Goal: Task Accomplishment & Management: Use online tool/utility

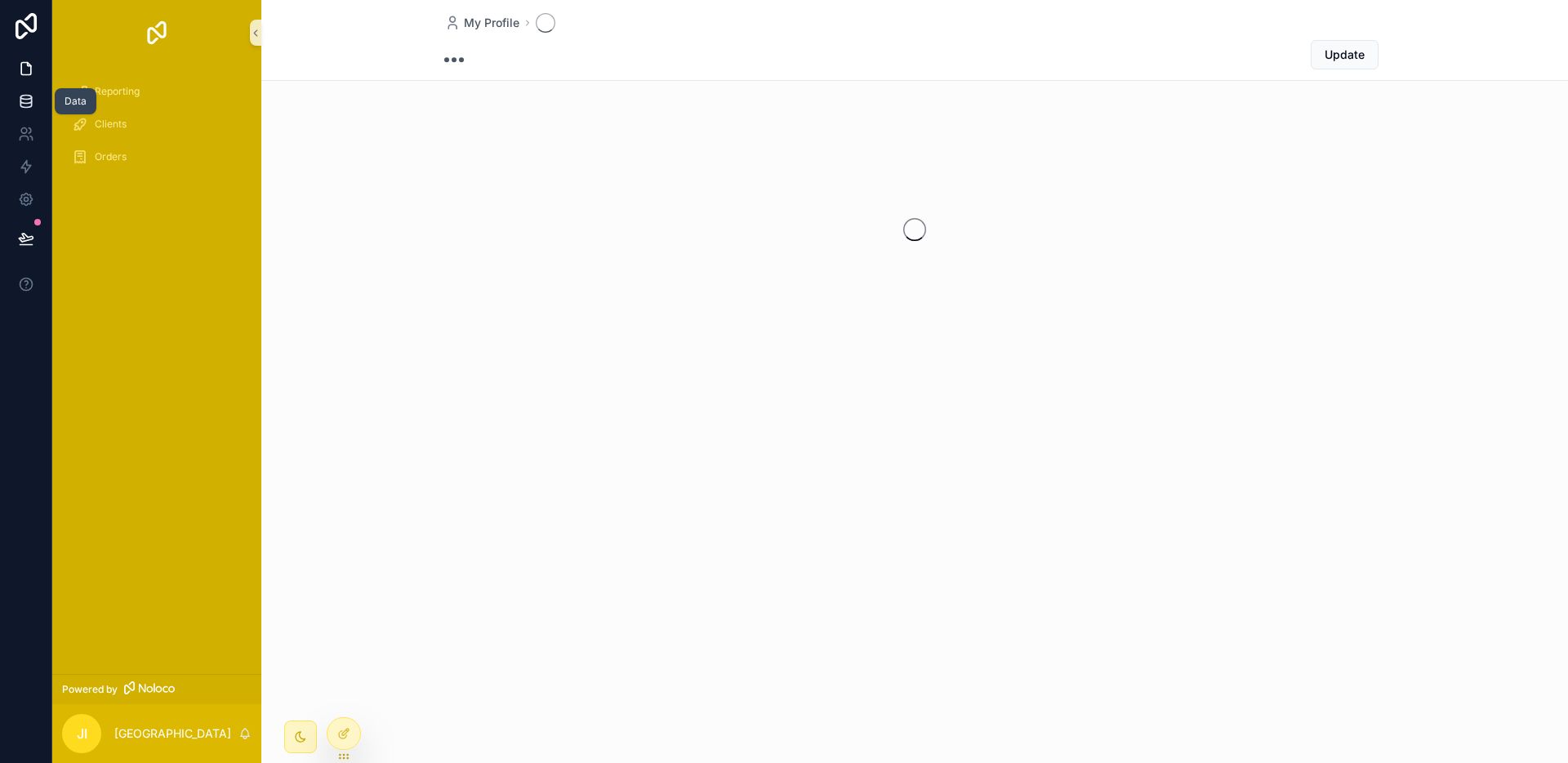
click at [18, 100] on icon at bounding box center [26, 101] width 16 height 16
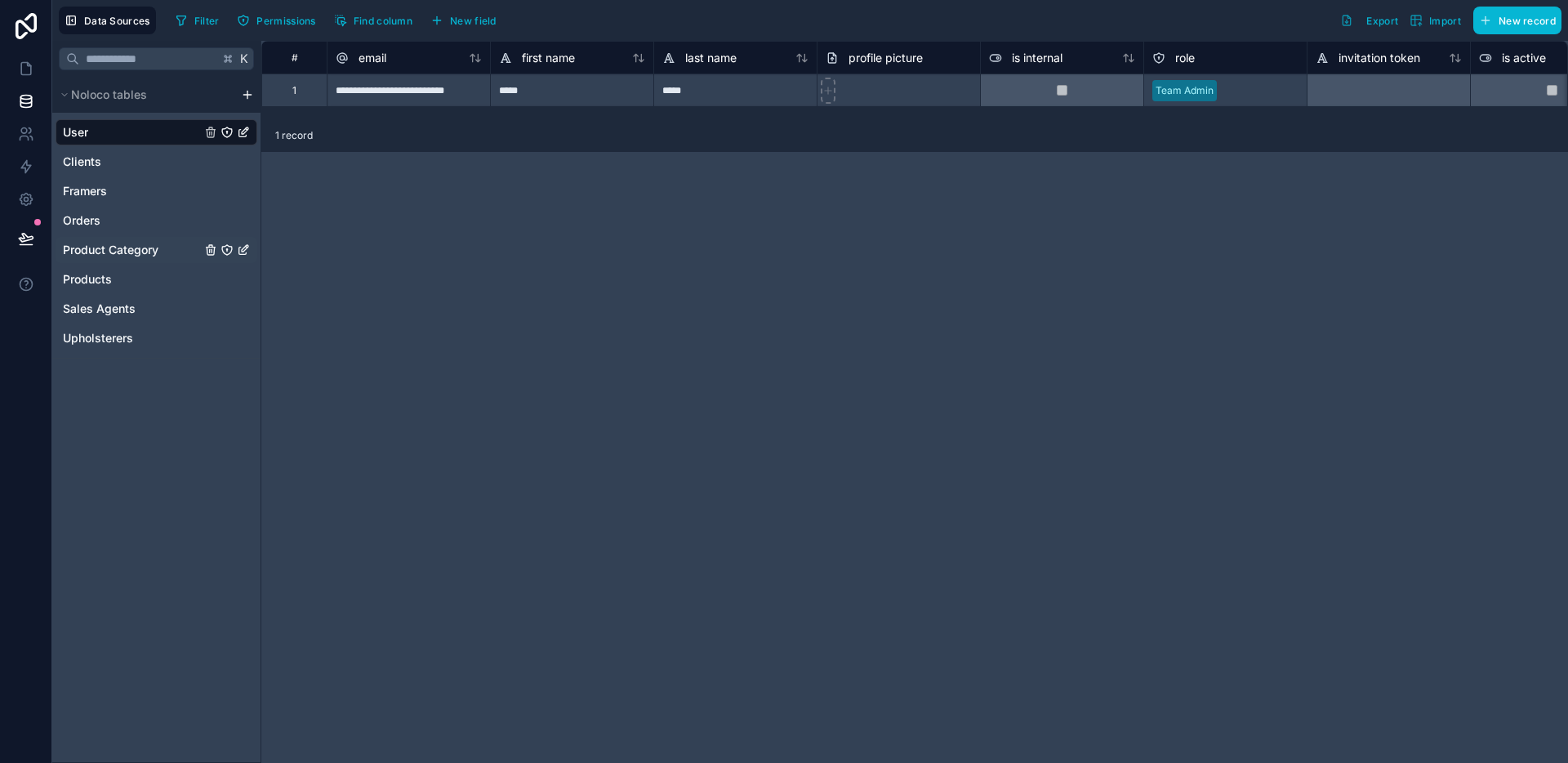
click at [131, 248] on span "Product Category" at bounding box center [111, 250] width 96 height 16
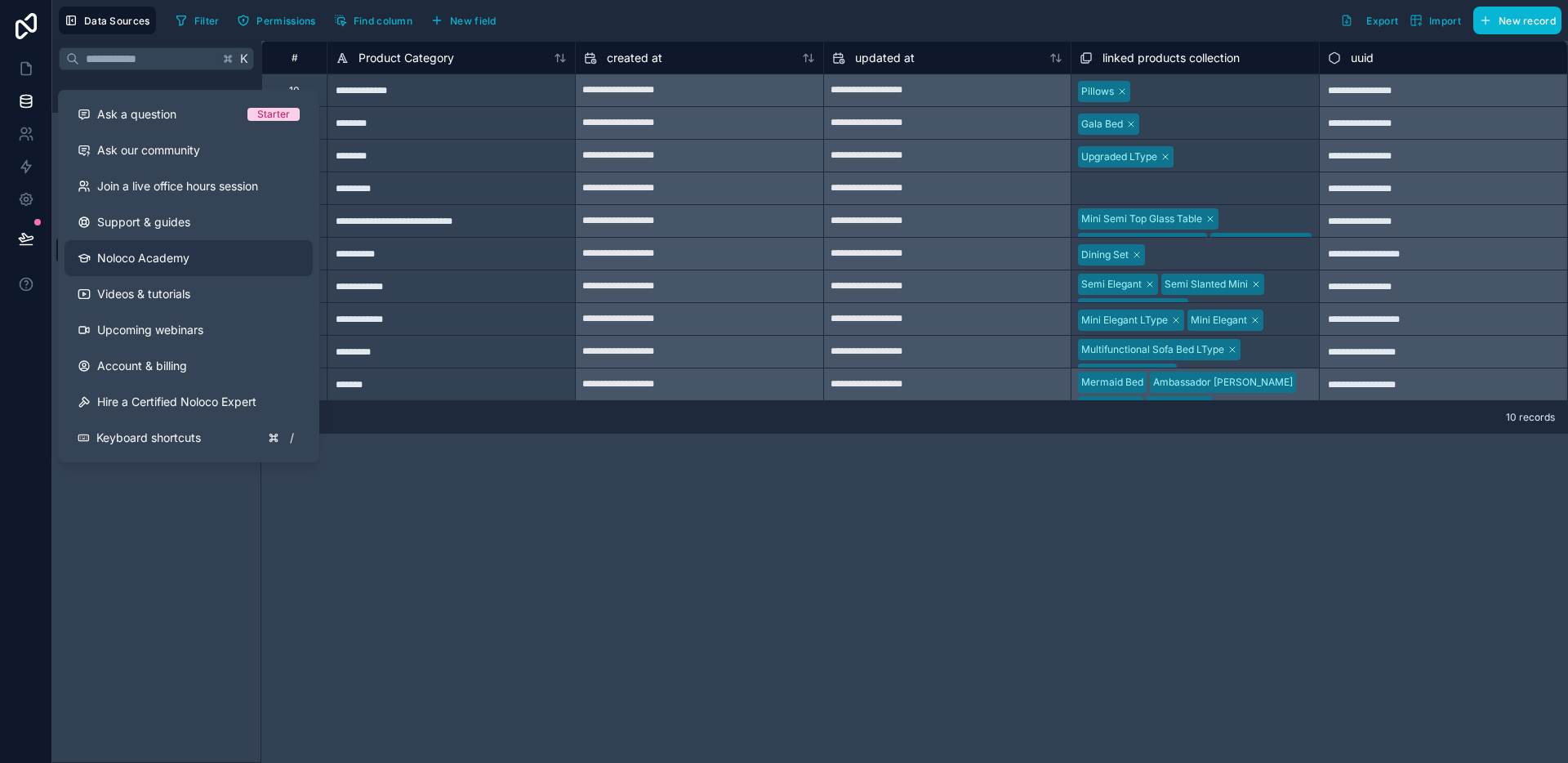
click at [83, 267] on link "Noloco Academy" at bounding box center [188, 257] width 249 height 36
click at [447, 508] on div "**********" at bounding box center [914, 402] width 1306 height 722
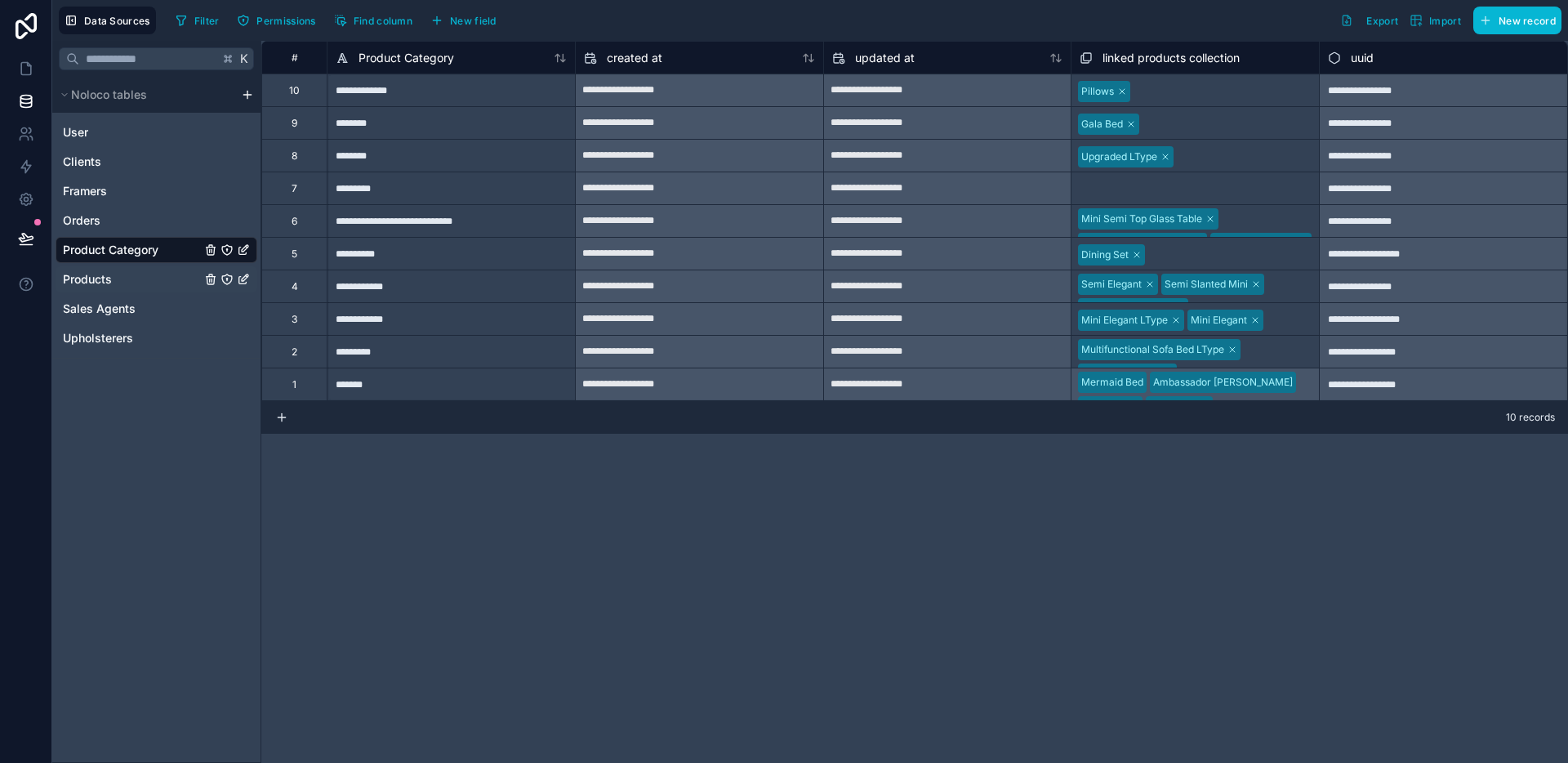
click at [133, 287] on div "Products" at bounding box center [156, 278] width 202 height 26
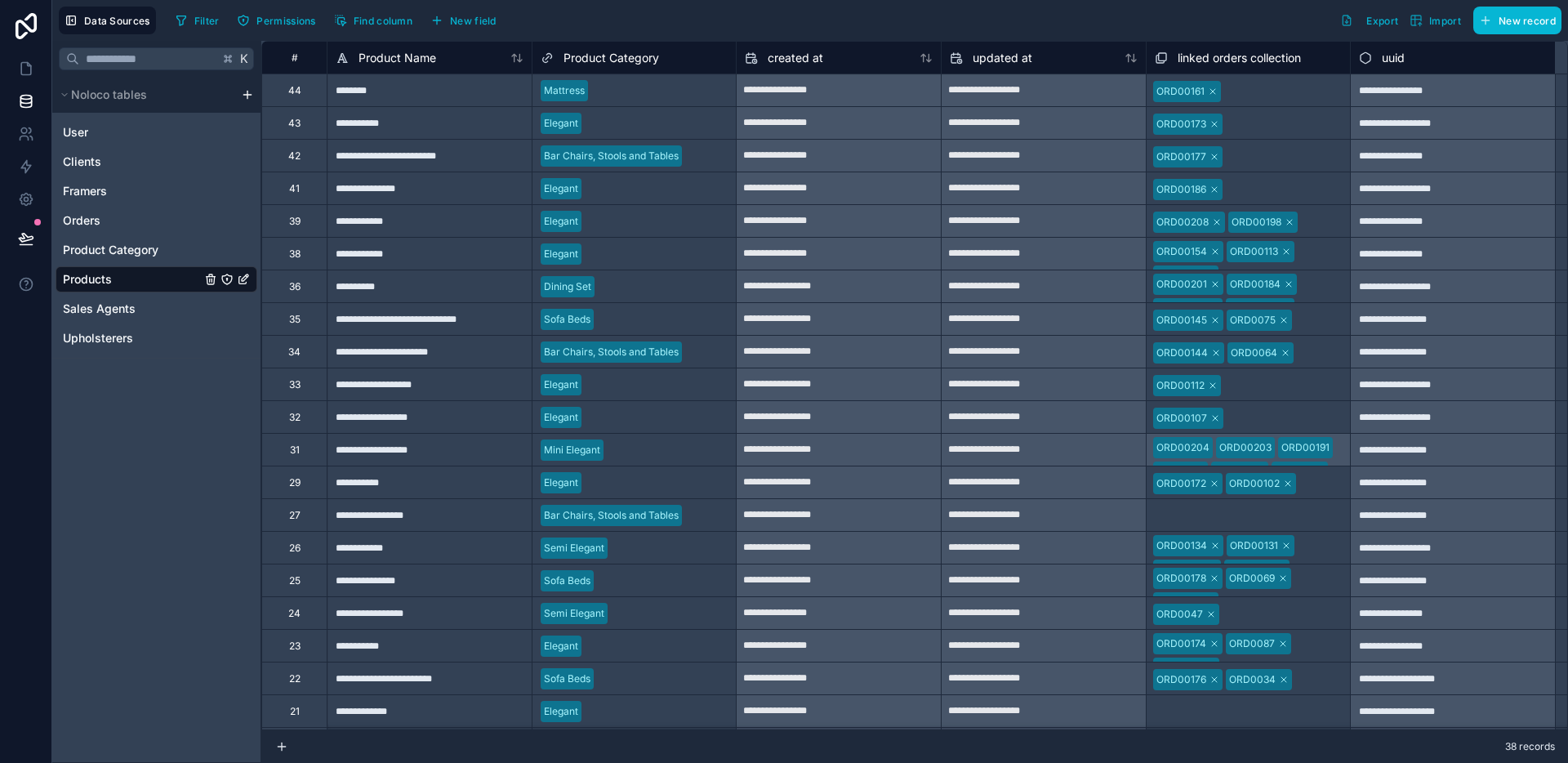
scroll to position [463, 0]
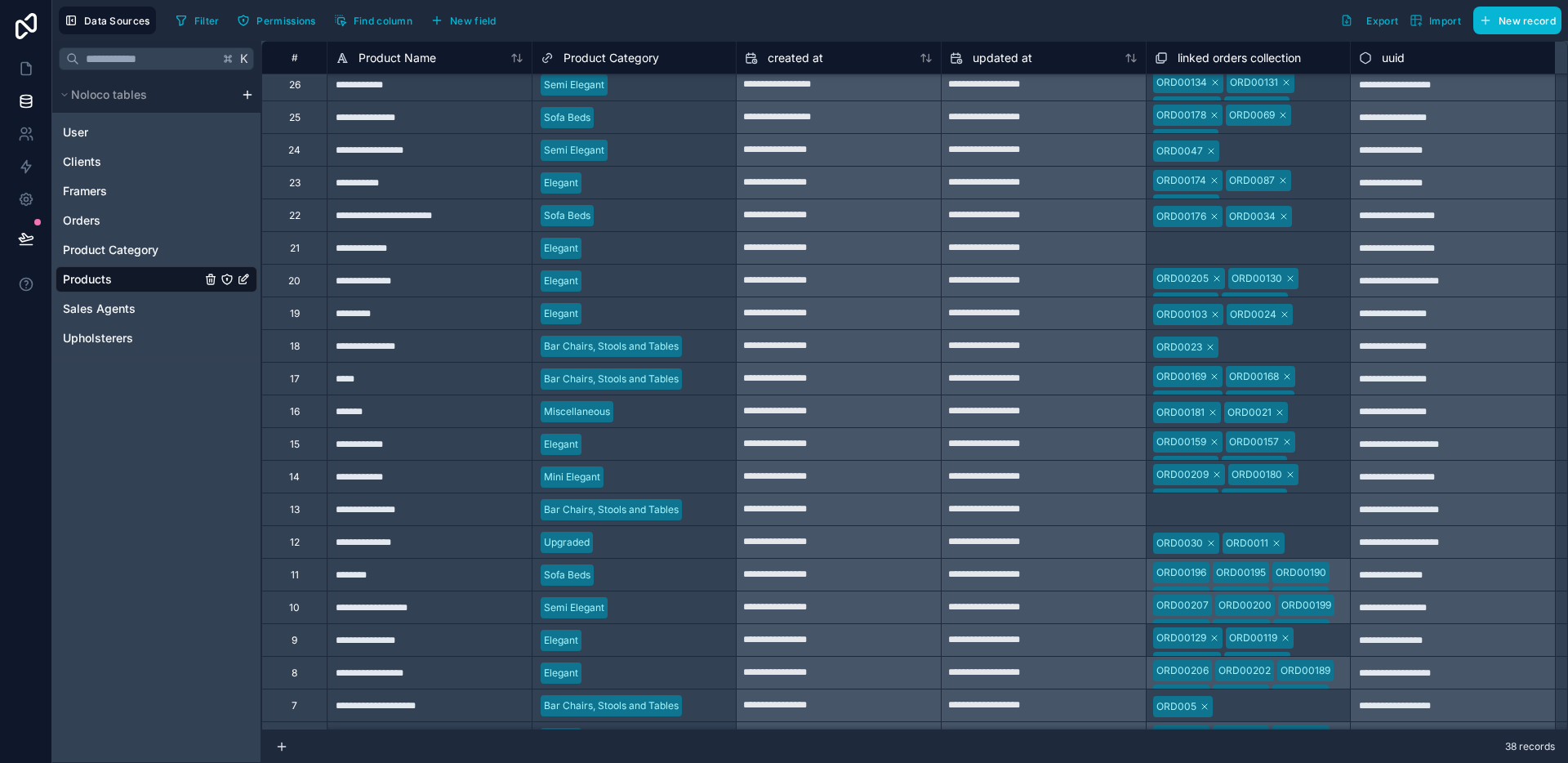
click at [401, 529] on div "**********" at bounding box center [429, 541] width 205 height 33
click at [1180, 510] on div "Select a linked orders collection" at bounding box center [1228, 511] width 148 height 13
click at [438, 517] on div "**********" at bounding box center [429, 509] width 205 height 33
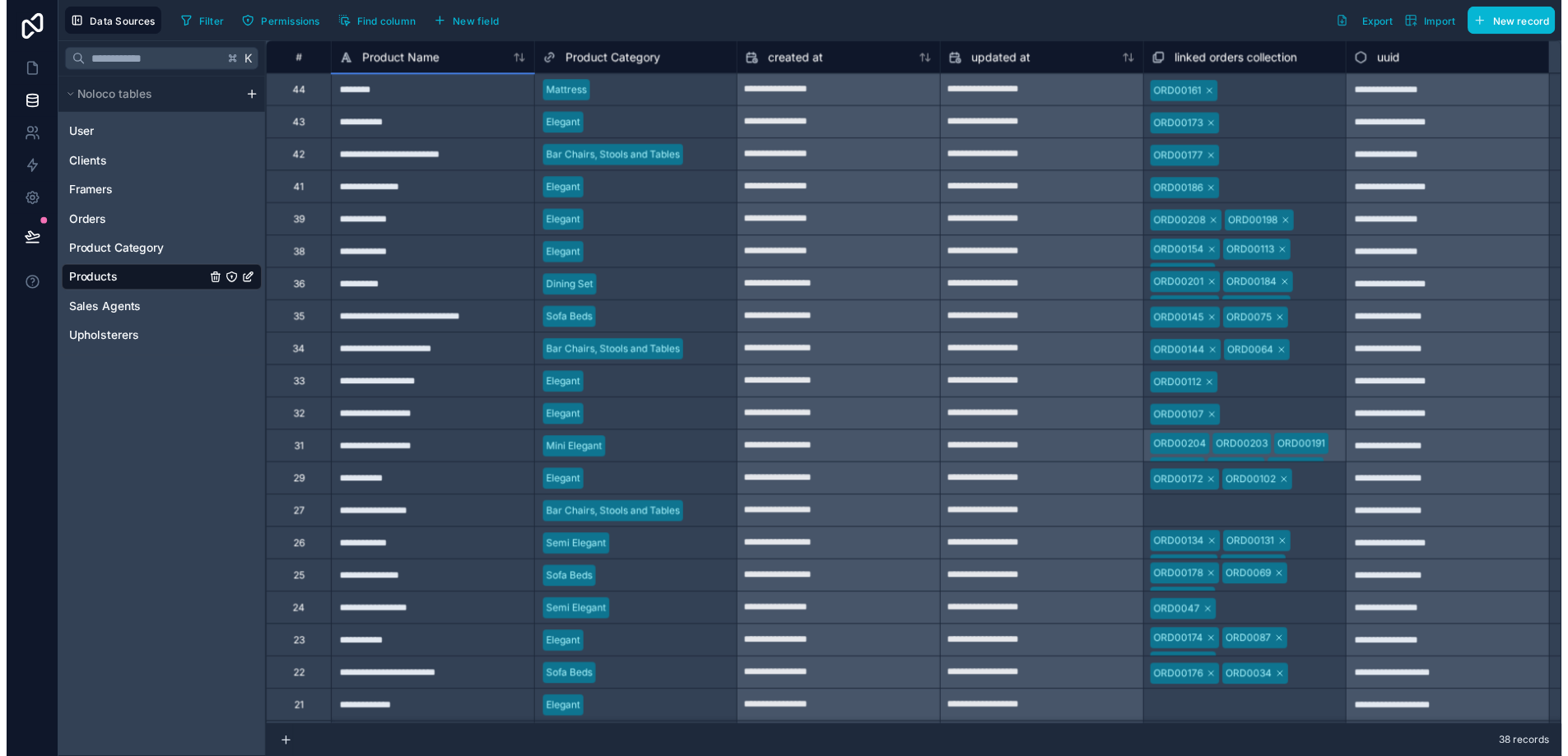
scroll to position [590, 0]
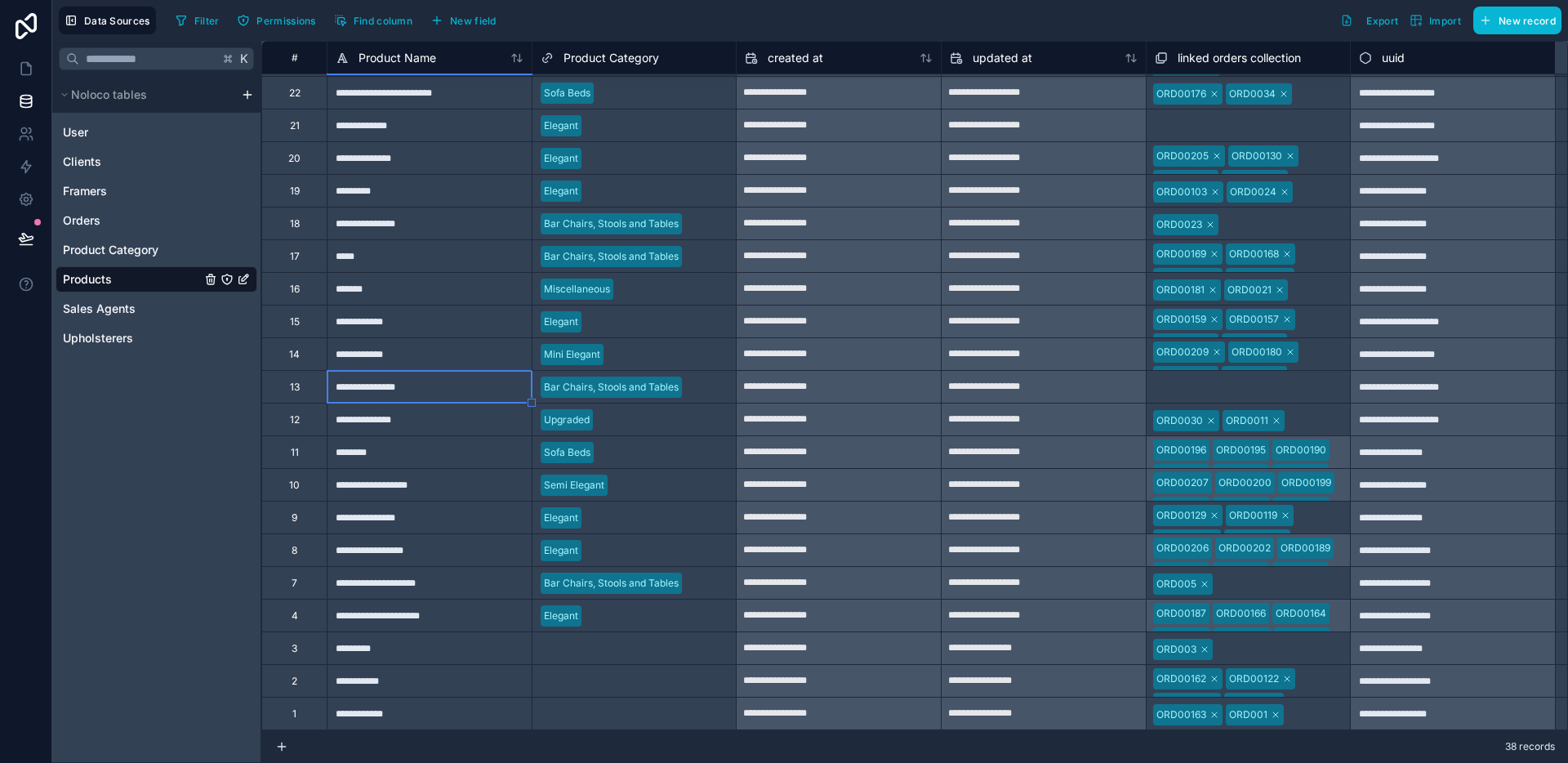
click at [600, 645] on div "Select a Product Category" at bounding box center [602, 649] width 123 height 13
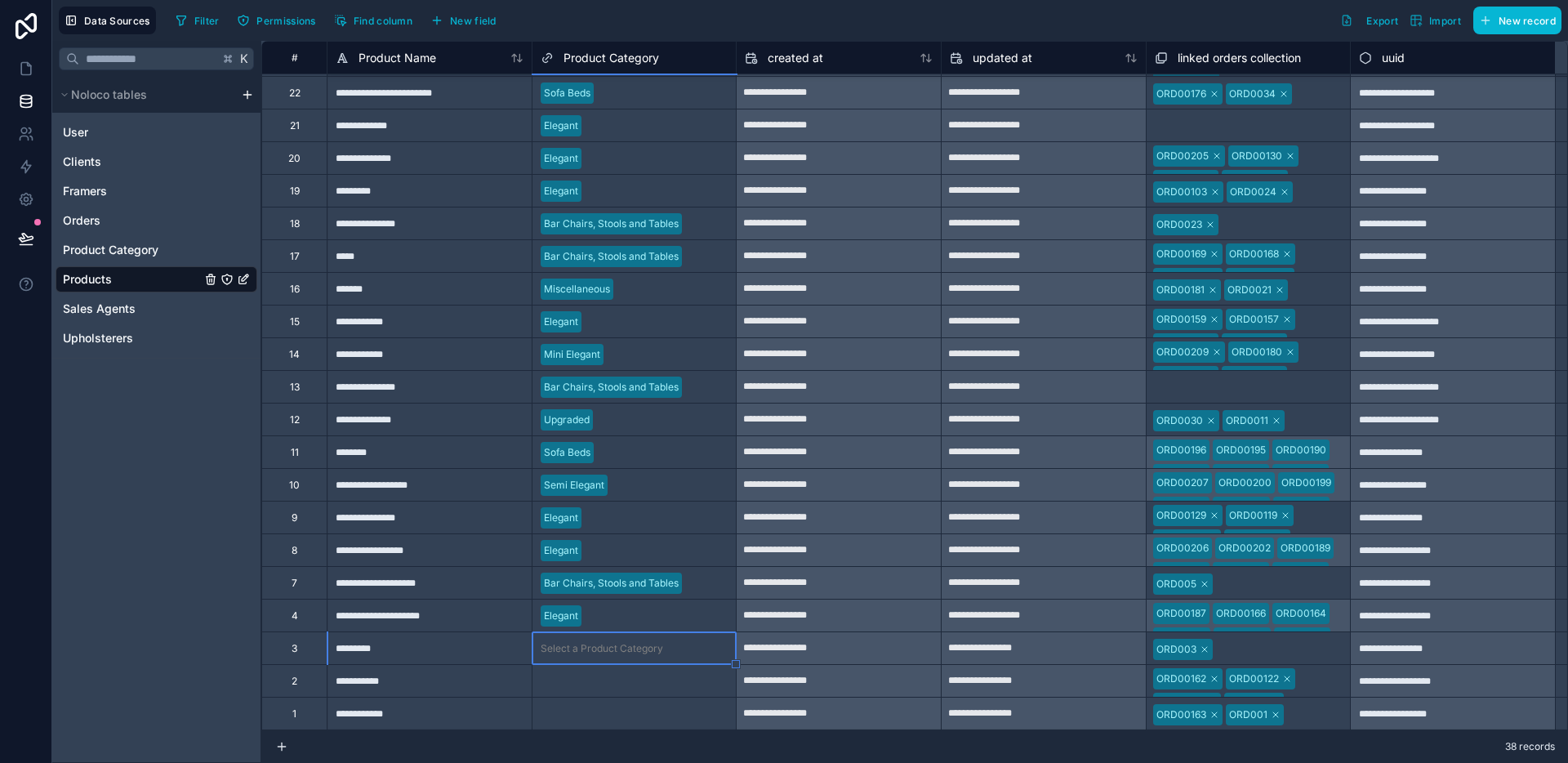
click at [593, 656] on div "Select a Product Category" at bounding box center [634, 648] width 204 height 32
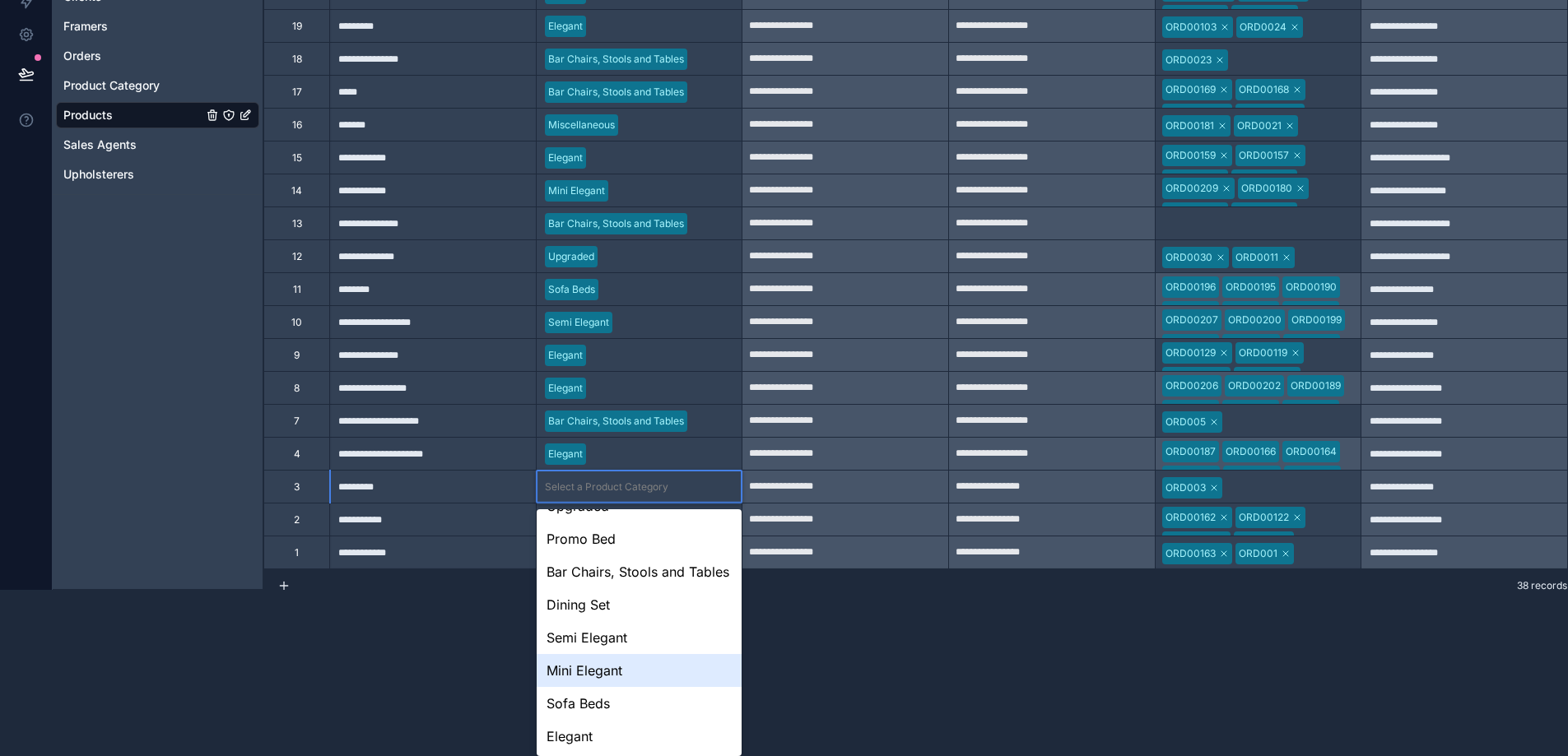
scroll to position [0, 0]
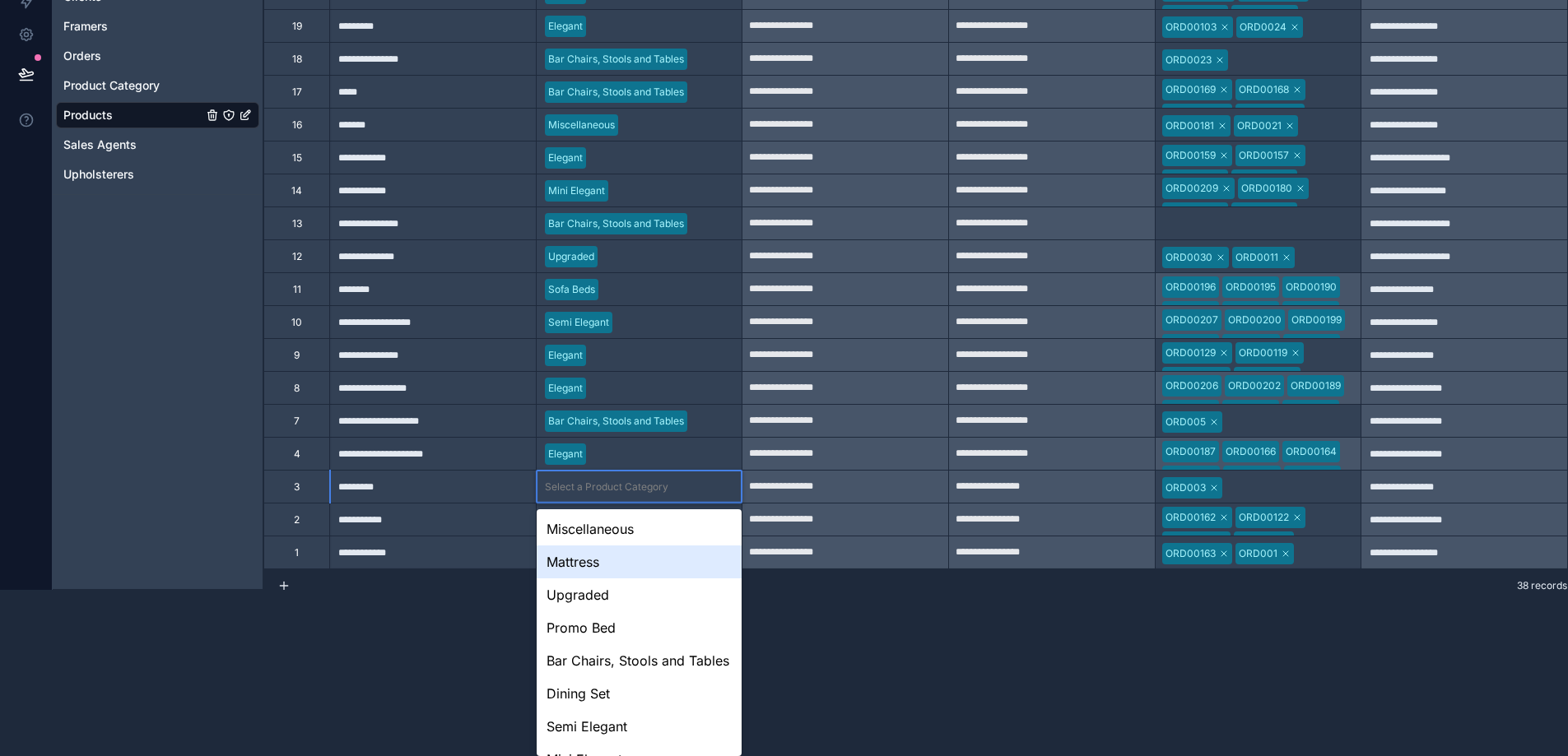
click at [640, 565] on div "Mattress" at bounding box center [639, 562] width 206 height 33
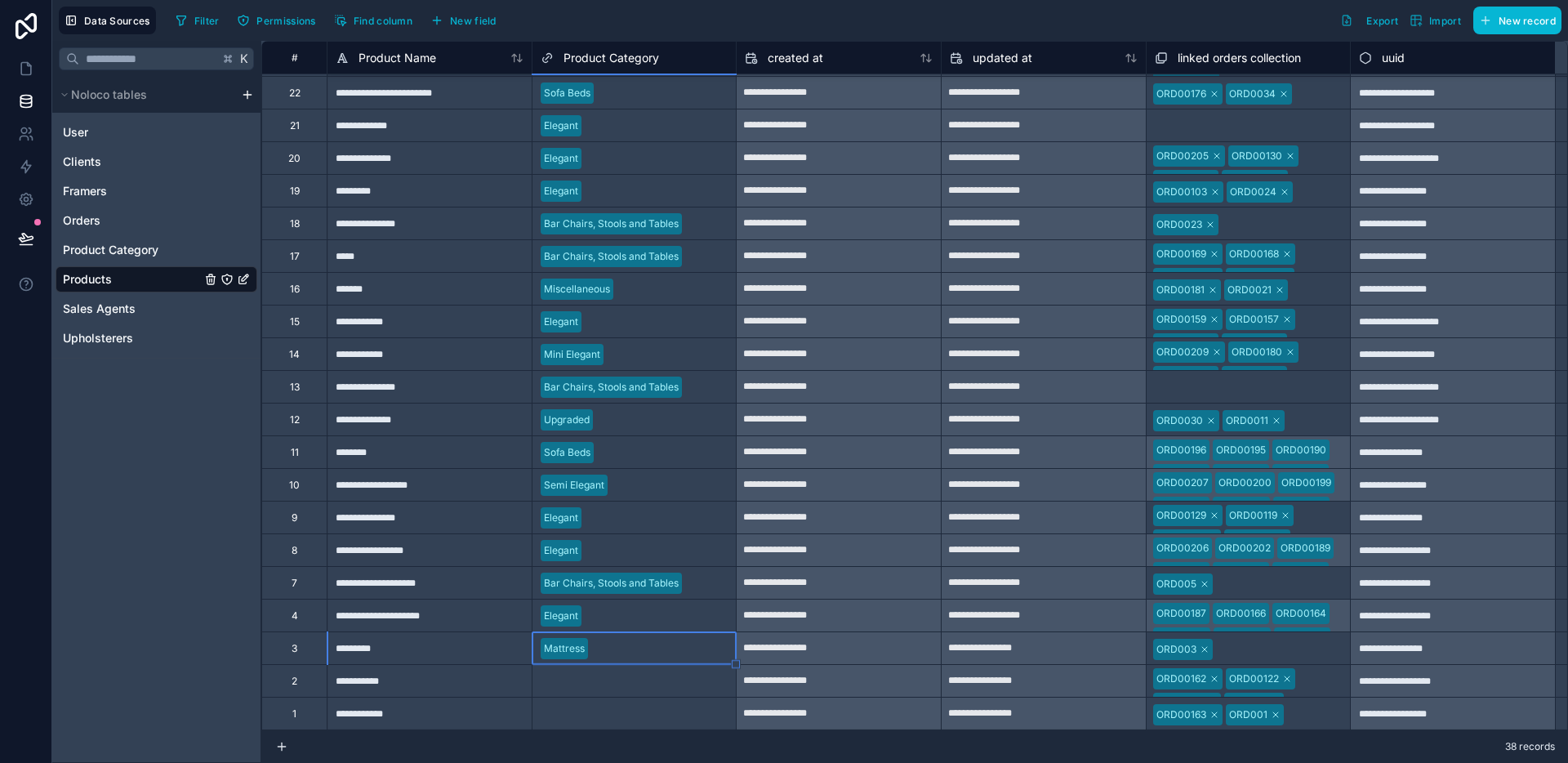
click at [557, 688] on div "Select a Product Category" at bounding box center [634, 680] width 204 height 32
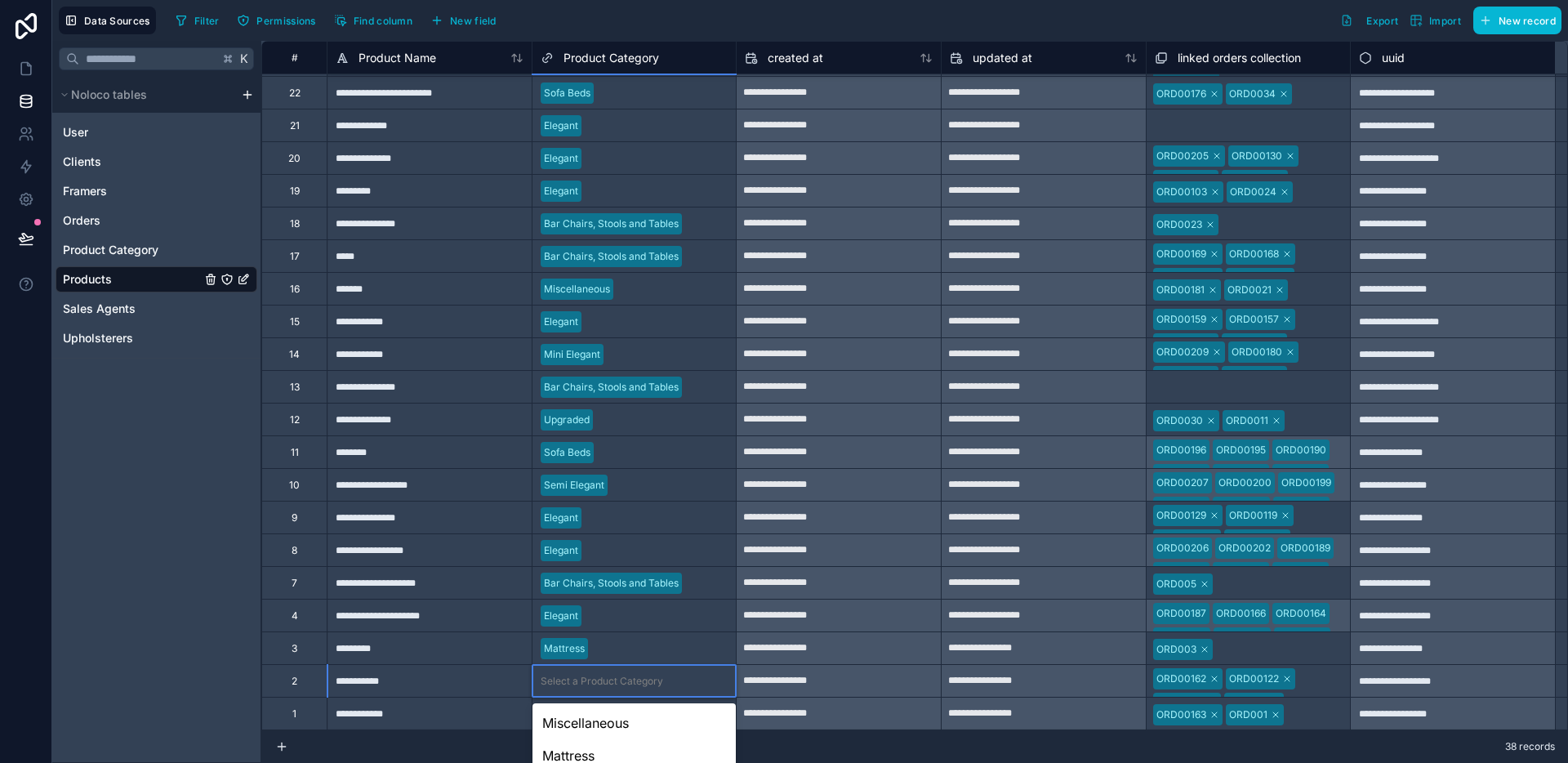
click at [606, 680] on body "**********" at bounding box center [784, 381] width 1568 height 763
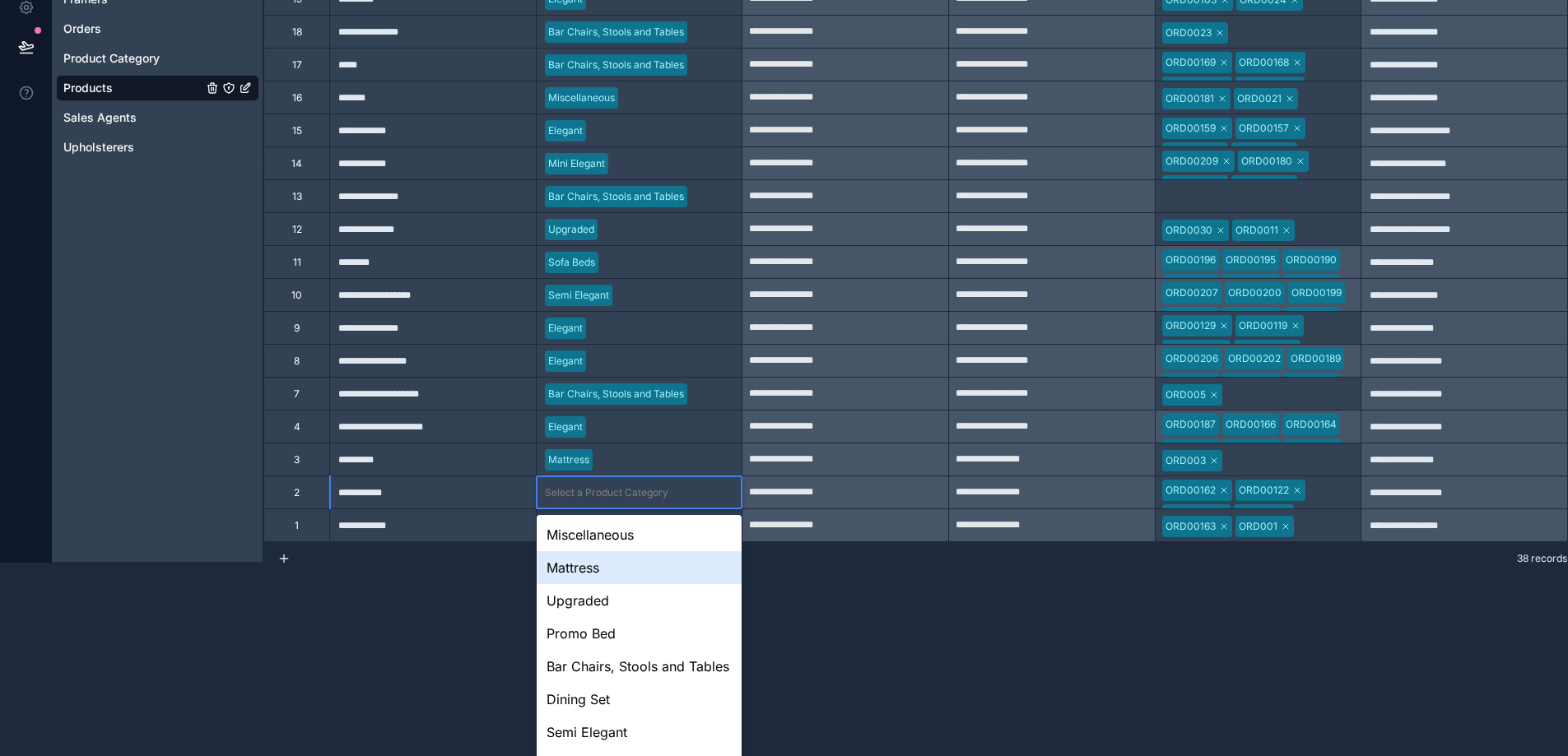
click at [606, 578] on div "Mattress" at bounding box center [639, 567] width 206 height 33
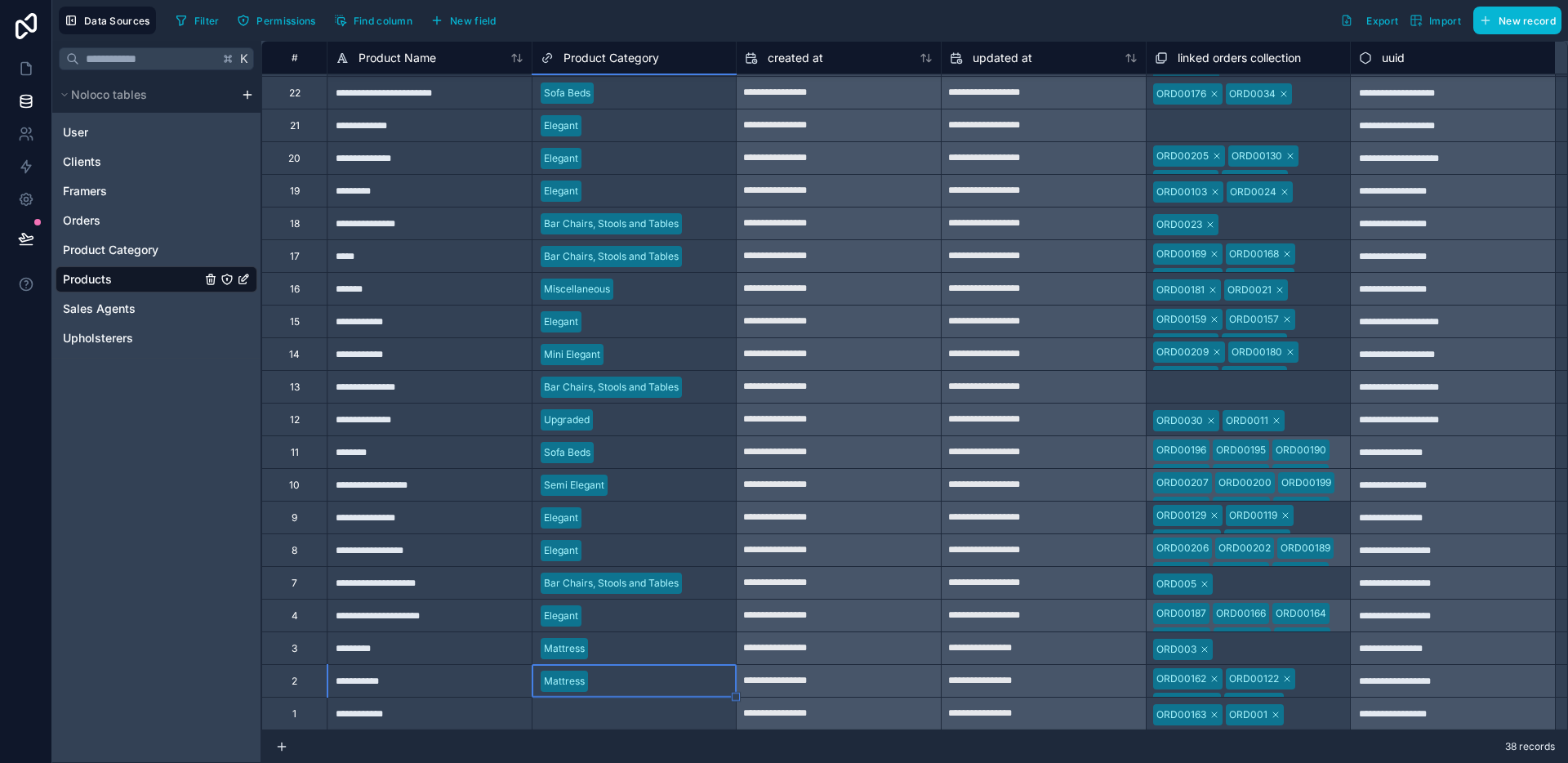
click at [573, 707] on div "Select a Product Category" at bounding box center [602, 714] width 123 height 13
click at [573, 706] on body "**********" at bounding box center [784, 381] width 1568 height 763
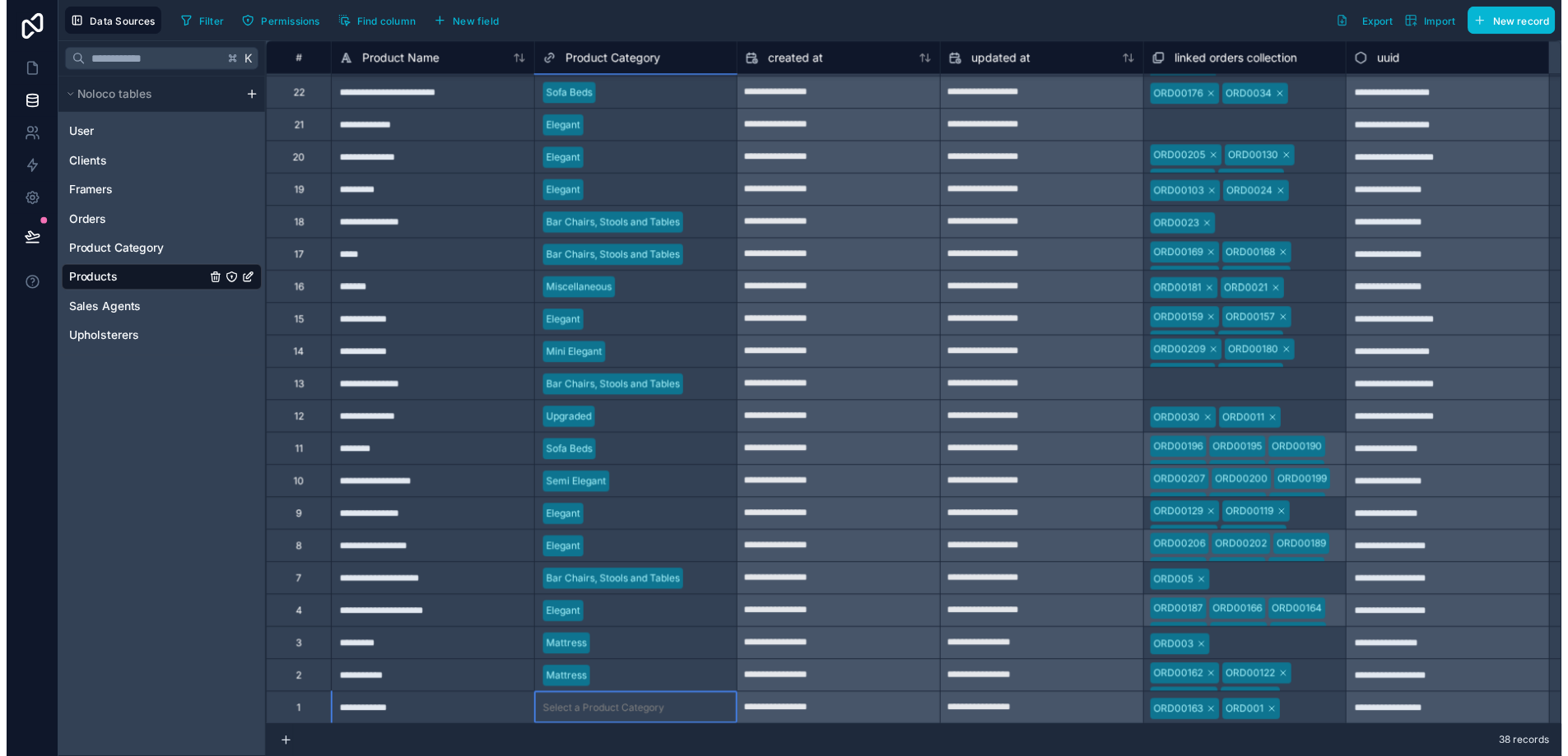
scroll to position [226, 0]
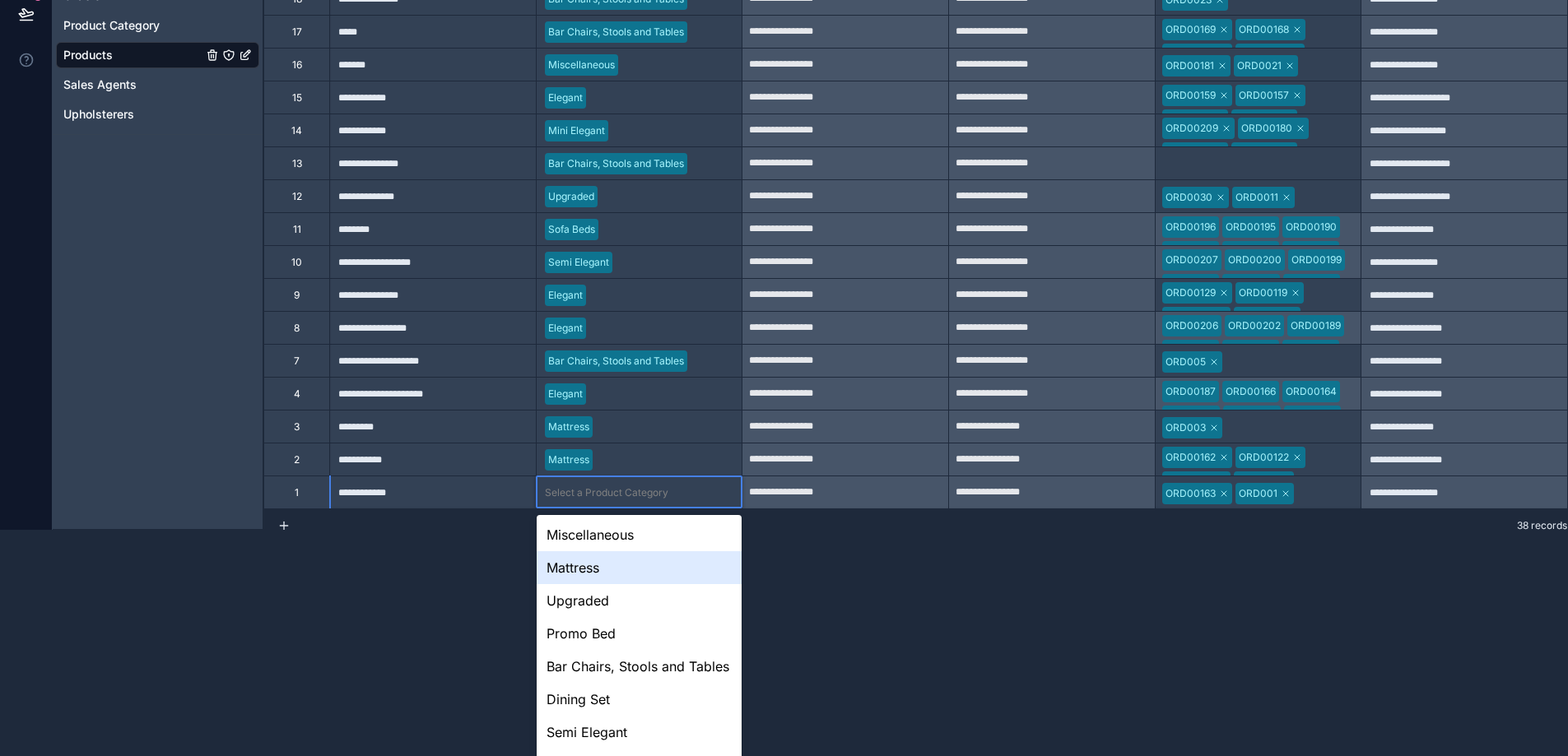
click at [614, 575] on div "Mattress" at bounding box center [639, 567] width 206 height 33
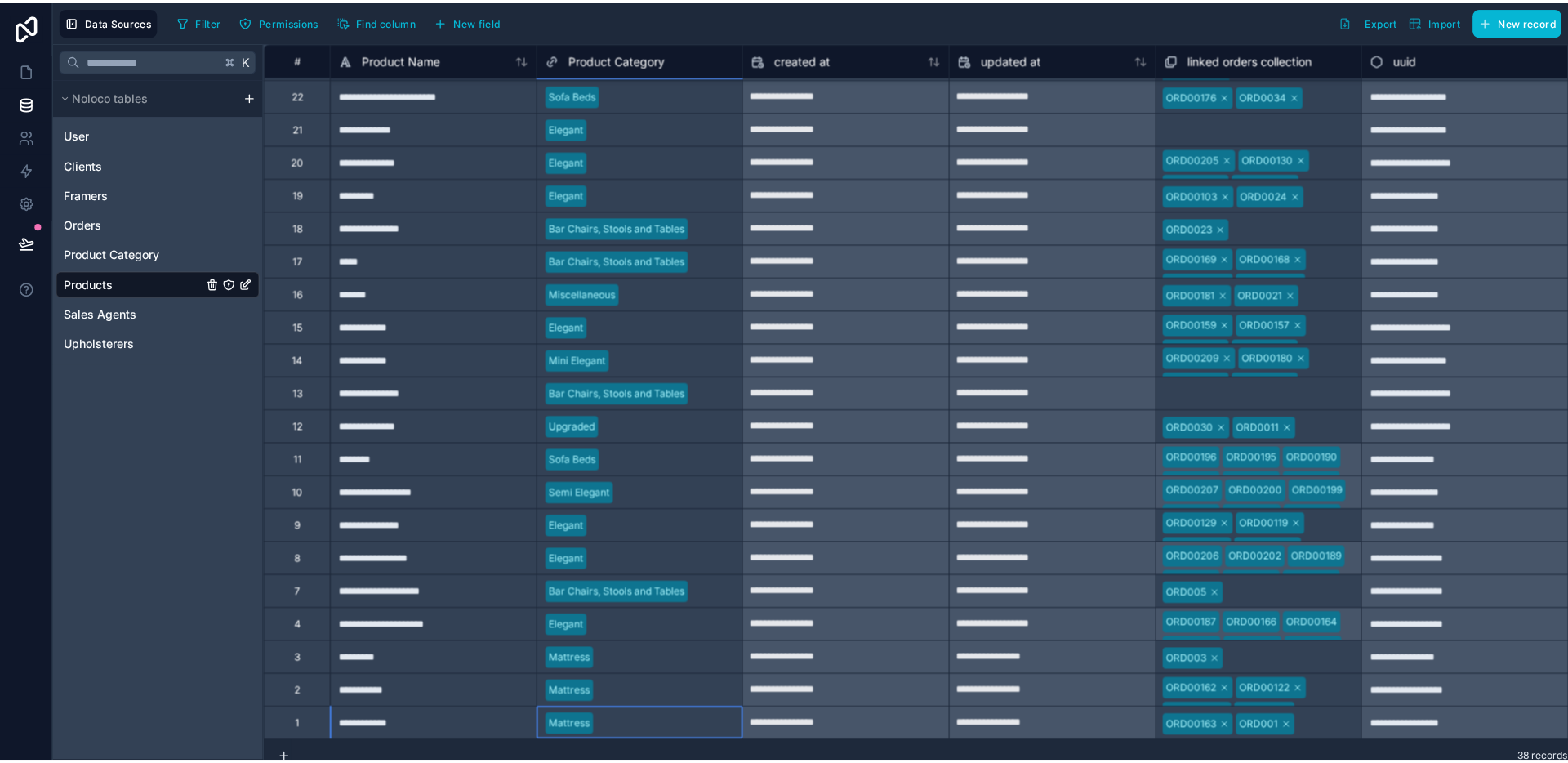
scroll to position [0, 0]
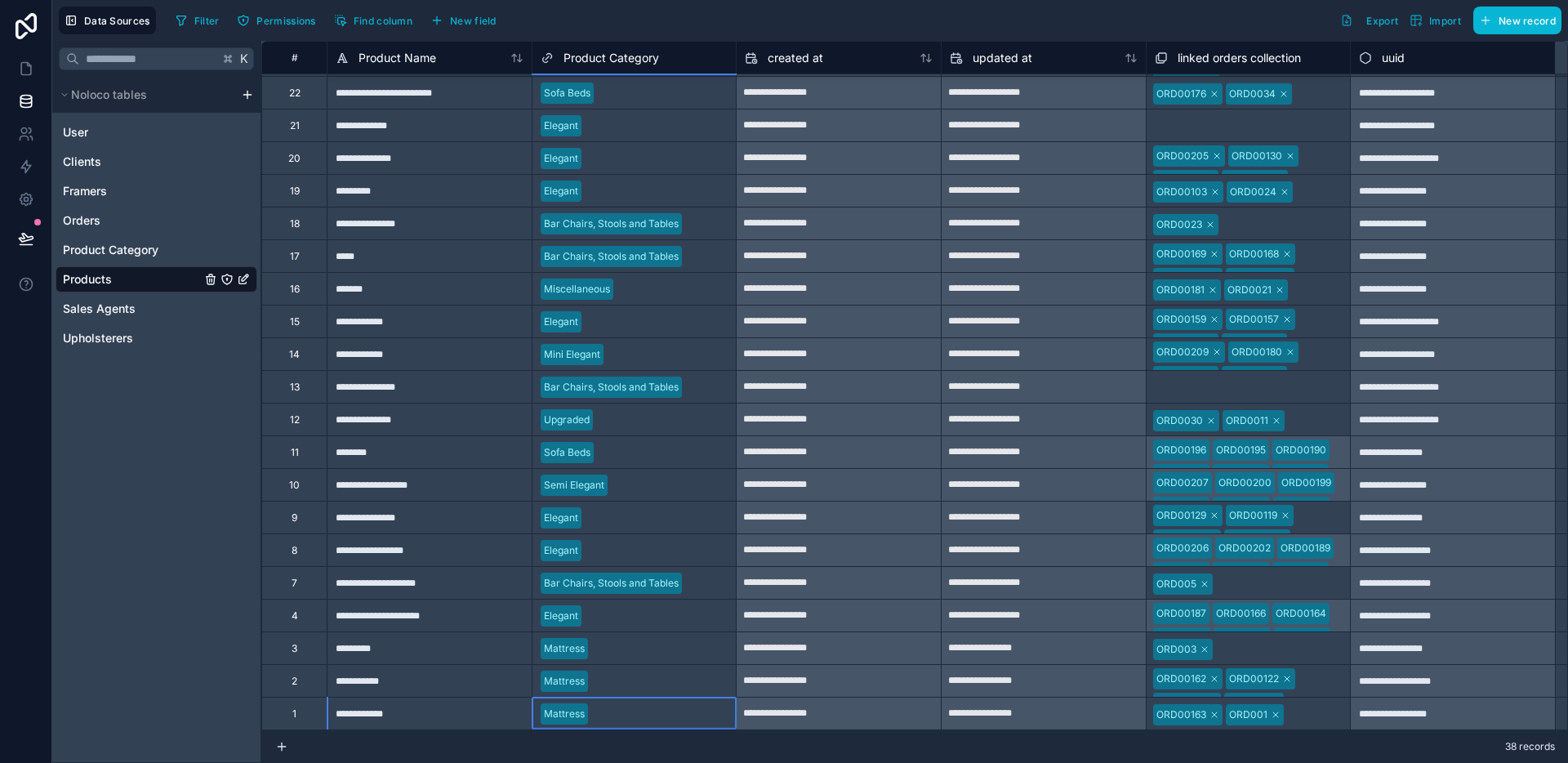
click at [457, 709] on div "**********" at bounding box center [429, 713] width 205 height 33
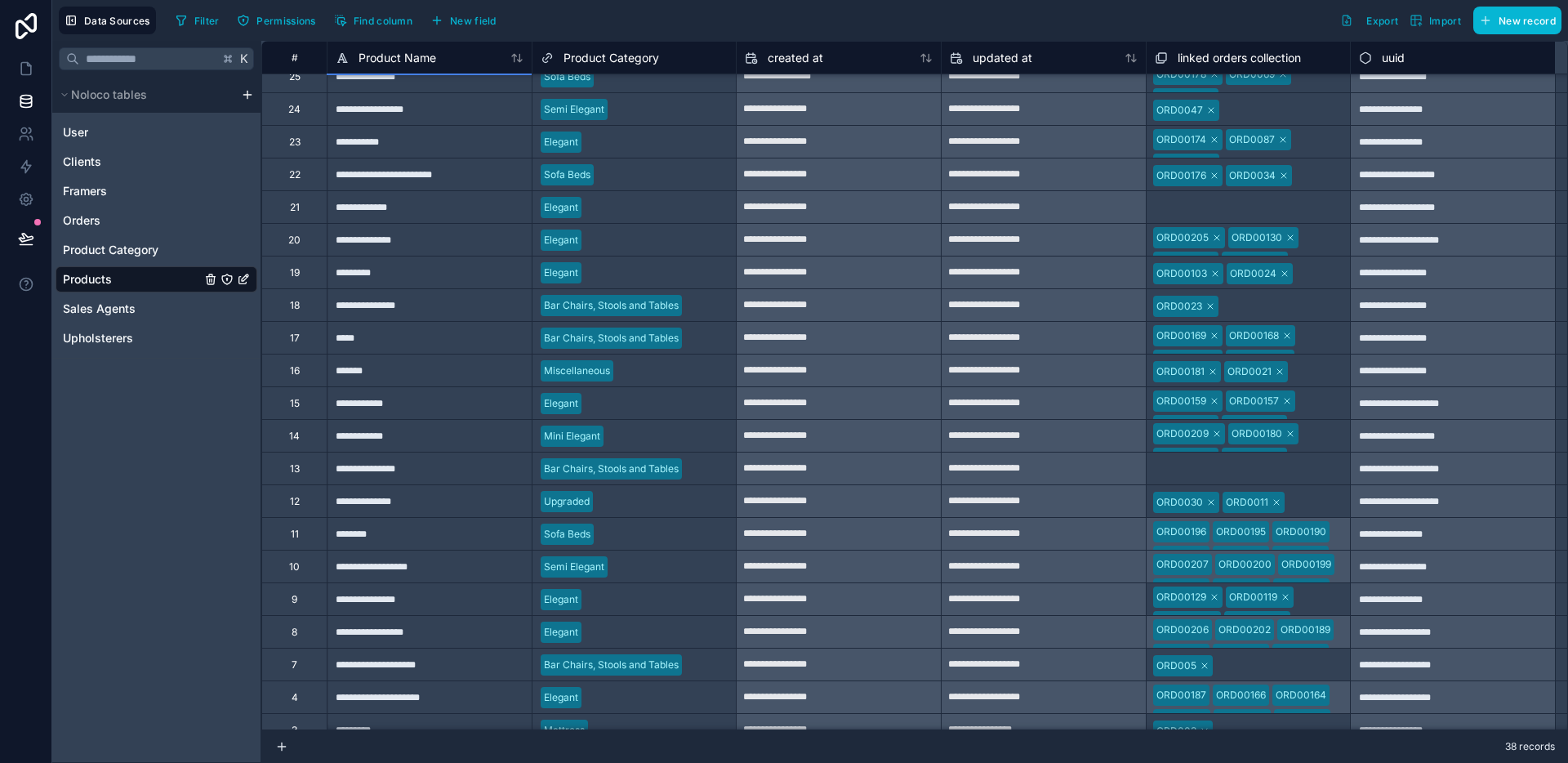
scroll to position [468, 0]
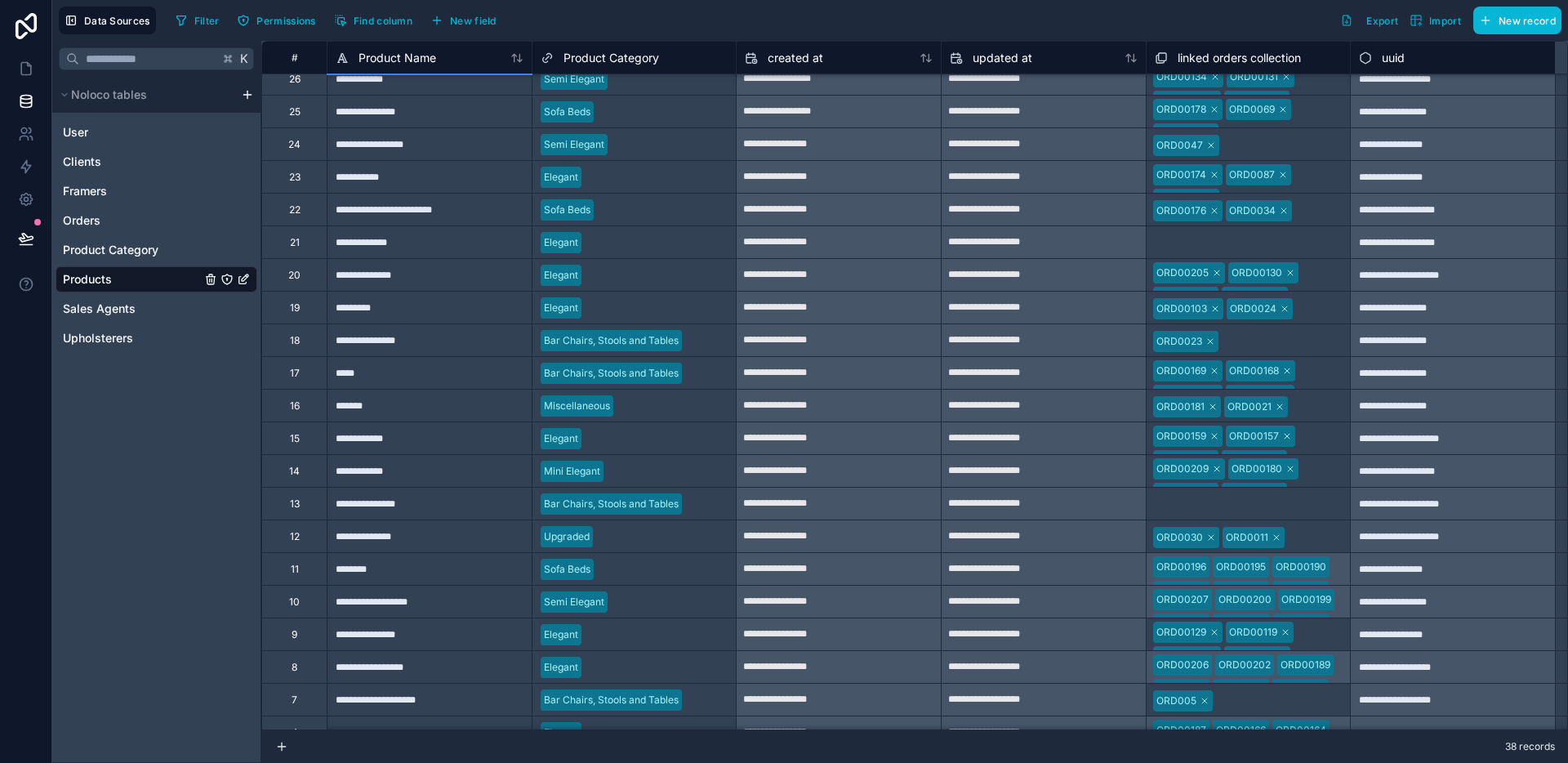
click at [450, 514] on div "**********" at bounding box center [429, 503] width 205 height 33
click at [450, 346] on div "**********" at bounding box center [429, 340] width 205 height 33
click at [436, 506] on div "**********" at bounding box center [429, 503] width 205 height 33
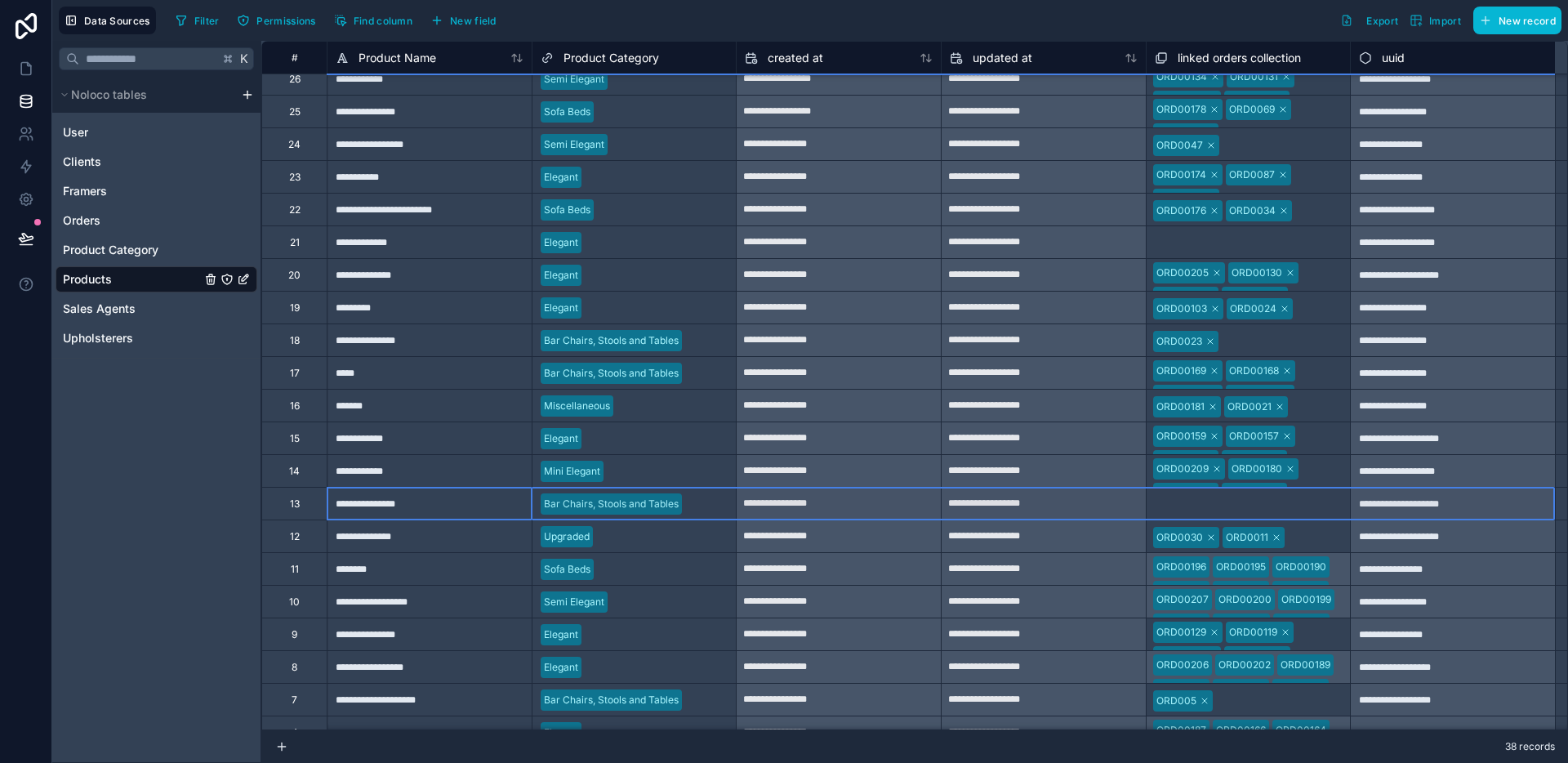
click at [303, 501] on div "13" at bounding box center [294, 503] width 65 height 33
click at [358, 567] on div "Delete row" at bounding box center [345, 568] width 83 height 18
type input "**********"
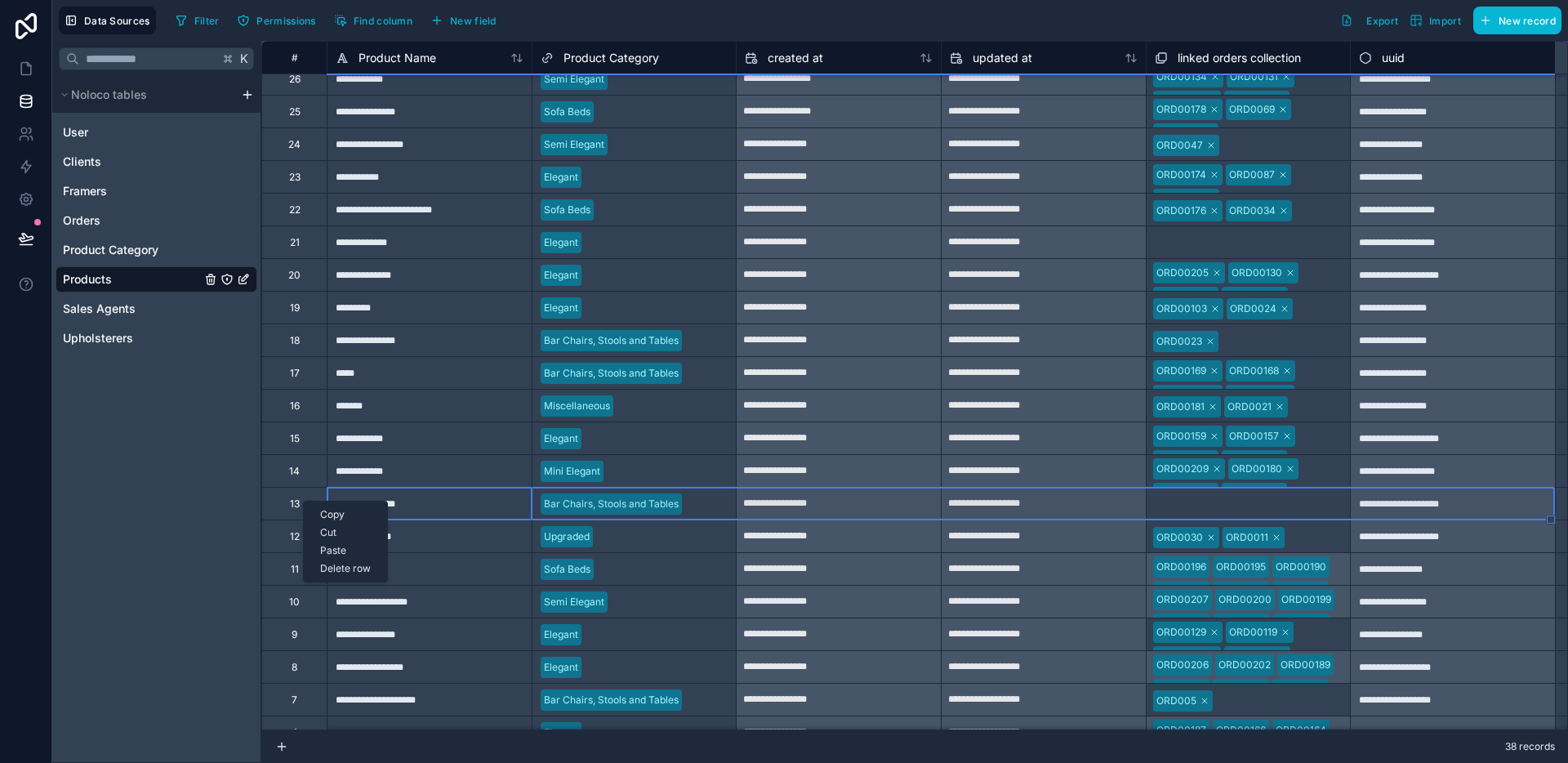
type input "**********"
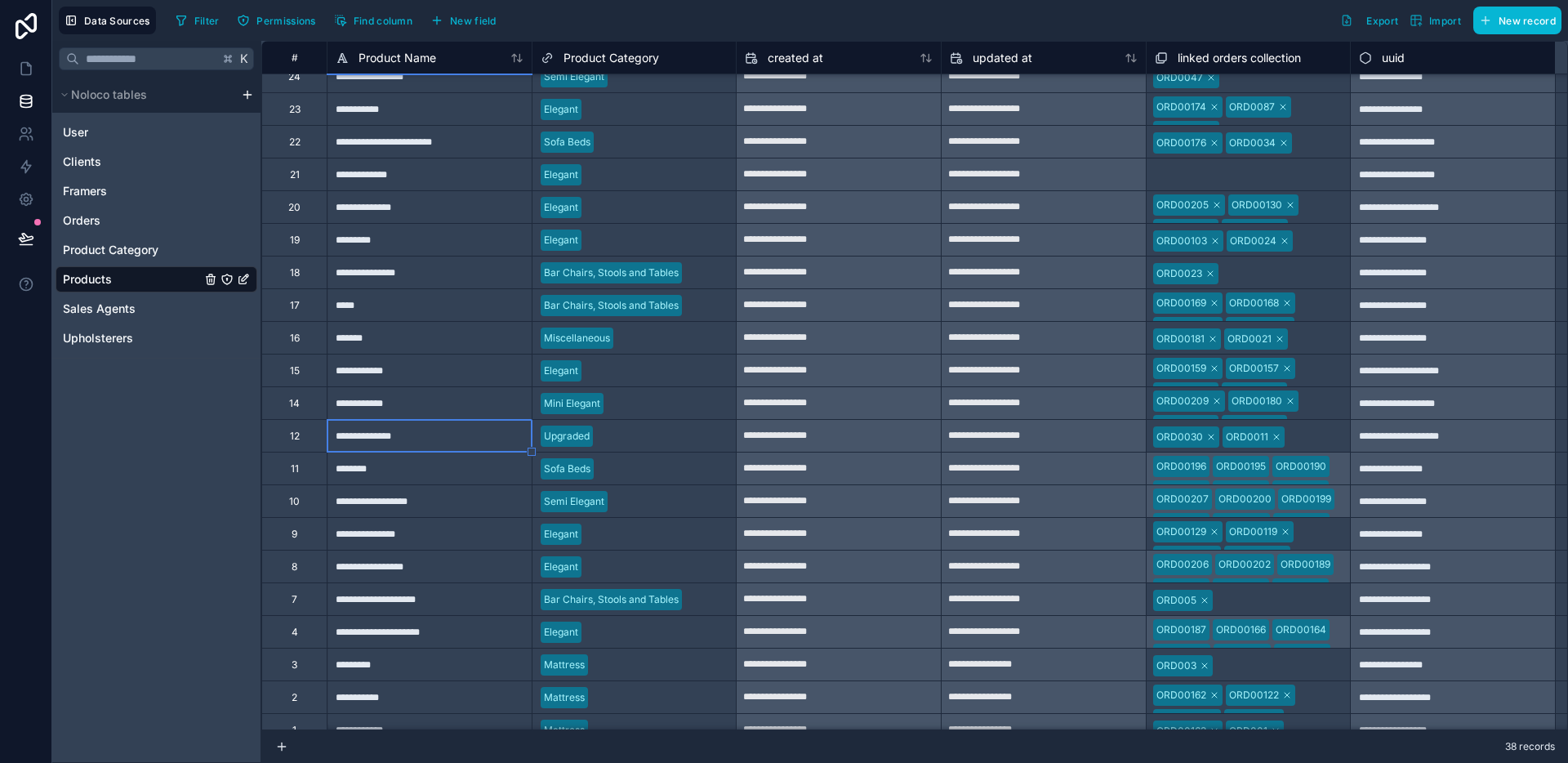
scroll to position [553, 0]
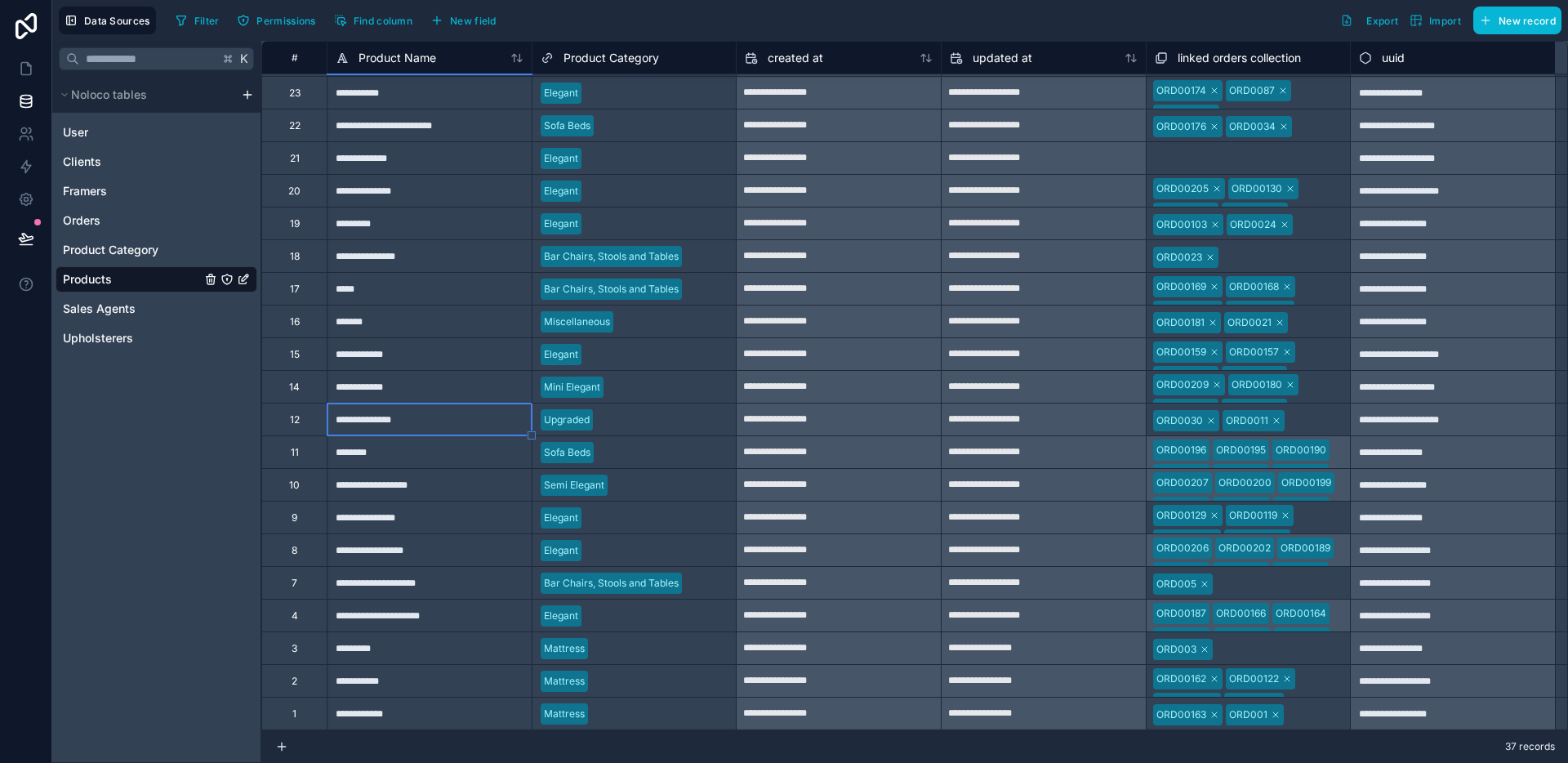
click at [426, 701] on div "**********" at bounding box center [429, 713] width 205 height 33
click at [626, 709] on div "Mattress" at bounding box center [634, 714] width 204 height 25
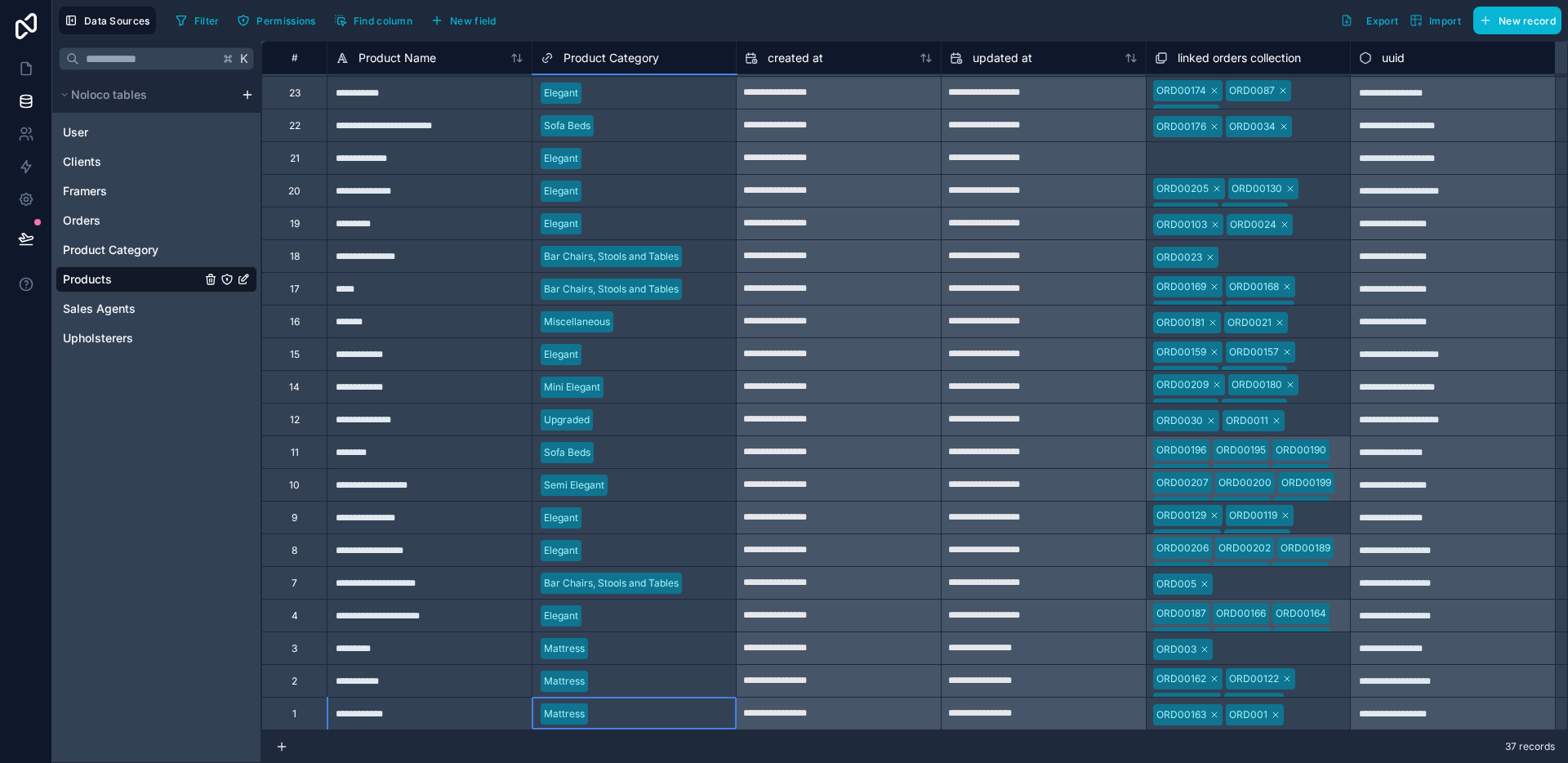
click at [420, 712] on div "**********" at bounding box center [429, 713] width 205 height 33
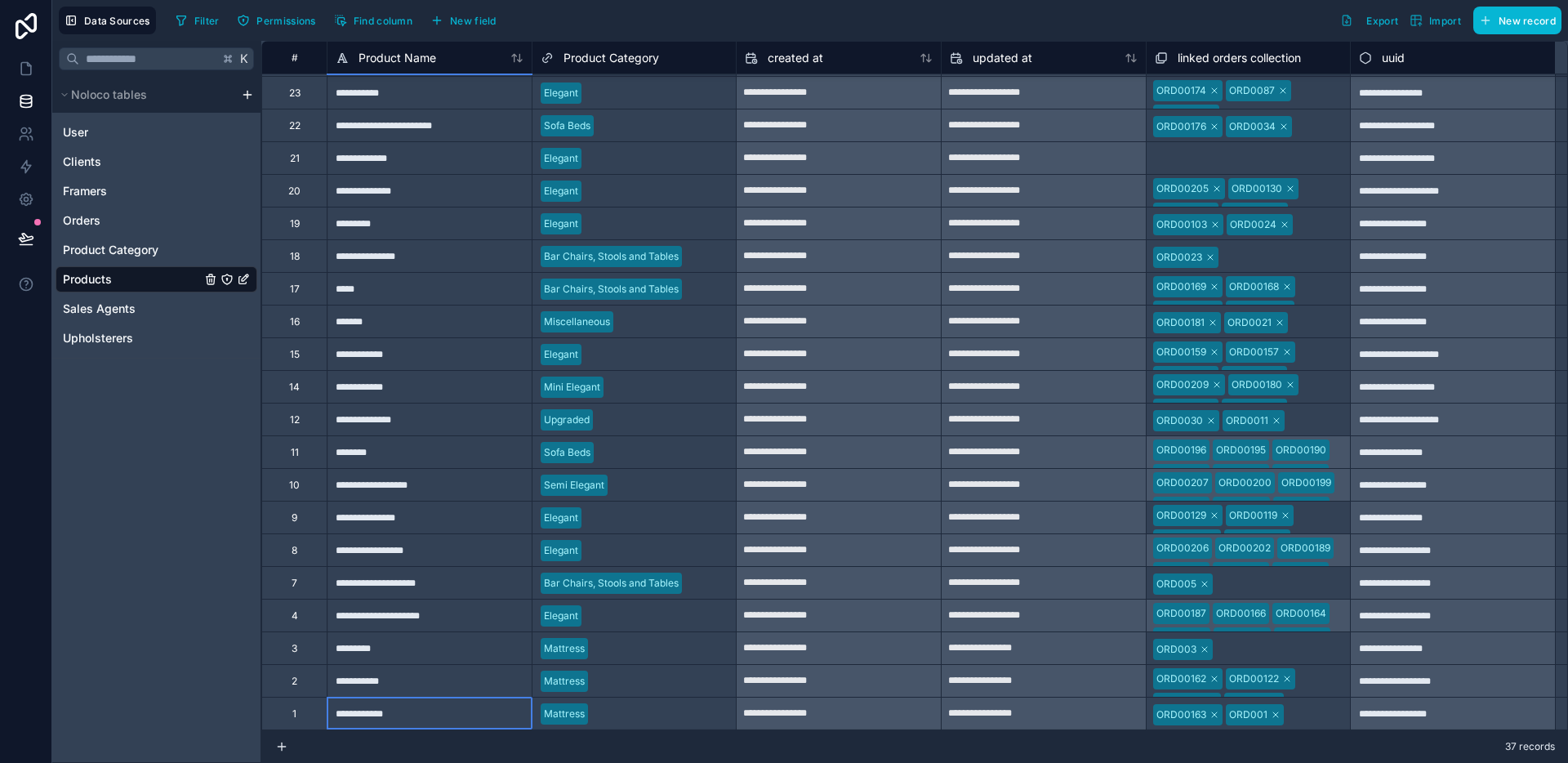
click at [429, 682] on div "**********" at bounding box center [429, 680] width 205 height 33
click at [448, 622] on div "**********" at bounding box center [429, 615] width 205 height 33
click at [453, 595] on div "**********" at bounding box center [429, 583] width 205 height 33
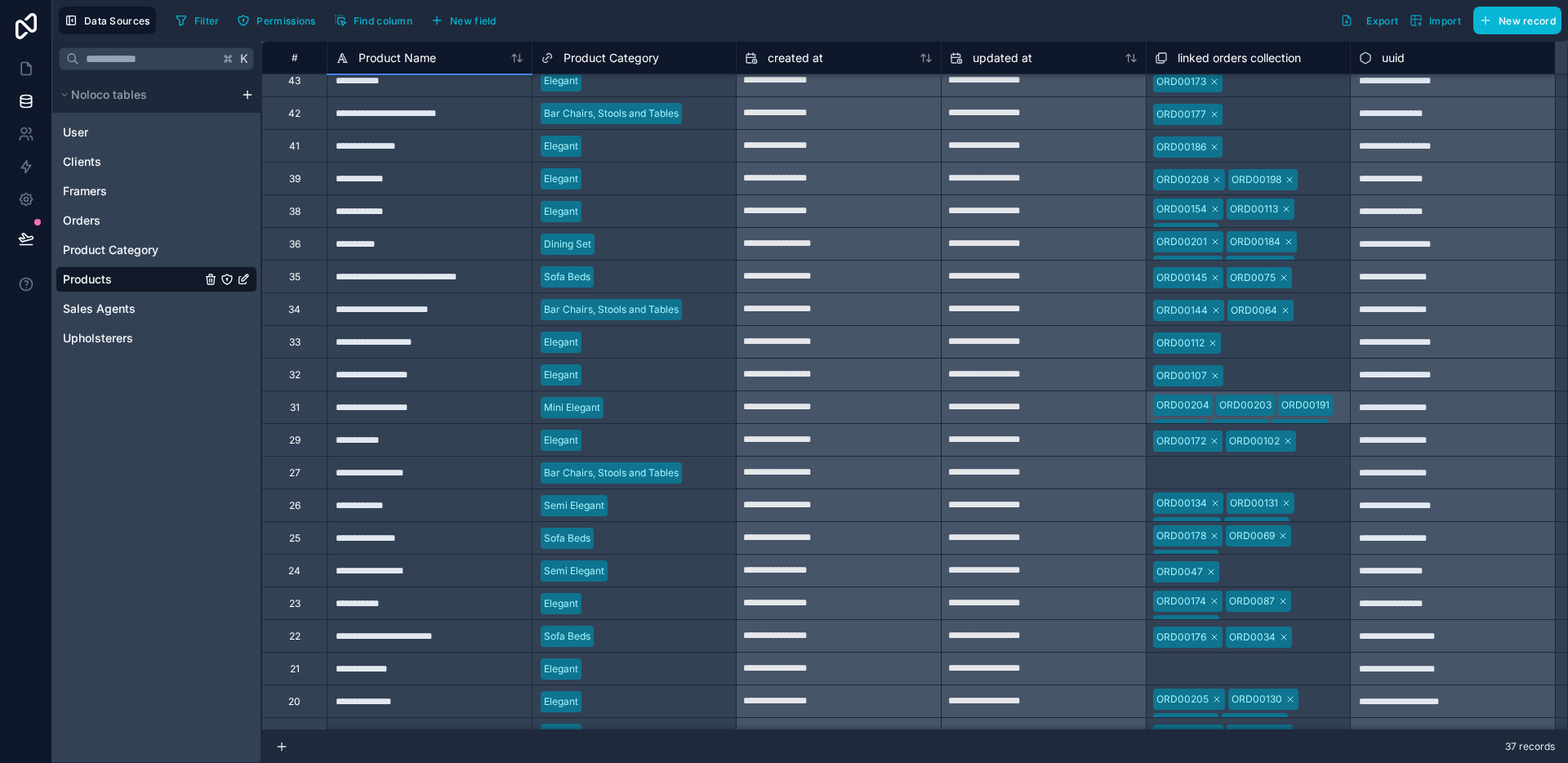
scroll to position [0, 0]
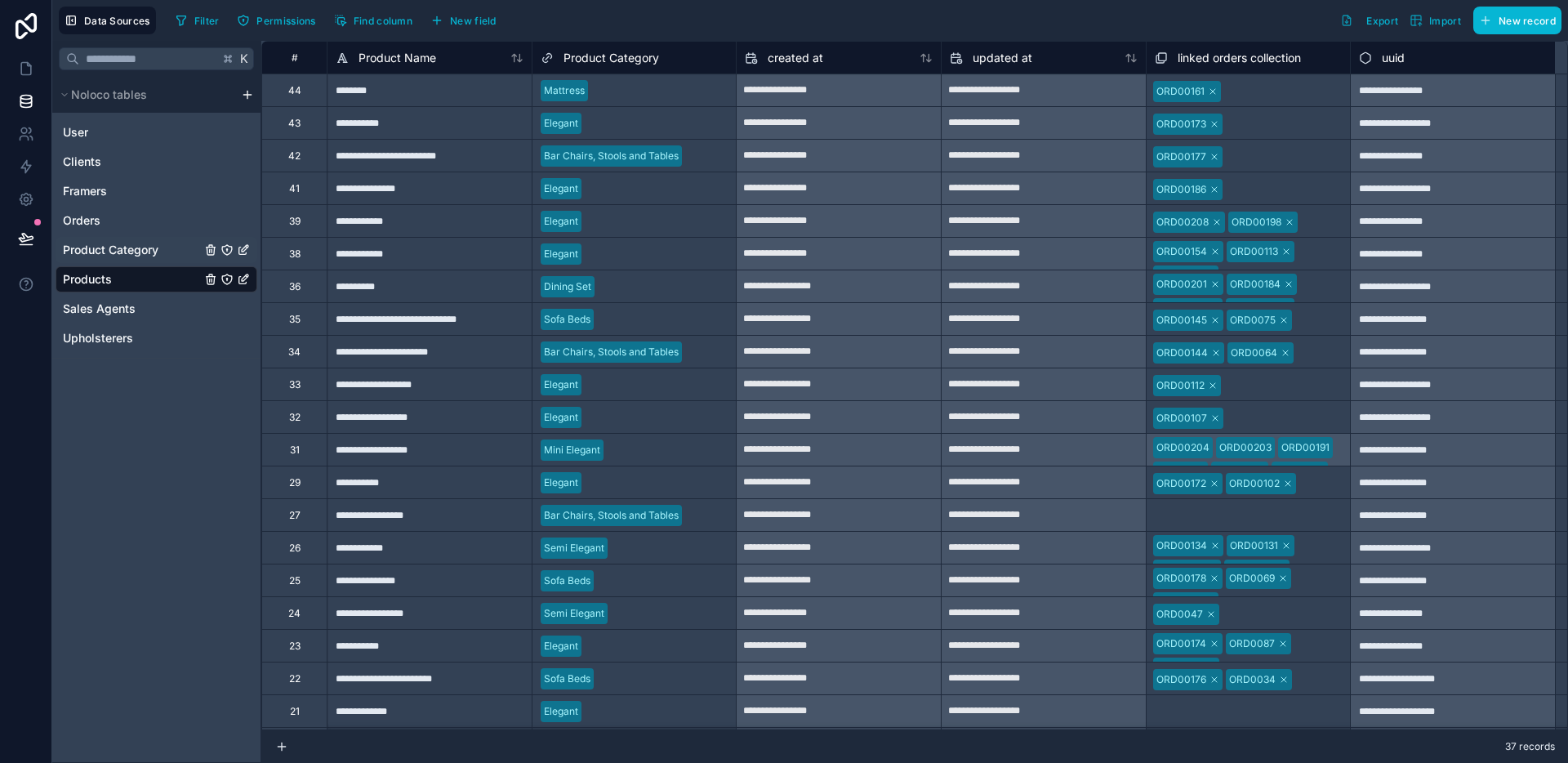
click at [128, 253] on span "Product Category" at bounding box center [111, 250] width 96 height 16
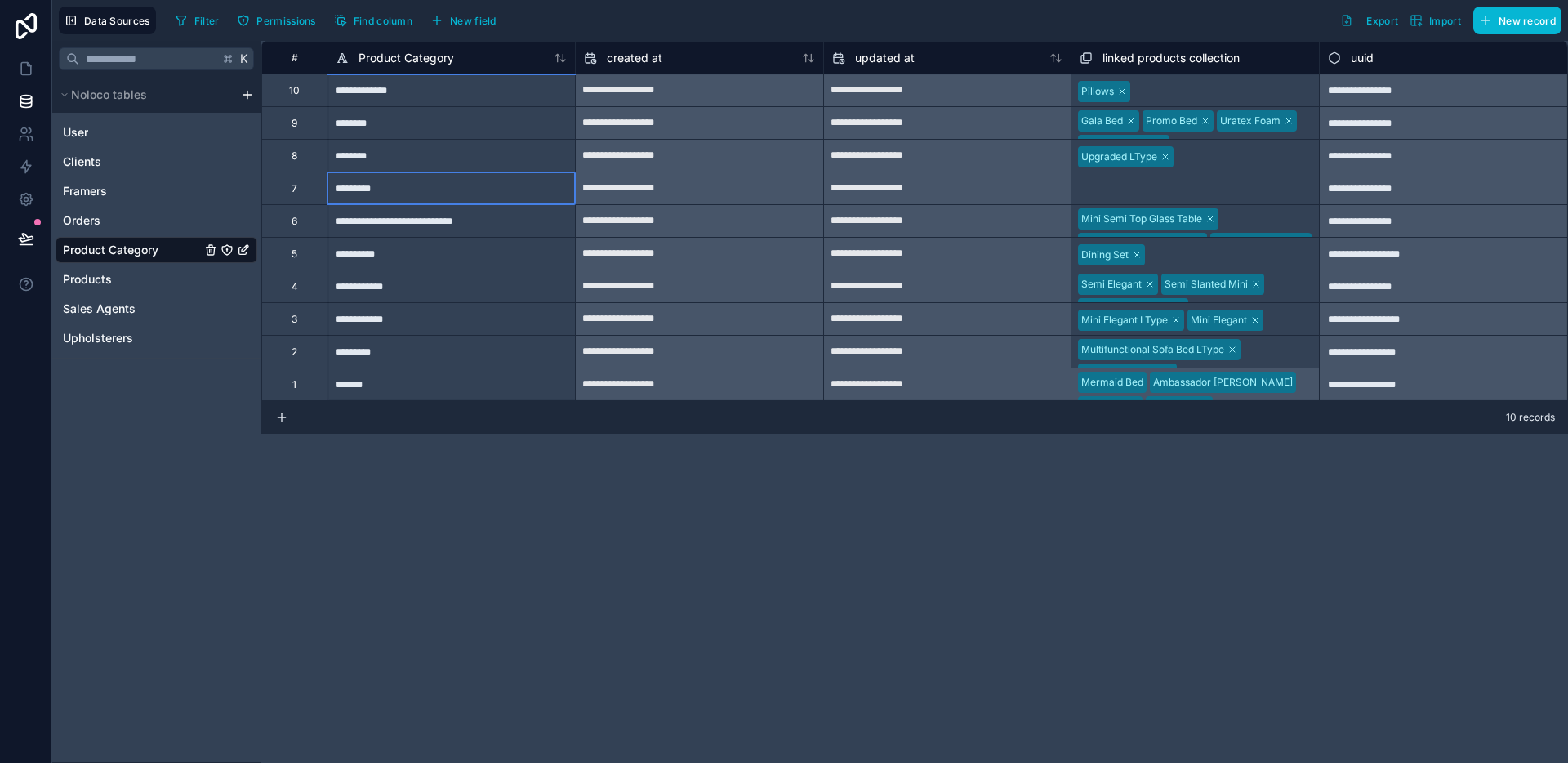
click at [470, 193] on div "*********" at bounding box center [450, 188] width 249 height 33
click at [118, 275] on div "Products" at bounding box center [156, 278] width 202 height 26
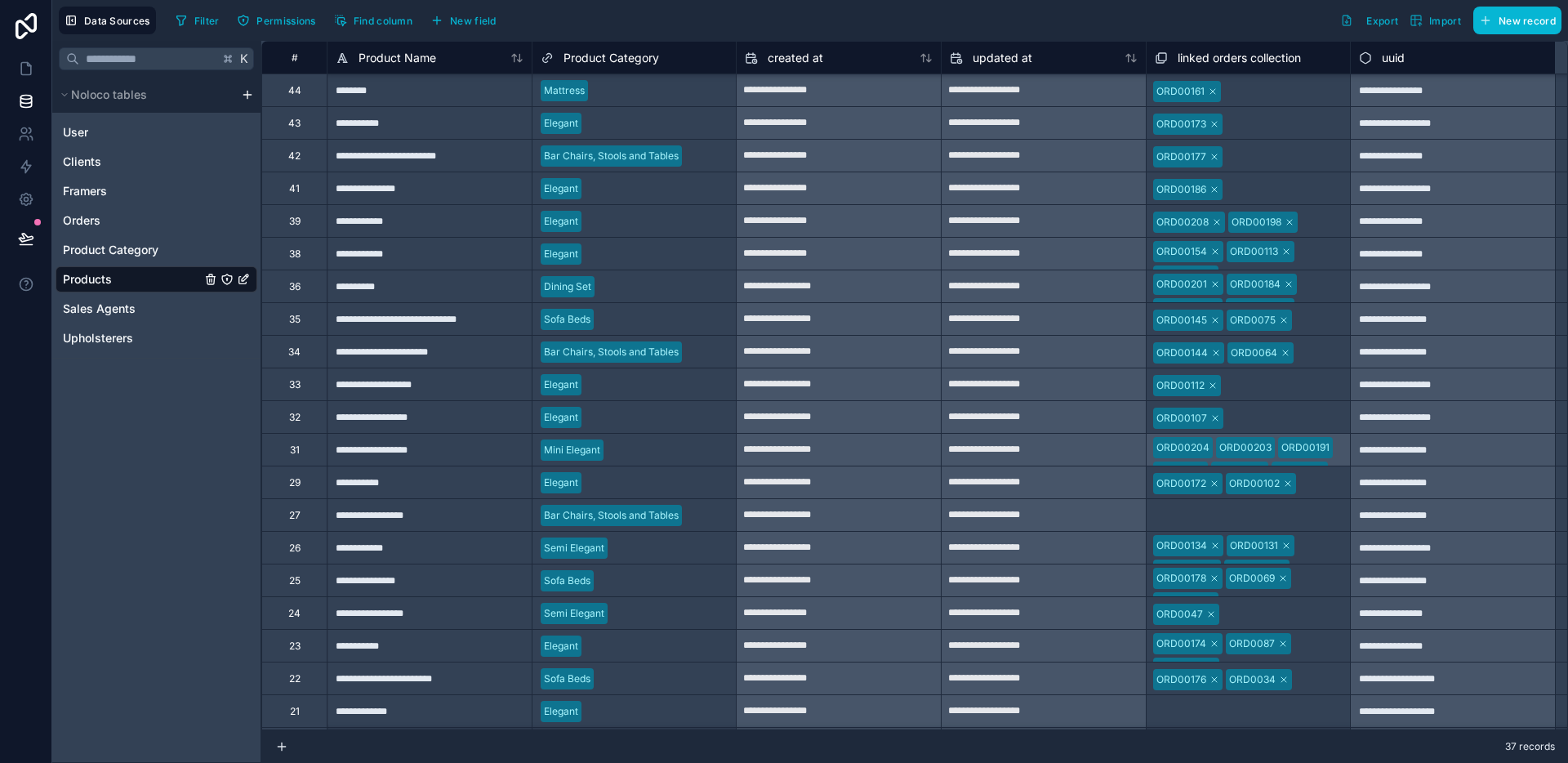
scroll to position [553, 0]
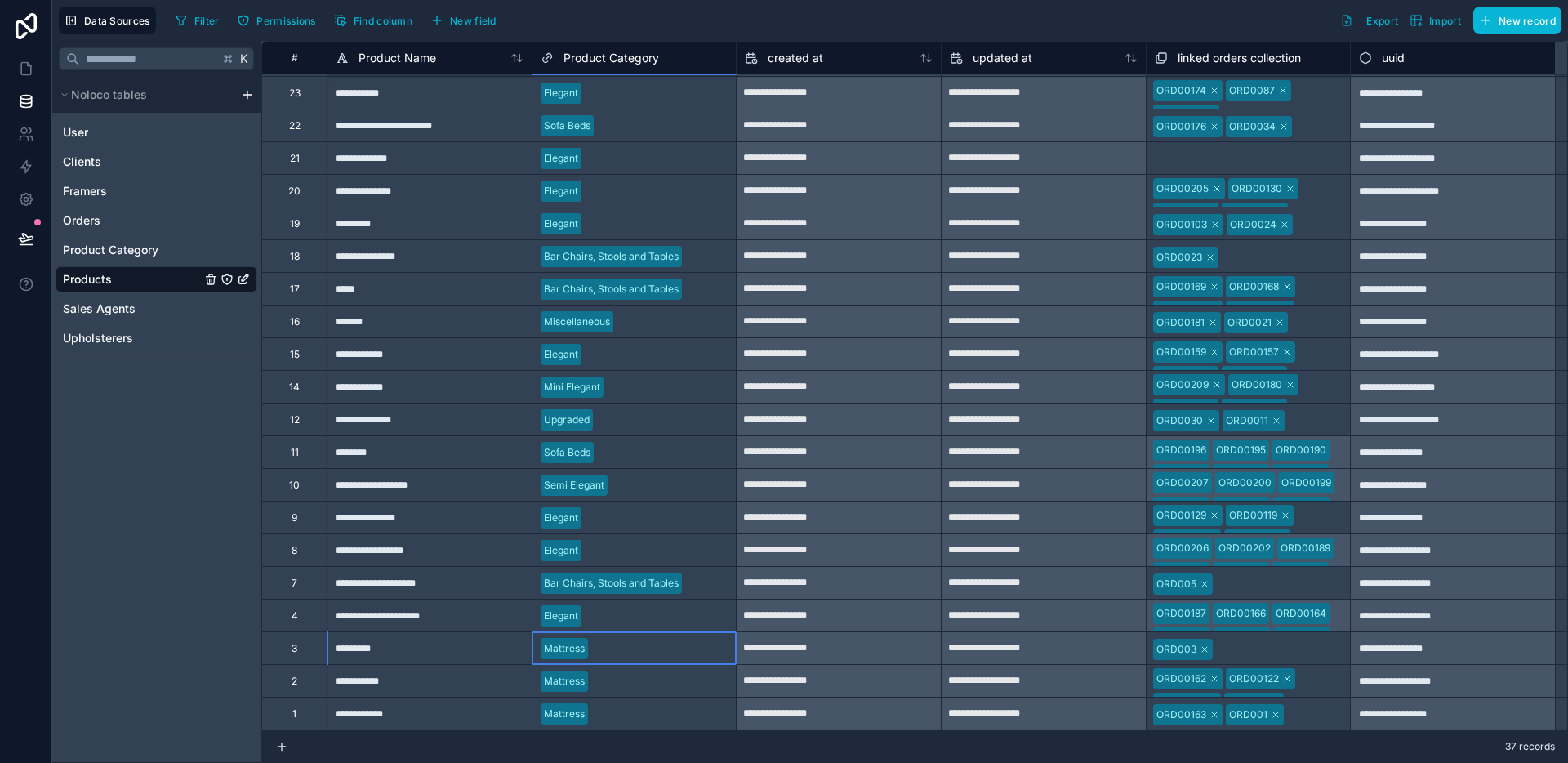
click at [608, 650] on div "Mattress" at bounding box center [634, 649] width 204 height 25
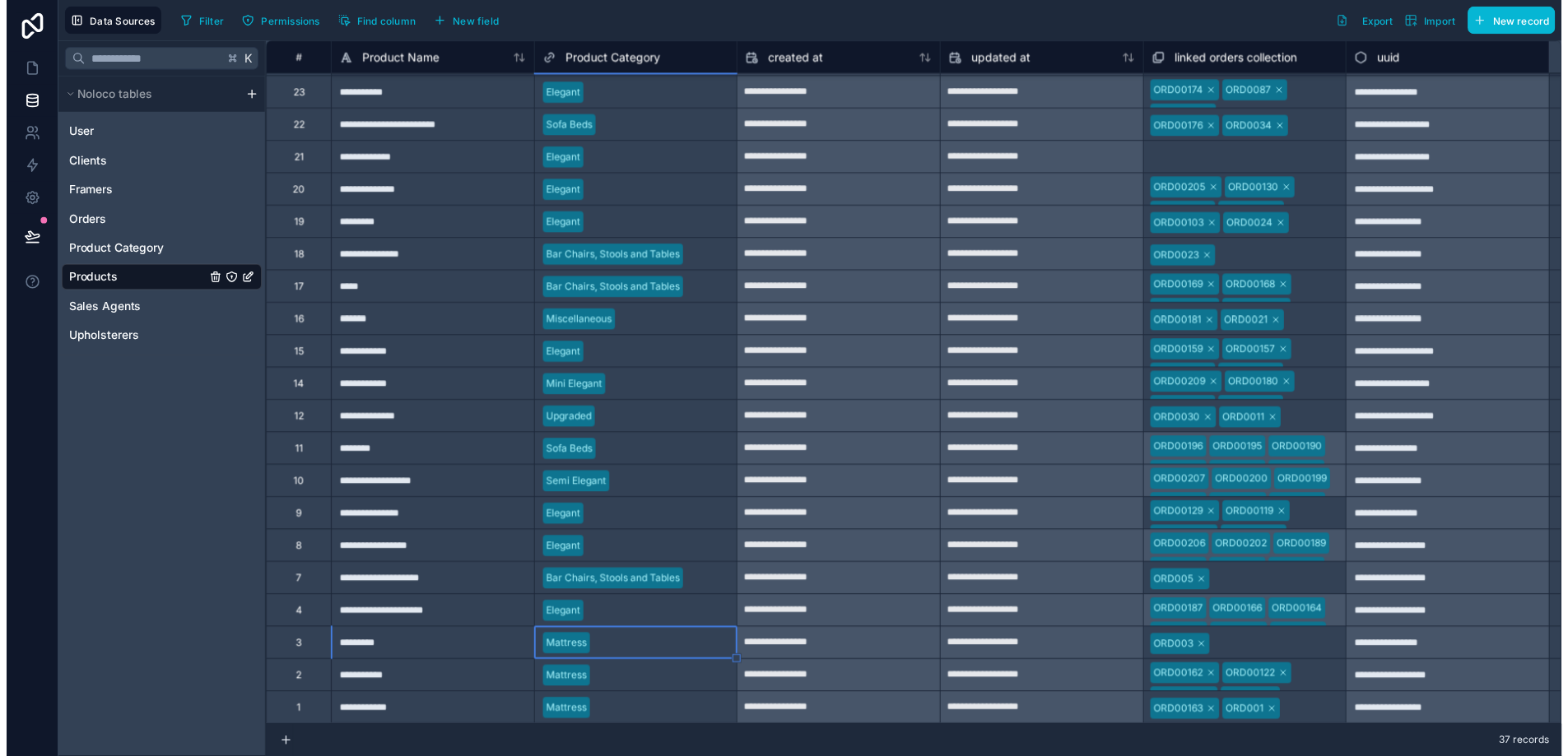
scroll to position [160, 0]
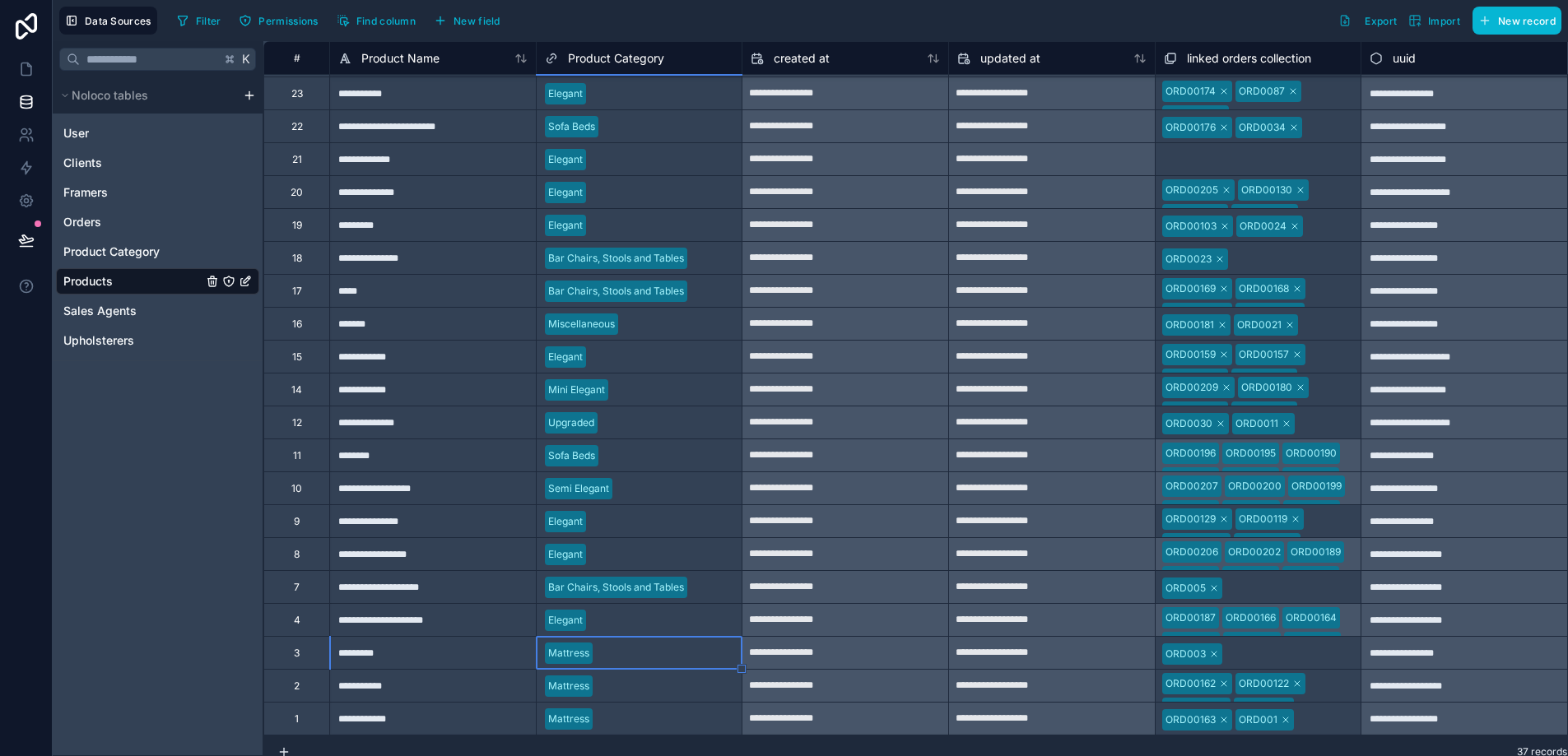
click at [644, 649] on body "**********" at bounding box center [784, 378] width 1568 height 756
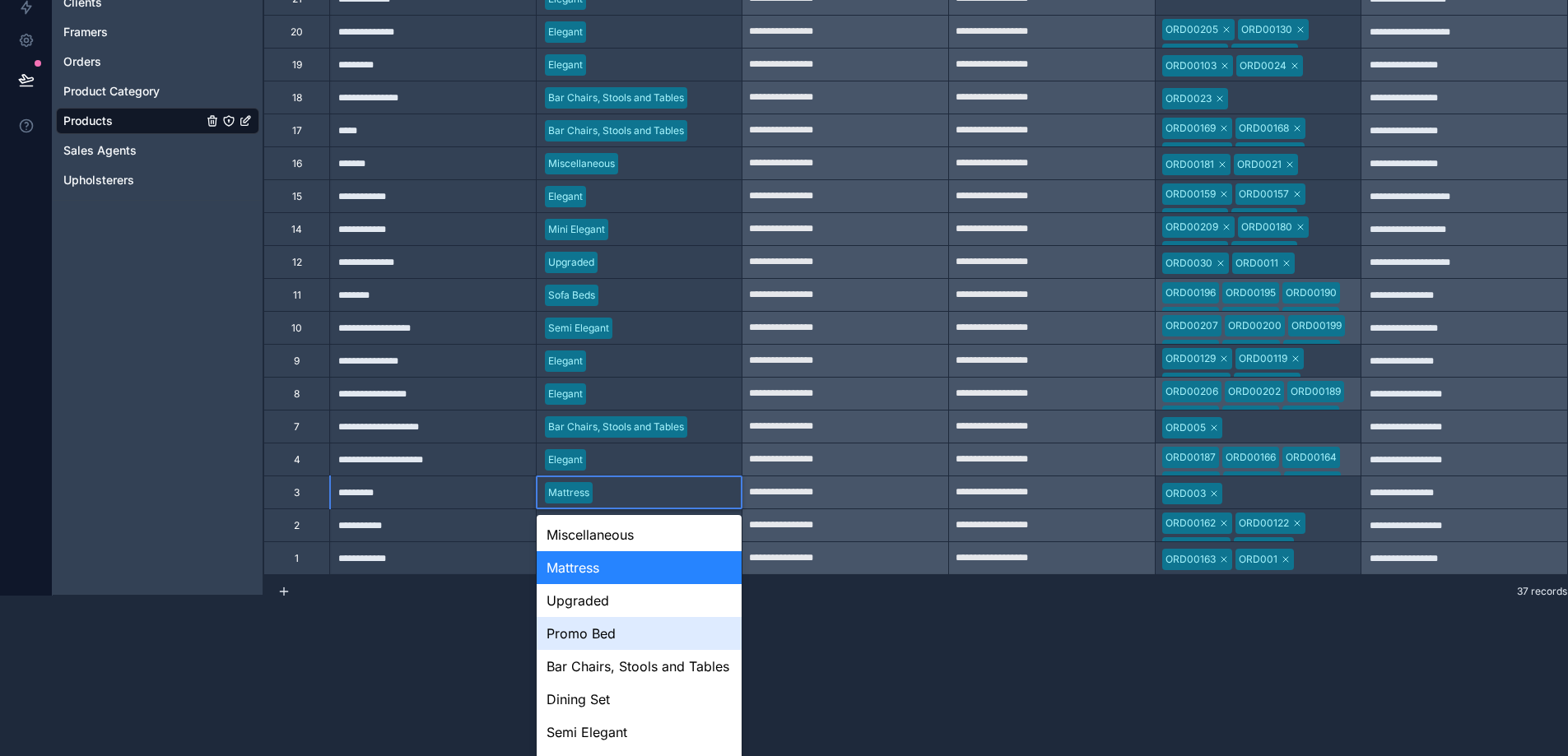
scroll to position [108, 0]
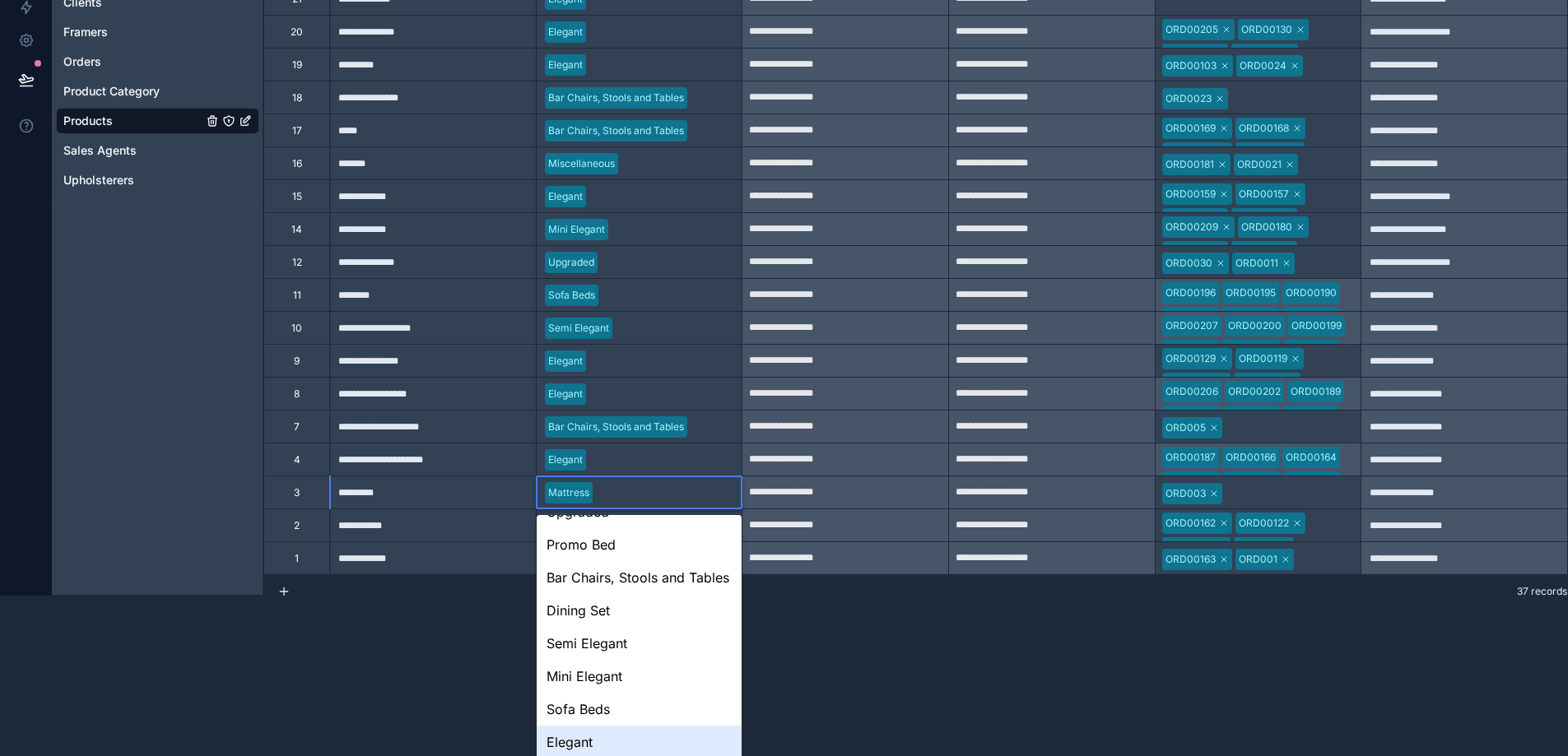
click at [628, 746] on div "Elegant" at bounding box center [639, 742] width 206 height 33
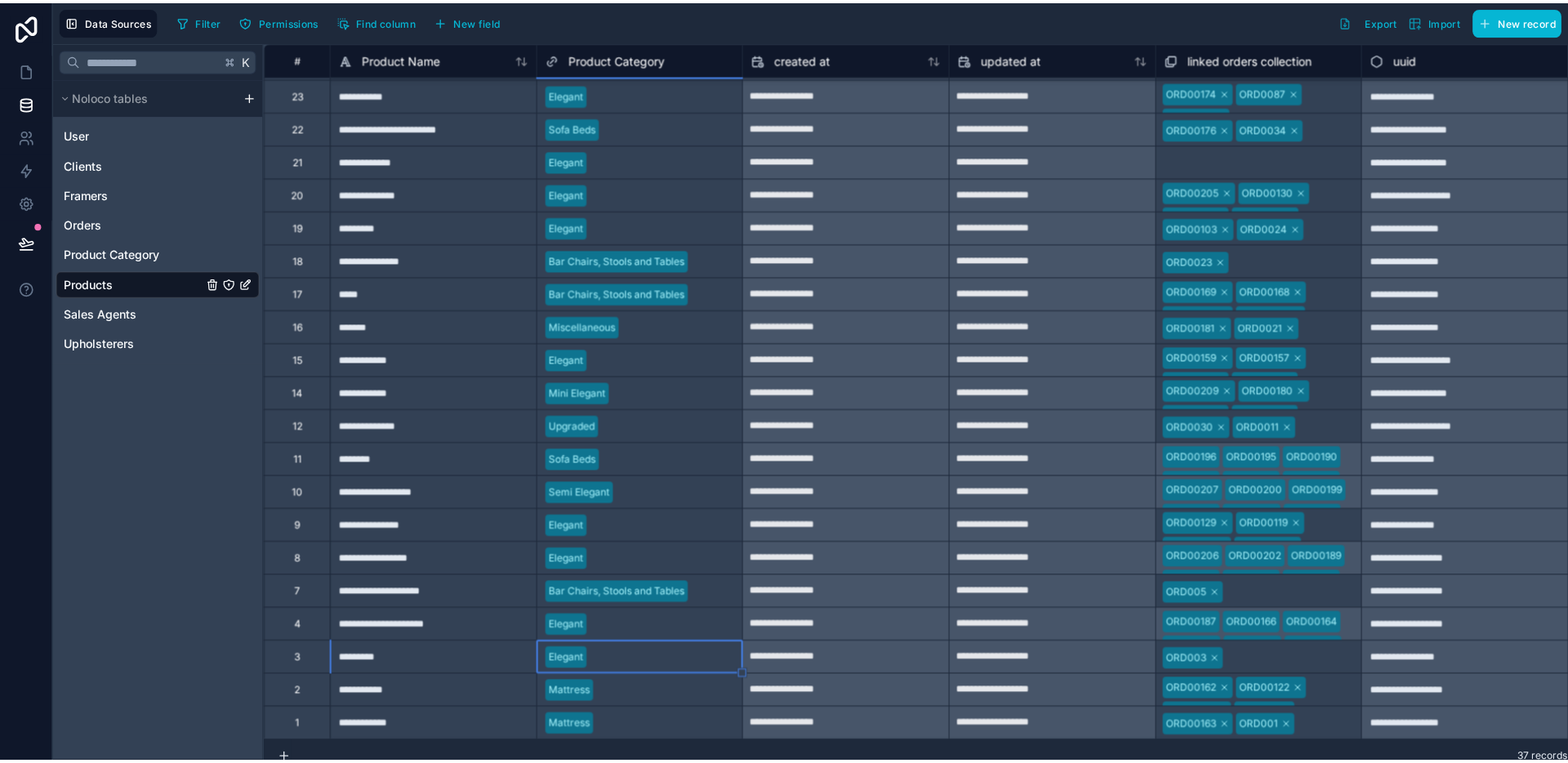
scroll to position [0, 0]
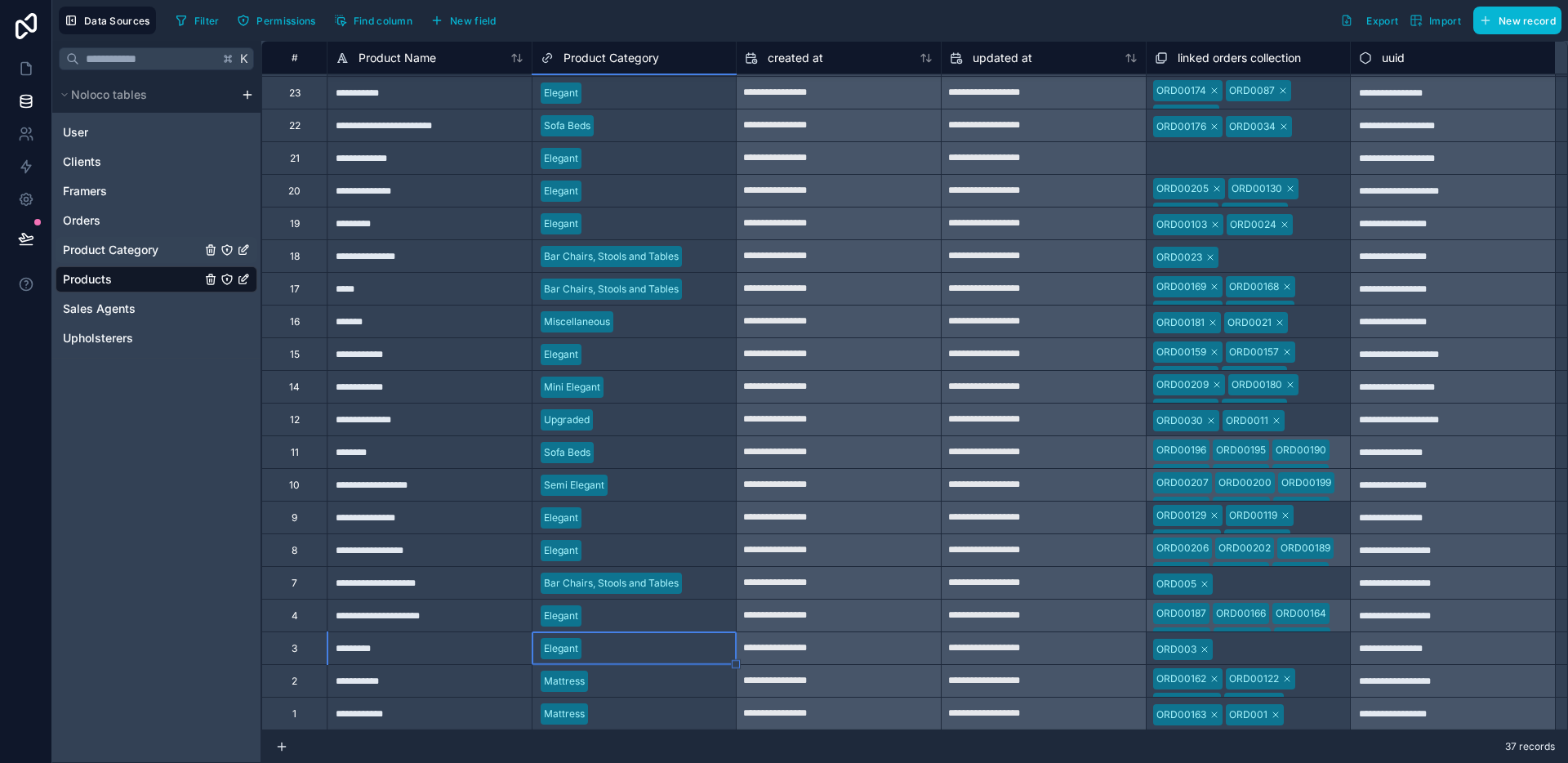
click at [116, 252] on span "Product Category" at bounding box center [111, 250] width 96 height 16
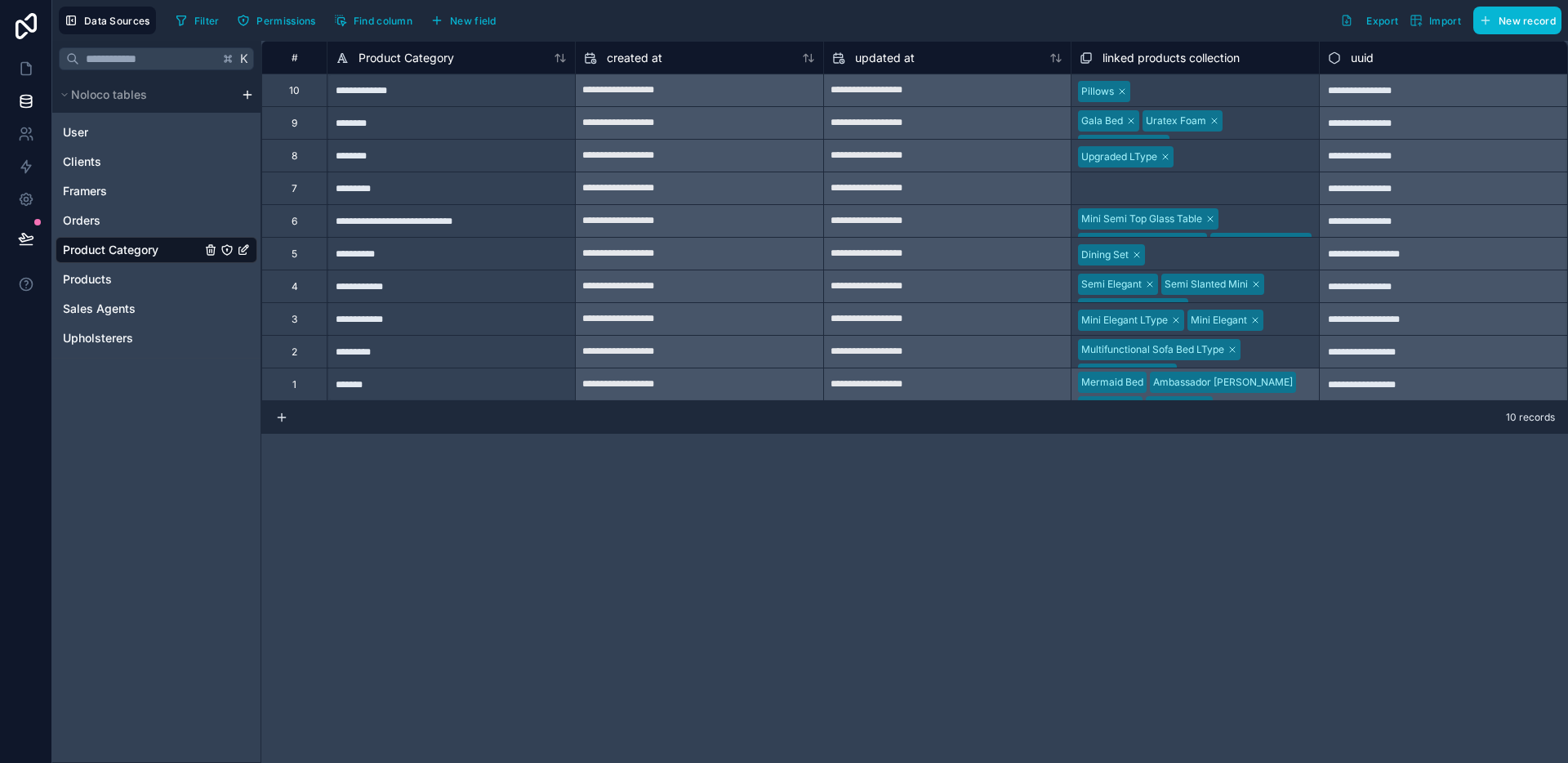
click at [1146, 192] on div "Select a linked products collection" at bounding box center [1158, 190] width 158 height 13
click at [1141, 192] on div "Select a linked products collection" at bounding box center [1160, 190] width 158 height 13
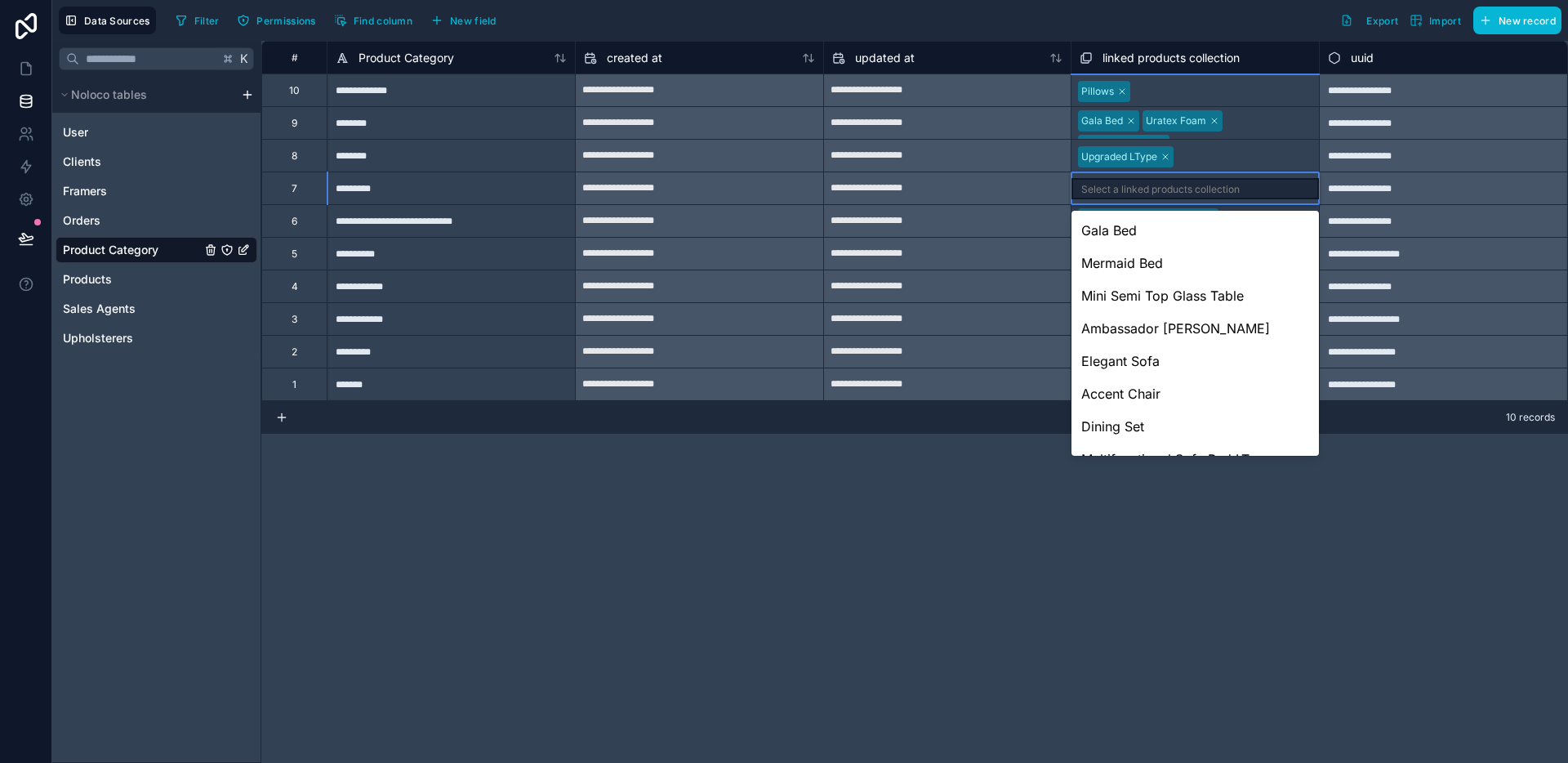
scroll to position [970, 0]
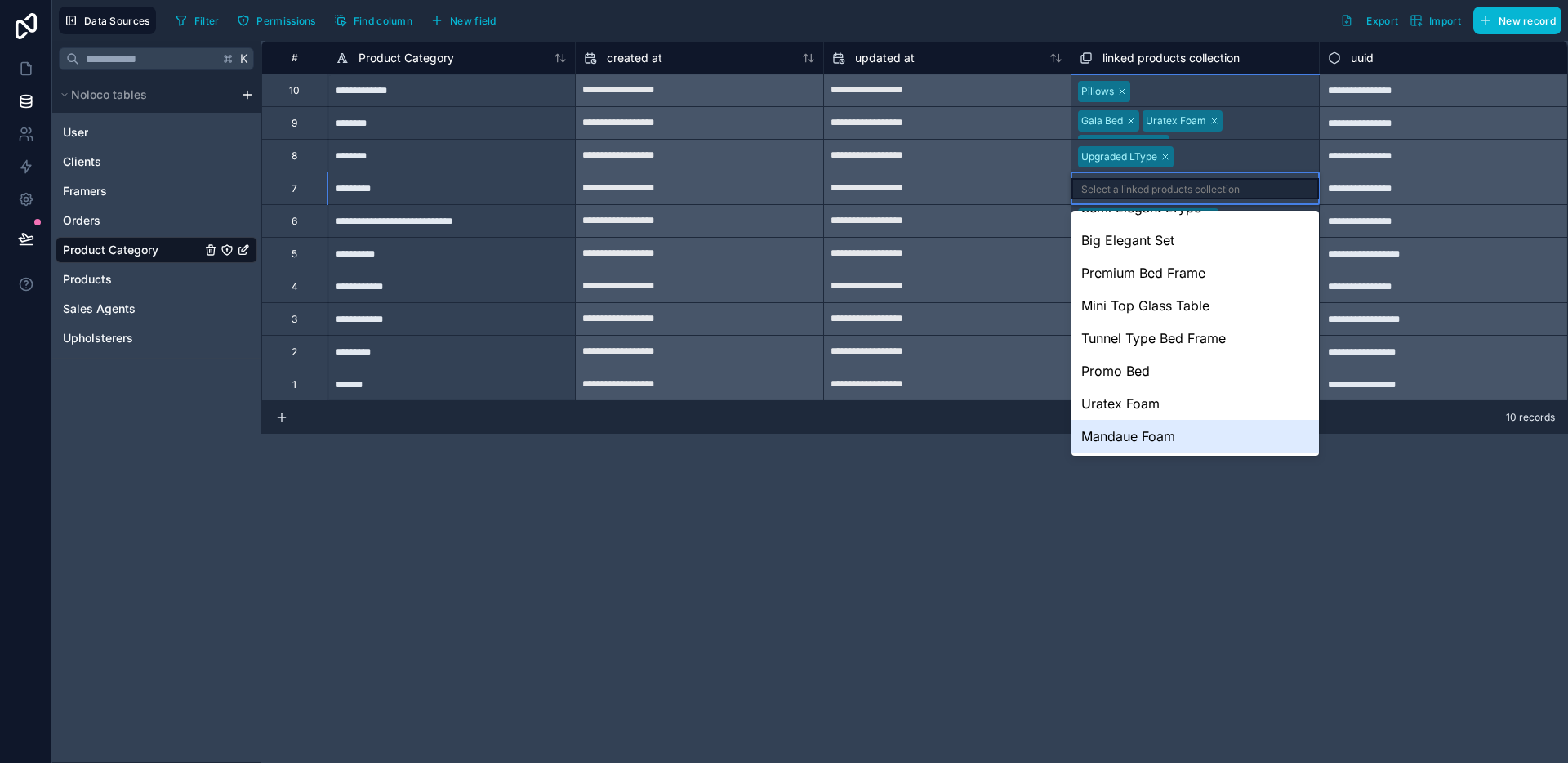
click at [997, 517] on div "**********" at bounding box center [914, 402] width 1306 height 722
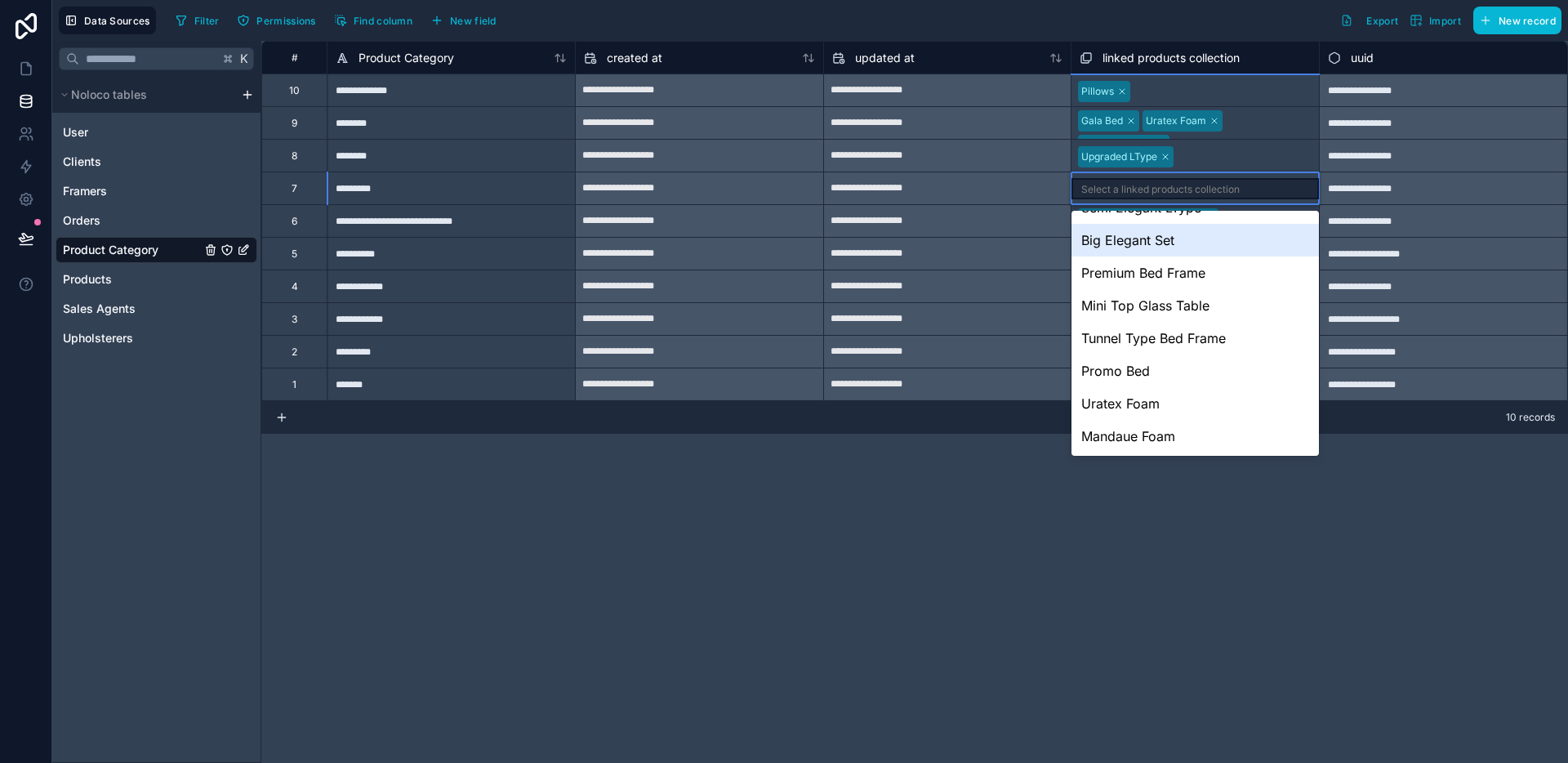
click at [1447, 453] on div "**********" at bounding box center [914, 402] width 1306 height 722
click at [1448, 454] on div "**********" at bounding box center [914, 402] width 1306 height 722
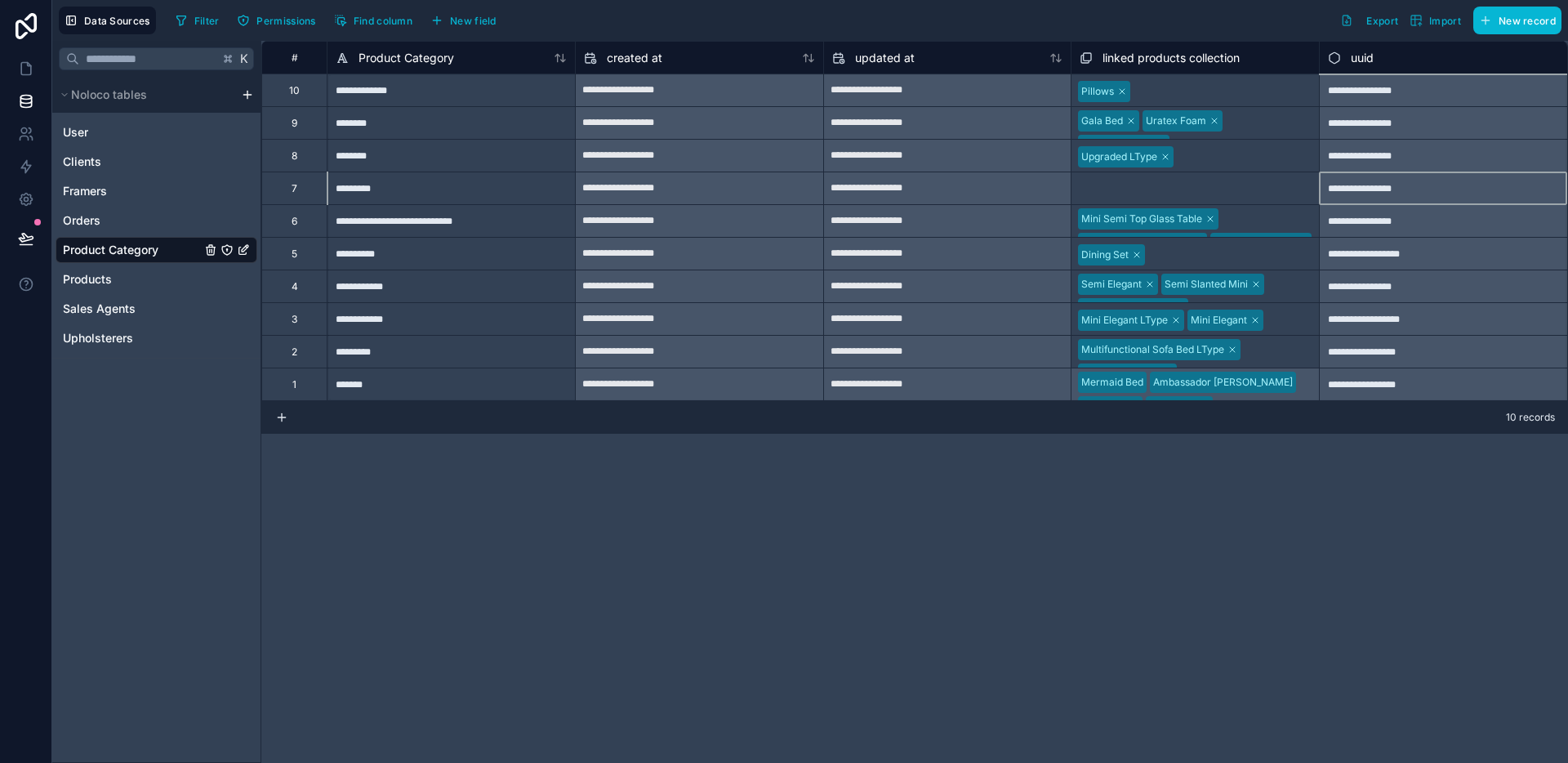
click at [1426, 192] on div "**********" at bounding box center [1442, 188] width 249 height 33
click at [131, 279] on div "Products" at bounding box center [156, 278] width 202 height 26
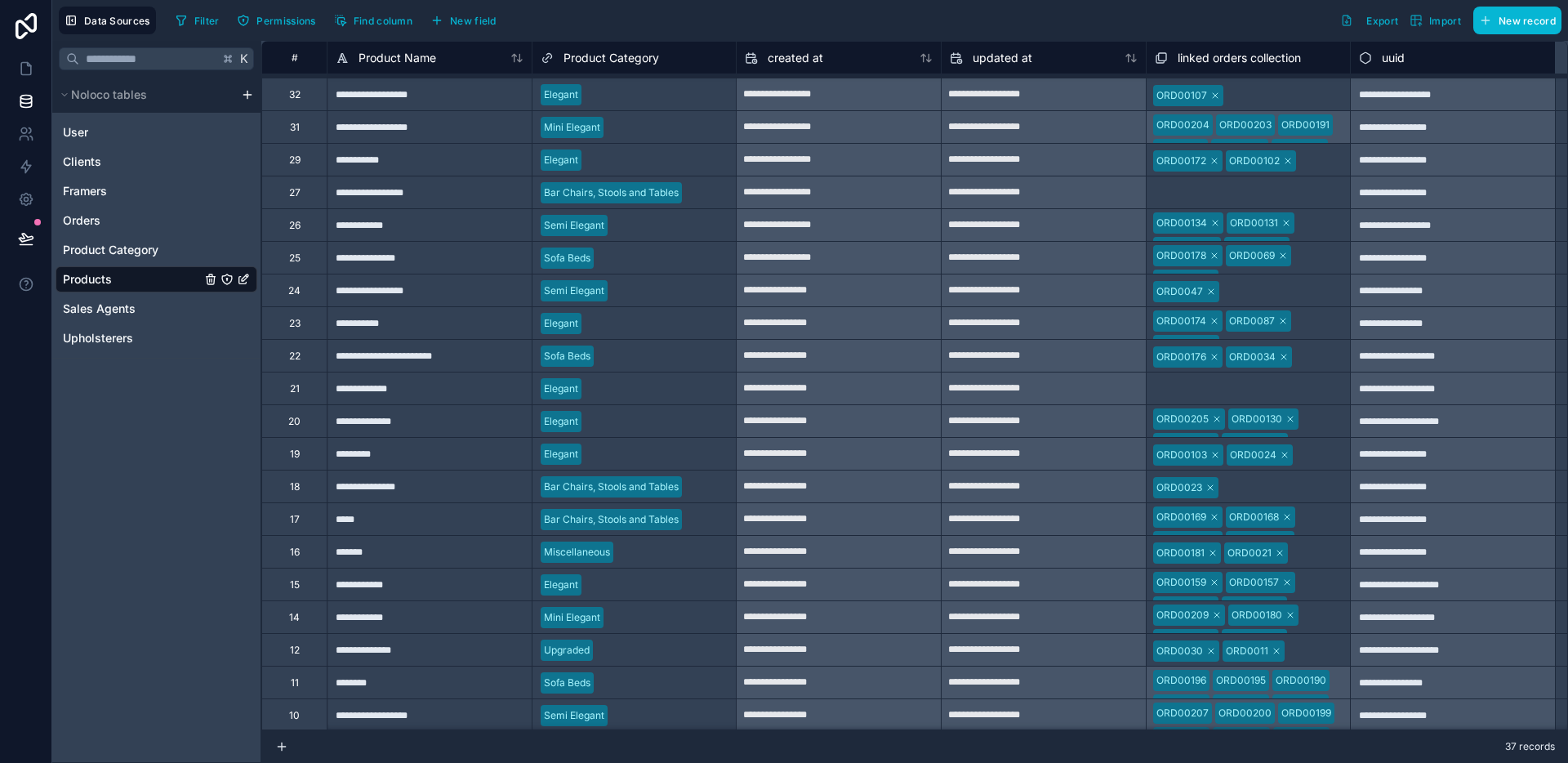
scroll to position [553, 0]
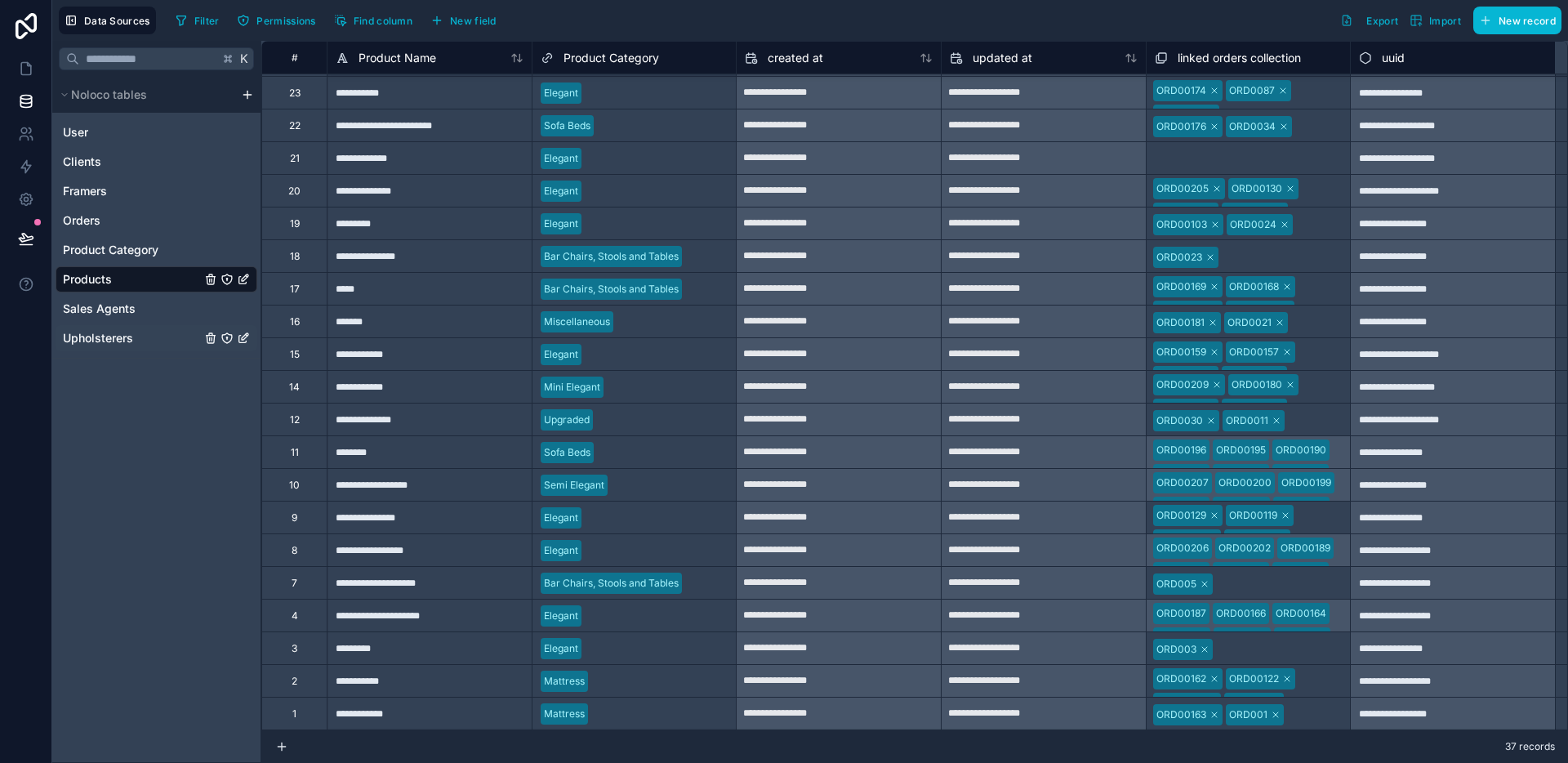
click at [96, 336] on span "Upholsterers" at bounding box center [98, 338] width 70 height 16
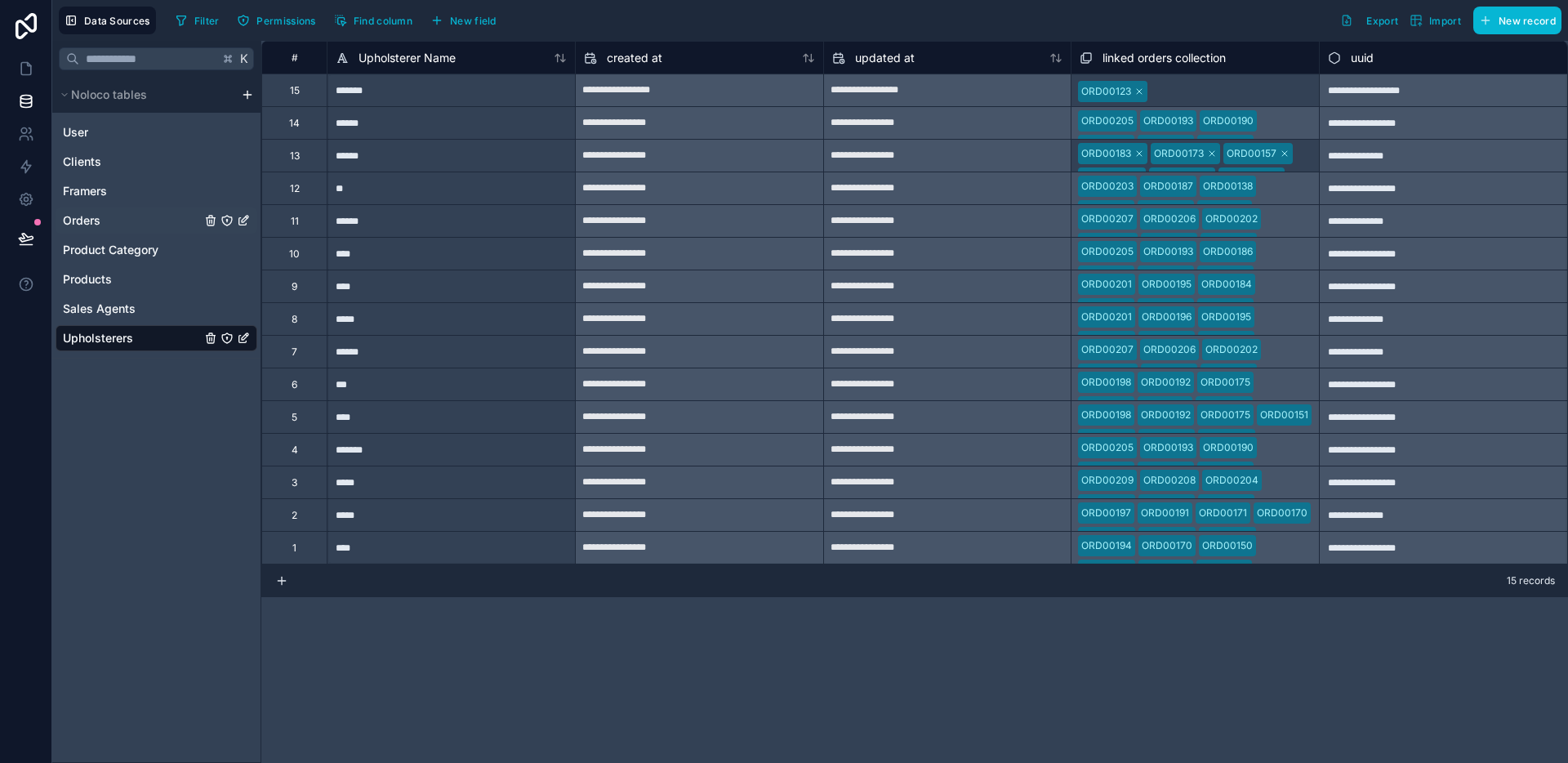
click at [96, 223] on span "Orders" at bounding box center [82, 220] width 37 height 16
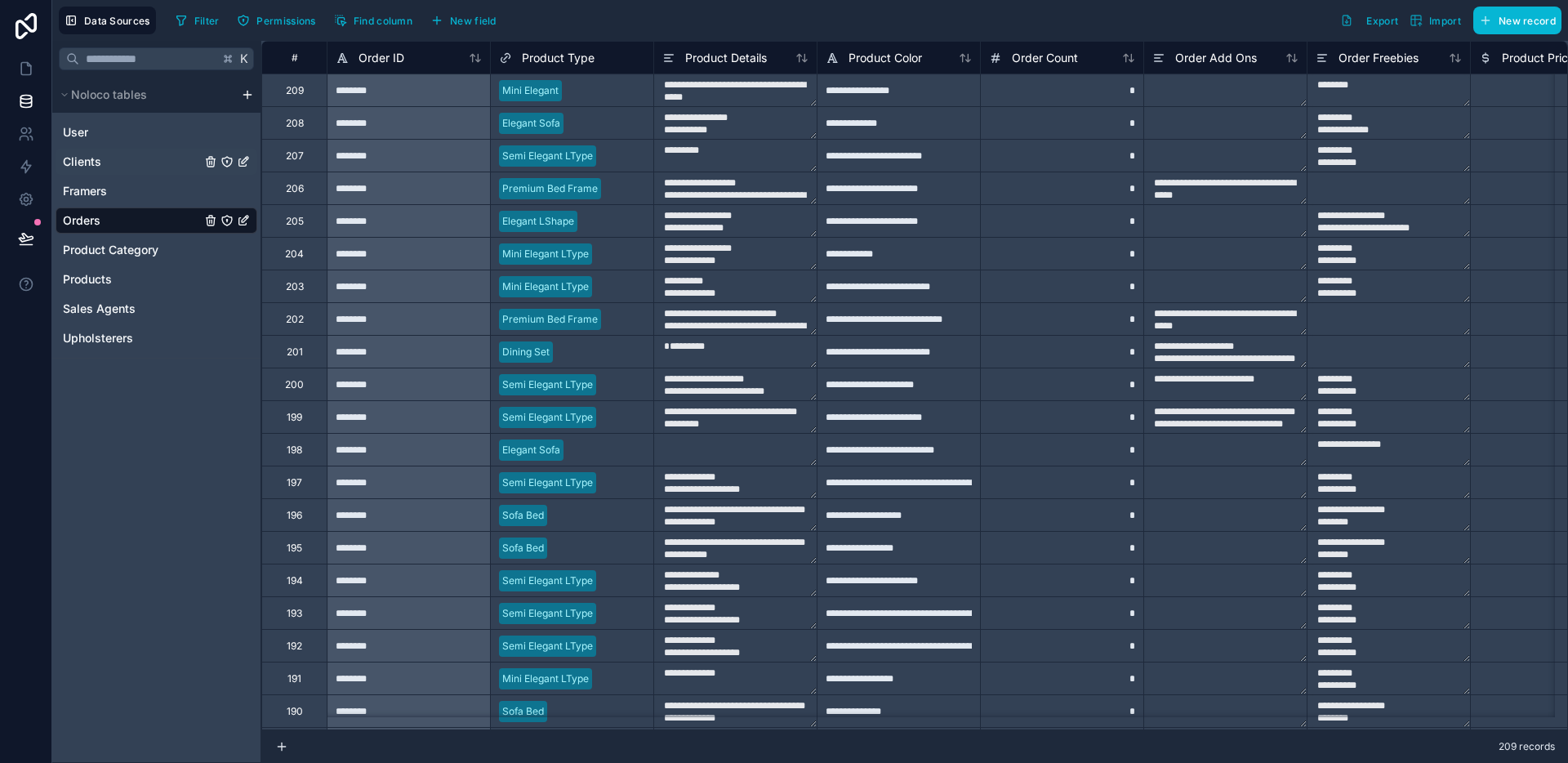
click at [84, 166] on span "Clients" at bounding box center [83, 161] width 38 height 16
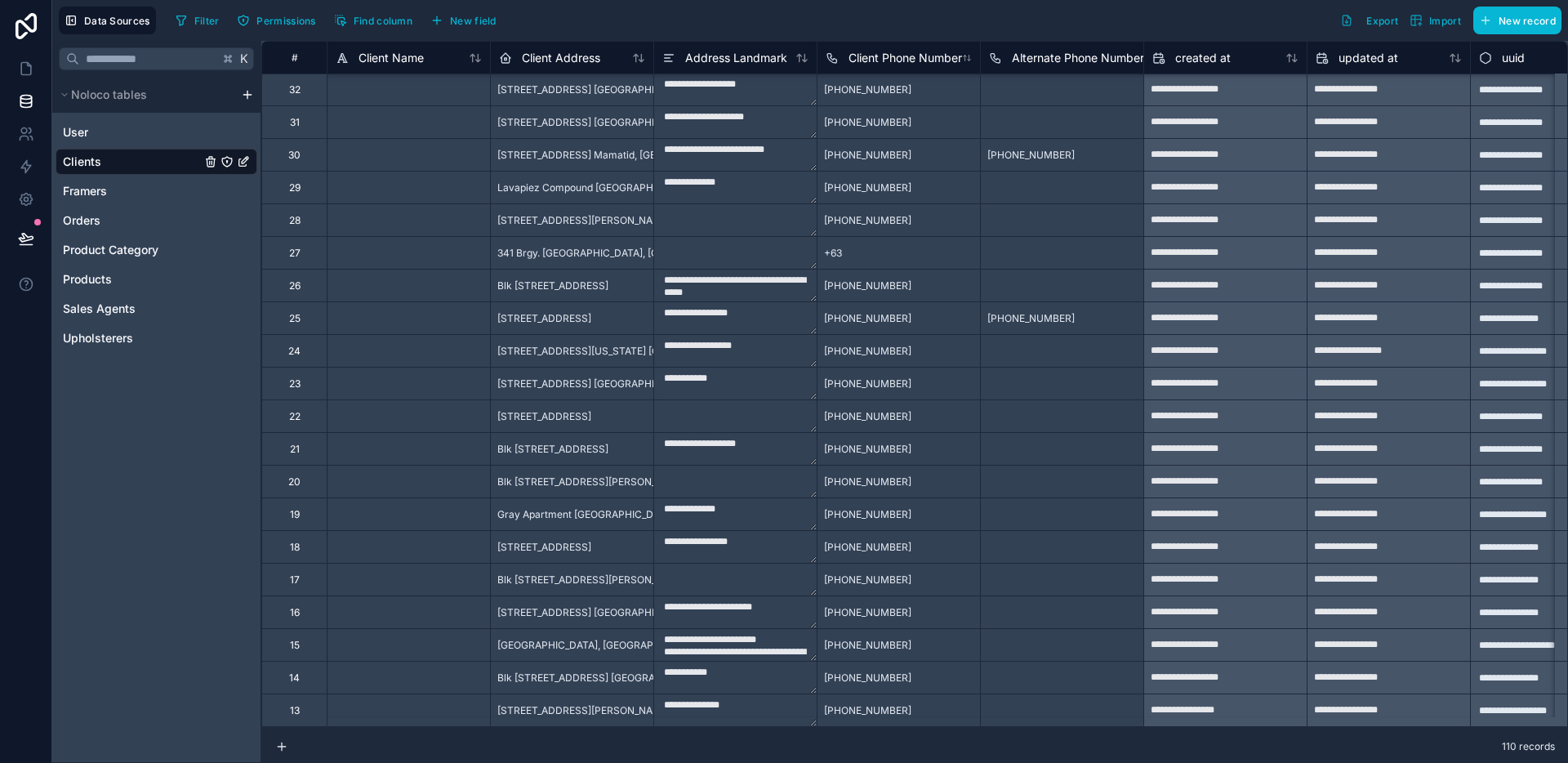
scroll to position [4259, 0]
click at [421, 505] on div at bounding box center [408, 513] width 163 height 33
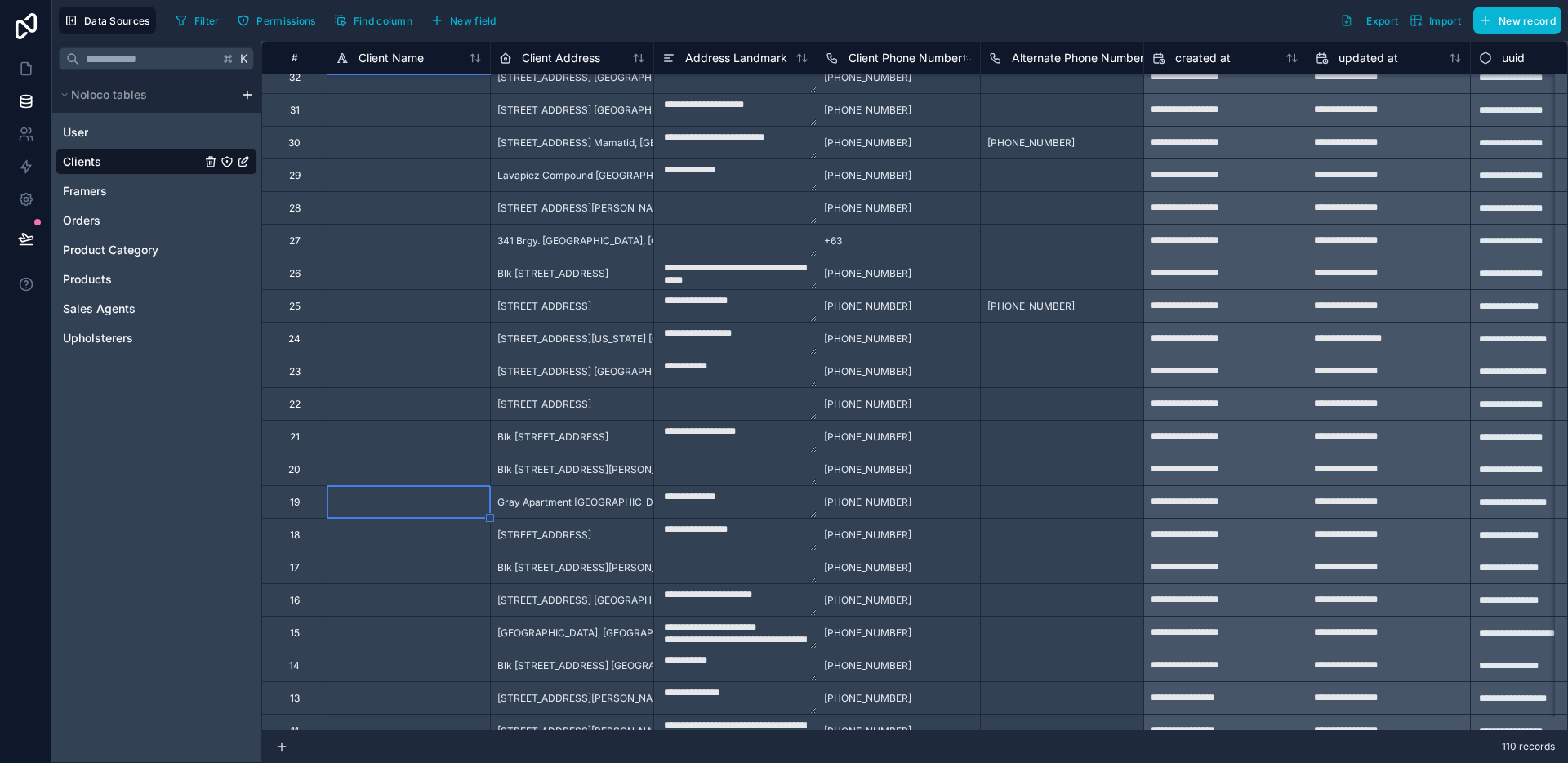
click at [421, 505] on div at bounding box center [408, 501] width 163 height 33
click at [425, 426] on div at bounding box center [408, 436] width 163 height 33
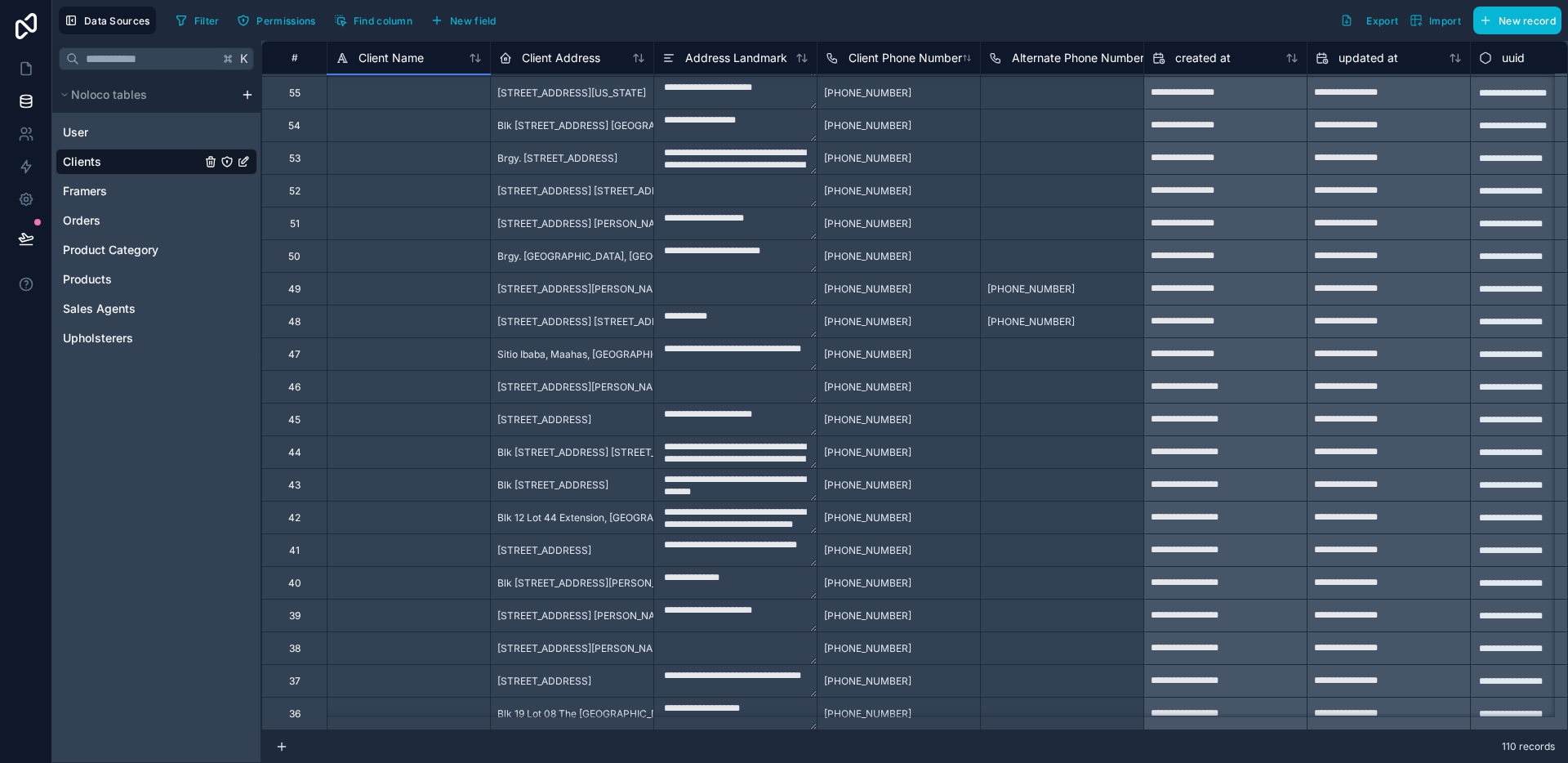
scroll to position [2320, 0]
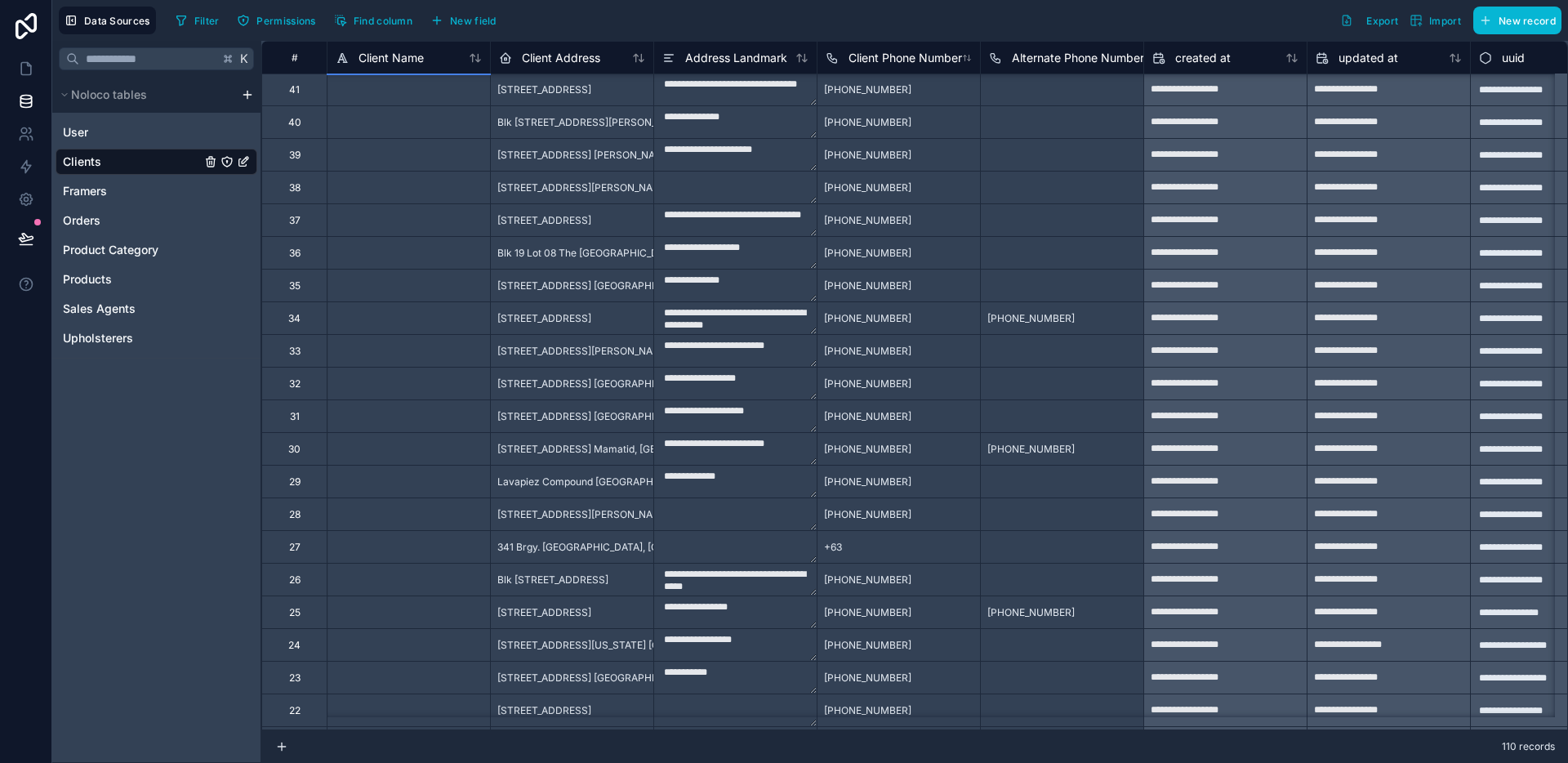
click at [391, 198] on div at bounding box center [408, 187] width 163 height 33
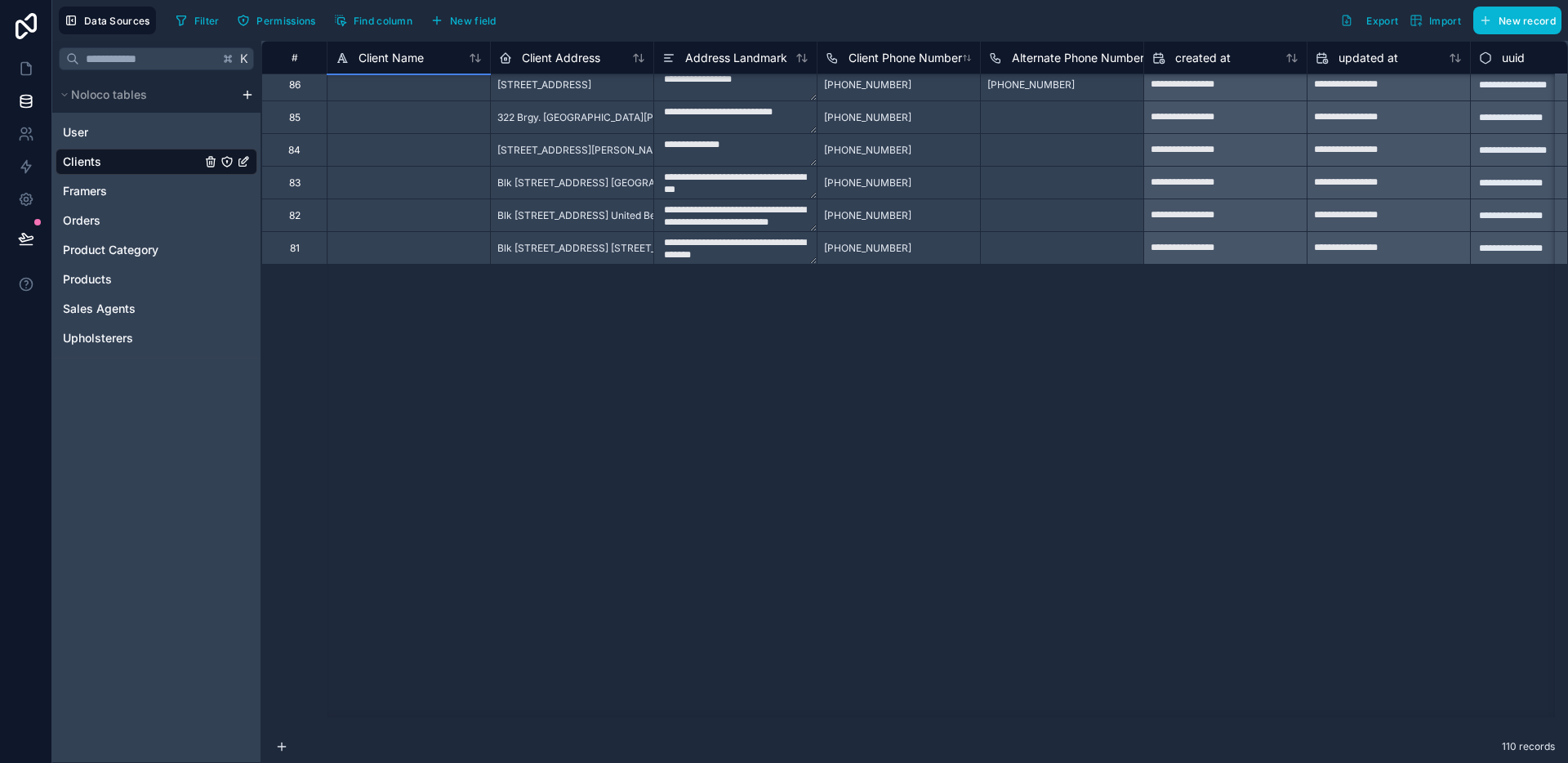
scroll to position [0, 0]
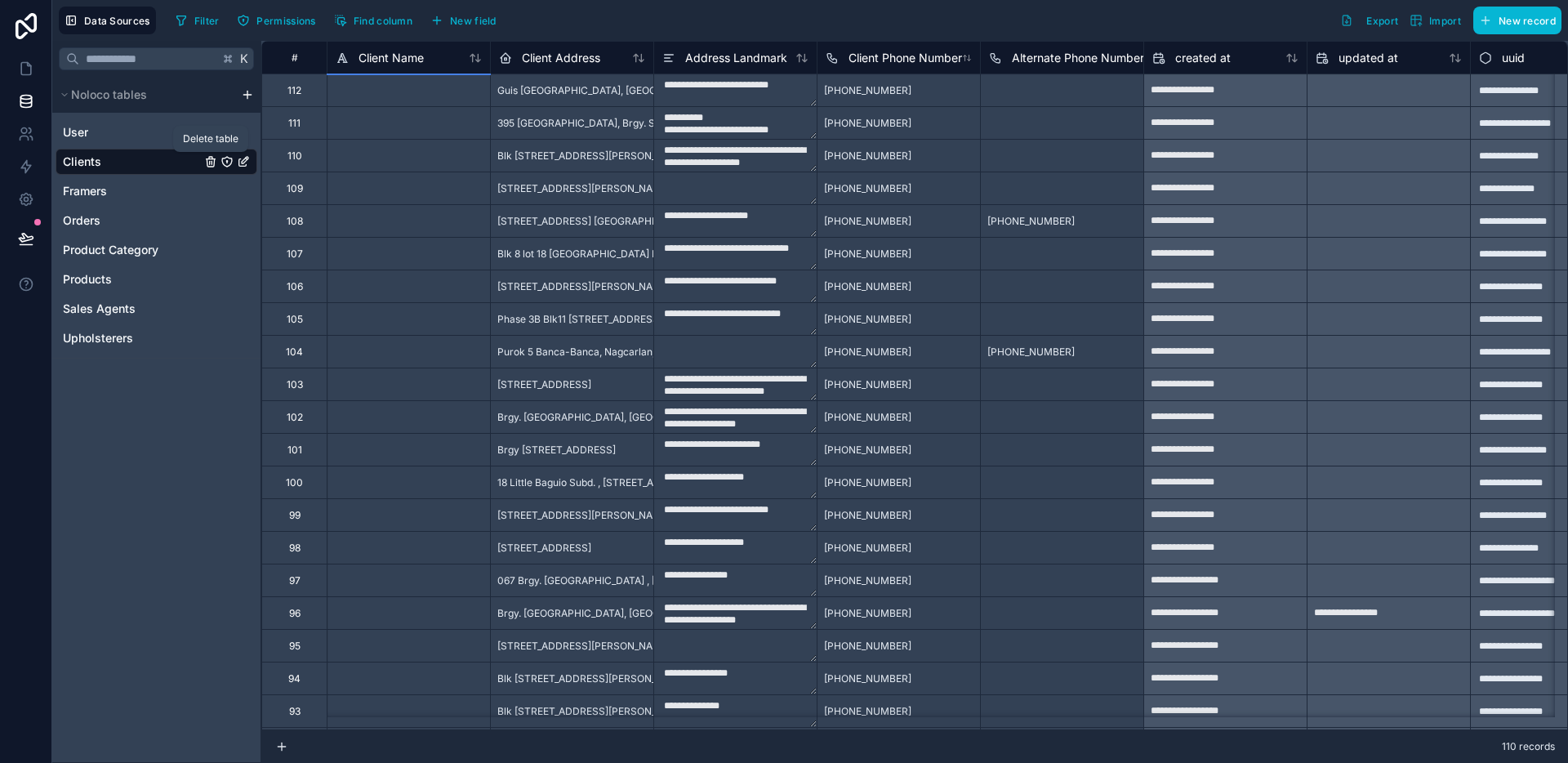
click at [214, 164] on icon "Clients" at bounding box center [210, 163] width 8 height 8
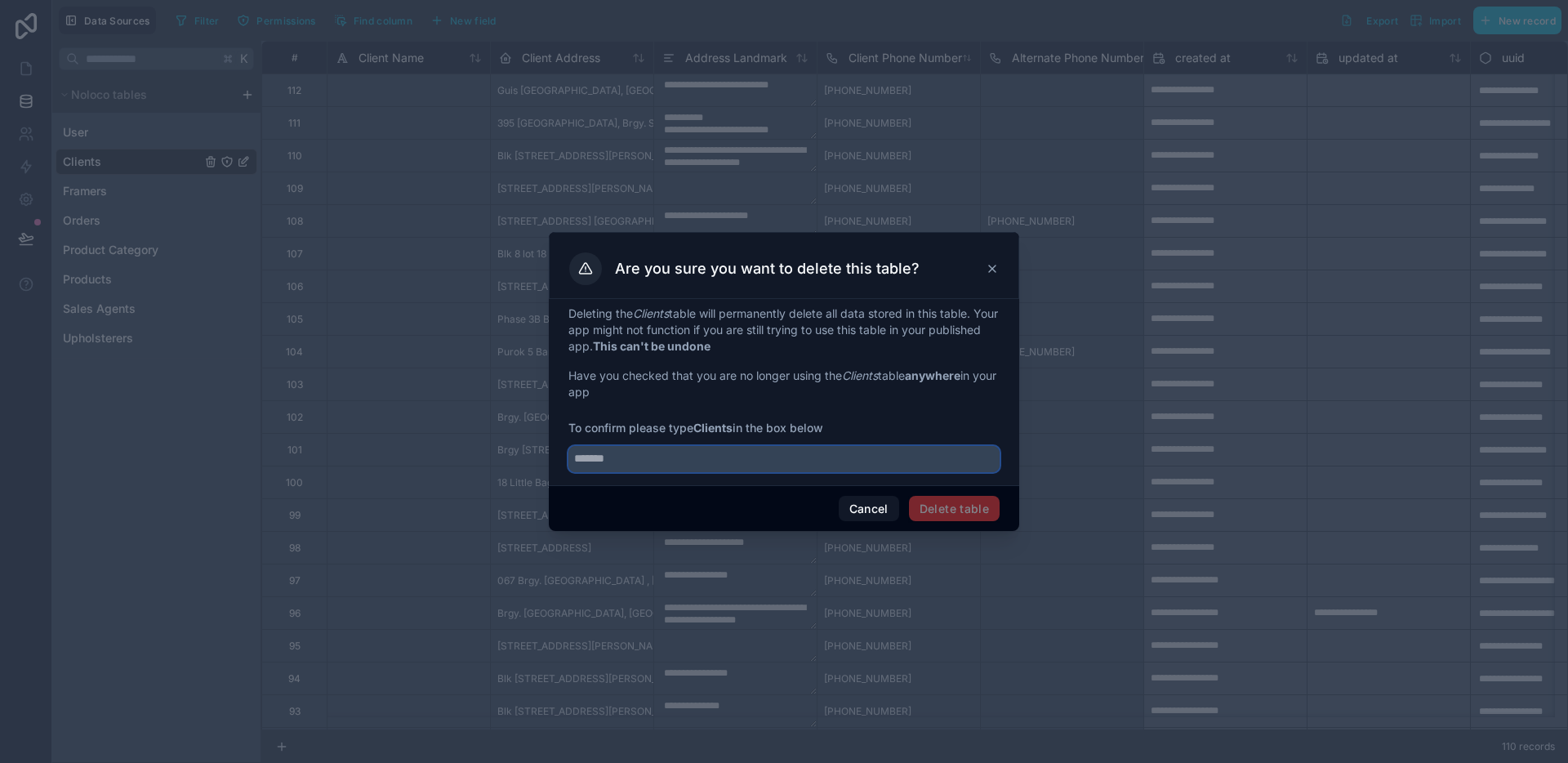
click at [693, 464] on input "text" at bounding box center [783, 459] width 431 height 26
type input "*******"
click at [987, 511] on button "Delete table" at bounding box center [954, 509] width 90 height 26
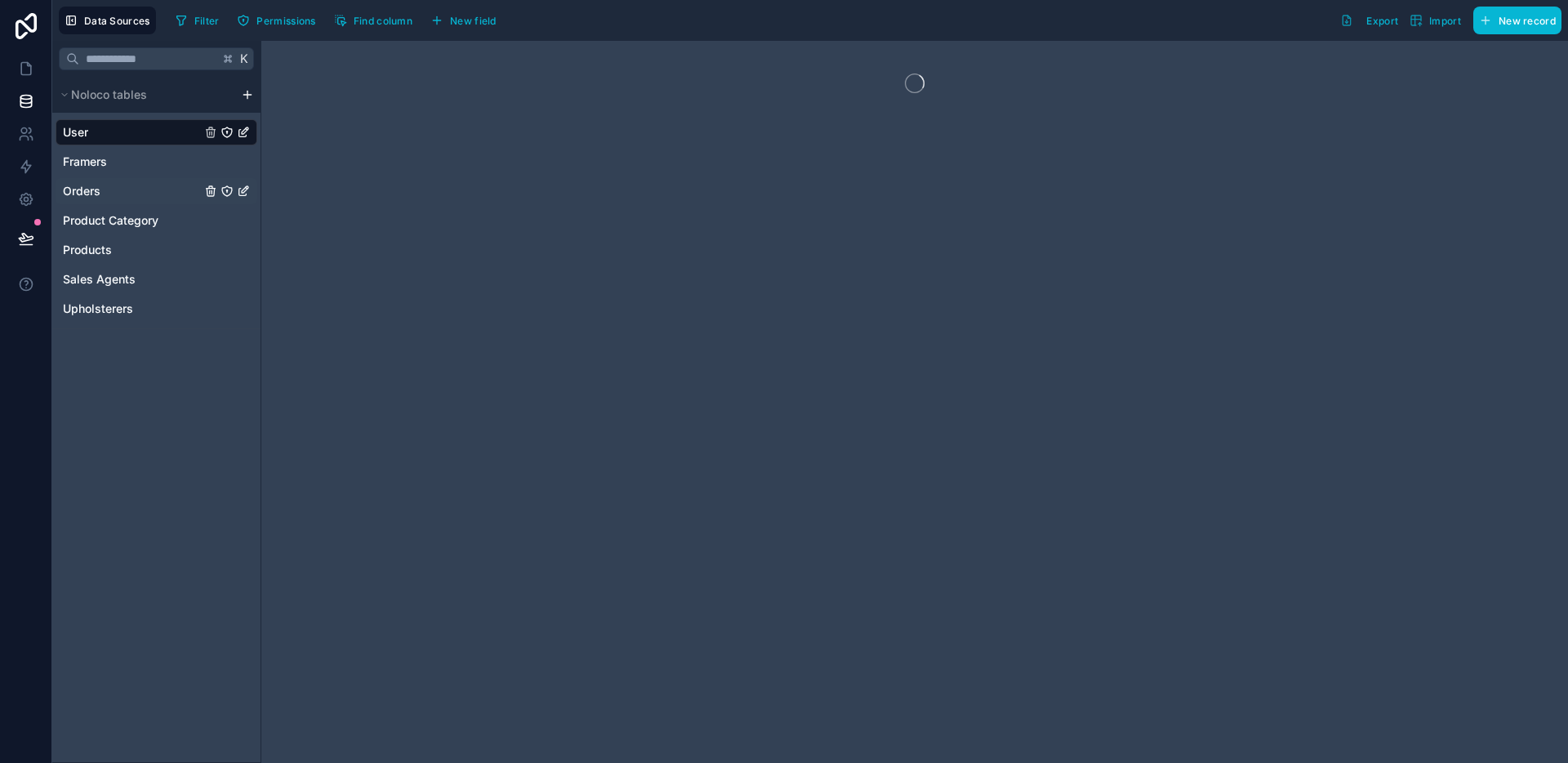
click at [107, 190] on div "Orders" at bounding box center [156, 191] width 202 height 26
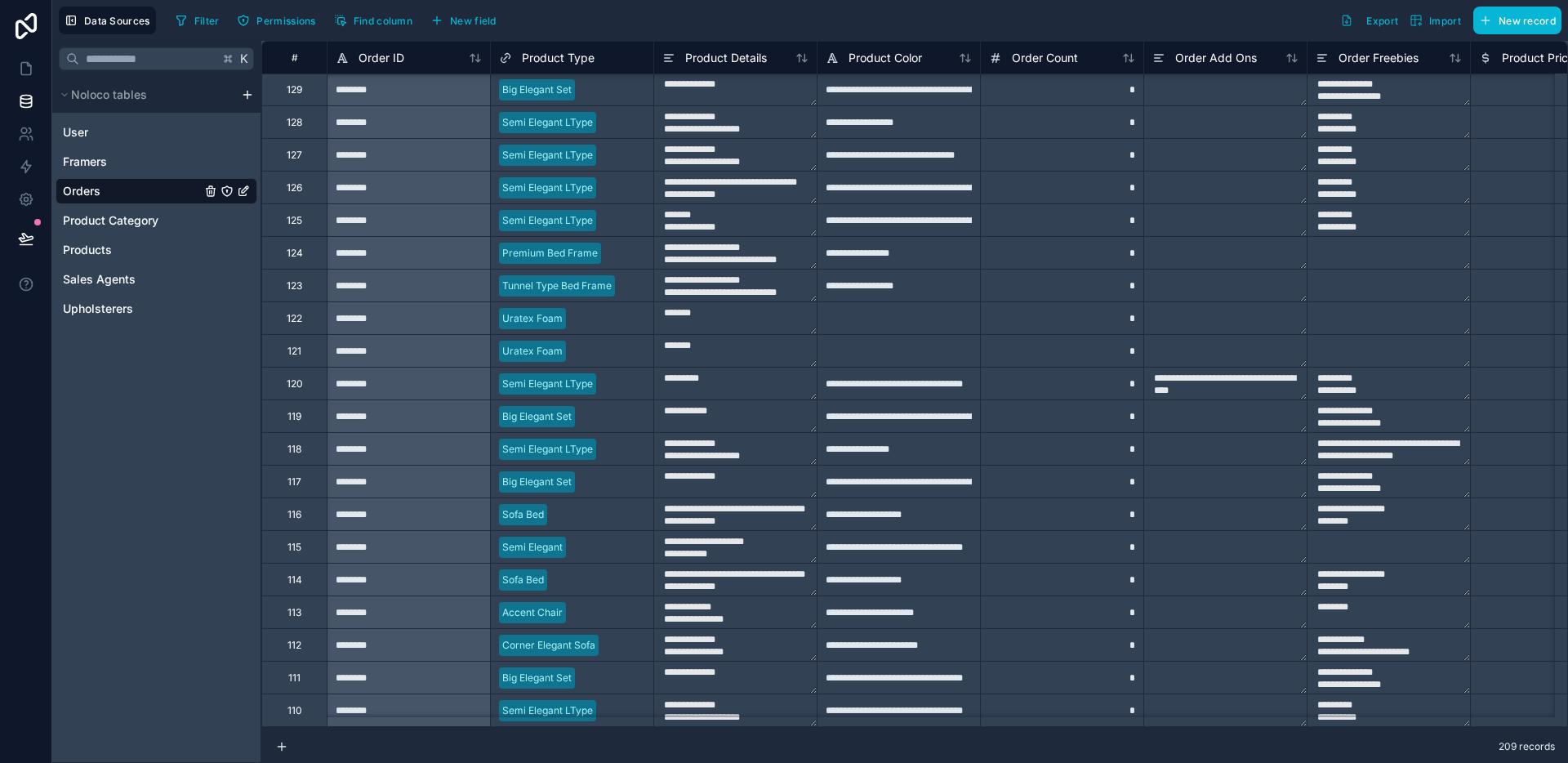
scroll to position [2627, 0]
click at [107, 230] on div "Product Category" at bounding box center [156, 220] width 202 height 26
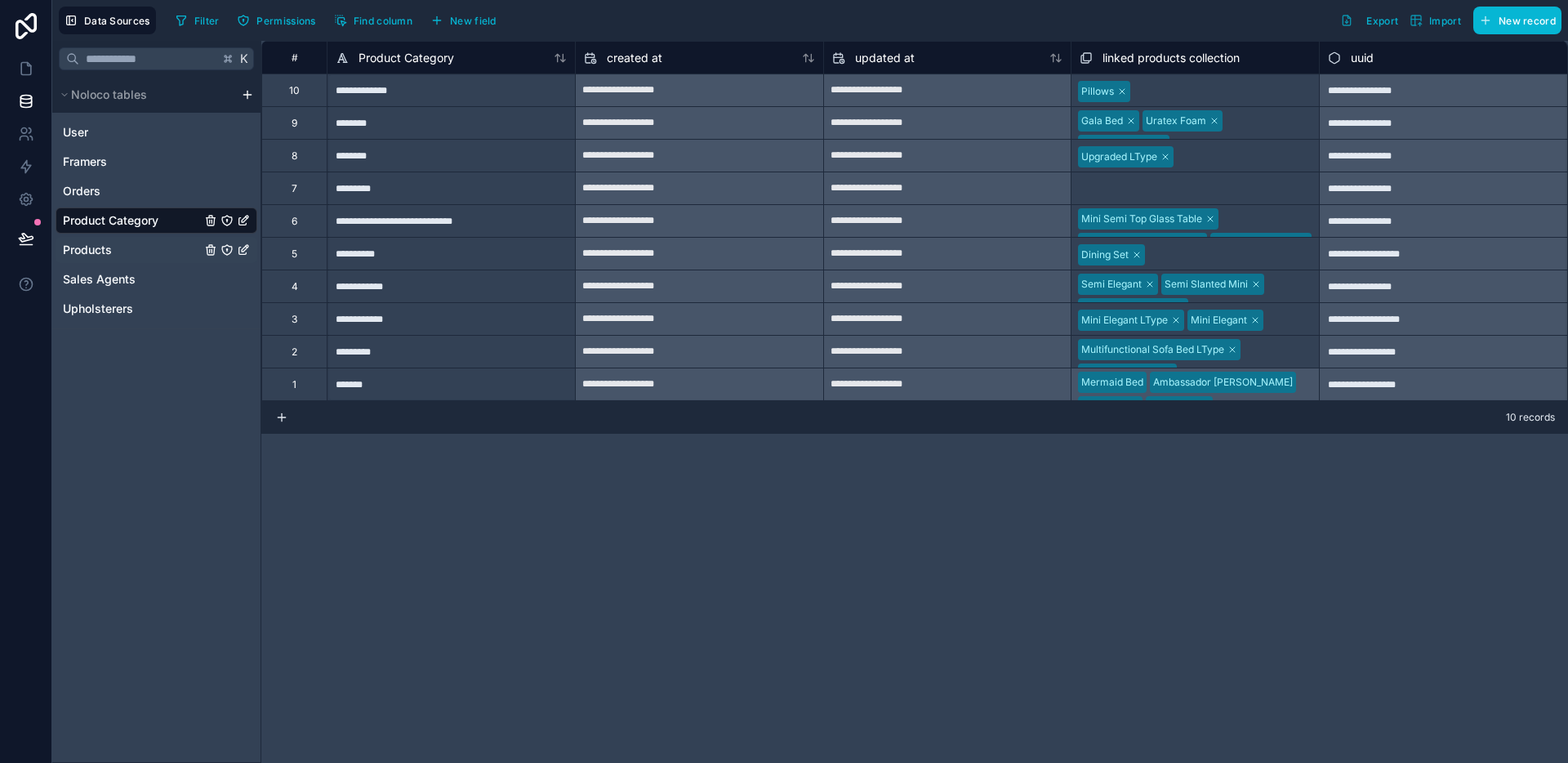
click at [132, 251] on div "Products" at bounding box center [156, 250] width 202 height 26
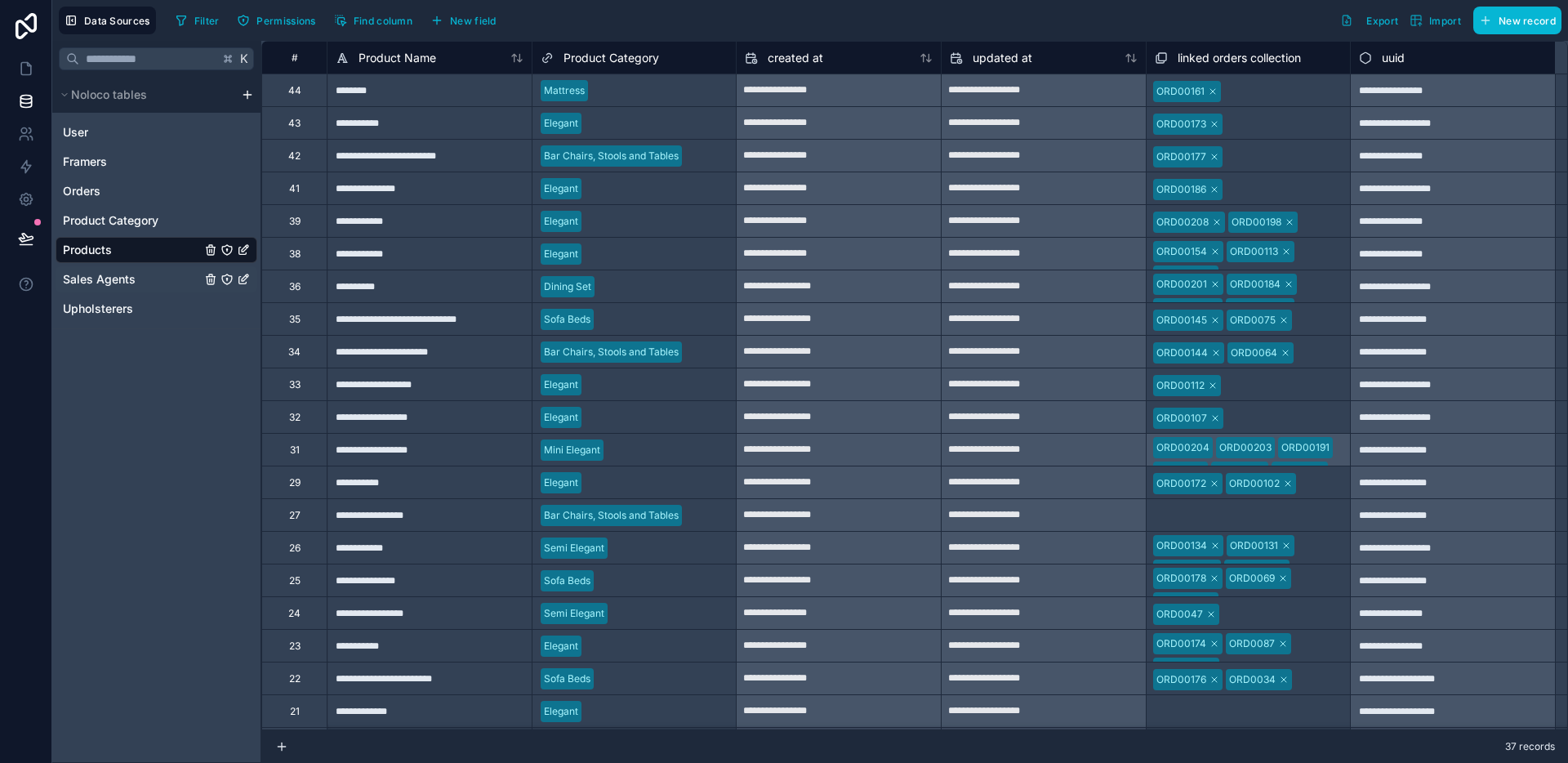
click at [132, 279] on span "Sales Agents" at bounding box center [100, 279] width 73 height 16
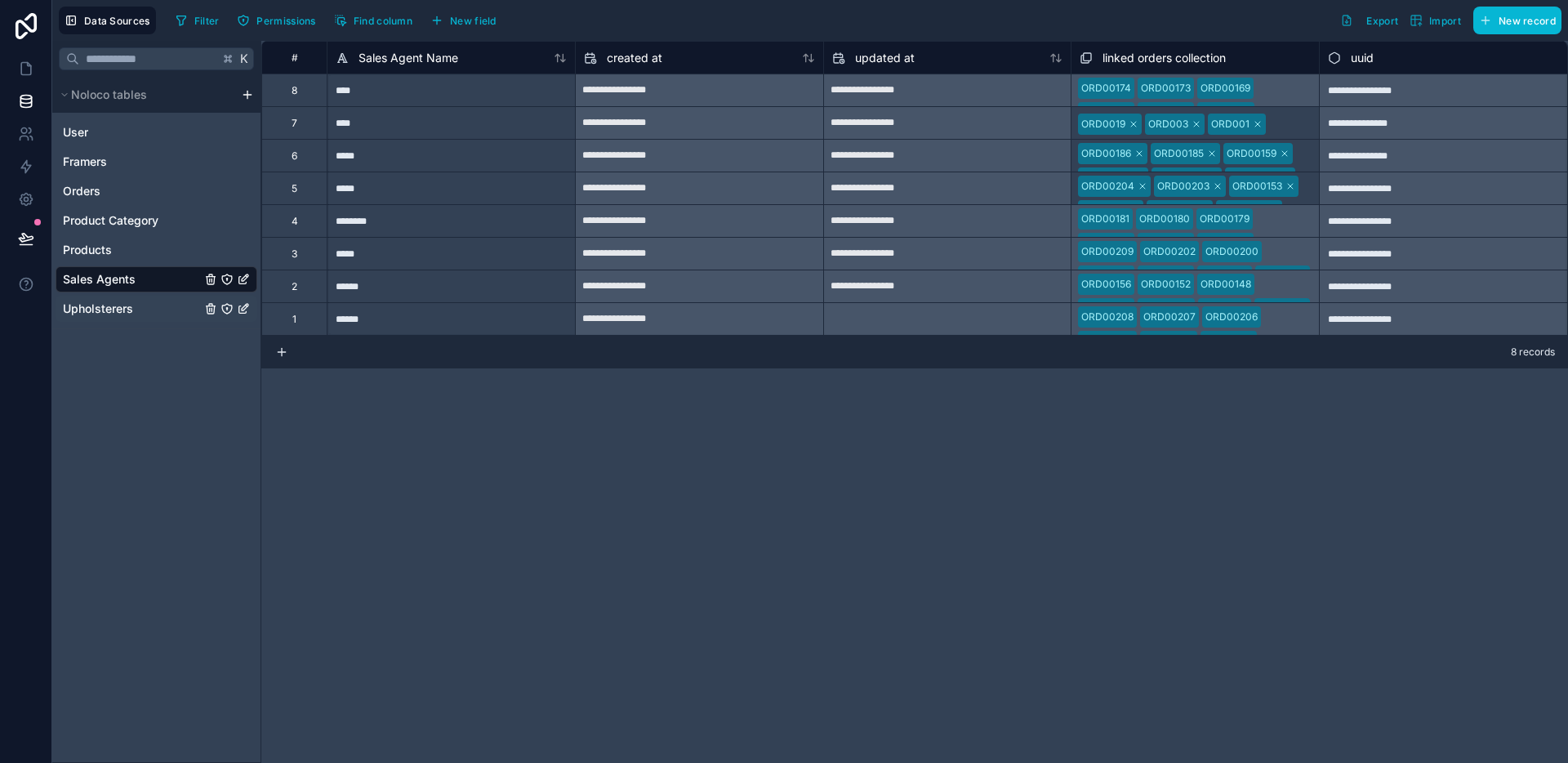
click at [140, 307] on div "Upholsterers" at bounding box center [156, 308] width 202 height 26
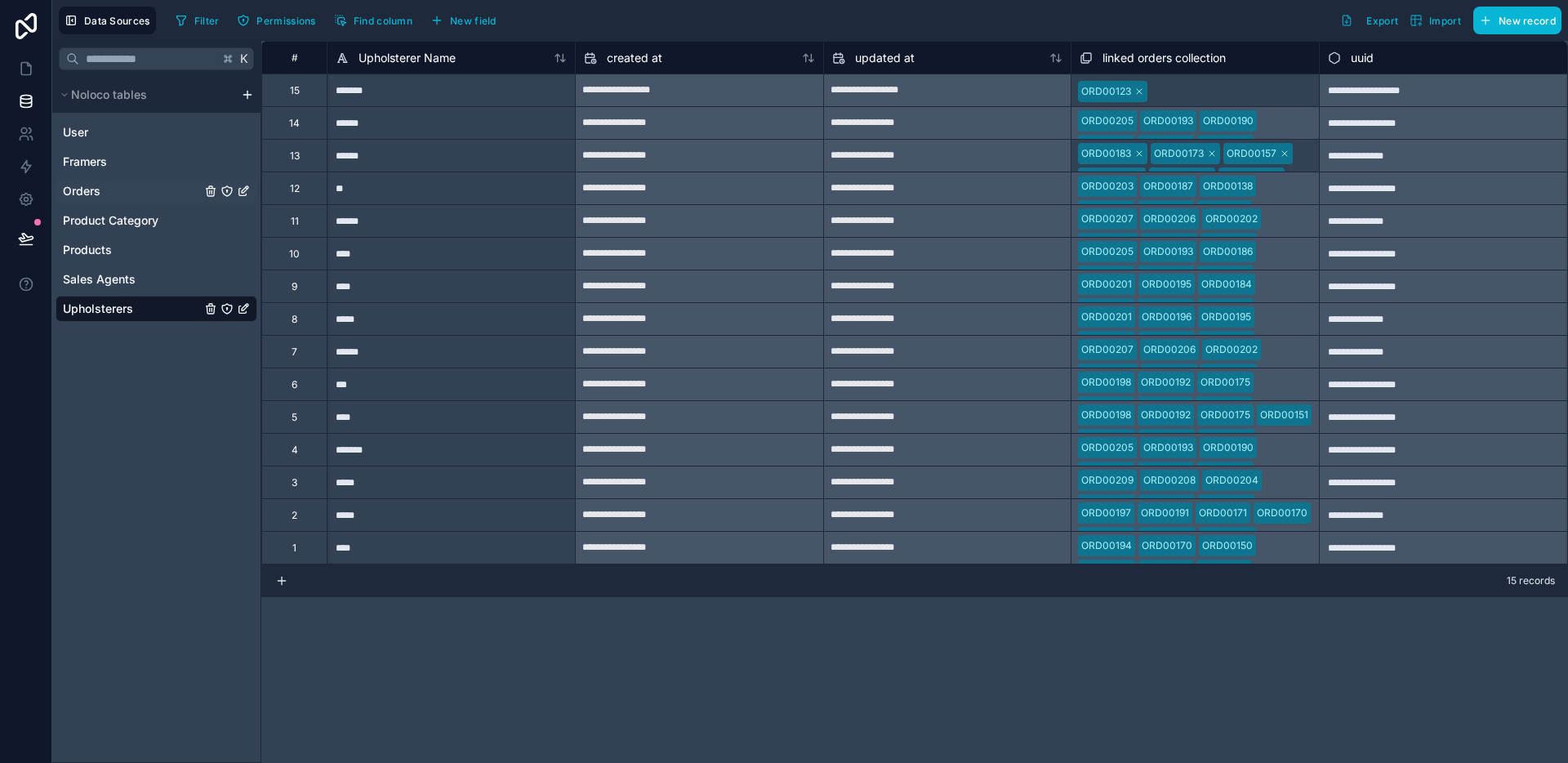
click at [106, 191] on div "Orders" at bounding box center [156, 191] width 202 height 26
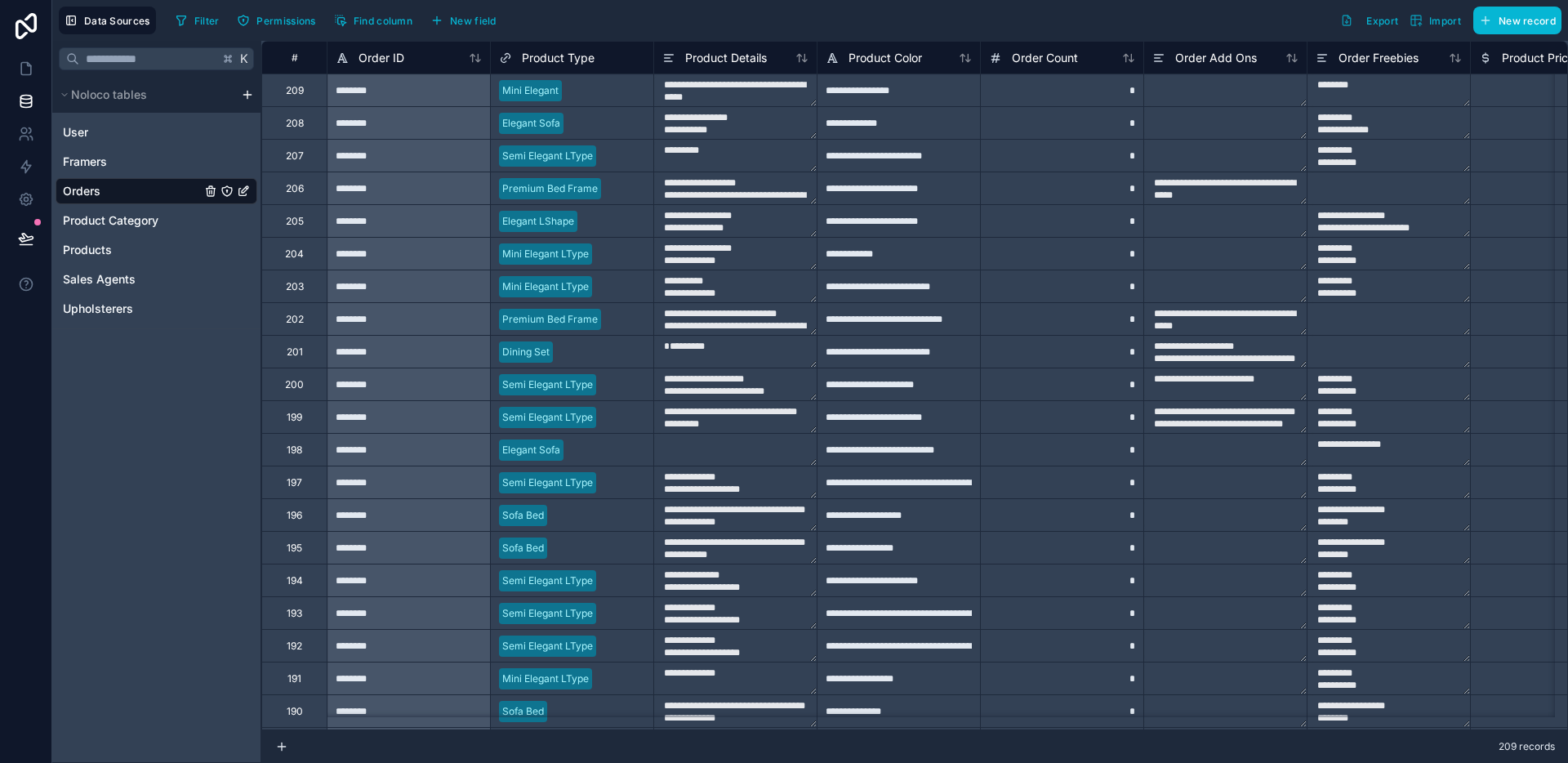
click at [175, 459] on div "K Noloco tables User Framers Orders Product Category Products Sales Agents Upho…" at bounding box center [156, 402] width 209 height 722
click at [1454, 18] on span "Import" at bounding box center [1444, 20] width 32 height 12
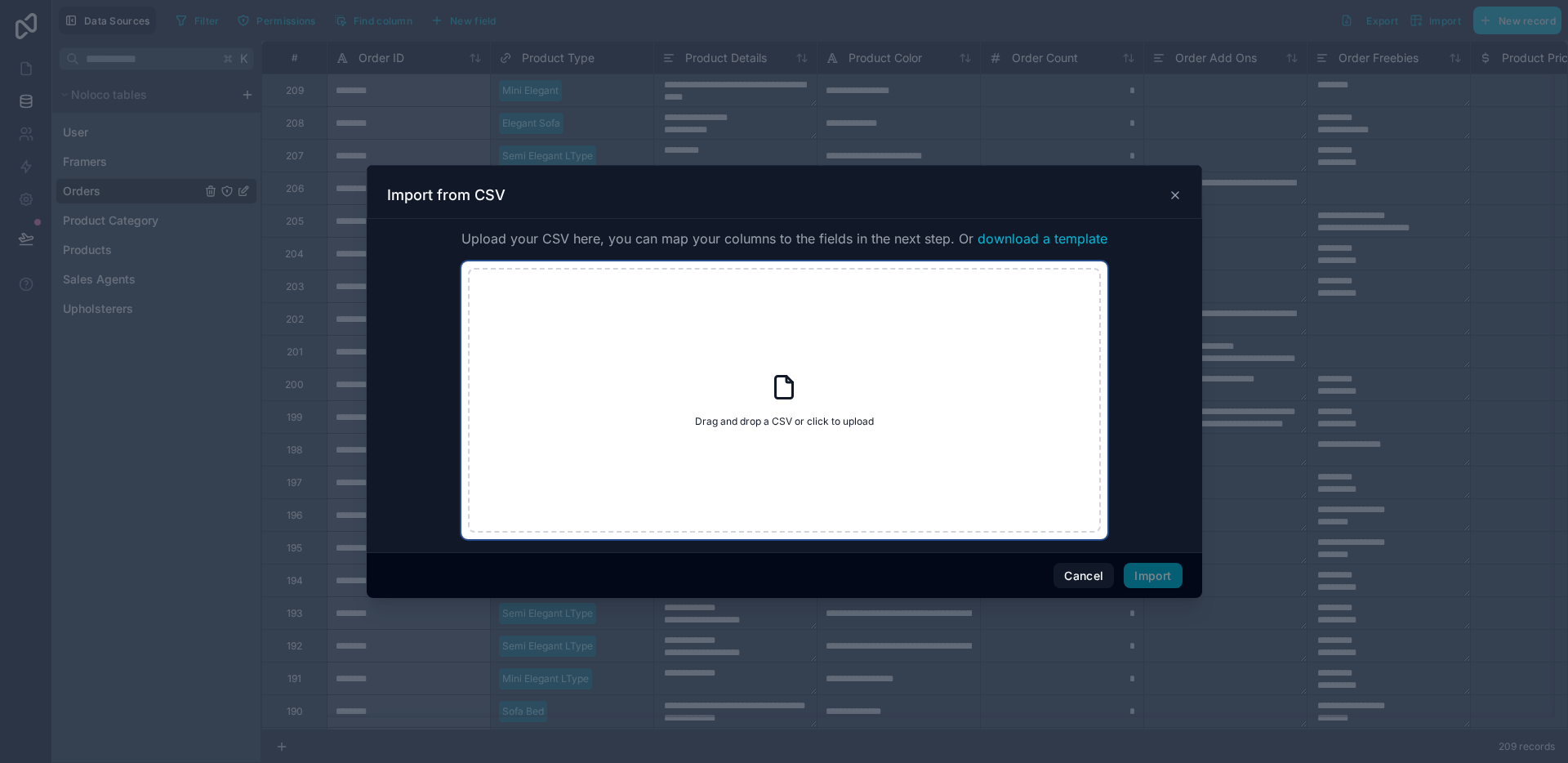
click at [929, 359] on div "Drag and drop a CSV or click to upload Drag and drop a CSV or click to upload" at bounding box center [784, 400] width 632 height 265
type input "**********"
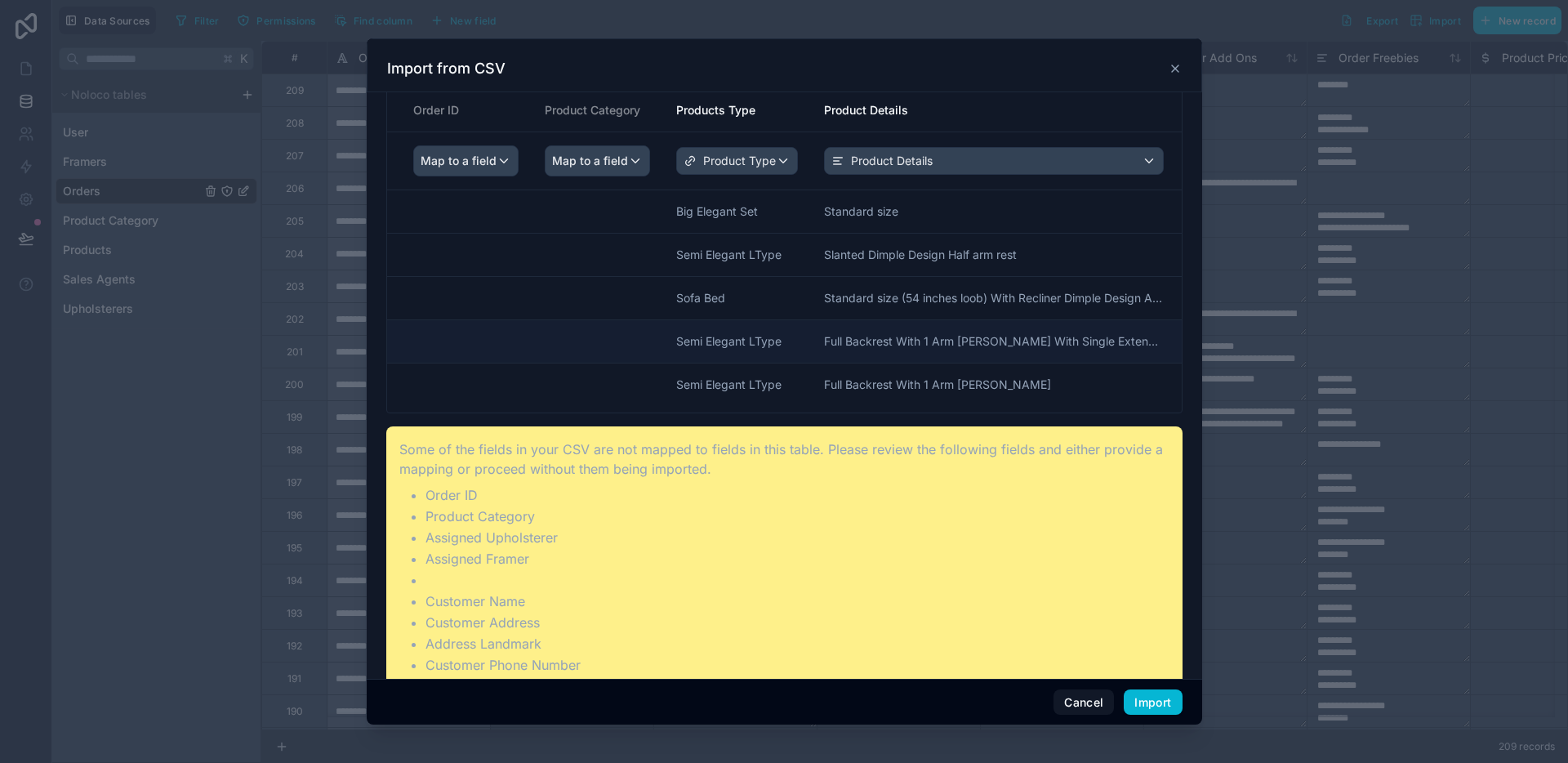
scroll to position [121, 0]
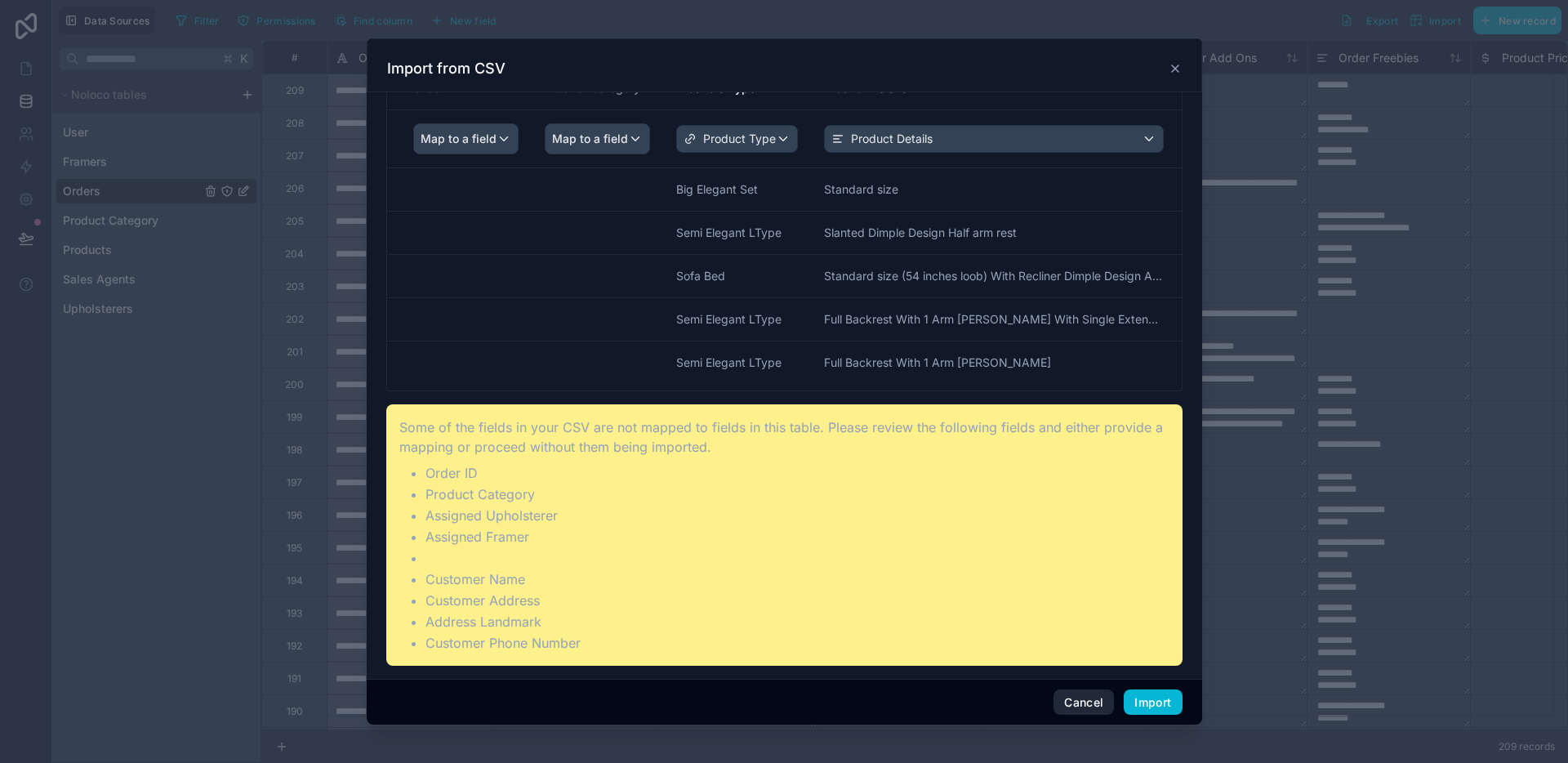
click at [1087, 702] on button "Cancel" at bounding box center [1083, 702] width 60 height 26
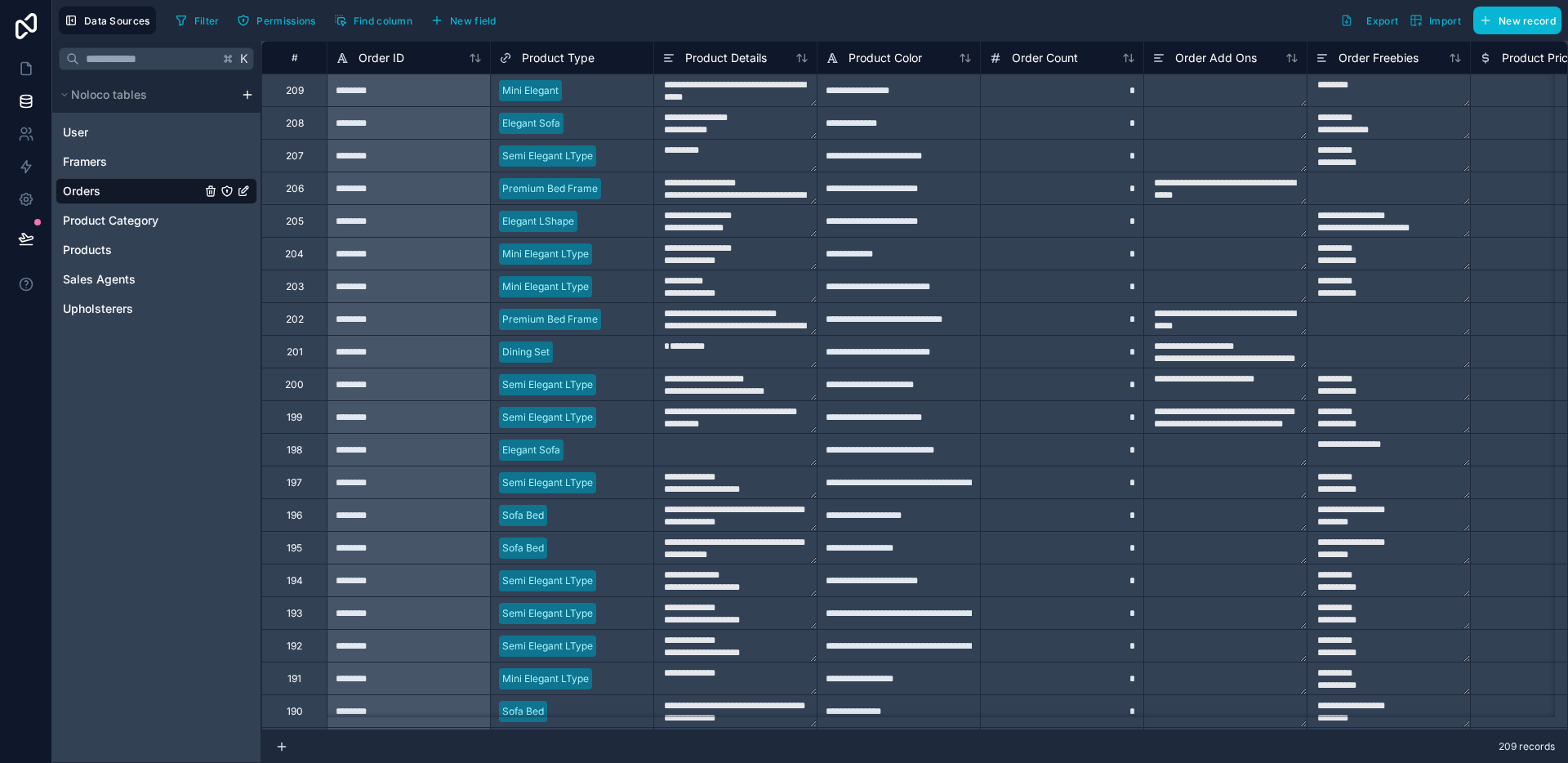
click at [155, 347] on div "K Noloco tables User Framers Orders Product Category Products Sales Agents Upho…" at bounding box center [156, 402] width 209 height 722
click at [249, 96] on html "**********" at bounding box center [784, 381] width 1568 height 763
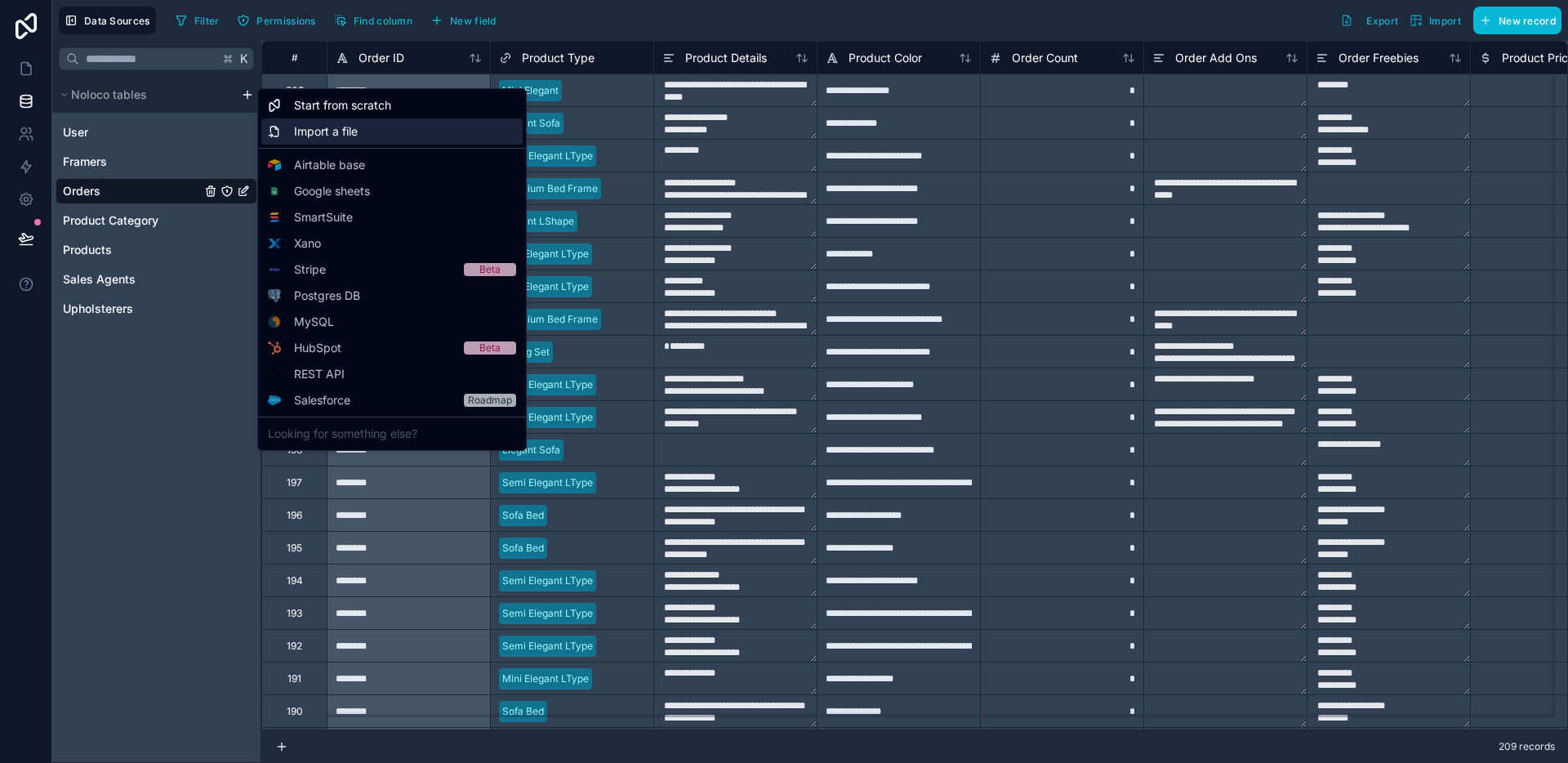
click at [333, 118] on div "Import a file" at bounding box center [392, 131] width 261 height 26
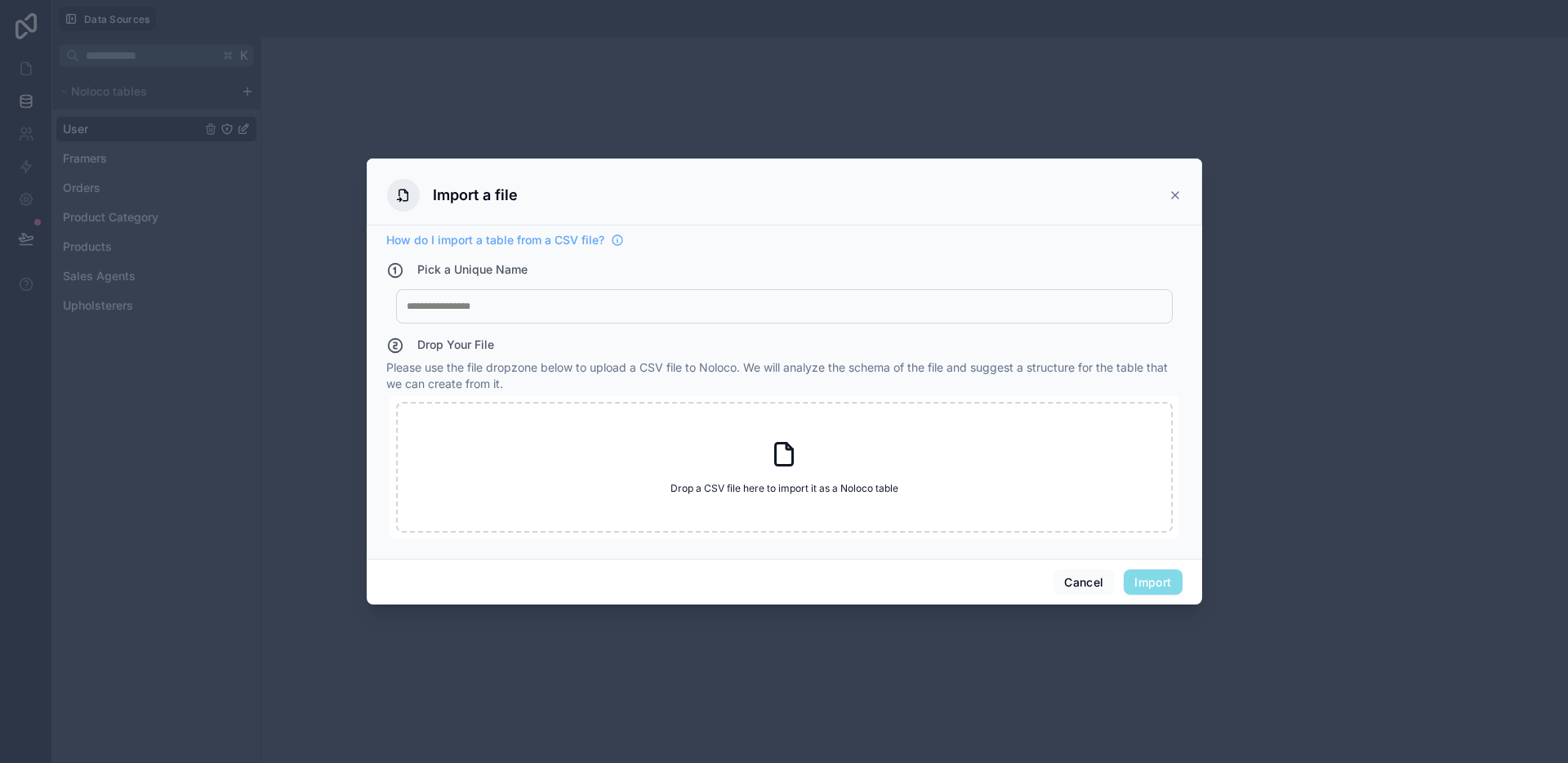
click at [597, 312] on div "My Imported File" at bounding box center [784, 306] width 776 height 35
click at [502, 315] on div "My Imported File" at bounding box center [784, 306] width 776 height 35
click at [490, 304] on div at bounding box center [784, 306] width 755 height 13
click at [879, 456] on div "Drop a CSV file here to import it as a Noloco table Drop a CSV file here to imp…" at bounding box center [784, 467] width 776 height 131
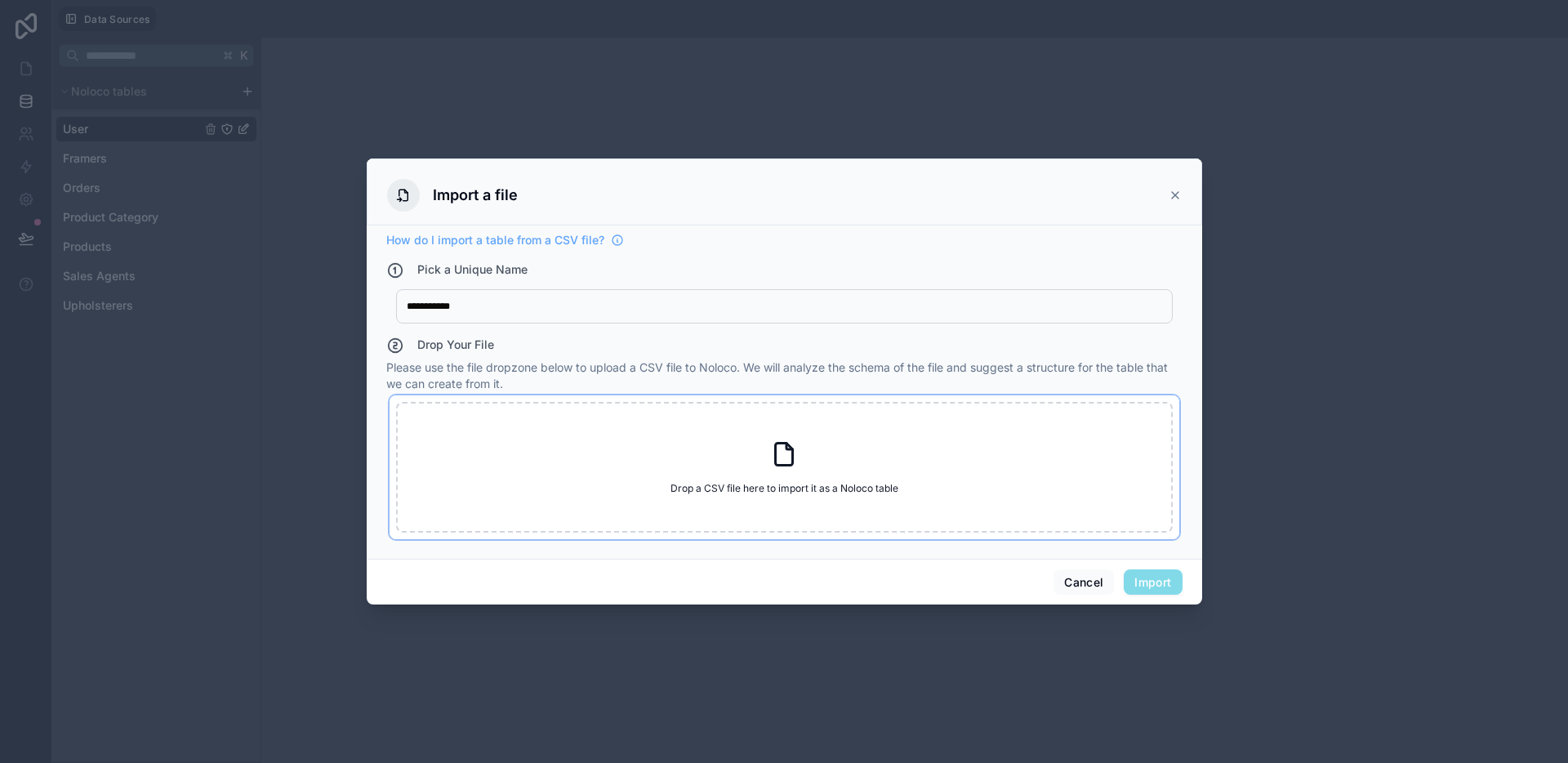
type input "**********"
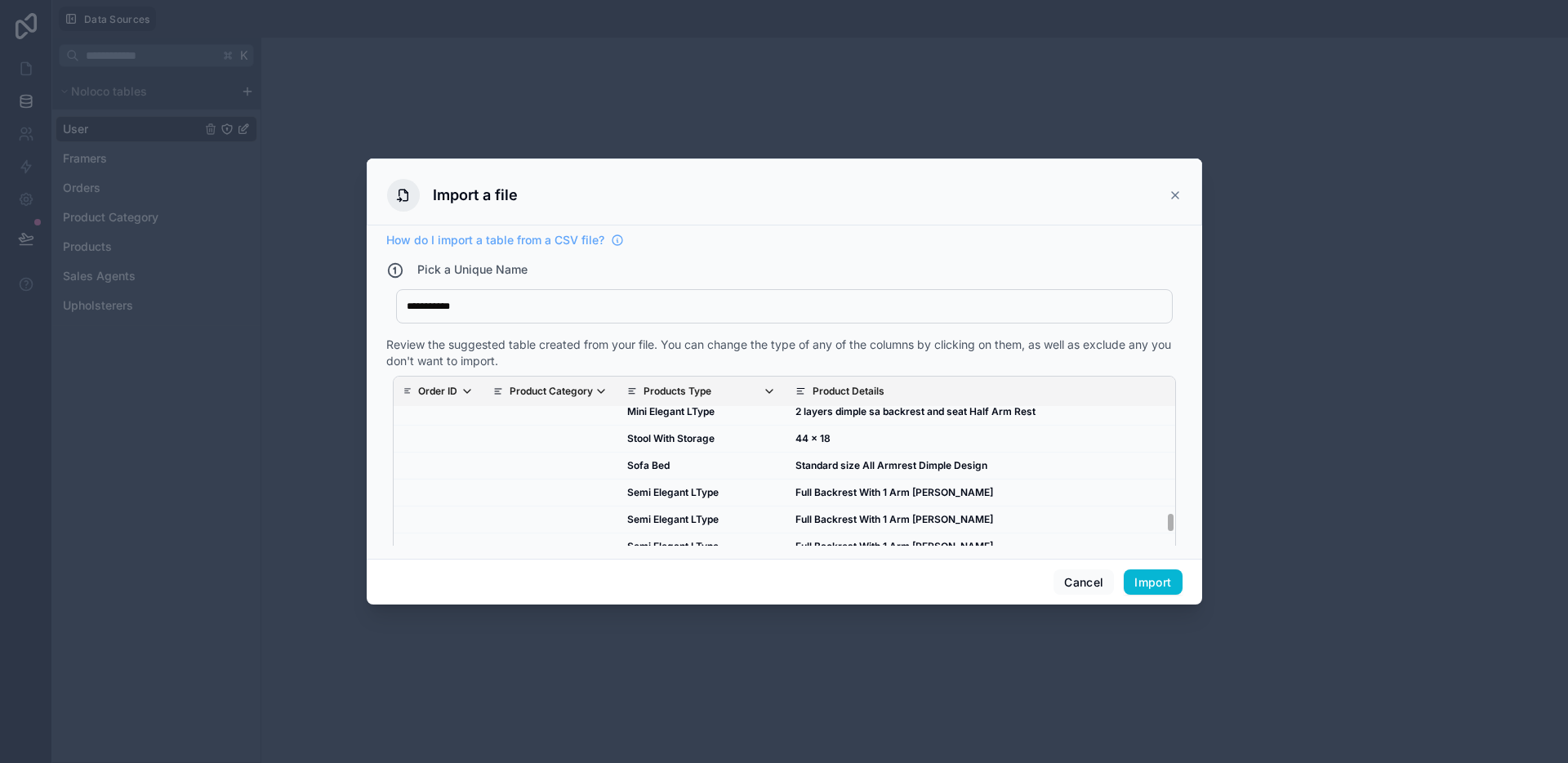
scroll to position [2530, 0]
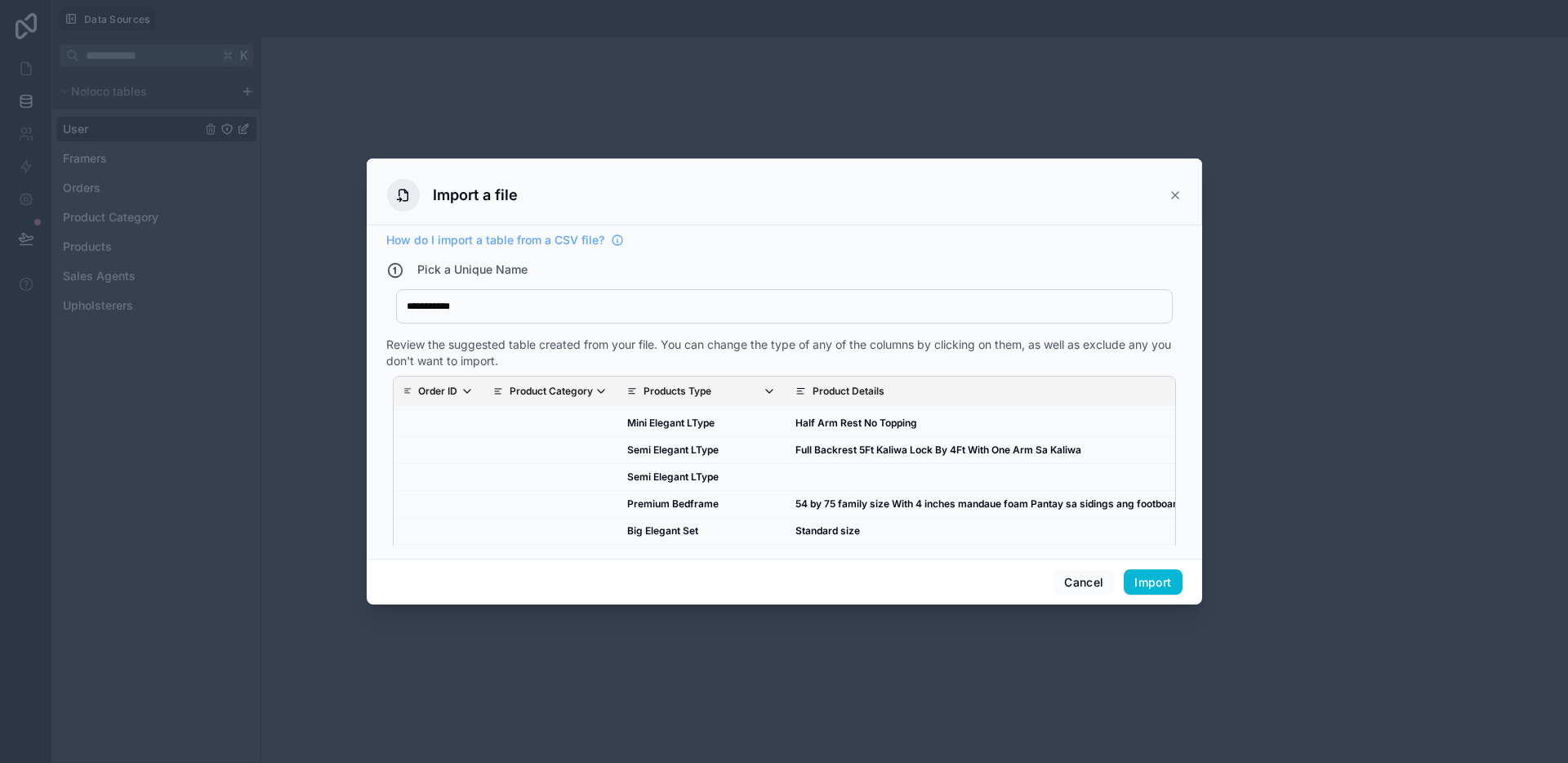
click at [761, 388] on span "Products Type" at bounding box center [710, 392] width 132 height 13
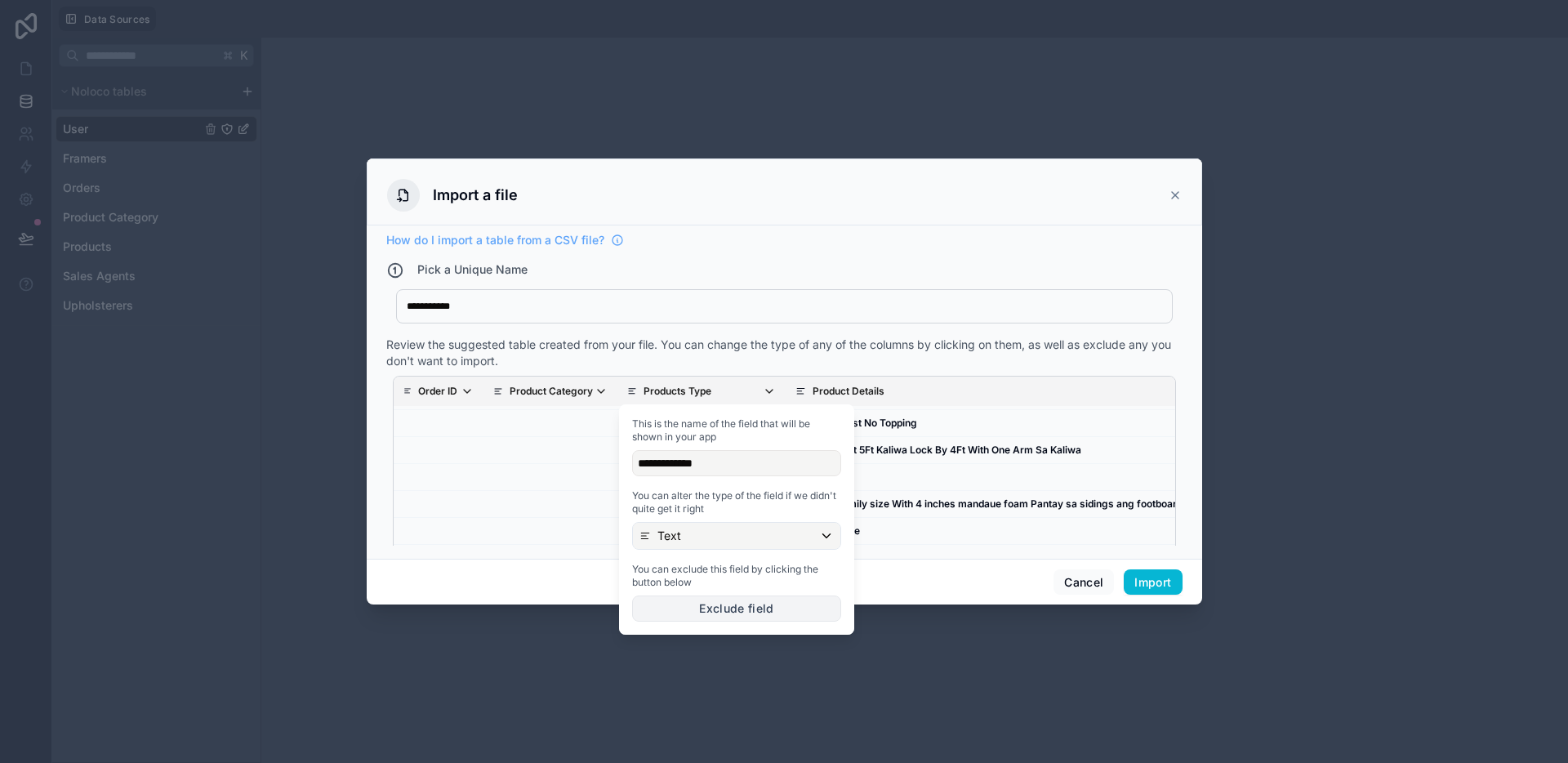
click at [758, 605] on button "Exclude field" at bounding box center [737, 608] width 209 height 26
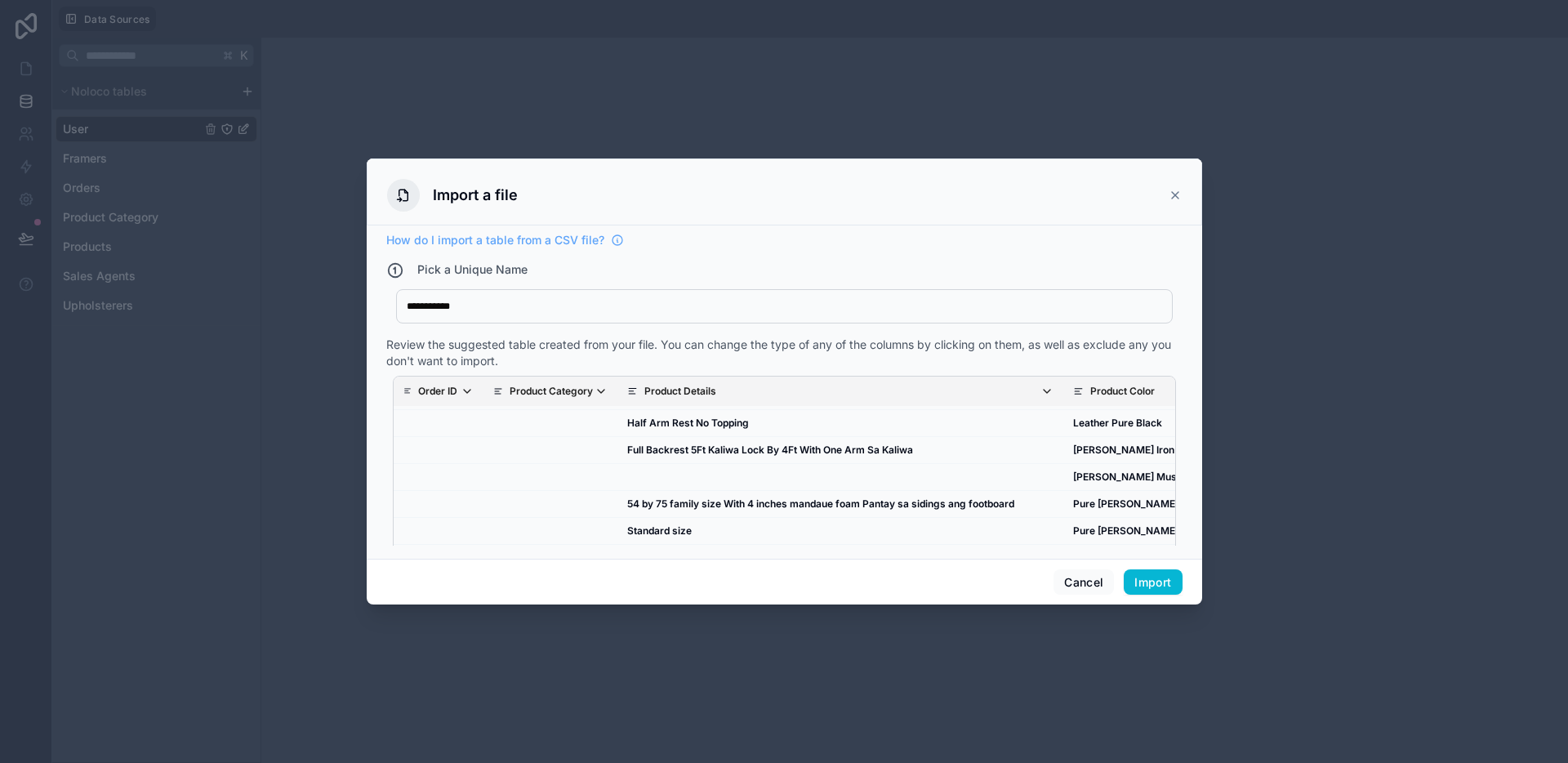
click at [644, 393] on p "Product Details" at bounding box center [679, 392] width 72 height 13
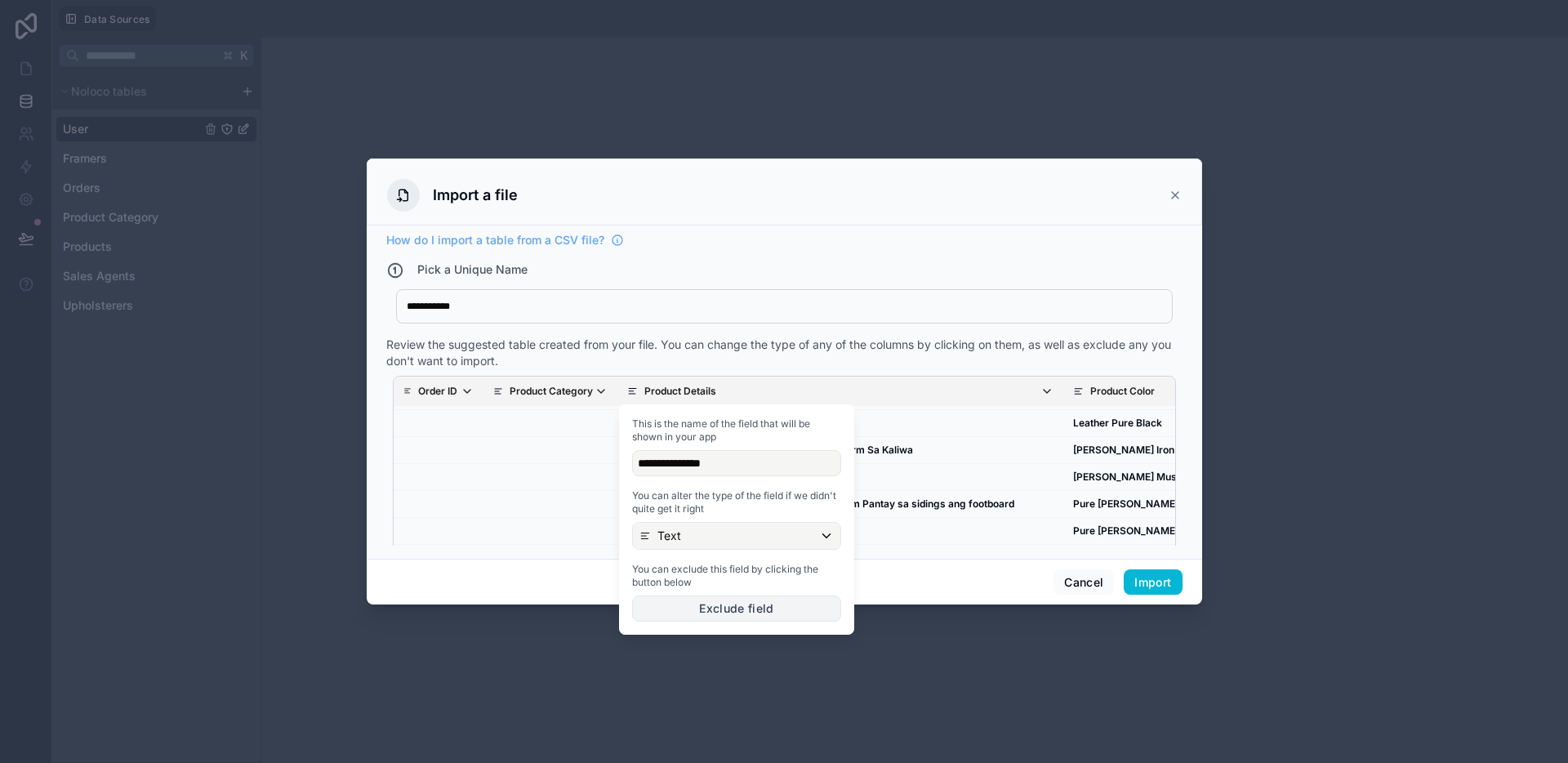
click at [712, 608] on button "Exclude field" at bounding box center [737, 608] width 209 height 26
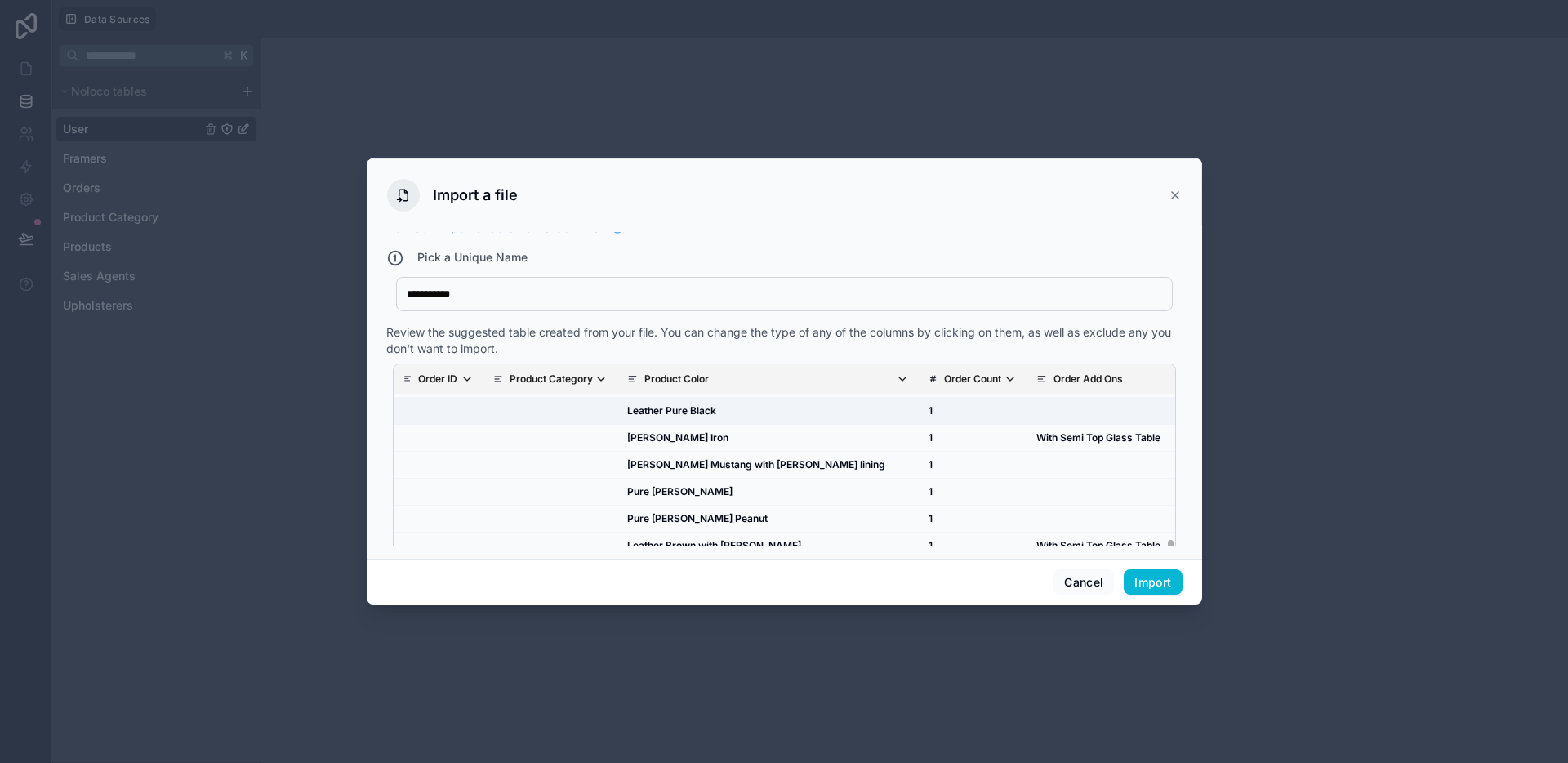
scroll to position [33, 0]
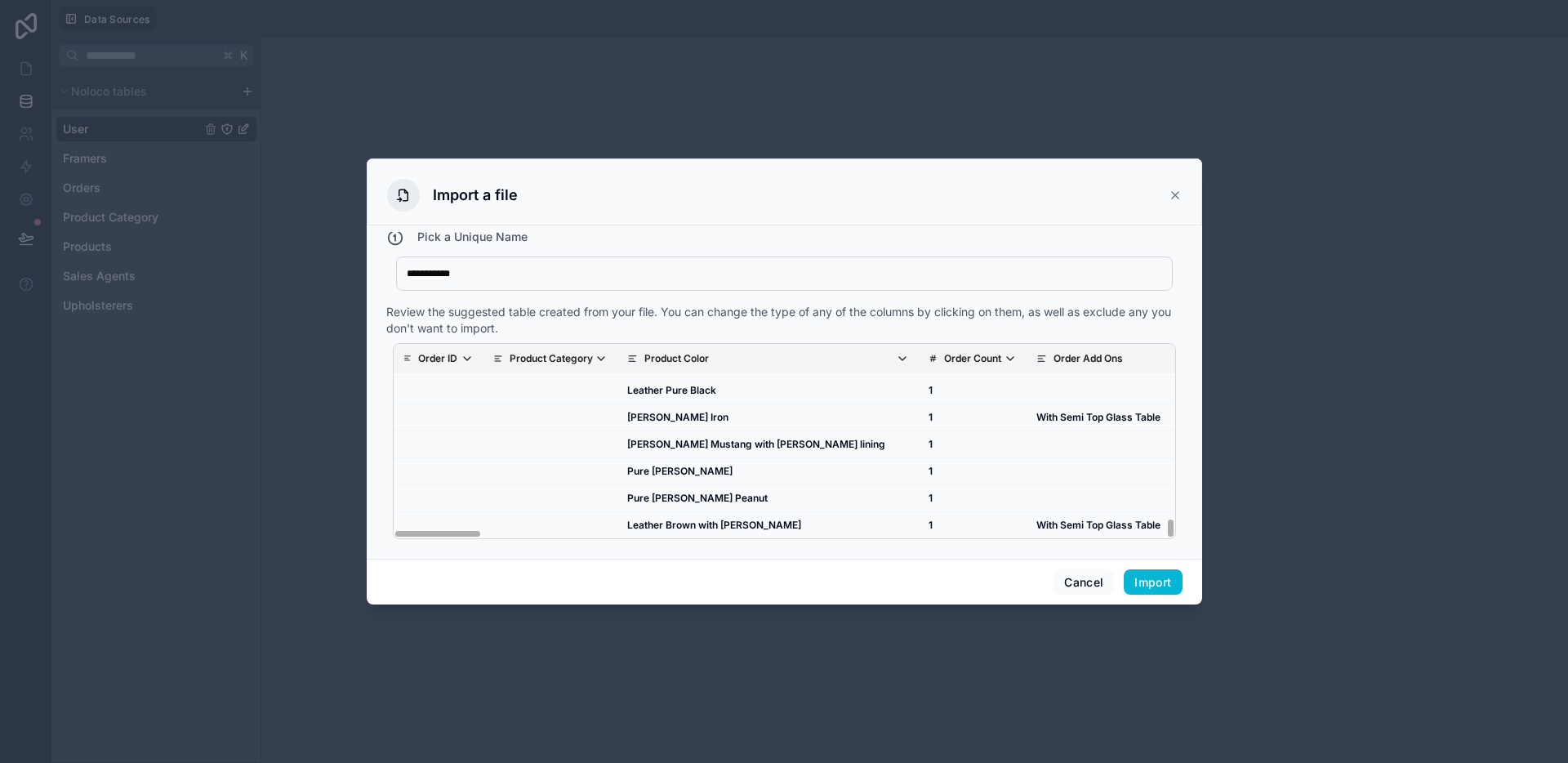
click at [458, 359] on span "Order ID" at bounding box center [445, 359] width 55 height 13
click at [487, 570] on button "Exclude field" at bounding box center [512, 575] width 209 height 26
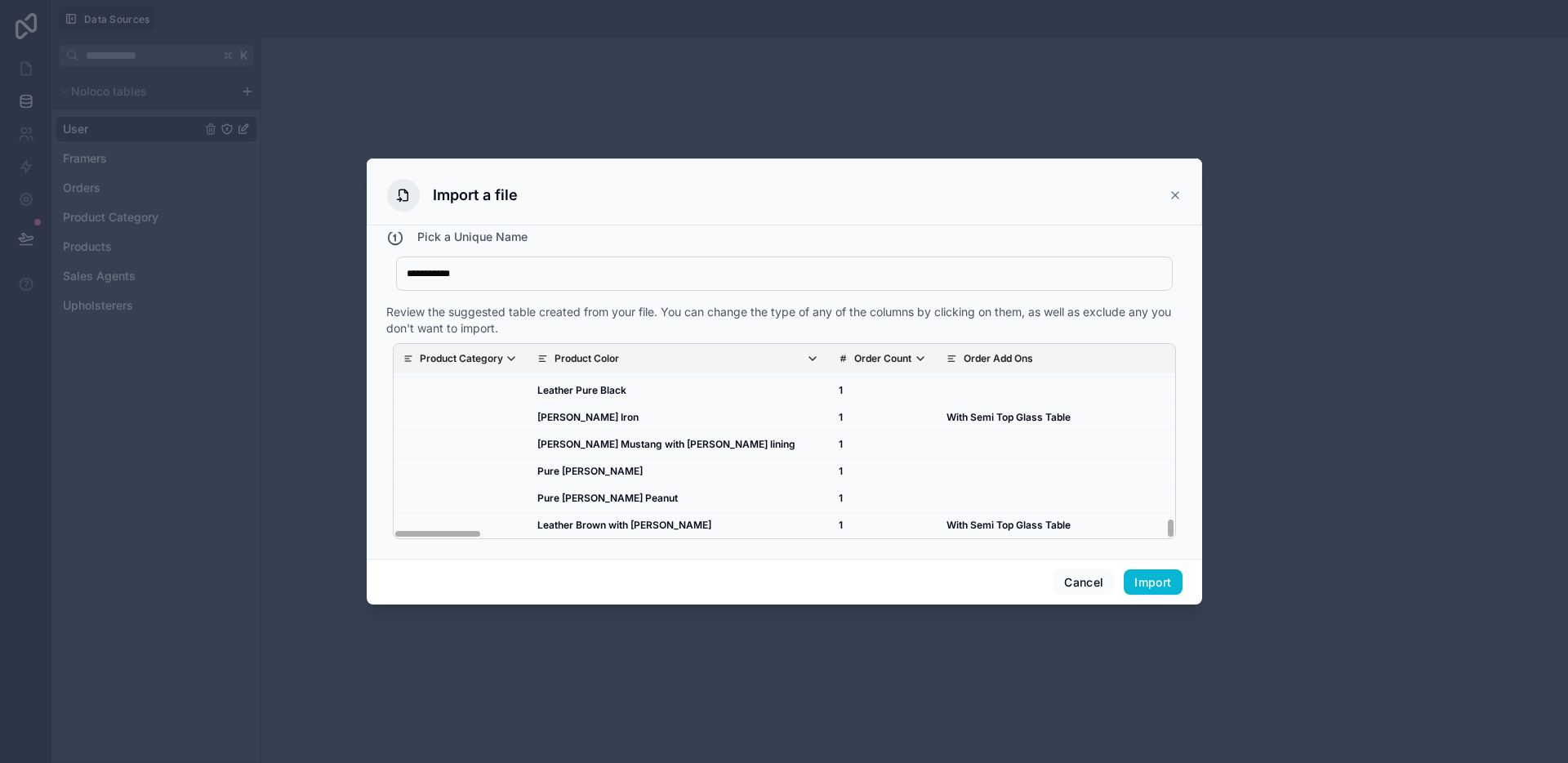
click at [476, 355] on p "Product Category" at bounding box center [461, 359] width 83 height 13
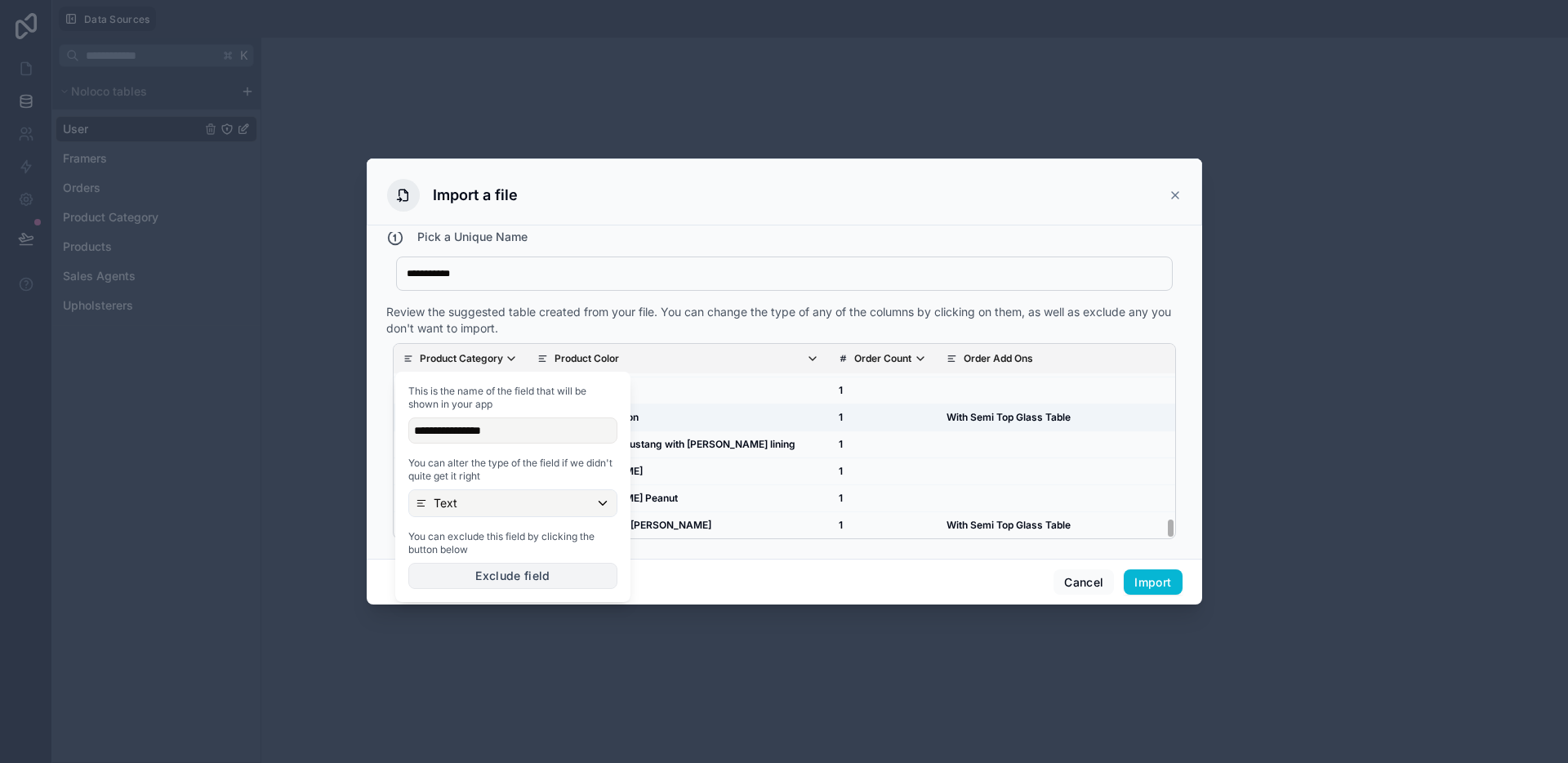
drag, startPoint x: 479, startPoint y: 574, endPoint x: 536, endPoint y: 412, distance: 171.7
click at [479, 574] on button "Exclude field" at bounding box center [512, 575] width 209 height 26
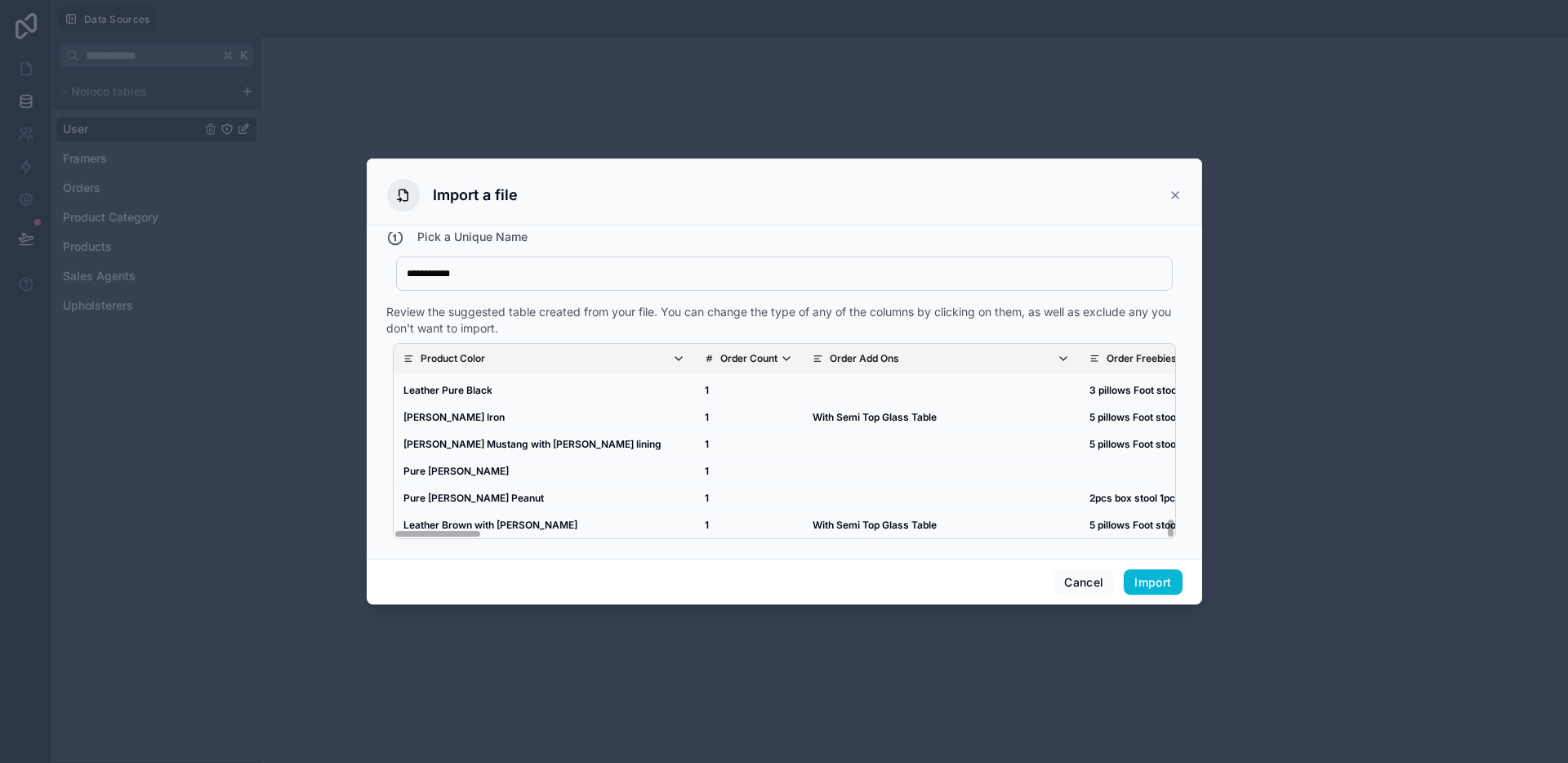
click at [546, 349] on th "Product Color" at bounding box center [544, 358] width 301 height 30
click at [605, 359] on span "Product Color" at bounding box center [553, 359] width 265 height 13
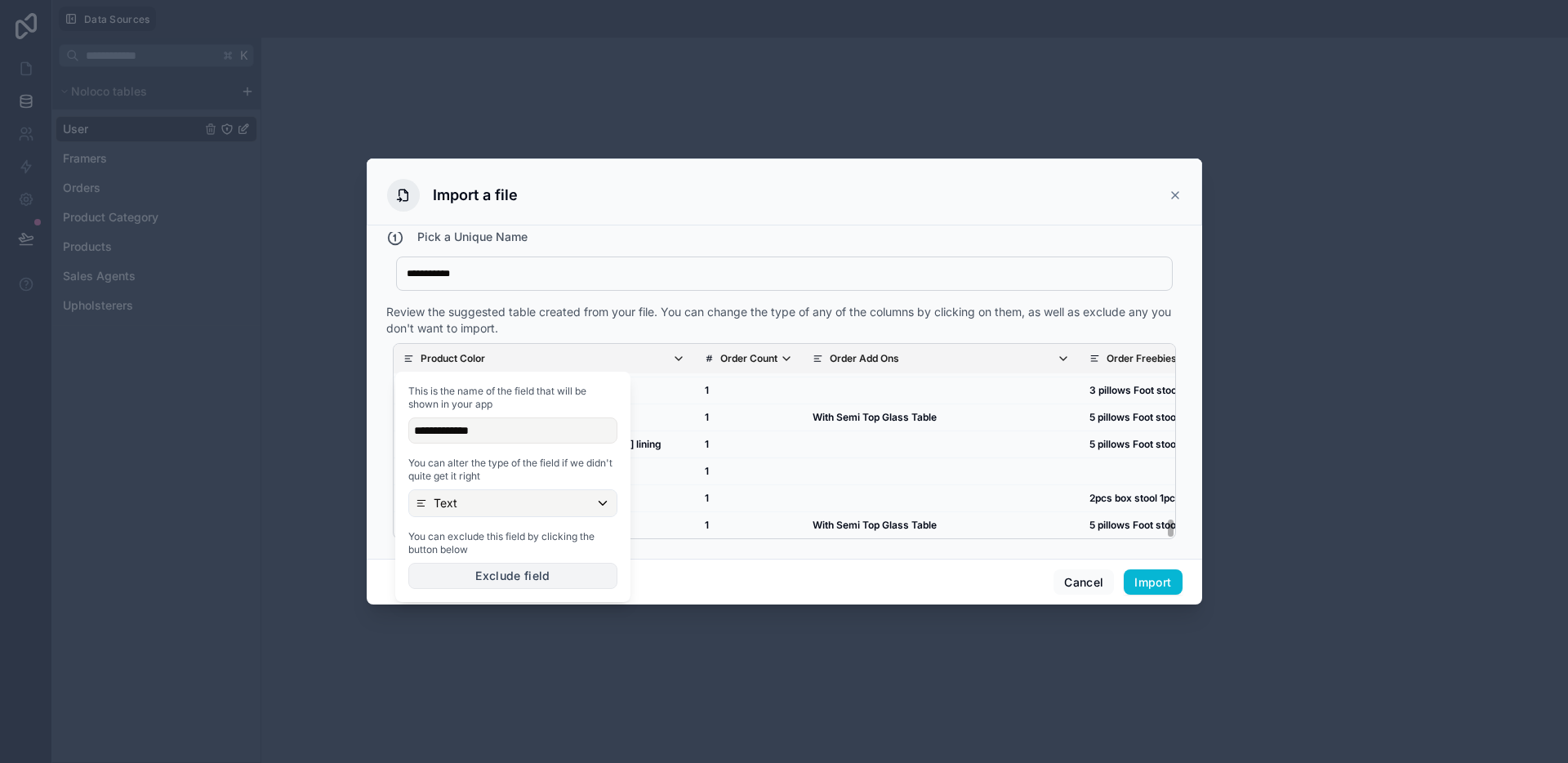
click at [493, 579] on button "Exclude field" at bounding box center [512, 575] width 209 height 26
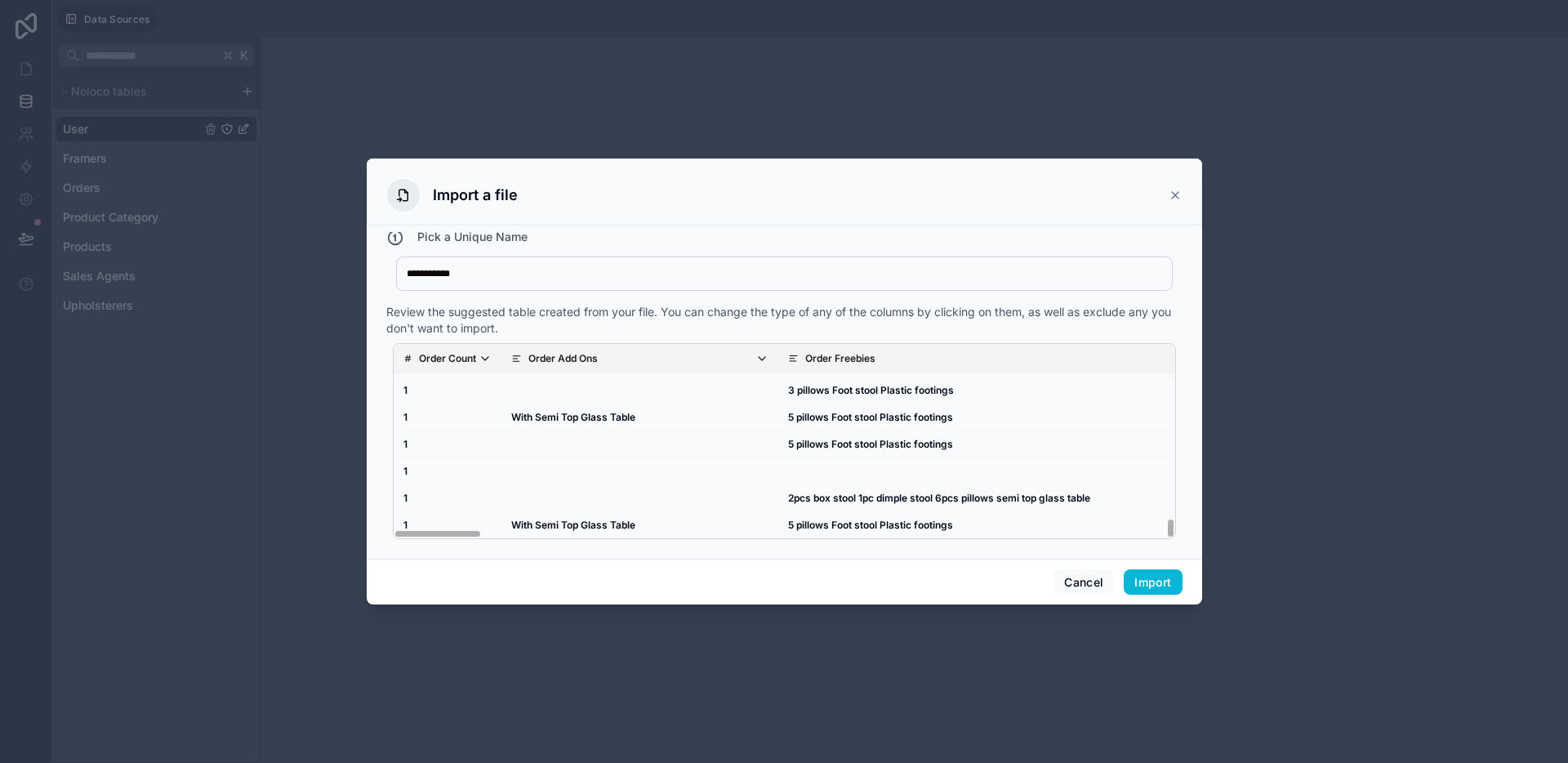
click at [478, 356] on span "Order Count" at bounding box center [456, 359] width 73 height 13
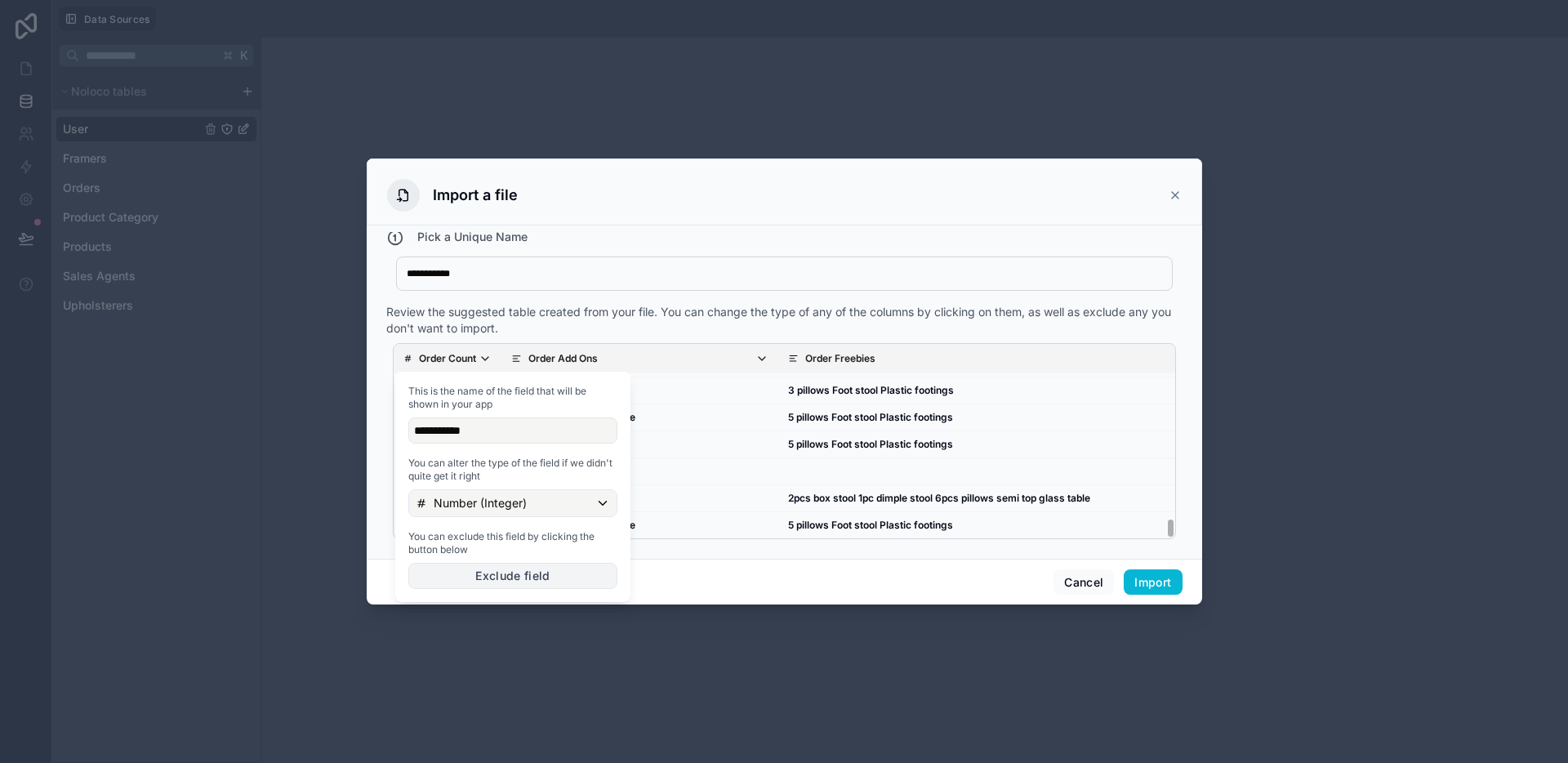
click at [496, 577] on button "Exclude field" at bounding box center [512, 575] width 209 height 26
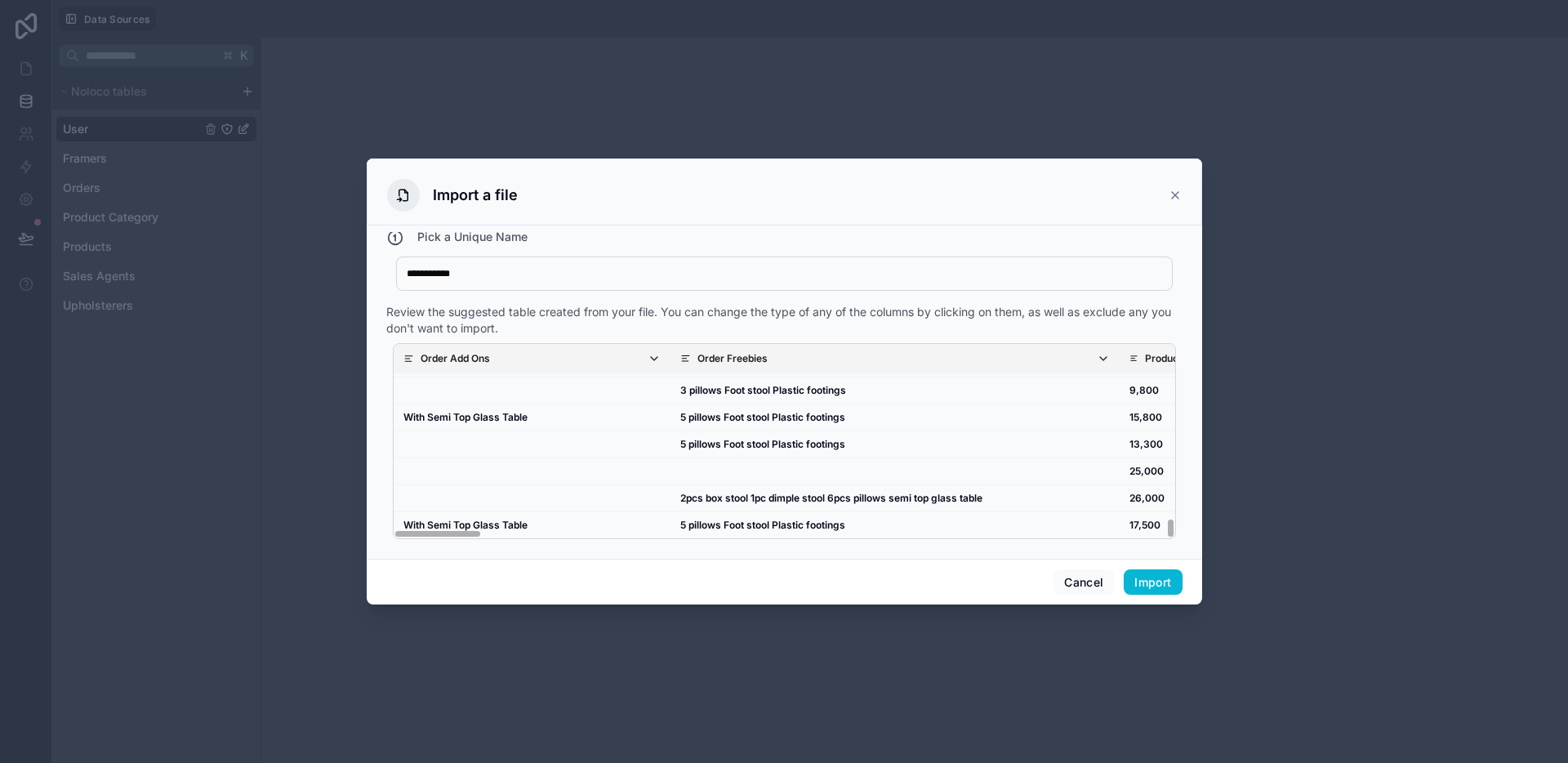
click at [559, 353] on span "Order Add Ons" at bounding box center [540, 359] width 240 height 13
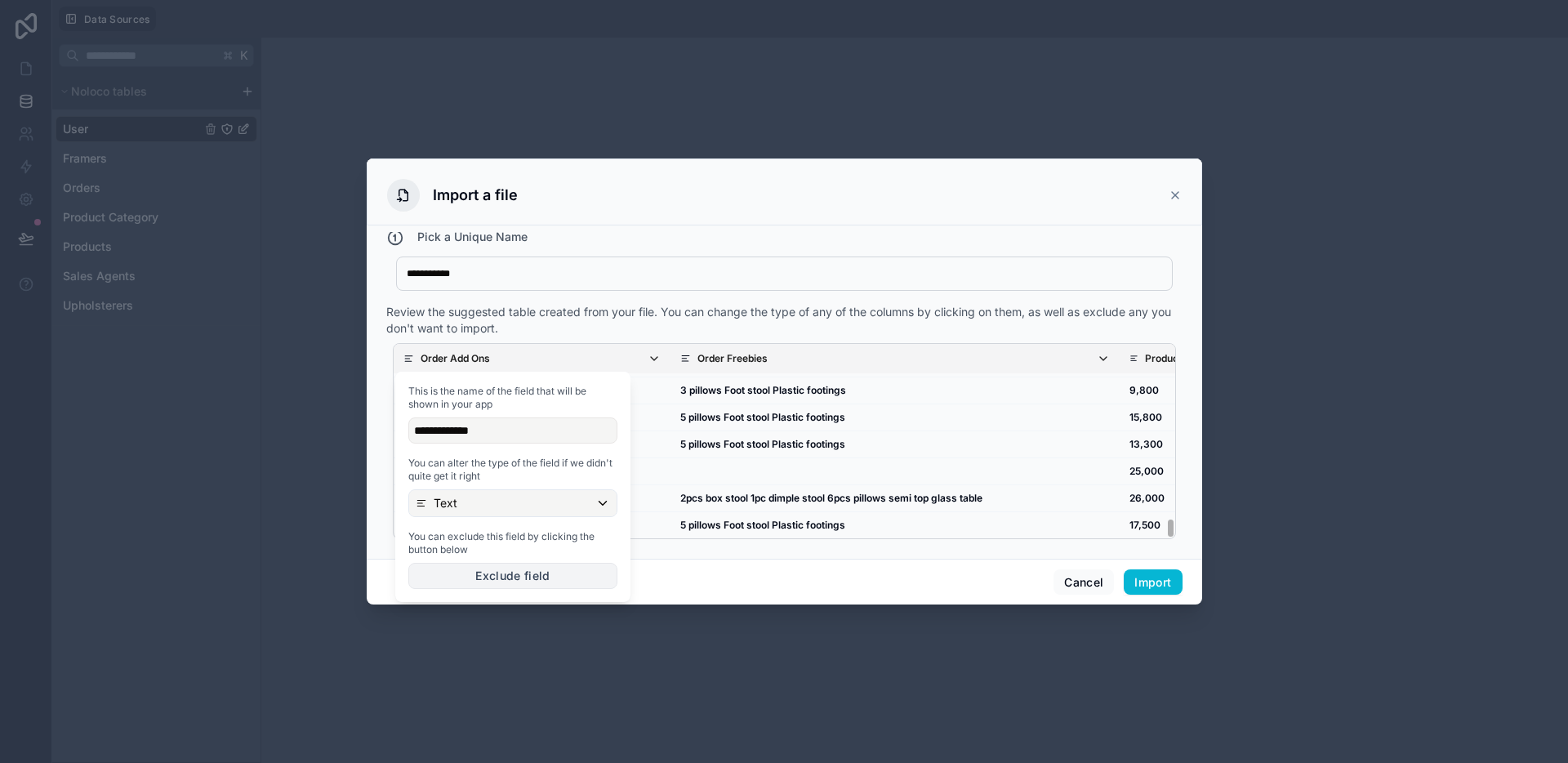
click at [519, 582] on button "Exclude field" at bounding box center [512, 575] width 209 height 26
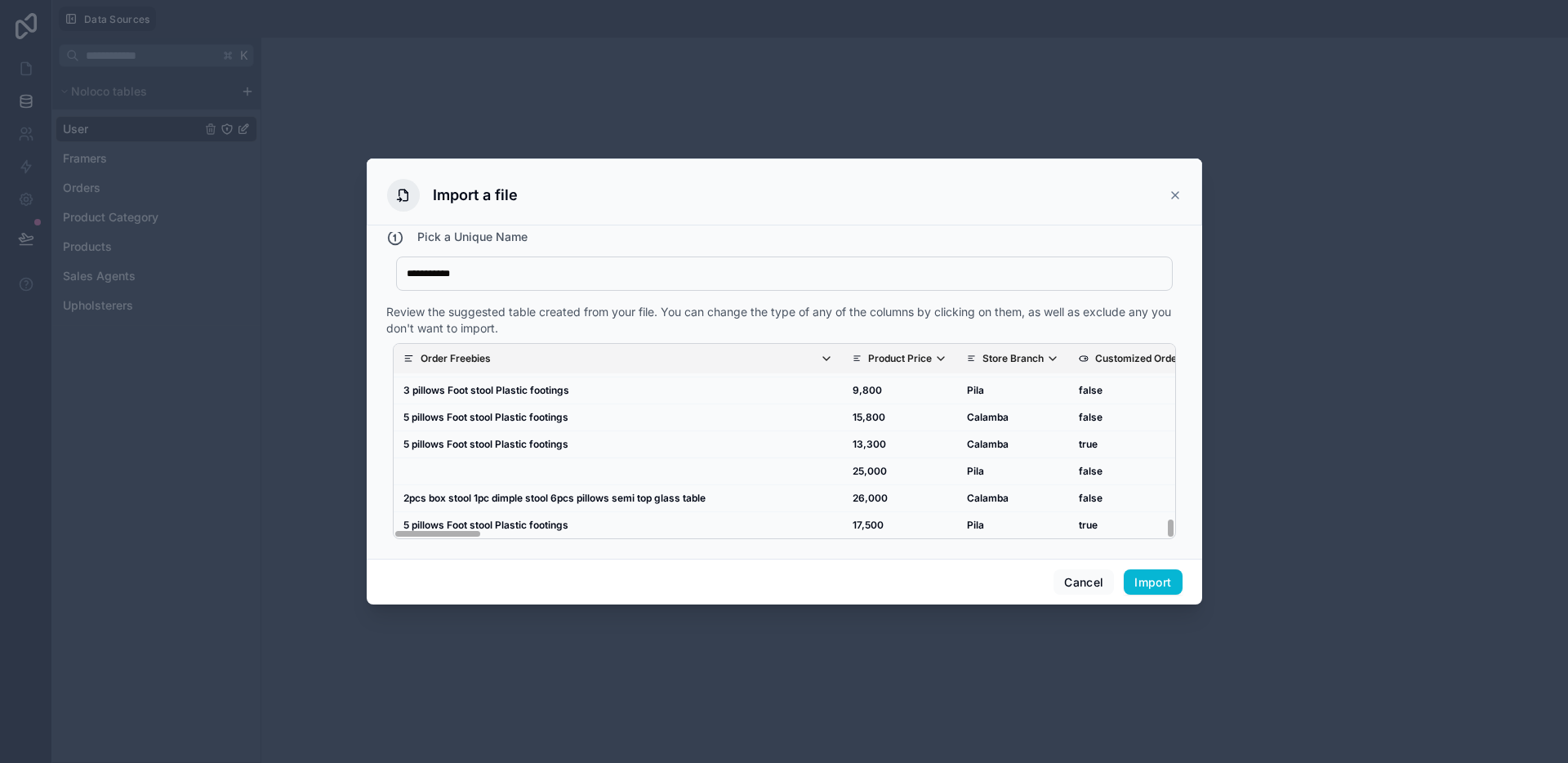
click at [596, 357] on span "Order Freebies" at bounding box center [627, 359] width 413 height 13
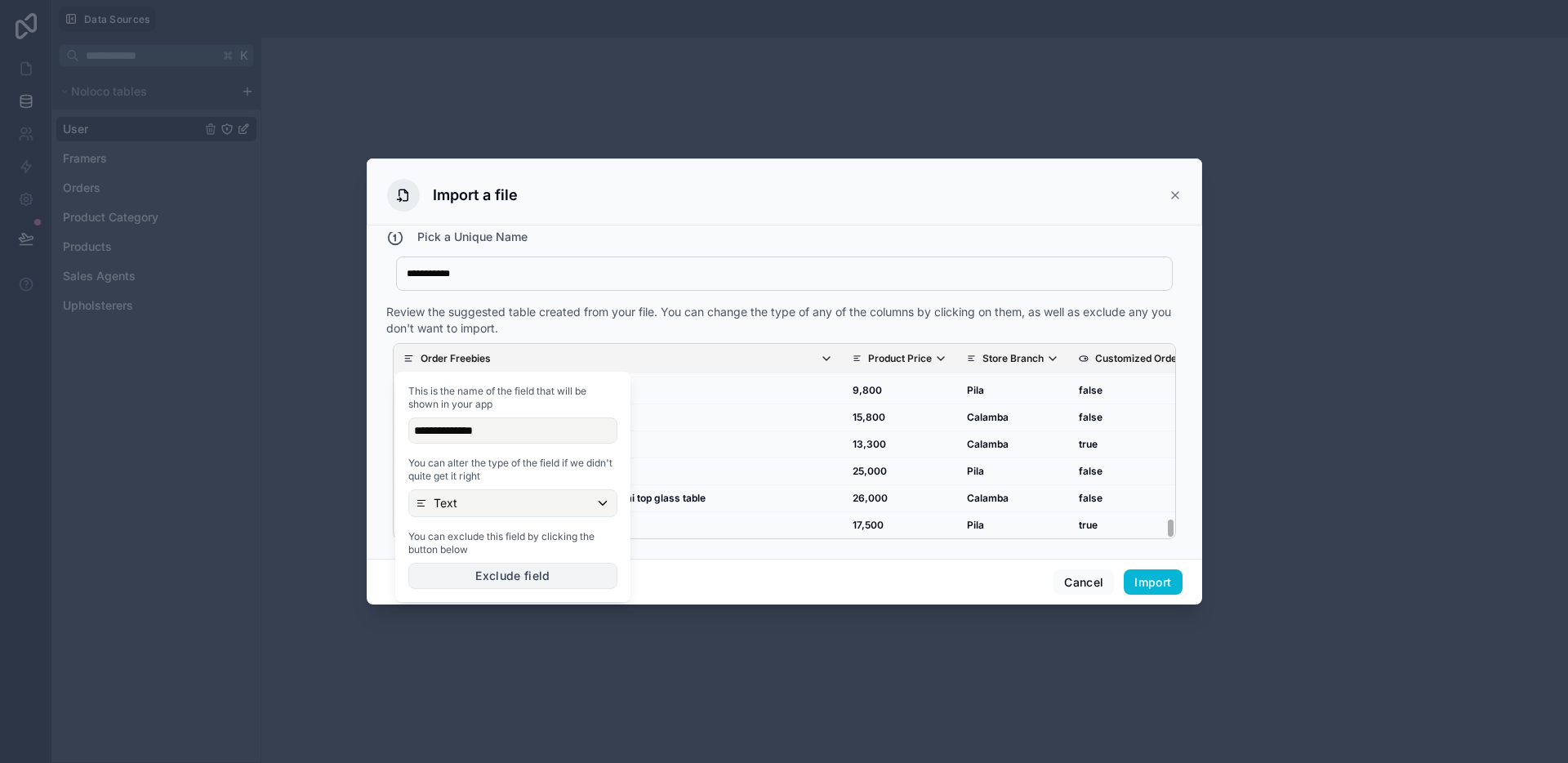
click at [534, 585] on button "Exclude field" at bounding box center [512, 575] width 209 height 26
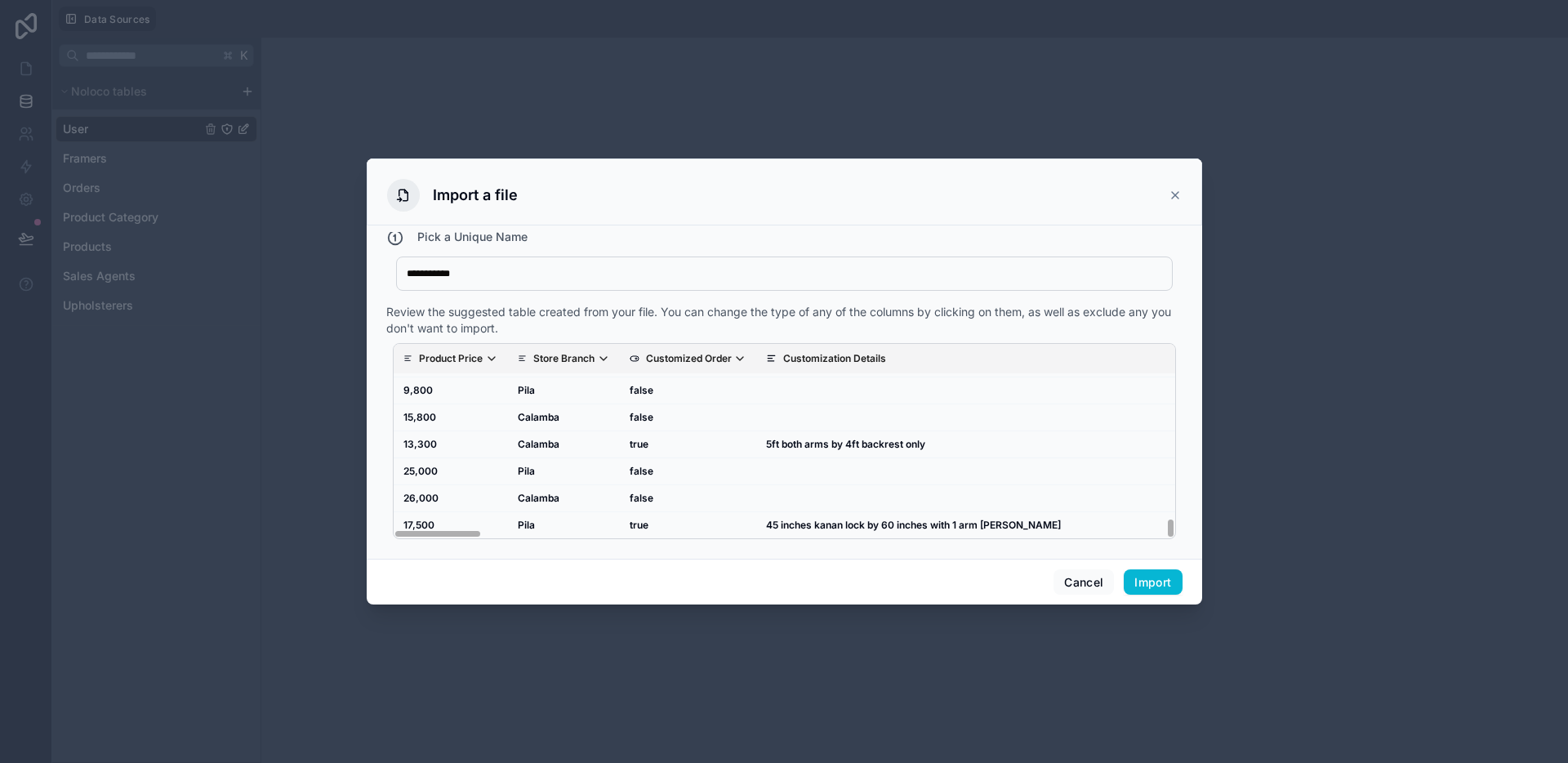
click at [484, 368] on th "Product Price" at bounding box center [450, 358] width 114 height 30
click at [483, 361] on p "Product Price" at bounding box center [451, 359] width 63 height 13
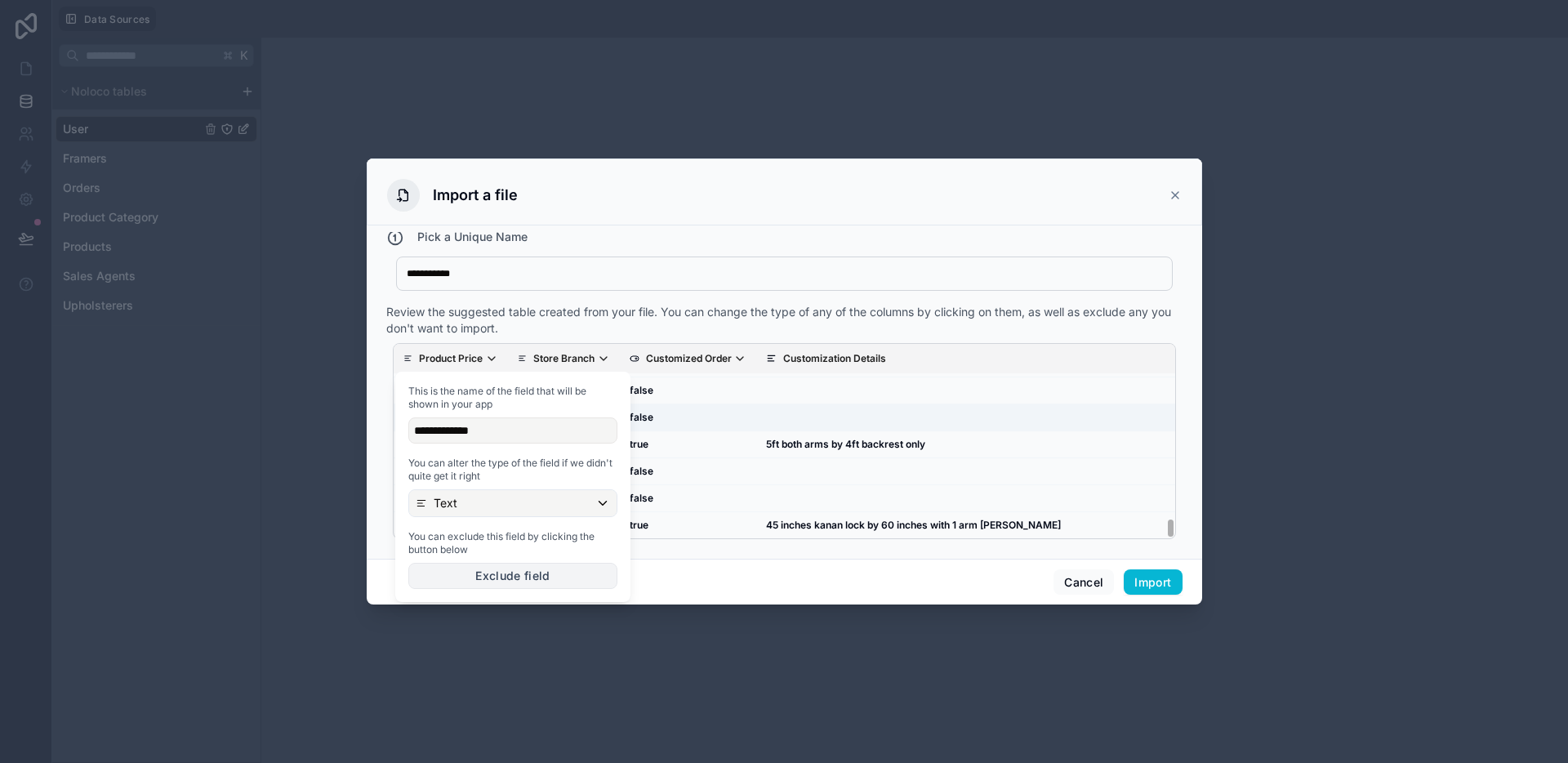
click at [489, 573] on button "Exclude field" at bounding box center [512, 575] width 209 height 26
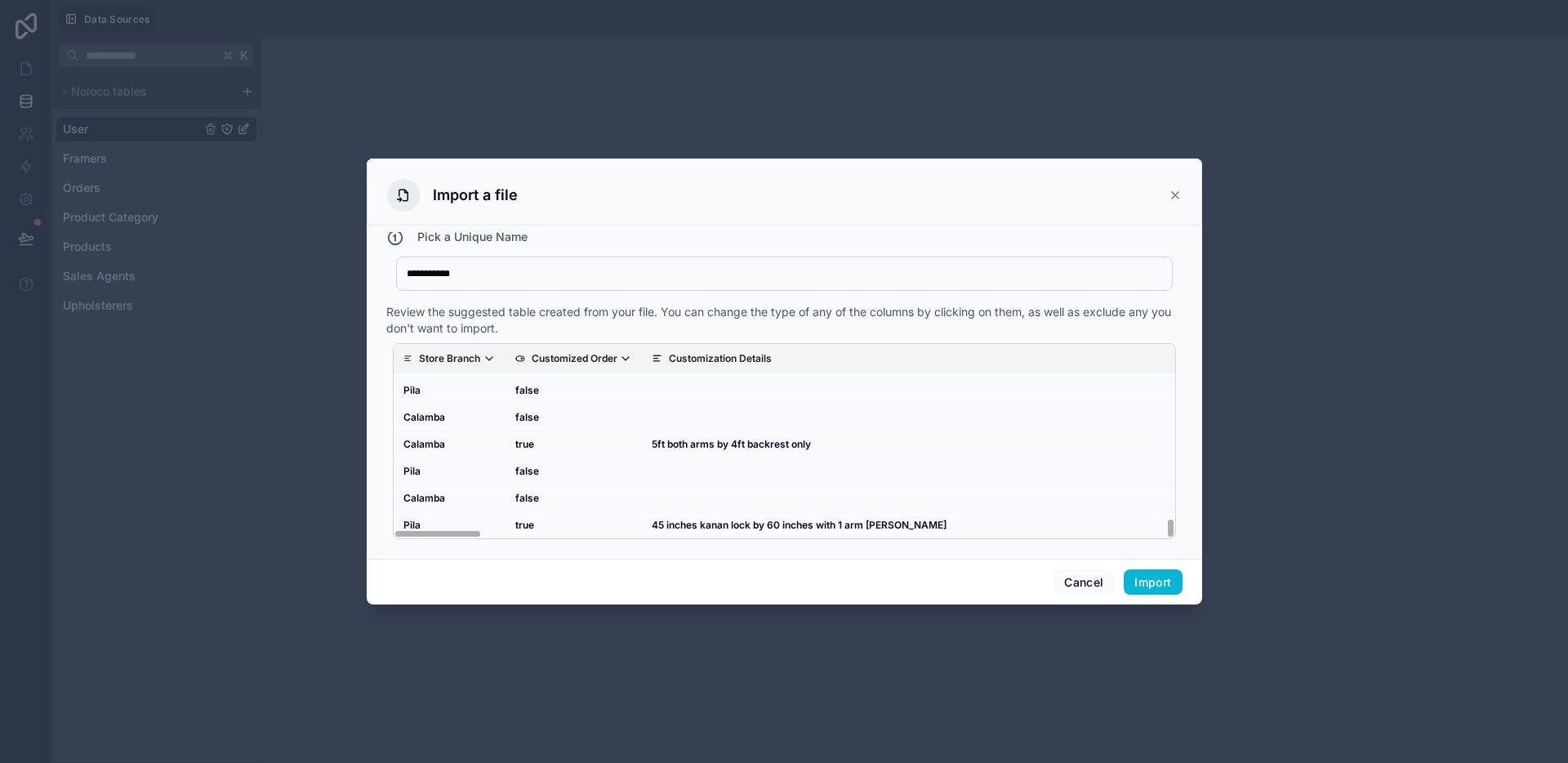
click at [496, 363] on th "Store Branch" at bounding box center [449, 358] width 112 height 30
click at [489, 363] on icon "scrollable content" at bounding box center [489, 359] width 13 height 13
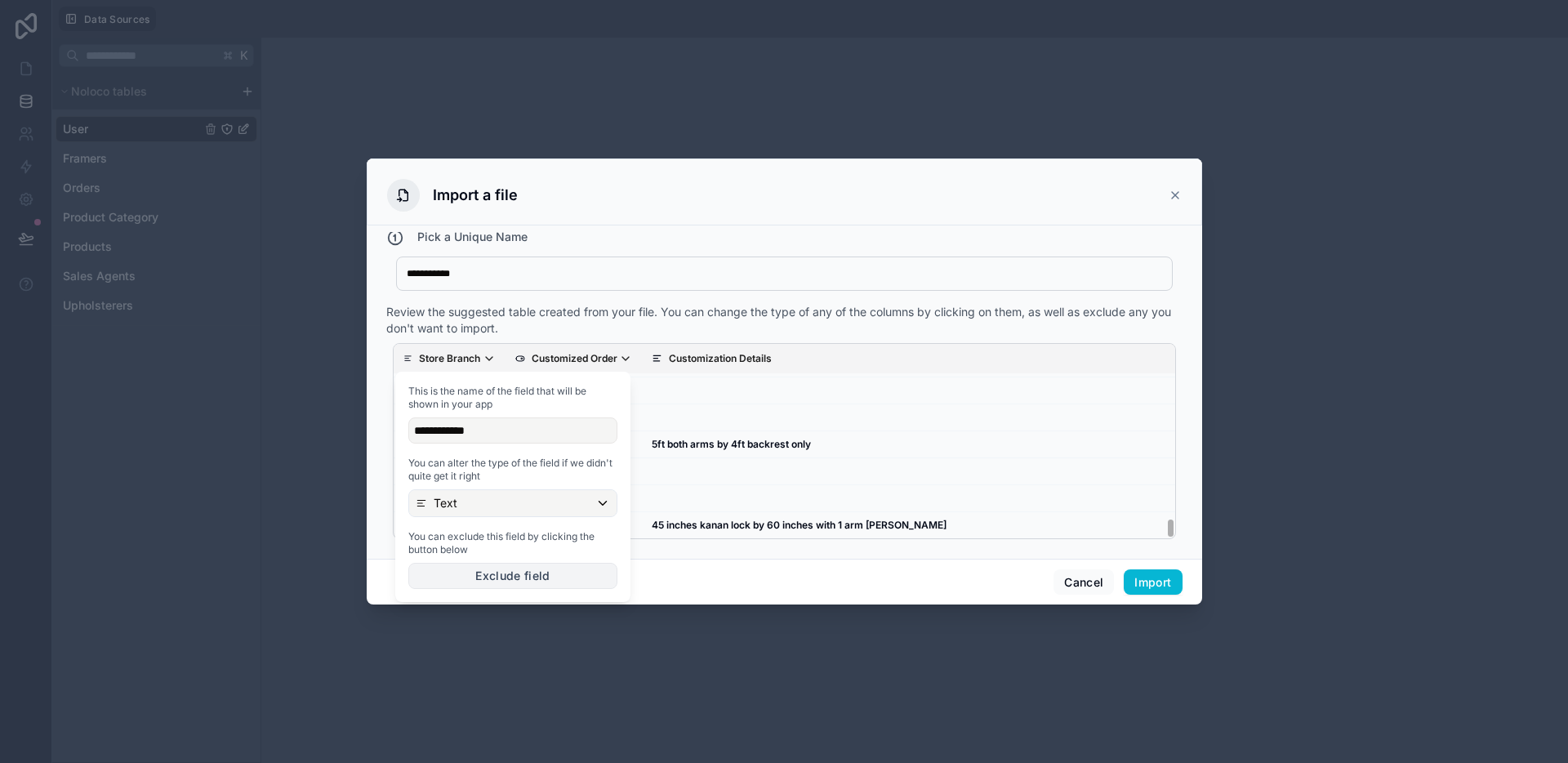
click at [485, 573] on button "Exclude field" at bounding box center [512, 575] width 209 height 26
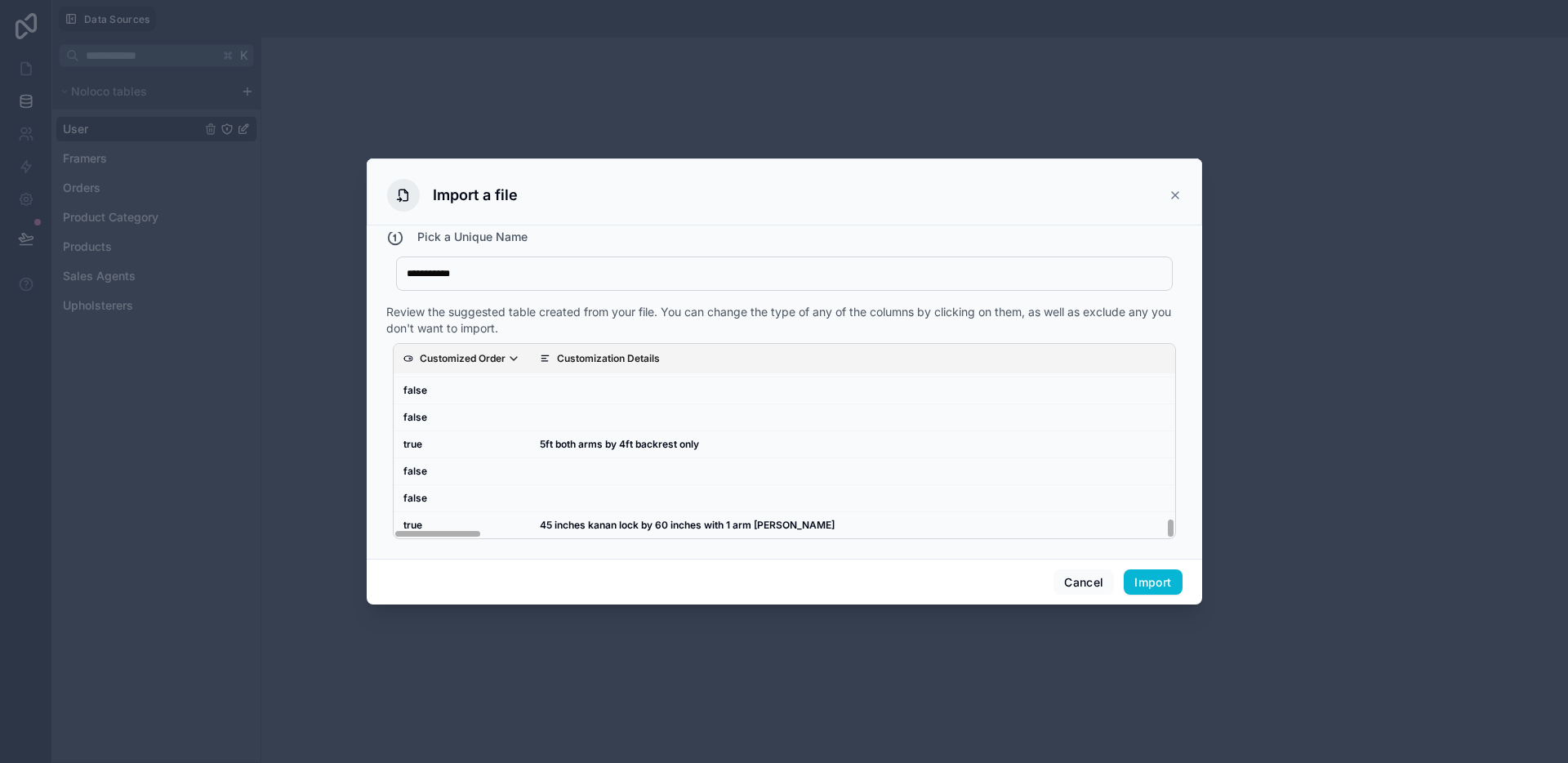
click at [487, 349] on th "Customized Order" at bounding box center [462, 358] width 136 height 30
click at [498, 364] on p "Customized Order" at bounding box center [462, 359] width 85 height 13
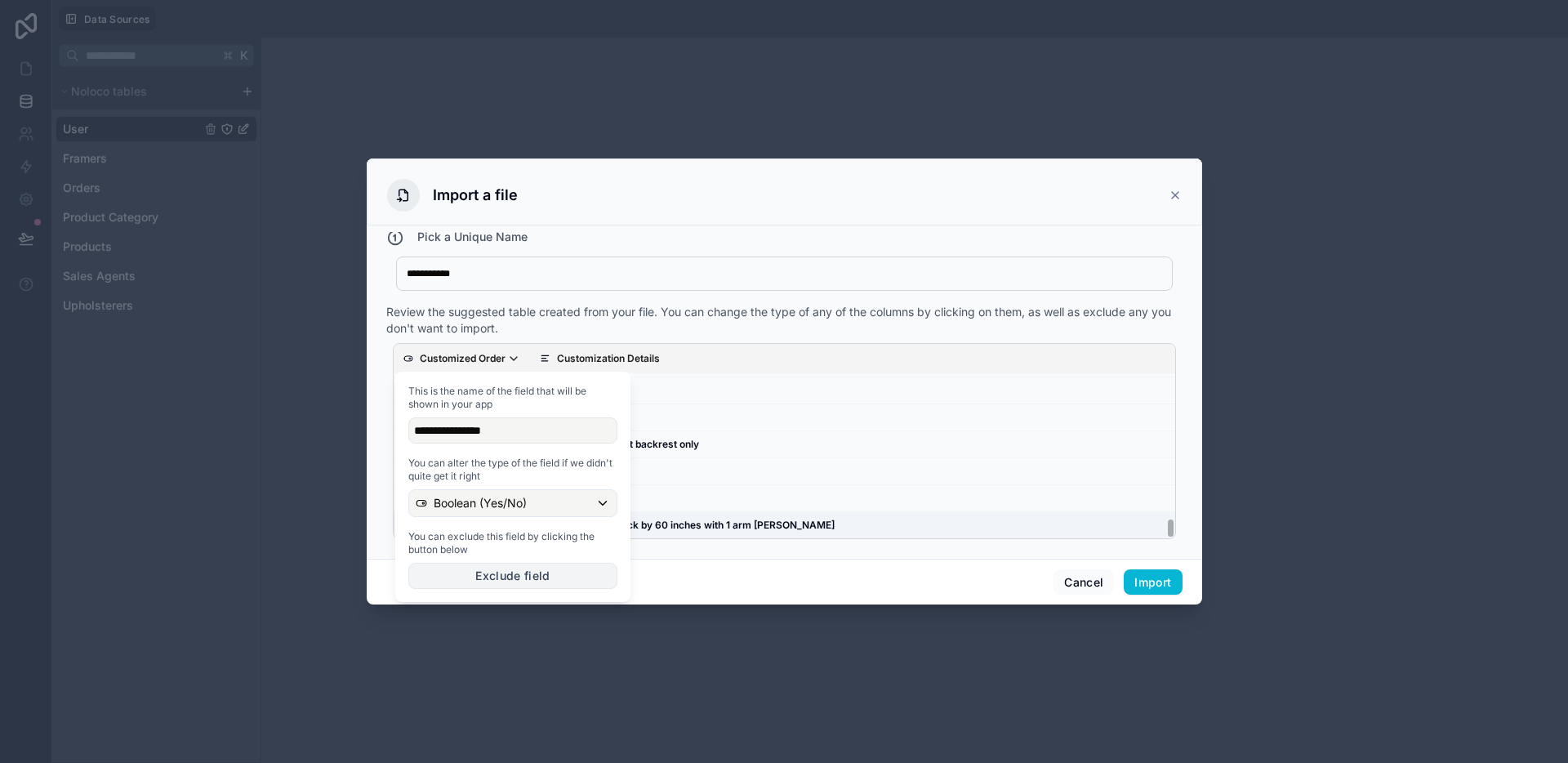
drag, startPoint x: 482, startPoint y: 569, endPoint x: 529, endPoint y: 532, distance: 59.8
click at [482, 570] on button "Exclude field" at bounding box center [512, 575] width 209 height 26
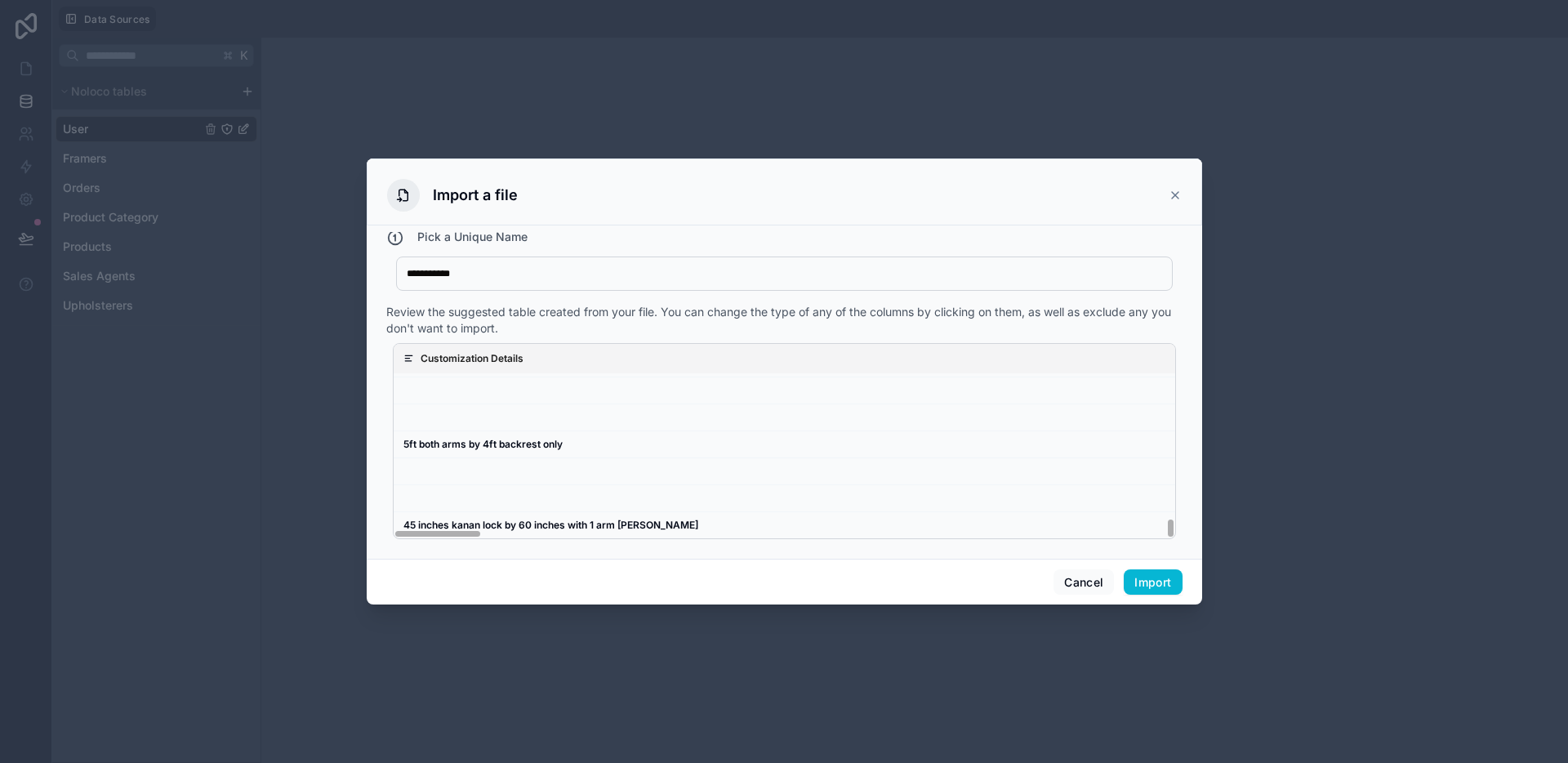
click at [512, 358] on p "Customization Details" at bounding box center [471, 359] width 103 height 13
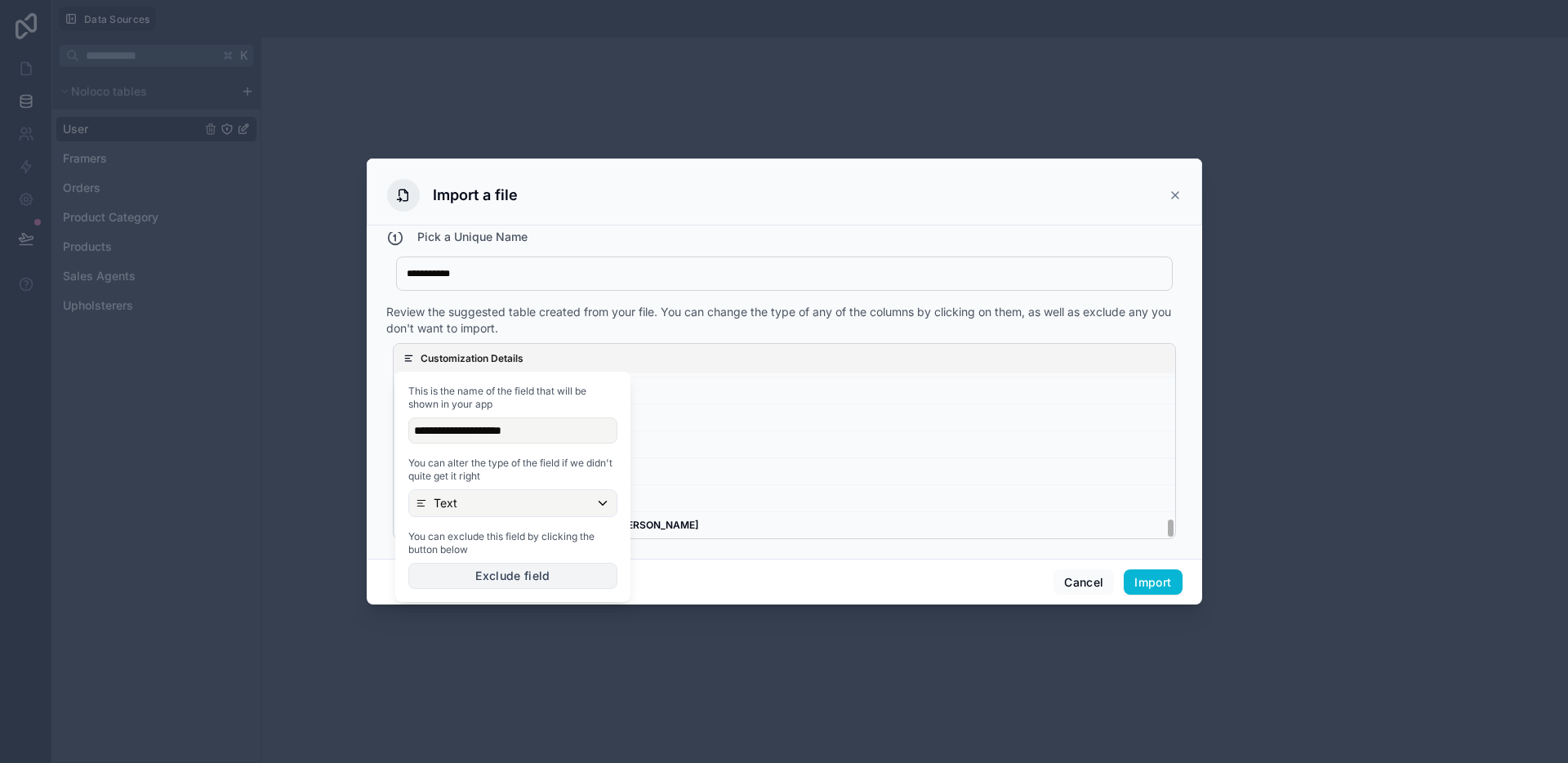
click at [504, 573] on button "Exclude field" at bounding box center [512, 575] width 209 height 26
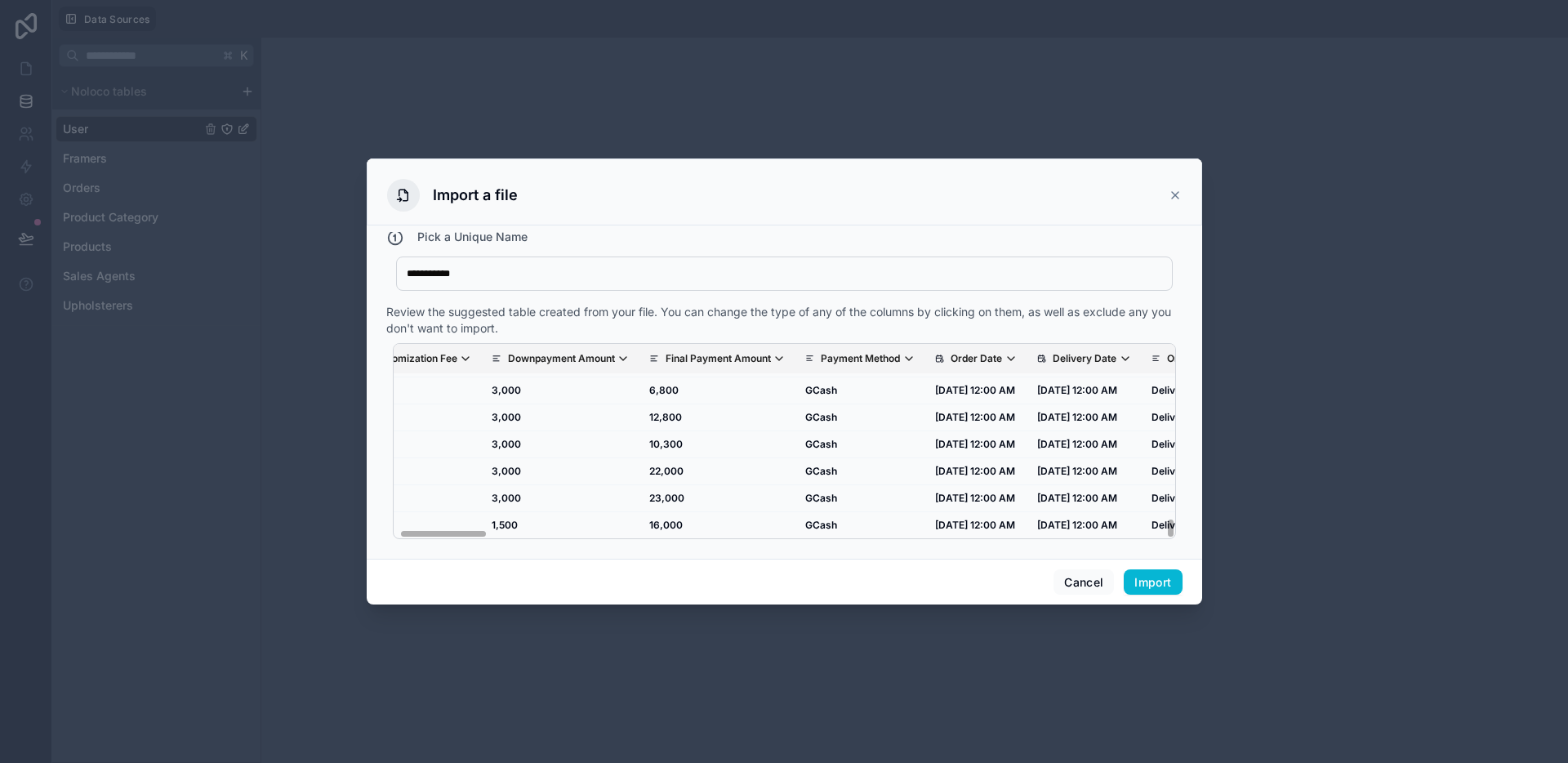
scroll to position [2530, 0]
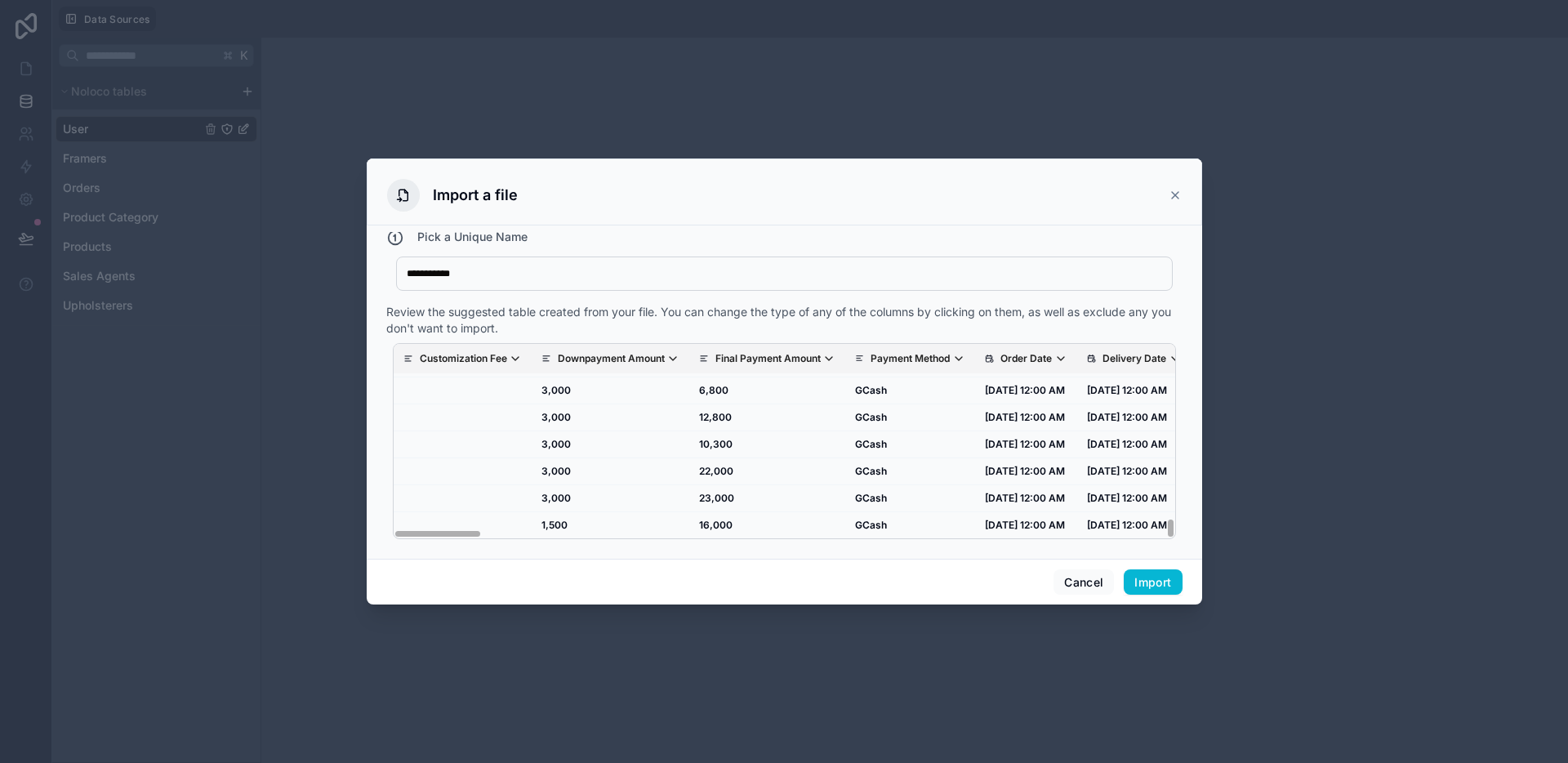
drag, startPoint x: 458, startPoint y: 532, endPoint x: 440, endPoint y: 532, distance: 18.0
click at [440, 532] on div "Customization Fee Downpayment Amount Final Payment Amount Payment Method Order …" at bounding box center [784, 441] width 783 height 196
click at [503, 355] on p "Customization Fee" at bounding box center [463, 359] width 87 height 13
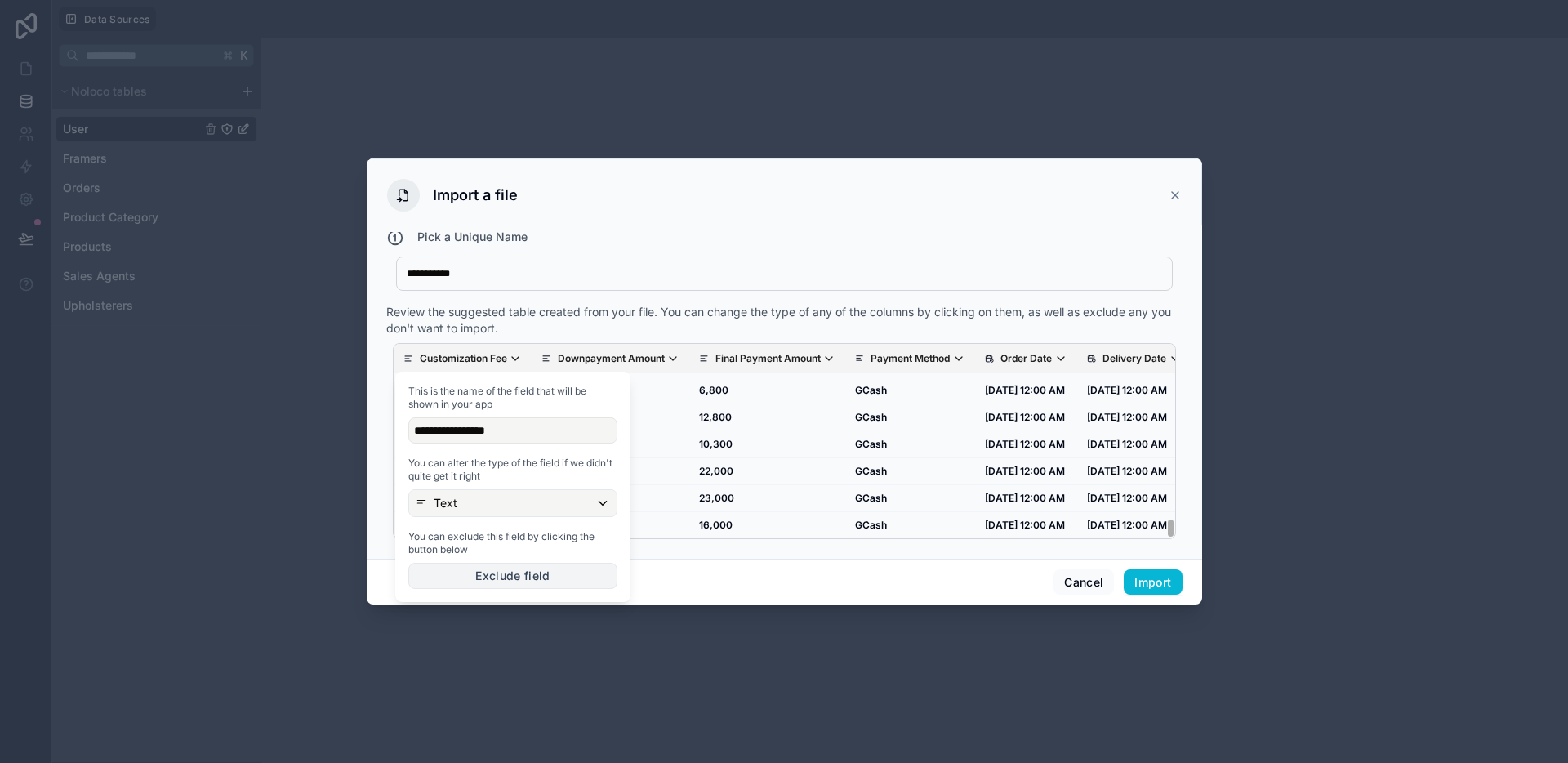
click at [490, 570] on button "Exclude field" at bounding box center [512, 575] width 209 height 26
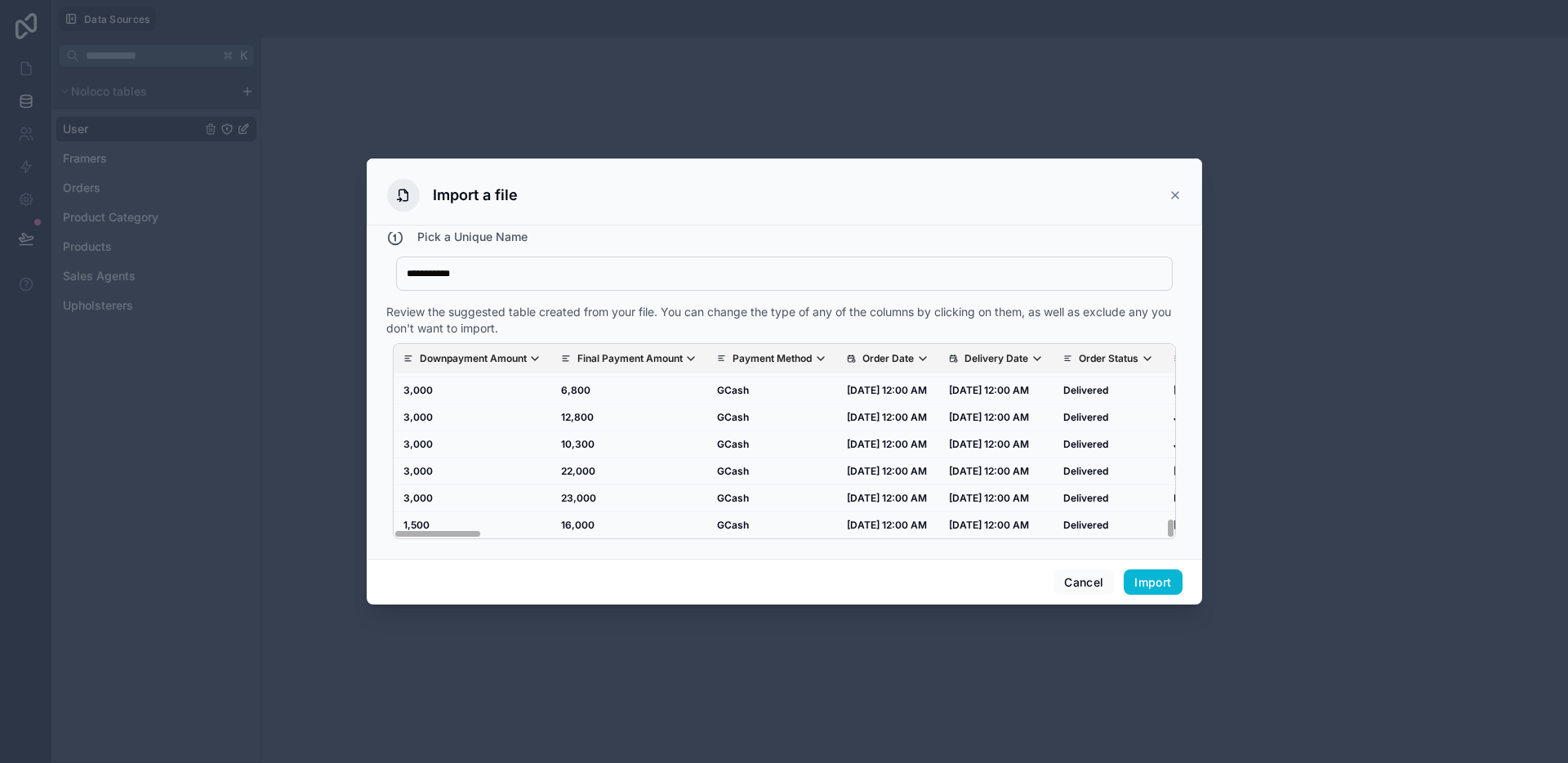
click at [474, 352] on p "Downpayment Amount" at bounding box center [472, 359] width 107 height 13
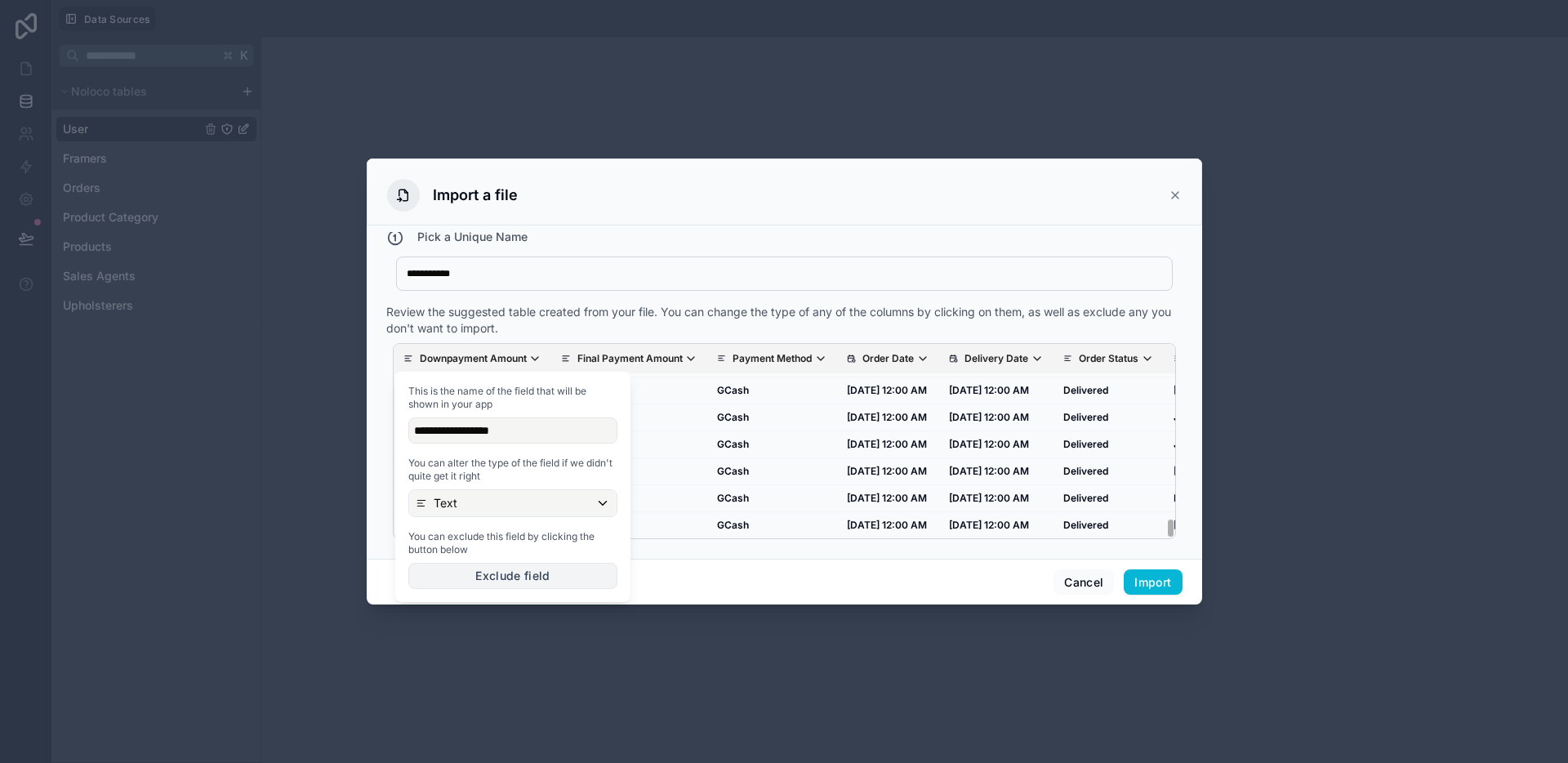
click at [487, 565] on button "Exclude field" at bounding box center [512, 575] width 209 height 26
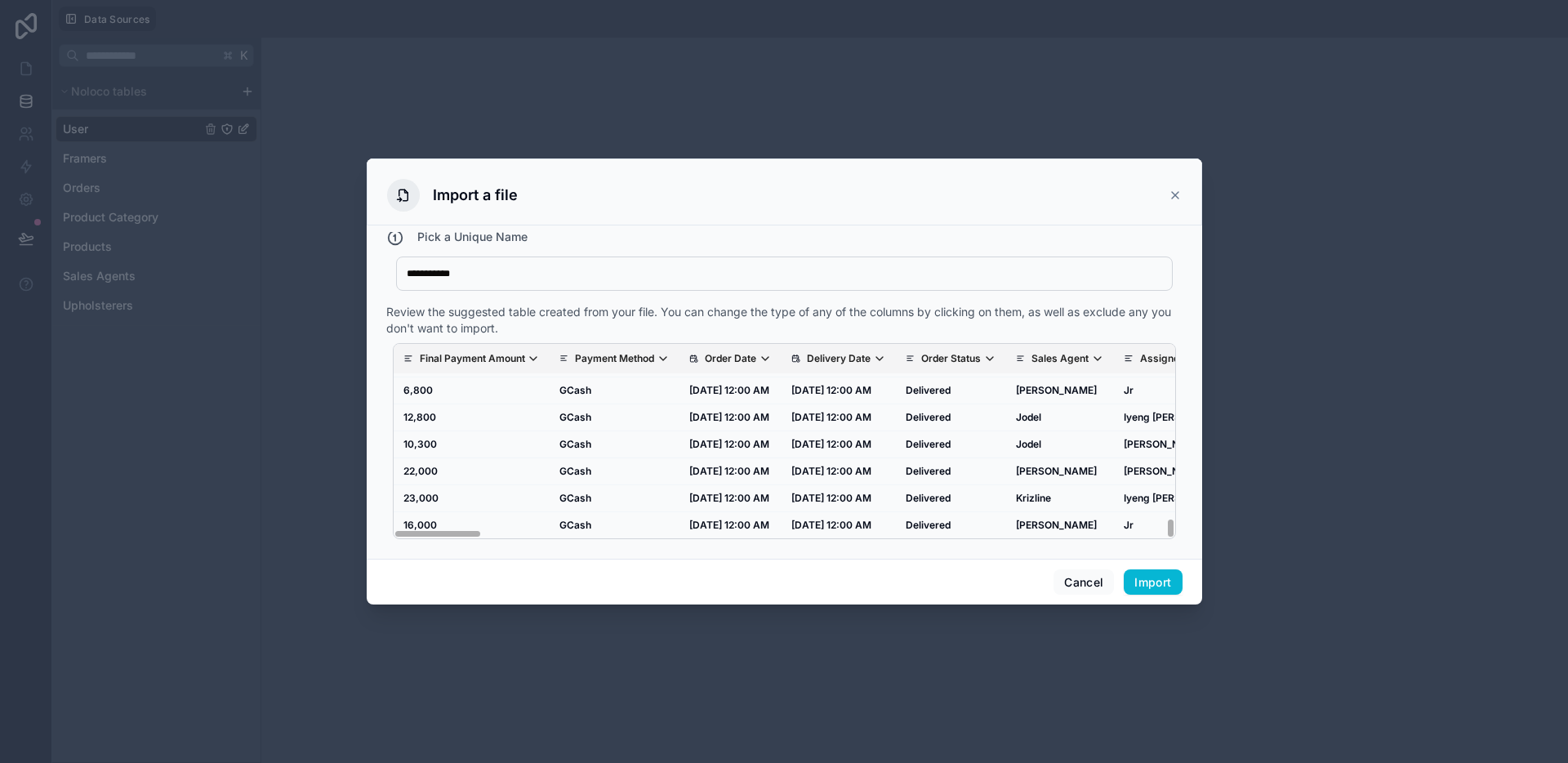
click at [485, 361] on p "Final Payment Amount" at bounding box center [472, 359] width 106 height 13
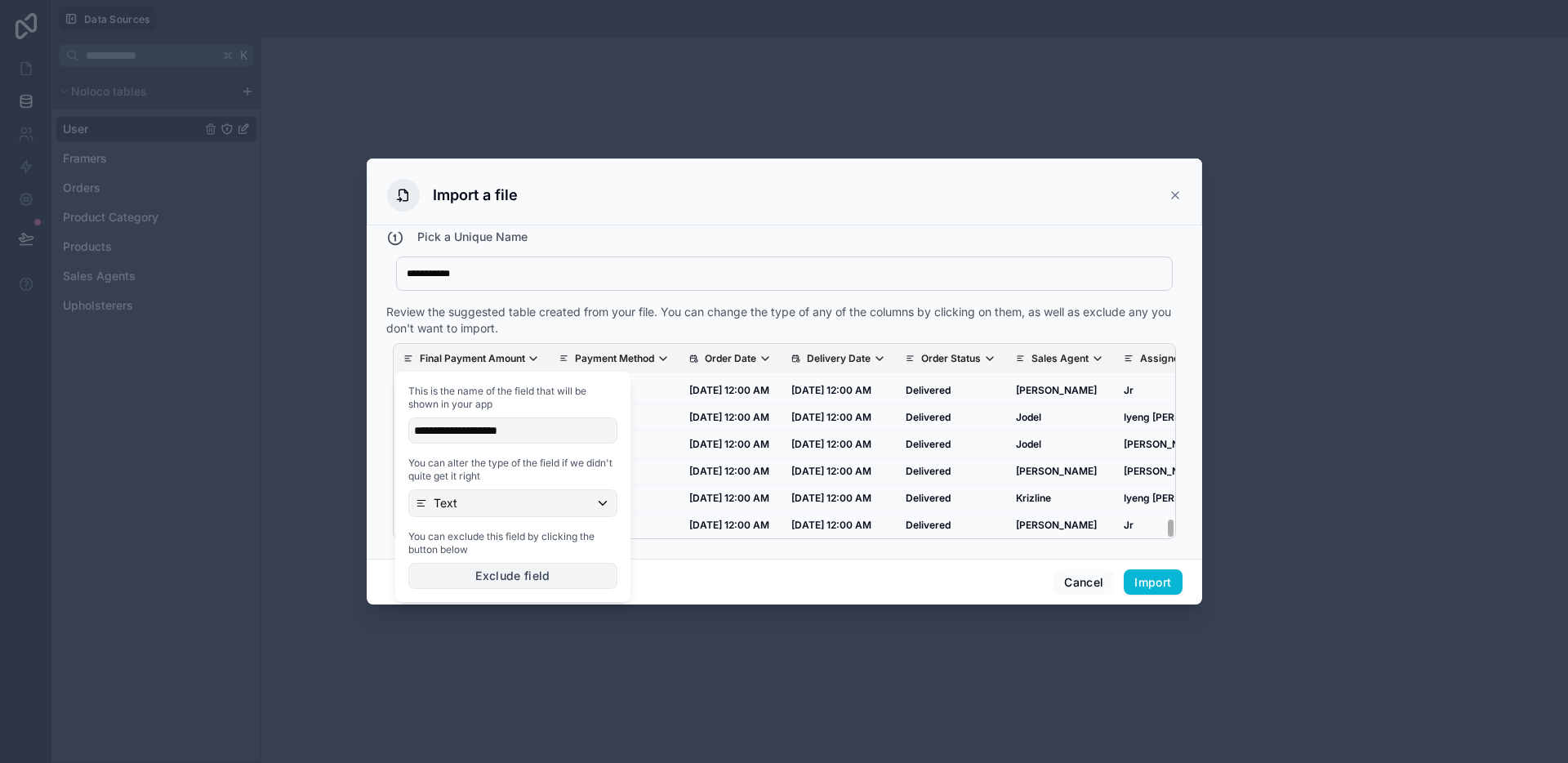
click at [486, 576] on button "Exclude field" at bounding box center [512, 575] width 209 height 26
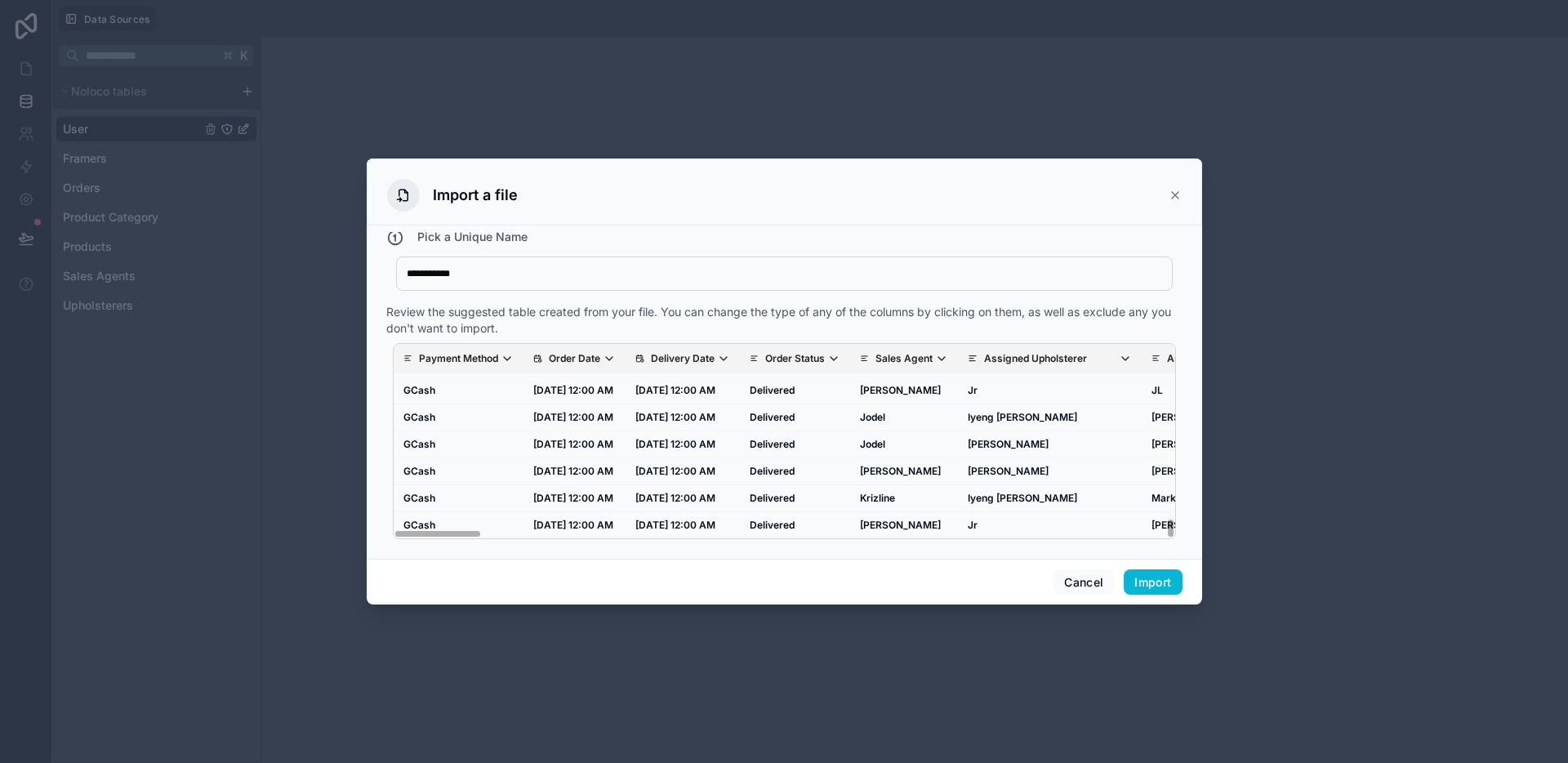
click at [509, 360] on icon "scrollable content" at bounding box center [508, 359] width 13 height 13
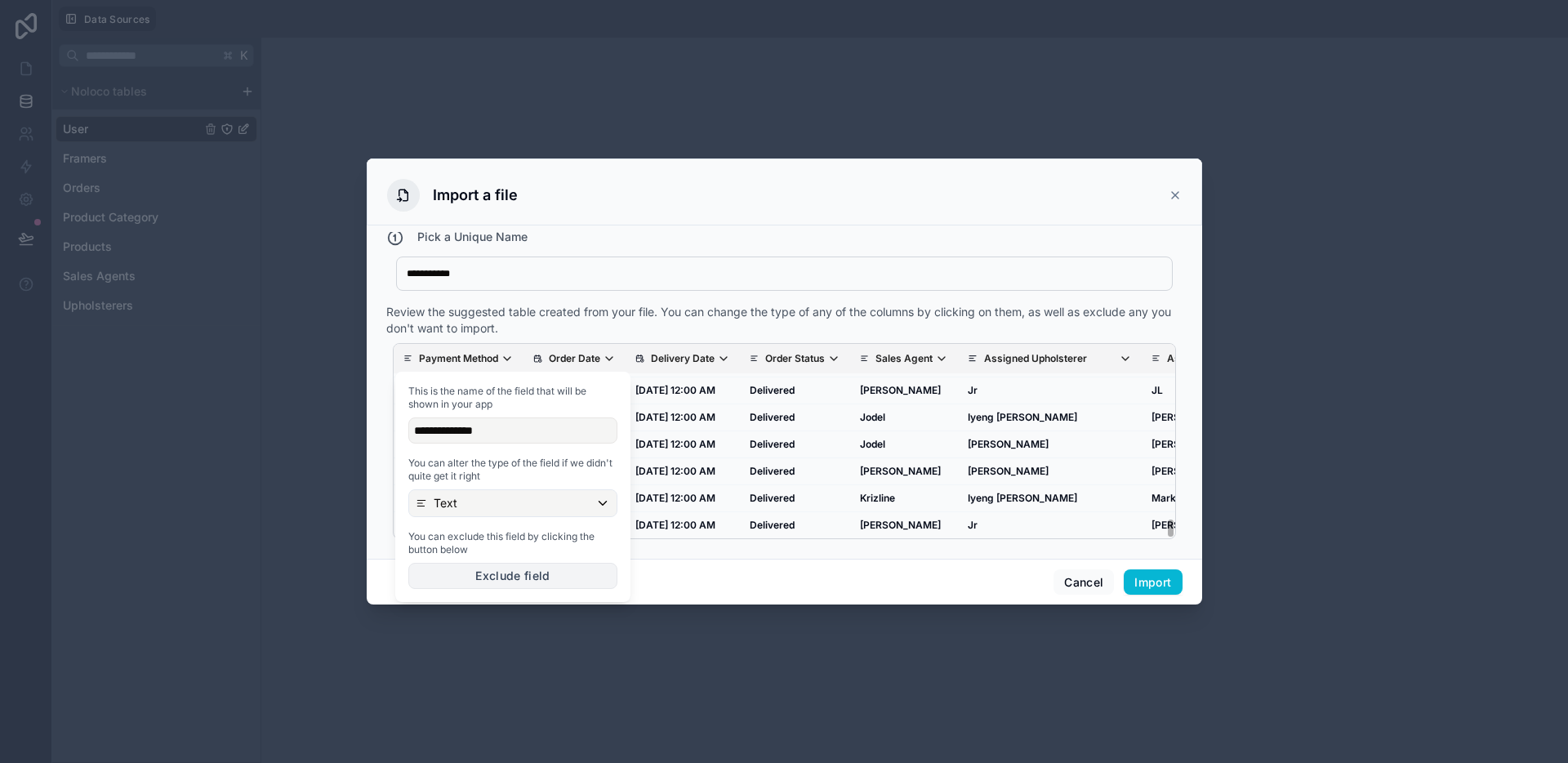
click at [487, 568] on button "Exclude field" at bounding box center [512, 575] width 209 height 26
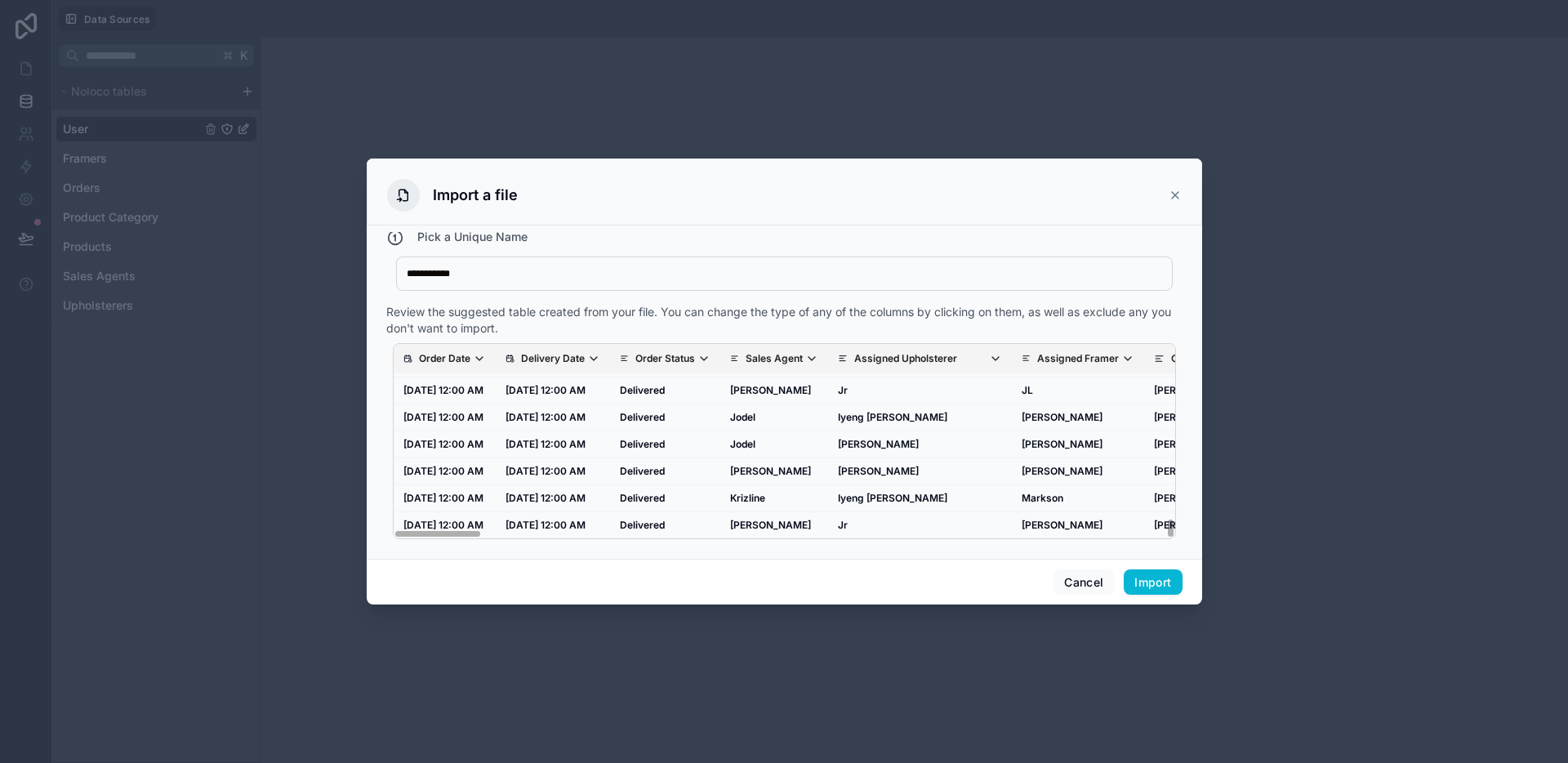
click at [484, 364] on span "Order Date" at bounding box center [453, 359] width 67 height 13
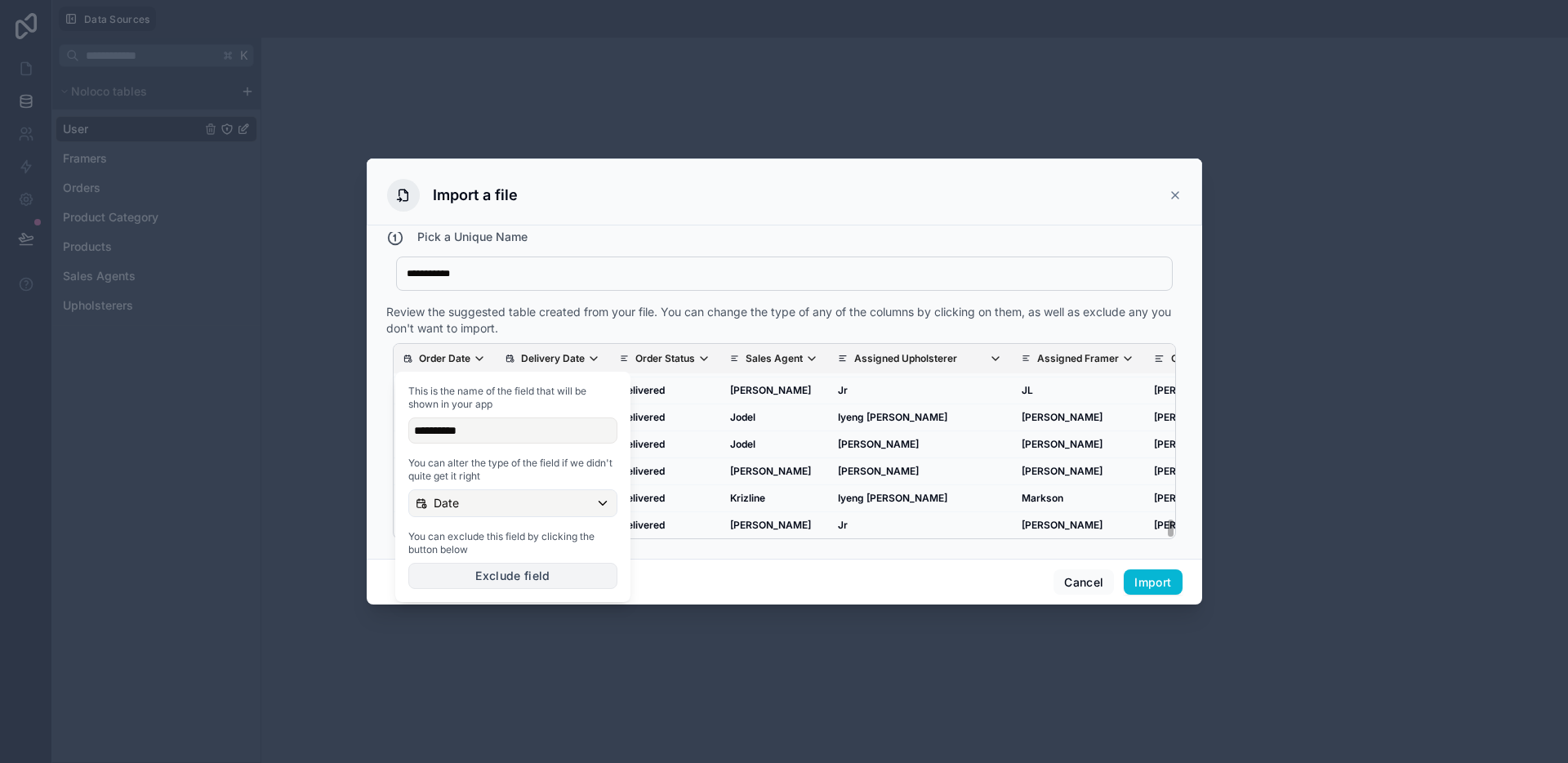
click at [493, 570] on button "Exclude field" at bounding box center [512, 575] width 209 height 26
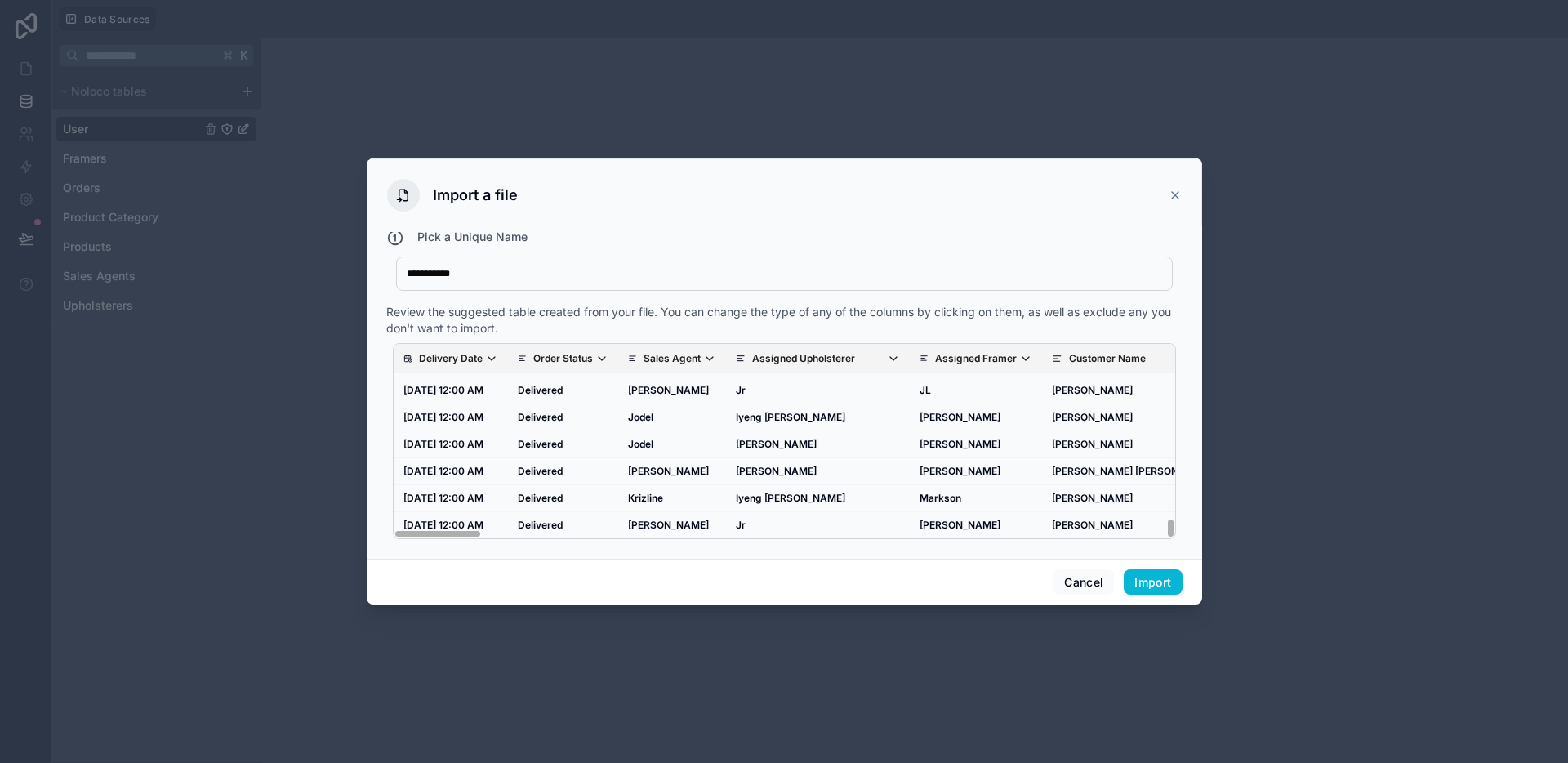
click at [483, 357] on span "Delivery Date" at bounding box center [459, 359] width 79 height 13
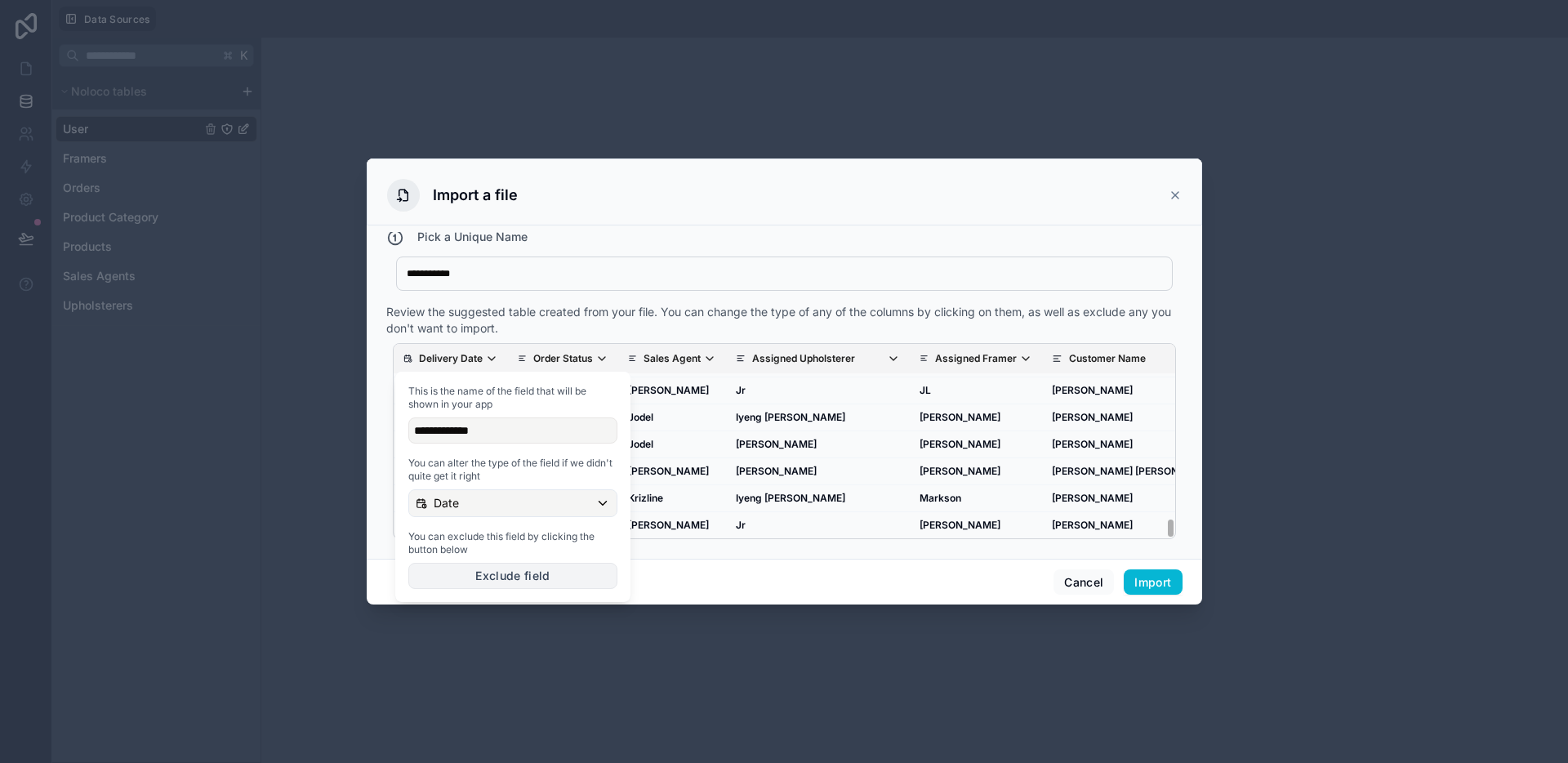
click at [523, 569] on button "Exclude field" at bounding box center [512, 575] width 209 height 26
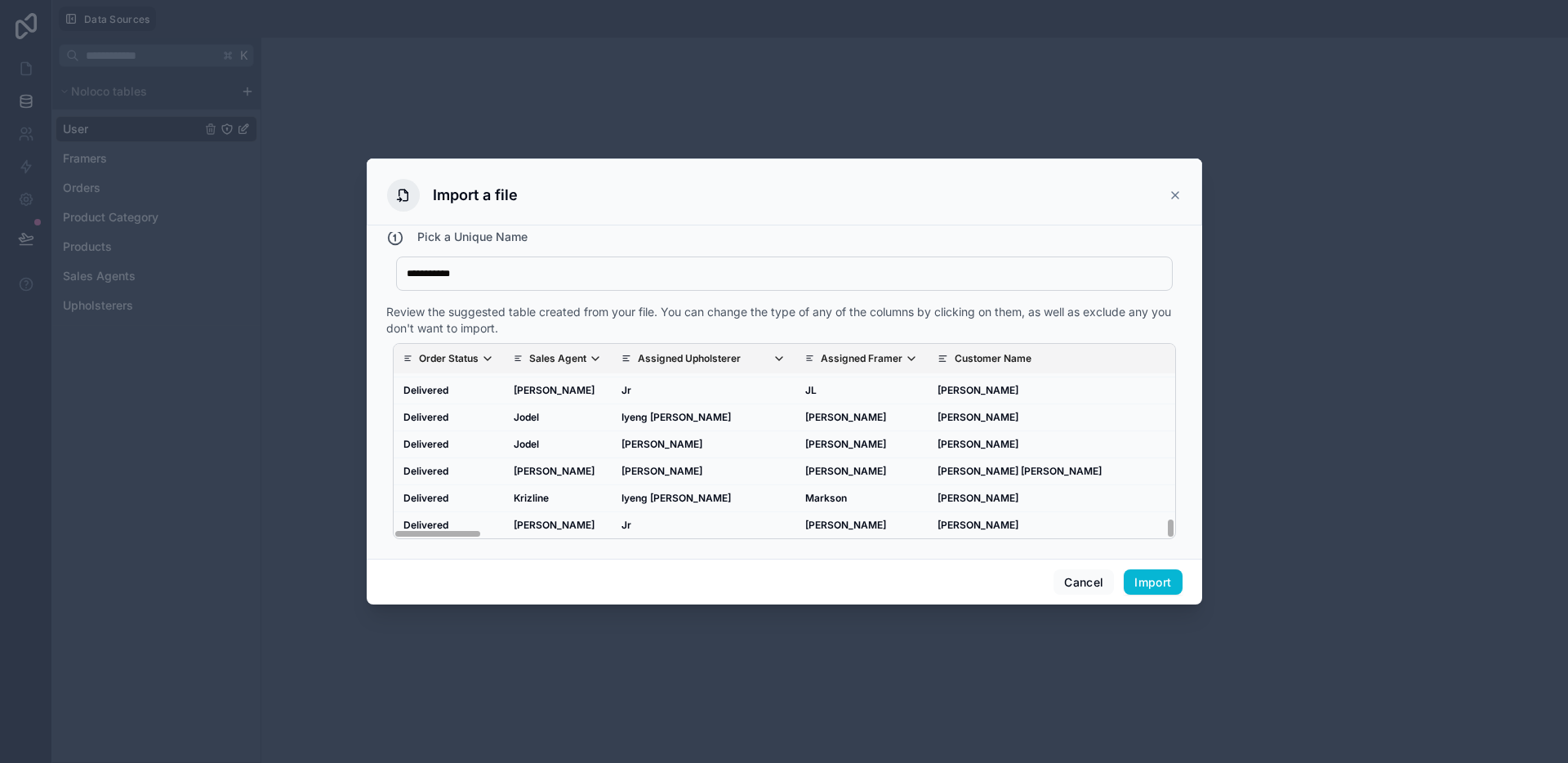
click at [472, 365] on p "Order Status" at bounding box center [449, 359] width 59 height 13
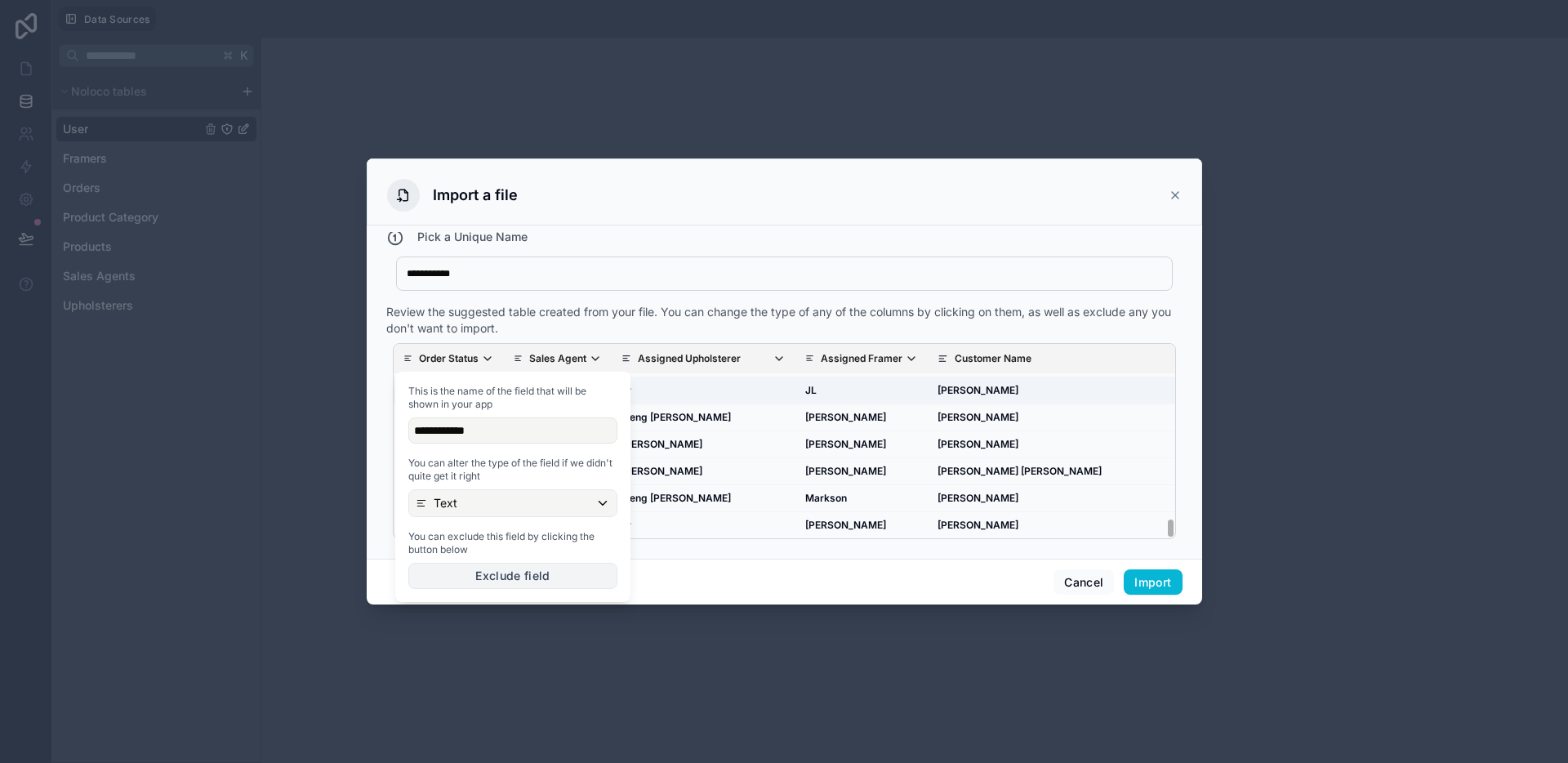
click at [498, 572] on button "Exclude field" at bounding box center [512, 575] width 209 height 26
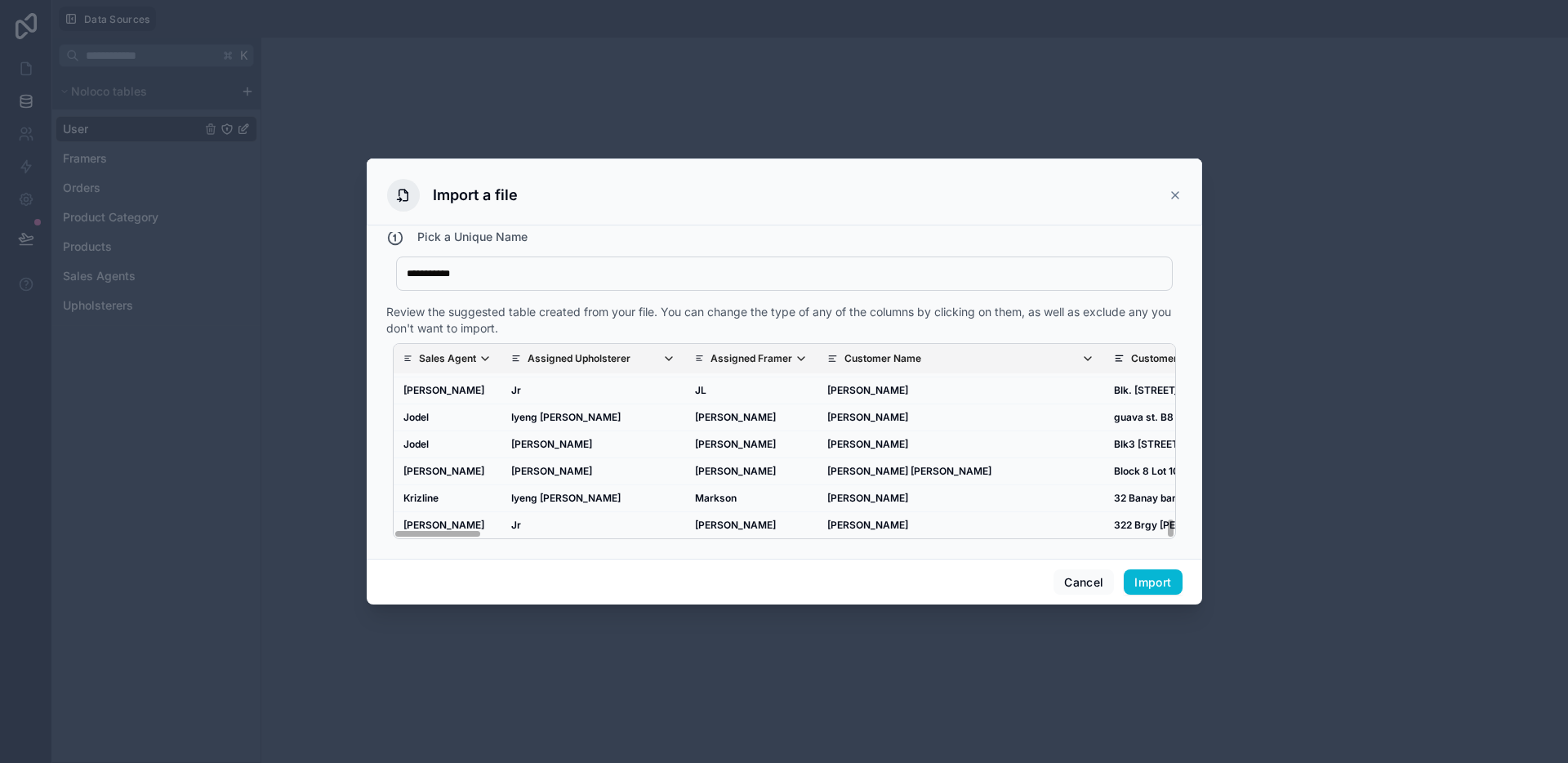
click at [489, 358] on icon "scrollable content" at bounding box center [486, 359] width 13 height 13
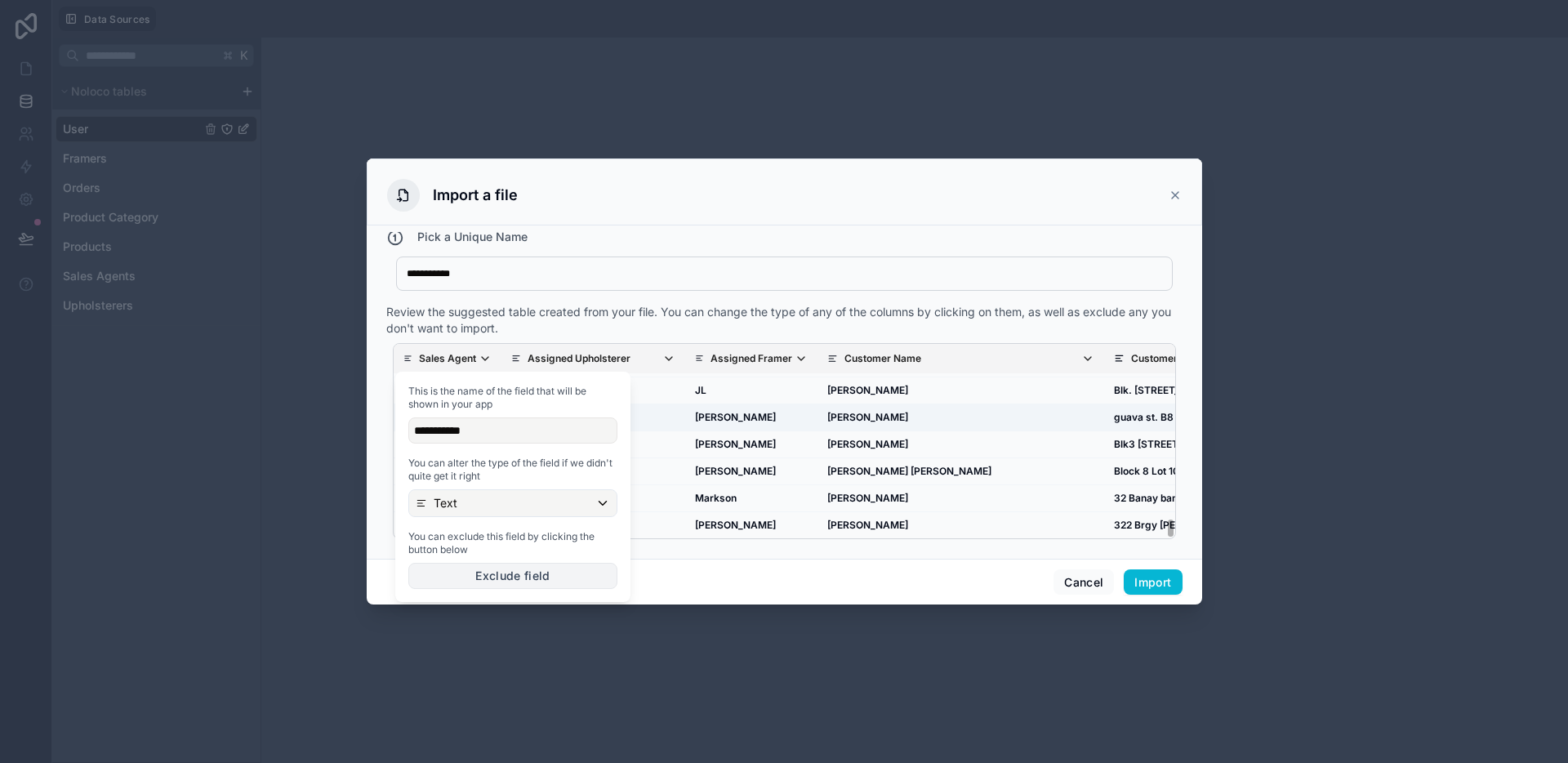
click at [515, 565] on button "Exclude field" at bounding box center [512, 575] width 209 height 26
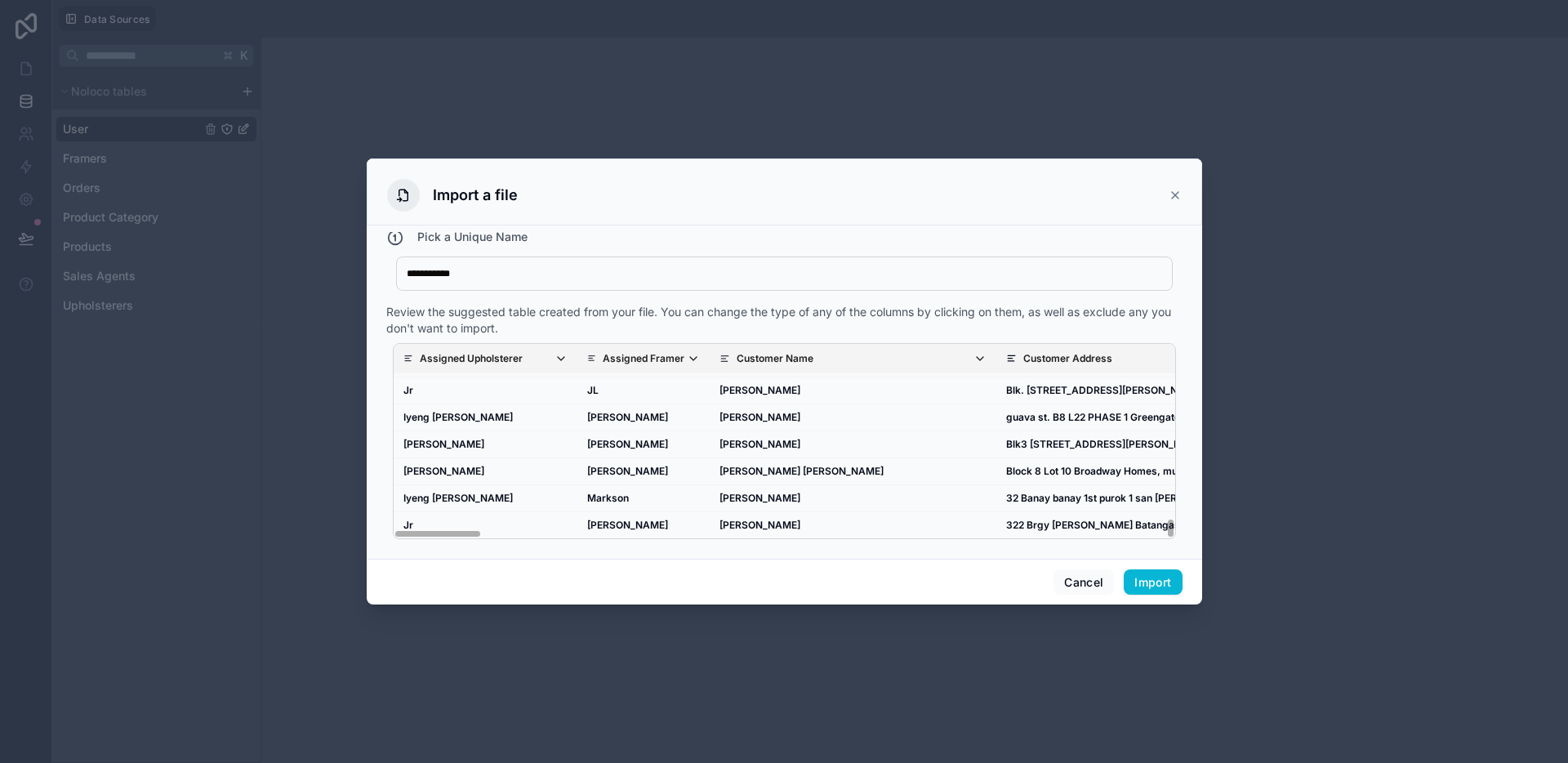
click at [520, 355] on p "Assigned Upholsterer" at bounding box center [470, 359] width 103 height 13
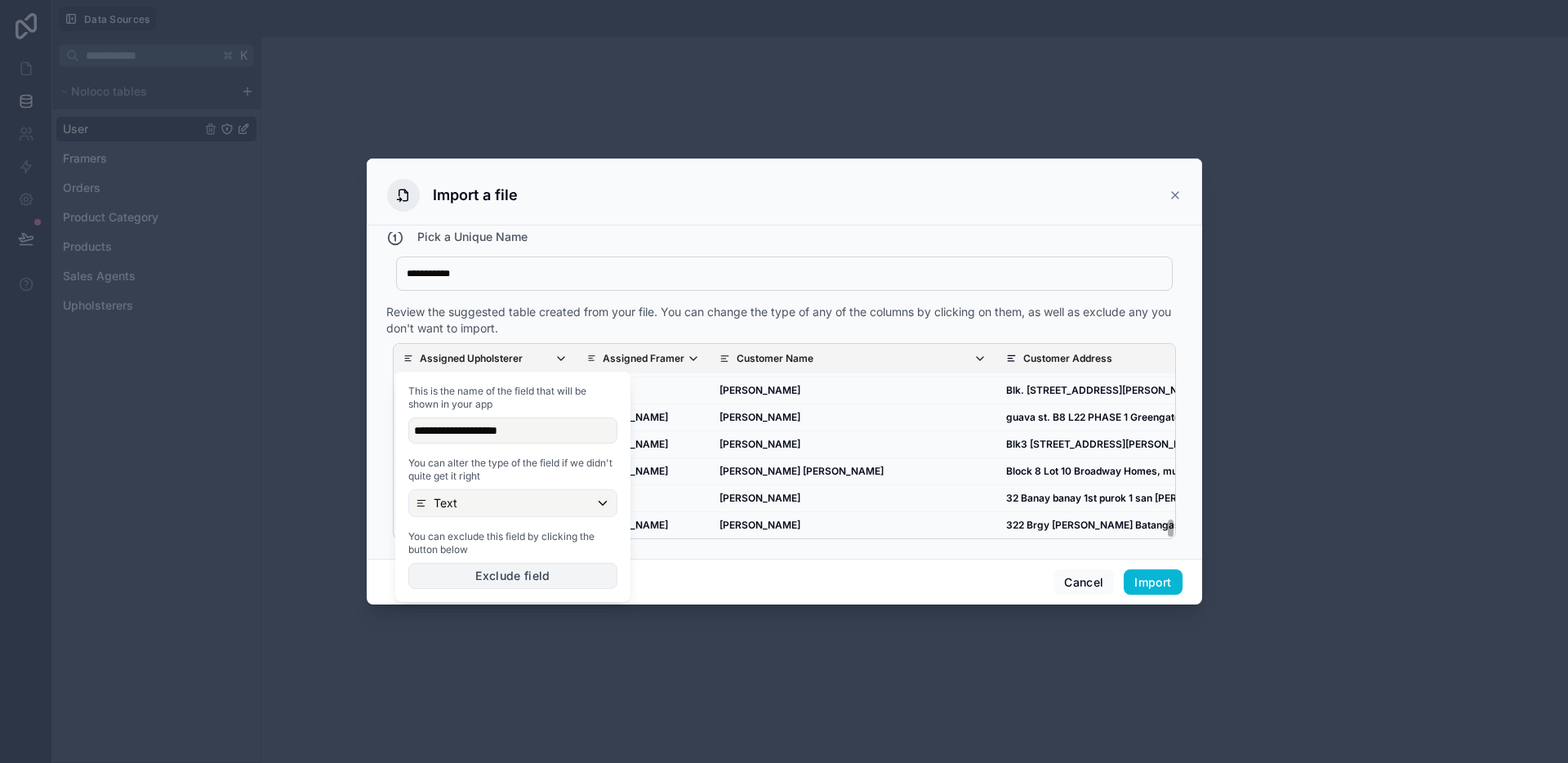
click at [548, 581] on button "Exclude field" at bounding box center [512, 575] width 209 height 26
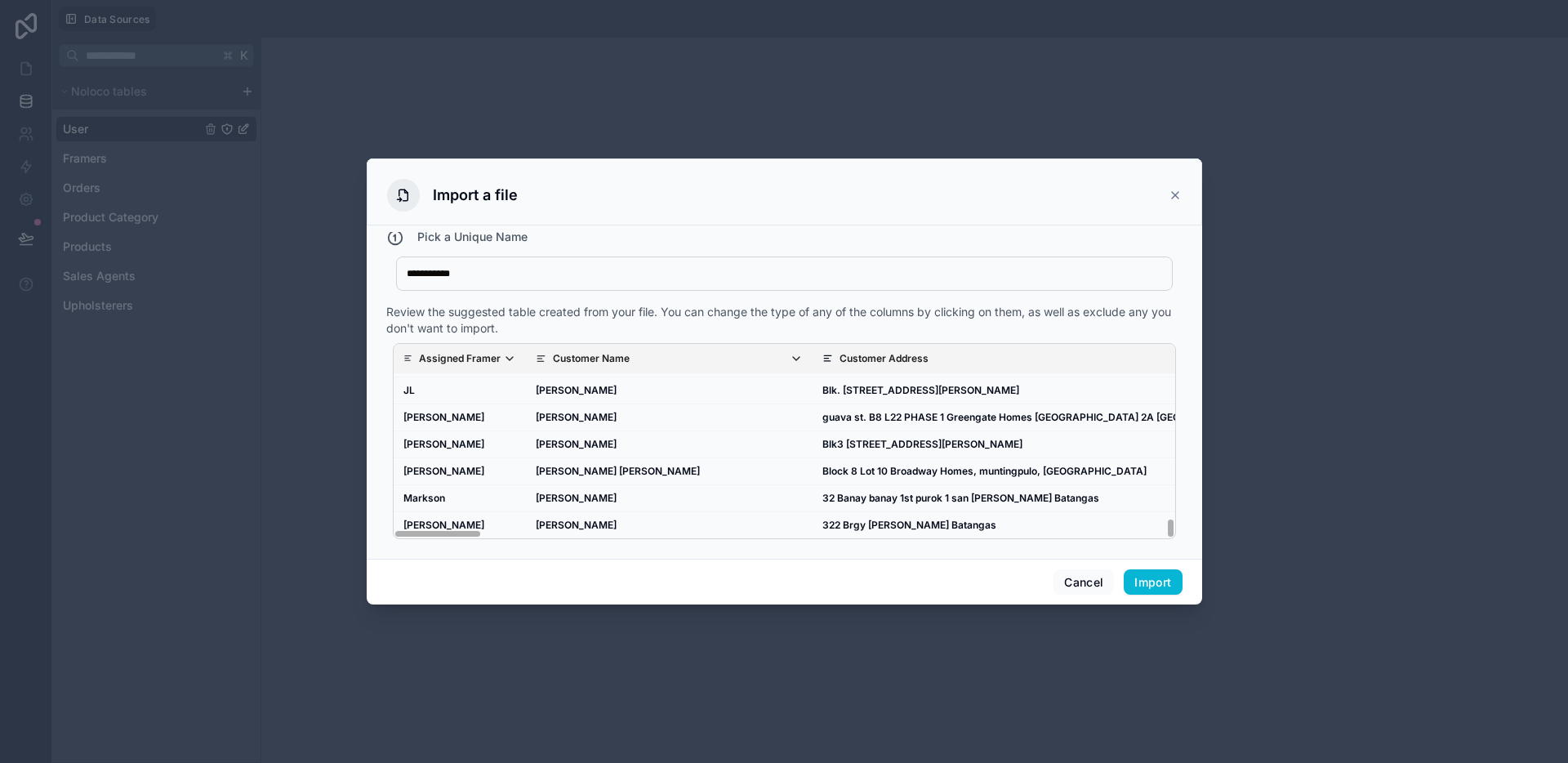
click at [503, 362] on icon "scrollable content" at bounding box center [510, 359] width 13 height 13
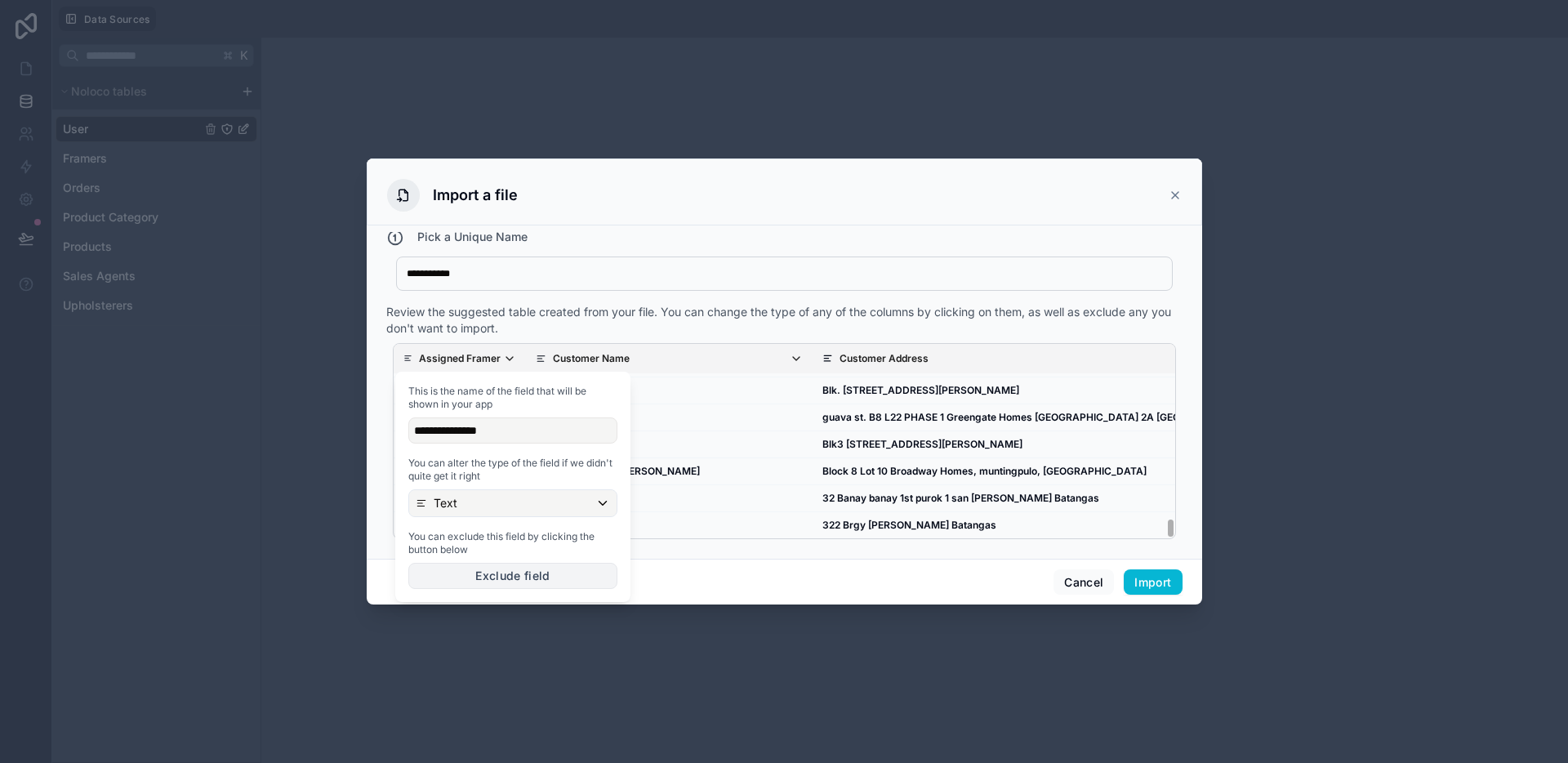
click at [501, 583] on button "Exclude field" at bounding box center [512, 575] width 209 height 26
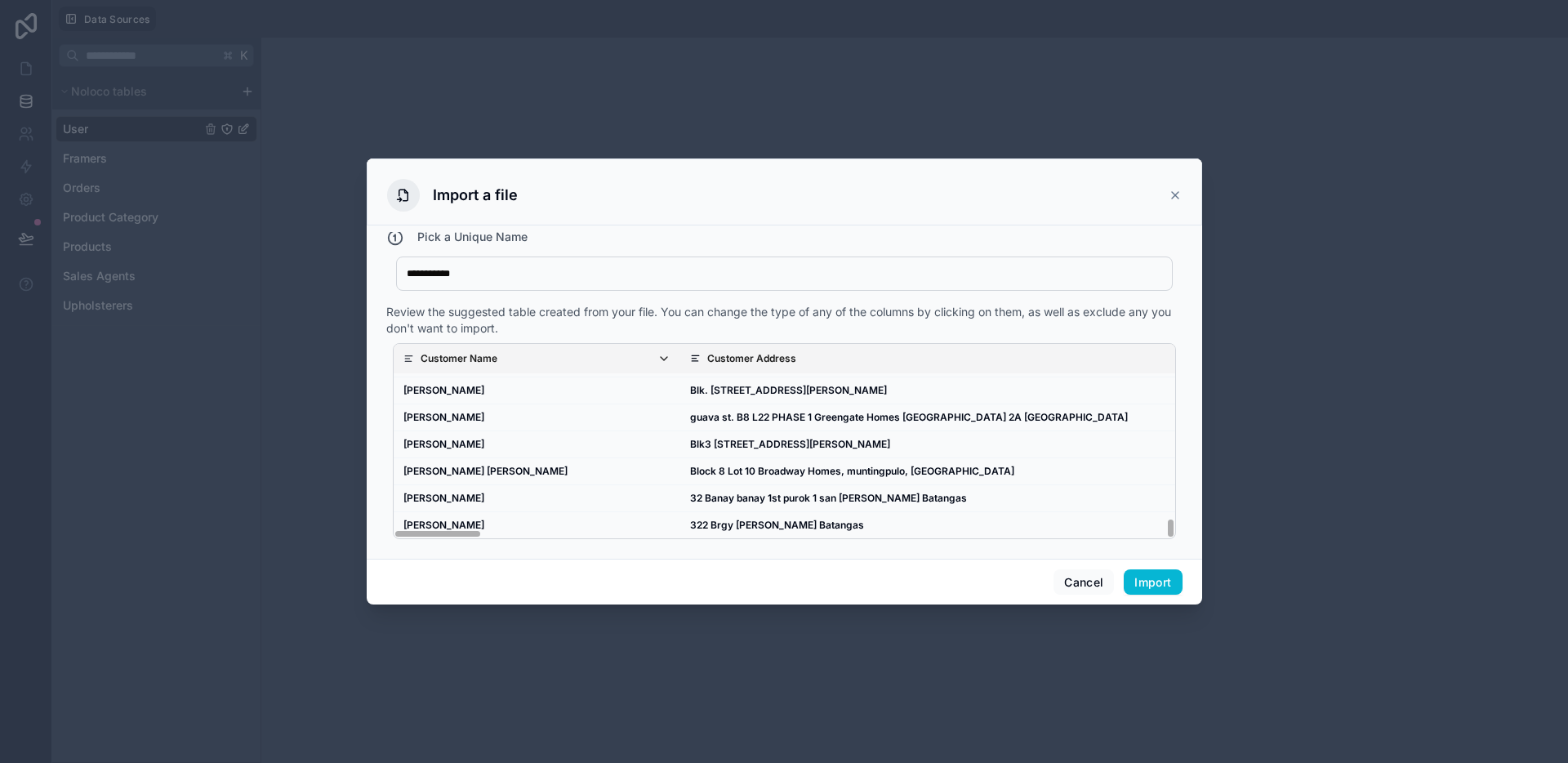
drag, startPoint x: 459, startPoint y: 536, endPoint x: 392, endPoint y: 529, distance: 67.4
click at [392, 529] on div "Customer Name Customer Address Address Landmark Customer Phone Number Order ID …" at bounding box center [784, 441] width 783 height 196
click at [657, 354] on icon "scrollable content" at bounding box center [664, 359] width 13 height 13
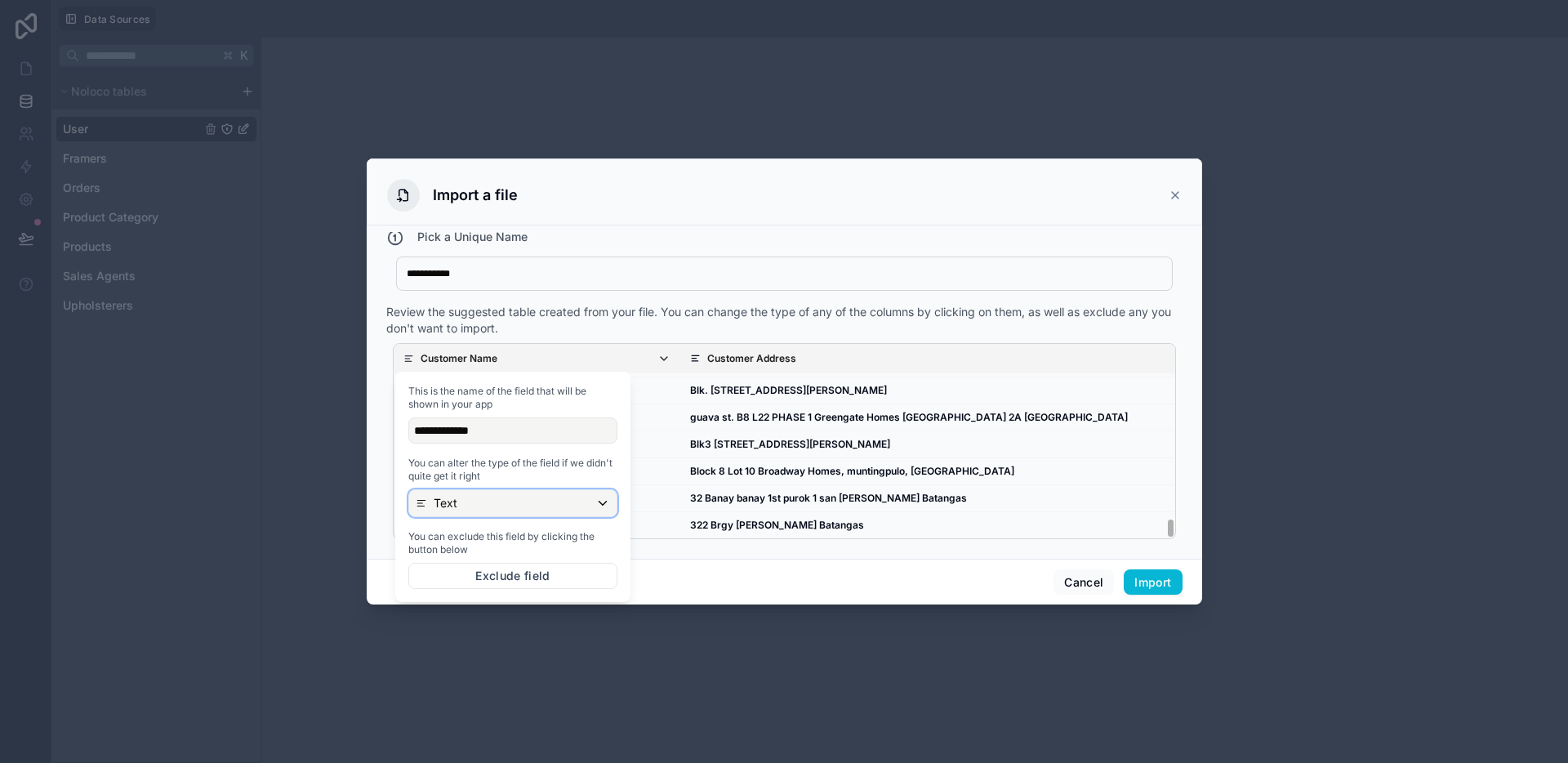
click at [569, 510] on div "Text" at bounding box center [512, 503] width 207 height 26
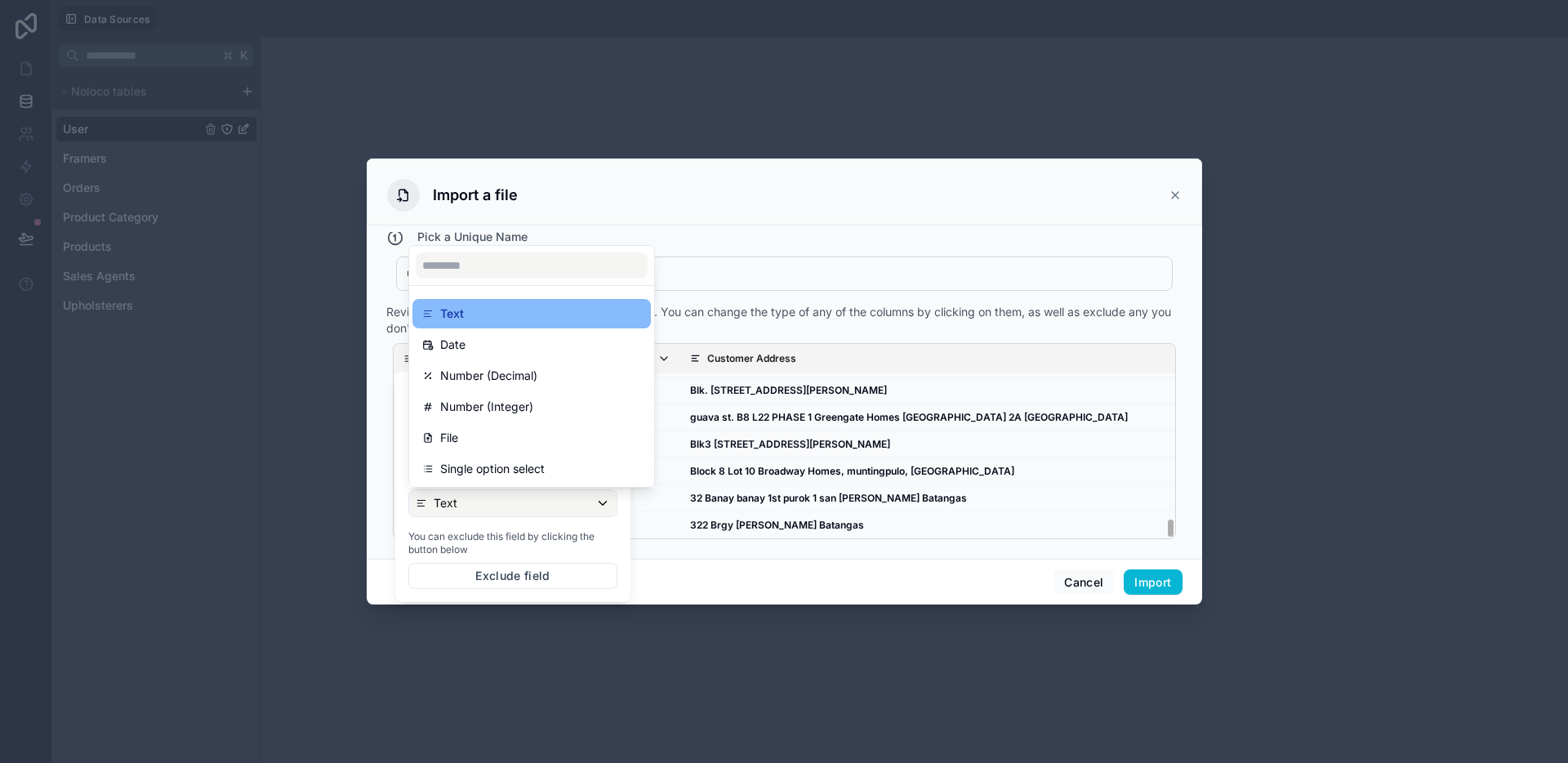
click at [569, 510] on div at bounding box center [512, 487] width 235 height 230
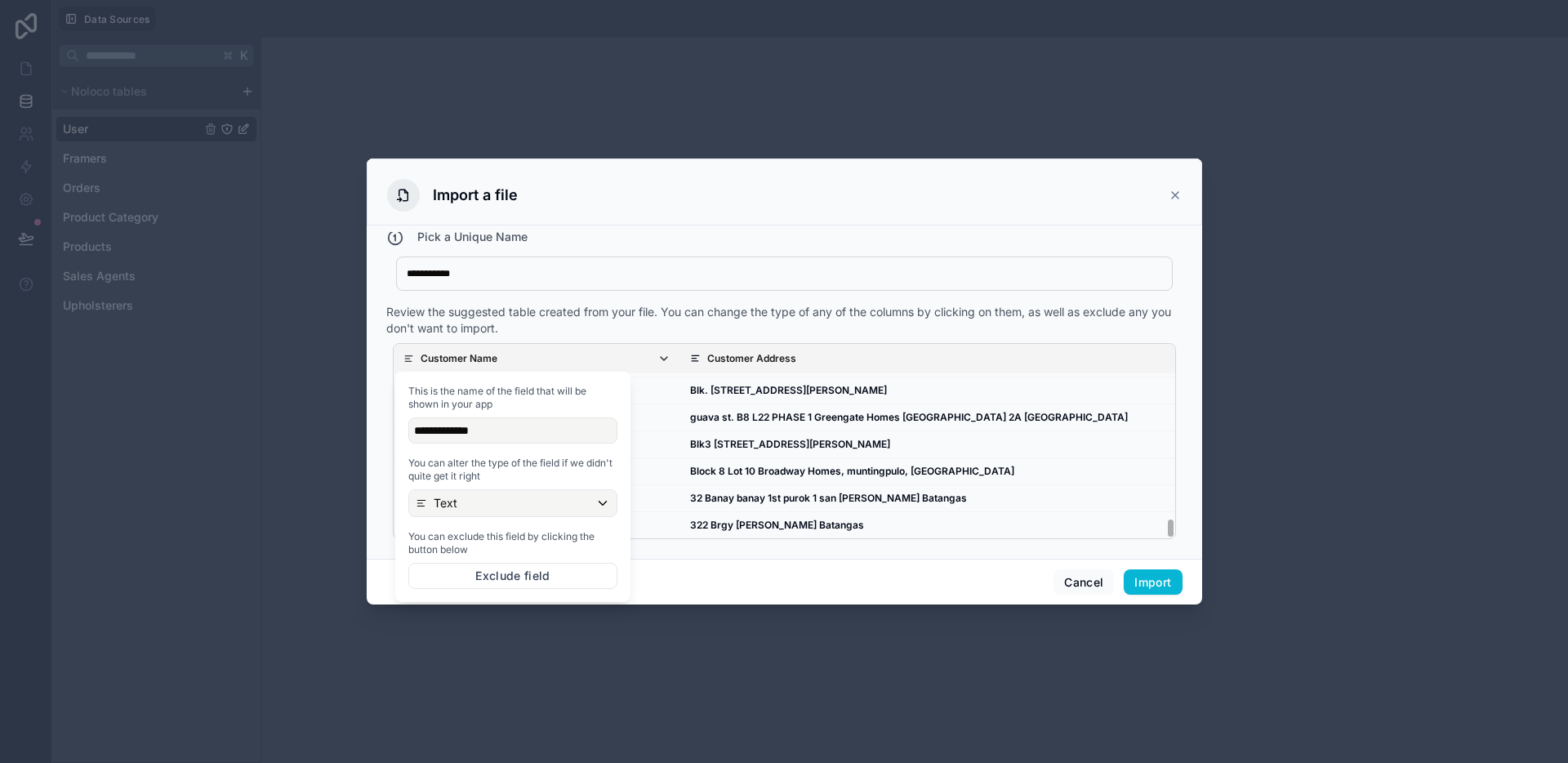
click at [812, 365] on span "Customer Address" at bounding box center [1095, 359] width 776 height 13
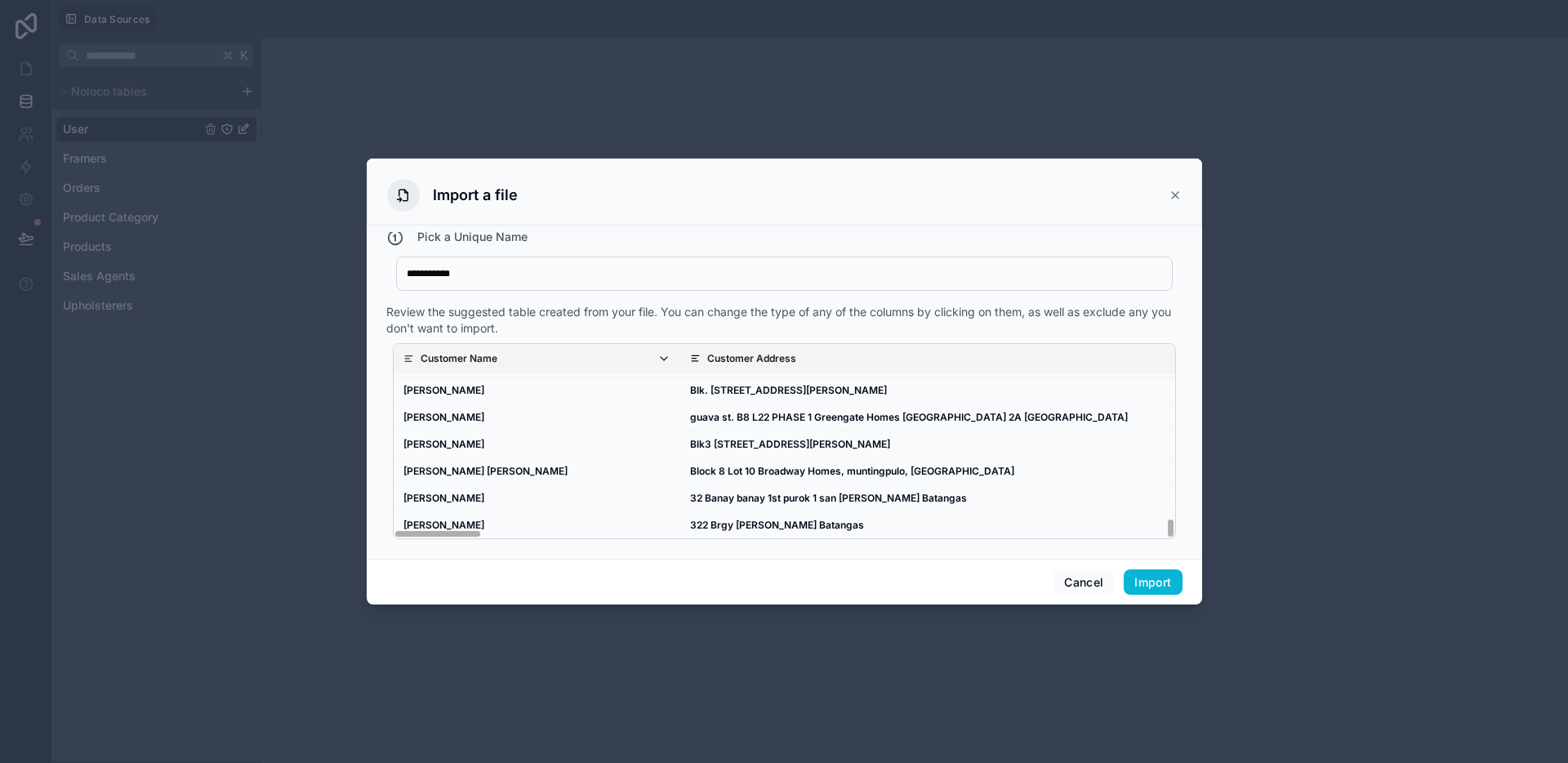
click at [590, 543] on div "Customer Name Customer Address Address Landmark Customer Phone Number Order ID …" at bounding box center [784, 441] width 796 height 209
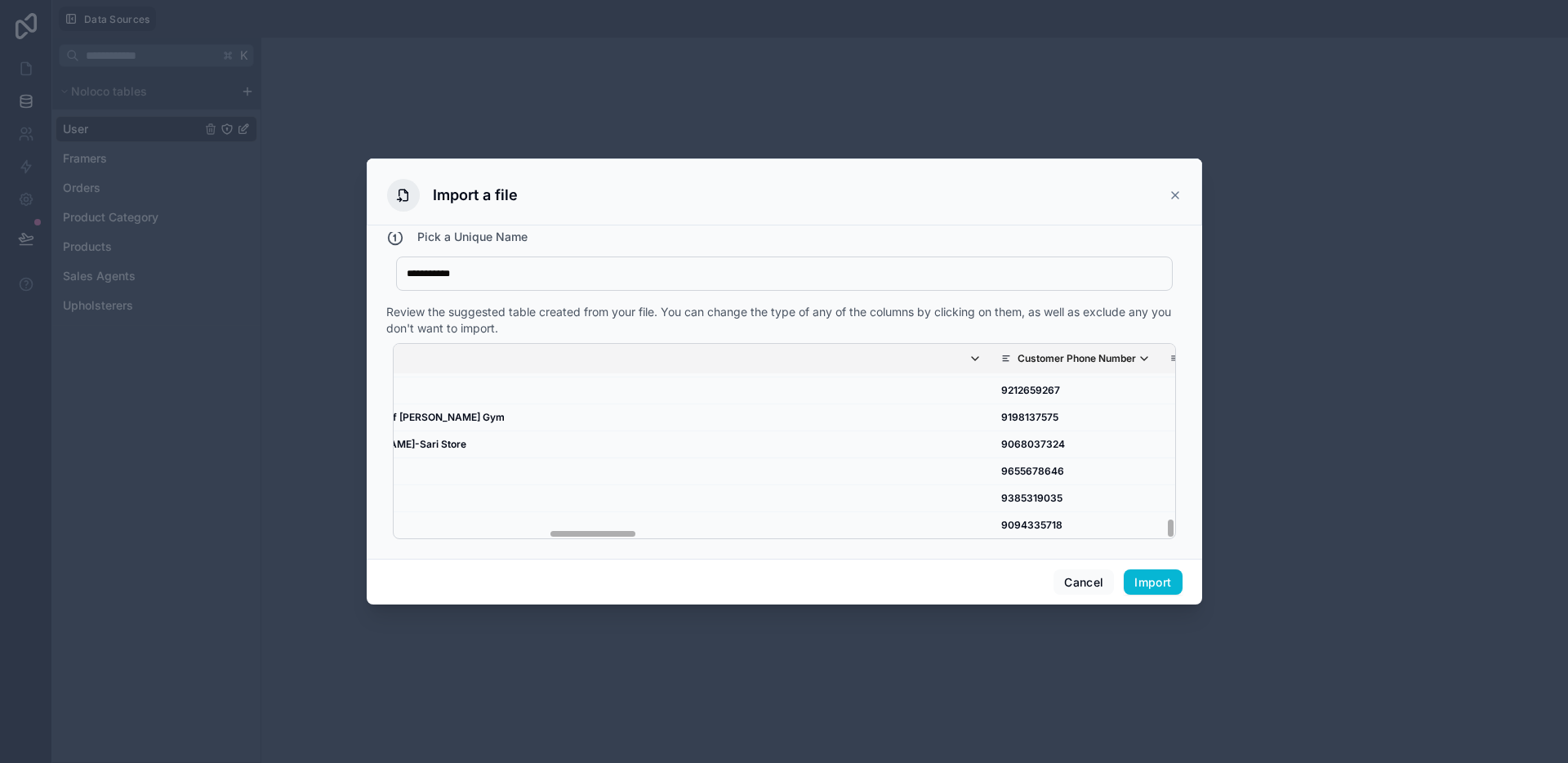
scroll to position [2530, 1354]
drag, startPoint x: 468, startPoint y: 533, endPoint x: 624, endPoint y: 539, distance: 156.1
click at [624, 539] on div "Customer Name Customer Address Address Landmark Customer Phone Number Order ID …" at bounding box center [784, 441] width 796 height 209
click at [1131, 360] on icon "scrollable content" at bounding box center [1138, 359] width 13 height 13
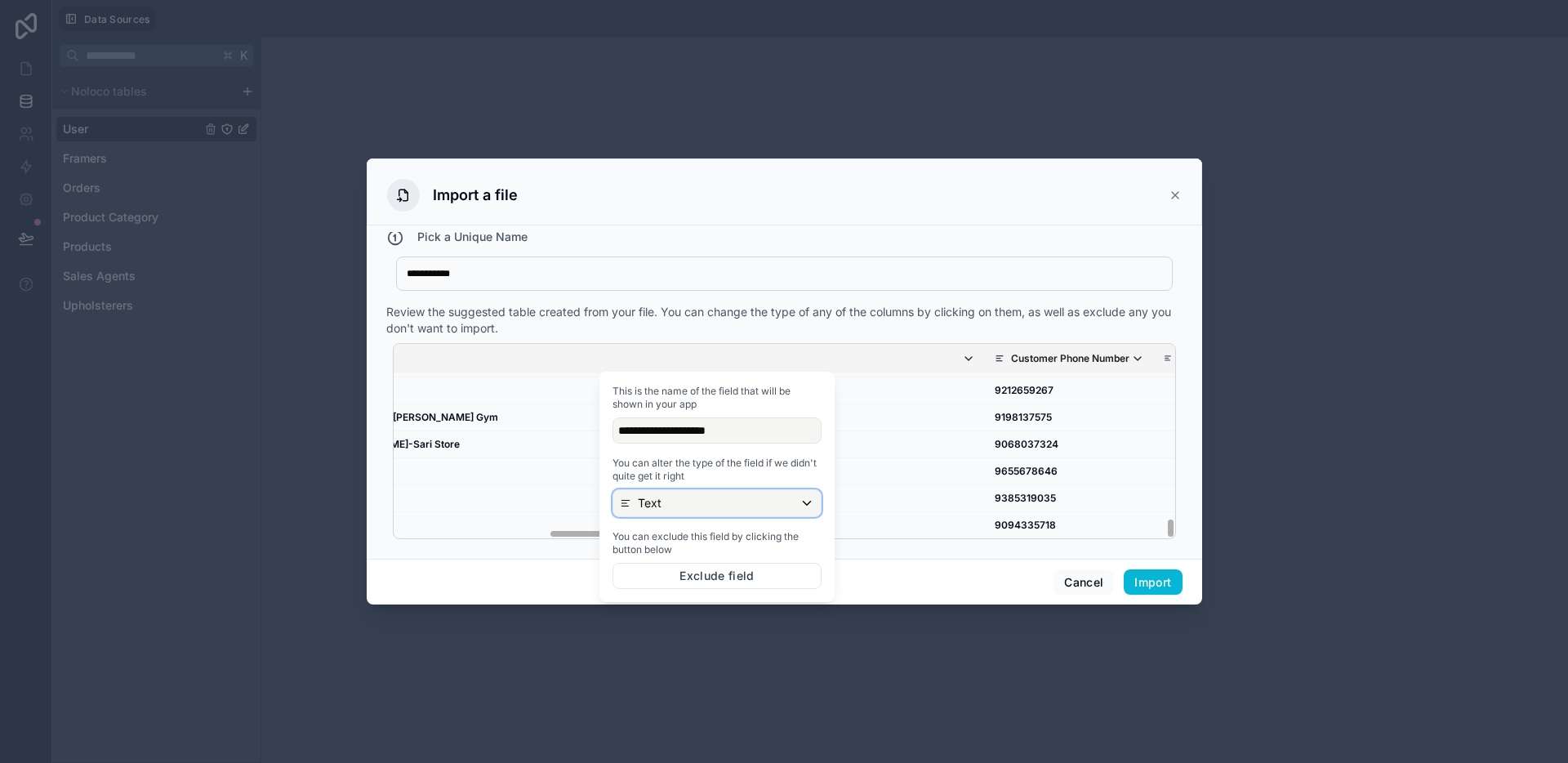
click at [737, 500] on div "Text" at bounding box center [717, 503] width 207 height 26
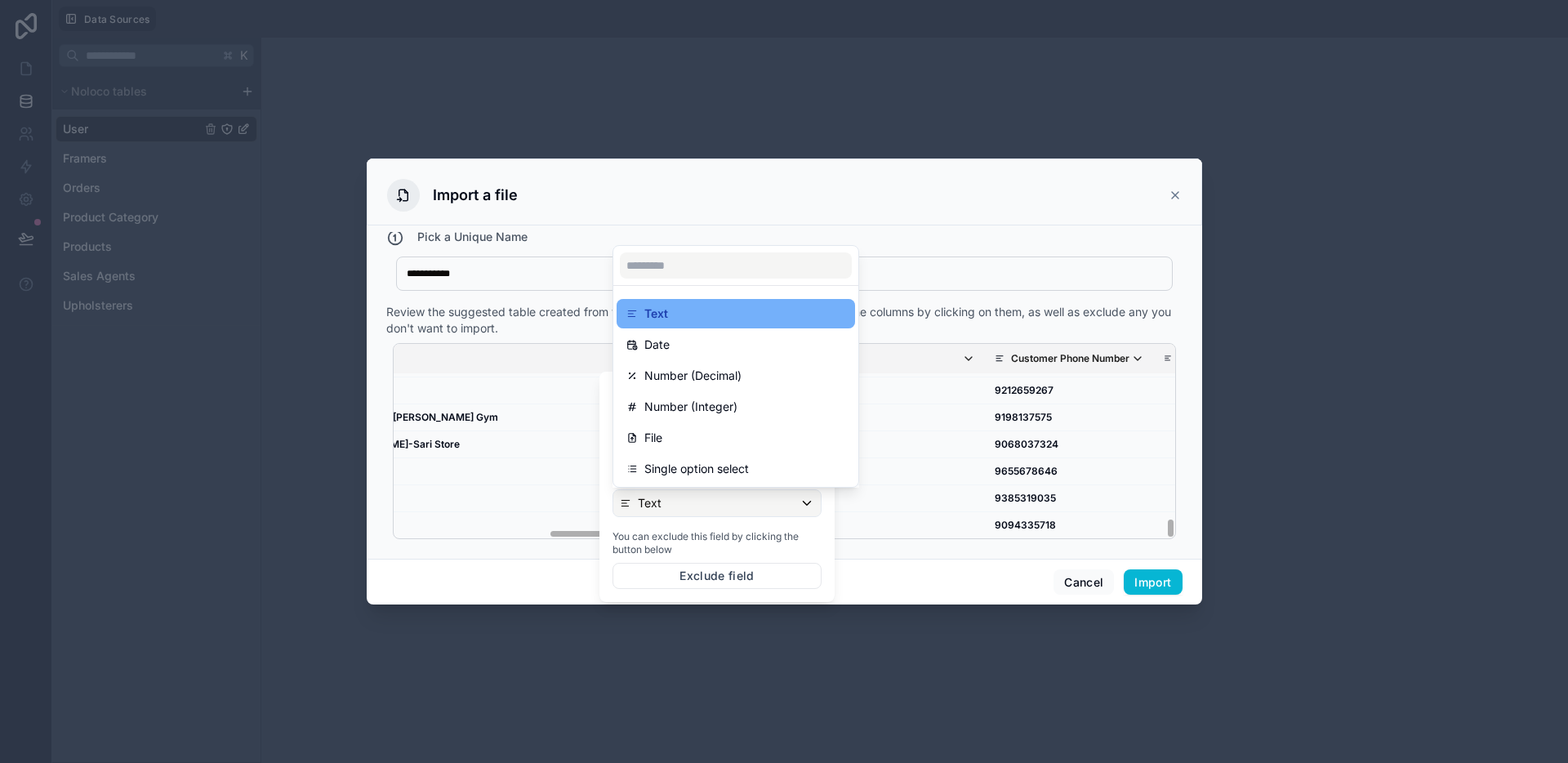
click at [707, 311] on div "Text" at bounding box center [736, 314] width 219 height 19
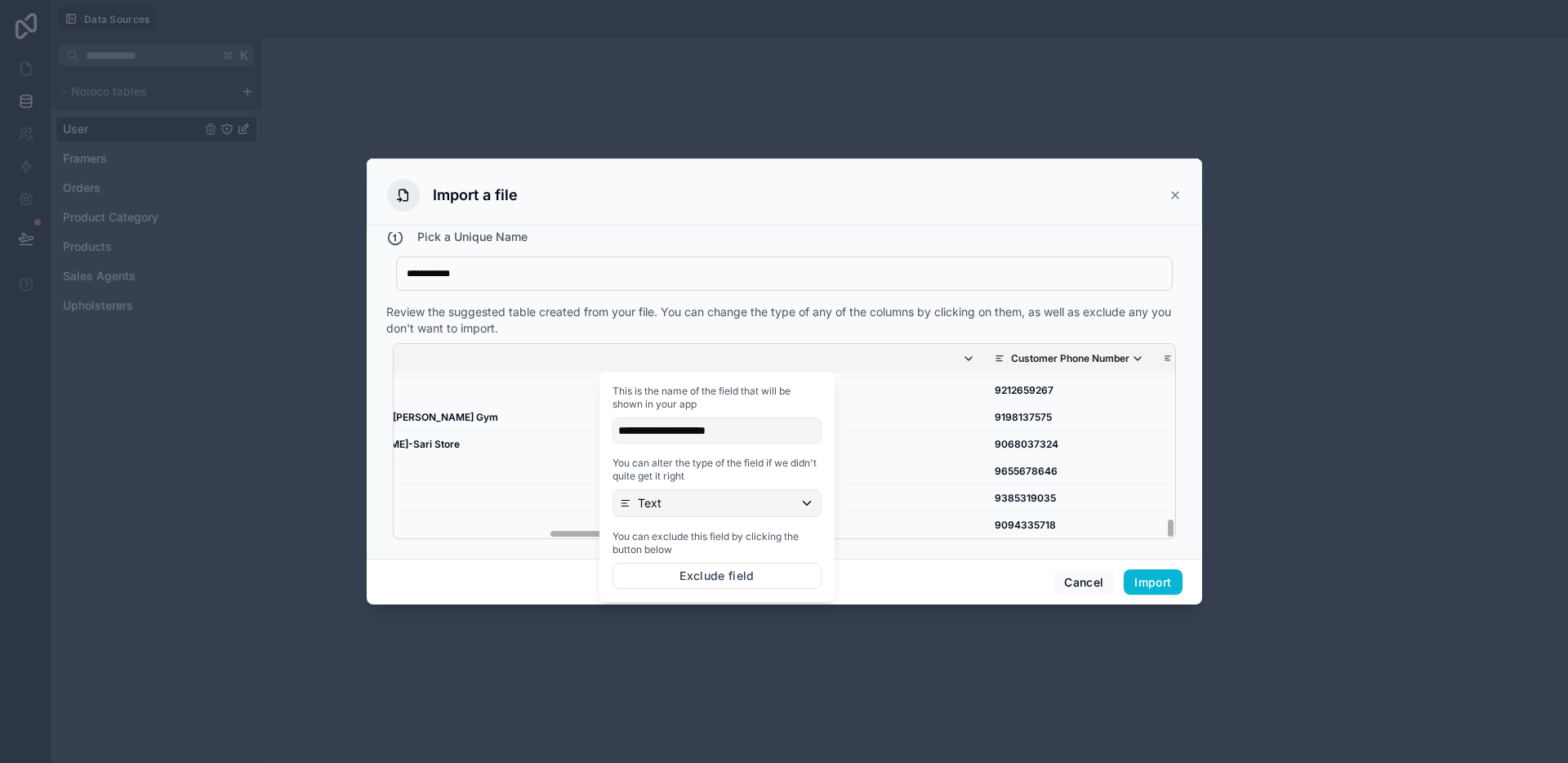
click at [883, 542] on div "Customer Name Customer Address Address Landmark Customer Phone Number Order ID …" at bounding box center [784, 441] width 796 height 209
click at [1160, 579] on button "Import" at bounding box center [1152, 582] width 58 height 26
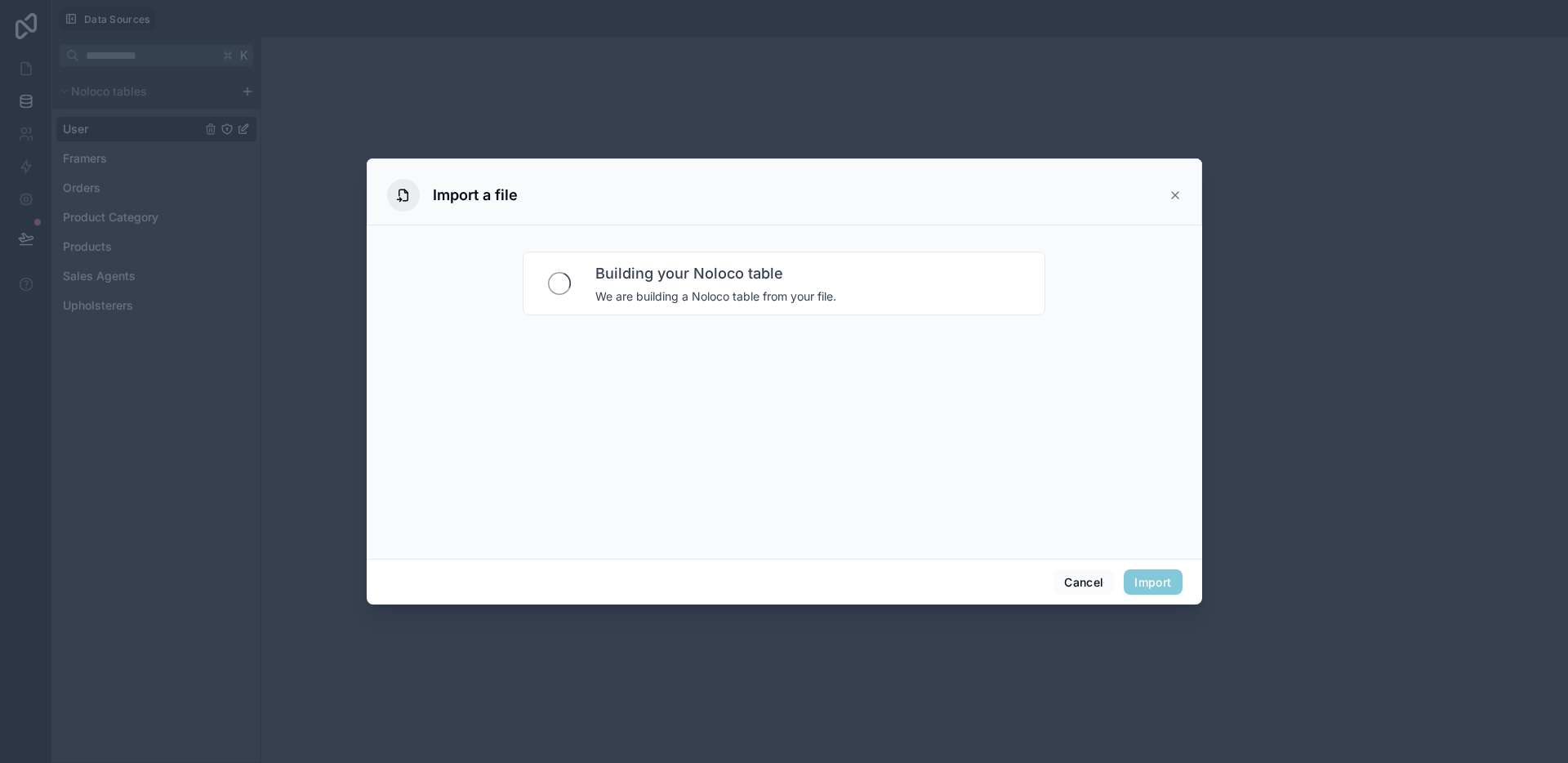
scroll to position [0, 0]
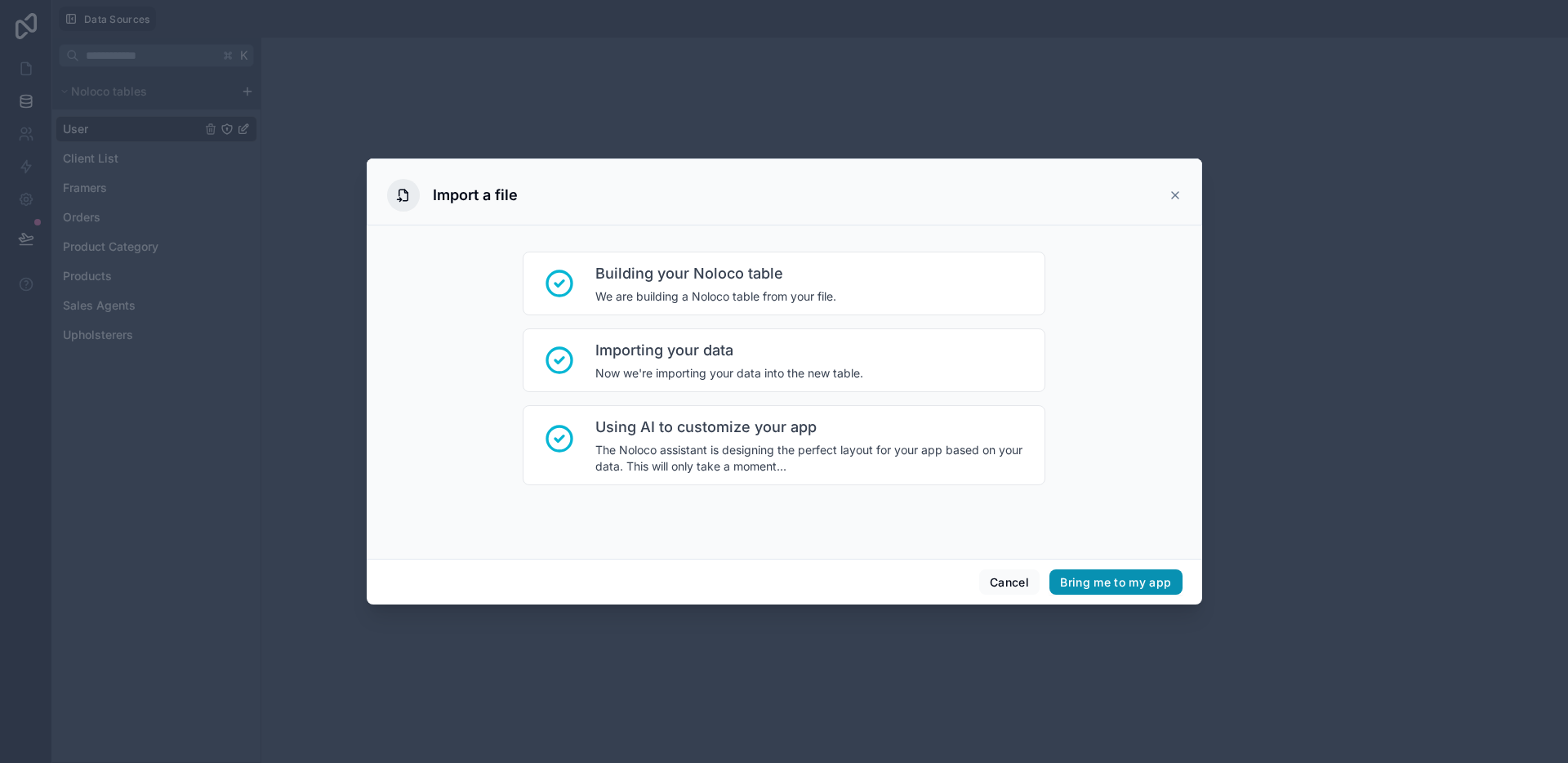
click at [1153, 587] on button "Bring me to my app" at bounding box center [1115, 582] width 132 height 26
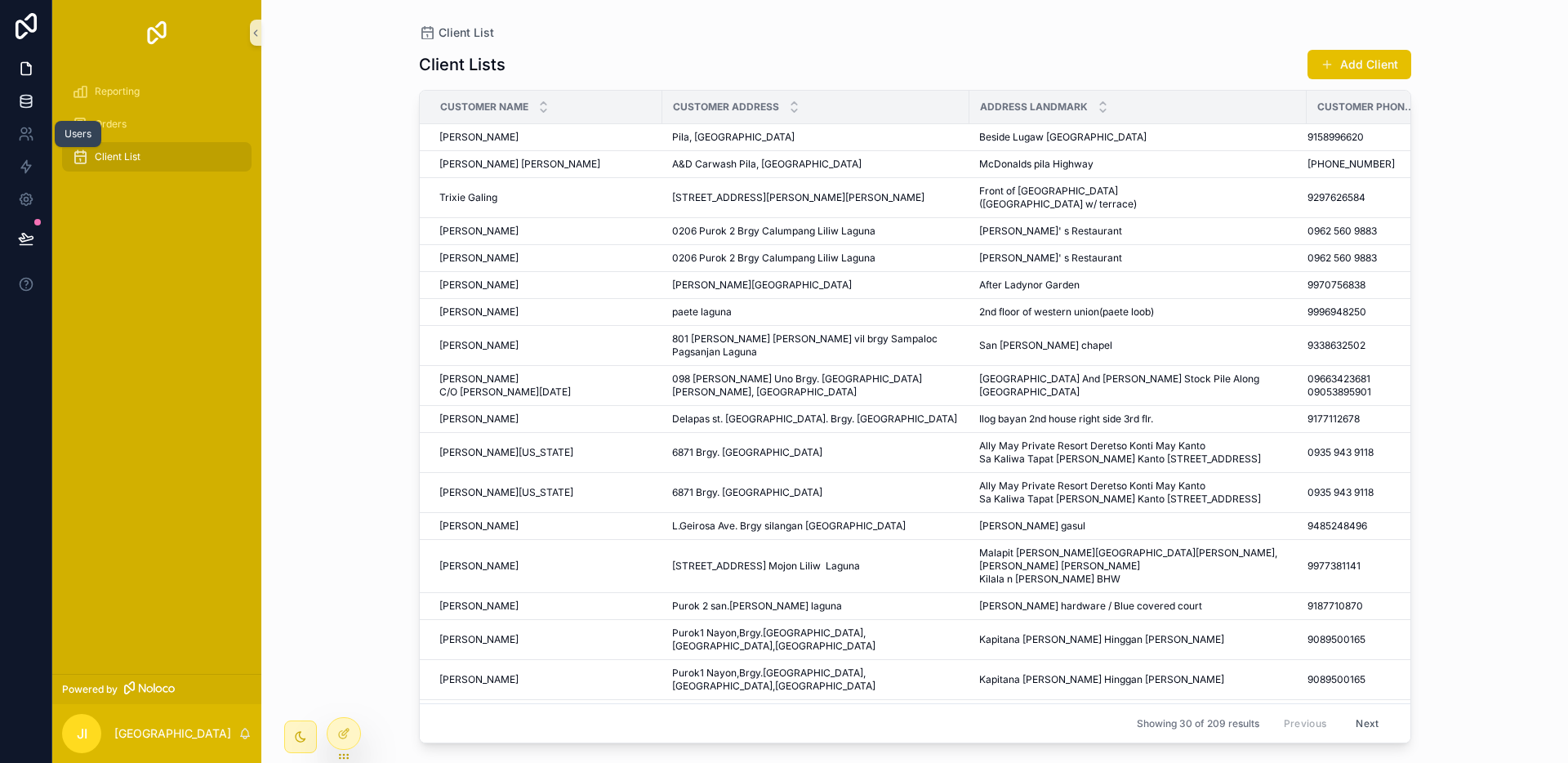
click at [20, 107] on icon at bounding box center [26, 101] width 16 height 16
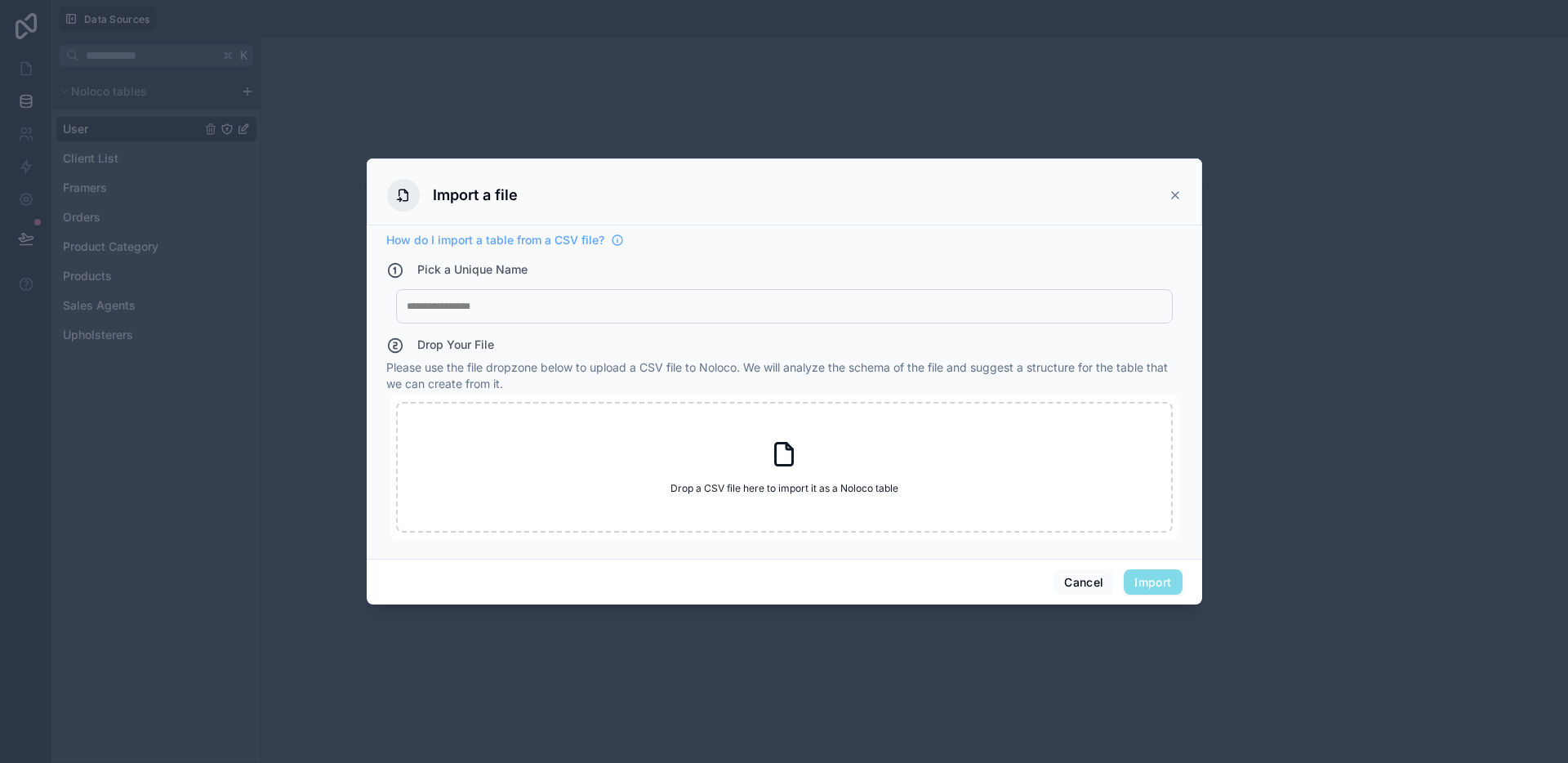
click at [1170, 189] on icon at bounding box center [1176, 196] width 13 height 13
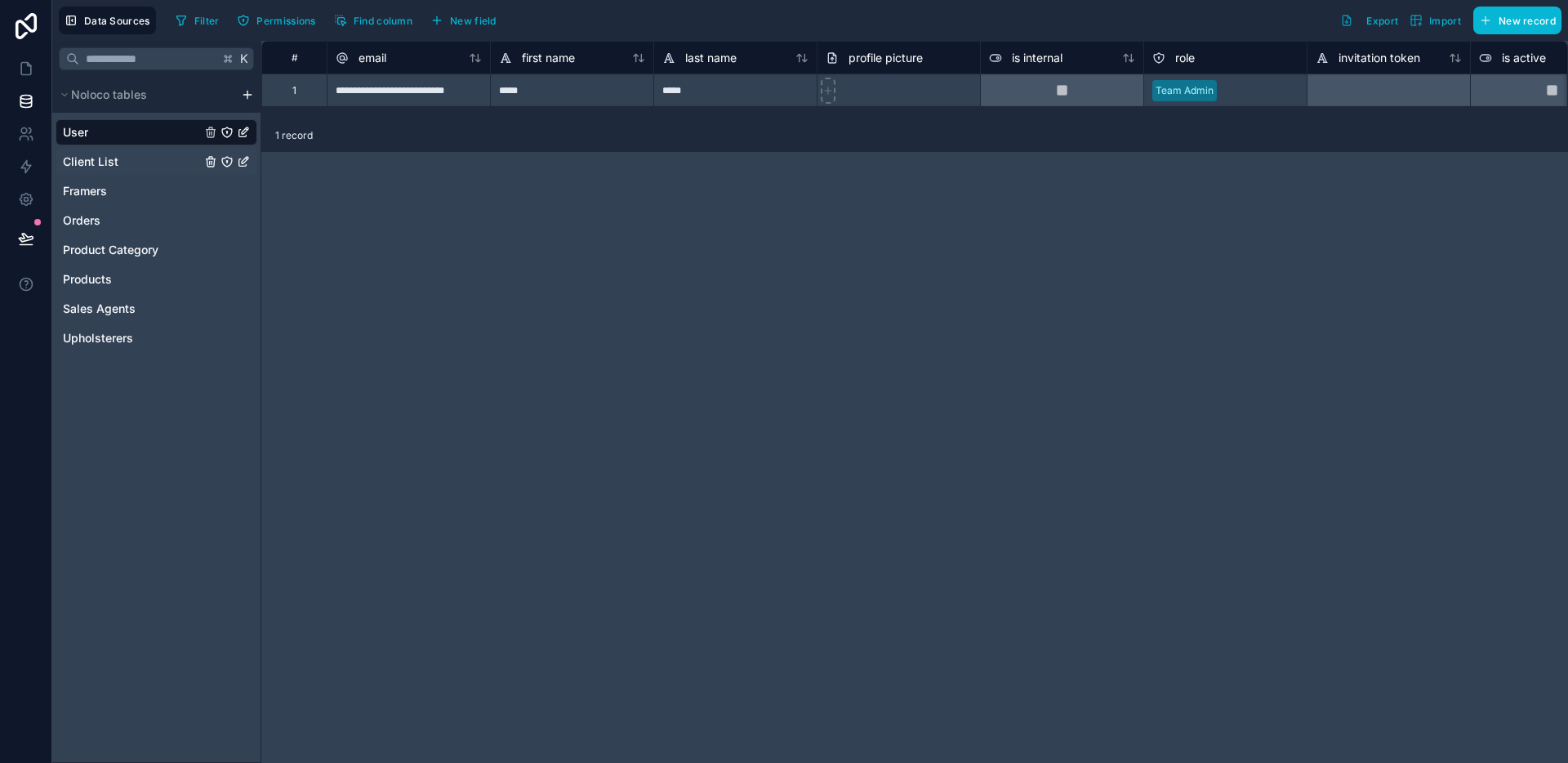
click at [113, 167] on span "Client List" at bounding box center [91, 161] width 56 height 16
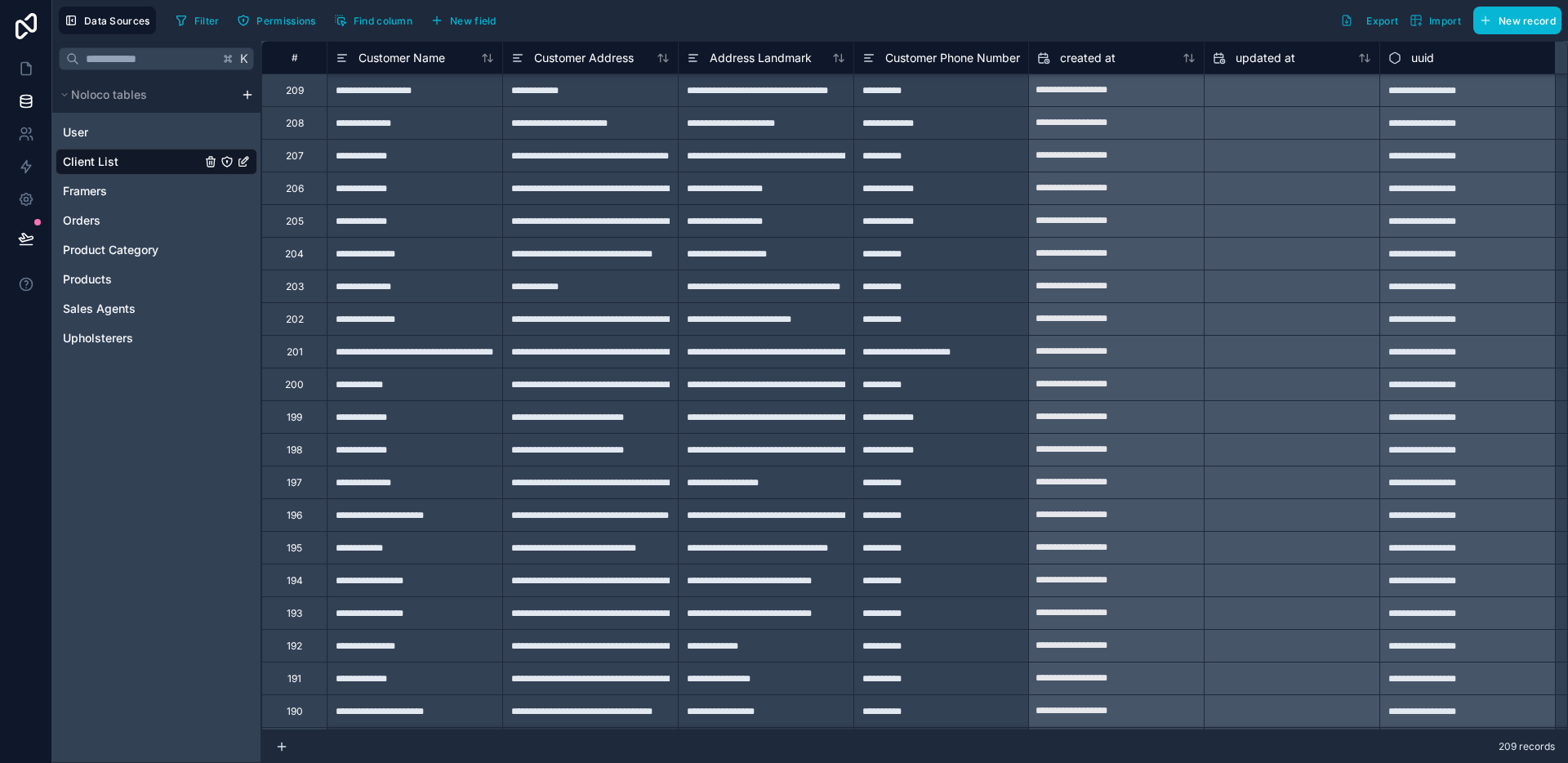
type input "**********"
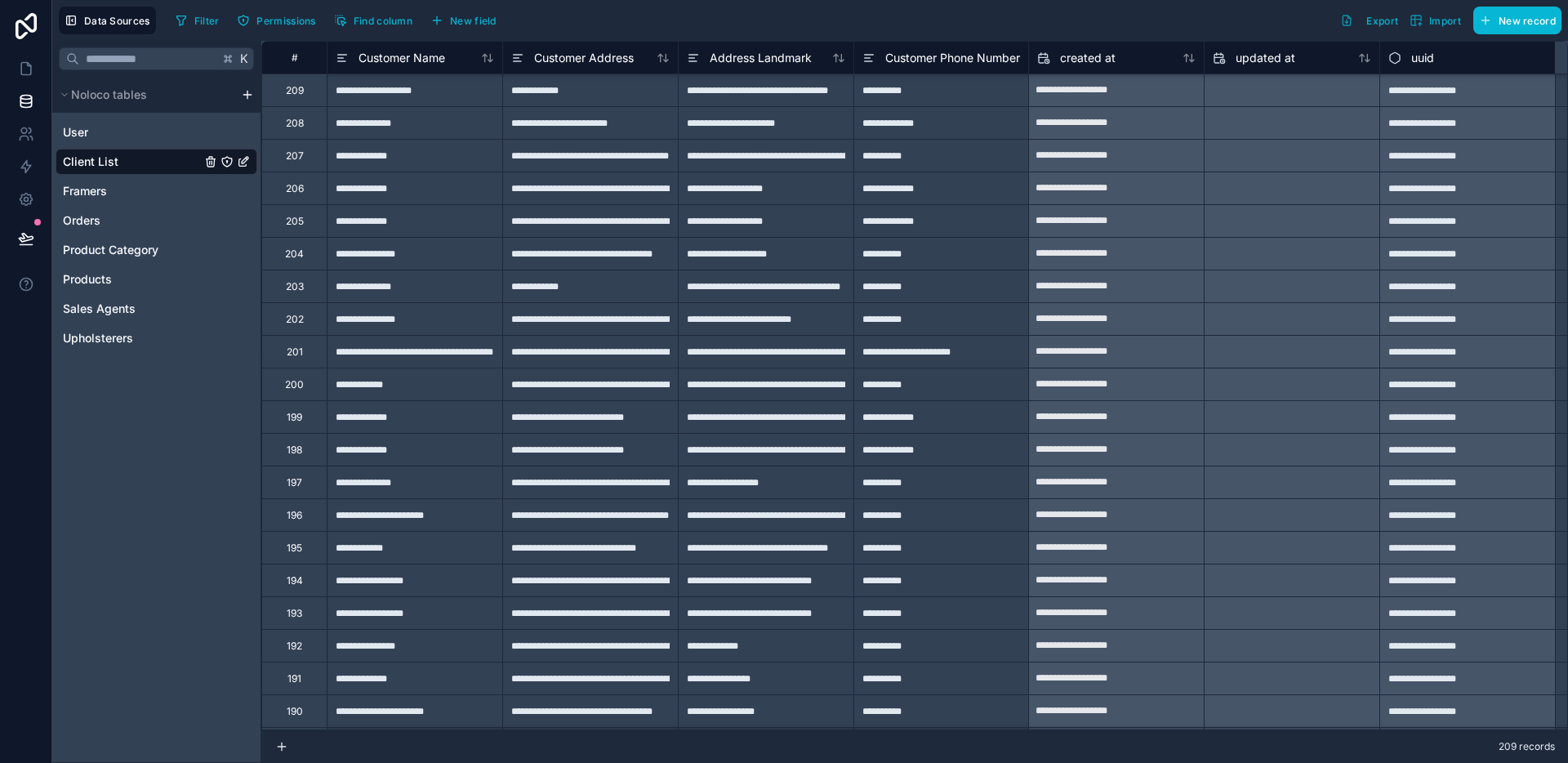
type input "**********"
click at [969, 95] on div "**********" at bounding box center [940, 90] width 176 height 33
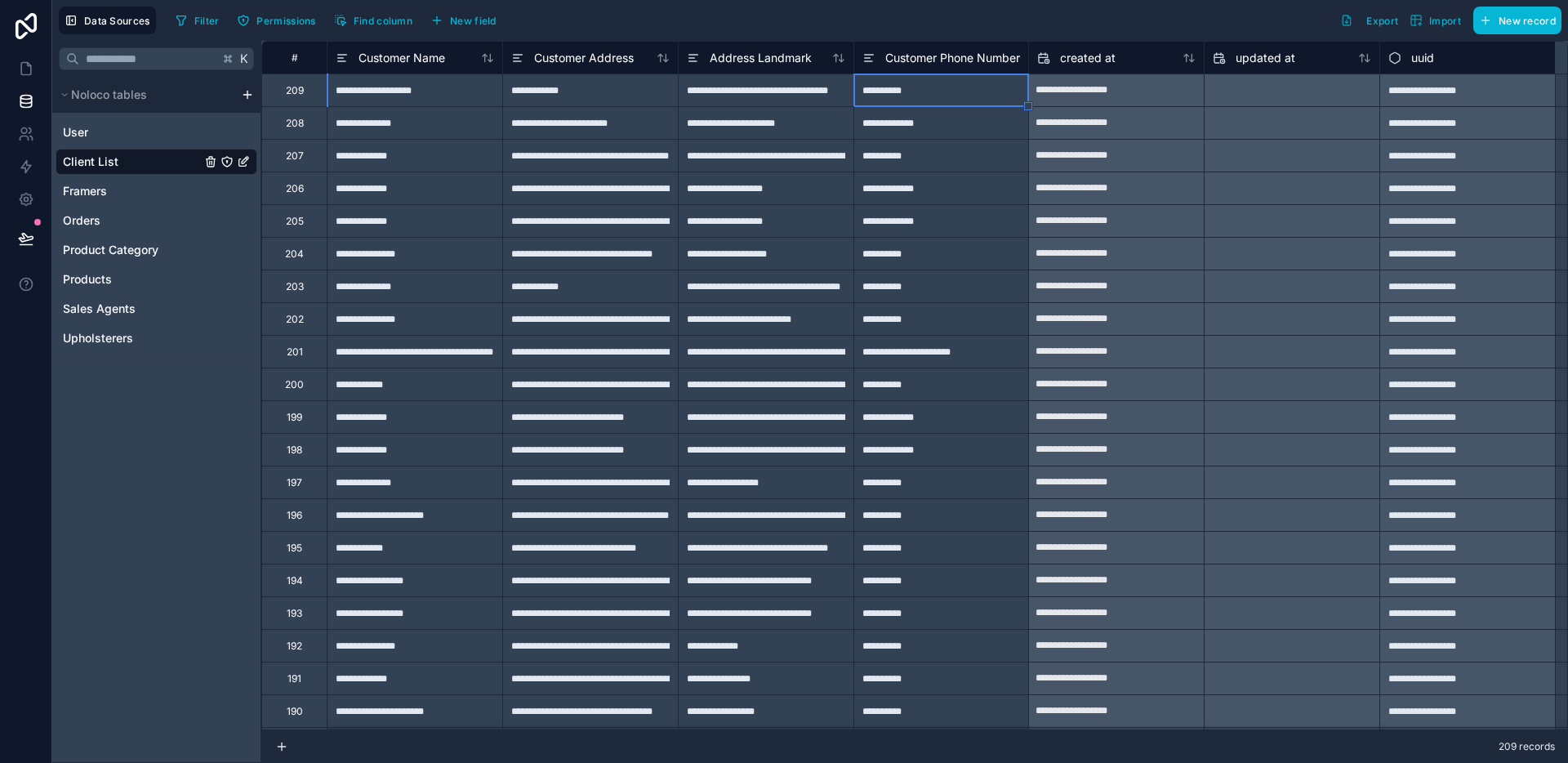
click at [1006, 63] on span "Customer Phone Number" at bounding box center [952, 58] width 134 height 16
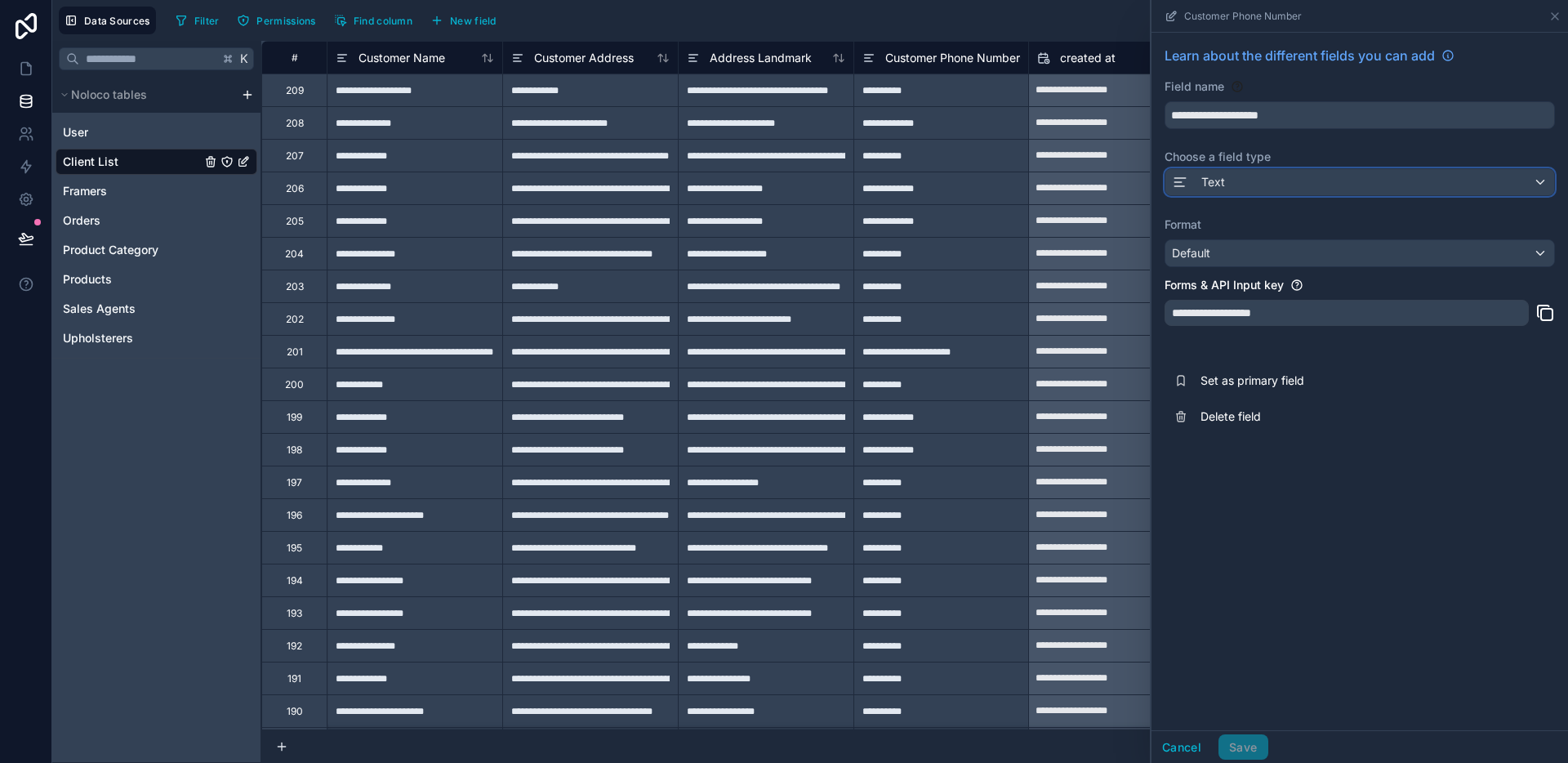
click at [1262, 172] on div "Text" at bounding box center [1359, 181] width 389 height 26
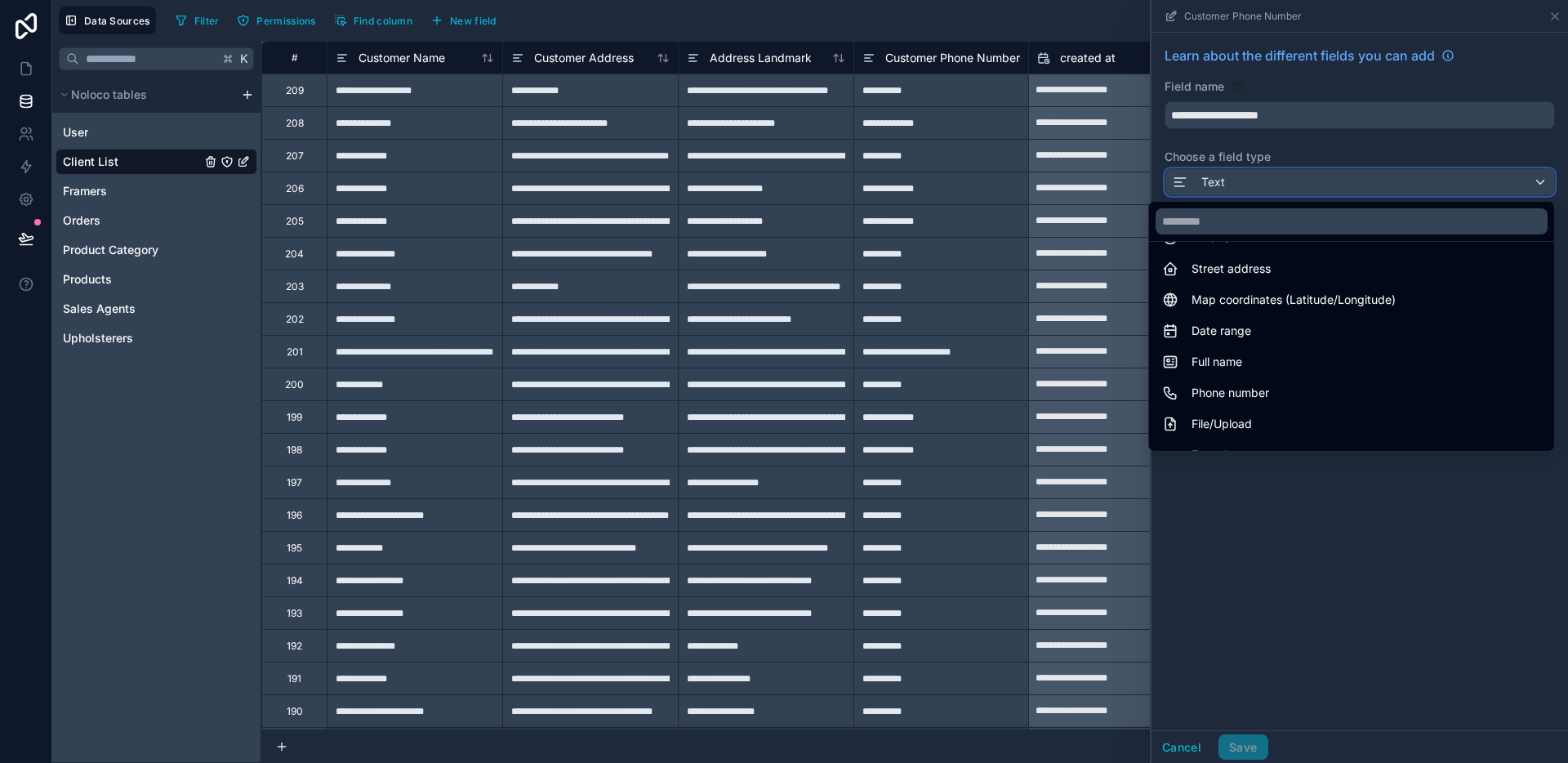
scroll to position [309, 0]
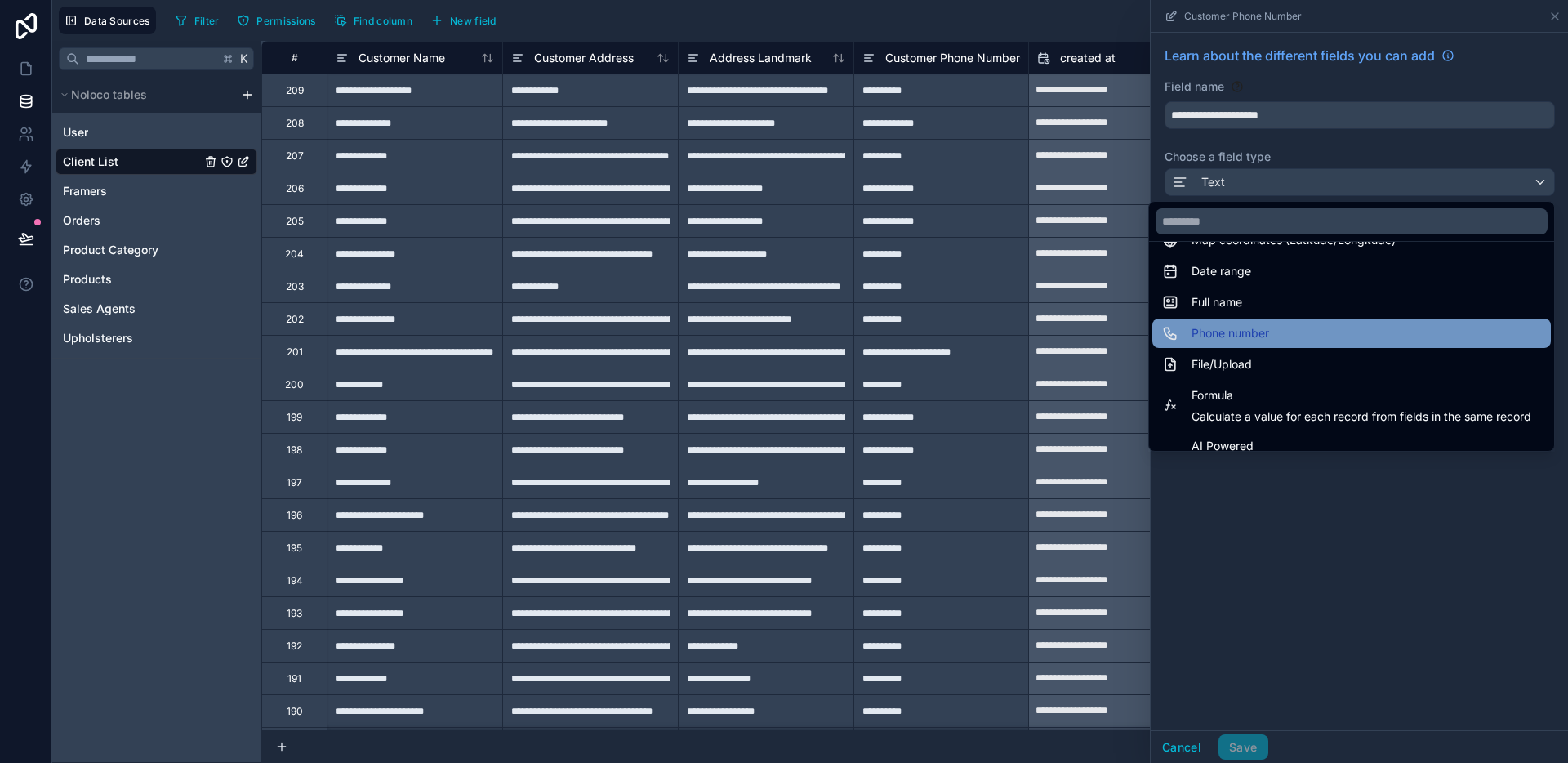
click at [1269, 331] on div "Phone number" at bounding box center [1351, 333] width 379 height 19
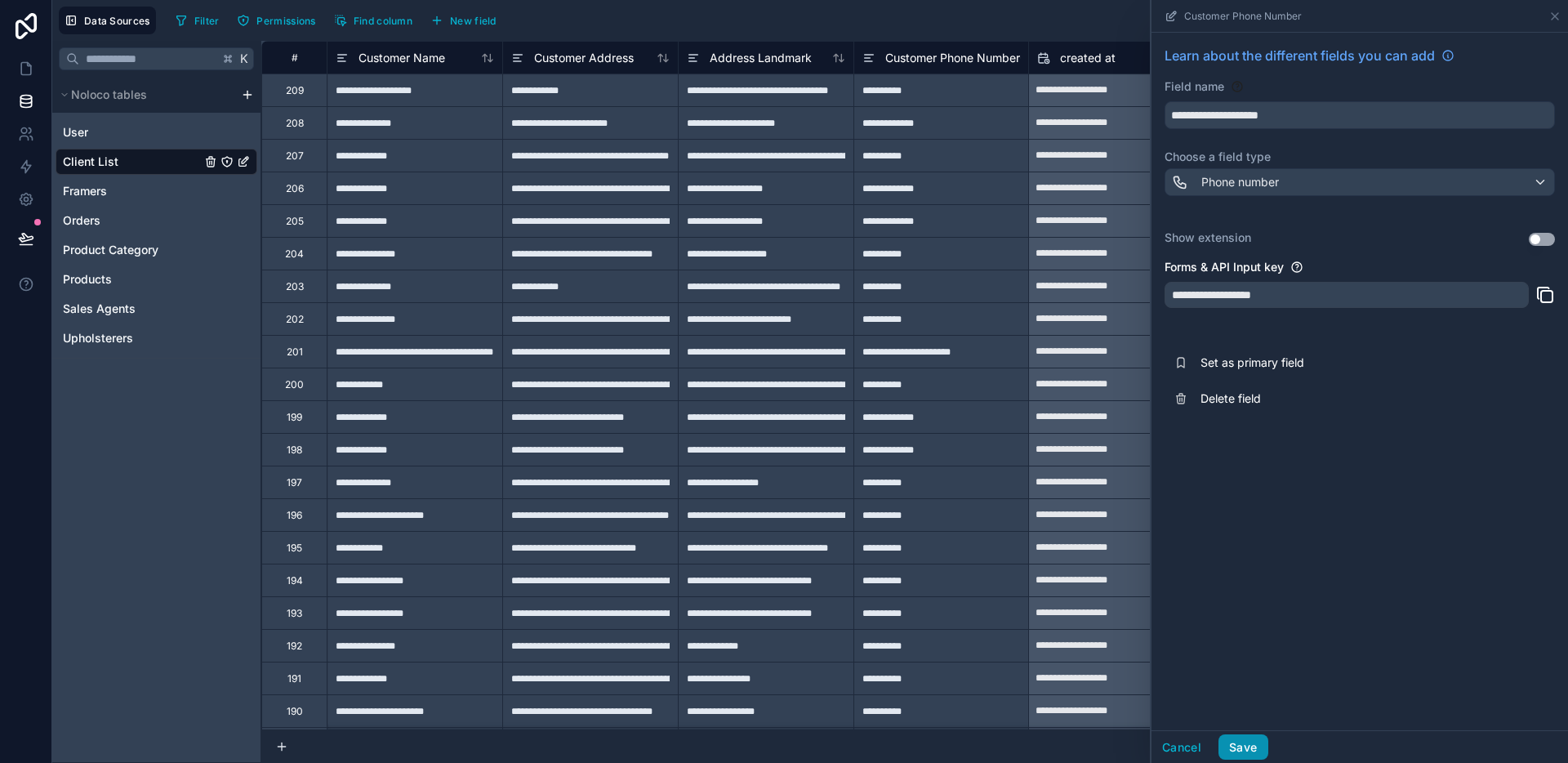
click at [1241, 743] on button "Save" at bounding box center [1243, 747] width 49 height 26
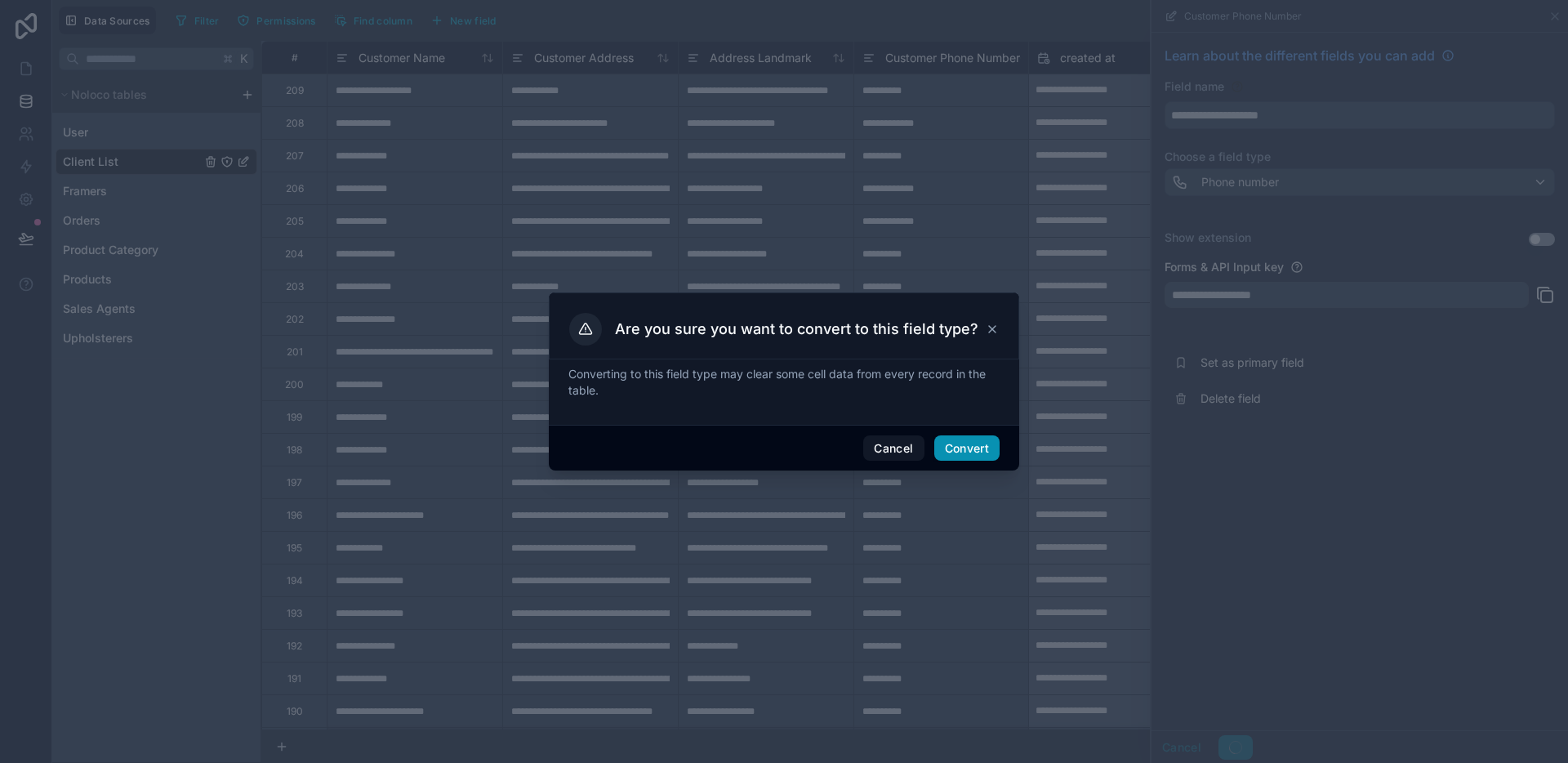
click at [976, 441] on button "Convert" at bounding box center [966, 448] width 65 height 26
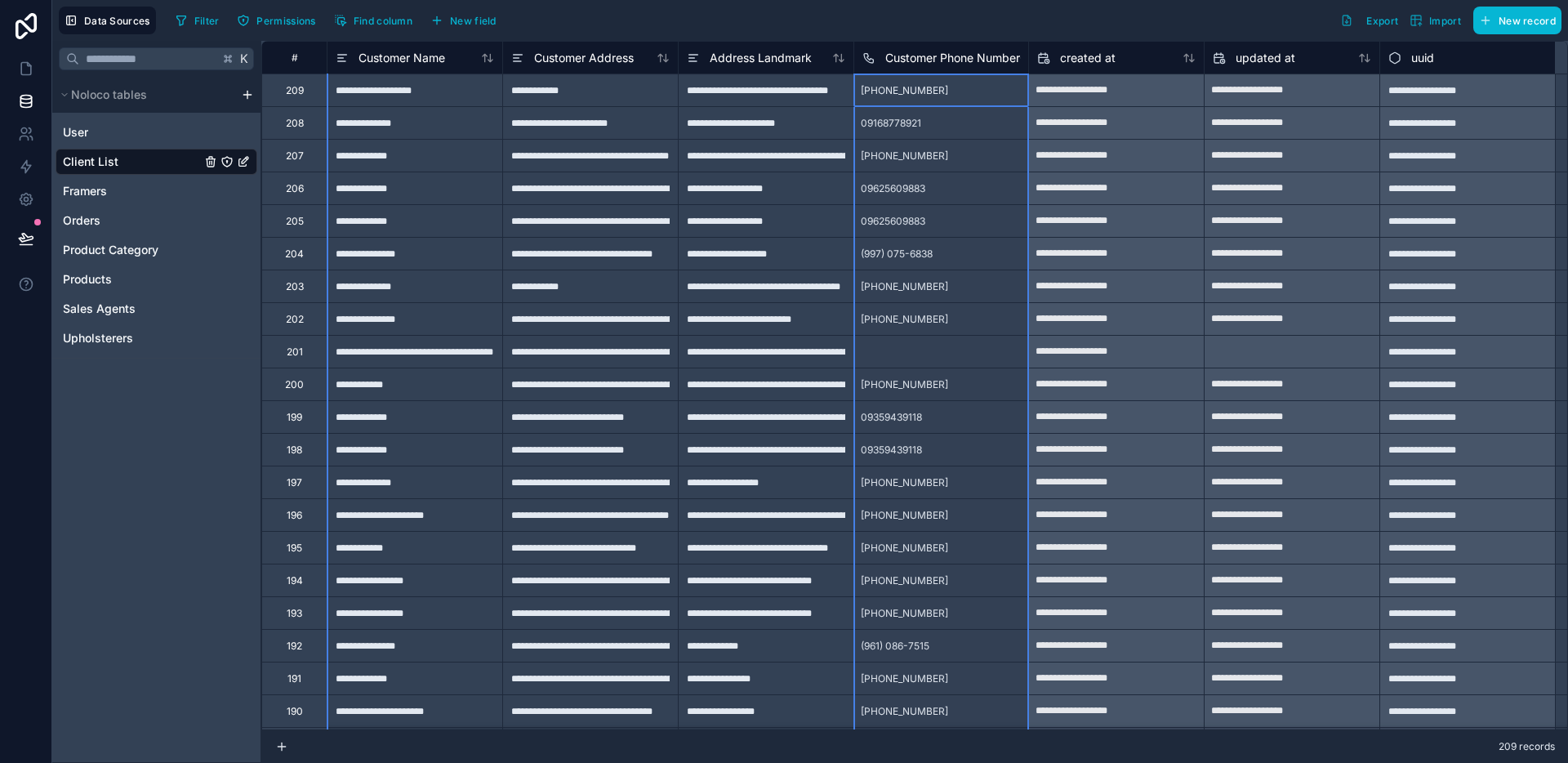
click at [990, 59] on span "Customer Phone Number" at bounding box center [952, 58] width 134 height 16
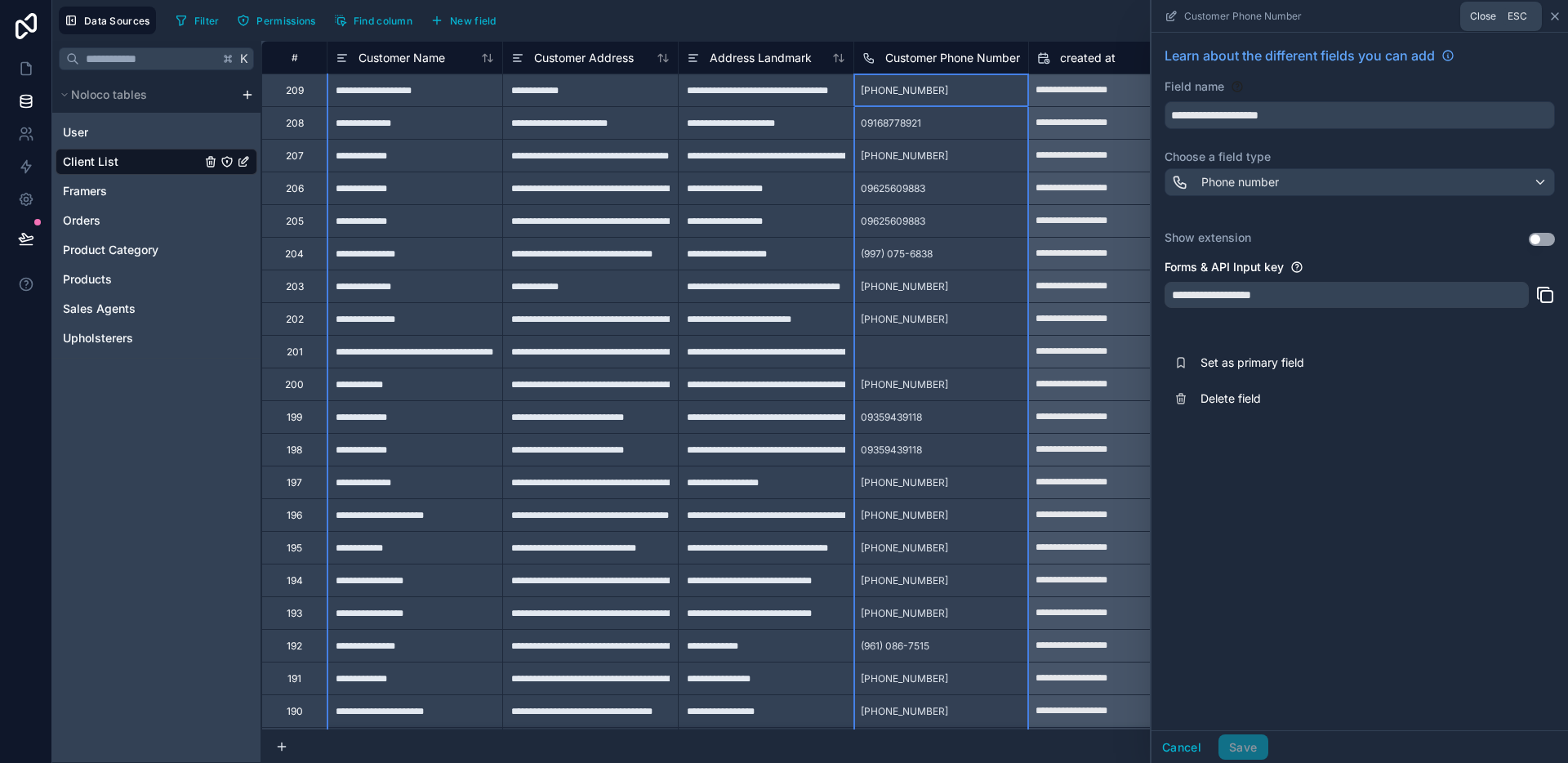
click at [1553, 14] on icon at bounding box center [1555, 16] width 7 height 7
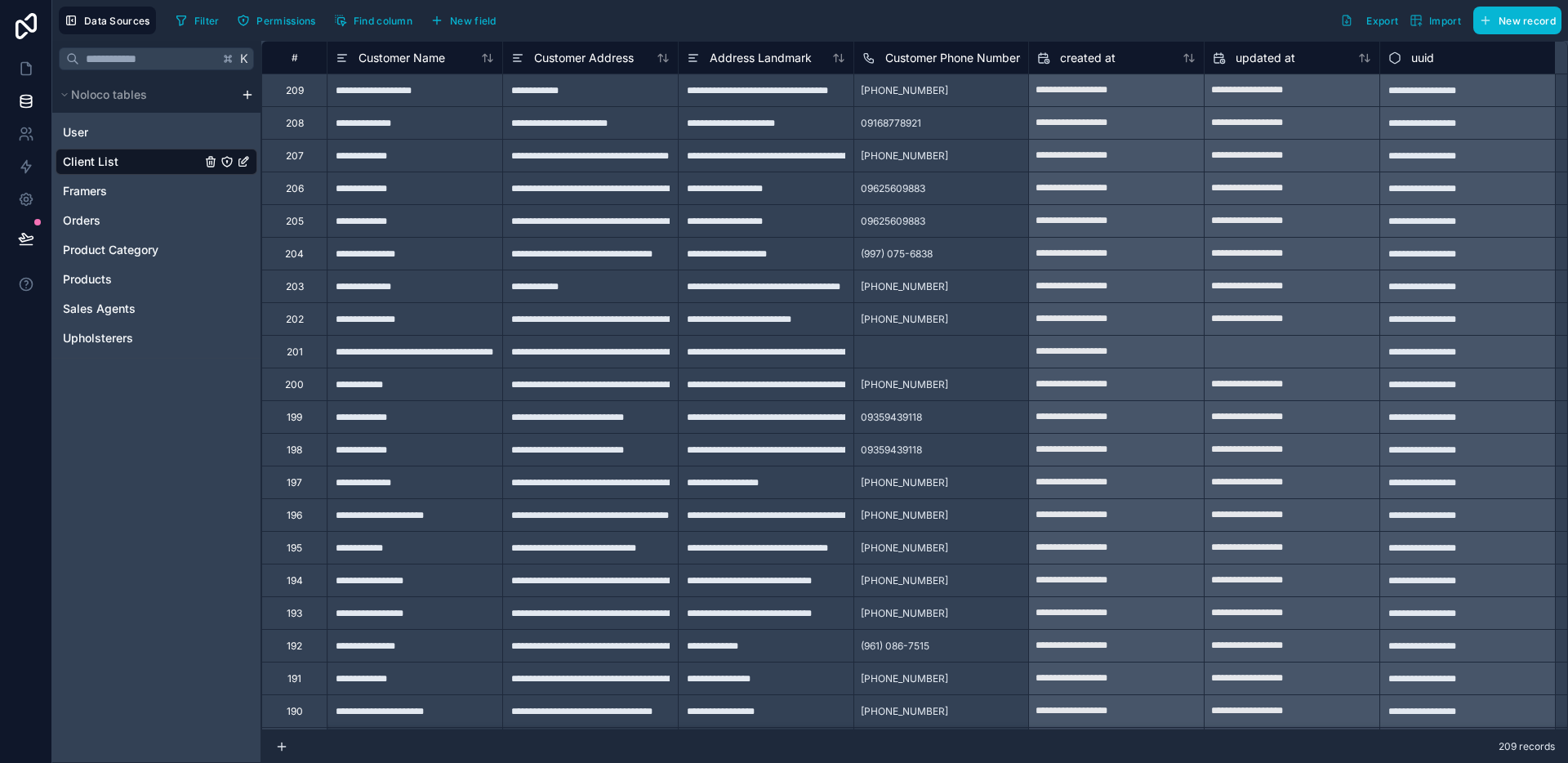
click at [973, 60] on span "Customer Phone Number" at bounding box center [952, 58] width 134 height 16
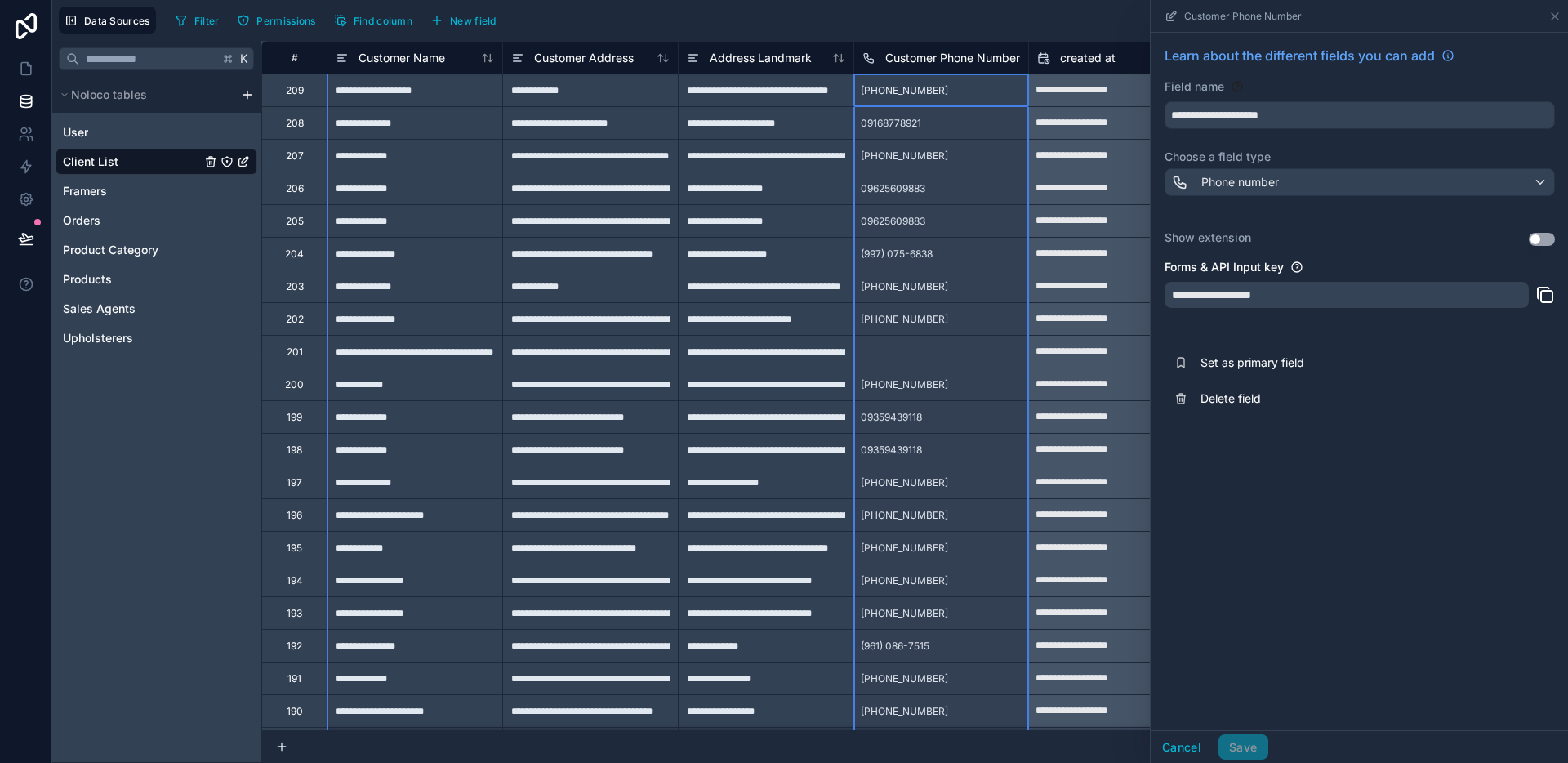
click at [961, 8] on div "Filter Permissions Find column New field Export Import New record" at bounding box center [865, 20] width 1392 height 28
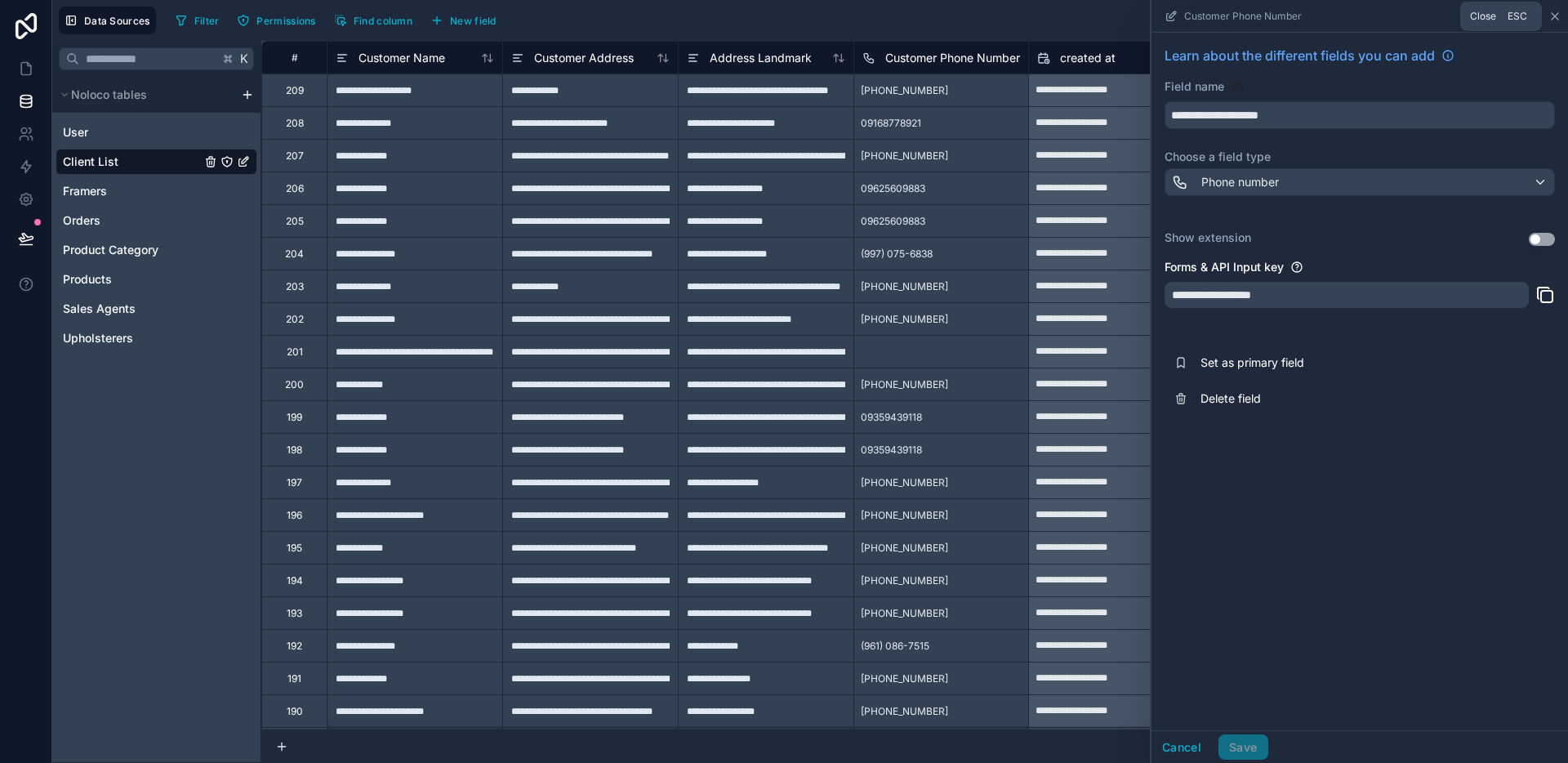
click at [1558, 16] on icon at bounding box center [1555, 16] width 13 height 13
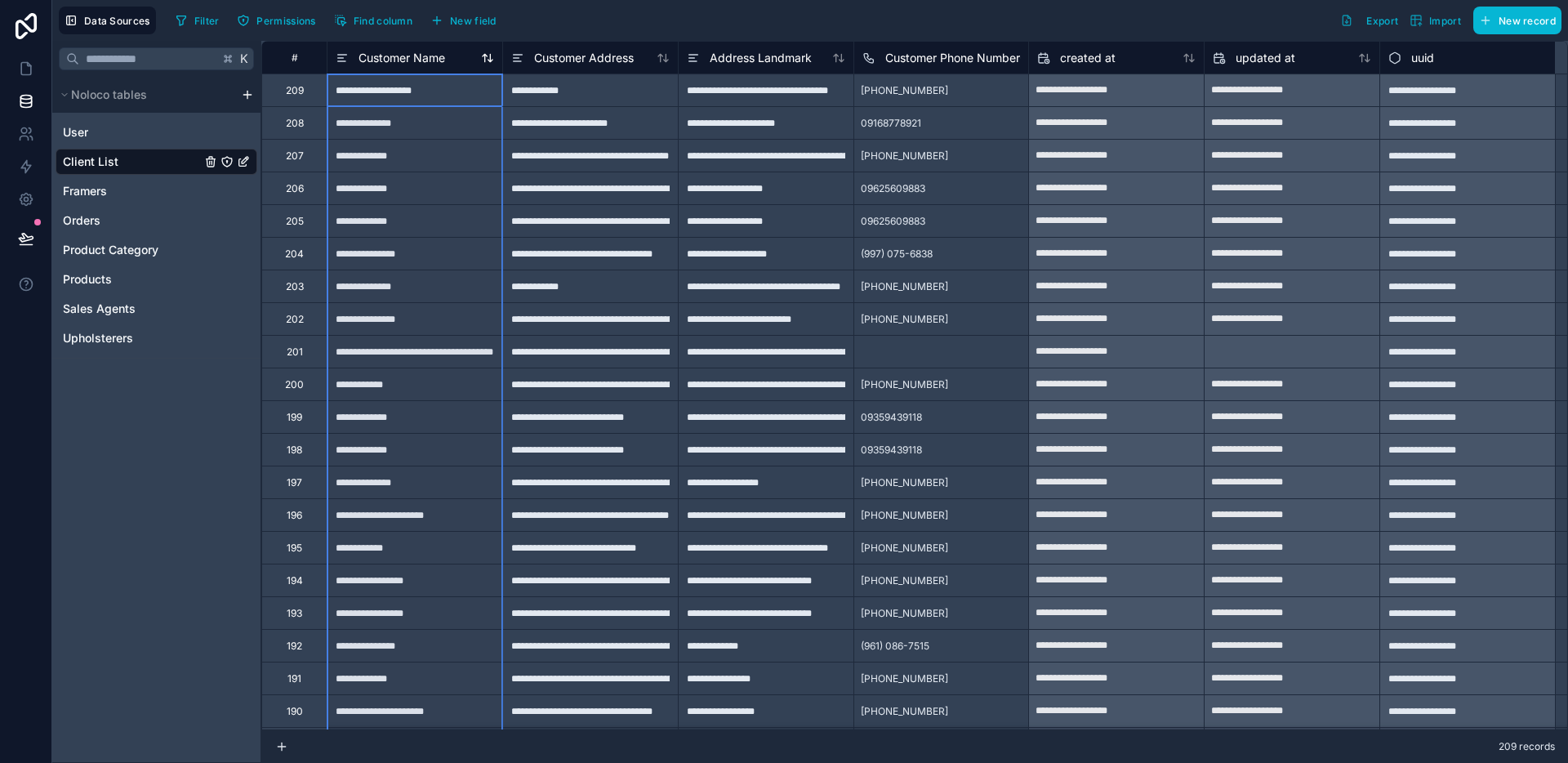
click at [384, 60] on span "Customer Name" at bounding box center [402, 58] width 86 height 16
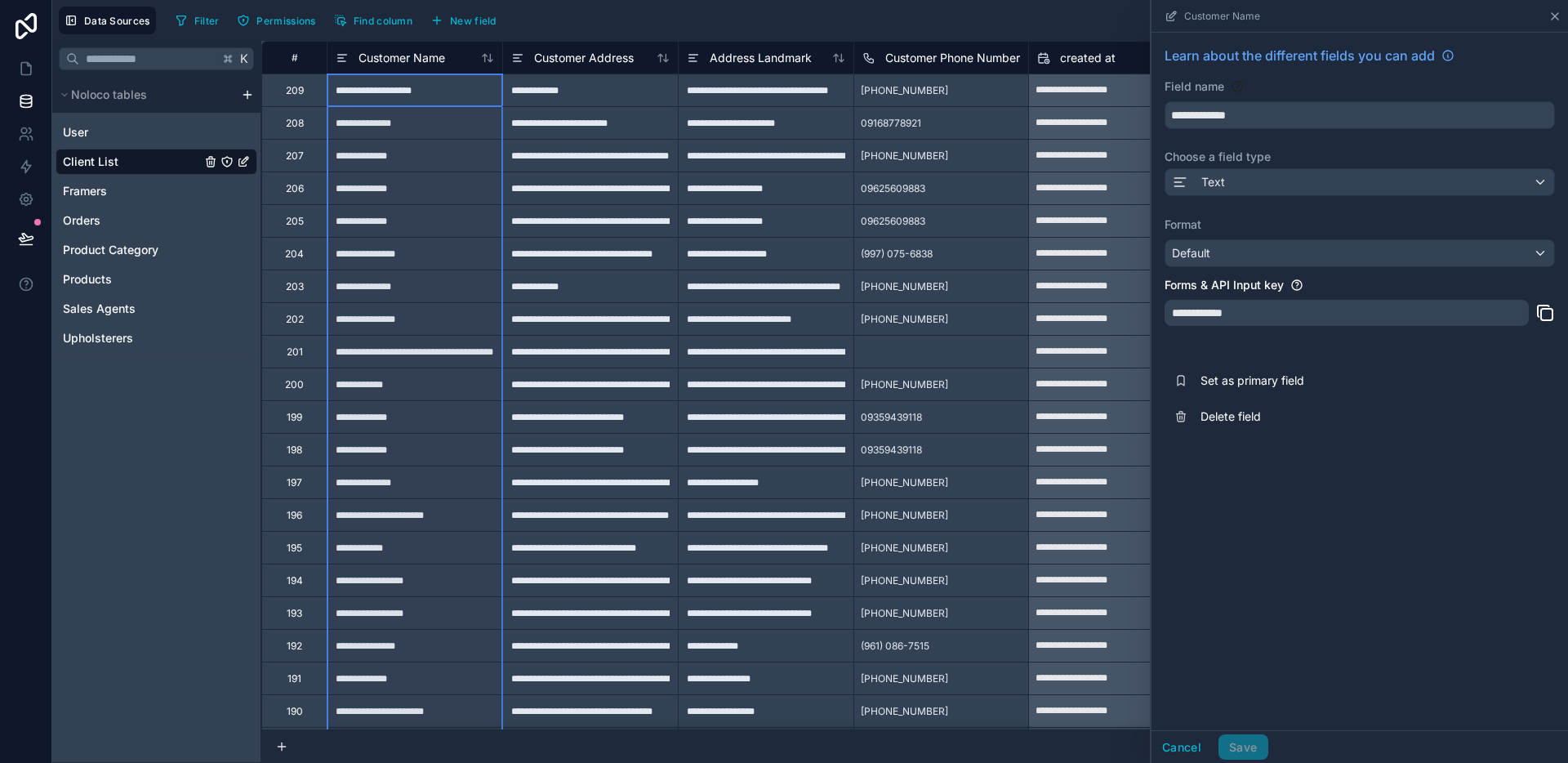
click at [1558, 15] on icon at bounding box center [1555, 16] width 13 height 13
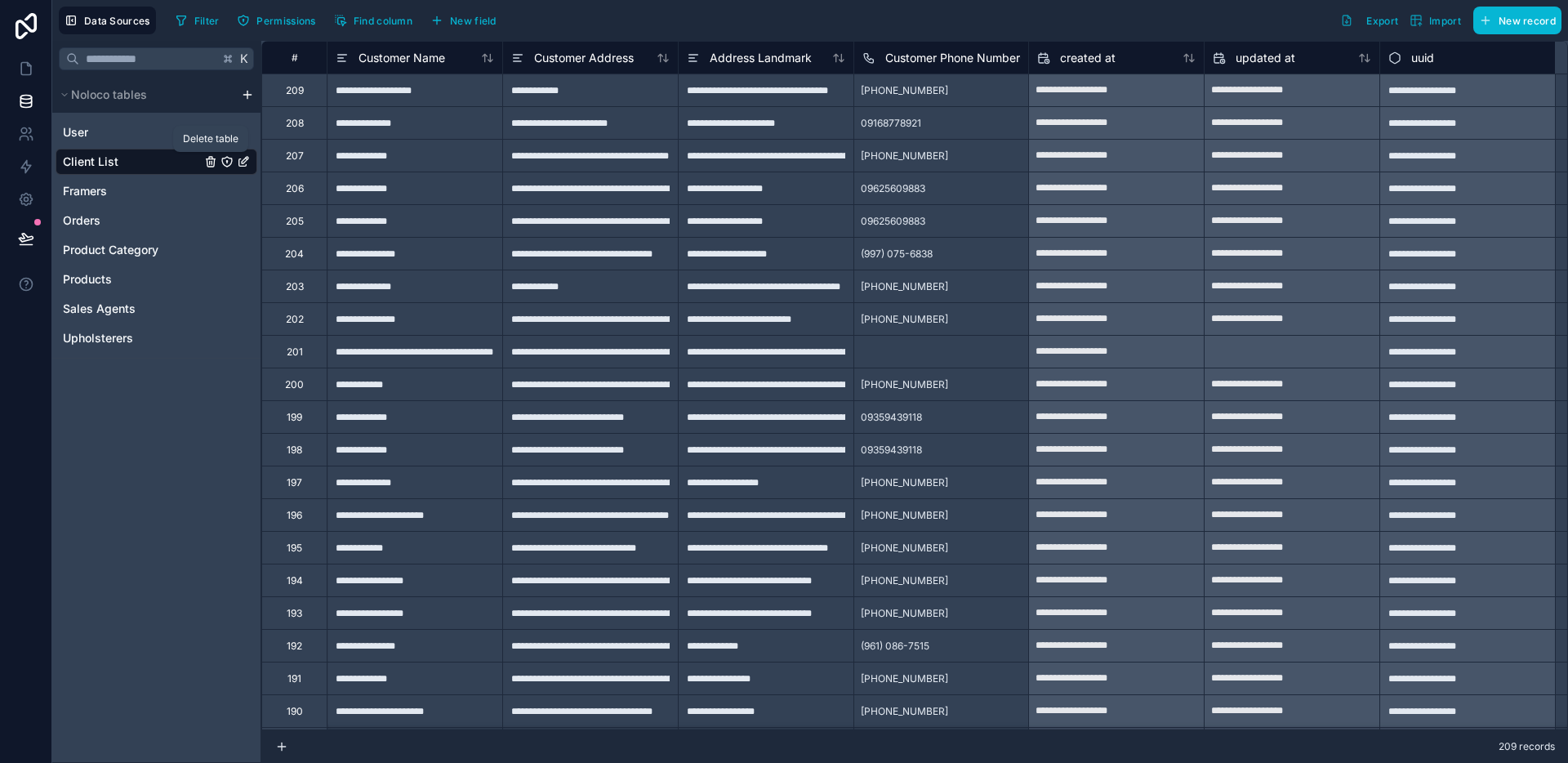
click at [207, 164] on icon "Client List" at bounding box center [210, 163] width 8 height 8
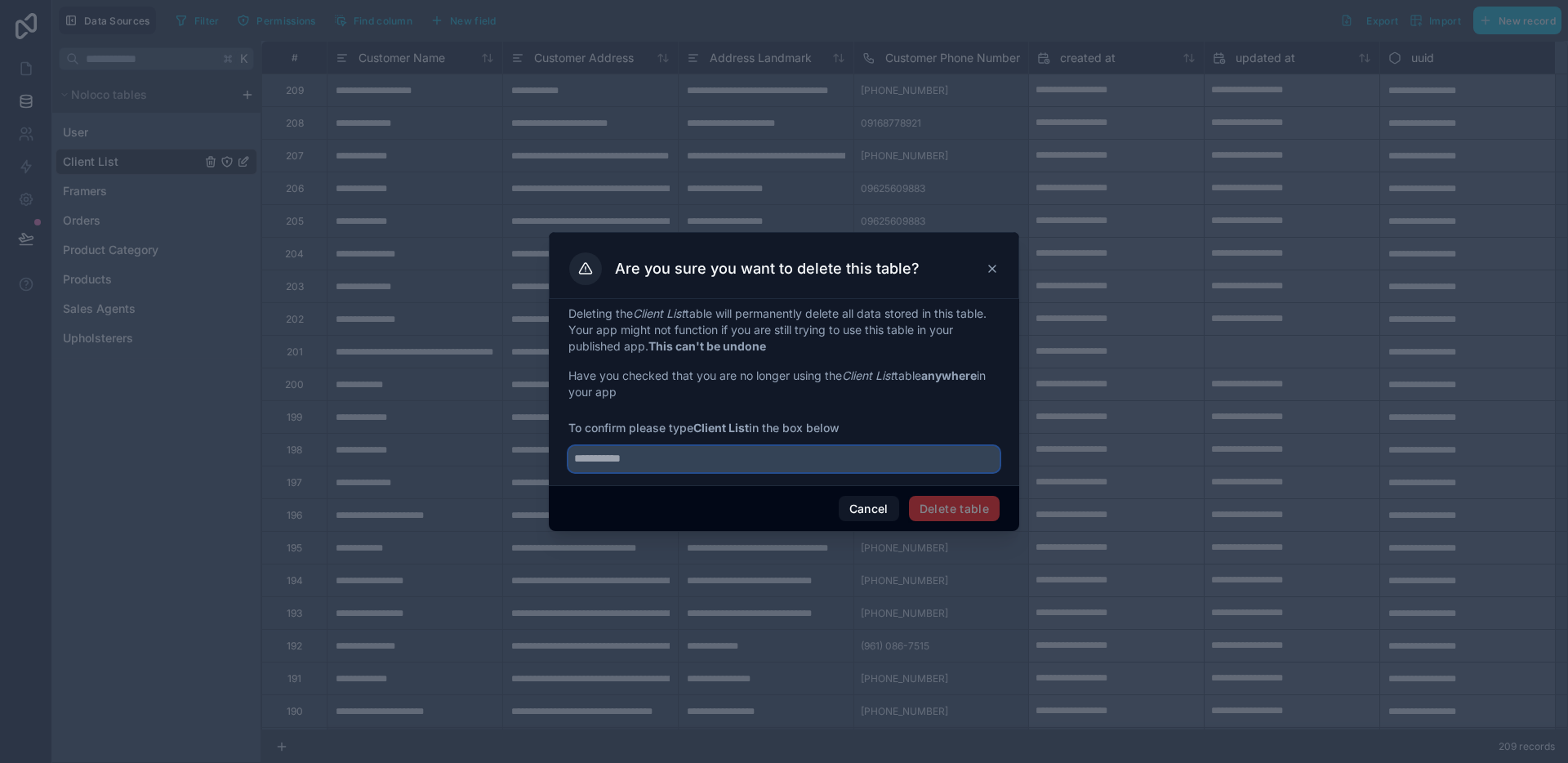
click at [674, 452] on input "text" at bounding box center [783, 459] width 431 height 26
type input "**********"
click at [932, 511] on button "Delete table" at bounding box center [954, 509] width 90 height 26
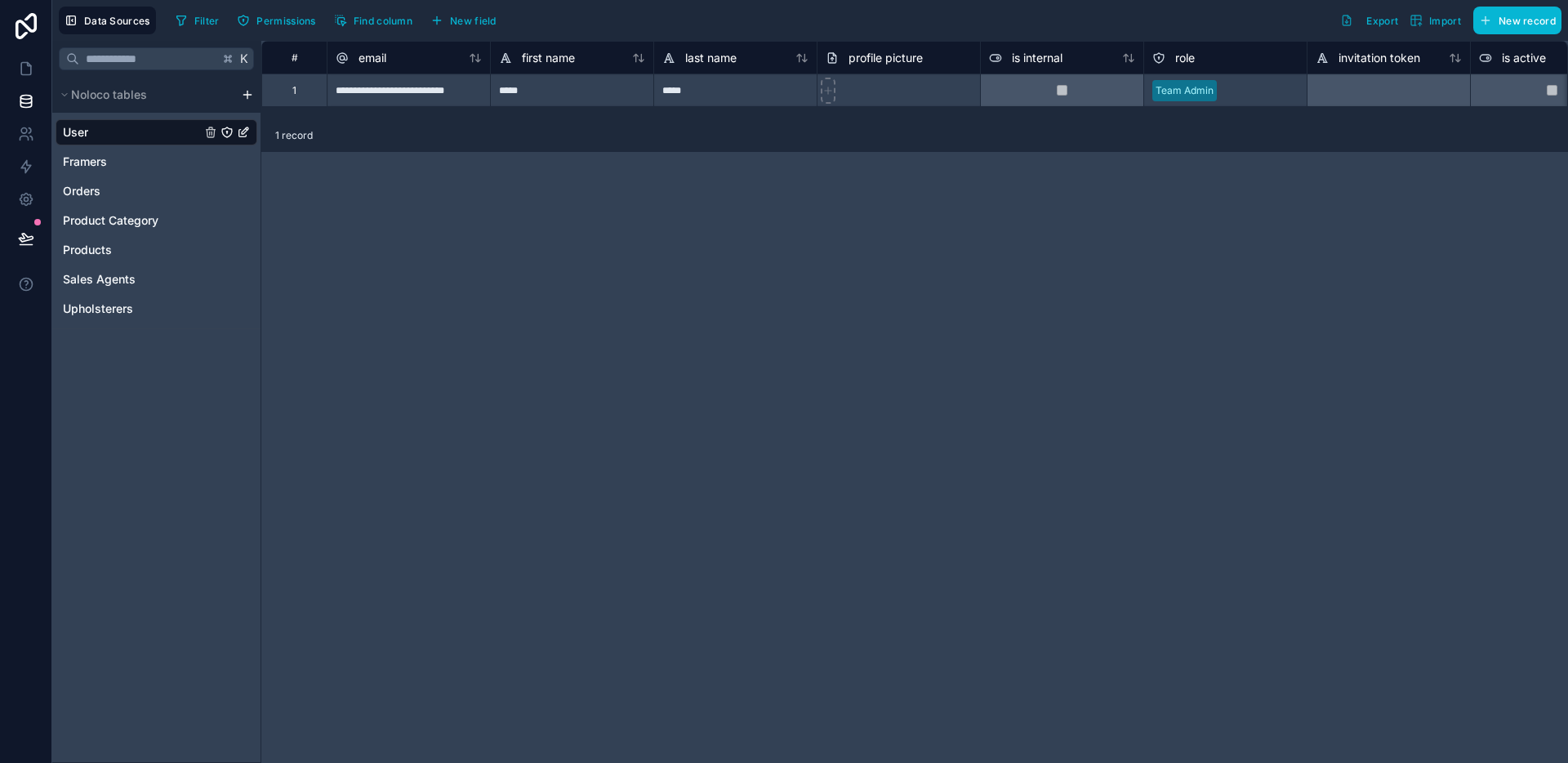
click at [243, 90] on html "**********" at bounding box center [784, 381] width 1568 height 763
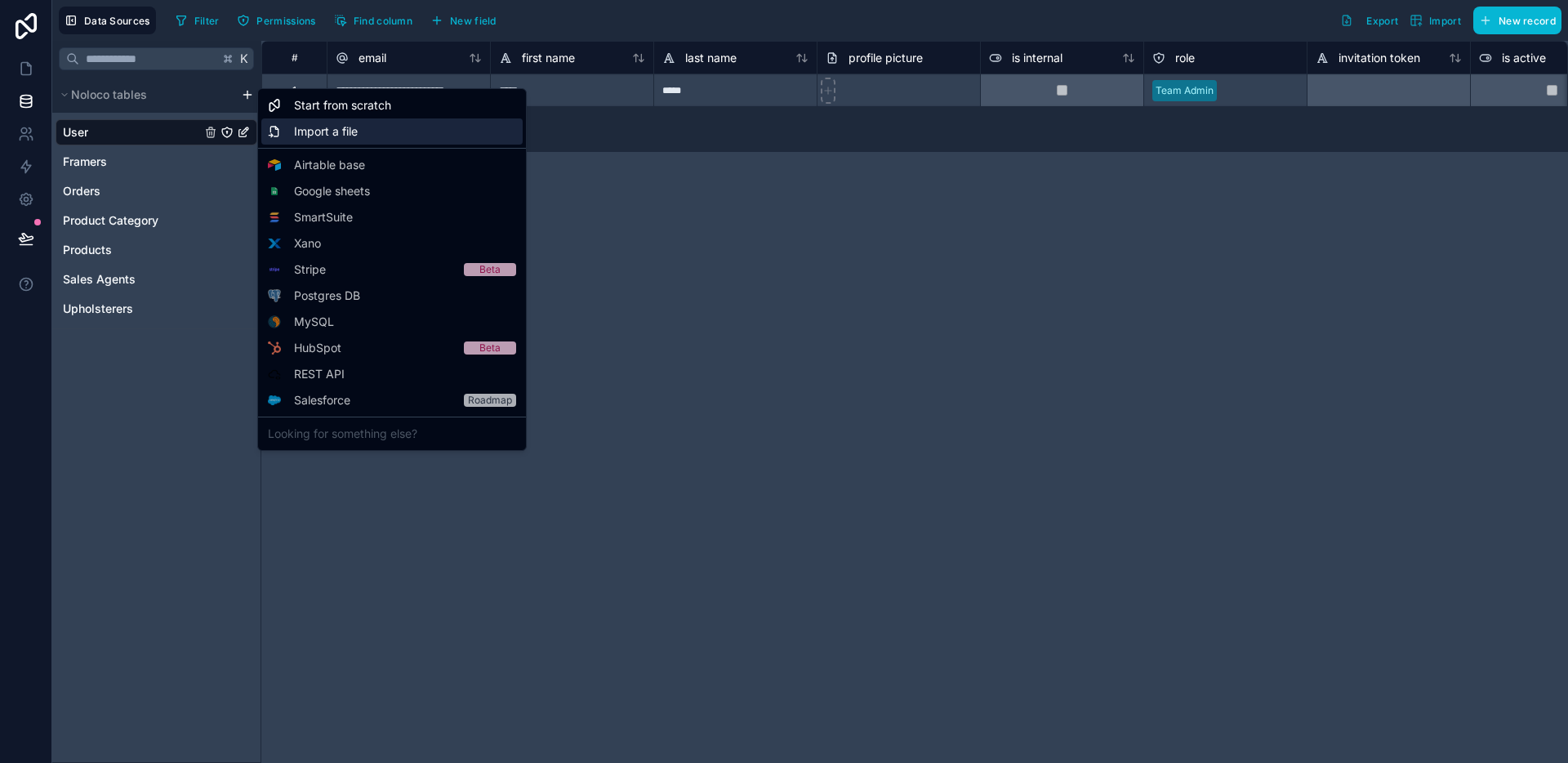
click at [328, 129] on span "Import a file" at bounding box center [325, 131] width 63 height 16
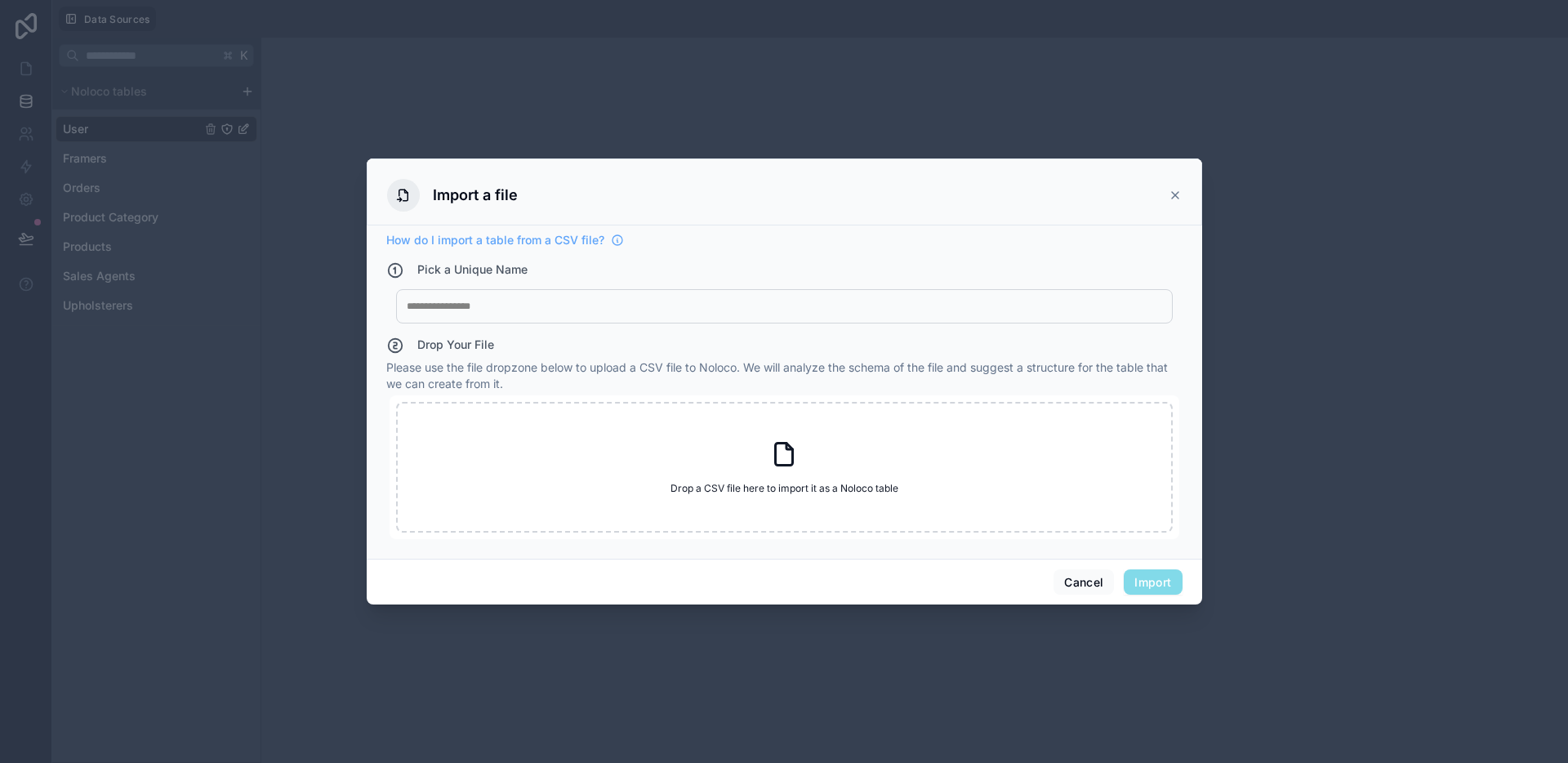
click at [610, 307] on div at bounding box center [784, 306] width 755 height 13
click at [836, 440] on div "Drop a CSV file here to import it as a Noloco table Drop a CSV file here to imp…" at bounding box center [784, 467] width 776 height 131
type input "**********"
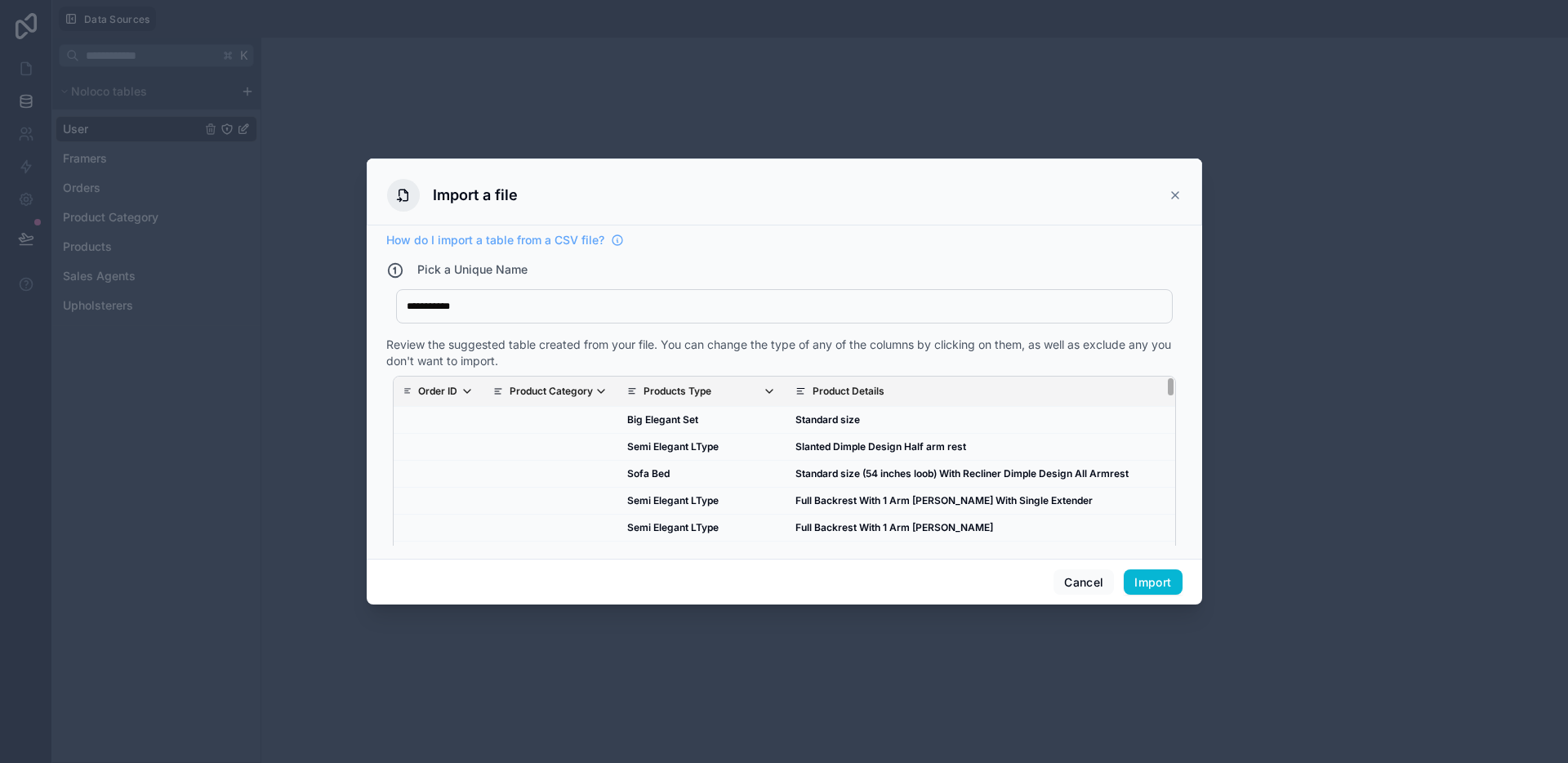
click at [465, 392] on icon "scrollable content" at bounding box center [466, 391] width 7 height 3
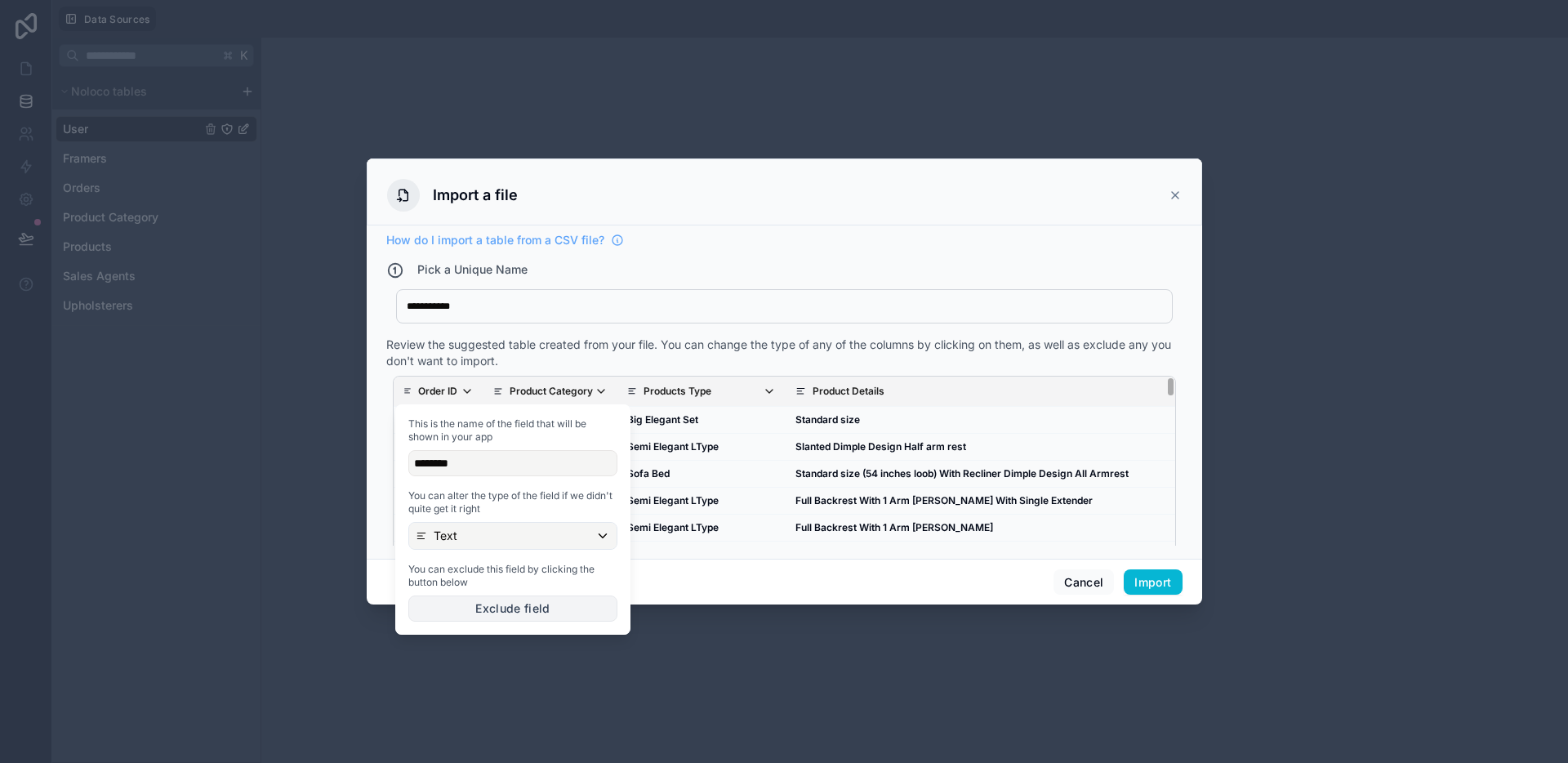
click at [483, 604] on button "Exclude field" at bounding box center [512, 608] width 209 height 26
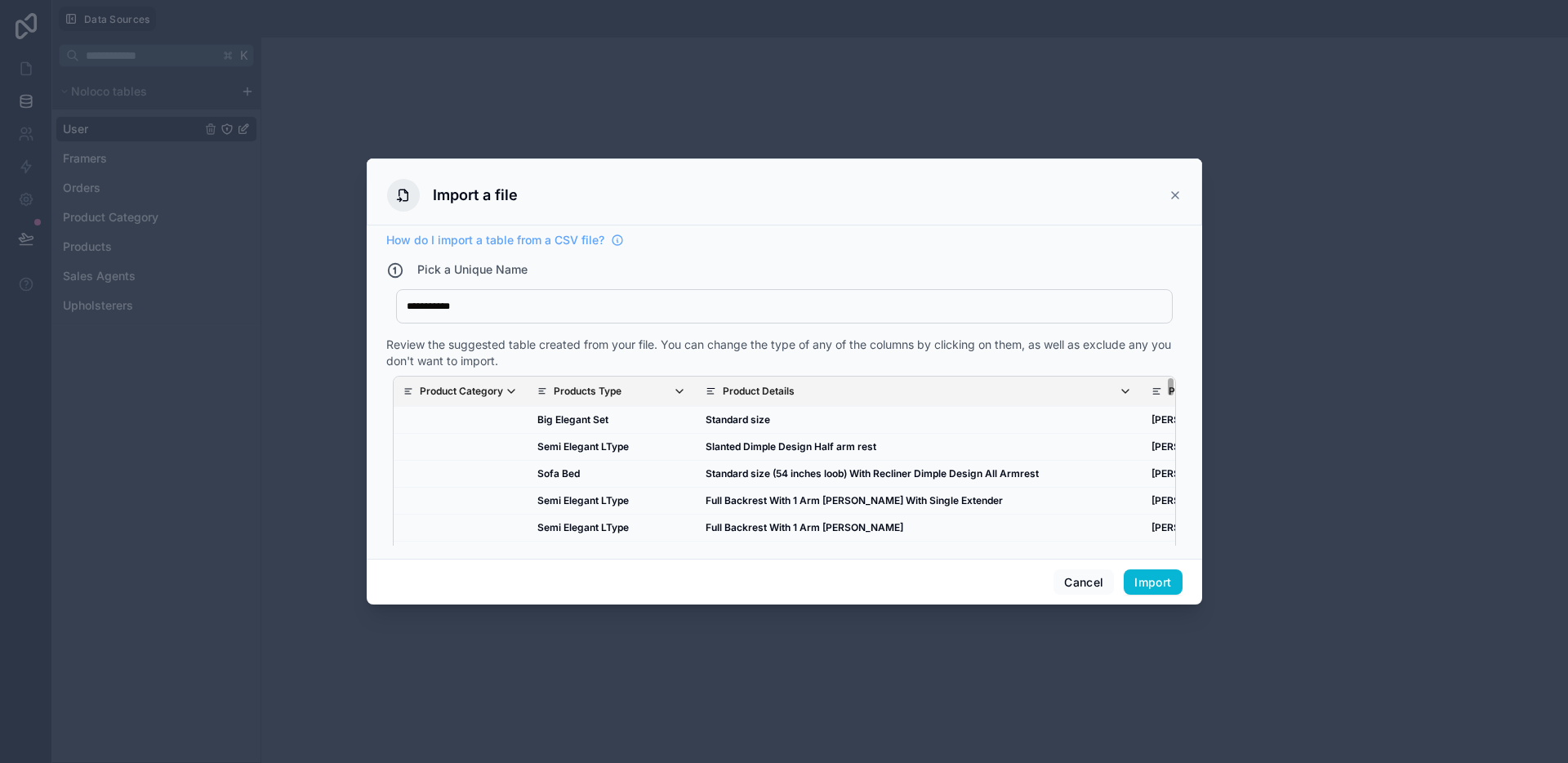
click at [452, 392] on p "Product Category" at bounding box center [461, 392] width 83 height 13
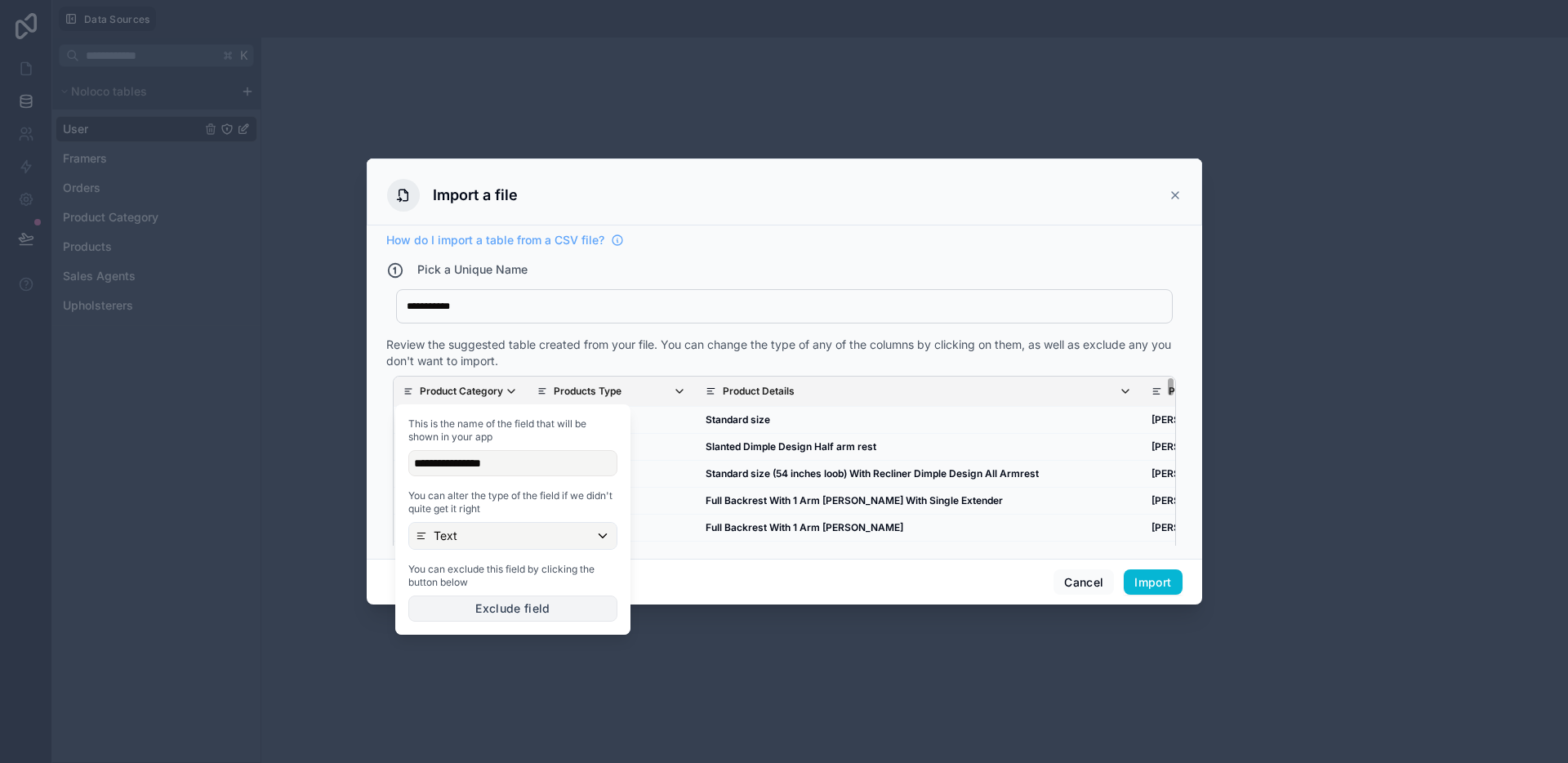
click at [467, 603] on button "Exclude field" at bounding box center [512, 608] width 209 height 26
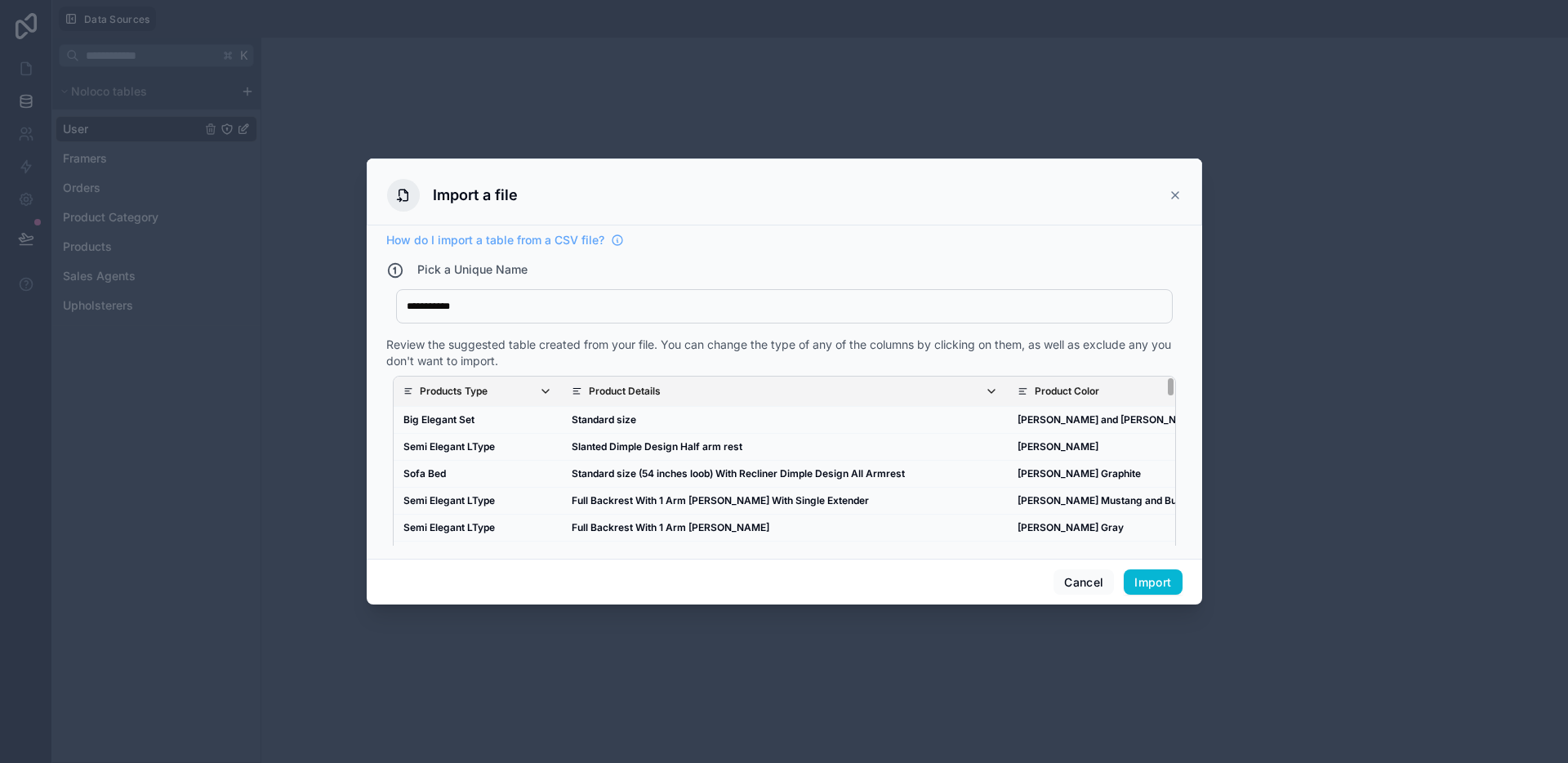
click at [474, 387] on p "Products Type" at bounding box center [453, 392] width 68 height 13
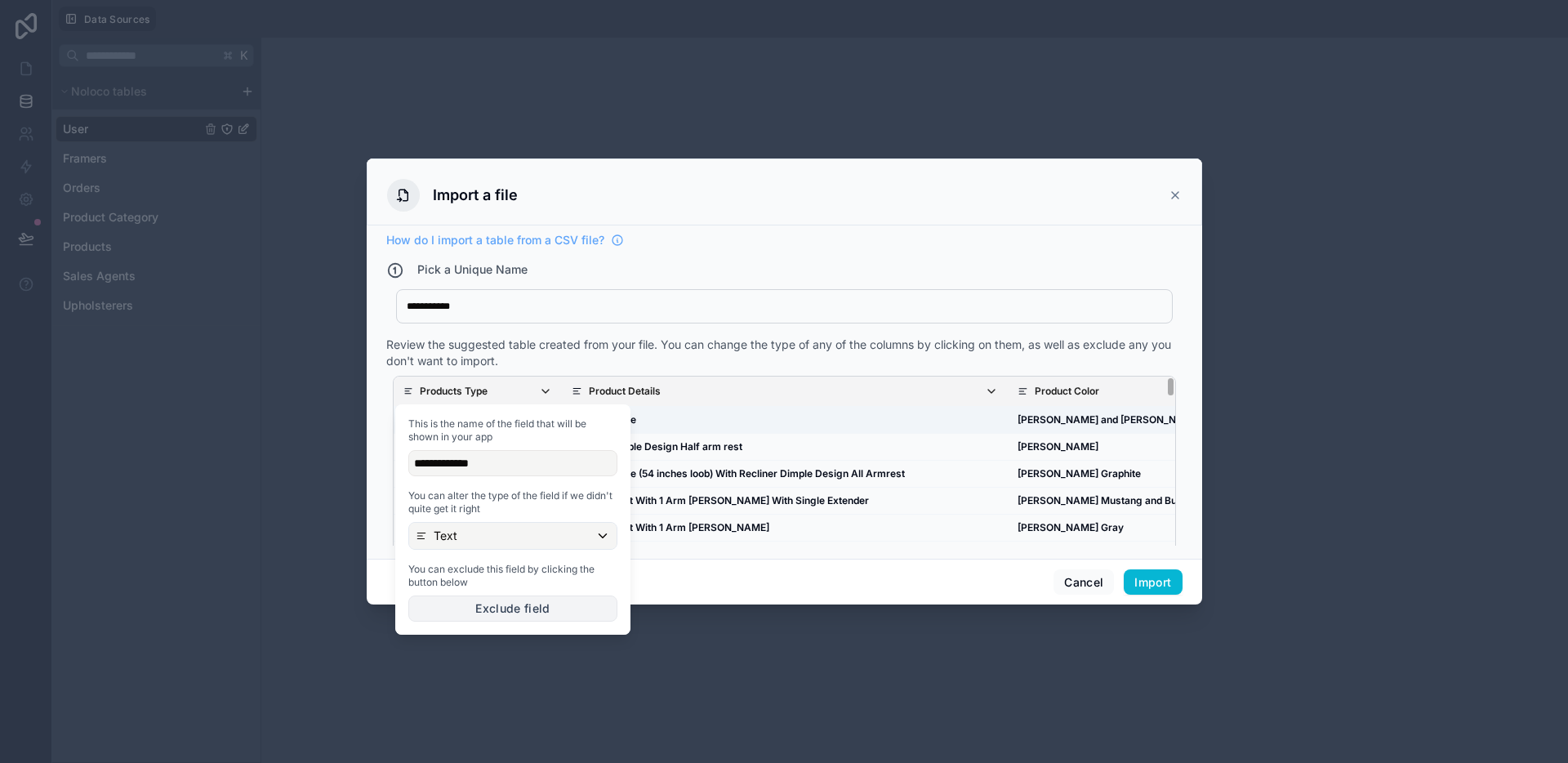
click at [490, 603] on button "Exclude field" at bounding box center [512, 608] width 209 height 26
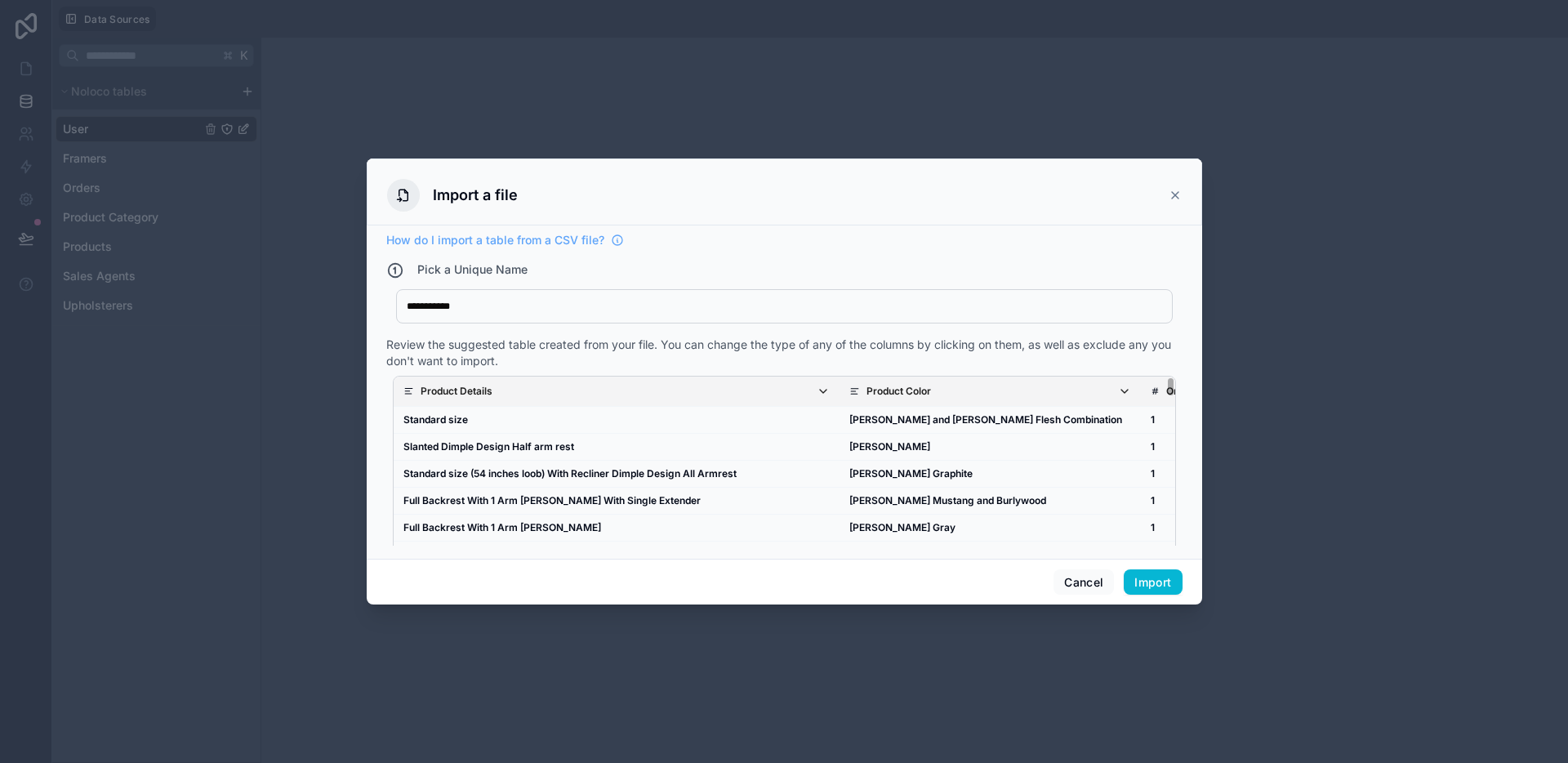
click at [488, 393] on p "Product Details" at bounding box center [456, 392] width 72 height 13
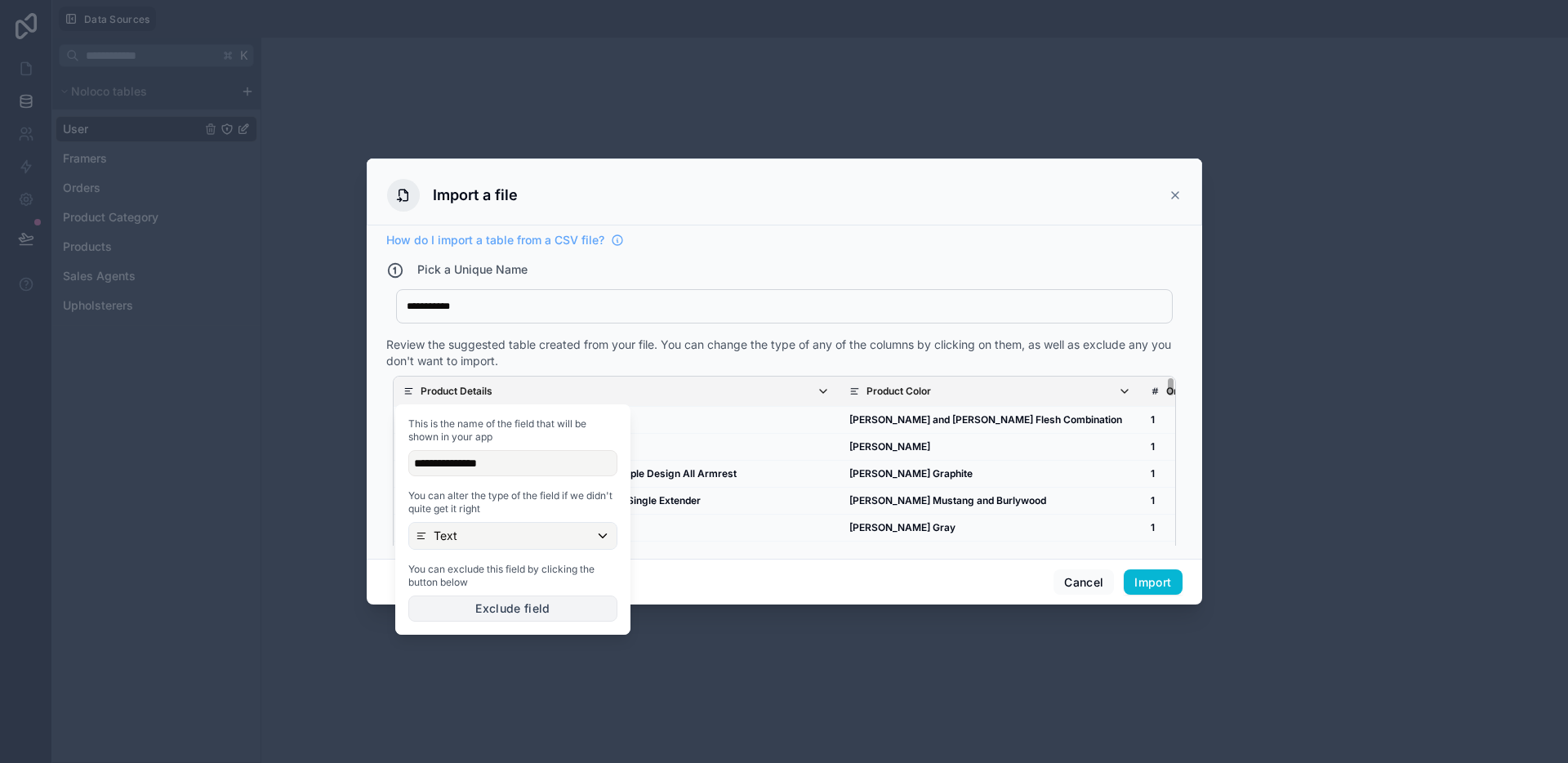
click at [495, 601] on button "Exclude field" at bounding box center [512, 608] width 209 height 26
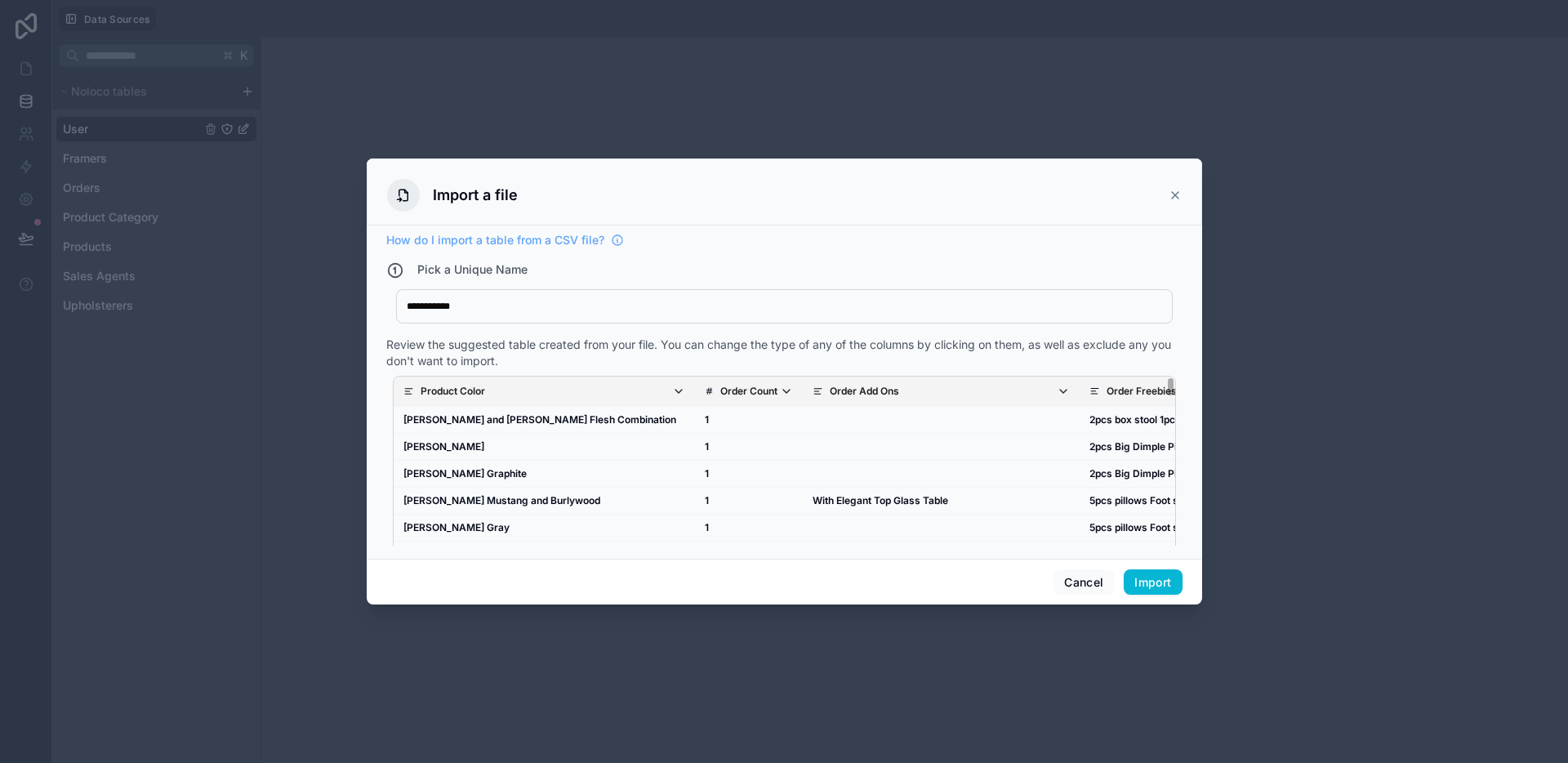
click at [499, 391] on span "Product Color" at bounding box center [553, 392] width 265 height 13
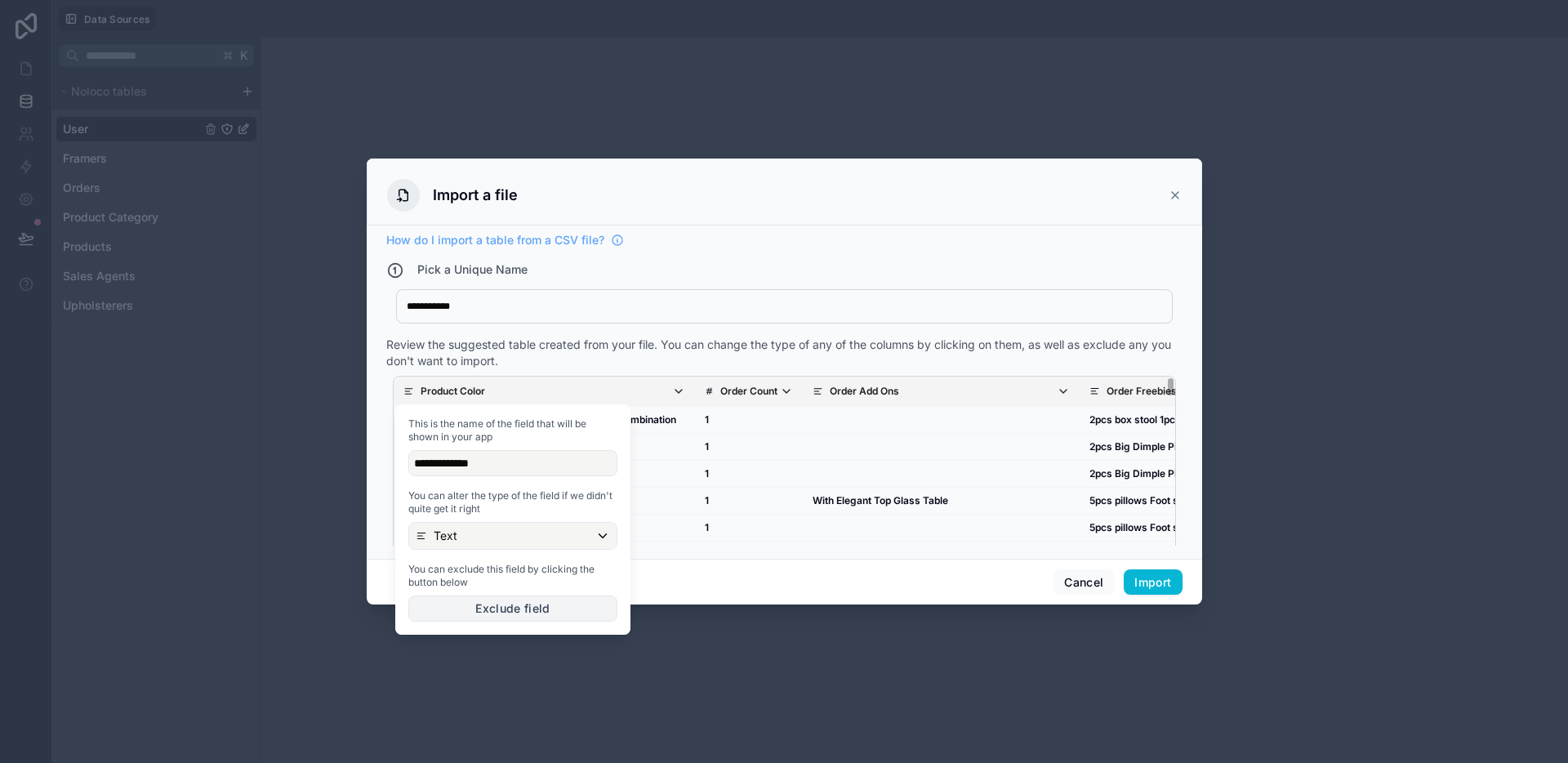
click at [497, 600] on button "Exclude field" at bounding box center [512, 608] width 209 height 26
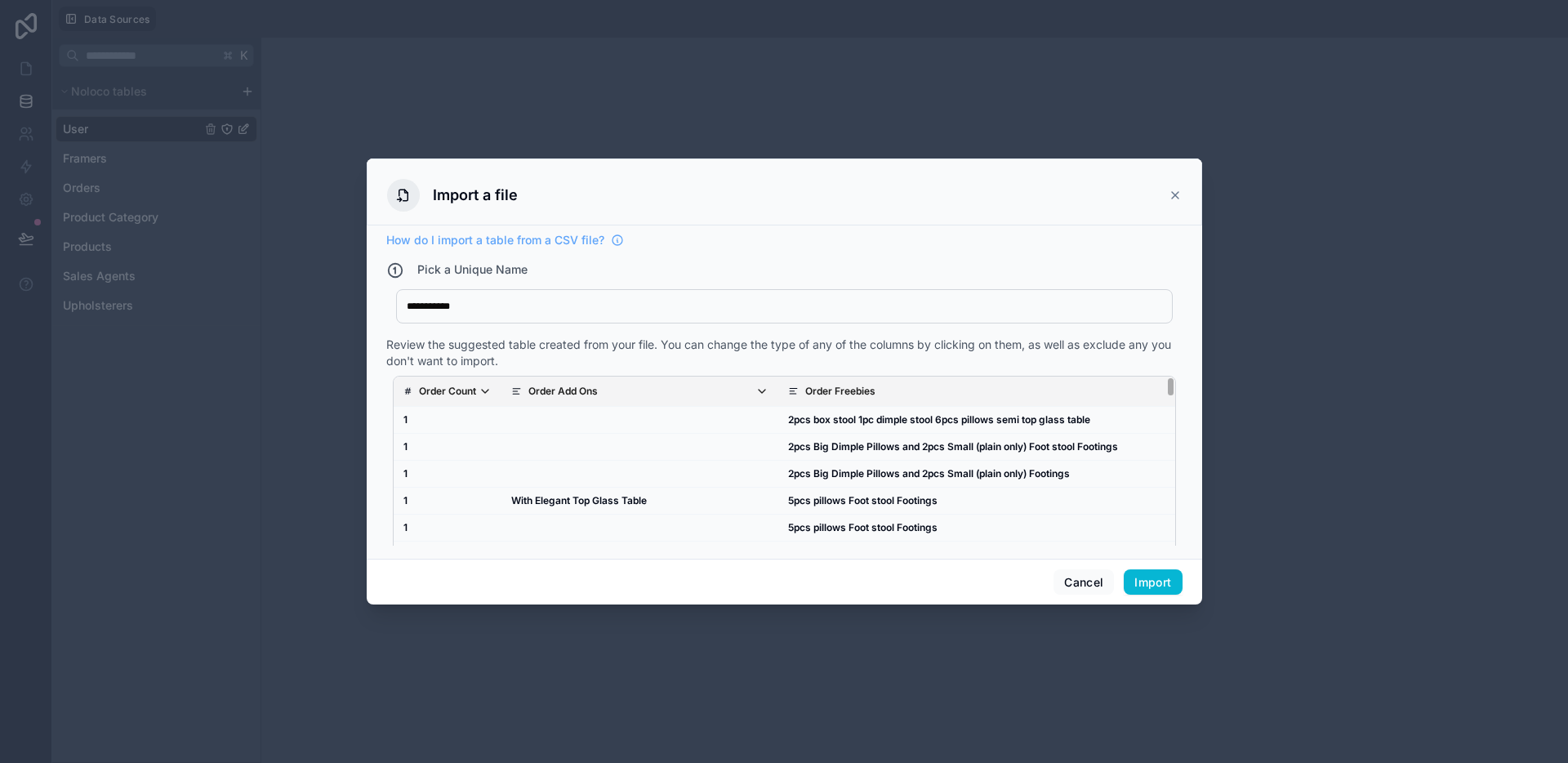
click at [516, 386] on icon "scrollable content" at bounding box center [516, 392] width 11 height 12
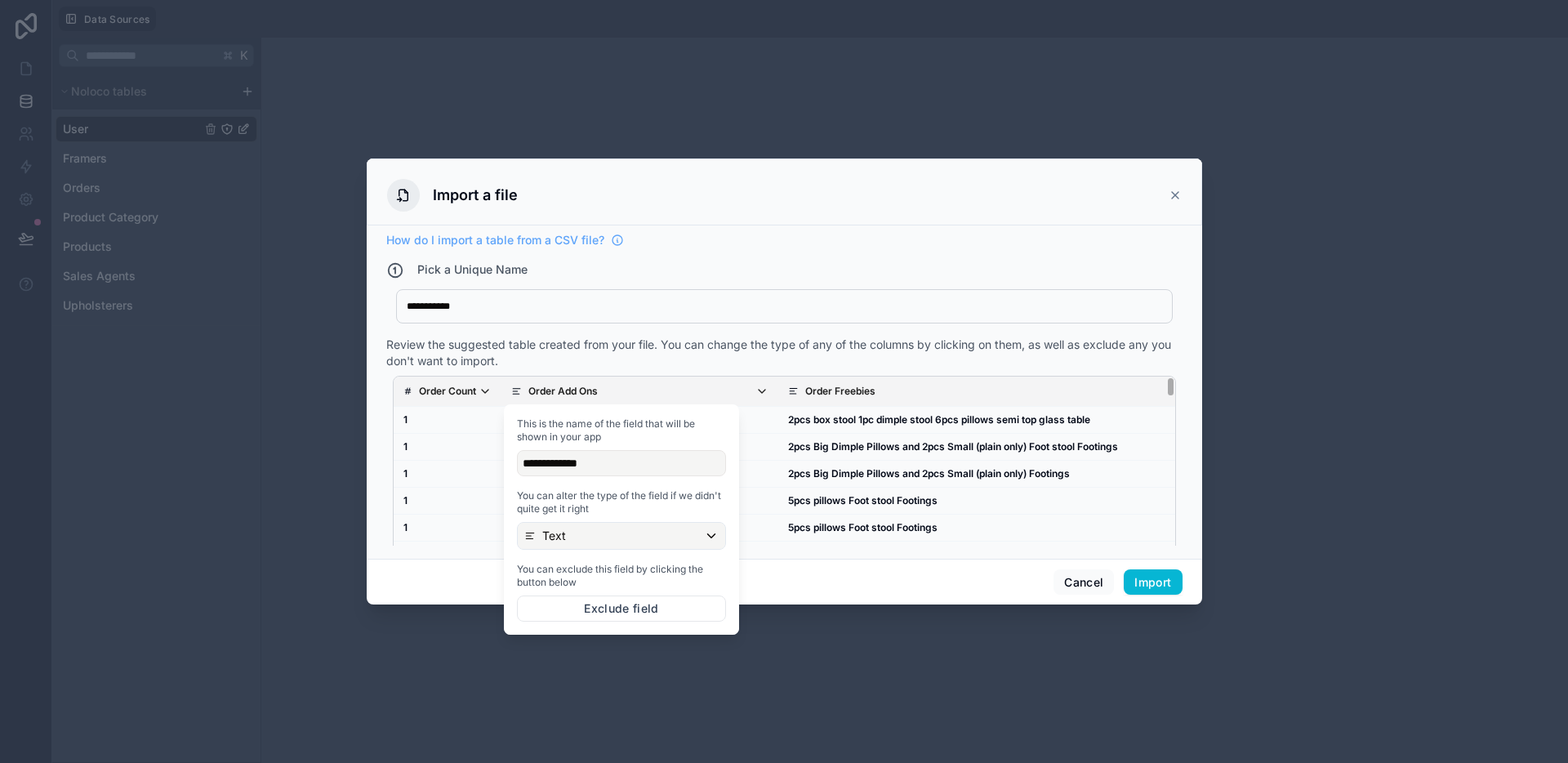
click at [465, 387] on p "Order Count" at bounding box center [448, 392] width 58 height 13
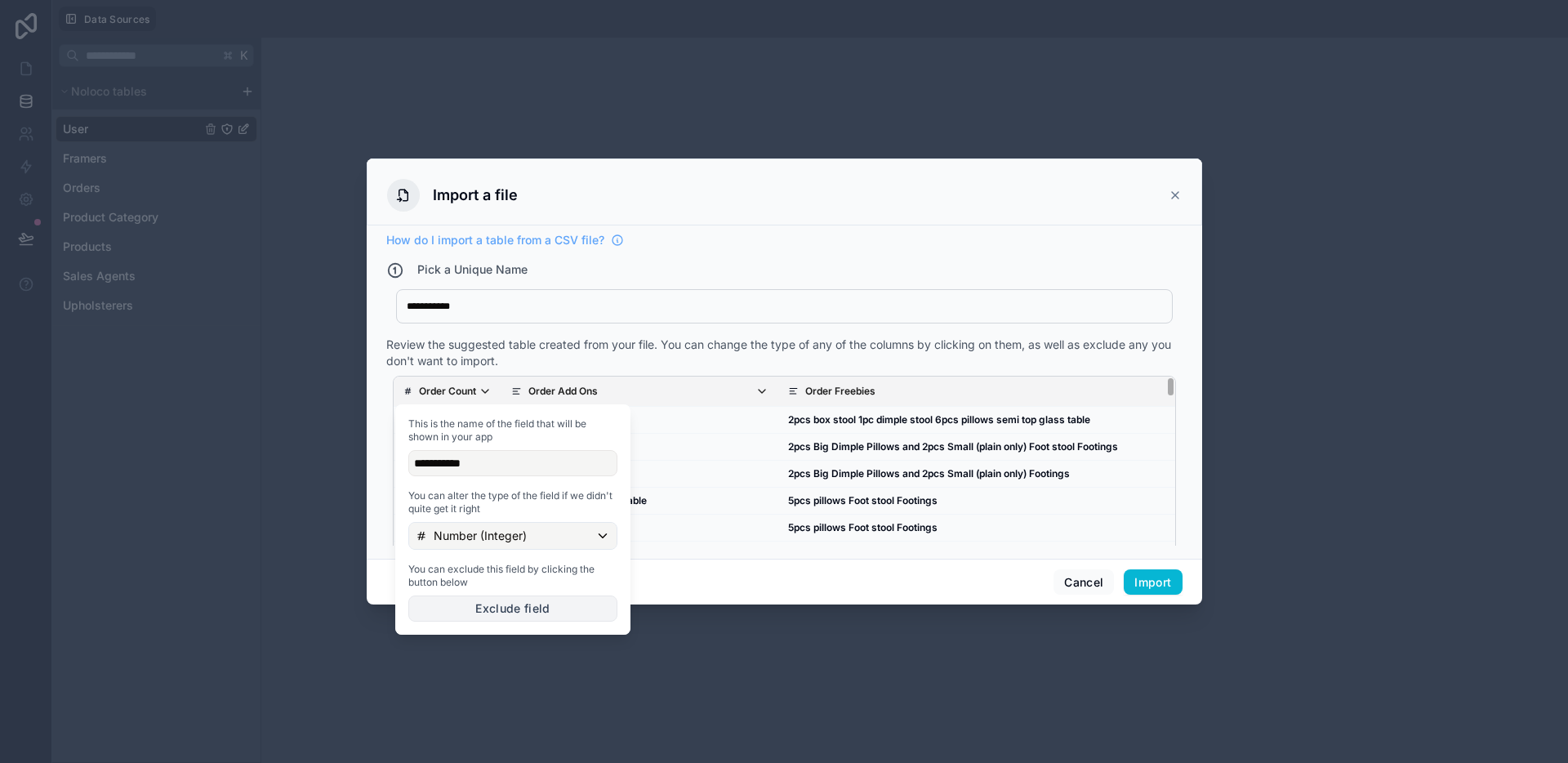
click at [490, 601] on button "Exclude field" at bounding box center [512, 608] width 209 height 26
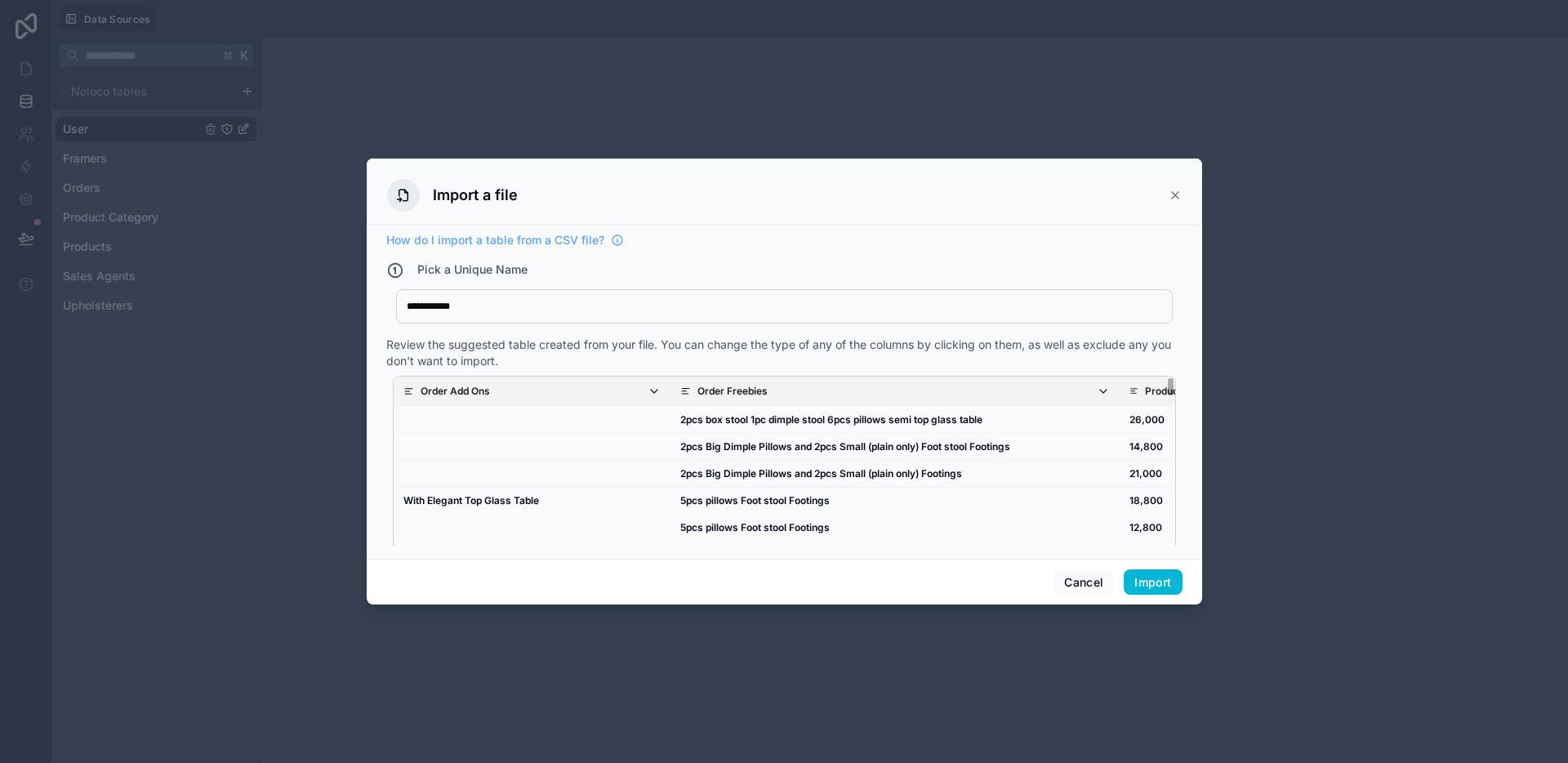
click at [468, 386] on p "Order Add Ons" at bounding box center [455, 392] width 69 height 13
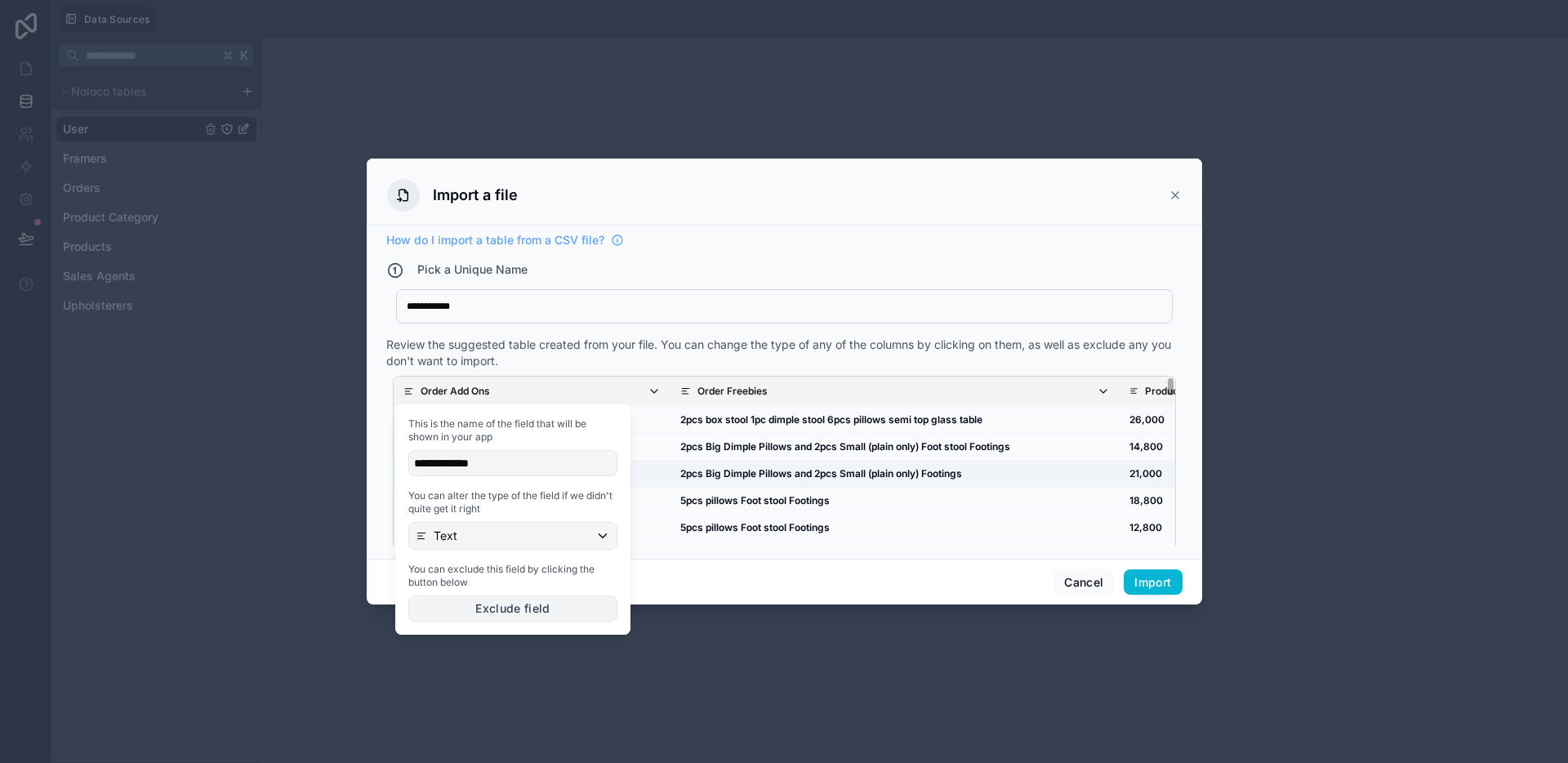
drag, startPoint x: 475, startPoint y: 603, endPoint x: 501, endPoint y: 464, distance: 141.4
click at [475, 603] on button "Exclude field" at bounding box center [512, 608] width 209 height 26
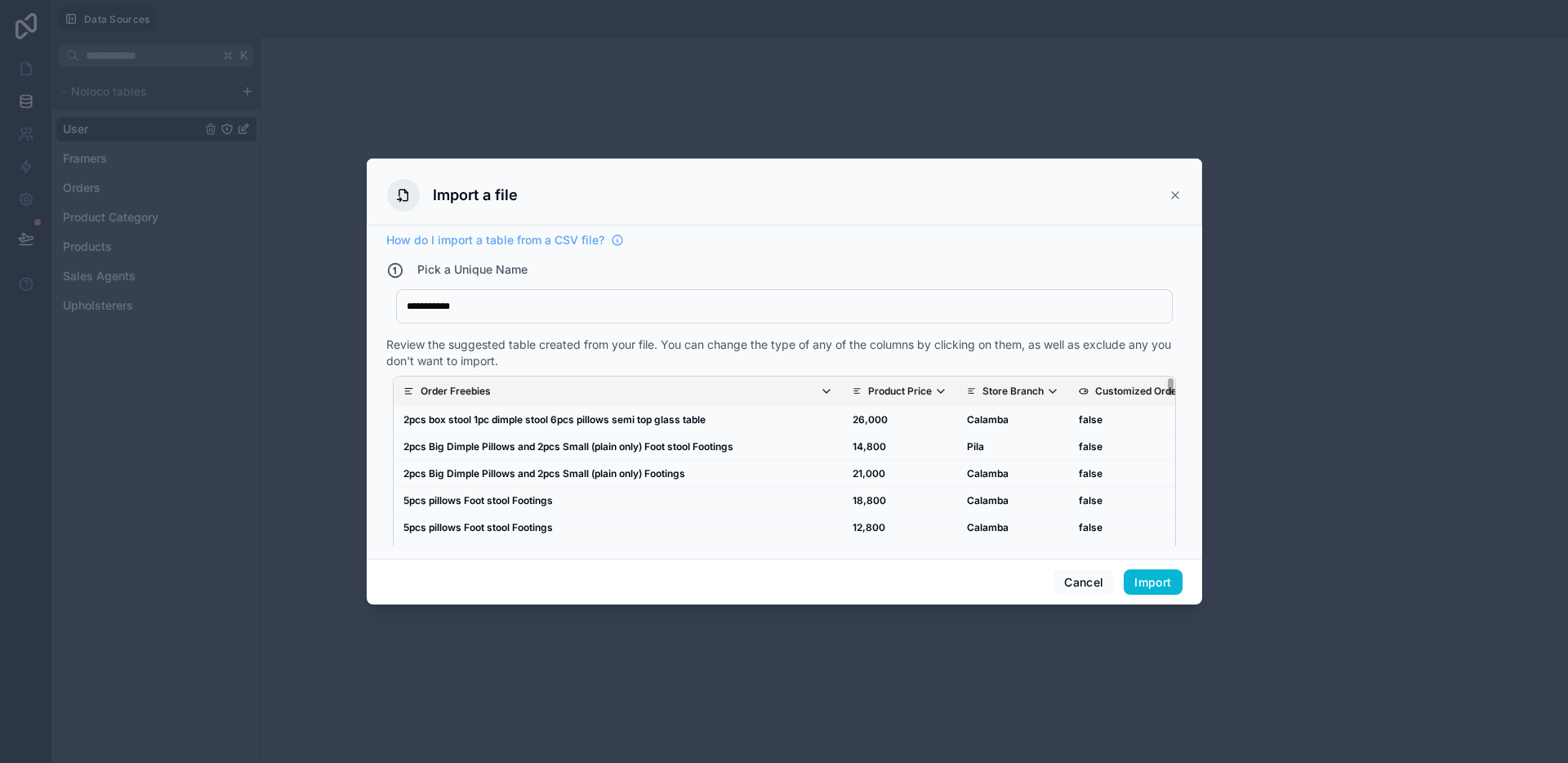
click at [500, 395] on span "Order Freebies" at bounding box center [627, 392] width 413 height 13
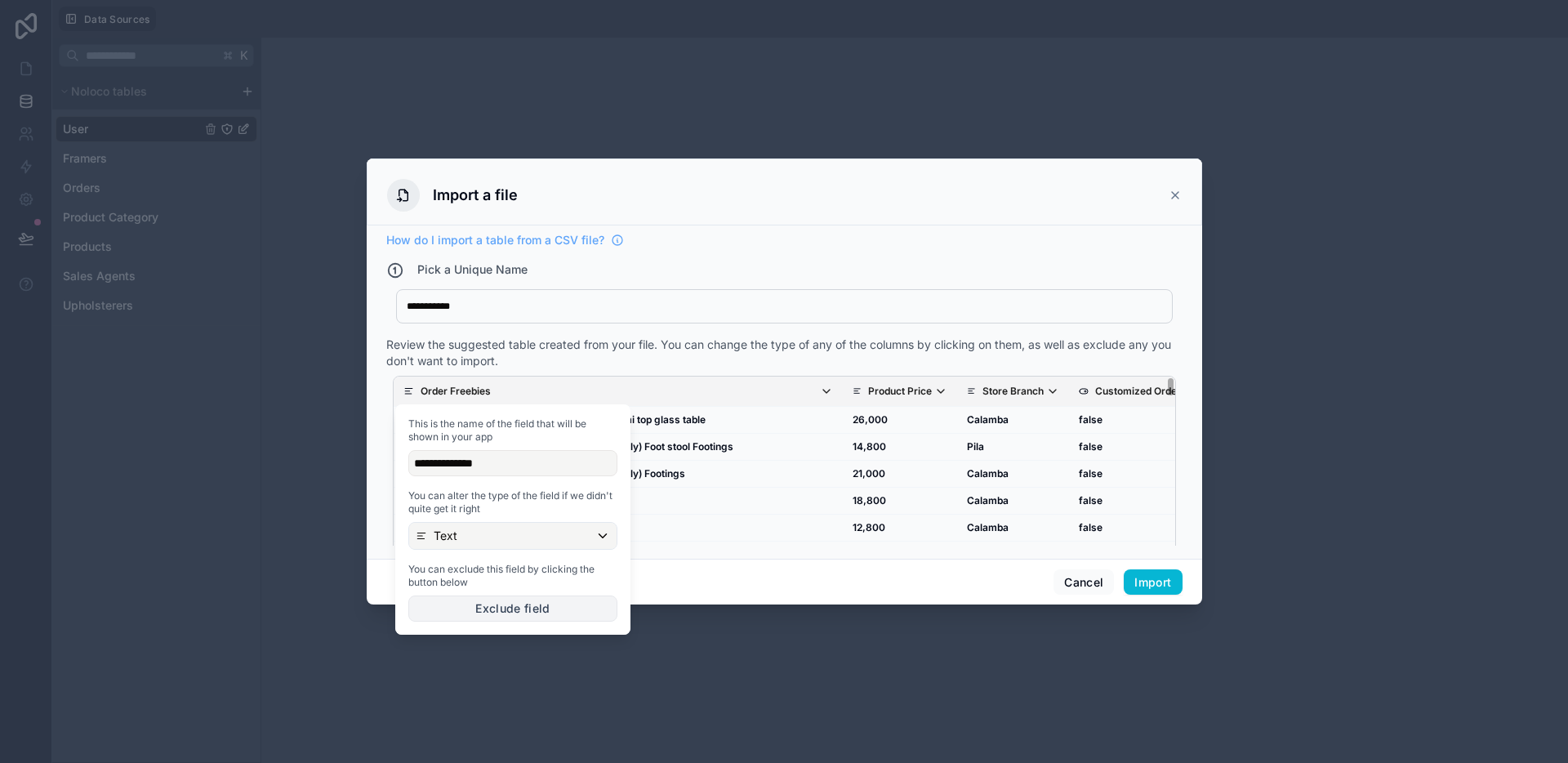
click at [493, 608] on button "Exclude field" at bounding box center [512, 608] width 209 height 26
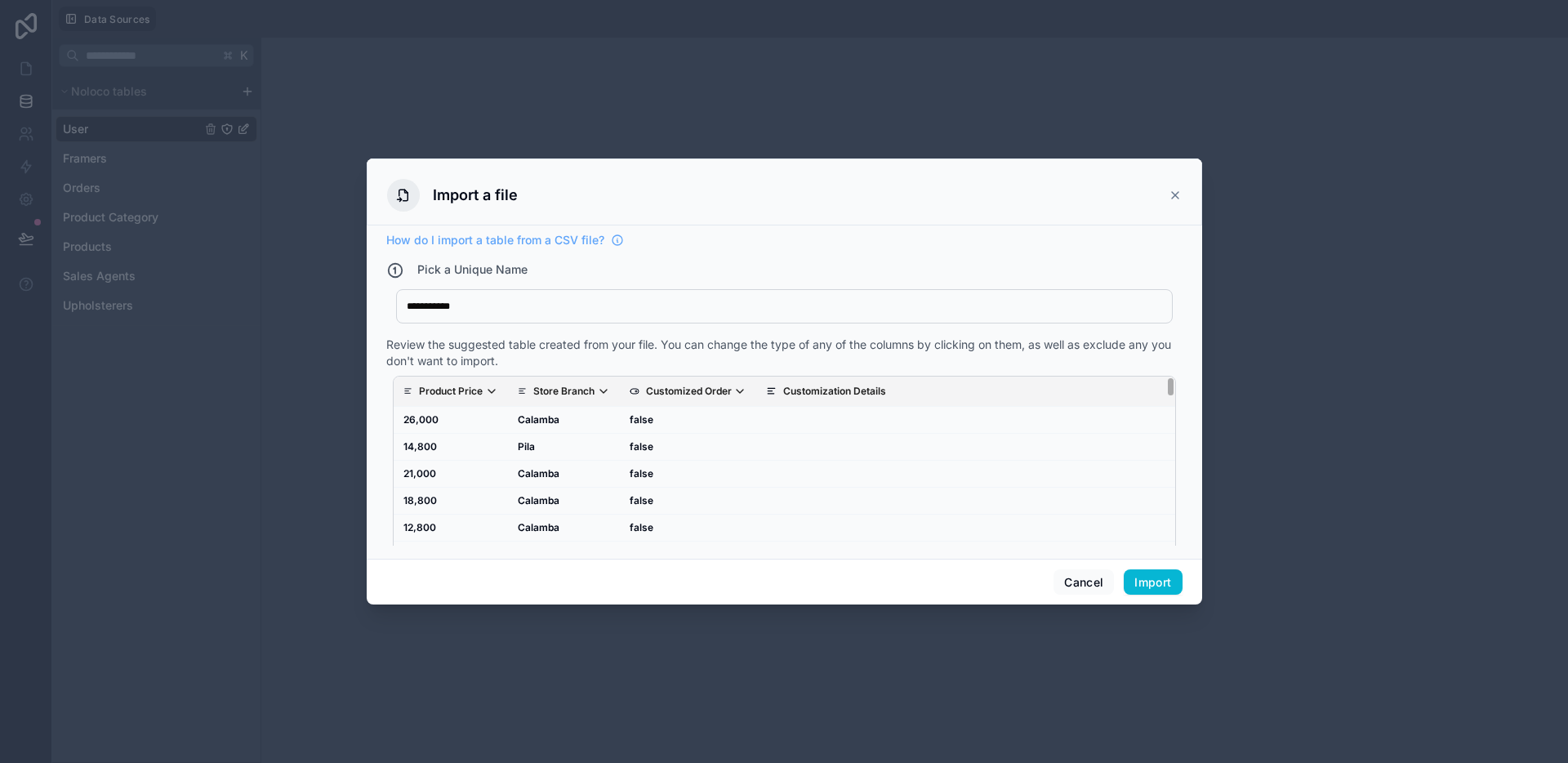
click at [487, 386] on icon "scrollable content" at bounding box center [491, 392] width 13 height 13
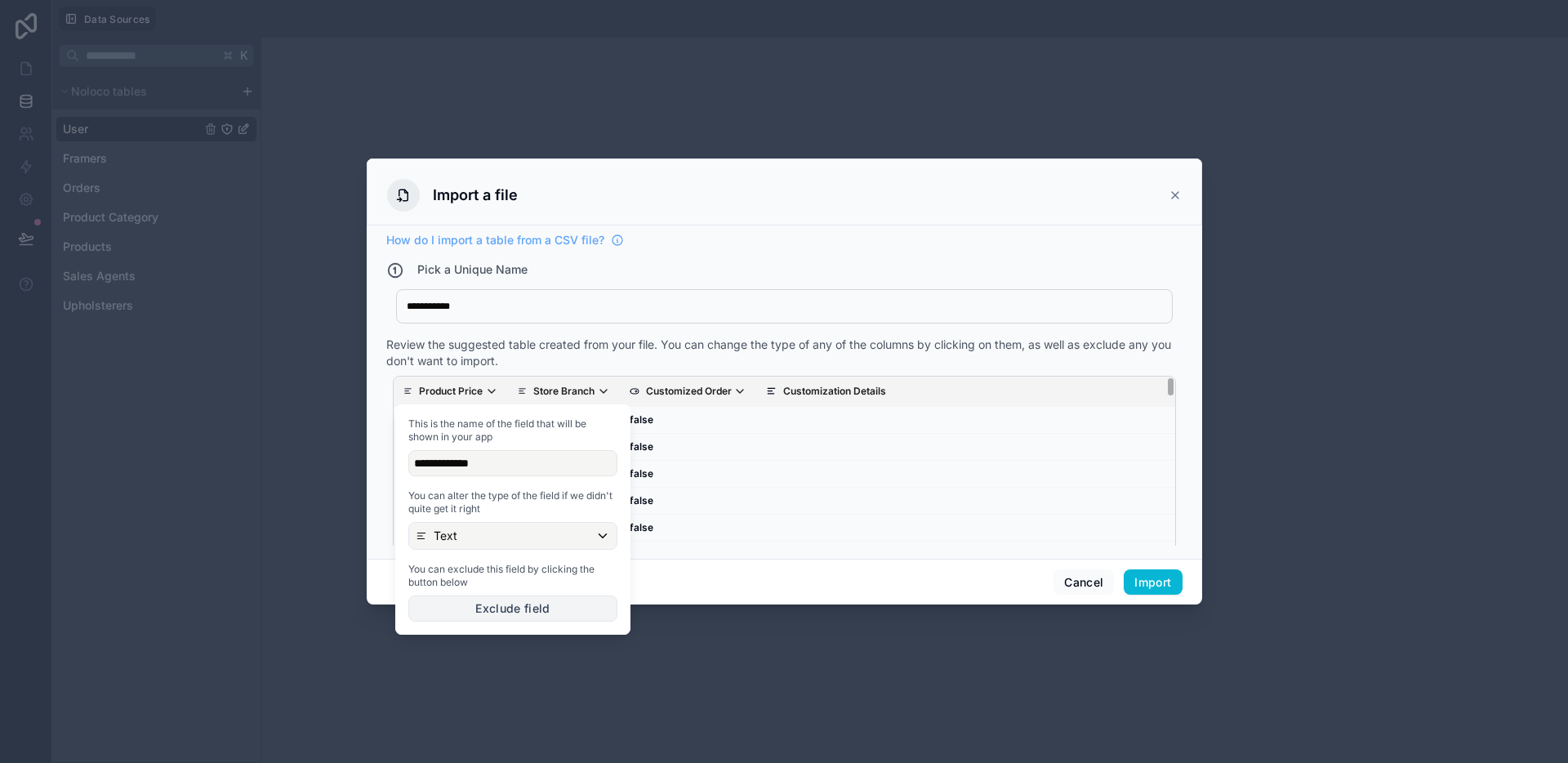
click at [486, 597] on button "Exclude field" at bounding box center [512, 608] width 209 height 26
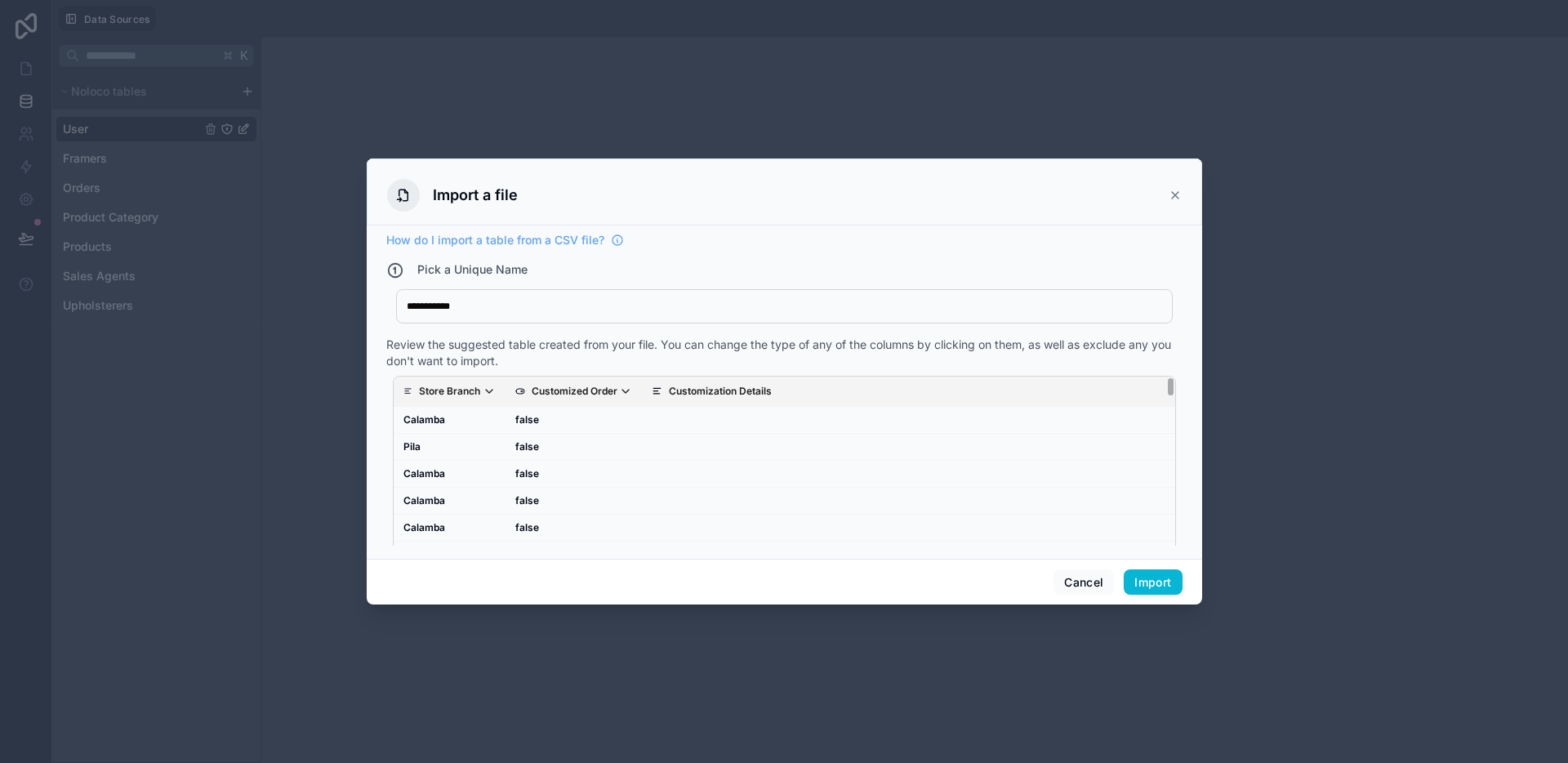
click at [466, 390] on p "Store Branch" at bounding box center [450, 392] width 61 height 13
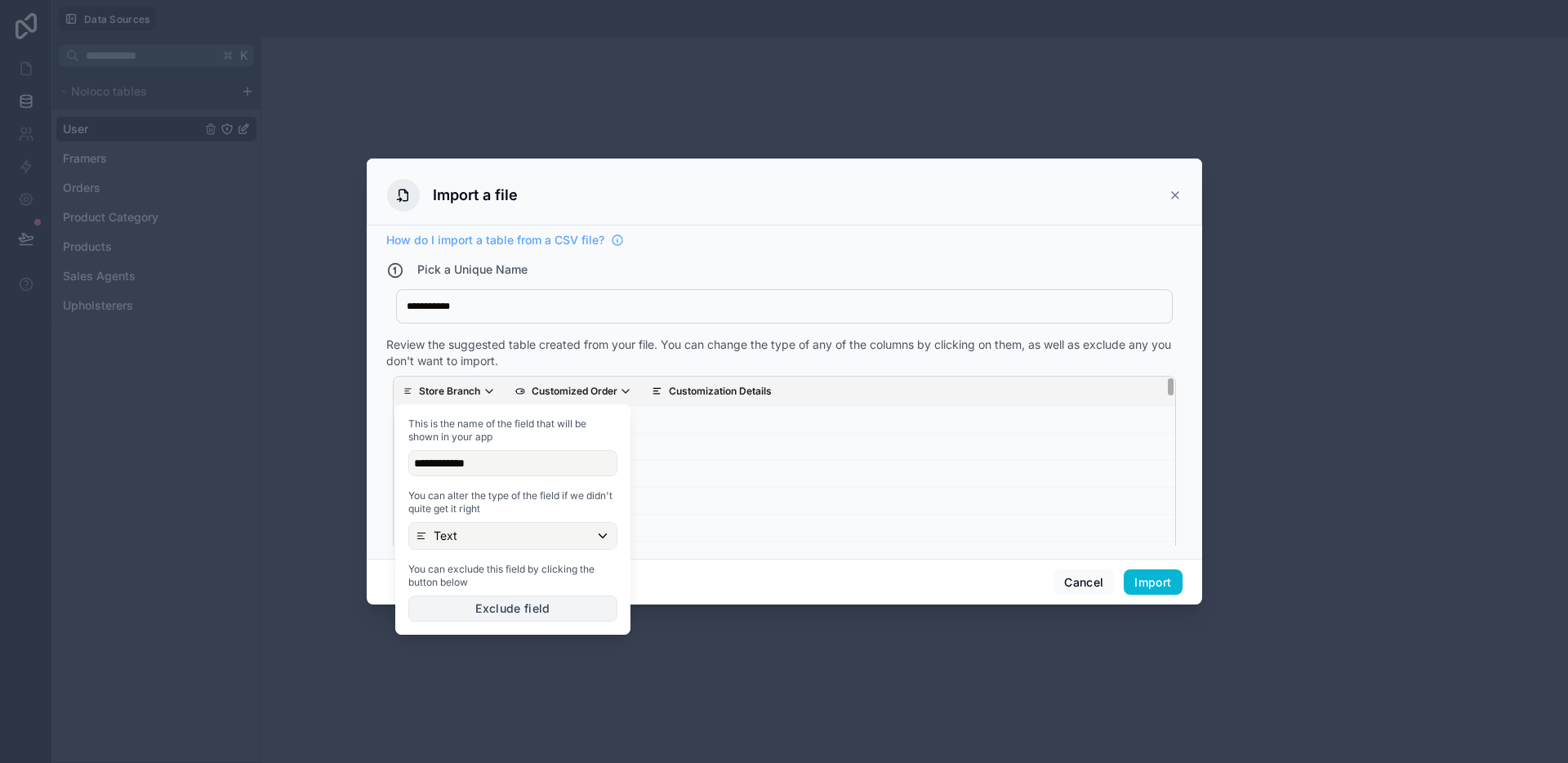
click at [473, 610] on button "Exclude field" at bounding box center [512, 608] width 209 height 26
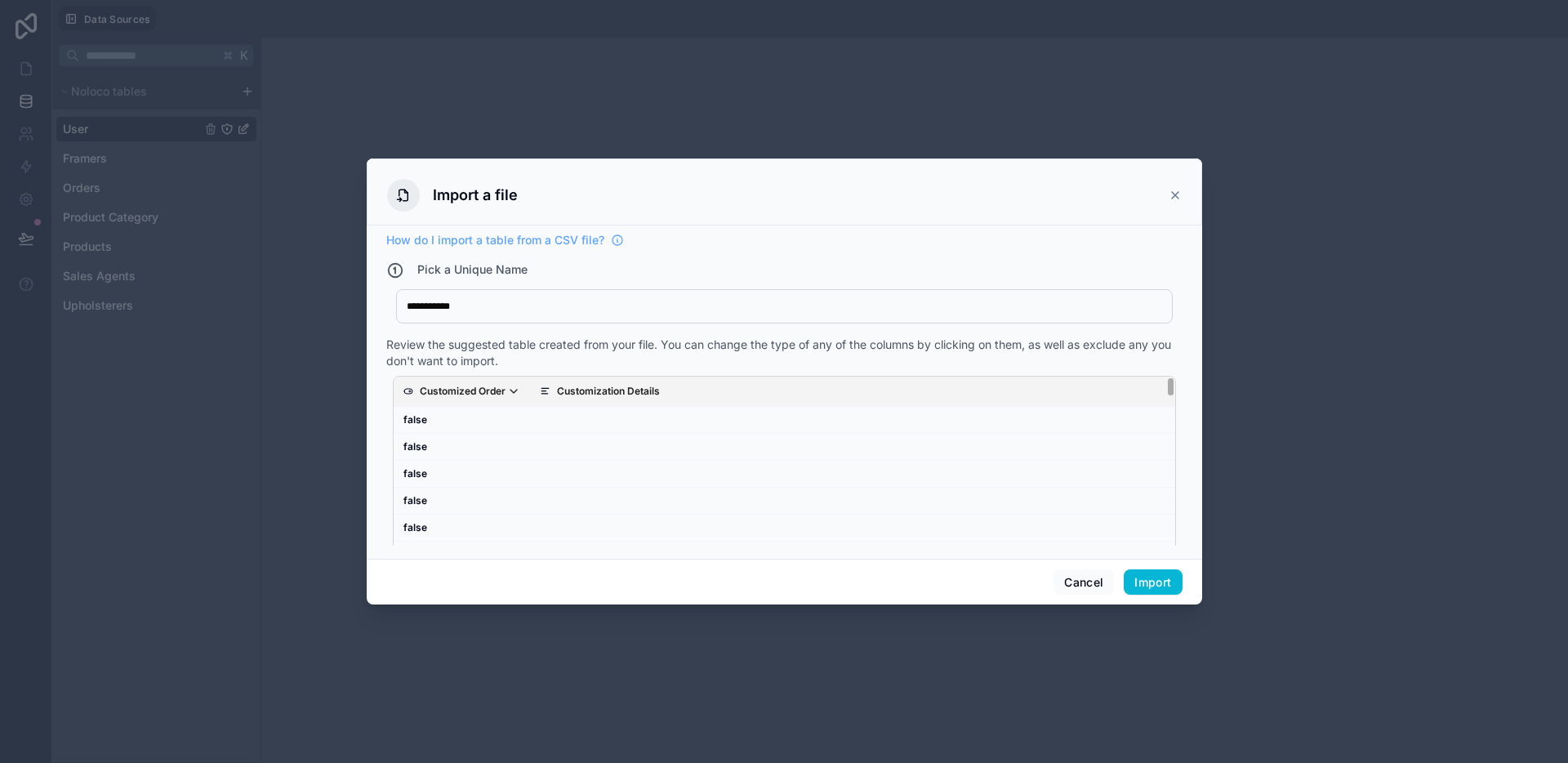
click at [458, 392] on p "Customized Order" at bounding box center [462, 392] width 85 height 13
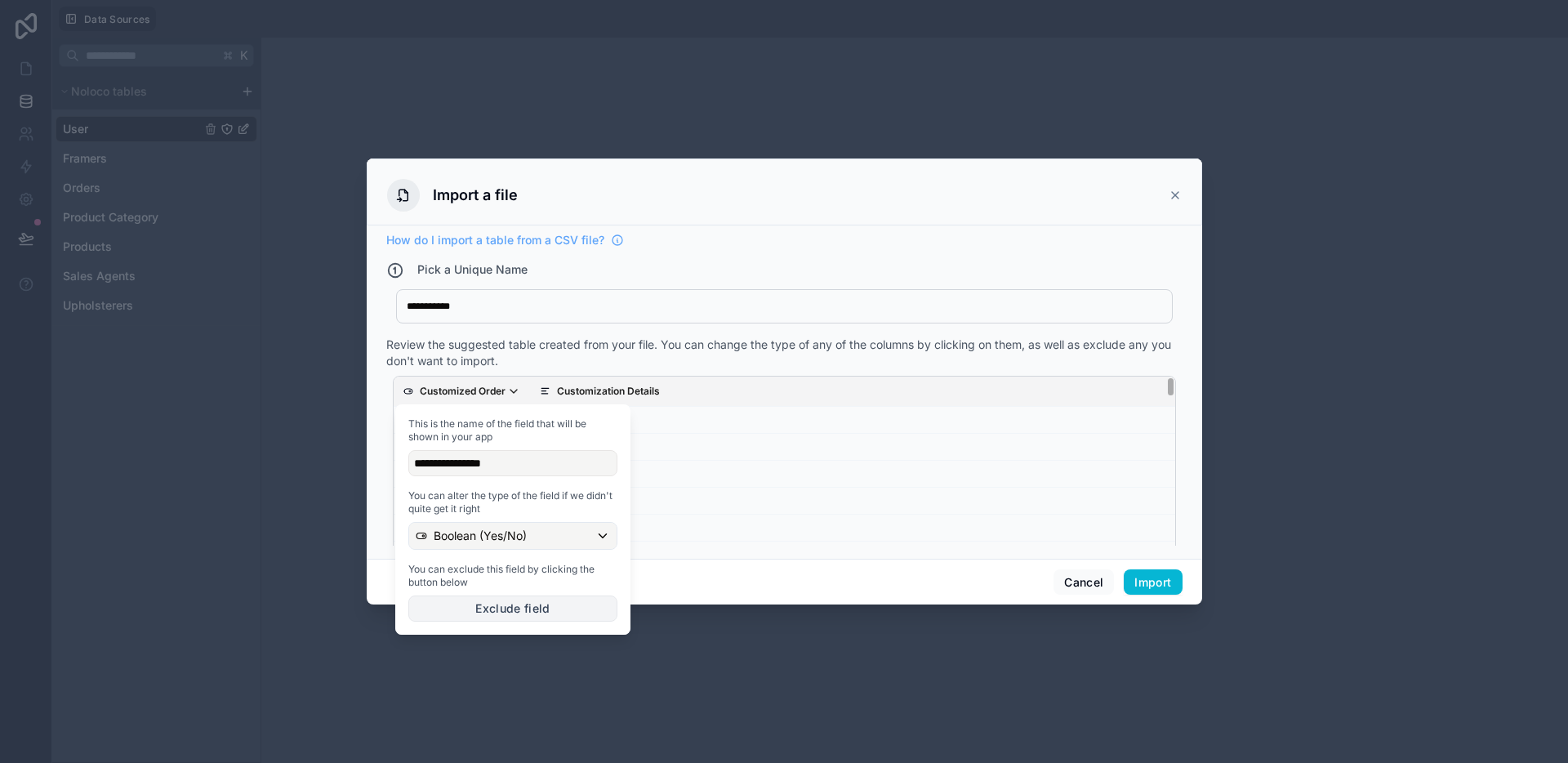
click at [485, 616] on button "Exclude field" at bounding box center [512, 608] width 209 height 26
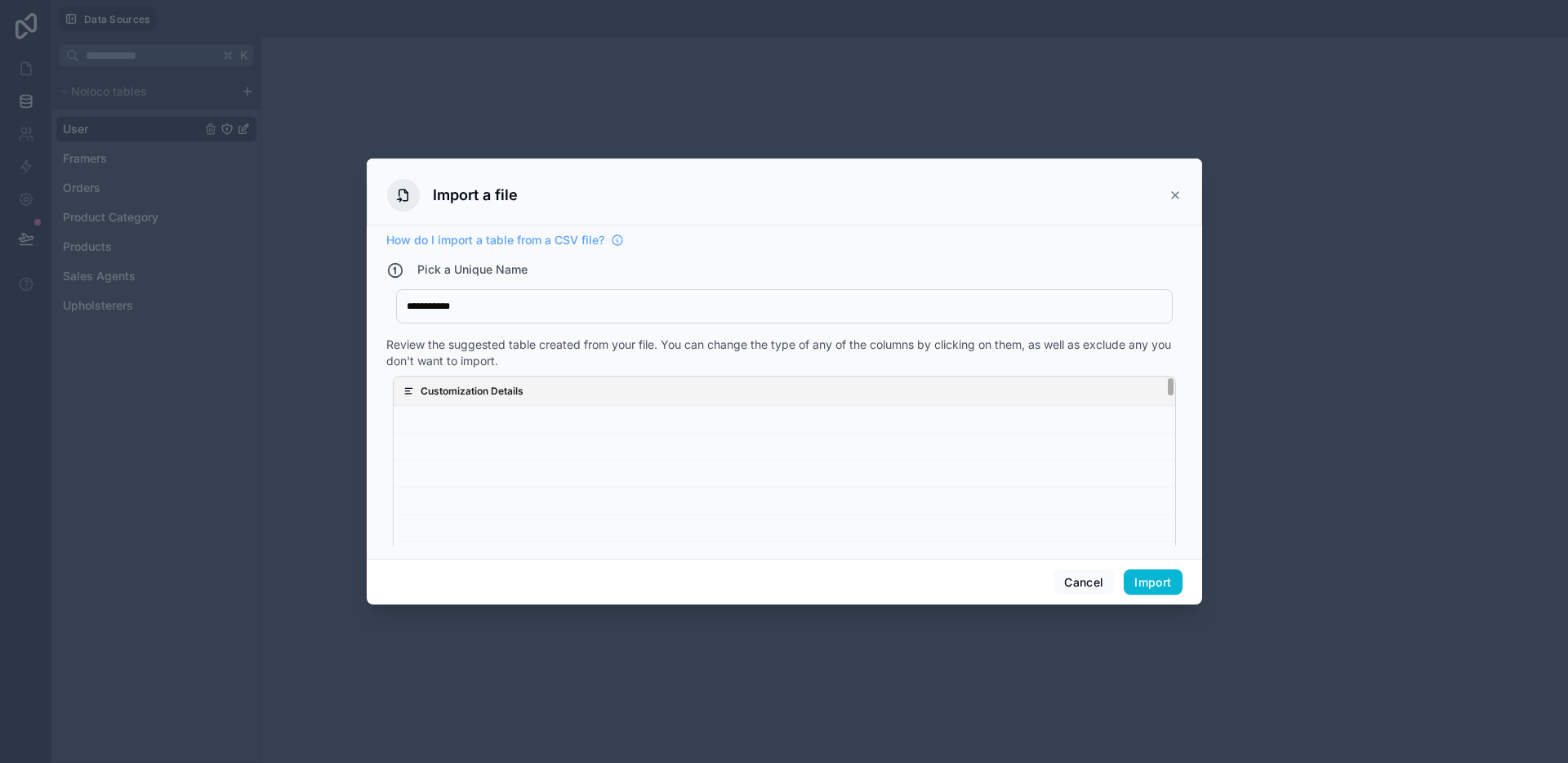
click at [485, 393] on p "Customization Details" at bounding box center [471, 392] width 103 height 13
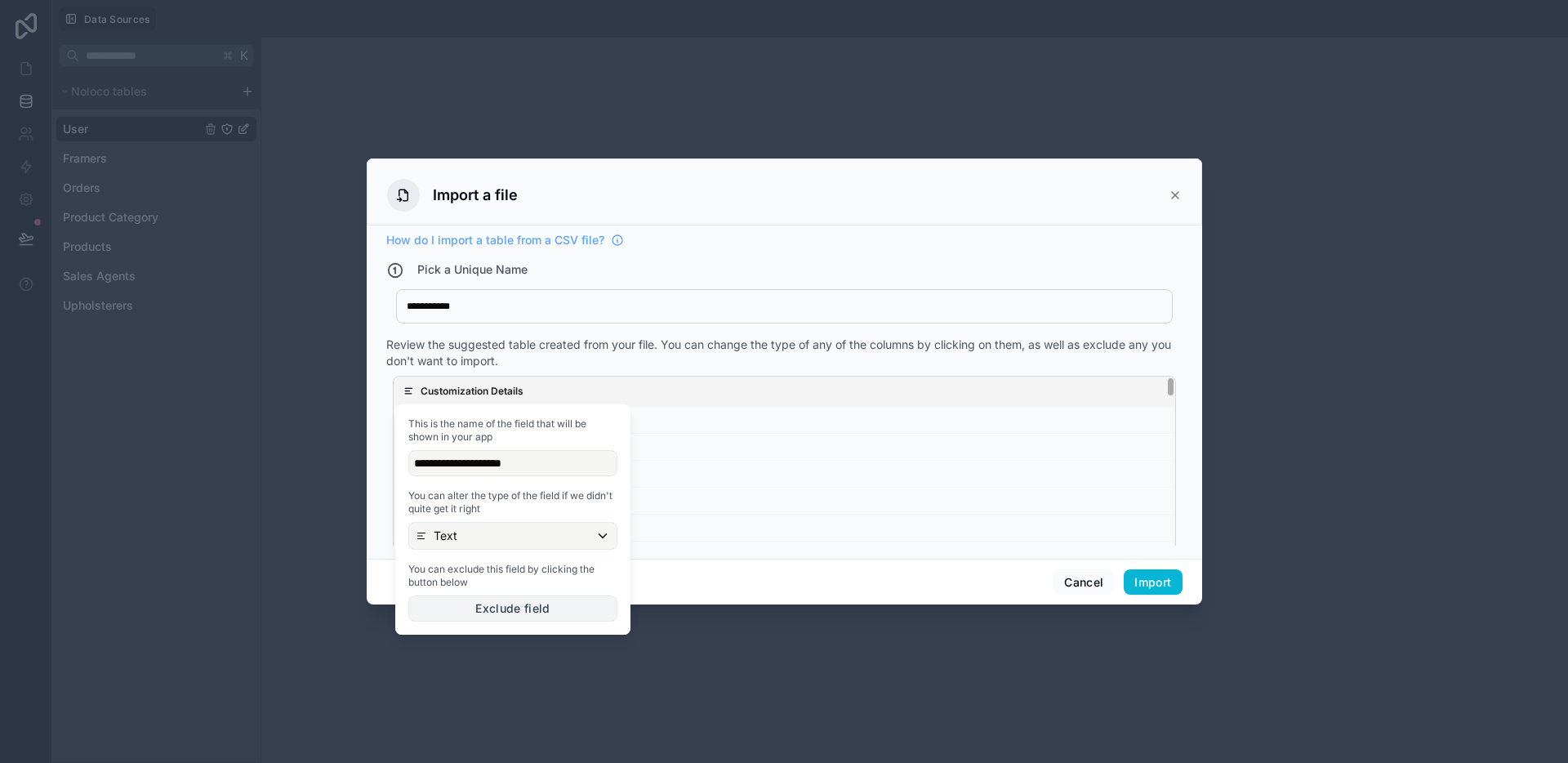
click at [499, 604] on button "Exclude field" at bounding box center [512, 608] width 209 height 26
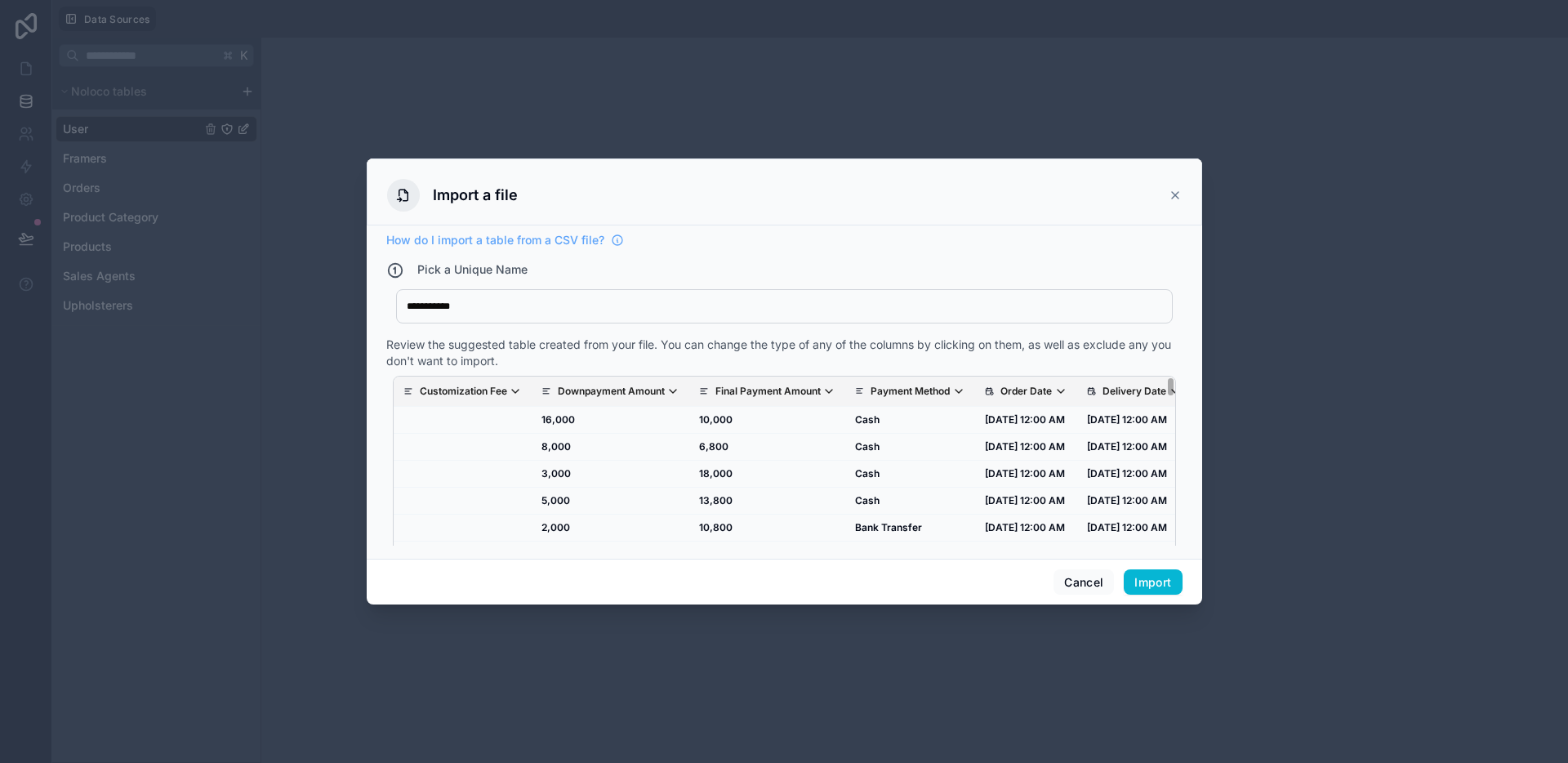
click at [474, 392] on p "Customization Fee" at bounding box center [463, 392] width 87 height 13
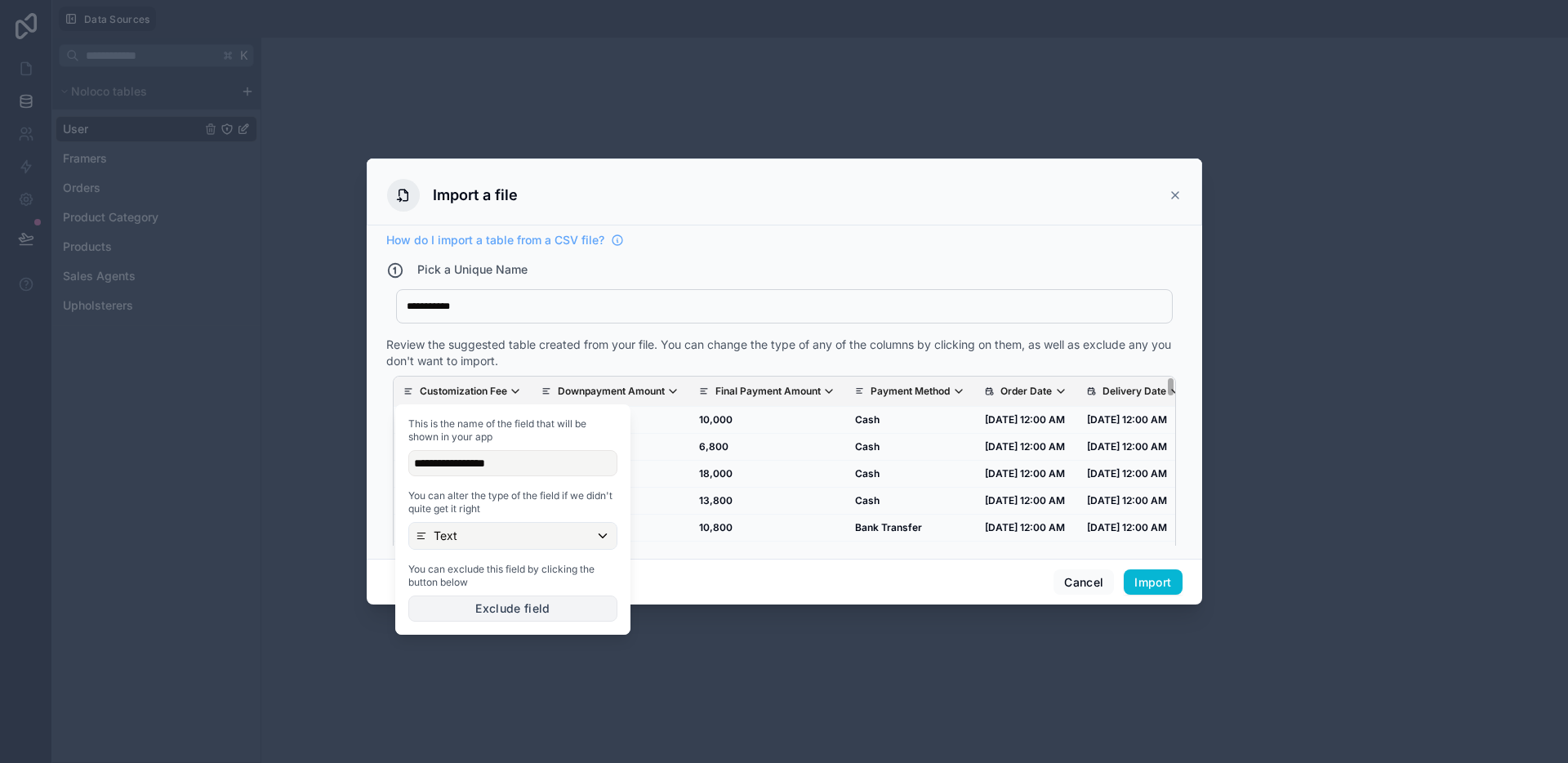
click at [458, 608] on button "Exclude field" at bounding box center [512, 608] width 209 height 26
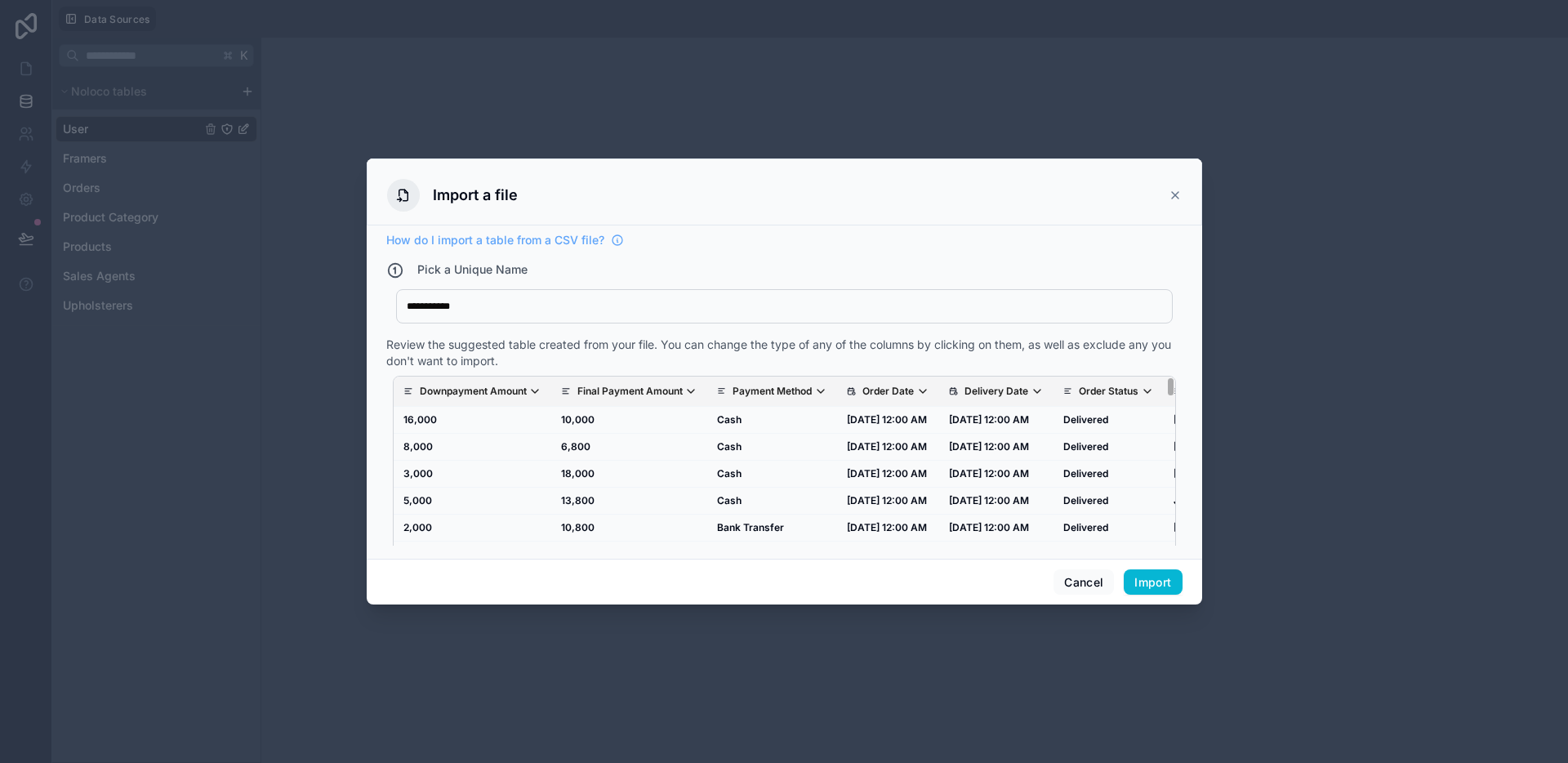
click at [460, 390] on p "Downpayment Amount" at bounding box center [472, 392] width 107 height 13
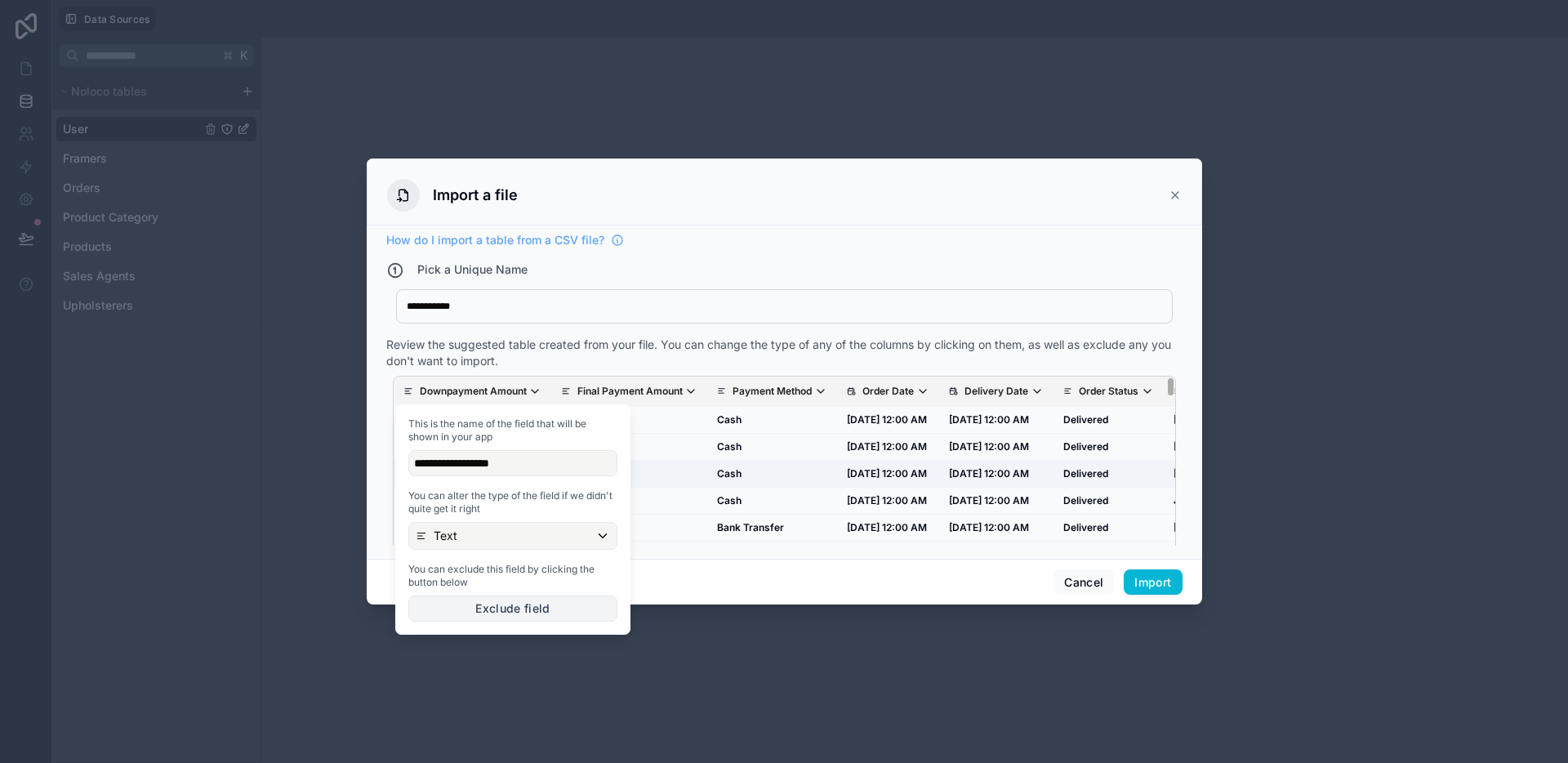
click at [472, 606] on button "Exclude field" at bounding box center [512, 608] width 209 height 26
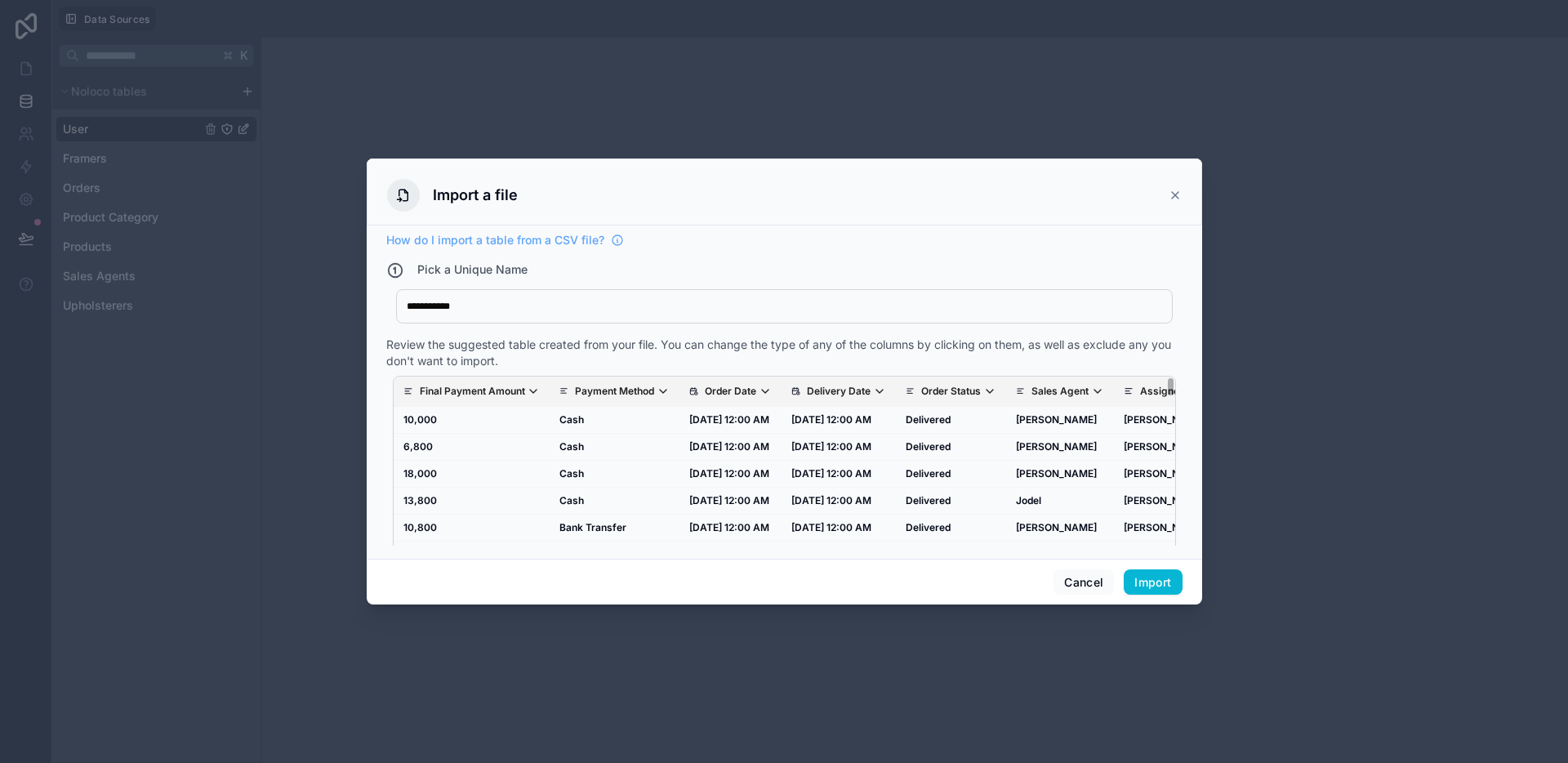
click at [491, 402] on th "Final Payment Amount" at bounding box center [471, 391] width 156 height 30
click at [493, 386] on p "Final Payment Amount" at bounding box center [472, 392] width 106 height 13
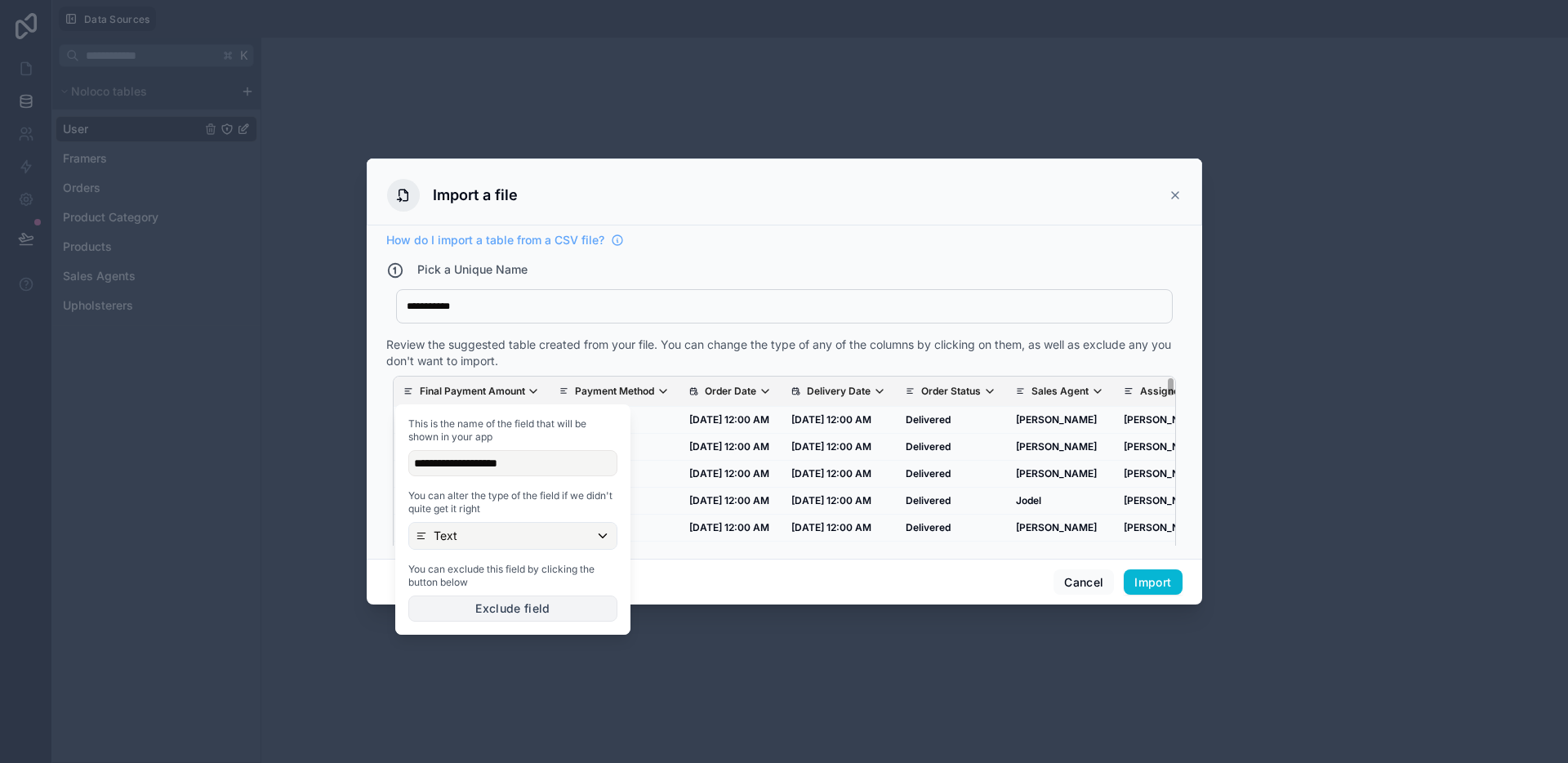
click at [497, 611] on button "Exclude field" at bounding box center [512, 608] width 209 height 26
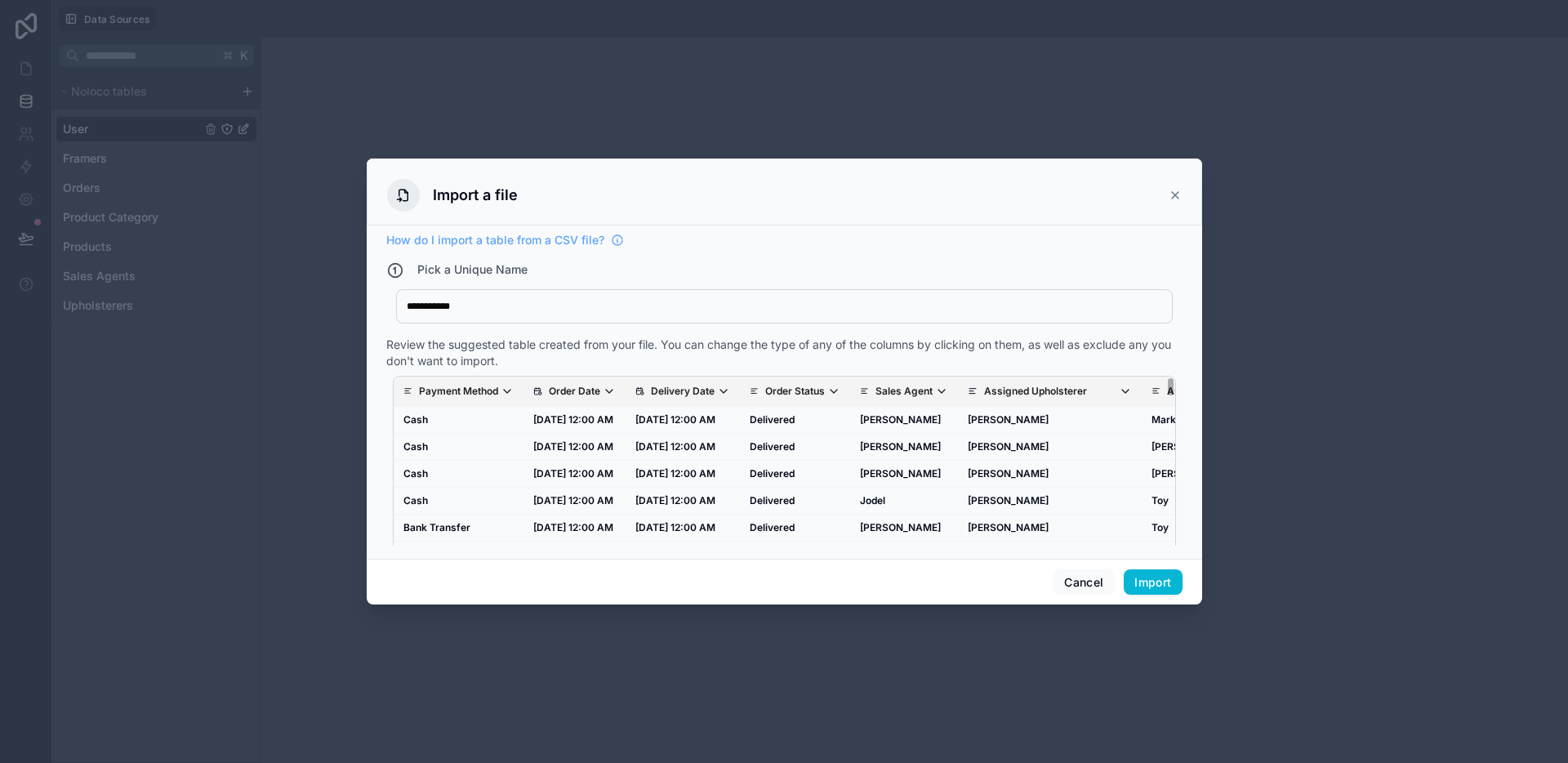
click at [515, 396] on th "Payment Method" at bounding box center [458, 391] width 130 height 30
click at [498, 392] on p "Payment Method" at bounding box center [459, 392] width 80 height 13
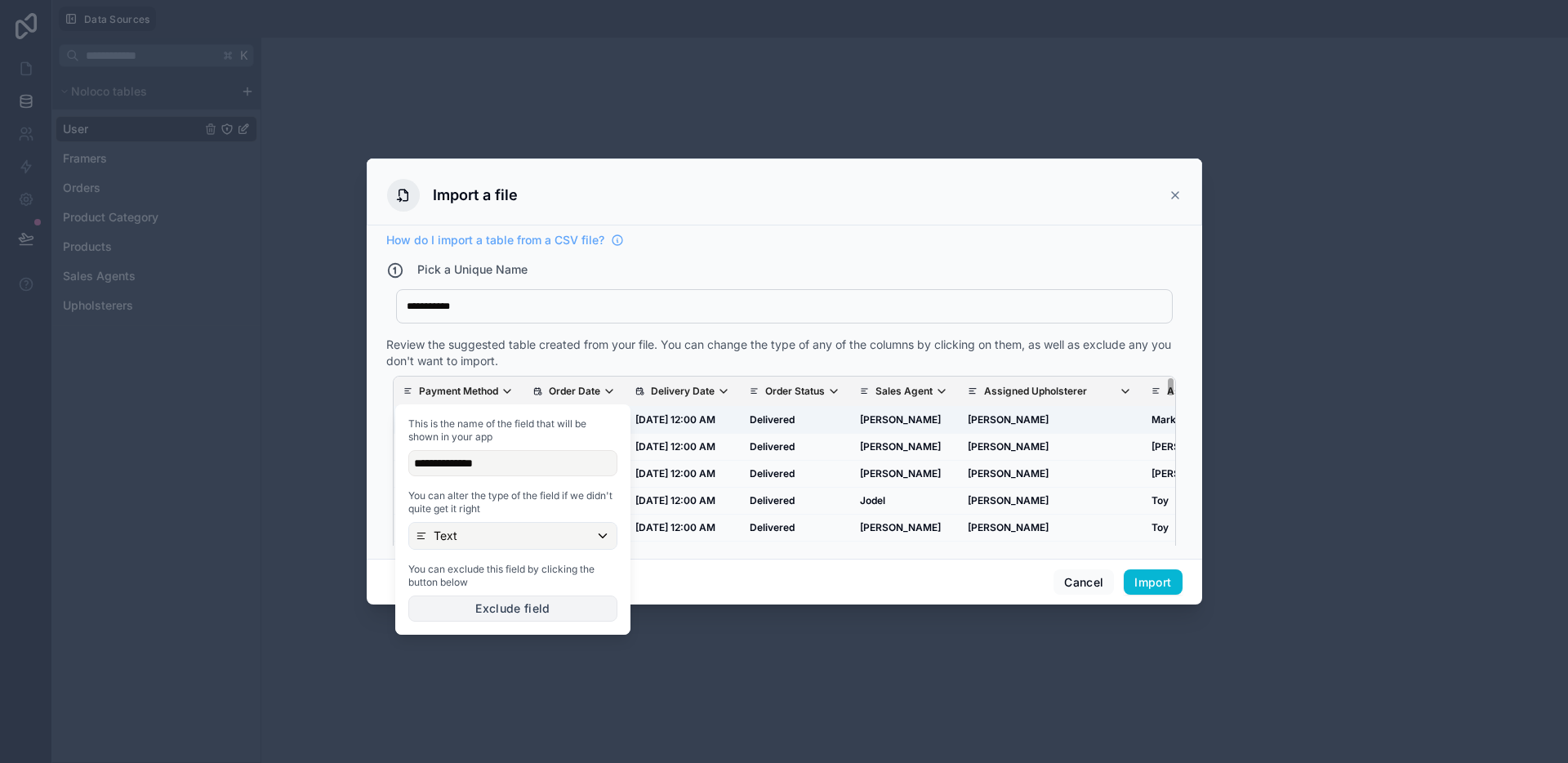
click at [532, 606] on button "Exclude field" at bounding box center [512, 608] width 209 height 26
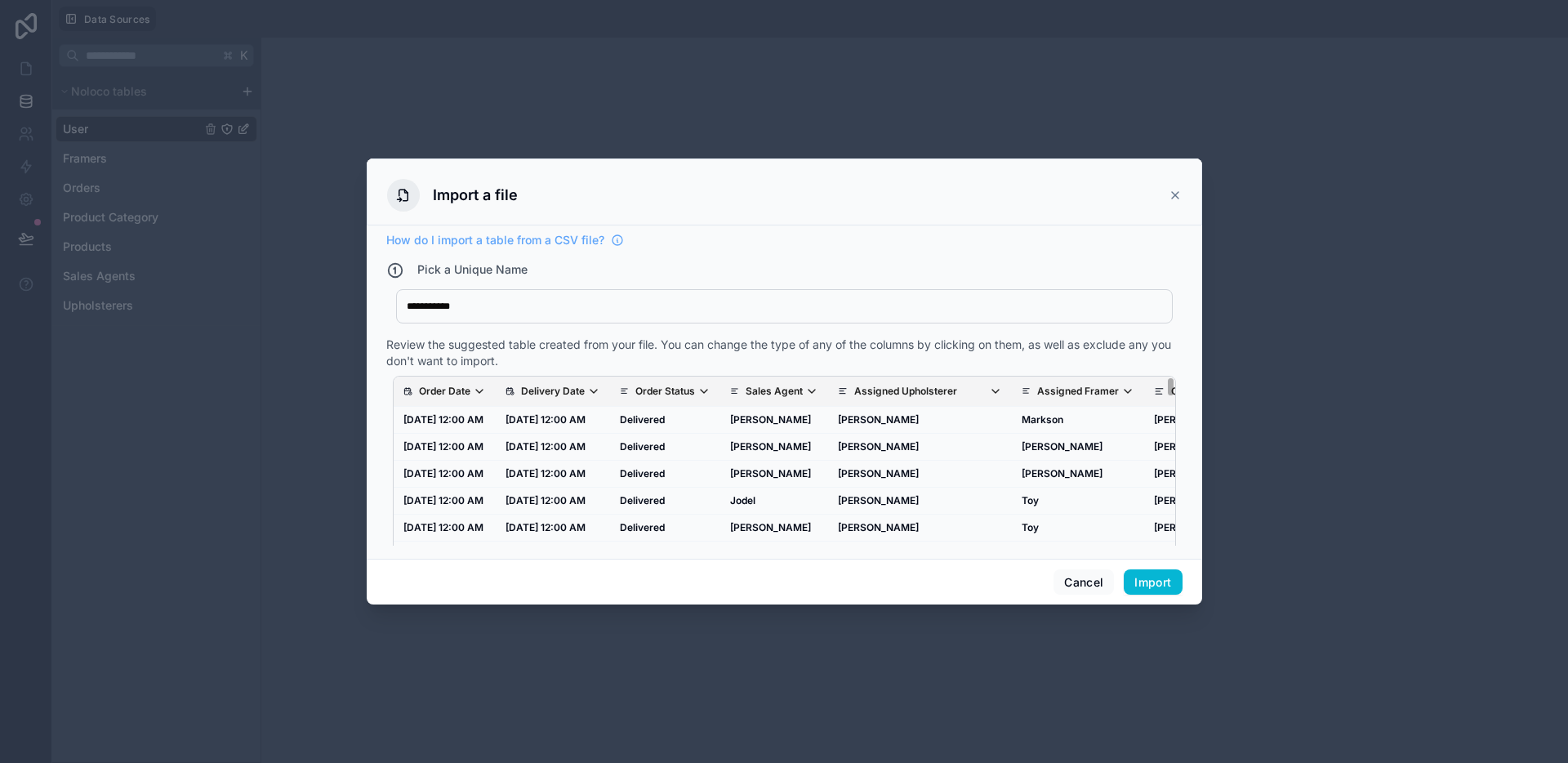
click at [473, 375] on div "Order Date Delivery Date Order Status Sales Agent Assigned Upholsterer Assigned…" at bounding box center [784, 473] width 783 height 196
click at [472, 387] on span "Order Date" at bounding box center [453, 392] width 67 height 13
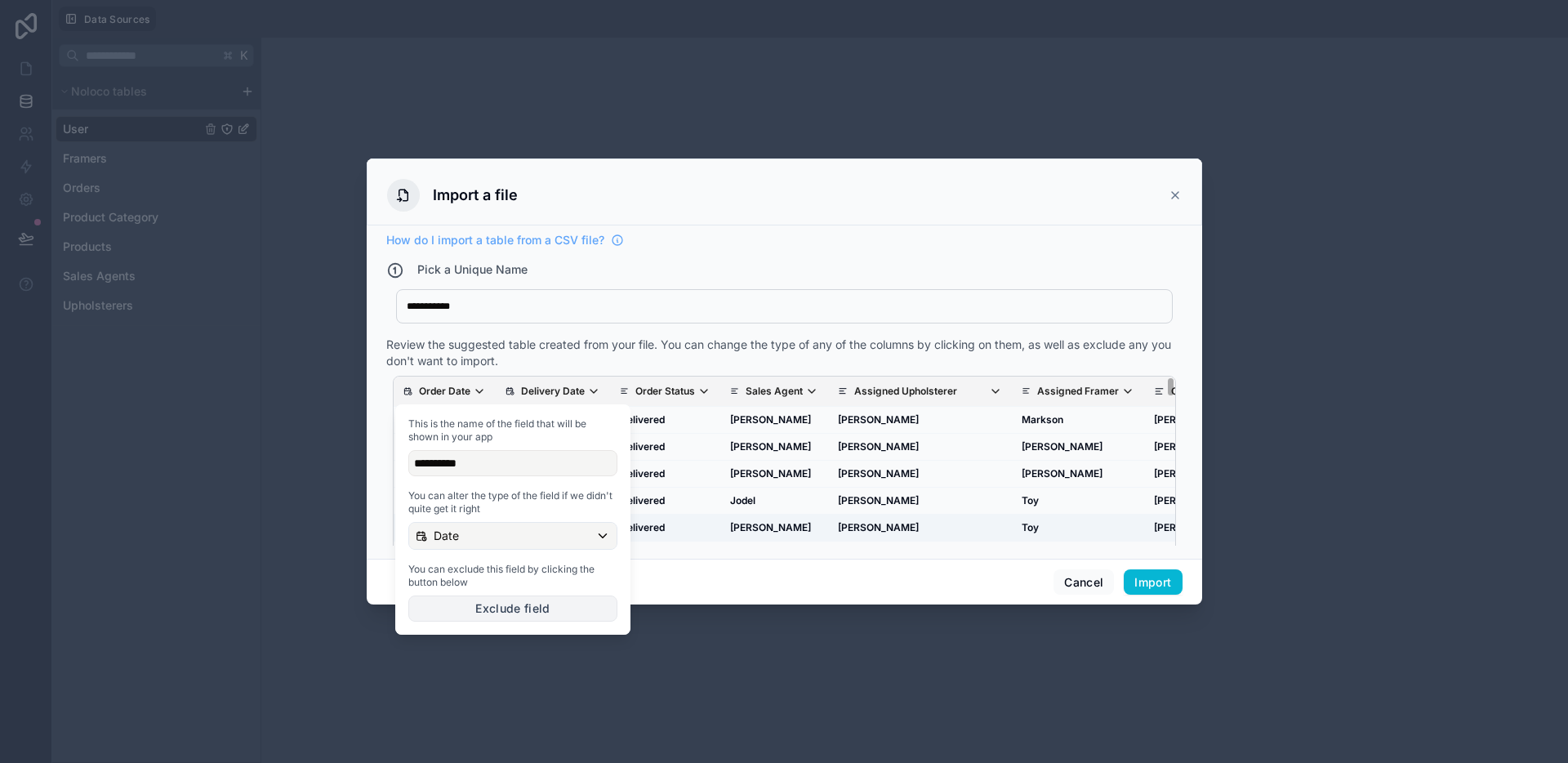
drag, startPoint x: 504, startPoint y: 600, endPoint x: 511, endPoint y: 538, distance: 62.4
click at [504, 600] on button "Exclude field" at bounding box center [512, 608] width 209 height 26
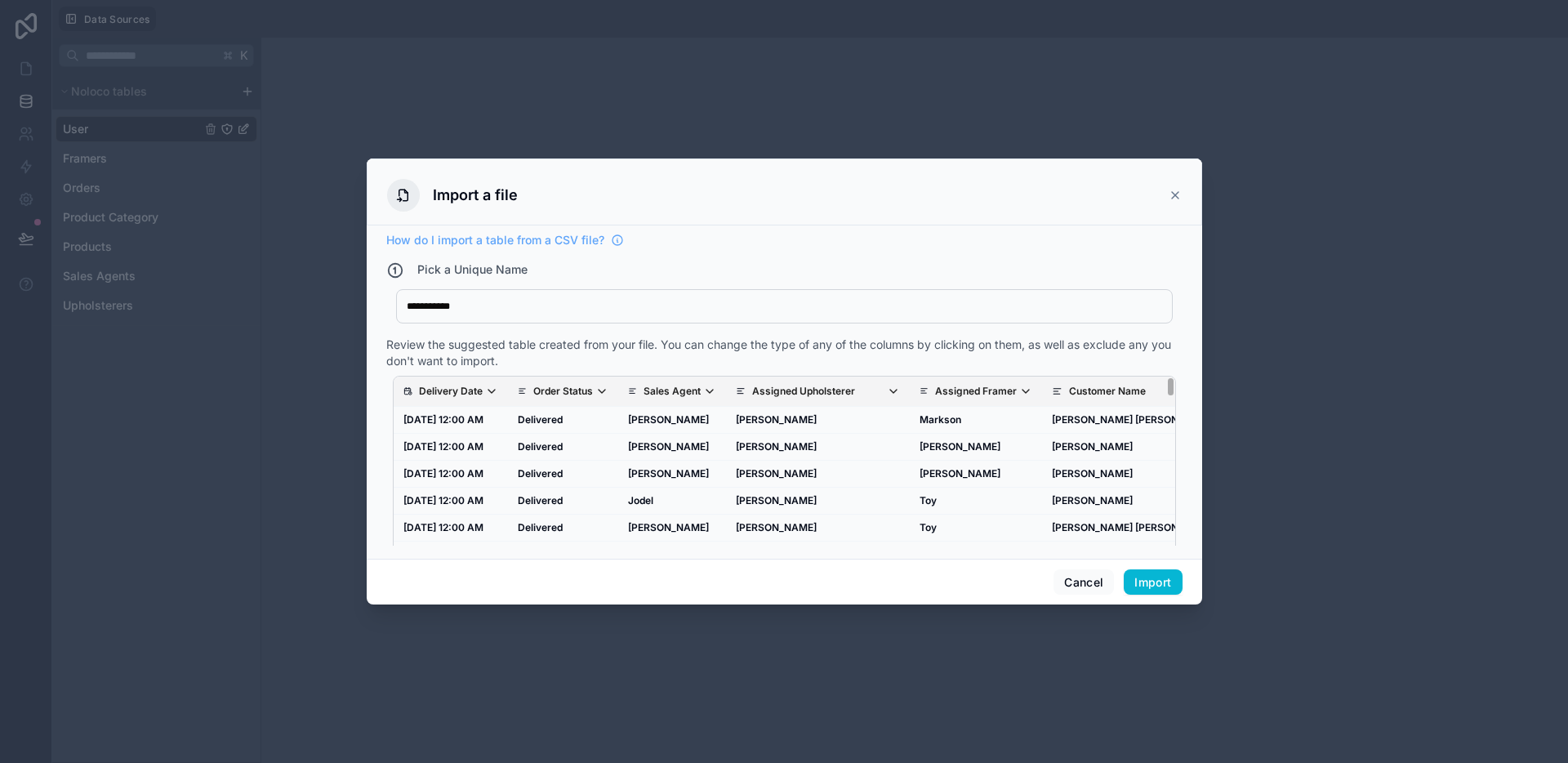
click at [478, 390] on p "Delivery Date" at bounding box center [451, 392] width 63 height 13
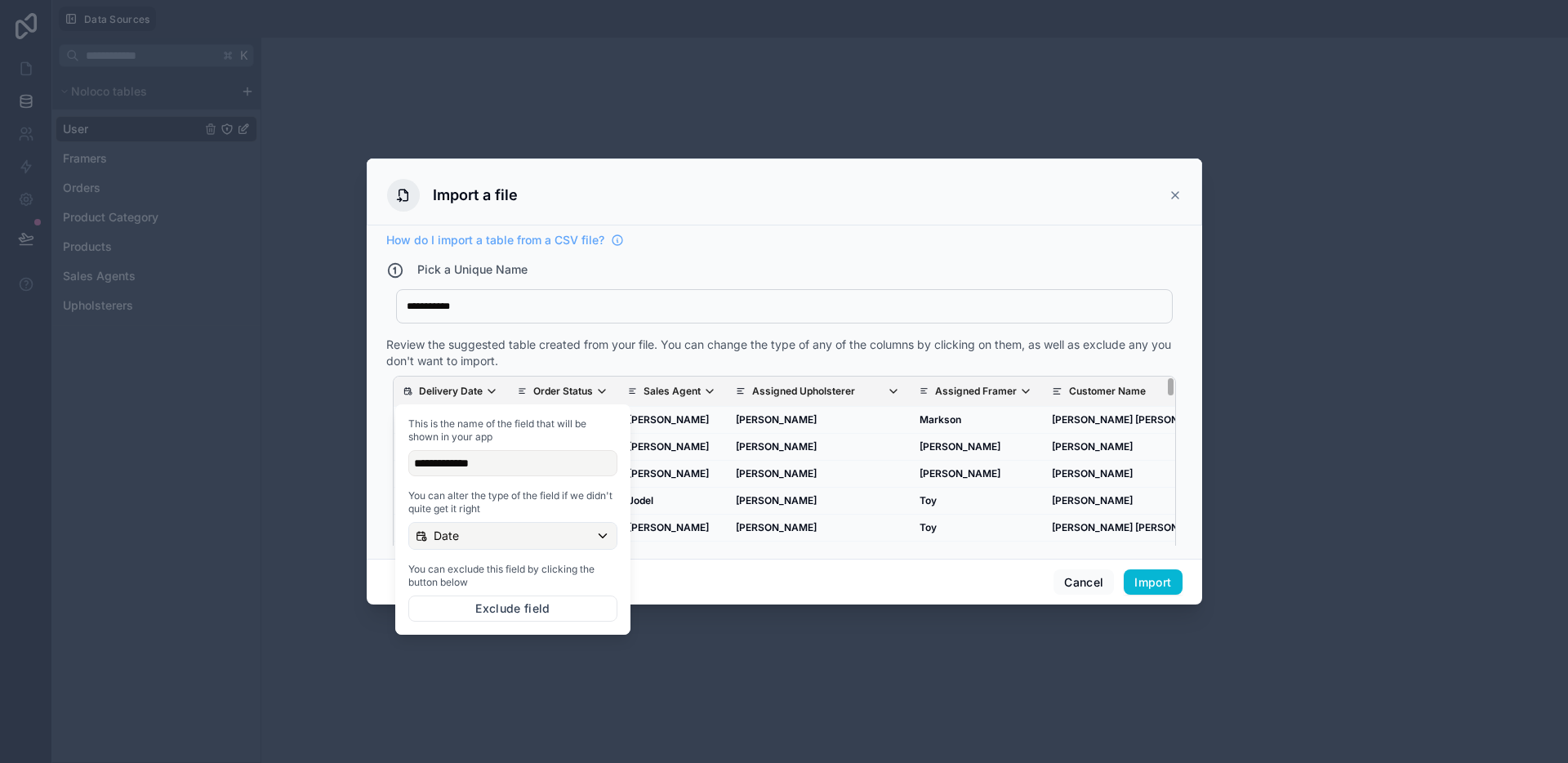
click at [473, 584] on span "You can exclude this field by clicking the button below" at bounding box center [512, 575] width 209 height 26
click at [472, 596] on button "Exclude field" at bounding box center [512, 608] width 209 height 26
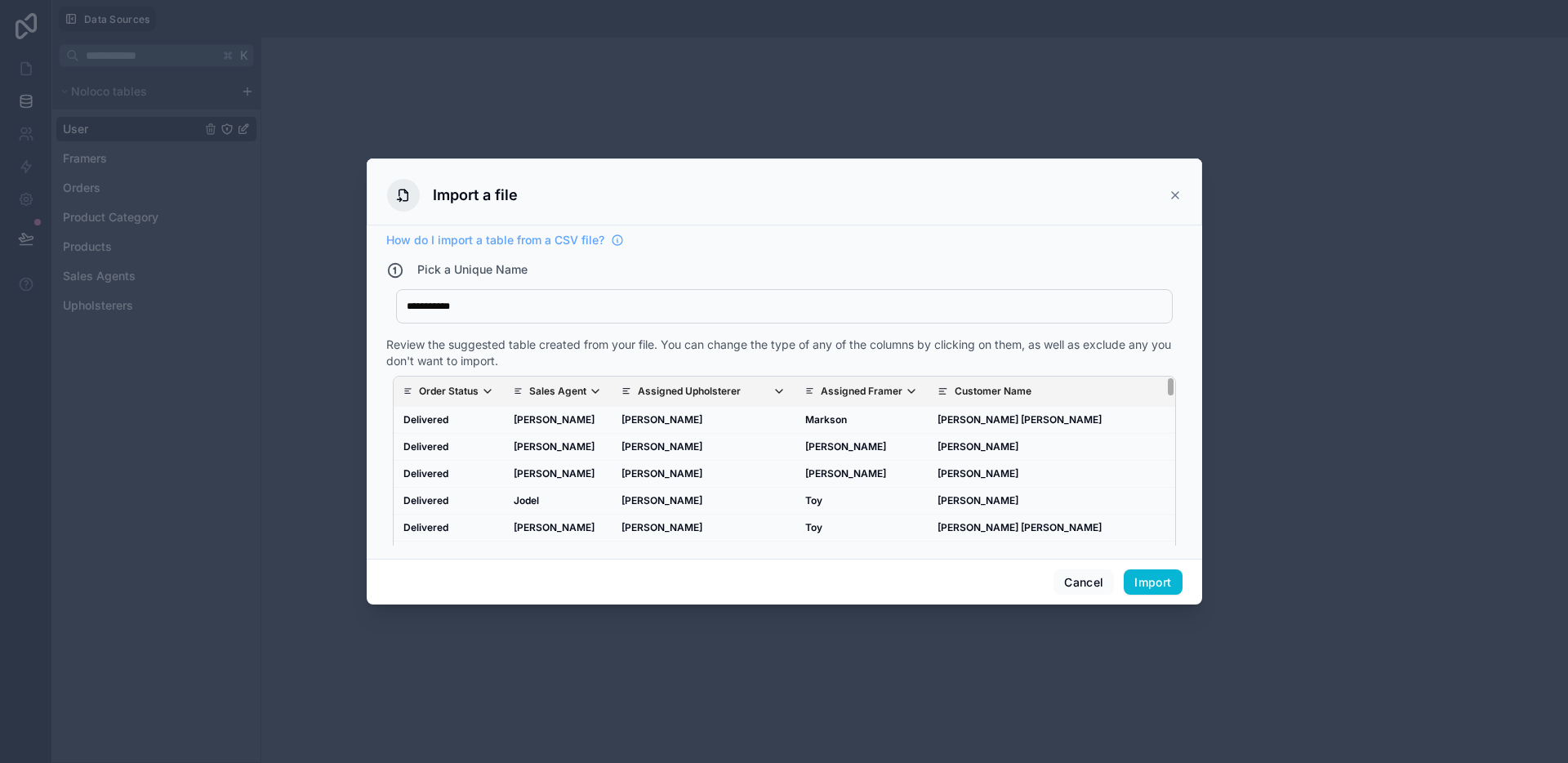
click at [473, 367] on div "Review the suggested table created from your file. You can change the type of a…" at bounding box center [784, 353] width 796 height 33
click at [468, 387] on p "Order Status" at bounding box center [449, 392] width 59 height 13
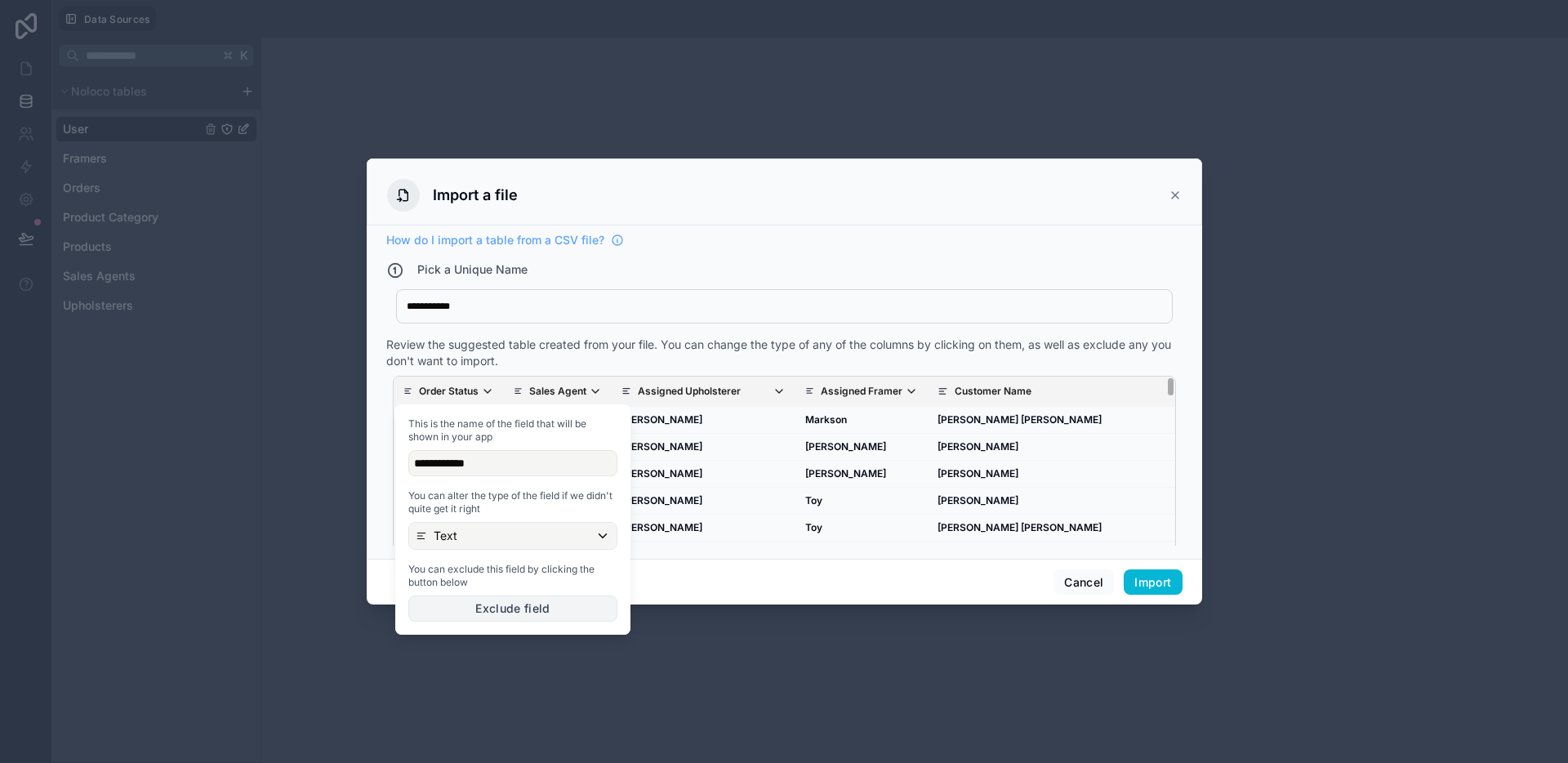
click at [509, 600] on button "Exclude field" at bounding box center [512, 608] width 209 height 26
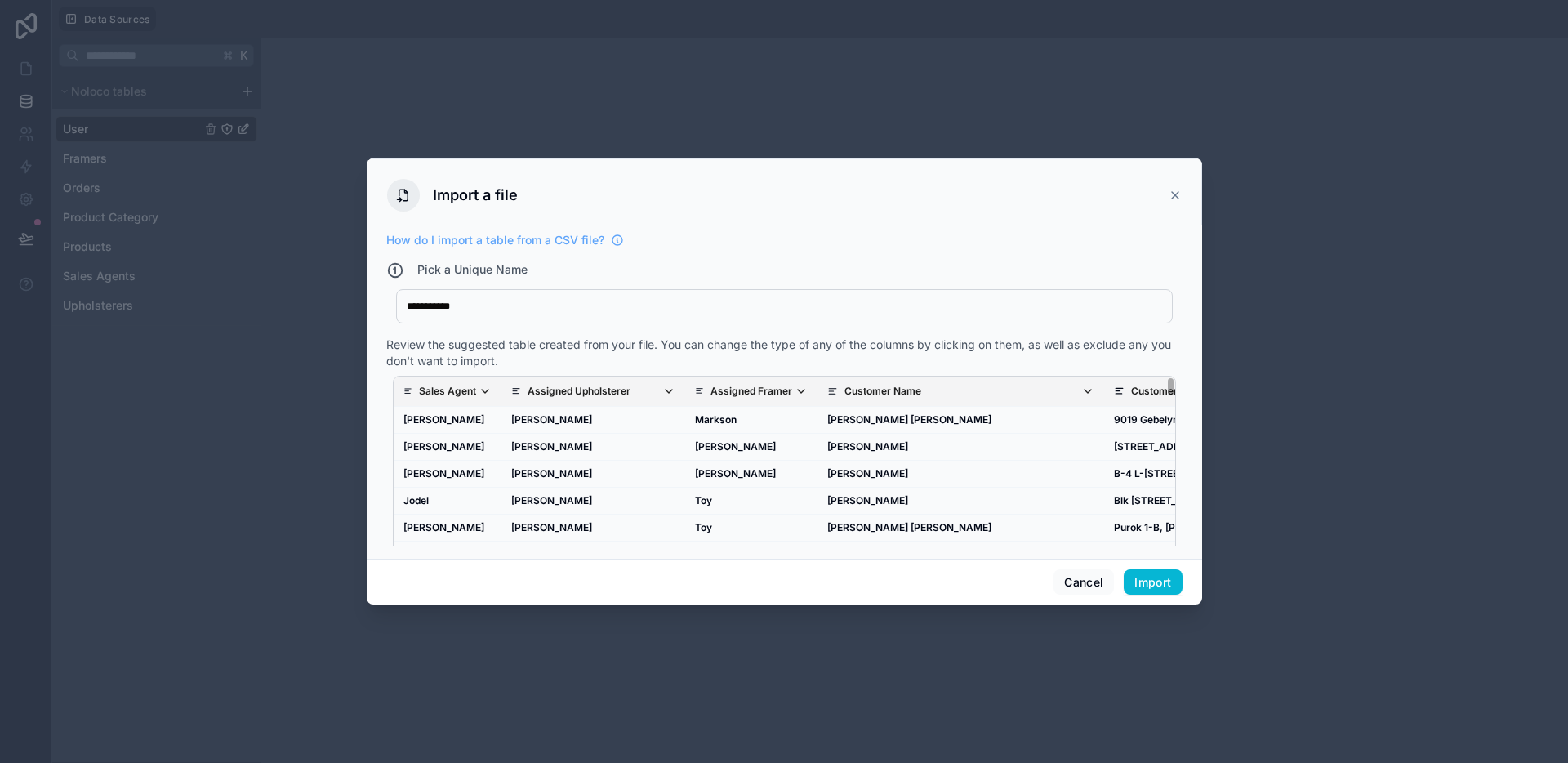
click at [463, 392] on p "Sales Agent" at bounding box center [448, 392] width 58 height 13
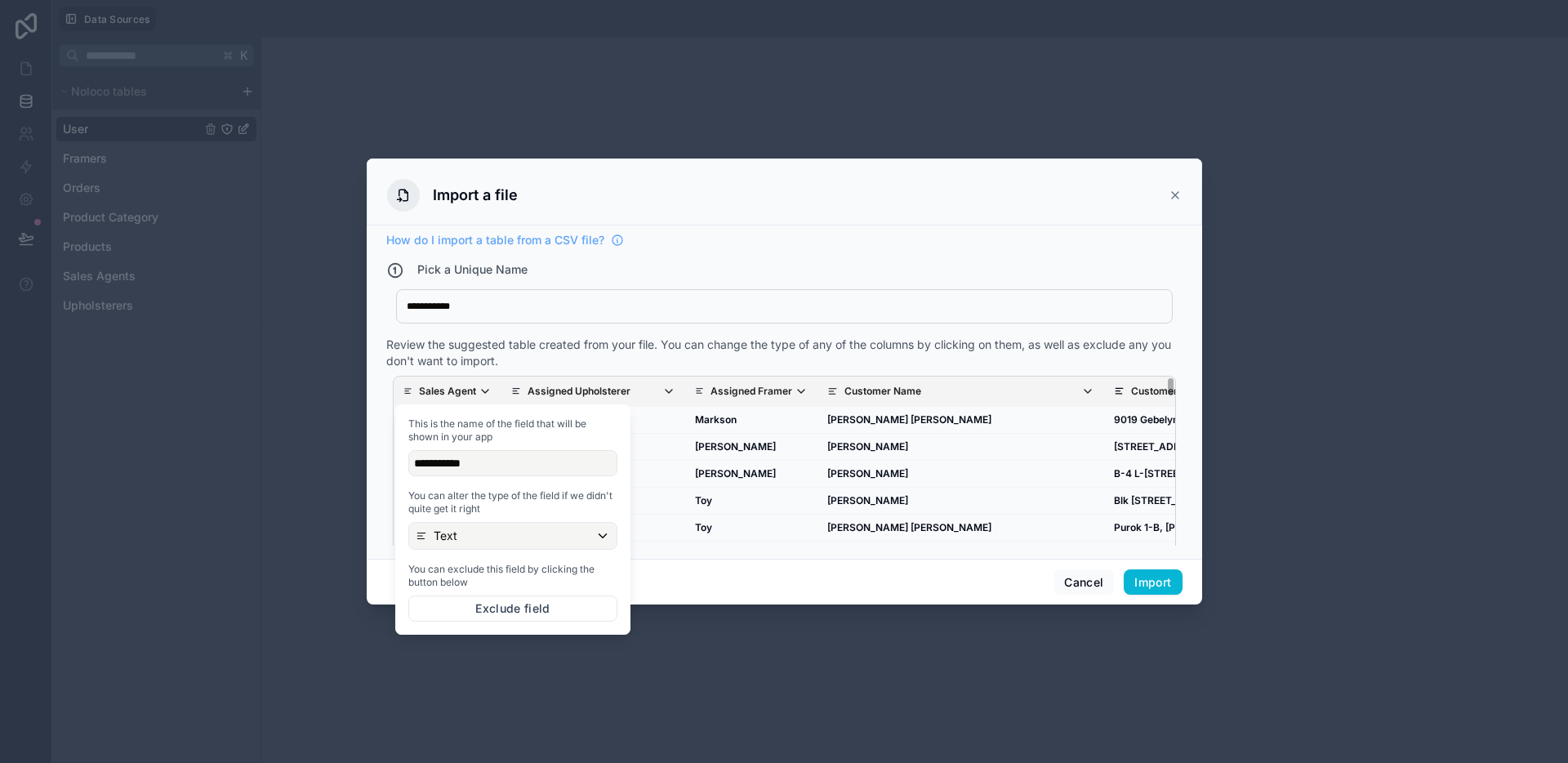
click at [531, 594] on div "You can exclude this field by clicking the button below Exclude field" at bounding box center [512, 591] width 209 height 59
click at [526, 602] on button "Exclude field" at bounding box center [512, 608] width 209 height 26
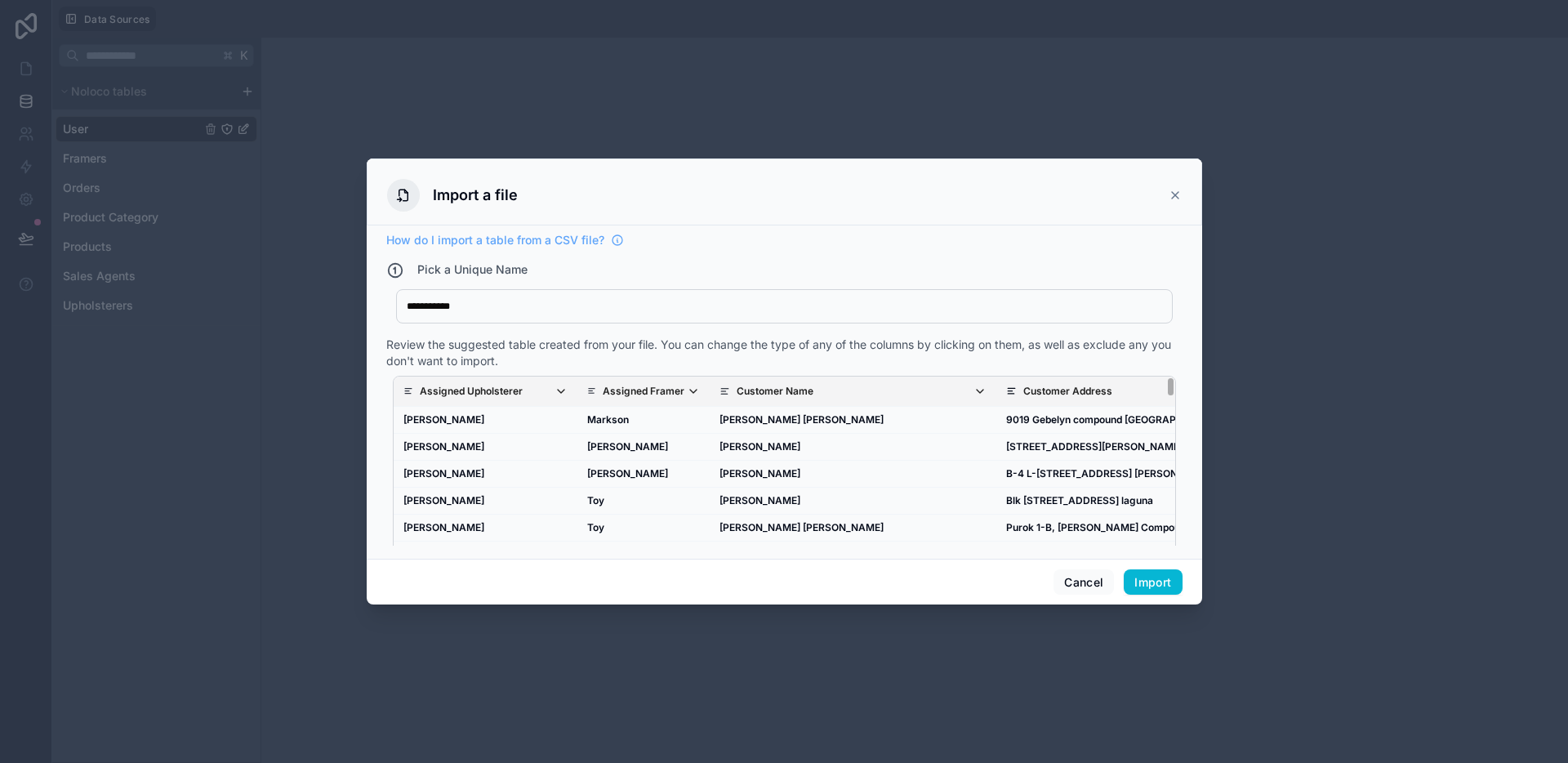
click at [474, 380] on th "Assigned Upholsterer" at bounding box center [485, 391] width 183 height 30
click at [475, 380] on th "Assigned Upholsterer" at bounding box center [485, 391] width 183 height 30
click at [474, 393] on p "Assigned Upholsterer" at bounding box center [470, 392] width 103 height 13
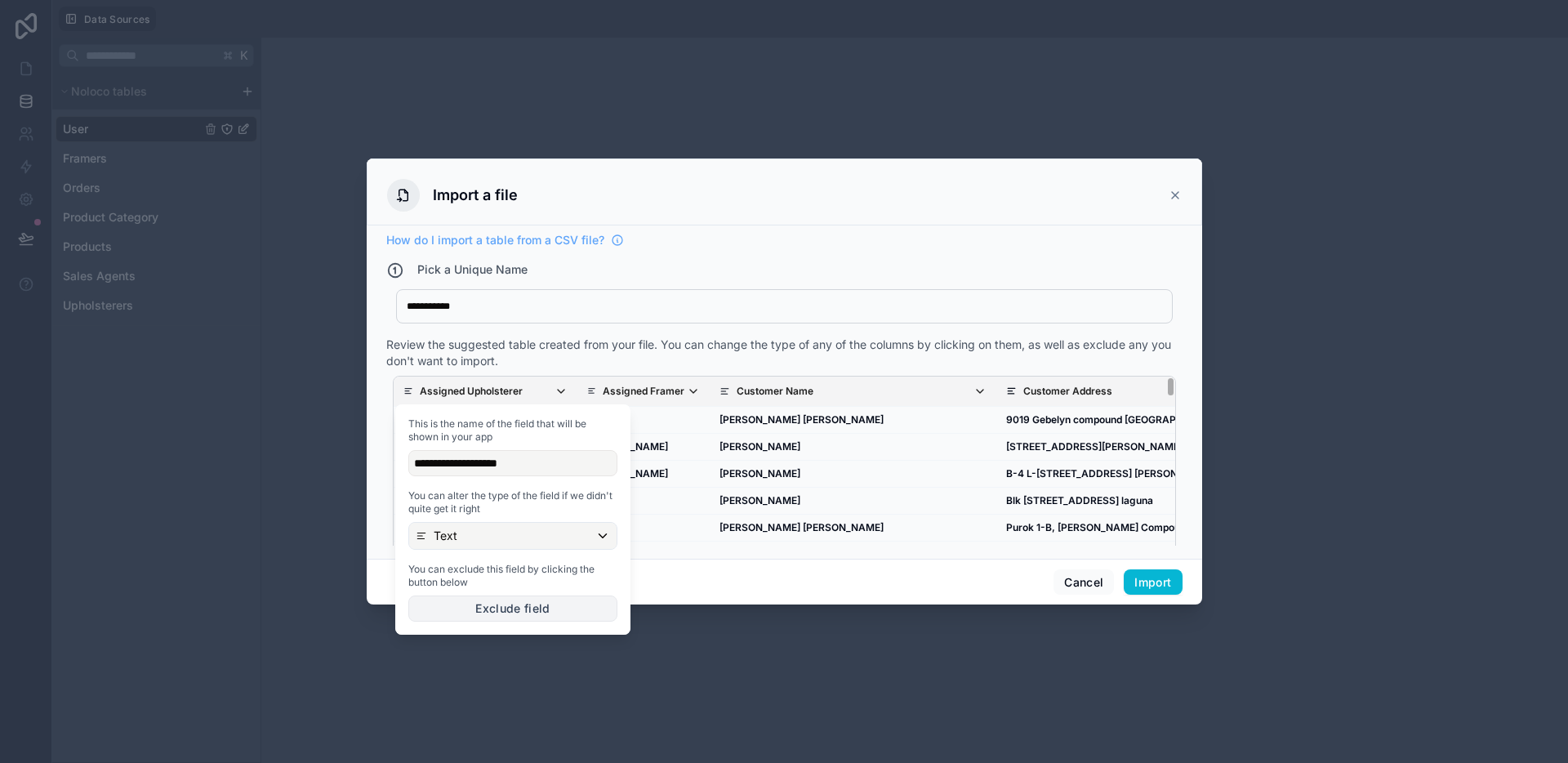
click at [519, 617] on button "Exclude field" at bounding box center [512, 608] width 209 height 26
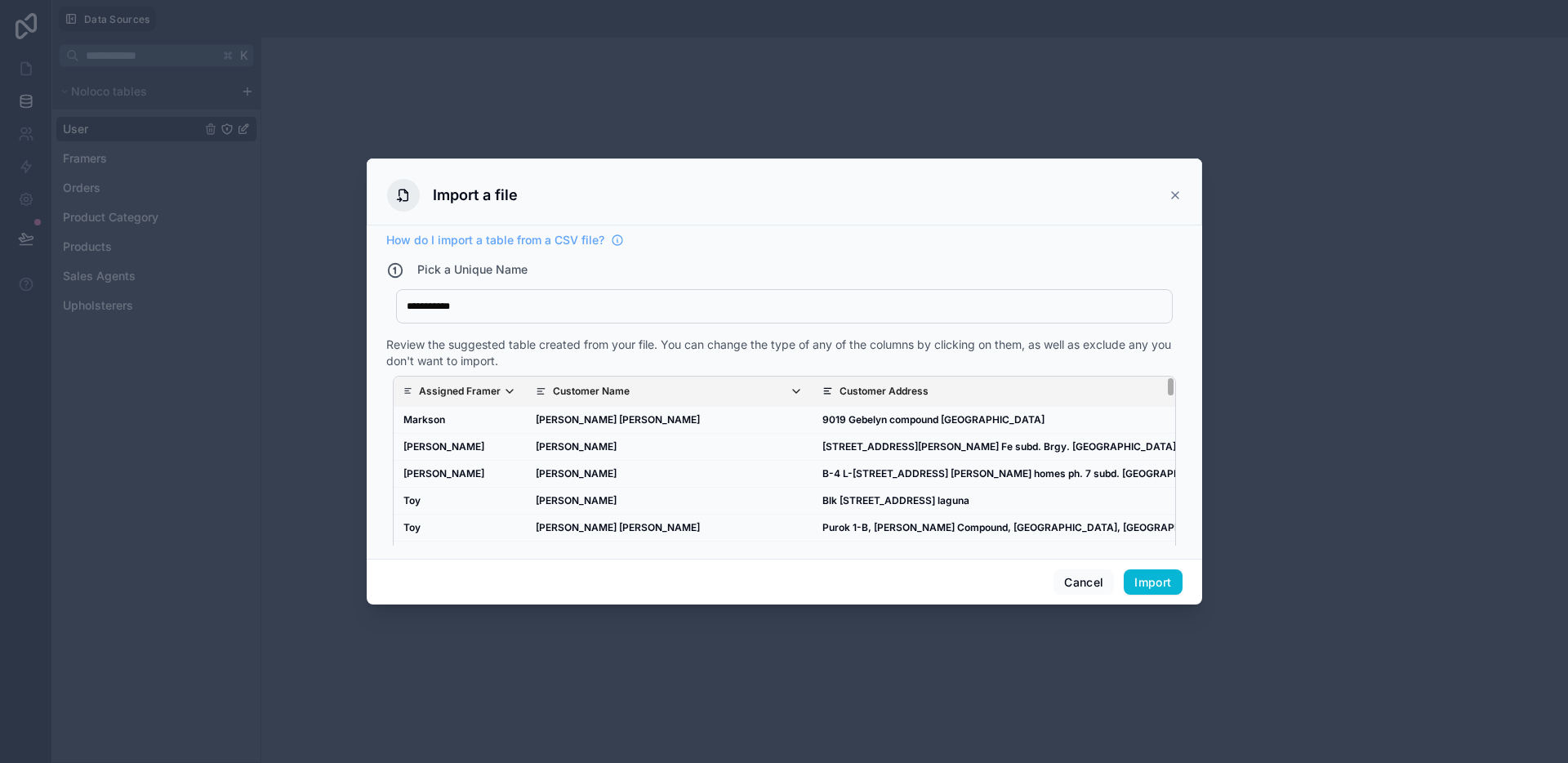
click at [507, 391] on icon "scrollable content" at bounding box center [510, 391] width 7 height 3
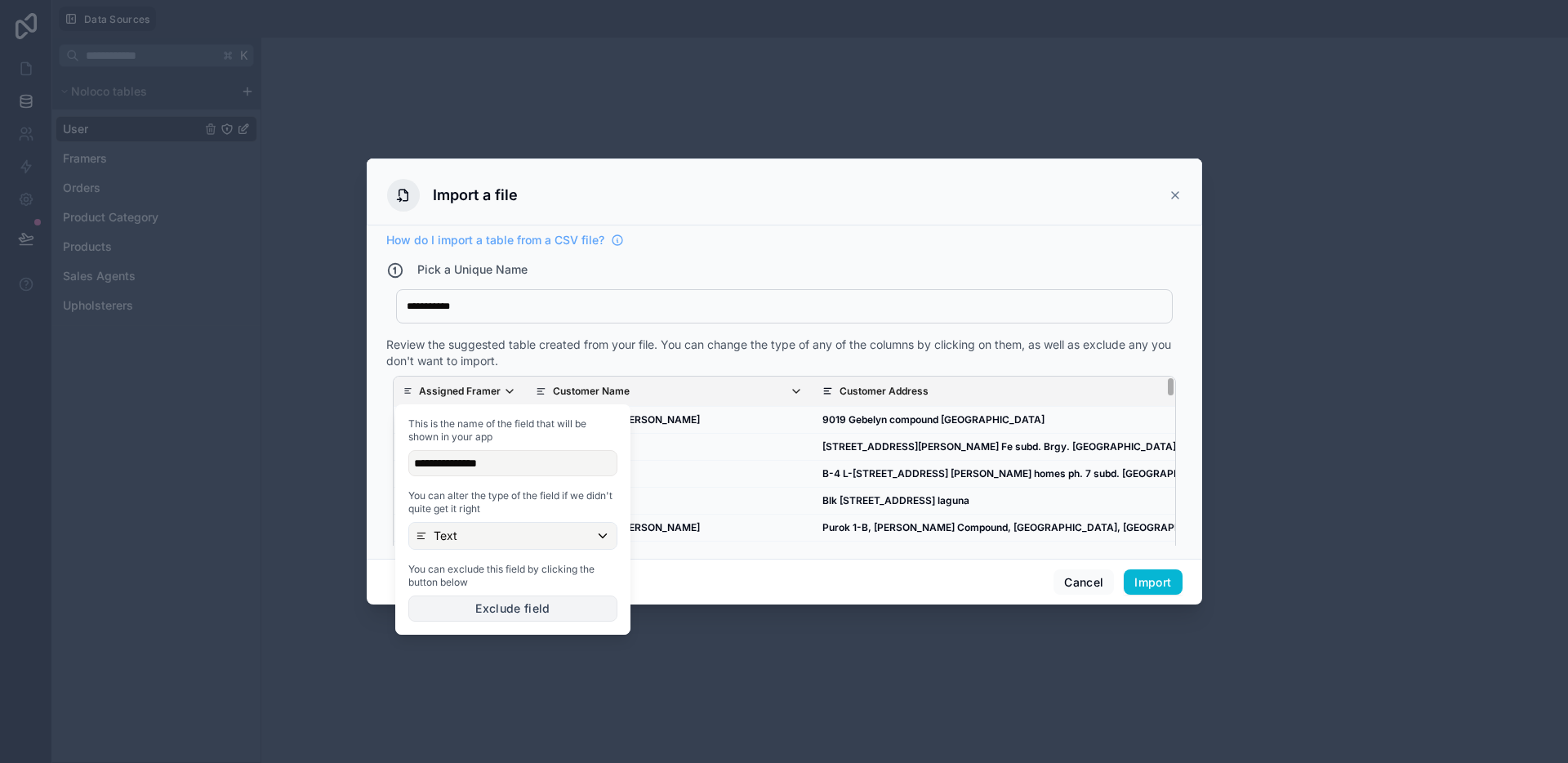
click at [489, 607] on button "Exclude field" at bounding box center [512, 608] width 209 height 26
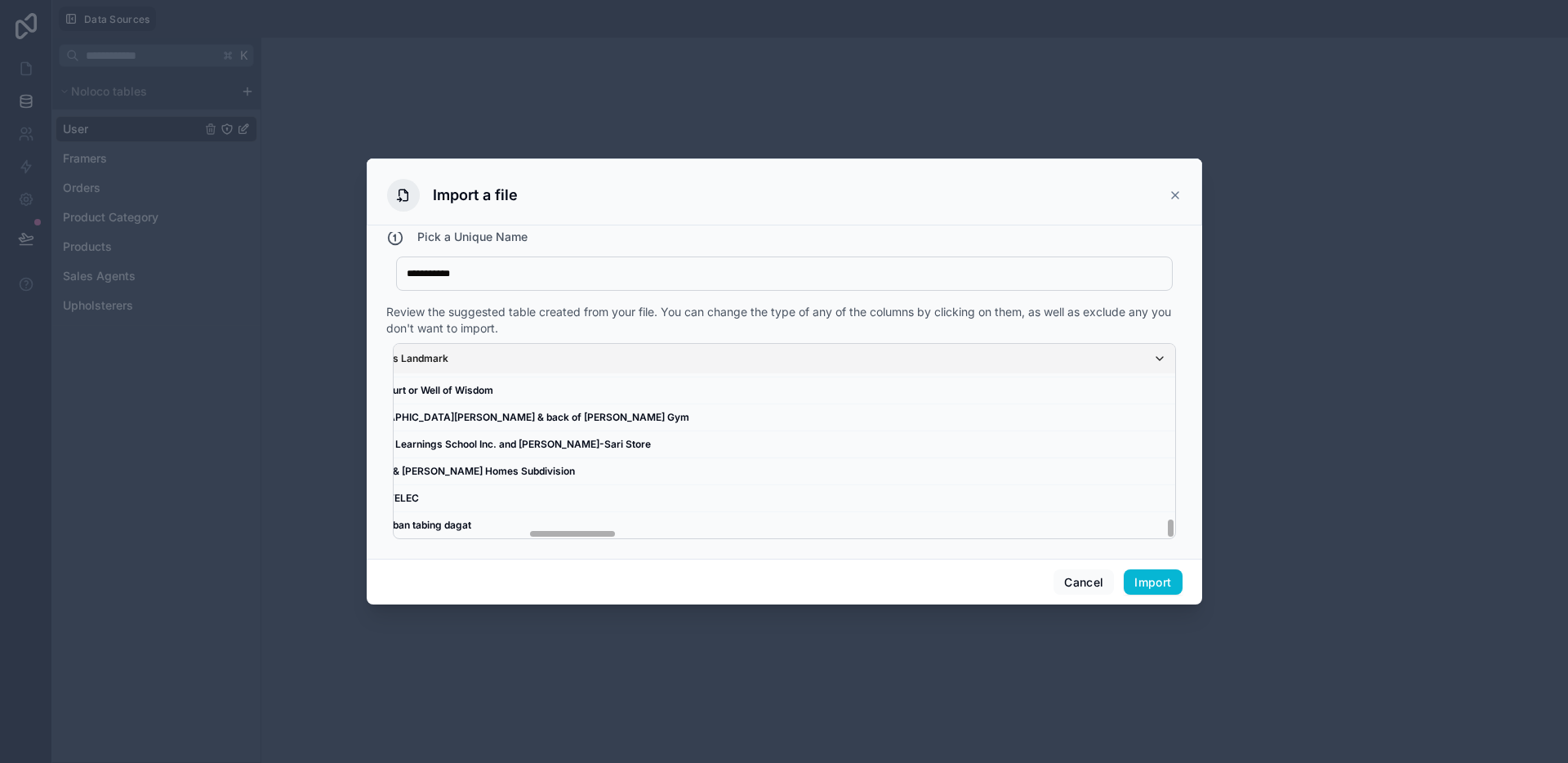
scroll to position [2530, 1184]
drag, startPoint x: 476, startPoint y: 536, endPoint x: 612, endPoint y: 534, distance: 136.0
click at [612, 534] on div "Customer Name Customer Address Address Landmark Customer Phone Number Order ID …" at bounding box center [784, 441] width 783 height 196
click at [1152, 579] on button "Import" at bounding box center [1152, 582] width 58 height 26
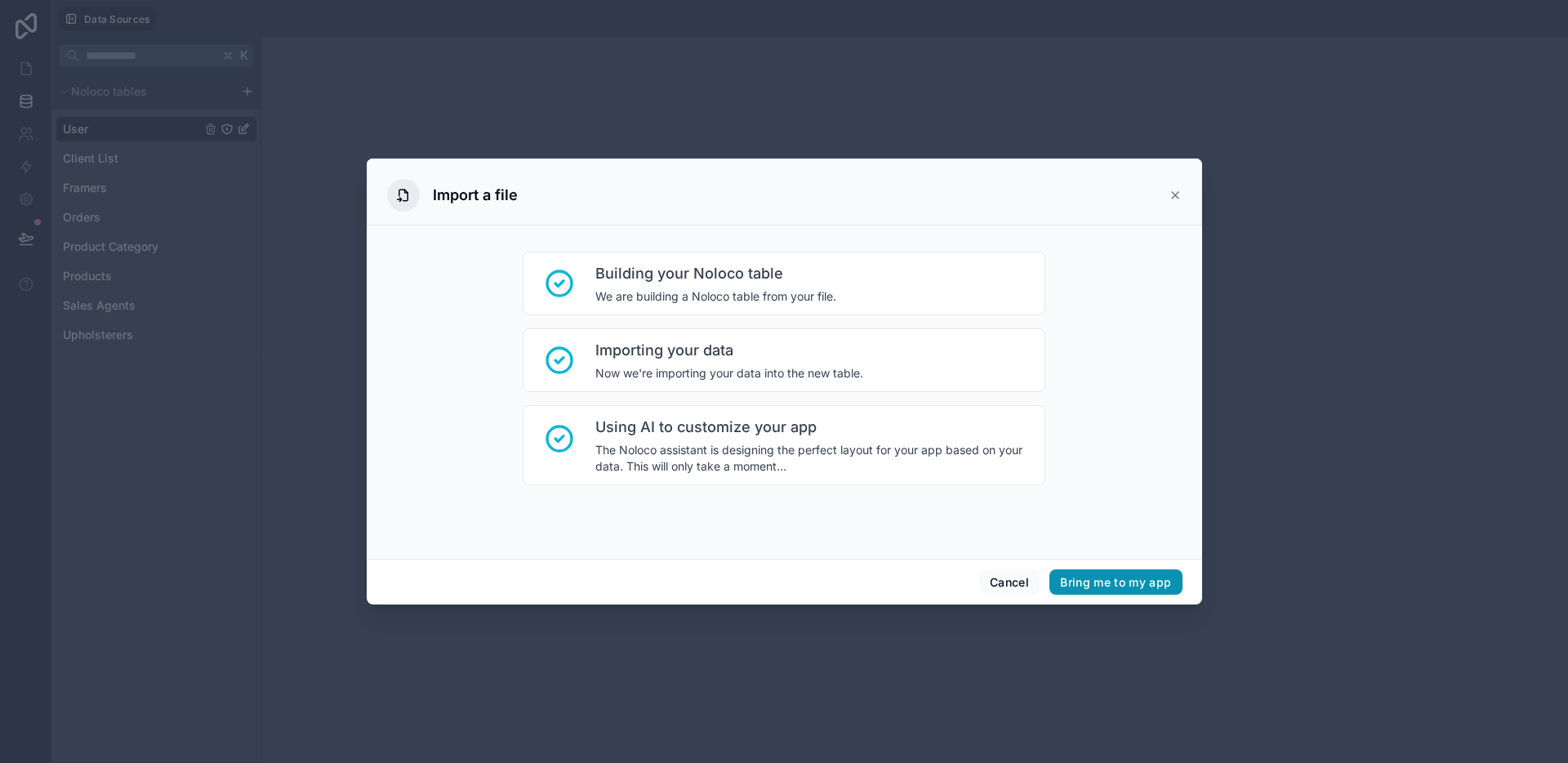
click at [1110, 577] on button "Bring me to my app" at bounding box center [1115, 582] width 132 height 26
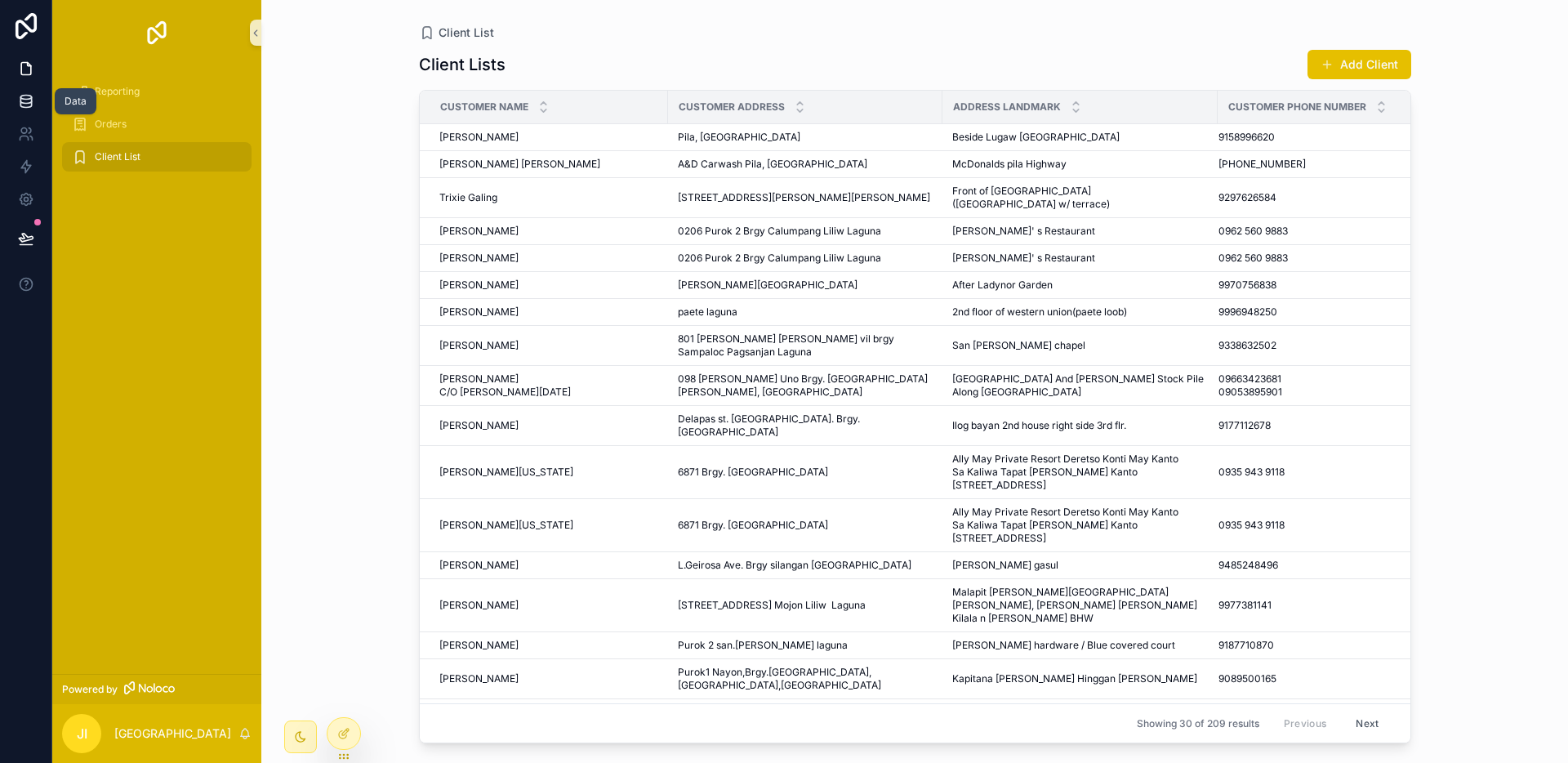
click at [29, 110] on link at bounding box center [26, 101] width 52 height 33
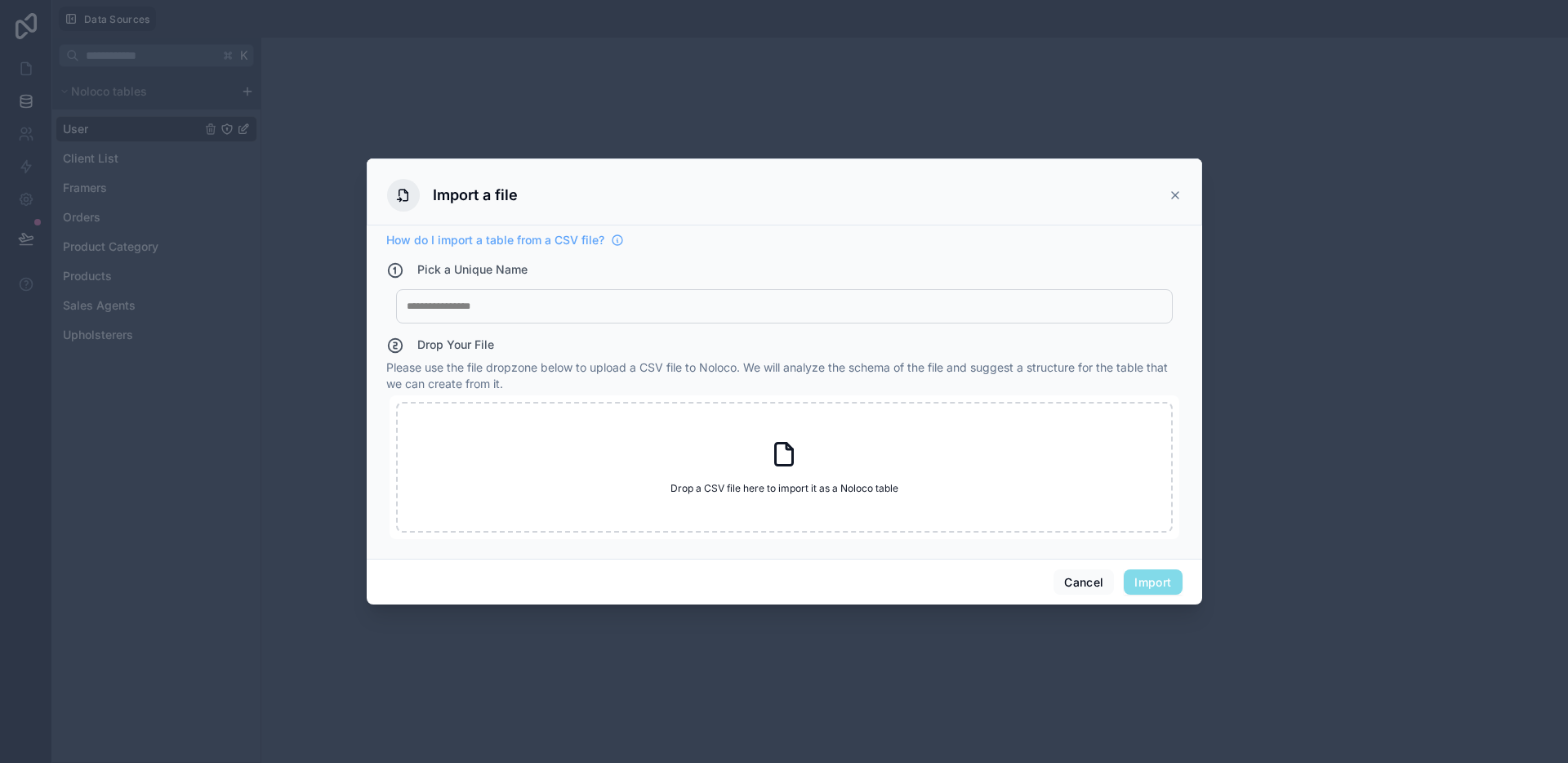
click at [1173, 189] on icon at bounding box center [1176, 196] width 13 height 13
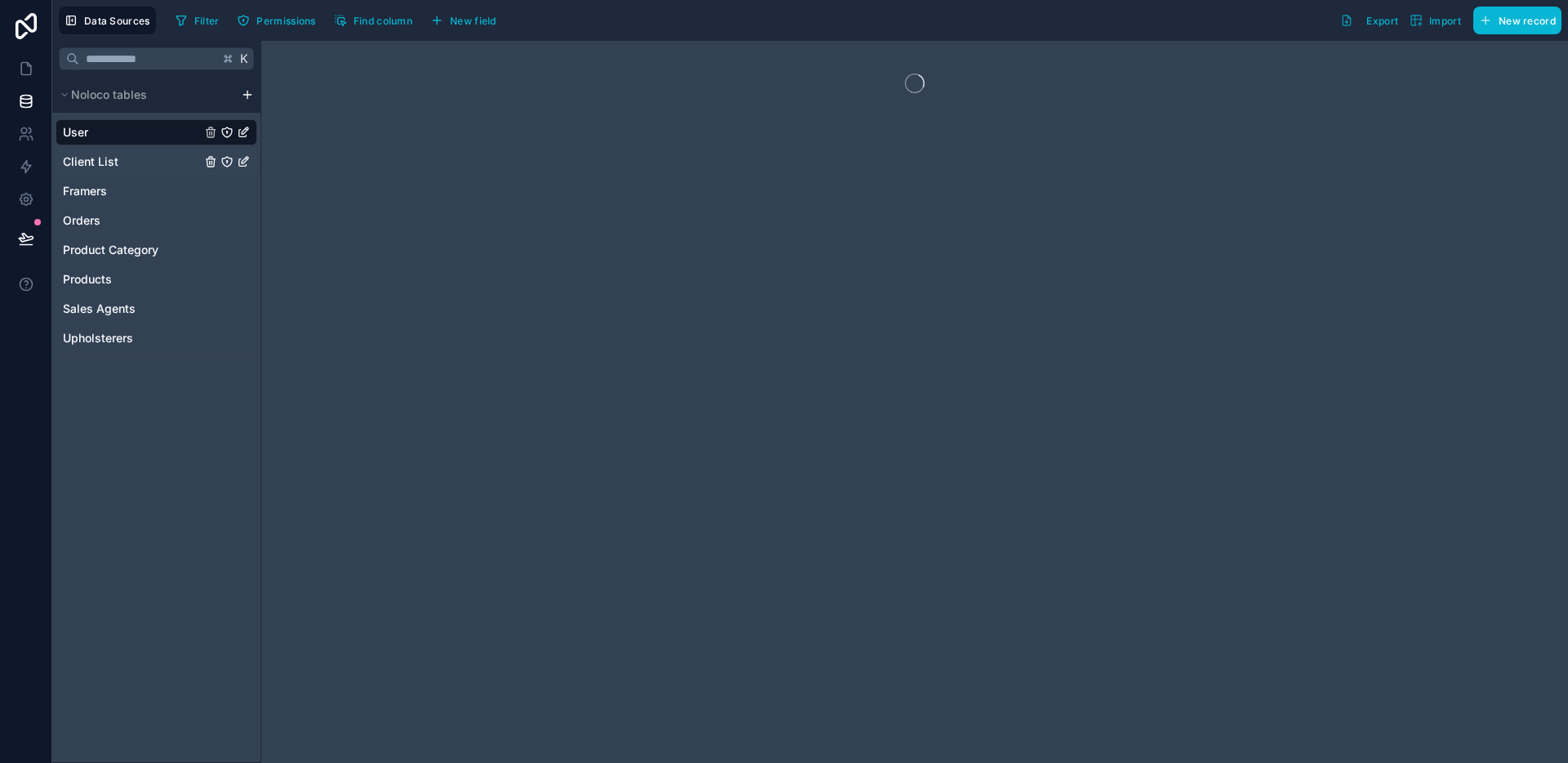
click at [134, 161] on div "Client List" at bounding box center [156, 161] width 202 height 26
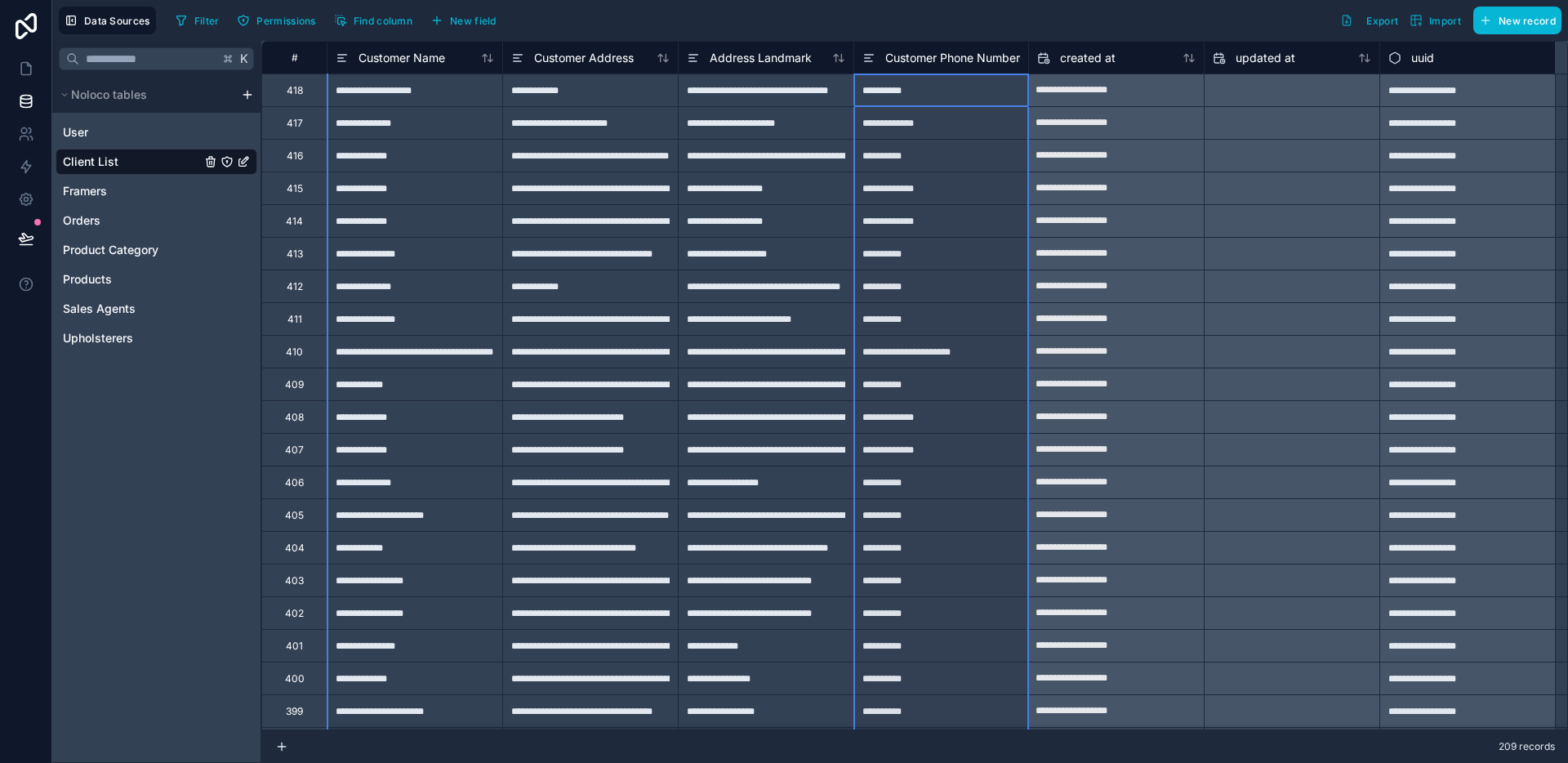
click at [945, 60] on span "Customer Phone Number" at bounding box center [952, 58] width 134 height 16
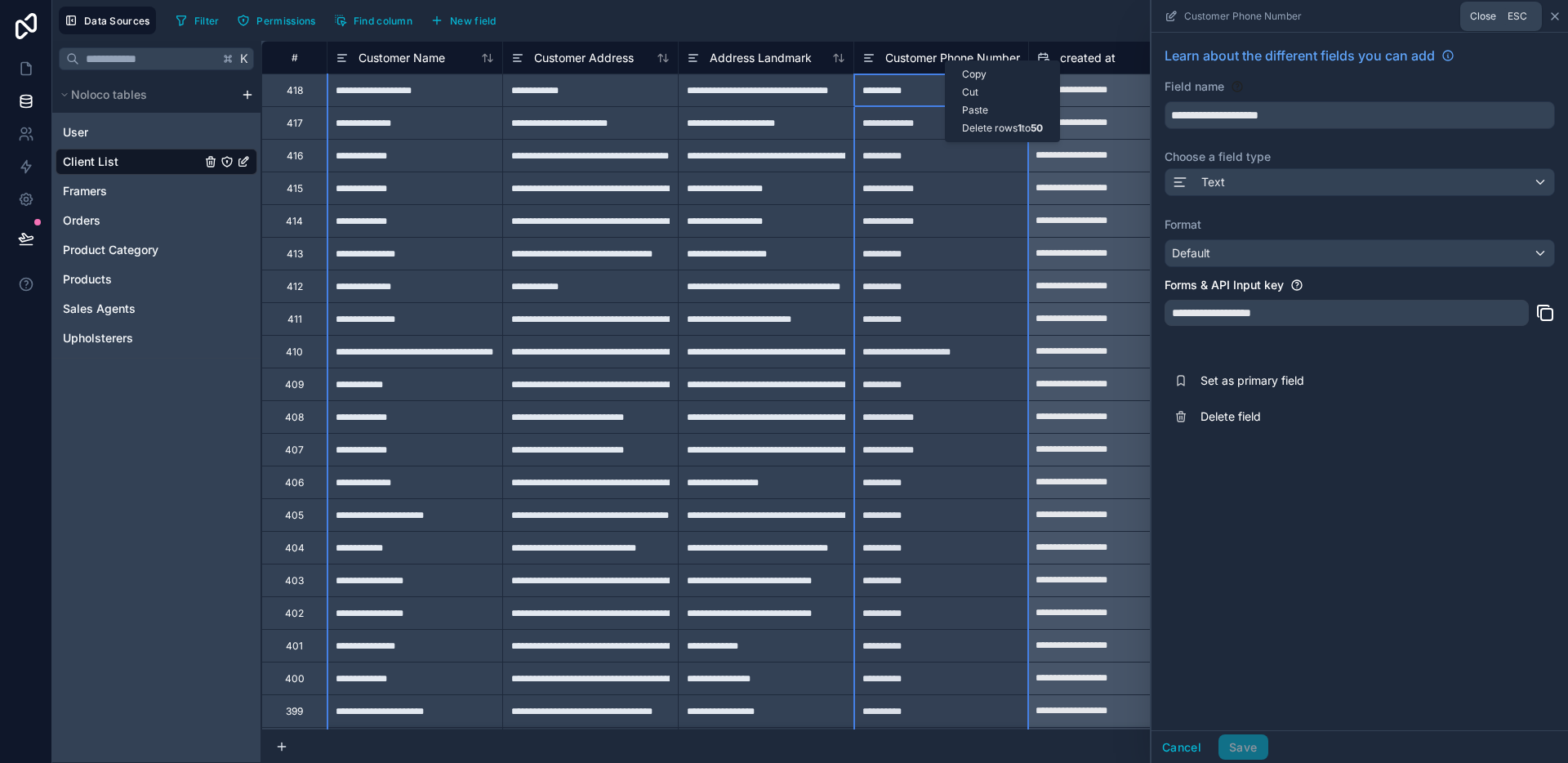
click at [1553, 13] on icon at bounding box center [1555, 16] width 7 height 7
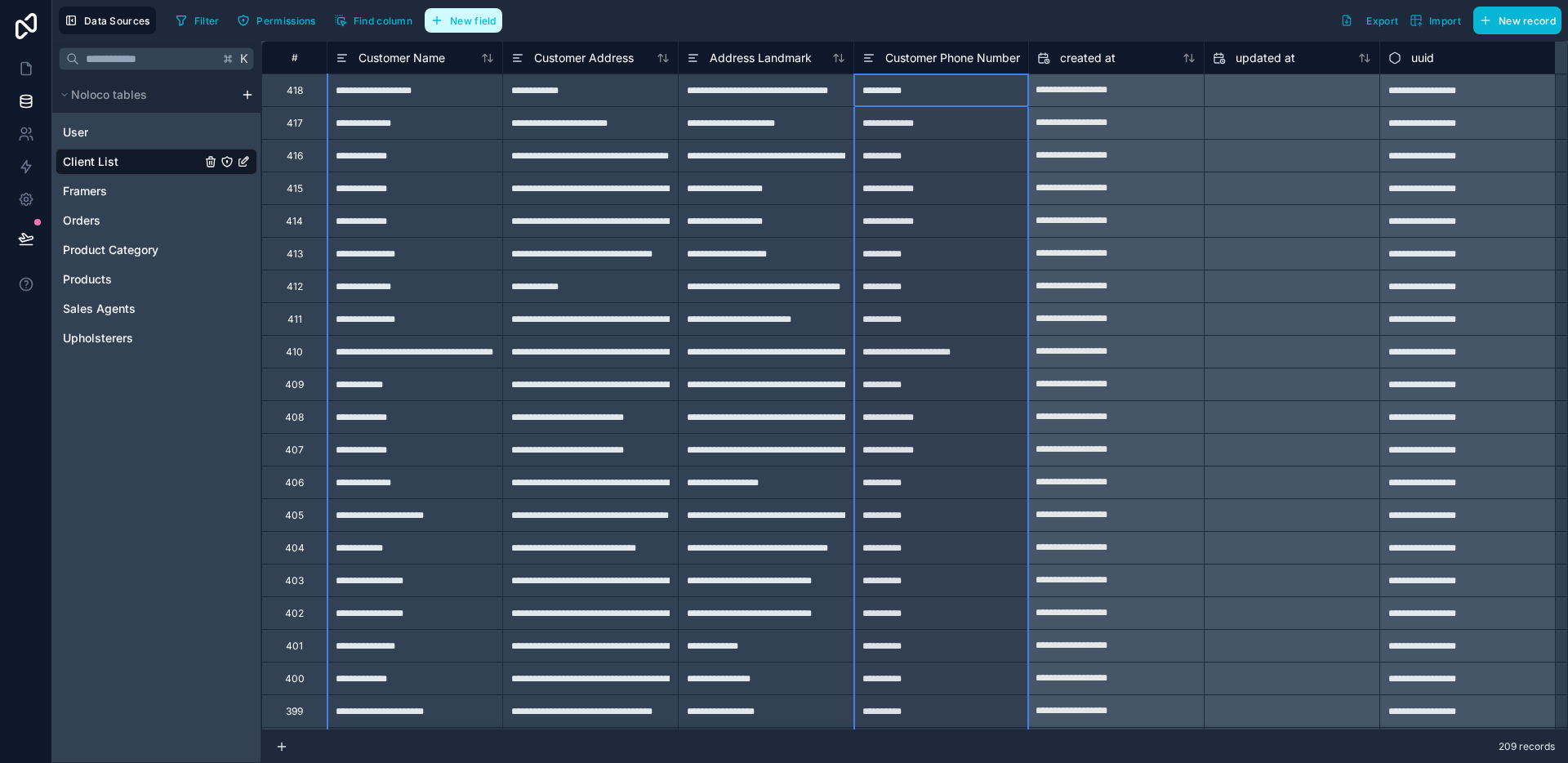
click at [444, 29] on button "New field" at bounding box center [463, 21] width 78 height 25
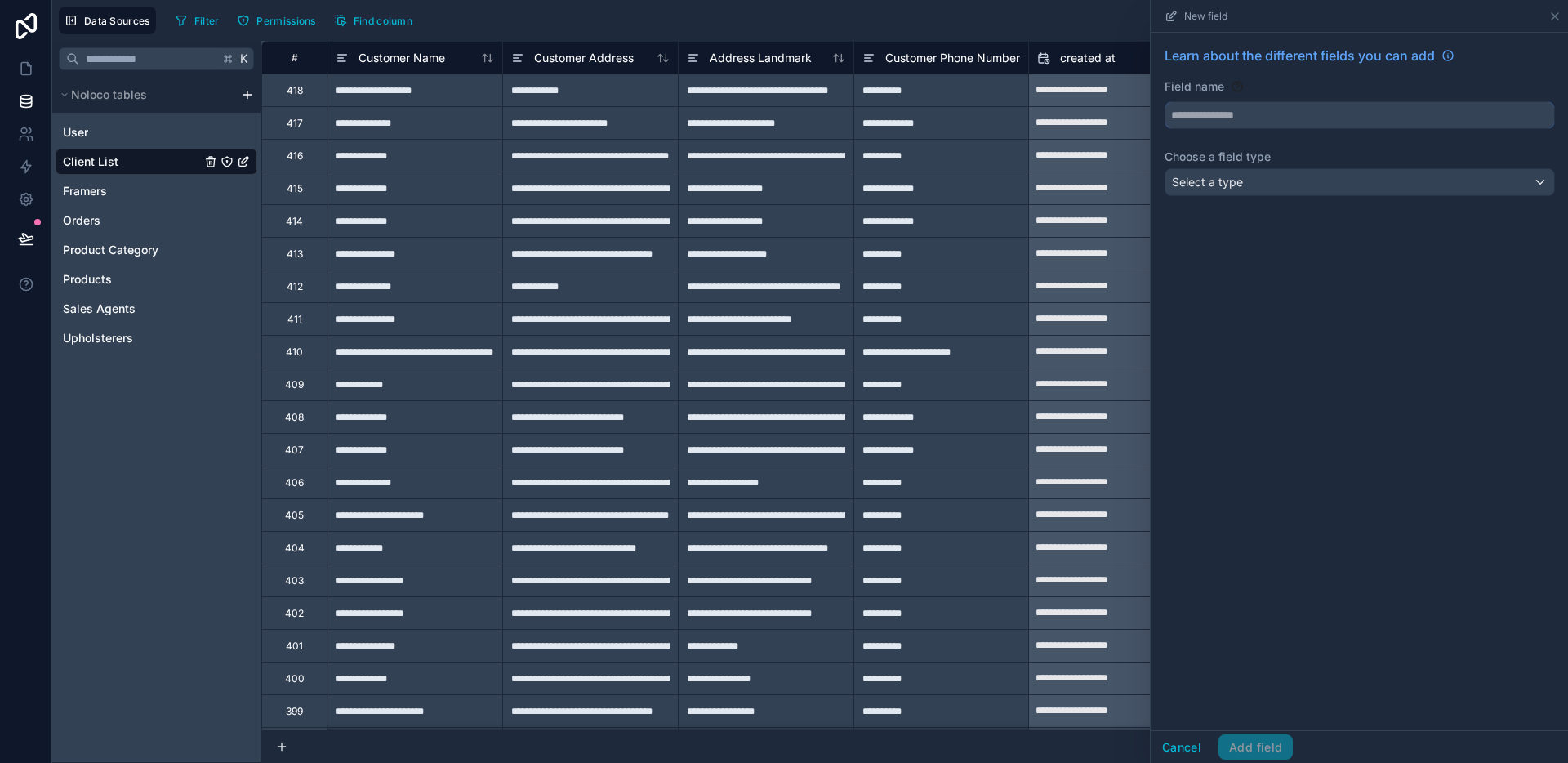
click at [1251, 117] on input "text" at bounding box center [1359, 114] width 389 height 26
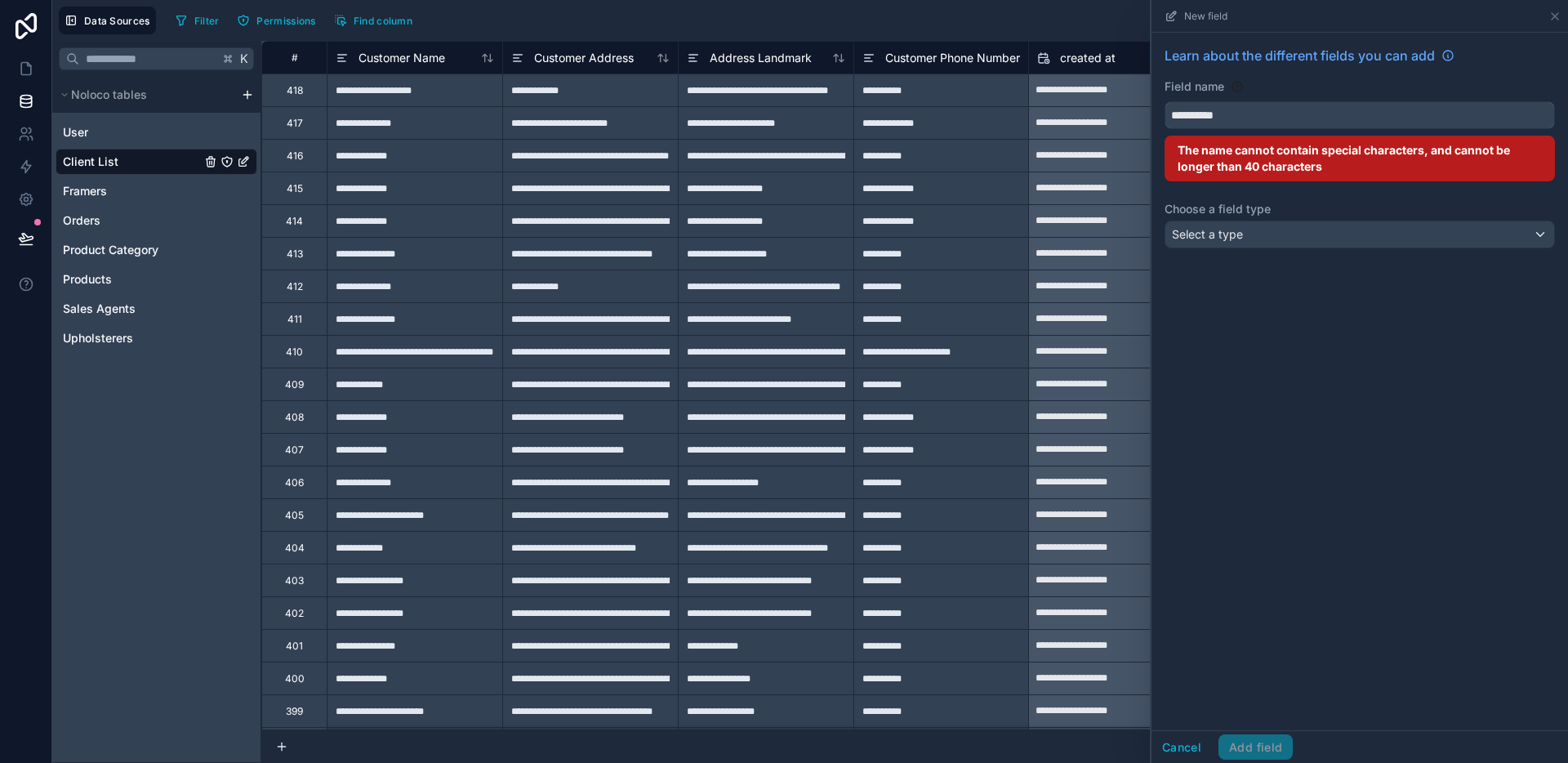
click at [1164, 102] on button "*********" at bounding box center [1359, 115] width 391 height 28
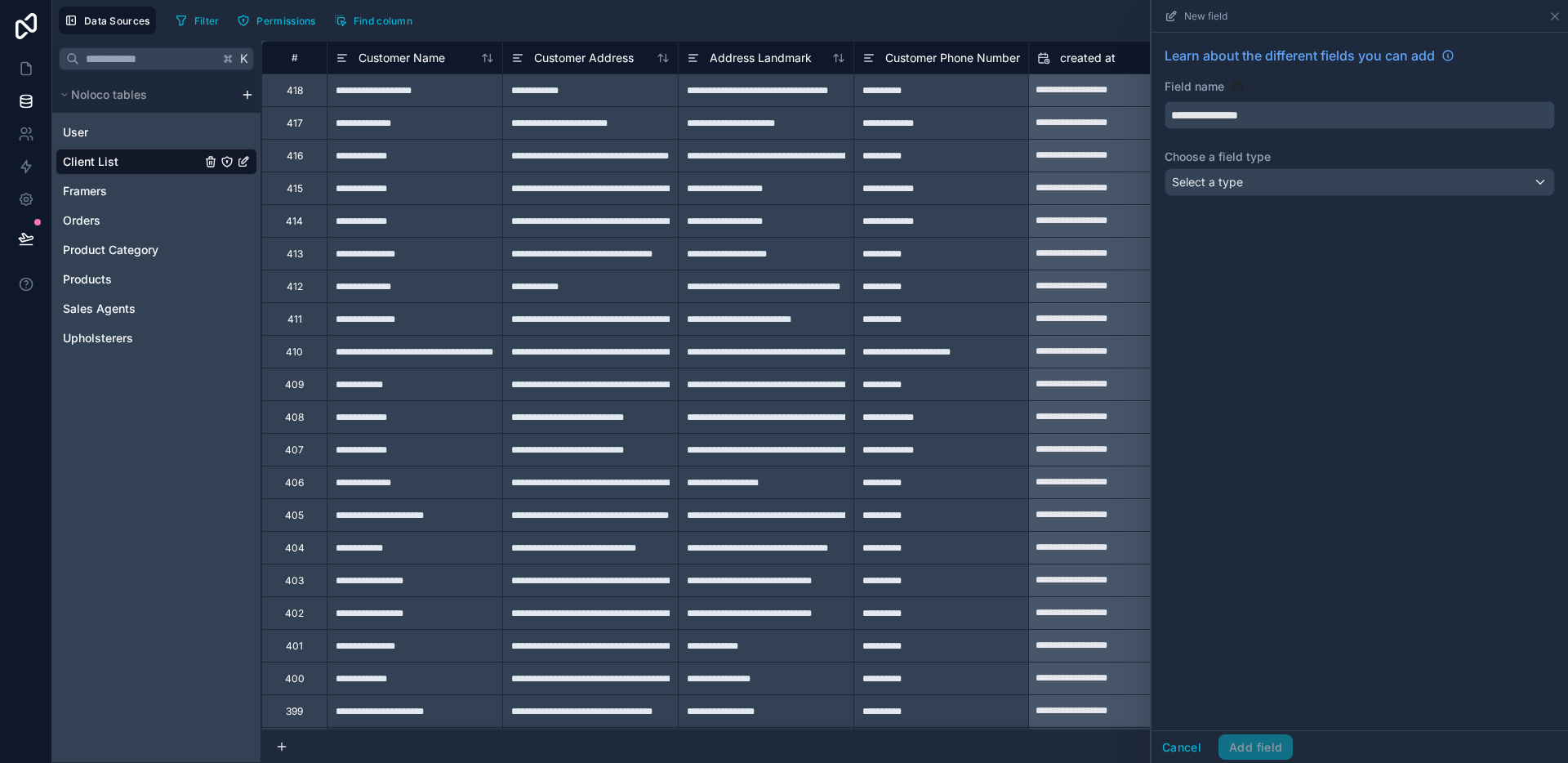
click at [1164, 102] on button "**********" at bounding box center [1359, 115] width 391 height 28
type input "**********"
click at [1249, 167] on div "**********" at bounding box center [1360, 124] width 416 height 183
click at [1249, 177] on div "Select a type" at bounding box center [1359, 181] width 389 height 26
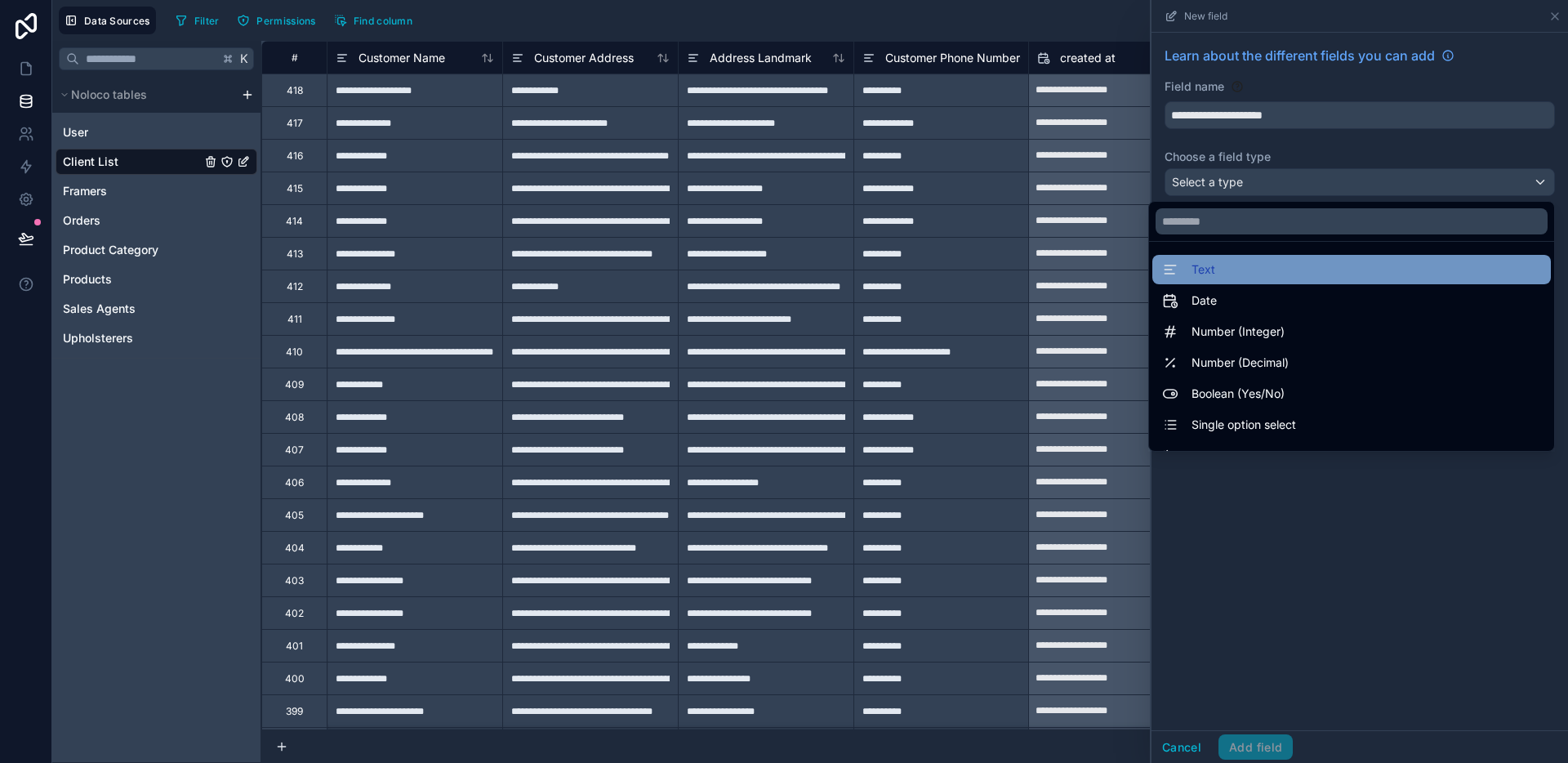
click at [1245, 274] on div "Text" at bounding box center [1351, 270] width 379 height 19
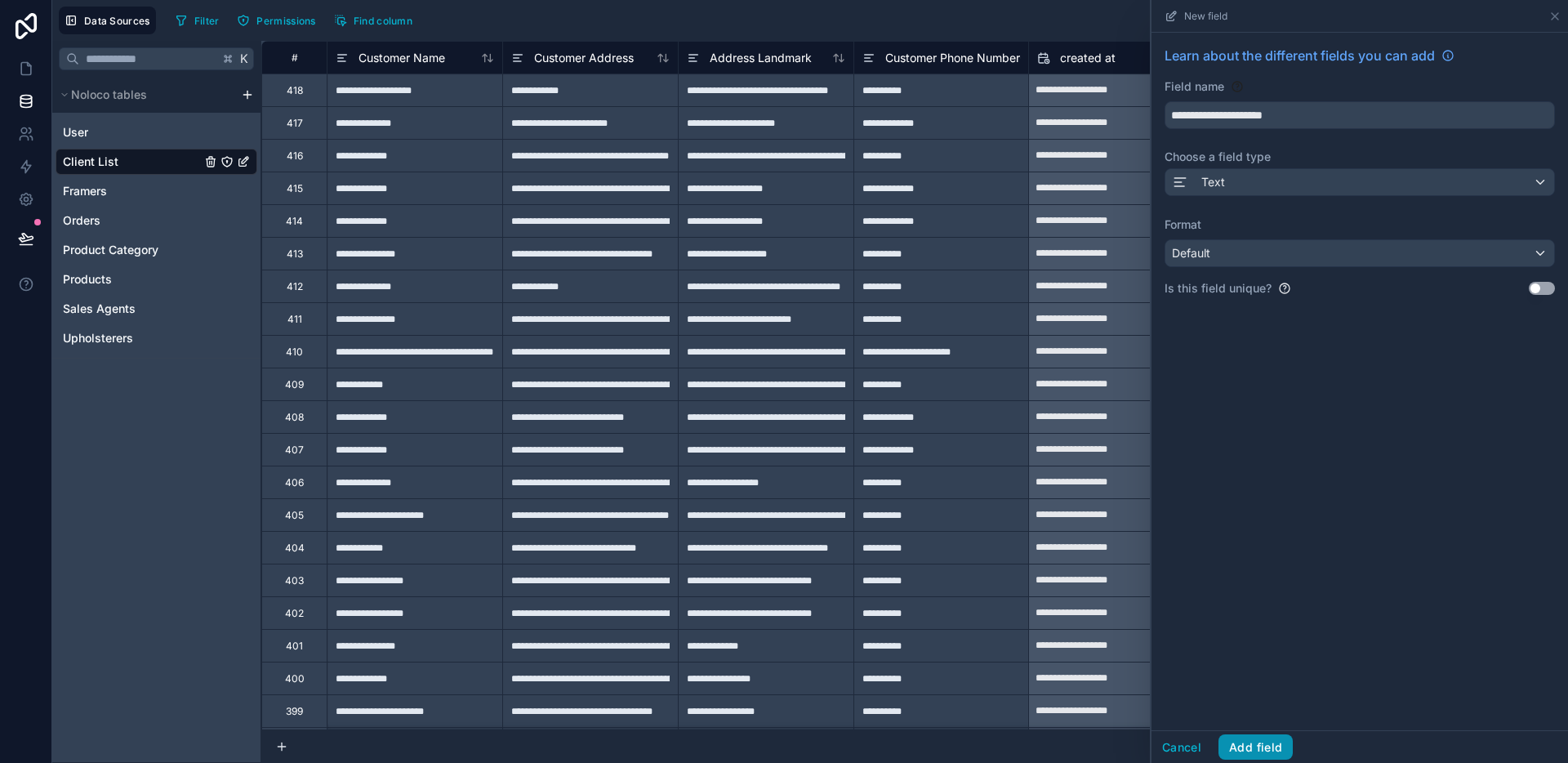
click at [1273, 744] on button "Add field" at bounding box center [1255, 747] width 74 height 26
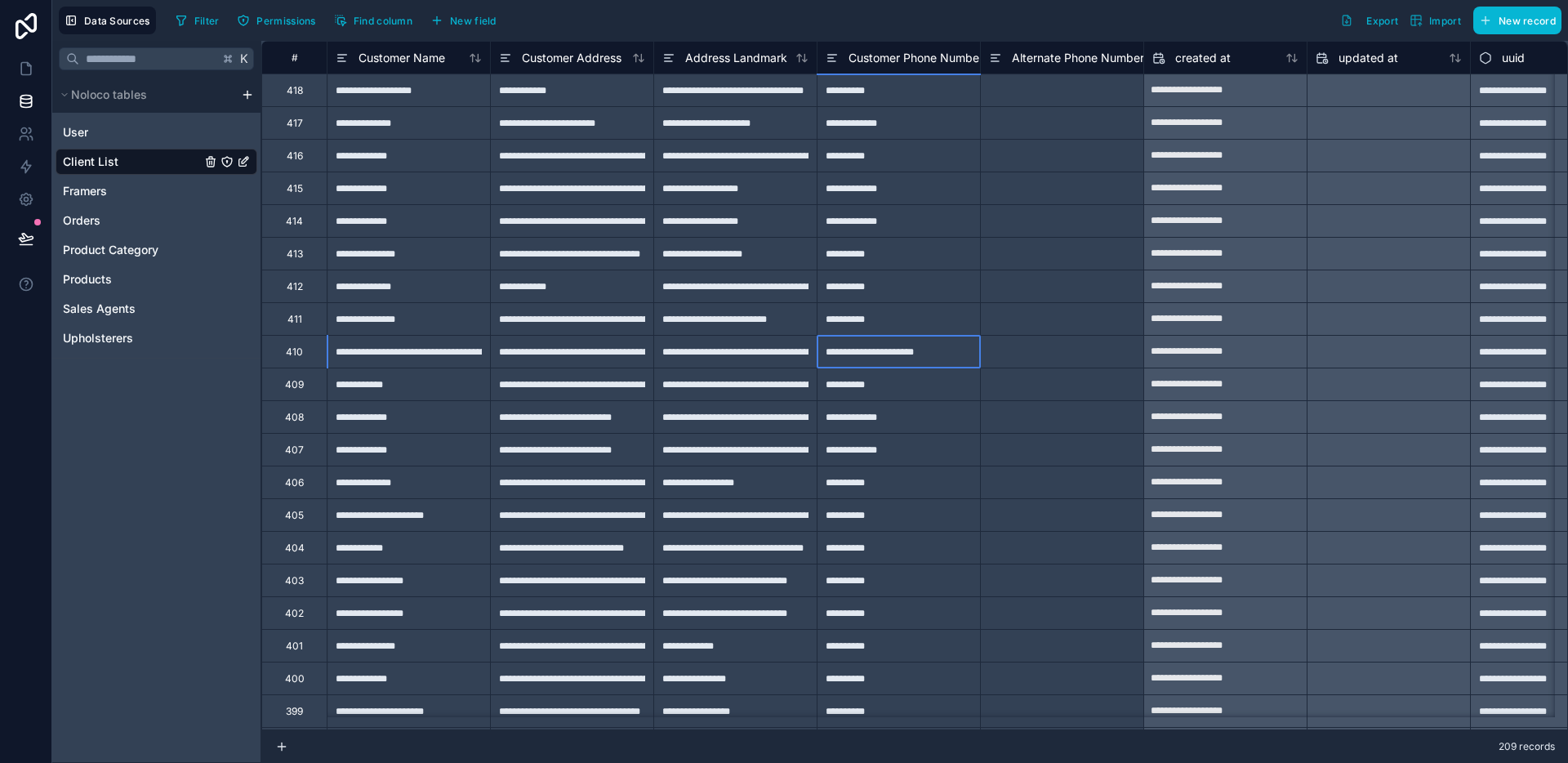
click at [909, 355] on div "**********" at bounding box center [898, 351] width 163 height 33
click at [891, 351] on input "**********" at bounding box center [898, 351] width 162 height 32
drag, startPoint x: 891, startPoint y: 351, endPoint x: 964, endPoint y: 353, distance: 73.0
click at [964, 353] on input "**********" at bounding box center [898, 351] width 162 height 32
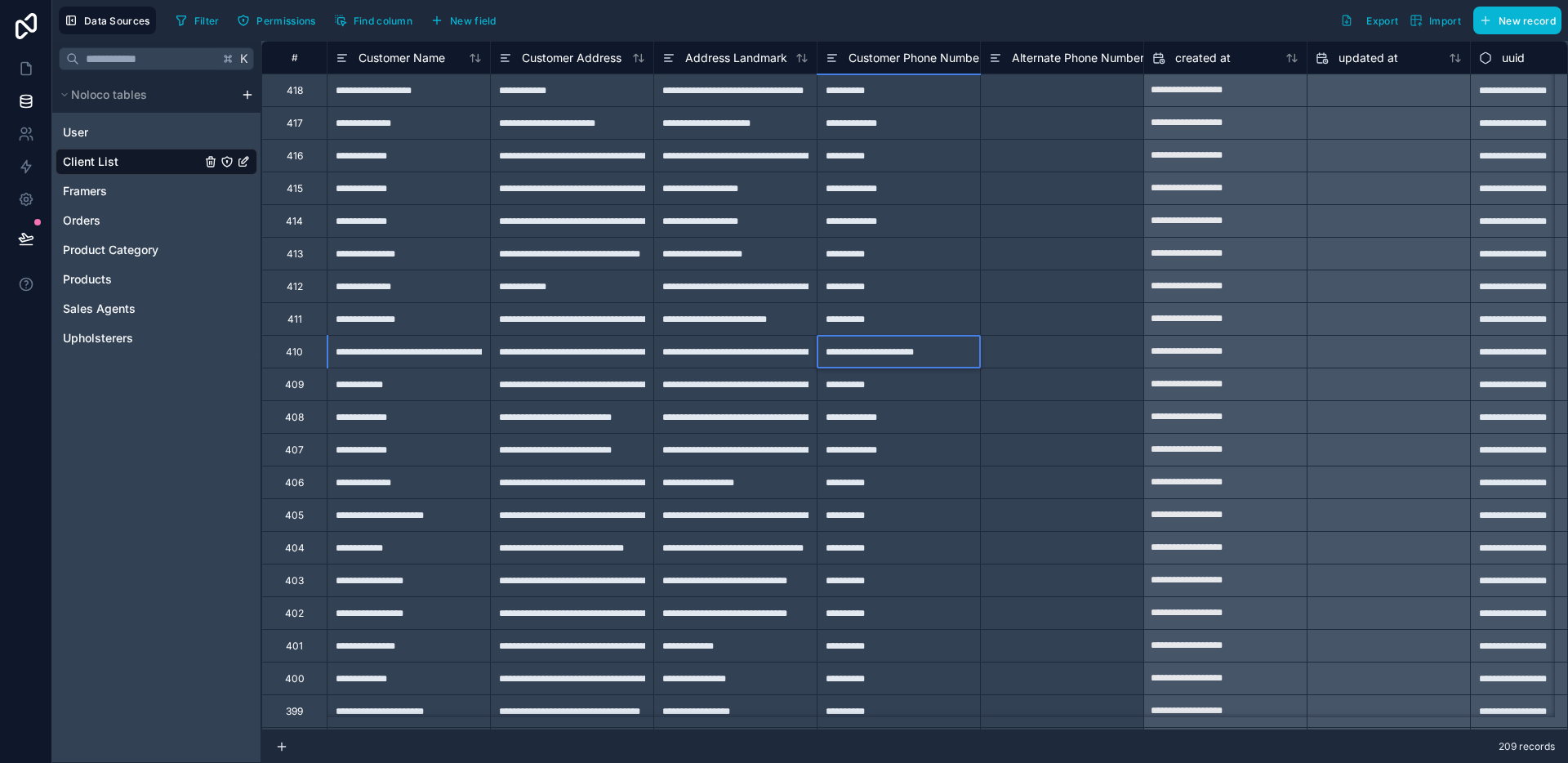
click at [893, 353] on input "**********" at bounding box center [898, 351] width 162 height 32
drag, startPoint x: 892, startPoint y: 353, endPoint x: 962, endPoint y: 352, distance: 70.0
click at [962, 352] on input "**********" at bounding box center [898, 351] width 162 height 32
type input "**********"
click at [1000, 359] on div at bounding box center [1061, 351] width 163 height 33
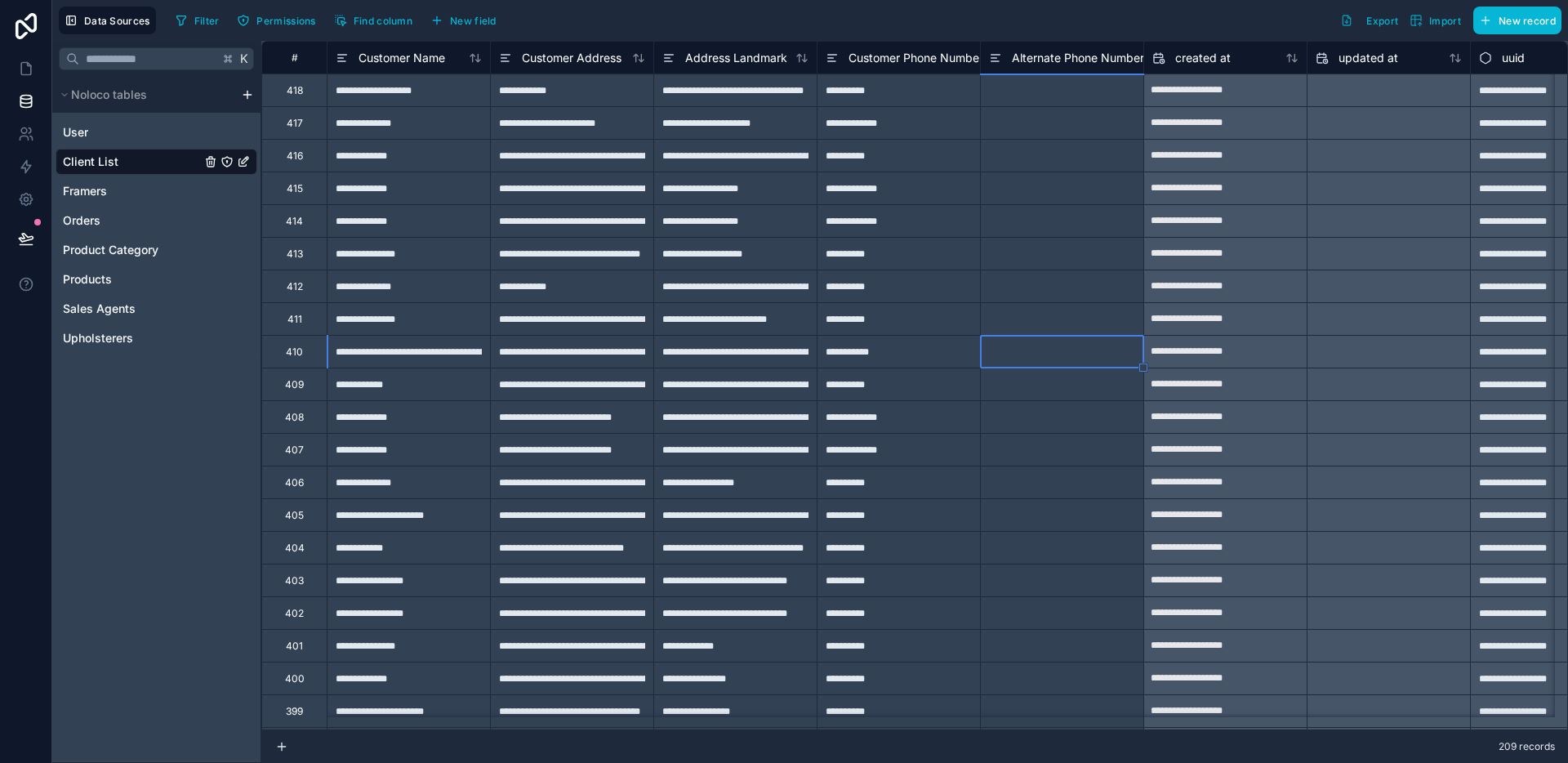
click at [1000, 359] on div at bounding box center [1061, 351] width 163 height 33
paste input "**********"
type input "**********"
click at [1058, 403] on div at bounding box center [1061, 417] width 163 height 33
click at [1022, 344] on div at bounding box center [1061, 351] width 163 height 33
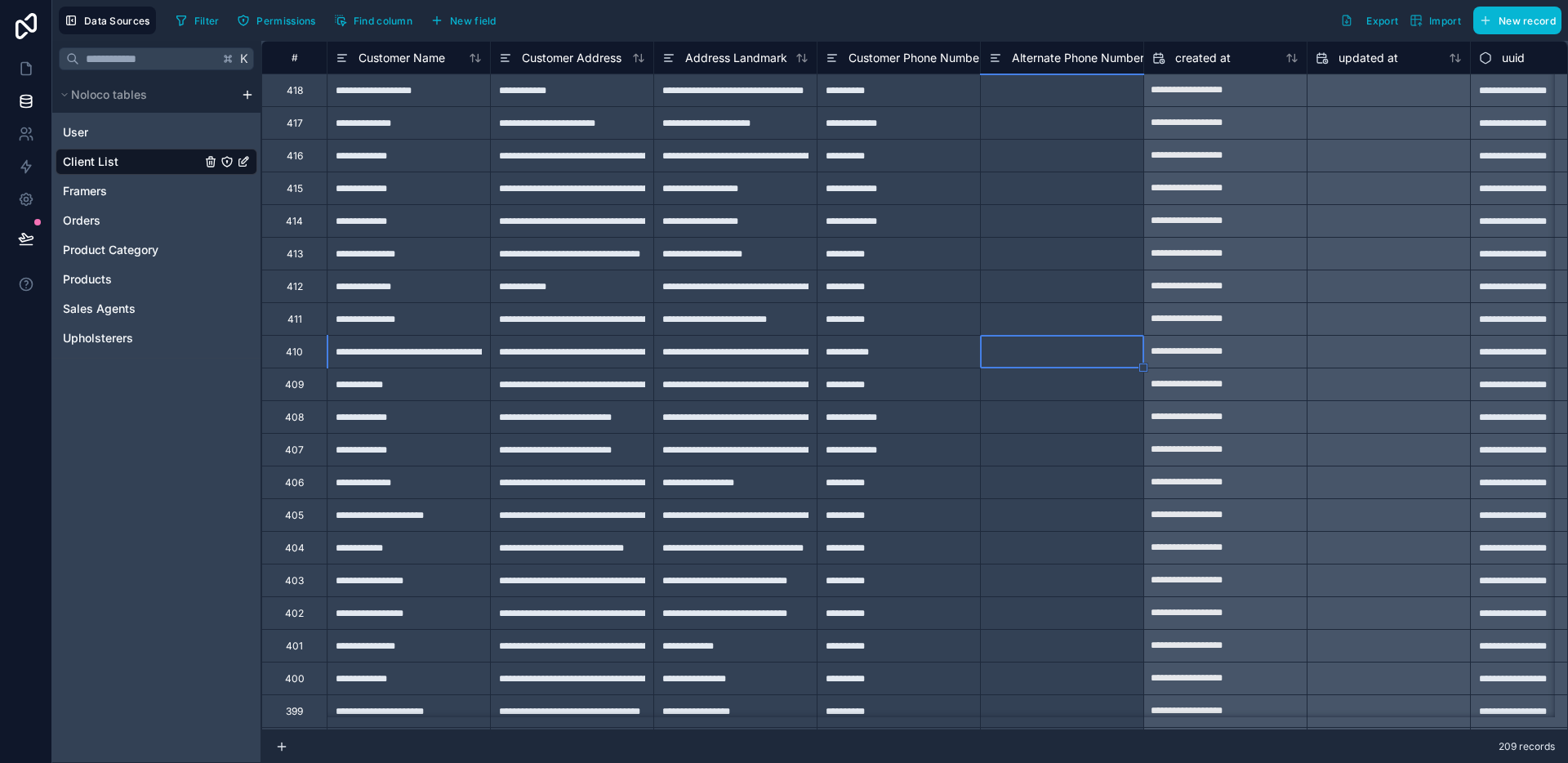
click at [1017, 358] on div at bounding box center [1061, 351] width 163 height 33
paste input "**********"
type input "**********"
click at [1072, 419] on div at bounding box center [1061, 417] width 163 height 33
click at [874, 127] on div "**********" at bounding box center [898, 123] width 163 height 33
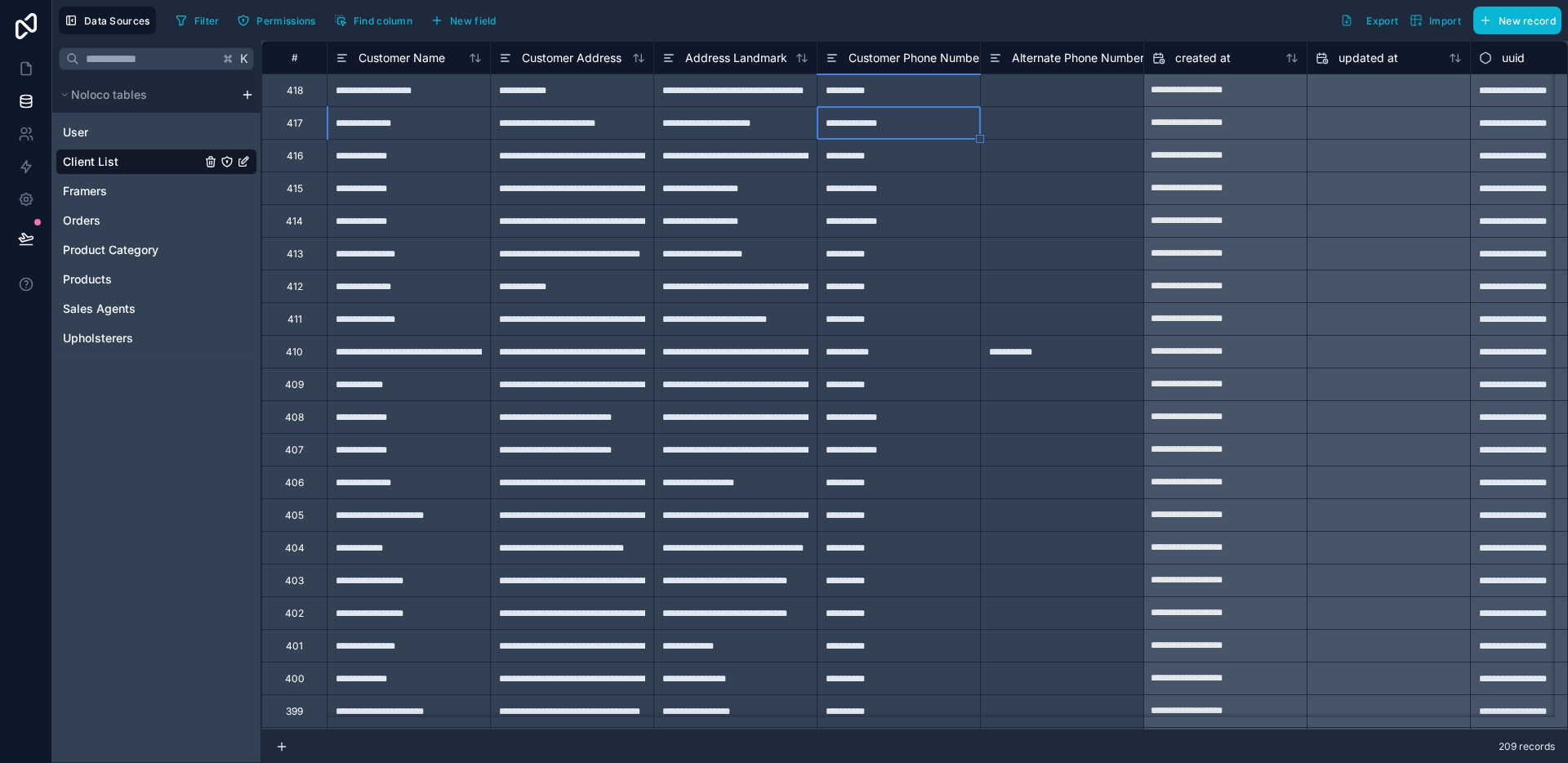
click at [874, 127] on div "**********" at bounding box center [898, 123] width 163 height 33
click at [876, 121] on input "**********" at bounding box center [898, 122] width 162 height 32
type input "**********"
click at [861, 90] on div "**********" at bounding box center [898, 90] width 163 height 33
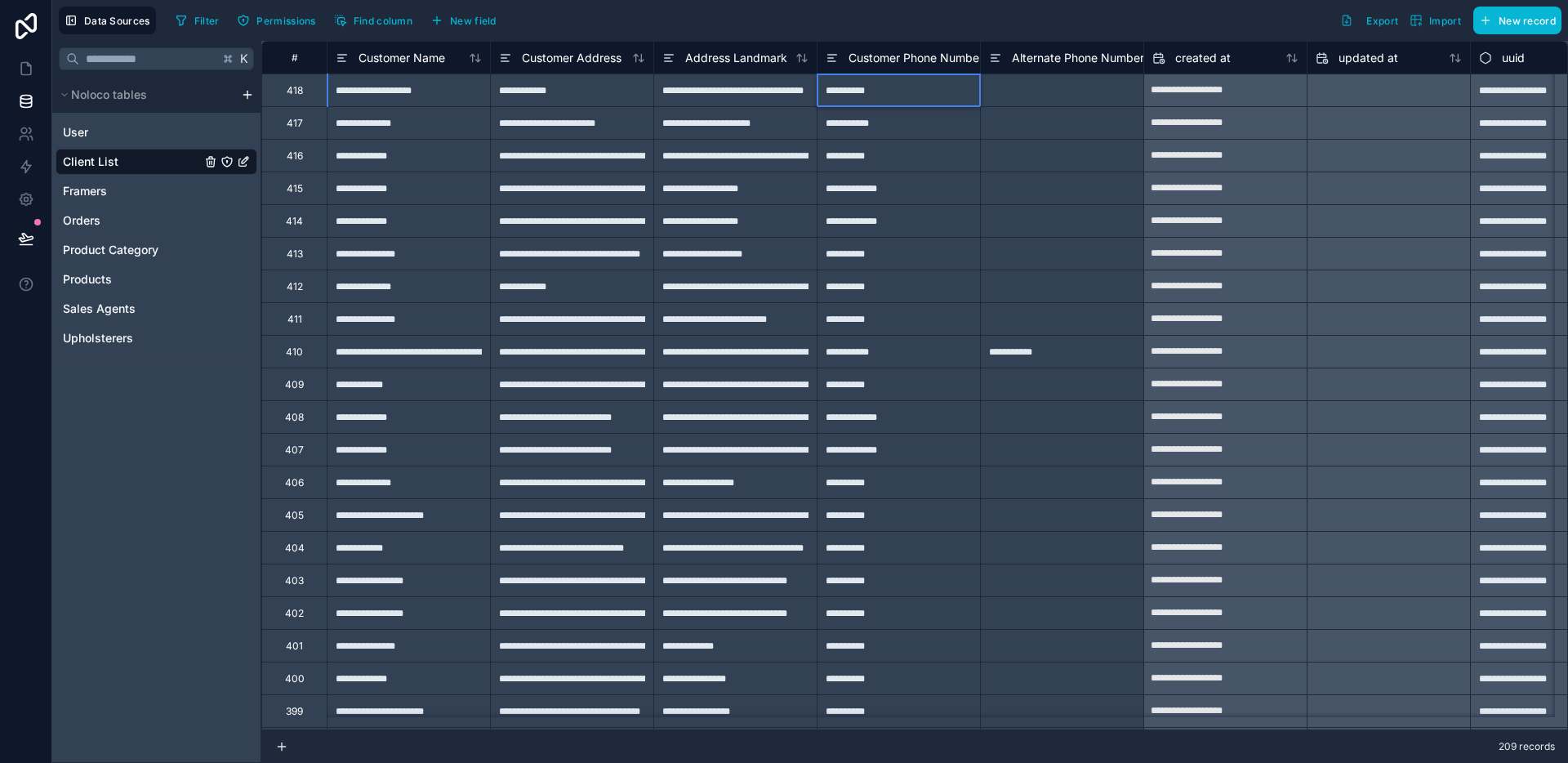
click at [842, 92] on input "**********" at bounding box center [898, 89] width 162 height 32
click at [830, 91] on input "**********" at bounding box center [898, 89] width 162 height 32
type input "**********"
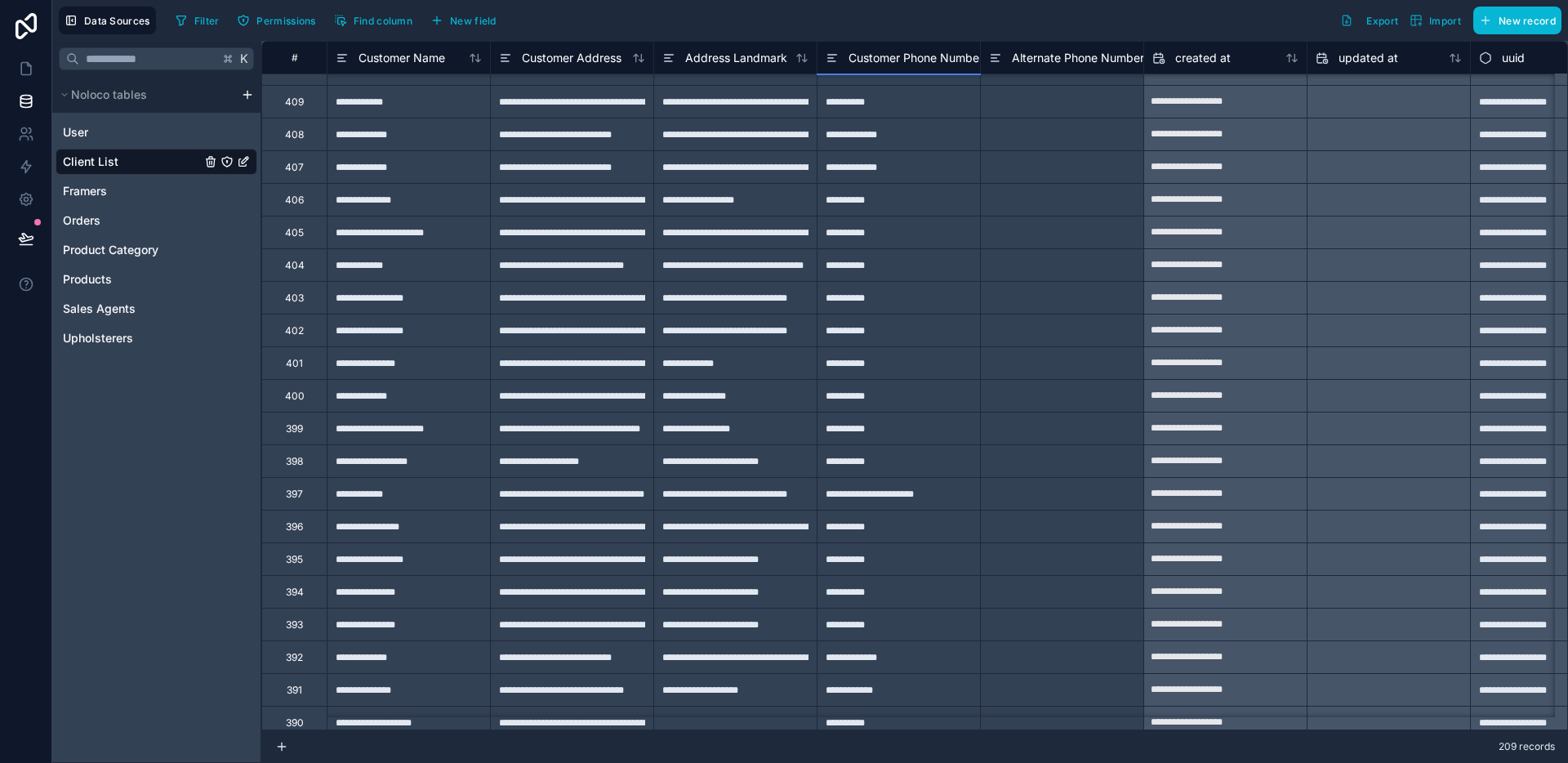
scroll to position [409, 0]
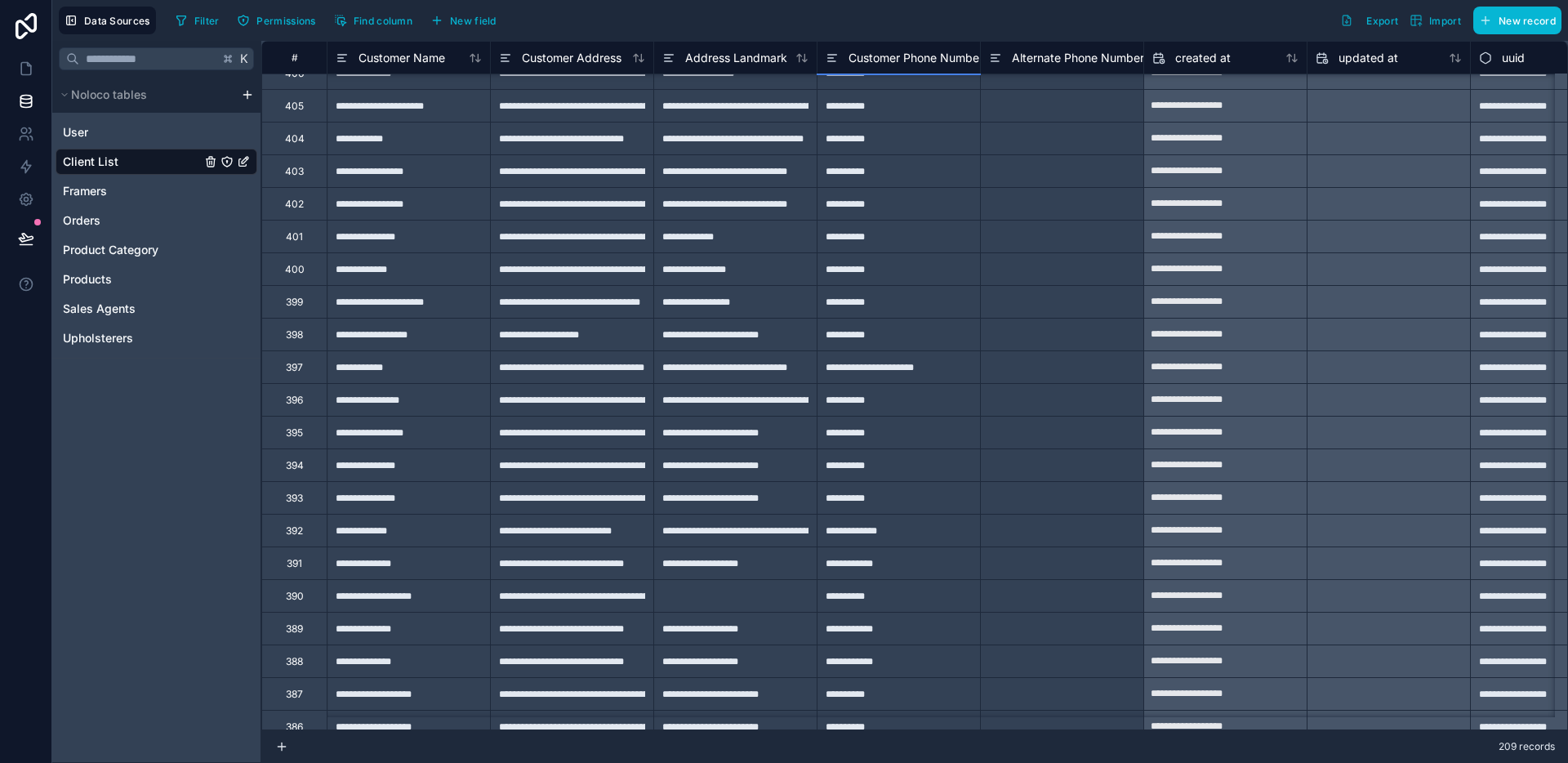
click at [892, 368] on div "**********" at bounding box center [898, 367] width 163 height 33
click at [881, 368] on input "**********" at bounding box center [898, 367] width 162 height 32
drag, startPoint x: 889, startPoint y: 368, endPoint x: 1058, endPoint y: 368, distance: 169.0
click at [1058, 368] on div "**********" at bounding box center [947, 367] width 1372 height 33
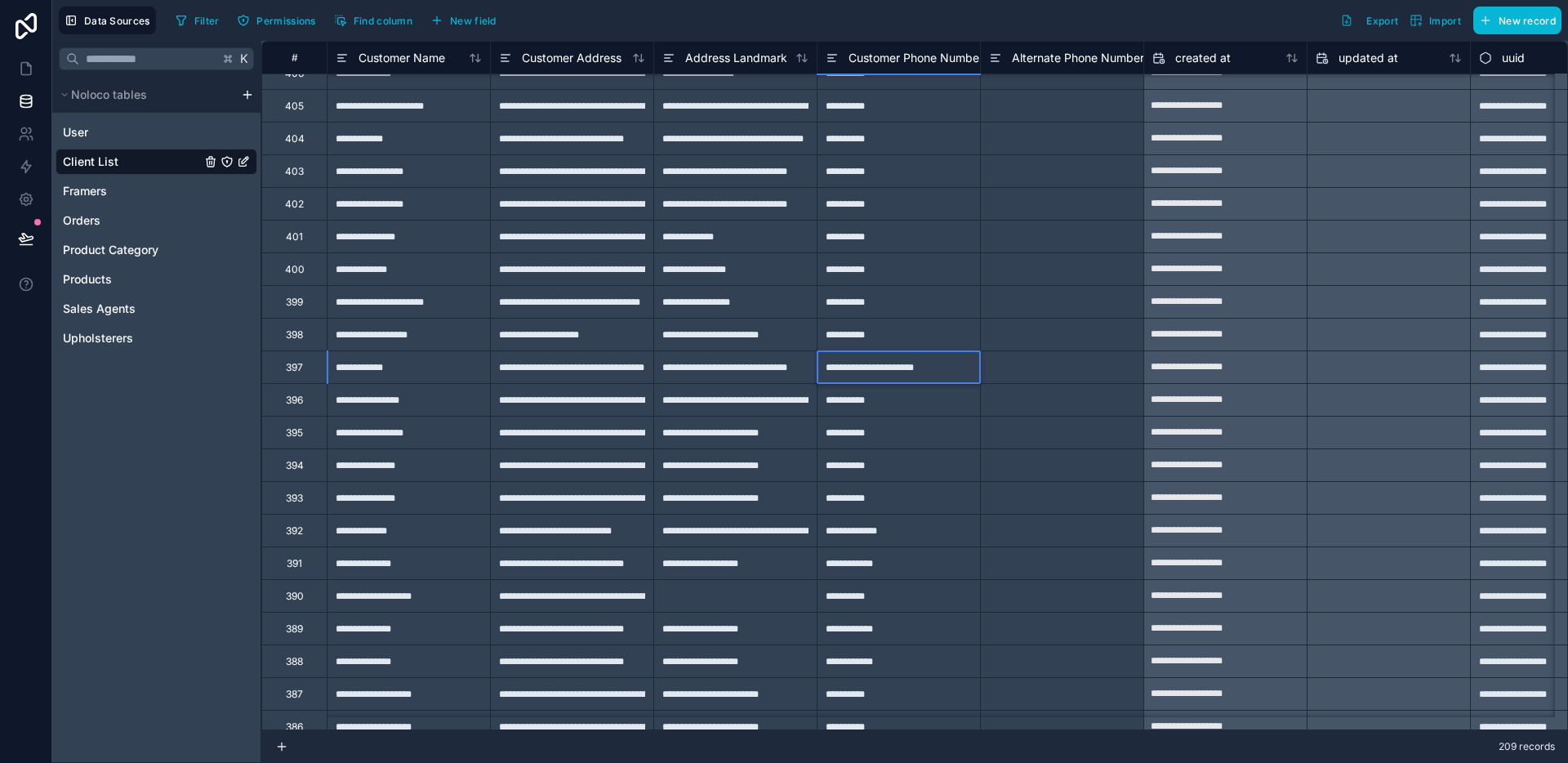
type input "**********"
click at [1037, 373] on div at bounding box center [1061, 367] width 163 height 33
type input "**********"
click at [1034, 436] on div at bounding box center [1061, 432] width 163 height 33
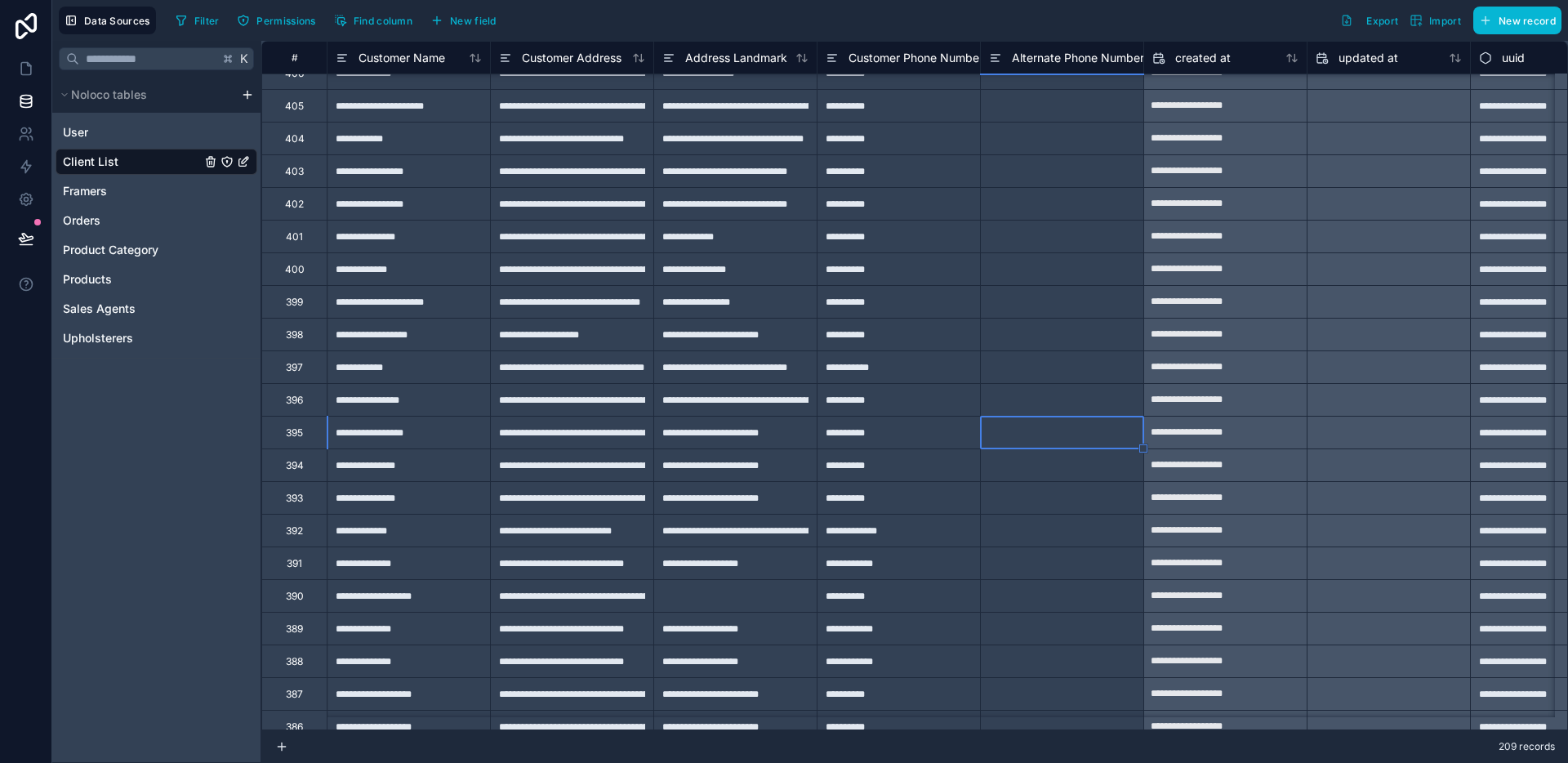
click at [1033, 369] on div at bounding box center [1061, 367] width 163 height 33
click at [1025, 404] on div at bounding box center [1061, 399] width 163 height 33
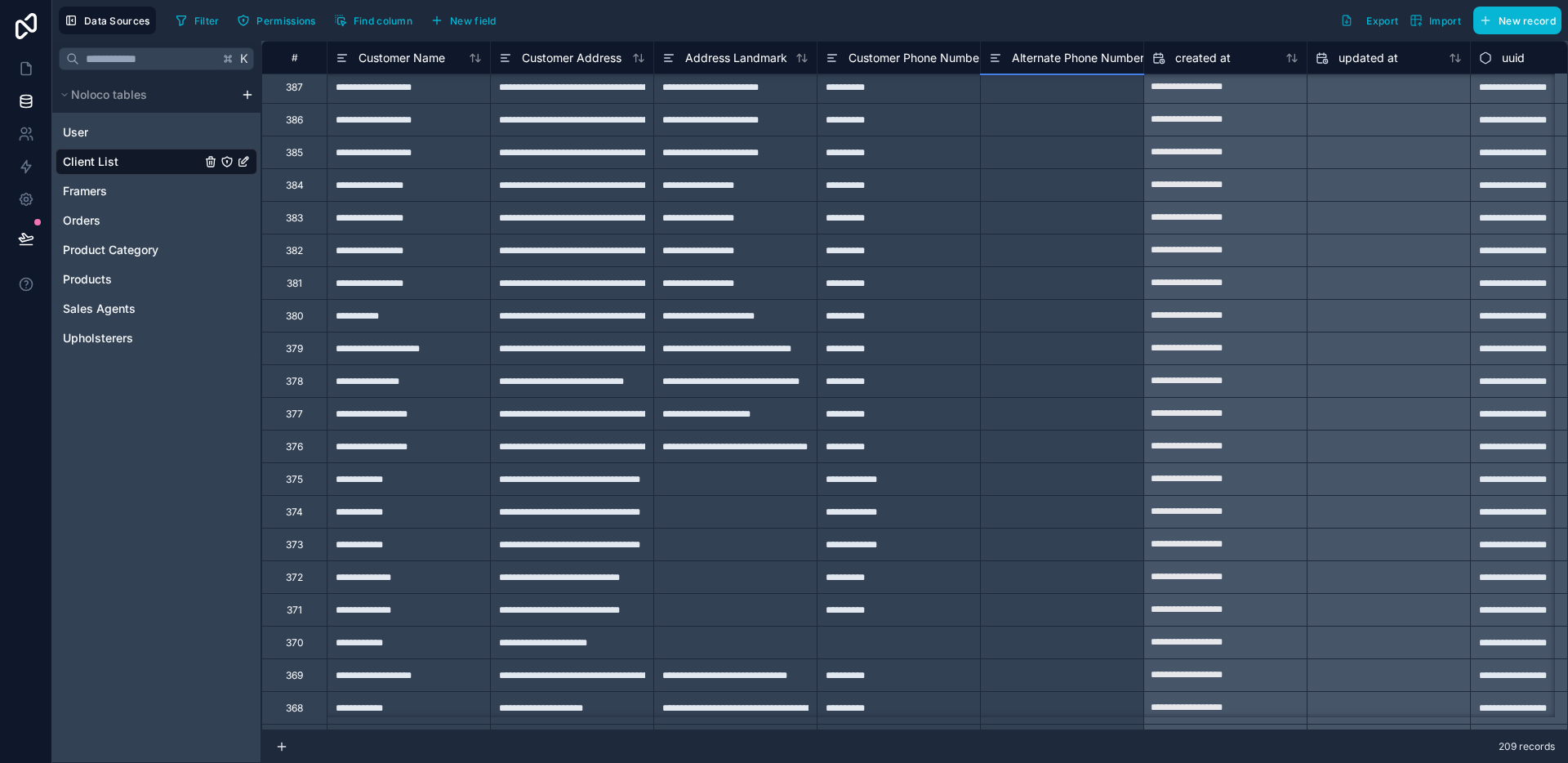
type input "**********"
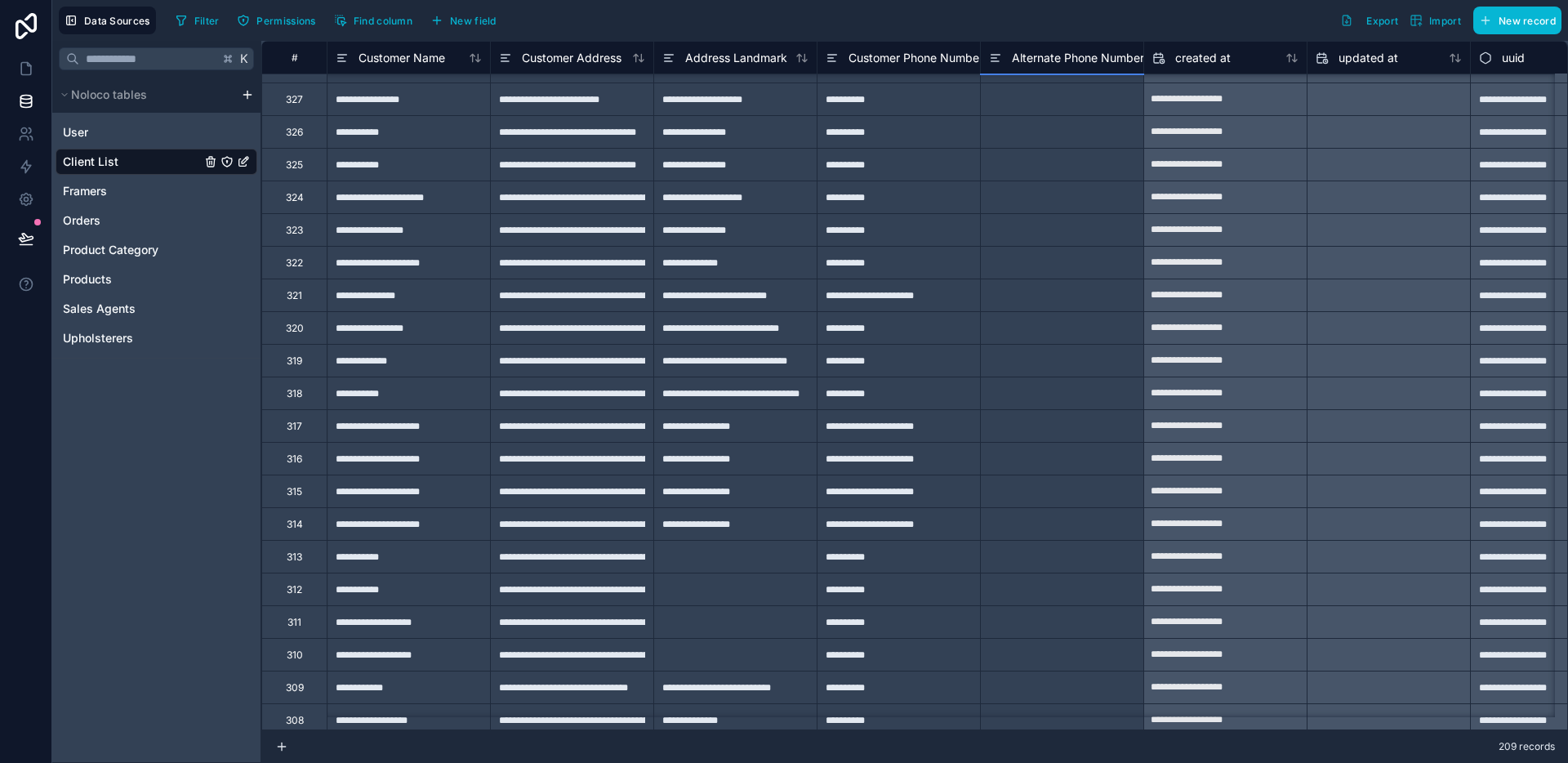
type input "**********"
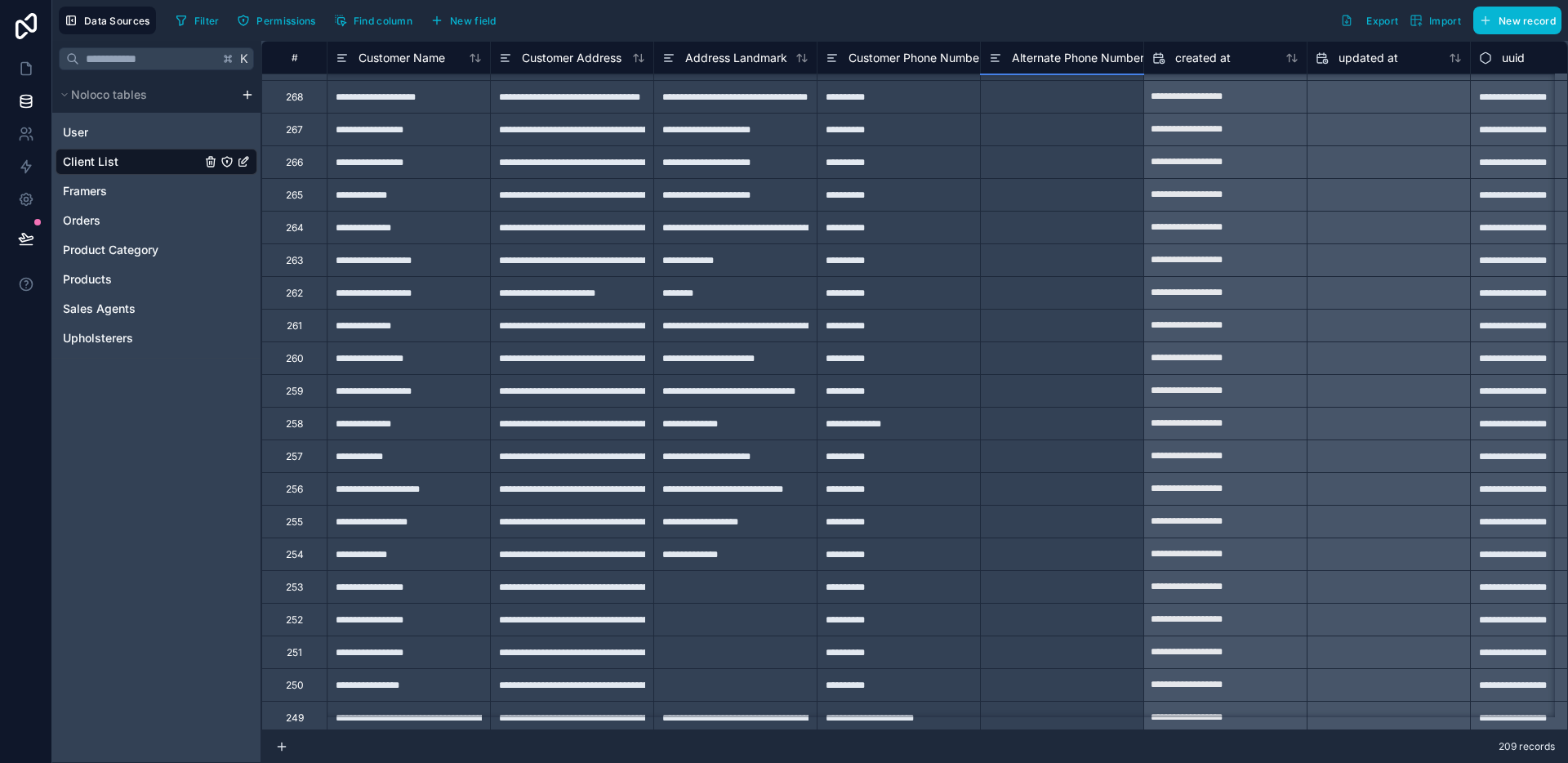
type input "**********"
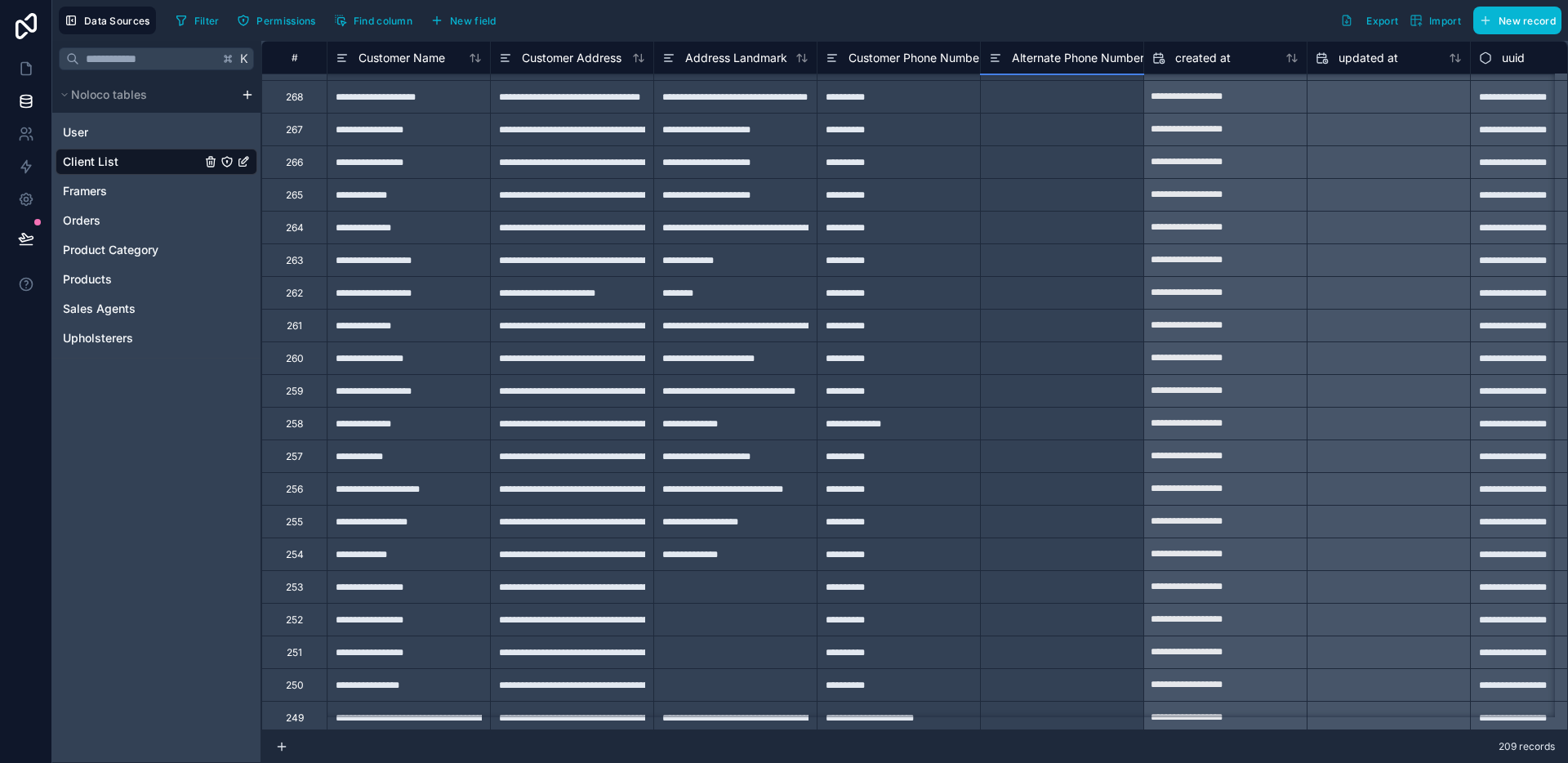
type input "**********"
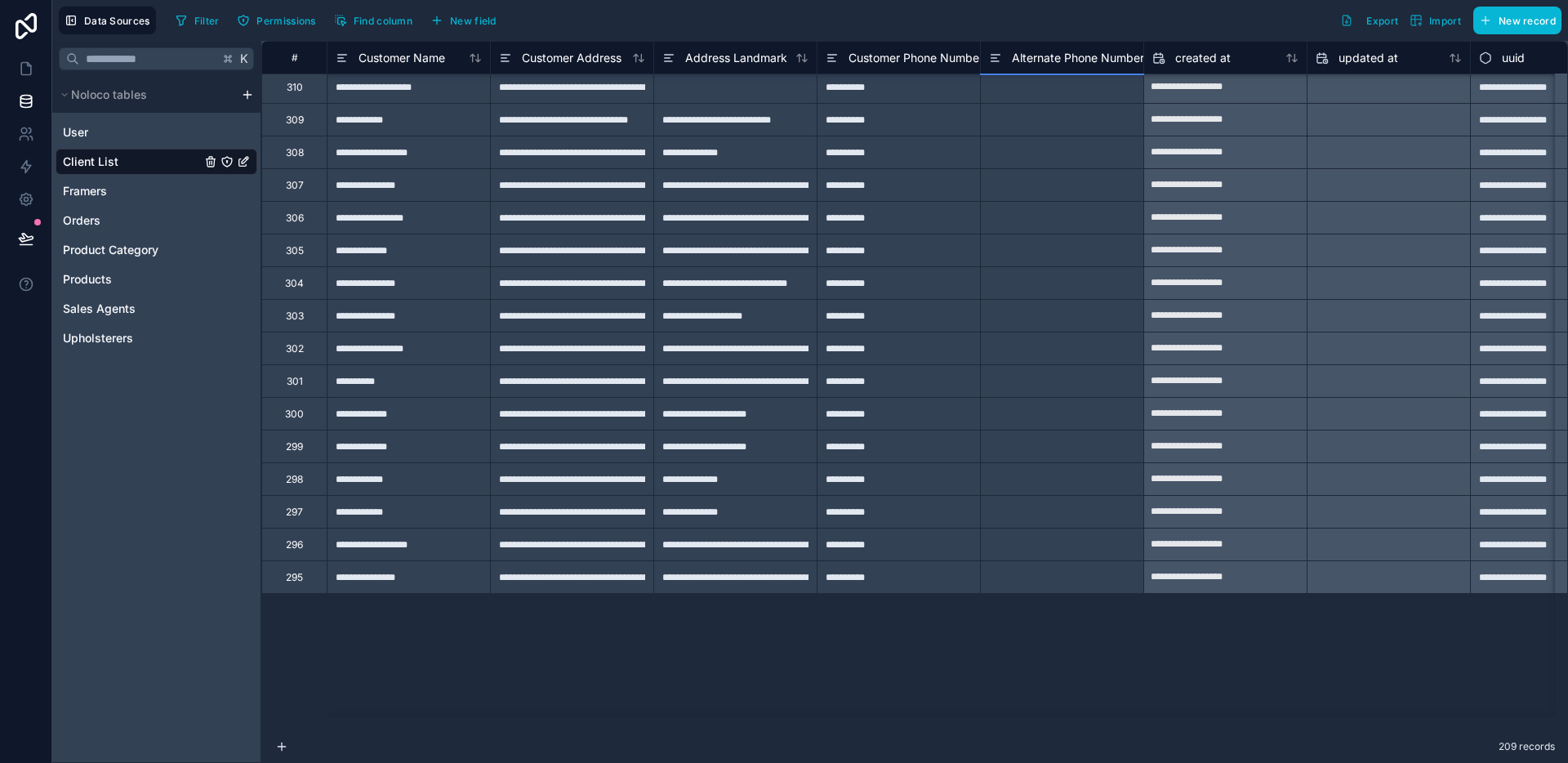
type input "**********"
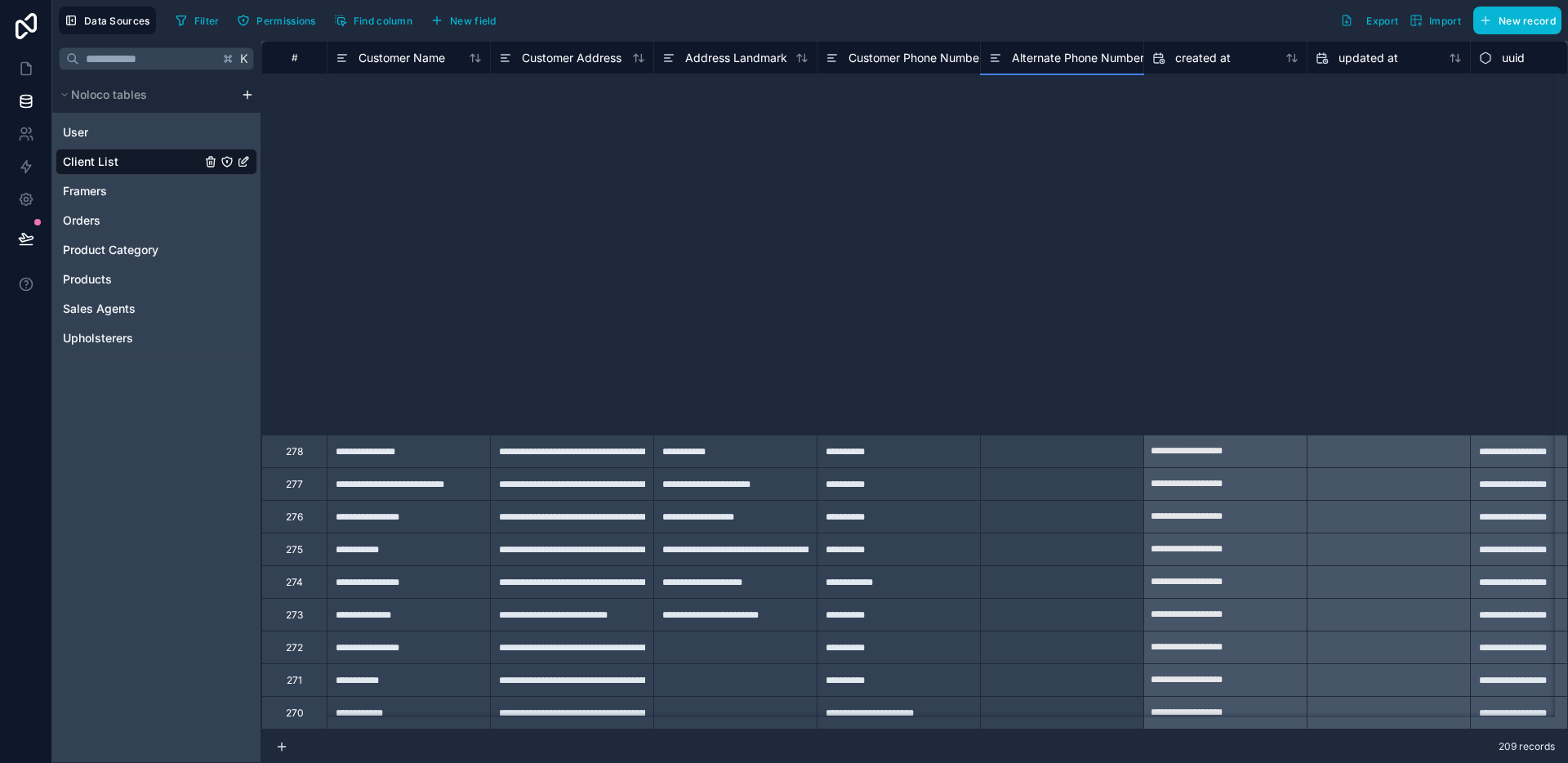
type input "**********"
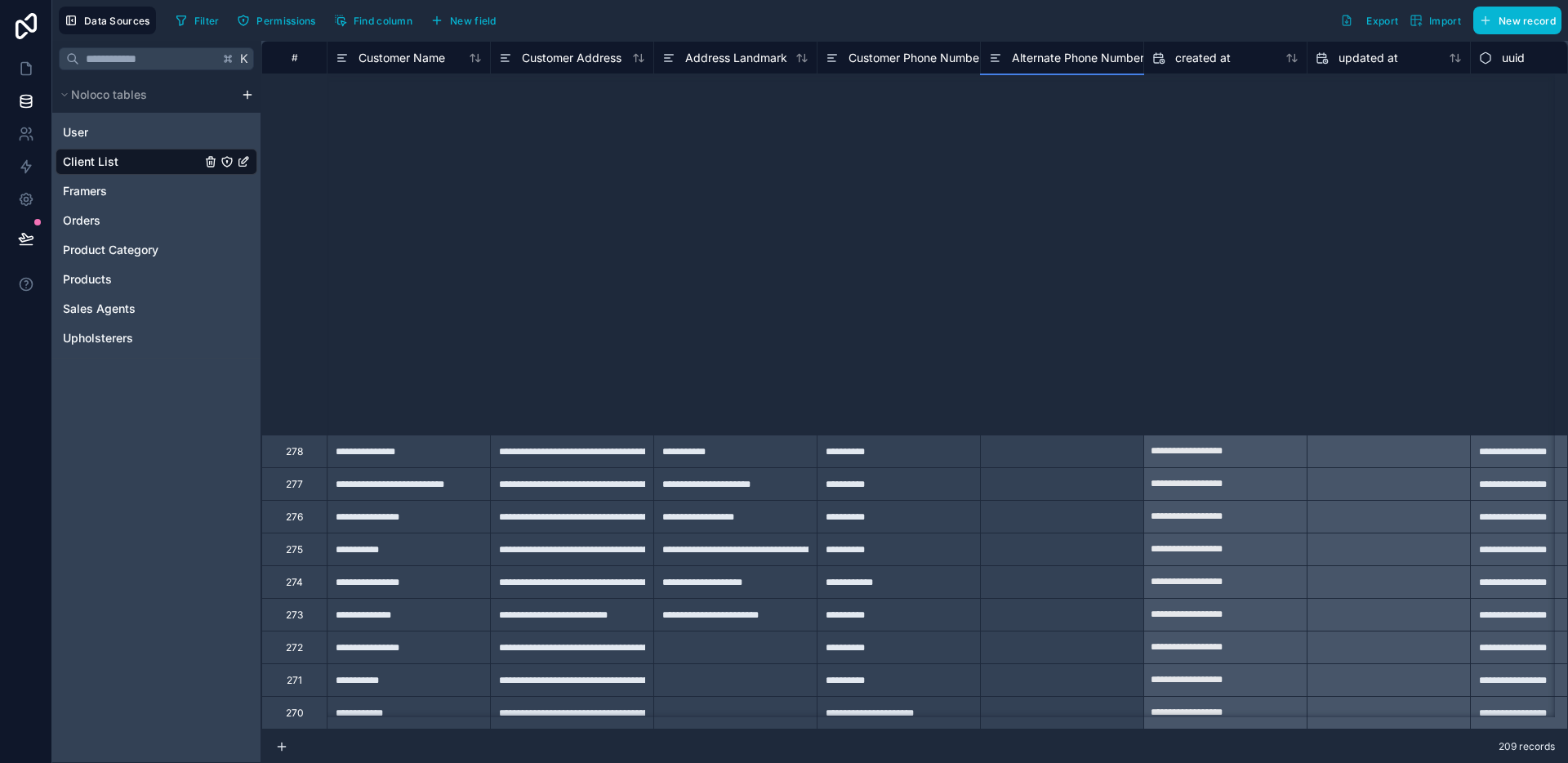
type input "**********"
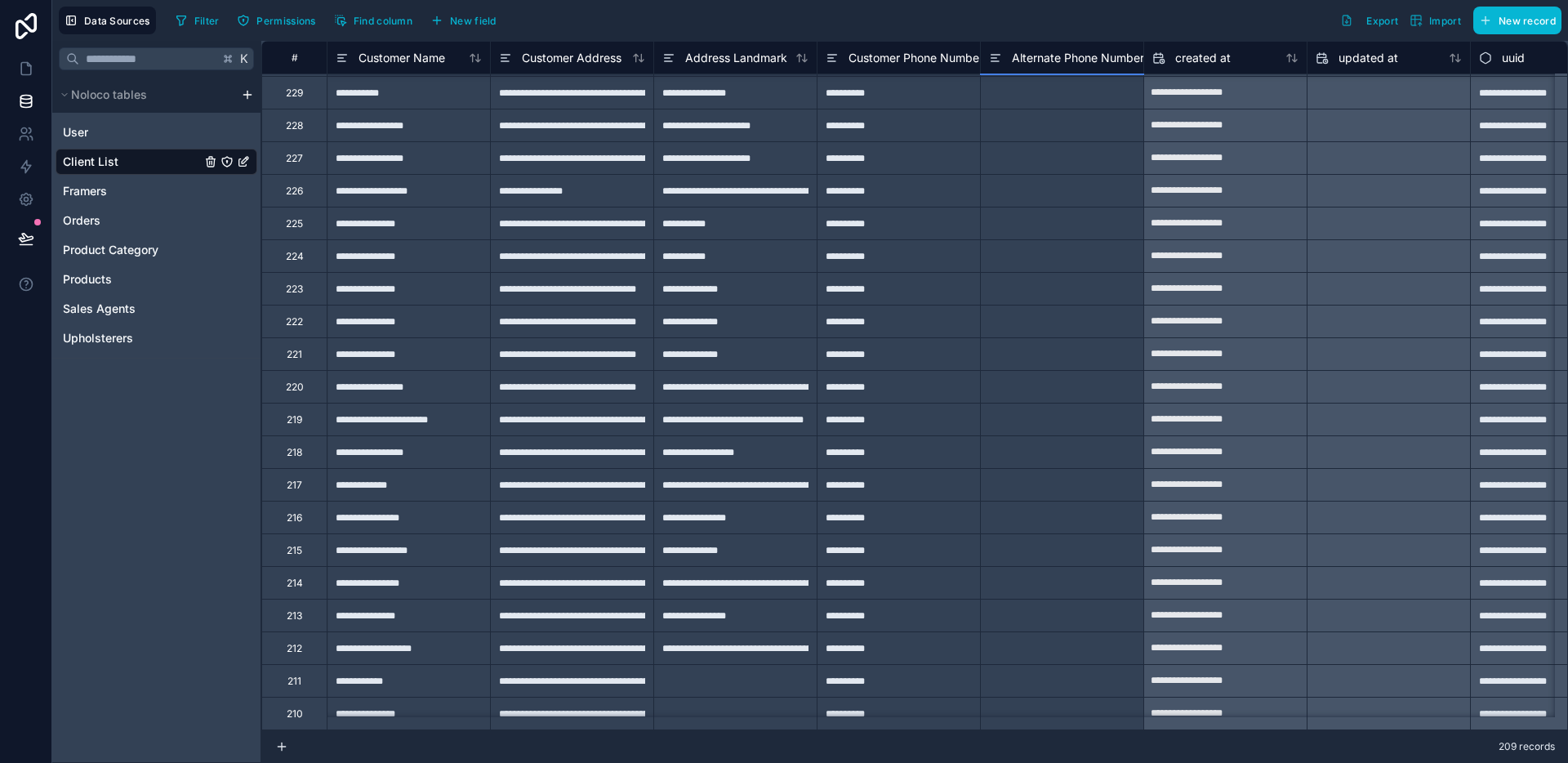
scroll to position [6184, 0]
click at [880, 682] on div "**********" at bounding box center [898, 680] width 163 height 33
click at [872, 700] on div "**********" at bounding box center [898, 713] width 163 height 33
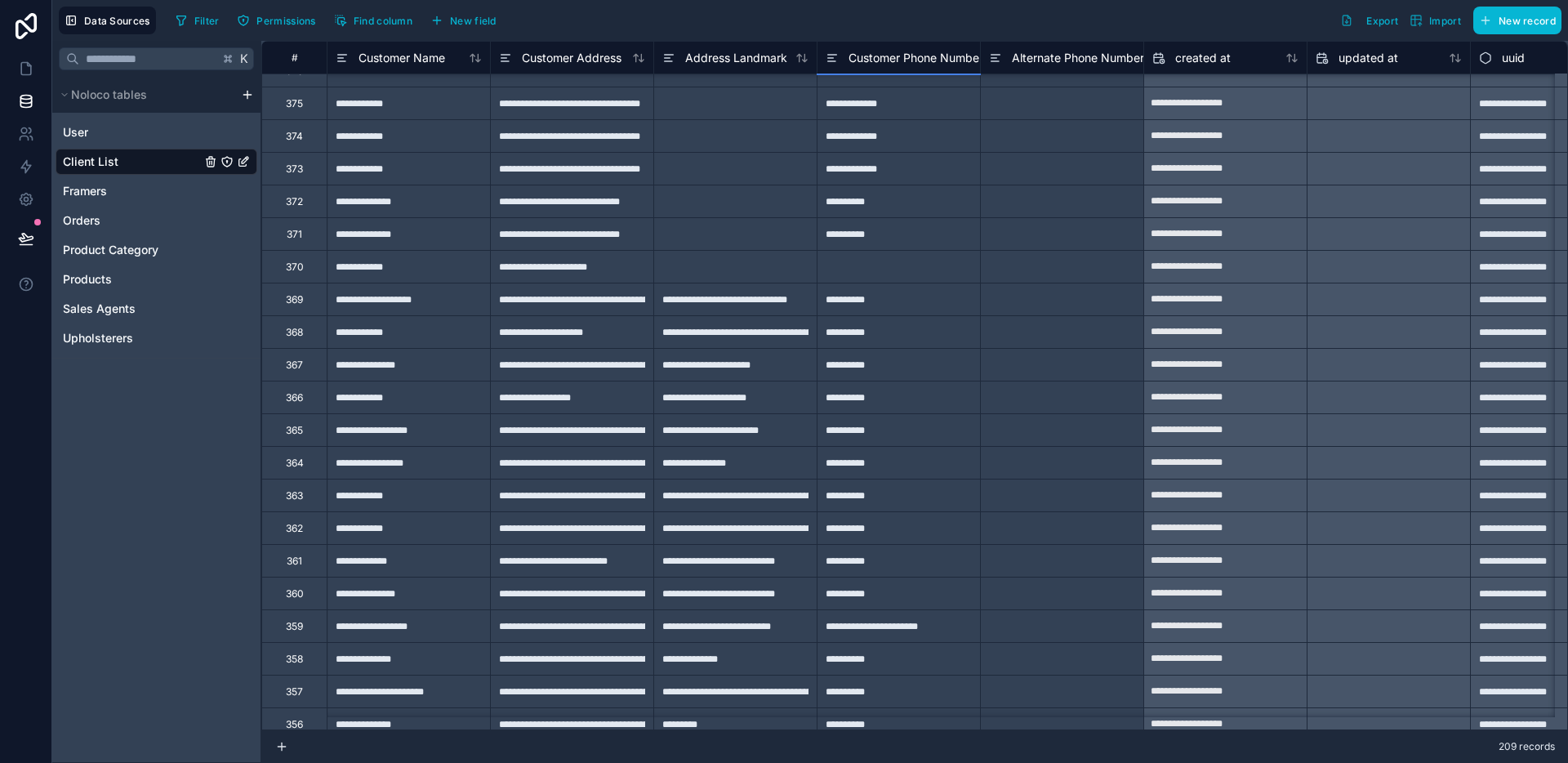
scroll to position [0, 0]
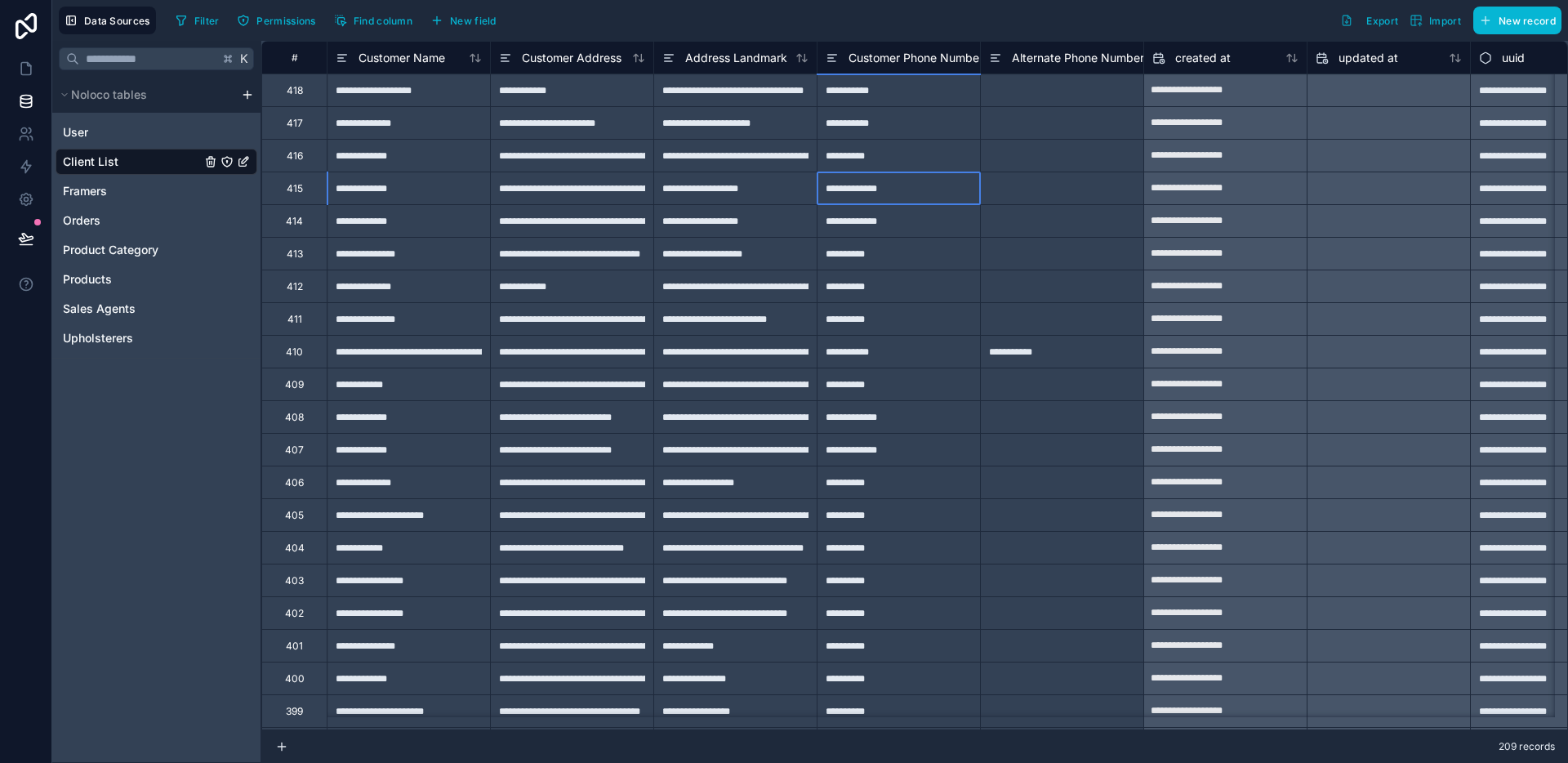
click at [912, 200] on div "**********" at bounding box center [898, 188] width 163 height 33
click at [889, 193] on div "**********" at bounding box center [898, 188] width 163 height 33
click at [889, 193] on input "**********" at bounding box center [898, 188] width 162 height 32
click at [873, 190] on input "**********" at bounding box center [898, 188] width 162 height 32
type input "**********"
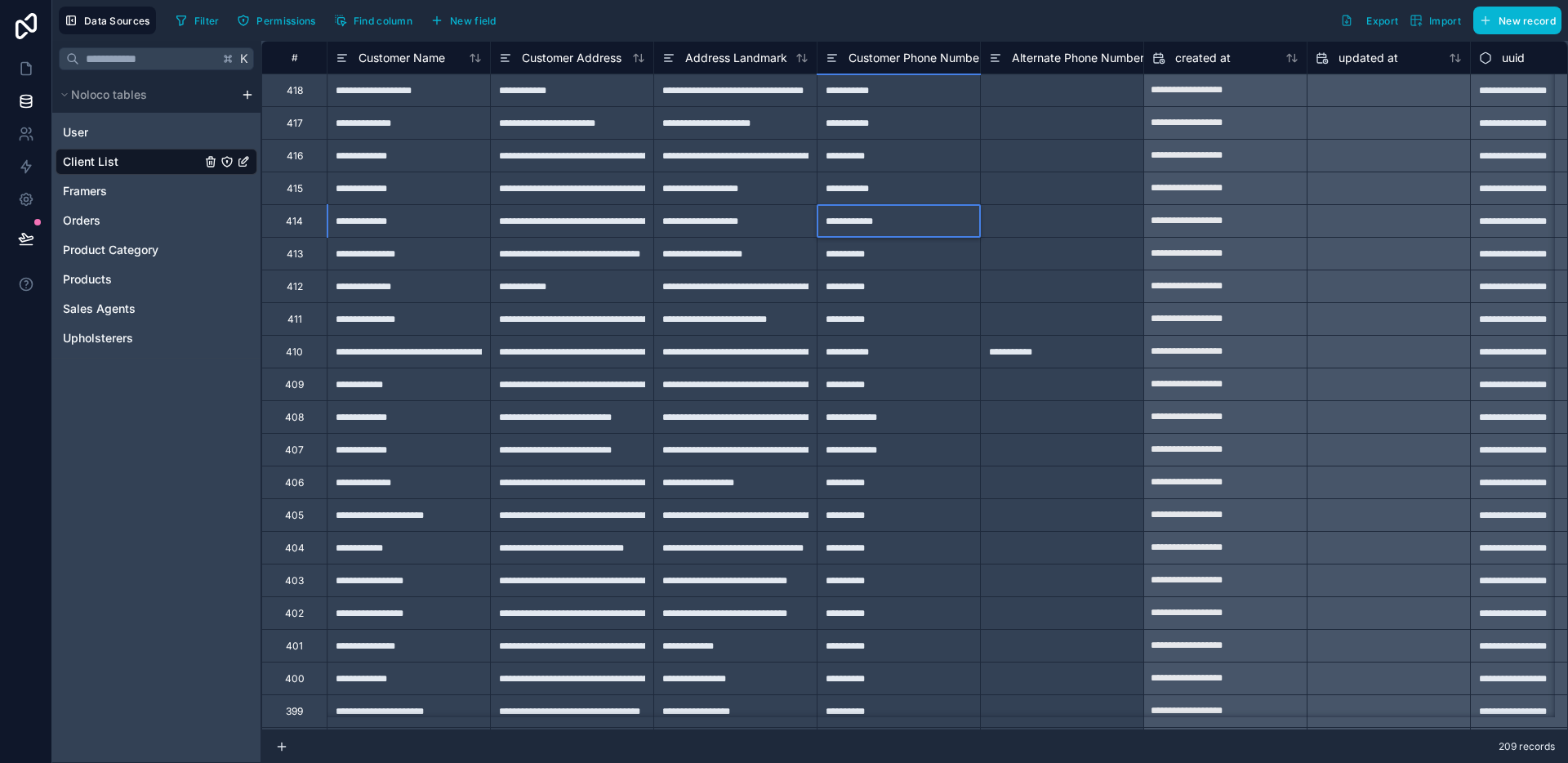
type input "**********"
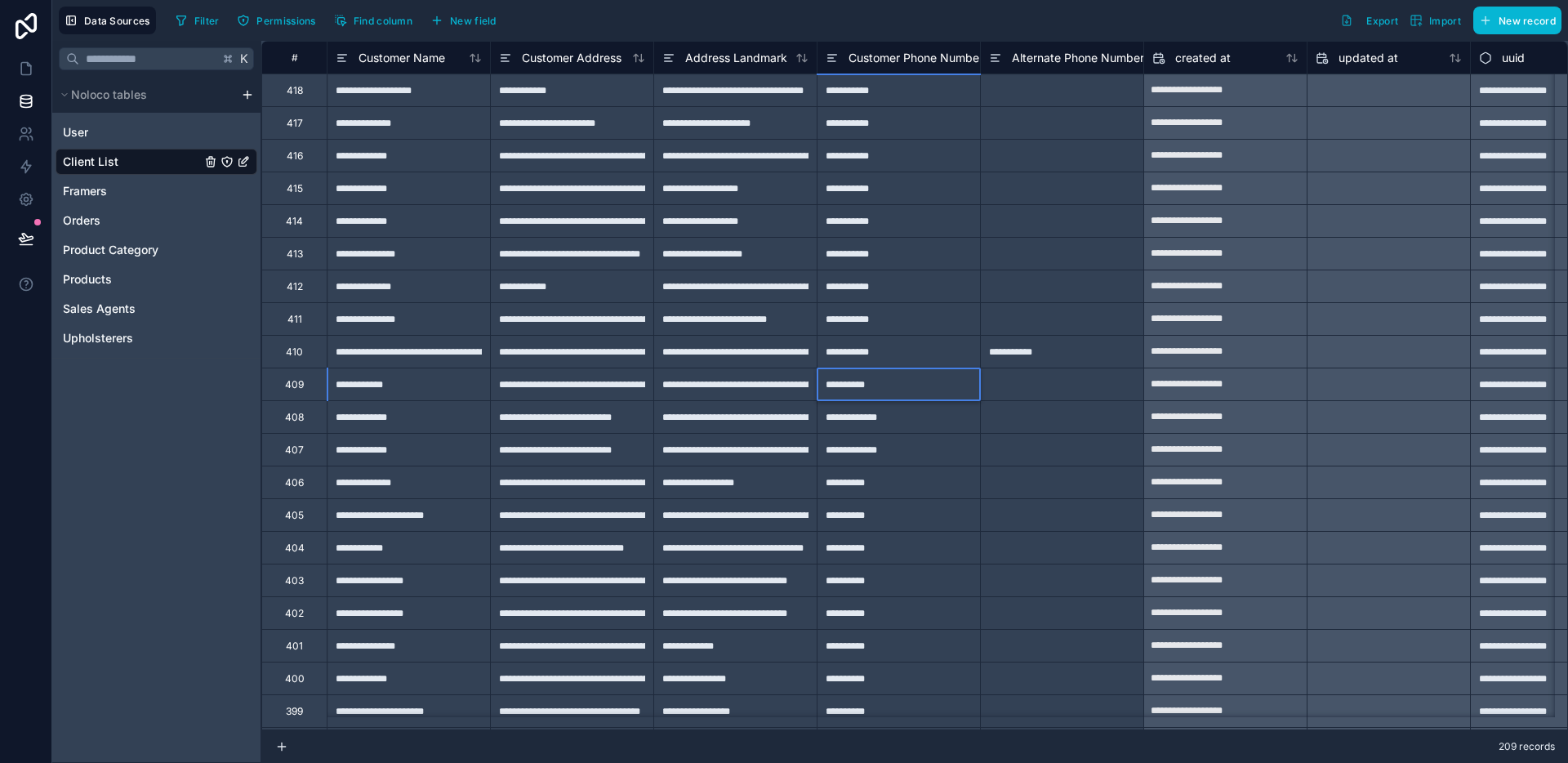
type input "**********"
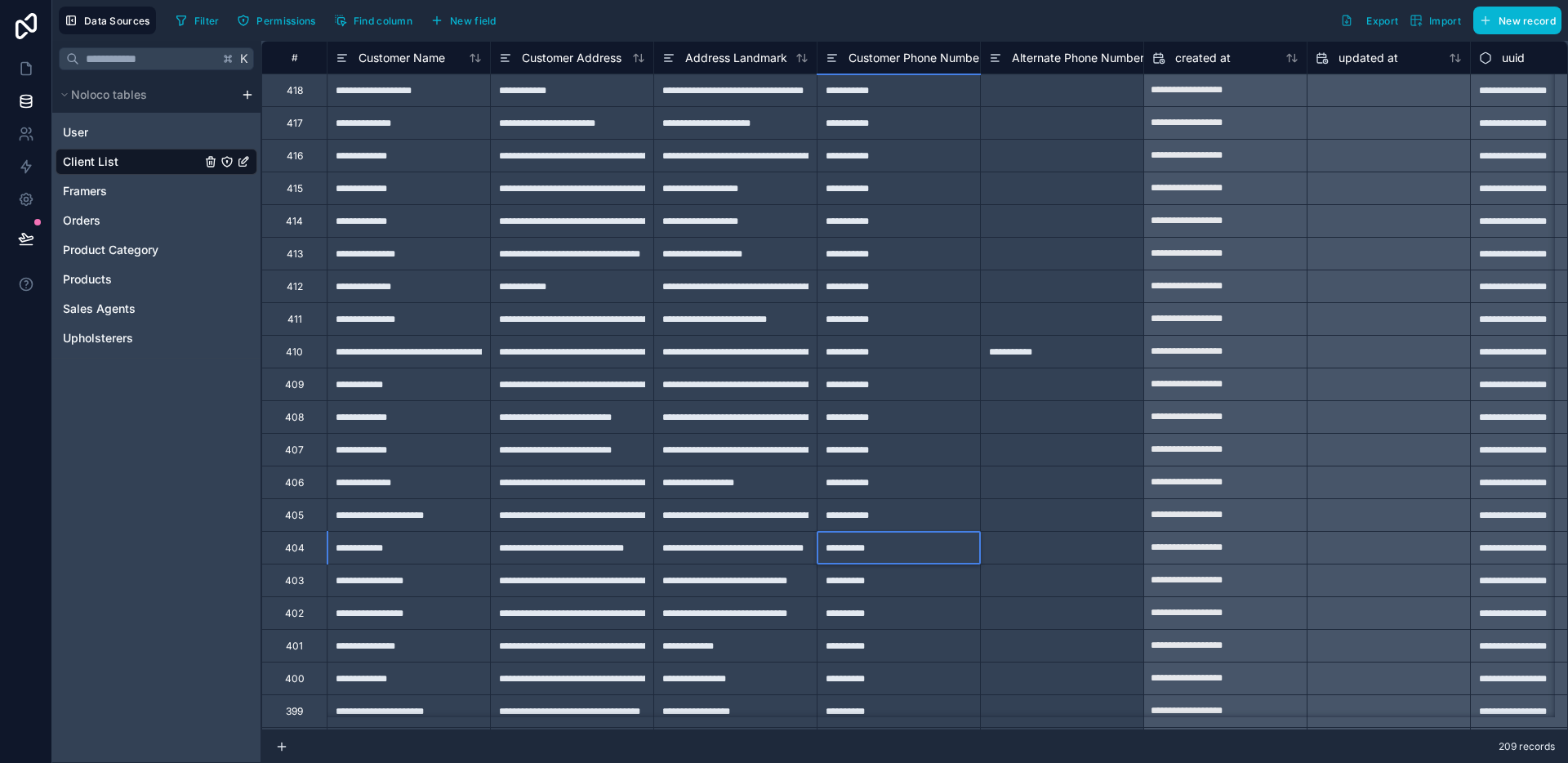
type input "**********"
type input "*"
click at [210, 161] on icon "Client List" at bounding box center [210, 162] width 0 height 3
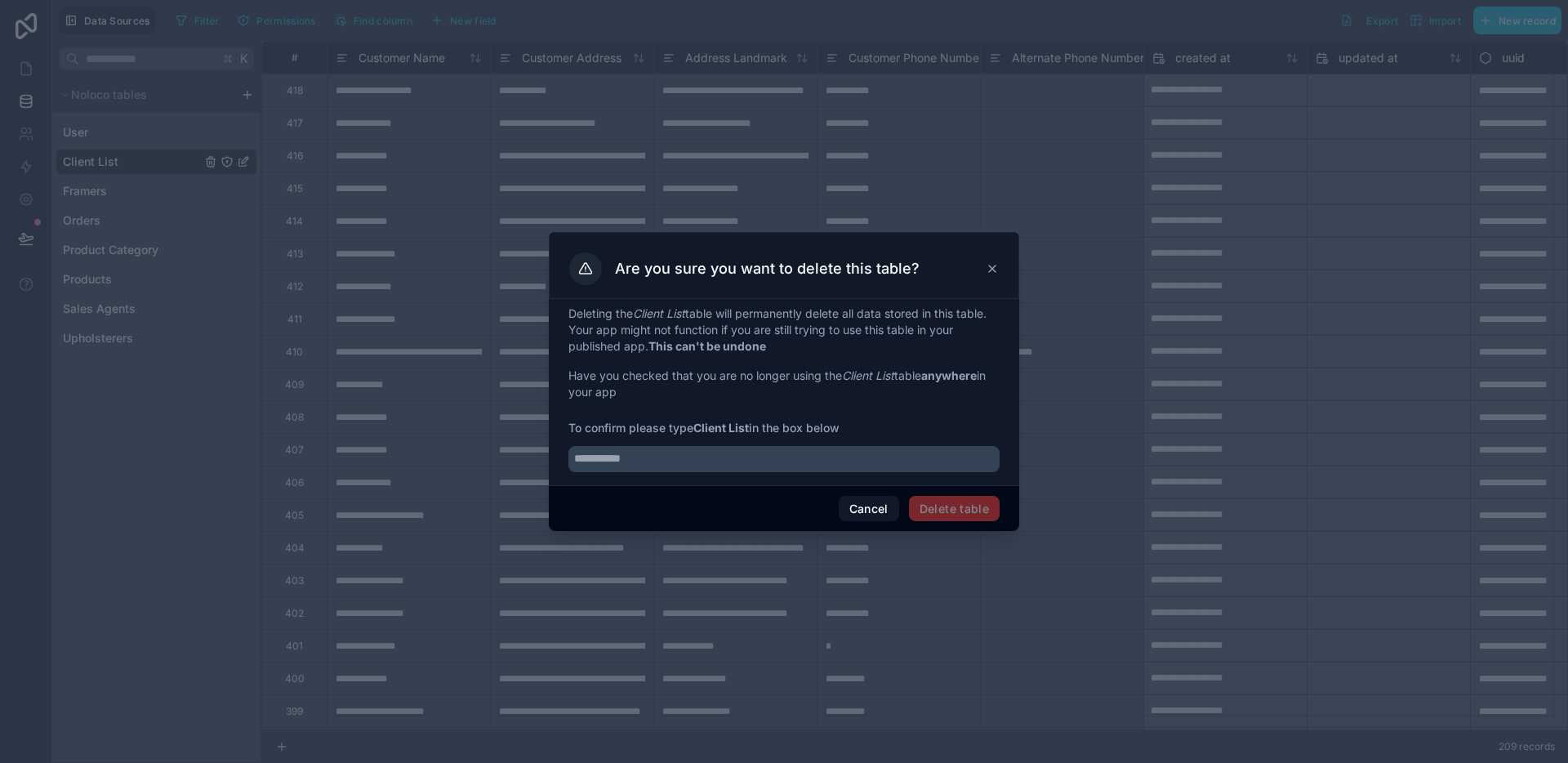
click at [716, 472] on div "Deleting the Client List table will permanently delete all data stored in this …" at bounding box center [784, 392] width 470 height 186
click at [718, 463] on input "text" at bounding box center [783, 459] width 431 height 26
type input "**********"
click at [993, 523] on div "Cancel Delete table" at bounding box center [784, 508] width 470 height 47
click at [970, 507] on button "Delete table" at bounding box center [954, 509] width 90 height 26
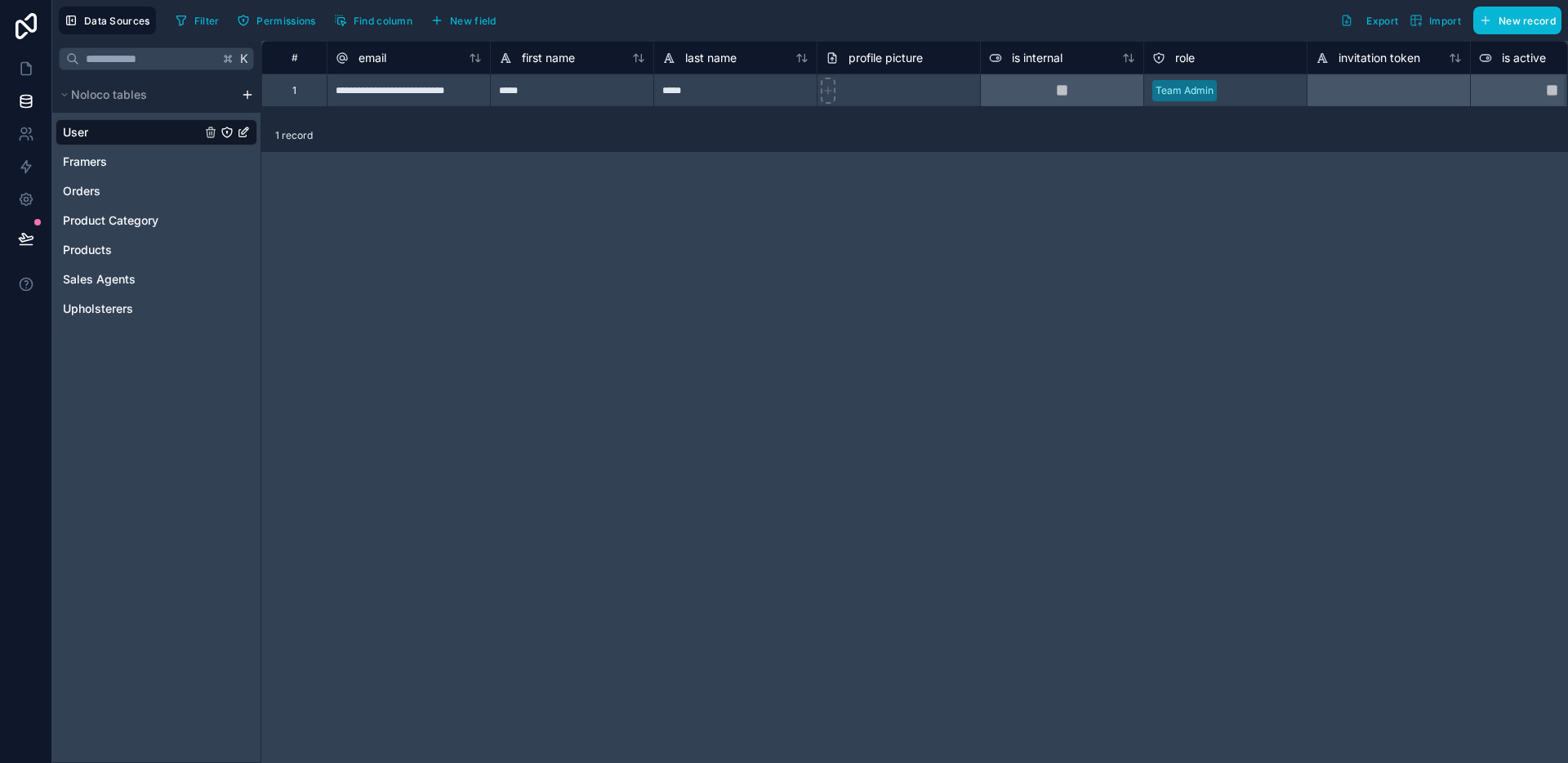
click at [248, 90] on html "**********" at bounding box center [784, 381] width 1568 height 763
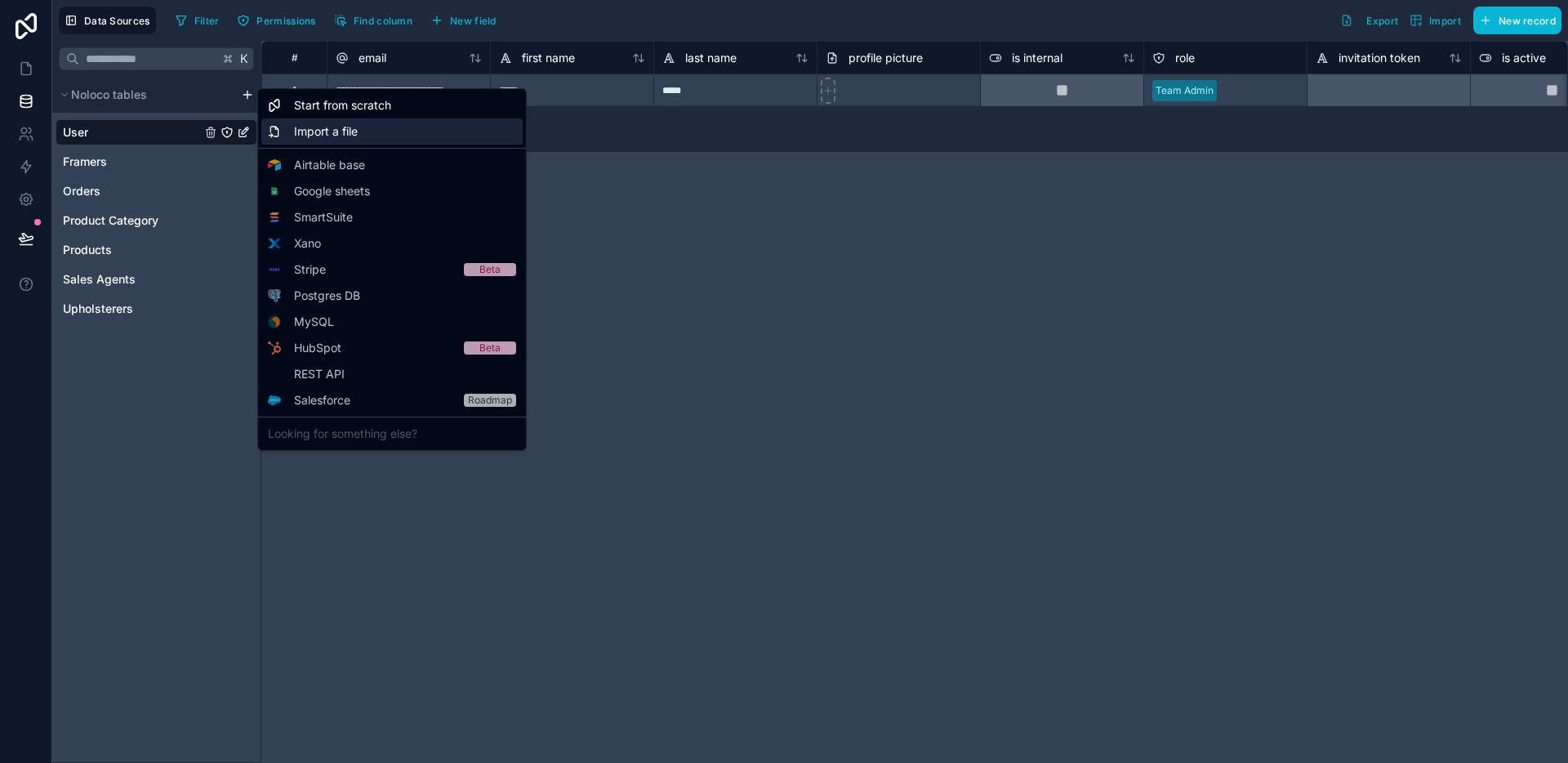
click at [312, 132] on span "Import a file" at bounding box center [325, 131] width 63 height 16
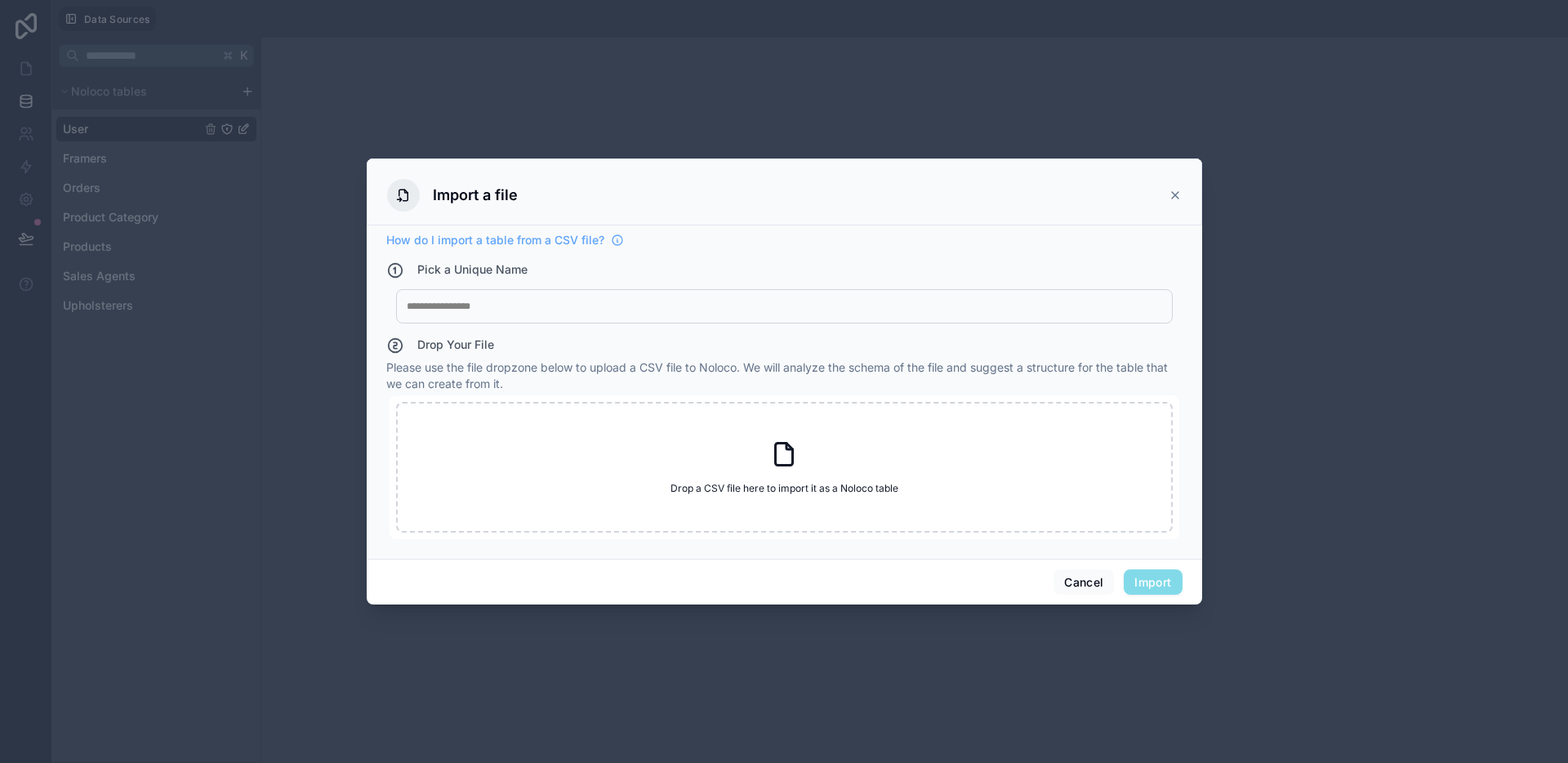
click at [621, 317] on div "My Imported File" at bounding box center [784, 306] width 776 height 35
click at [620, 310] on div at bounding box center [784, 306] width 755 height 13
click at [682, 485] on span "Drop a CSV file here to import it as a Noloco table" at bounding box center [784, 489] width 227 height 13
click at [806, 479] on div "Drop a CSV file here to import it as a Noloco table Drop a CSV file here to imp…" at bounding box center [784, 467] width 776 height 131
type input "**********"
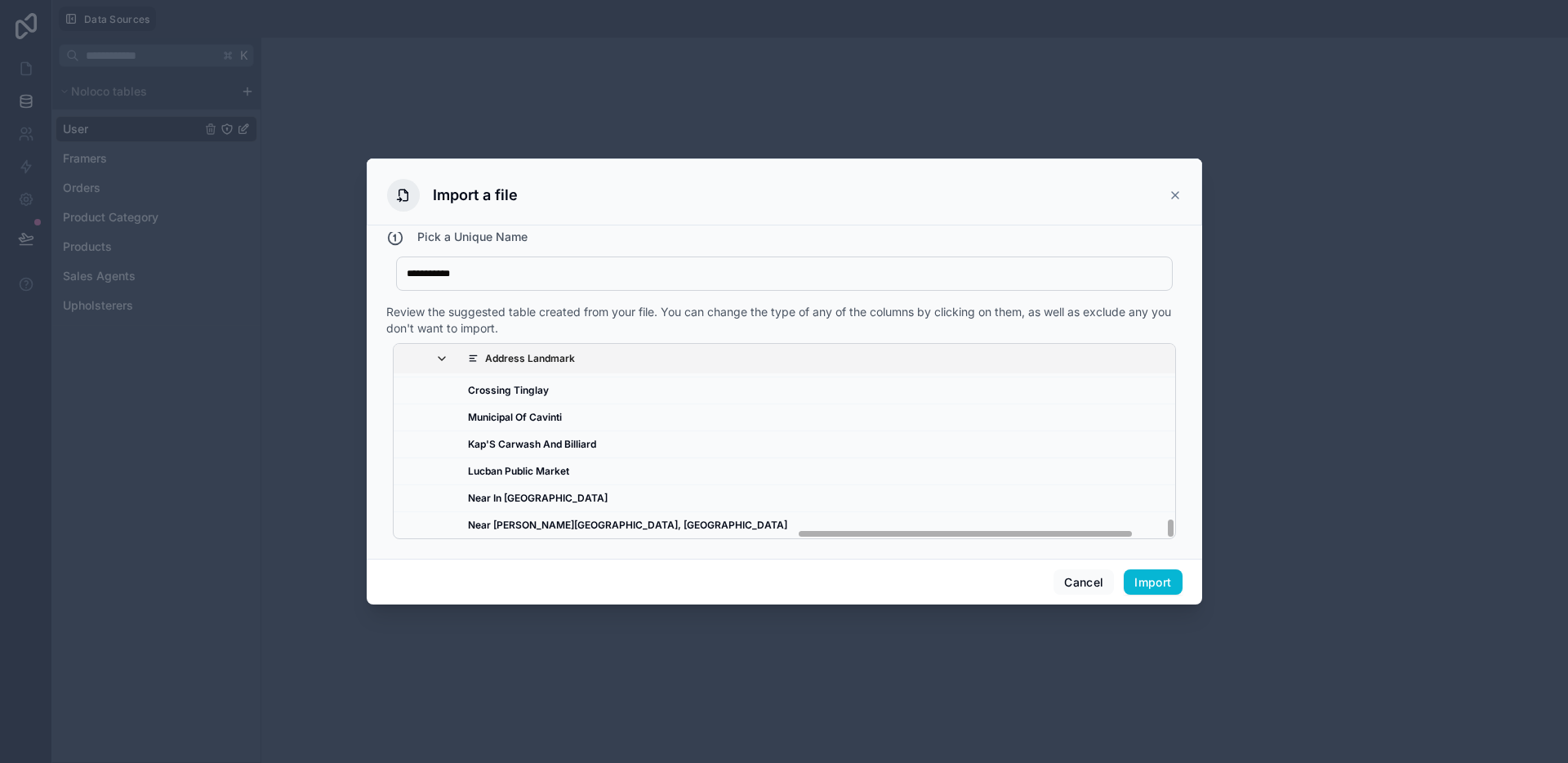
scroll to position [2530, 988]
drag, startPoint x: 662, startPoint y: 531, endPoint x: 1113, endPoint y: 532, distance: 451.0
click at [1113, 532] on div "Customer Name Customer Address Address Landmark Customer Phone Number Alternate…" at bounding box center [784, 441] width 783 height 196
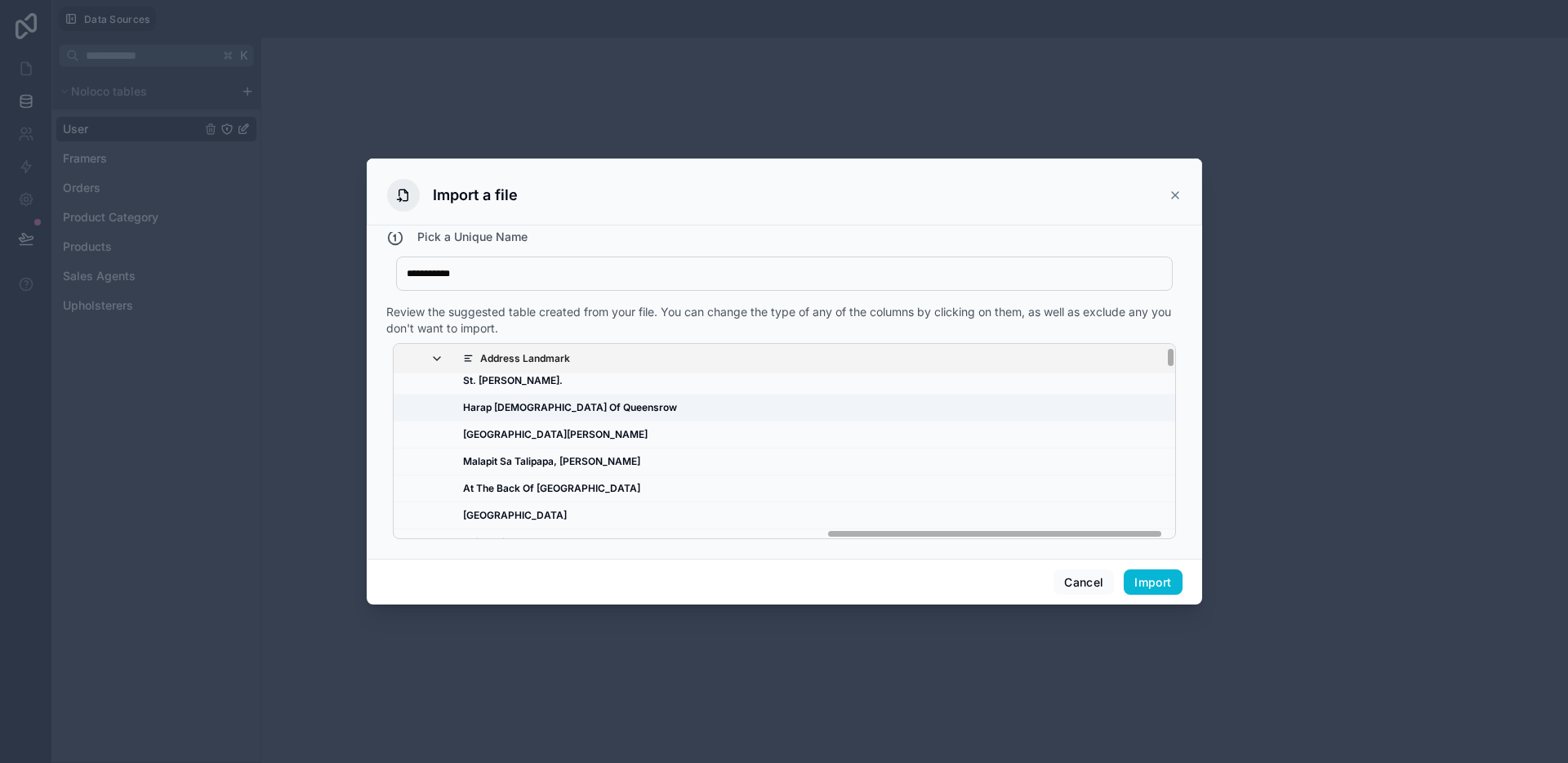
scroll to position [0, 987]
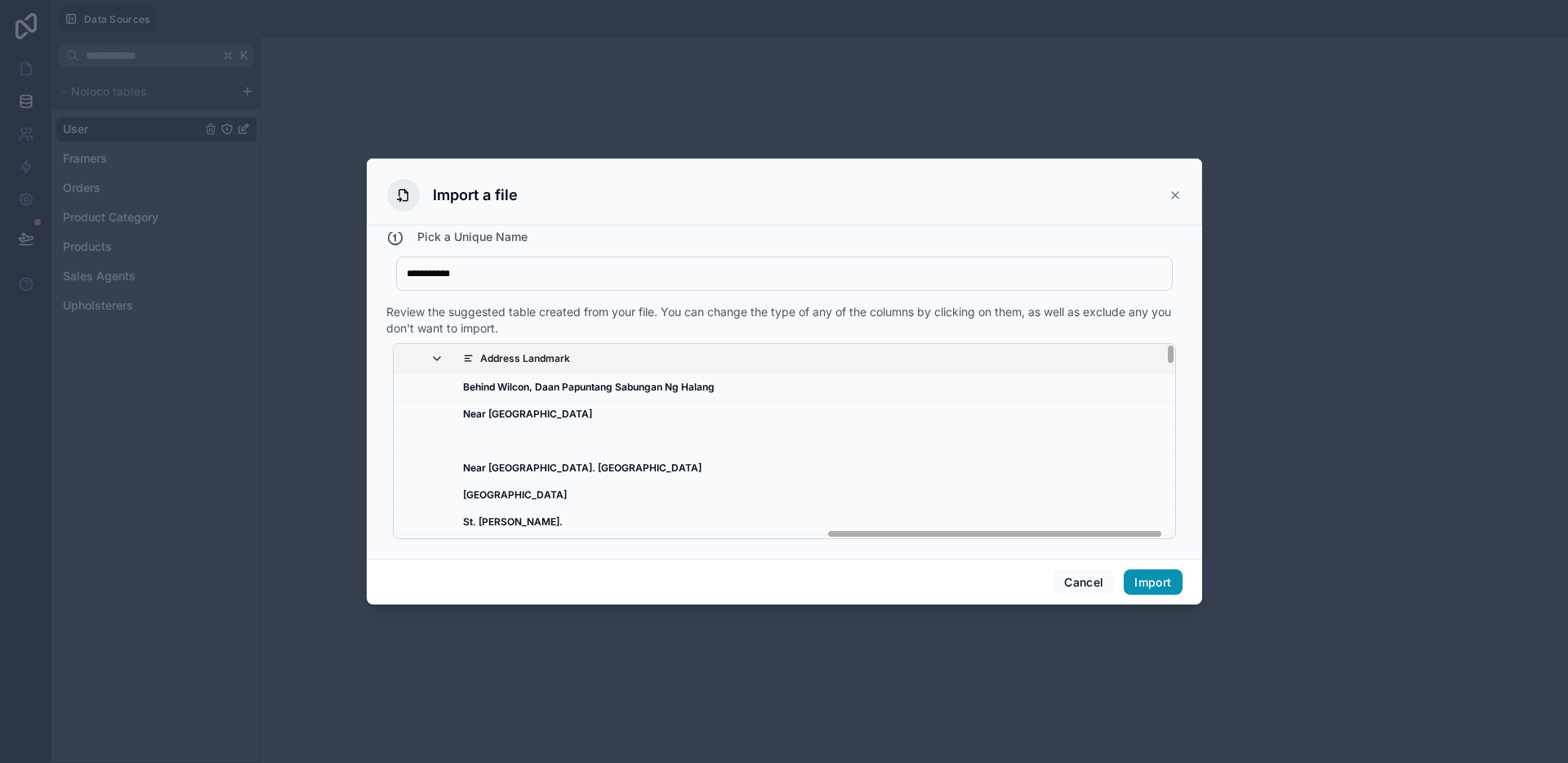
click at [1148, 579] on button "Import" at bounding box center [1152, 582] width 58 height 26
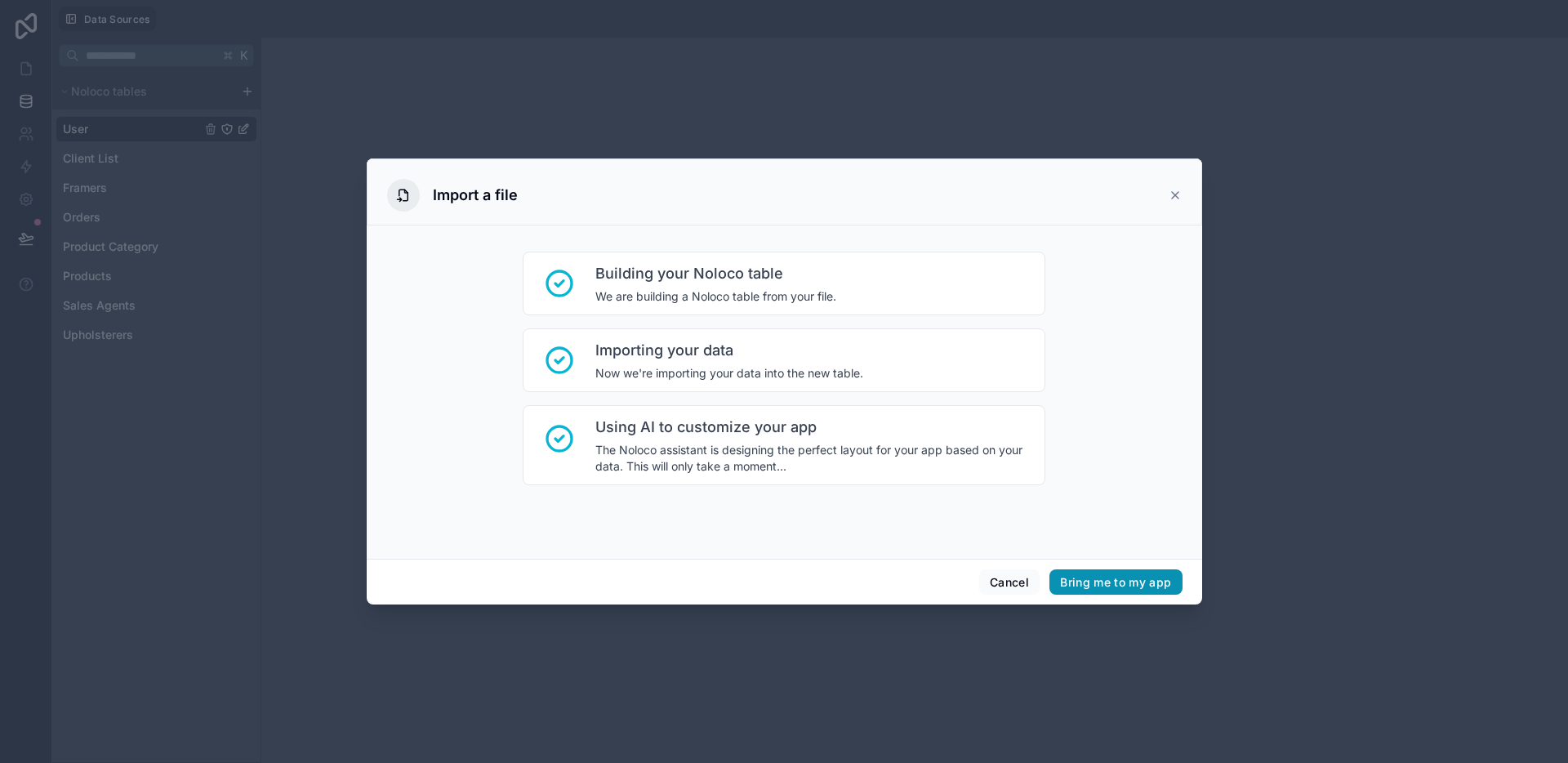
click at [1108, 576] on button "Bring me to my app" at bounding box center [1115, 582] width 132 height 26
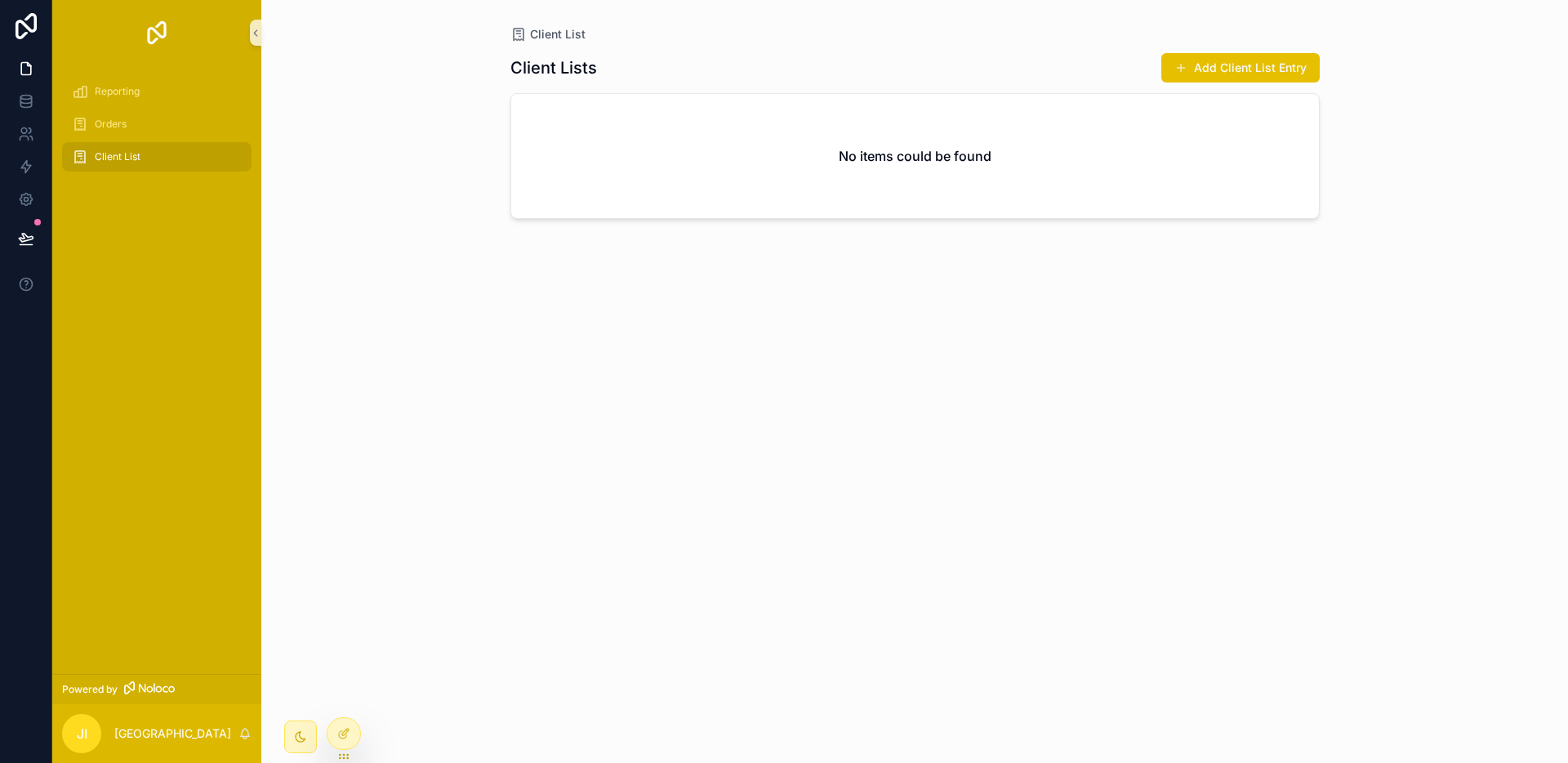
click at [126, 151] on span "Client List" at bounding box center [118, 157] width 46 height 13
click at [125, 131] on div "Orders" at bounding box center [156, 124] width 170 height 26
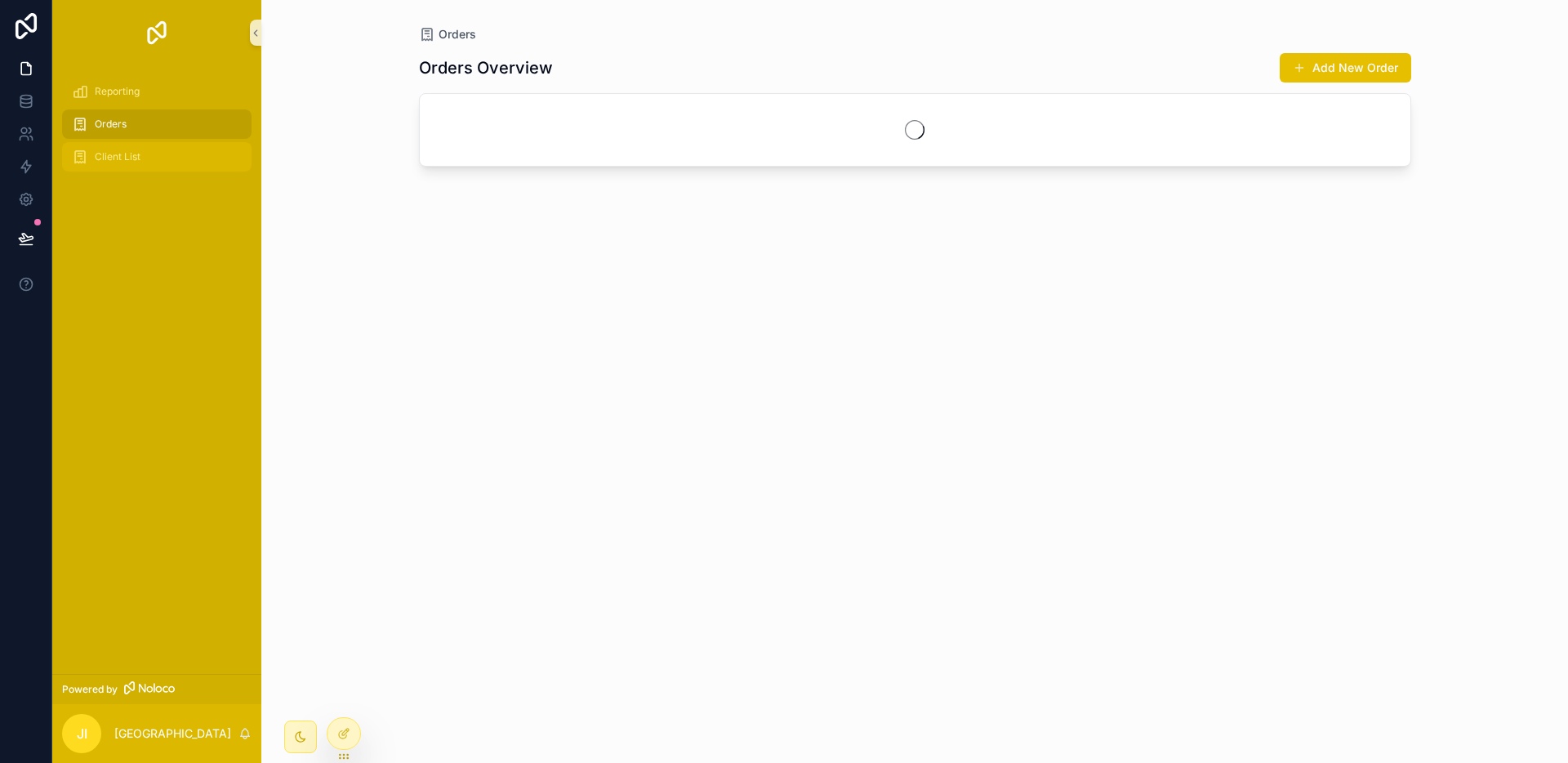
click at [128, 156] on span "Client List" at bounding box center [118, 157] width 46 height 13
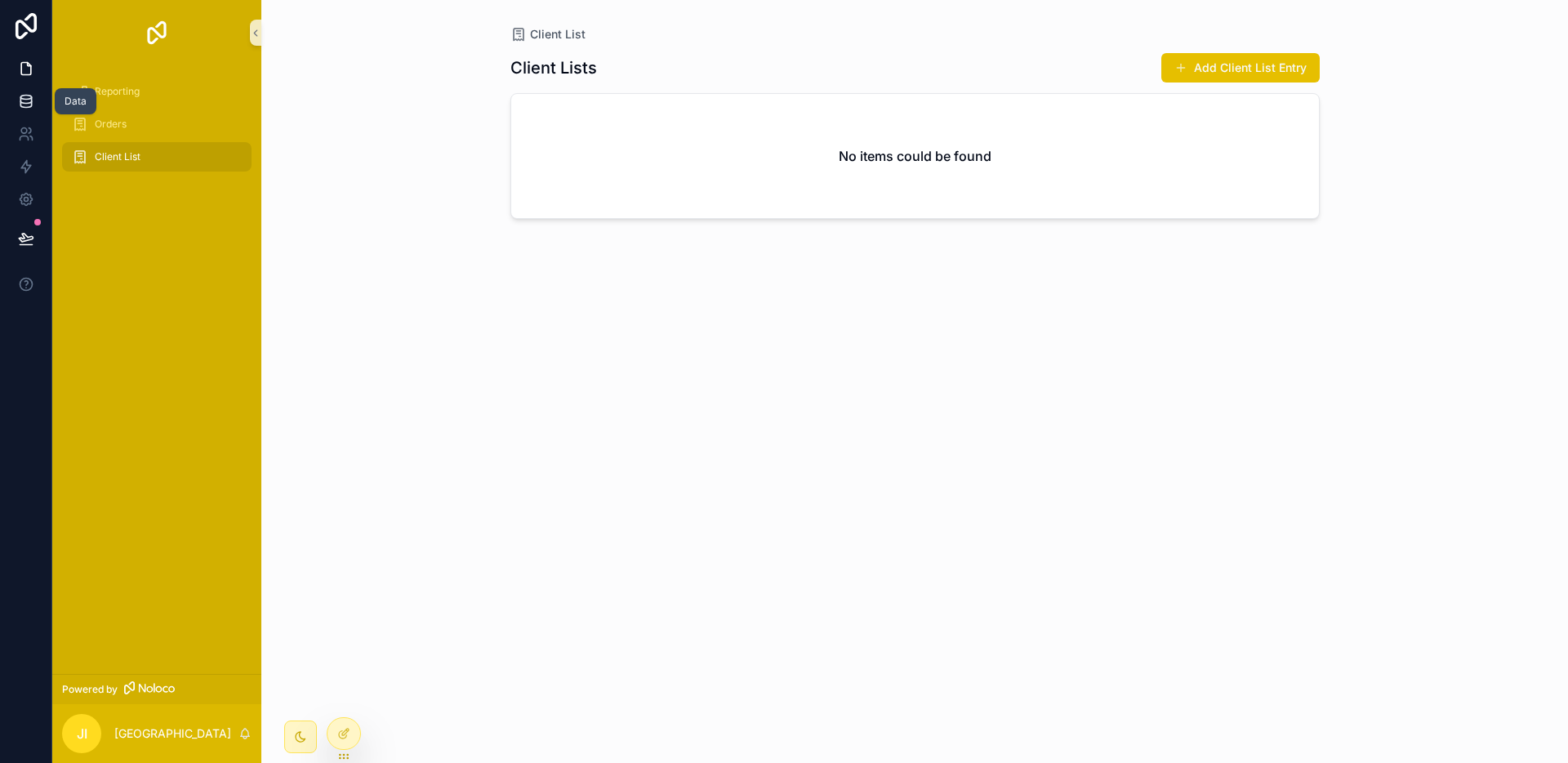
click at [20, 104] on icon at bounding box center [25, 105] width 11 height 7
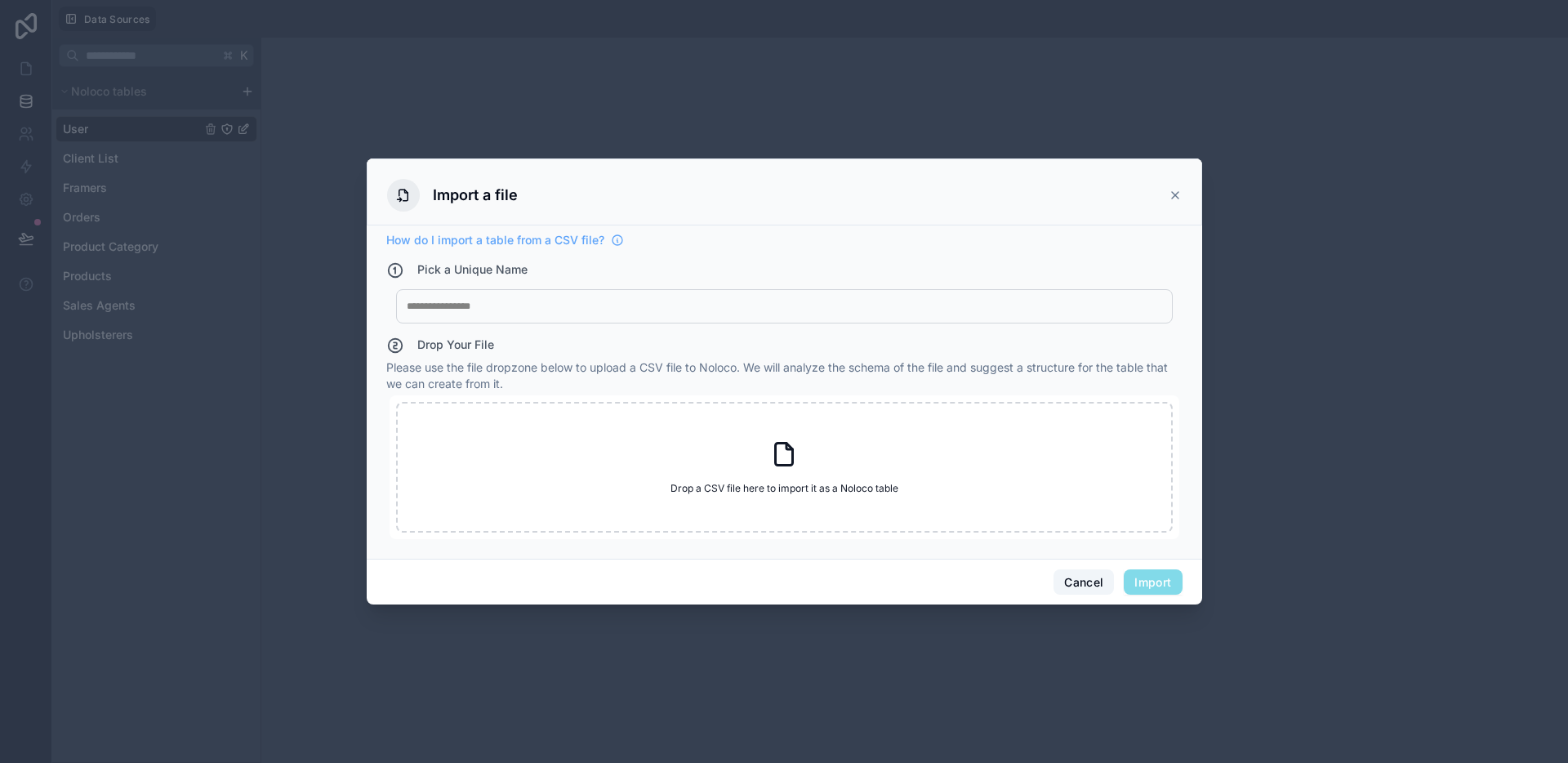
click at [1066, 578] on button "Cancel" at bounding box center [1083, 582] width 60 height 26
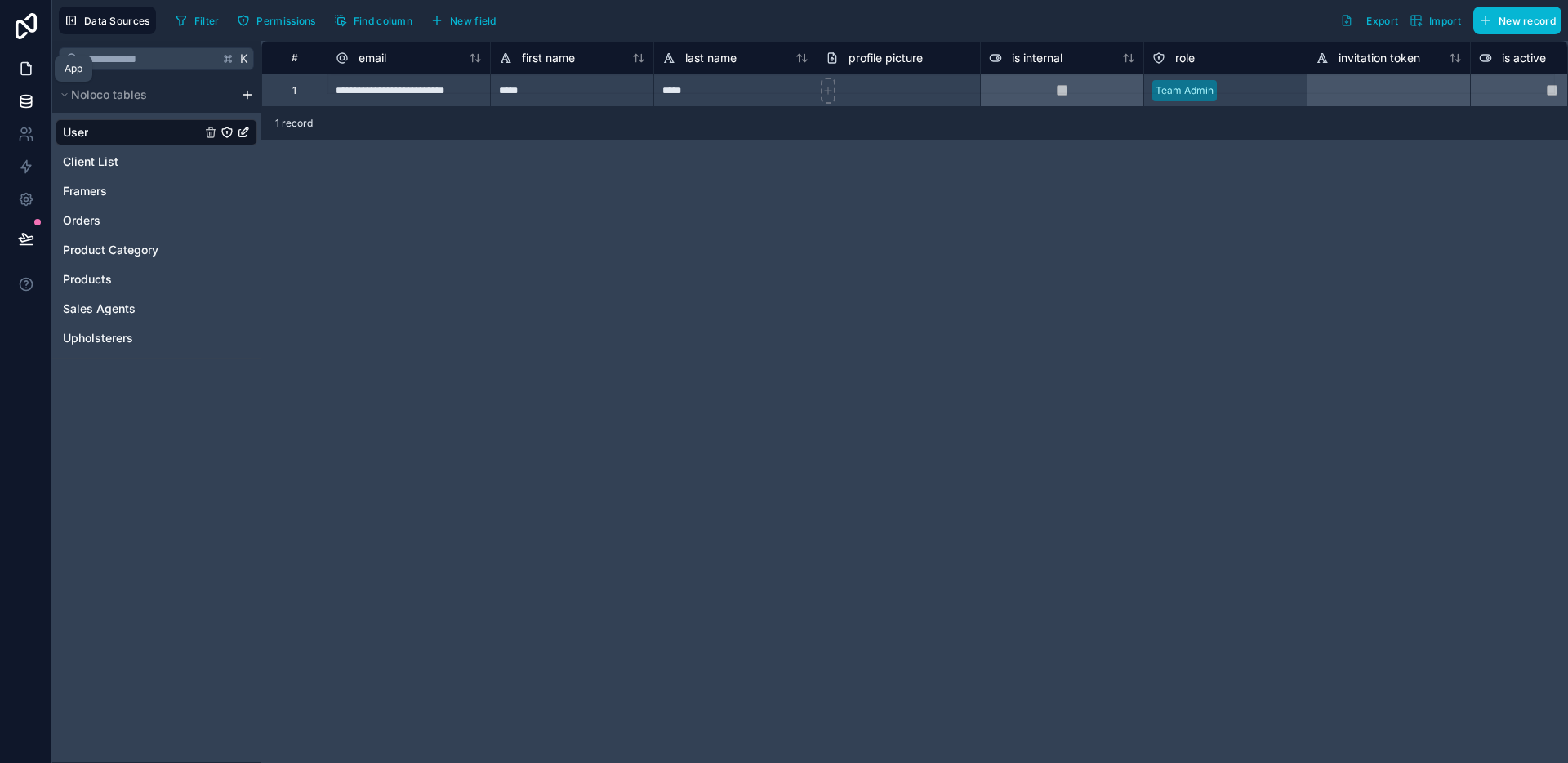
click at [19, 77] on link at bounding box center [26, 68] width 52 height 33
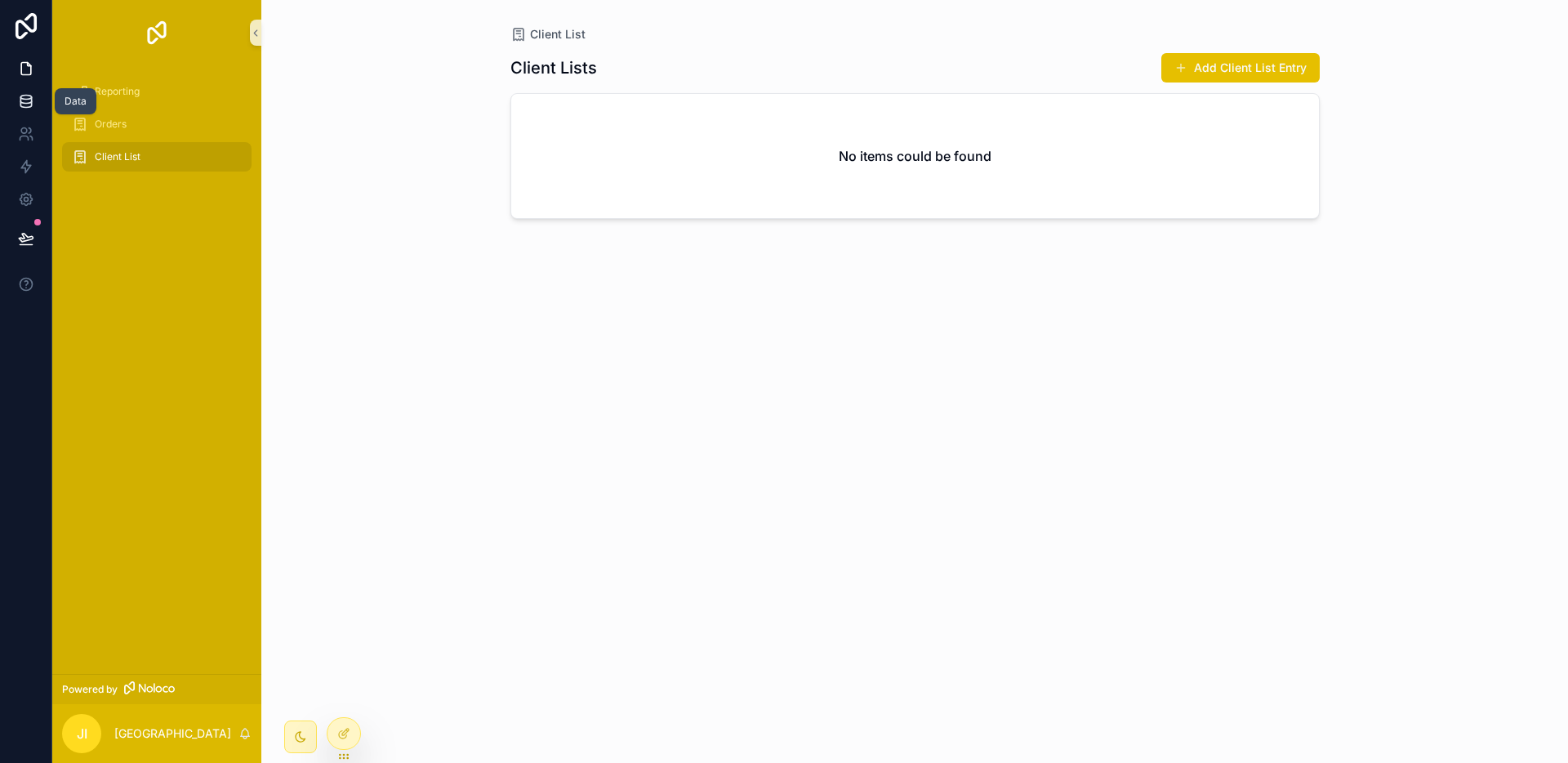
click at [40, 98] on link at bounding box center [26, 101] width 52 height 33
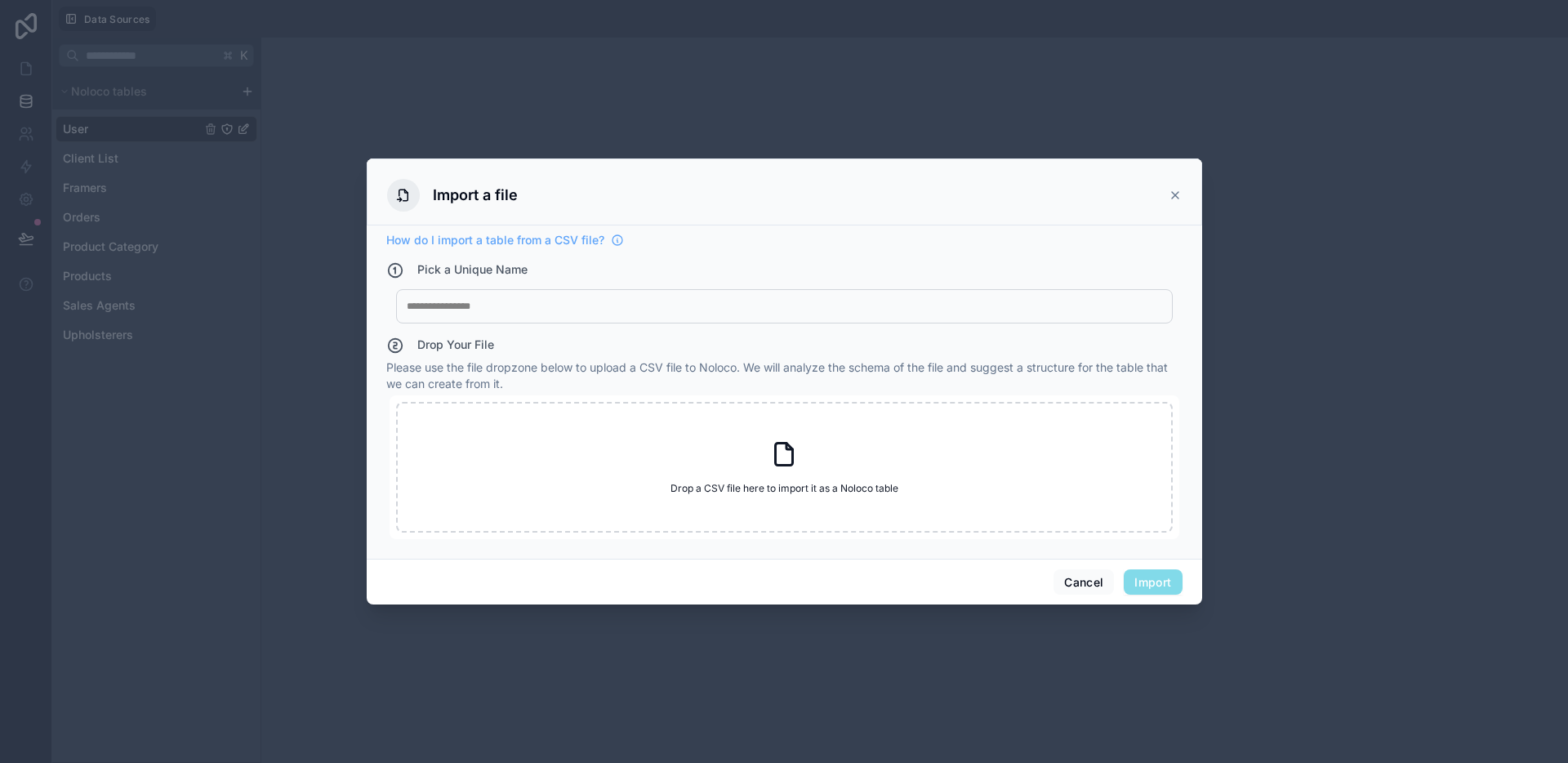
click at [1172, 199] on icon at bounding box center [1176, 196] width 13 height 13
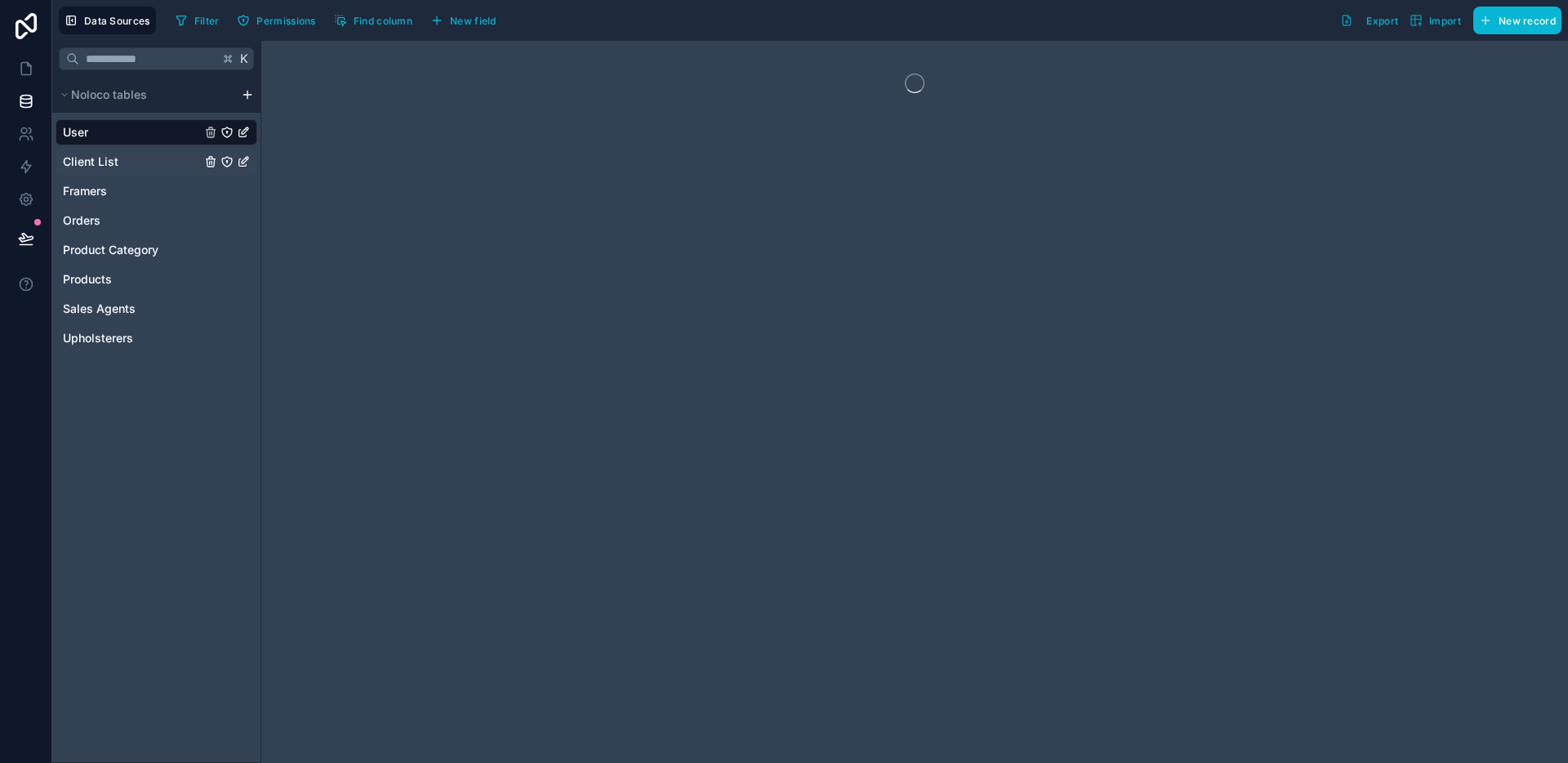
click at [58, 156] on div "Client List" at bounding box center [156, 161] width 202 height 26
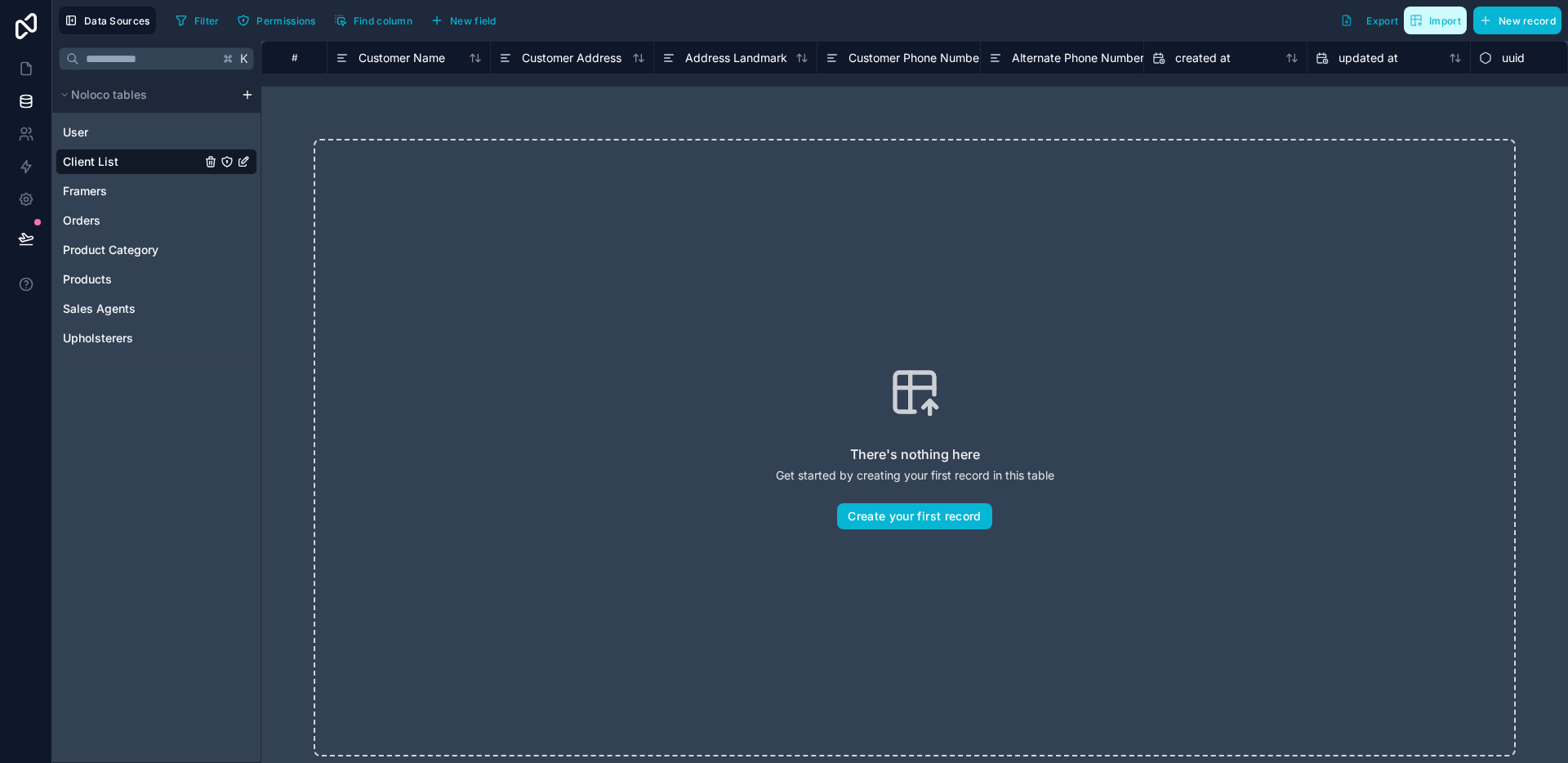
click at [1437, 21] on span "Import" at bounding box center [1444, 20] width 32 height 12
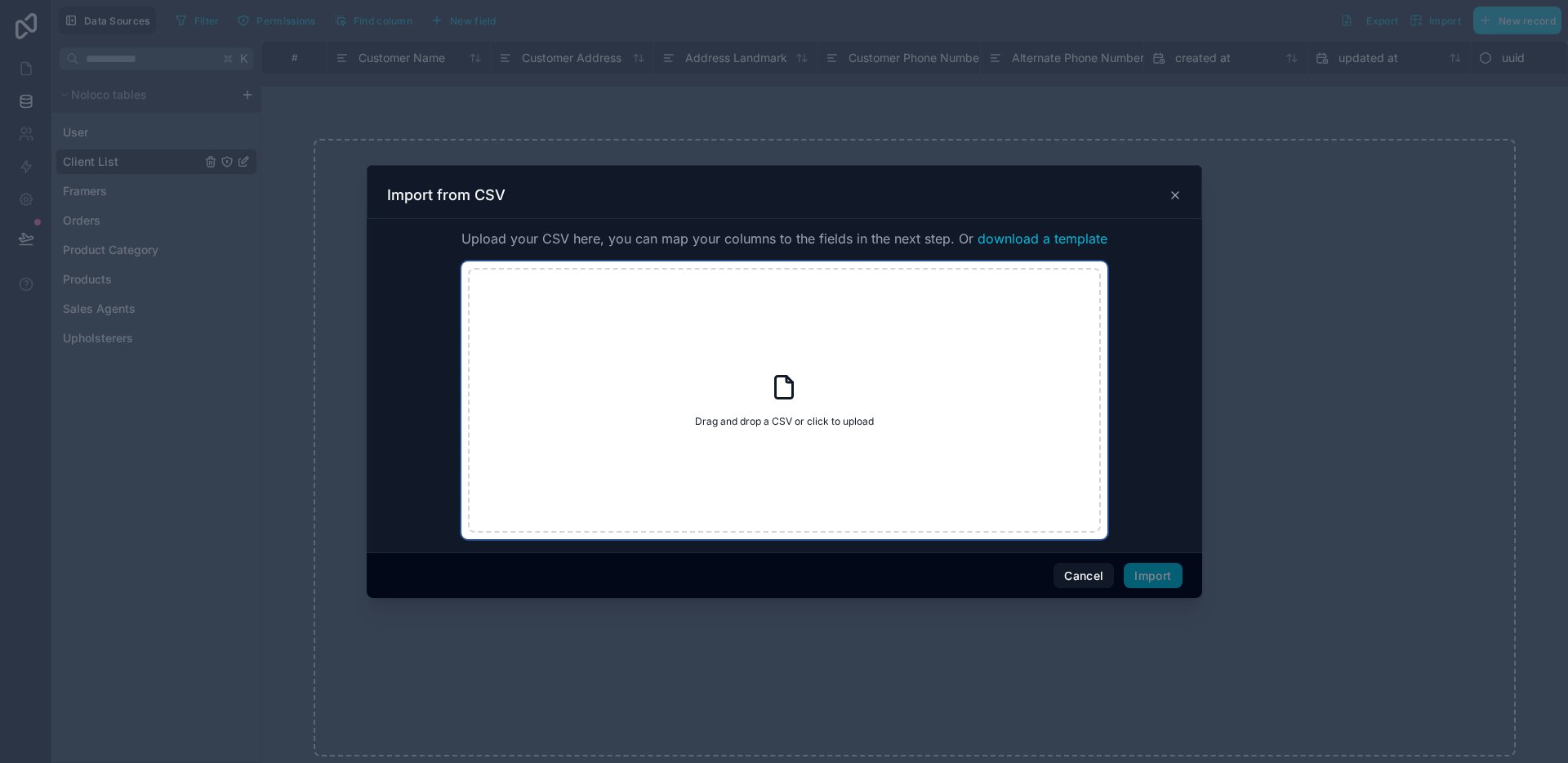
click at [814, 343] on div "Drag and drop a CSV or click to upload Drag and drop a CSV or click to upload" at bounding box center [784, 400] width 632 height 265
type input "**********"
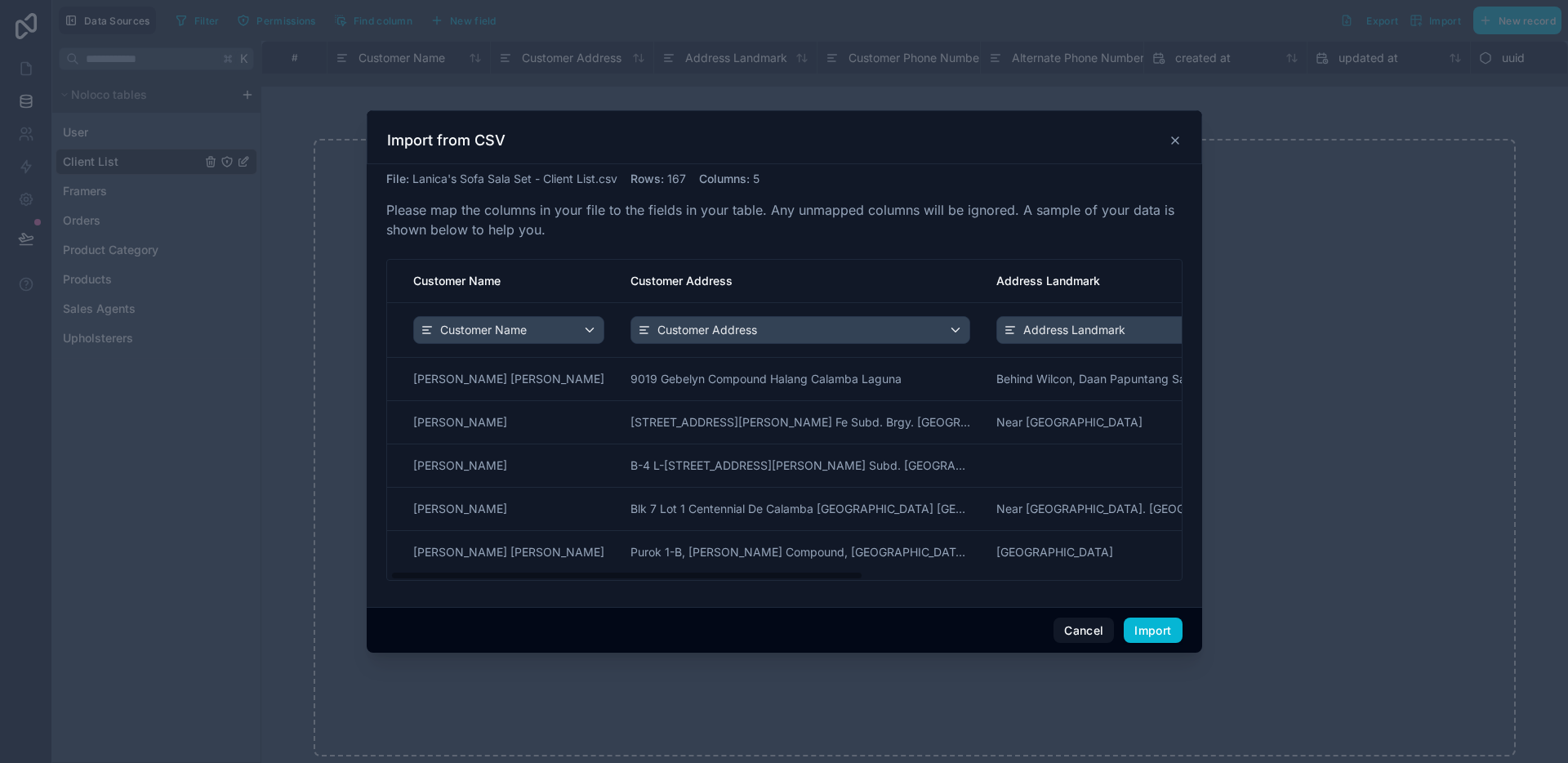
scroll to position [0, 539]
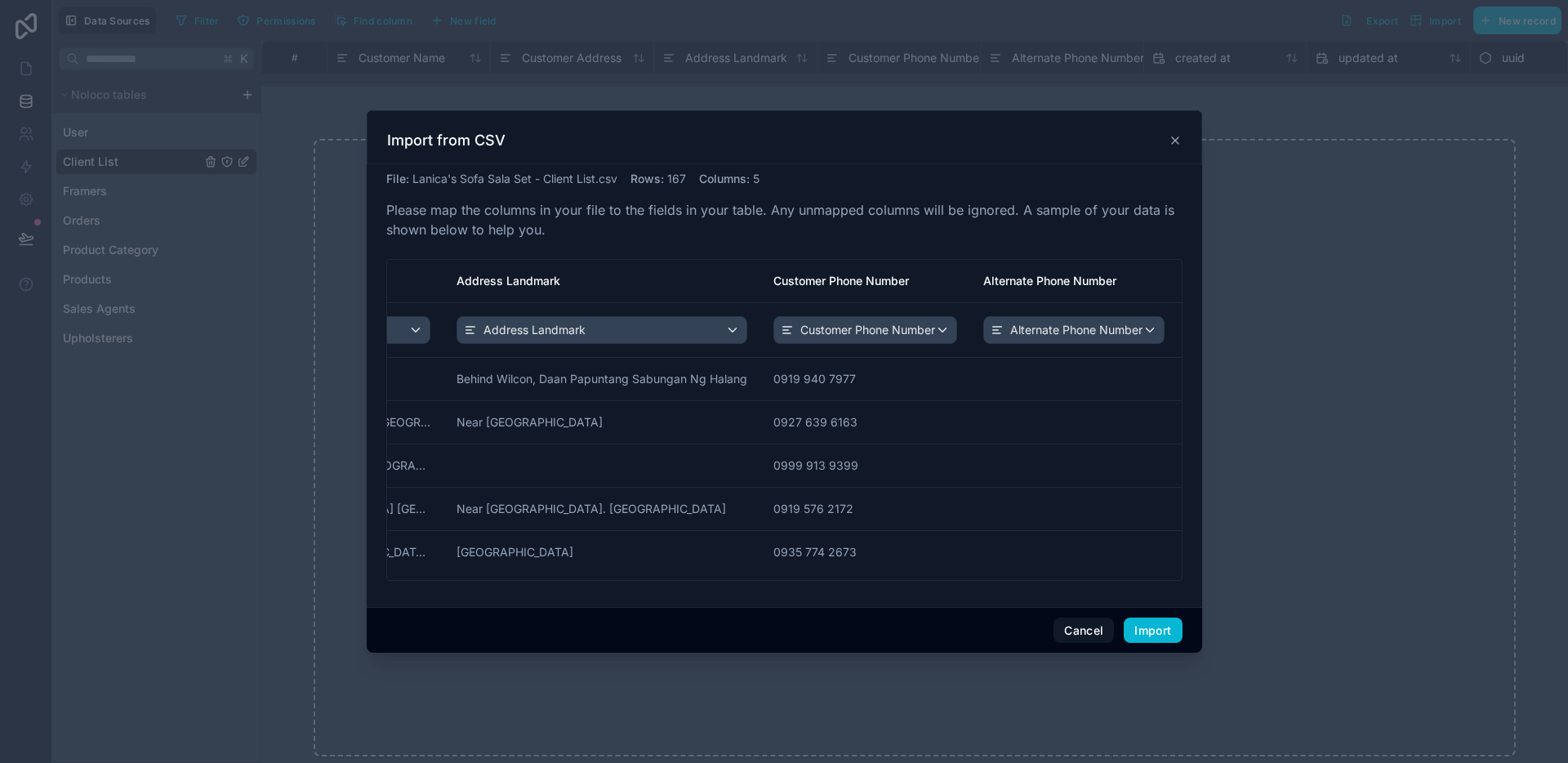
drag, startPoint x: 802, startPoint y: 578, endPoint x: 1251, endPoint y: 568, distance: 449.1
click at [1251, 568] on div "Import from CSV File : Lanica's Sofa Sala Set - Client List.csv Rows : 167 Colu…" at bounding box center [784, 381] width 1568 height 763
click at [928, 331] on div "Customer Phone Number" at bounding box center [866, 329] width 182 height 26
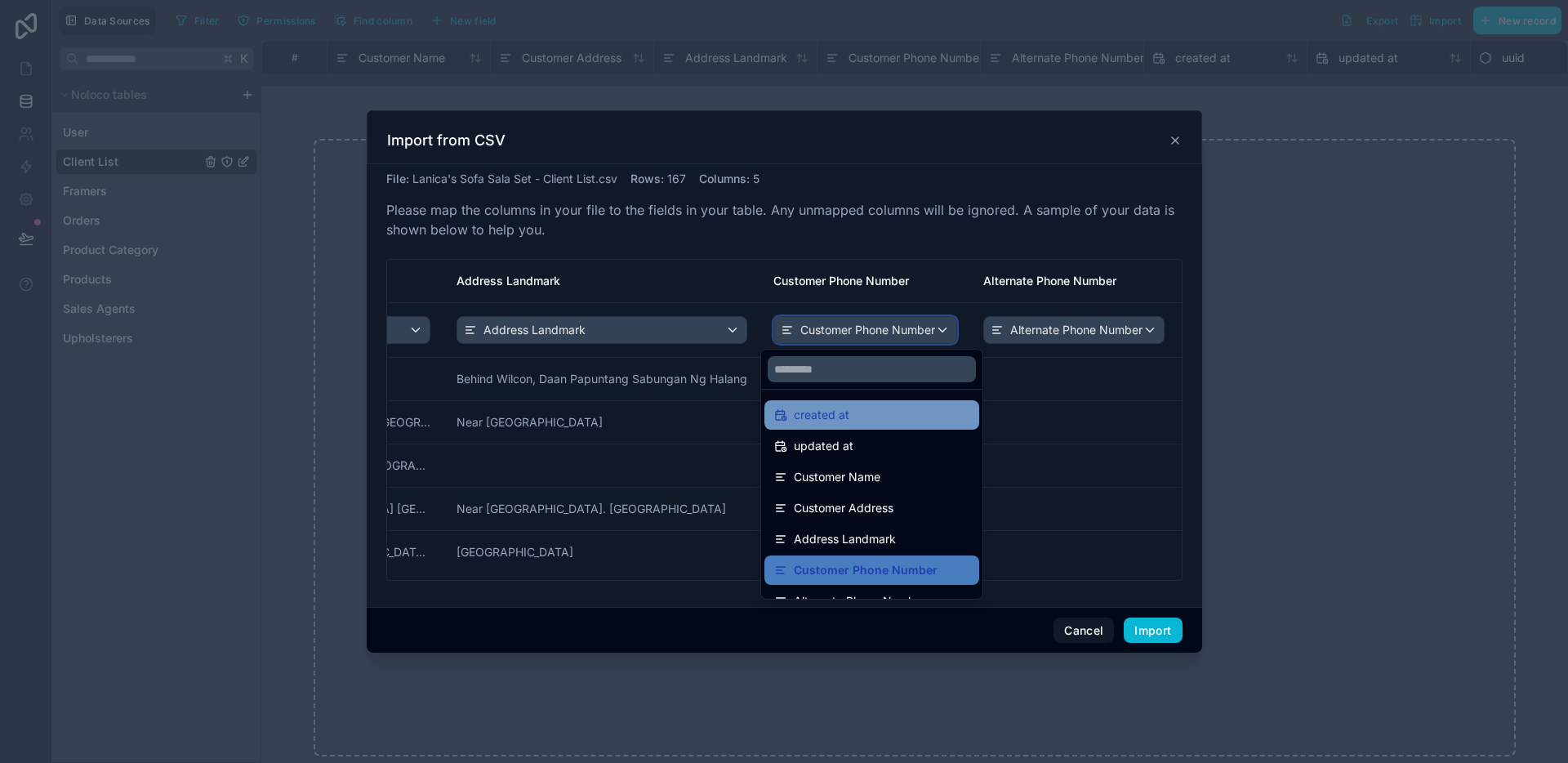
scroll to position [84, 0]
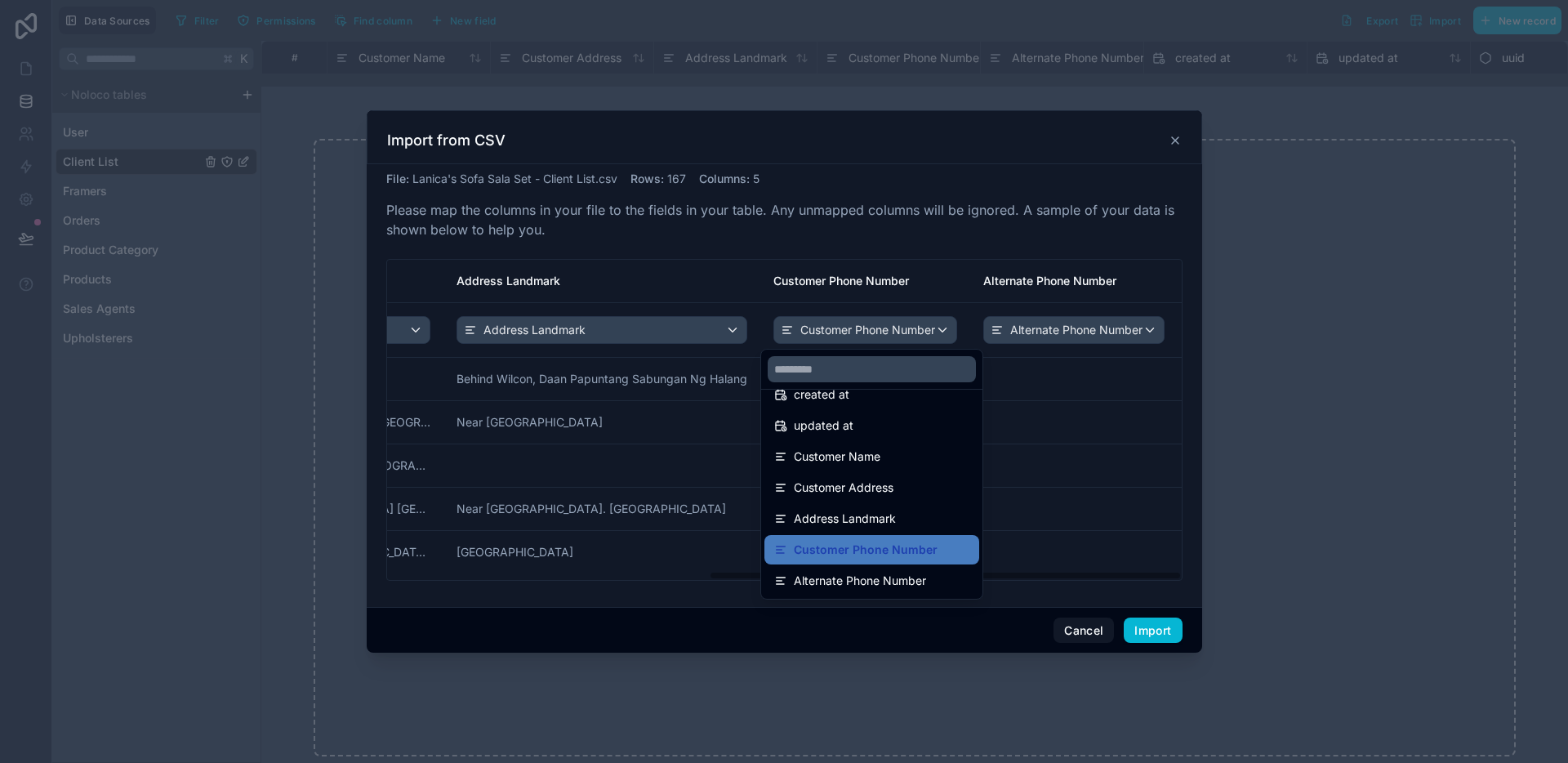
click at [915, 635] on div "scrollable content" at bounding box center [784, 382] width 836 height 543
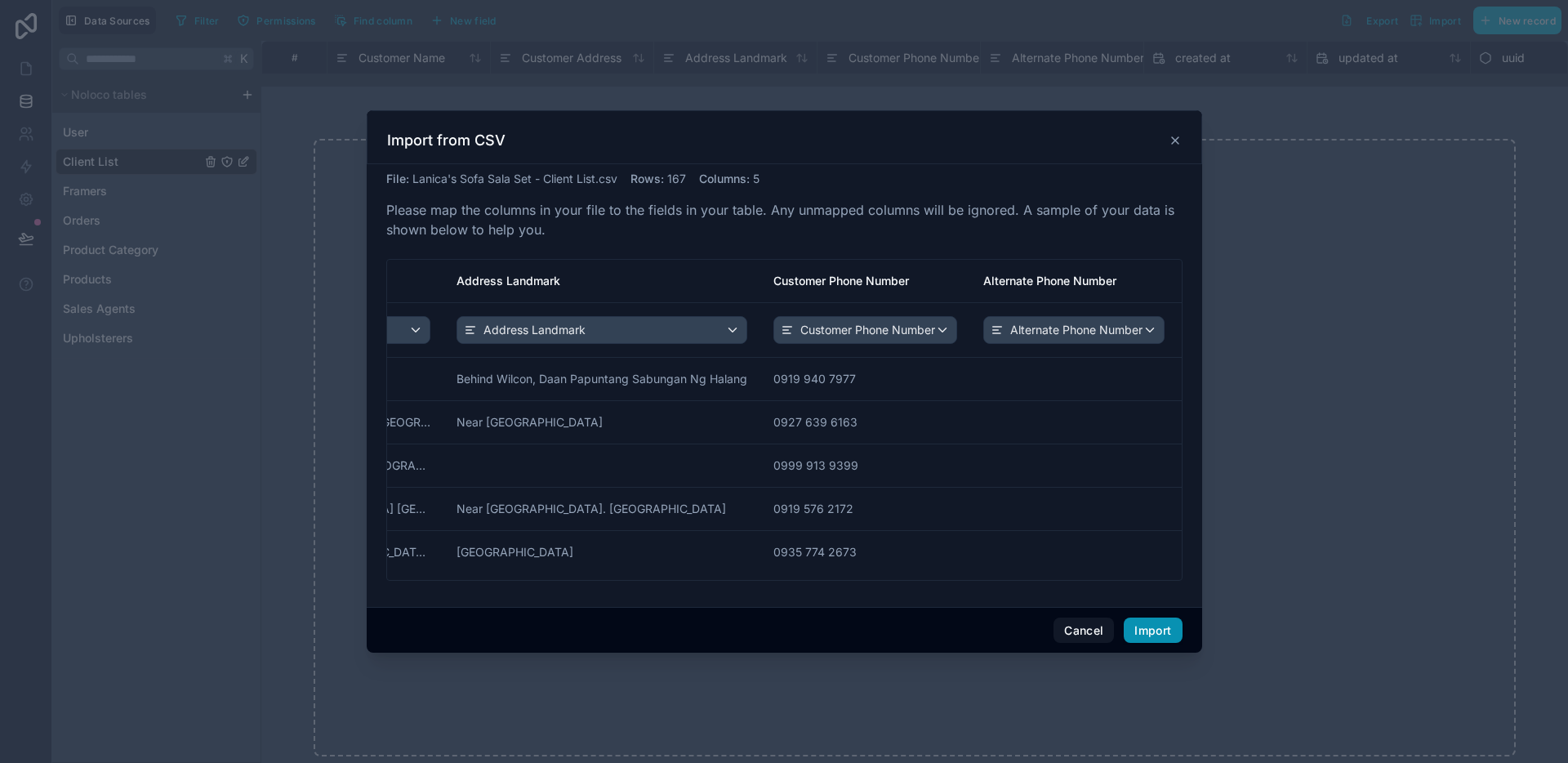
click at [1141, 632] on button "Import" at bounding box center [1152, 630] width 58 height 26
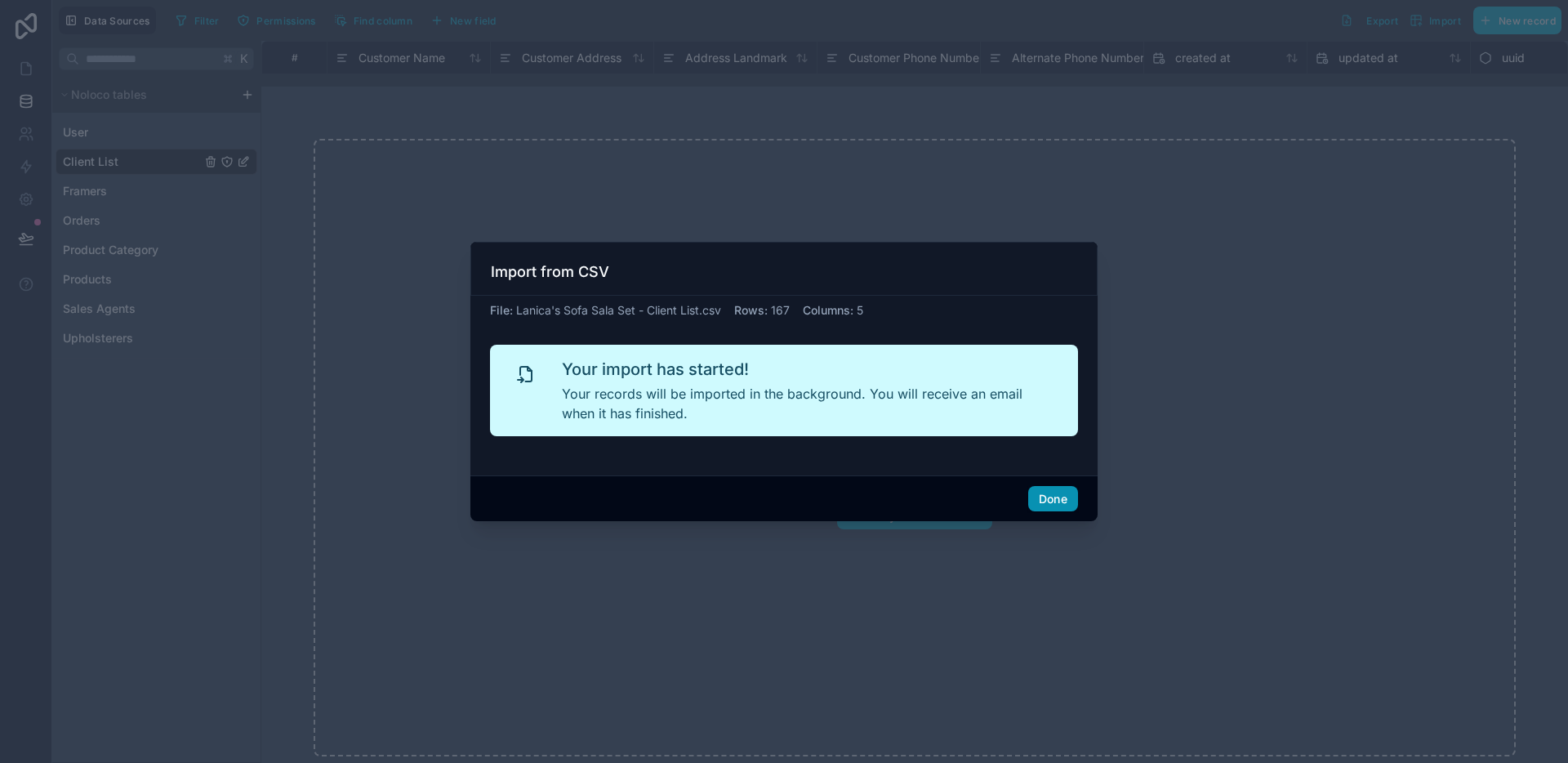
click at [1059, 504] on button "Done" at bounding box center [1053, 498] width 50 height 26
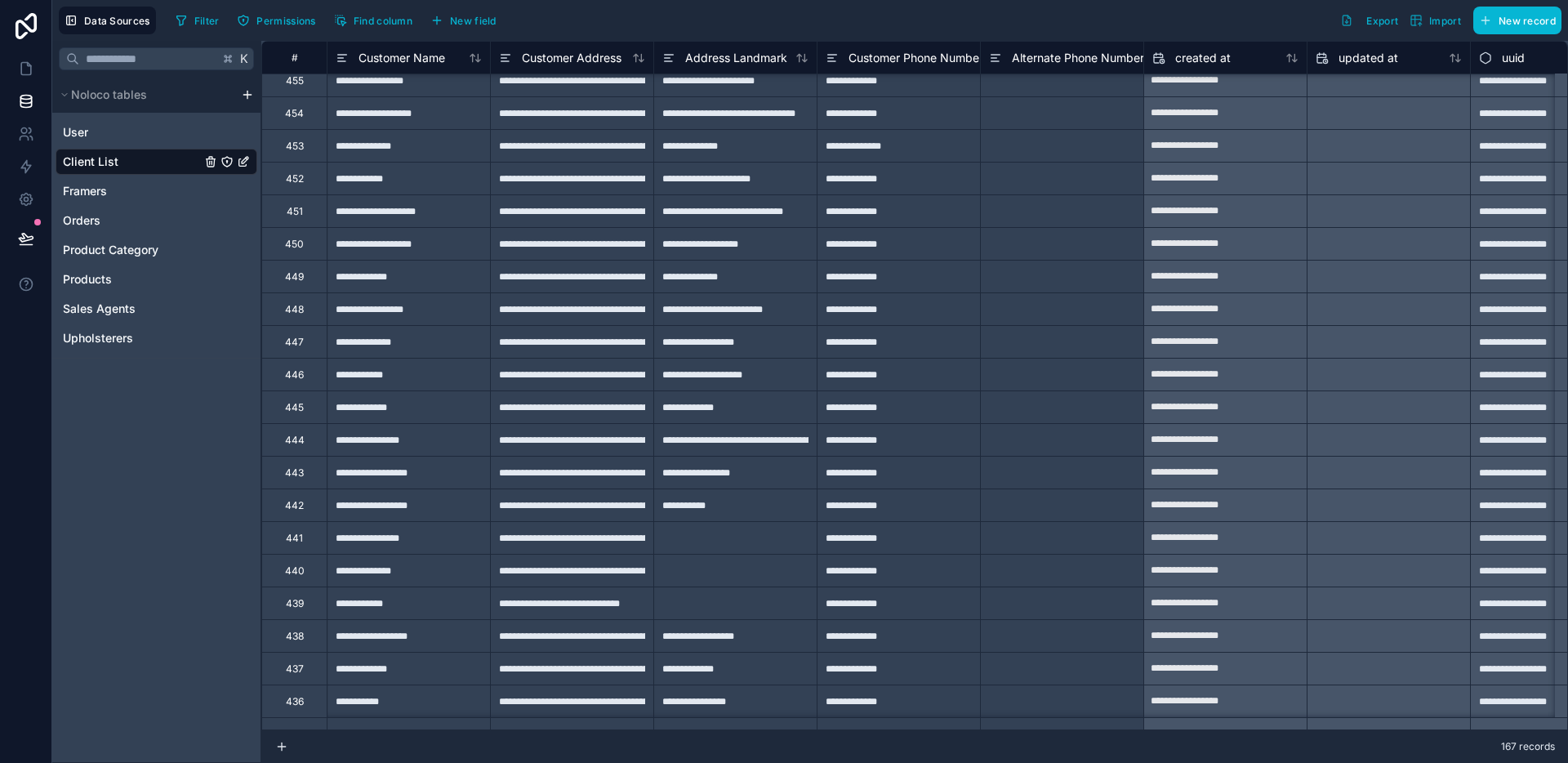
scroll to position [4812, 0]
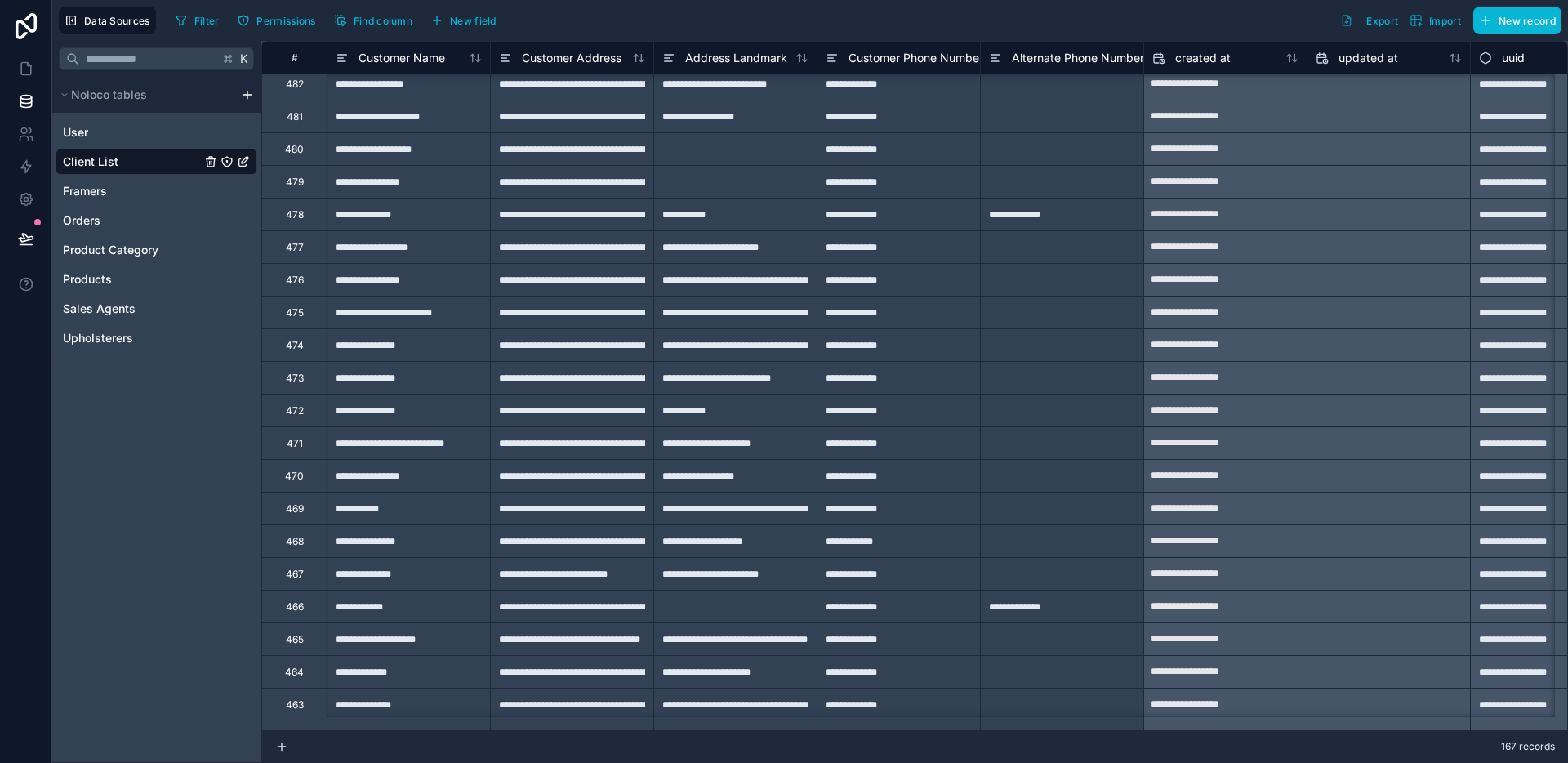
click at [867, 257] on div "**********" at bounding box center [898, 247] width 163 height 33
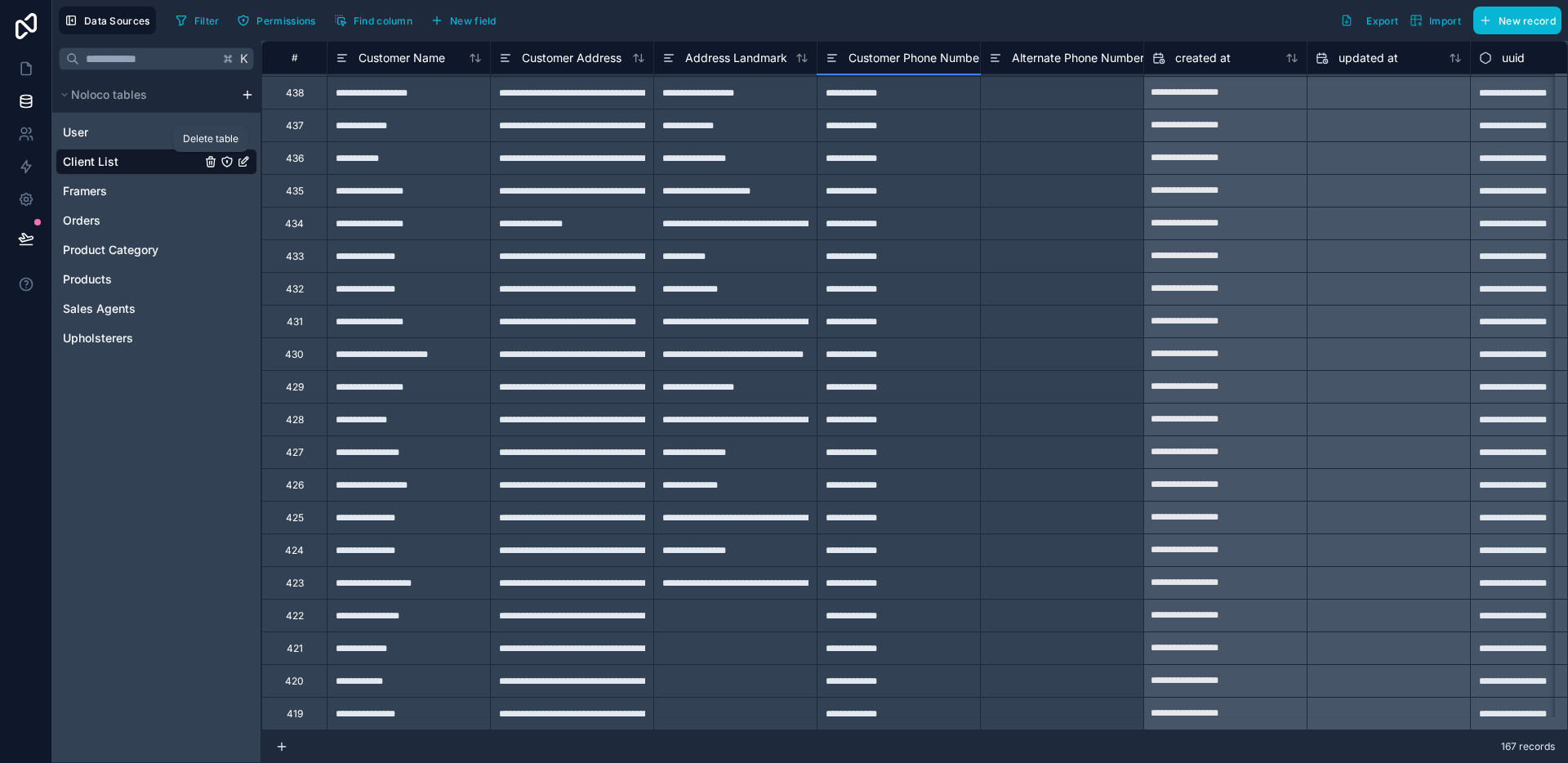
click at [211, 162] on icon "Client List" at bounding box center [211, 162] width 0 height 3
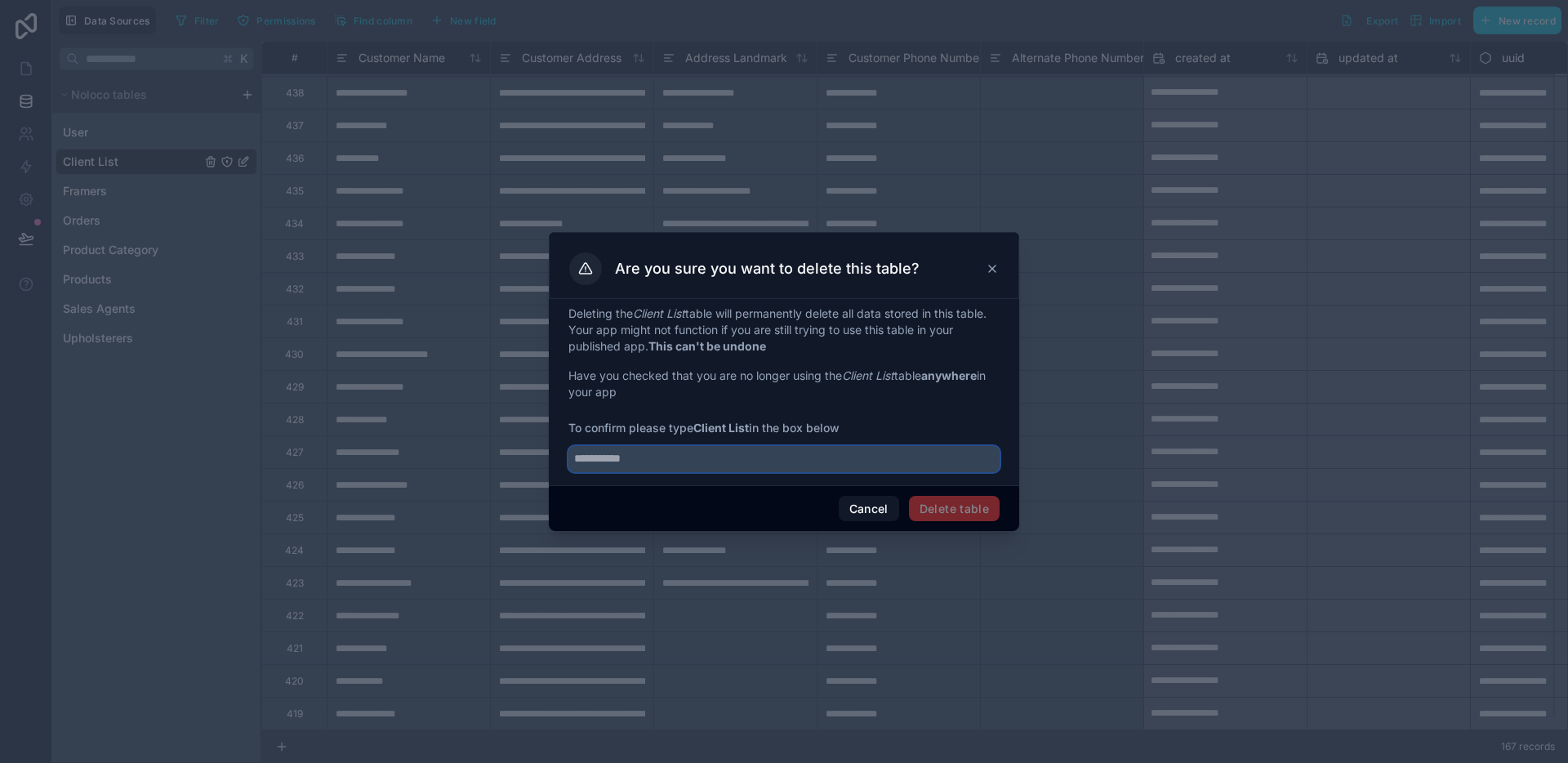
click at [694, 446] on input "text" at bounding box center [783, 459] width 431 height 26
type input "**********"
click at [945, 500] on button "Delete table" at bounding box center [954, 509] width 90 height 26
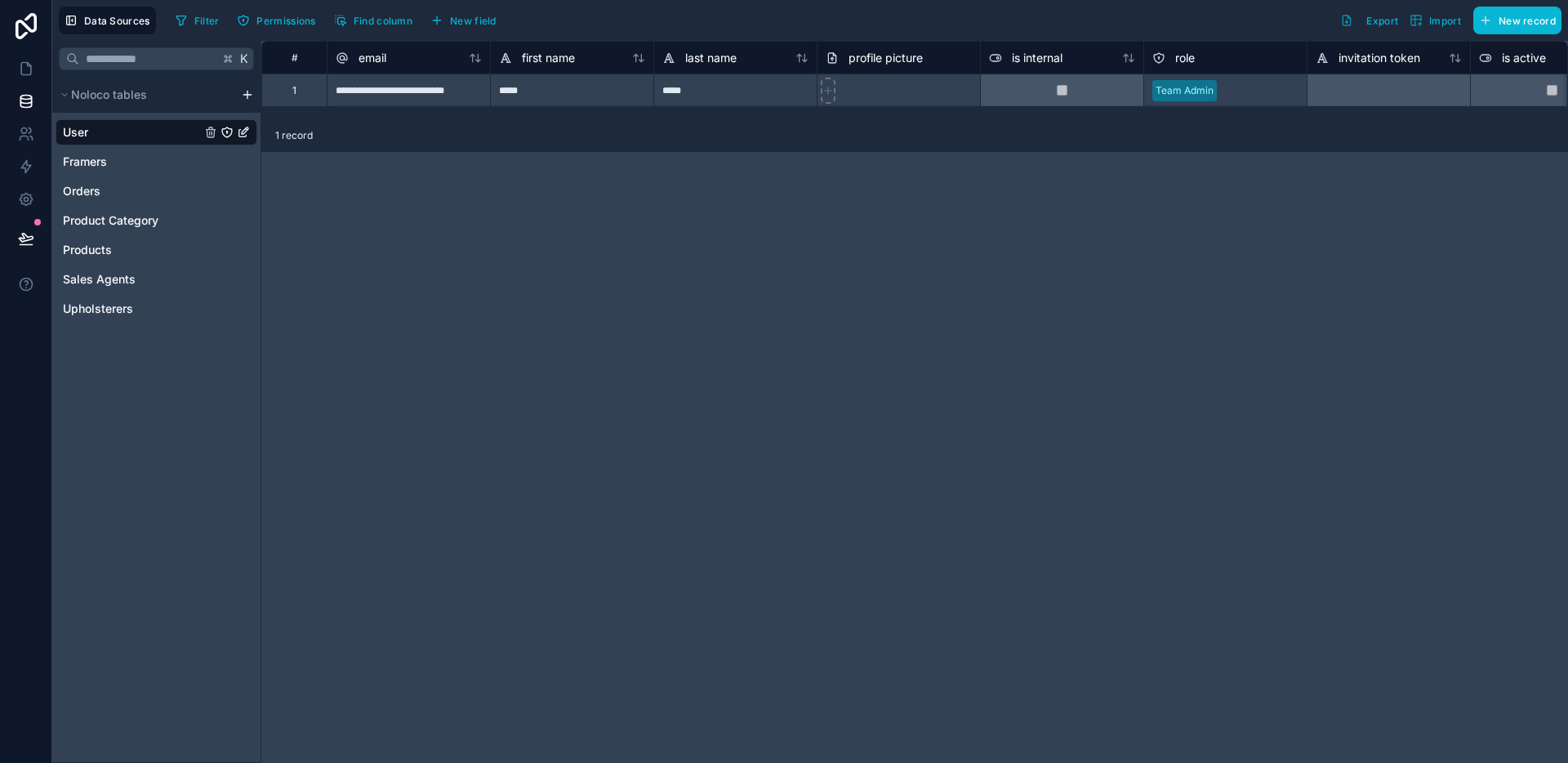
click at [249, 93] on html "**********" at bounding box center [784, 381] width 1568 height 763
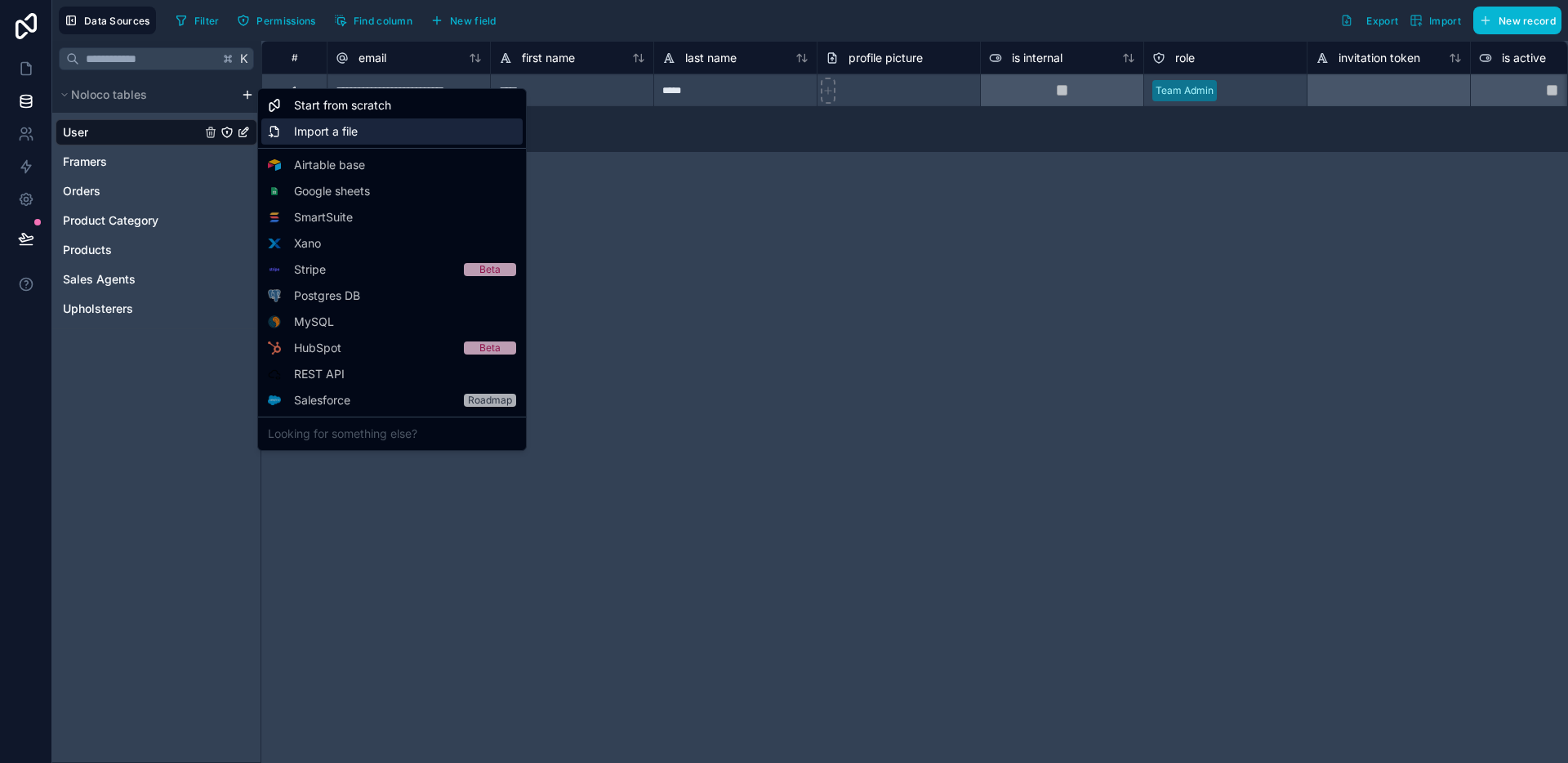
click at [320, 130] on span "Import a file" at bounding box center [325, 131] width 63 height 16
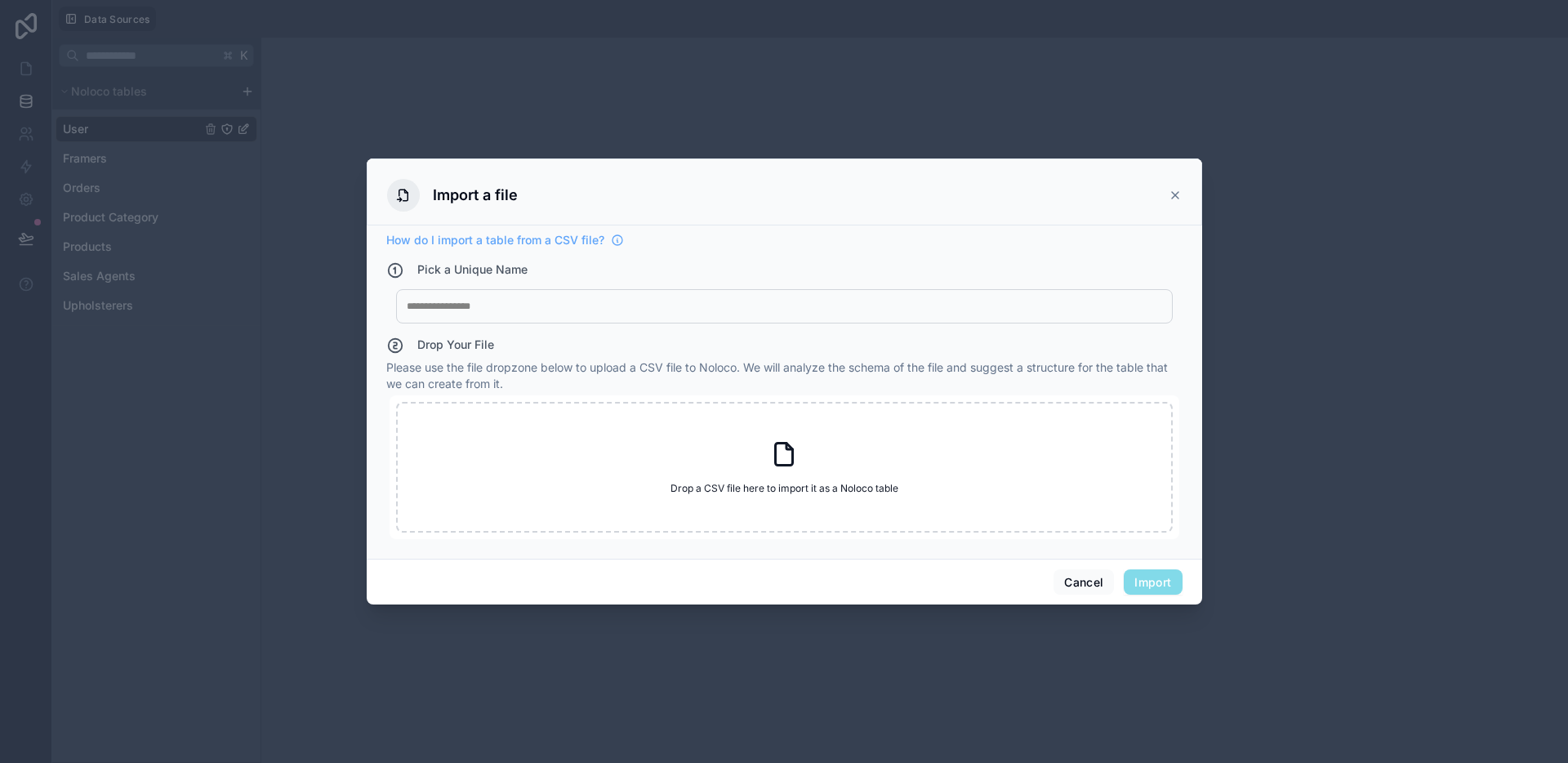
click at [607, 299] on div at bounding box center [784, 306] width 755 height 13
click at [707, 458] on div "Drop a CSV file here to import it as a Noloco table Drop a CSV file here to imp…" at bounding box center [784, 467] width 776 height 131
type input "**********"
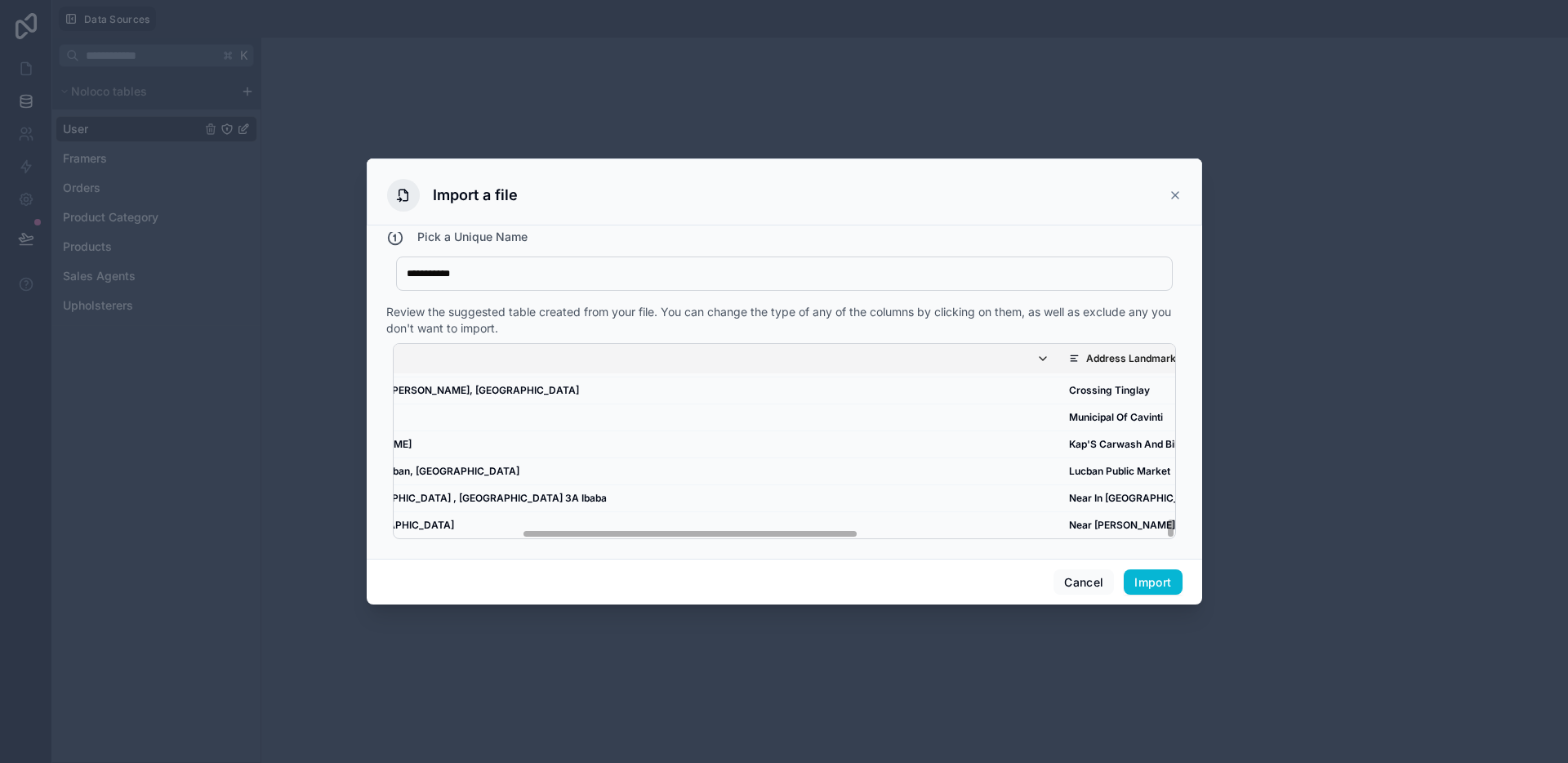
scroll to position [2530, 988]
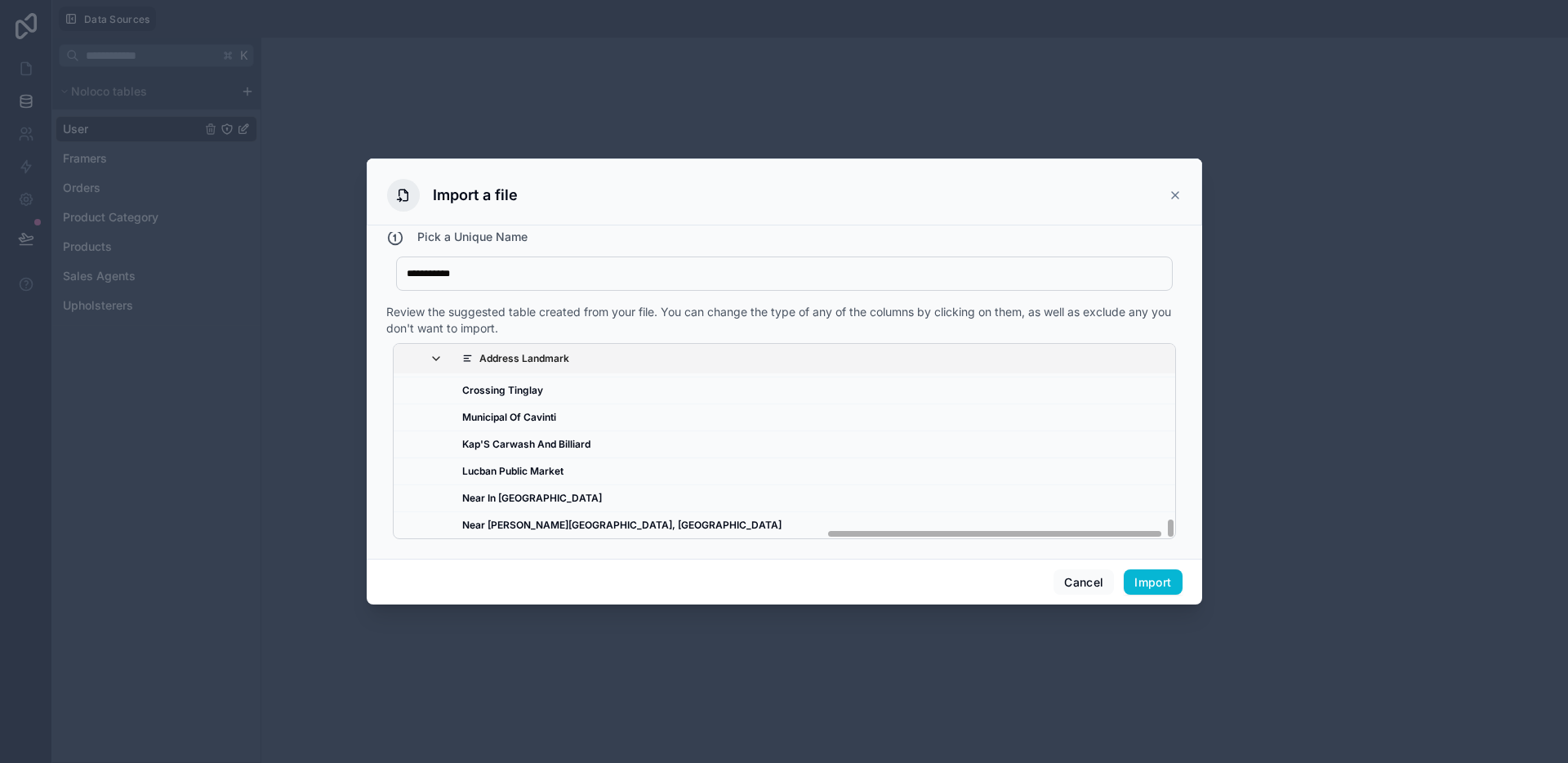
drag, startPoint x: 655, startPoint y: 534, endPoint x: 1126, endPoint y: 528, distance: 471.0
click at [1126, 528] on div "Customer Name Customer Address Address Landmark Customer Phone Number Alternate…" at bounding box center [784, 441] width 781 height 195
click at [1146, 589] on button "Import" at bounding box center [1152, 582] width 58 height 26
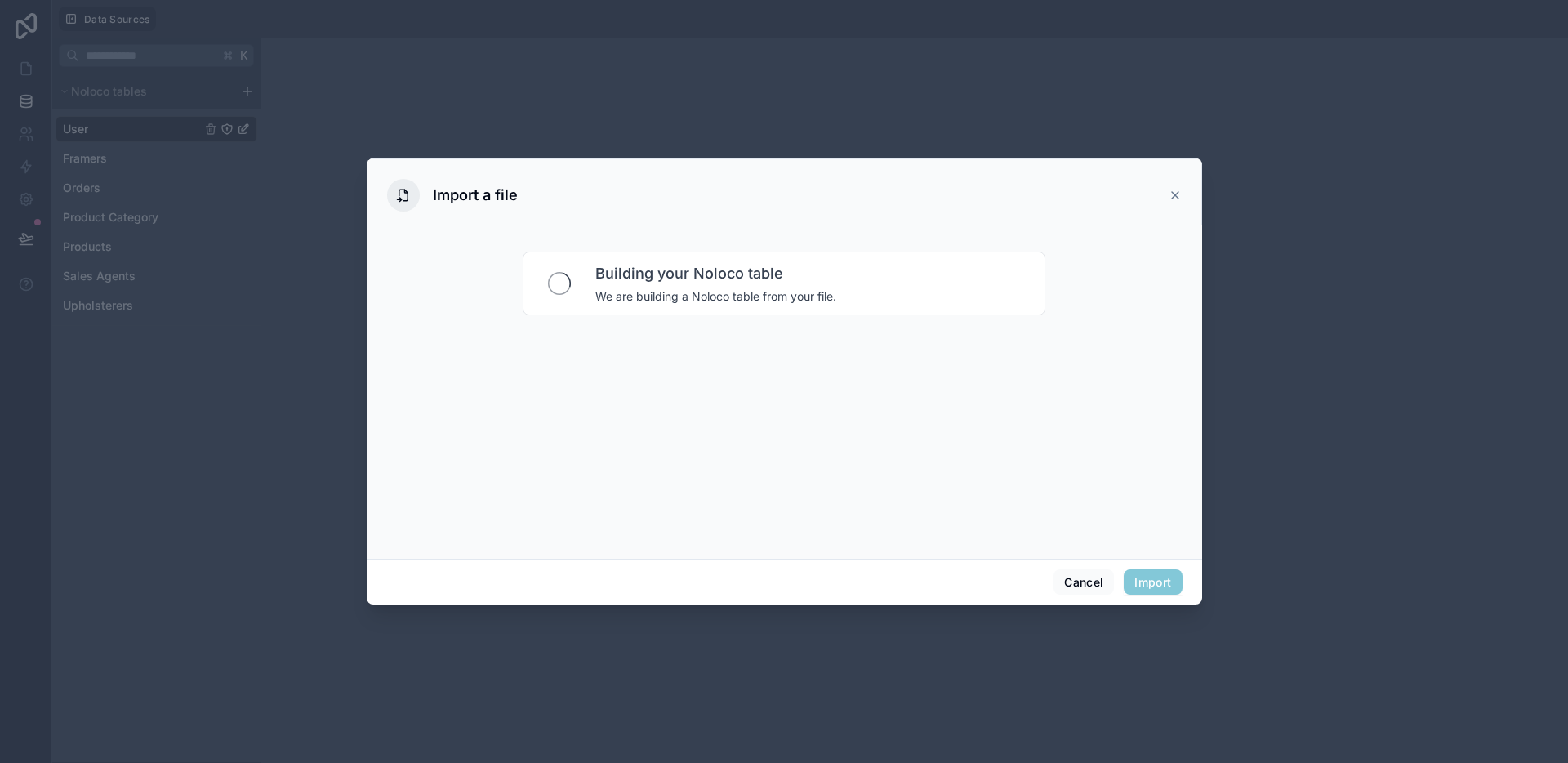
scroll to position [0, 0]
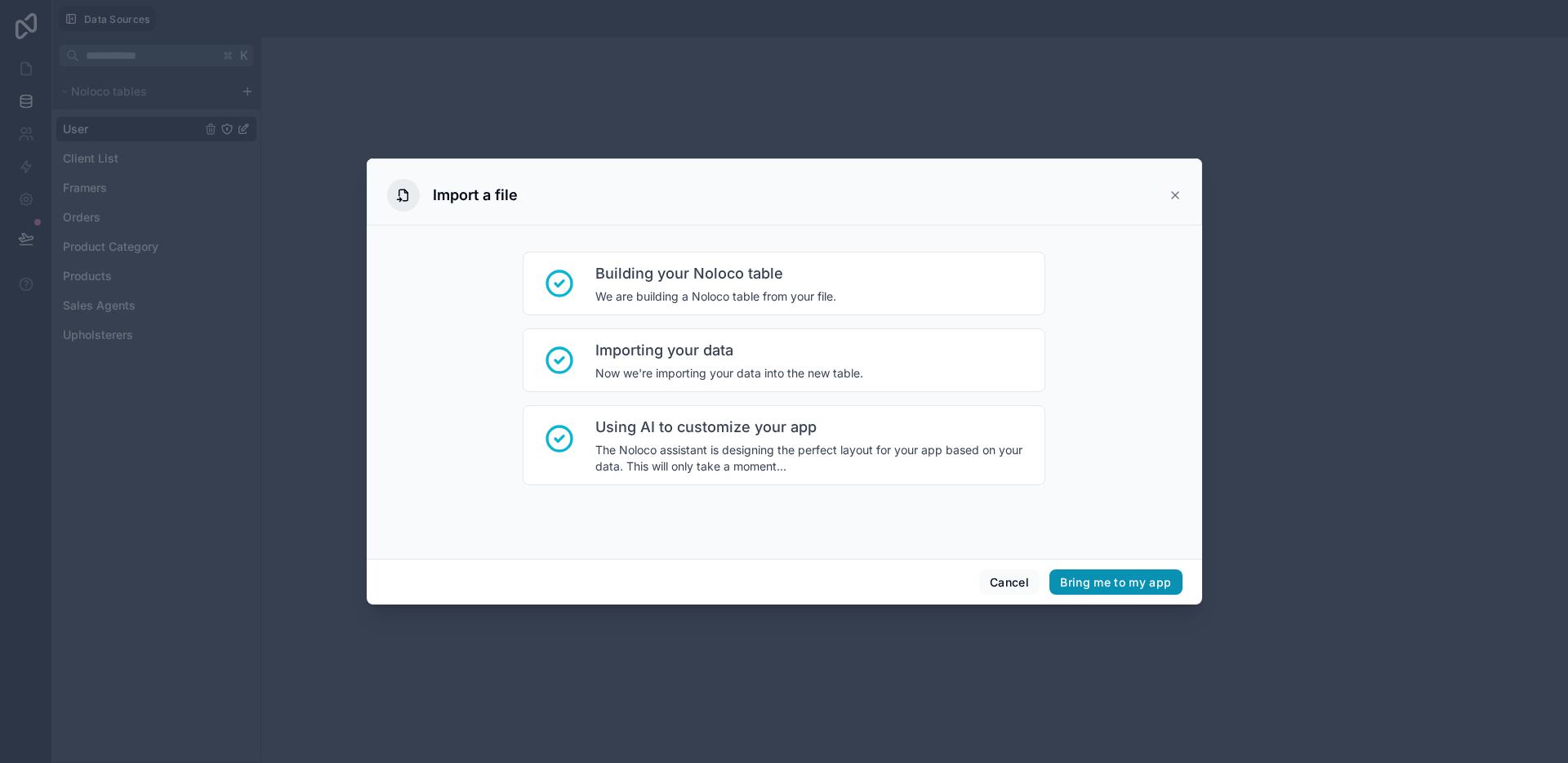
click at [1116, 590] on button "Bring me to my app" at bounding box center [1115, 582] width 132 height 26
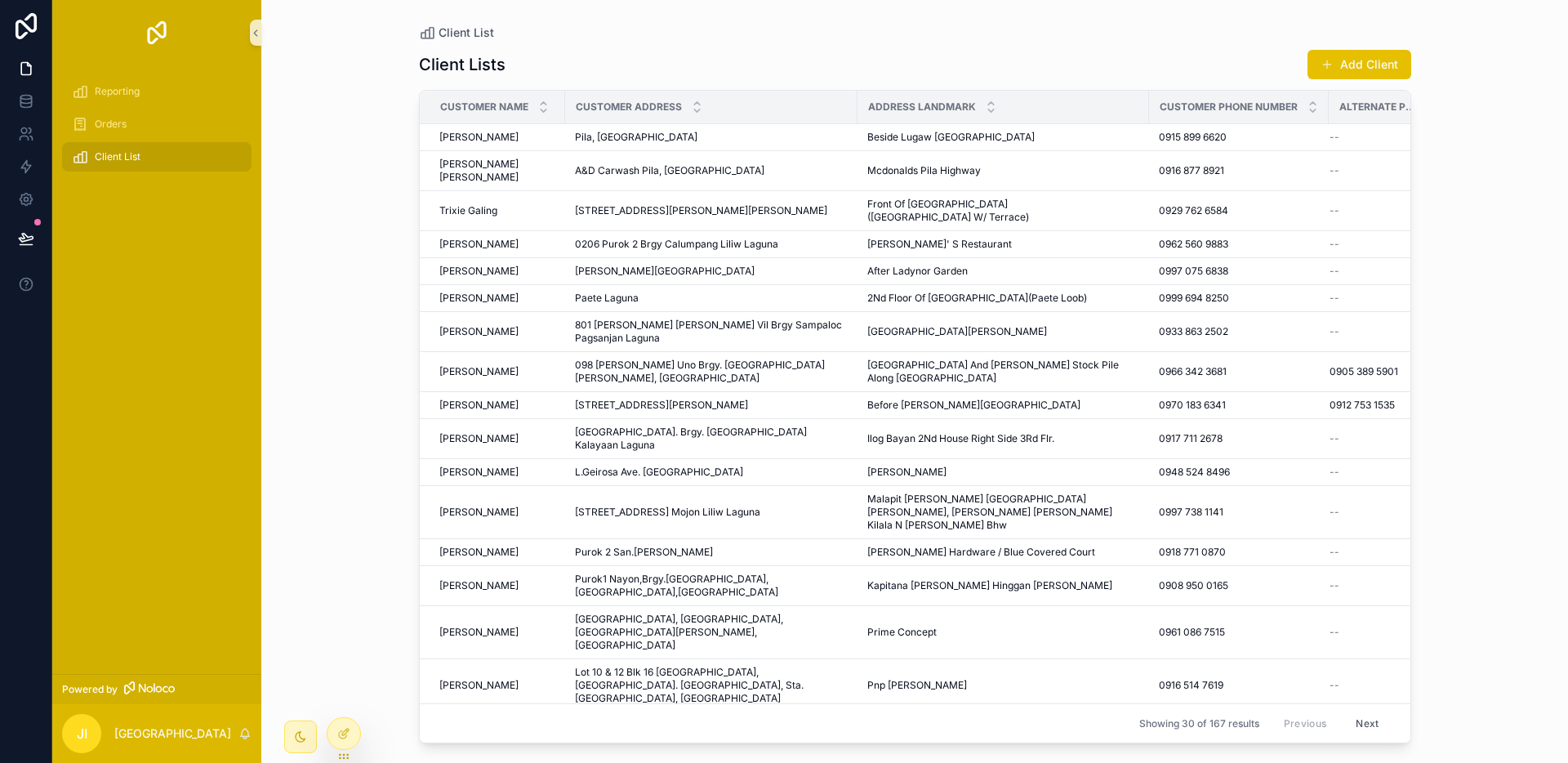
scroll to position [385, 0]
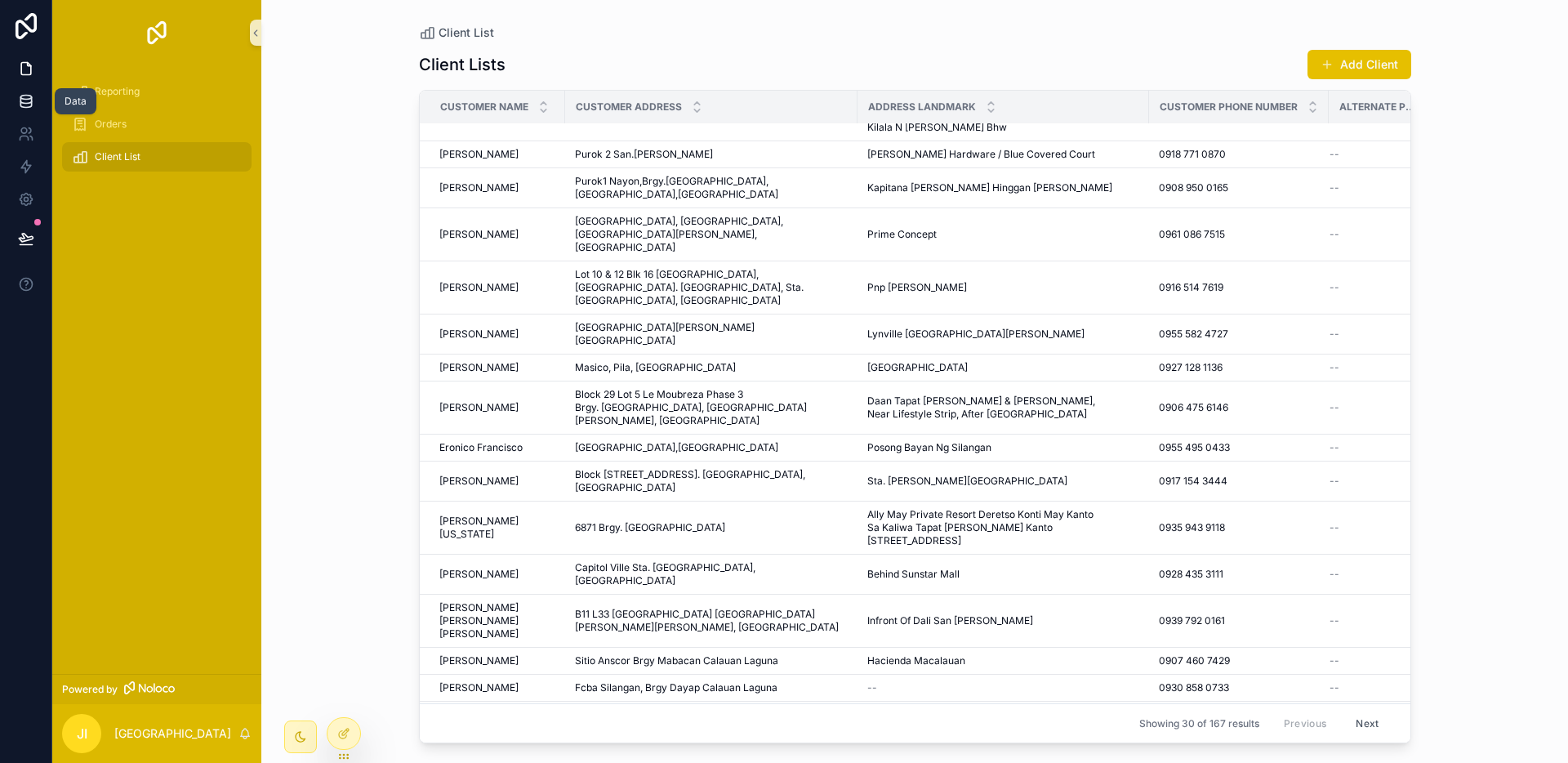
click at [27, 112] on link at bounding box center [26, 101] width 52 height 33
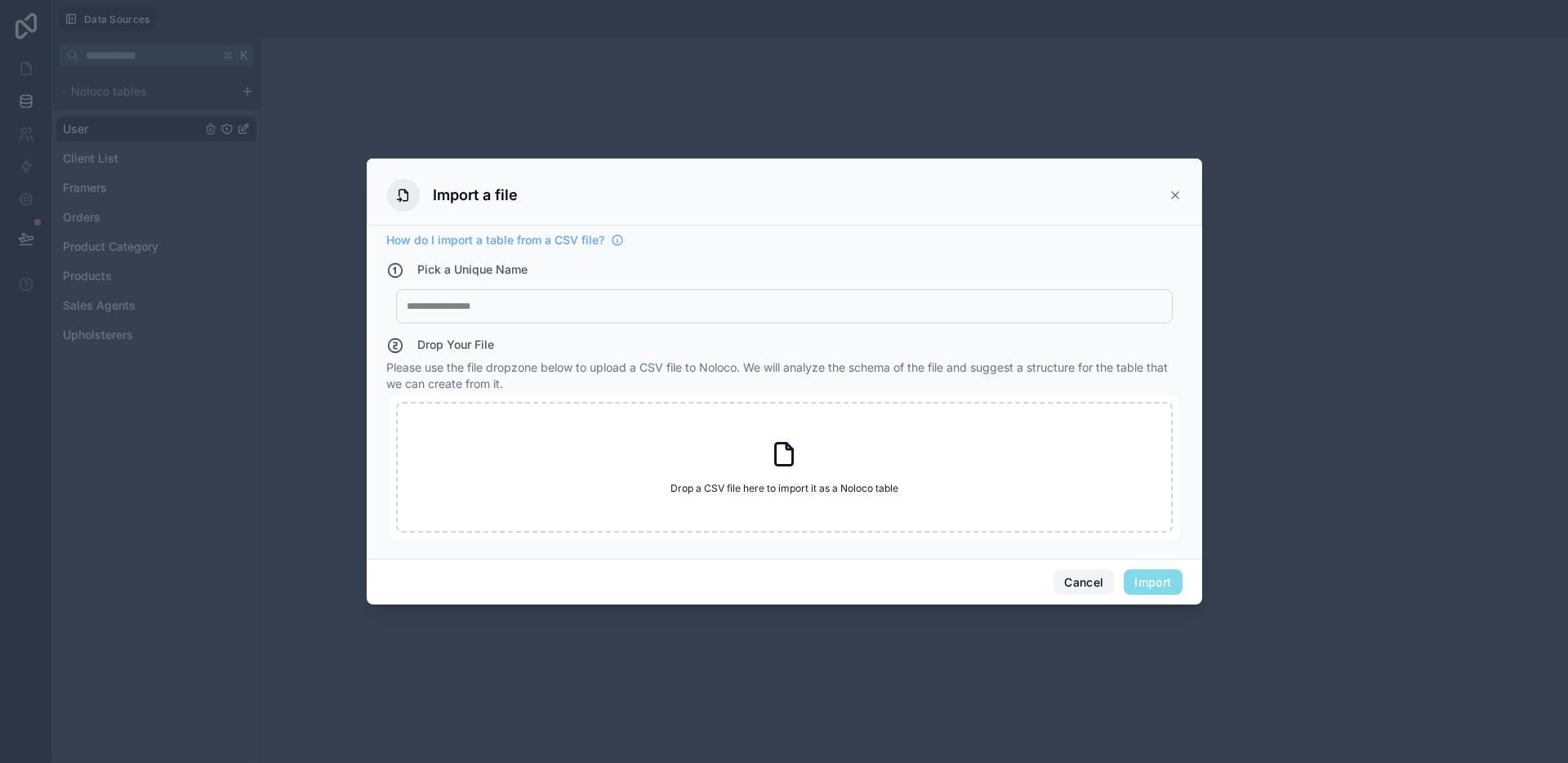
click at [1082, 580] on button "Cancel" at bounding box center [1083, 582] width 60 height 26
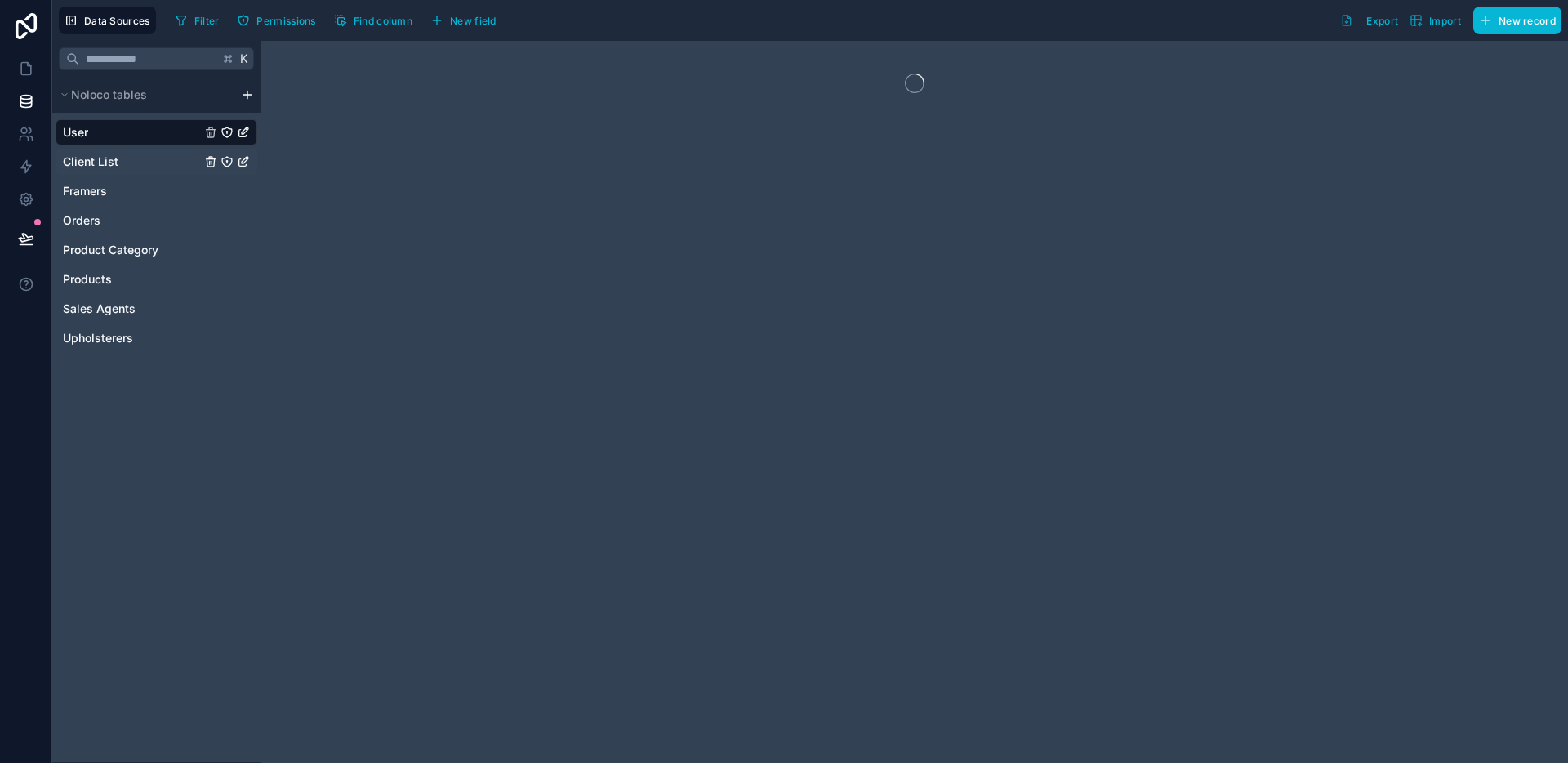
click at [116, 167] on span "Client List" at bounding box center [91, 161] width 56 height 16
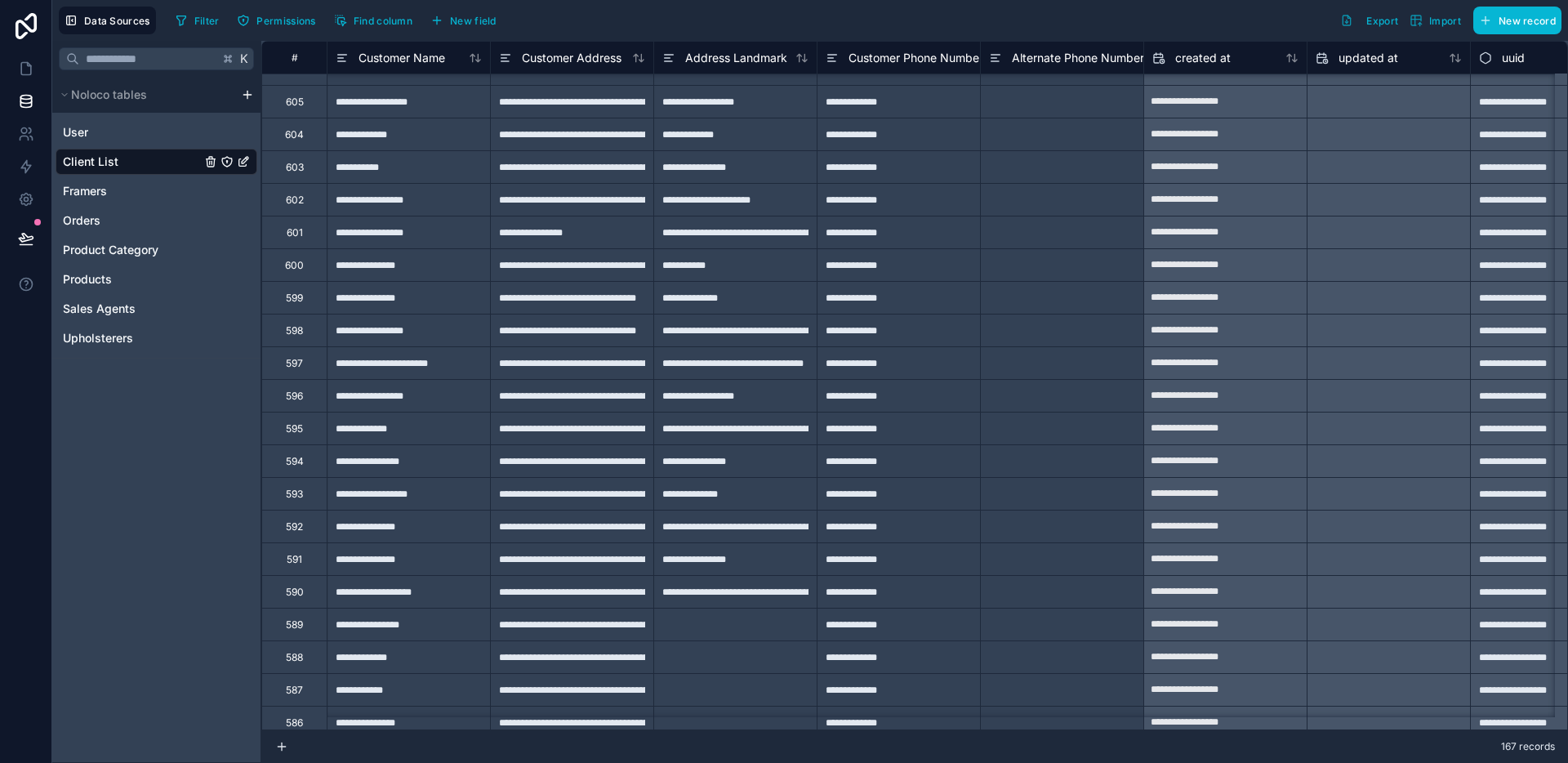
scroll to position [4812, 0]
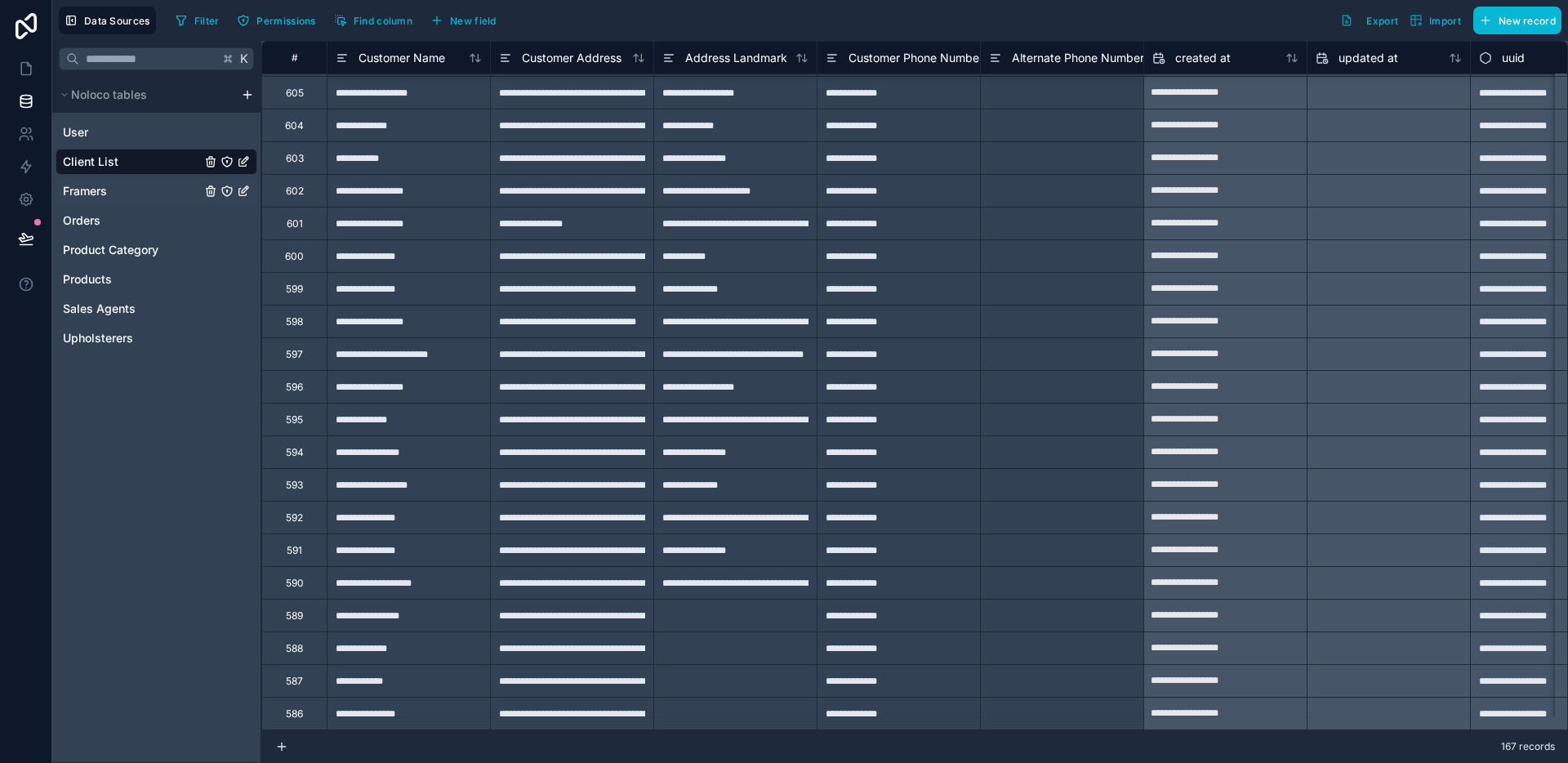
click at [118, 197] on div "Framers" at bounding box center [156, 191] width 202 height 26
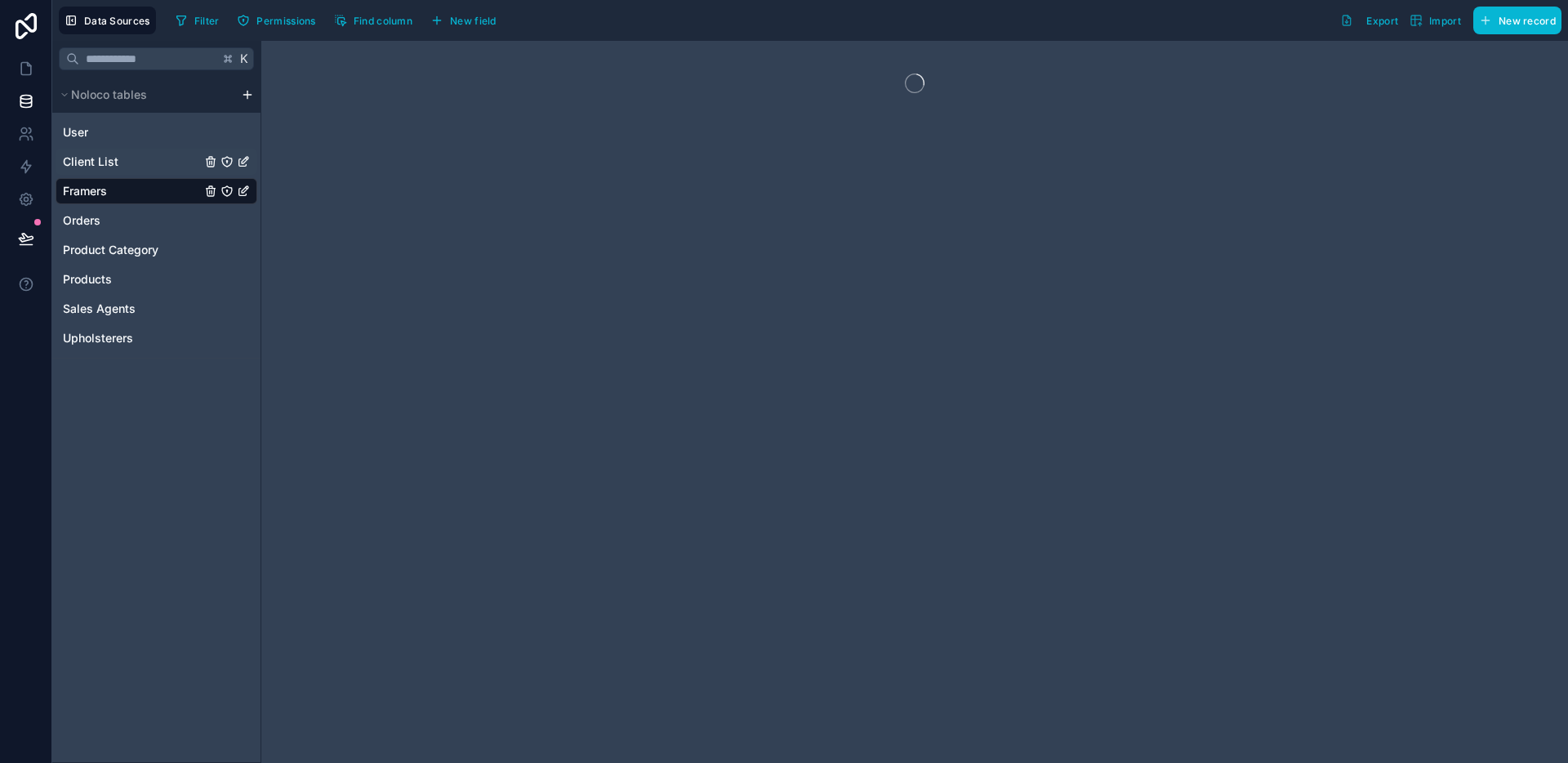
click at [112, 173] on div "Client List" at bounding box center [156, 161] width 202 height 26
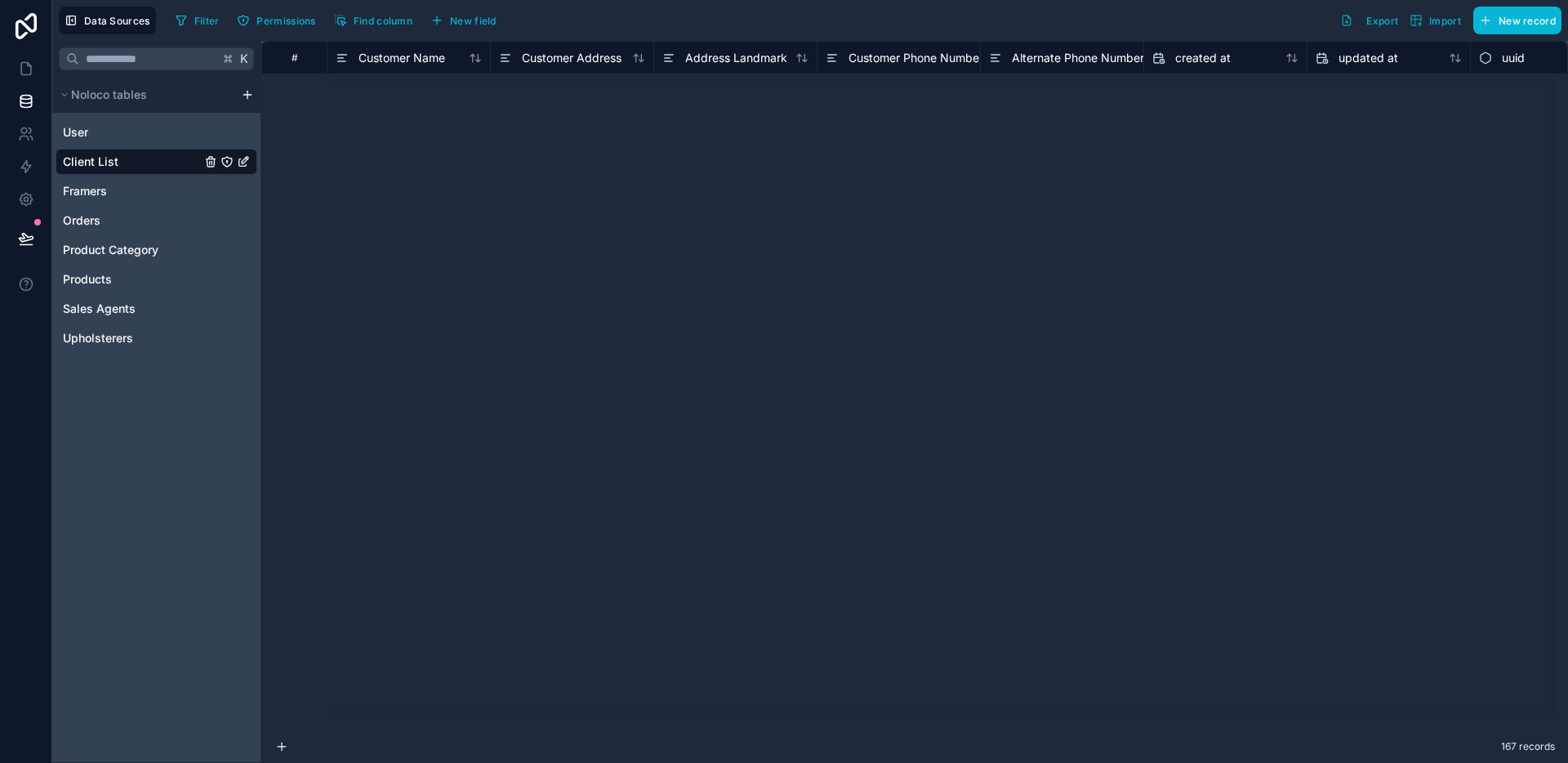
type input "**********"
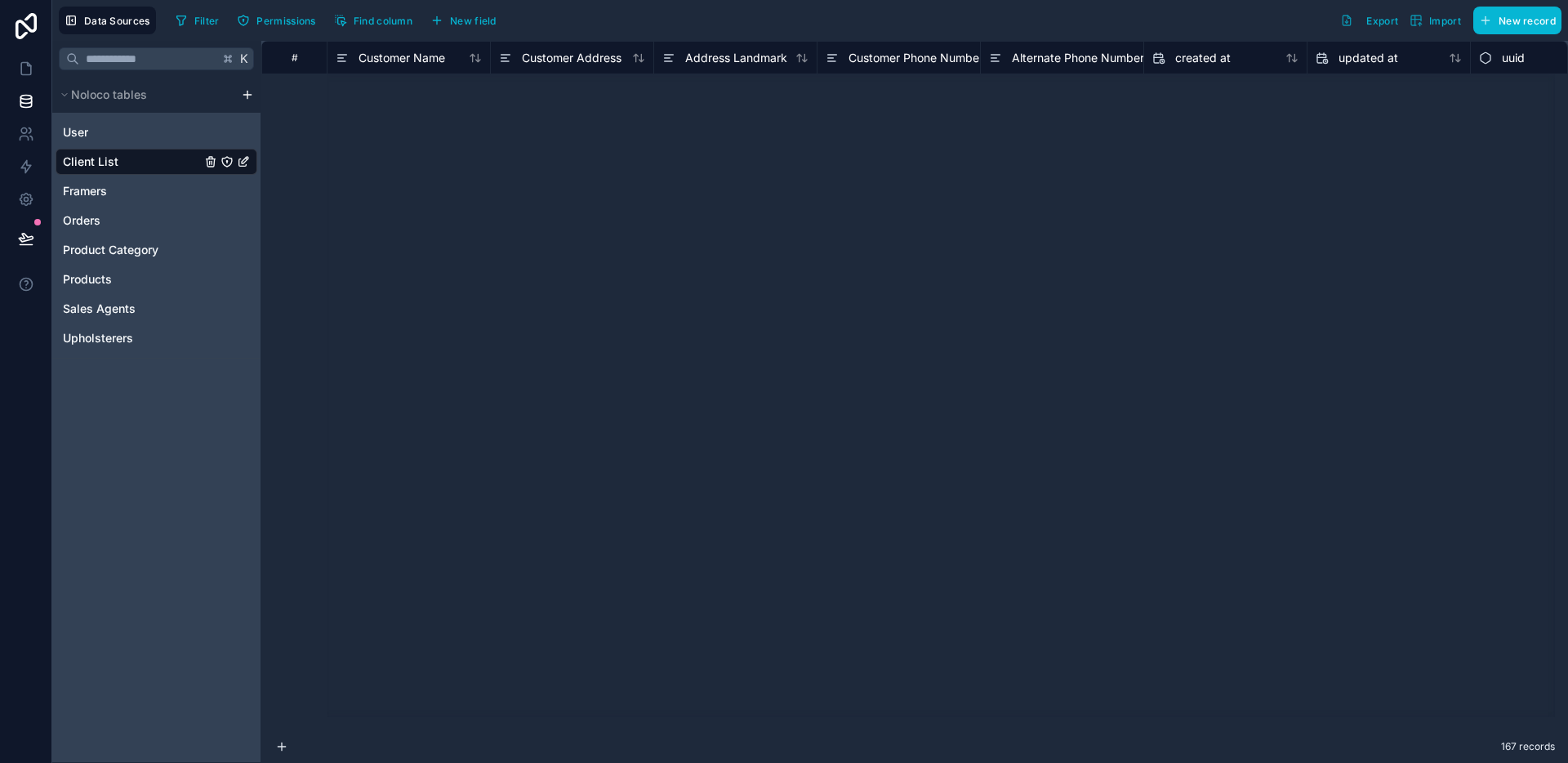
type input "**********"
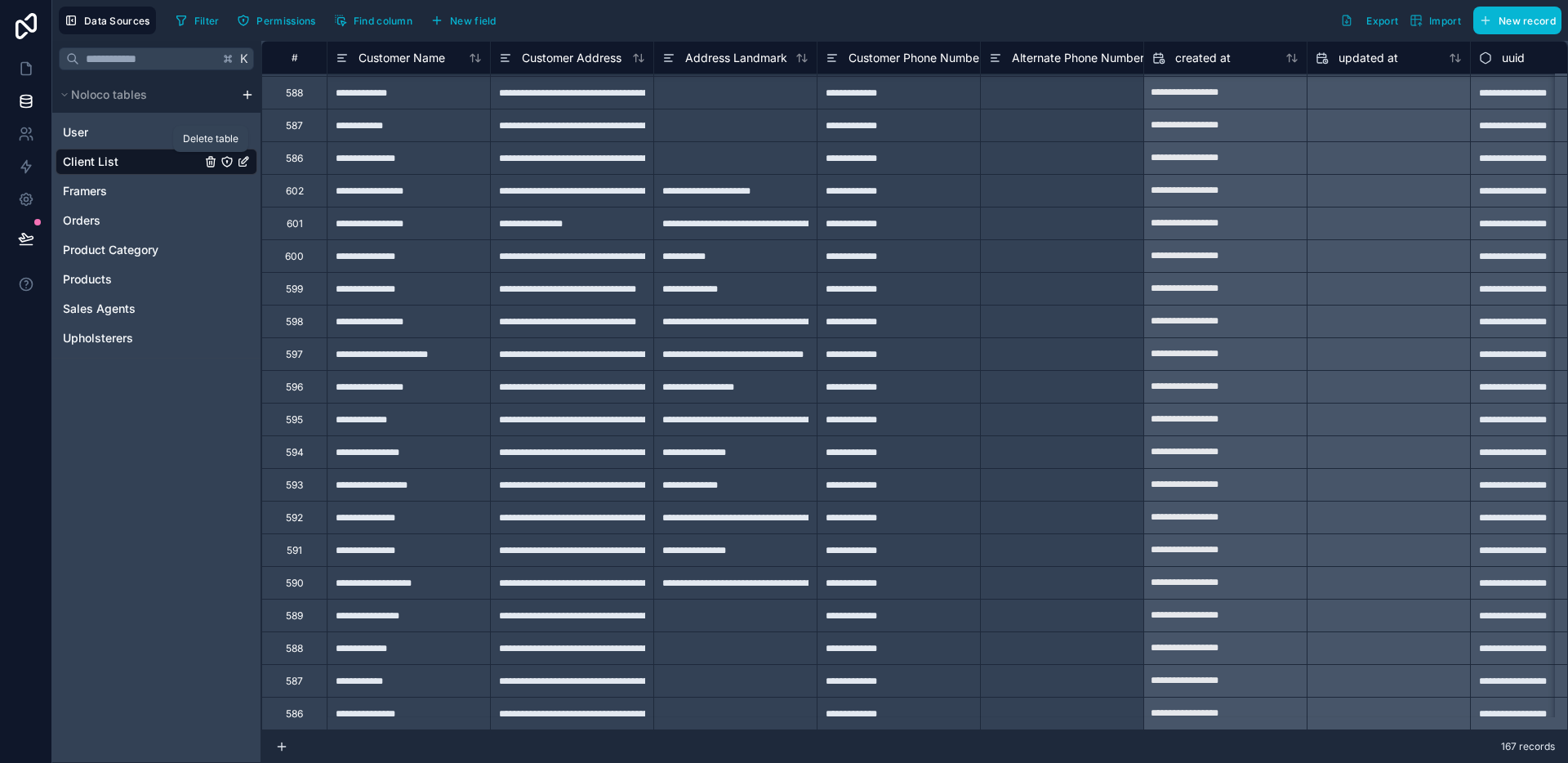
click at [210, 162] on icon "Client List" at bounding box center [210, 162] width 0 height 3
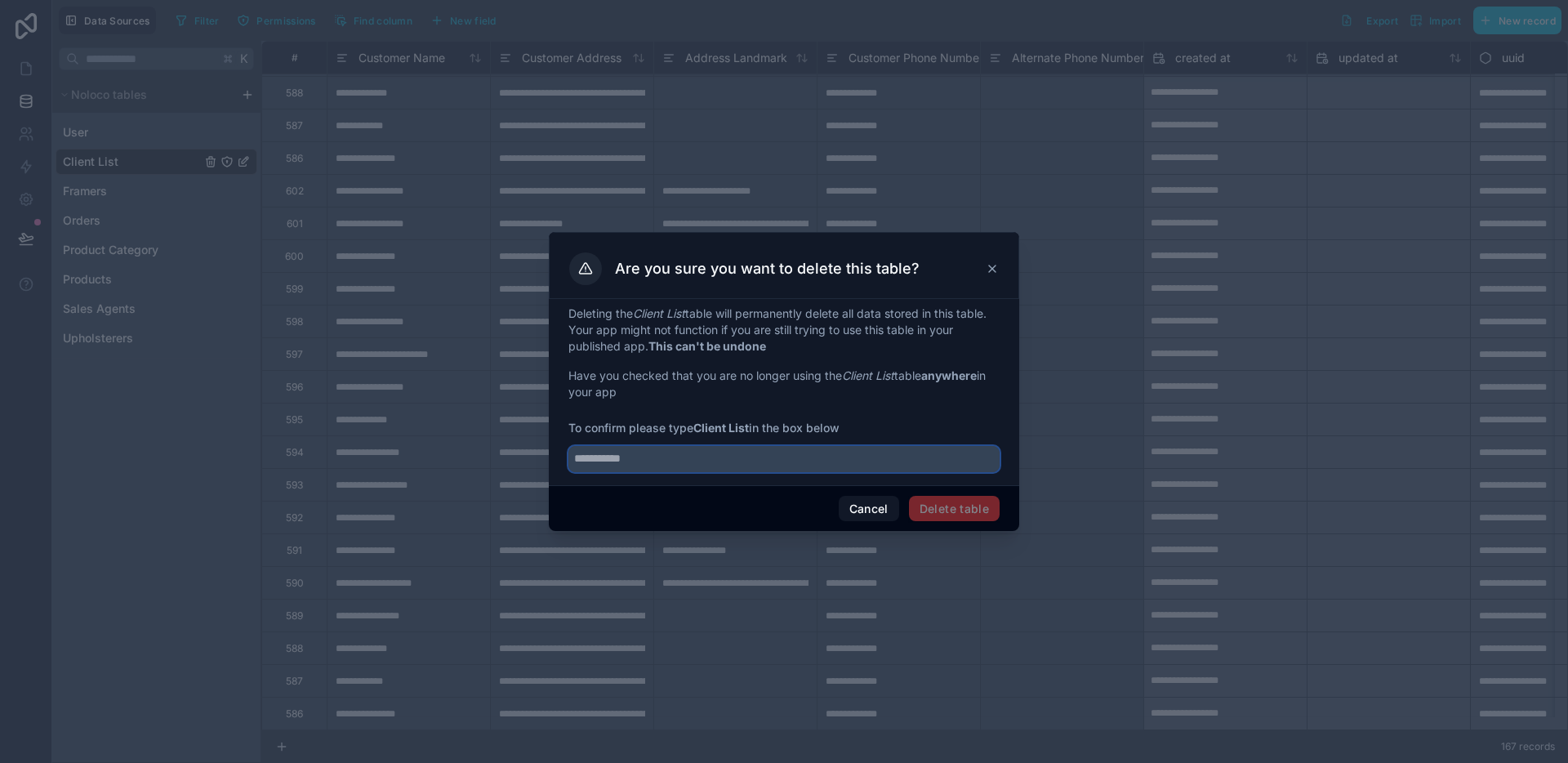
click at [666, 448] on input "text" at bounding box center [783, 459] width 431 height 26
type input "**********"
click at [969, 515] on button "Delete table" at bounding box center [954, 509] width 90 height 26
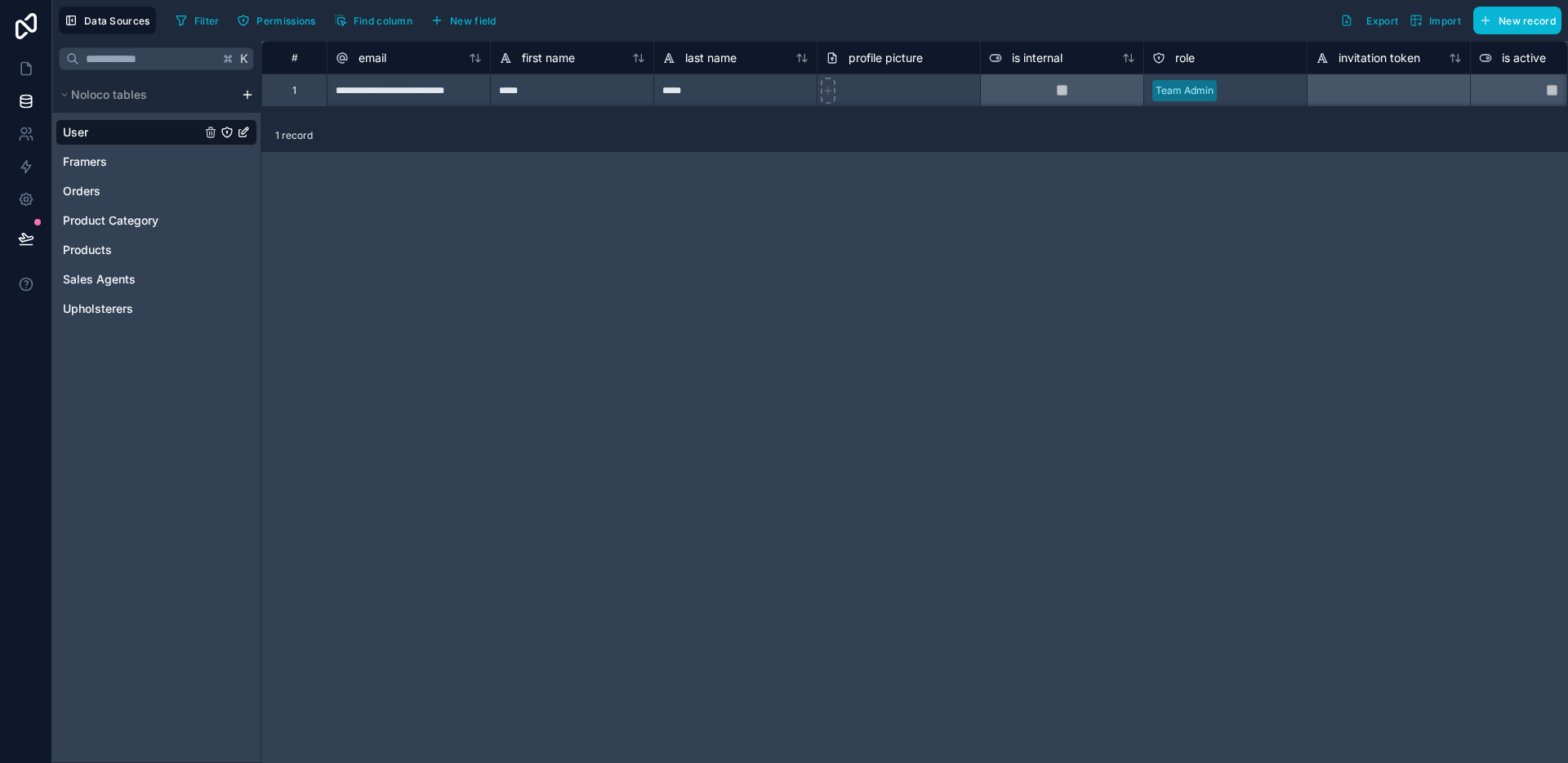
click at [249, 96] on html "**********" at bounding box center [784, 381] width 1568 height 763
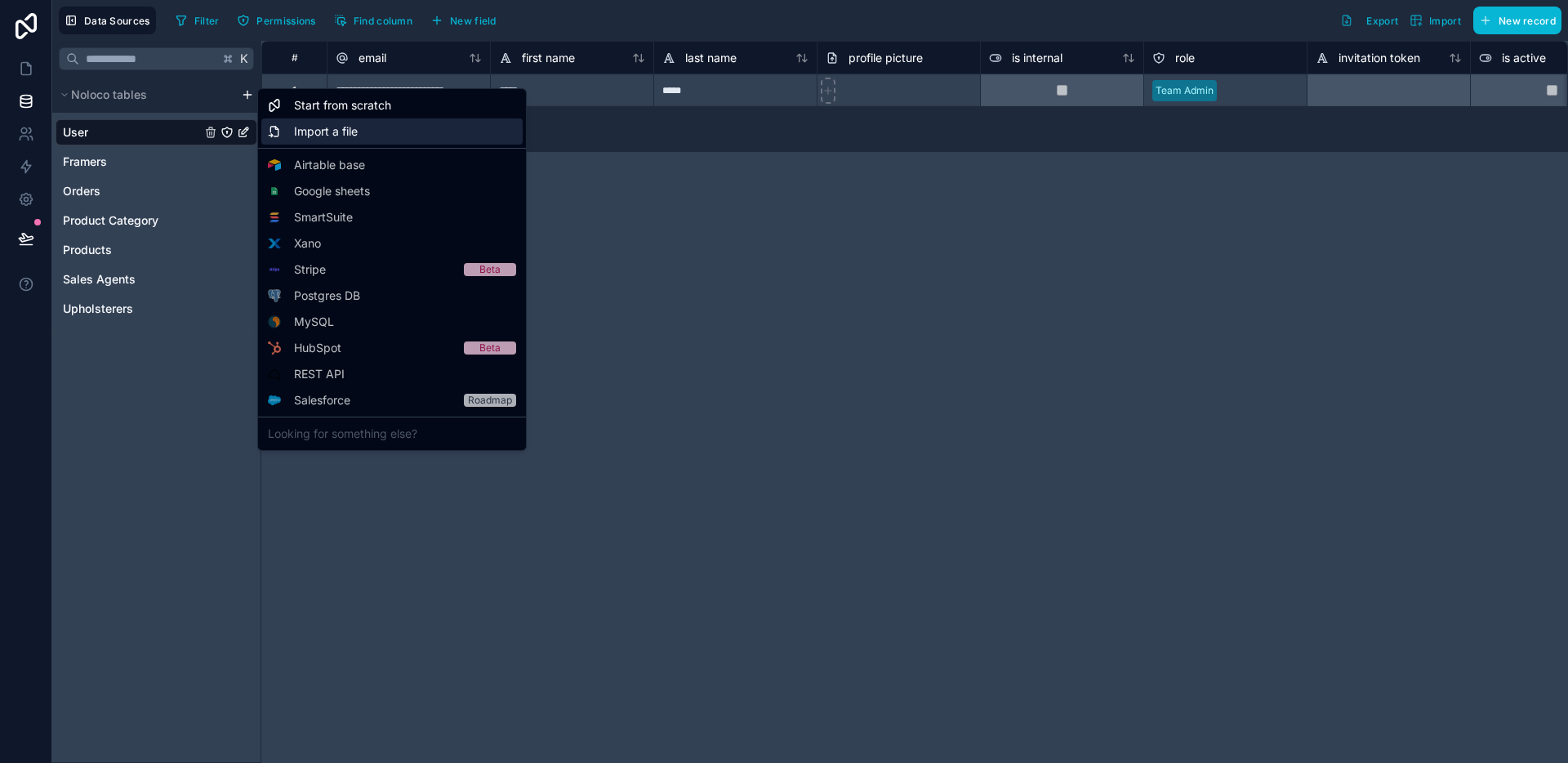
click at [342, 128] on span "Import a file" at bounding box center [325, 131] width 63 height 16
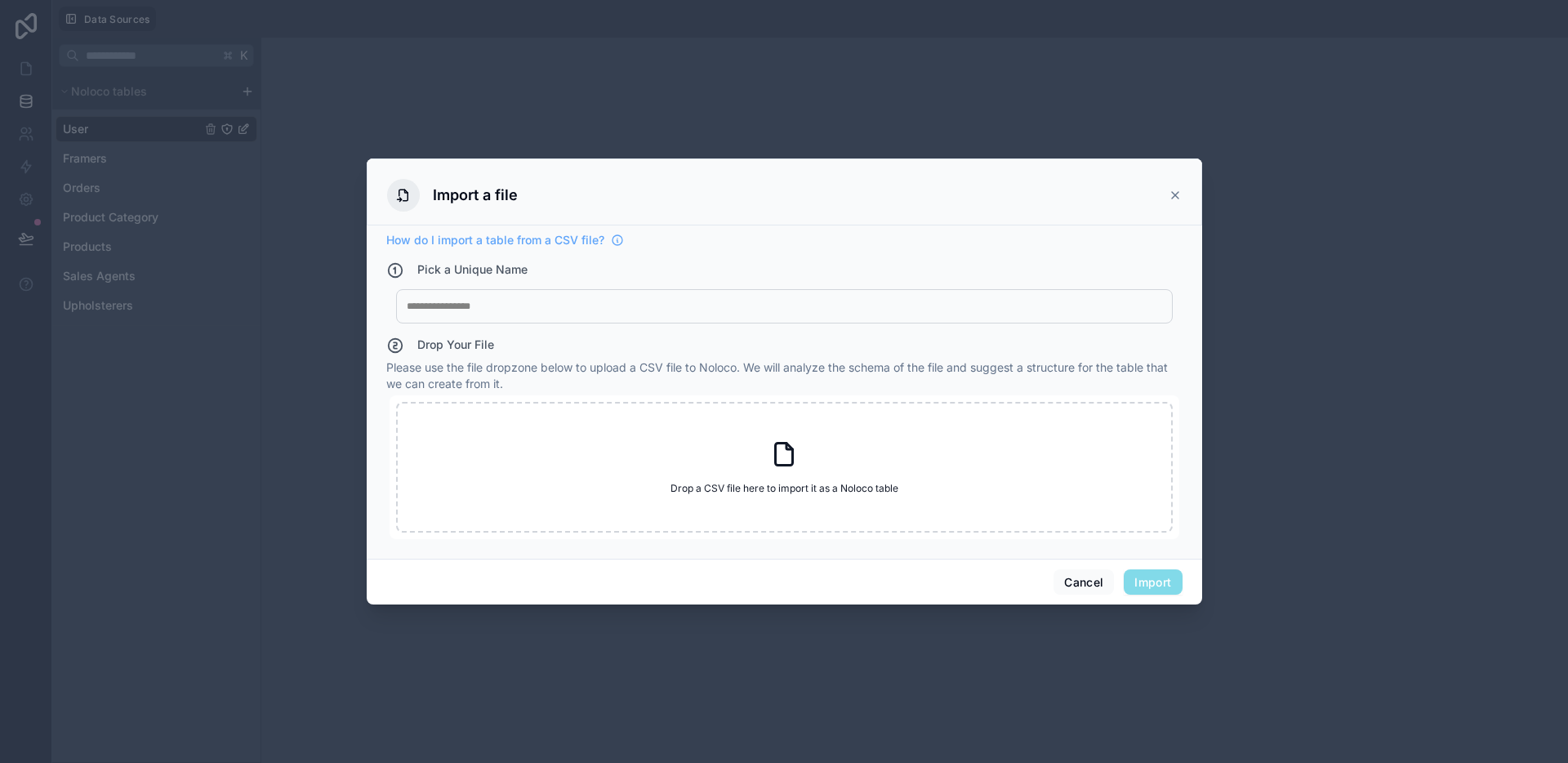
click at [536, 293] on div "My Imported File" at bounding box center [784, 306] width 776 height 35
click at [523, 312] on div at bounding box center [784, 306] width 755 height 13
click at [659, 455] on div "Drop a CSV file here to import it as a Noloco table Drop a CSV file here to imp…" at bounding box center [784, 467] width 776 height 131
type input "**********"
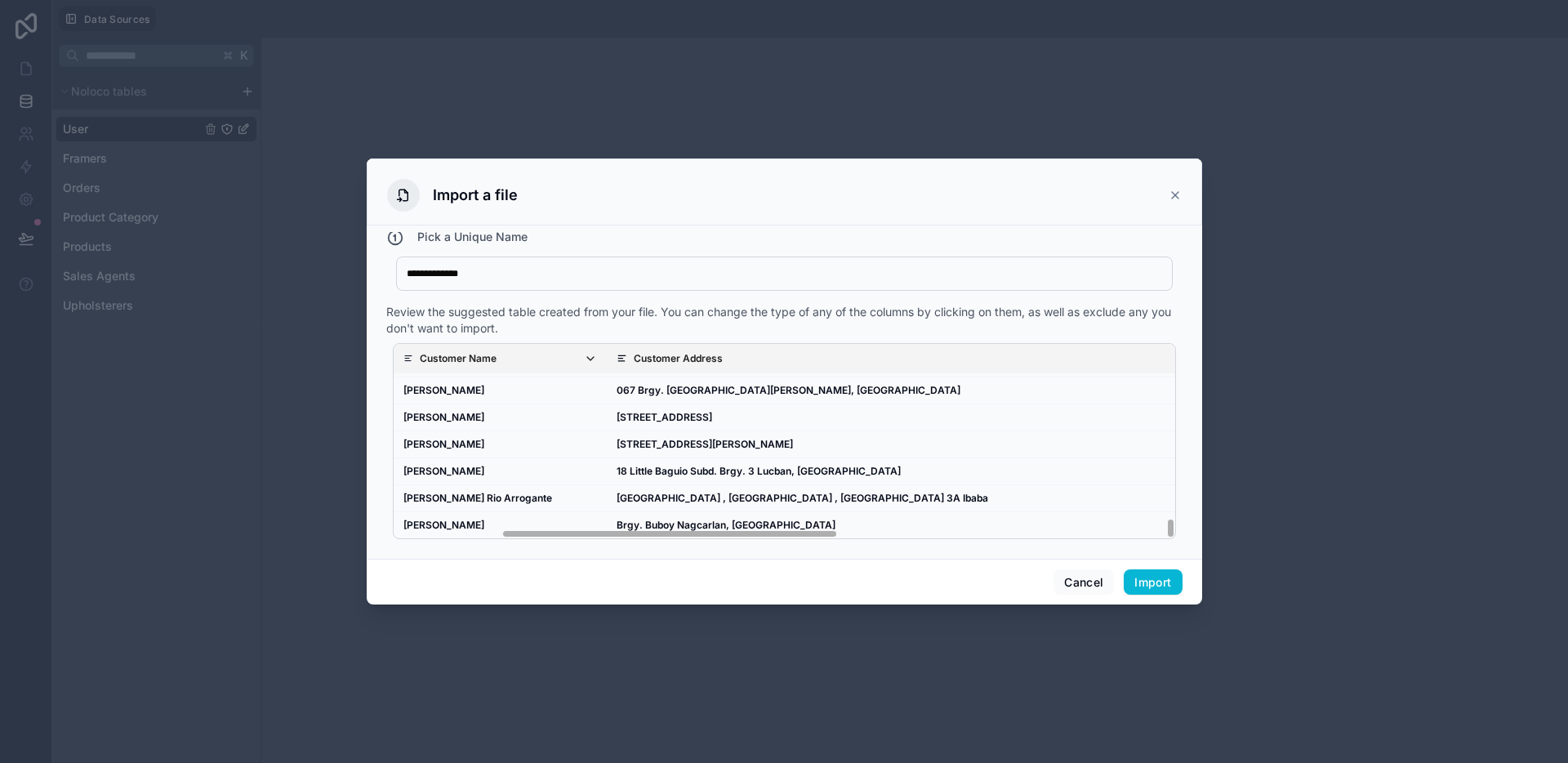
scroll to position [2530, 988]
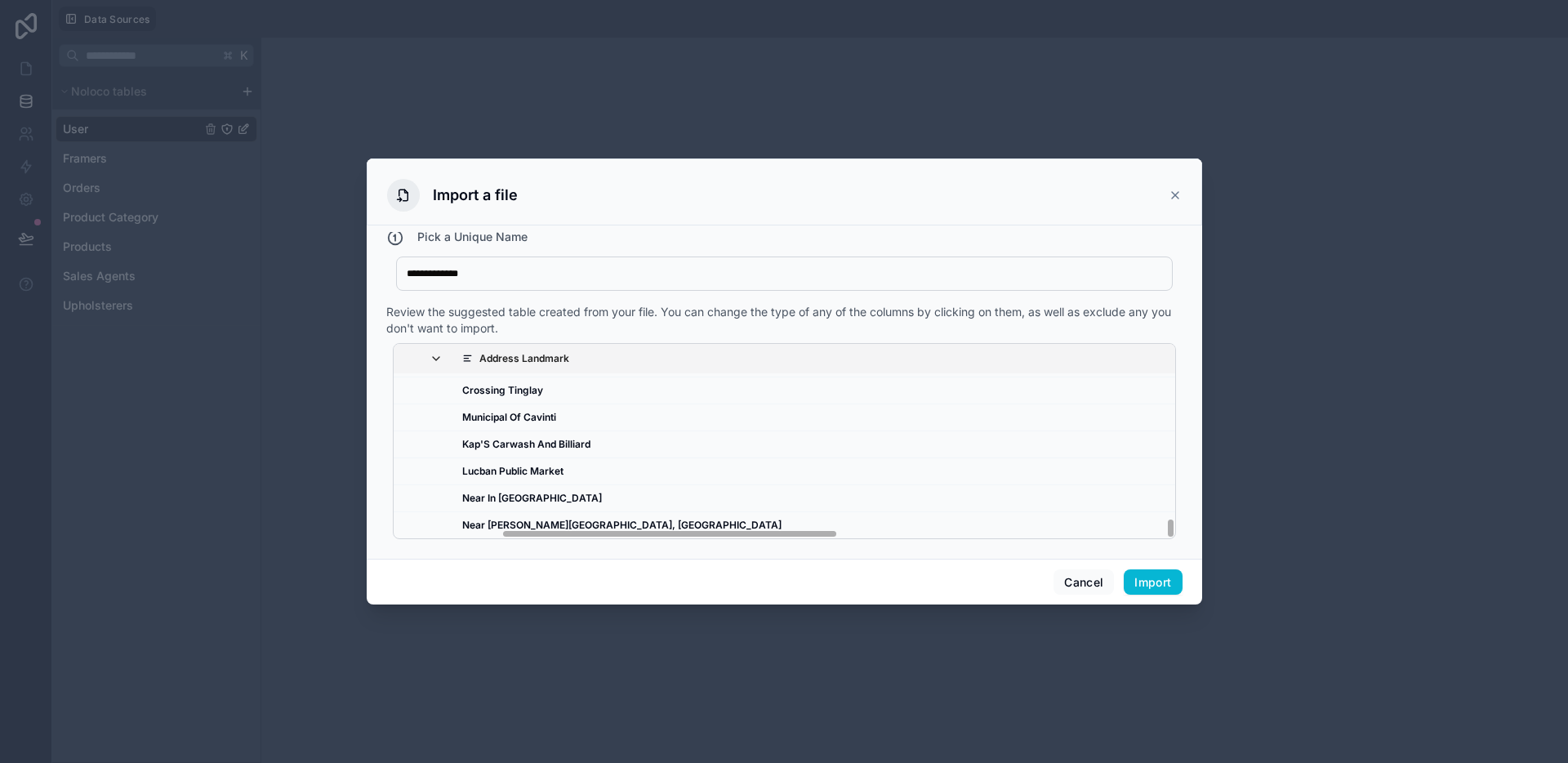
drag, startPoint x: 689, startPoint y: 535, endPoint x: 1361, endPoint y: 517, distance: 672.2
click at [1361, 517] on div "**********" at bounding box center [784, 381] width 1568 height 763
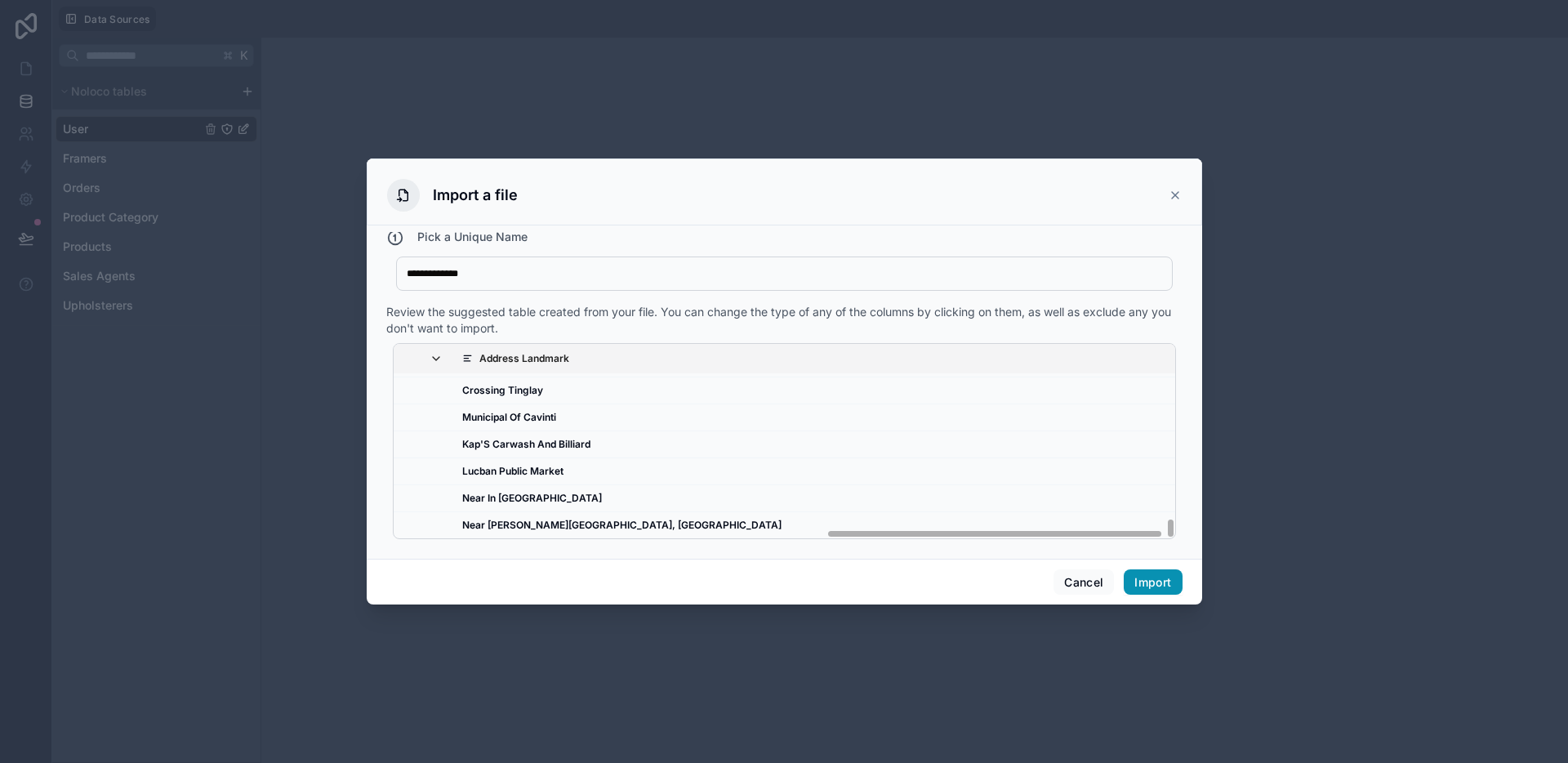
click at [1175, 578] on button "Import" at bounding box center [1152, 582] width 58 height 26
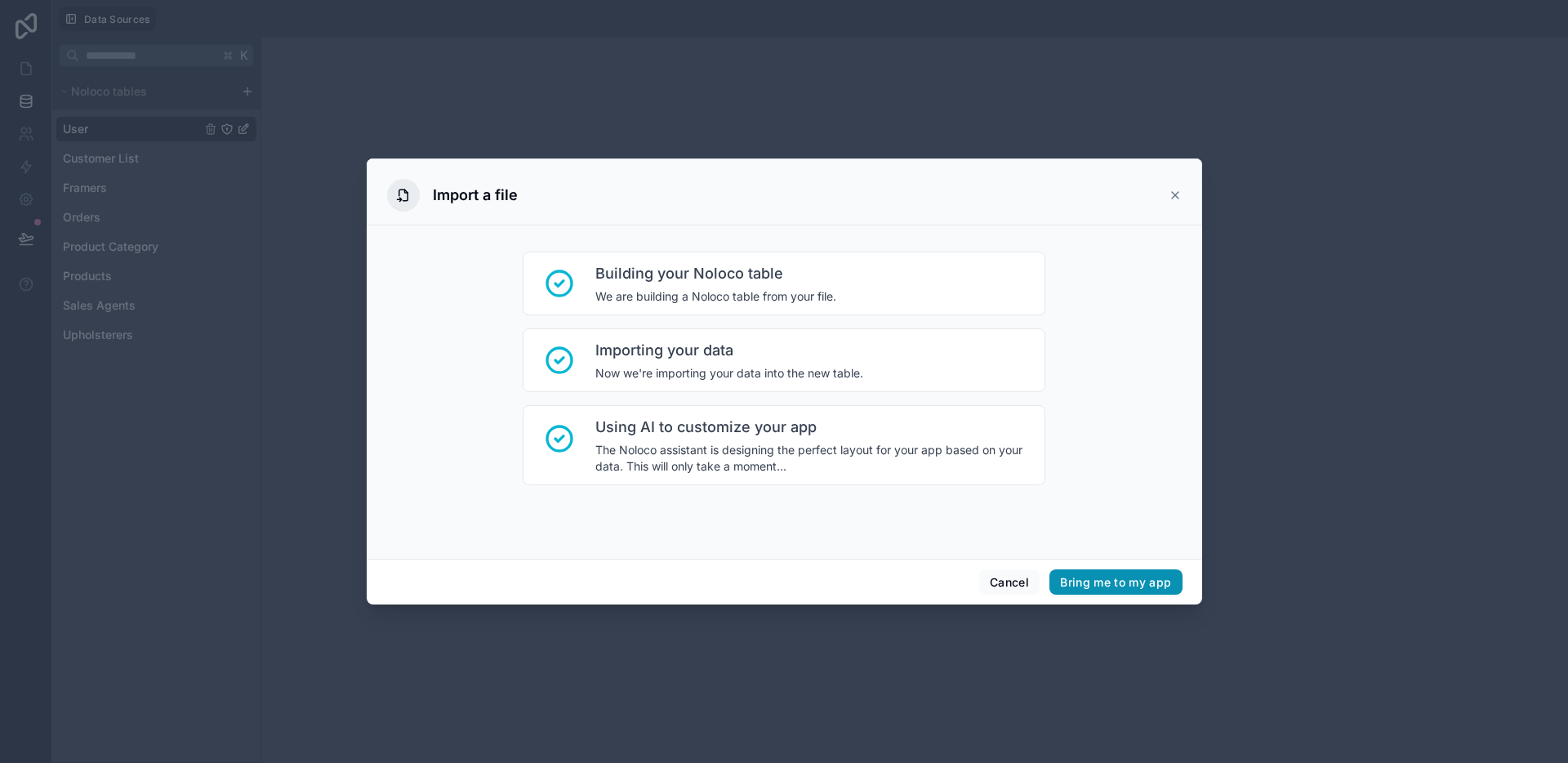
click at [1150, 582] on button "Bring me to my app" at bounding box center [1115, 582] width 132 height 26
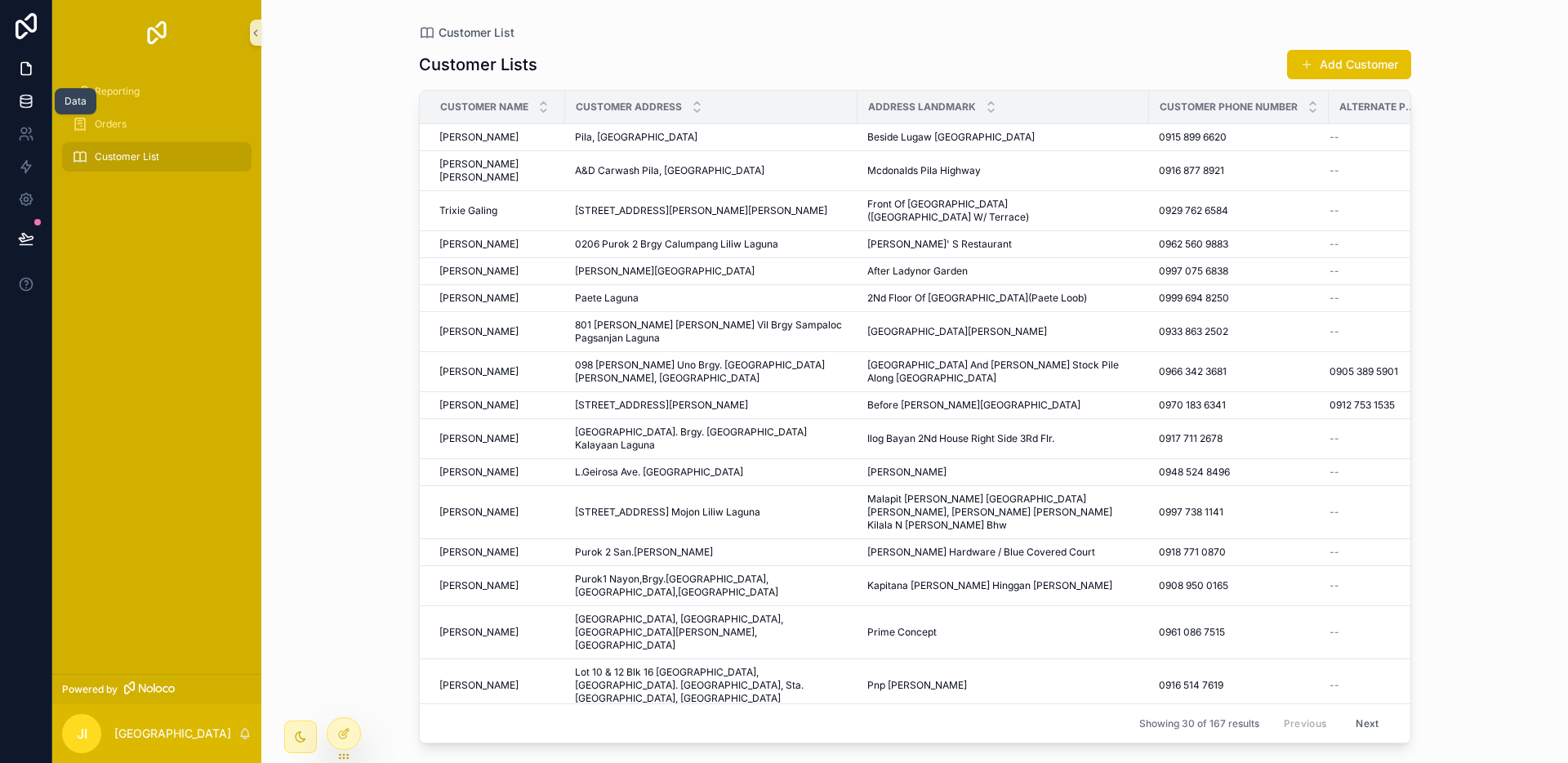
click at [29, 107] on icon at bounding box center [25, 105] width 11 height 7
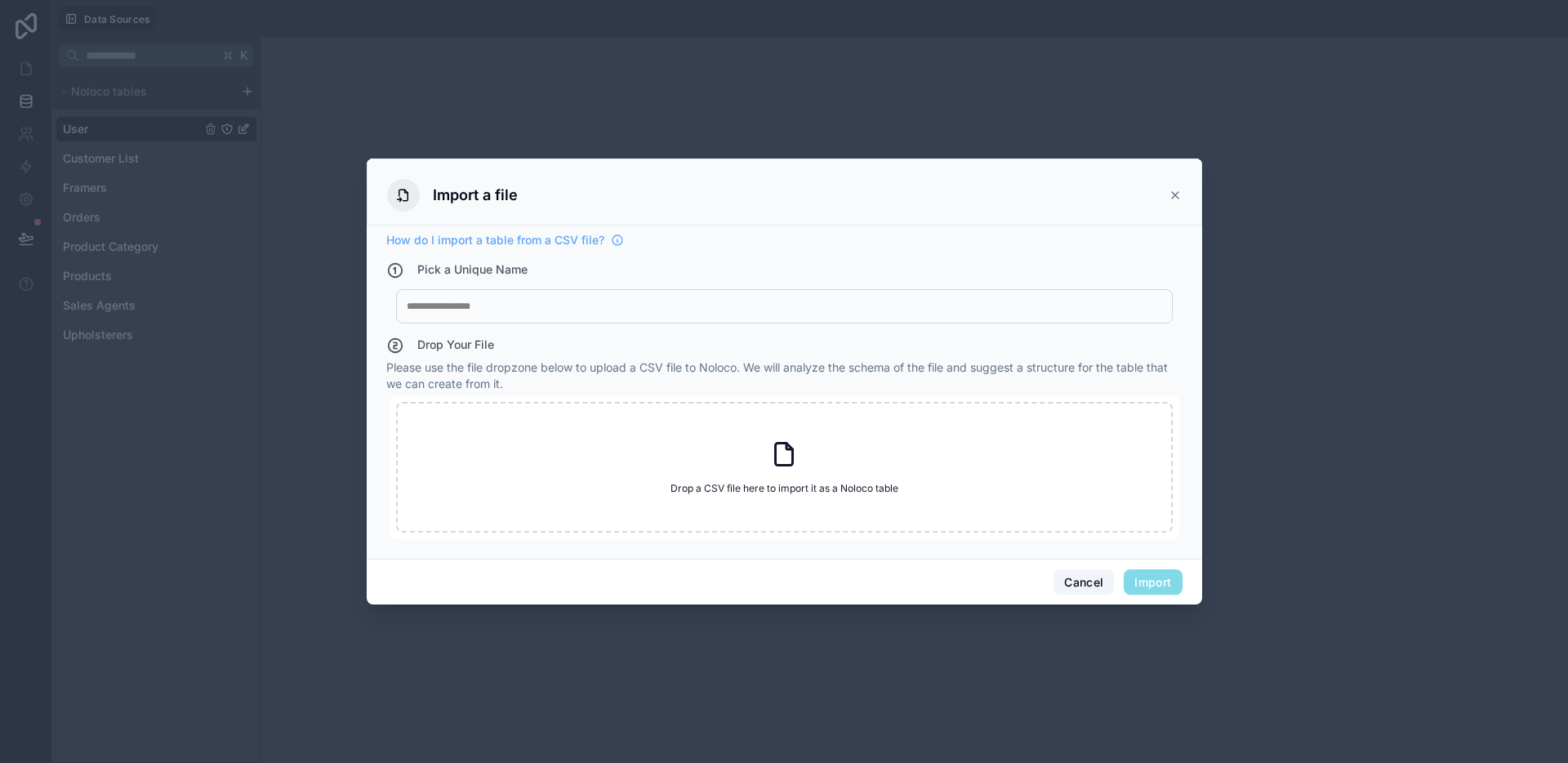
drag, startPoint x: 1069, startPoint y: 567, endPoint x: 1075, endPoint y: 575, distance: 10.0
click at [1070, 569] on div "Cancel Import" at bounding box center [784, 582] width 836 height 47
click at [1076, 576] on button "Cancel" at bounding box center [1083, 582] width 60 height 26
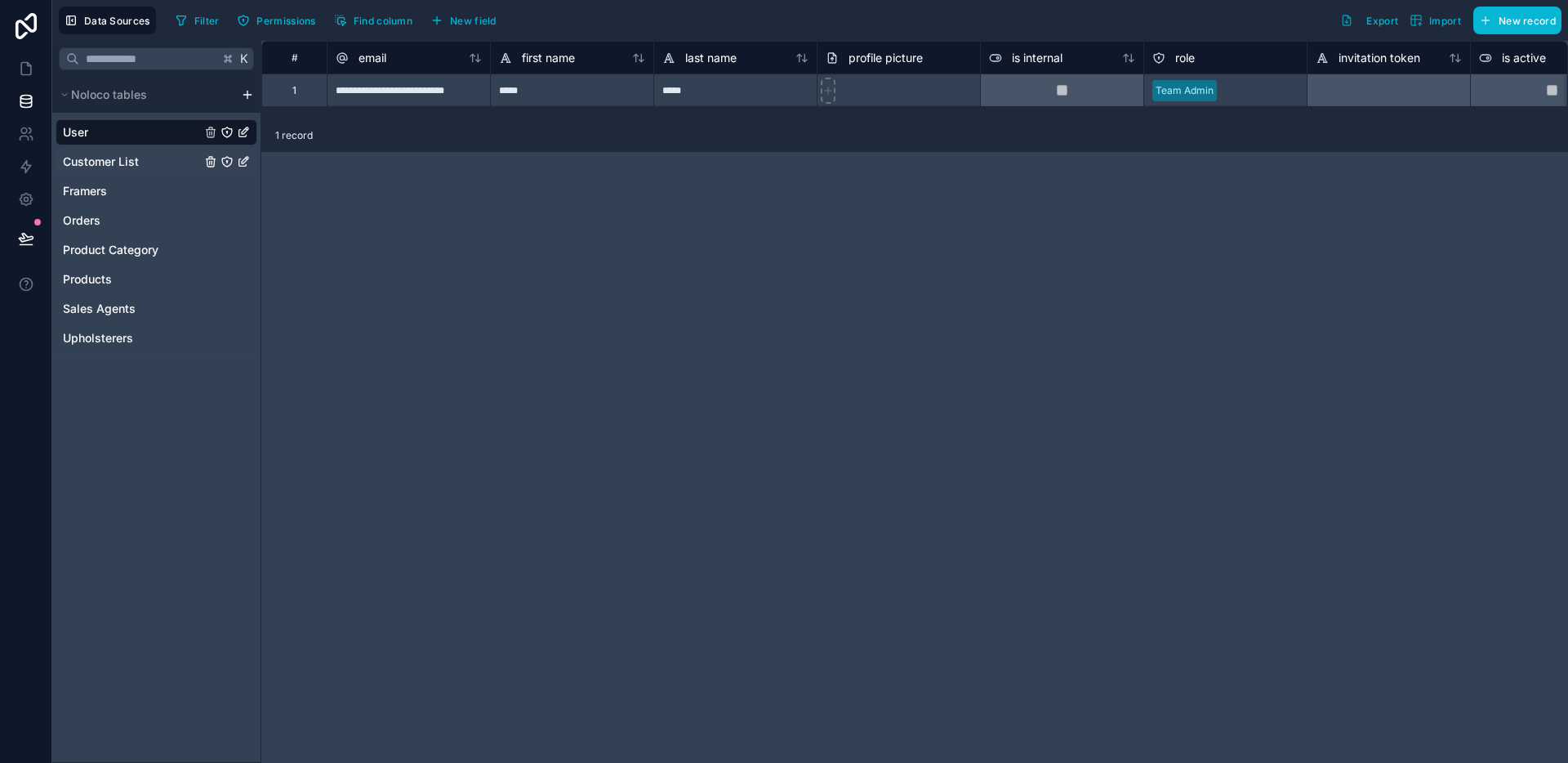
click at [131, 161] on span "Customer List" at bounding box center [101, 161] width 76 height 16
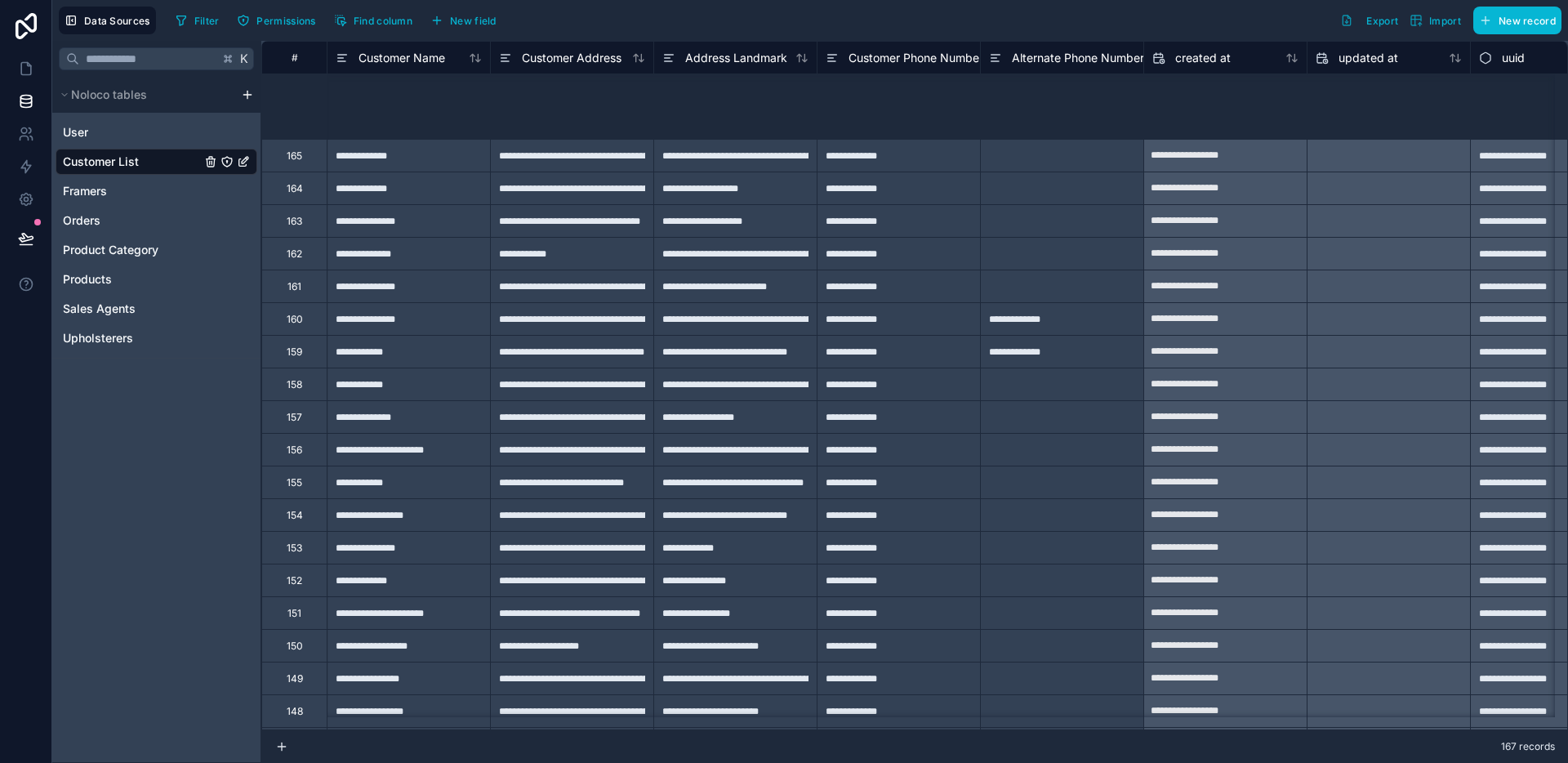
type input "**********"
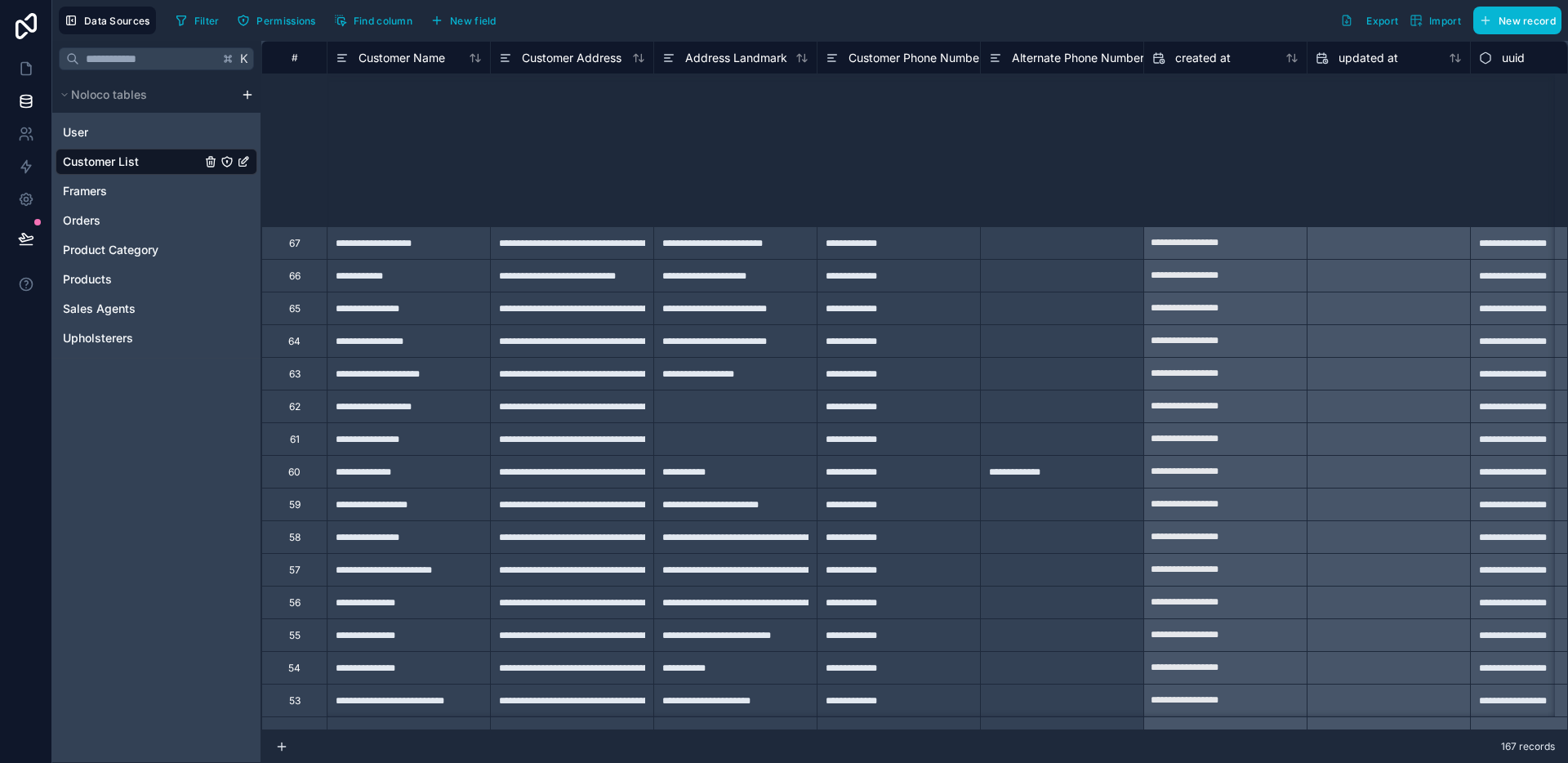
type input "**********"
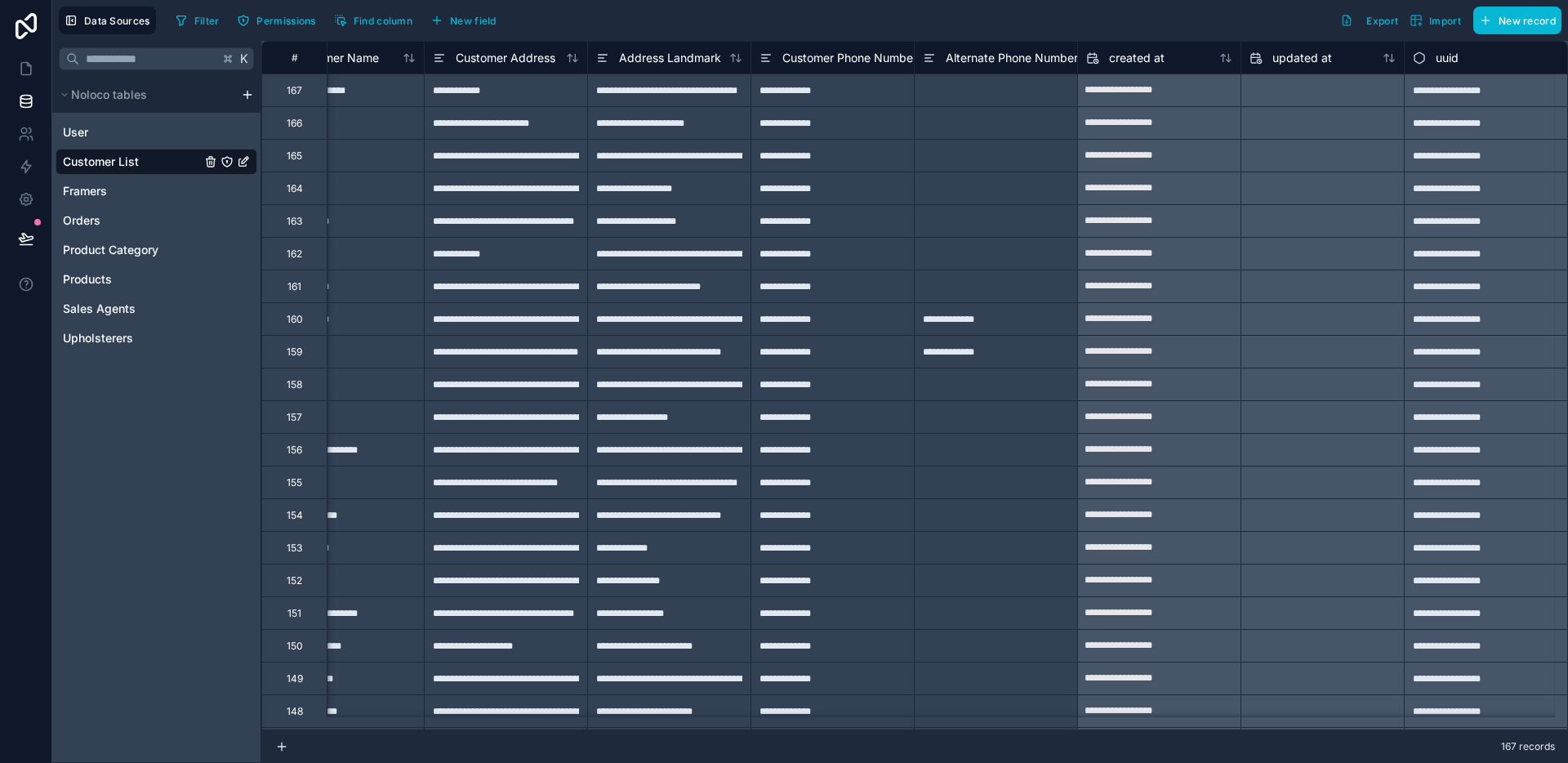
scroll to position [0, 0]
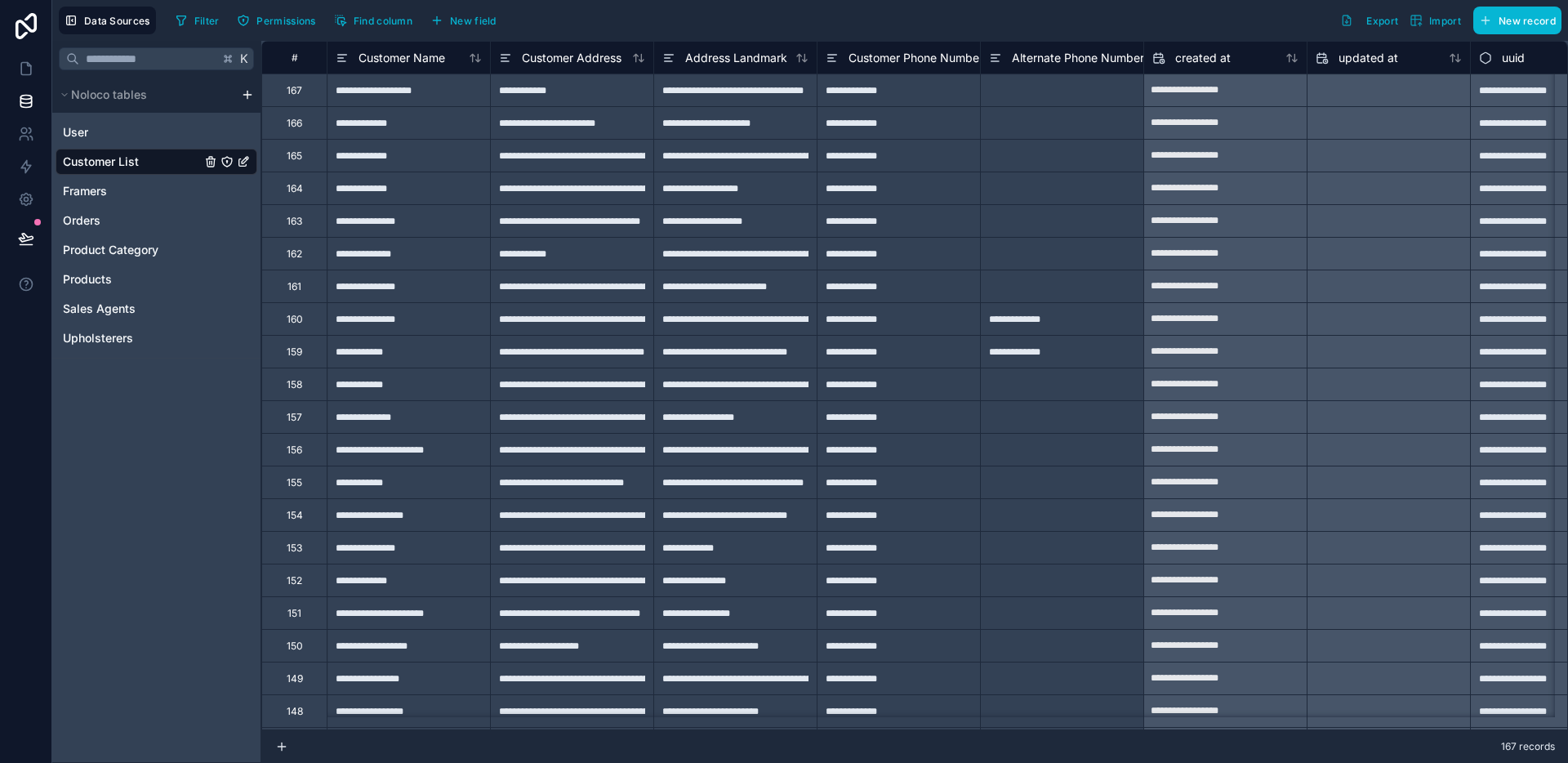
click at [967, 63] on span "Customer Phone Number" at bounding box center [915, 58] width 134 height 16
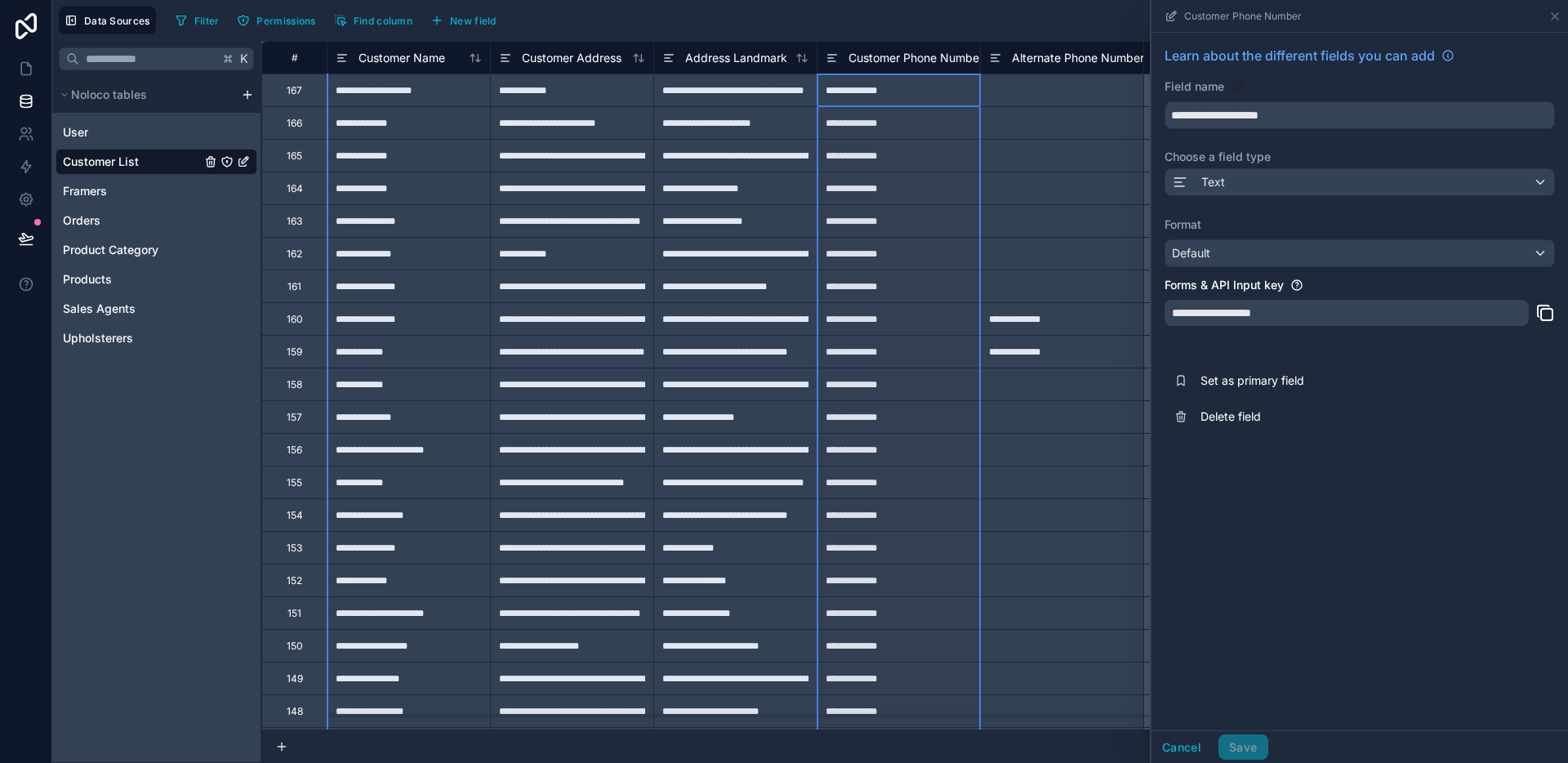
click at [1077, 188] on div at bounding box center [1061, 188] width 163 height 33
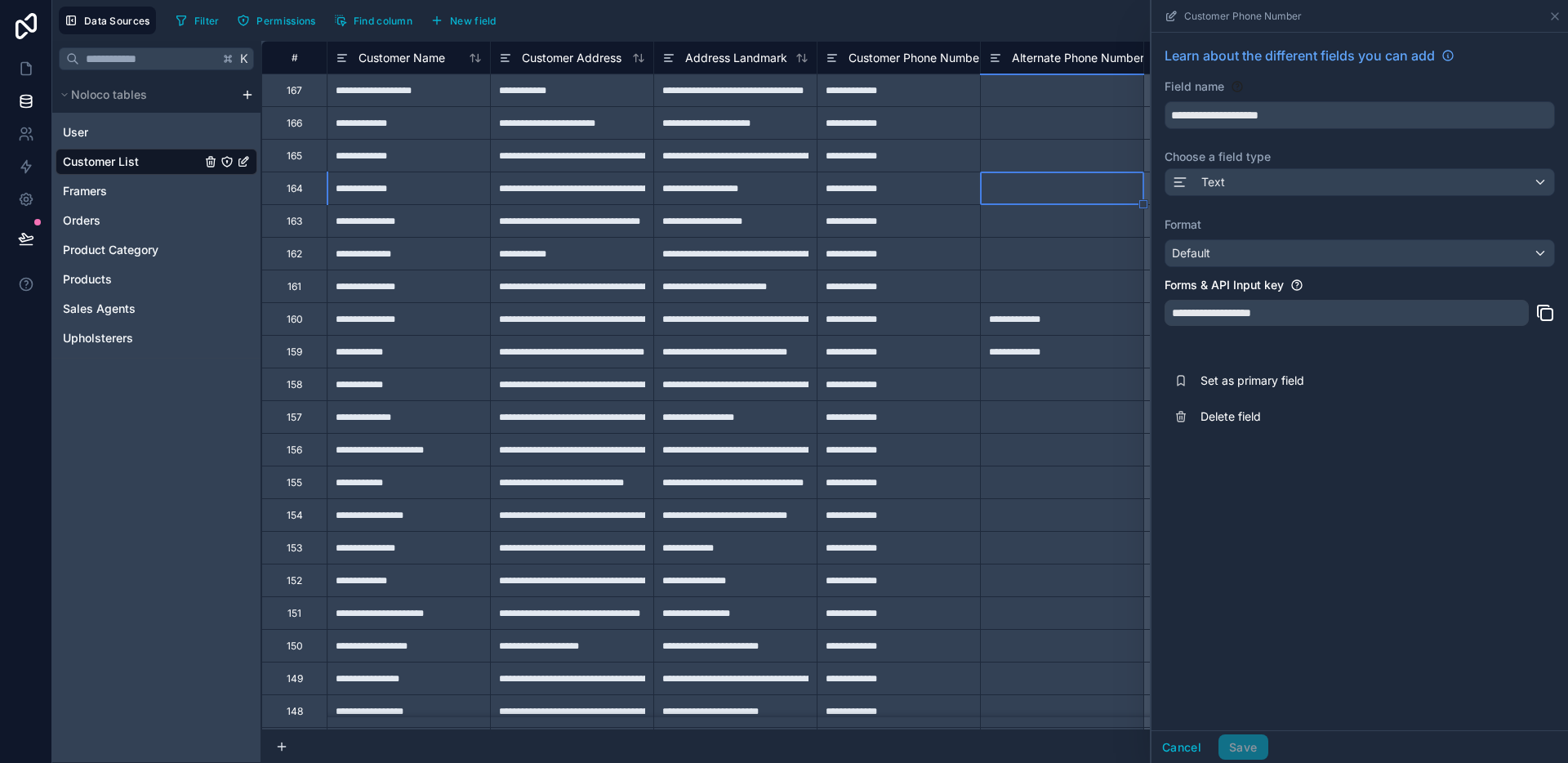
click at [1091, 63] on span "Alternate Phone Number" at bounding box center [1078, 58] width 132 height 16
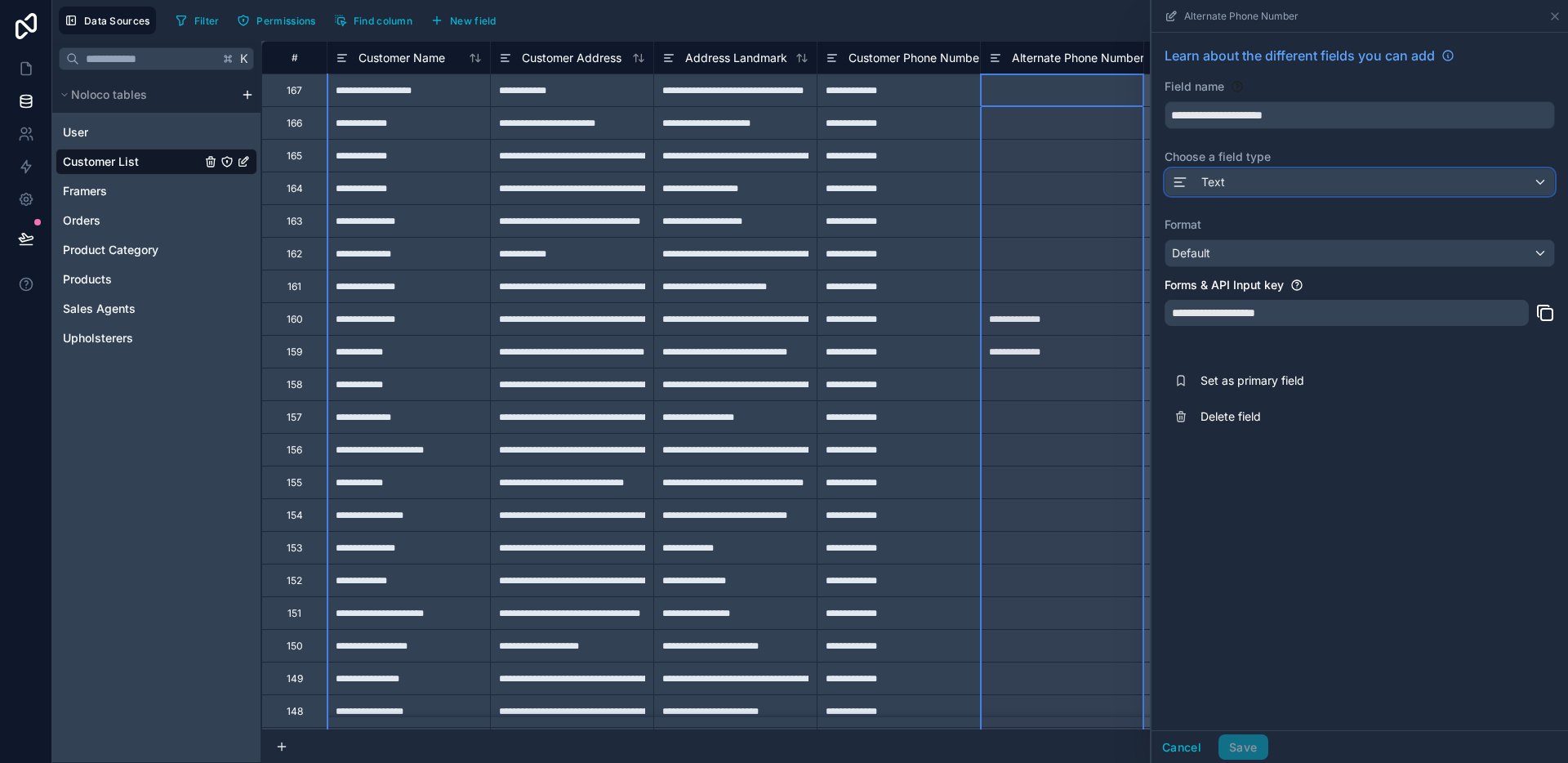
click at [1242, 185] on div "Text" at bounding box center [1359, 181] width 389 height 26
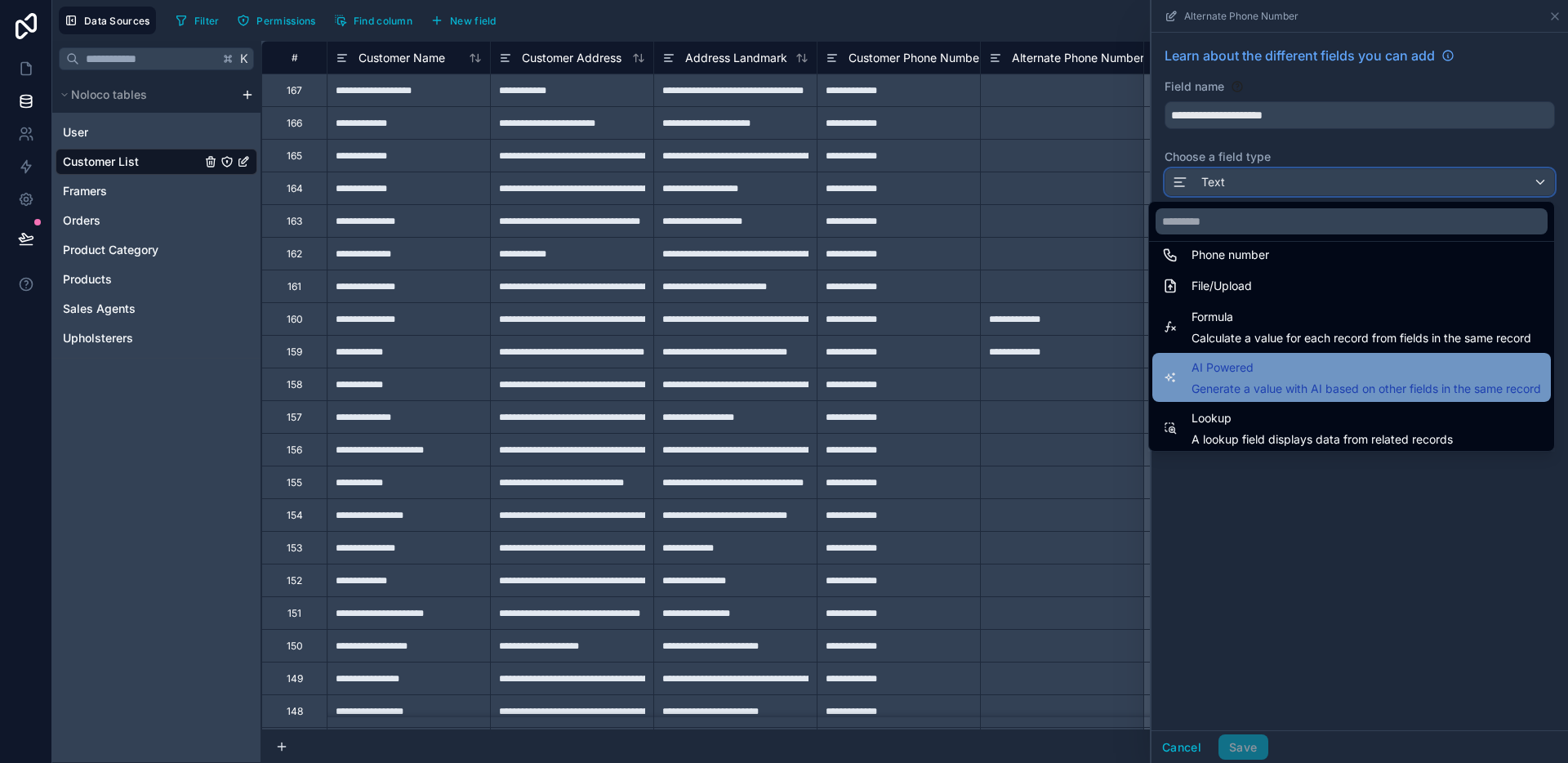
scroll to position [398, 0]
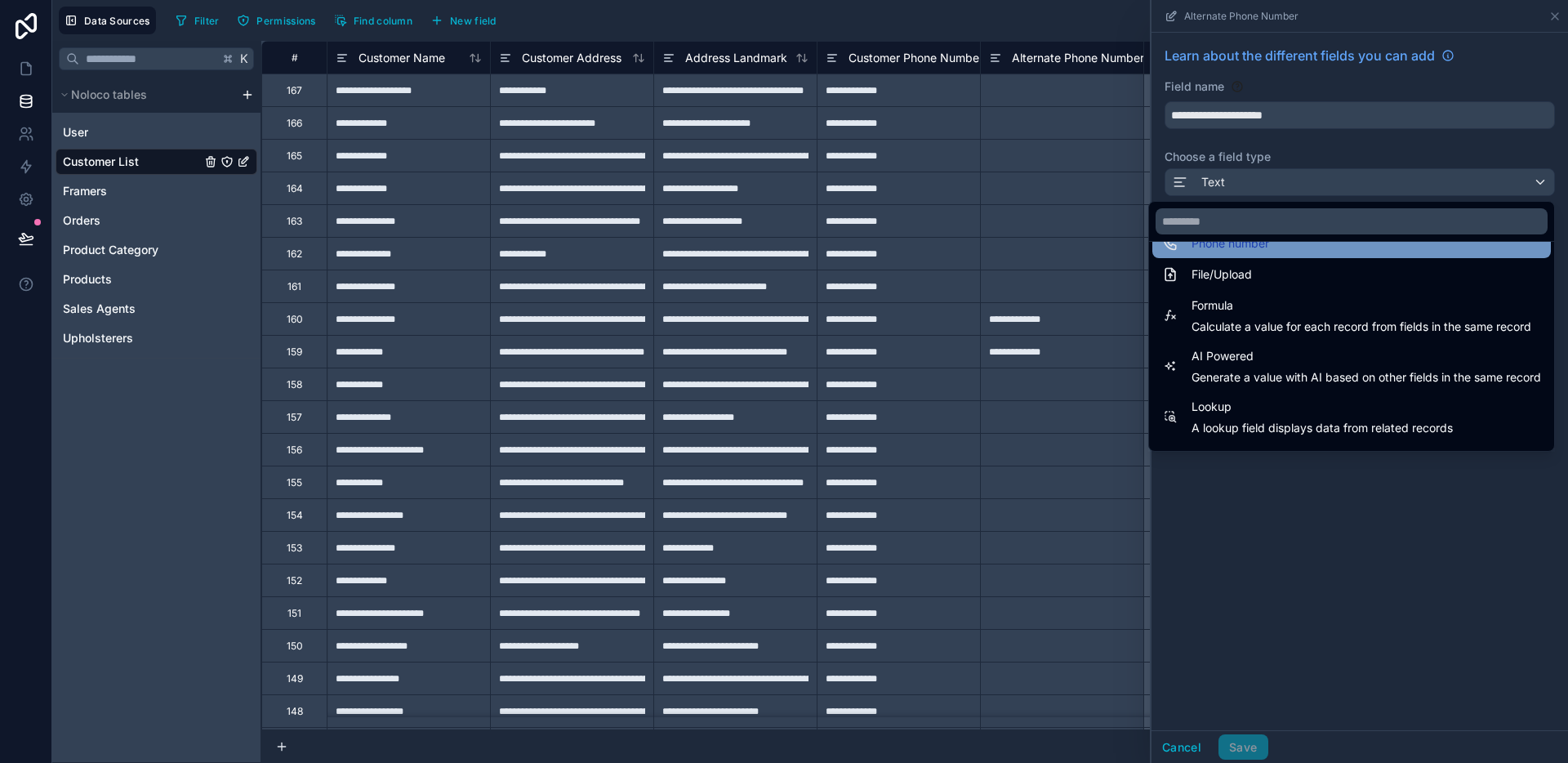
click at [1255, 248] on div "Phone number" at bounding box center [1351, 243] width 379 height 19
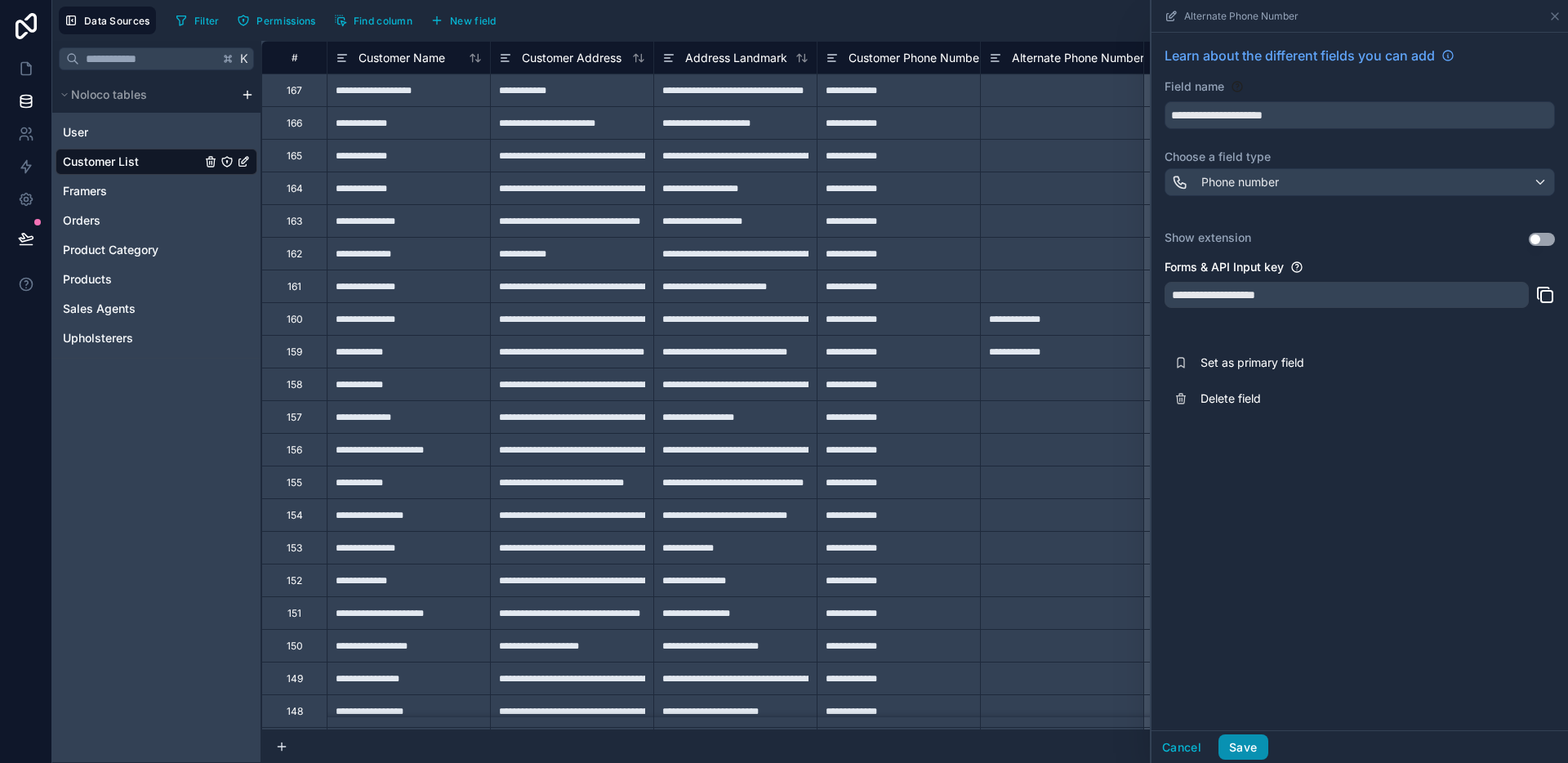
click at [1257, 749] on button "Save" at bounding box center [1243, 747] width 49 height 26
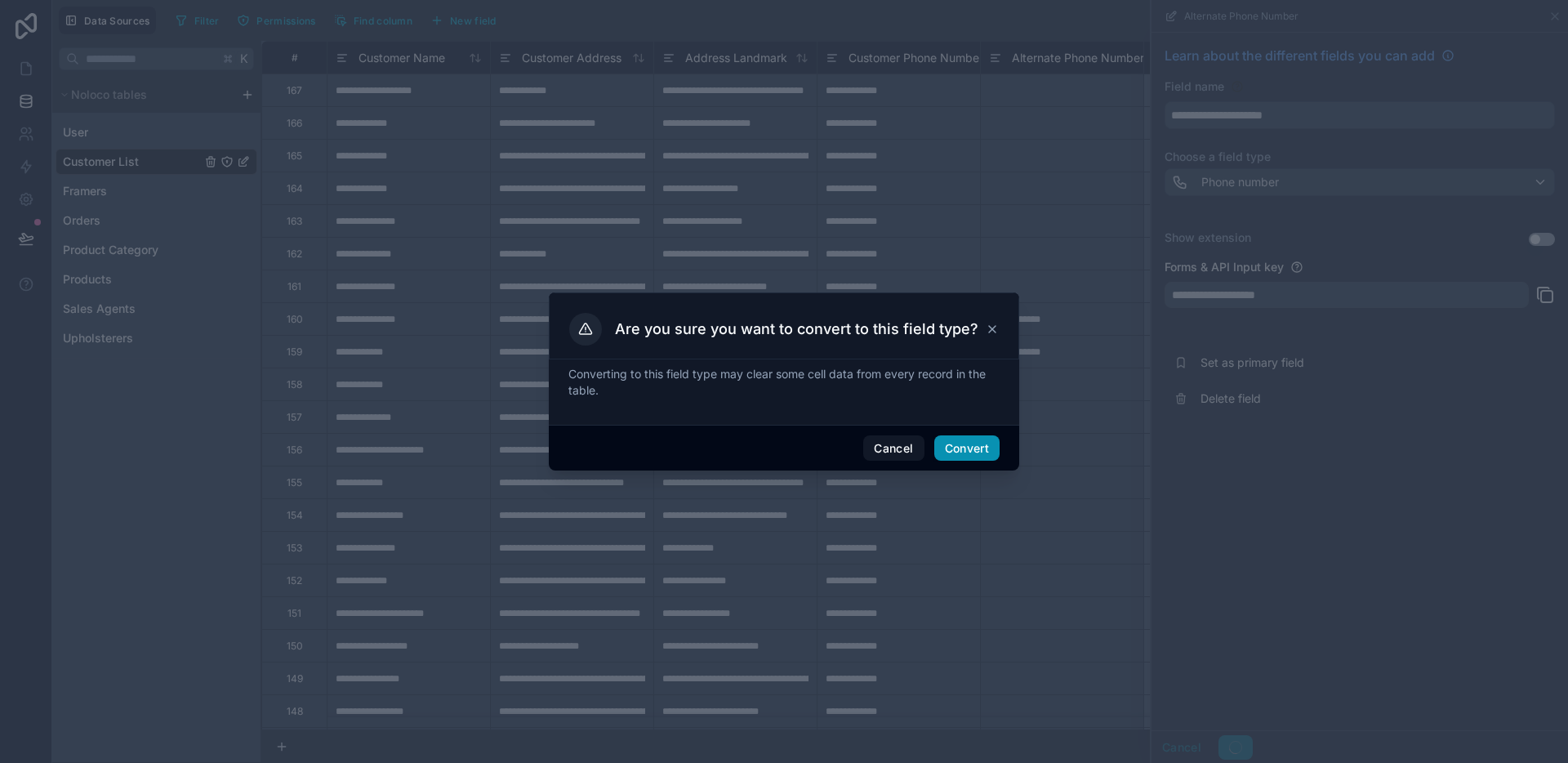
click at [963, 449] on button "Convert" at bounding box center [966, 448] width 65 height 26
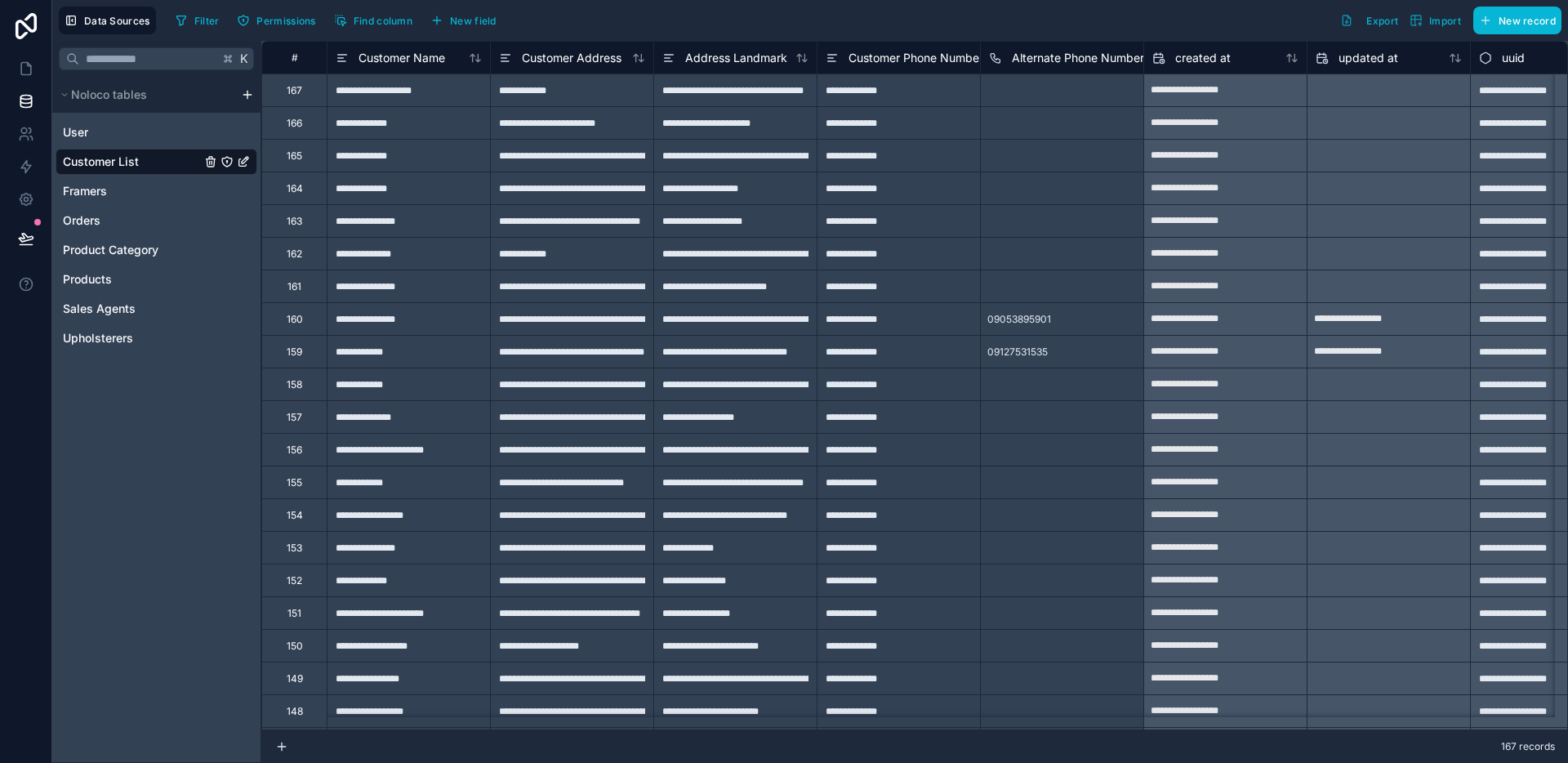
click at [1073, 321] on div "09053895901" at bounding box center [1061, 319] width 163 height 33
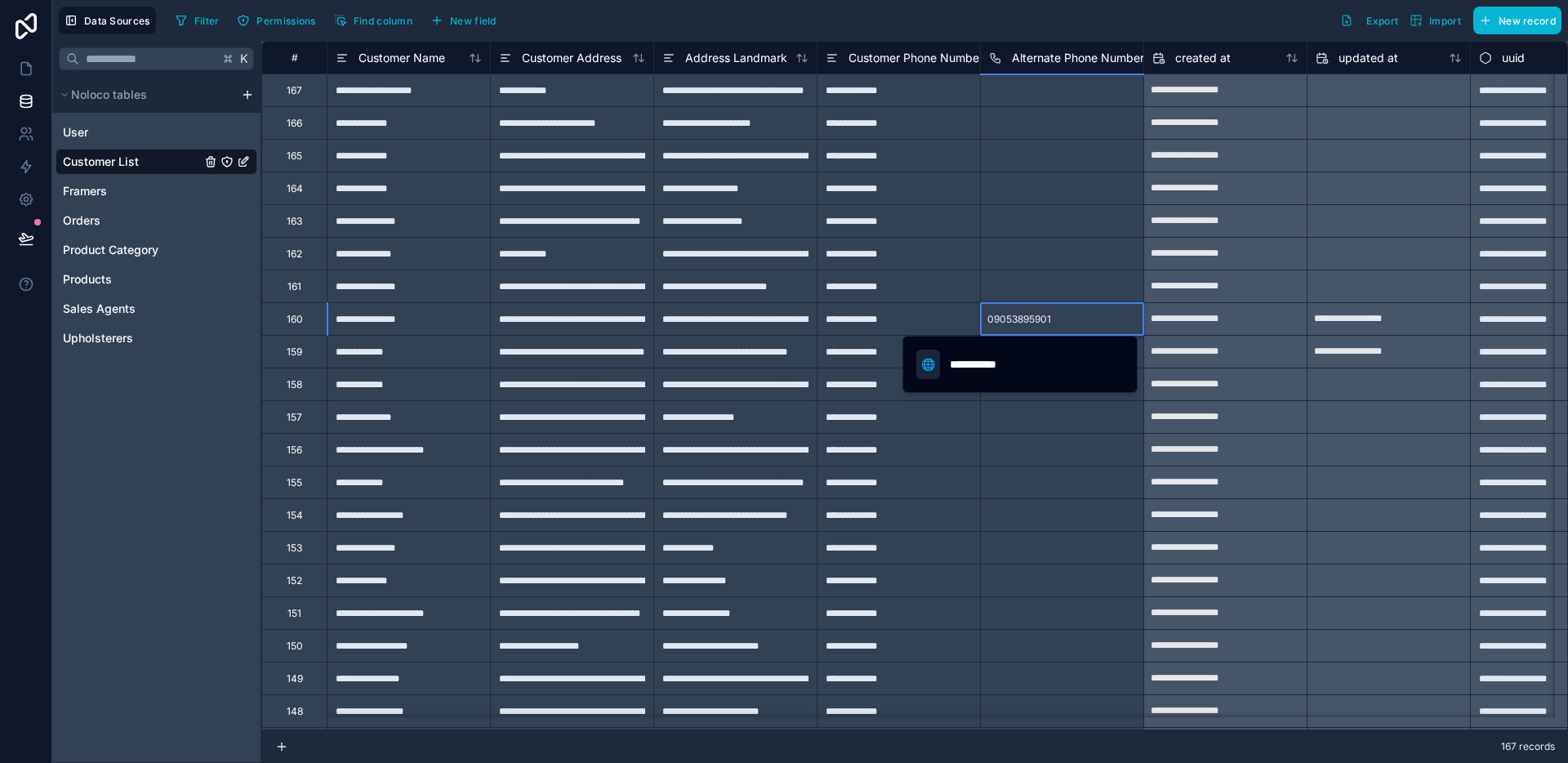
click at [929, 362] on span "🌐" at bounding box center [928, 364] width 13 height 16
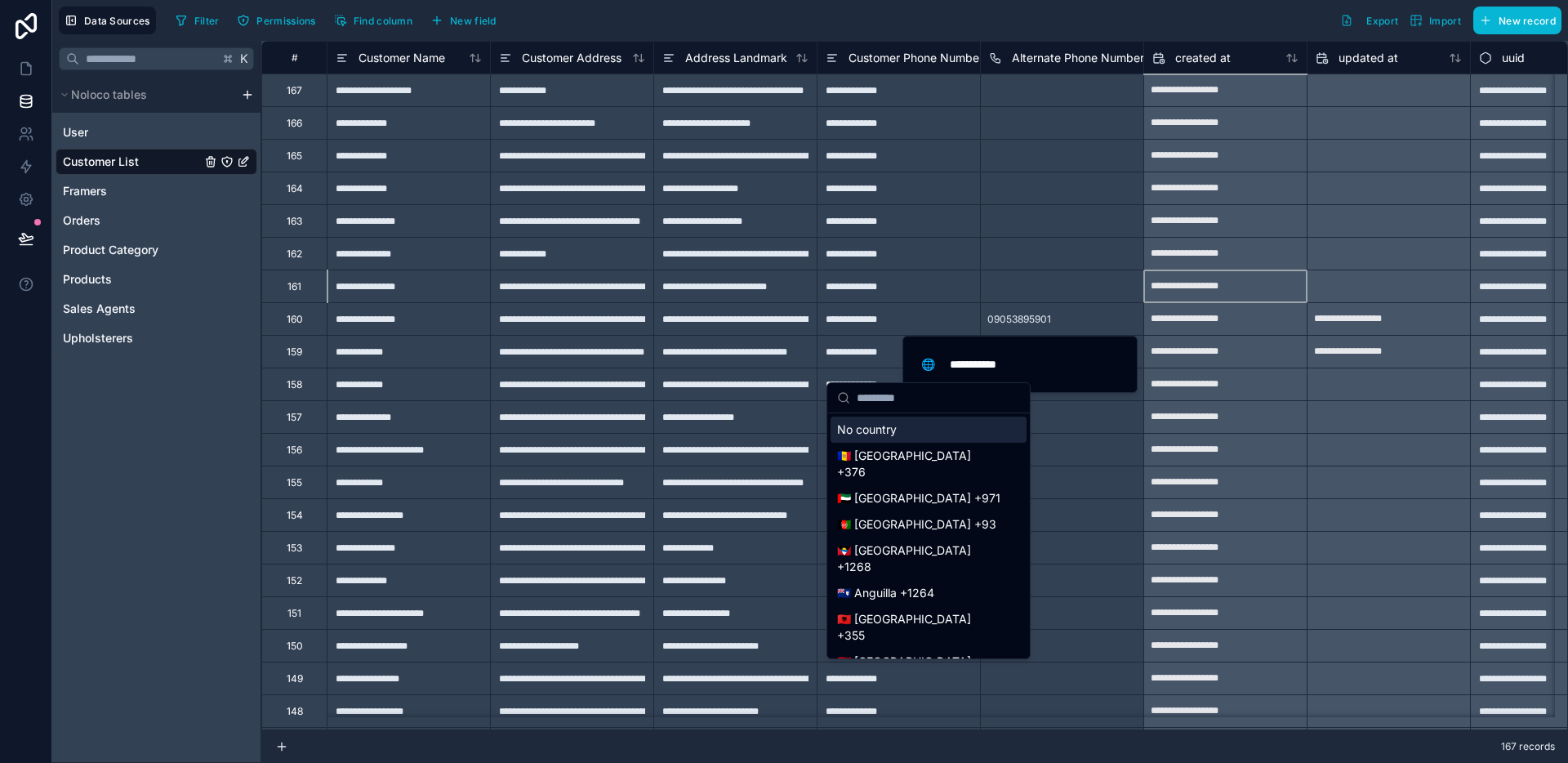
click at [1168, 290] on div "**********" at bounding box center [1224, 286] width 162 height 26
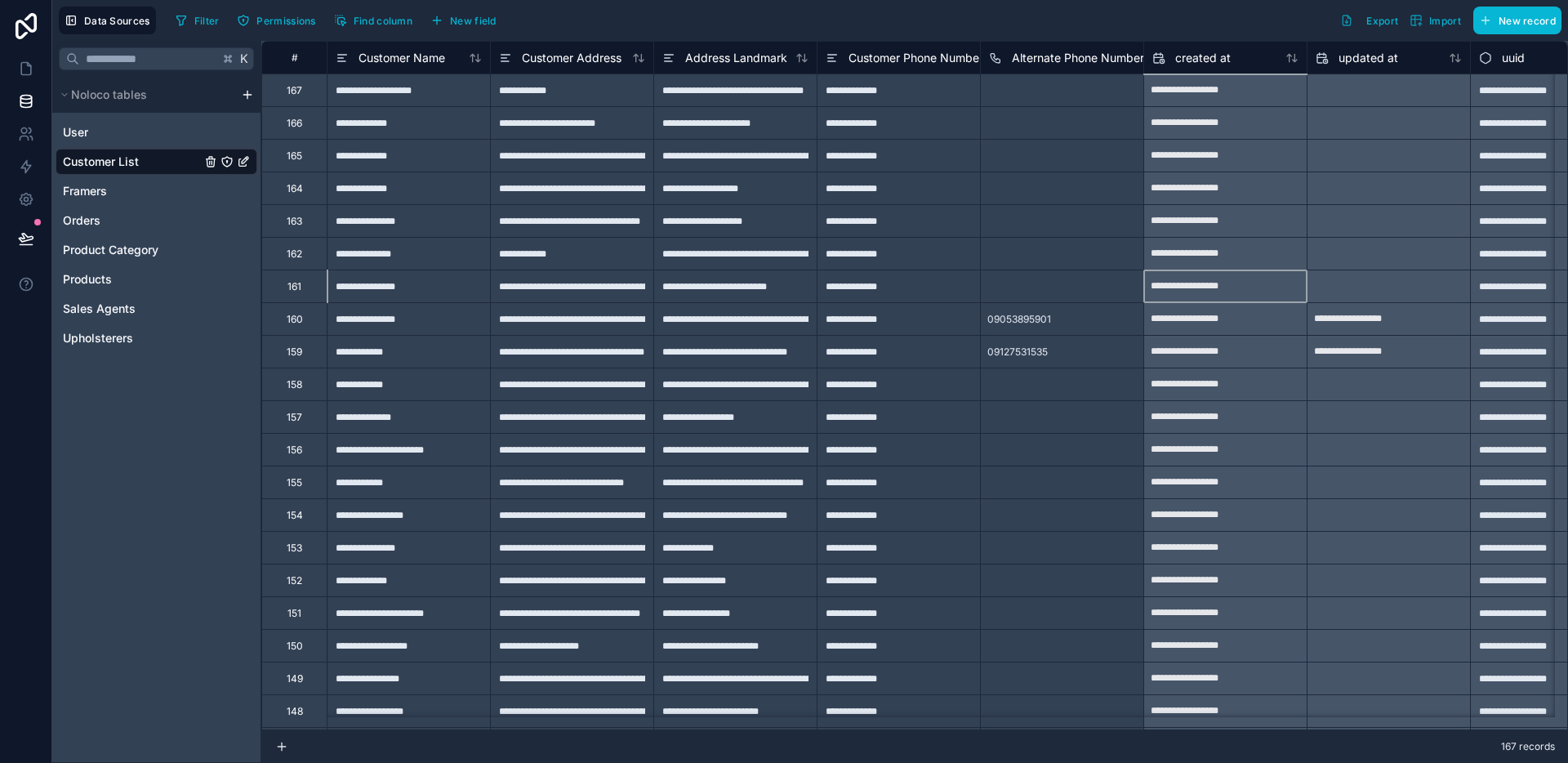
click at [1047, 346] on span "09127531535" at bounding box center [1017, 352] width 60 height 13
click at [1024, 350] on span "09127531535" at bounding box center [1017, 352] width 60 height 13
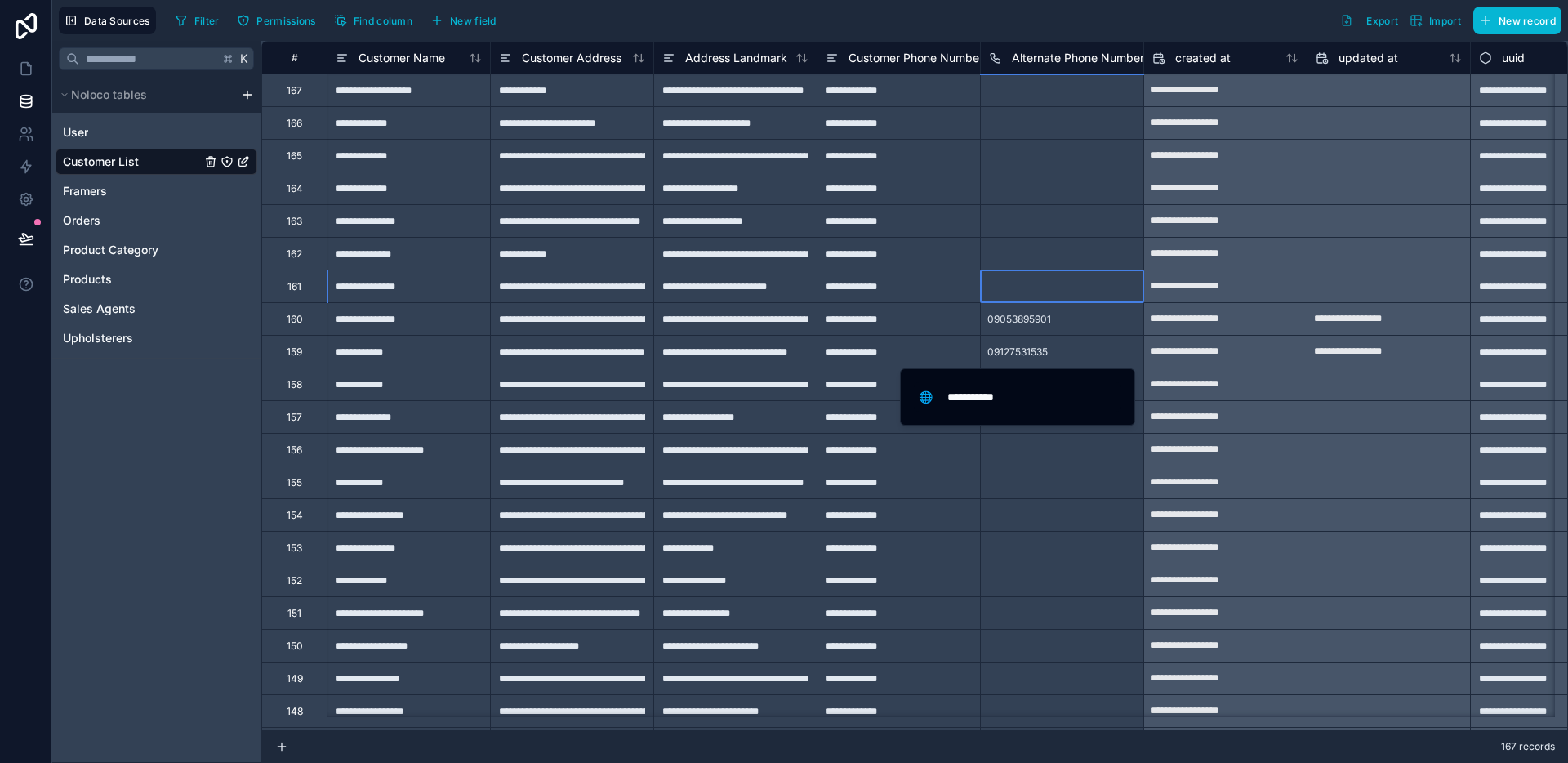
click at [1036, 270] on div at bounding box center [1061, 286] width 163 height 33
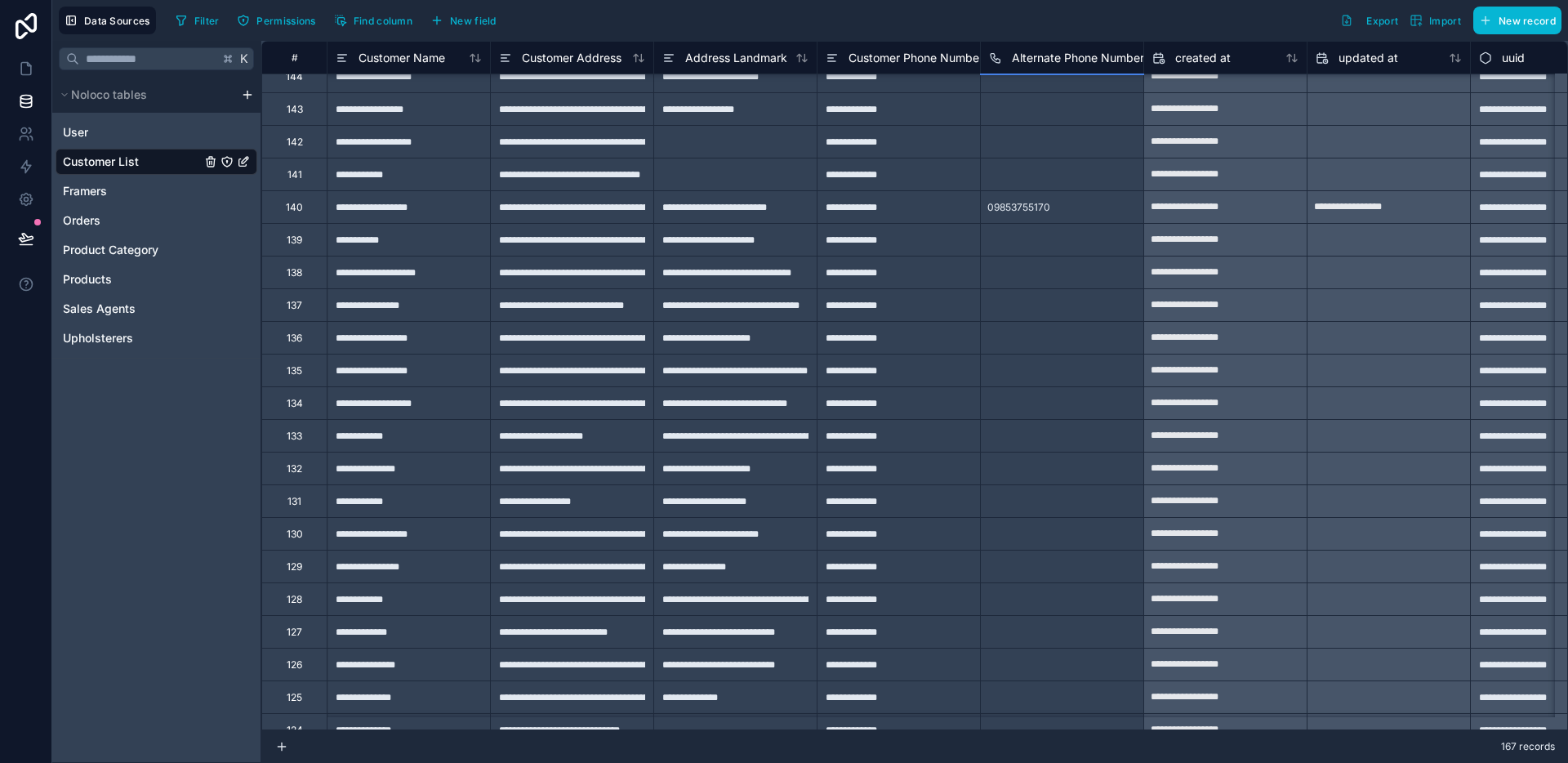
click at [1046, 215] on div "**********" at bounding box center [947, 108] width 1372 height 1666
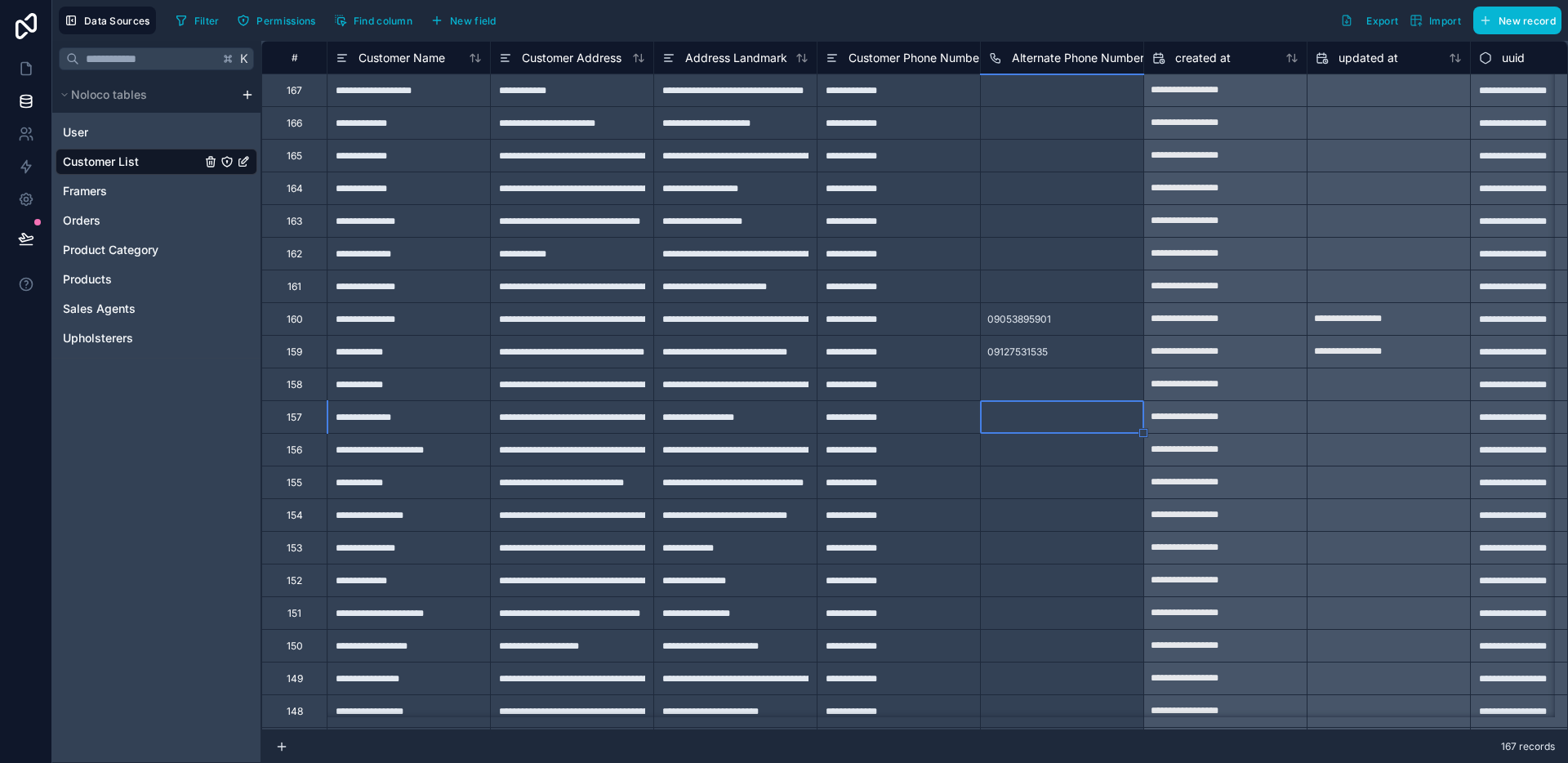
click at [1001, 360] on div "09127531535" at bounding box center [1017, 351] width 74 height 26
click at [927, 63] on span "Customer Phone Number" at bounding box center [915, 58] width 134 height 16
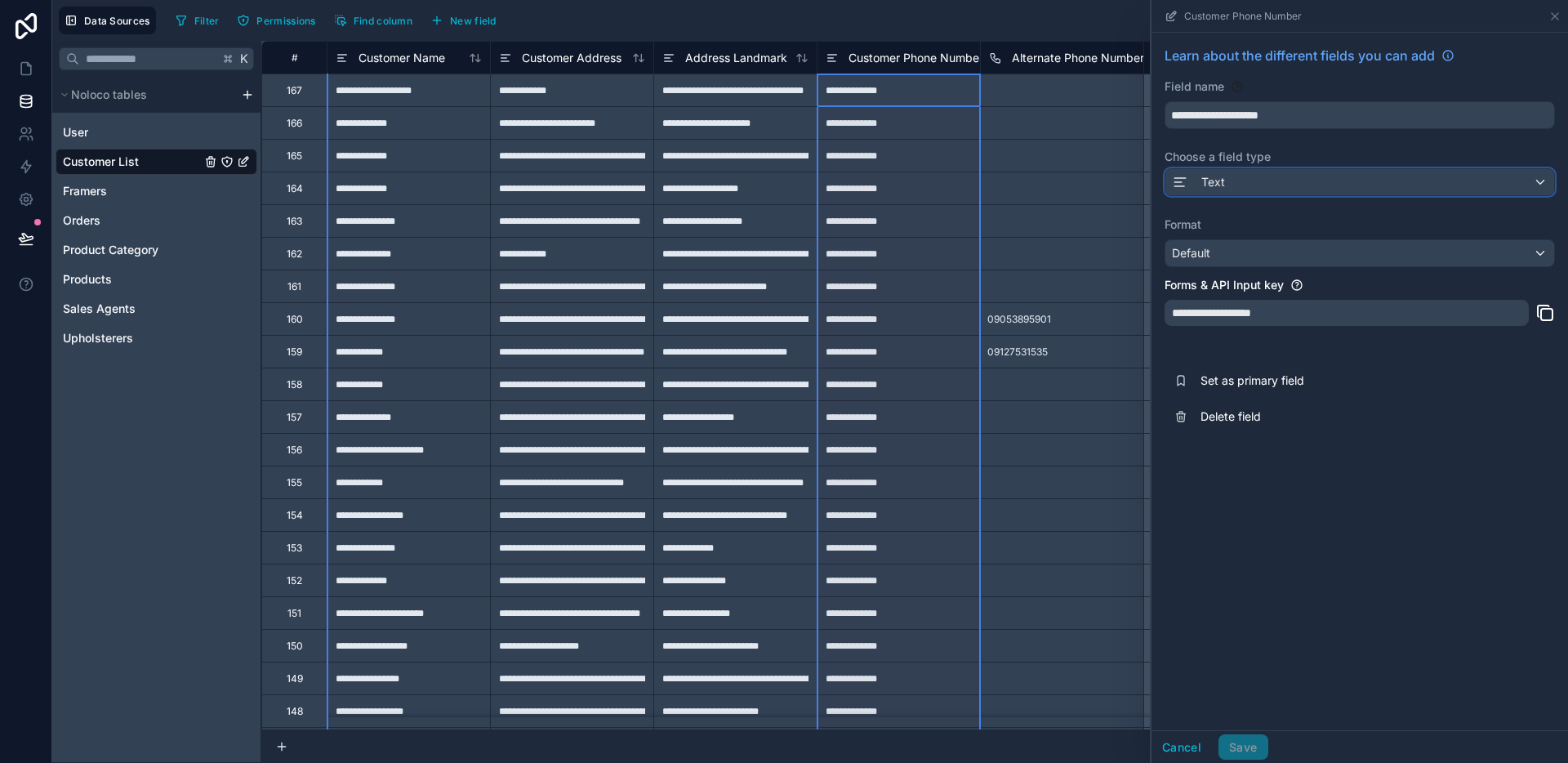
click at [1250, 193] on div "Text" at bounding box center [1359, 181] width 389 height 26
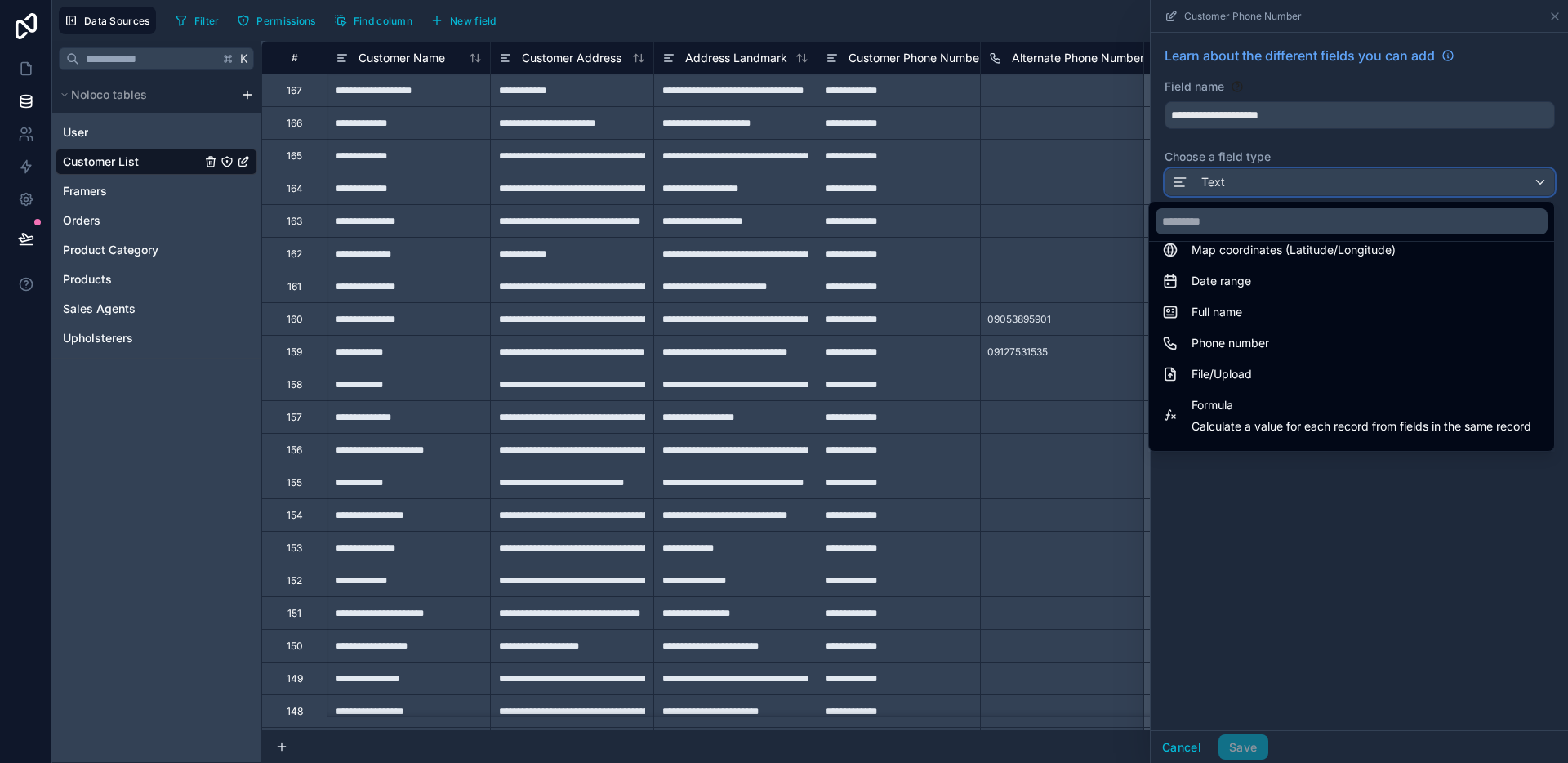
scroll to position [293, 0]
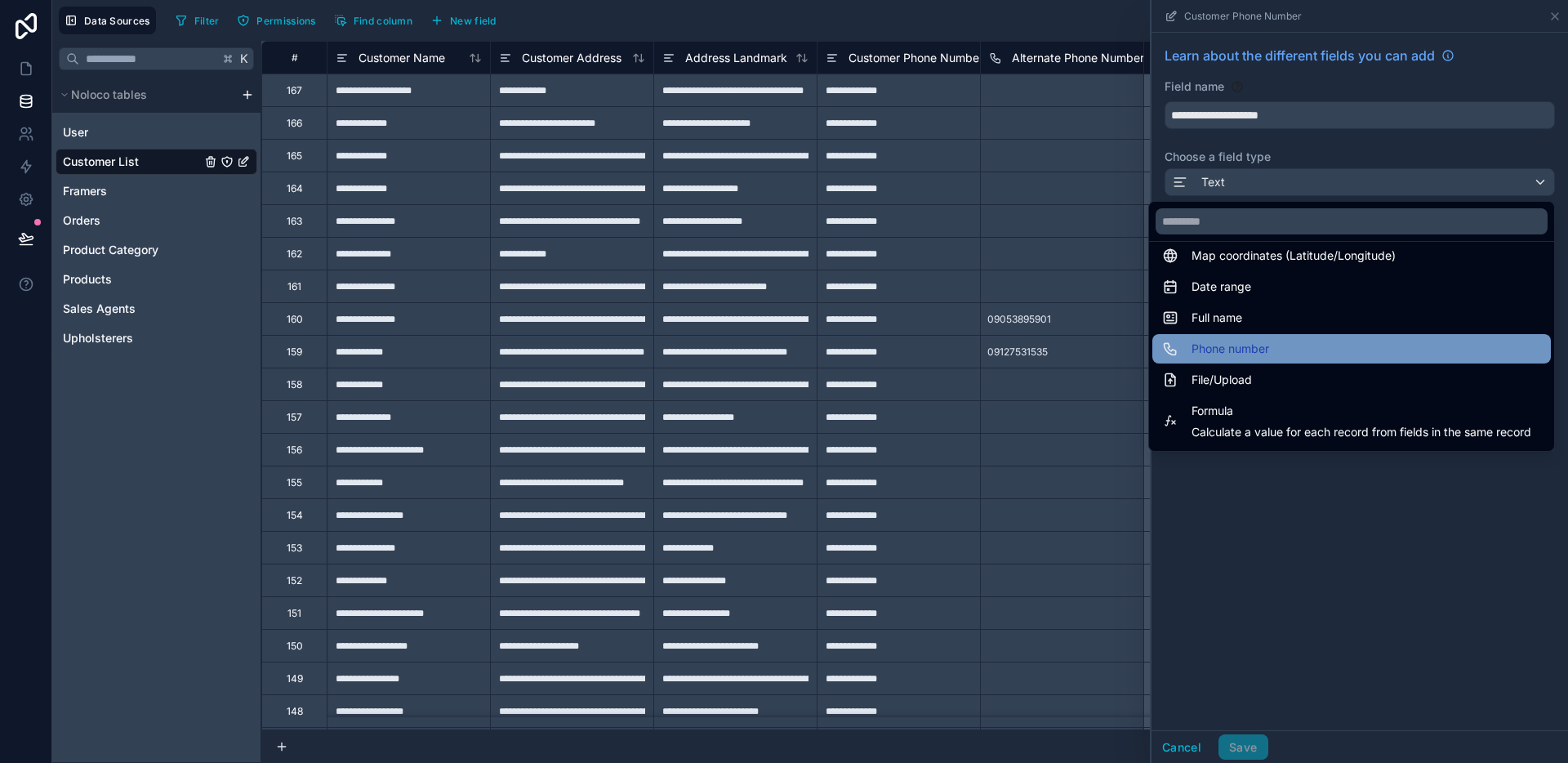
click at [1239, 352] on span "Phone number" at bounding box center [1230, 348] width 78 height 19
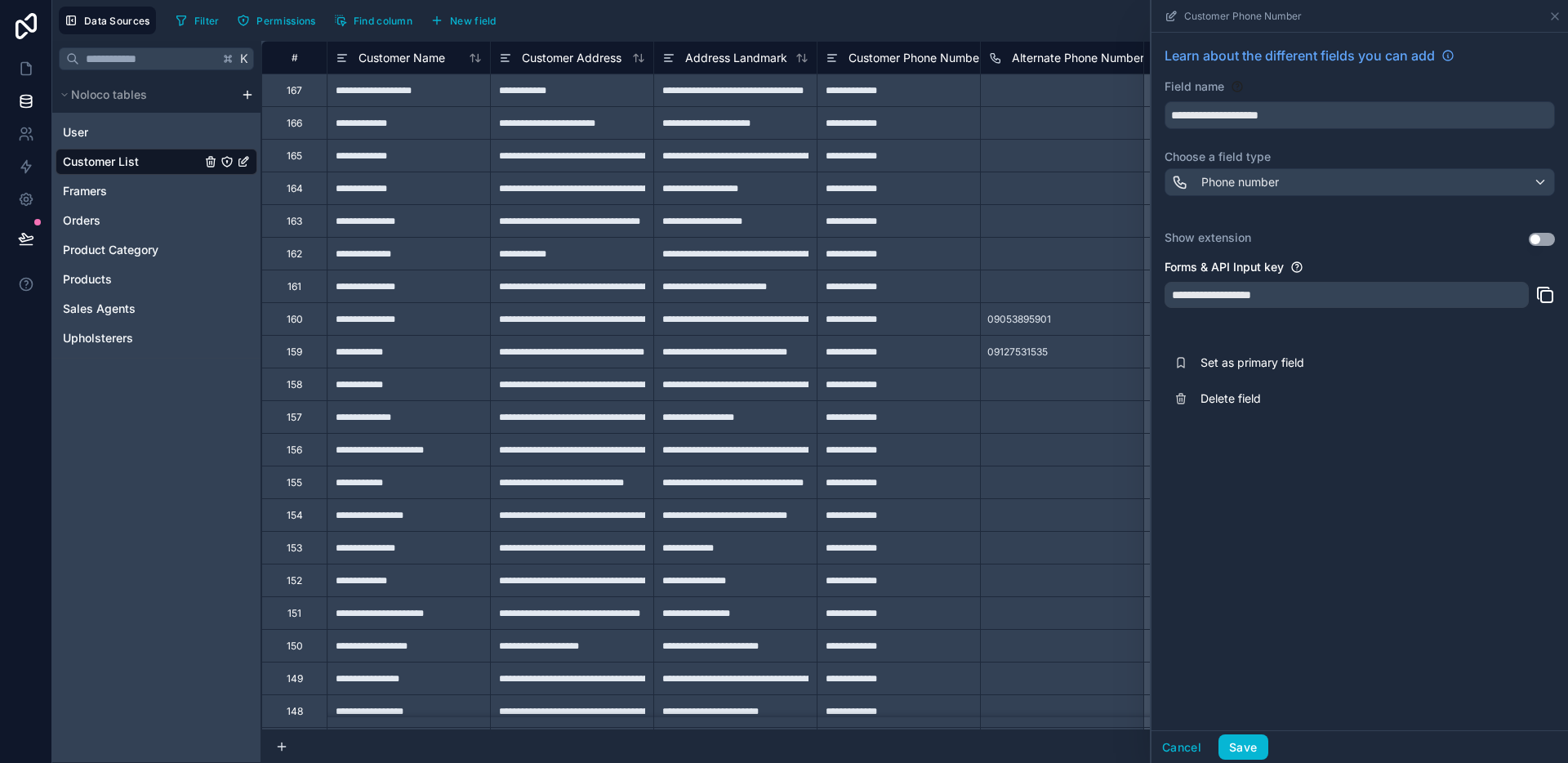
click at [1535, 240] on button "Use setting" at bounding box center [1541, 240] width 26 height 13
click at [1552, 12] on icon at bounding box center [1555, 16] width 13 height 13
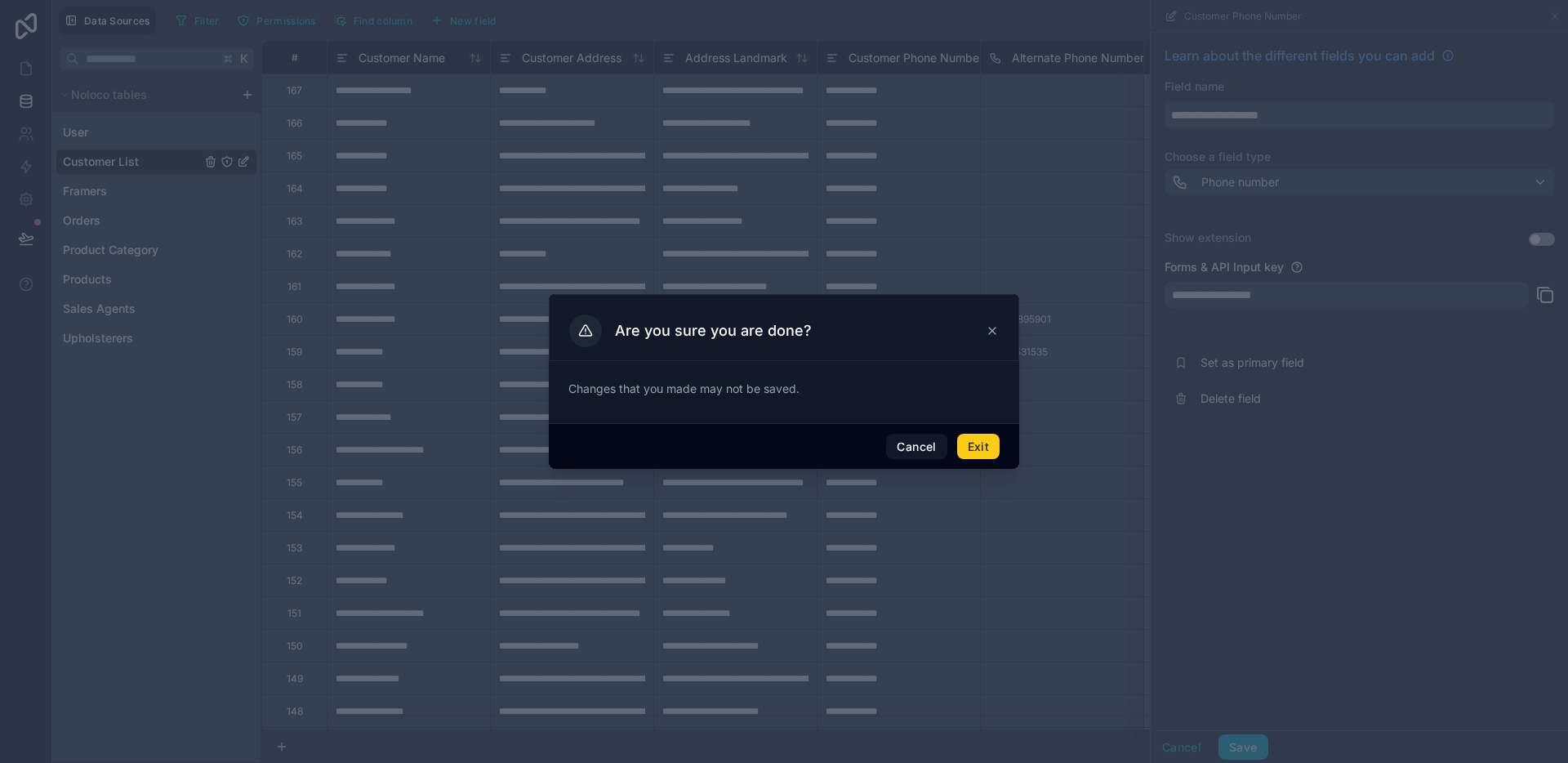
click at [966, 458] on button "Exit" at bounding box center [978, 446] width 42 height 26
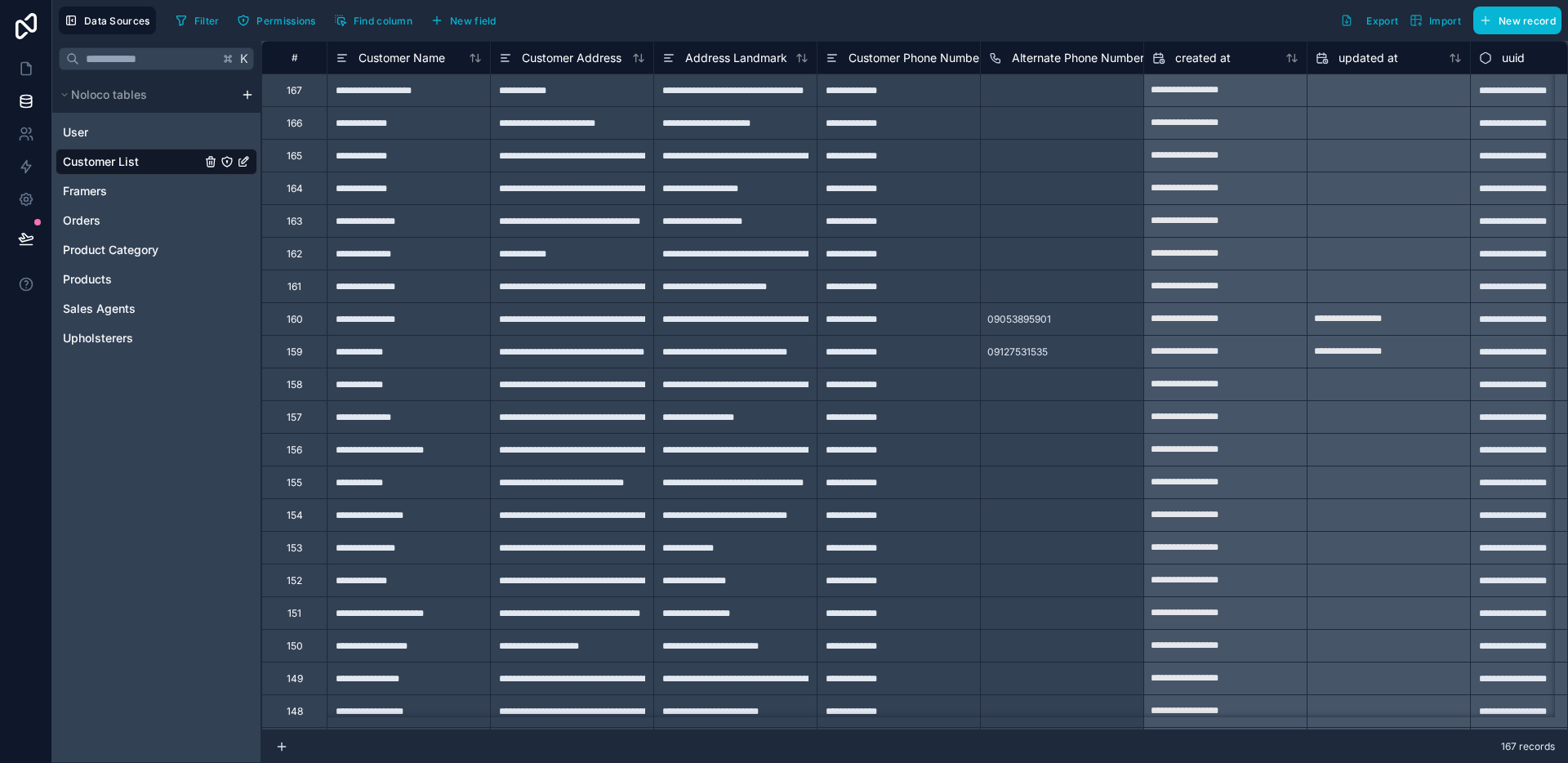
click at [974, 451] on div "**********" at bounding box center [898, 449] width 163 height 33
click at [1055, 54] on span "Alternate Phone Number" at bounding box center [1078, 58] width 132 height 16
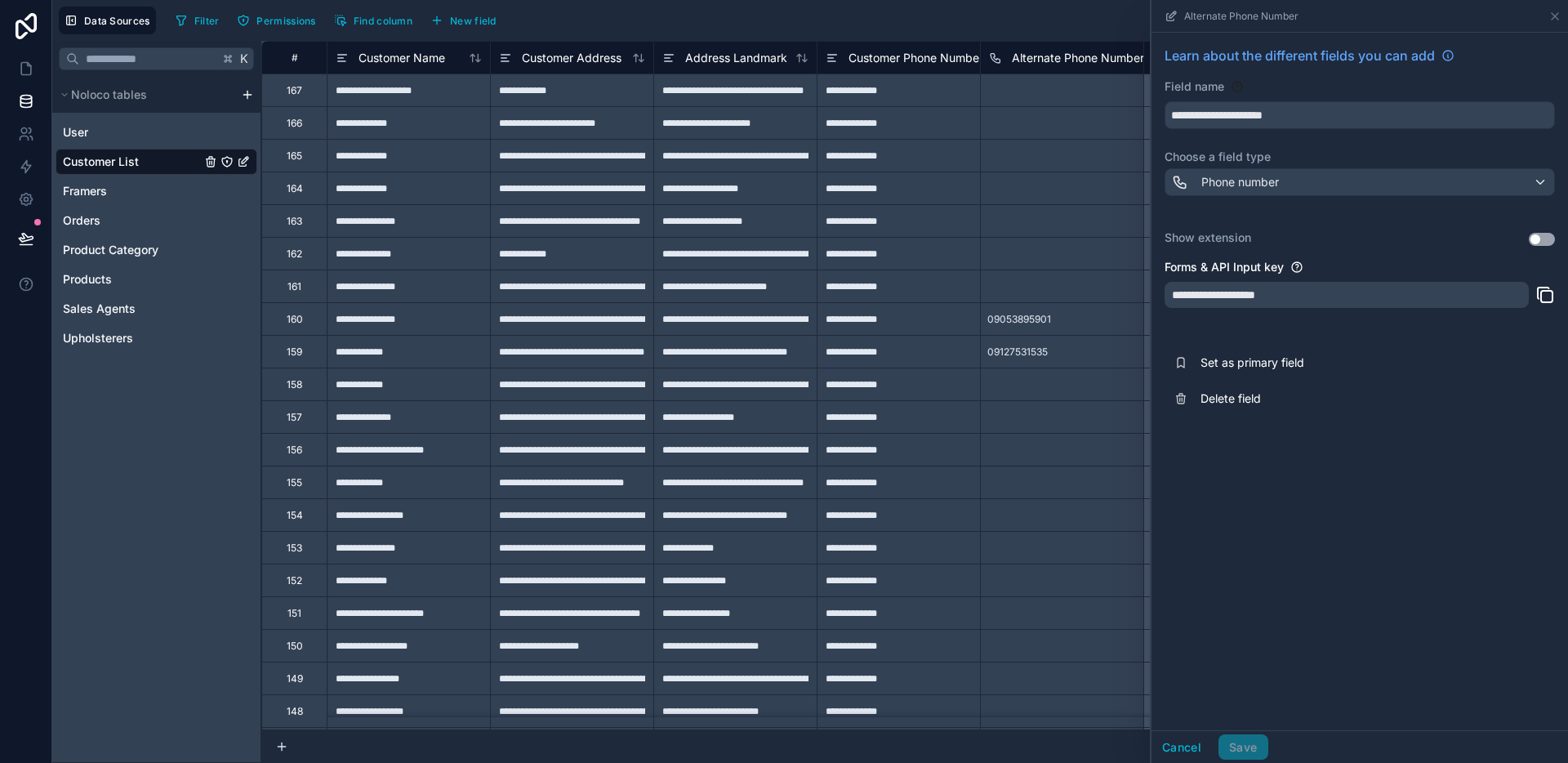
click at [1547, 238] on button "Use setting" at bounding box center [1541, 240] width 26 height 13
click at [1245, 755] on button "Save" at bounding box center [1243, 747] width 49 height 26
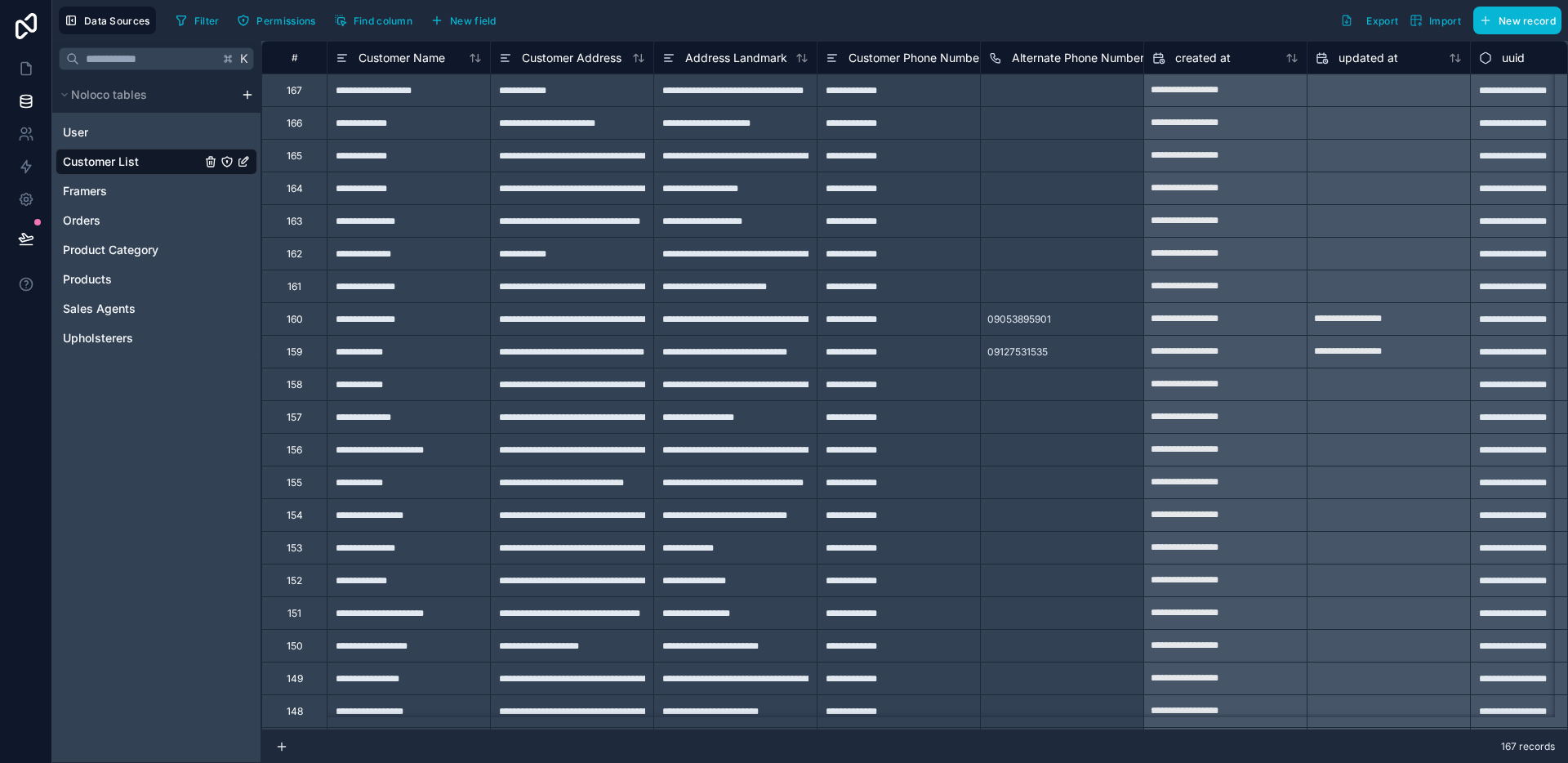
click at [1025, 306] on div "09053895901" at bounding box center [1019, 319] width 77 height 26
click at [1031, 64] on span "Alternate Phone Number" at bounding box center [1078, 58] width 132 height 16
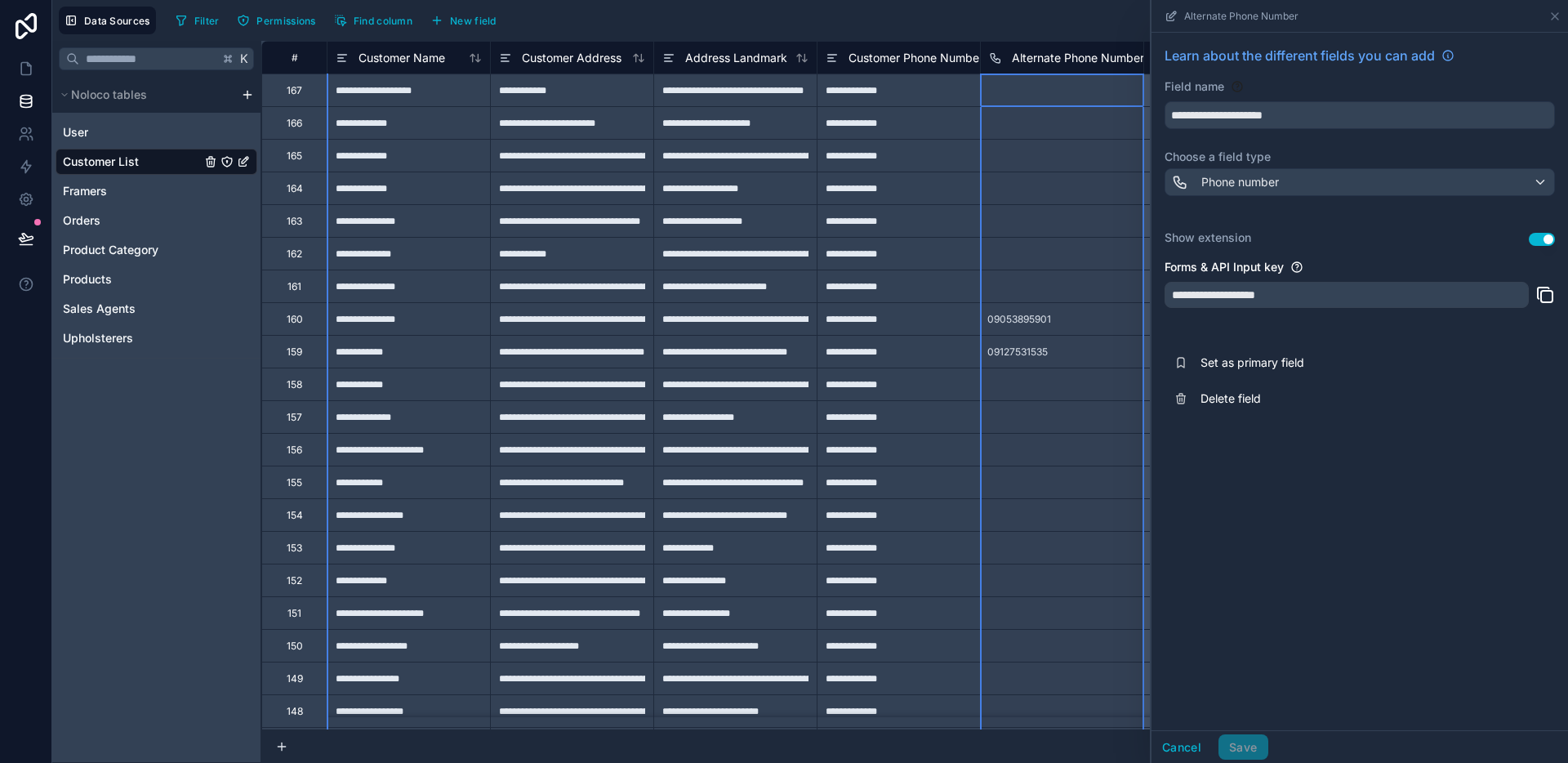
click at [1538, 233] on button "Use setting" at bounding box center [1541, 240] width 26 height 13
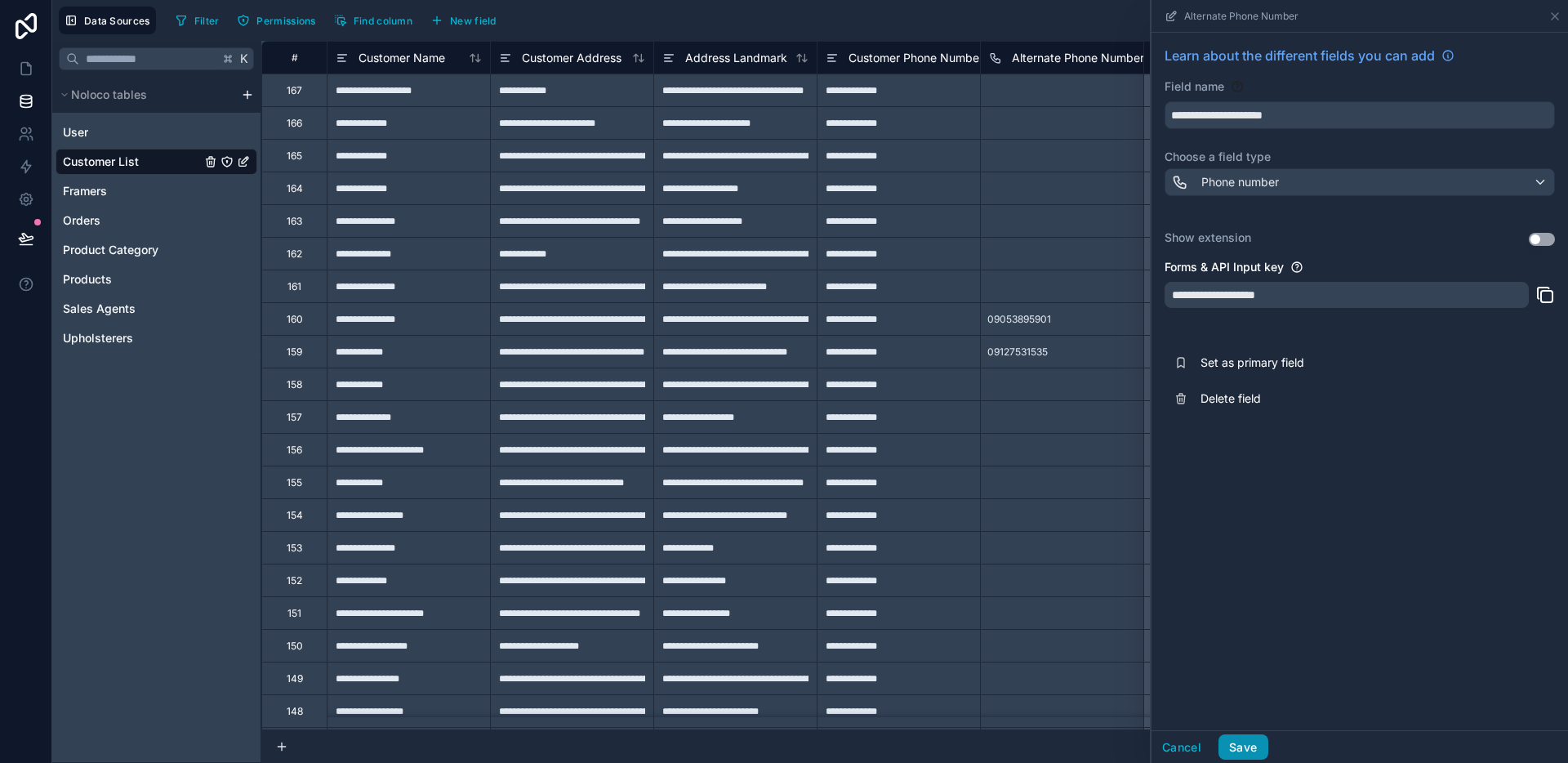
click at [1267, 737] on button "Save" at bounding box center [1243, 747] width 49 height 26
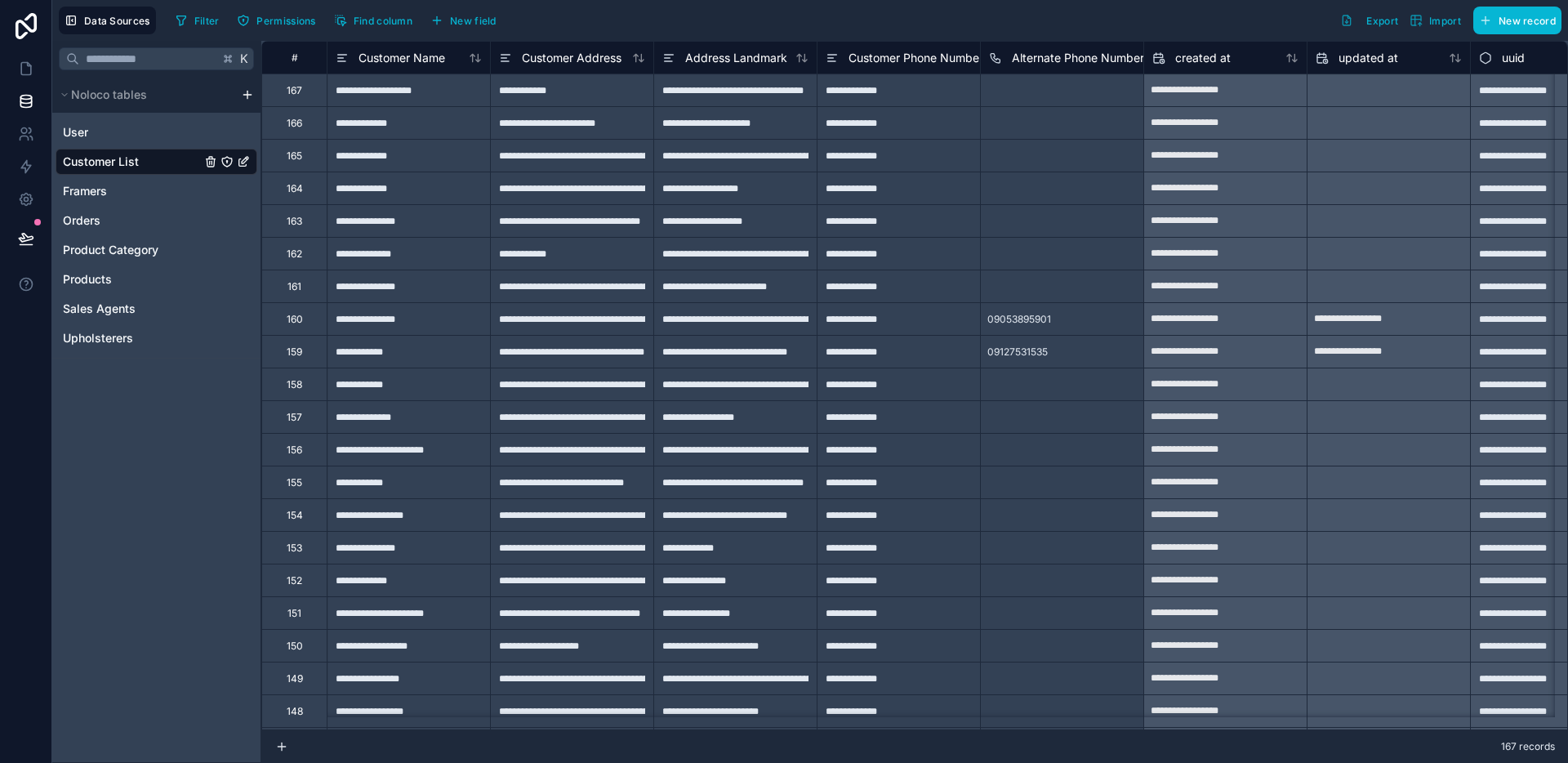
click at [888, 65] on div "Customer Phone Number" at bounding box center [904, 58] width 157 height 19
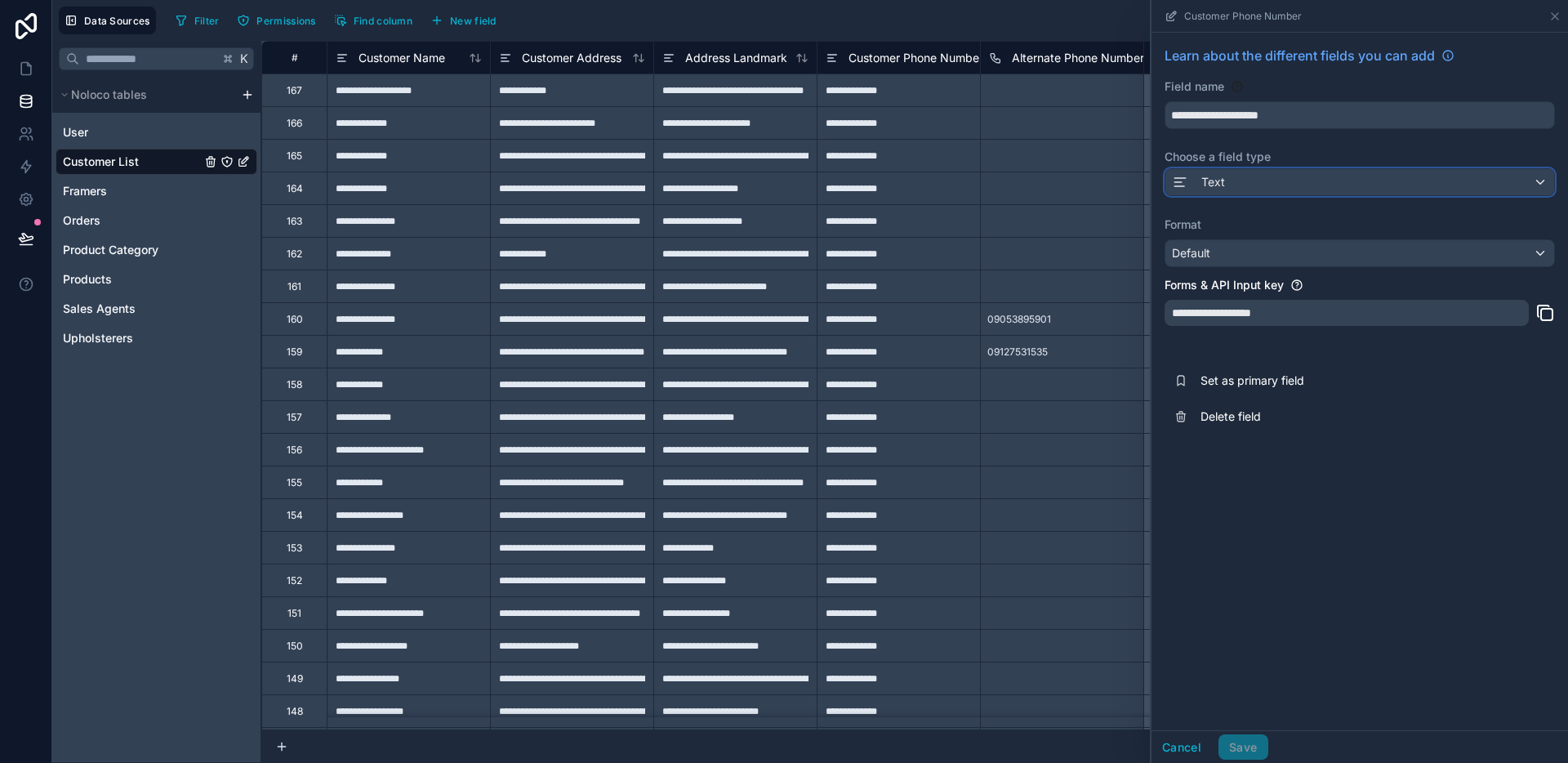
click at [1320, 168] on button "Text" at bounding box center [1359, 181] width 391 height 28
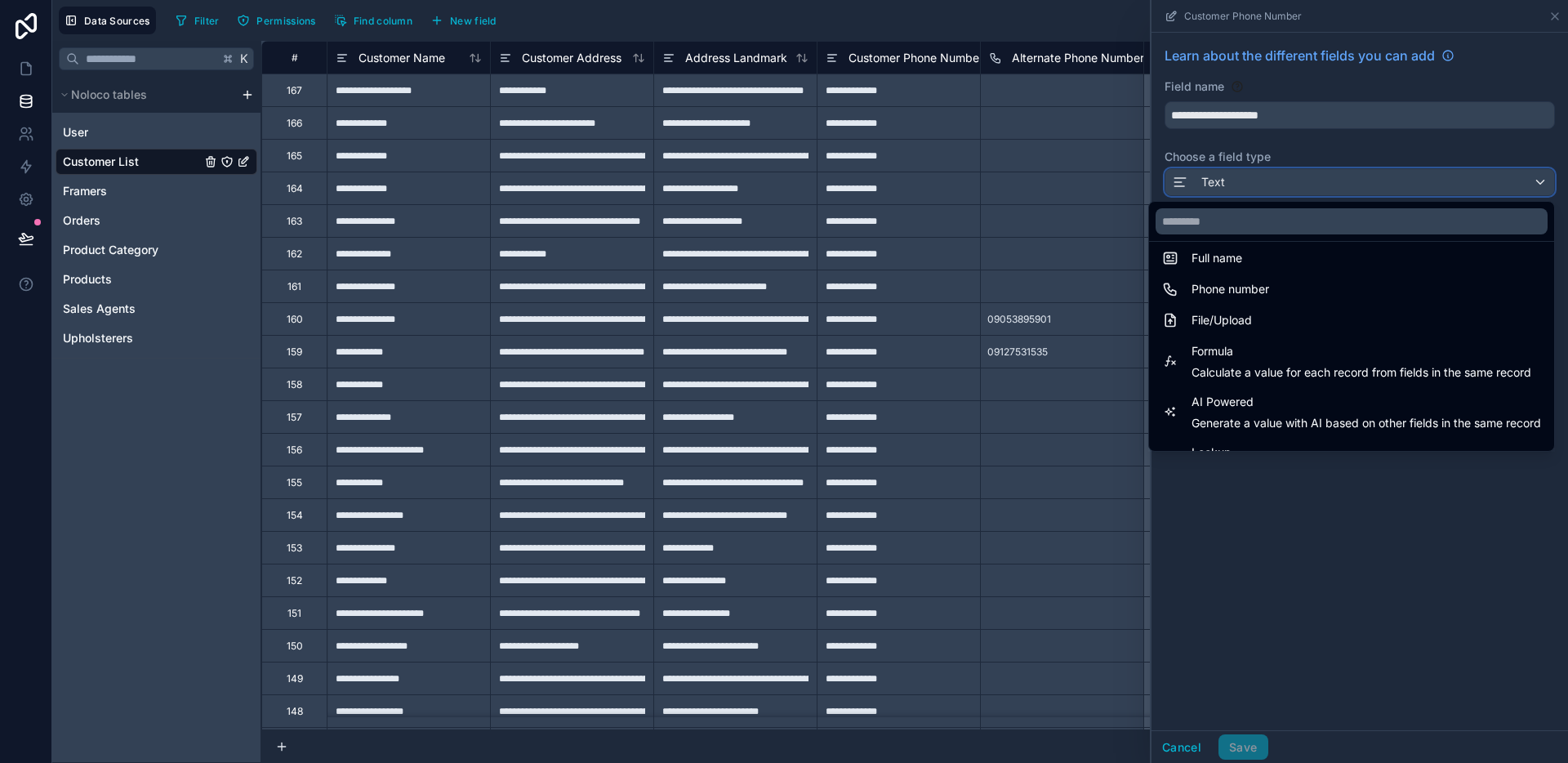
scroll to position [299, 0]
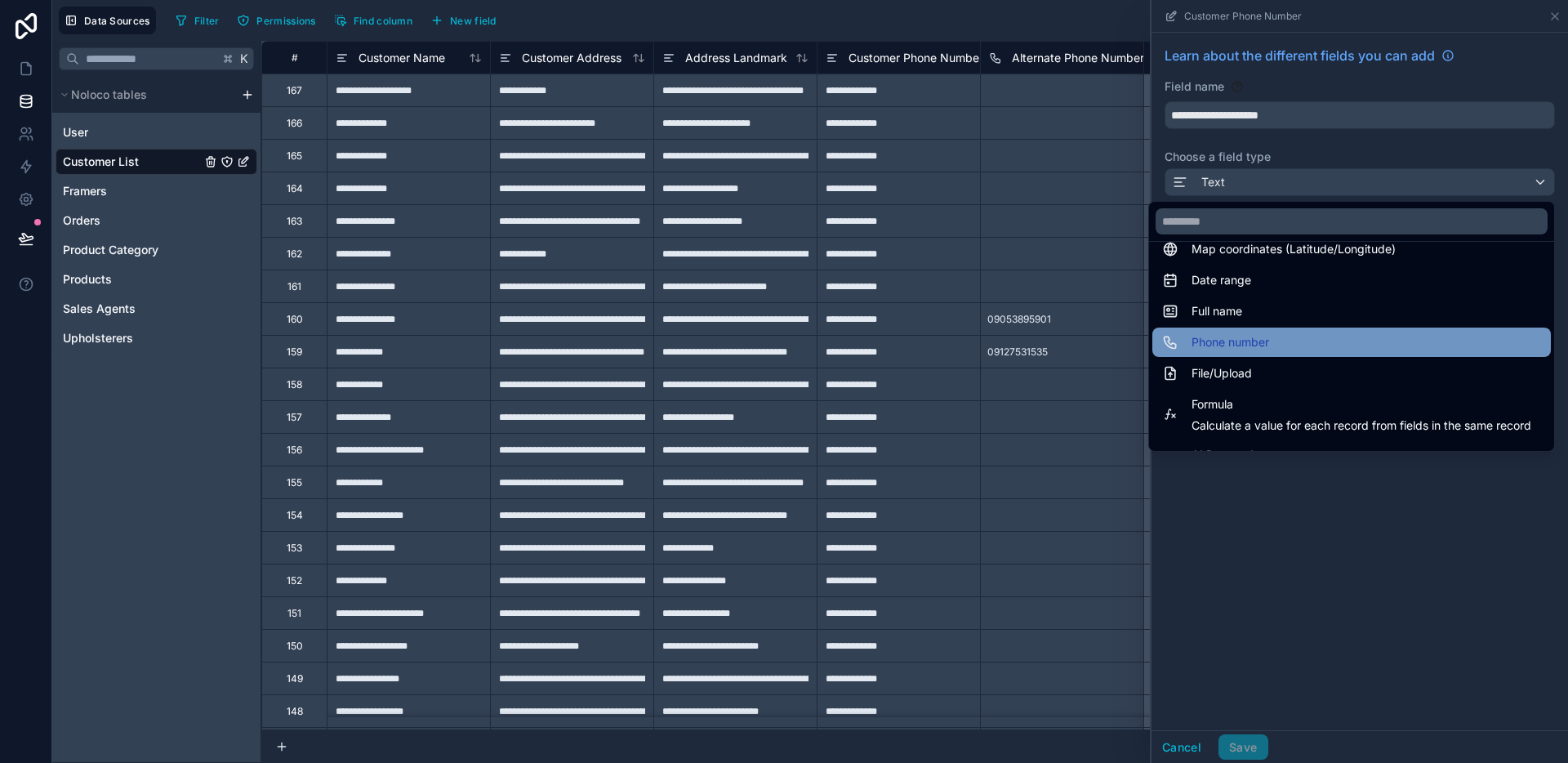
click at [1267, 337] on div "Phone number" at bounding box center [1351, 342] width 379 height 19
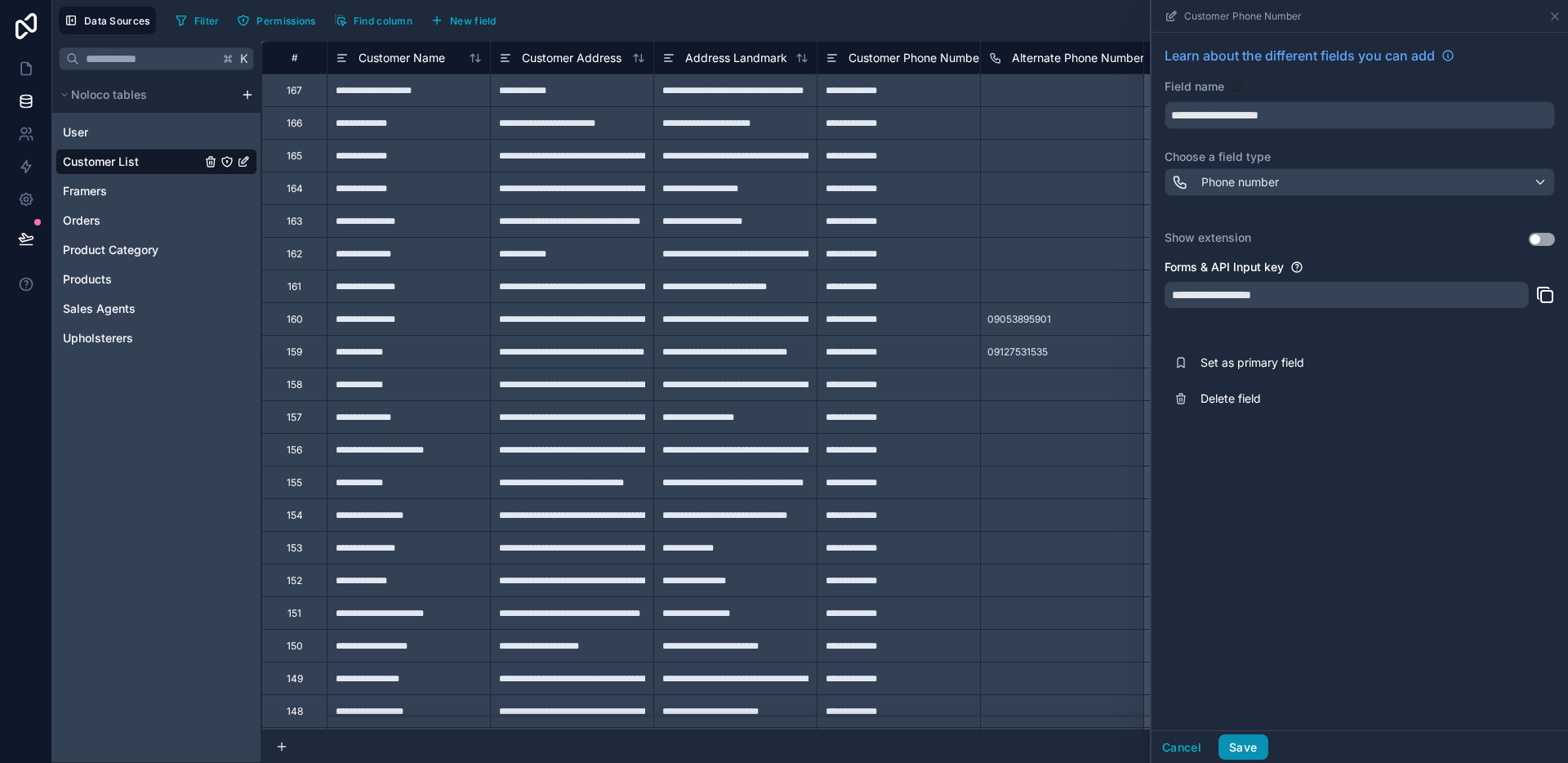
click at [1248, 741] on button "Save" at bounding box center [1243, 747] width 49 height 26
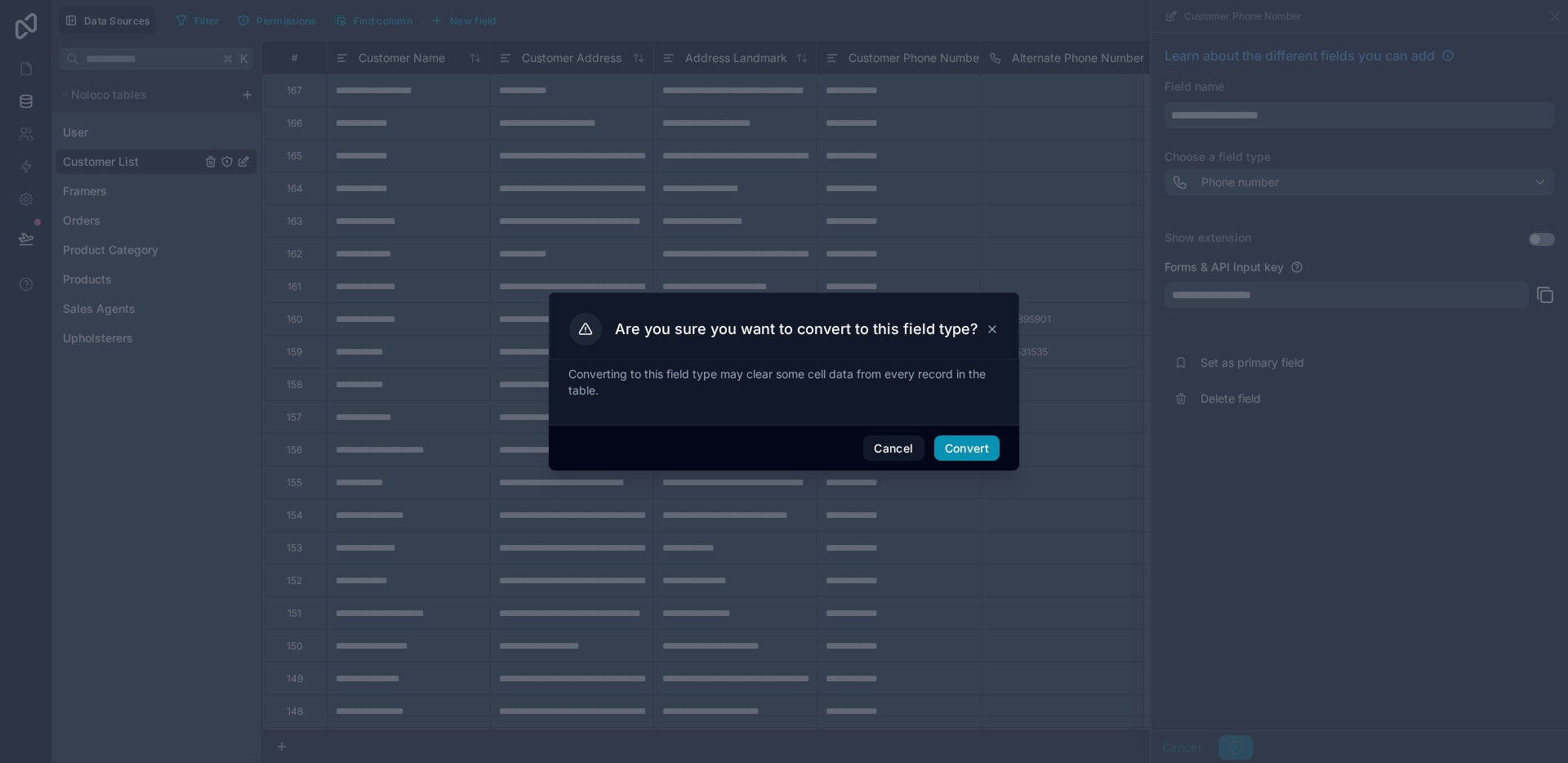
click at [978, 445] on button "Convert" at bounding box center [966, 448] width 65 height 26
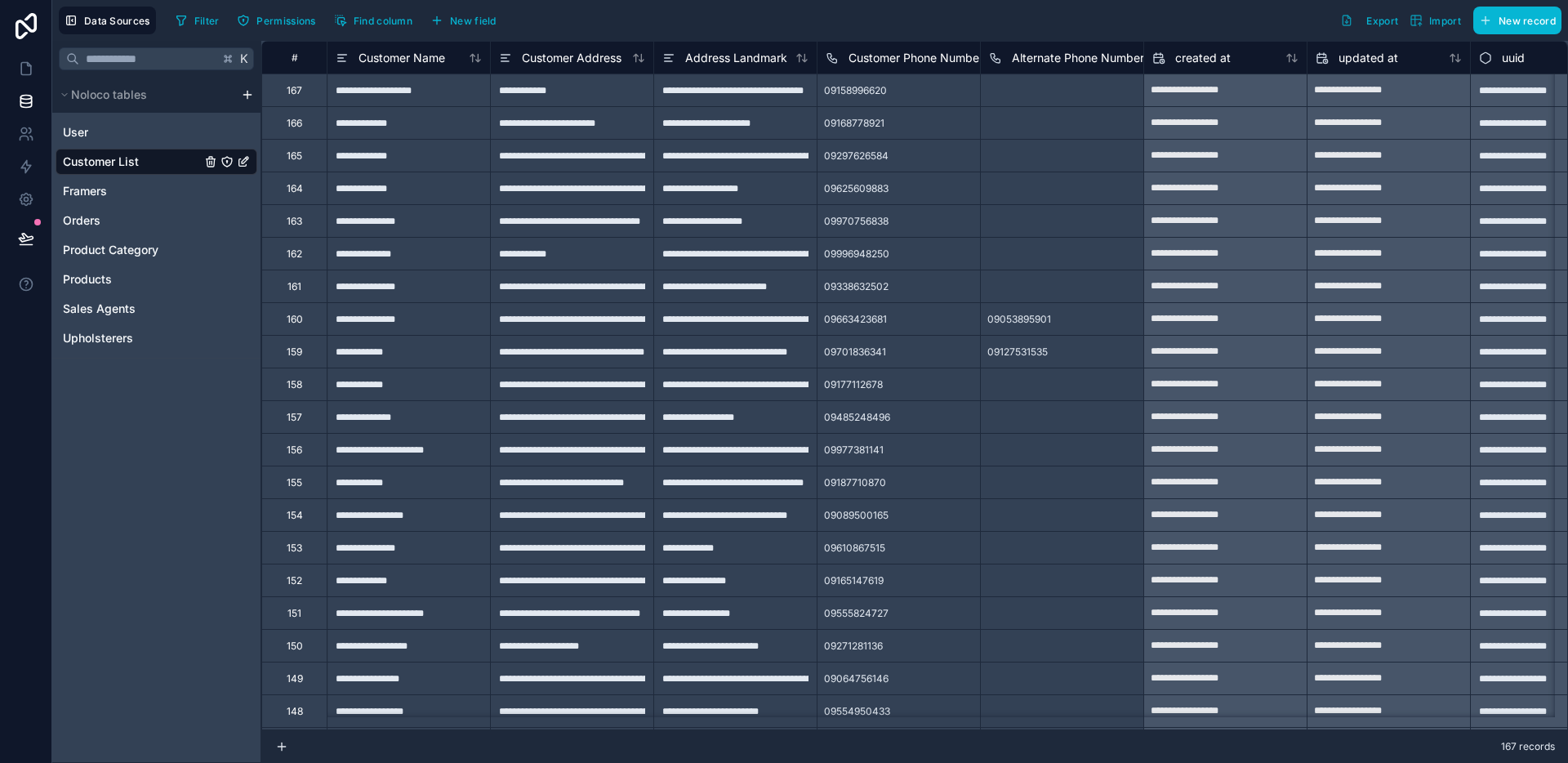
click at [887, 97] on div "09158996620" at bounding box center [855, 90] width 76 height 26
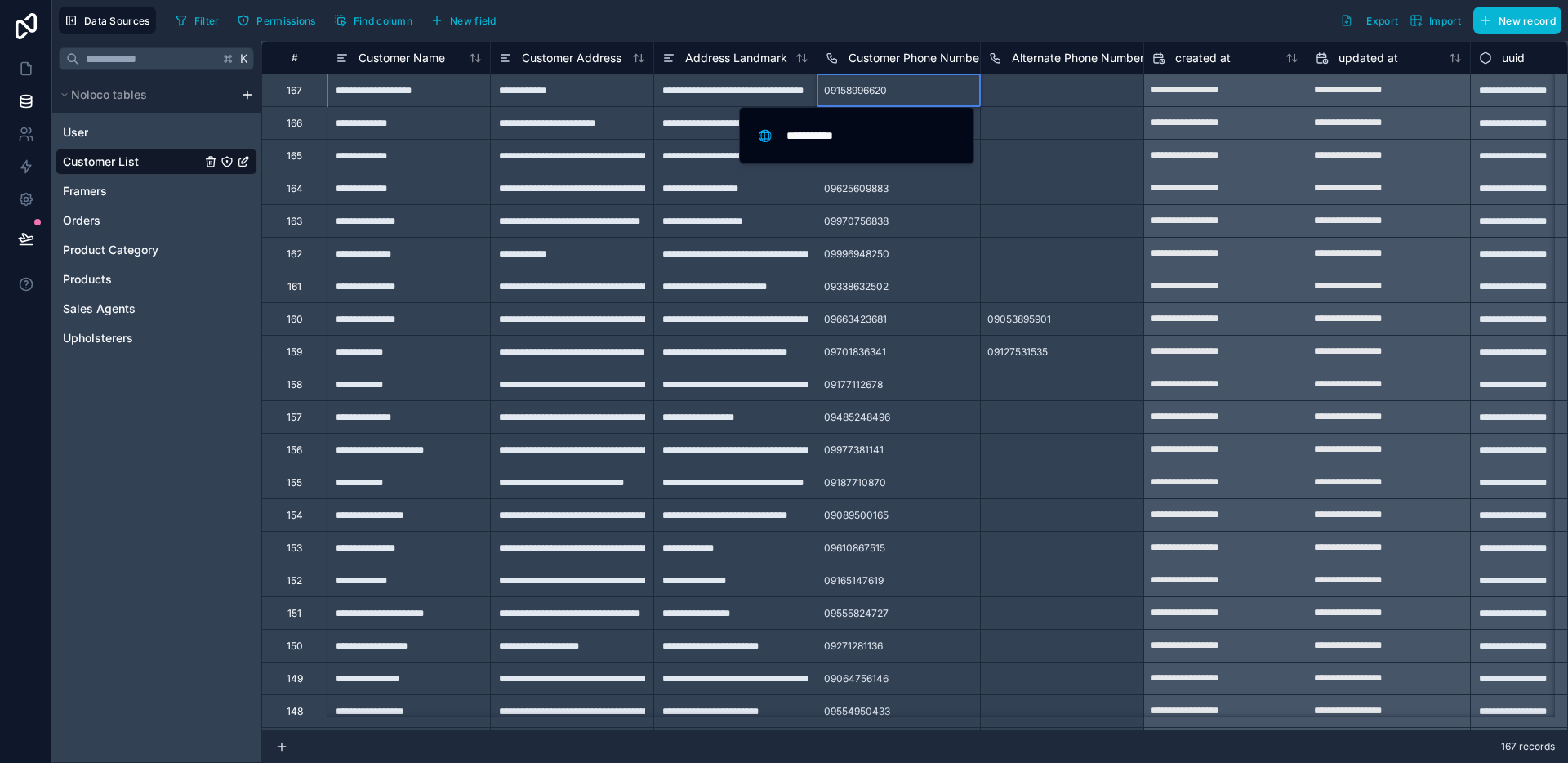
click at [853, 96] on div "09158996620" at bounding box center [855, 90] width 76 height 26
click at [1034, 151] on div at bounding box center [1061, 155] width 163 height 33
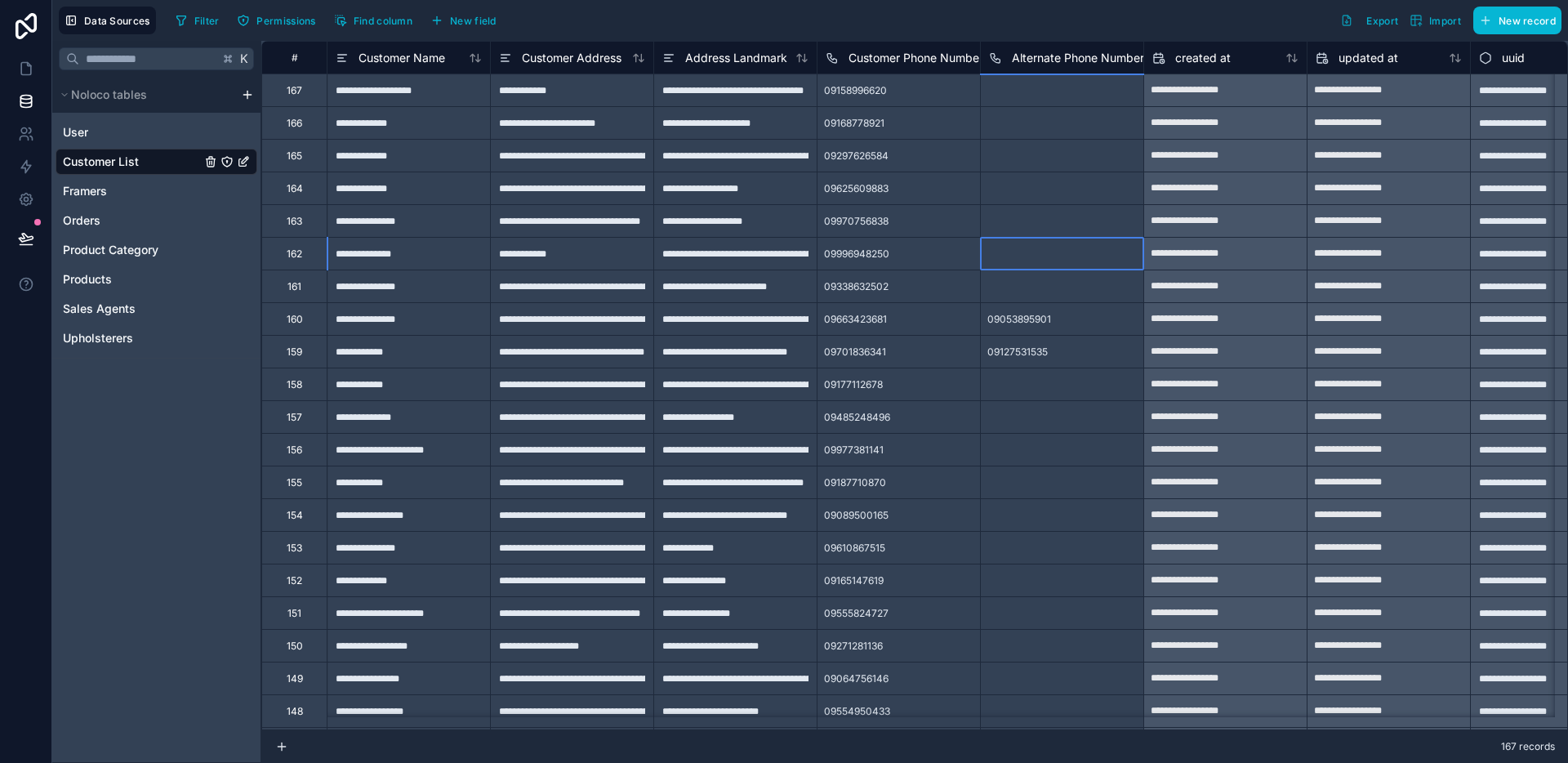
click at [1070, 255] on div at bounding box center [1061, 253] width 163 height 33
click at [939, 202] on div "09625609883" at bounding box center [898, 188] width 163 height 33
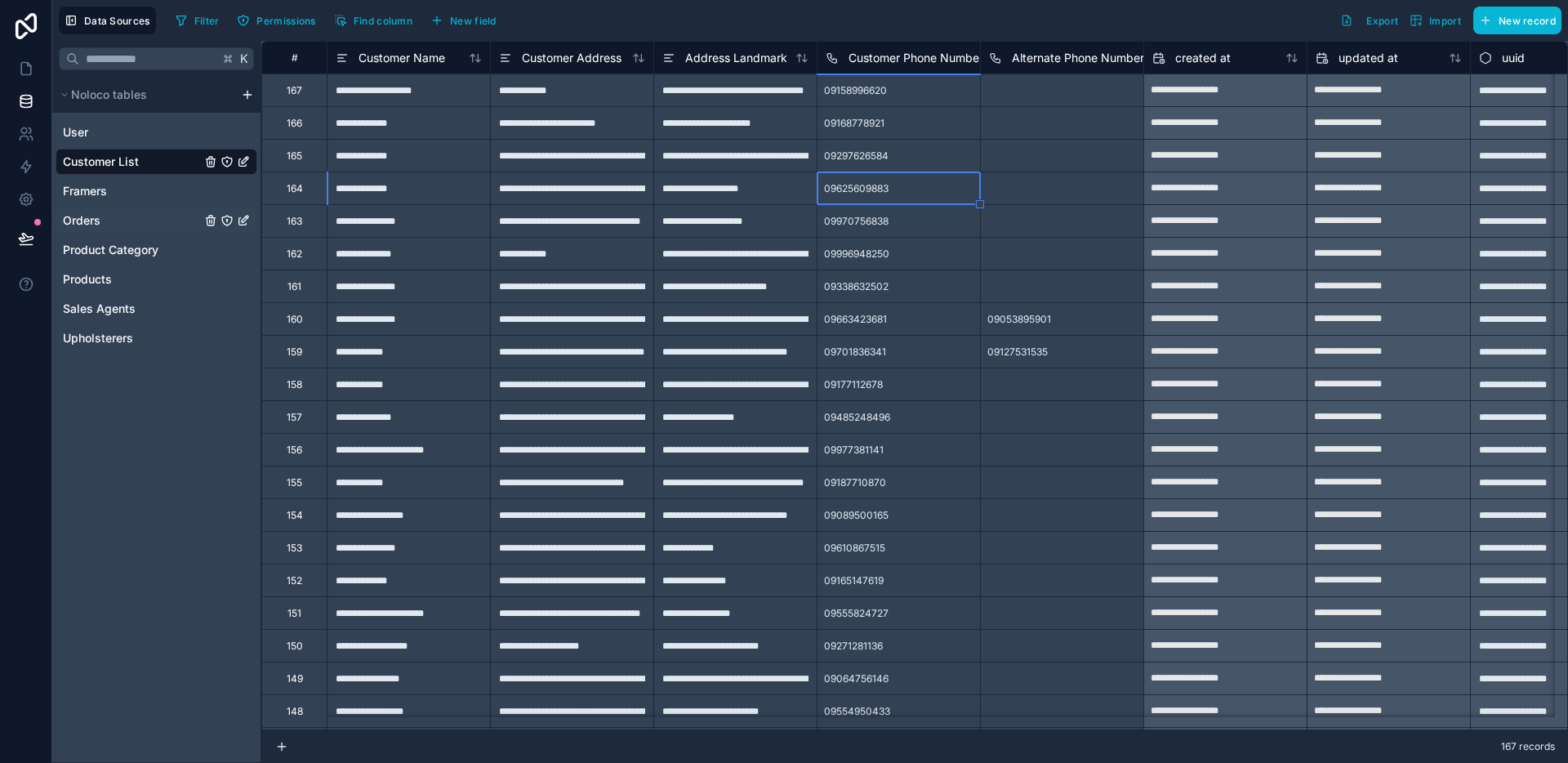
click at [107, 215] on div "Orders" at bounding box center [156, 220] width 202 height 26
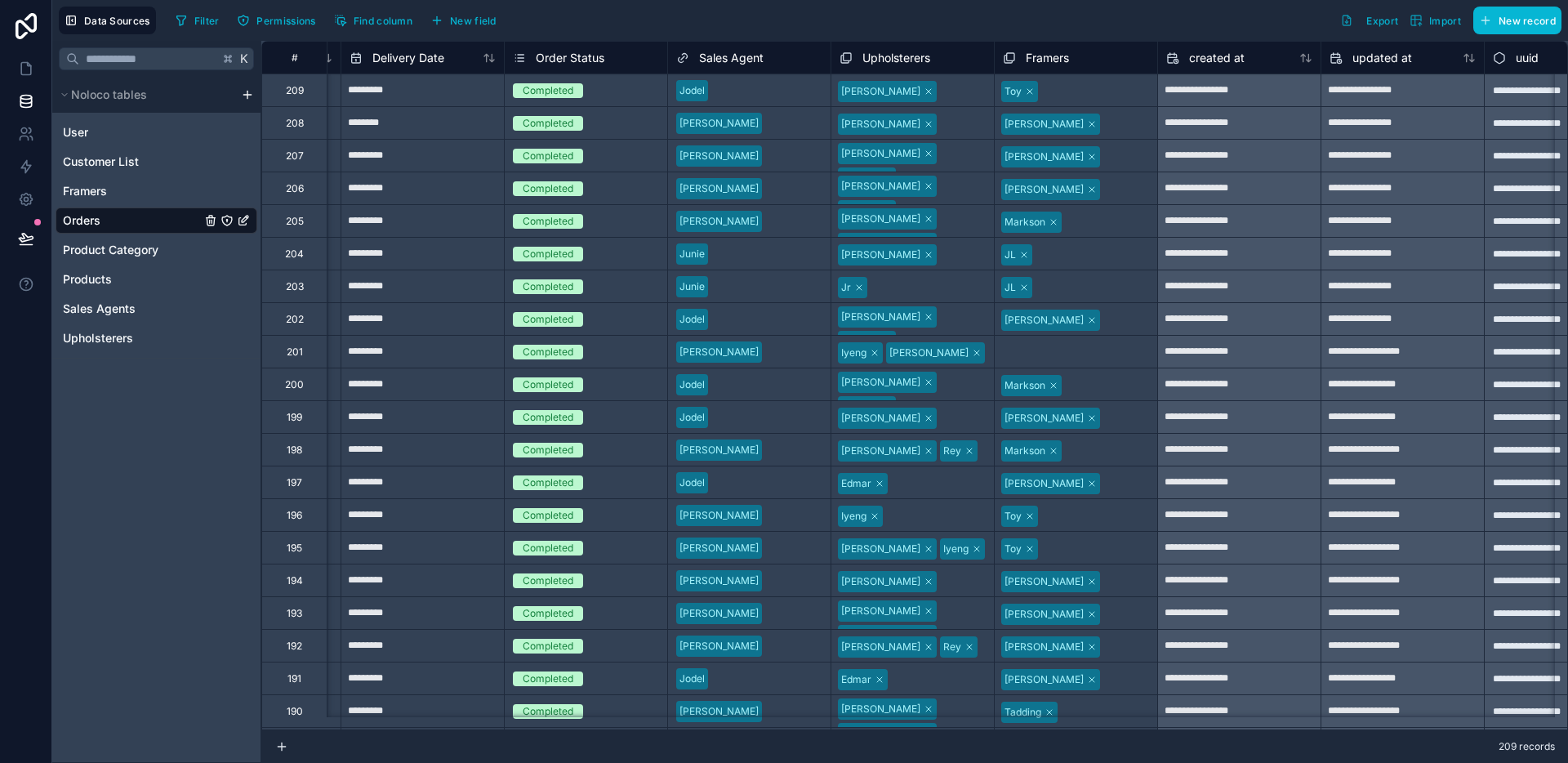
scroll to position [0, 3018]
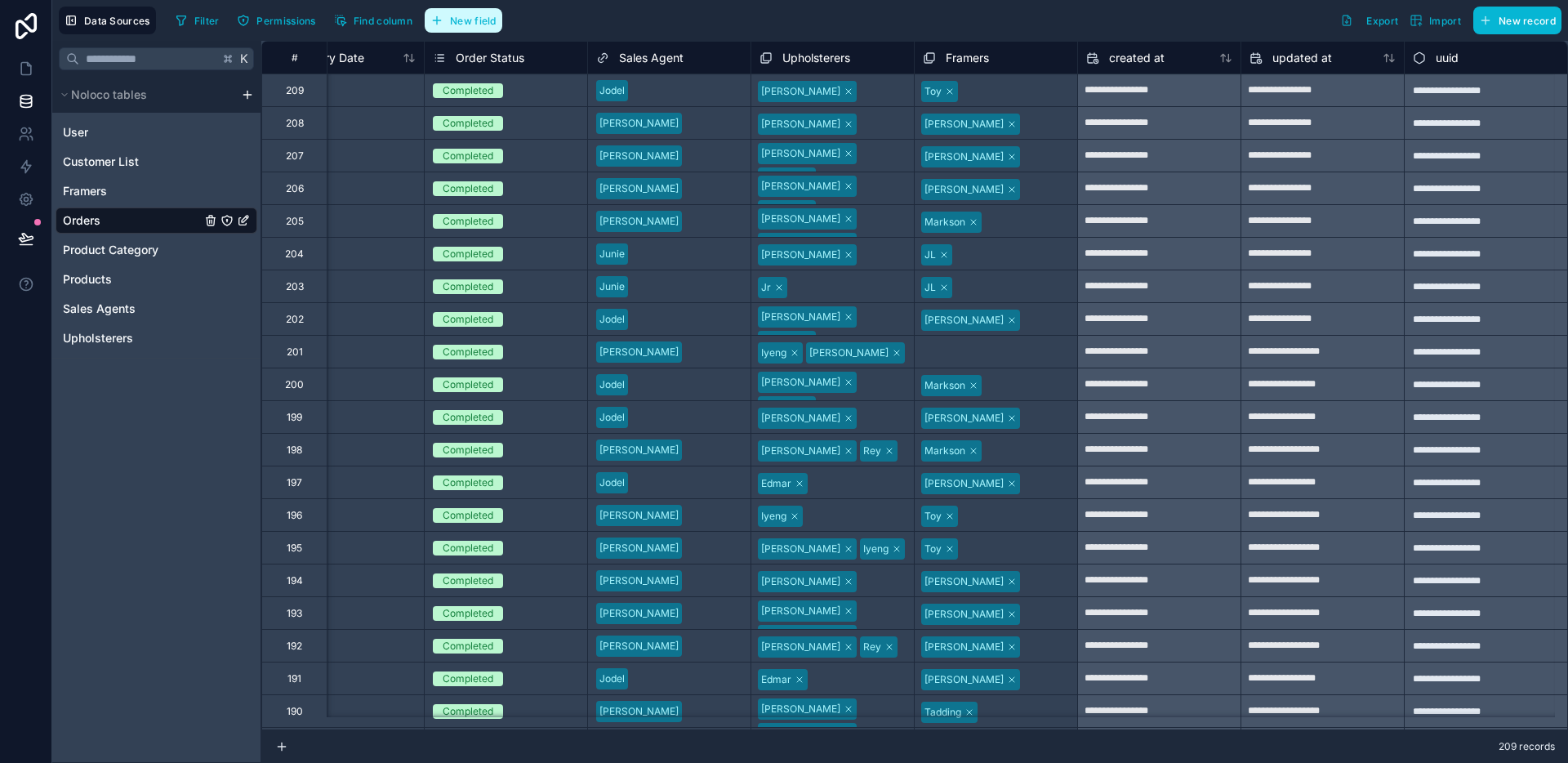
click at [475, 14] on span "New field" at bounding box center [473, 20] width 47 height 12
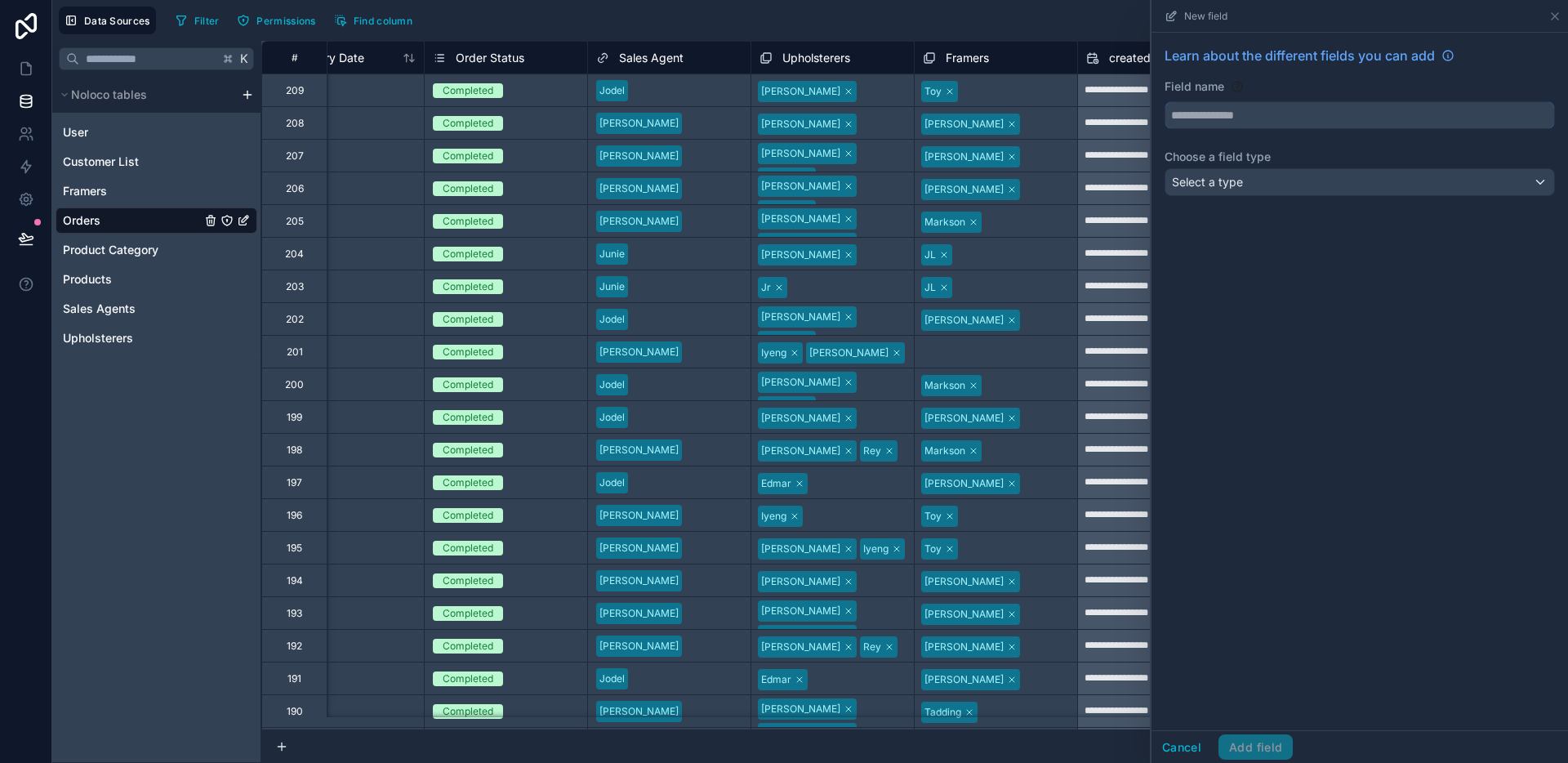
click at [1316, 118] on input "text" at bounding box center [1359, 114] width 389 height 26
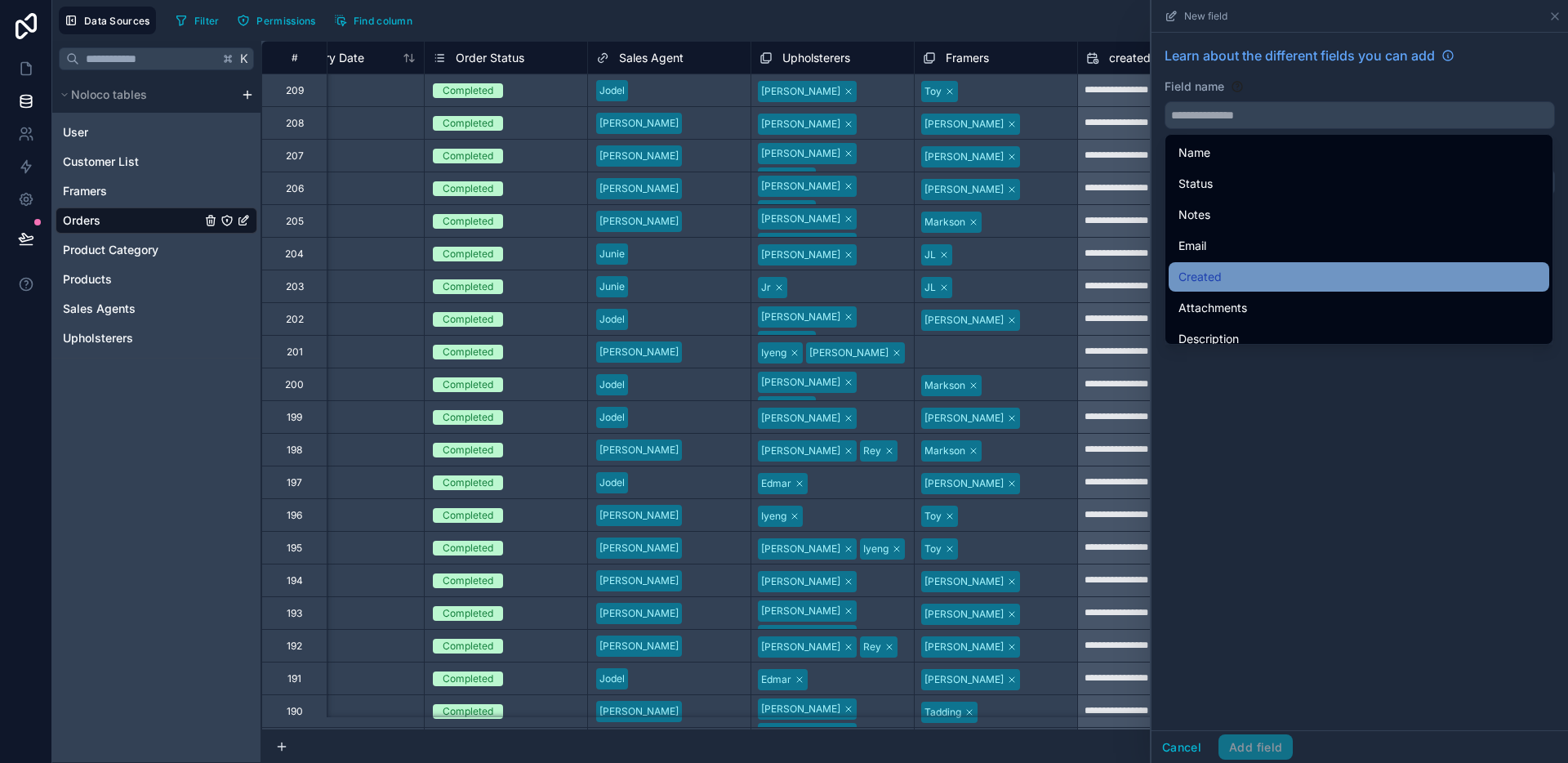
drag, startPoint x: 1365, startPoint y: 522, endPoint x: 1306, endPoint y: 291, distance: 238.4
click at [1365, 521] on div "Learn about the different fields you can add Field name Choose a field type Sel…" at bounding box center [1360, 381] width 416 height 698
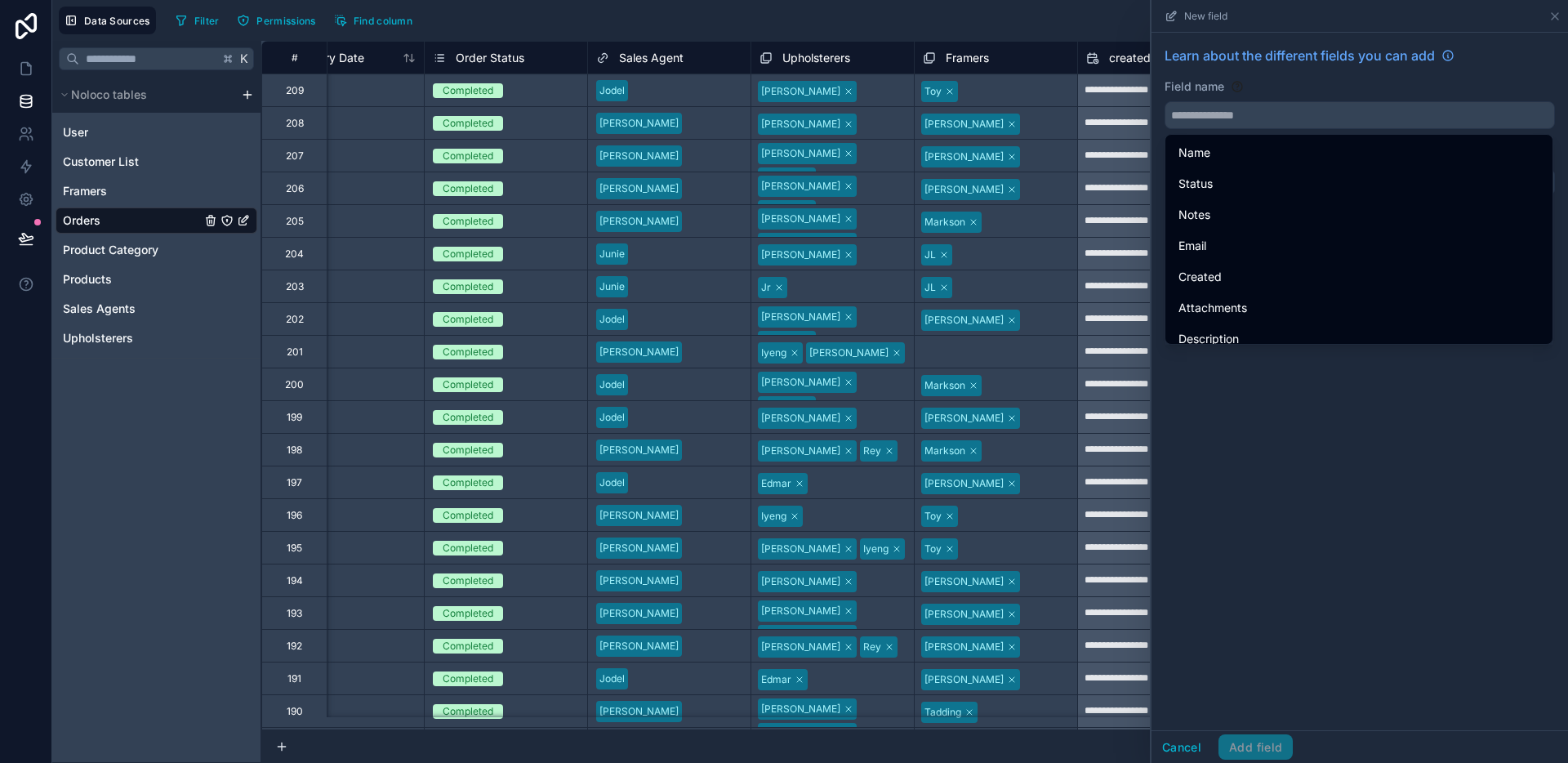
click at [1381, 496] on div "Learn about the different fields you can add Field name Choose a field type Sel…" at bounding box center [1360, 381] width 416 height 698
drag, startPoint x: 1399, startPoint y: 365, endPoint x: 1409, endPoint y: 353, distance: 15.6
click at [1399, 365] on div "Learn about the different fields you can add Field name Choose a field type Sel…" at bounding box center [1360, 381] width 416 height 698
click at [1356, 99] on div "Field name" at bounding box center [1359, 104] width 391 height 51
click at [1351, 93] on div "Field name" at bounding box center [1359, 86] width 391 height 16
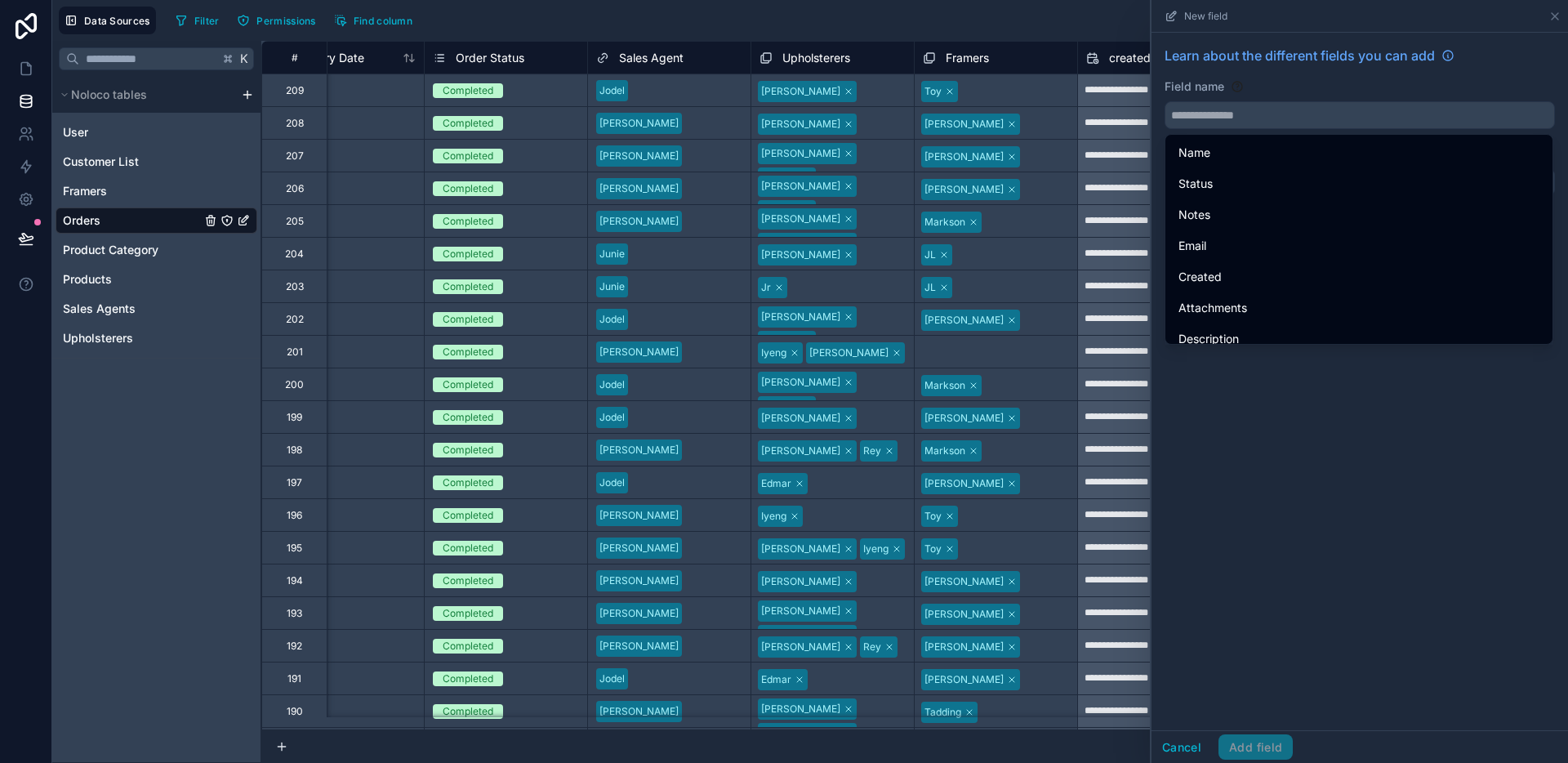
click at [1346, 93] on div "Field name" at bounding box center [1359, 86] width 391 height 16
click at [1316, 110] on input "text" at bounding box center [1359, 114] width 389 height 26
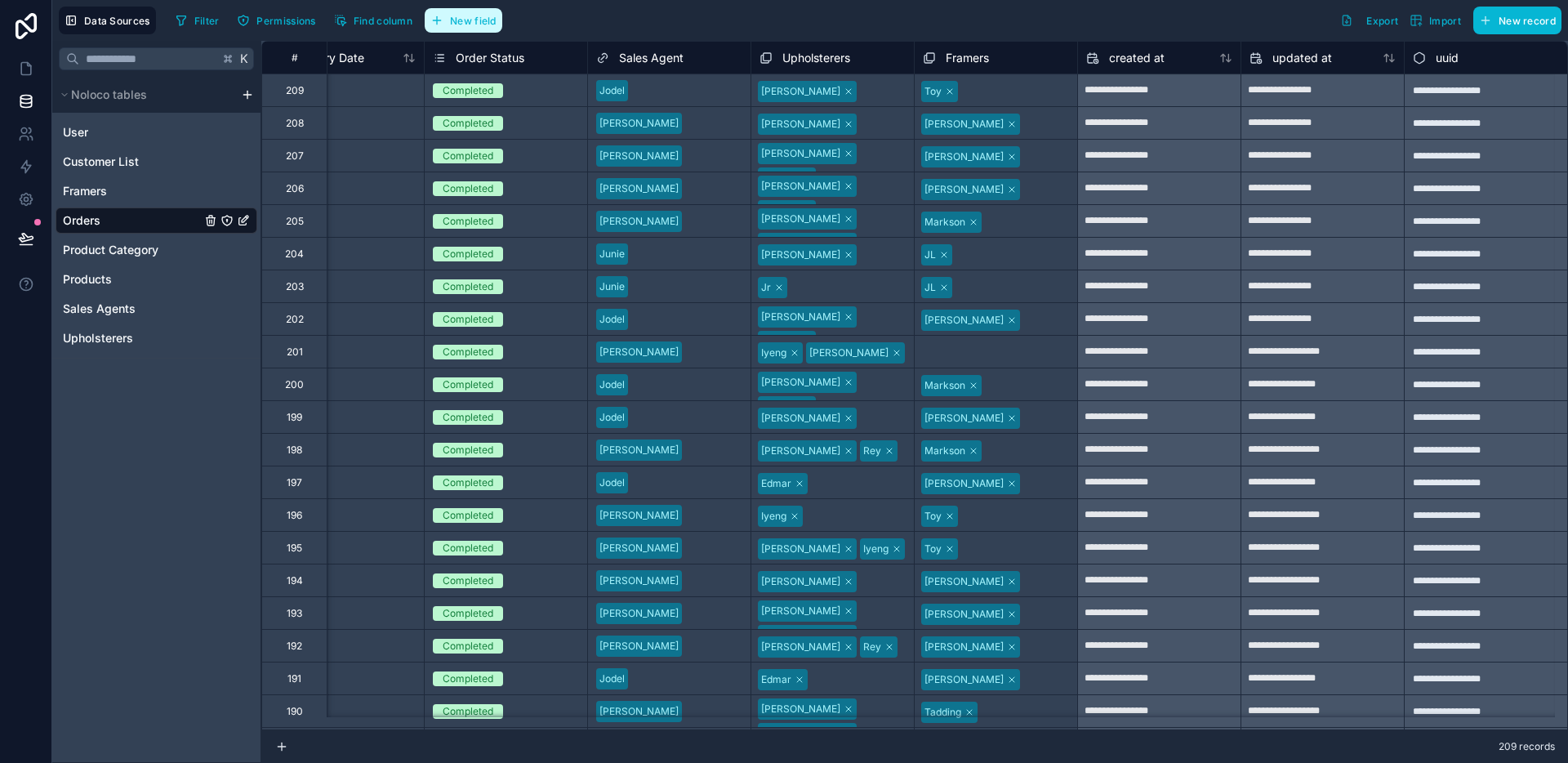
click at [463, 19] on span "New field" at bounding box center [473, 20] width 47 height 12
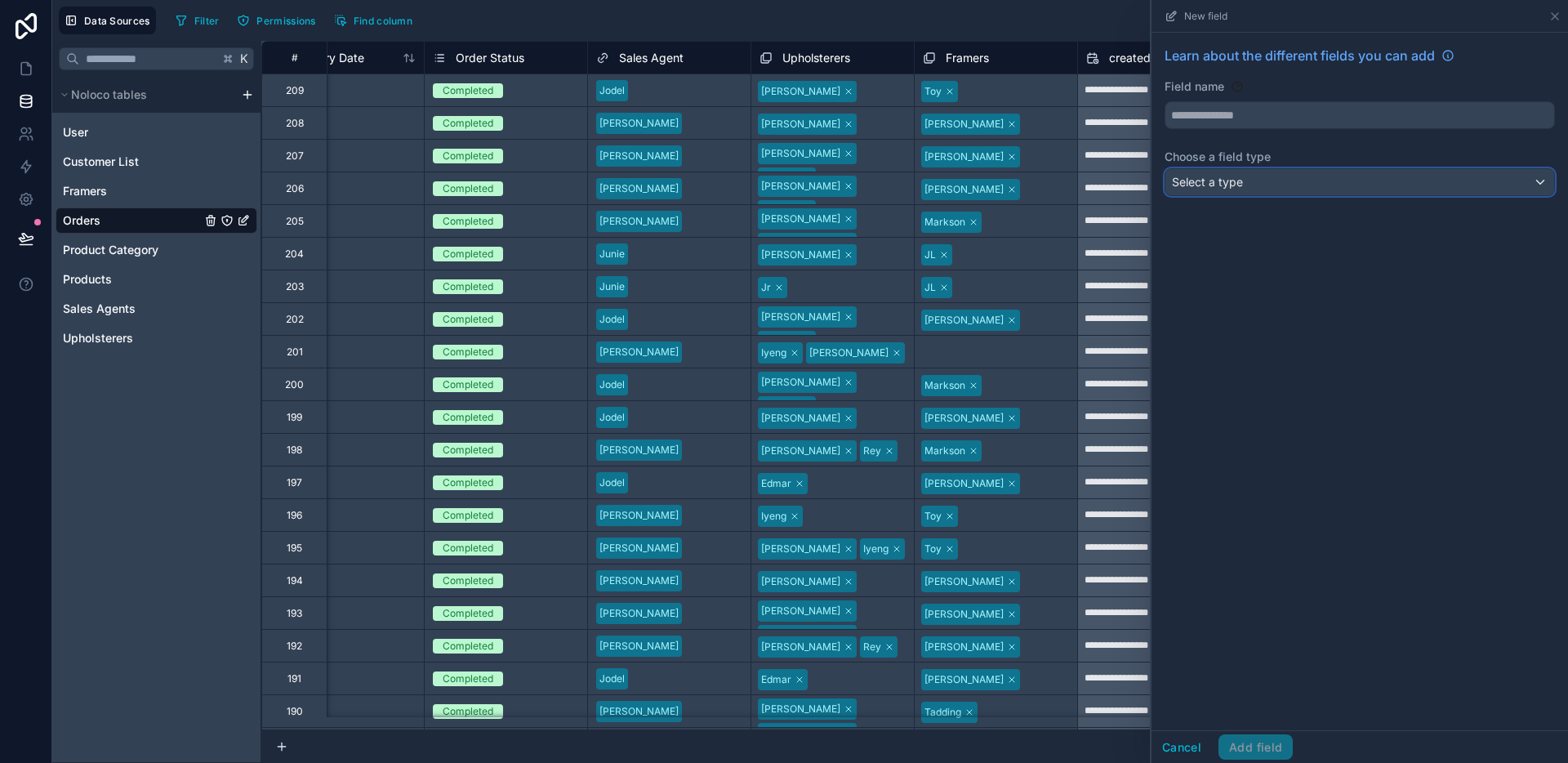
click at [1252, 178] on div "Select a type" at bounding box center [1359, 181] width 389 height 26
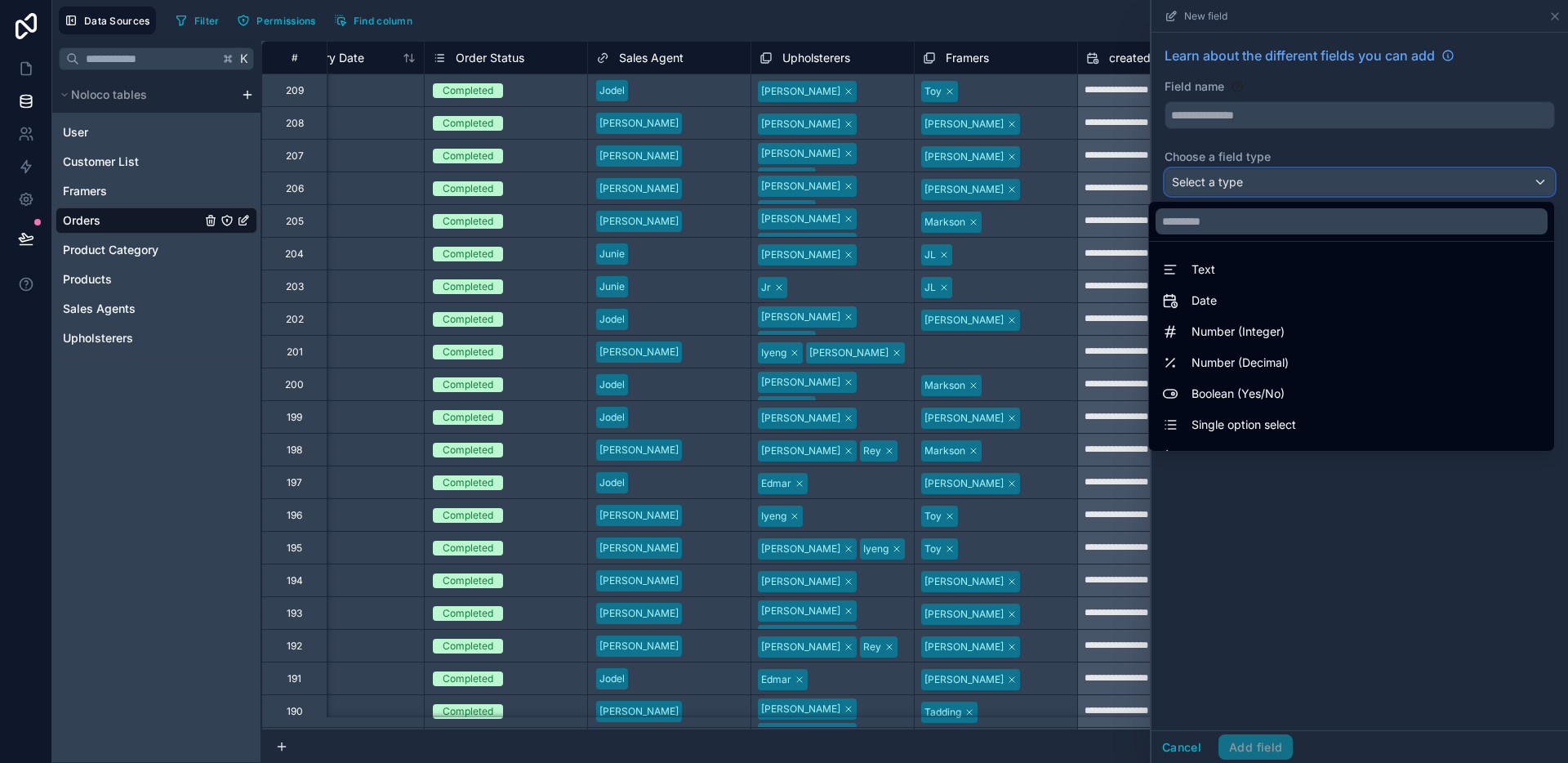
scroll to position [474, 0]
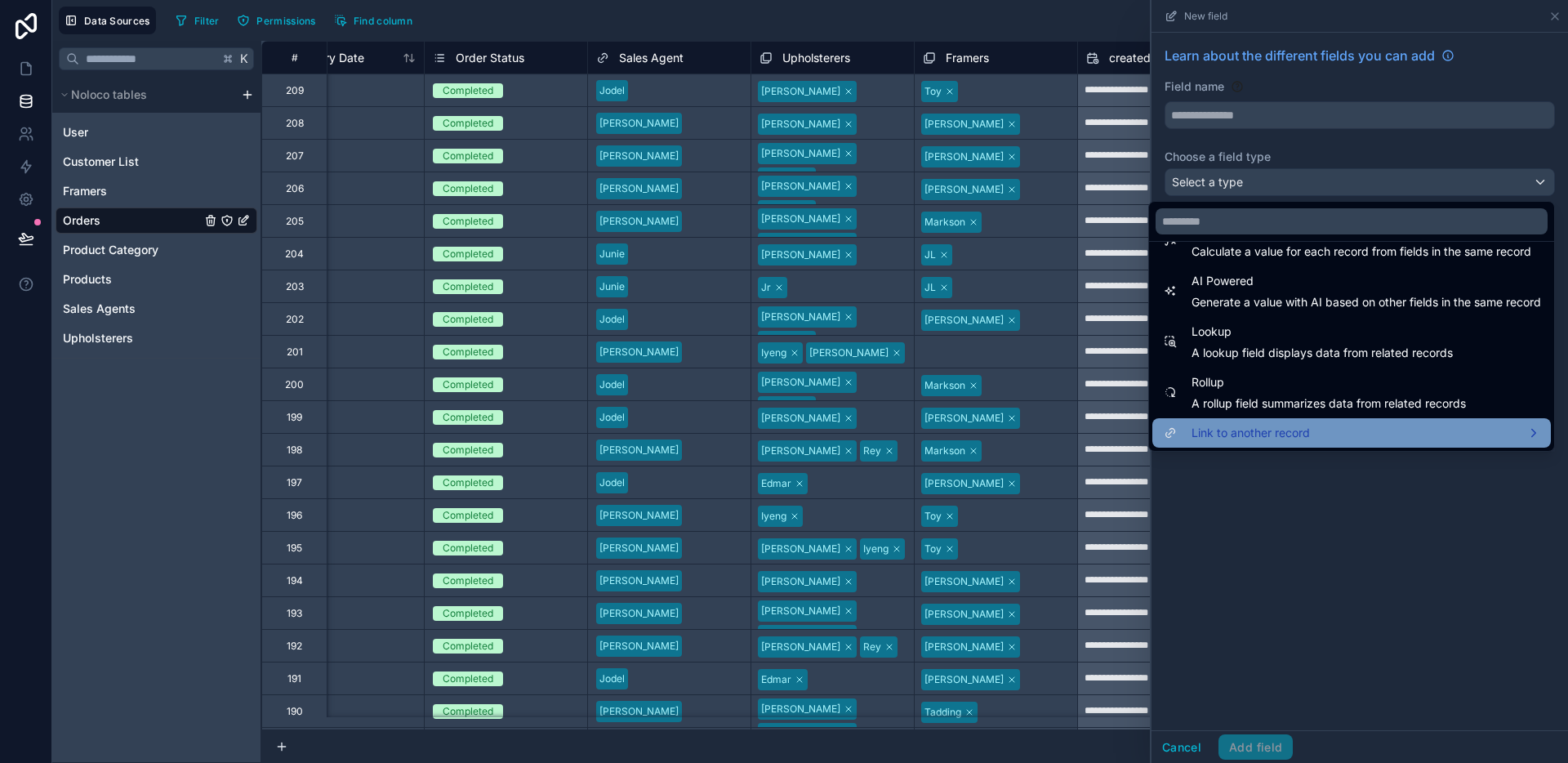
click at [1248, 436] on span "Link to another record" at bounding box center [1250, 433] width 118 height 19
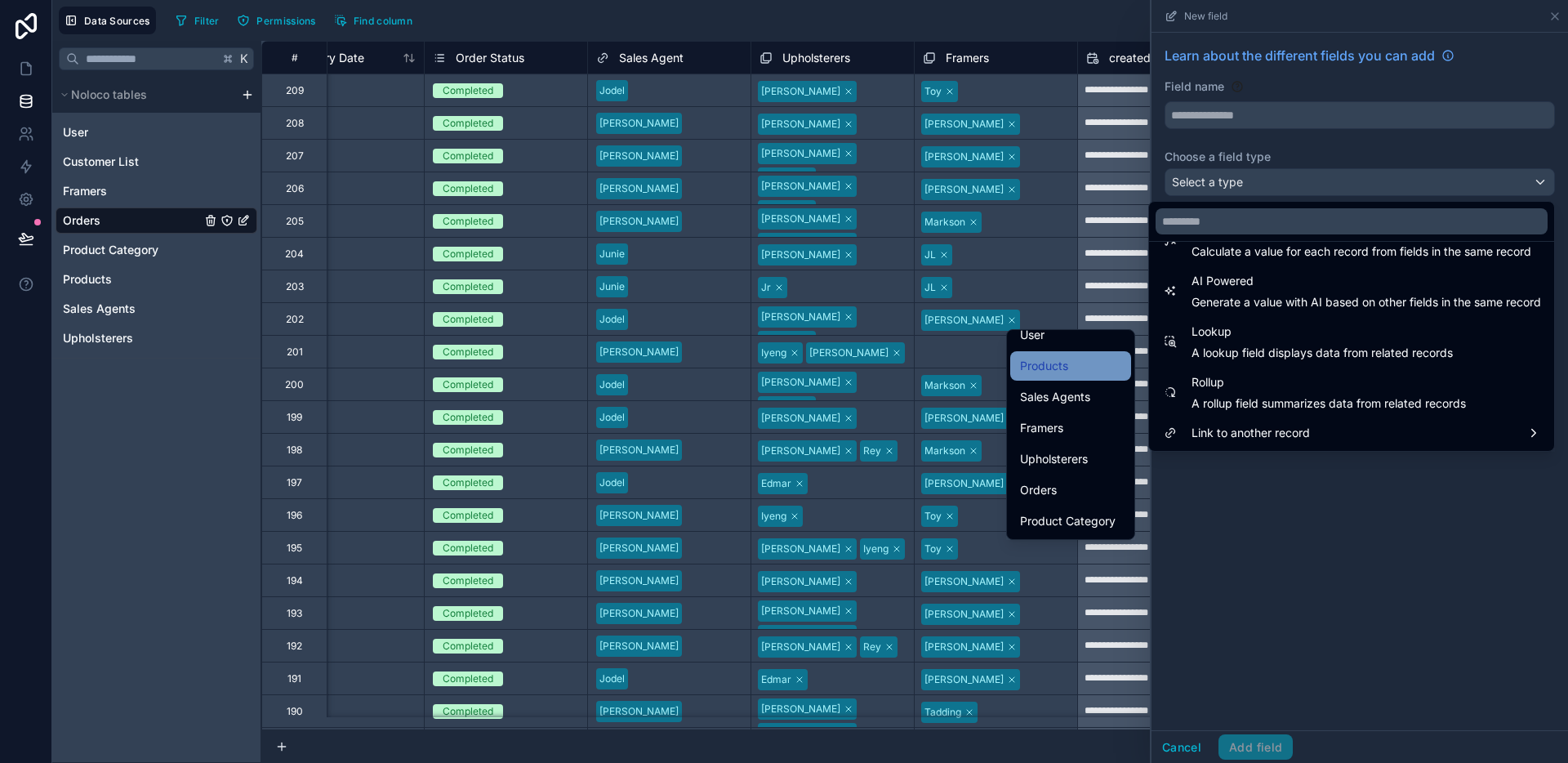
scroll to position [68, 0]
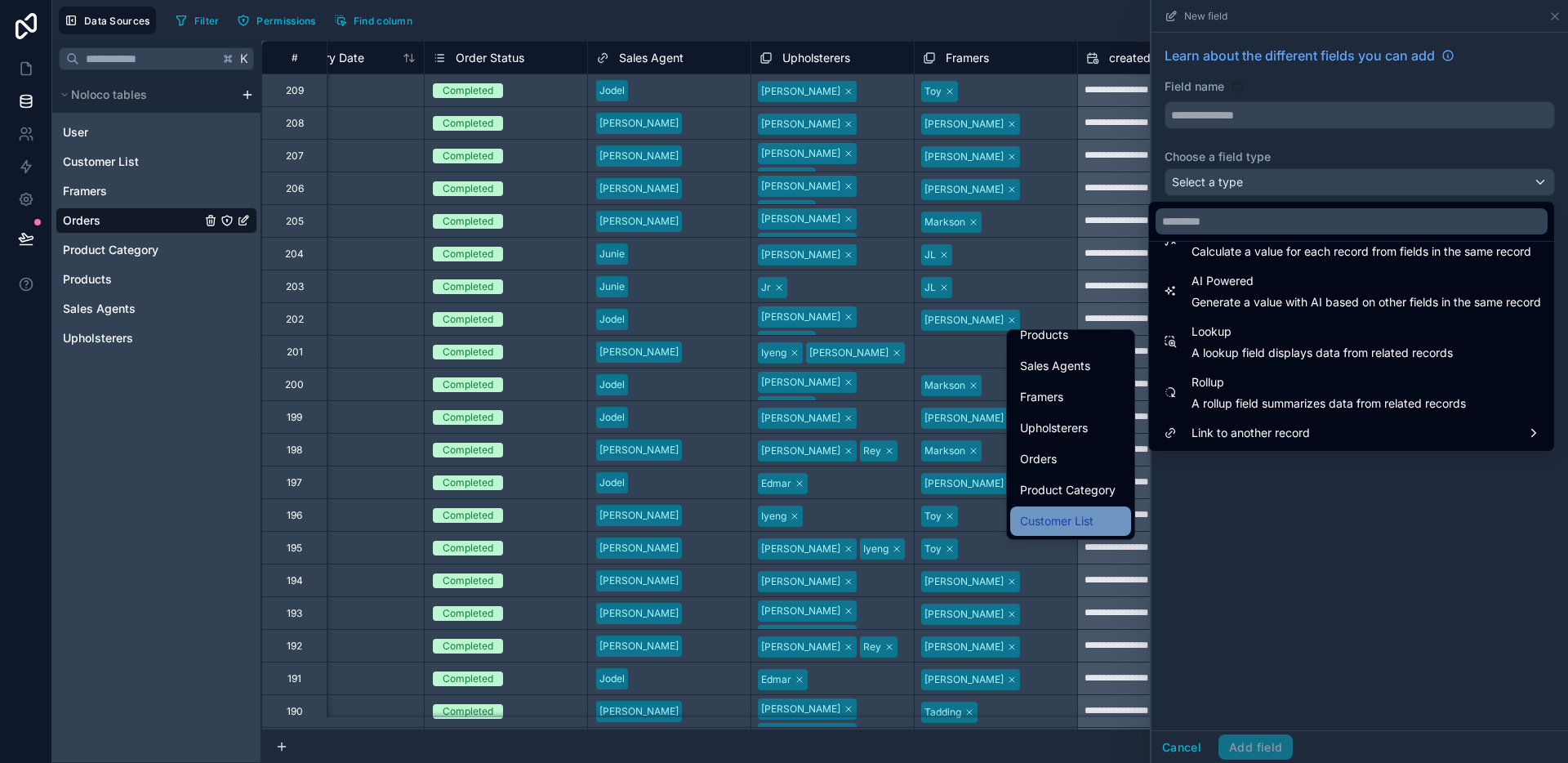
click at [1052, 512] on span "Customer List" at bounding box center [1057, 521] width 74 height 19
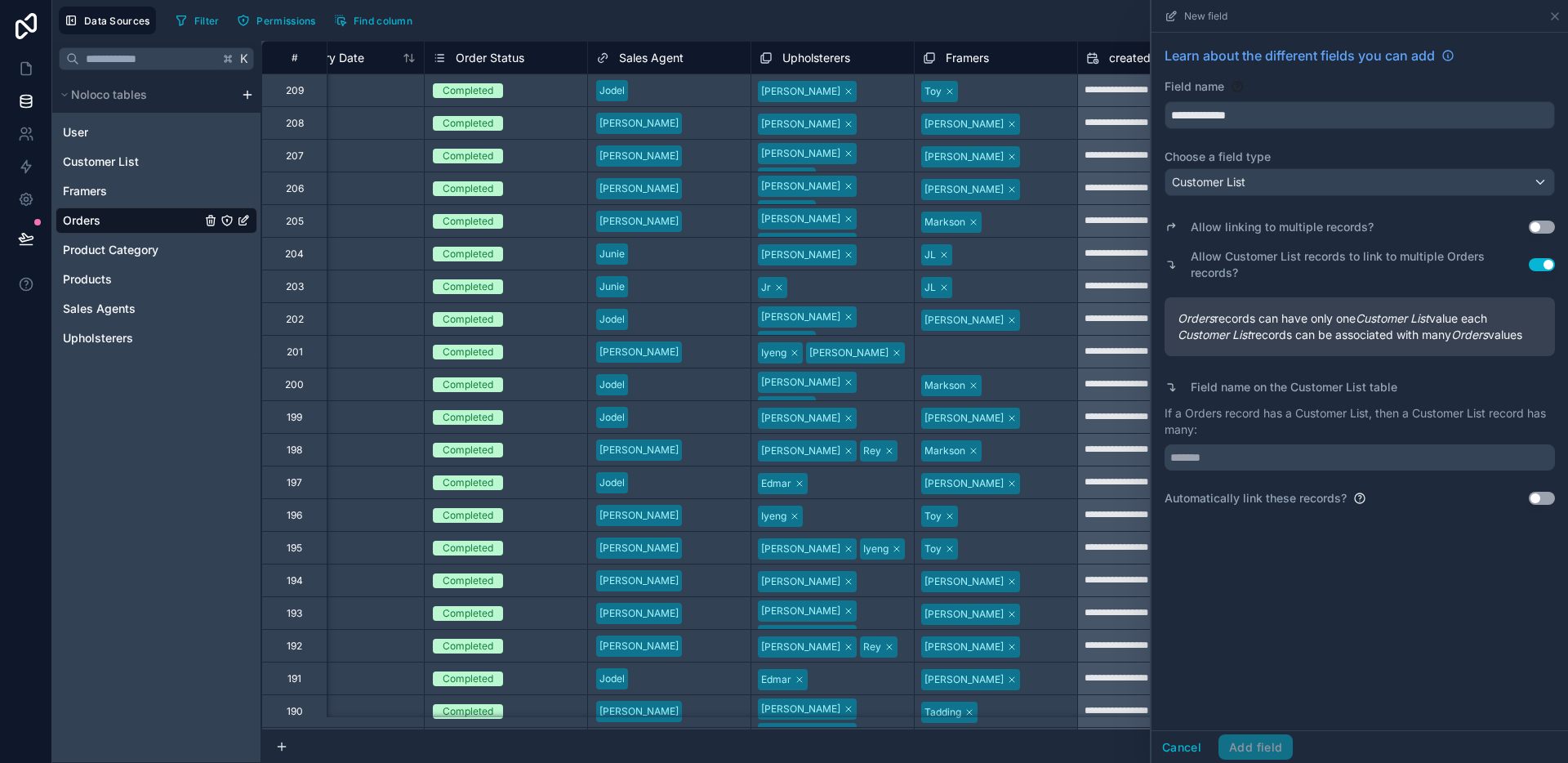
type input "**********"
click at [1263, 469] on input "text" at bounding box center [1359, 457] width 391 height 26
type input "**********"
click at [1263, 740] on button "Add field" at bounding box center [1255, 747] width 74 height 26
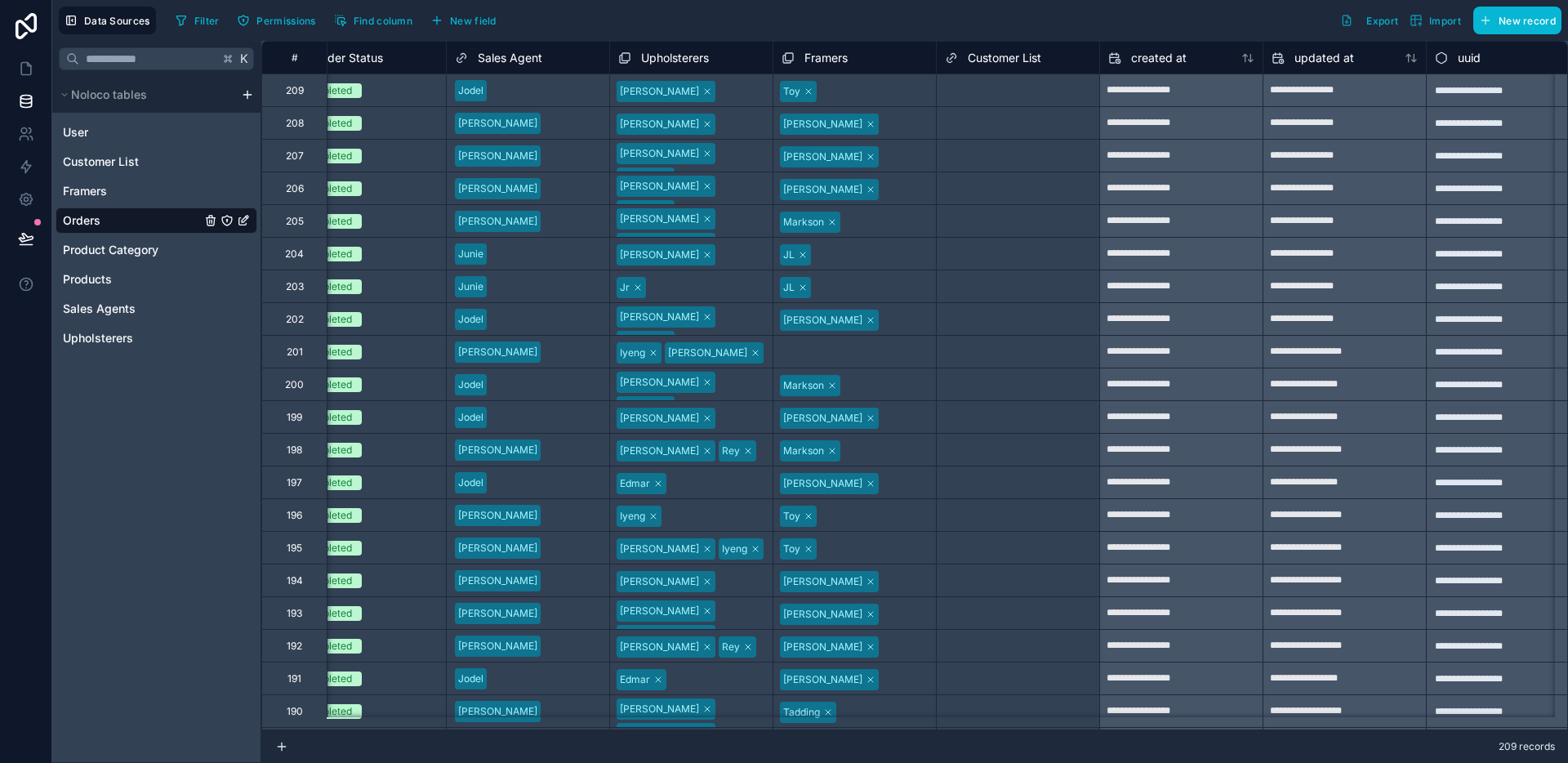
scroll to position [0, 3181]
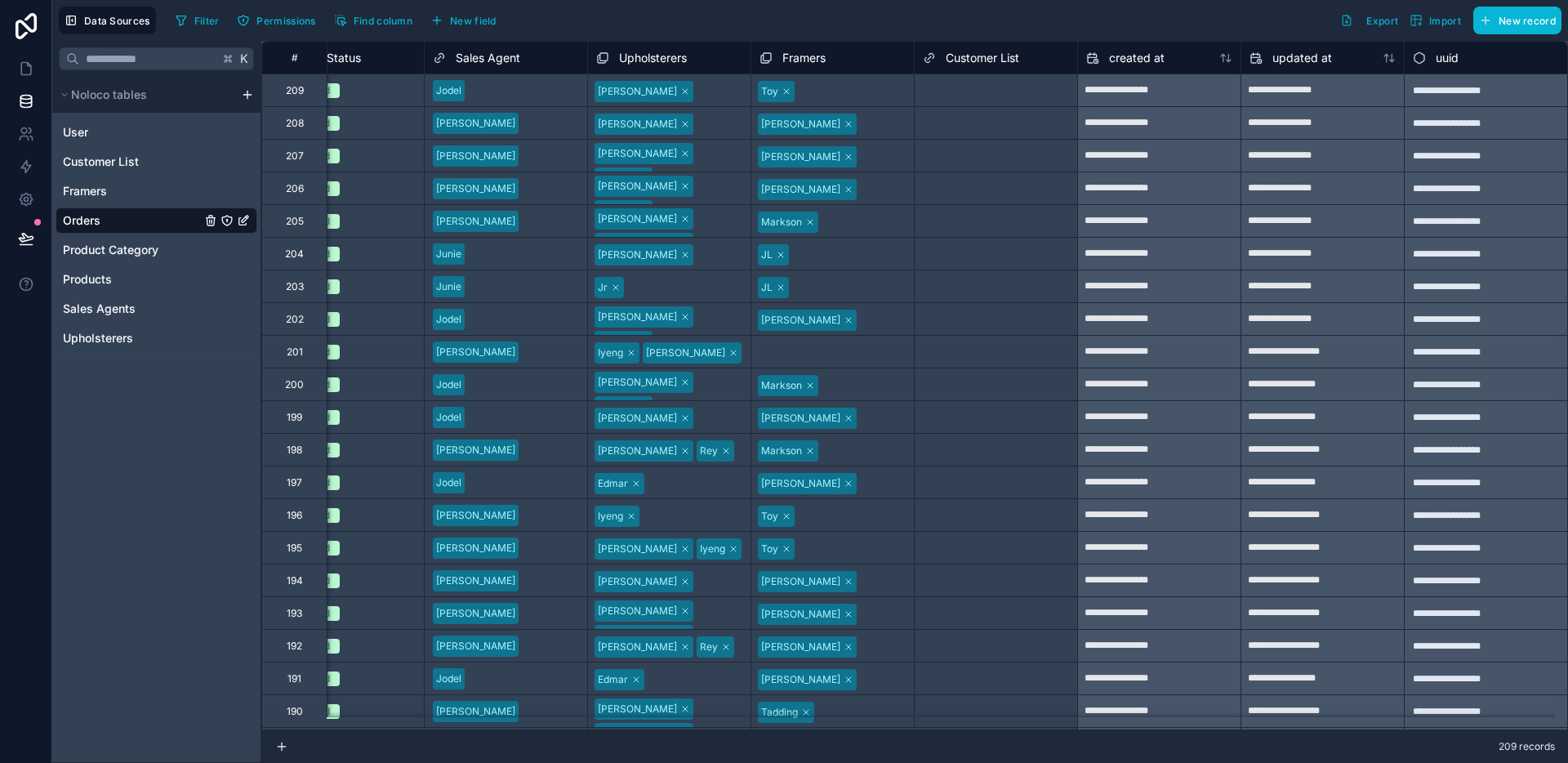
click at [975, 59] on span "Customer List" at bounding box center [982, 58] width 74 height 16
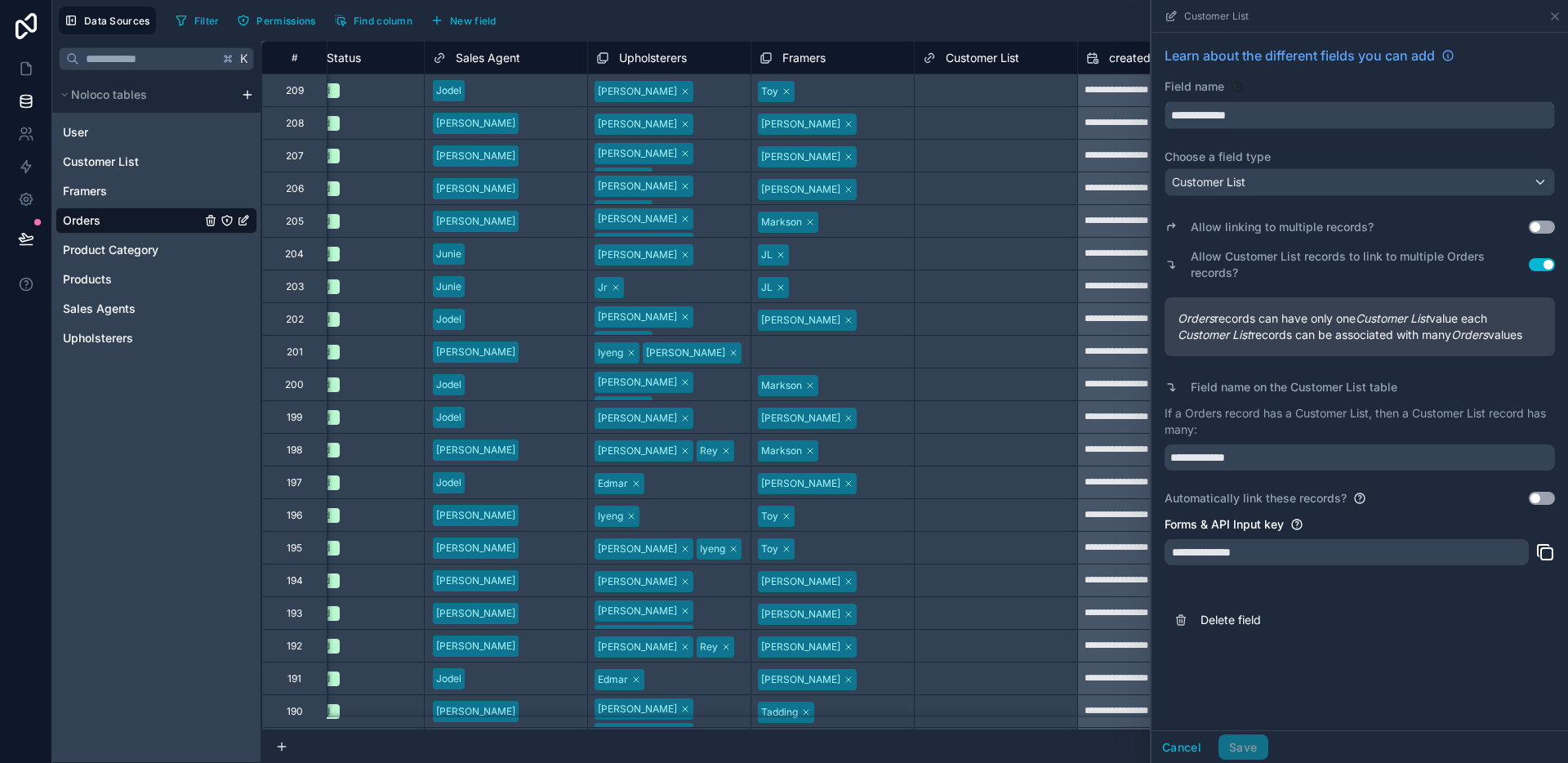
drag, startPoint x: 1280, startPoint y: 112, endPoint x: 1157, endPoint y: 113, distance: 123.0
click at [1157, 113] on div "**********" at bounding box center [1360, 342] width 416 height 618
click at [1261, 114] on input "**********" at bounding box center [1359, 114] width 389 height 26
drag, startPoint x: 1261, startPoint y: 114, endPoint x: 1226, endPoint y: 116, distance: 35.1
click at [1226, 116] on input "**********" at bounding box center [1359, 114] width 389 height 26
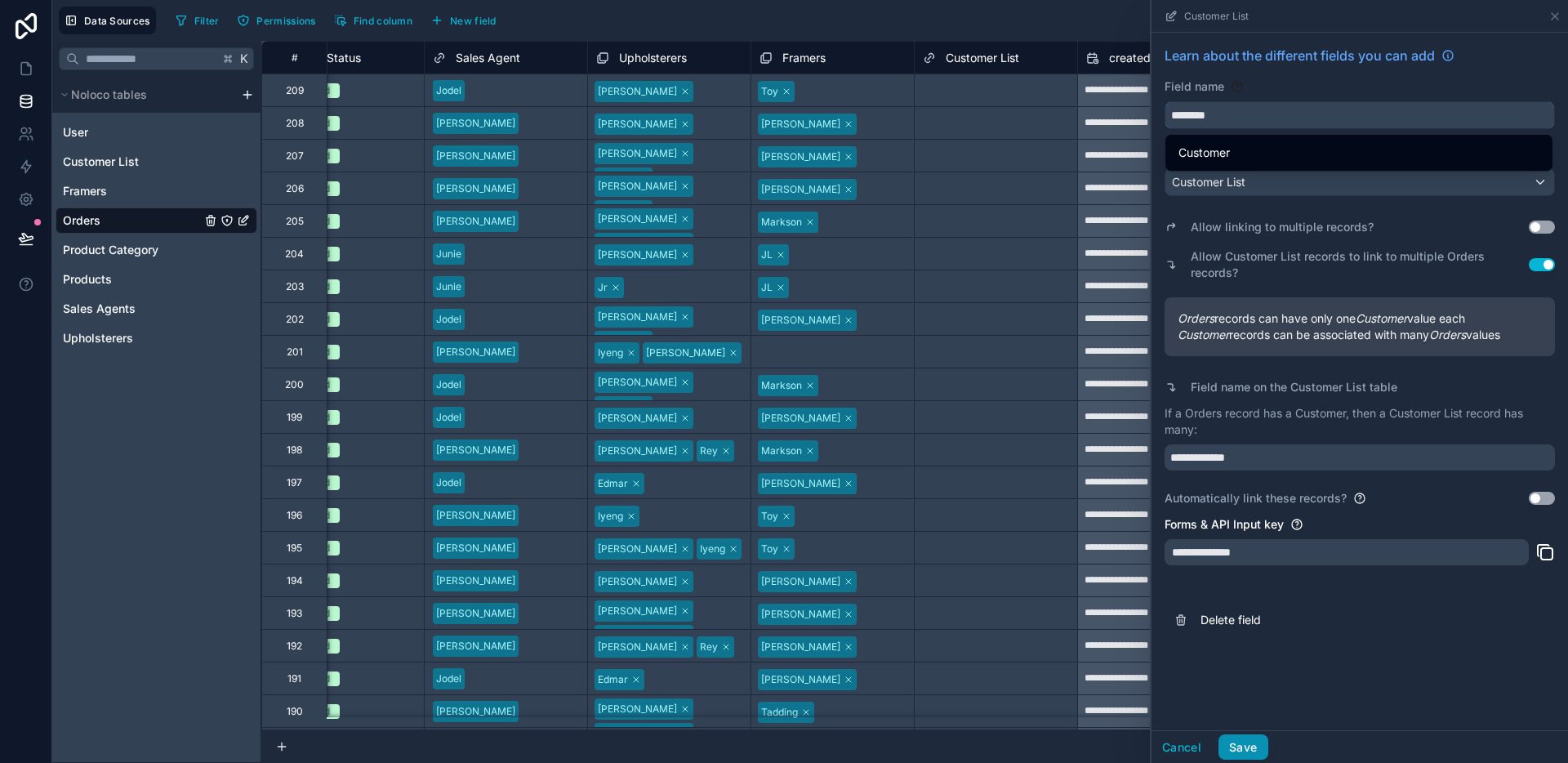
type input "********"
click at [1254, 735] on button "Save" at bounding box center [1243, 747] width 49 height 26
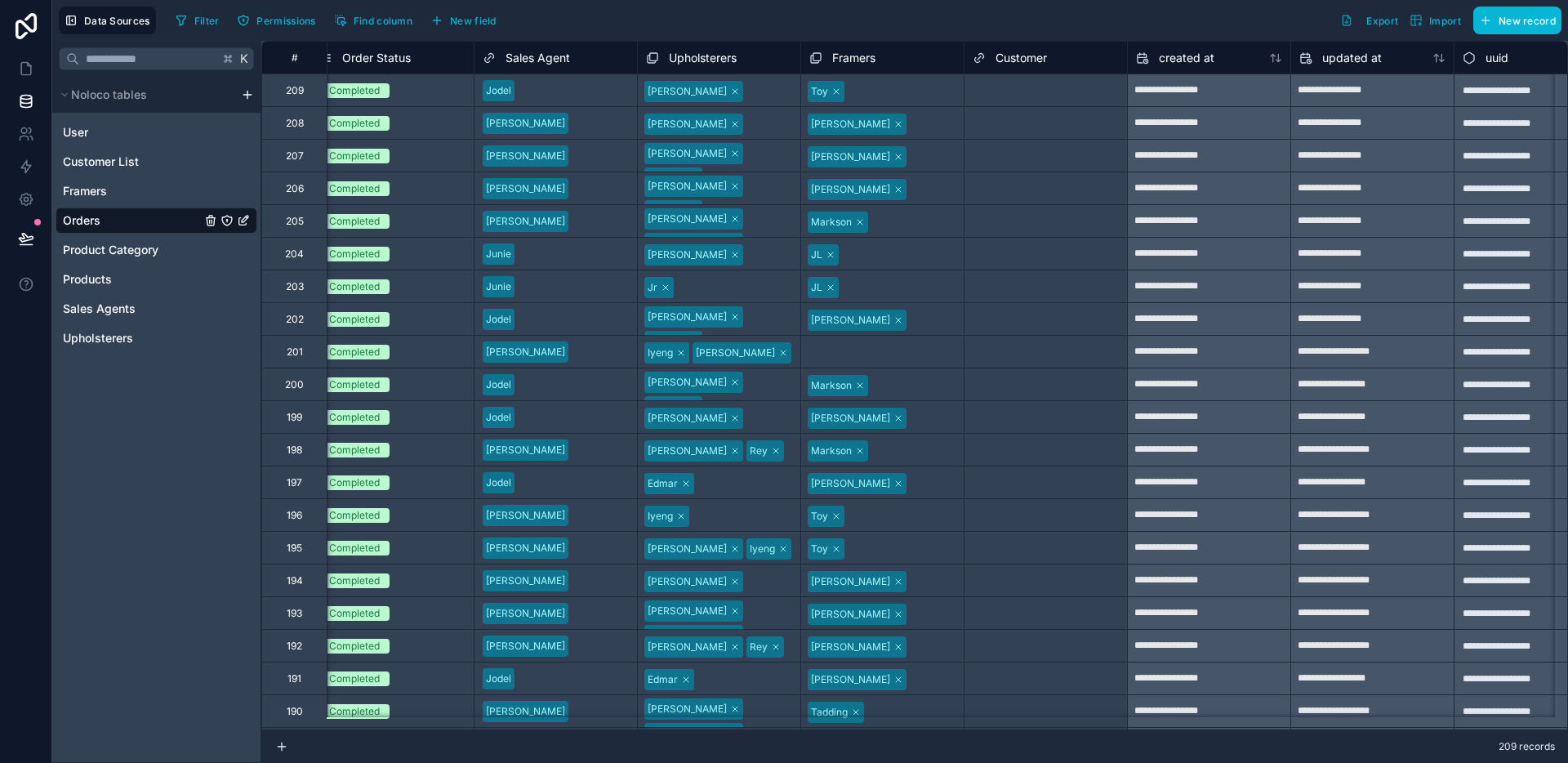
scroll to position [0, 3181]
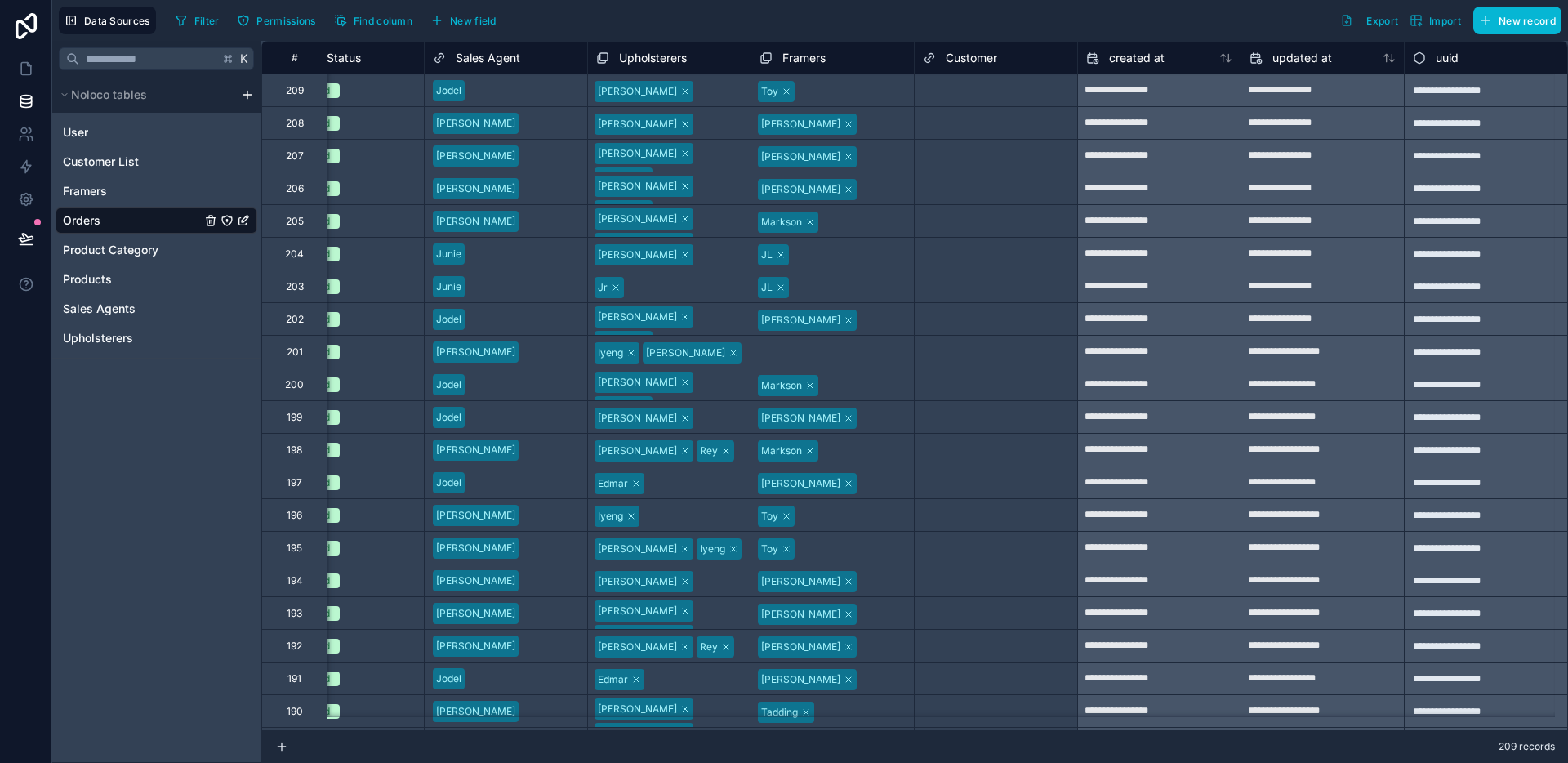
click at [960, 56] on span "Customer" at bounding box center [971, 58] width 52 height 16
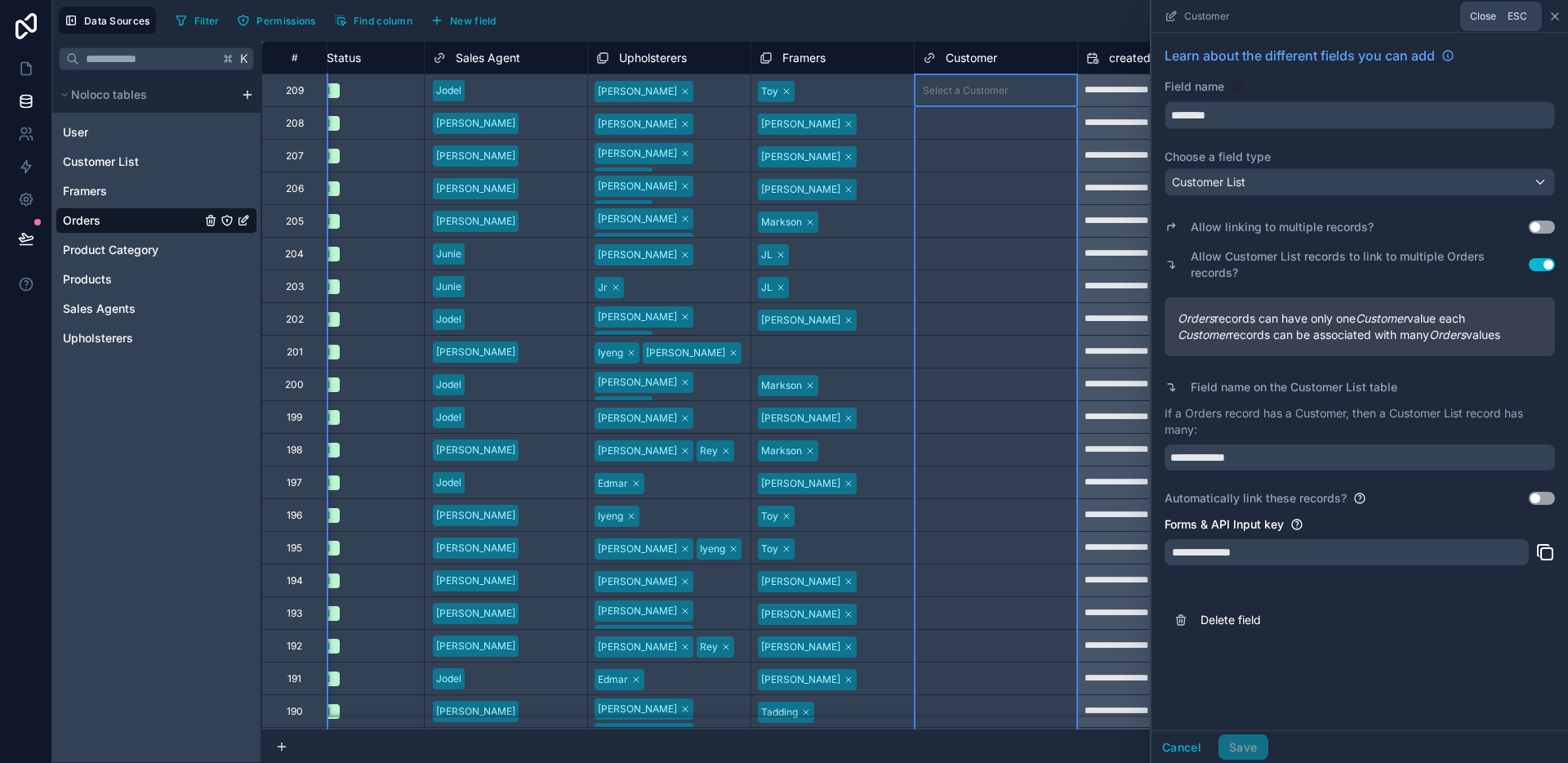
click at [1551, 22] on icon at bounding box center [1555, 16] width 13 height 13
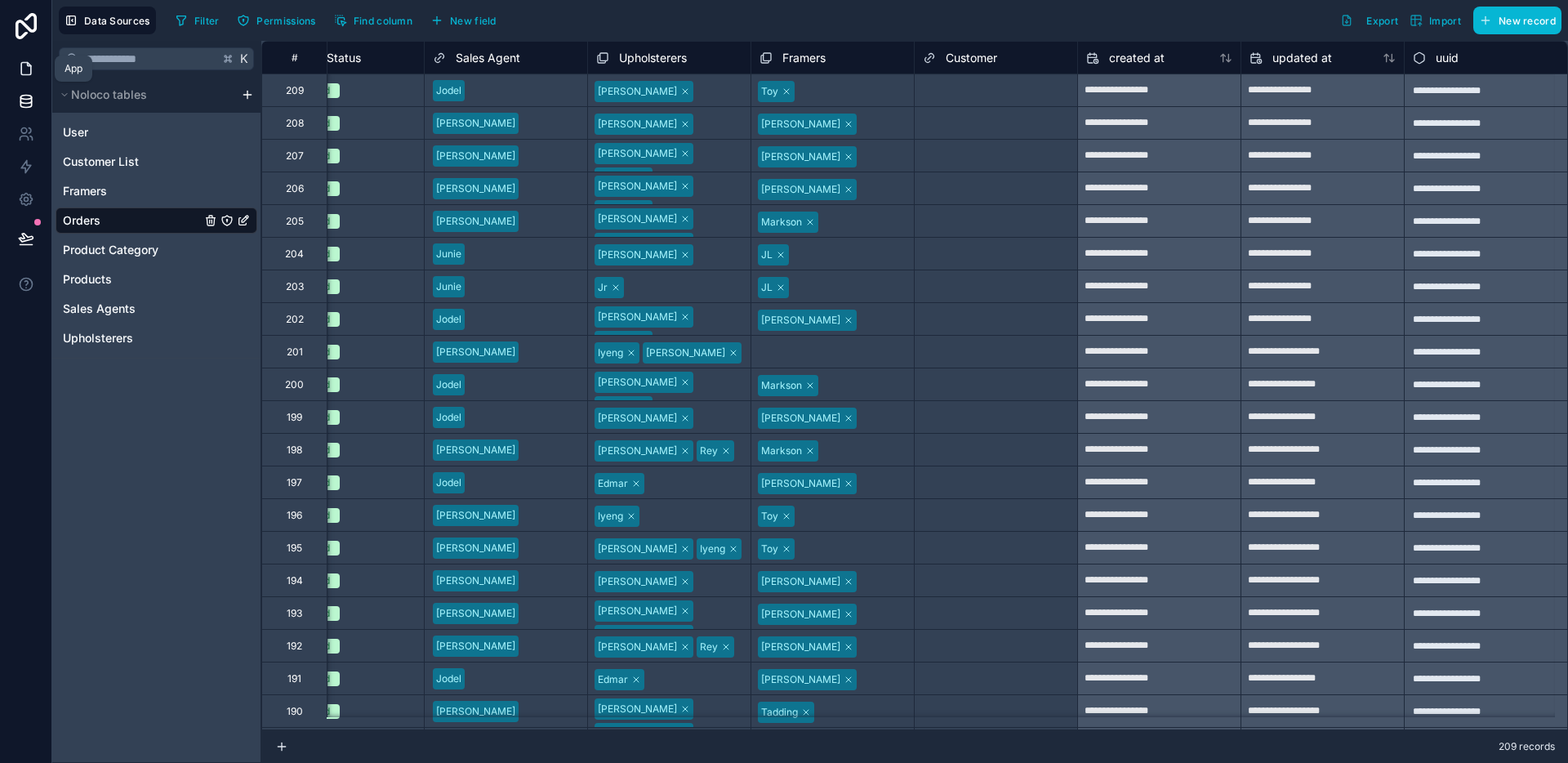
click at [27, 78] on link at bounding box center [26, 68] width 52 height 33
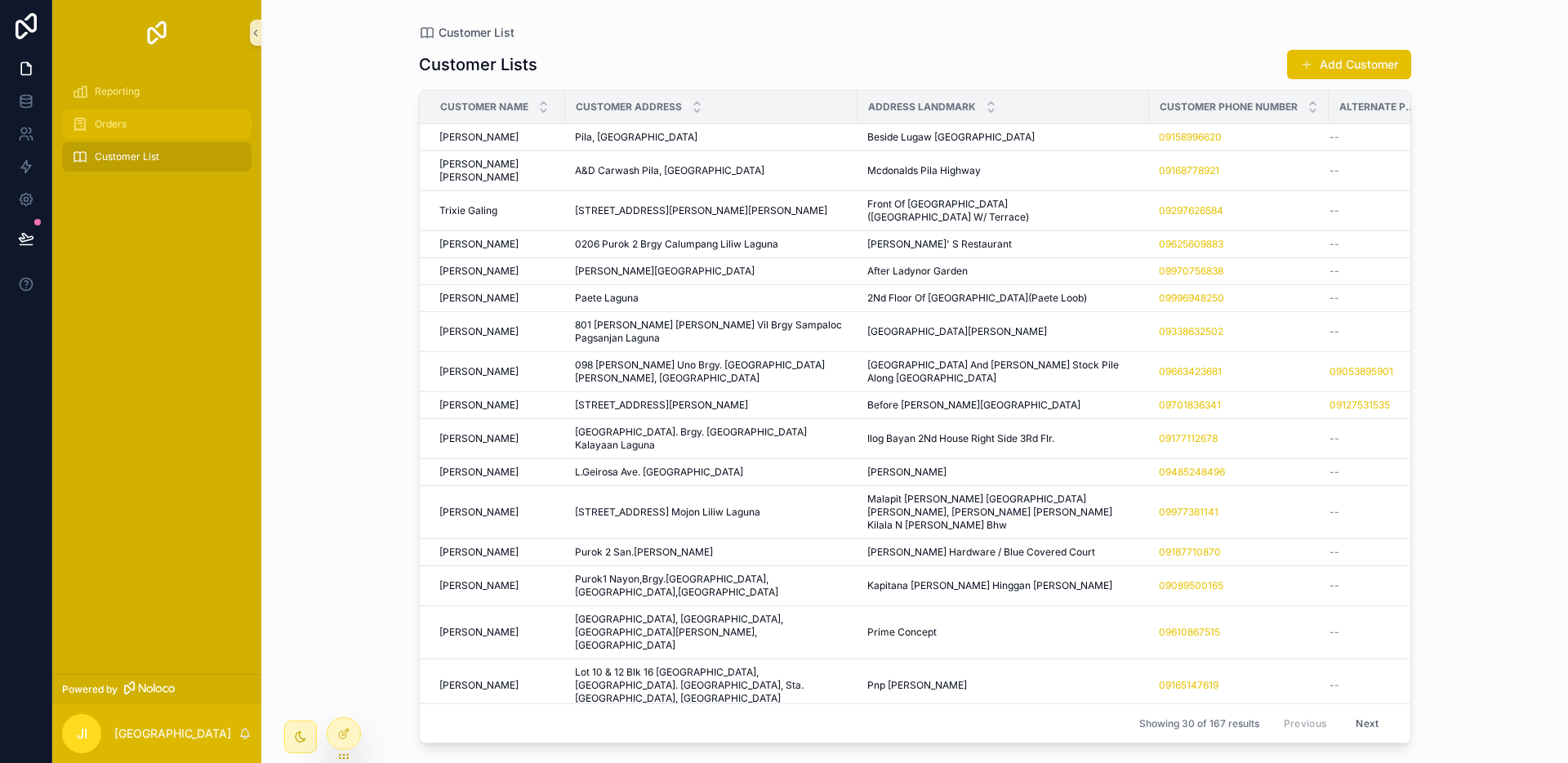
click at [119, 120] on span "Orders" at bounding box center [110, 125] width 32 height 13
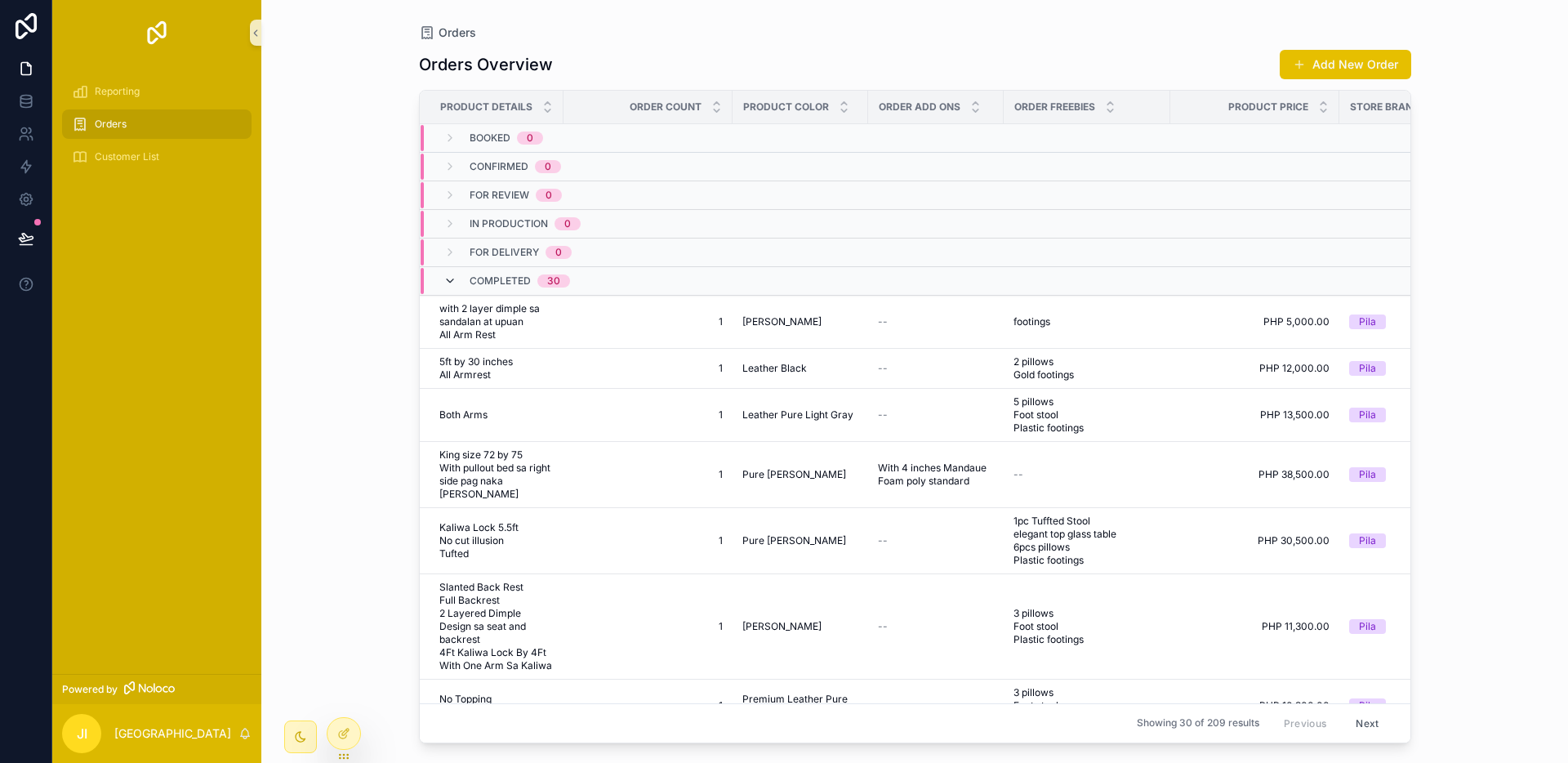
click at [448, 279] on icon "scrollable content" at bounding box center [450, 281] width 13 height 13
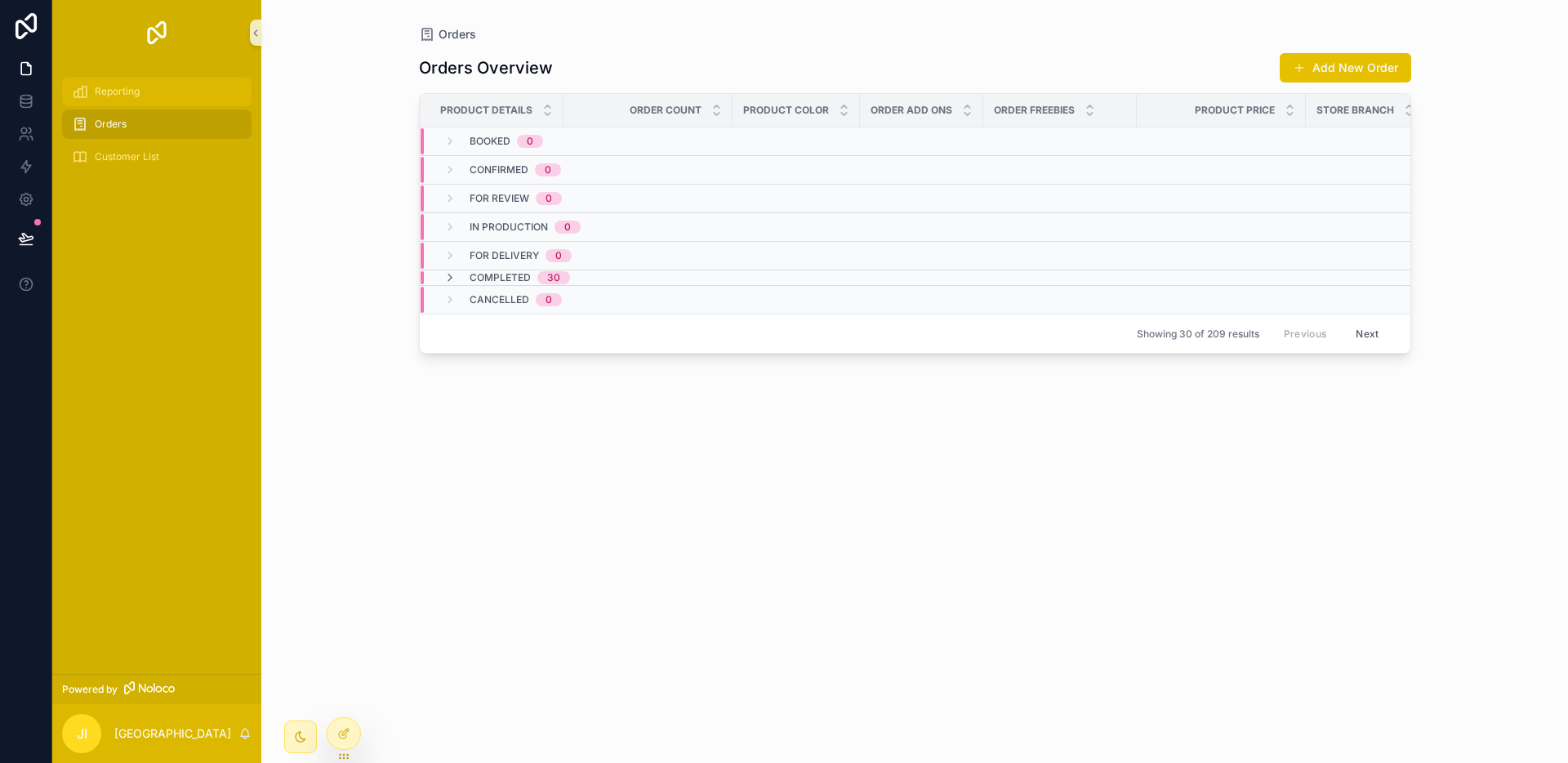
click at [130, 95] on span "Reporting" at bounding box center [117, 91] width 45 height 13
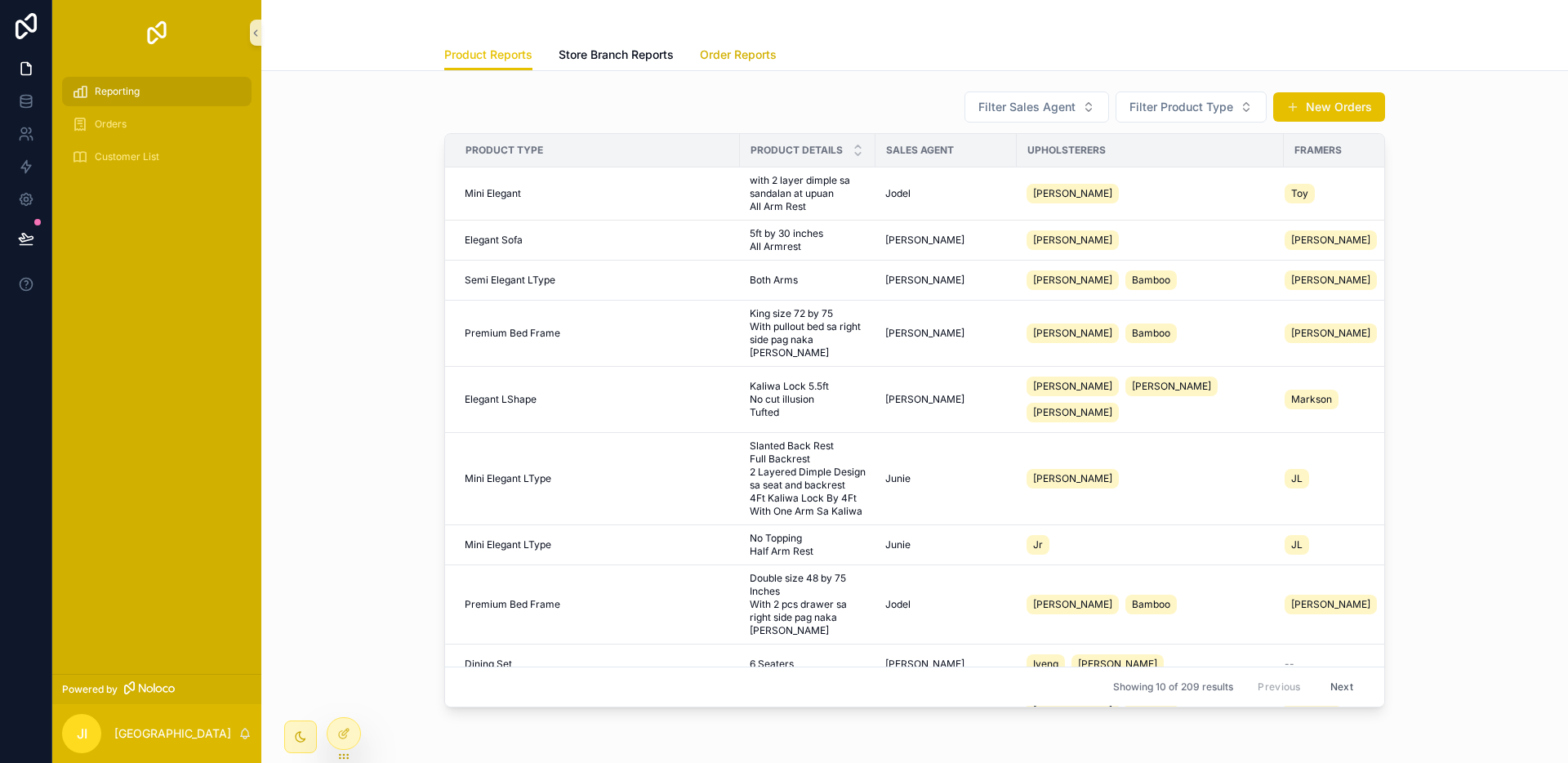
click at [748, 52] on span "Order Reports" at bounding box center [738, 55] width 77 height 16
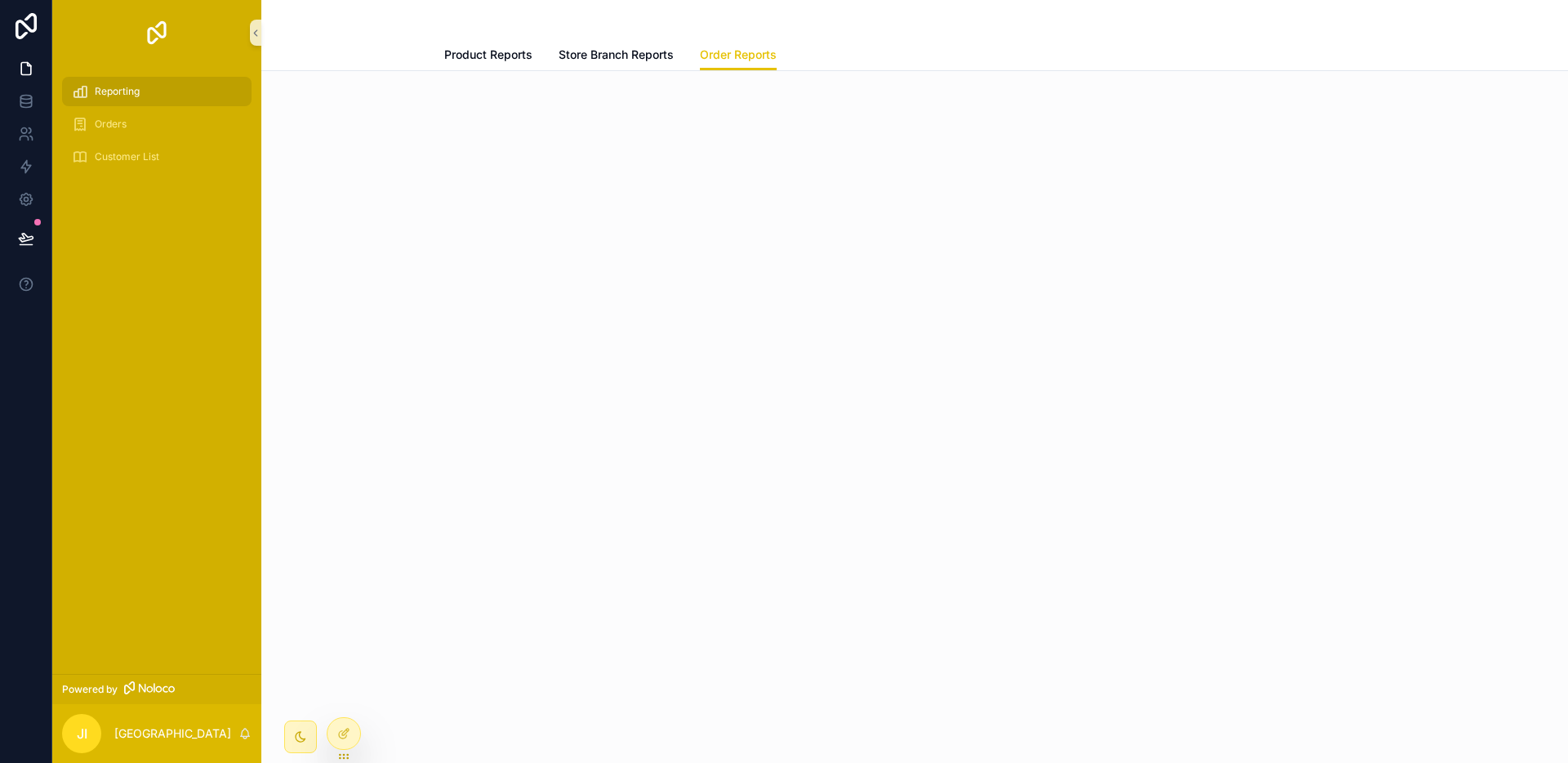
click at [1050, 144] on div "scrollable content" at bounding box center [914, 130] width 1306 height 118
click at [349, 729] on icon at bounding box center [344, 733] width 13 height 13
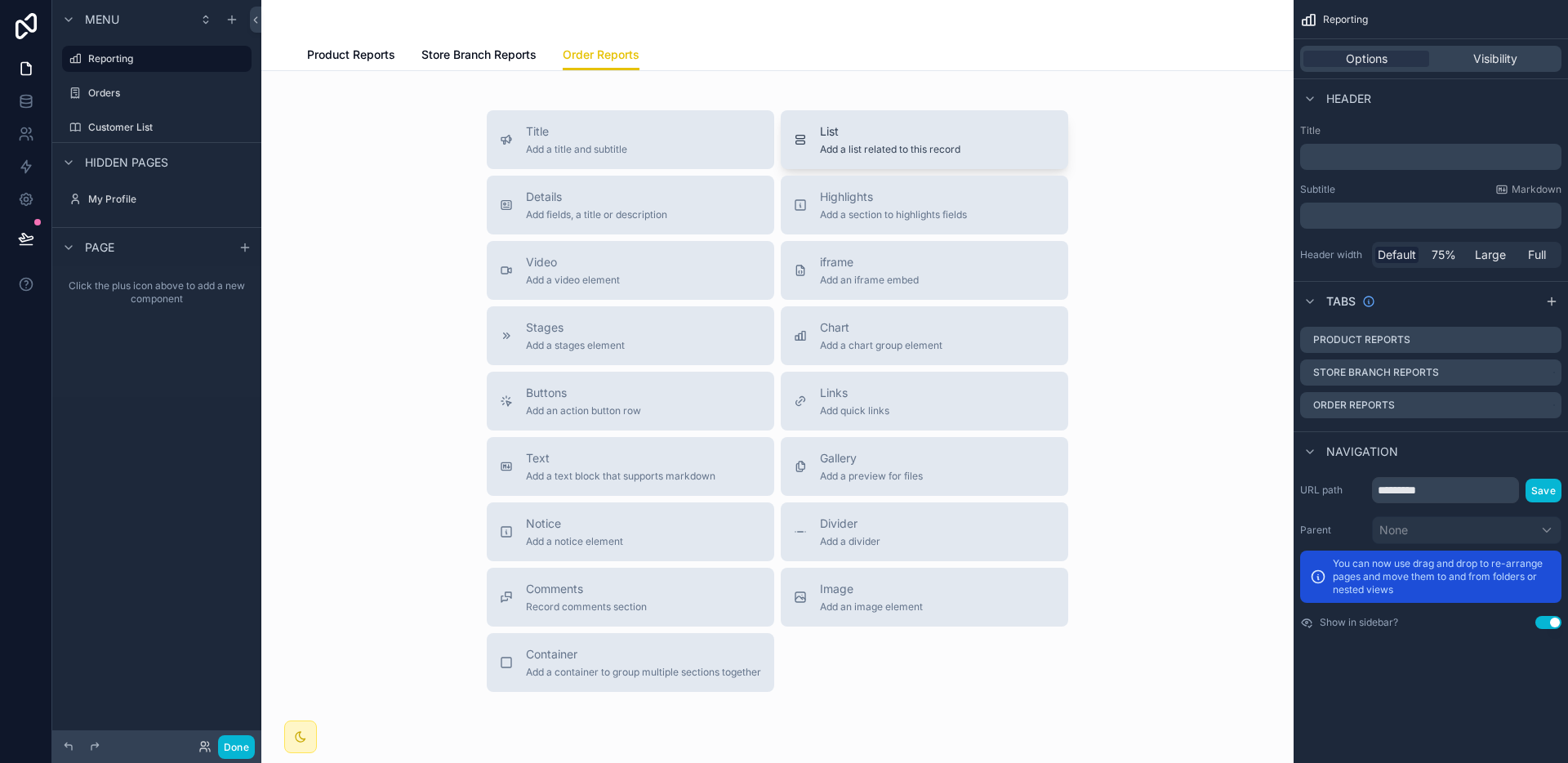
click at [851, 134] on span "List" at bounding box center [890, 131] width 140 height 16
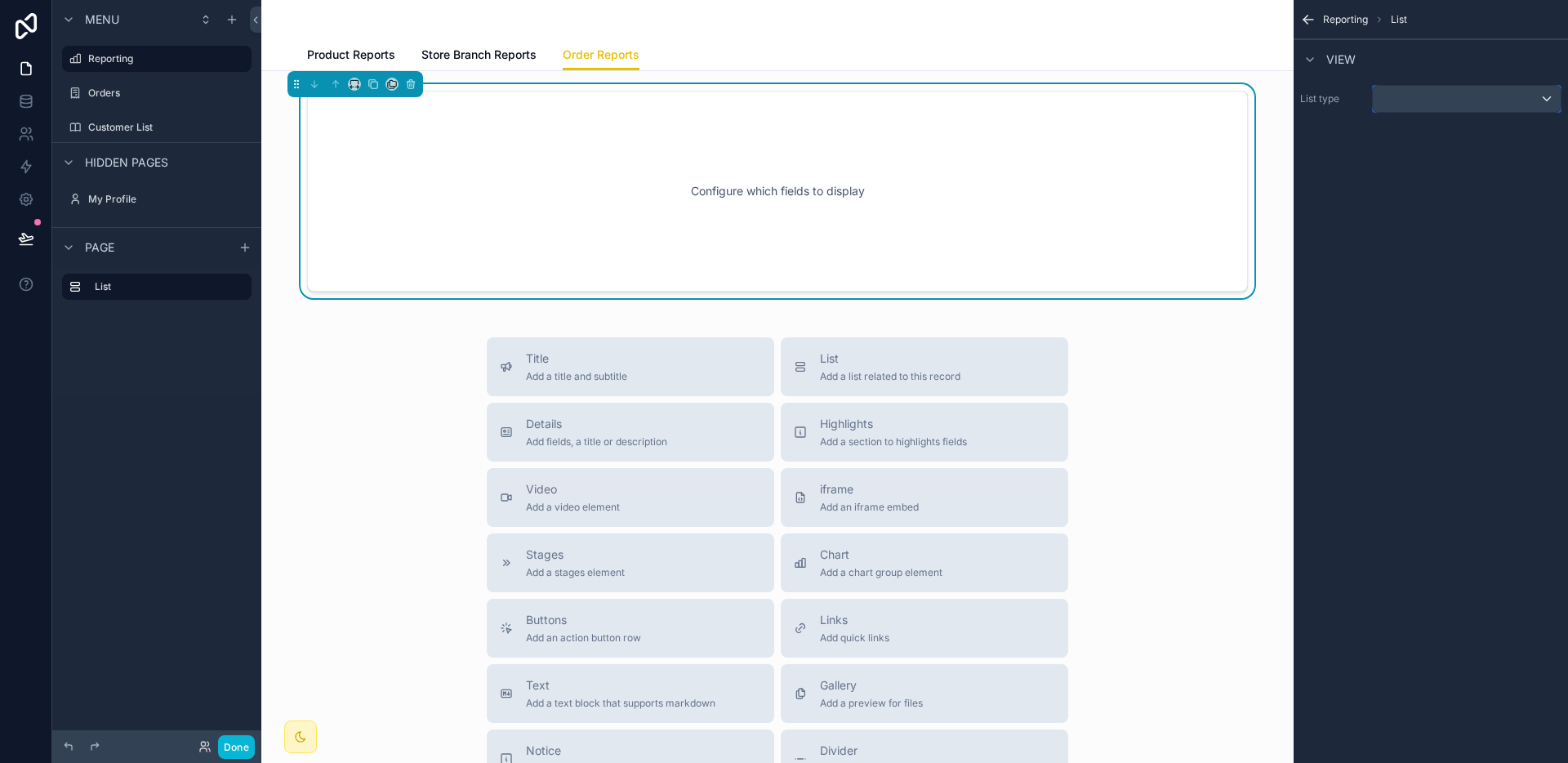
click at [1504, 97] on div "scrollable content" at bounding box center [1466, 98] width 188 height 26
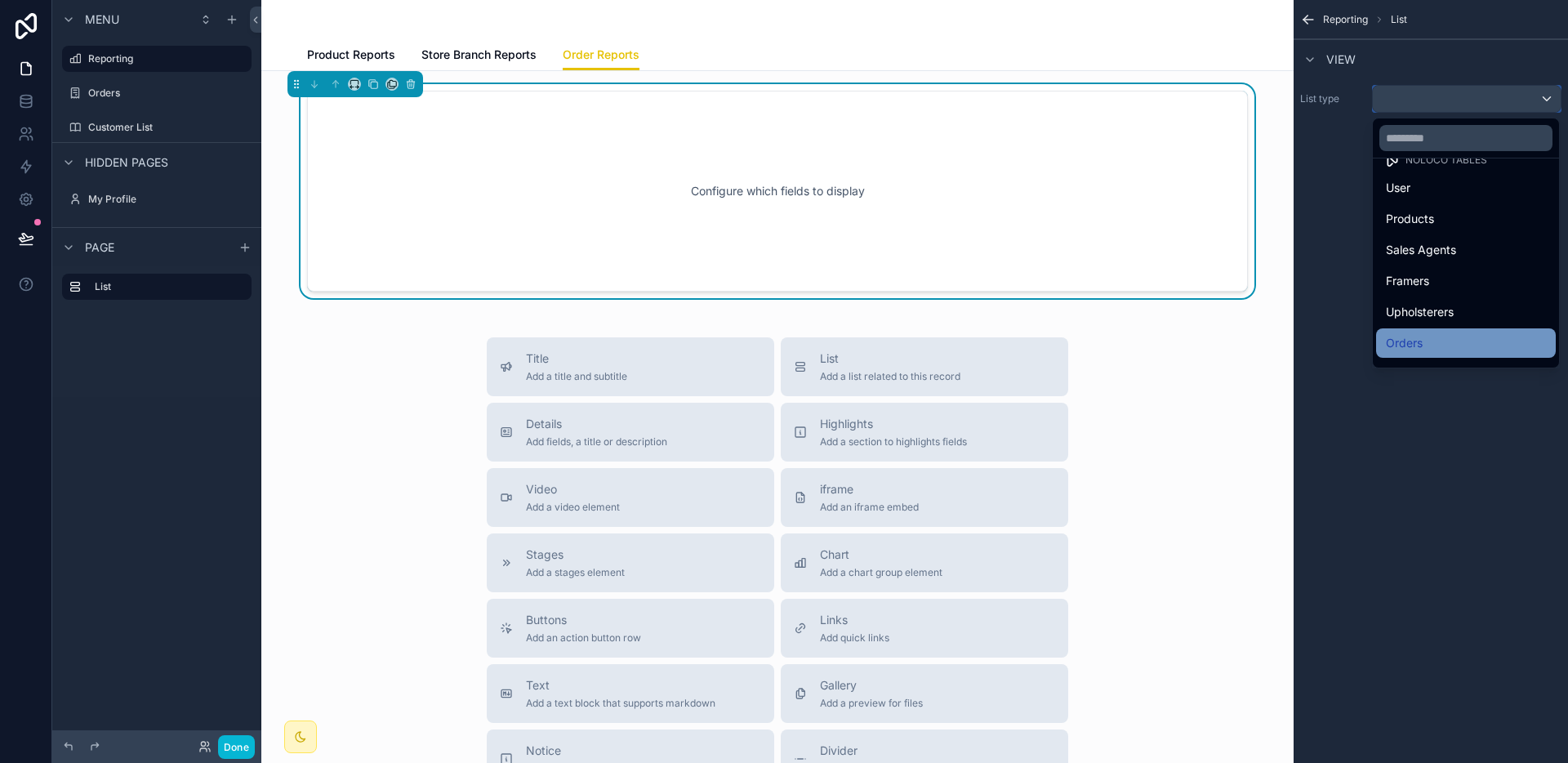
scroll to position [30, 0]
click at [1440, 326] on div "Orders" at bounding box center [1465, 336] width 160 height 19
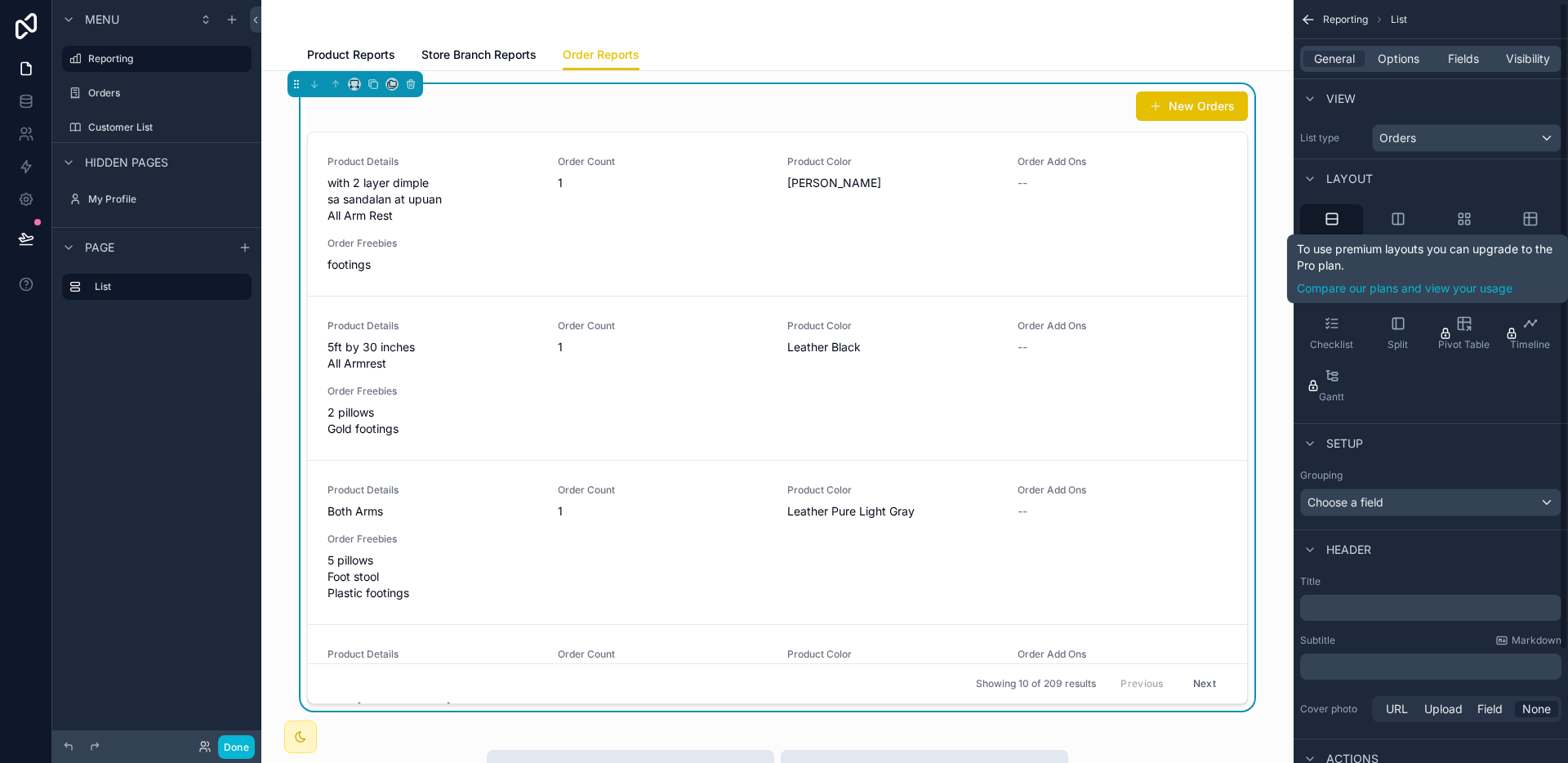
scroll to position [0, 0]
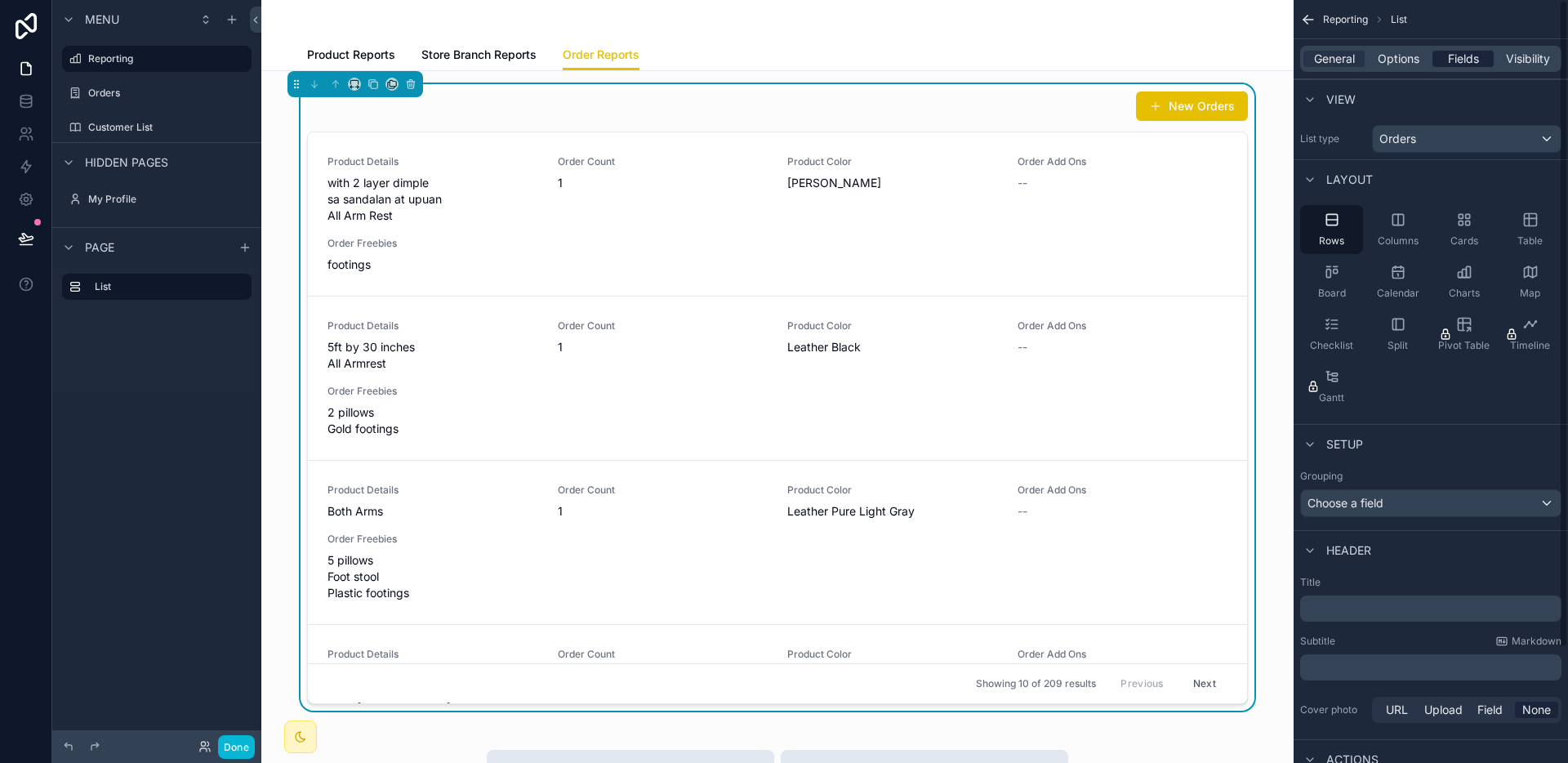
click at [1457, 56] on span "Fields" at bounding box center [1463, 59] width 31 height 16
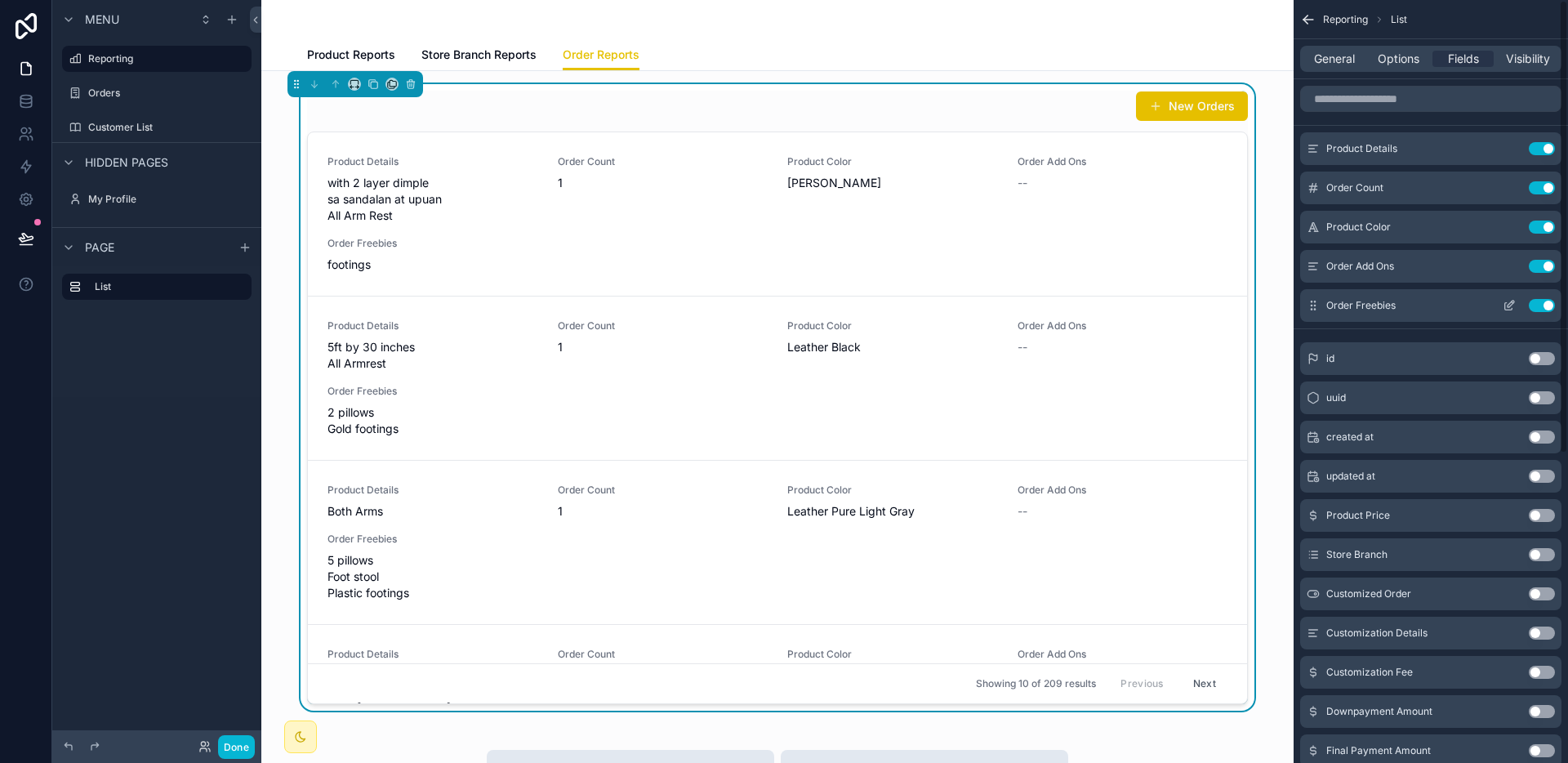
click at [1545, 301] on button "Use setting" at bounding box center [1541, 305] width 26 height 13
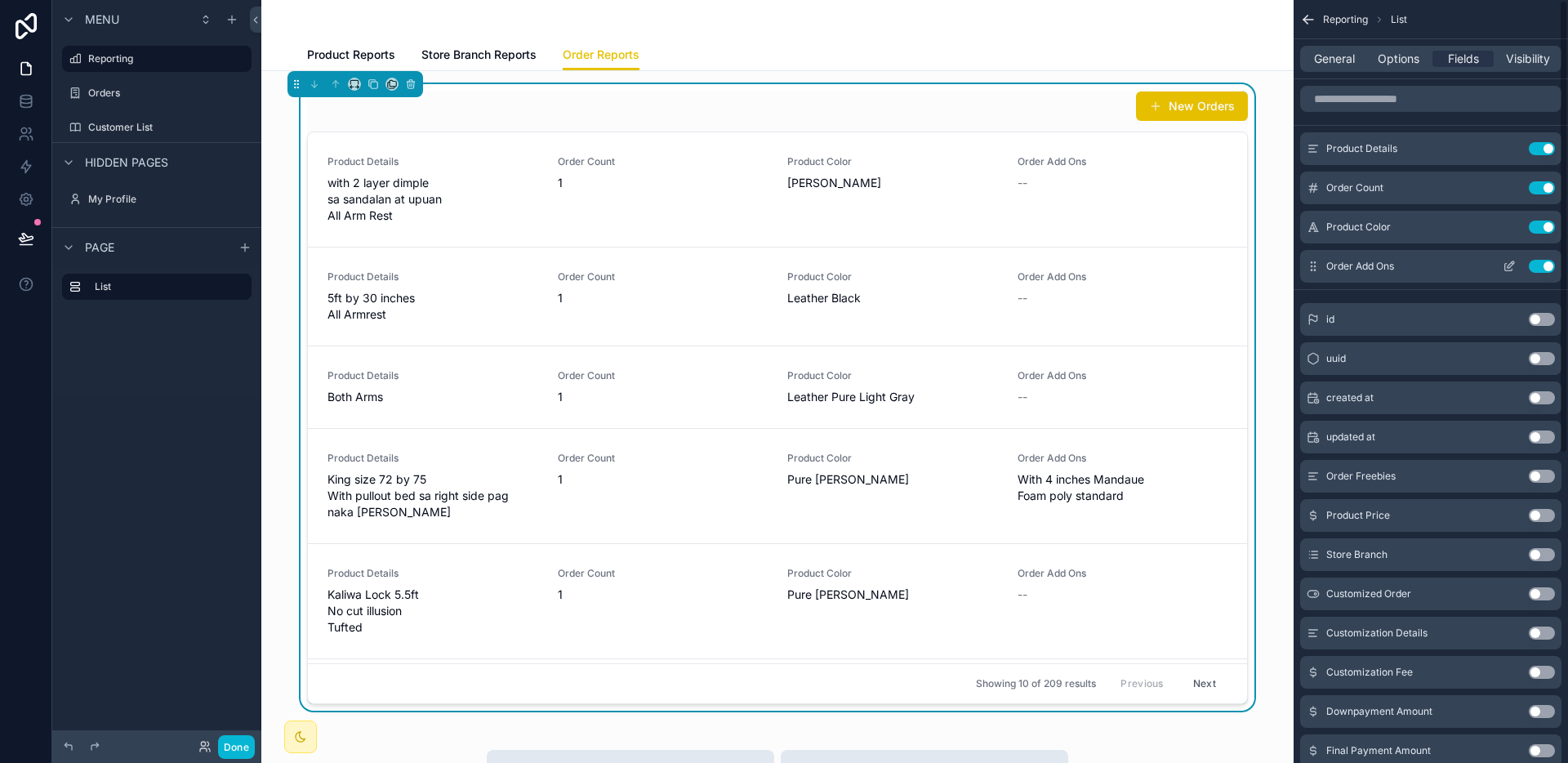
click at [1547, 268] on button "Use setting" at bounding box center [1541, 267] width 26 height 13
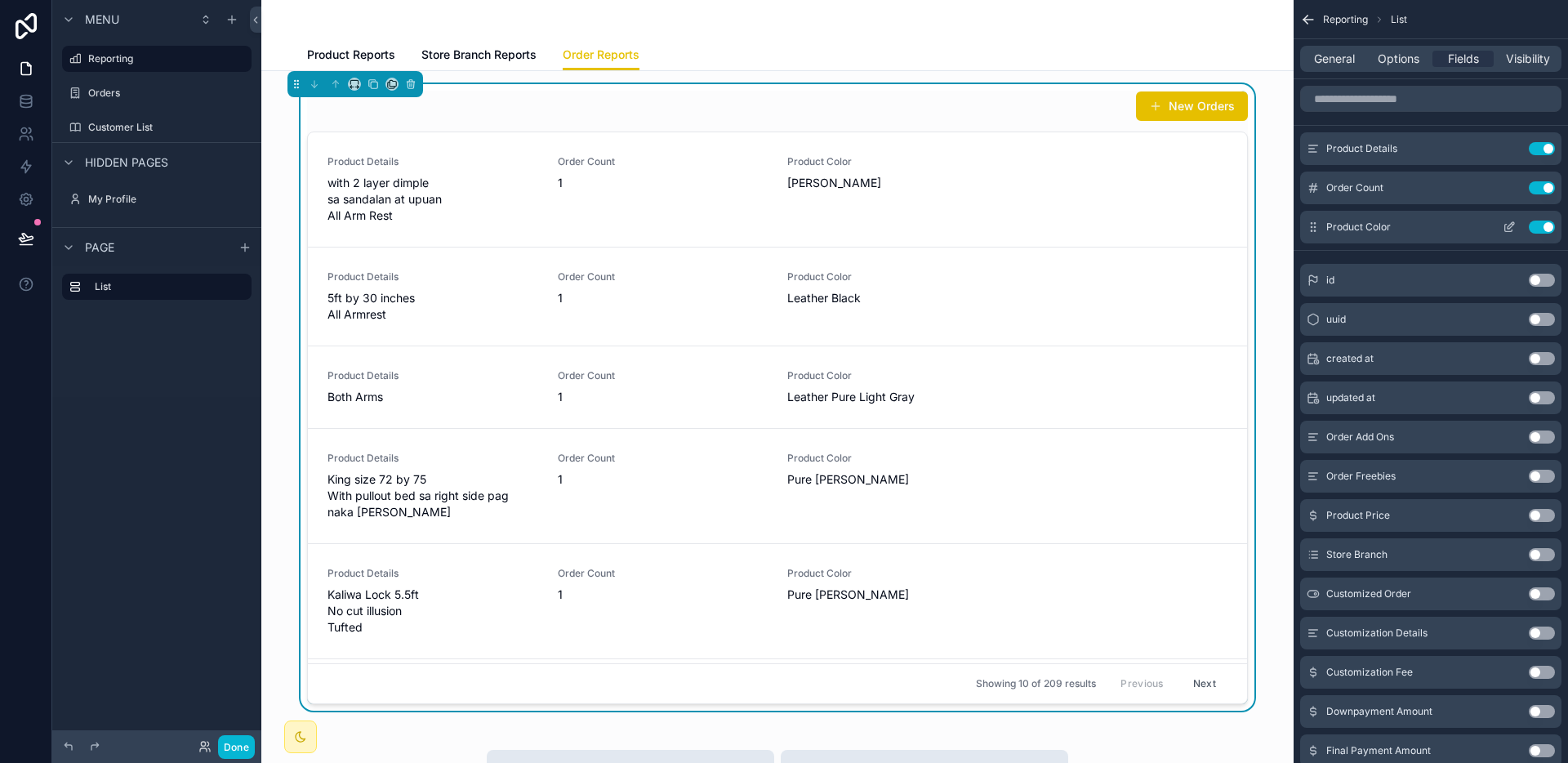
click at [1547, 230] on button "Use setting" at bounding box center [1541, 227] width 26 height 13
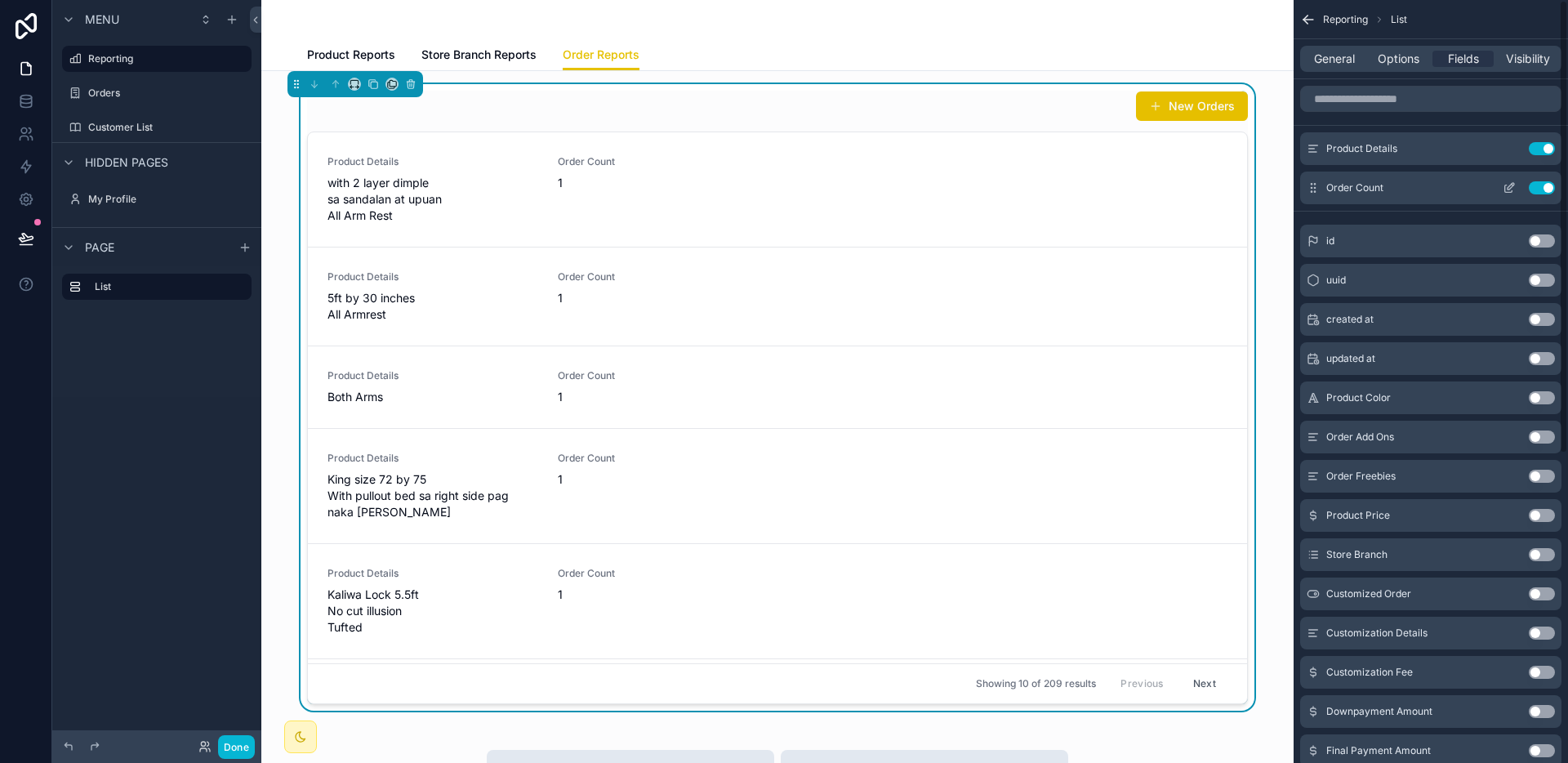
click at [1540, 182] on button "Use setting" at bounding box center [1541, 188] width 26 height 13
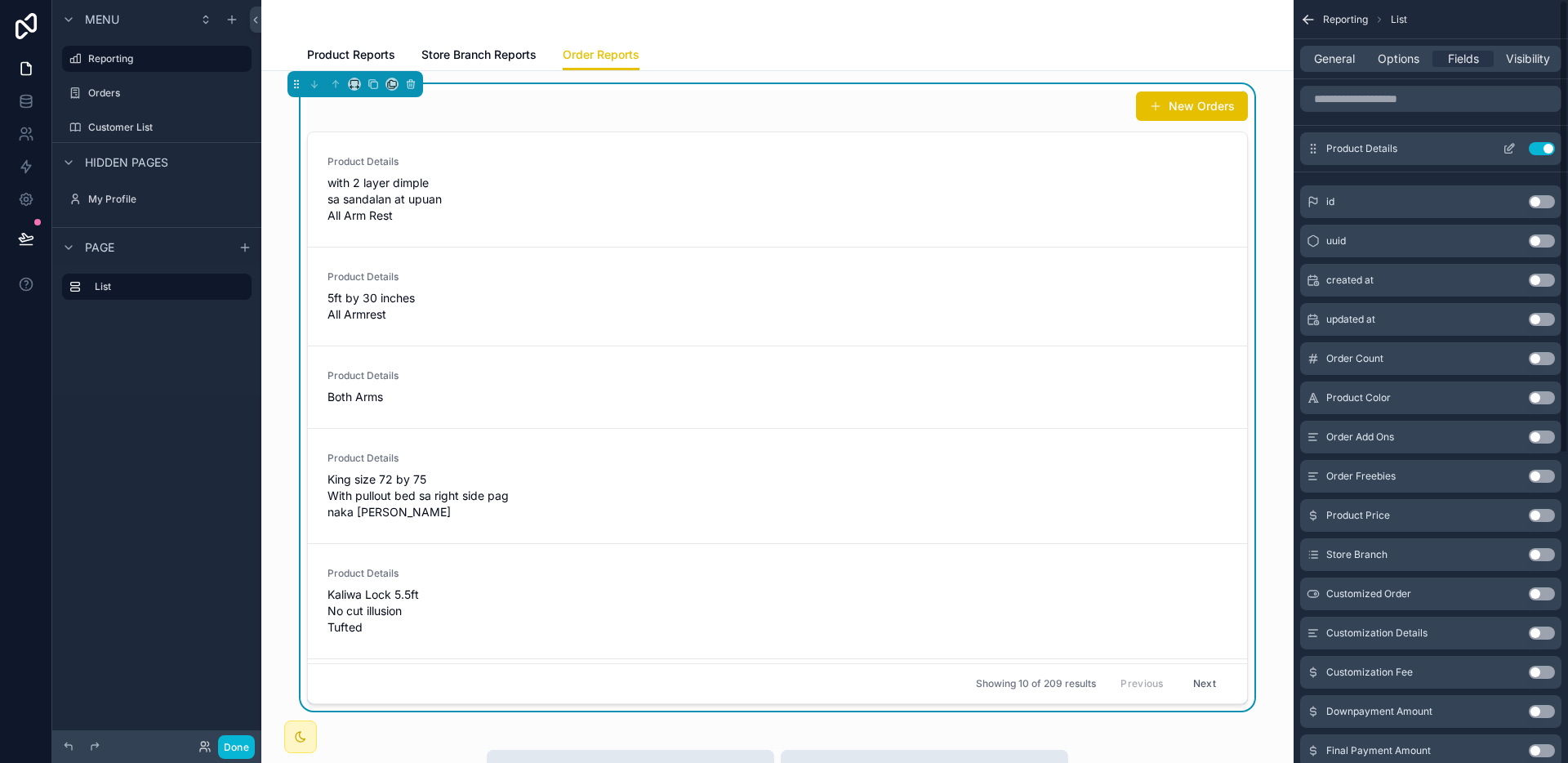
click at [1536, 151] on button "Use setting" at bounding box center [1541, 149] width 26 height 13
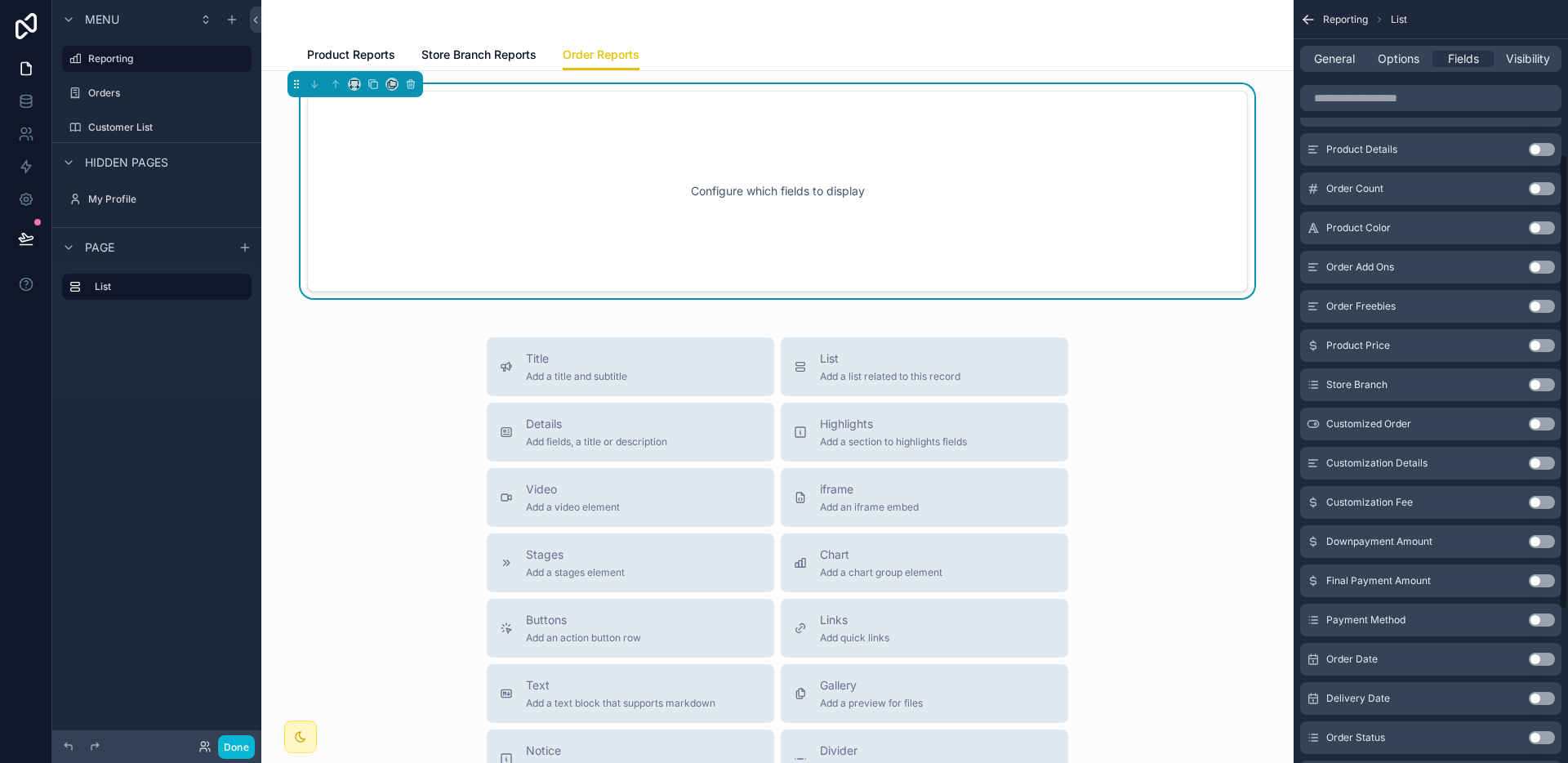
scroll to position [315, 0]
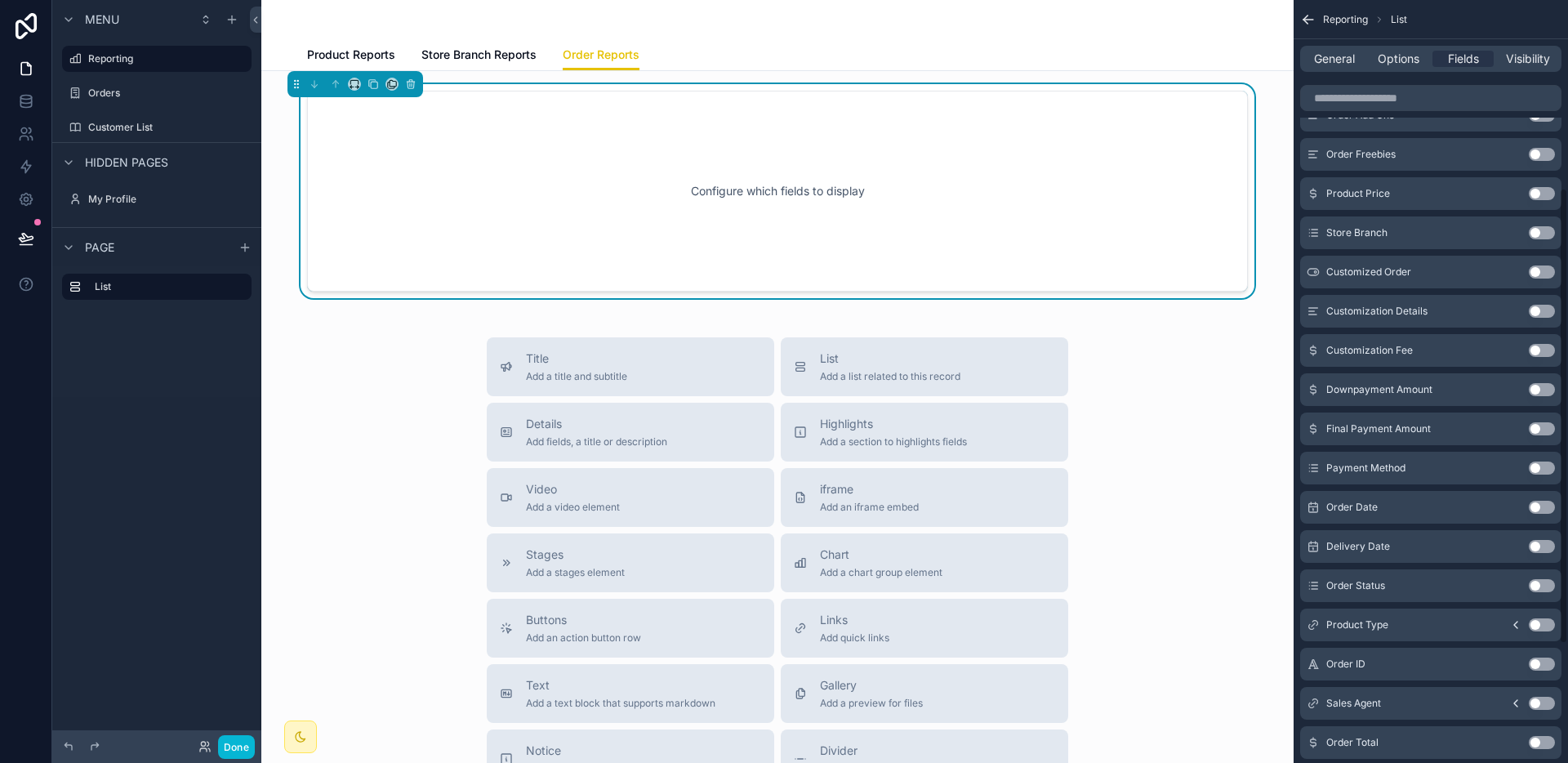
click at [1540, 623] on button "Use setting" at bounding box center [1541, 625] width 26 height 13
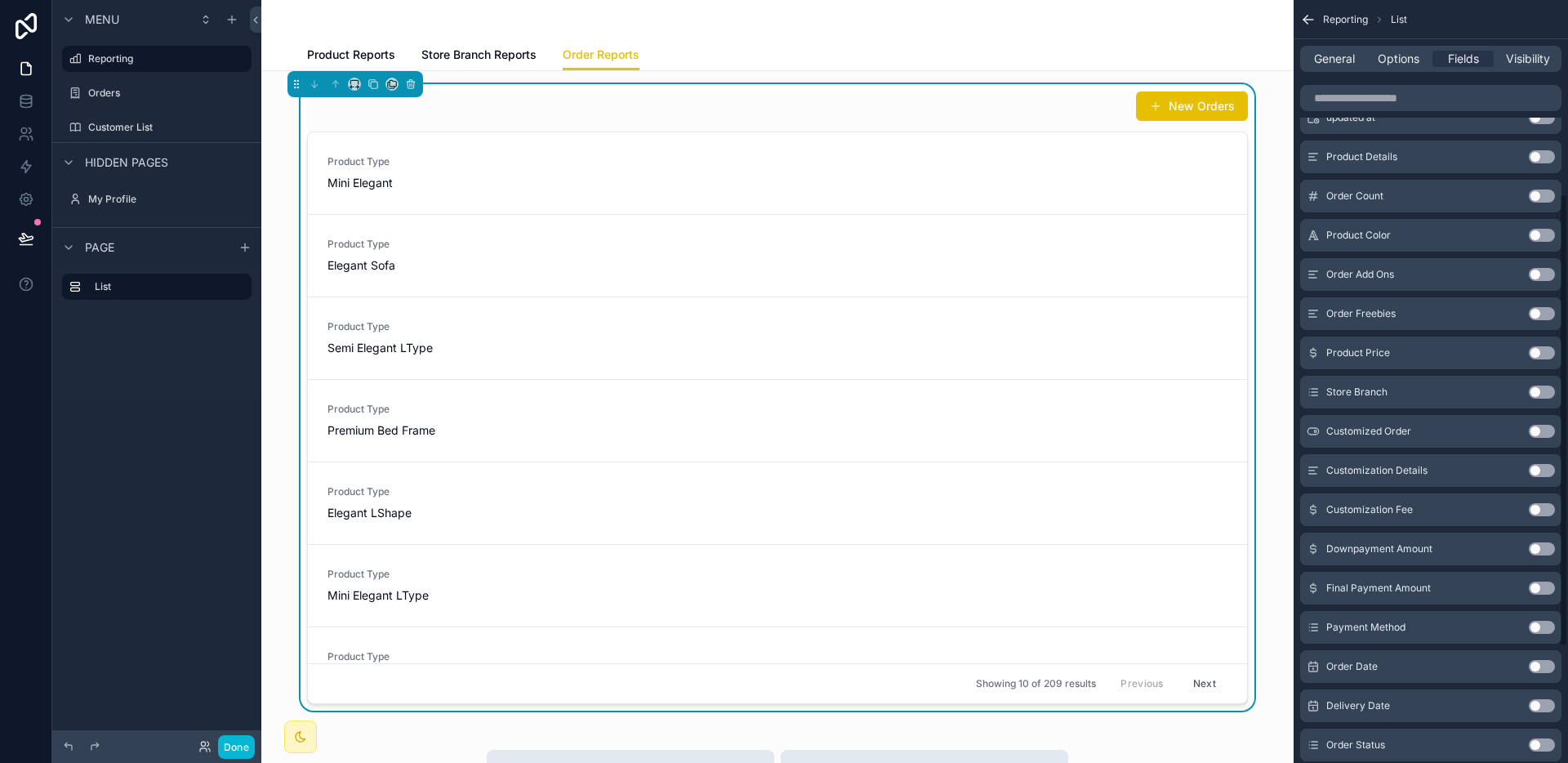
scroll to position [163, 0]
click at [1536, 200] on button "Use setting" at bounding box center [1541, 196] width 26 height 13
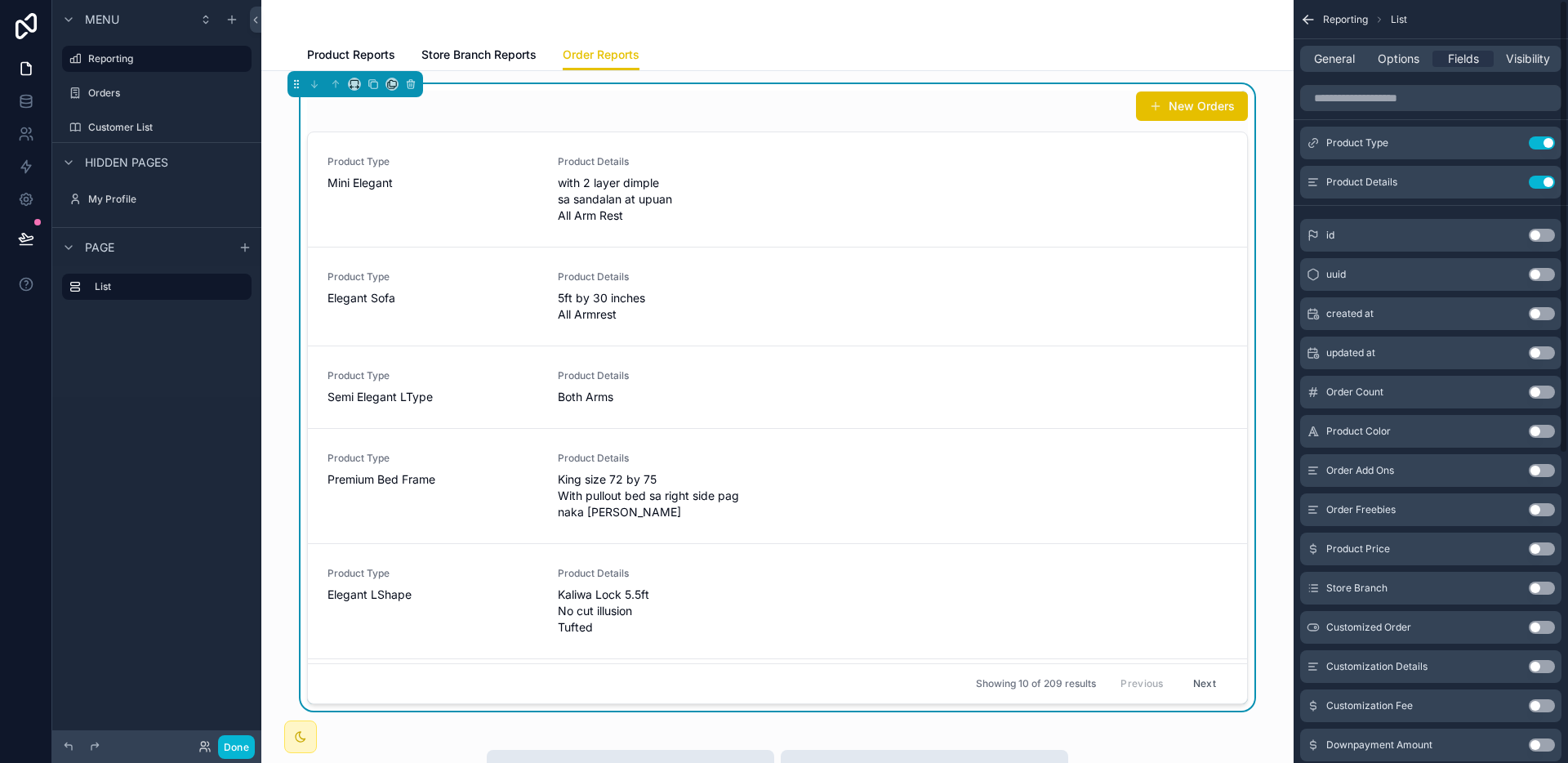
scroll to position [0, 0]
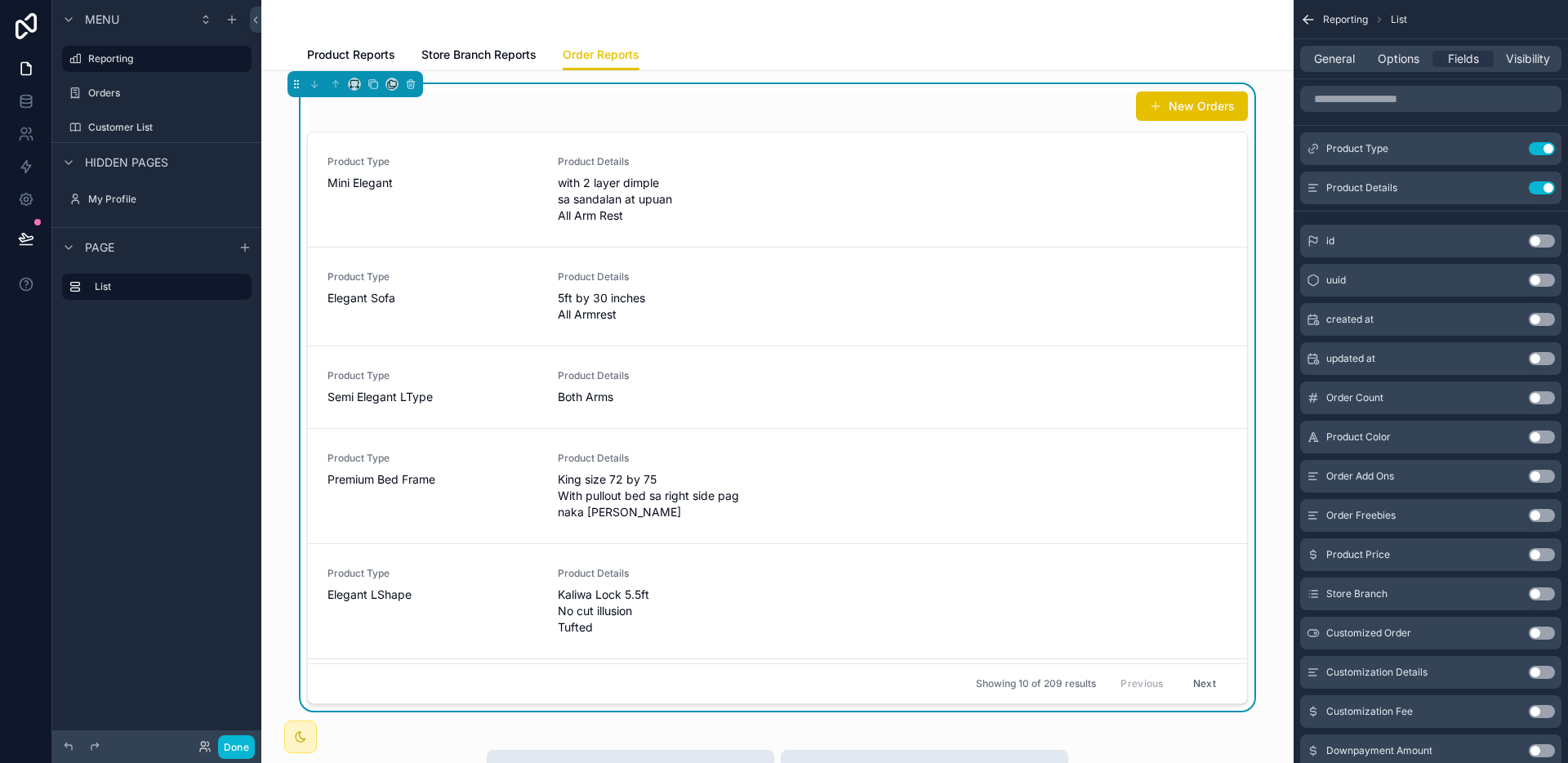
click at [1532, 437] on button "Use setting" at bounding box center [1541, 437] width 26 height 13
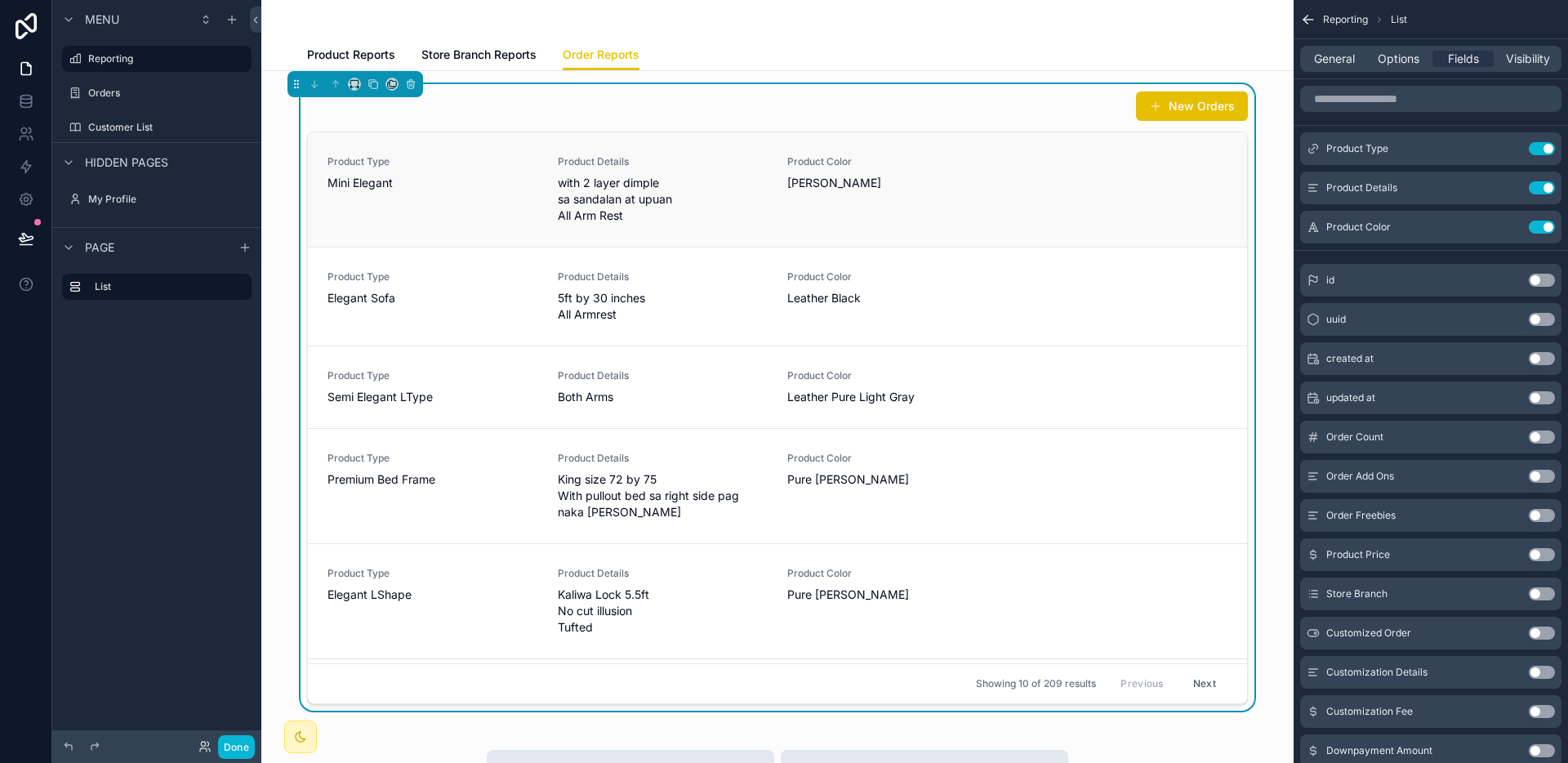
click at [938, 148] on link "Product Type Mini Elegant Product Details with 2 layer dimple sa sandalan at up…" at bounding box center [777, 189] width 939 height 114
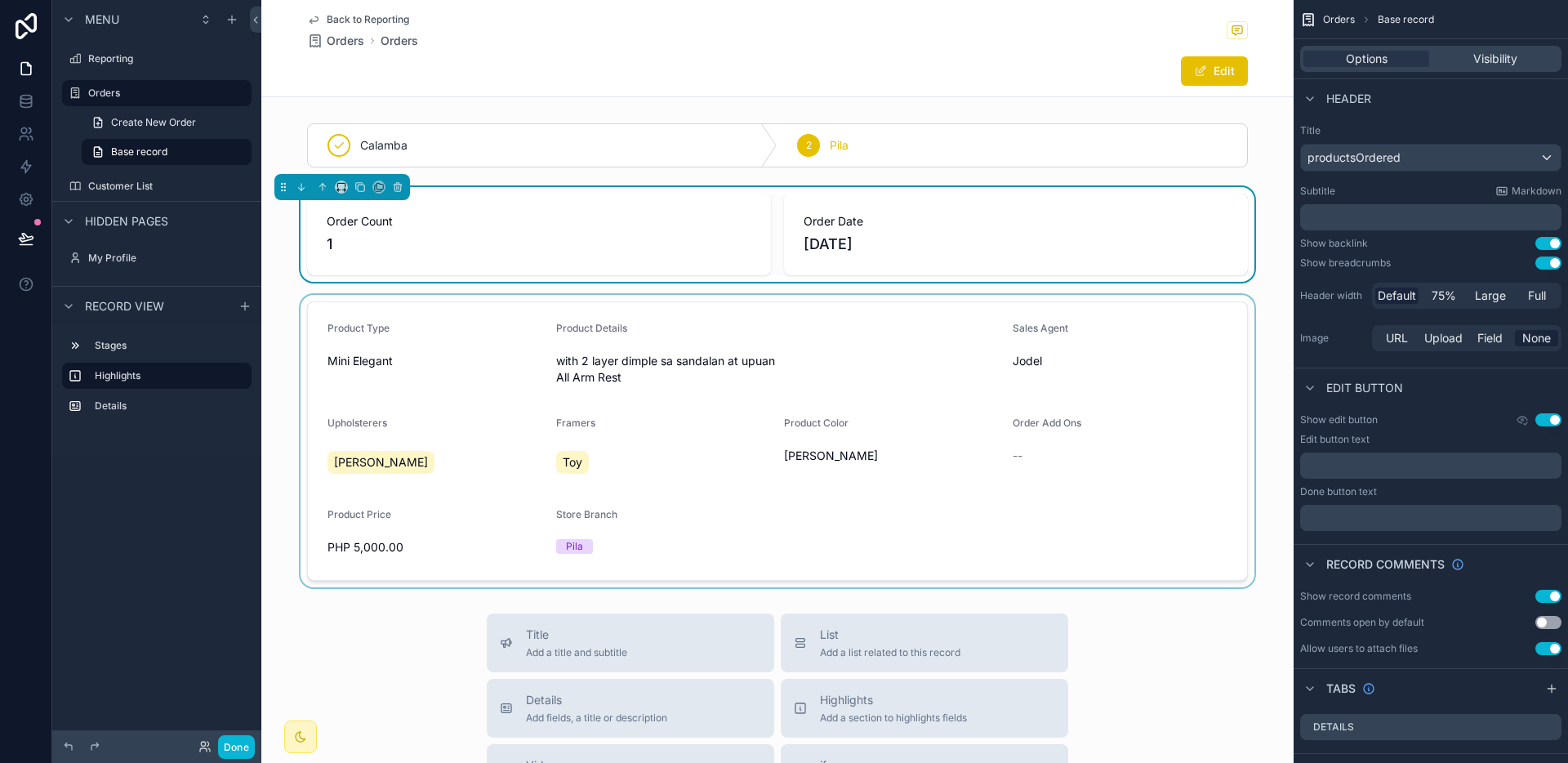
click at [947, 353] on div "scrollable content" at bounding box center [777, 441] width 1033 height 293
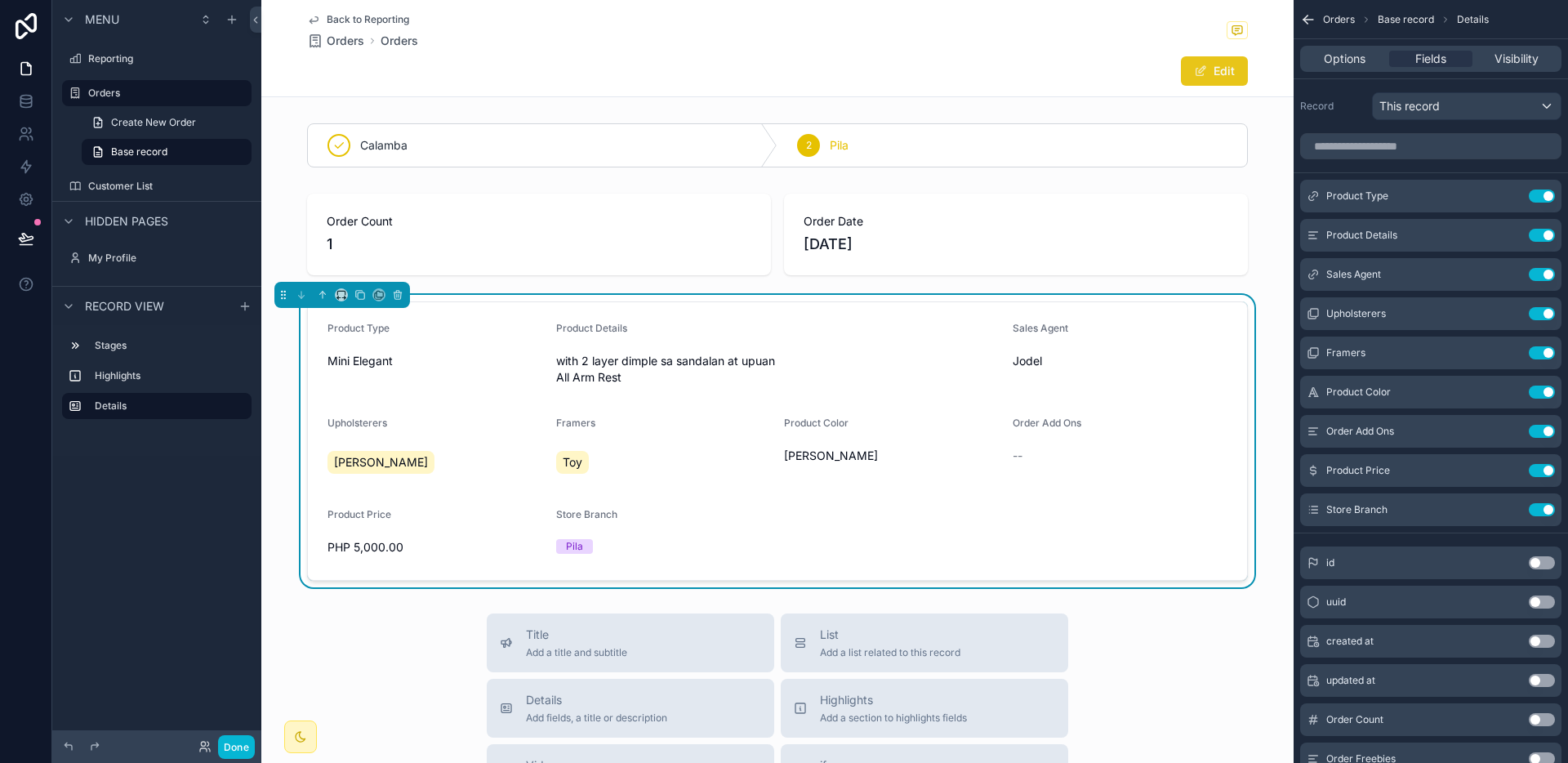
click at [1214, 78] on button "Edit" at bounding box center [1214, 71] width 67 height 30
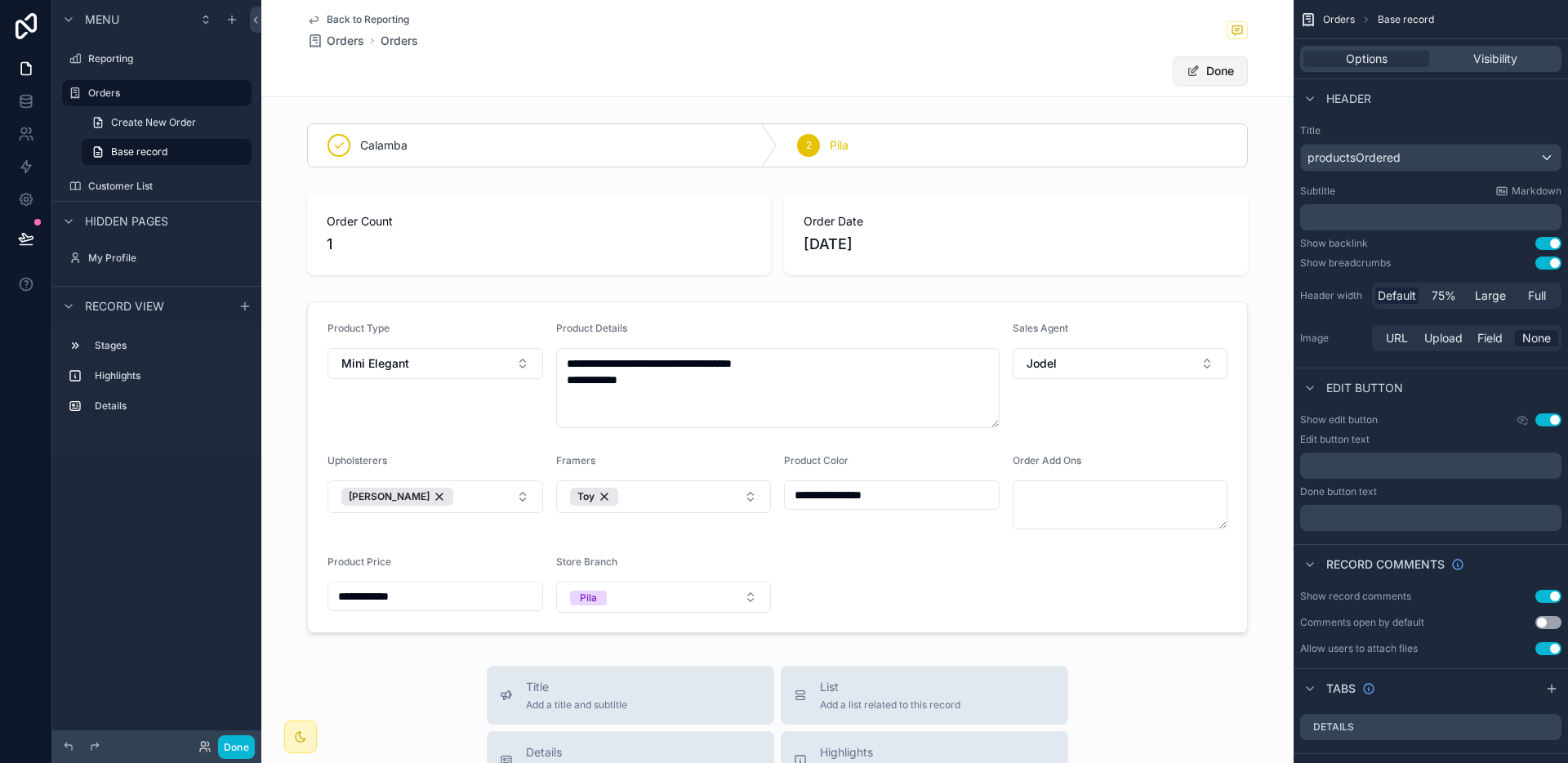
click at [1219, 80] on button "Done" at bounding box center [1210, 71] width 75 height 30
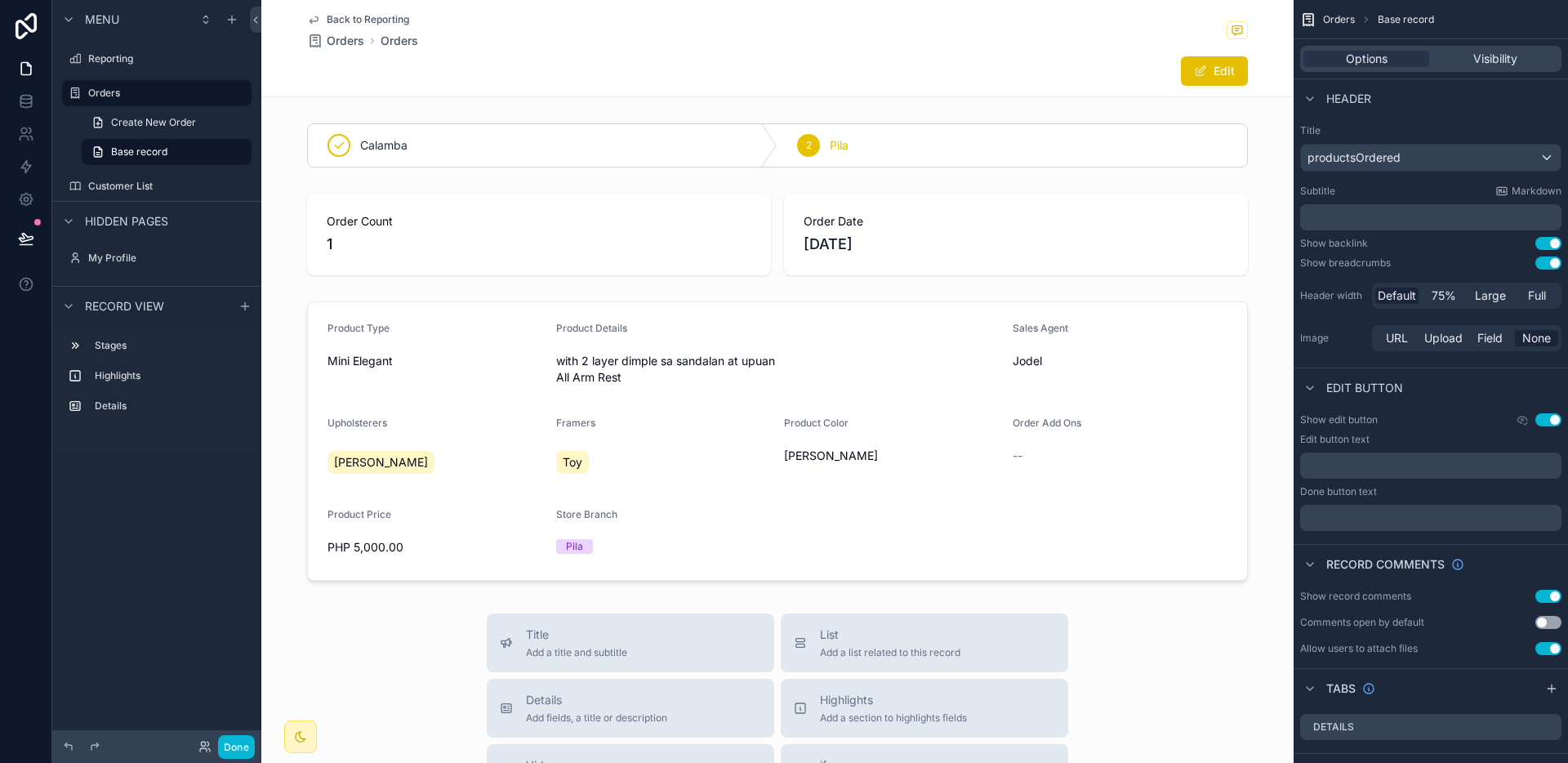
click at [1318, 23] on div "Orders Base record" at bounding box center [1431, 19] width 274 height 39
click at [1465, 53] on div "Visibility" at bounding box center [1495, 59] width 126 height 16
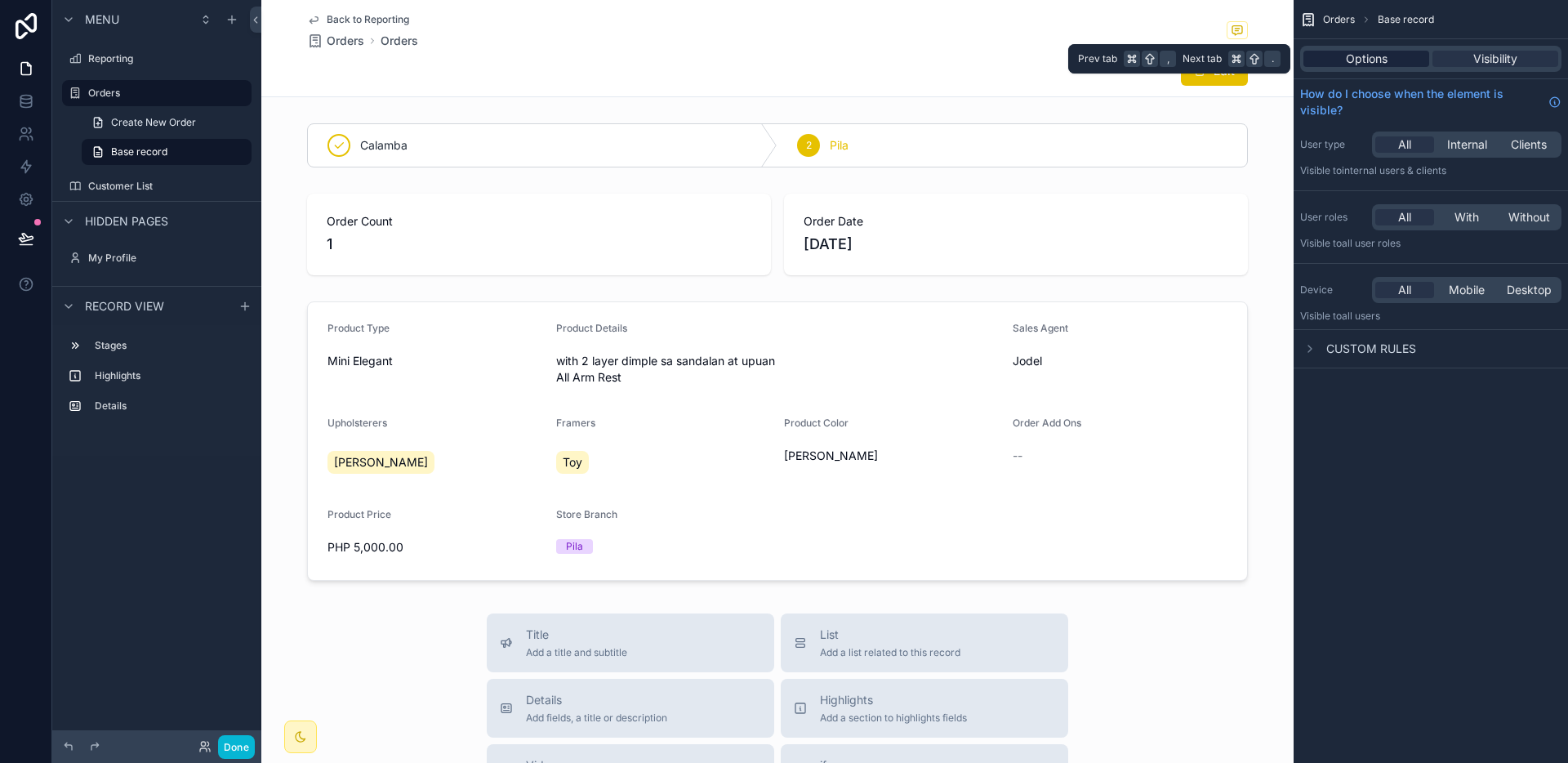
click at [1372, 56] on span "Options" at bounding box center [1366, 59] width 41 height 16
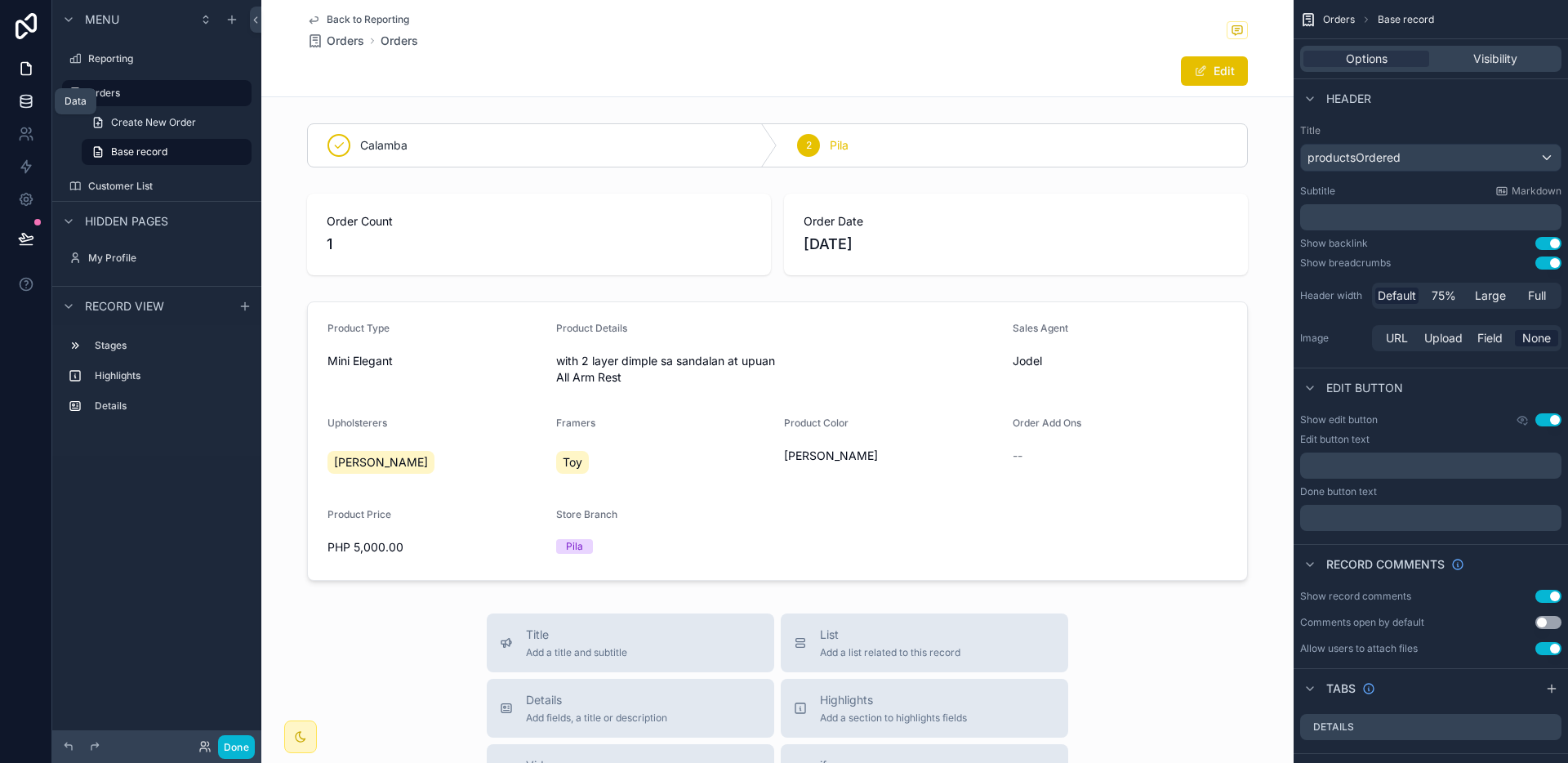
click at [40, 107] on link at bounding box center [26, 101] width 52 height 33
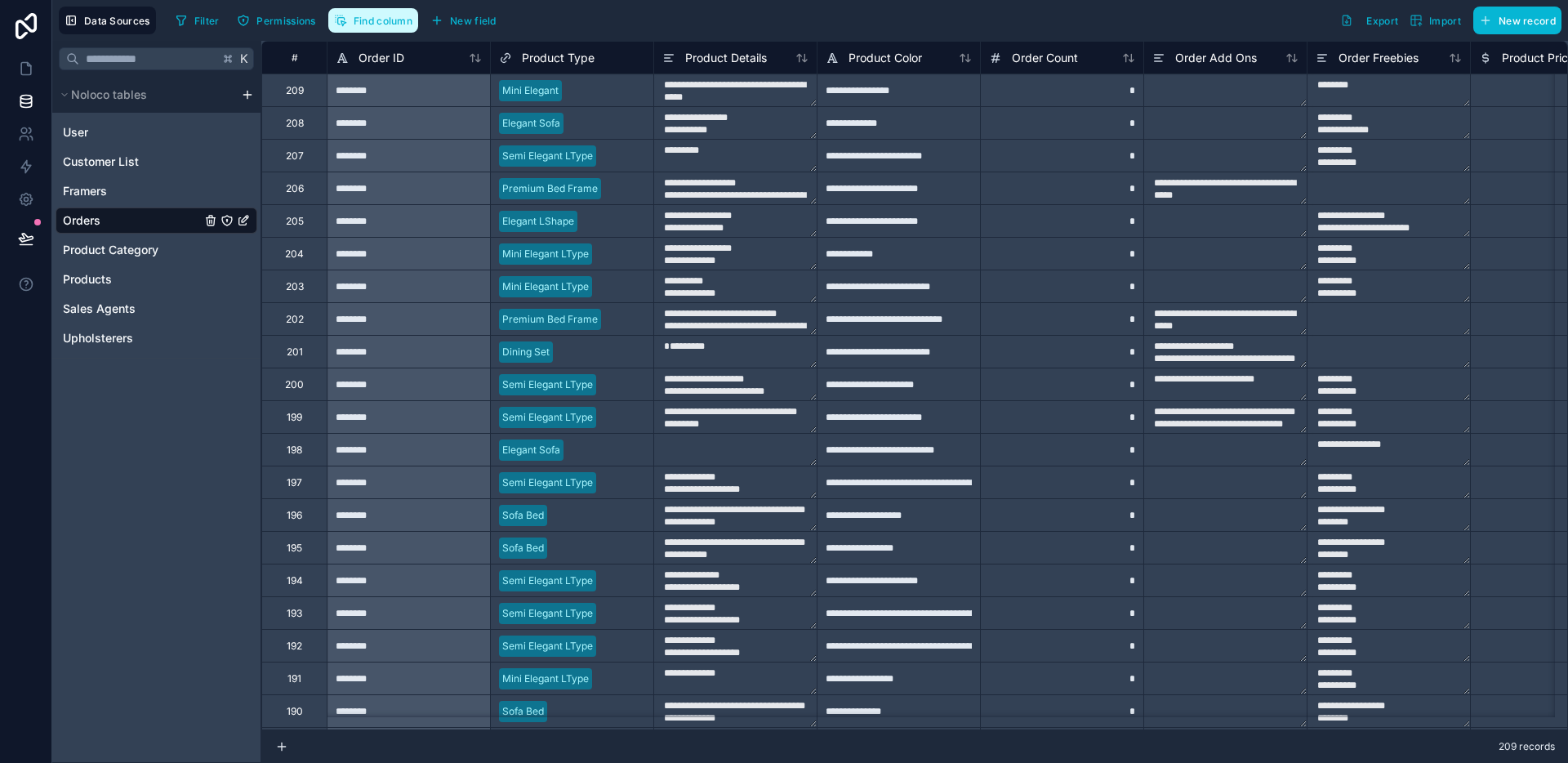
click at [399, 30] on button "Find column" at bounding box center [373, 21] width 90 height 25
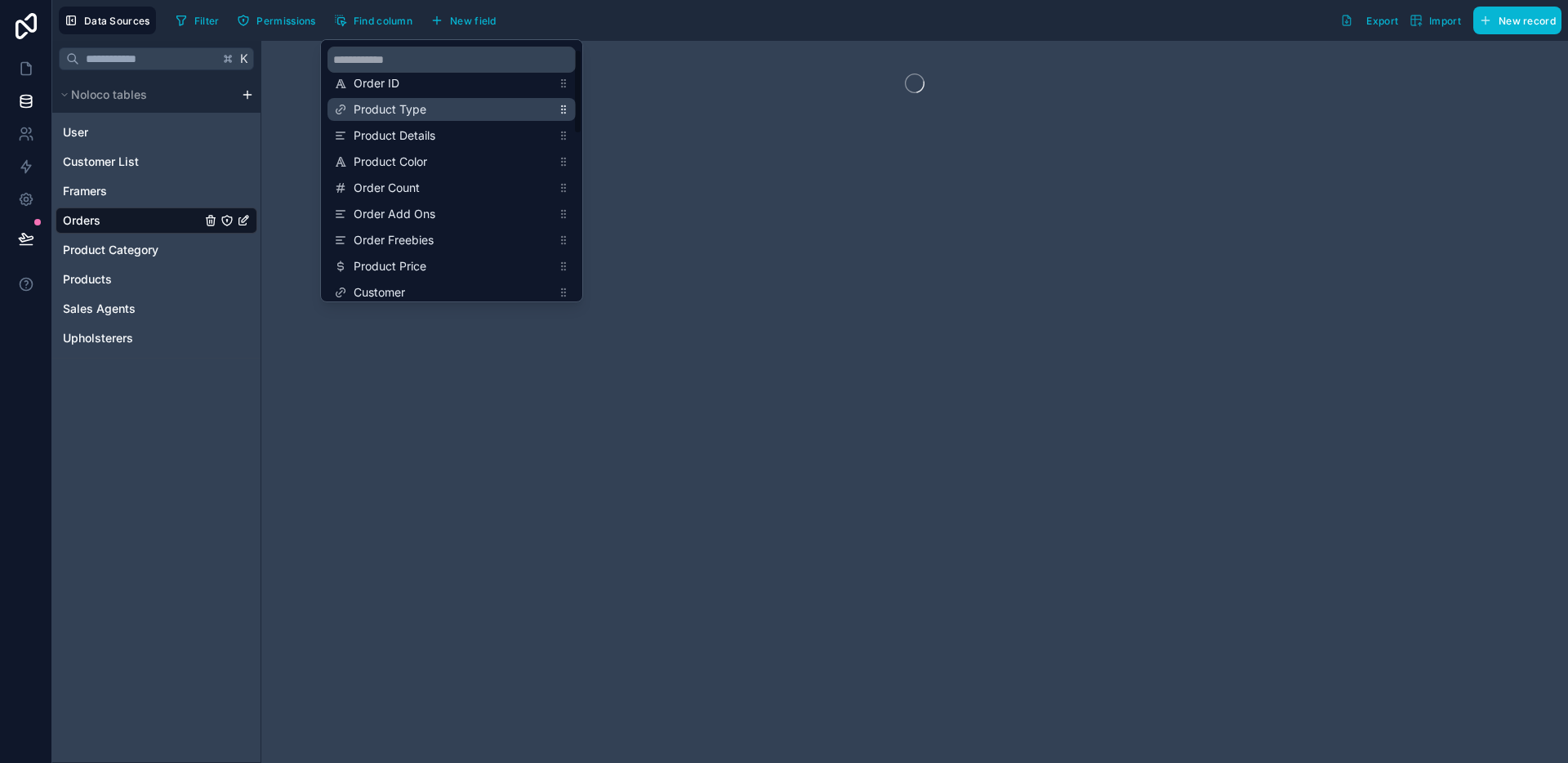
scroll to position [51, 0]
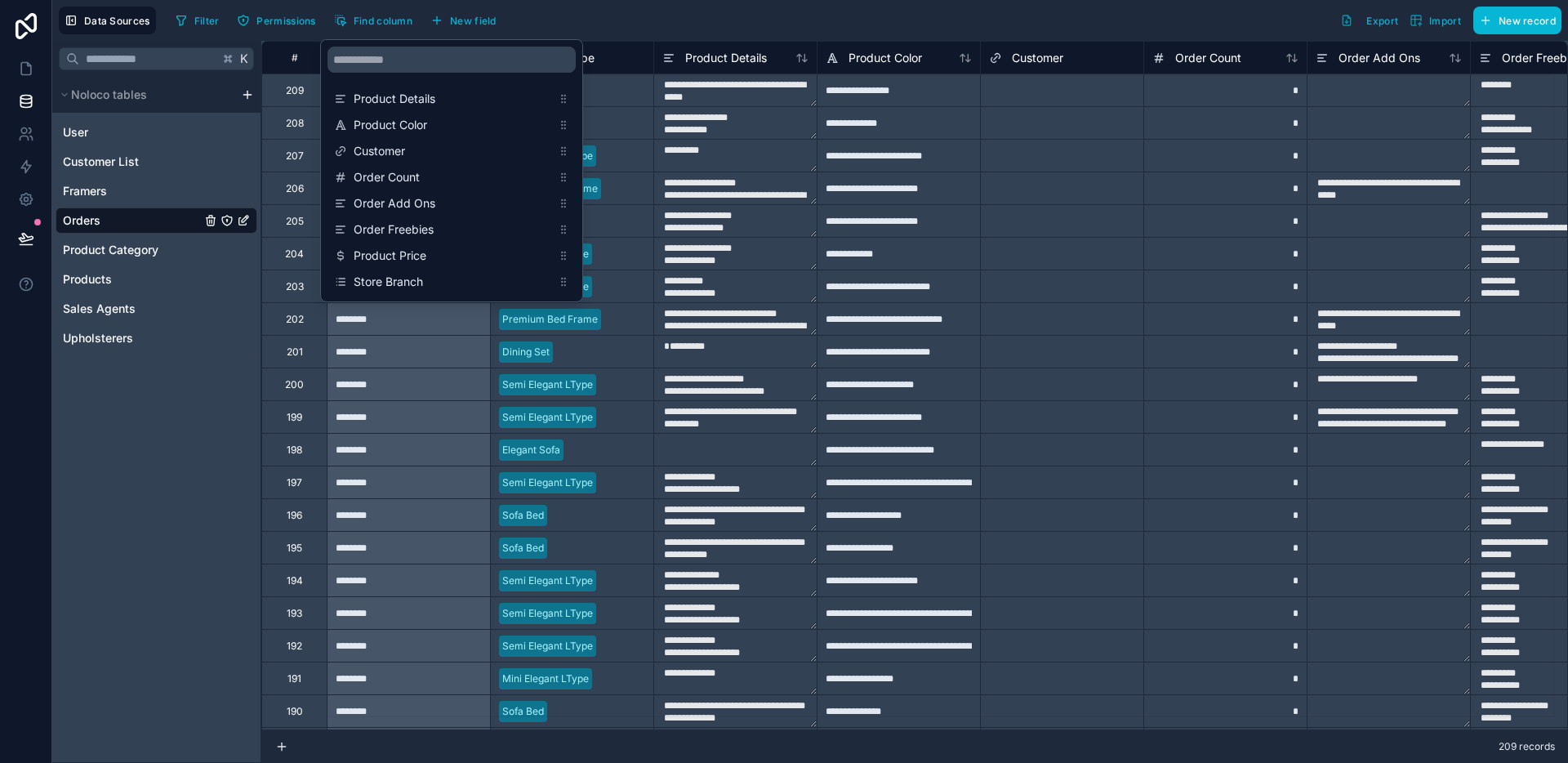
drag, startPoint x: 562, startPoint y: 254, endPoint x: 550, endPoint y: 164, distance: 90.8
click at [986, 181] on div "Select a Customer" at bounding box center [1061, 188] width 162 height 16
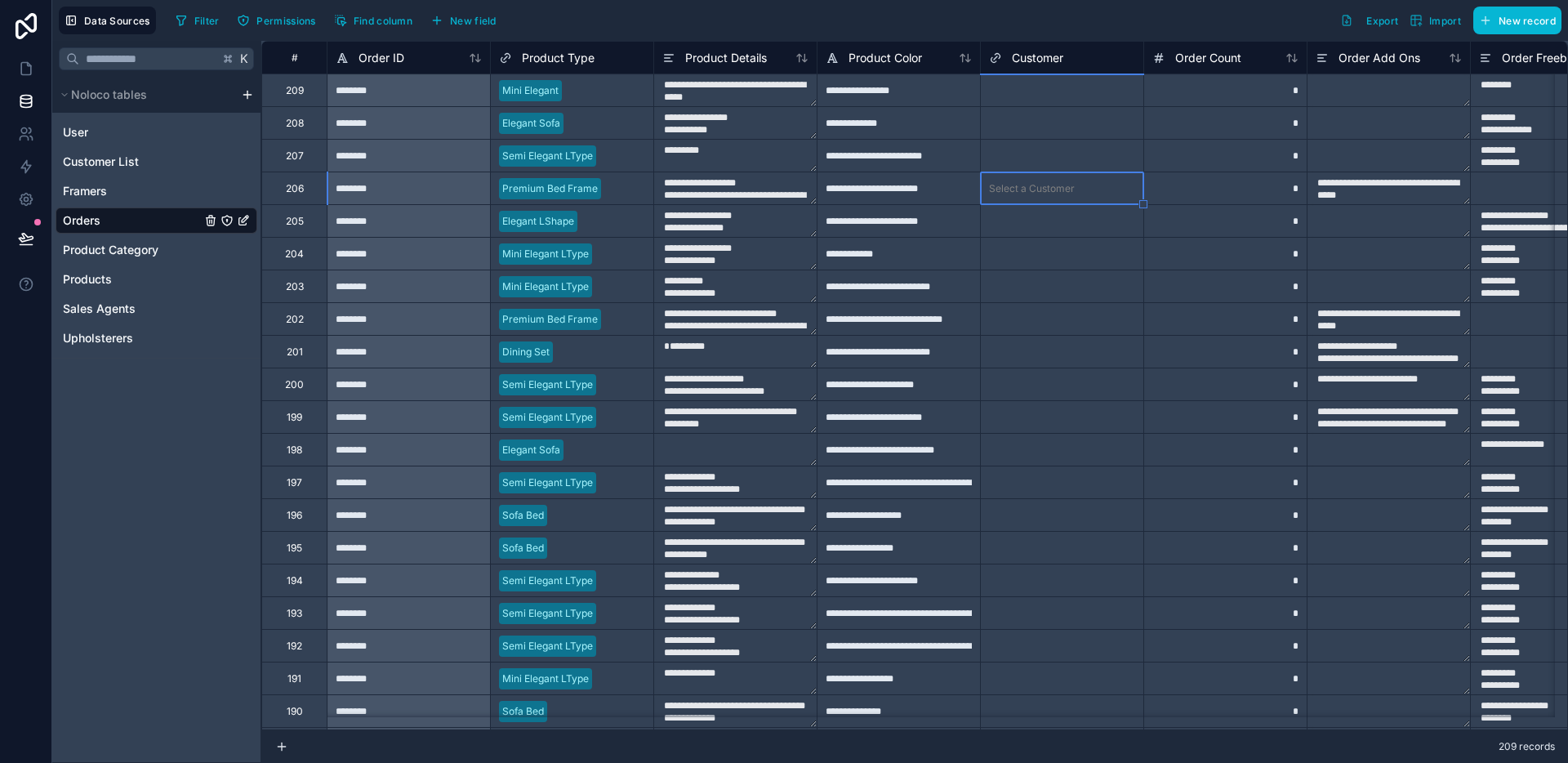
click at [1029, 88] on div "Select a Customer" at bounding box center [1031, 91] width 85 height 13
click at [1028, 88] on div "Select a Customer" at bounding box center [1031, 91] width 85 height 13
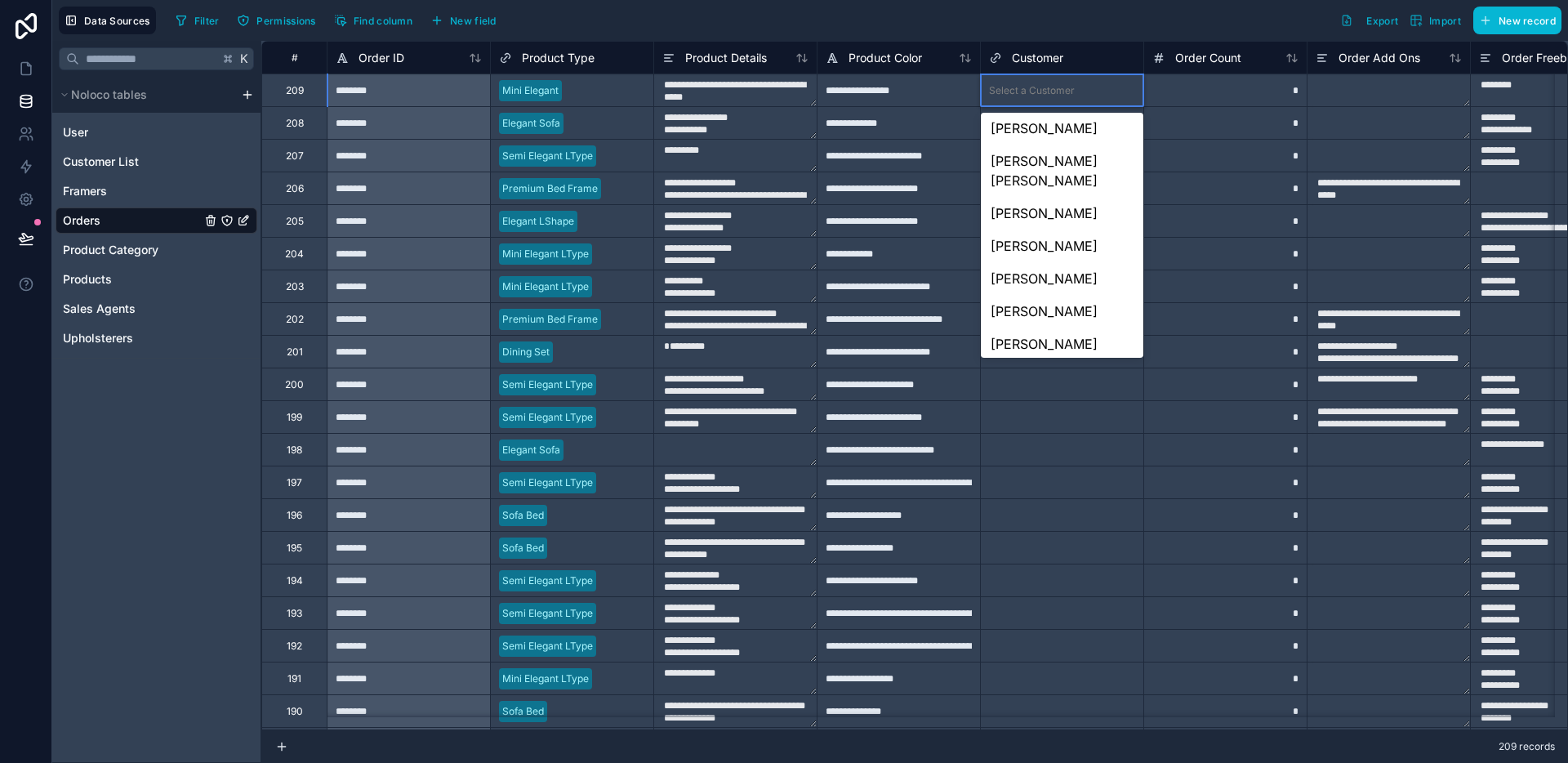
scroll to position [1415, 0]
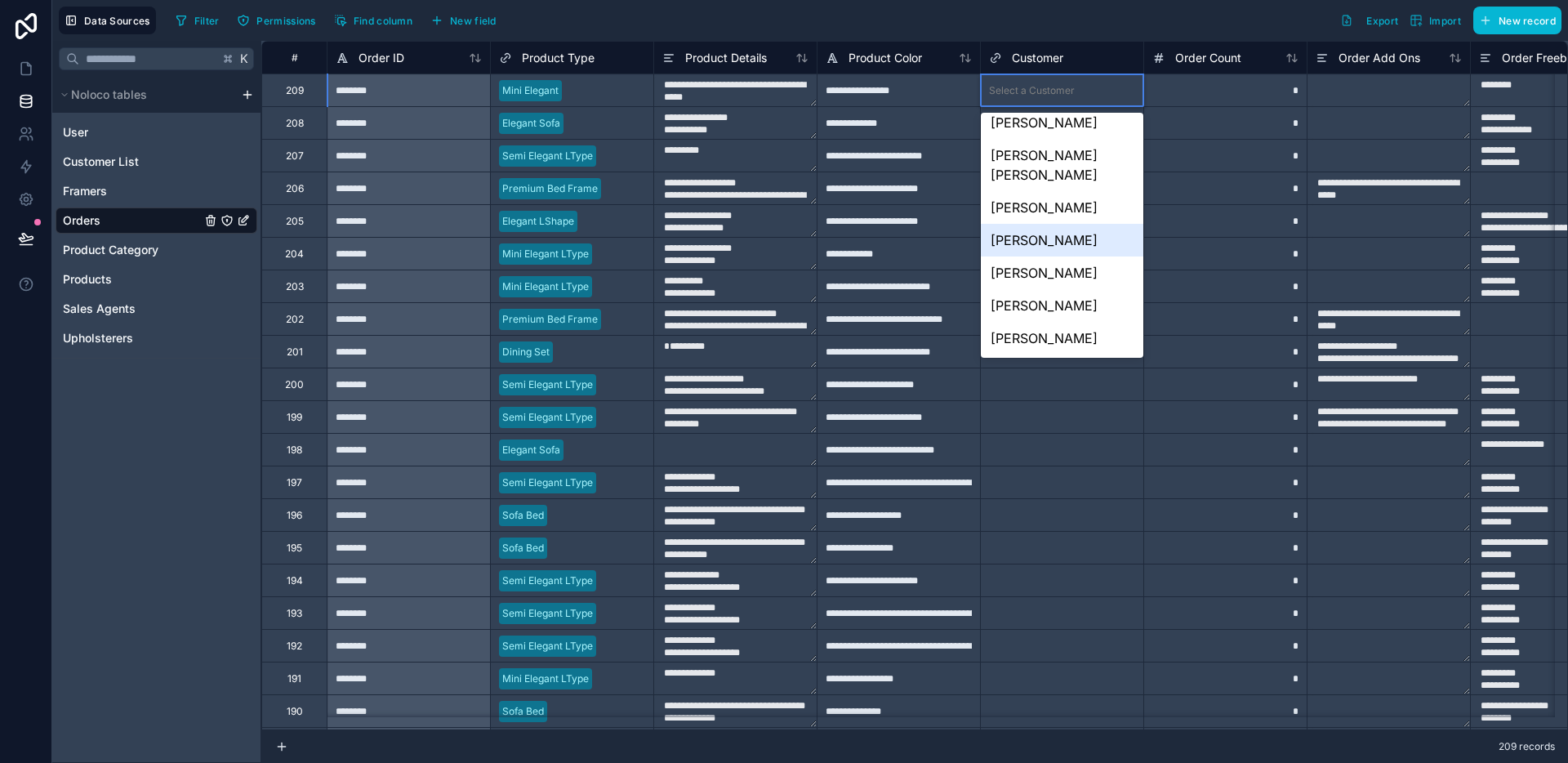
click at [1203, 145] on div "*" at bounding box center [1224, 155] width 163 height 33
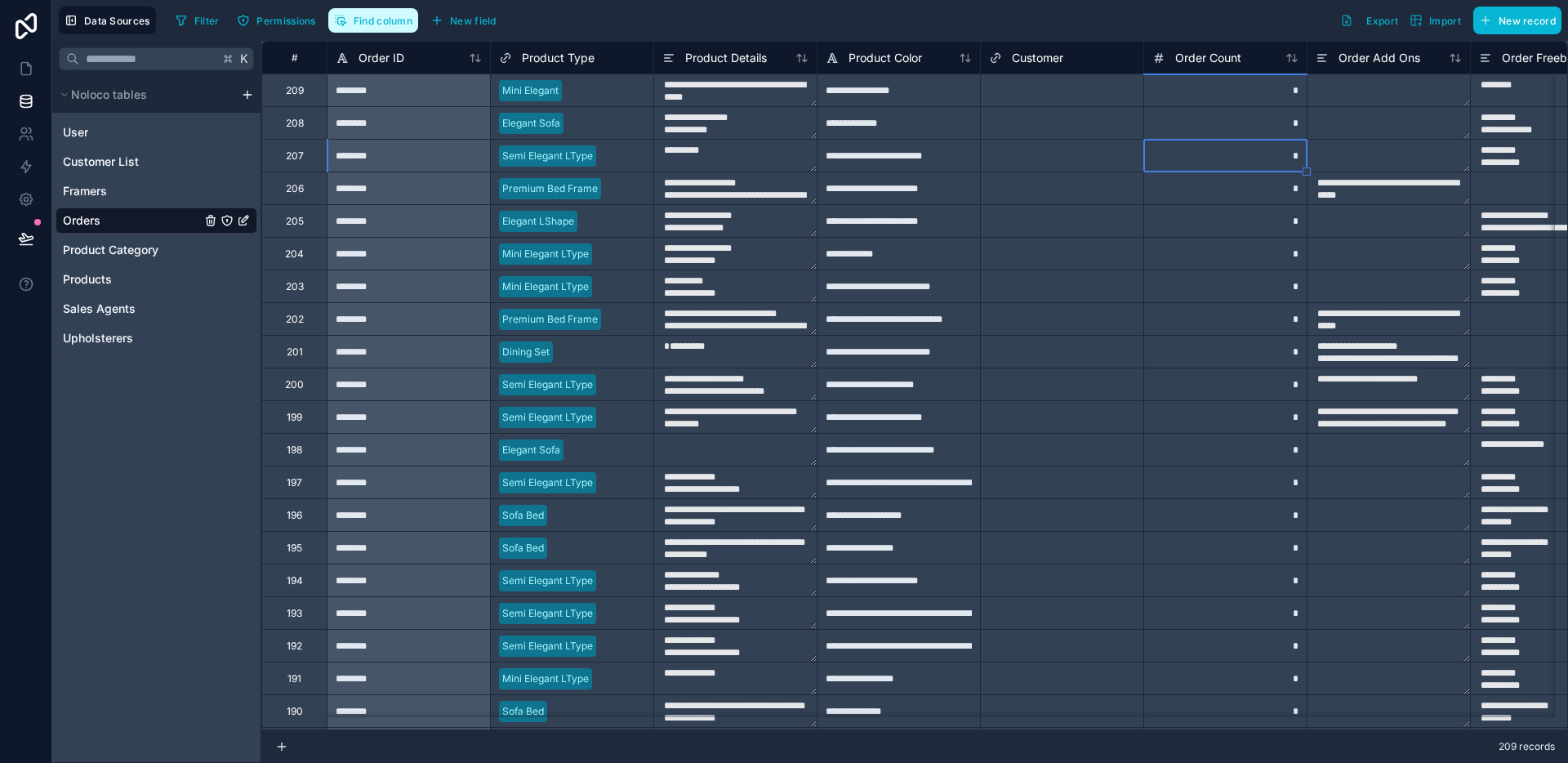
click at [386, 16] on span "Find column" at bounding box center [382, 20] width 59 height 12
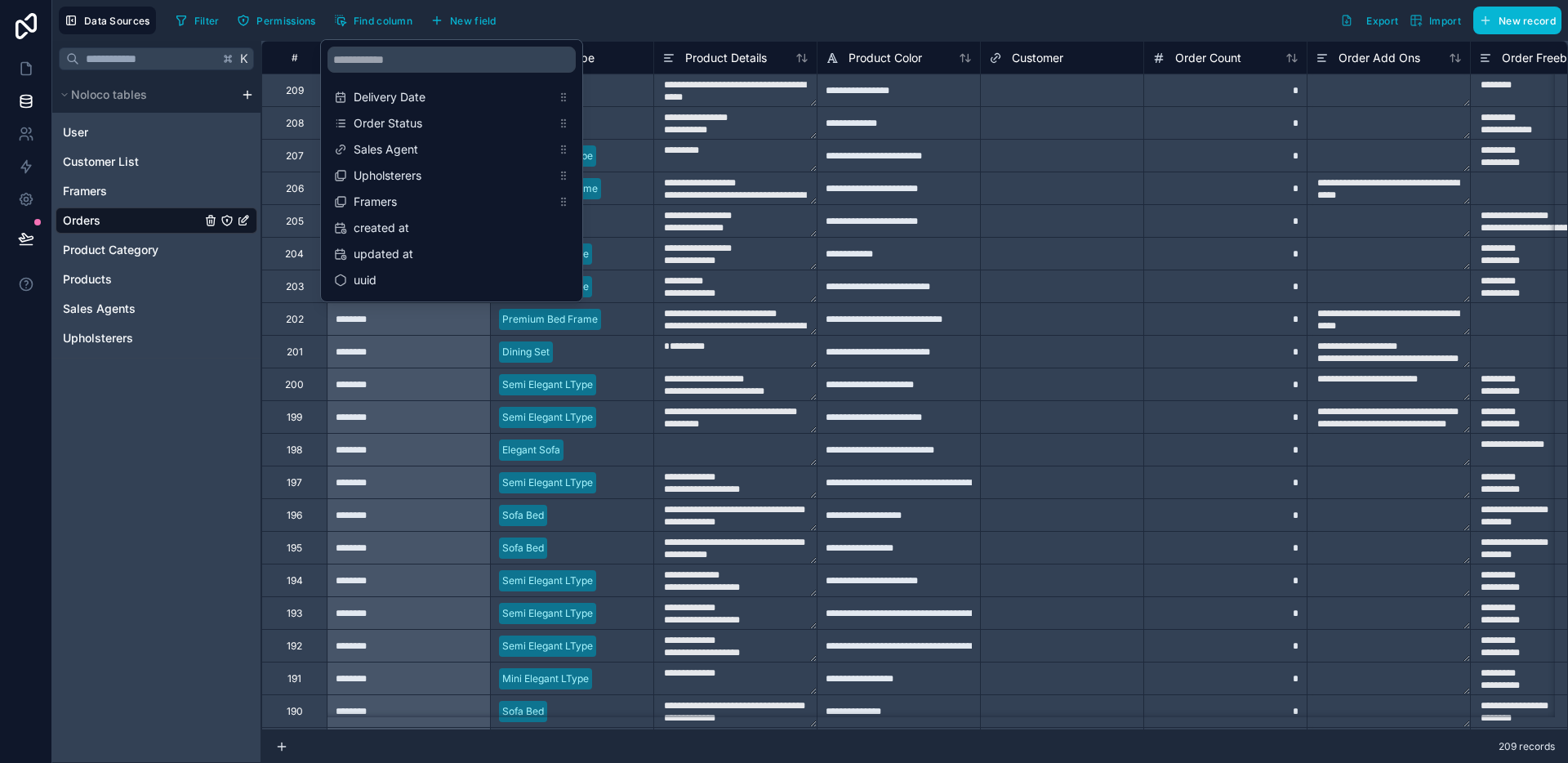
scroll to position [470, 0]
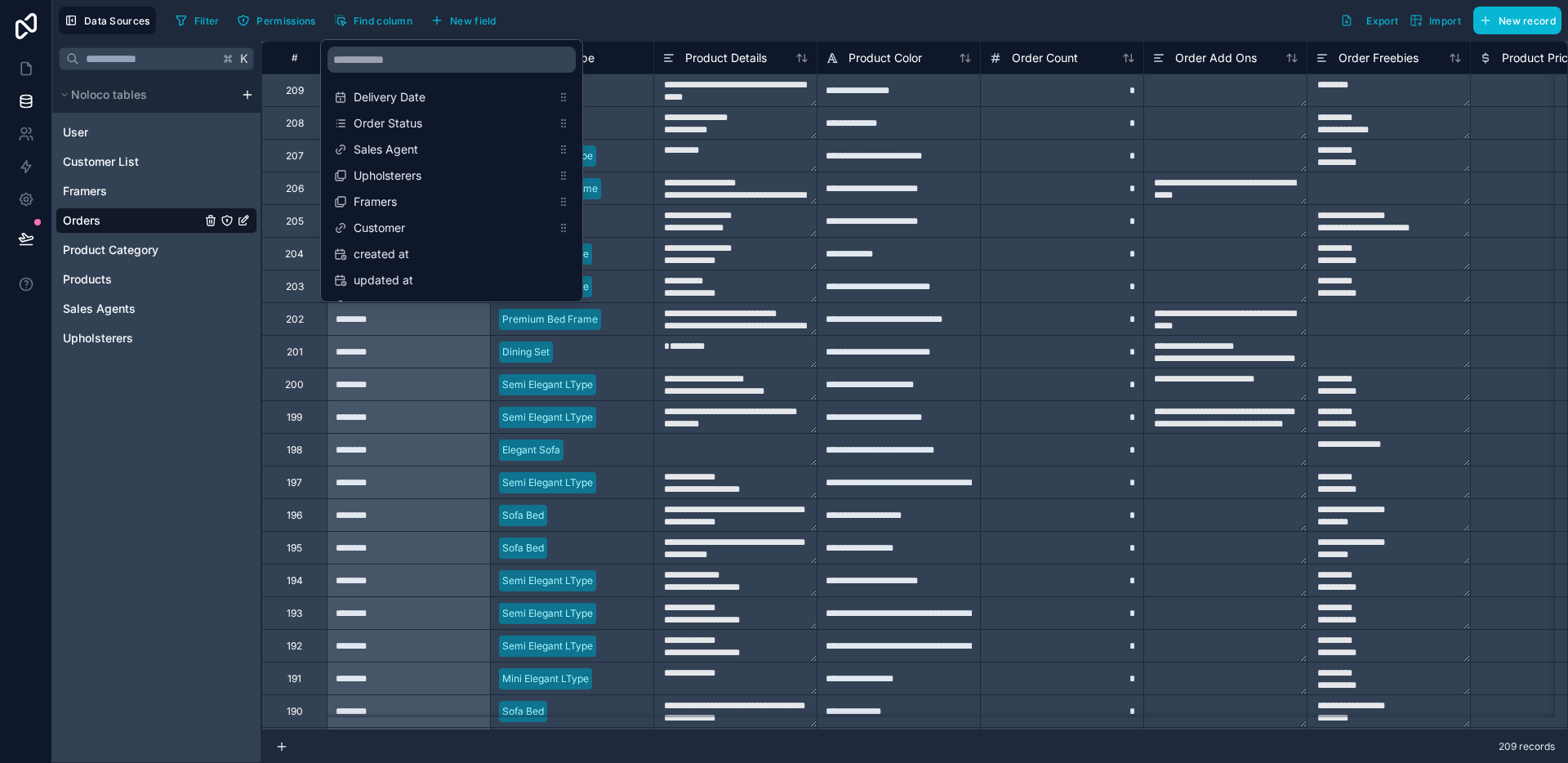
click at [674, 169] on textarea "*********" at bounding box center [735, 155] width 162 height 32
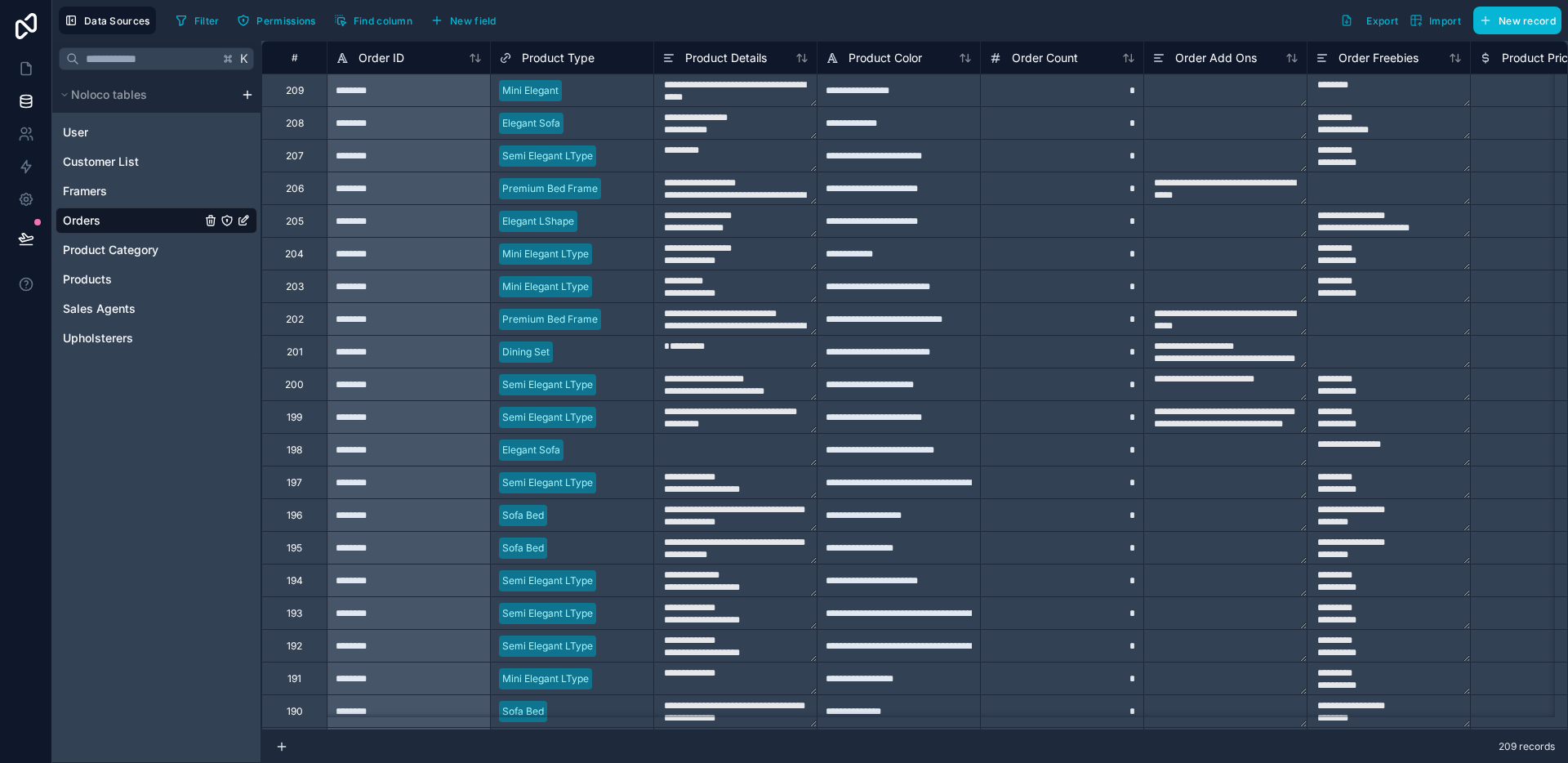
click at [658, 34] on div "Filter Permissions Find column New field Export Import New record" at bounding box center [865, 20] width 1392 height 28
click at [26, 72] on icon at bounding box center [26, 68] width 16 height 16
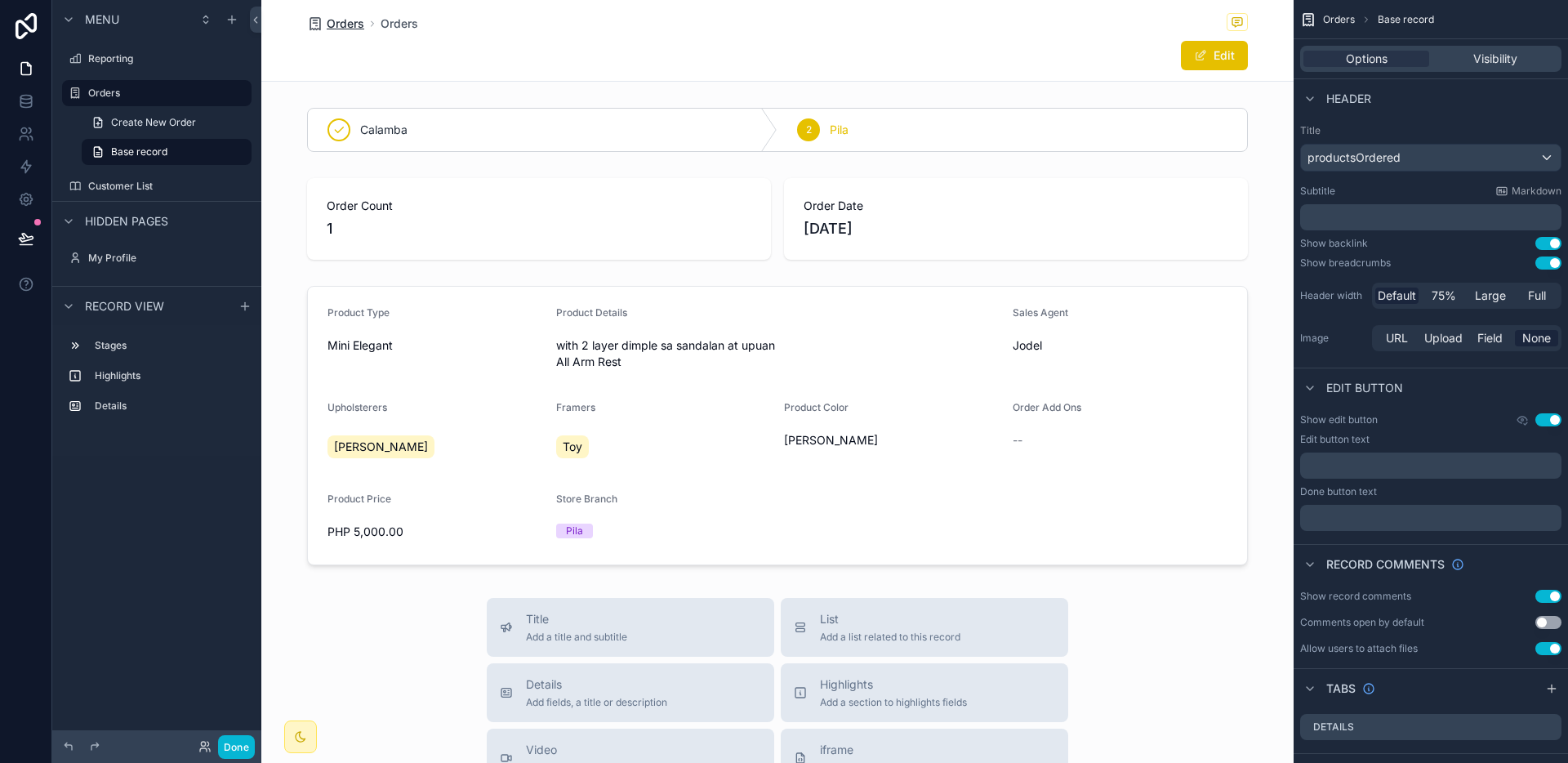
click at [326, 21] on span "Orders" at bounding box center [344, 23] width 37 height 16
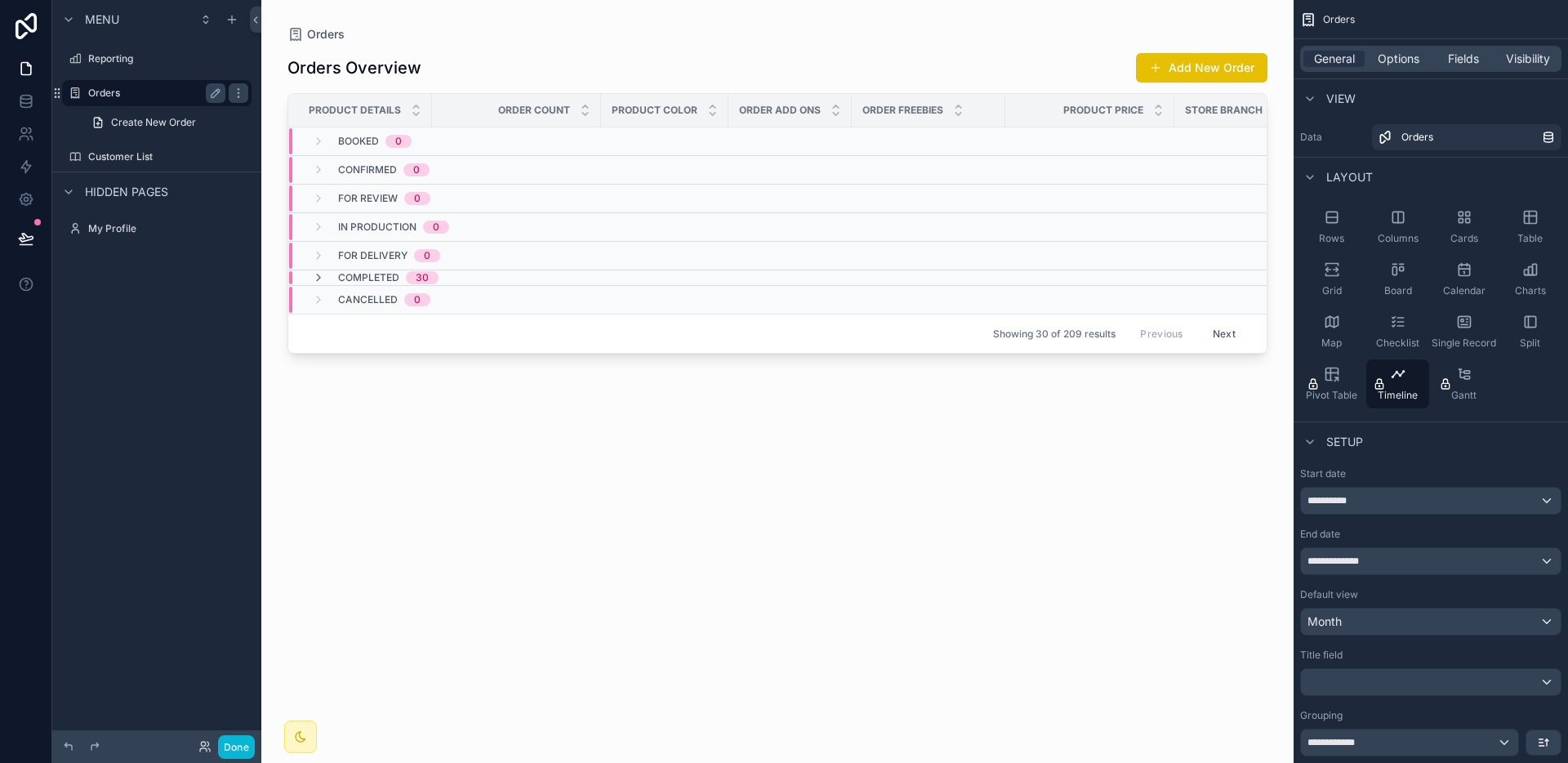
click at [145, 93] on label "Orders" at bounding box center [154, 93] width 131 height 13
click at [133, 64] on label "Reporting" at bounding box center [154, 59] width 131 height 13
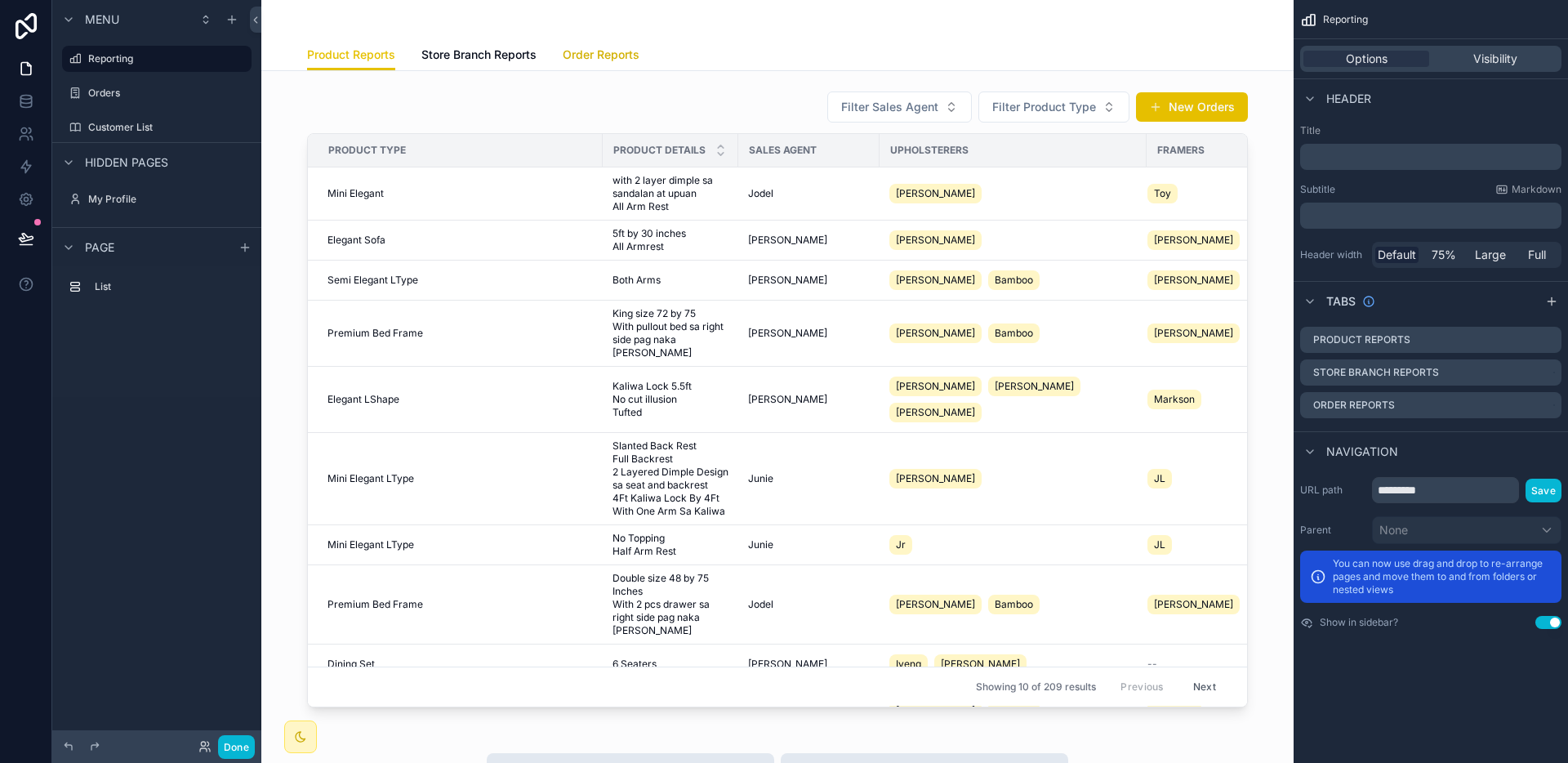
click at [591, 65] on link "Order Reports" at bounding box center [601, 57] width 77 height 33
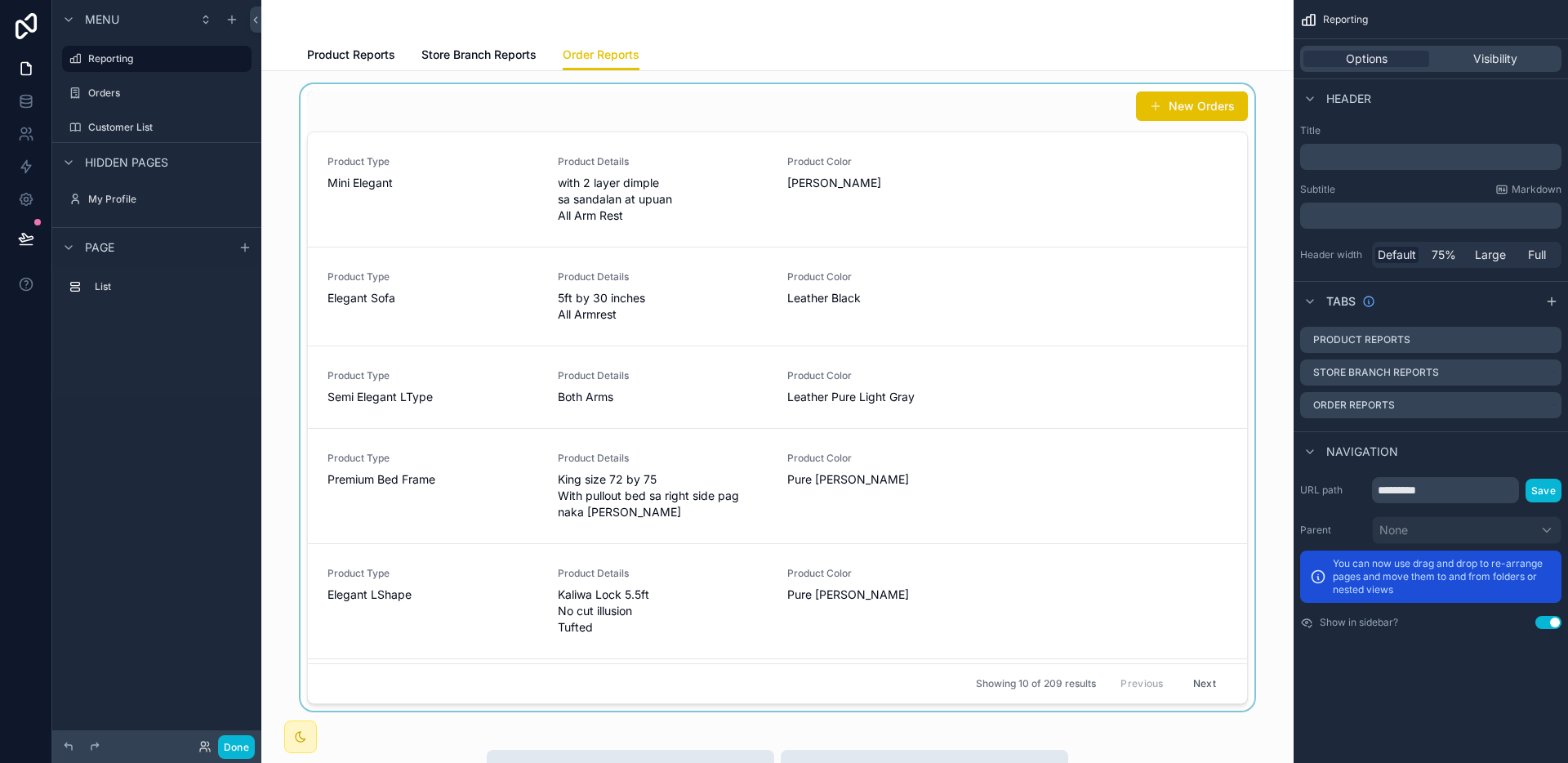
click at [1043, 151] on div "scrollable content" at bounding box center [777, 397] width 1006 height 627
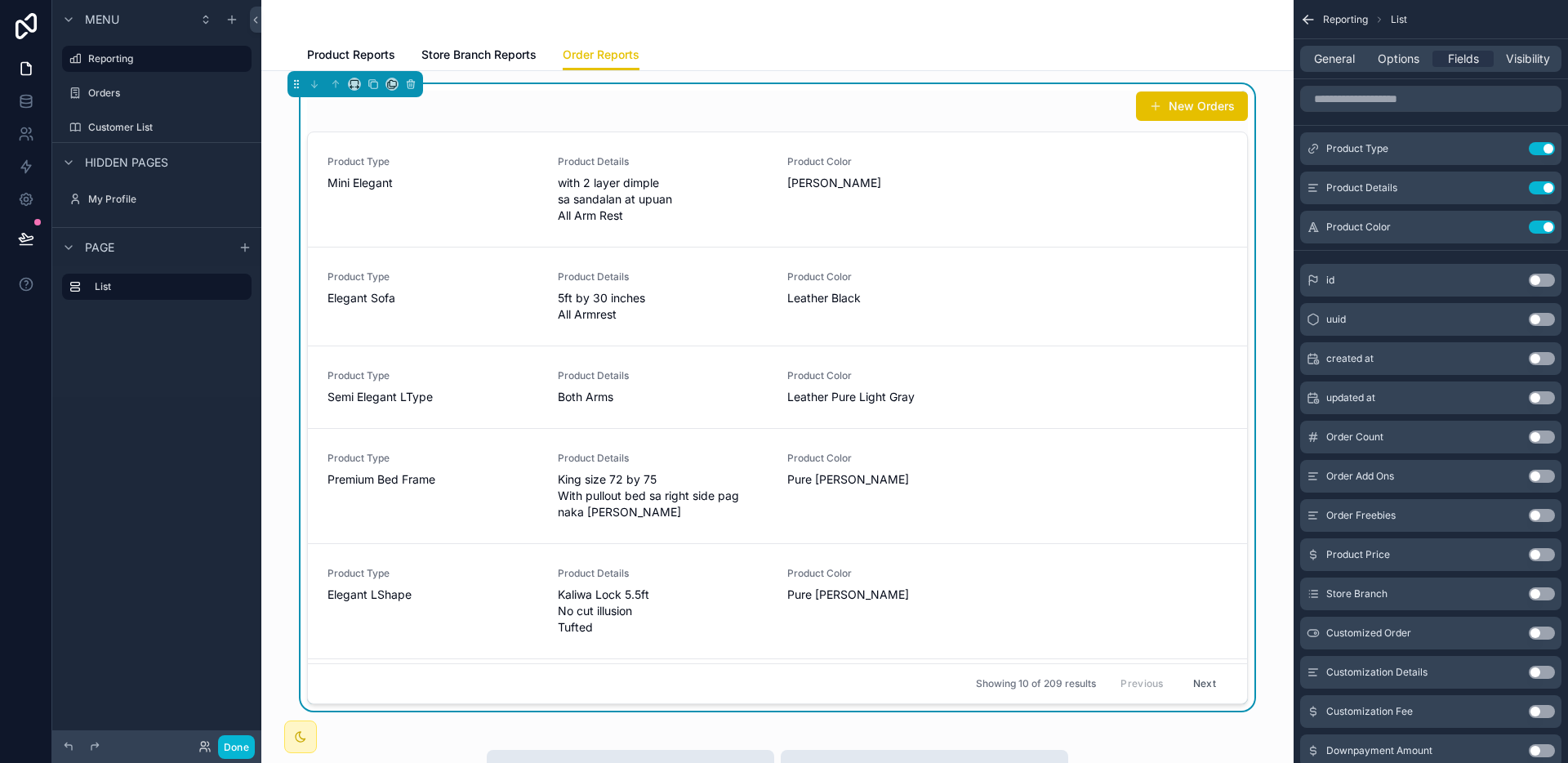
click at [1542, 596] on button "Use setting" at bounding box center [1541, 594] width 26 height 13
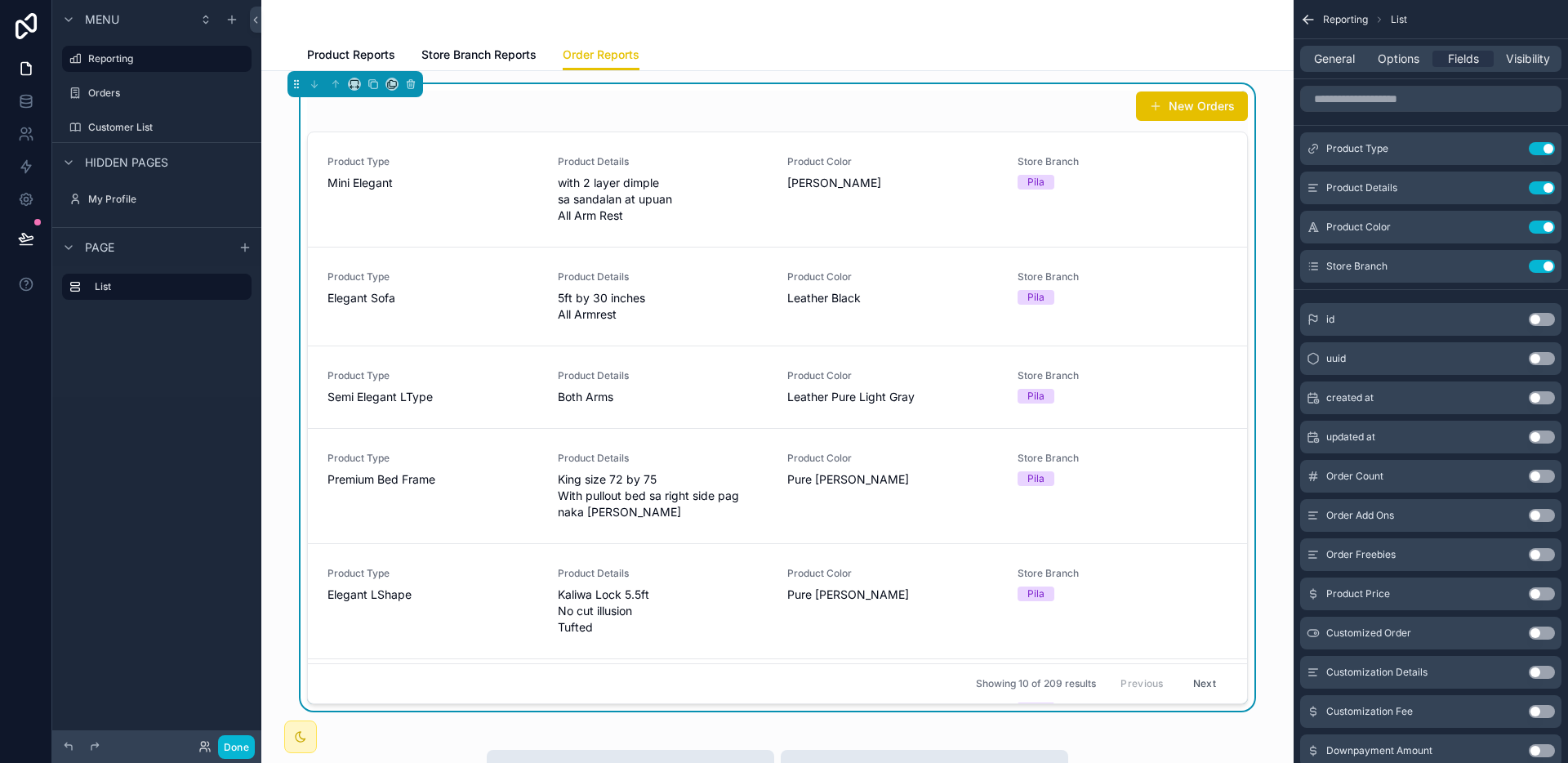
click at [1542, 596] on button "Use setting" at bounding box center [1541, 594] width 26 height 13
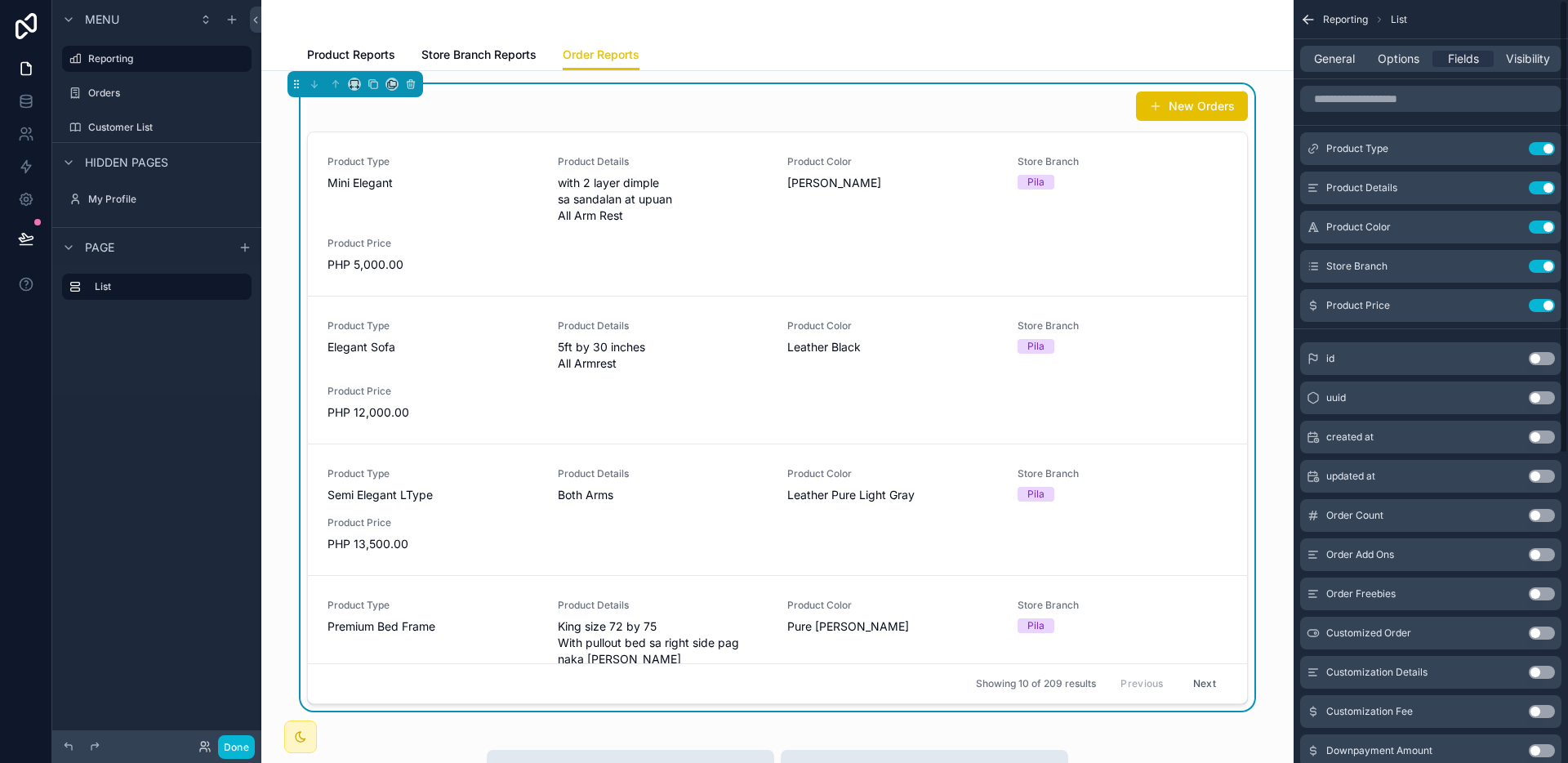
click at [1407, 77] on div "General Options Fields Visibility" at bounding box center [1431, 59] width 274 height 39
click at [1405, 67] on div "General Options Fields Visibility" at bounding box center [1431, 59] width 261 height 26
click at [1348, 58] on span "General" at bounding box center [1334, 59] width 41 height 16
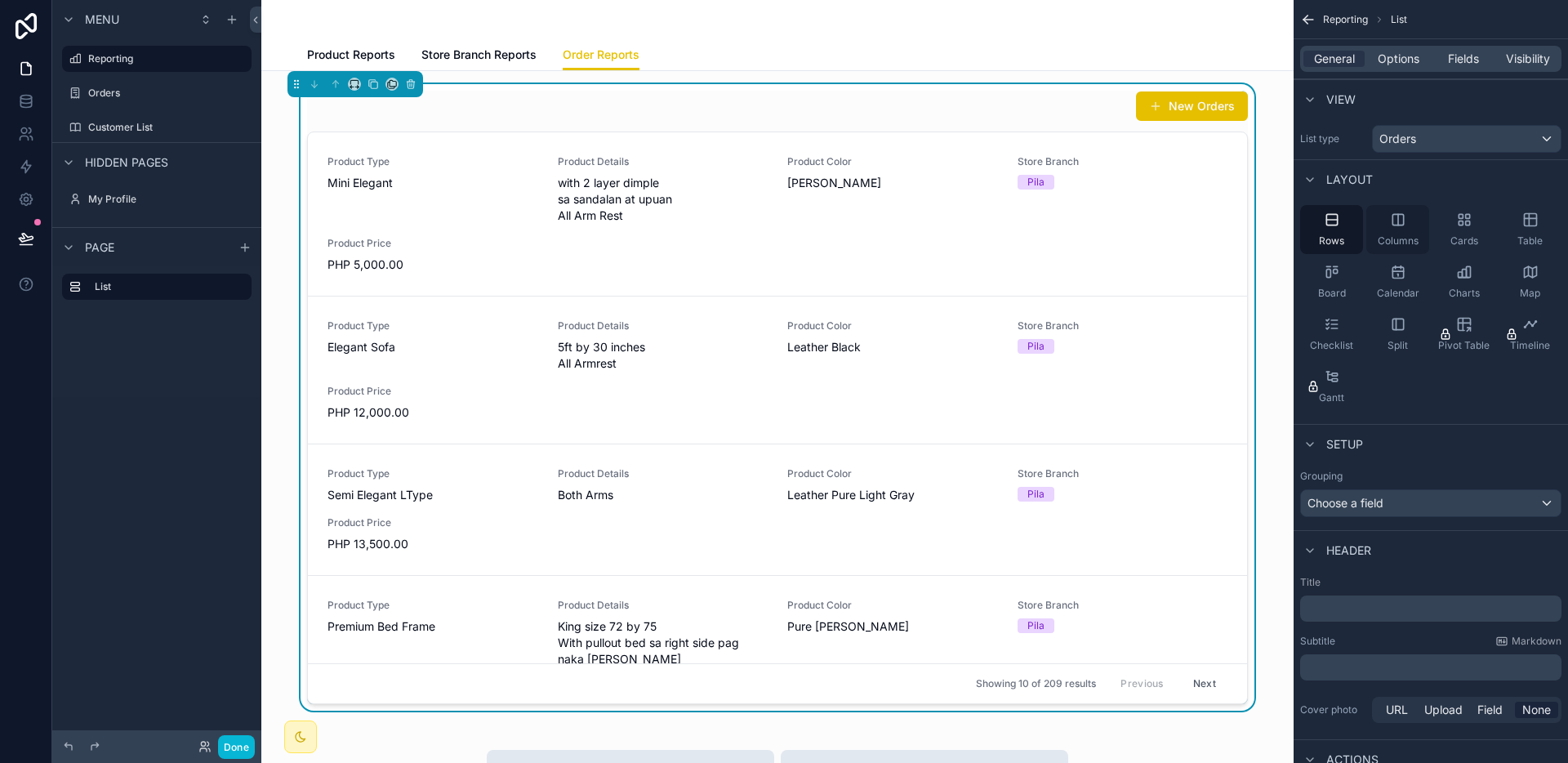
click at [1392, 217] on icon "scrollable content" at bounding box center [1397, 219] width 11 height 11
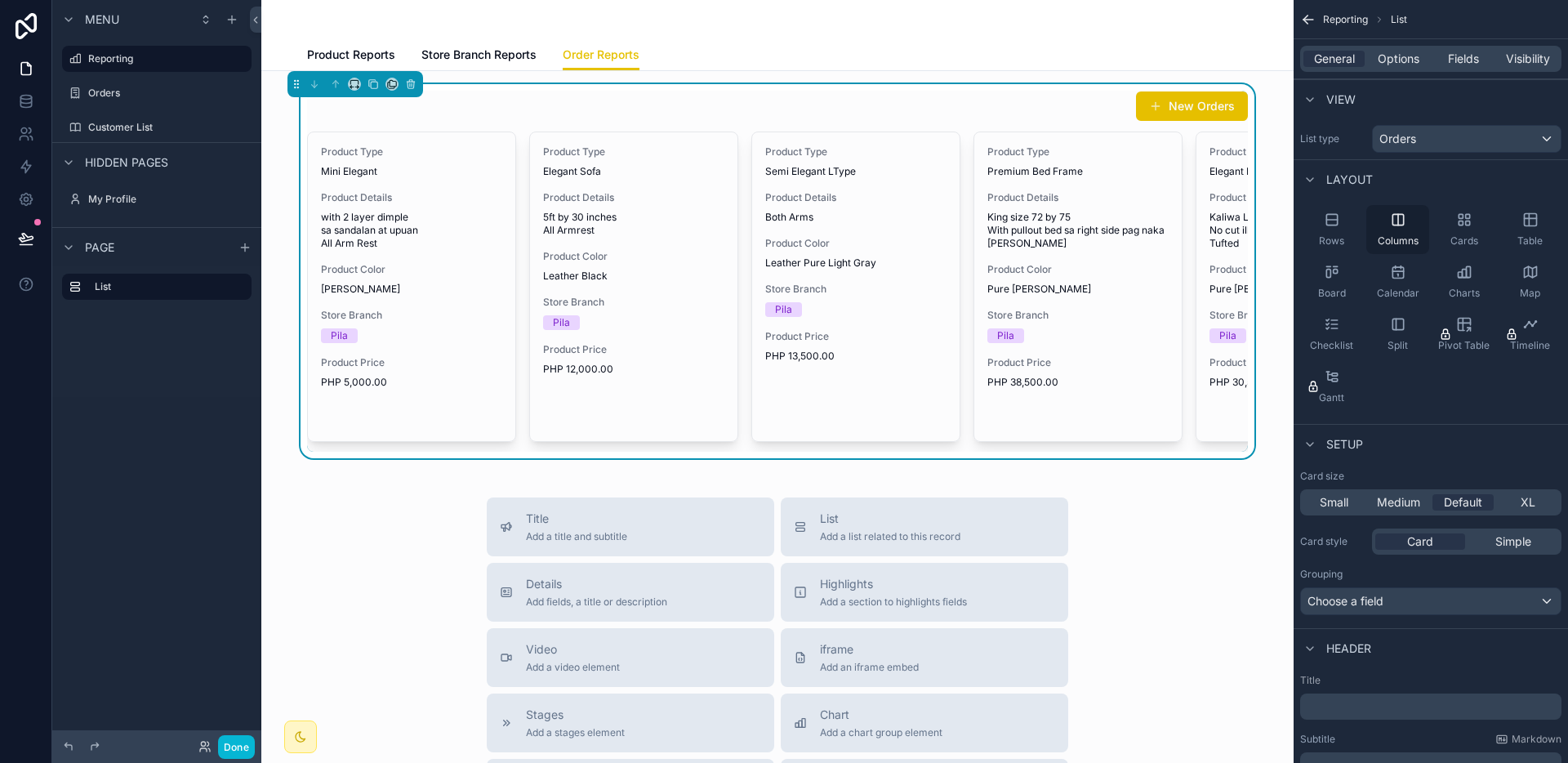
click at [1380, 219] on div "Columns" at bounding box center [1398, 229] width 63 height 49
click at [1356, 219] on div "Rows" at bounding box center [1332, 229] width 63 height 49
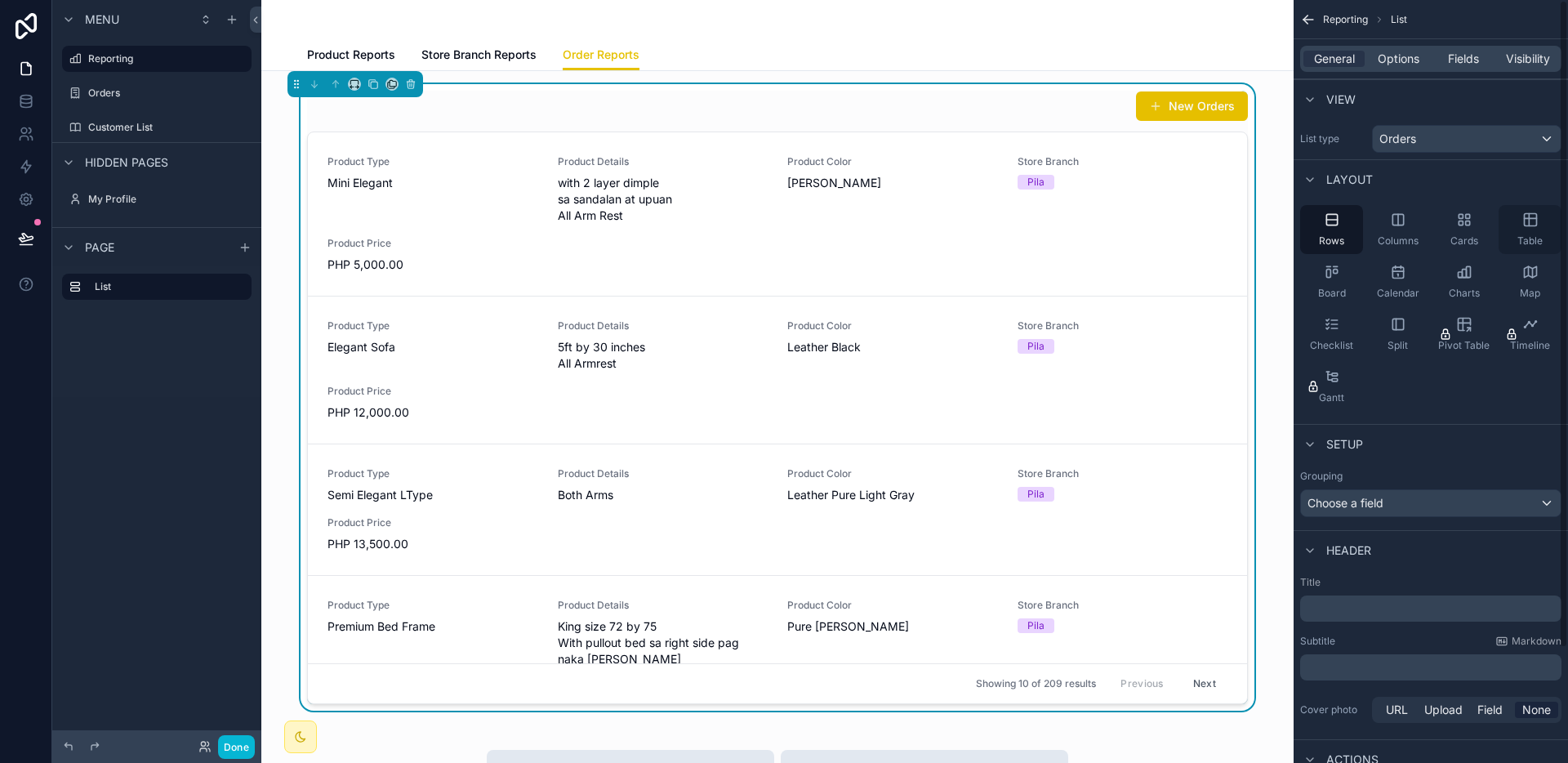
click at [1522, 225] on icon "scrollable content" at bounding box center [1530, 219] width 16 height 16
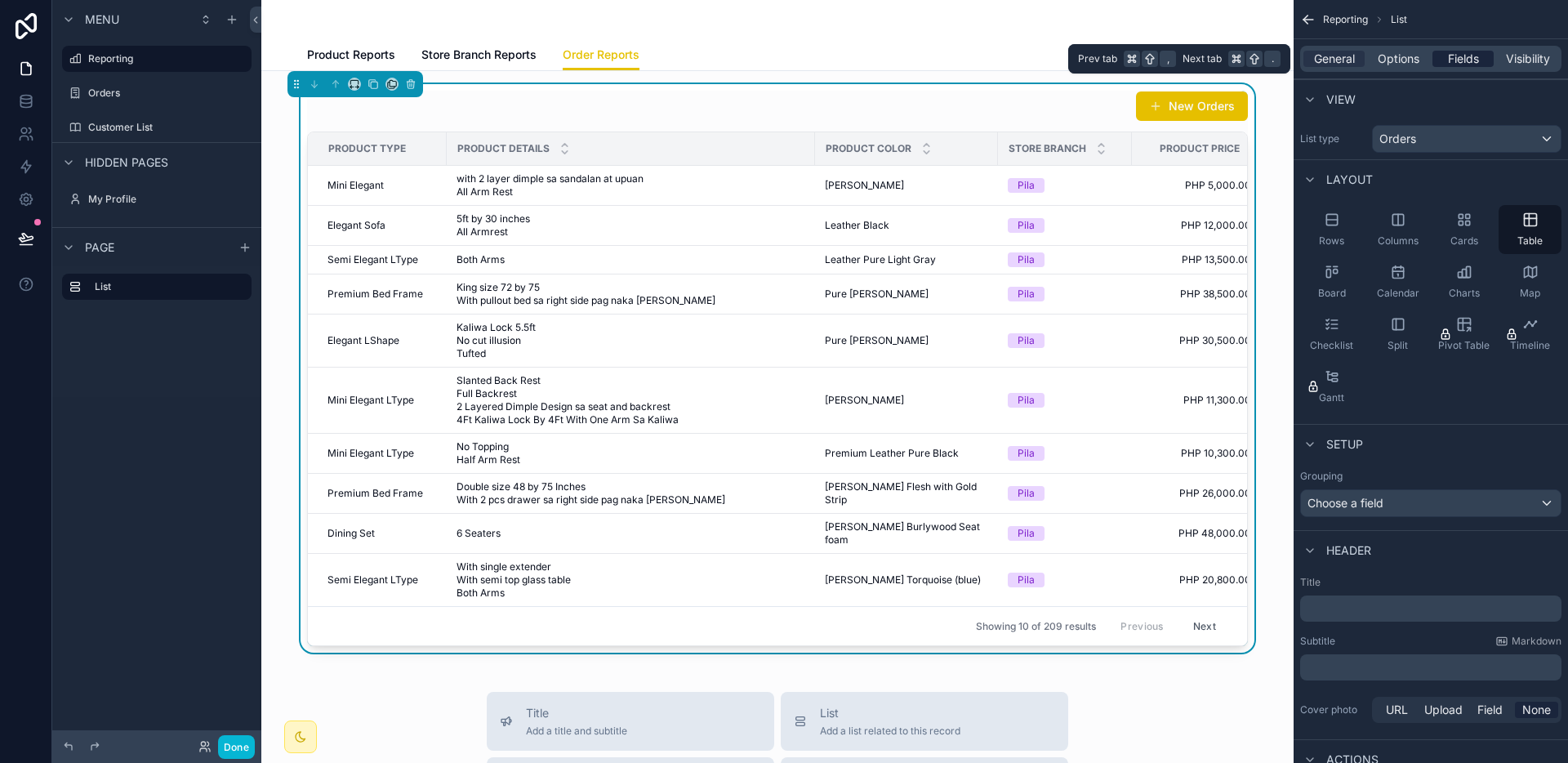
click at [1453, 65] on span "Fields" at bounding box center [1463, 59] width 31 height 16
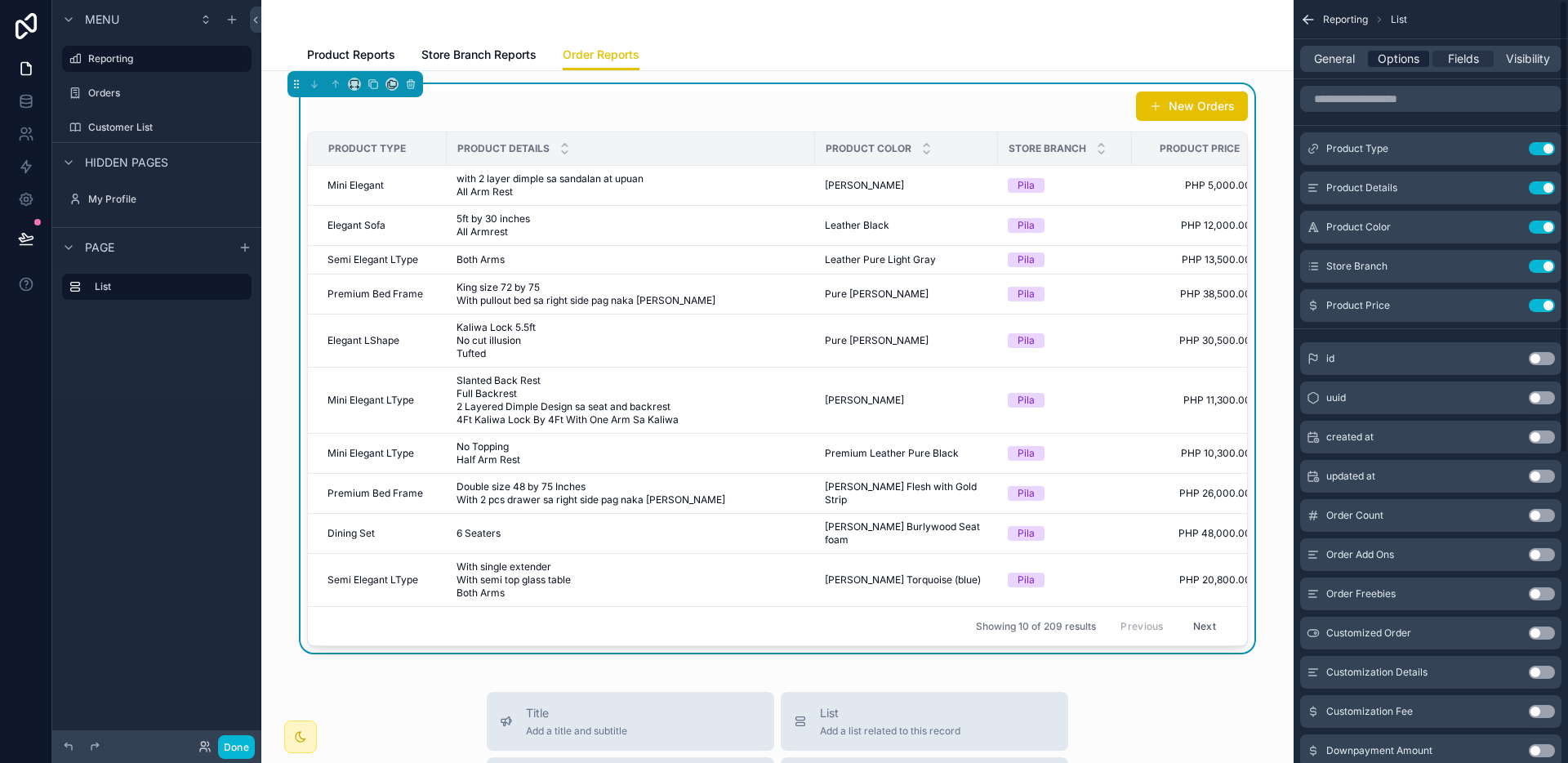
click at [1393, 69] on div "General Options Fields Visibility" at bounding box center [1431, 59] width 261 height 26
click at [1393, 63] on span "Options" at bounding box center [1398, 59] width 41 height 16
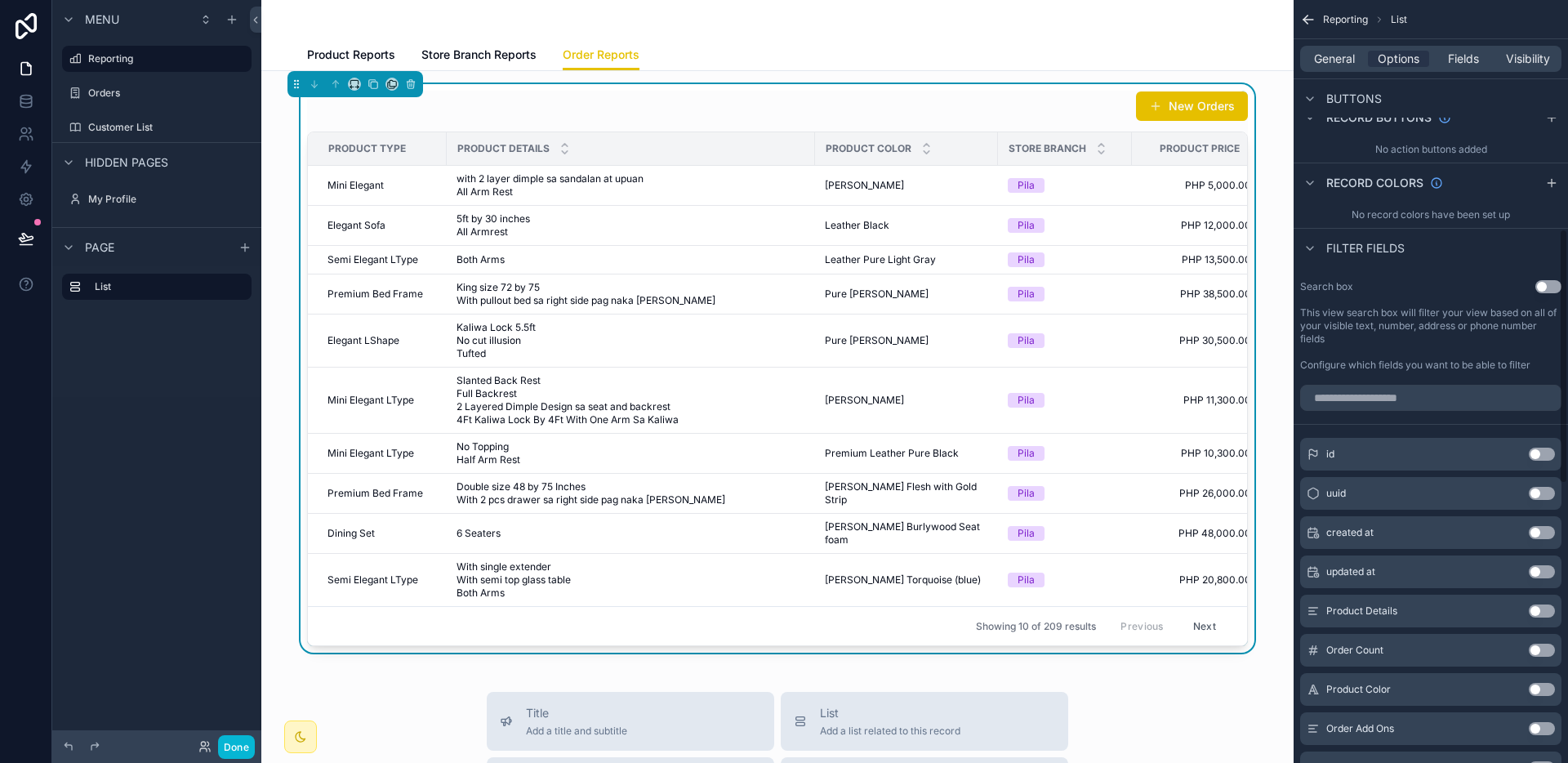
scroll to position [680, 0]
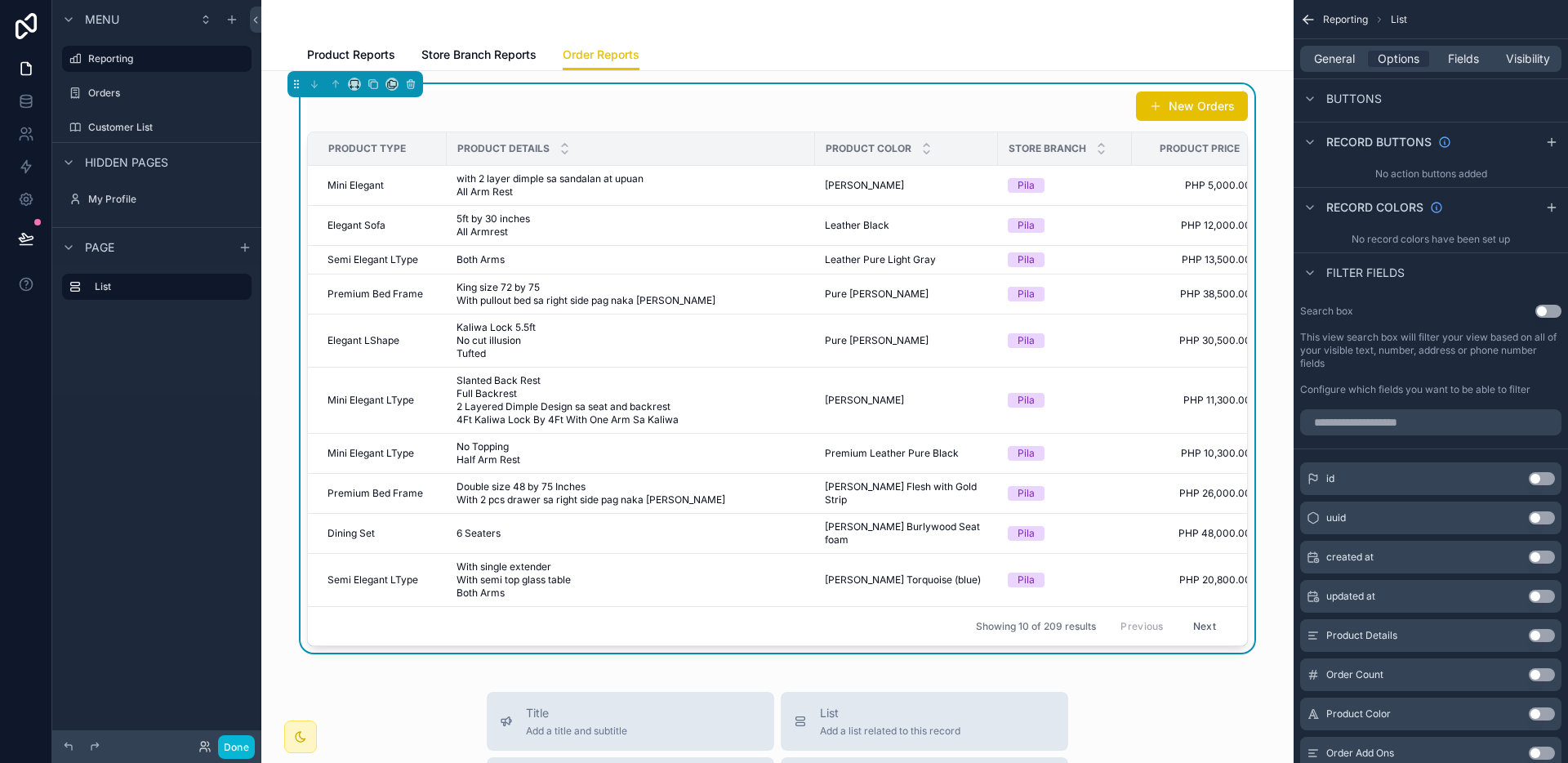
click at [1543, 316] on button "Use setting" at bounding box center [1548, 311] width 26 height 13
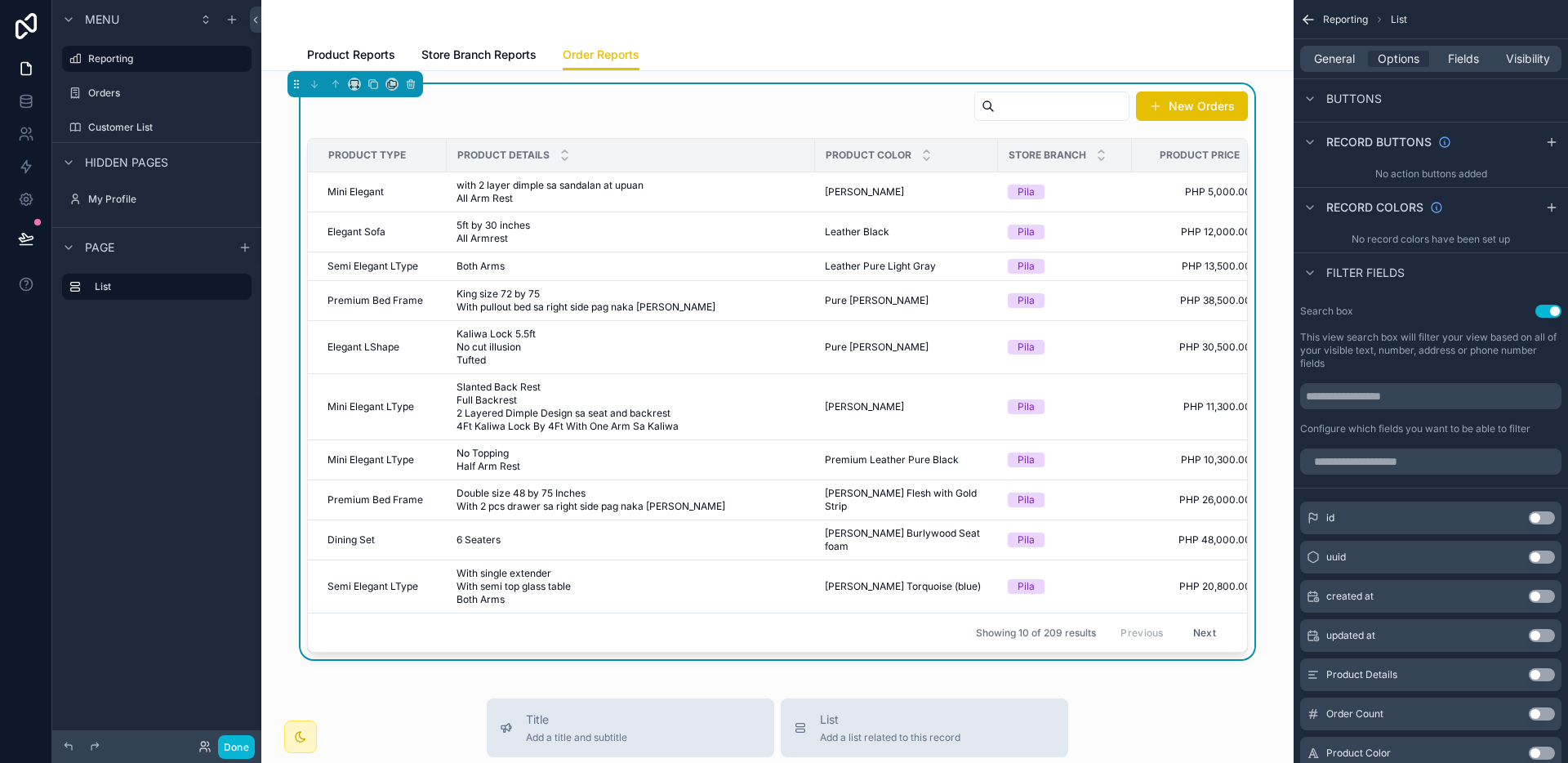
click at [1542, 315] on button "Use setting" at bounding box center [1548, 311] width 26 height 13
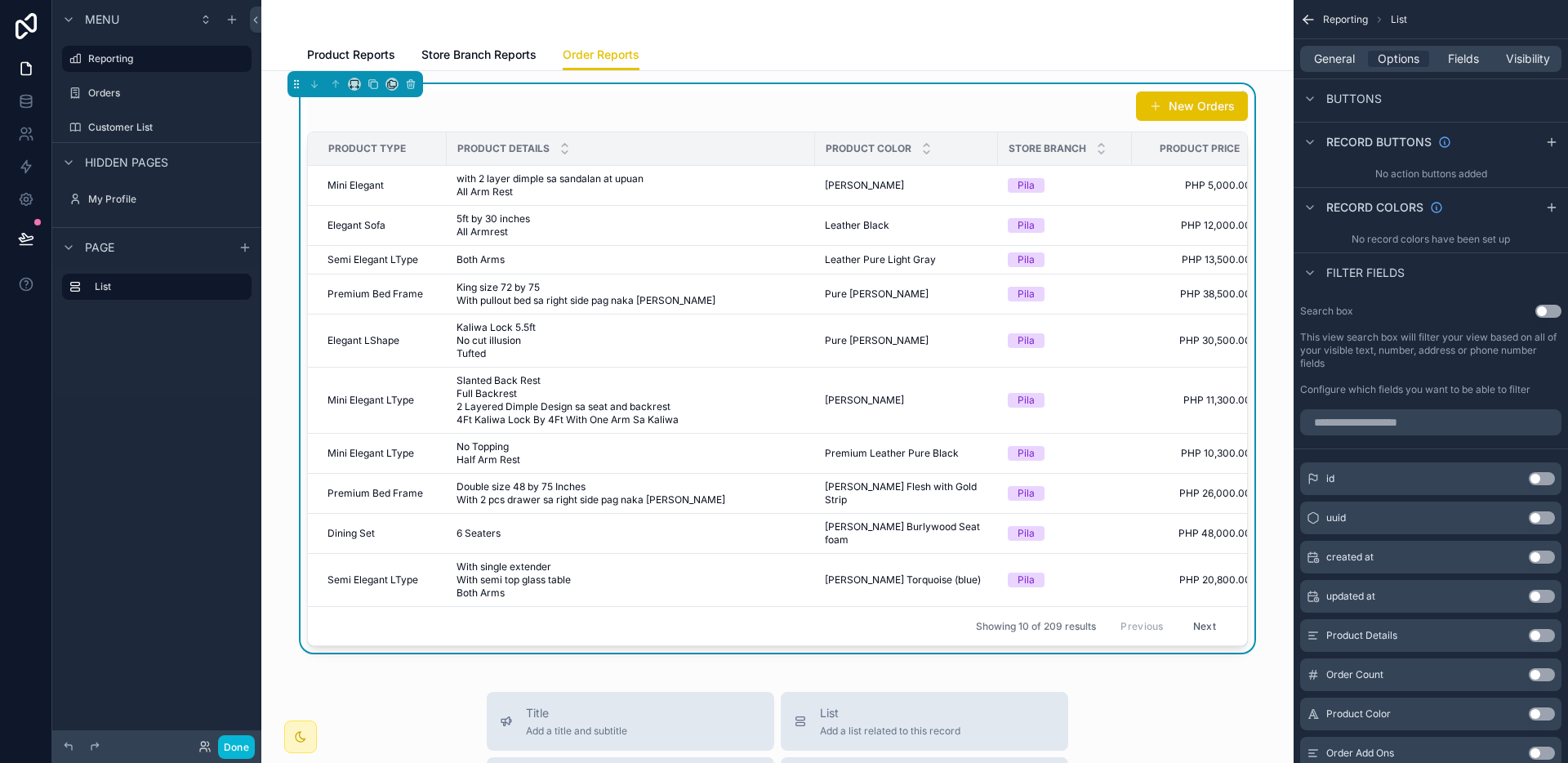
click at [1539, 315] on button "Use setting" at bounding box center [1548, 311] width 26 height 13
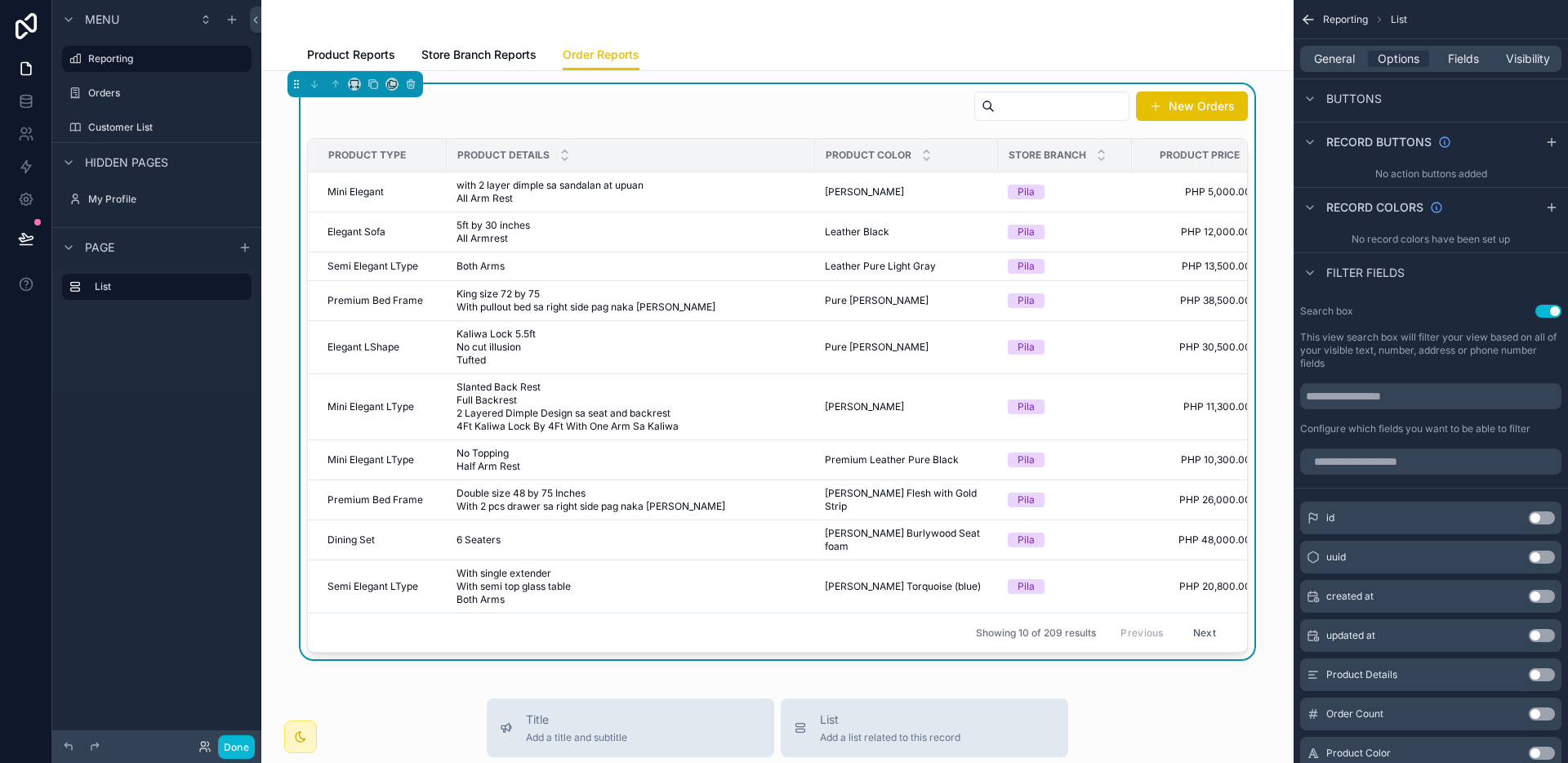
click at [1028, 111] on input "scrollable content" at bounding box center [1061, 107] width 134 height 23
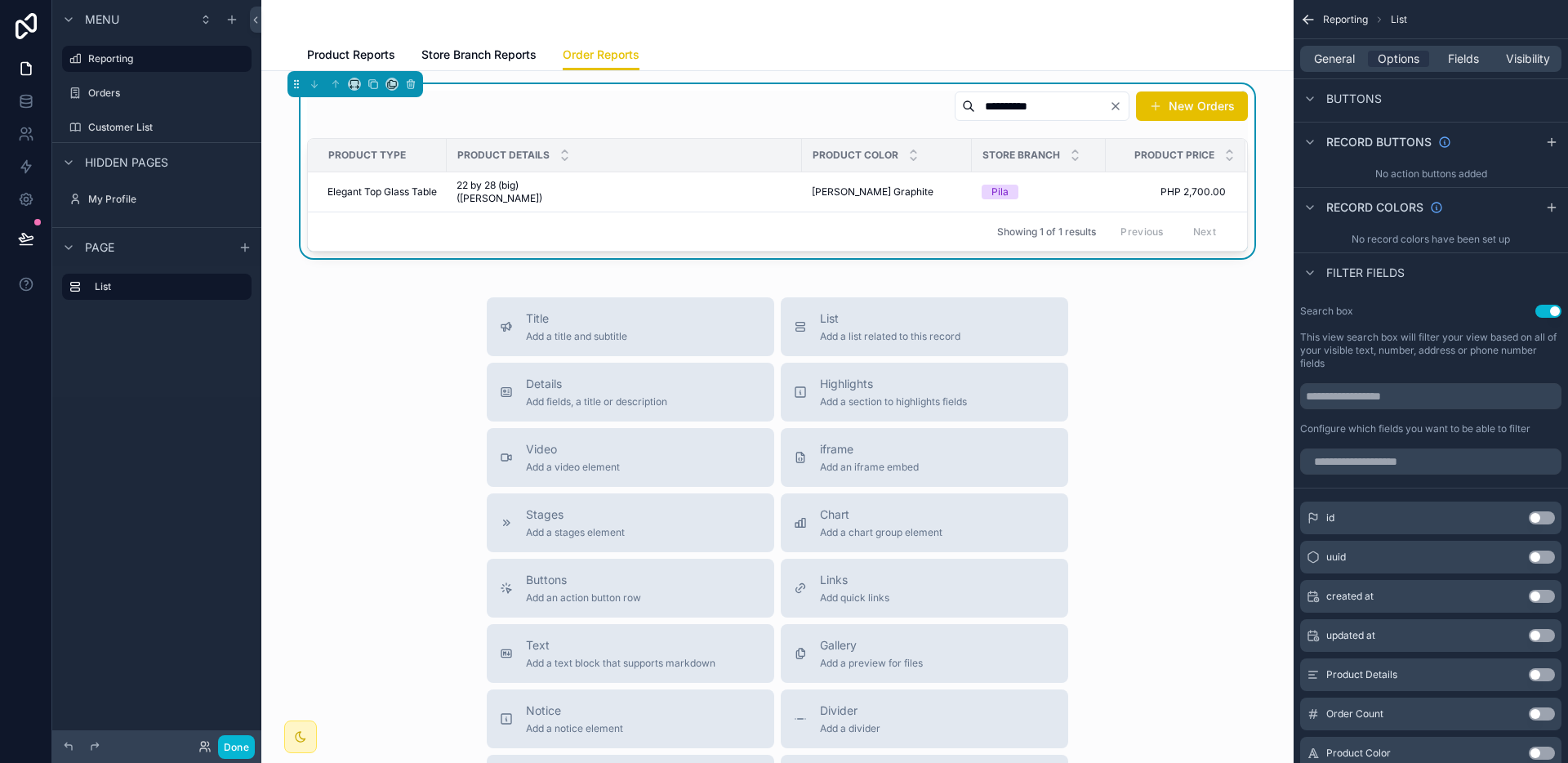
type input "**********"
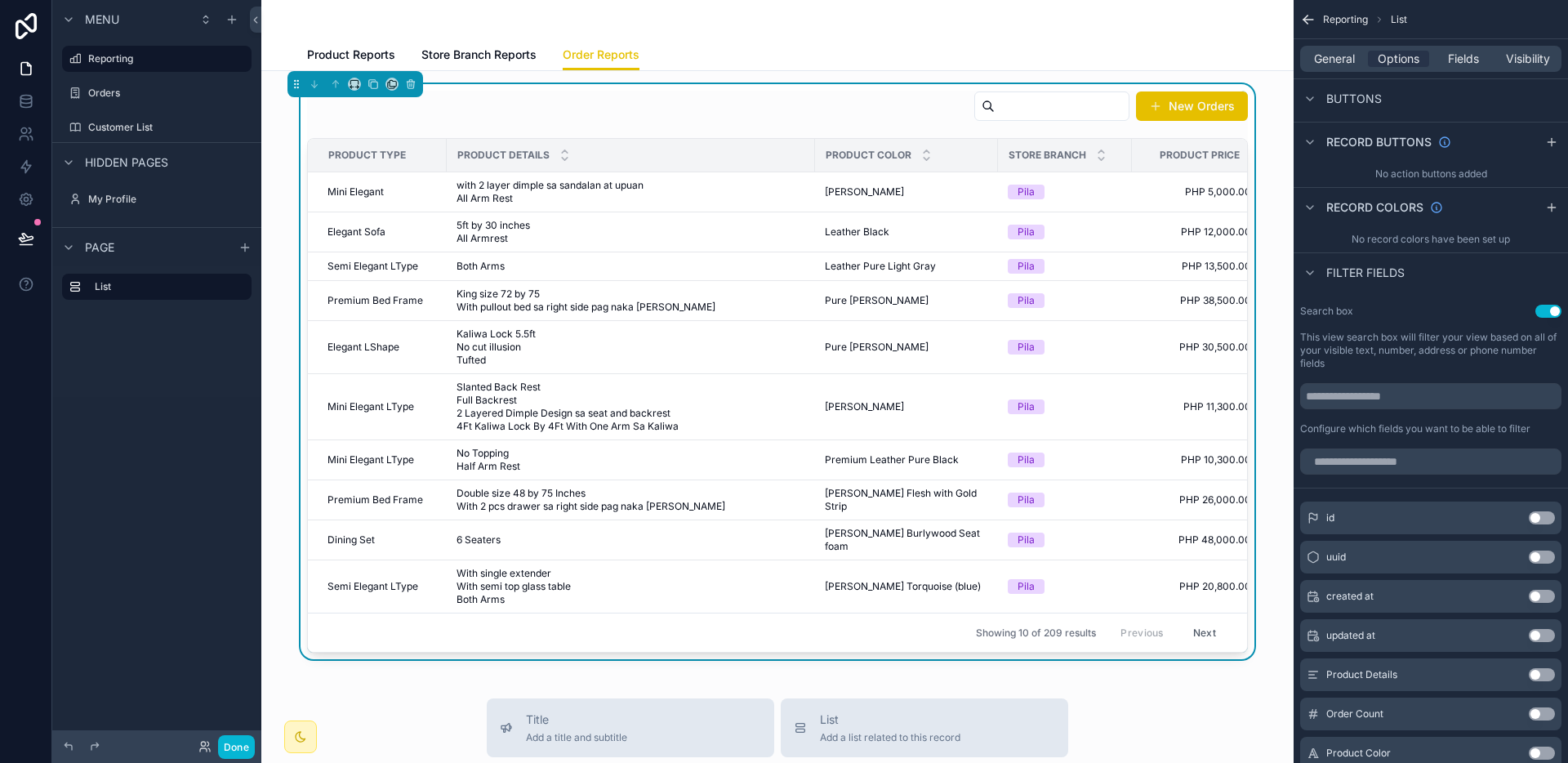
click at [845, 107] on div "New Orders" at bounding box center [777, 108] width 940 height 37
click at [1547, 304] on button "Use setting" at bounding box center [1548, 311] width 26 height 13
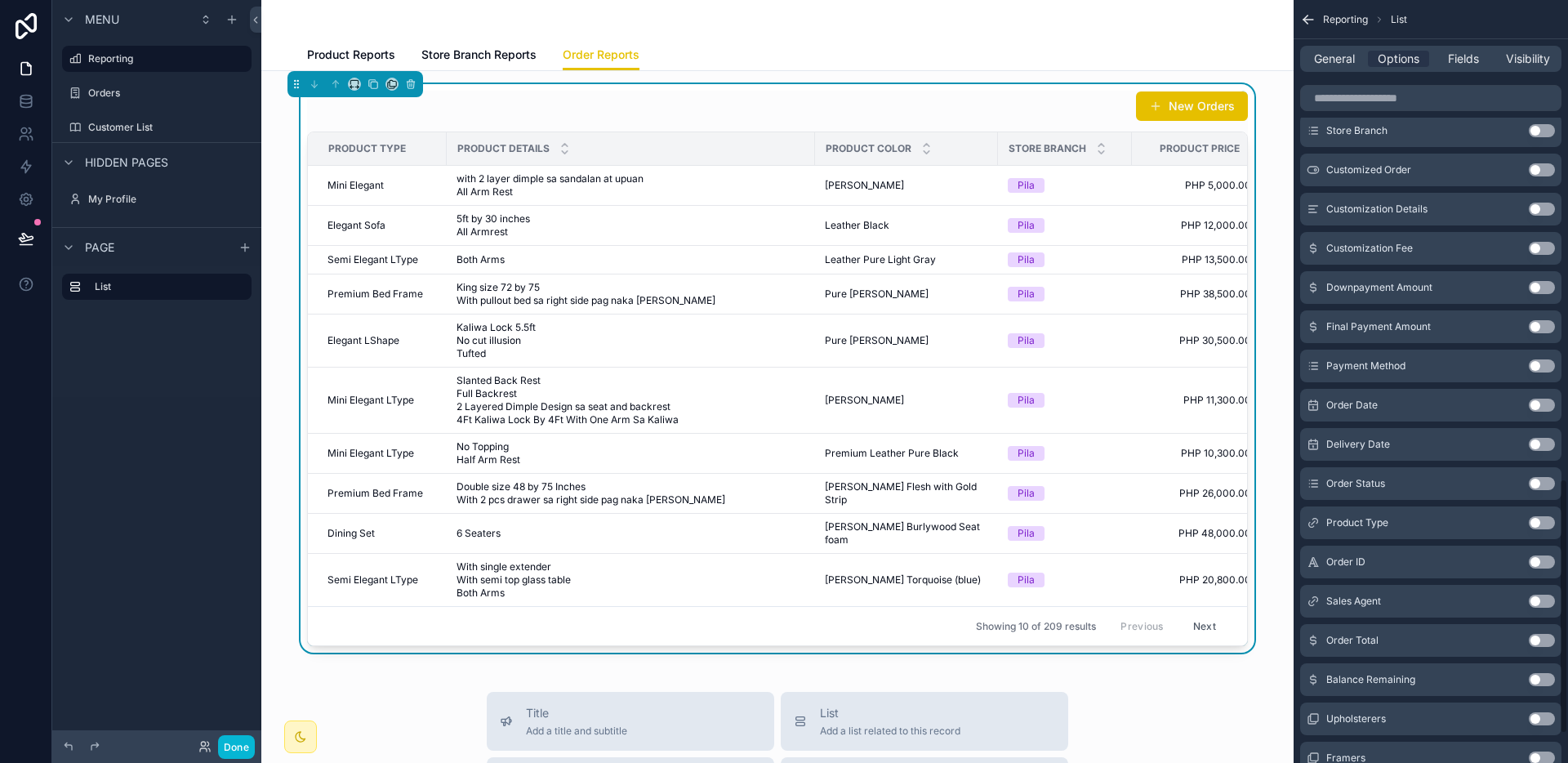
scroll to position [1433, 0]
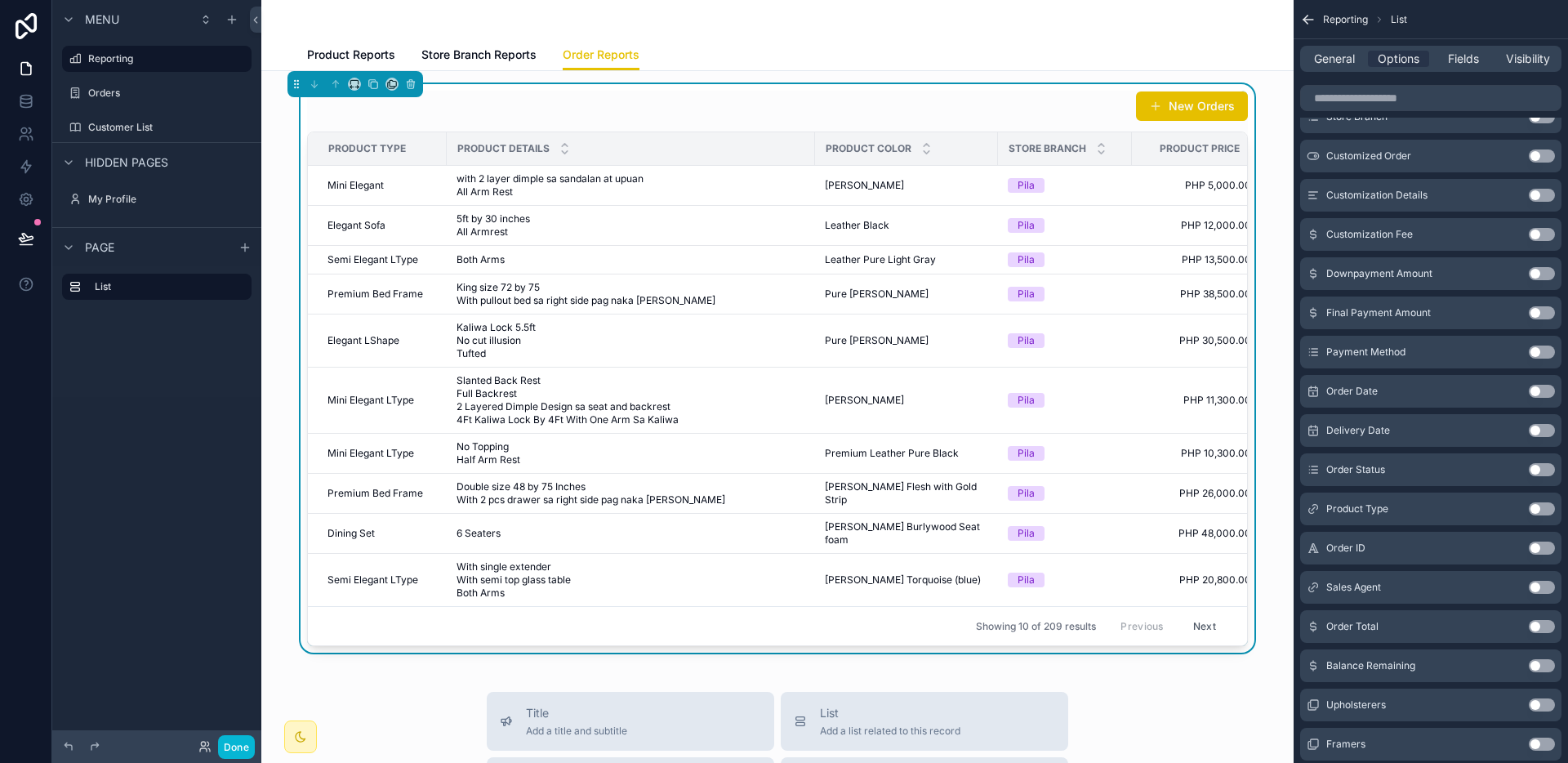
click at [1537, 511] on button "Use setting" at bounding box center [1541, 509] width 26 height 13
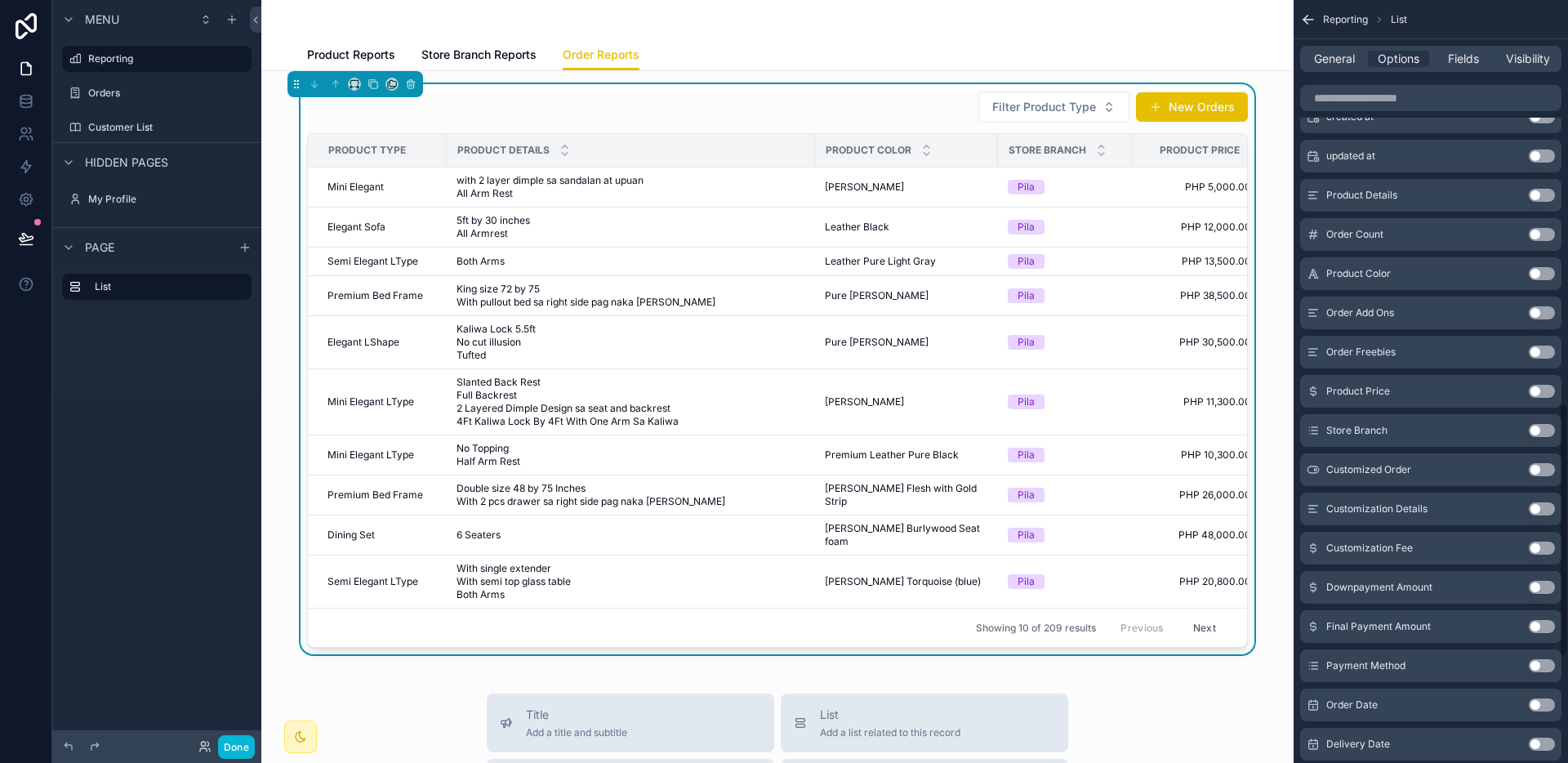
scroll to position [1205, 0]
click at [1537, 393] on button "Use setting" at bounding box center [1541, 392] width 26 height 13
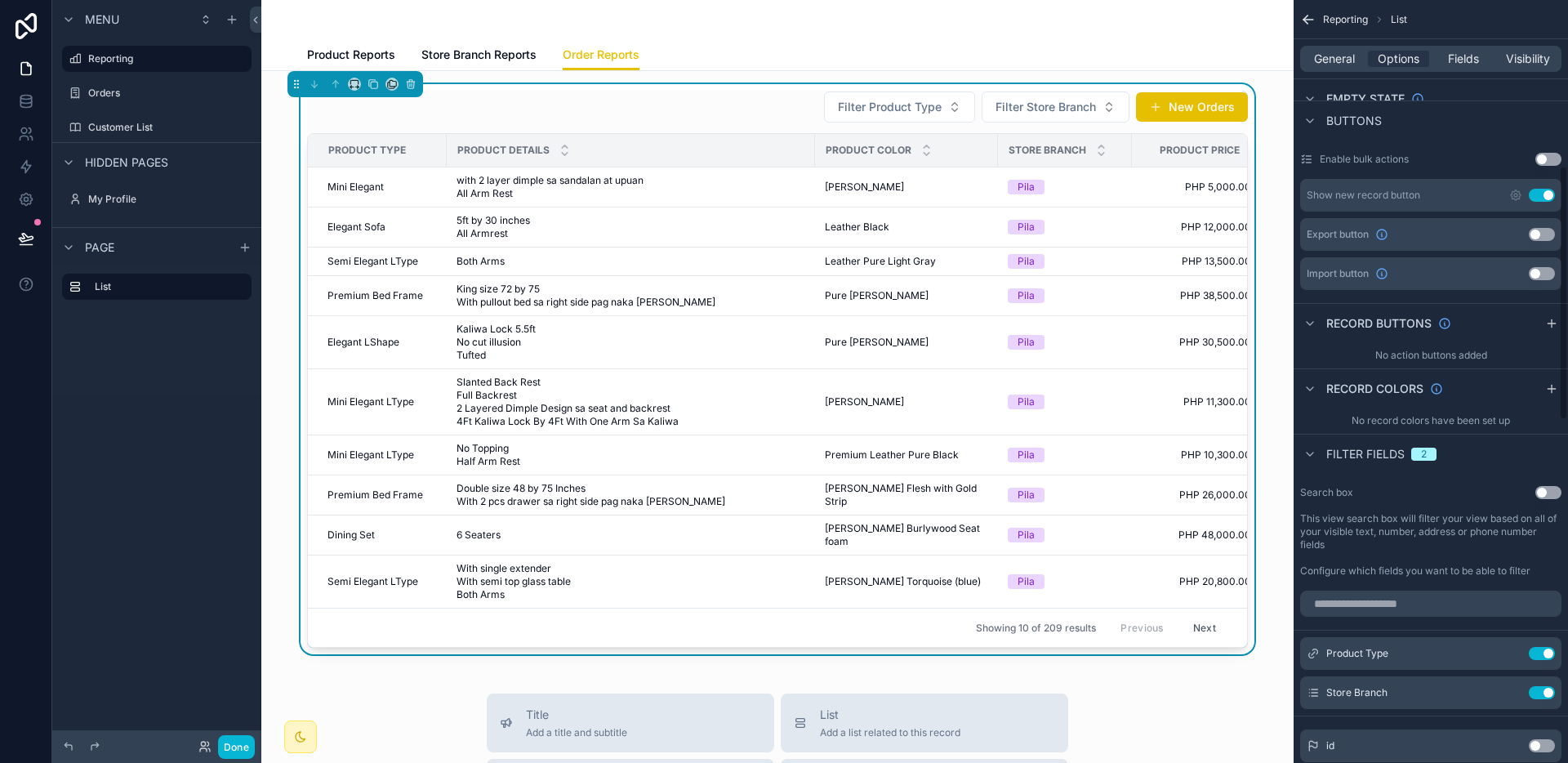
scroll to position [0, 0]
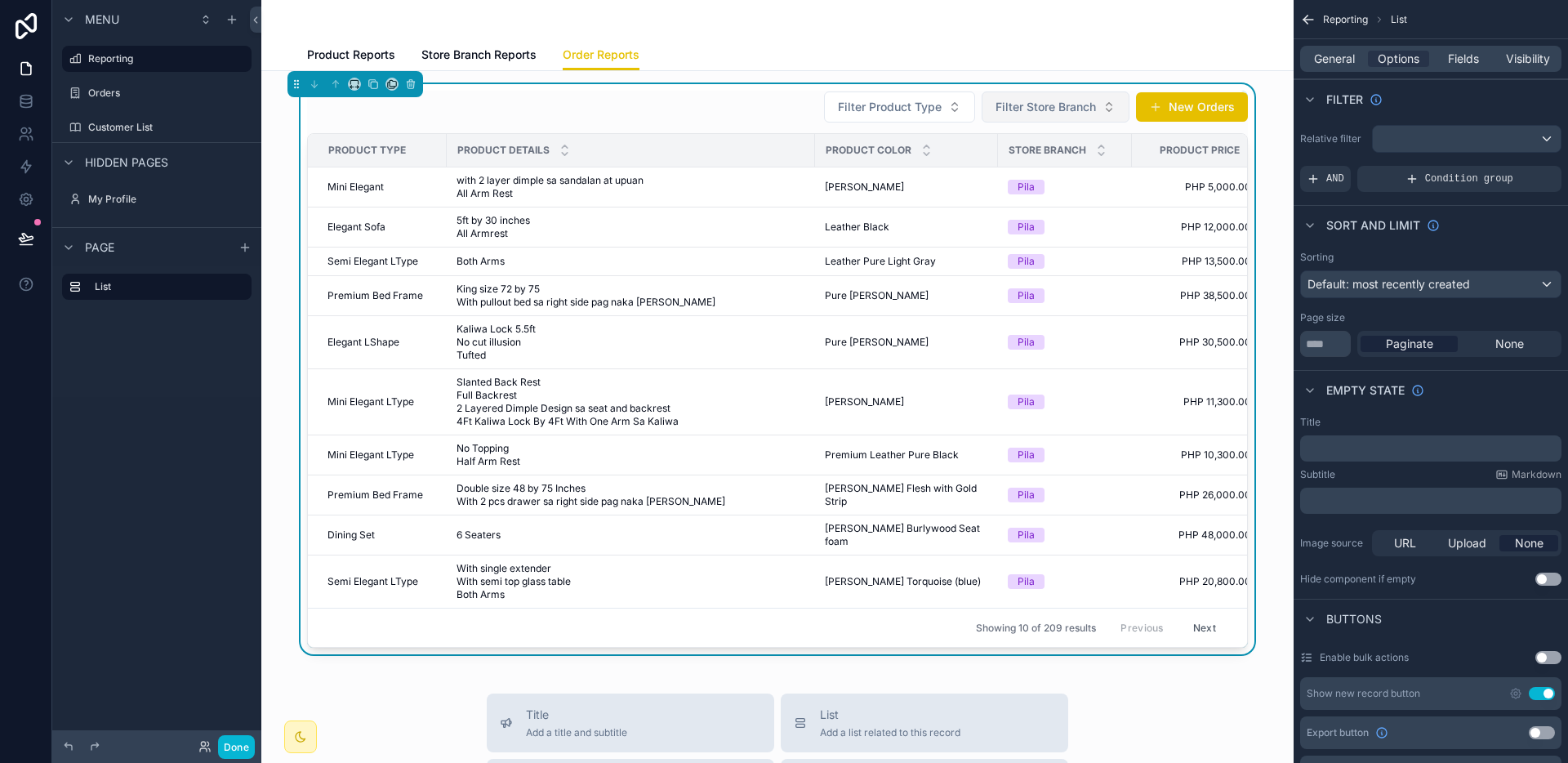
click at [1053, 107] on span "Filter Store Branch" at bounding box center [1045, 107] width 101 height 16
click at [981, 193] on div "Pila" at bounding box center [1050, 199] width 196 height 26
click at [941, 109] on span "Filter Product Type" at bounding box center [969, 107] width 104 height 16
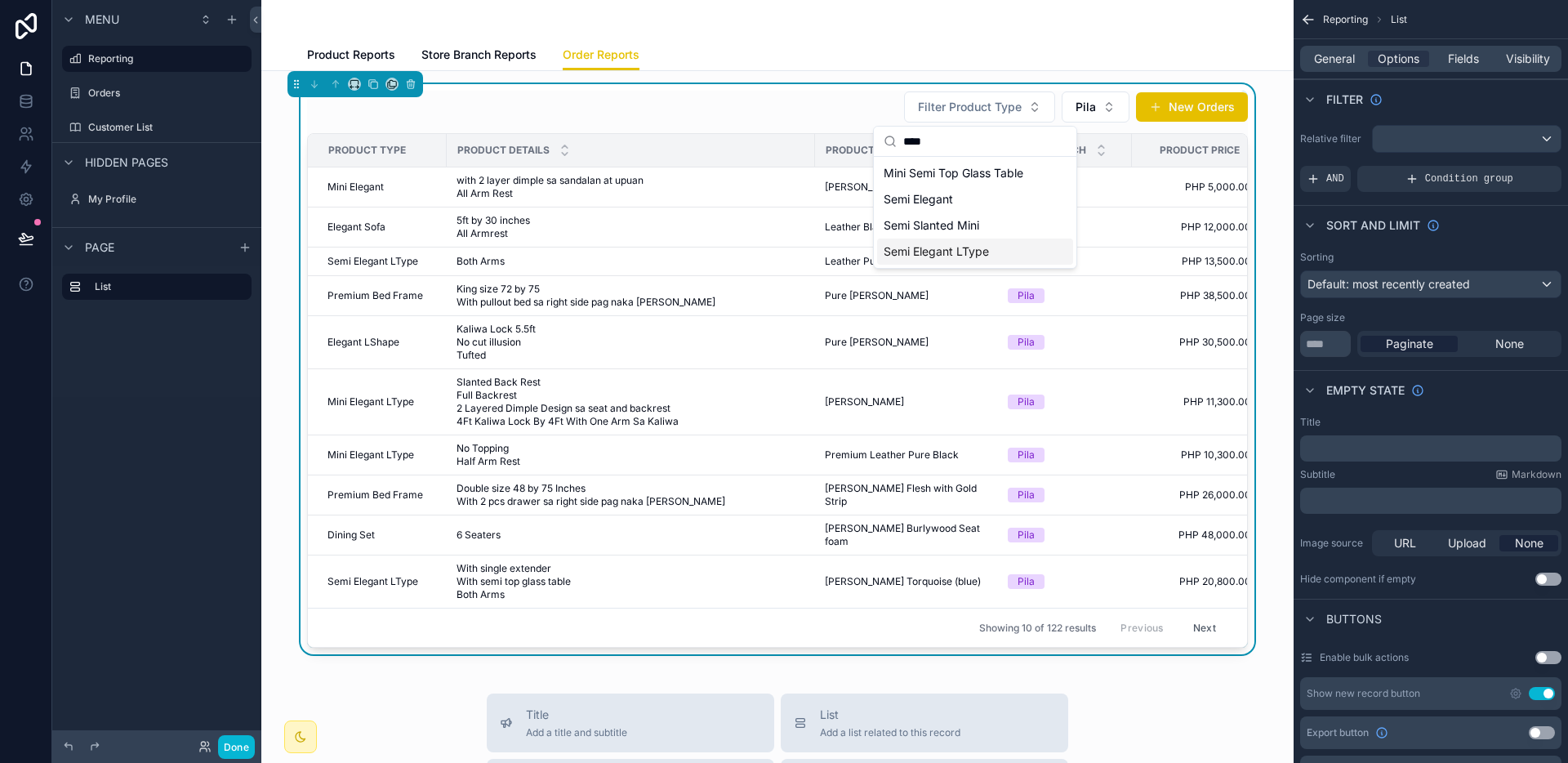
type input "****"
click at [950, 250] on span "Semi Elegant LType" at bounding box center [937, 251] width 106 height 16
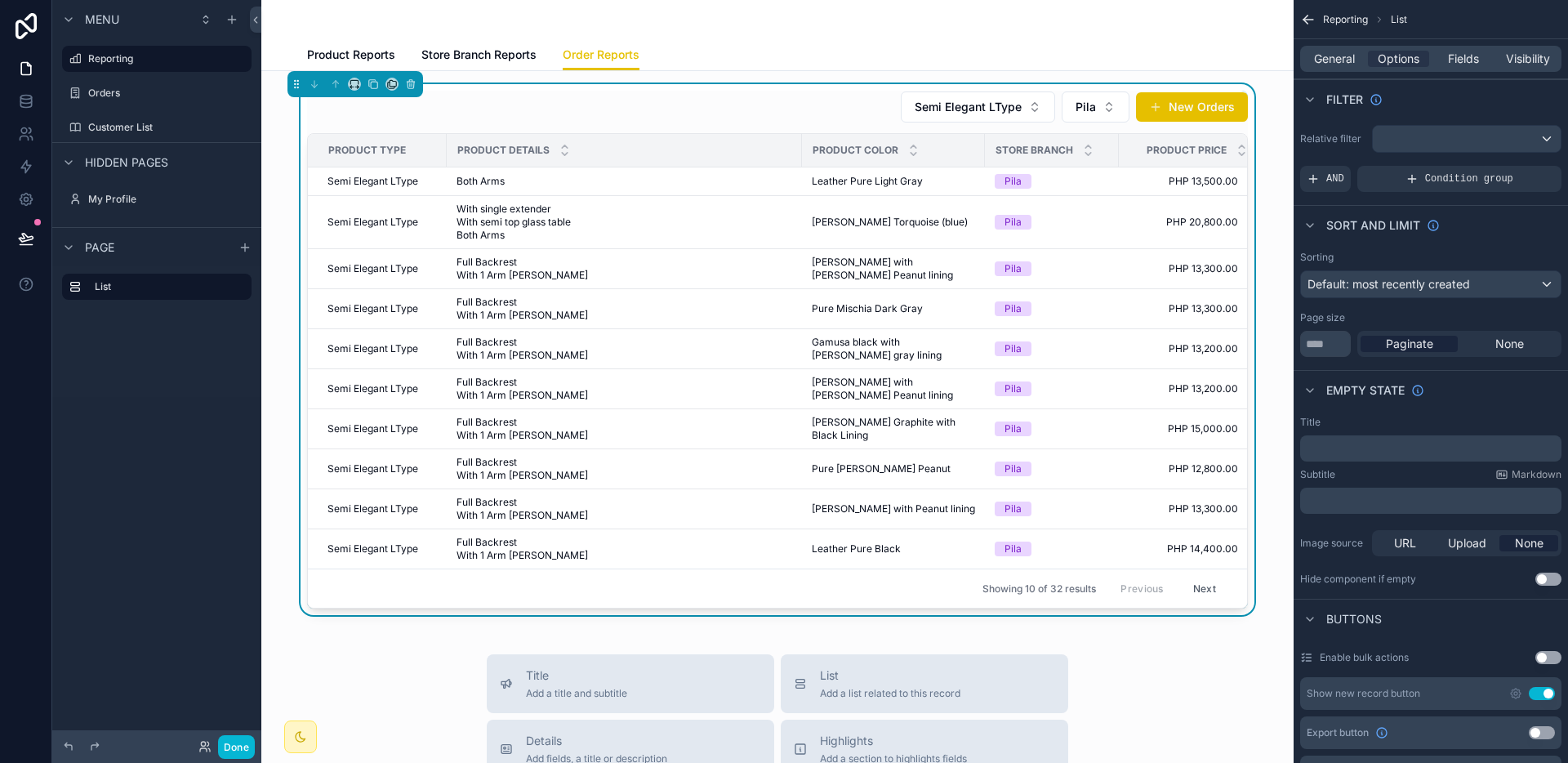
click at [1197, 591] on button "Next" at bounding box center [1204, 588] width 46 height 25
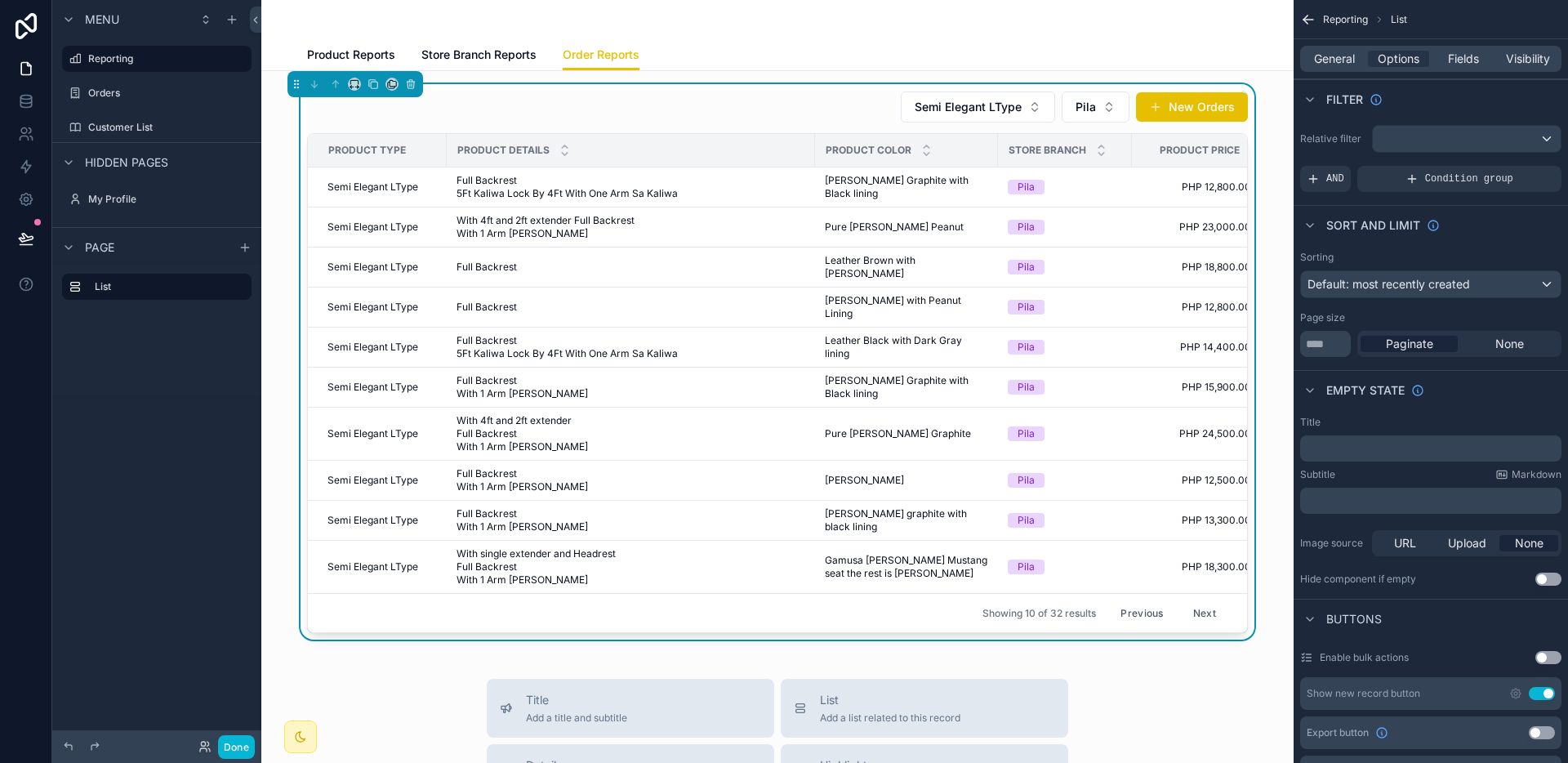
click at [1207, 600] on button "Next" at bounding box center [1204, 612] width 46 height 25
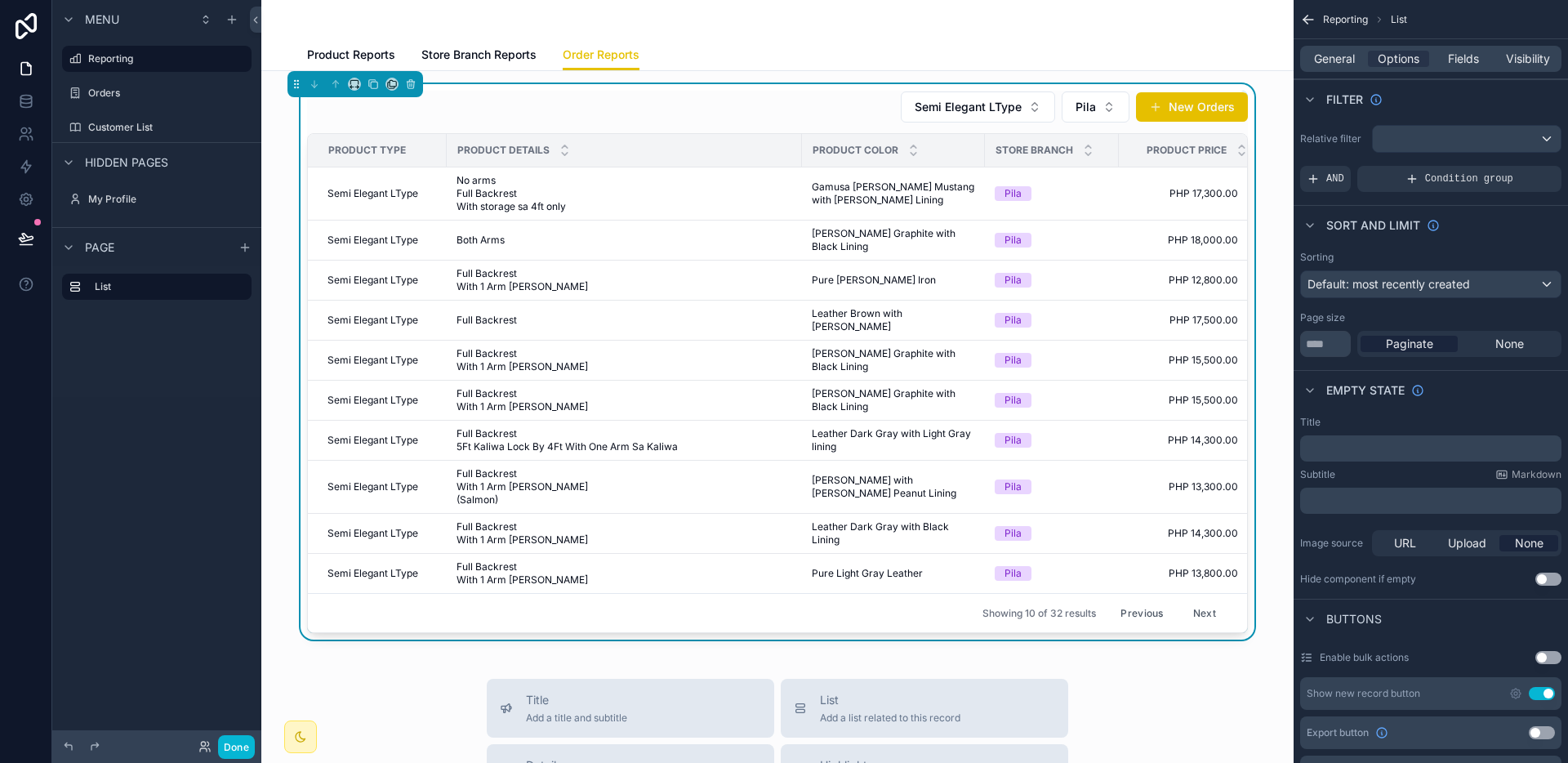
click at [1197, 600] on button "Next" at bounding box center [1204, 612] width 46 height 25
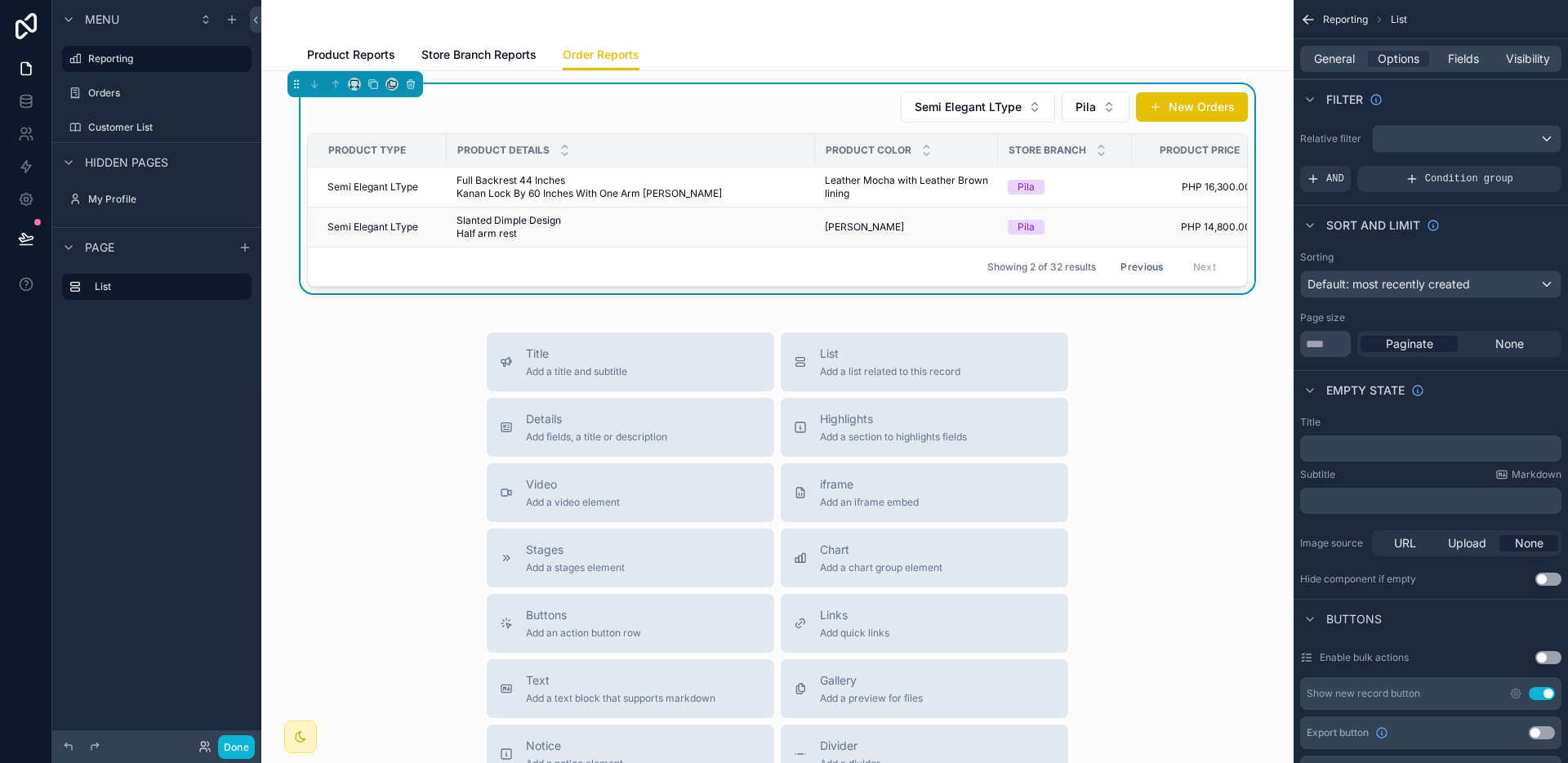
click at [491, 224] on span "Slanted Dimple Design Half arm rest" at bounding box center [540, 227] width 167 height 26
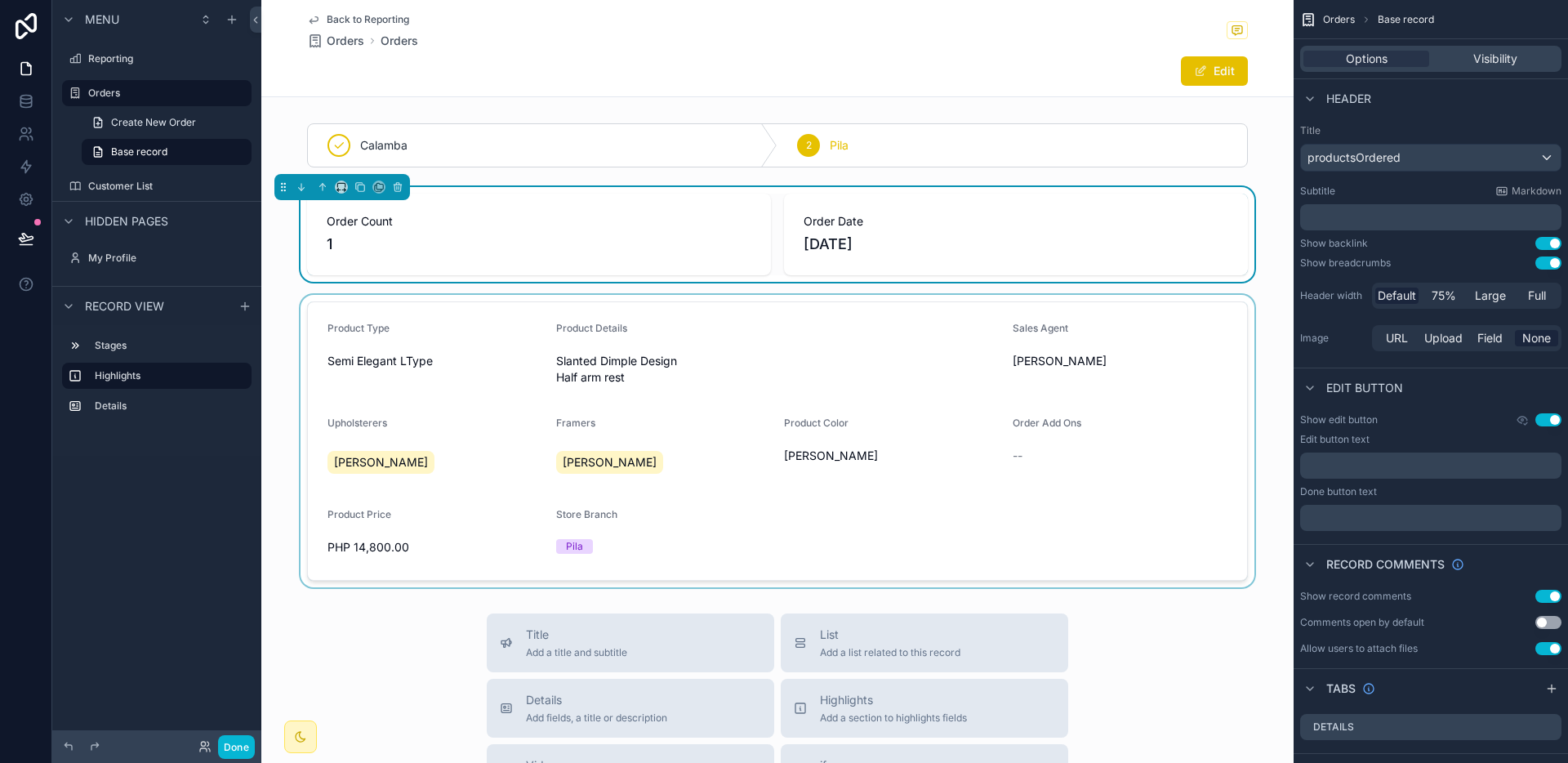
click at [1134, 381] on div "scrollable content" at bounding box center [777, 441] width 1033 height 293
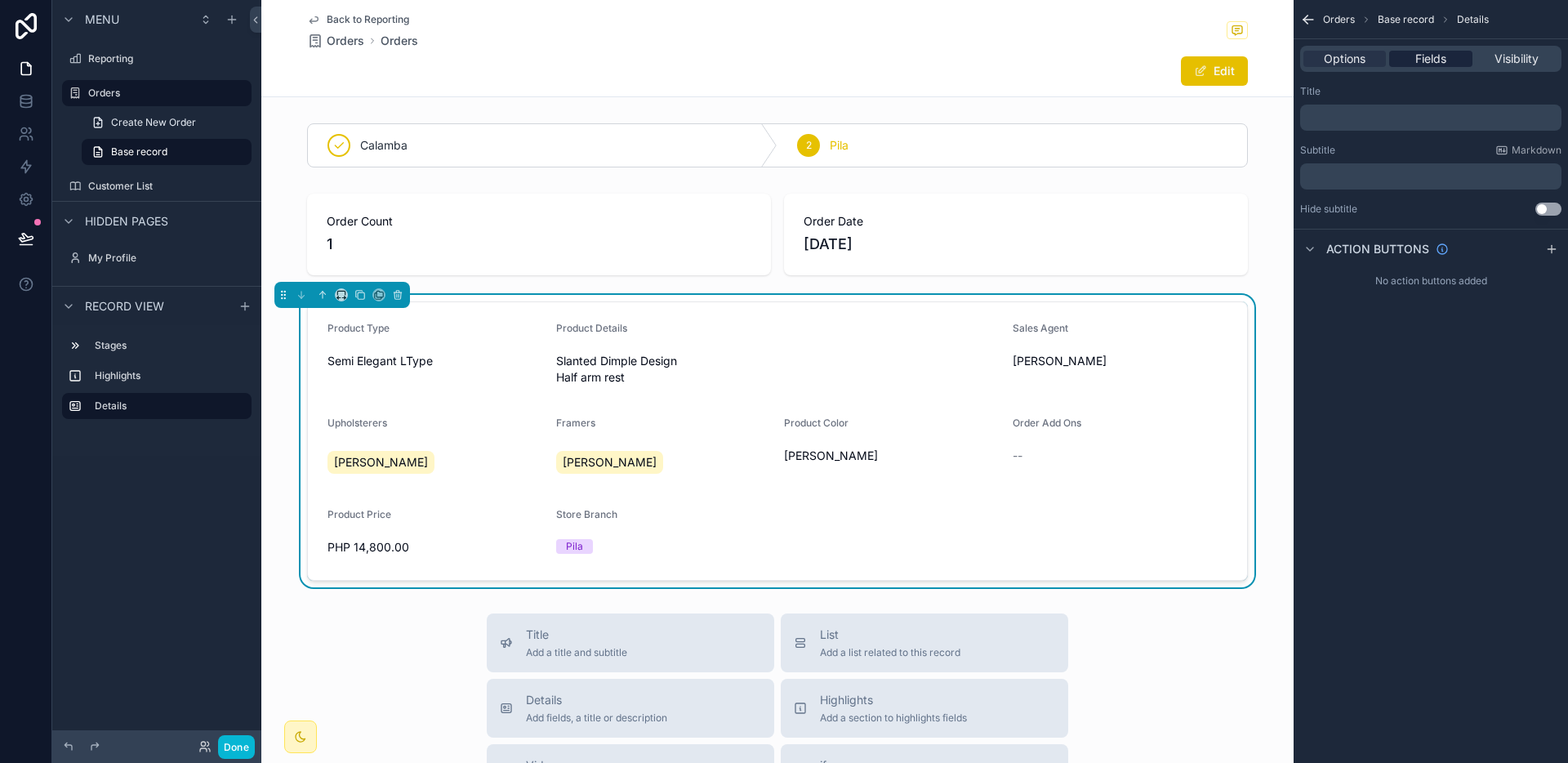
click at [1441, 58] on span "Fields" at bounding box center [1431, 59] width 31 height 16
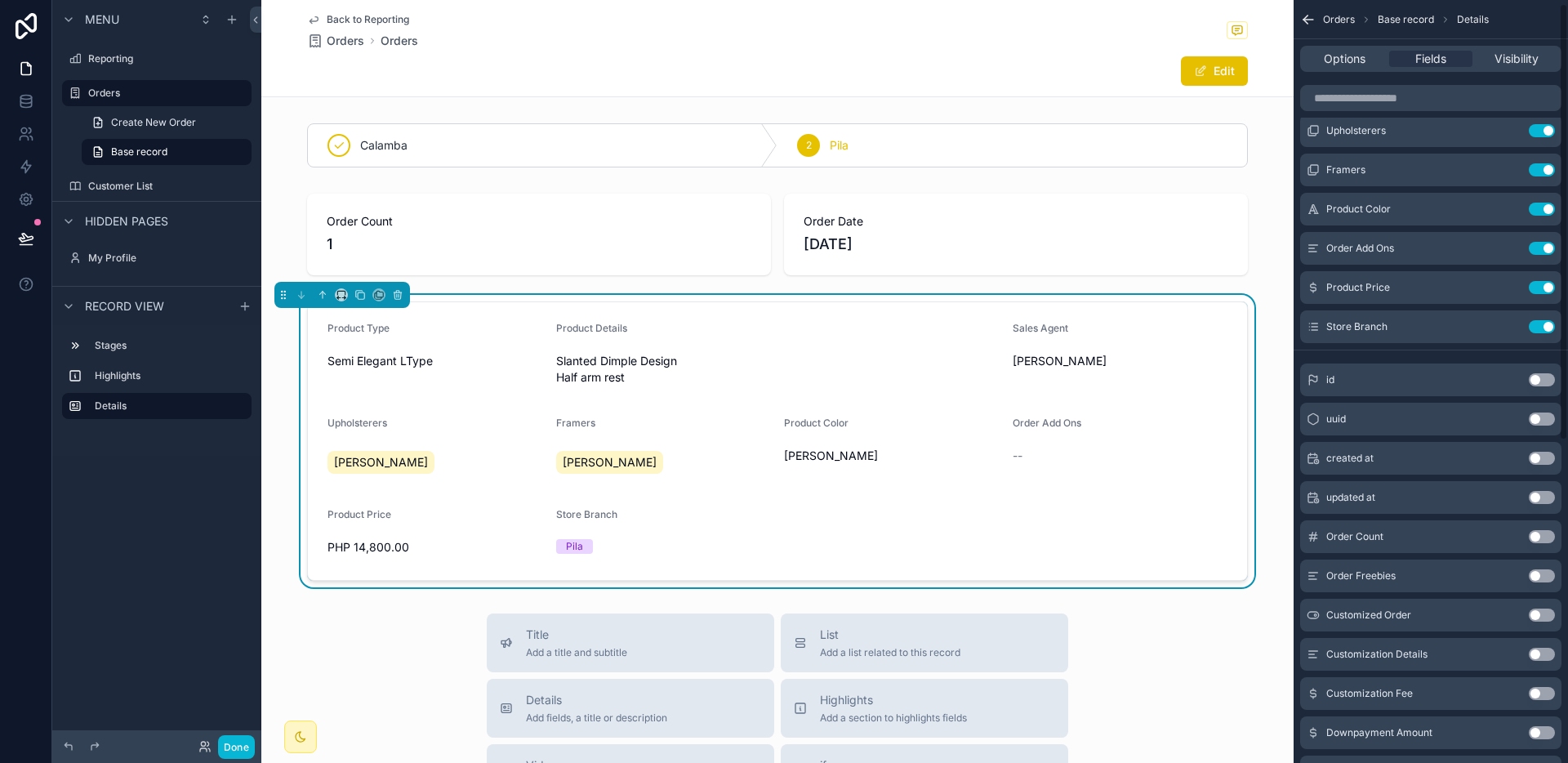
scroll to position [567, 0]
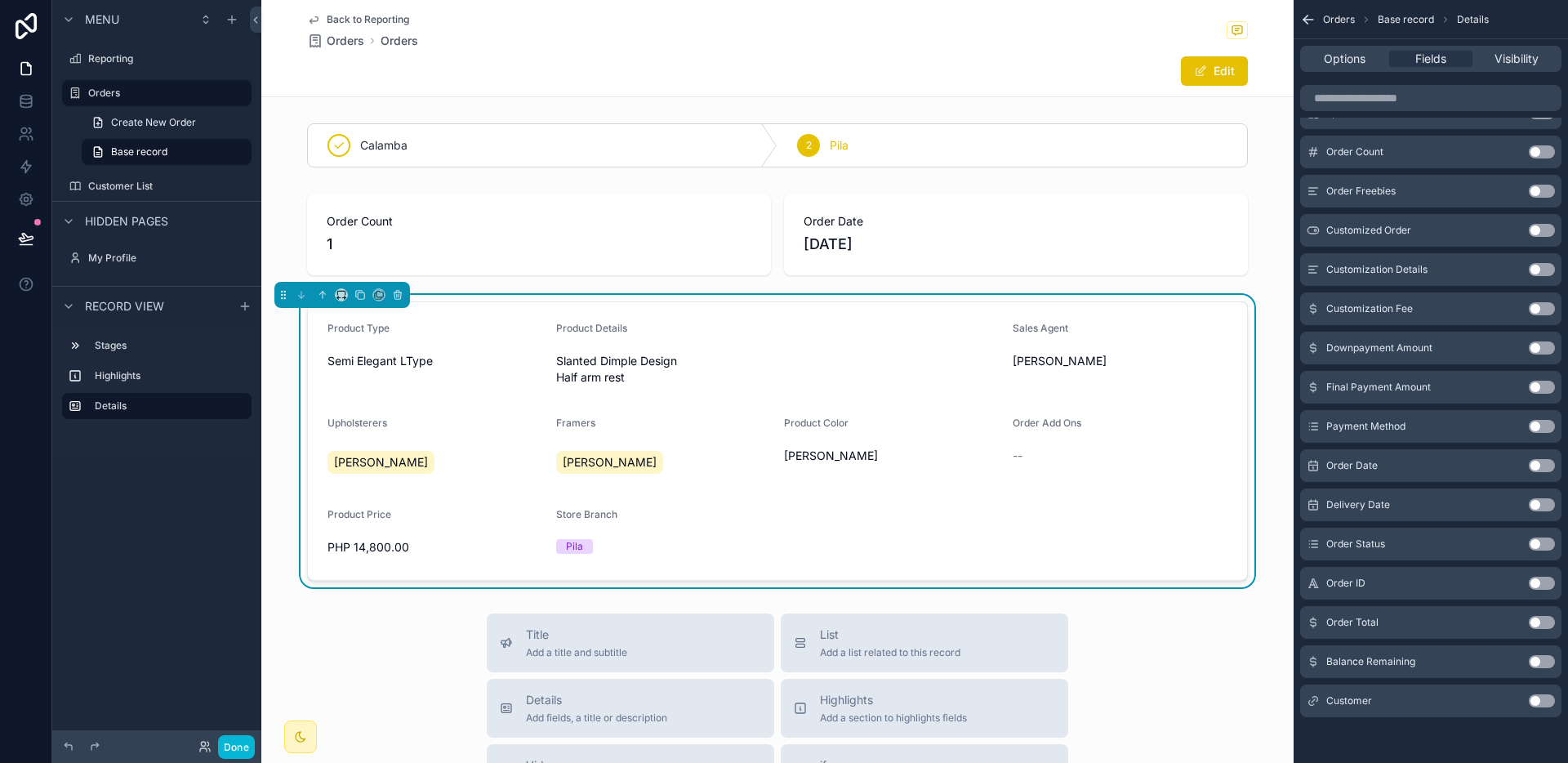
click at [1542, 705] on button "Use setting" at bounding box center [1541, 701] width 26 height 13
click at [1212, 87] on div "Back to Reporting Orders Orders Edit" at bounding box center [777, 48] width 940 height 96
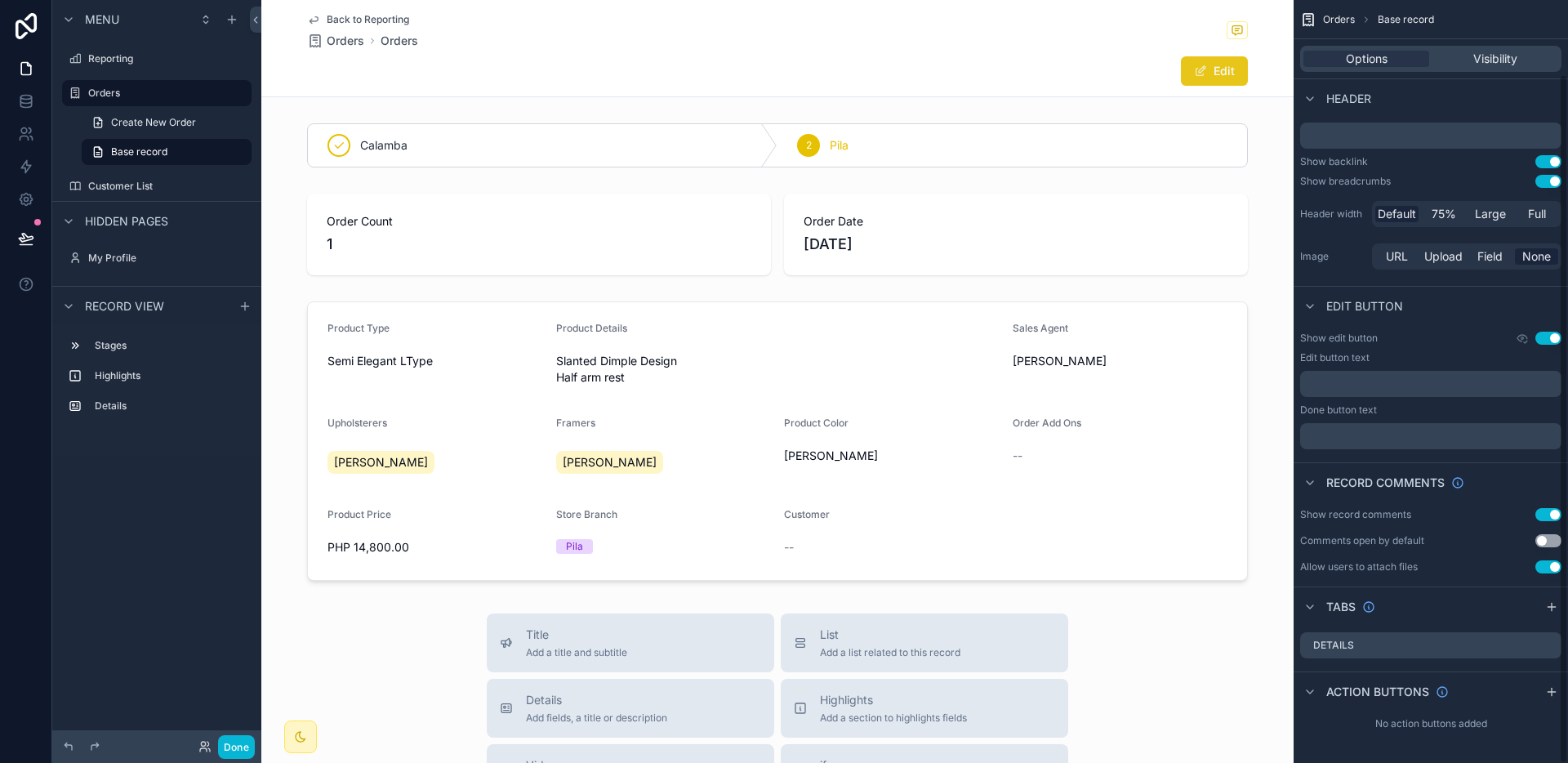
scroll to position [82, 0]
click at [1209, 74] on button "Edit" at bounding box center [1214, 71] width 67 height 30
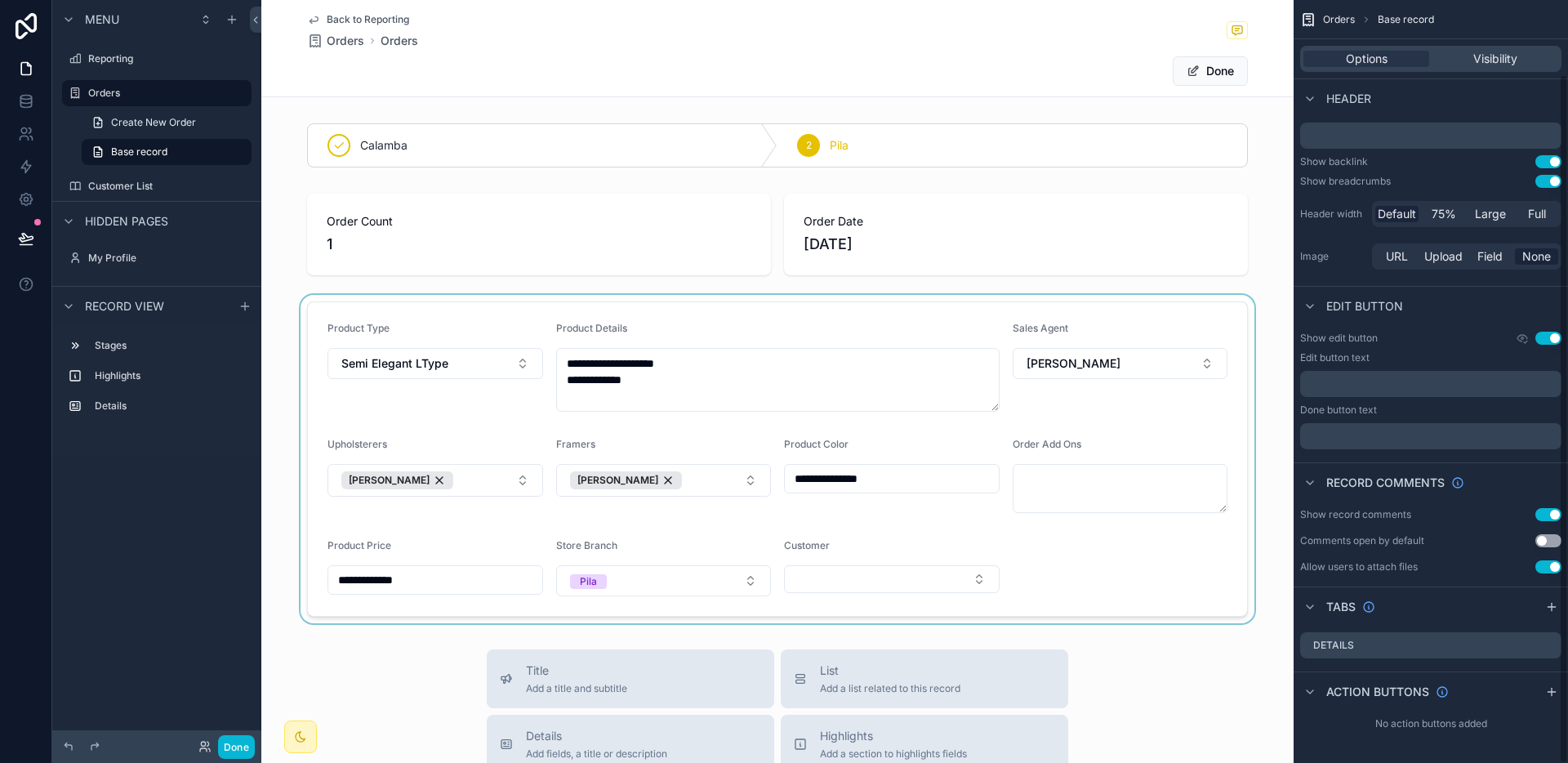
click at [825, 566] on div "scrollable content" at bounding box center [777, 459] width 1033 height 328
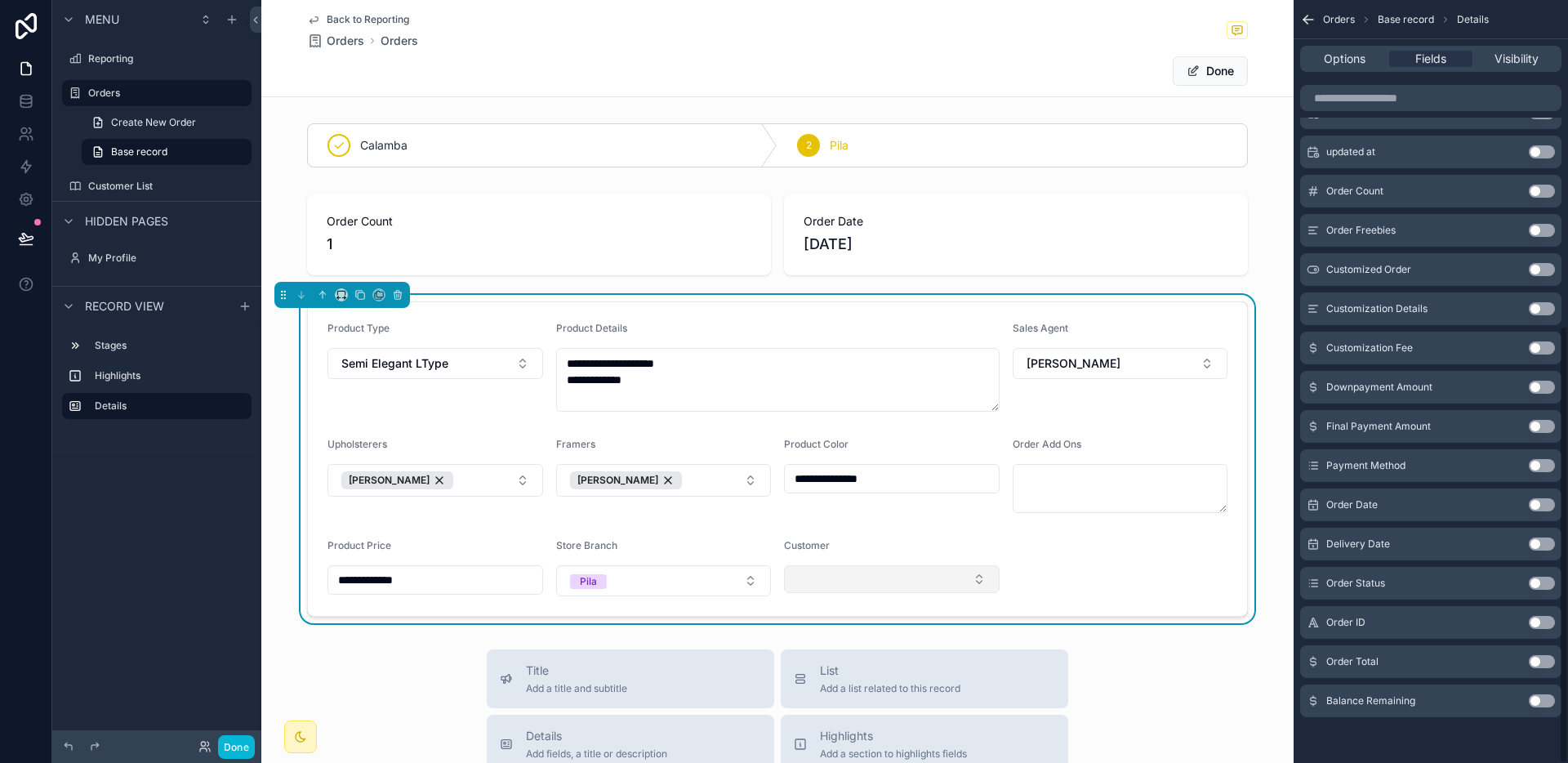
click at [838, 573] on button "Select Button" at bounding box center [891, 579] width 216 height 28
type input "******"
click at [858, 643] on span "[PERSON_NAME]" at bounding box center [836, 643] width 94 height 16
click at [1201, 77] on button "Done" at bounding box center [1210, 71] width 75 height 30
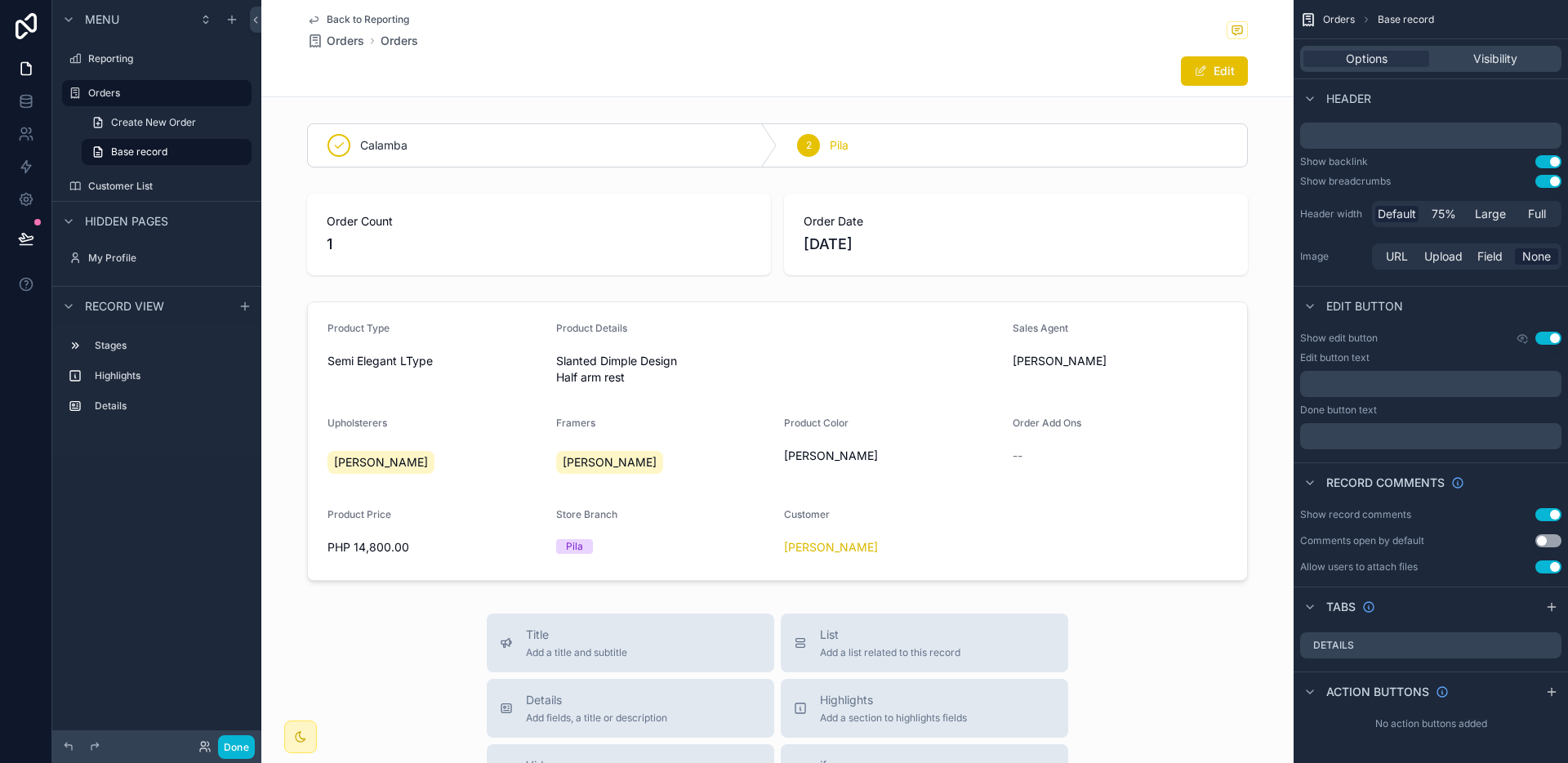
click at [360, 14] on span "Back to Reporting" at bounding box center [368, 20] width 83 height 13
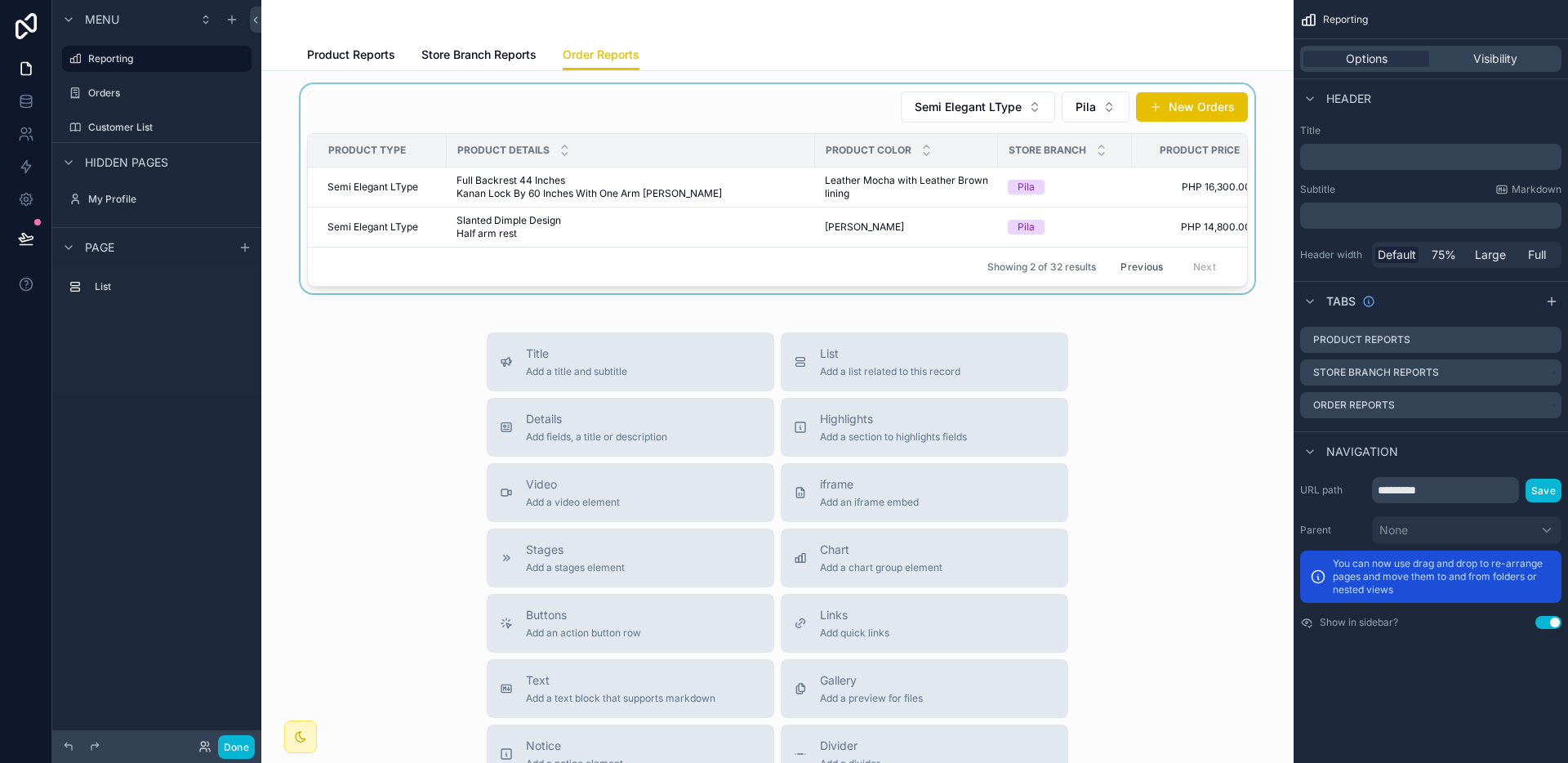
drag, startPoint x: 888, startPoint y: 290, endPoint x: 987, endPoint y: 289, distance: 99.0
click at [987, 289] on div "scrollable content" at bounding box center [777, 189] width 1006 height 209
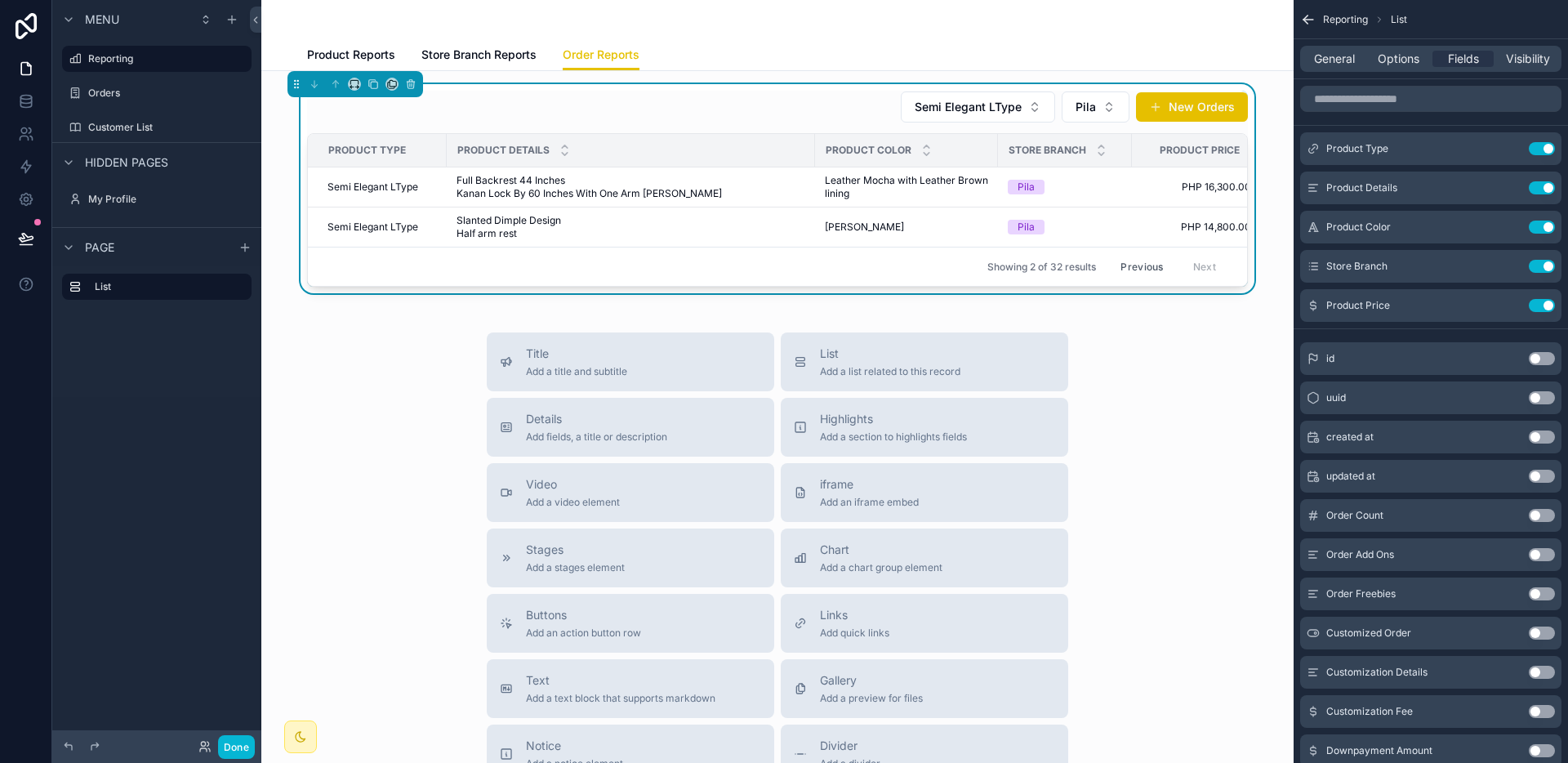
click at [815, 147] on th "Product Color" at bounding box center [906, 151] width 183 height 34
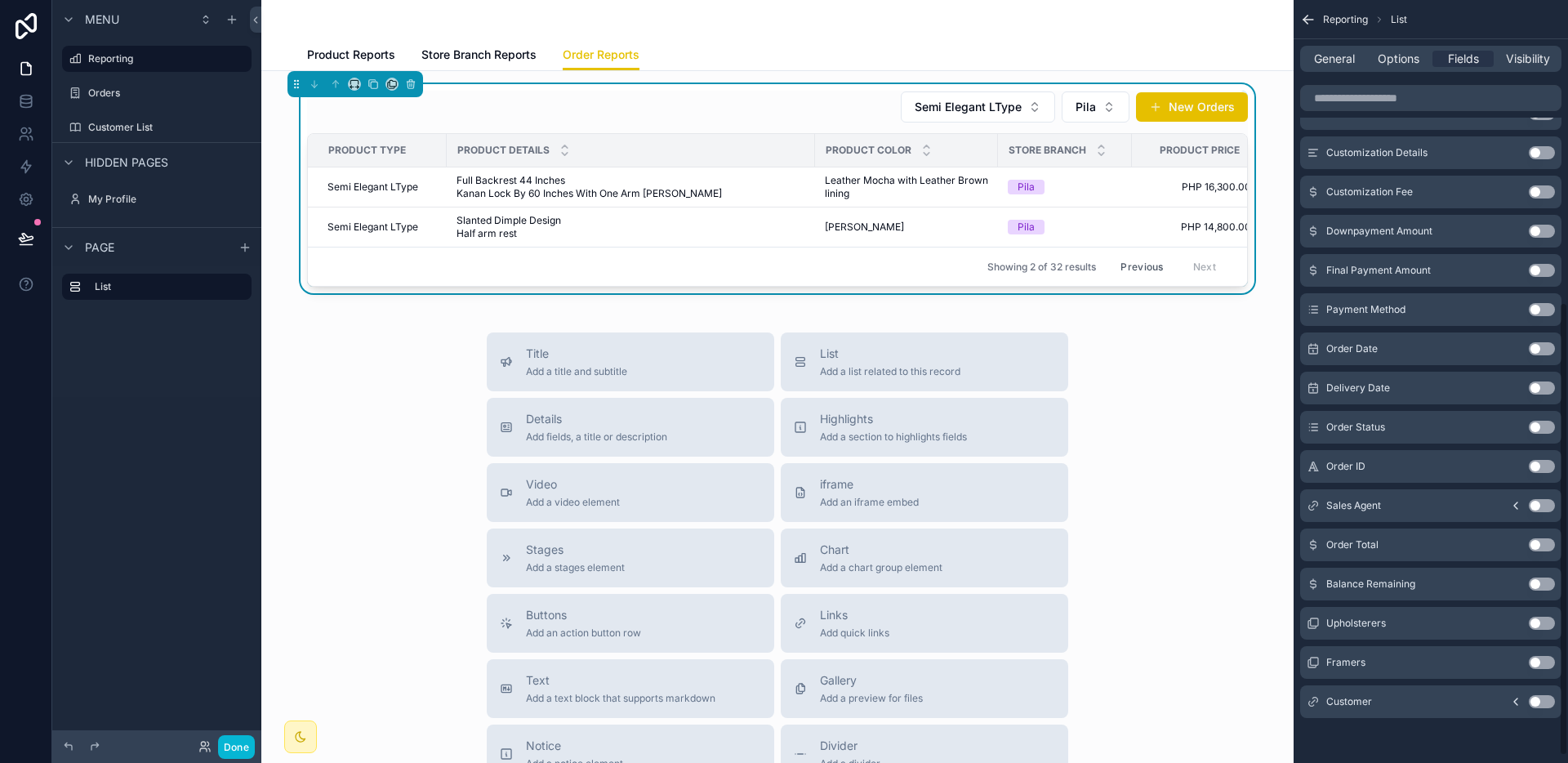
scroll to position [520, 0]
click at [1543, 704] on button "Use setting" at bounding box center [1541, 701] width 26 height 13
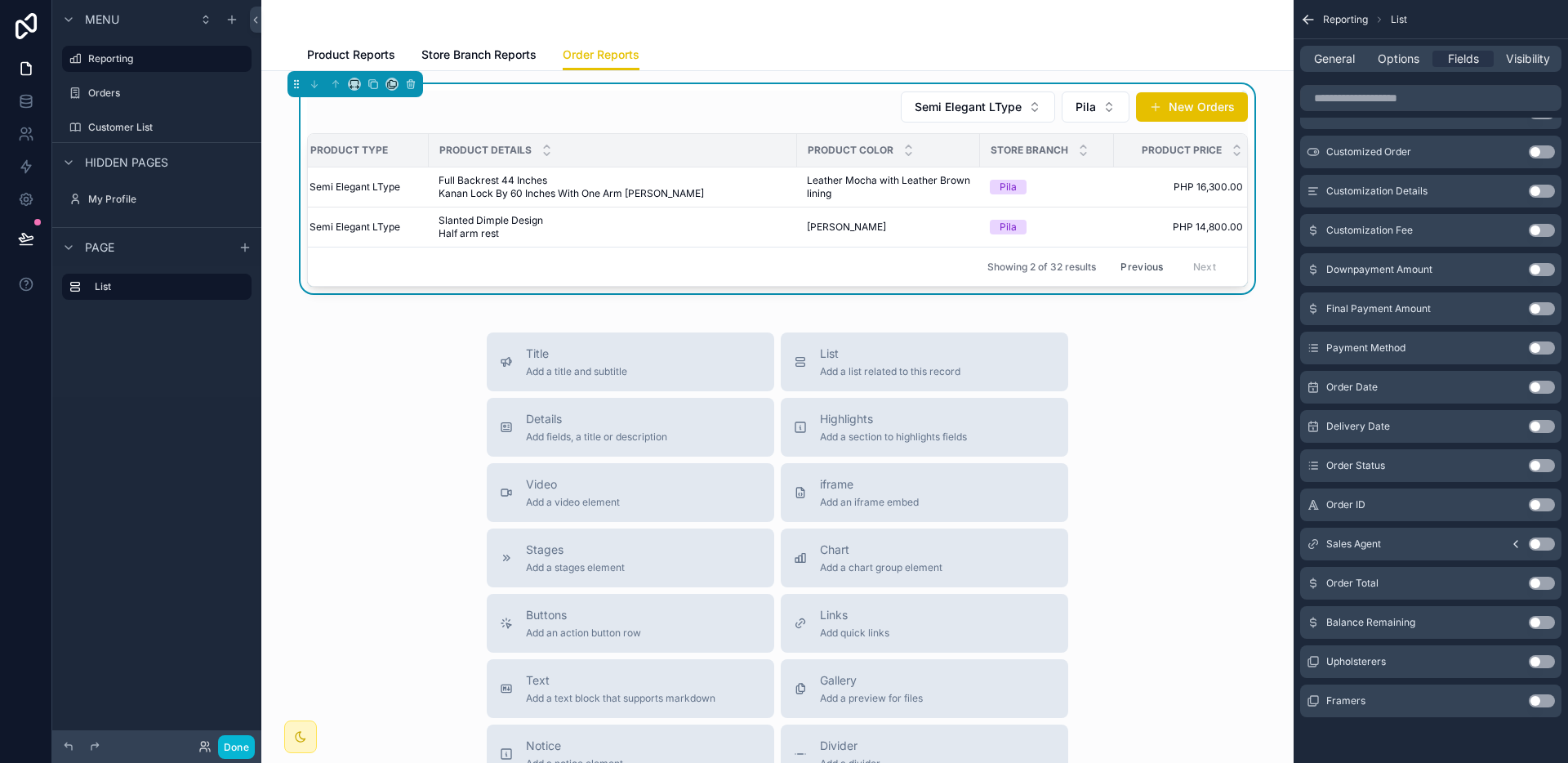
scroll to position [0, 0]
drag, startPoint x: 755, startPoint y: 162, endPoint x: 668, endPoint y: 184, distance: 89.7
click at [754, 163] on div "Product Details" at bounding box center [630, 150] width 367 height 31
click at [661, 187] on span "Full Backrest 44 Inches Kanan Lock By 60 Inches With One Arm [PERSON_NAME]" at bounding box center [630, 186] width 348 height 26
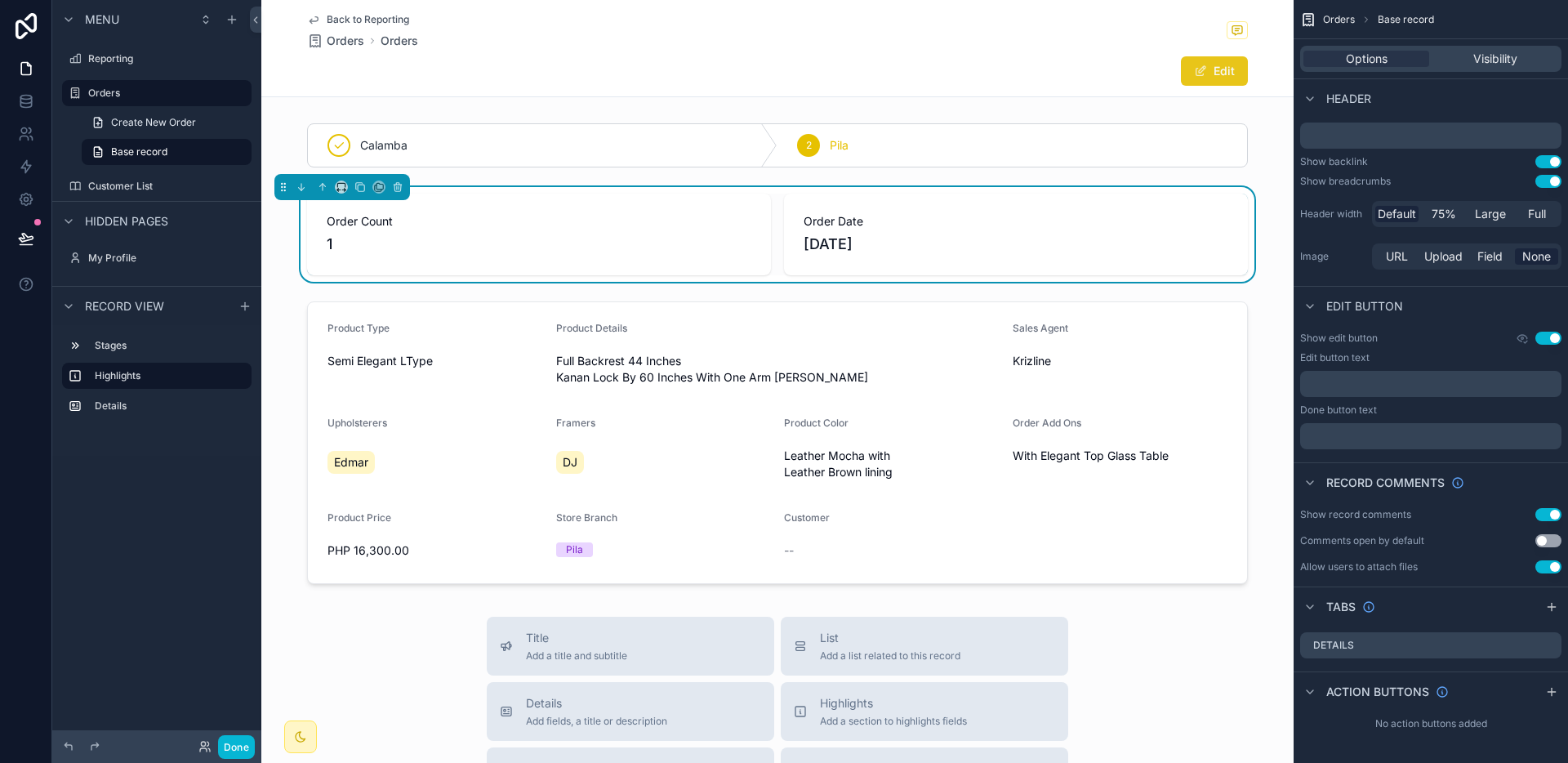
click at [1201, 77] on button "Edit" at bounding box center [1214, 71] width 67 height 30
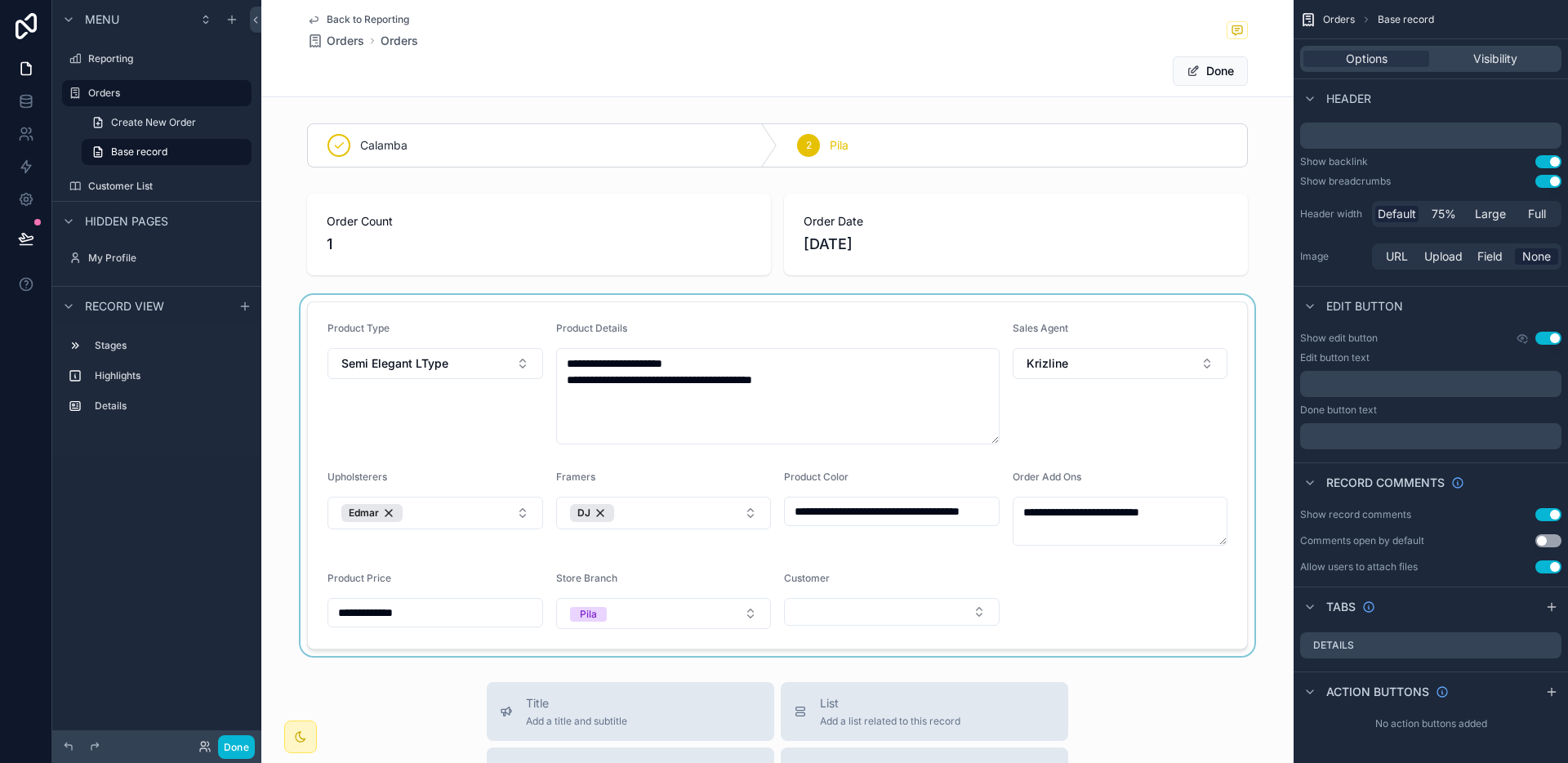
click at [837, 607] on div "scrollable content" at bounding box center [777, 475] width 1033 height 361
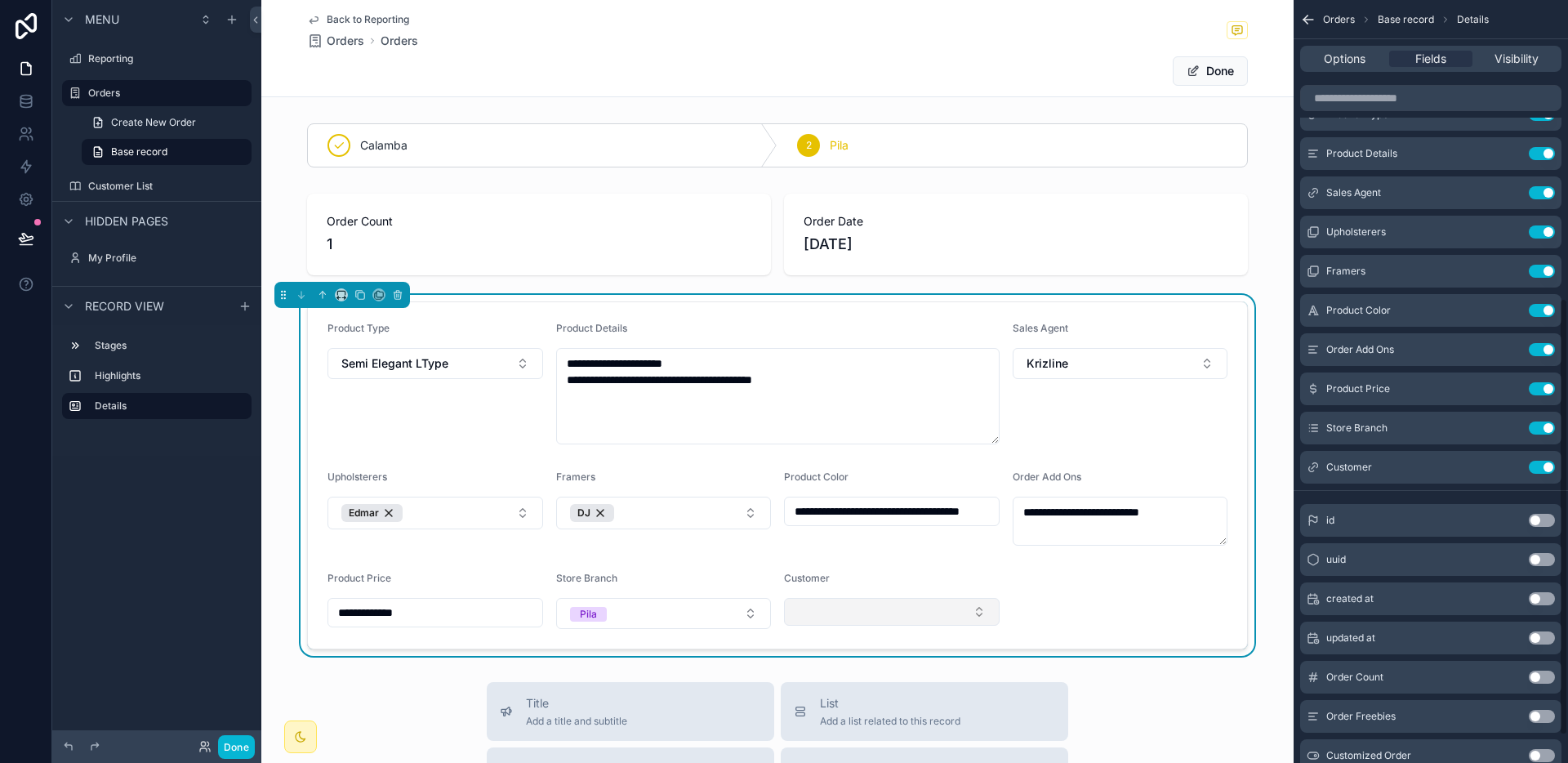
scroll to position [520, 0]
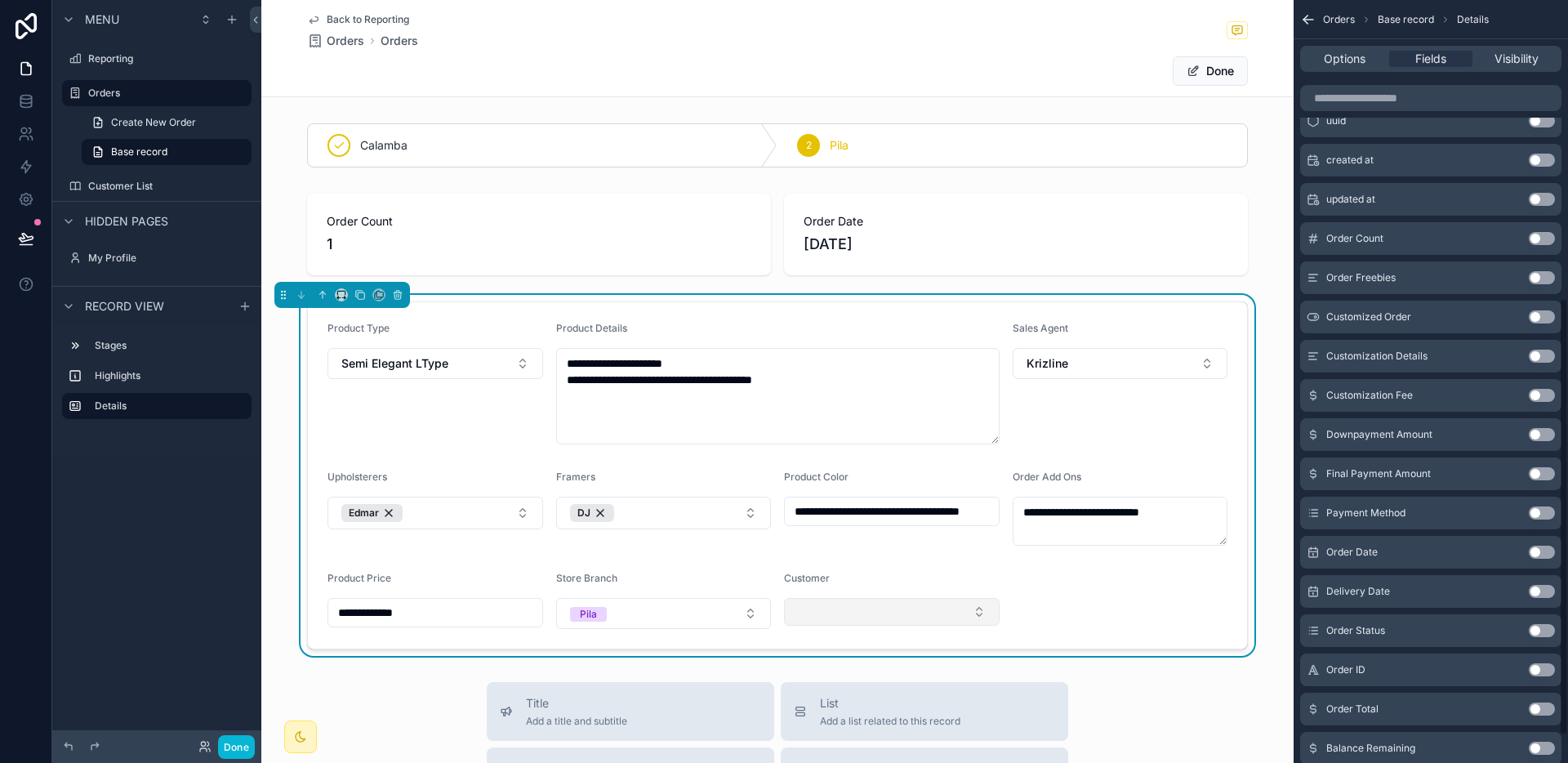
click at [851, 607] on button "Select Button" at bounding box center [891, 611] width 216 height 28
type input "*******"
click at [864, 674] on span "[PERSON_NAME]" at bounding box center [836, 676] width 94 height 16
click at [1125, 589] on form "**********" at bounding box center [777, 475] width 939 height 346
click at [1207, 72] on button "Done" at bounding box center [1210, 71] width 75 height 30
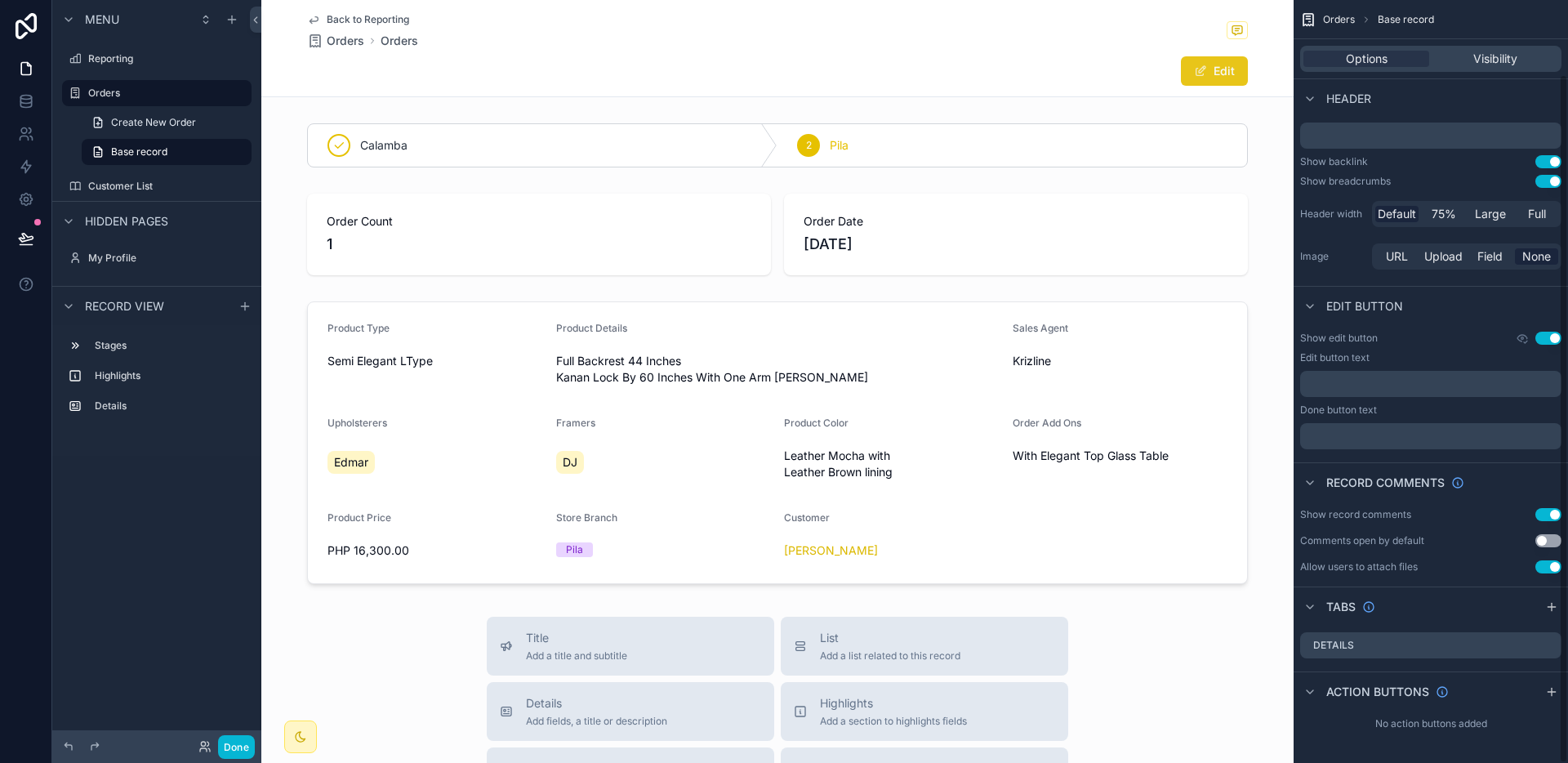
scroll to position [82, 0]
click at [398, 22] on span "Back to Reporting" at bounding box center [368, 20] width 83 height 13
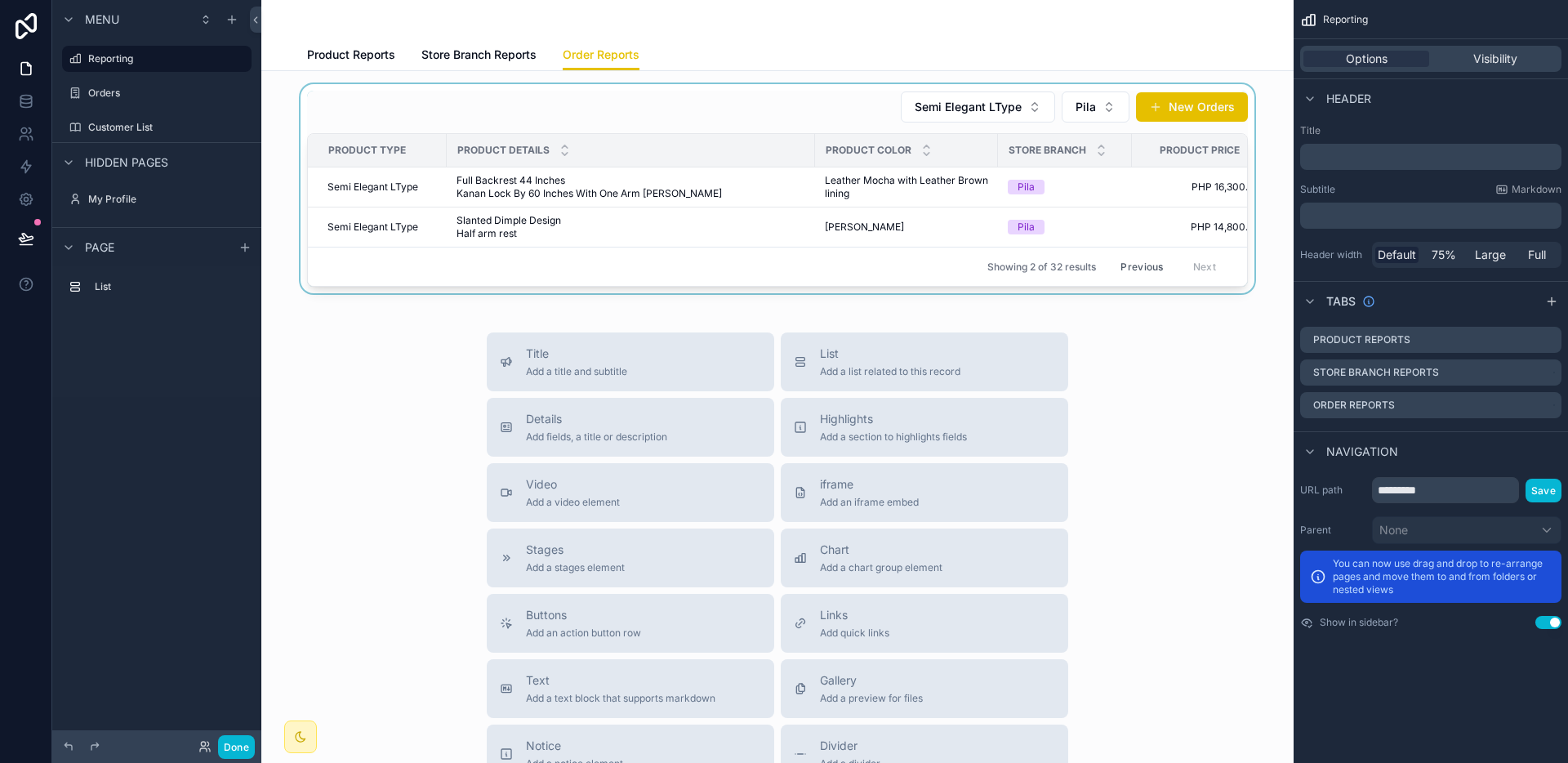
drag, startPoint x: 901, startPoint y: 288, endPoint x: 1038, endPoint y: 292, distance: 137.1
click at [1038, 292] on div "scrollable content" at bounding box center [777, 189] width 1006 height 209
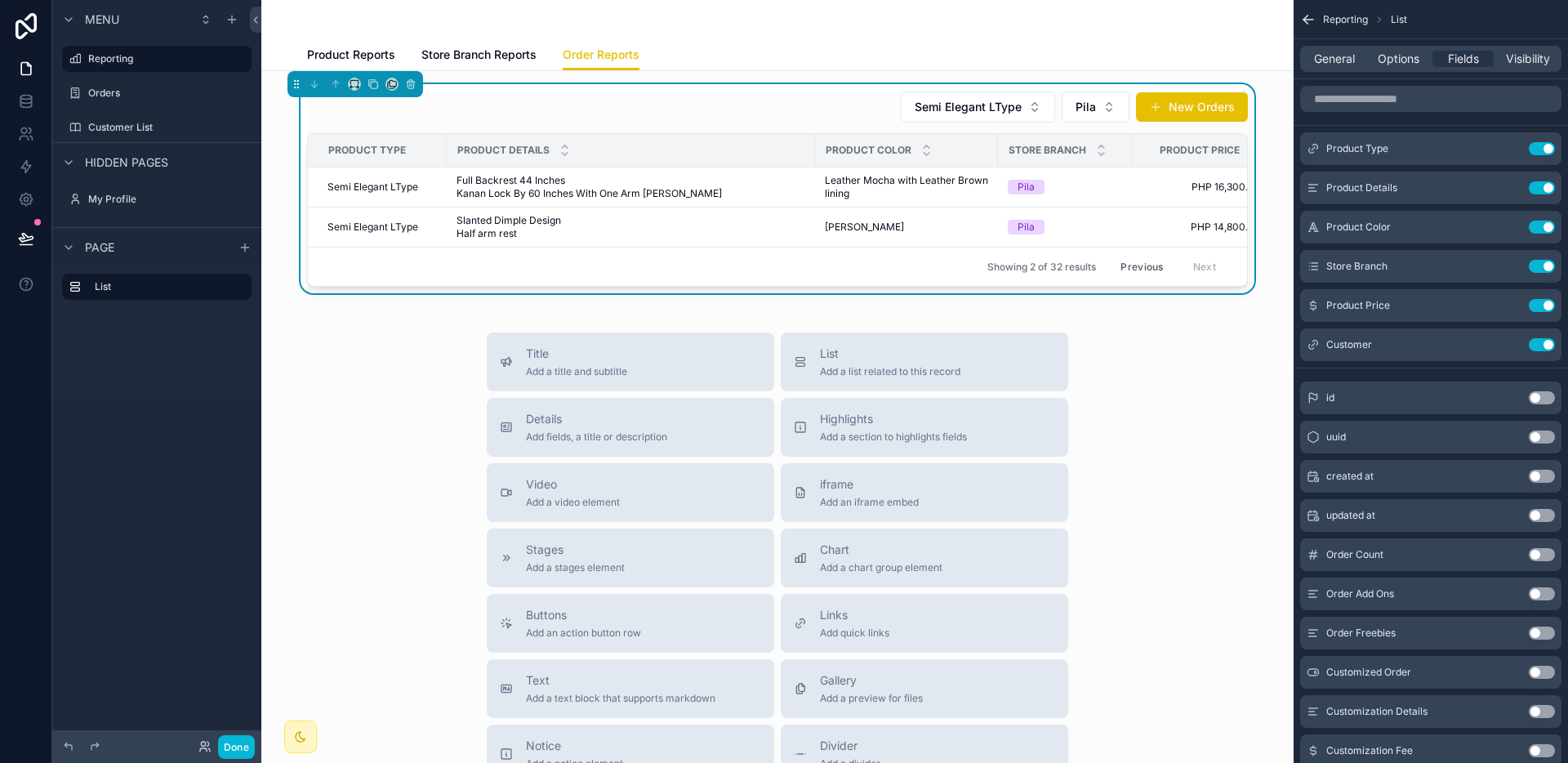
scroll to position [0, 141]
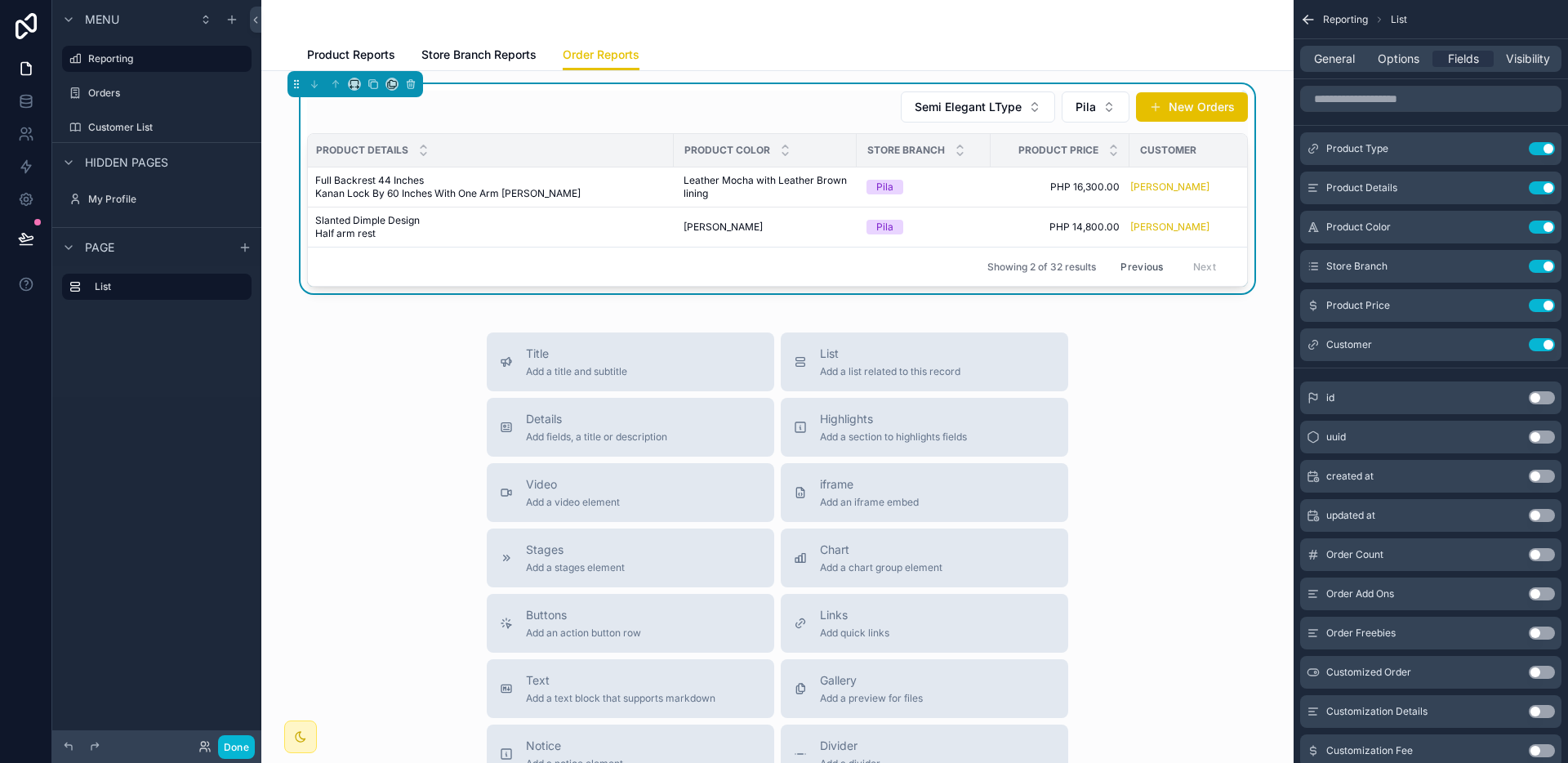
click at [1154, 265] on button "Previous" at bounding box center [1142, 267] width 65 height 25
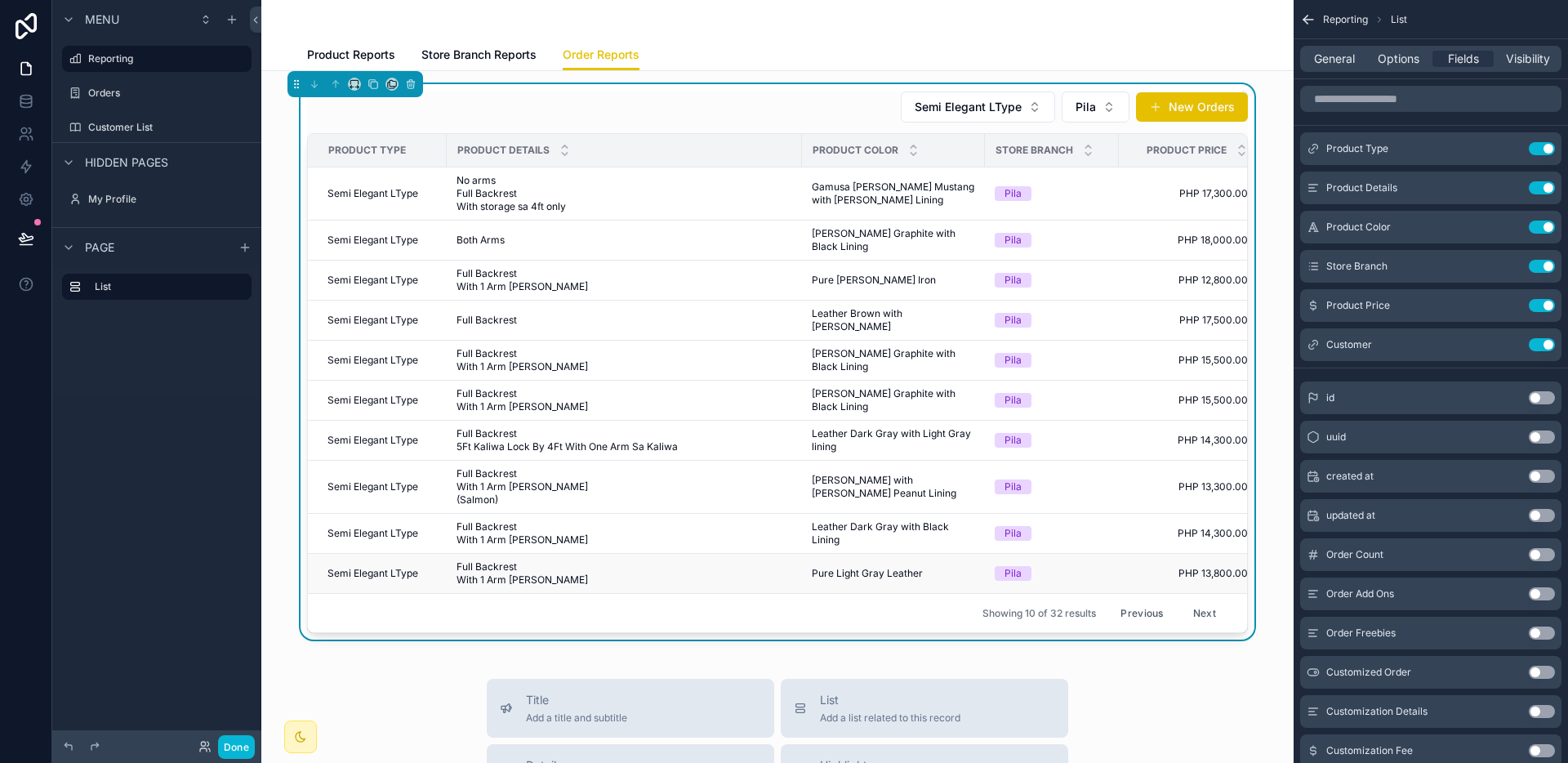
click at [867, 567] on span "Pure Light Gray Leather" at bounding box center [867, 574] width 111 height 13
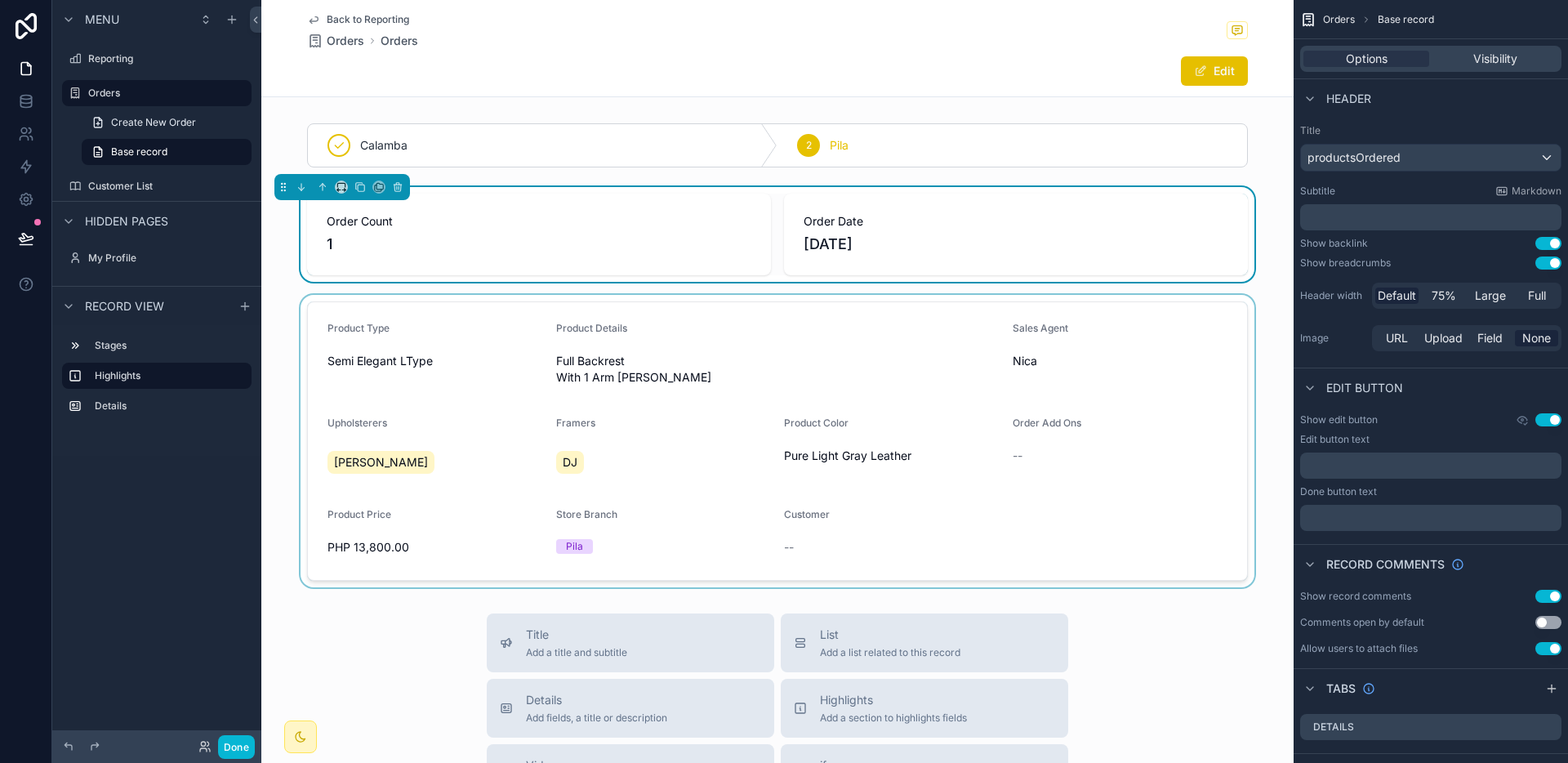
click at [1152, 330] on div "scrollable content" at bounding box center [777, 441] width 1033 height 293
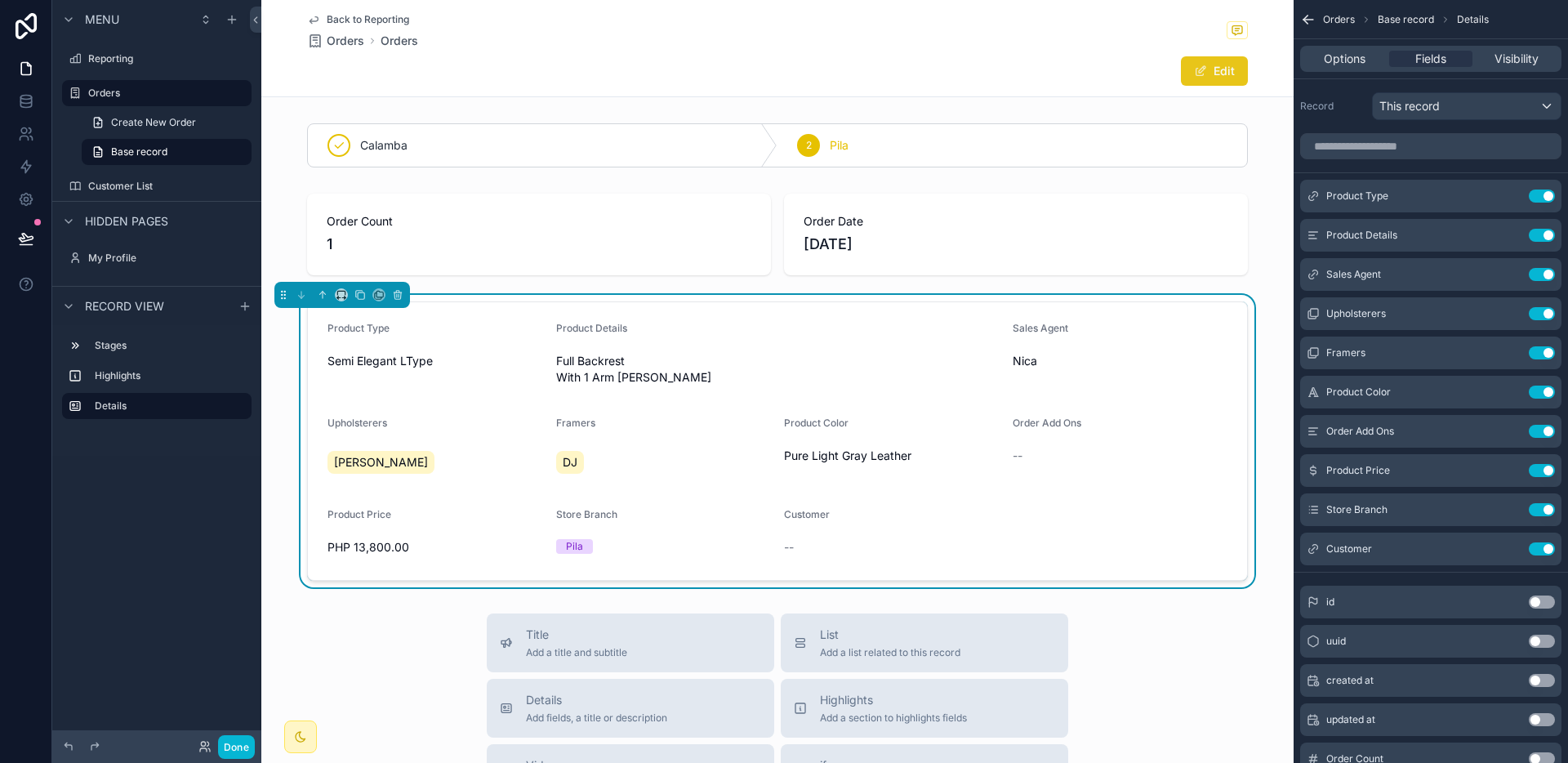
click at [1219, 70] on button "Edit" at bounding box center [1214, 71] width 67 height 30
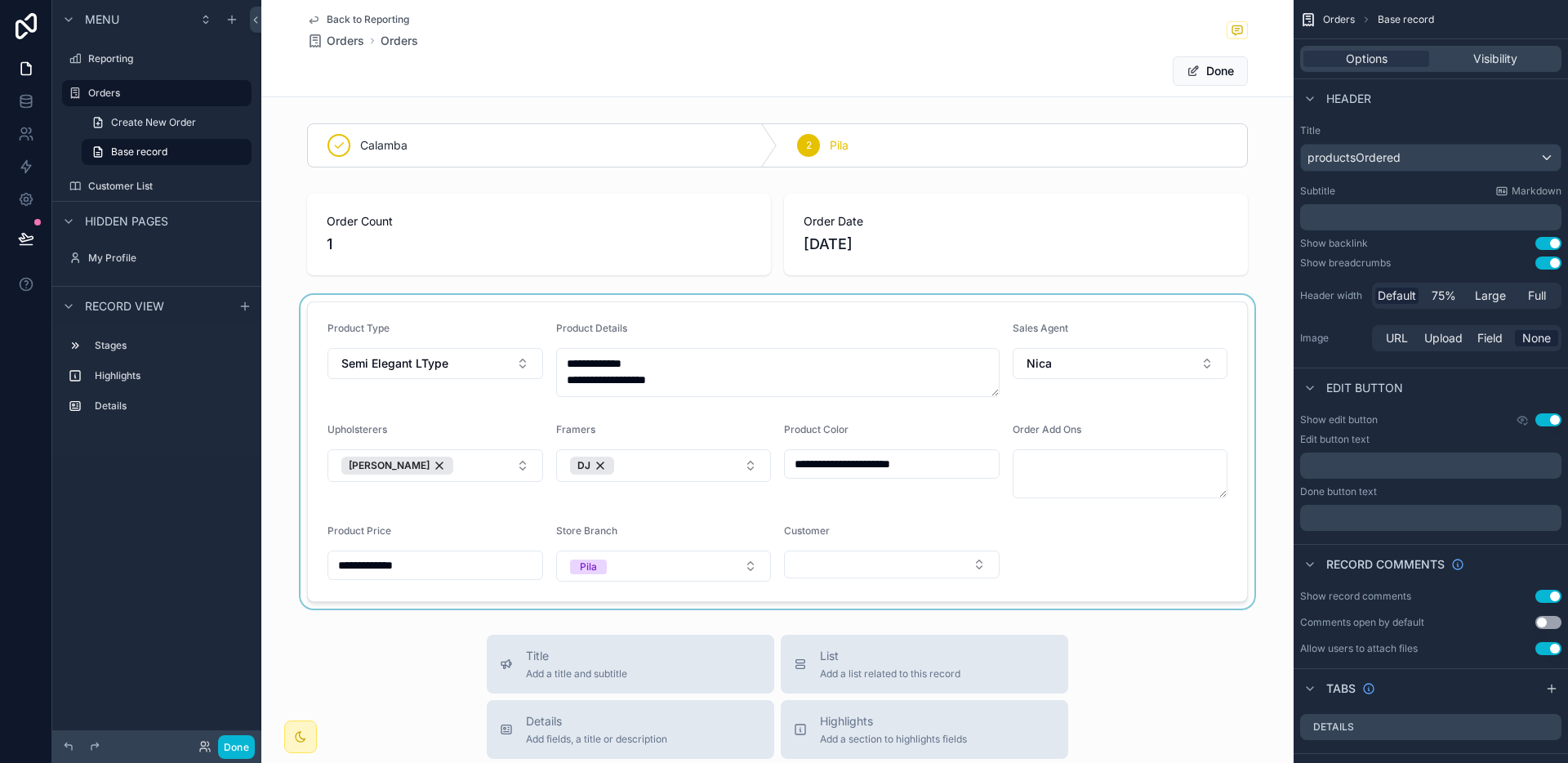
click at [829, 559] on div "scrollable content" at bounding box center [777, 451] width 1033 height 314
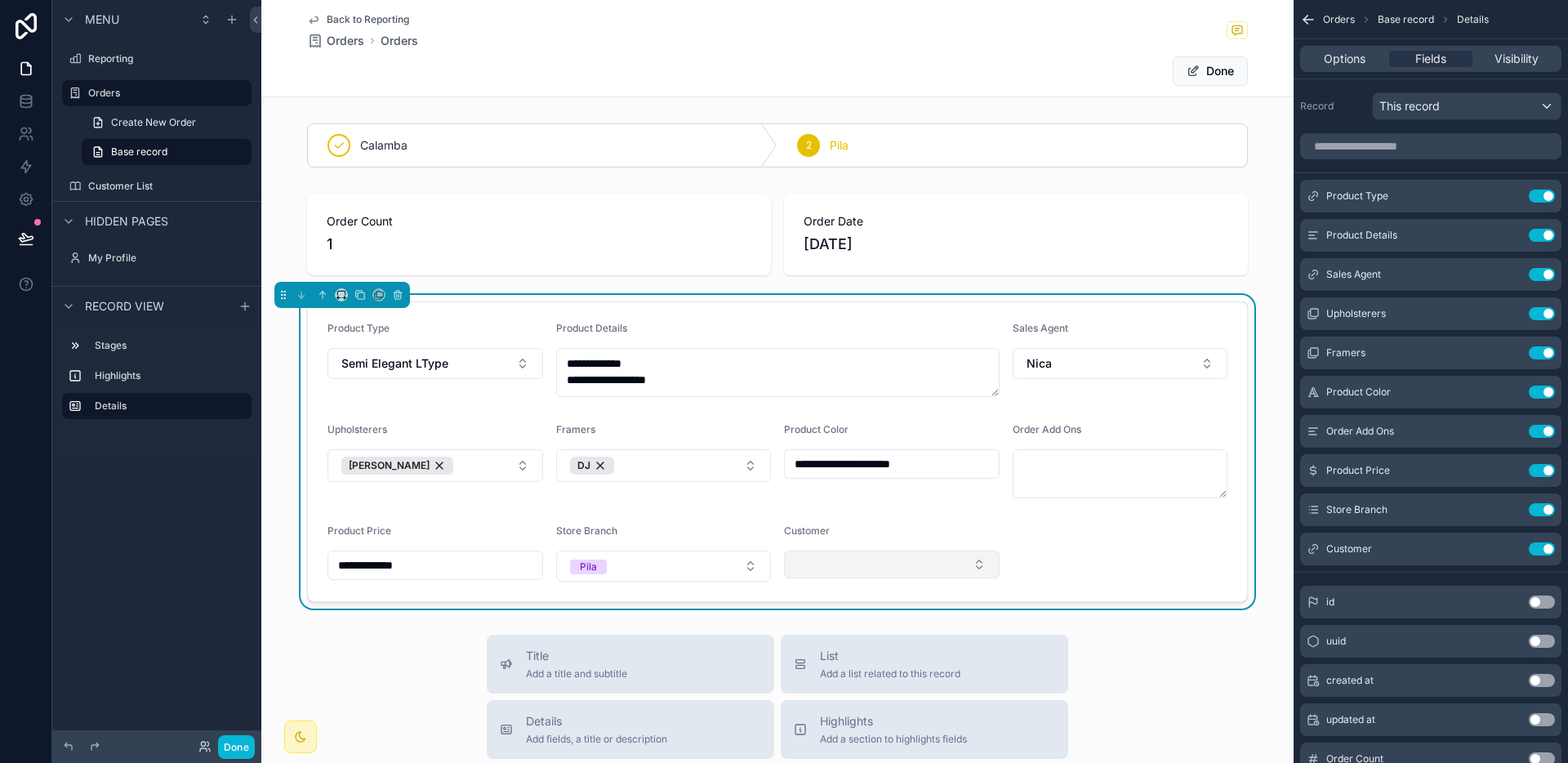
click at [826, 562] on button "Select Button" at bounding box center [891, 564] width 216 height 28
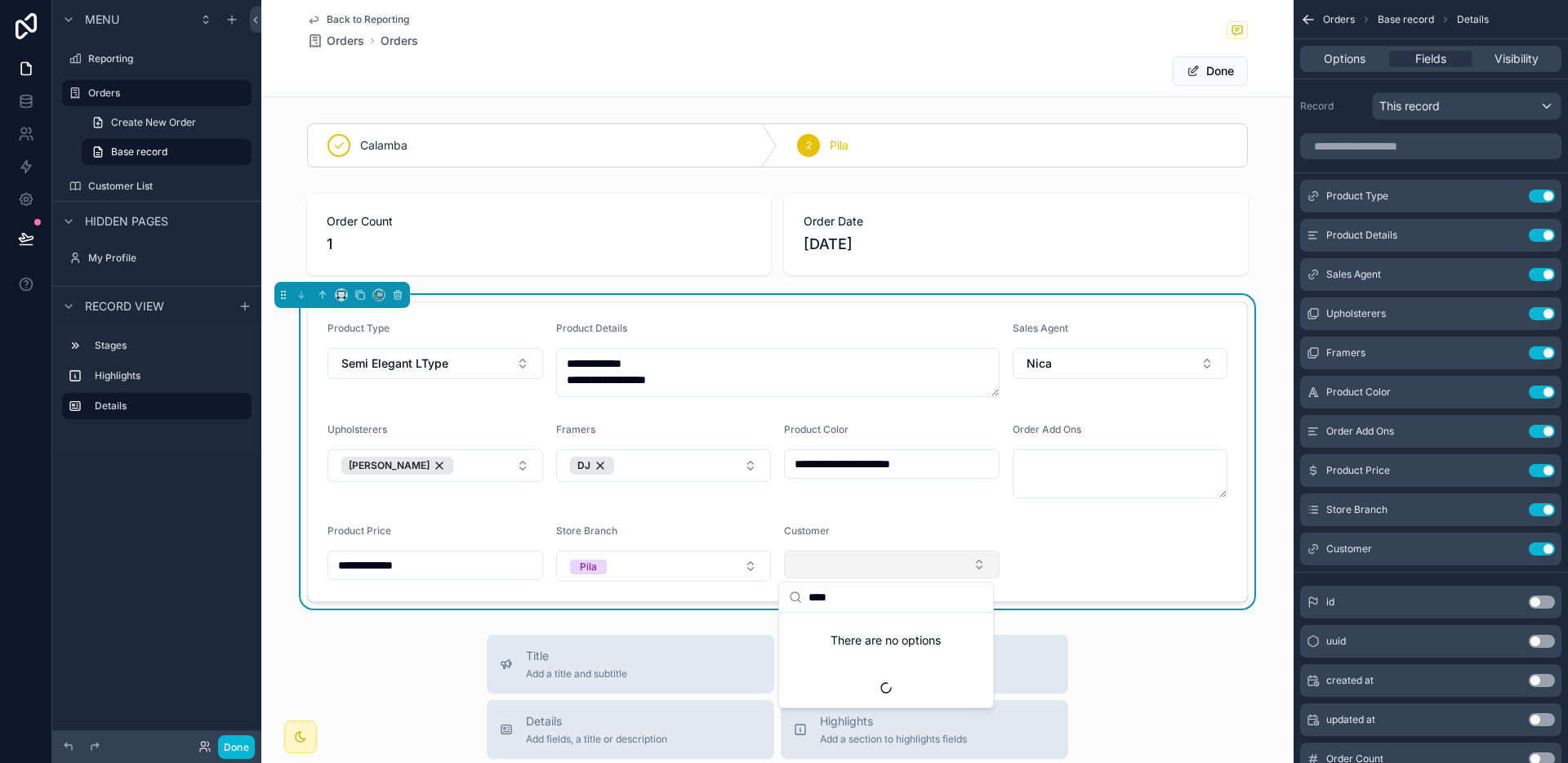
type input "*****"
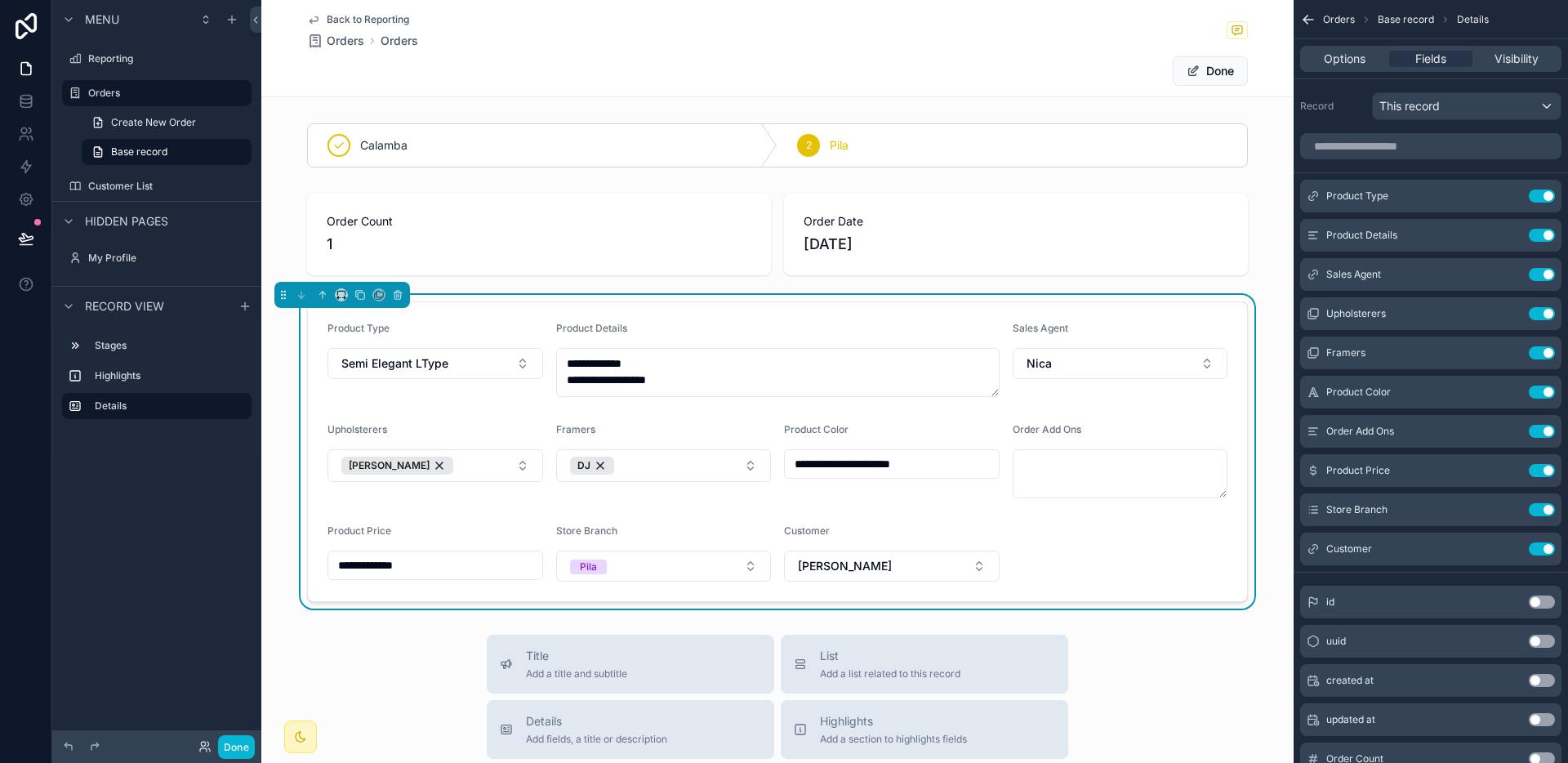
click at [1146, 534] on form "**********" at bounding box center [777, 451] width 939 height 298
click at [1212, 83] on button "Done" at bounding box center [1210, 71] width 75 height 30
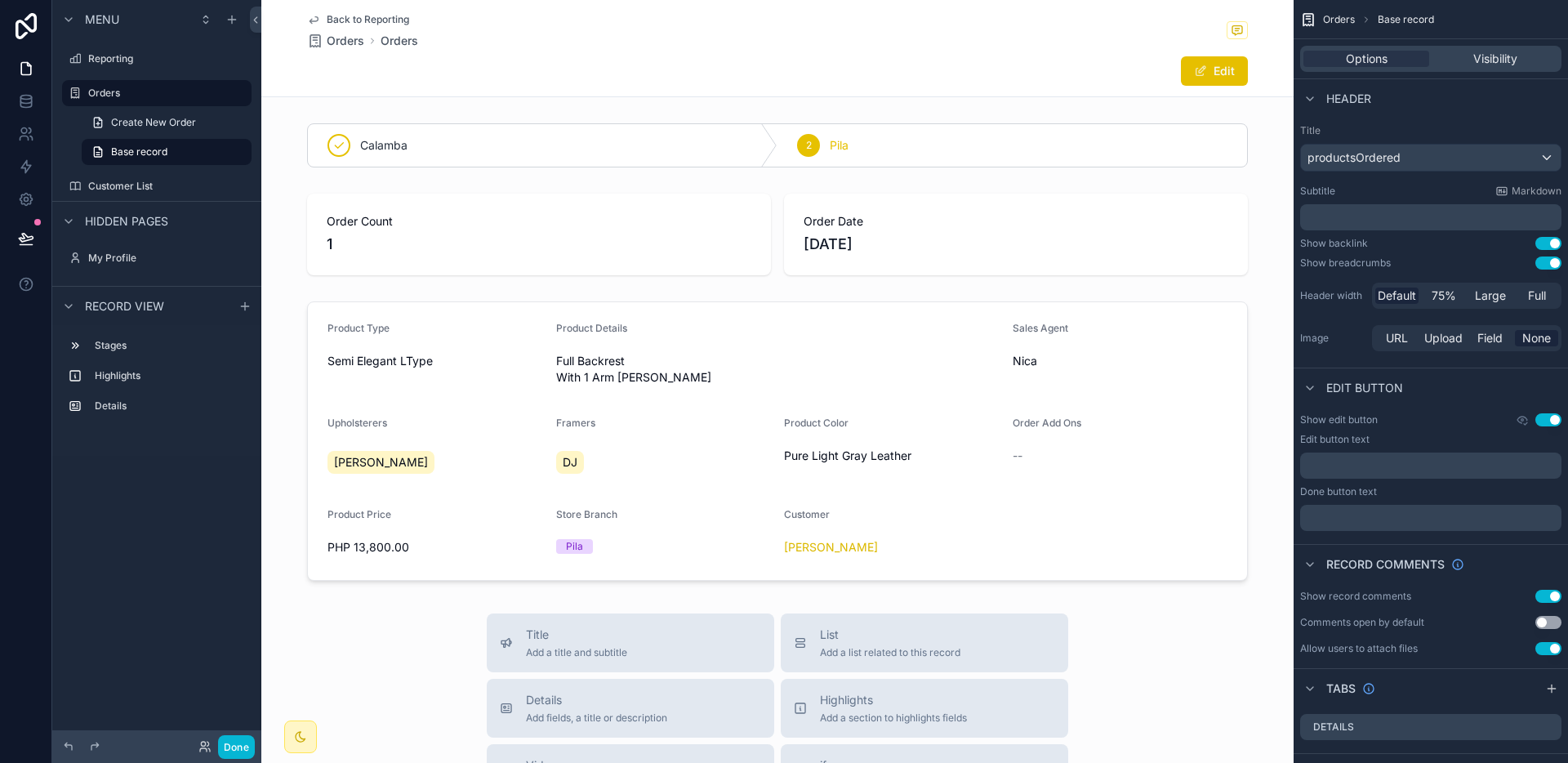
click at [358, 17] on span "Back to Reporting" at bounding box center [368, 20] width 83 height 13
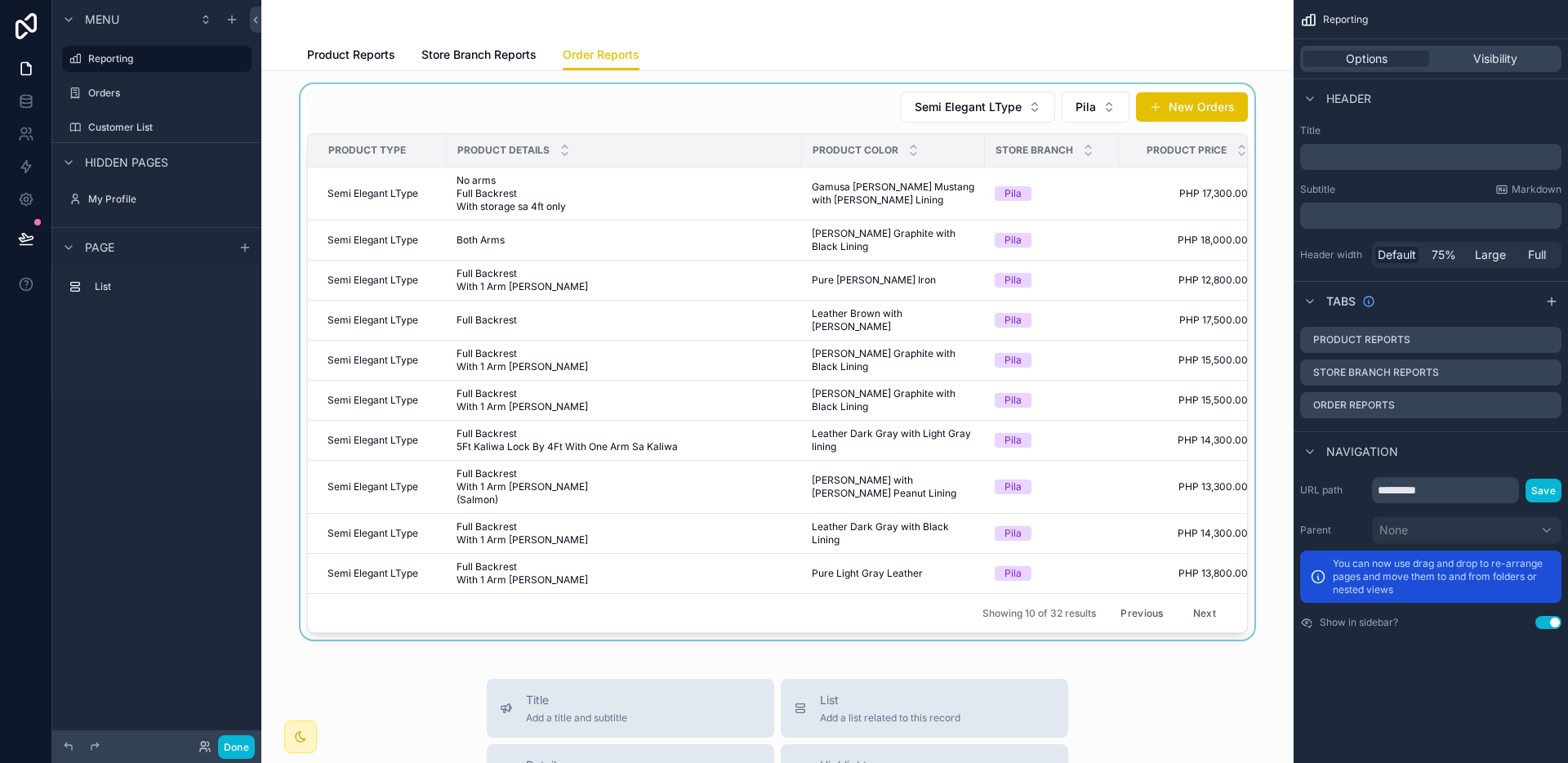
drag, startPoint x: 894, startPoint y: 613, endPoint x: 902, endPoint y: 614, distance: 8.1
click at [902, 614] on div "scrollable content" at bounding box center [777, 362] width 1006 height 556
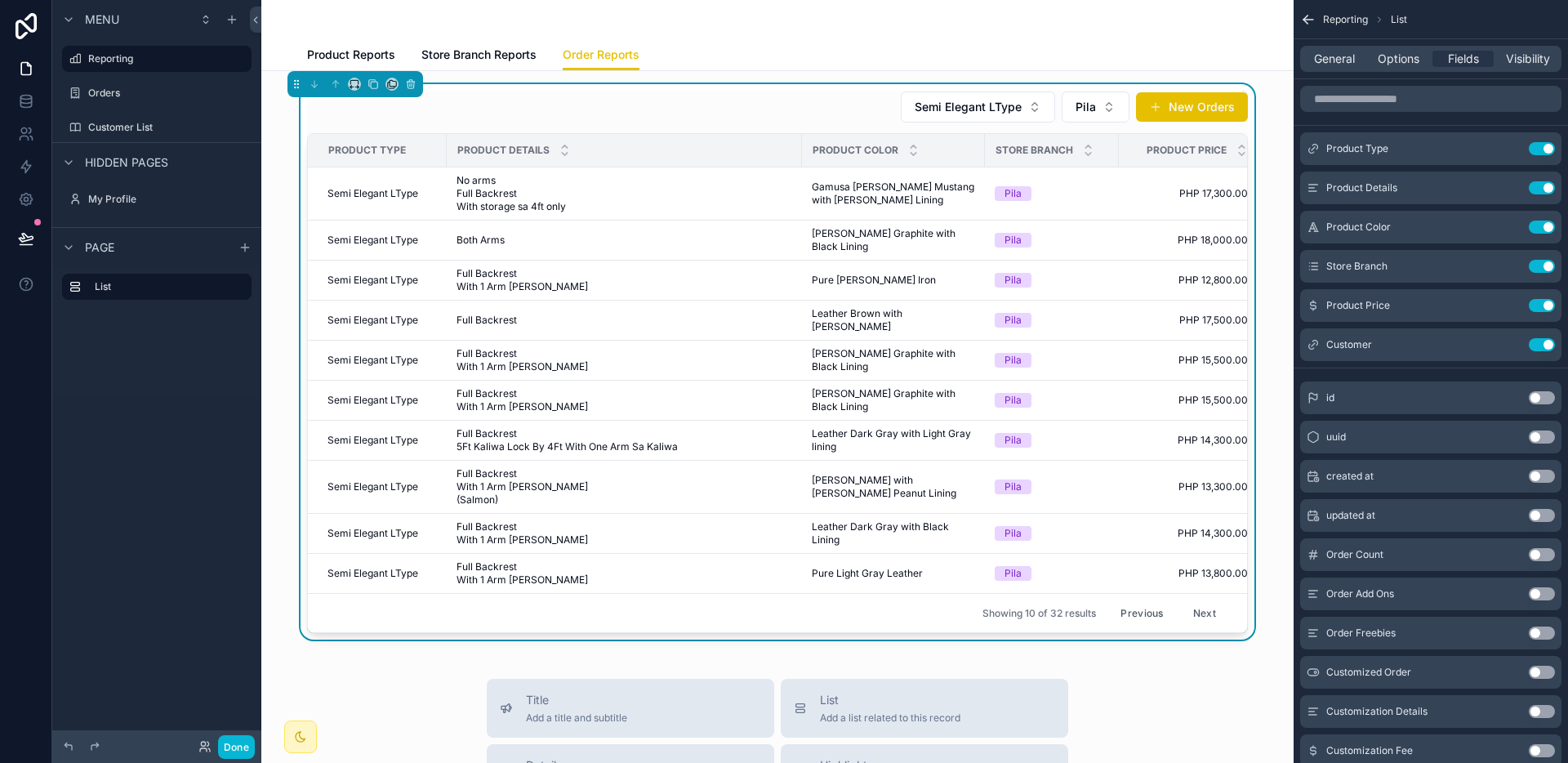
scroll to position [0, 131]
click at [875, 520] on span "Leather Dark Gray with Black Lining" at bounding box center [893, 533] width 163 height 26
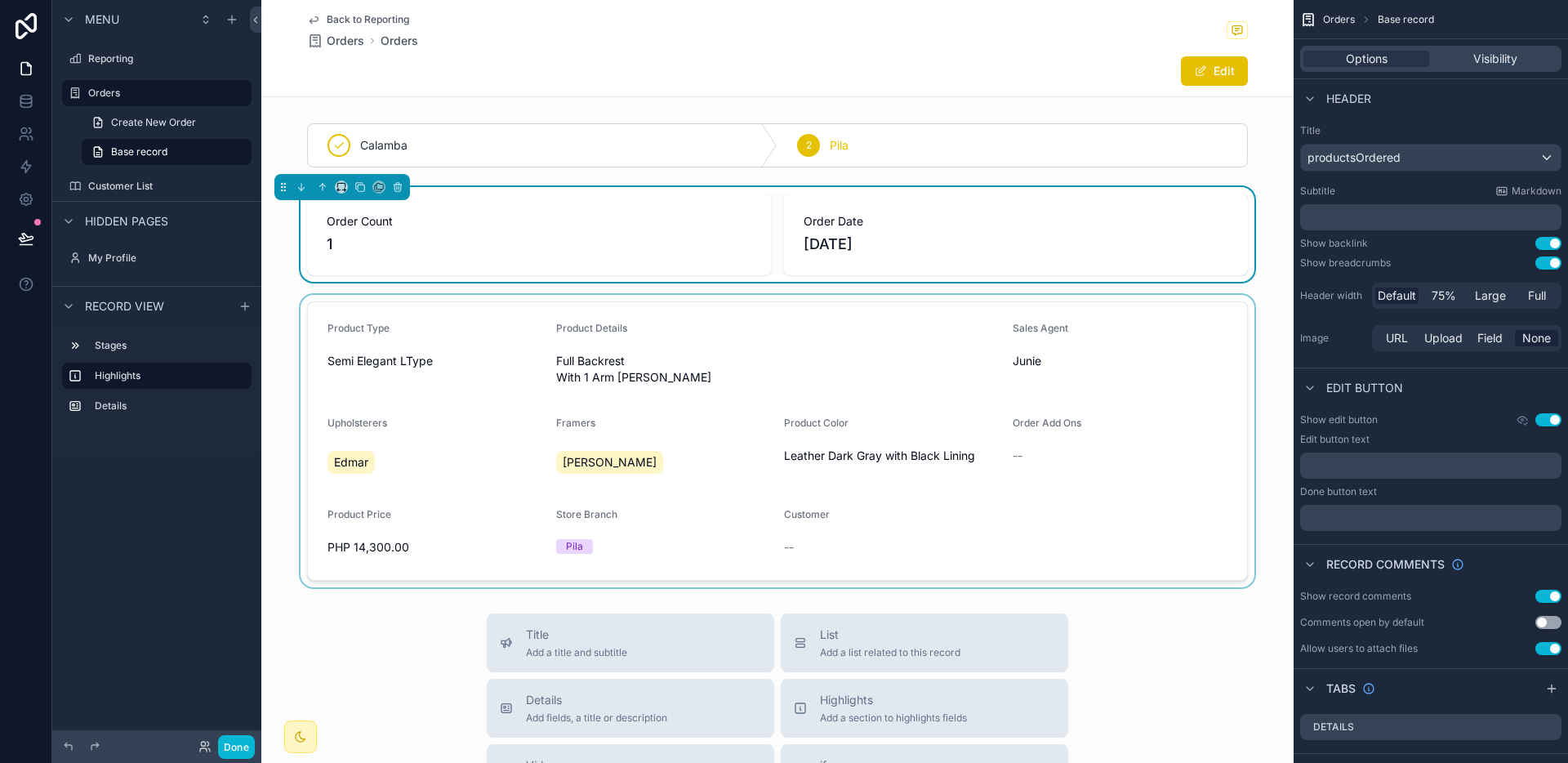
click at [1108, 440] on div "scrollable content" at bounding box center [777, 441] width 1033 height 293
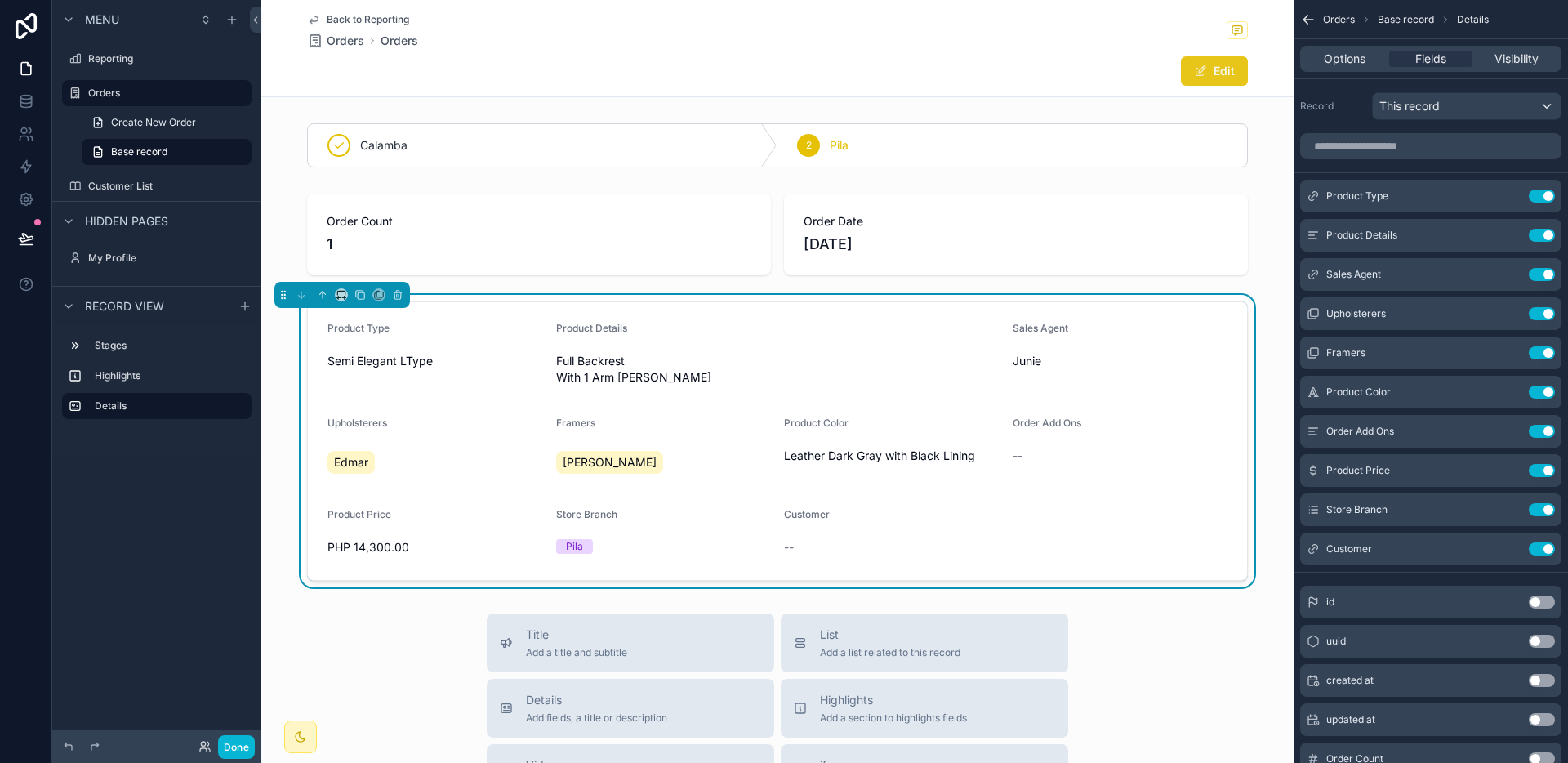
click at [1223, 79] on button "Edit" at bounding box center [1214, 71] width 67 height 30
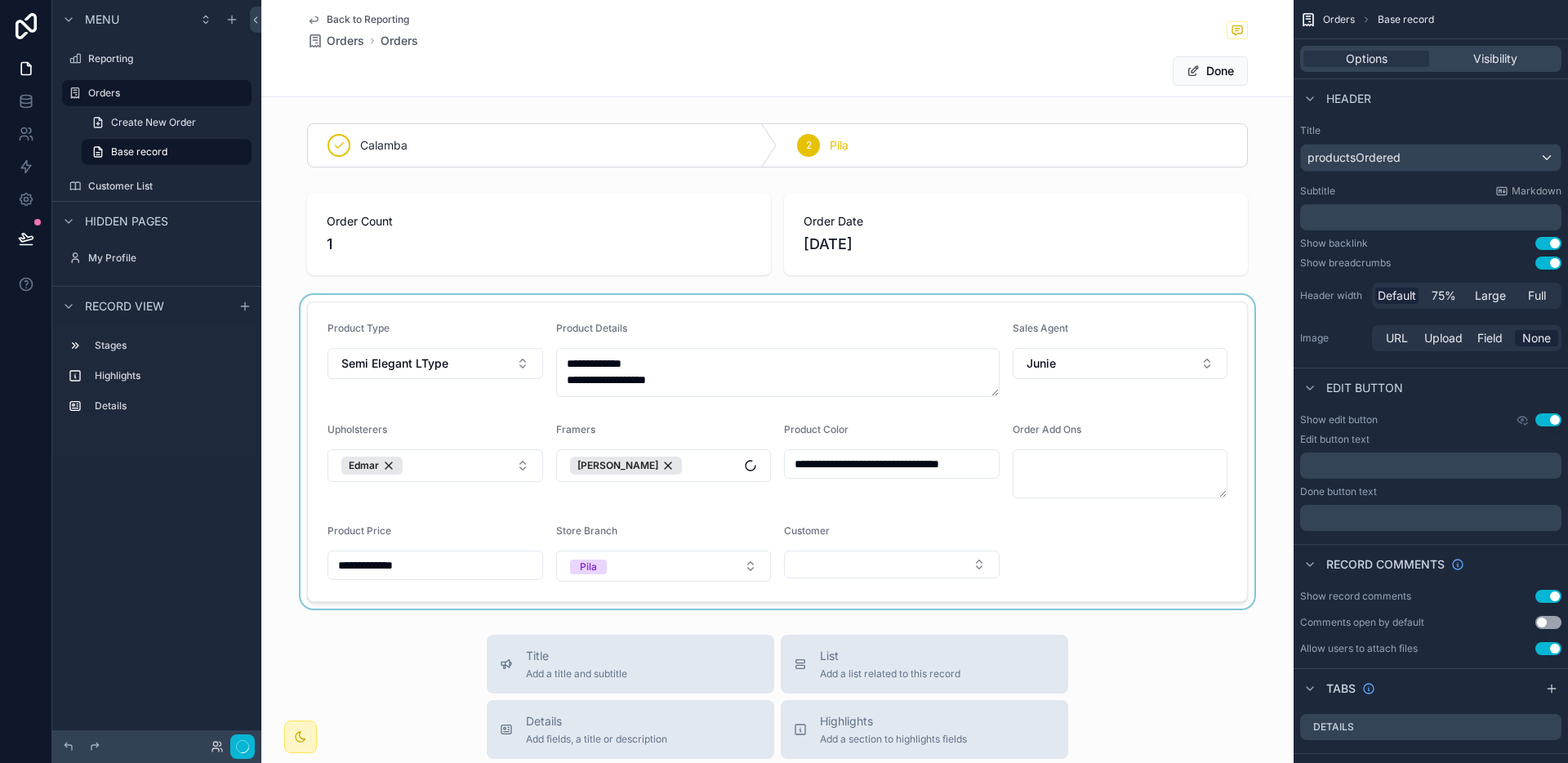
click at [859, 568] on div "scrollable content" at bounding box center [777, 451] width 1033 height 314
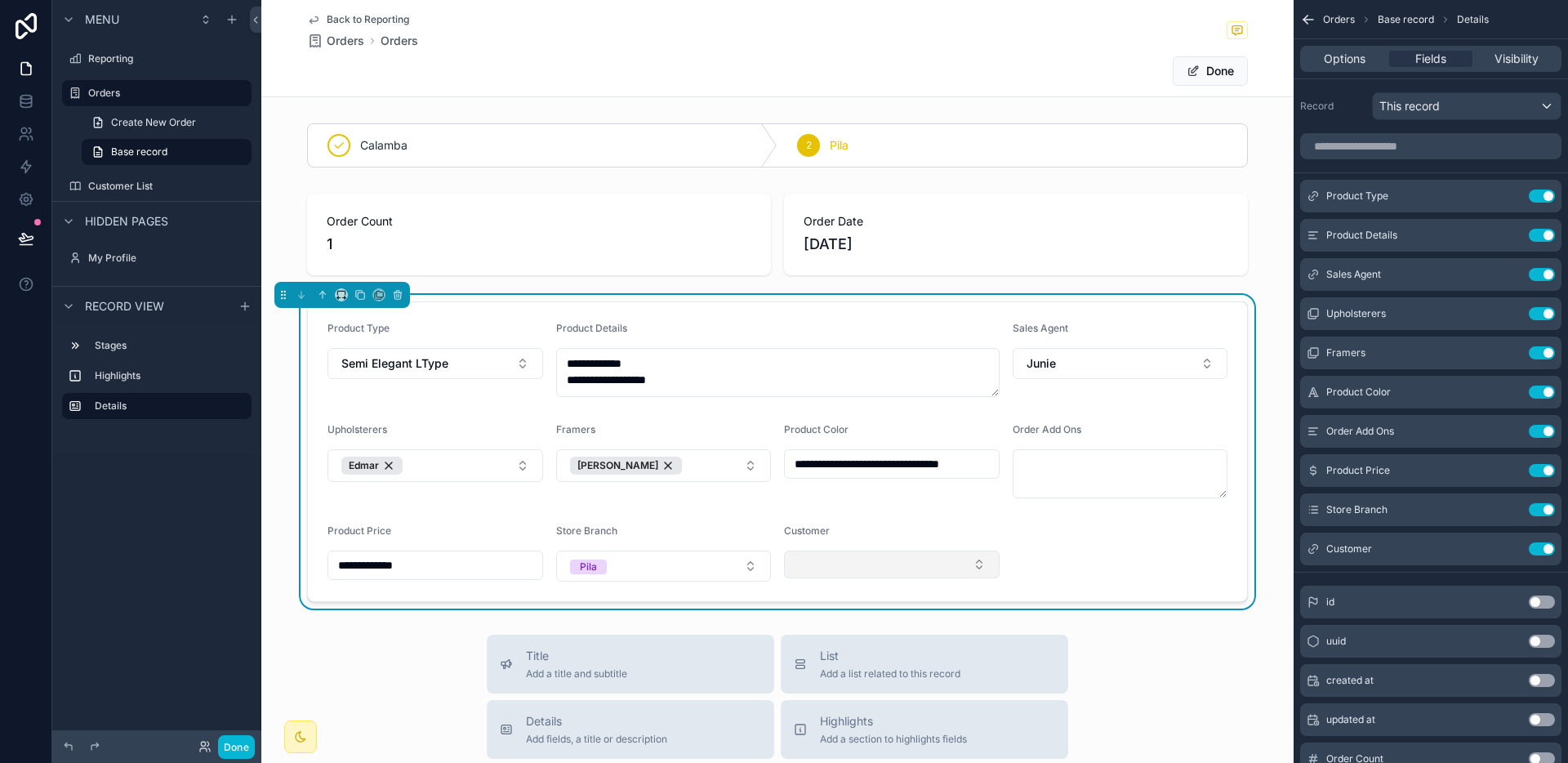
click at [859, 568] on button "Select Button" at bounding box center [891, 564] width 216 height 28
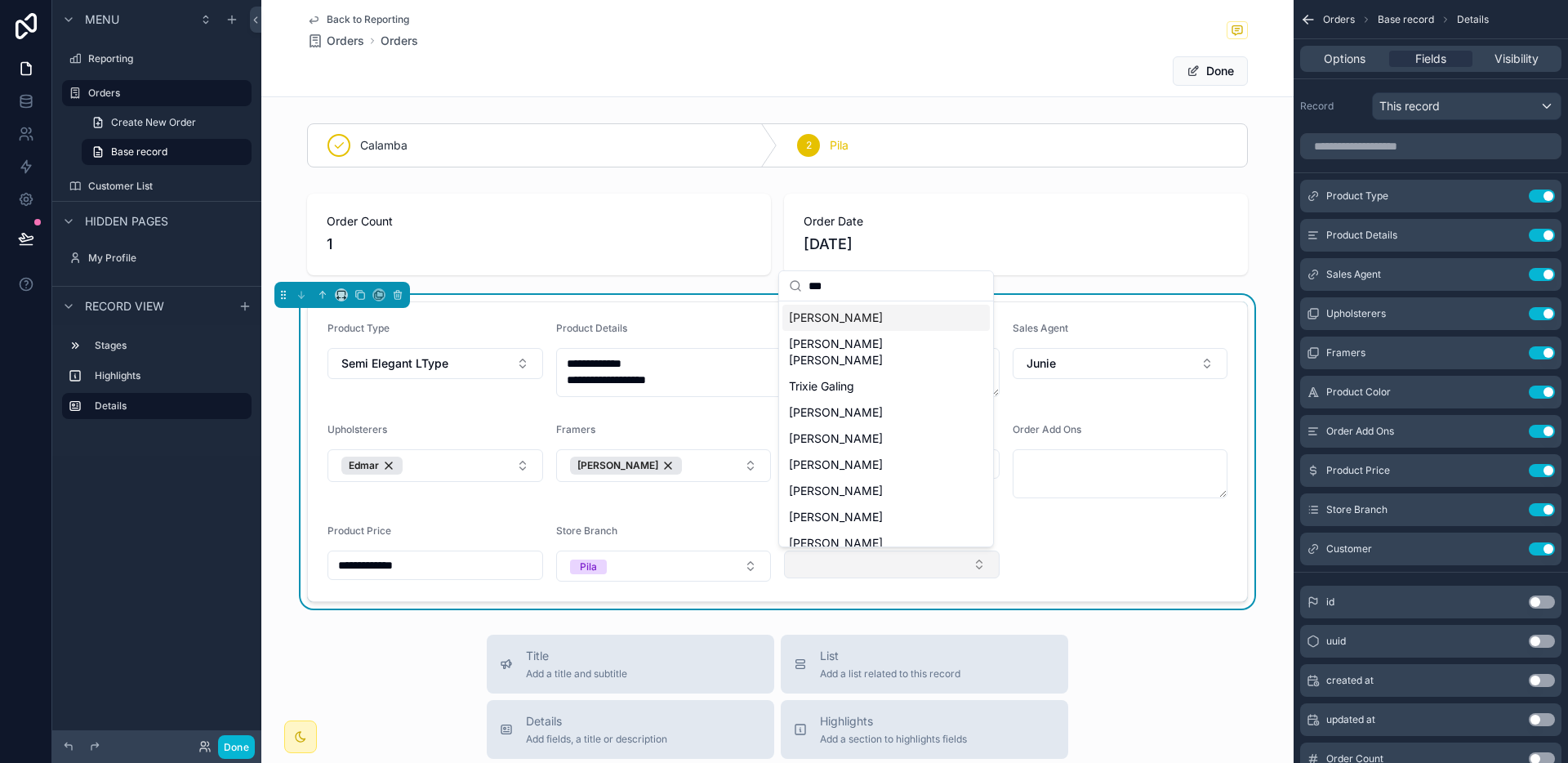
type input "****"
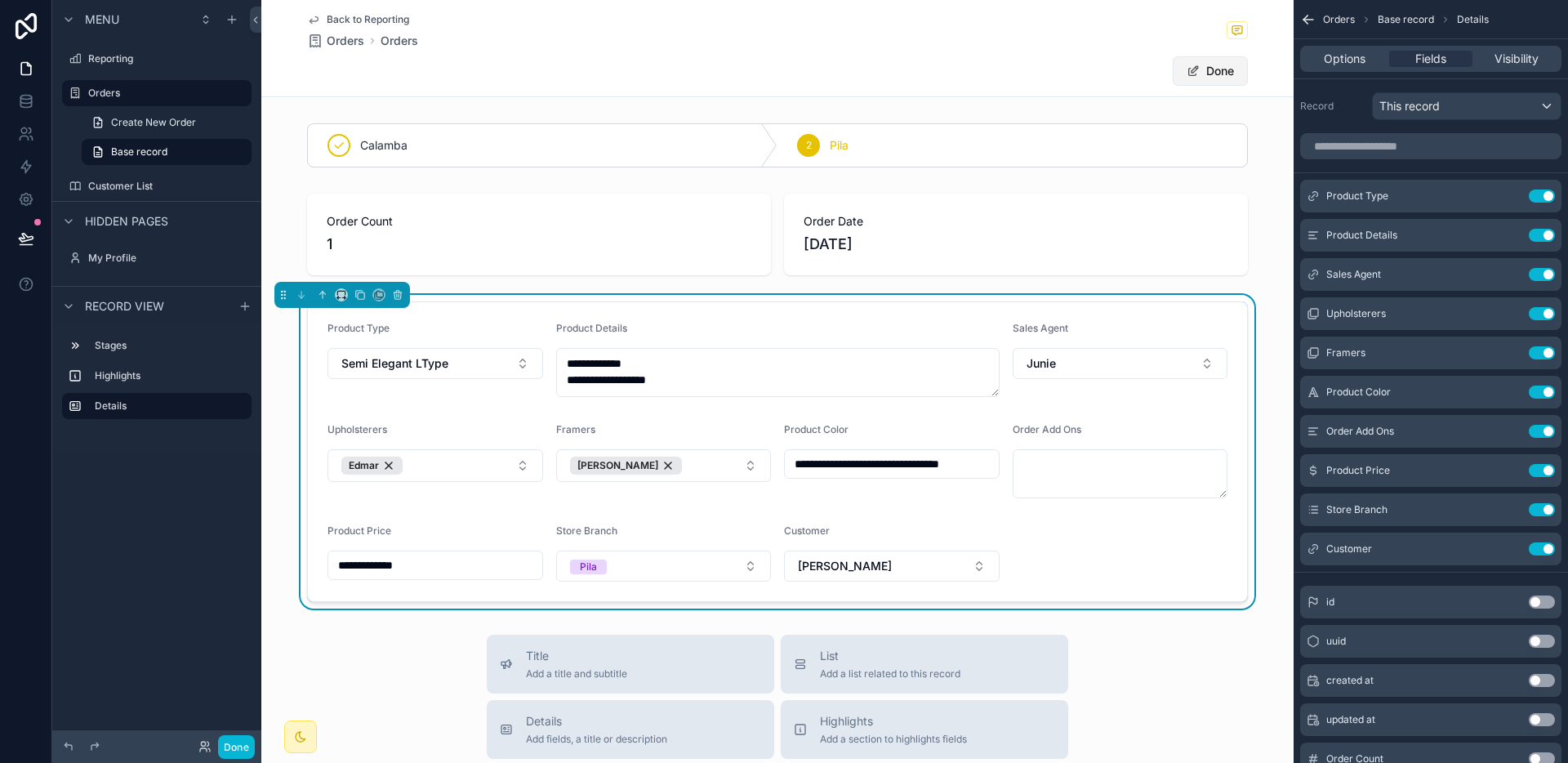
click at [1219, 79] on button "Done" at bounding box center [1210, 71] width 75 height 30
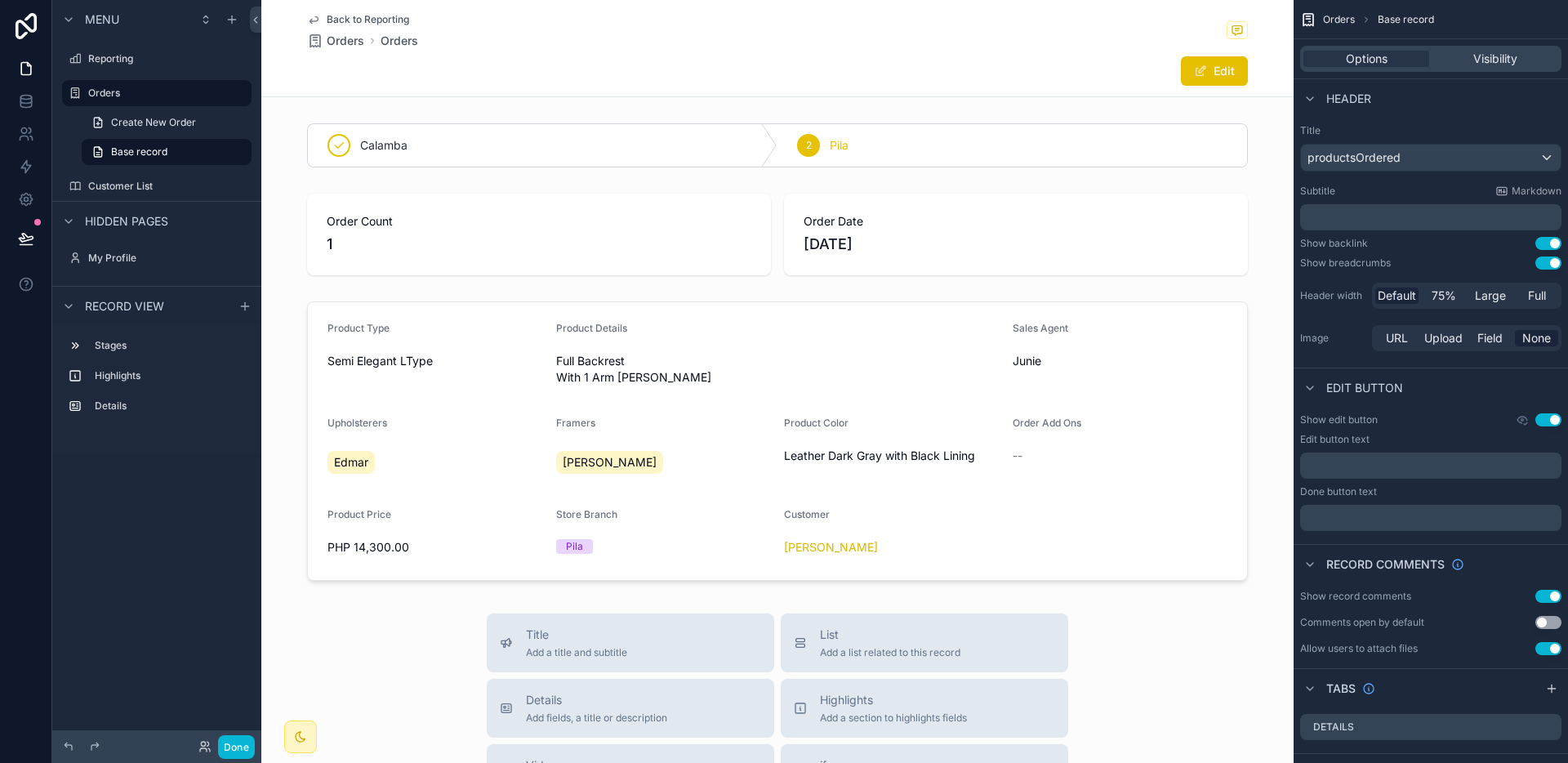
click at [380, 19] on span "Back to Reporting" at bounding box center [368, 20] width 83 height 13
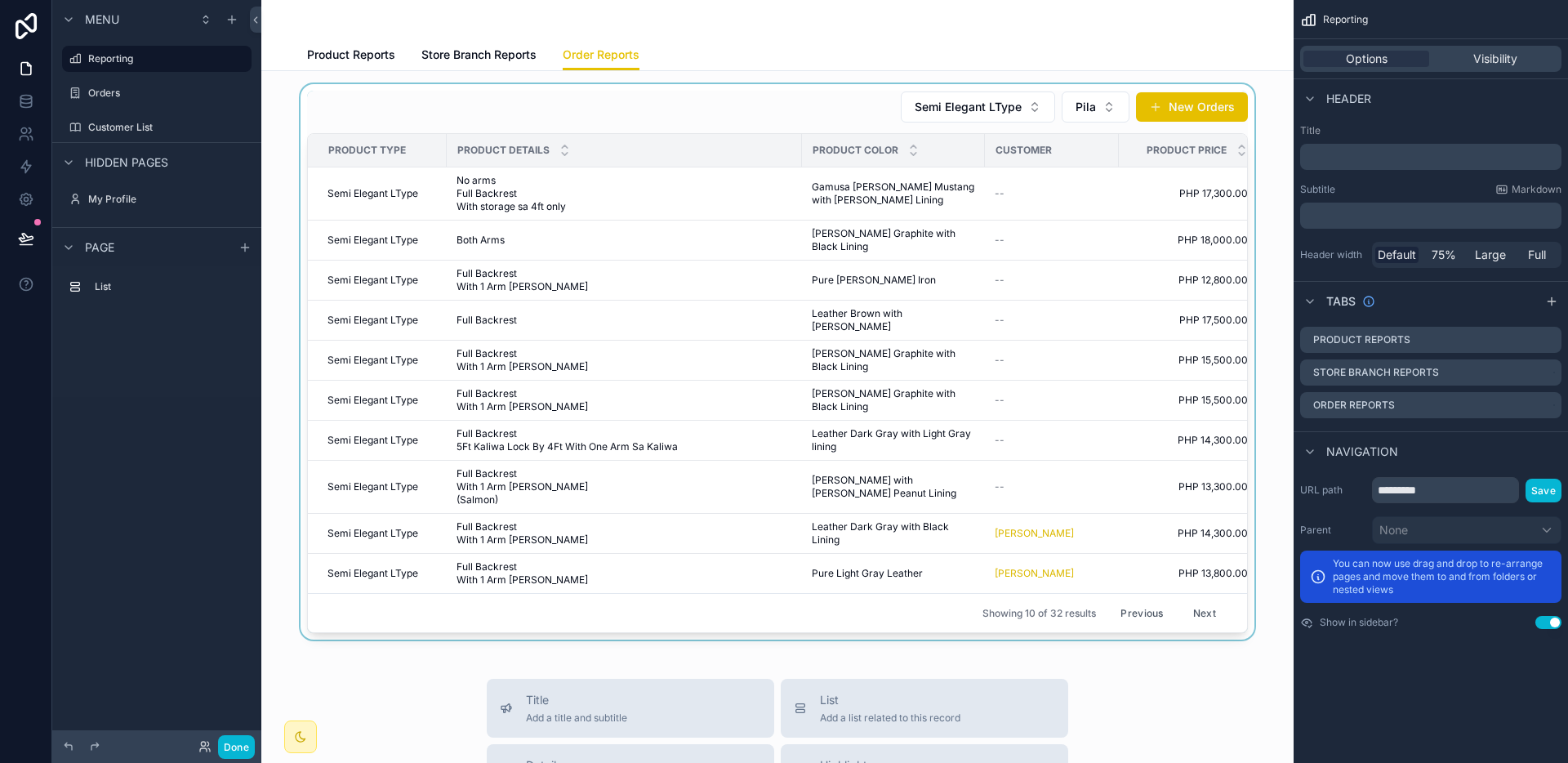
click at [805, 468] on div "scrollable content" at bounding box center [777, 362] width 1006 height 556
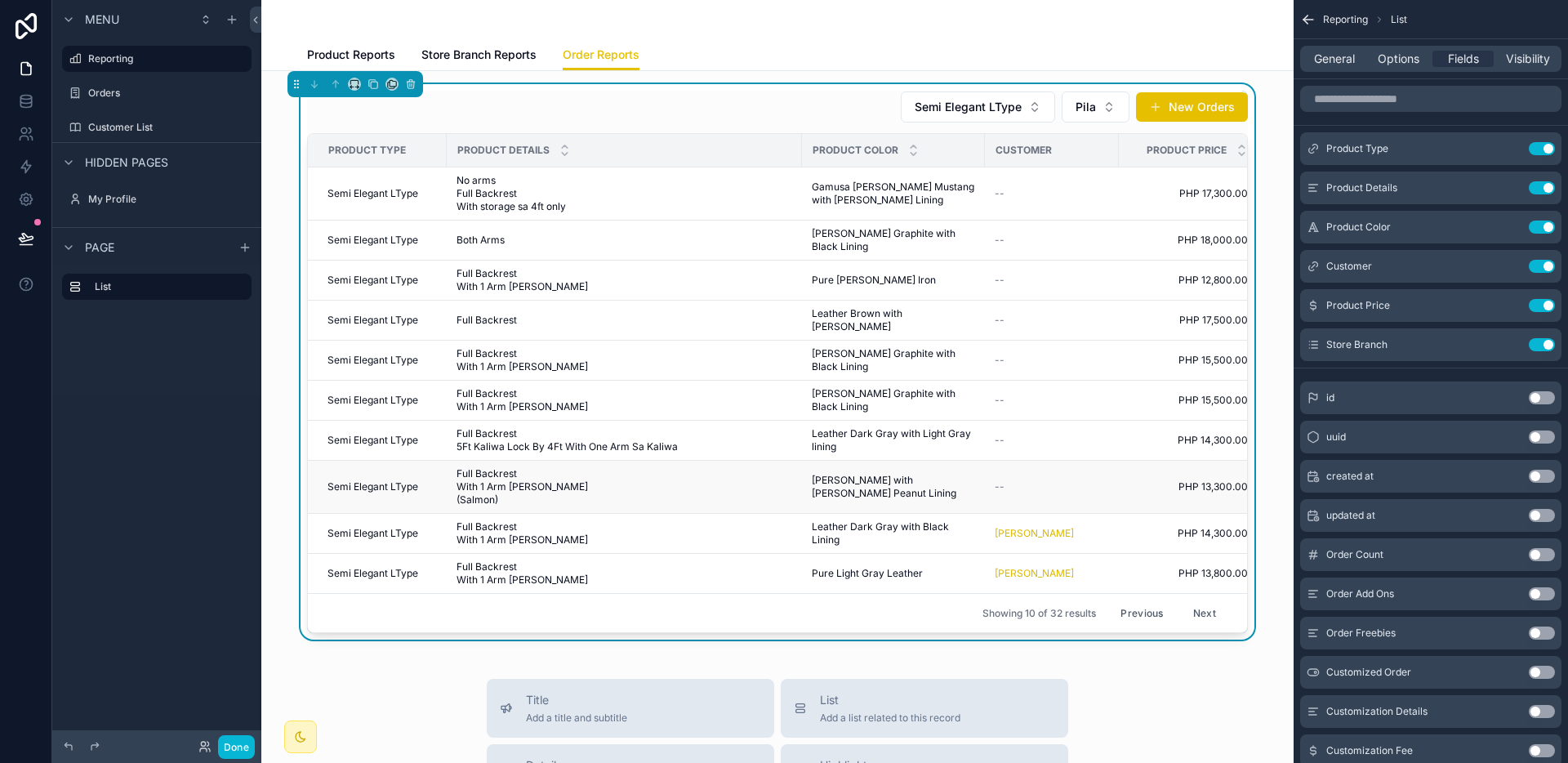
click at [802, 465] on td "Tanya Ermine with Tanya Peanut Lining Tanya Ermine with Tanya Peanut Lining" at bounding box center [893, 487] width 183 height 53
click at [919, 474] on span "[PERSON_NAME] with [PERSON_NAME] Peanut Lining" at bounding box center [893, 487] width 163 height 26
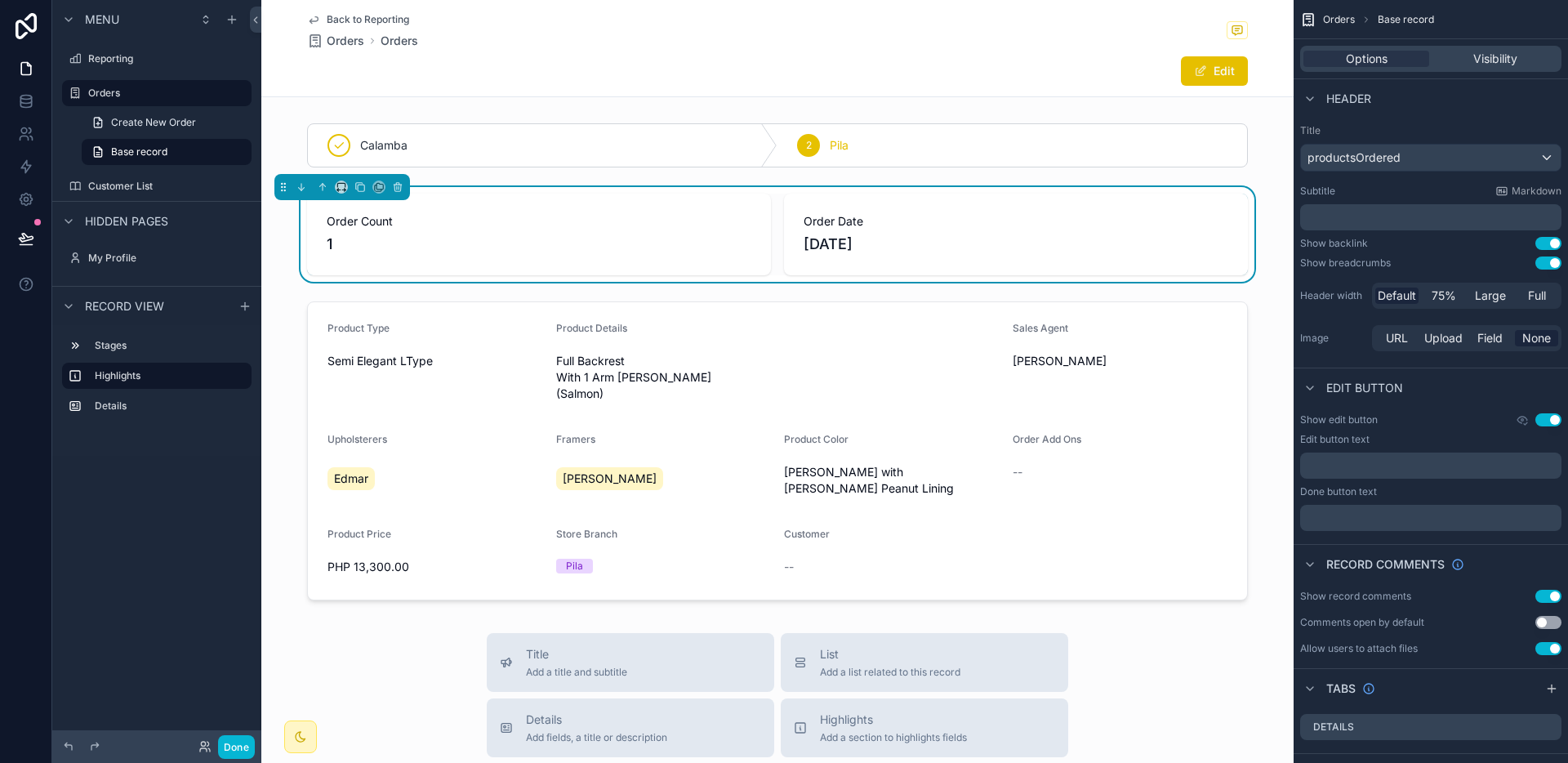
click at [1186, 85] on div "Edit" at bounding box center [1187, 71] width 123 height 31
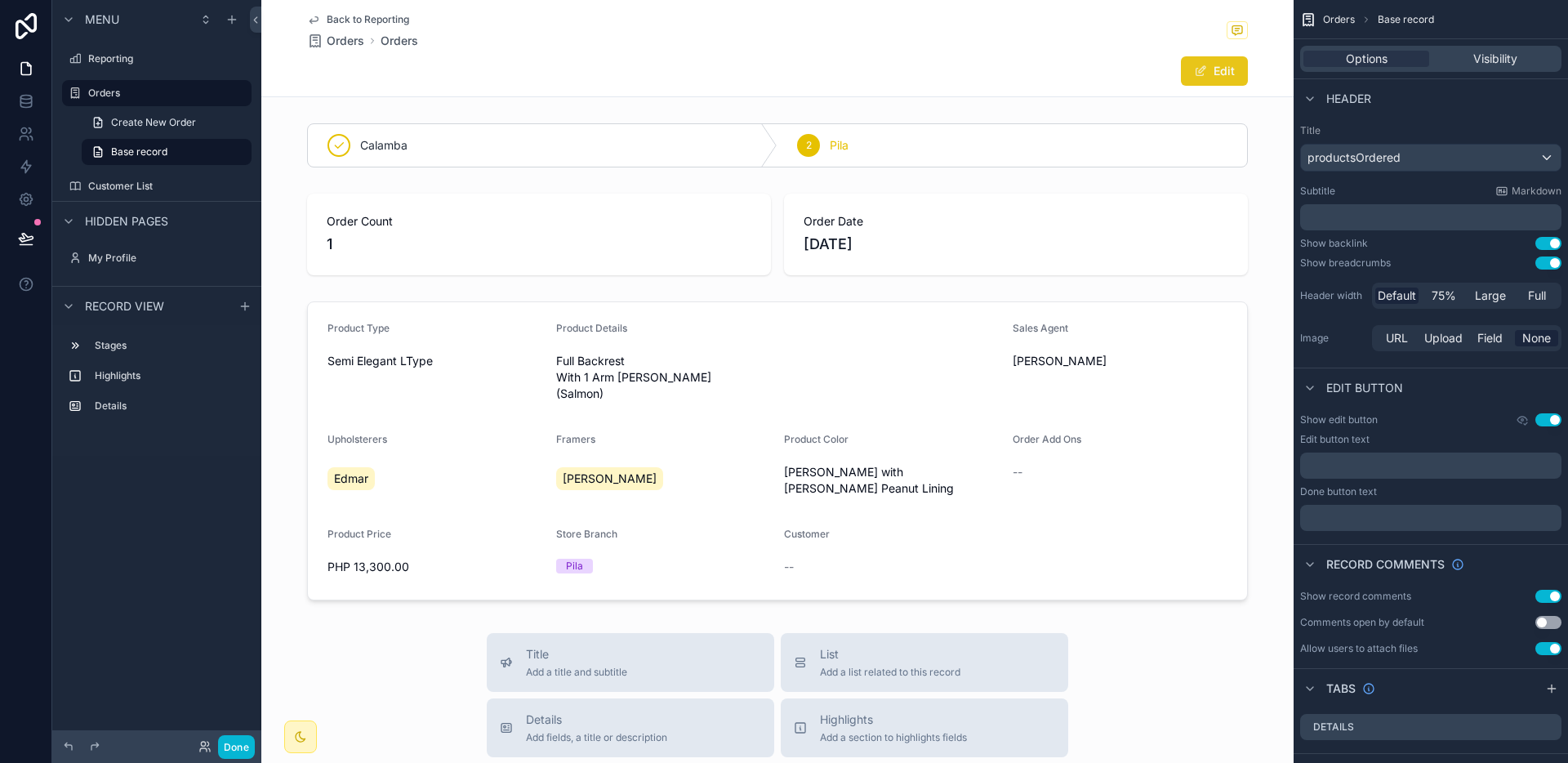
click at [1197, 77] on span "scrollable content" at bounding box center [1200, 71] width 13 height 13
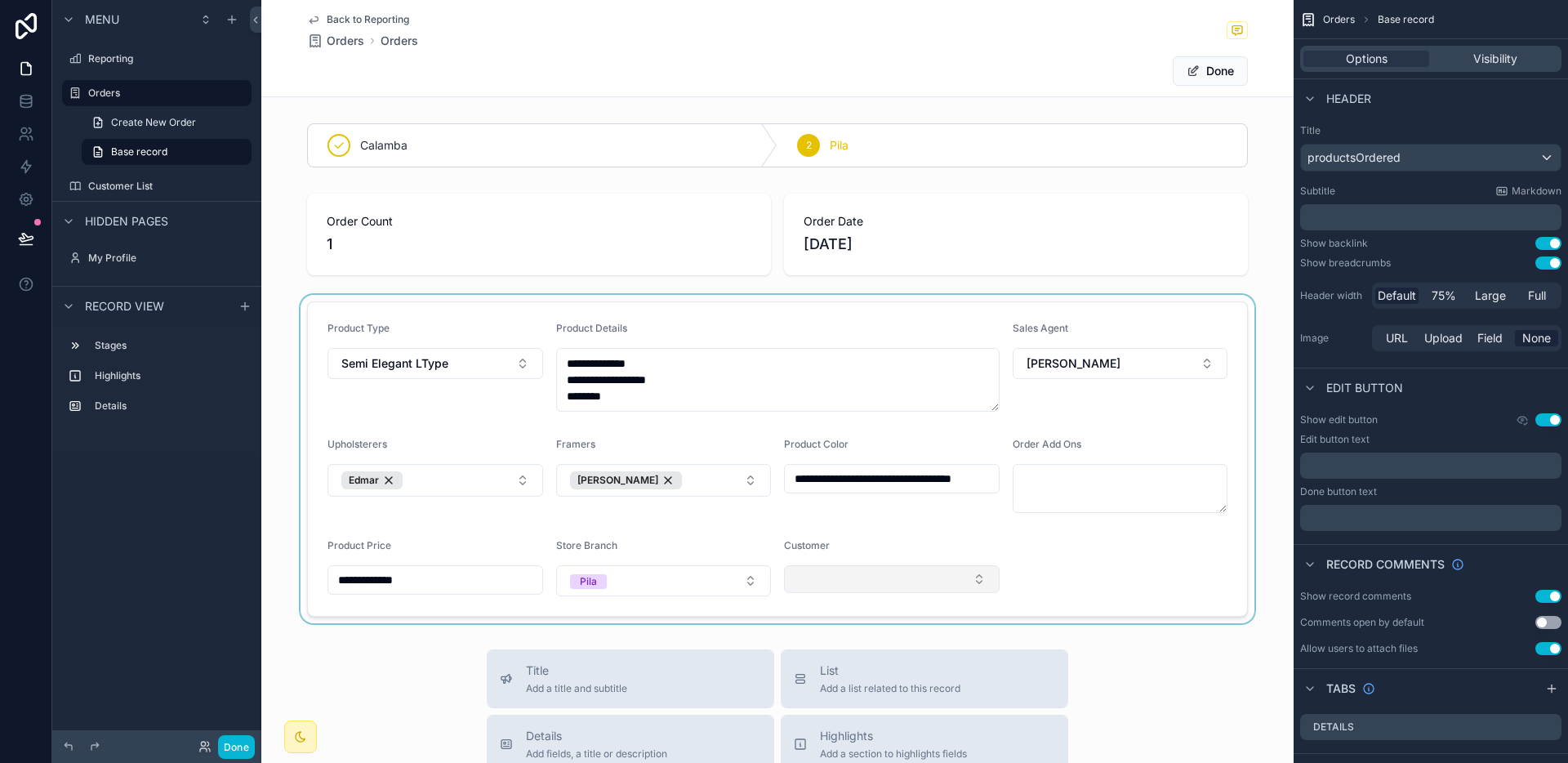
click at [856, 590] on div "scrollable content" at bounding box center [777, 459] width 1033 height 328
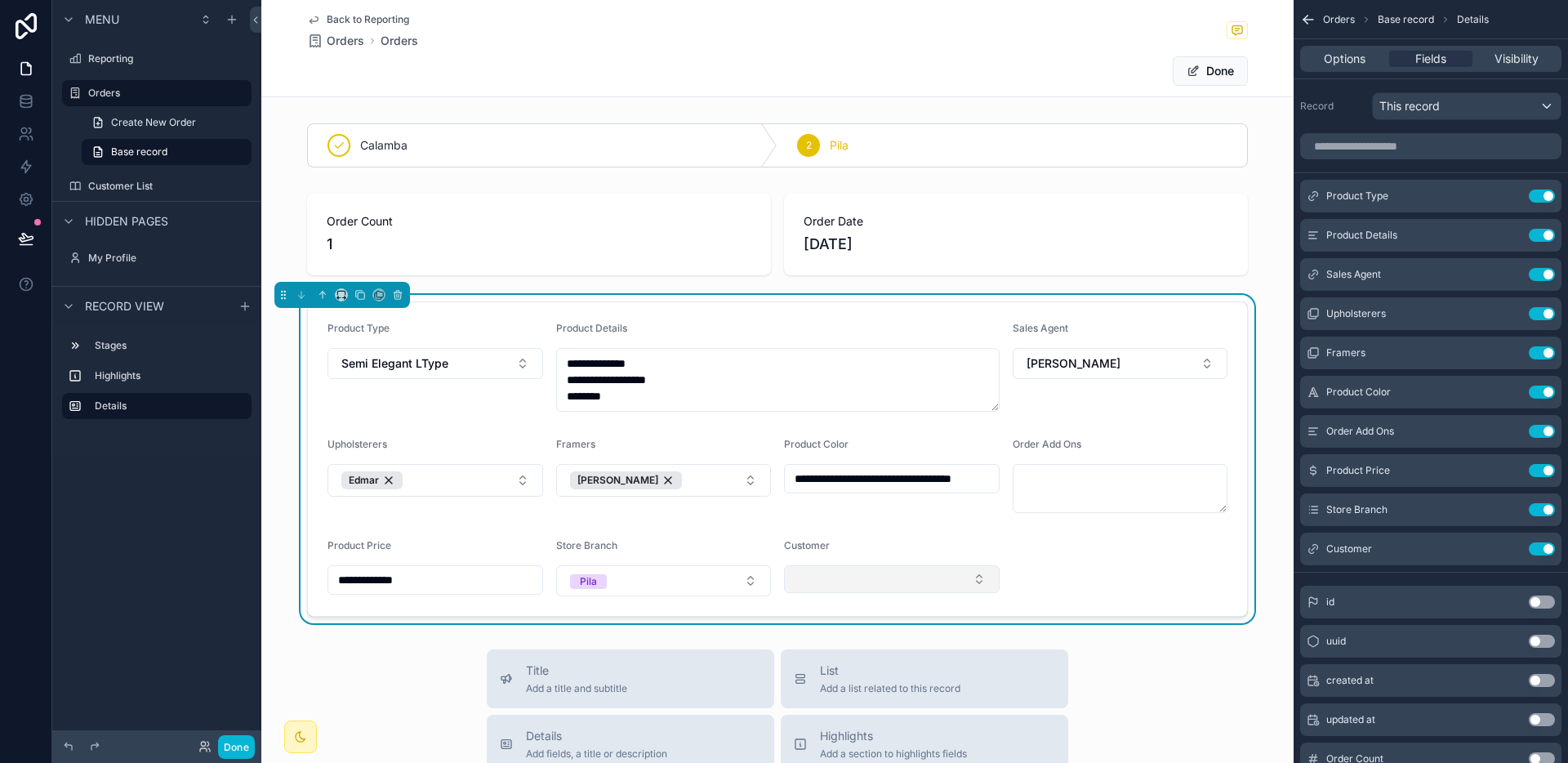
click at [857, 582] on button "Select Button" at bounding box center [891, 579] width 216 height 28
type input "*****"
click at [1186, 75] on span "scrollable content" at bounding box center [1193, 71] width 13 height 13
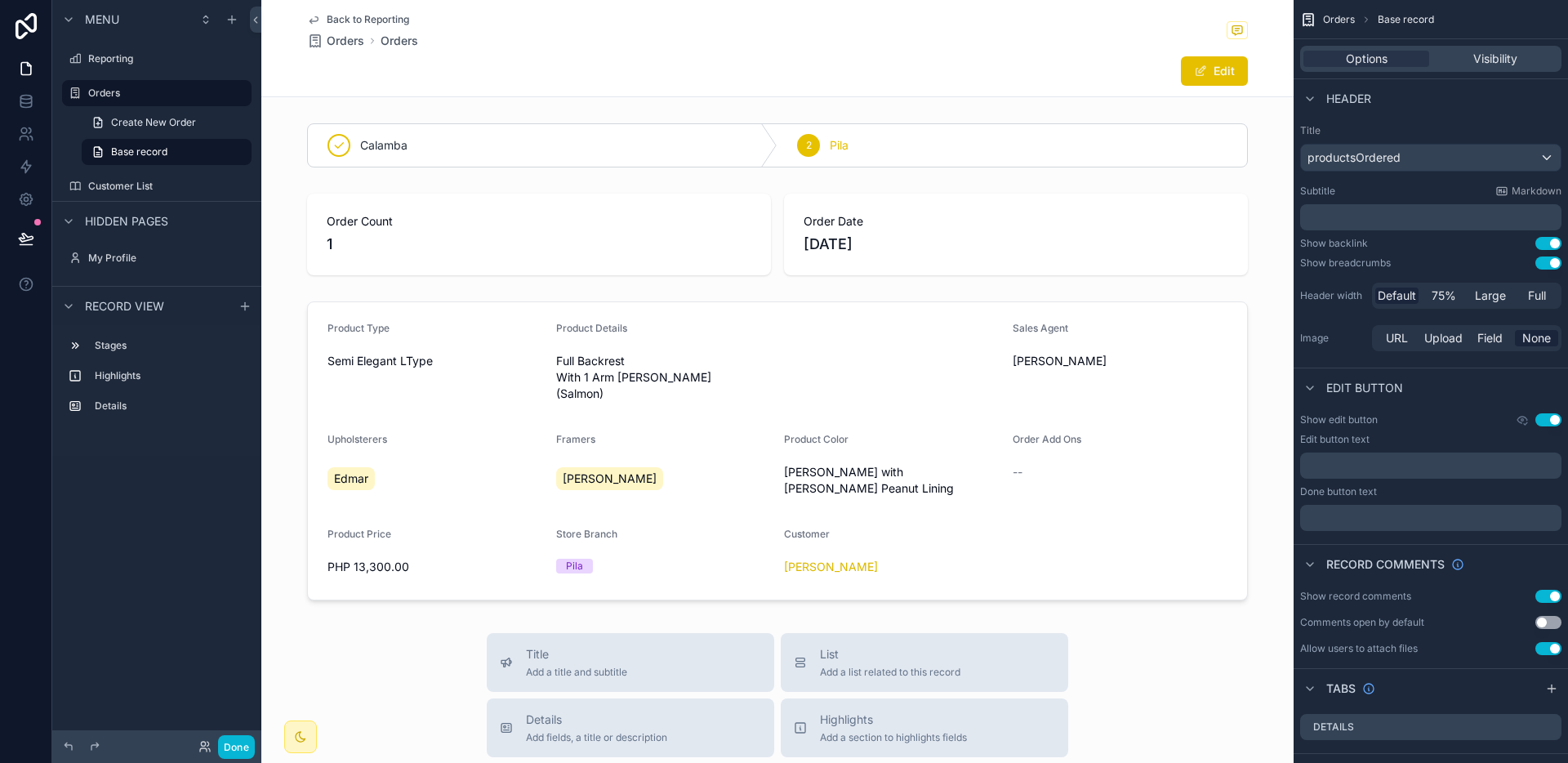
click at [395, 22] on span "Back to Reporting" at bounding box center [368, 20] width 83 height 13
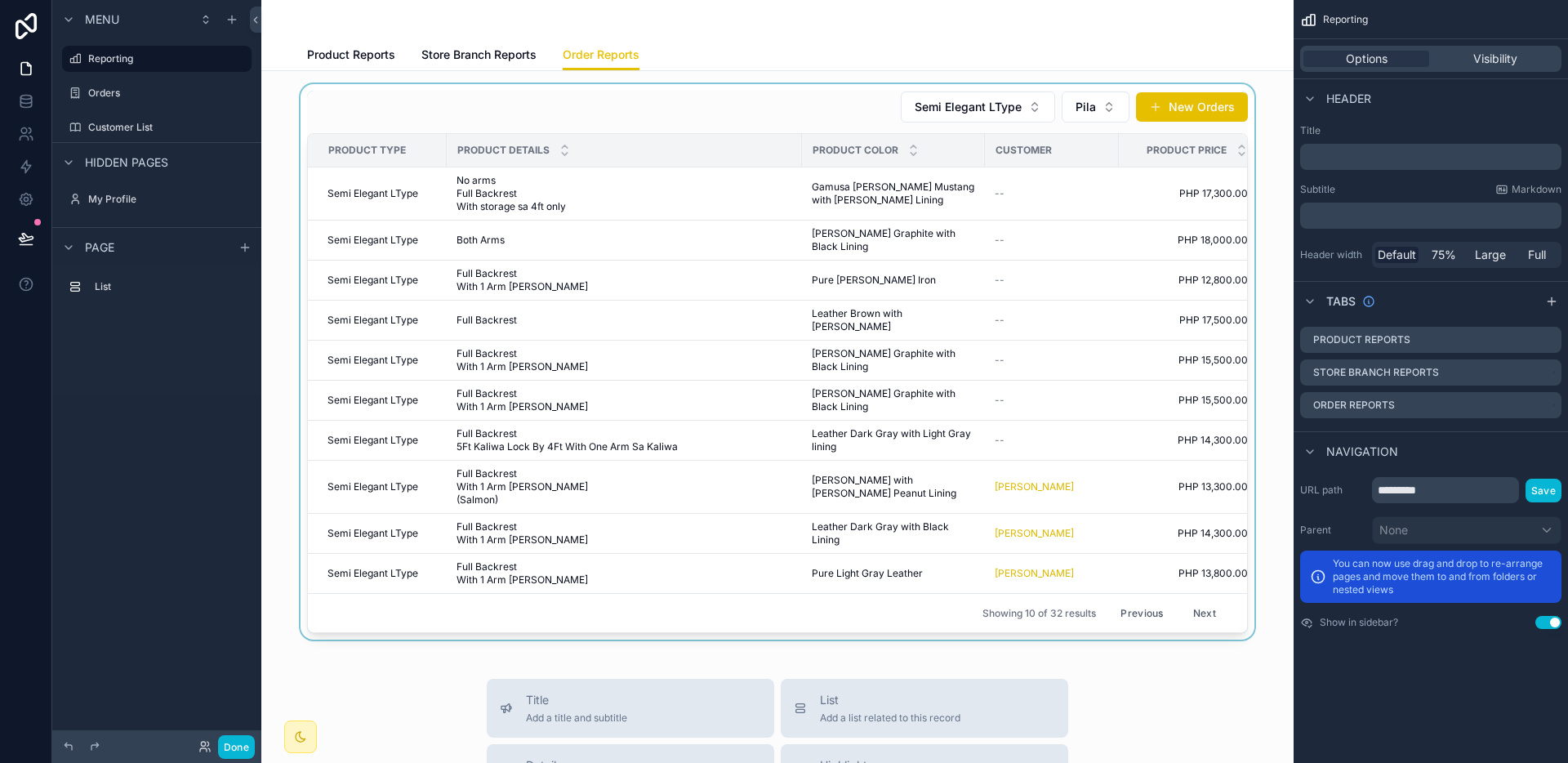
click at [958, 412] on div "scrollable content" at bounding box center [777, 362] width 1006 height 556
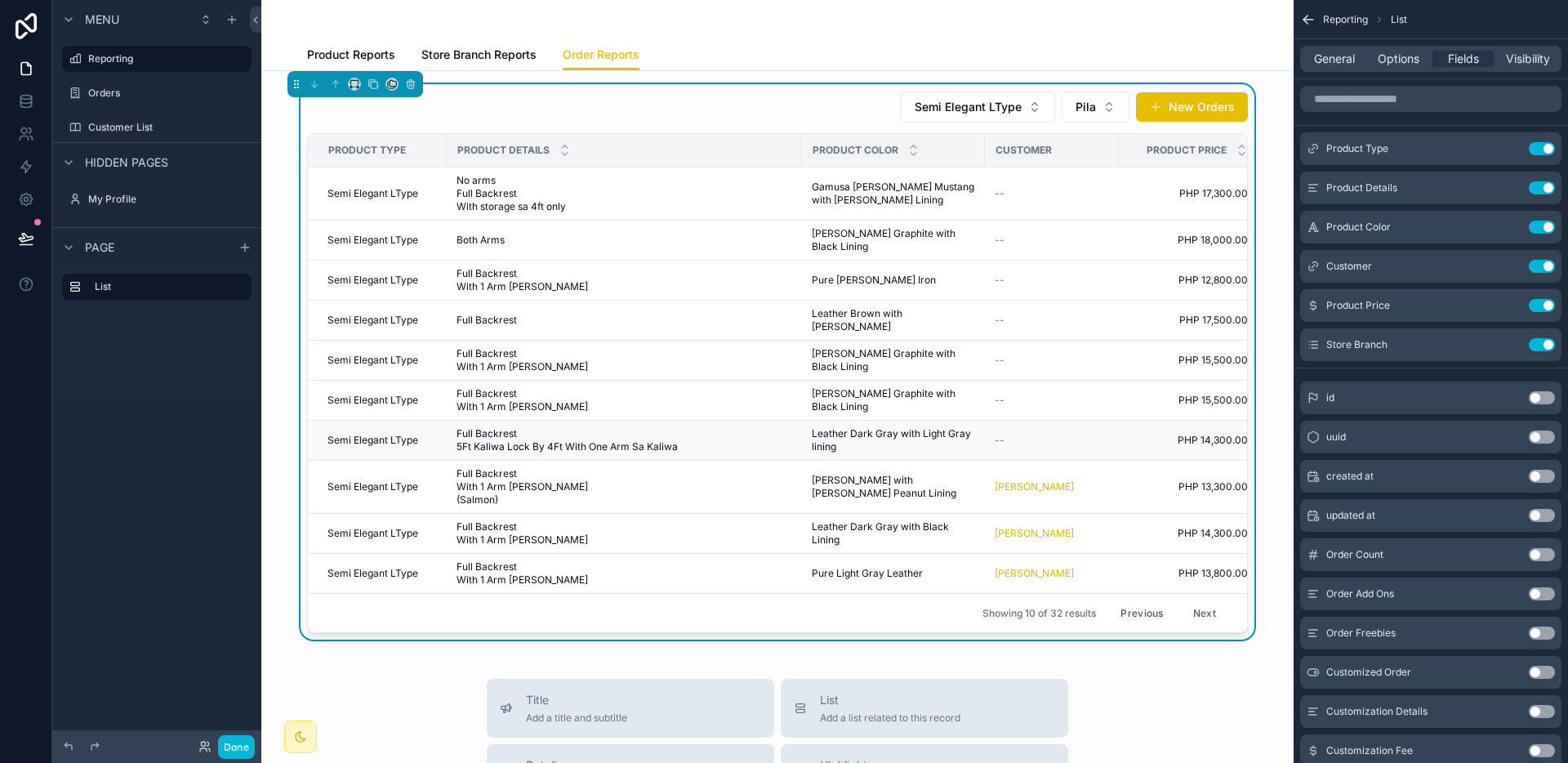
click at [945, 427] on span "Leather Dark Gray with Light Gray lining" at bounding box center [893, 440] width 163 height 26
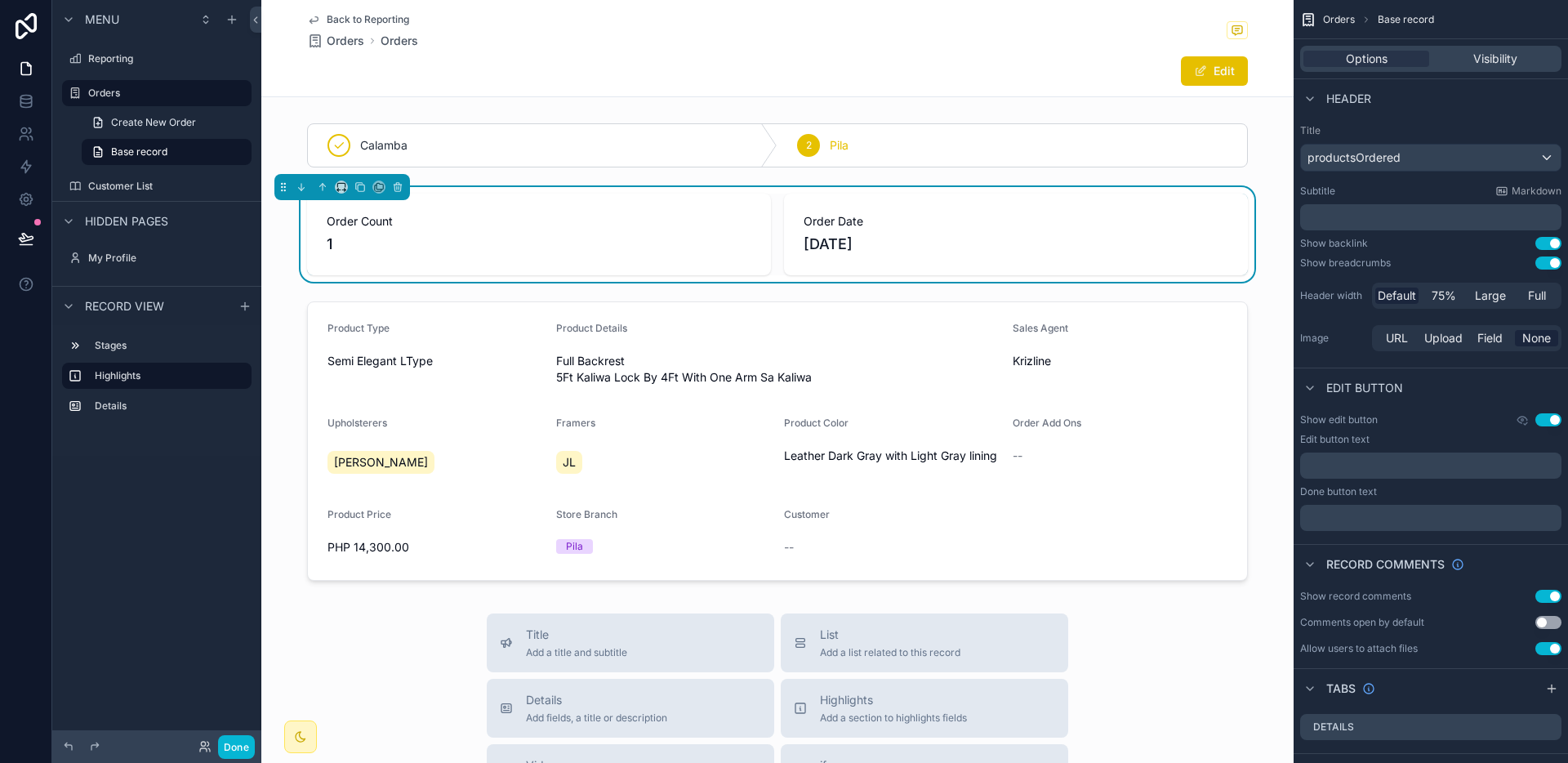
click at [1209, 85] on div "Edit" at bounding box center [1187, 71] width 123 height 31
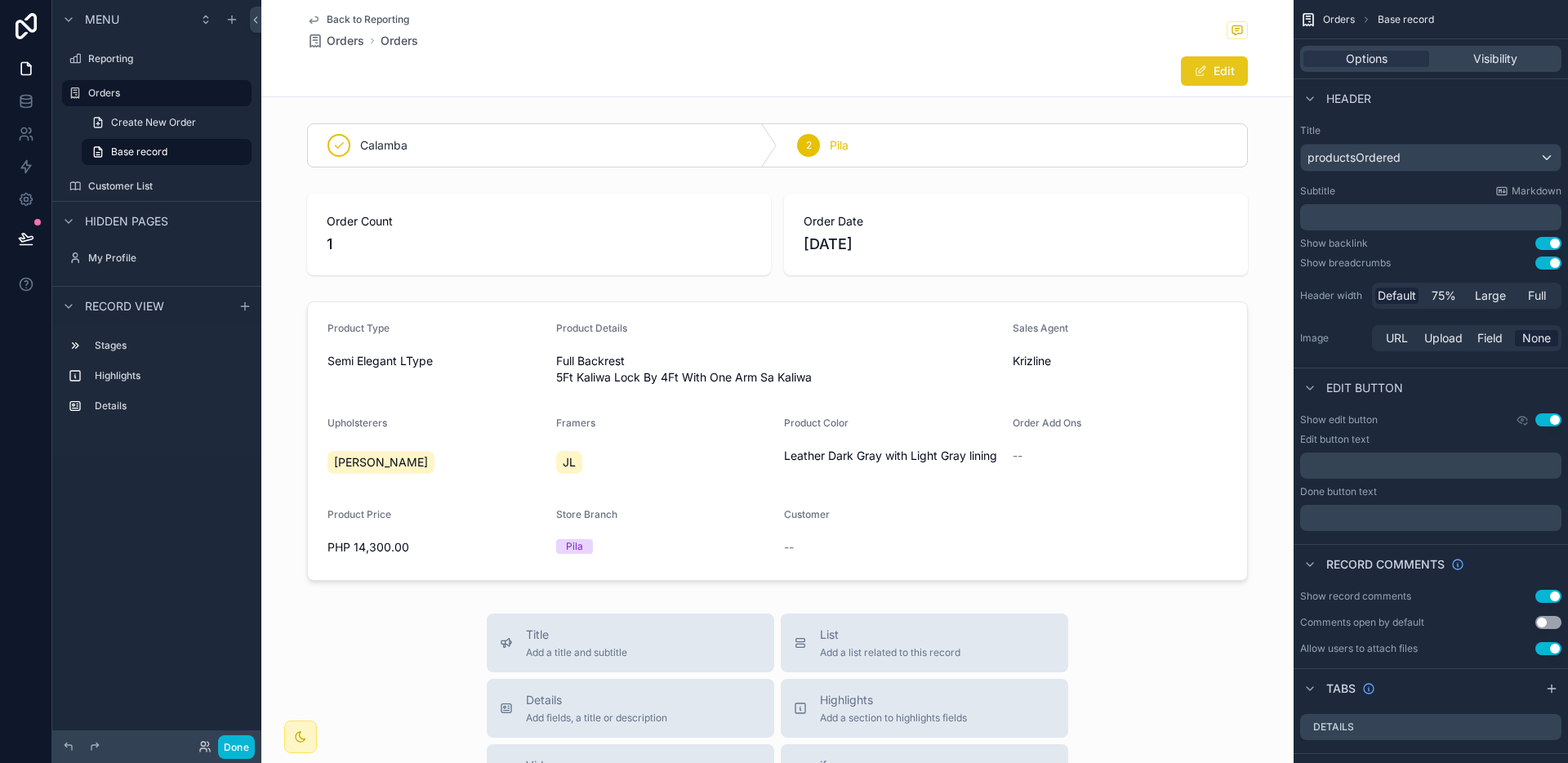
click at [1210, 80] on button "Edit" at bounding box center [1214, 71] width 67 height 30
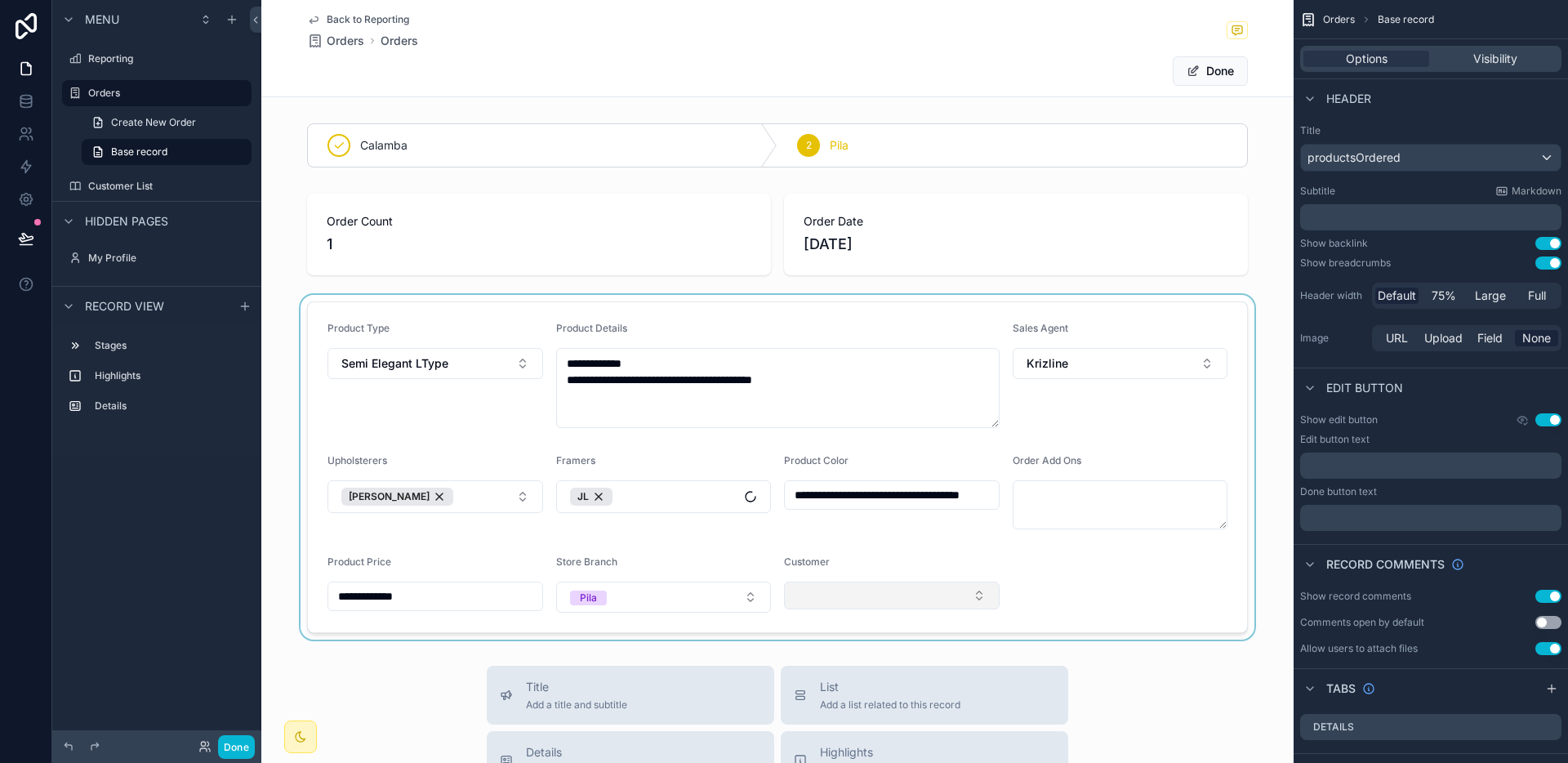
click at [843, 589] on div "scrollable content" at bounding box center [777, 466] width 1033 height 345
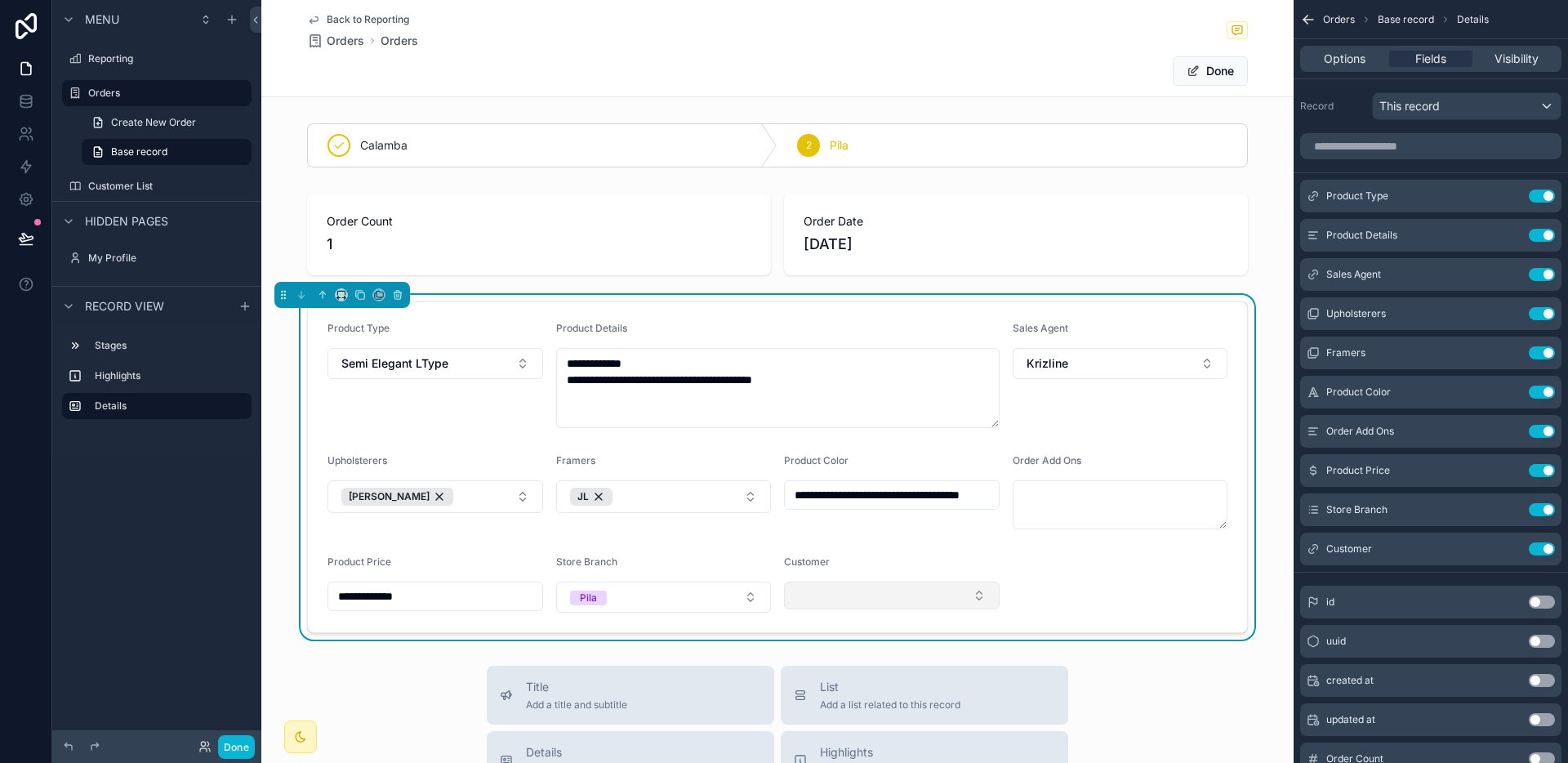
click at [838, 598] on button "Select Button" at bounding box center [891, 595] width 216 height 28
type input "**********"
click at [864, 662] on span "[PERSON_NAME]" at bounding box center [836, 659] width 94 height 16
click at [1139, 558] on form "**********" at bounding box center [777, 467] width 939 height 330
click at [1224, 77] on button "Done" at bounding box center [1210, 71] width 75 height 30
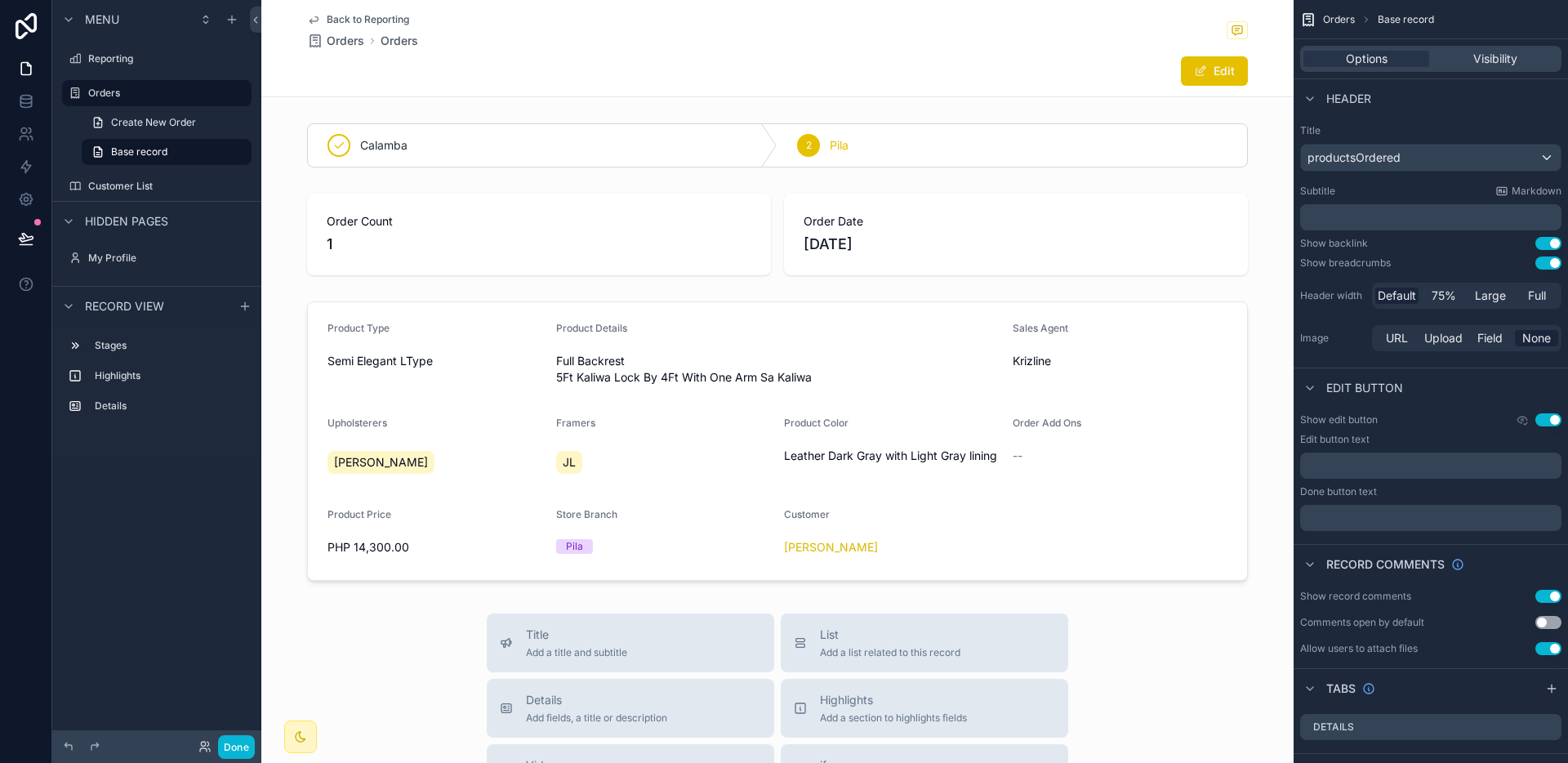
click at [394, 16] on span "Back to Reporting" at bounding box center [368, 20] width 83 height 13
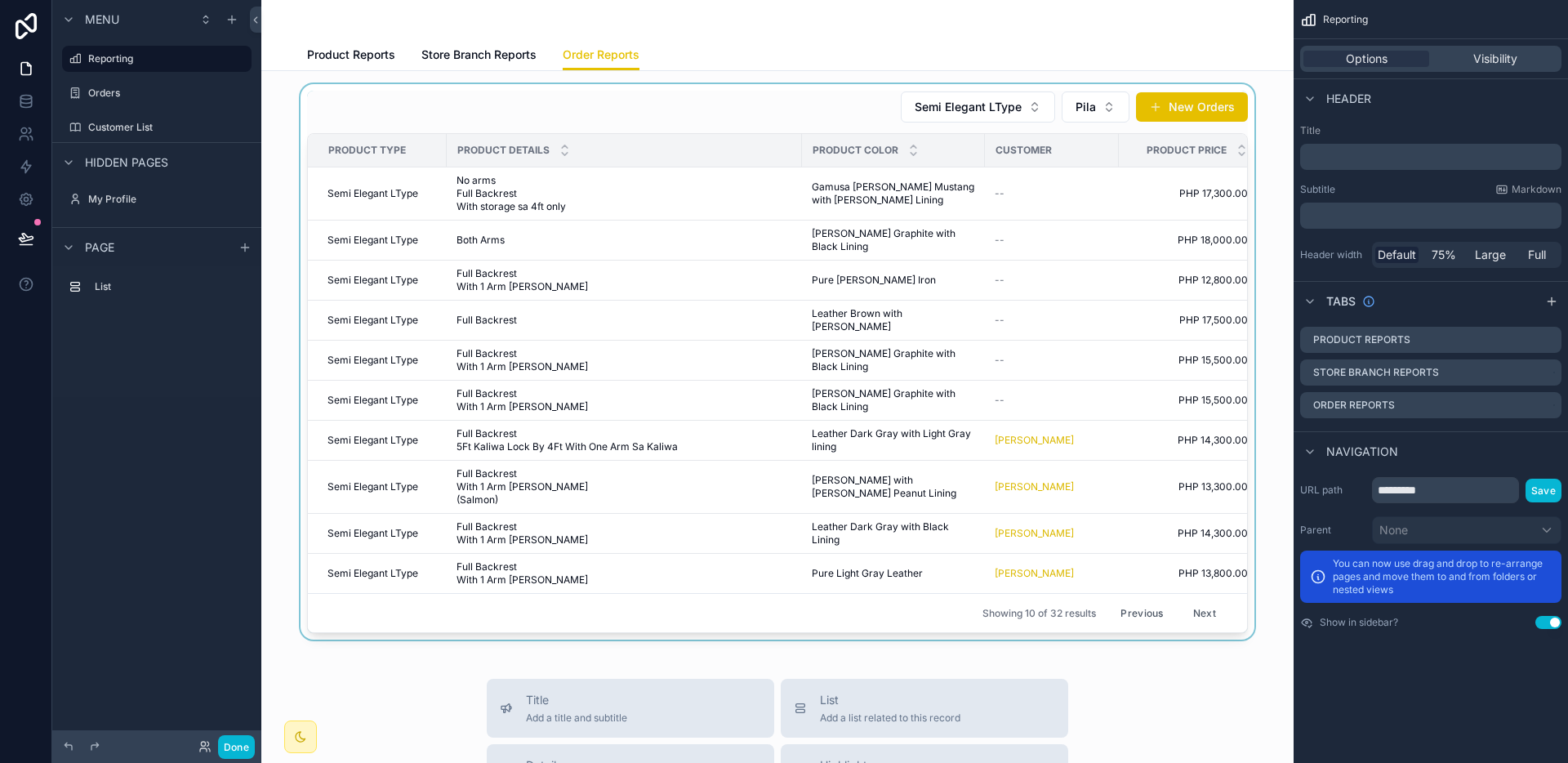
click at [1013, 378] on div "scrollable content" at bounding box center [777, 362] width 1006 height 556
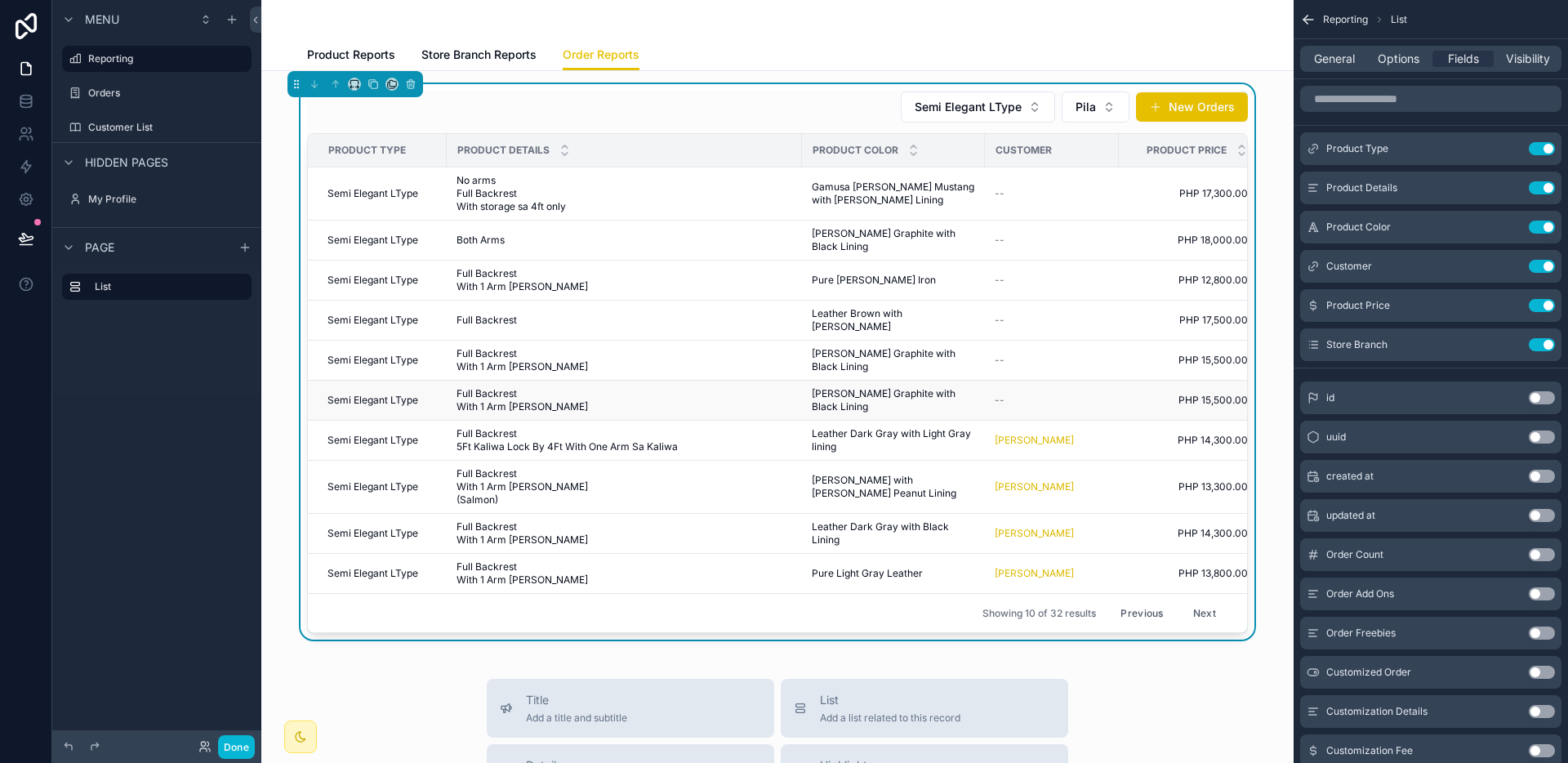
click at [925, 387] on span "[PERSON_NAME] Graphite with Black Lining" at bounding box center [893, 399] width 163 height 26
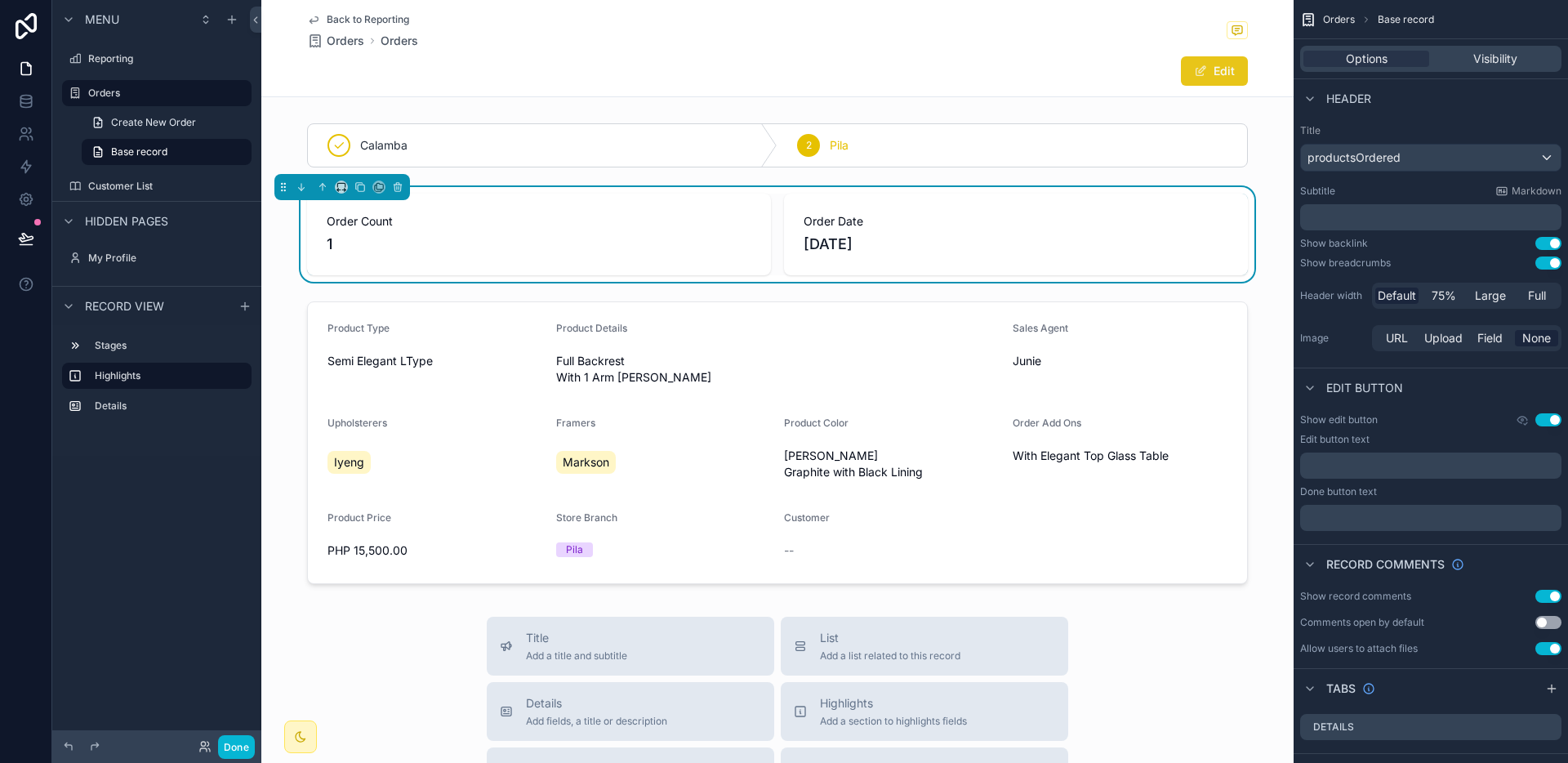
click at [1221, 79] on button "Edit" at bounding box center [1214, 71] width 67 height 30
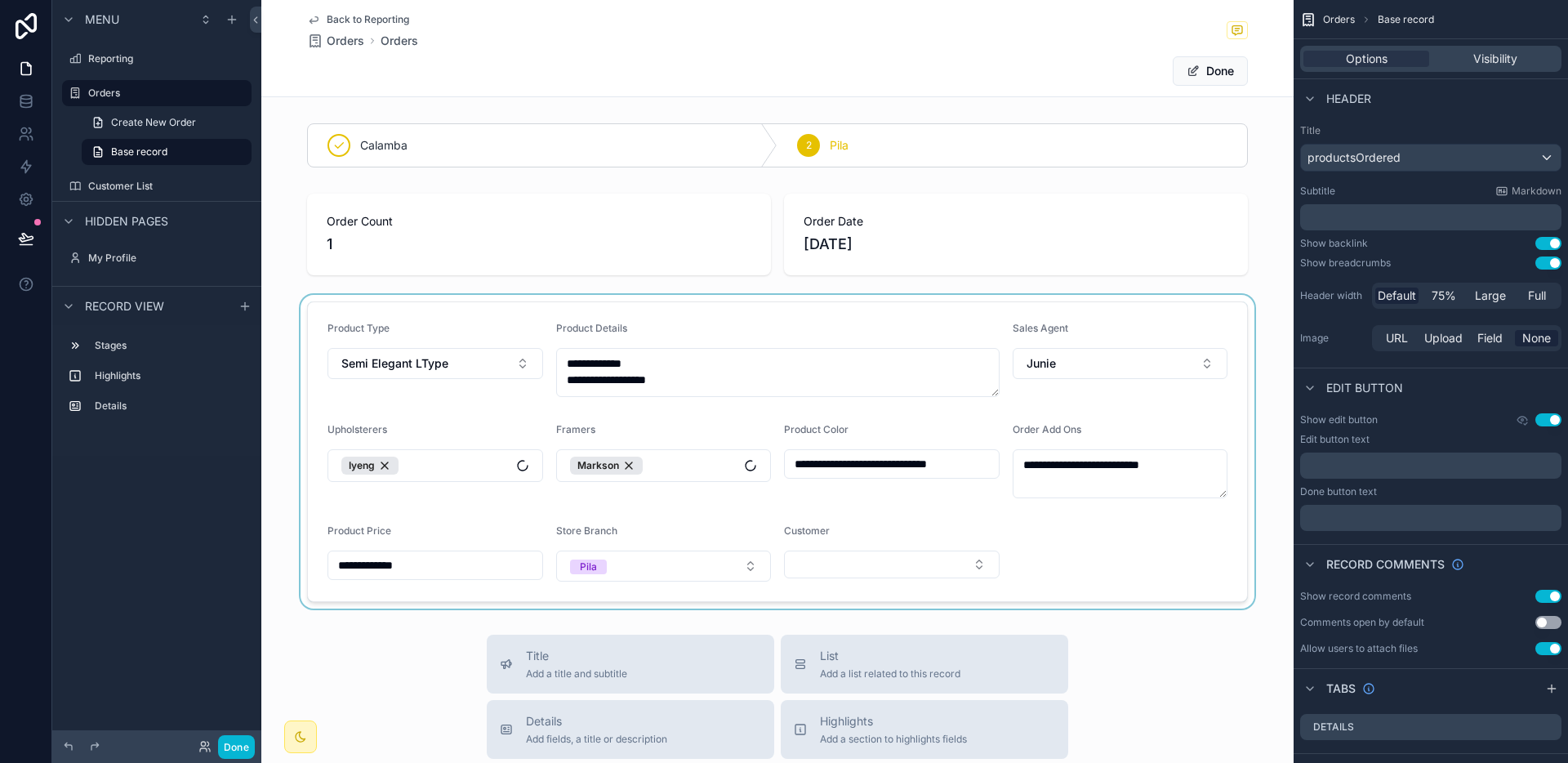
click at [848, 554] on div "scrollable content" at bounding box center [777, 451] width 1033 height 314
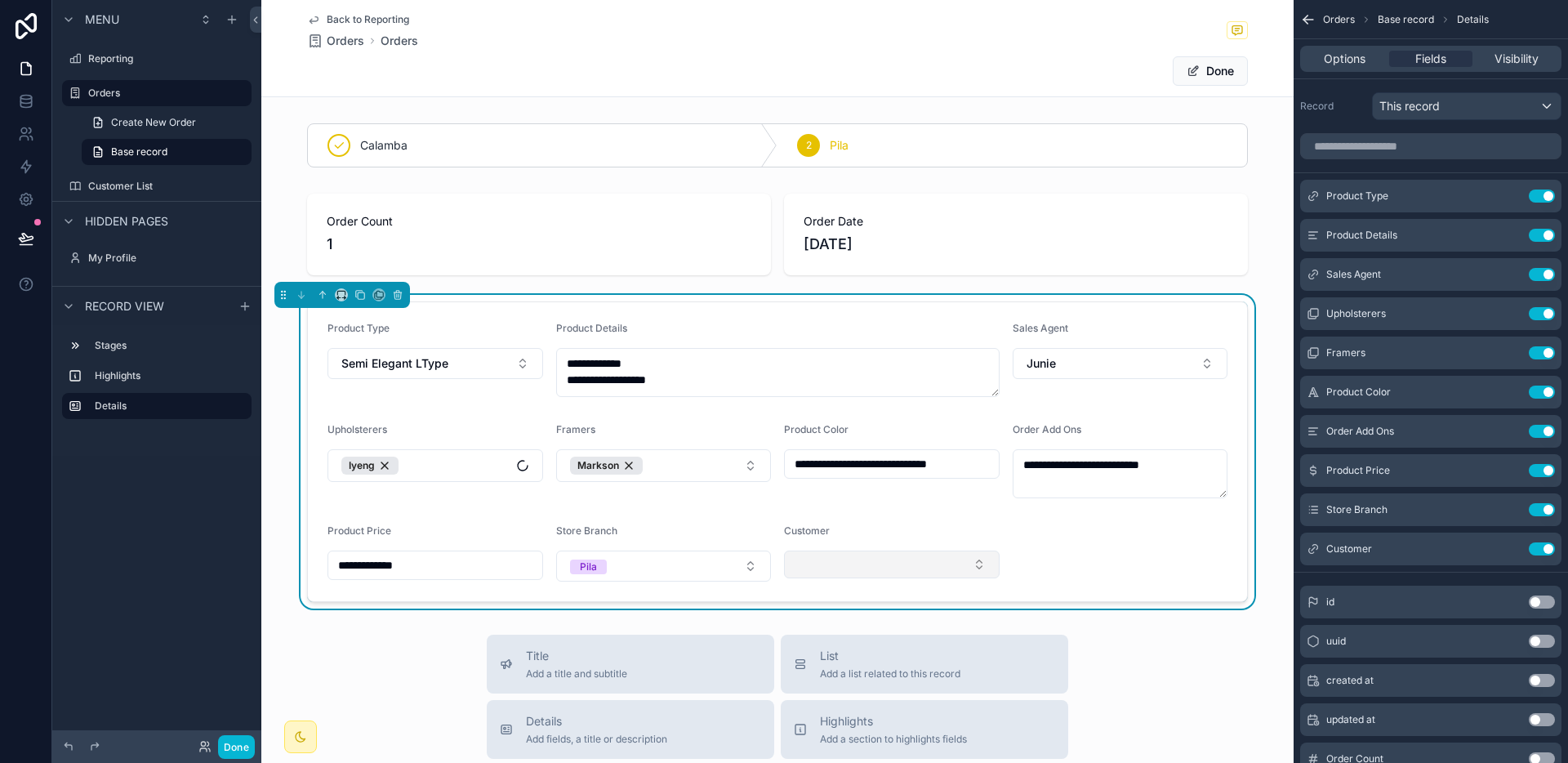
click at [843, 563] on button "Select Button" at bounding box center [891, 564] width 216 height 28
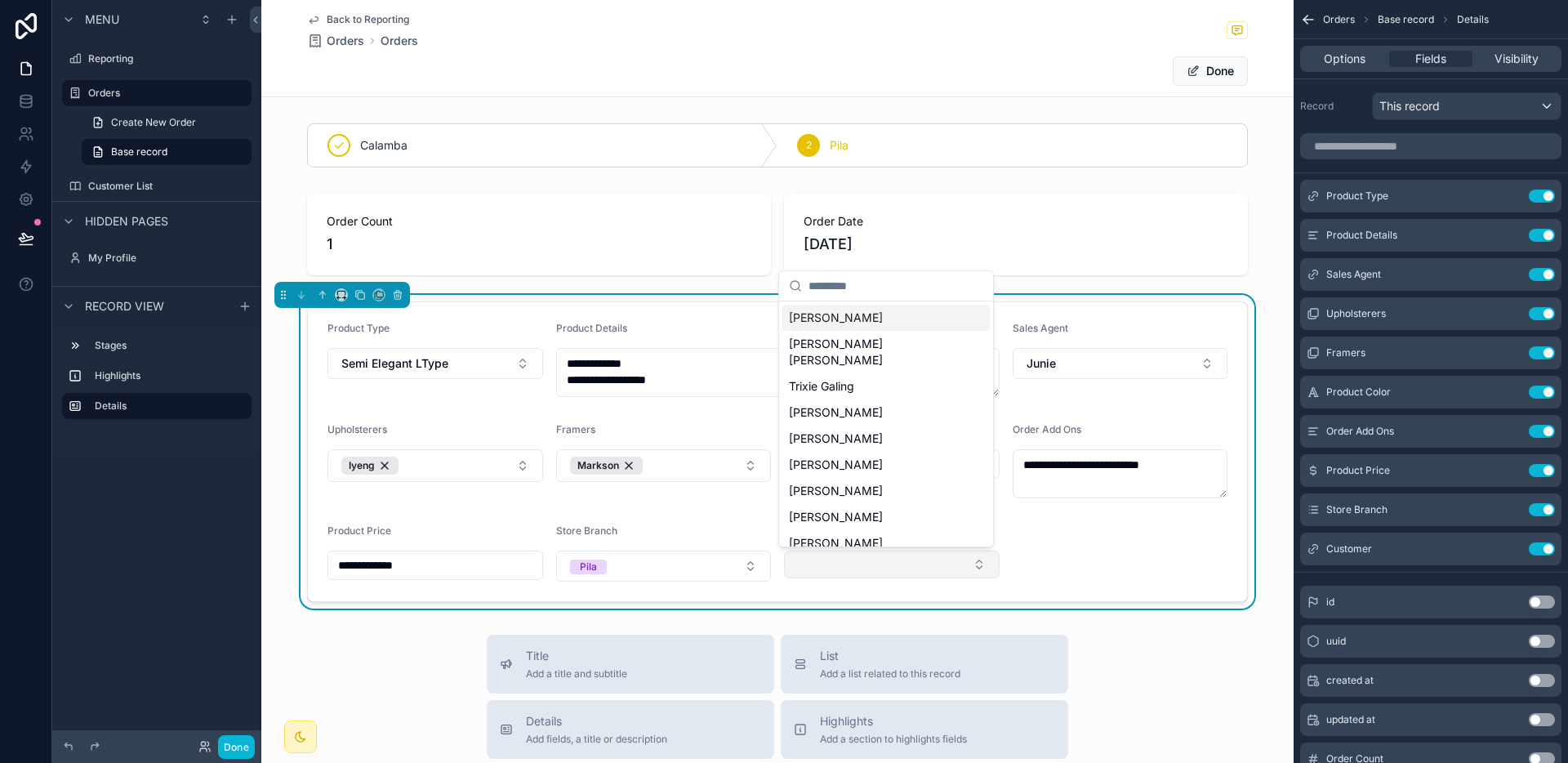
type input "*"
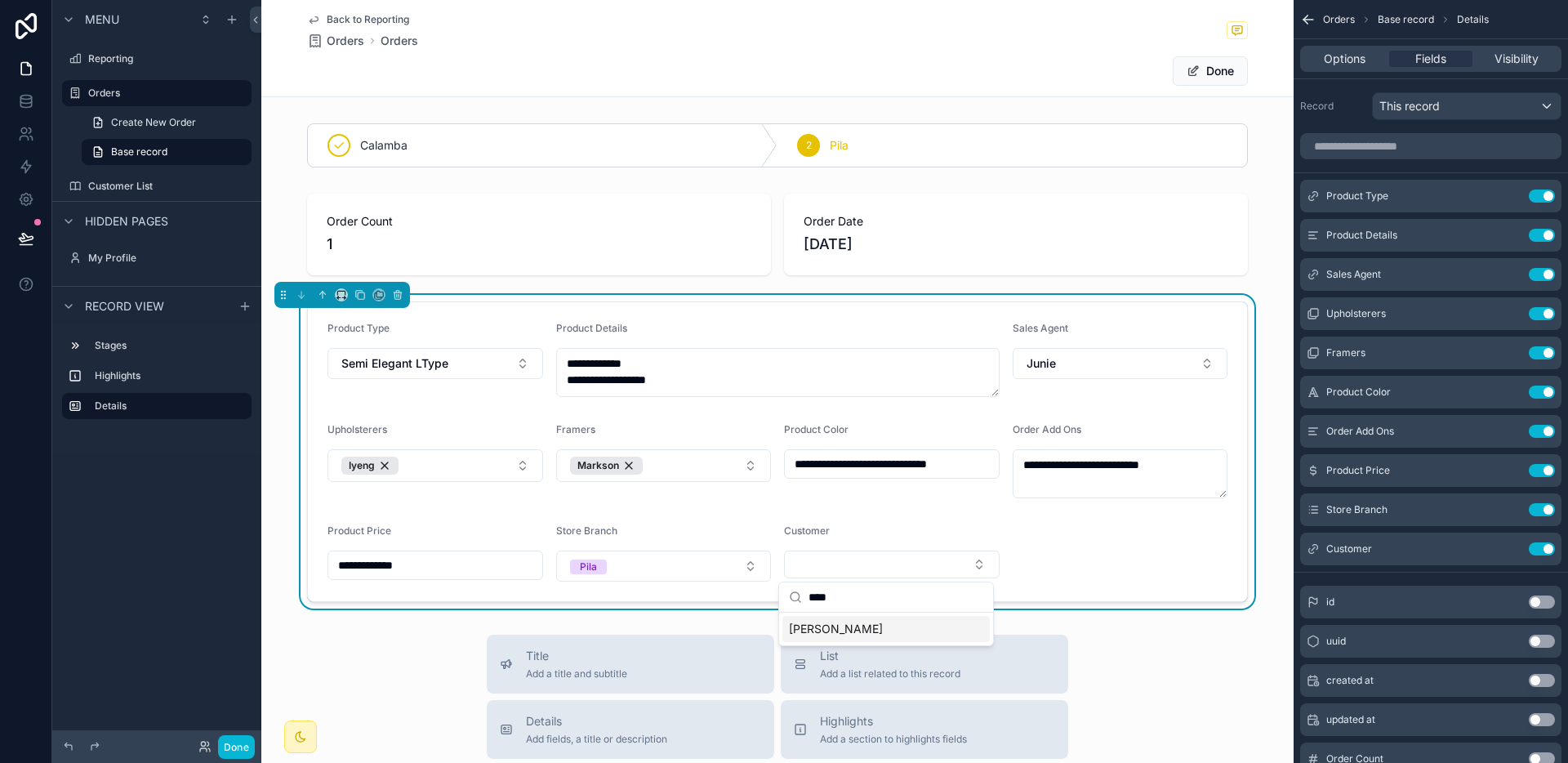
type input "****"
click at [861, 632] on span "[PERSON_NAME]" at bounding box center [836, 629] width 94 height 16
click at [1208, 78] on button "Done" at bounding box center [1210, 71] width 75 height 30
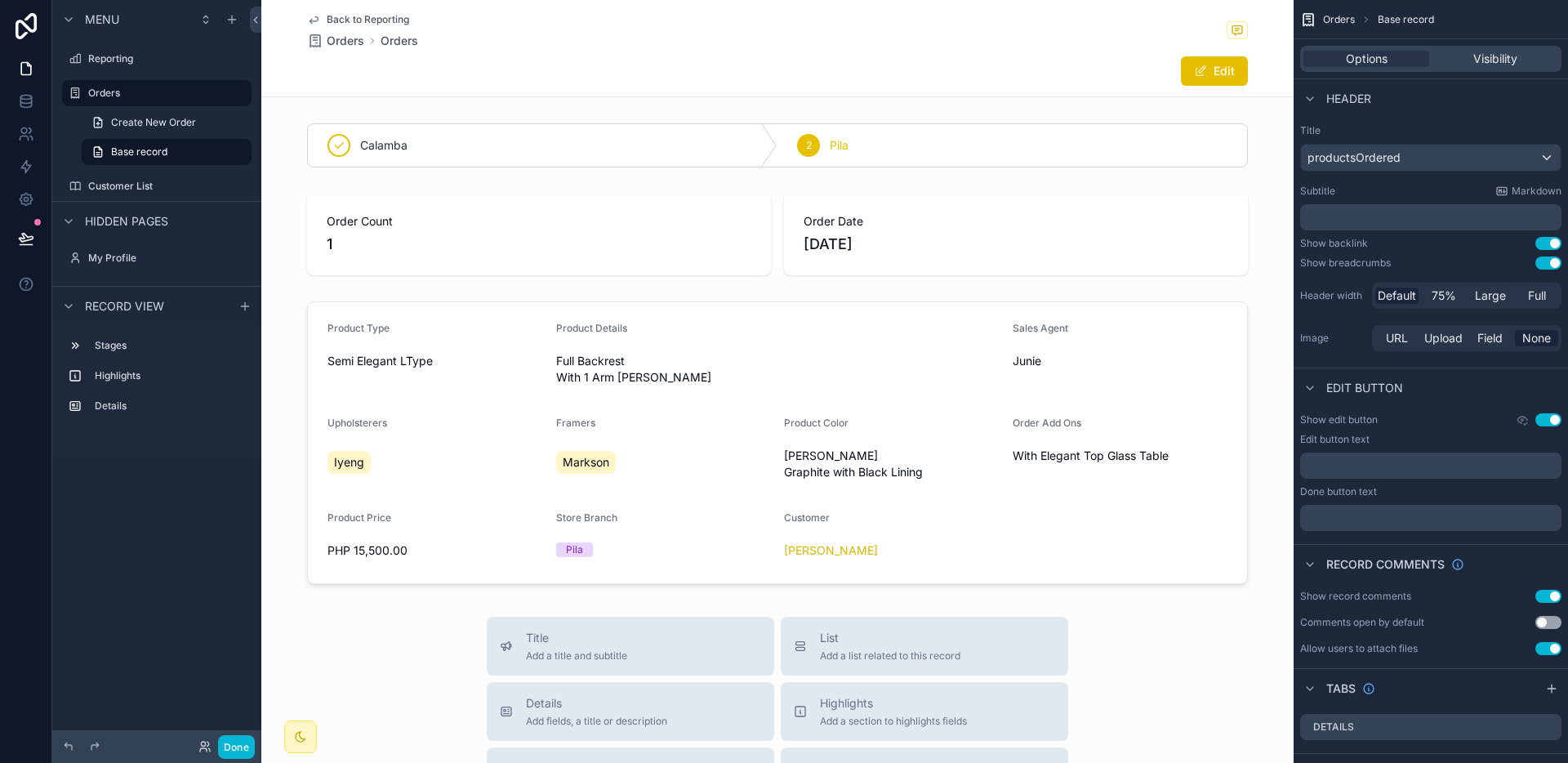
click at [367, 23] on span "Back to Reporting" at bounding box center [368, 20] width 83 height 13
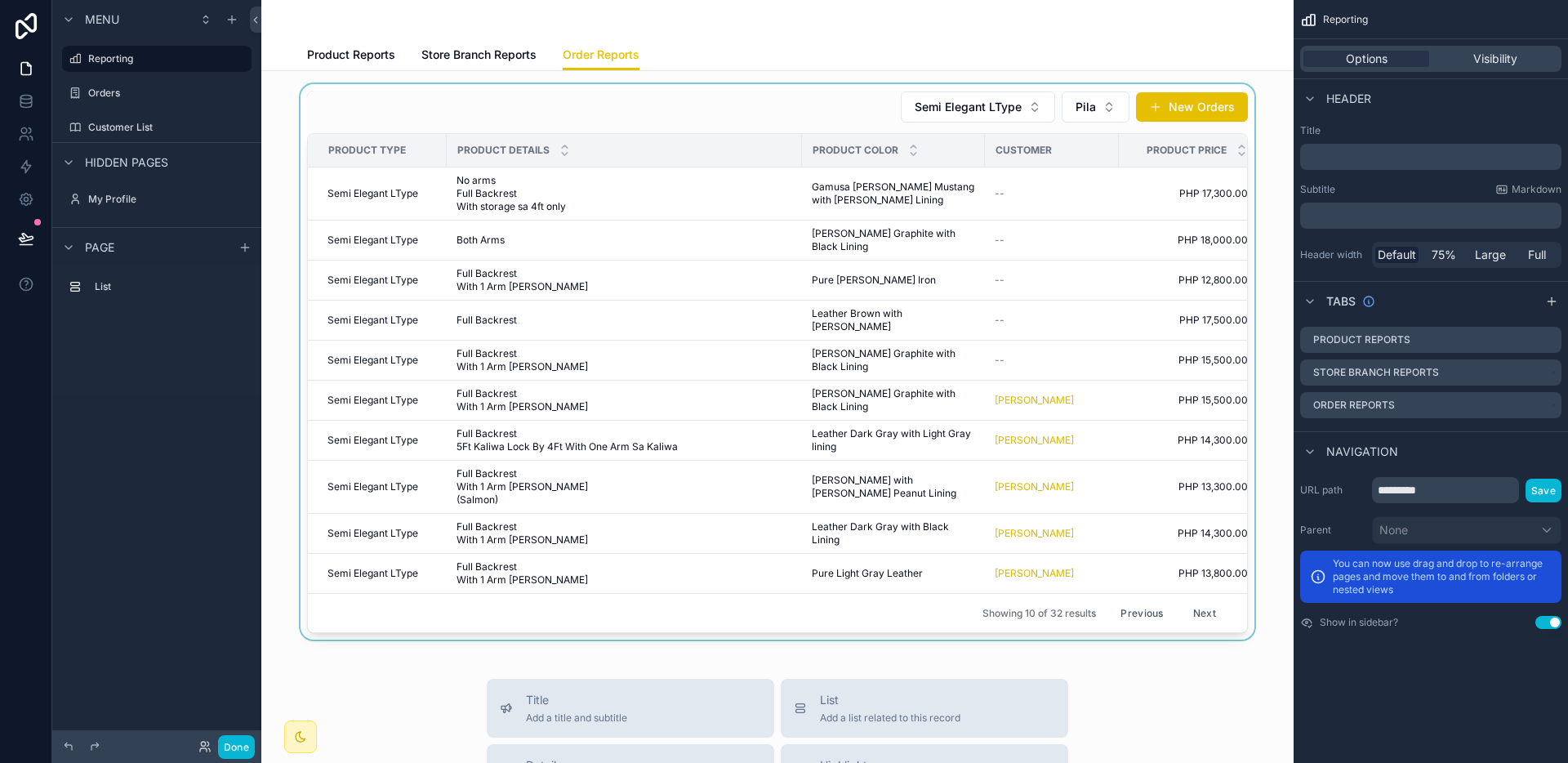
click at [1000, 364] on div "scrollable content" at bounding box center [777, 362] width 1006 height 556
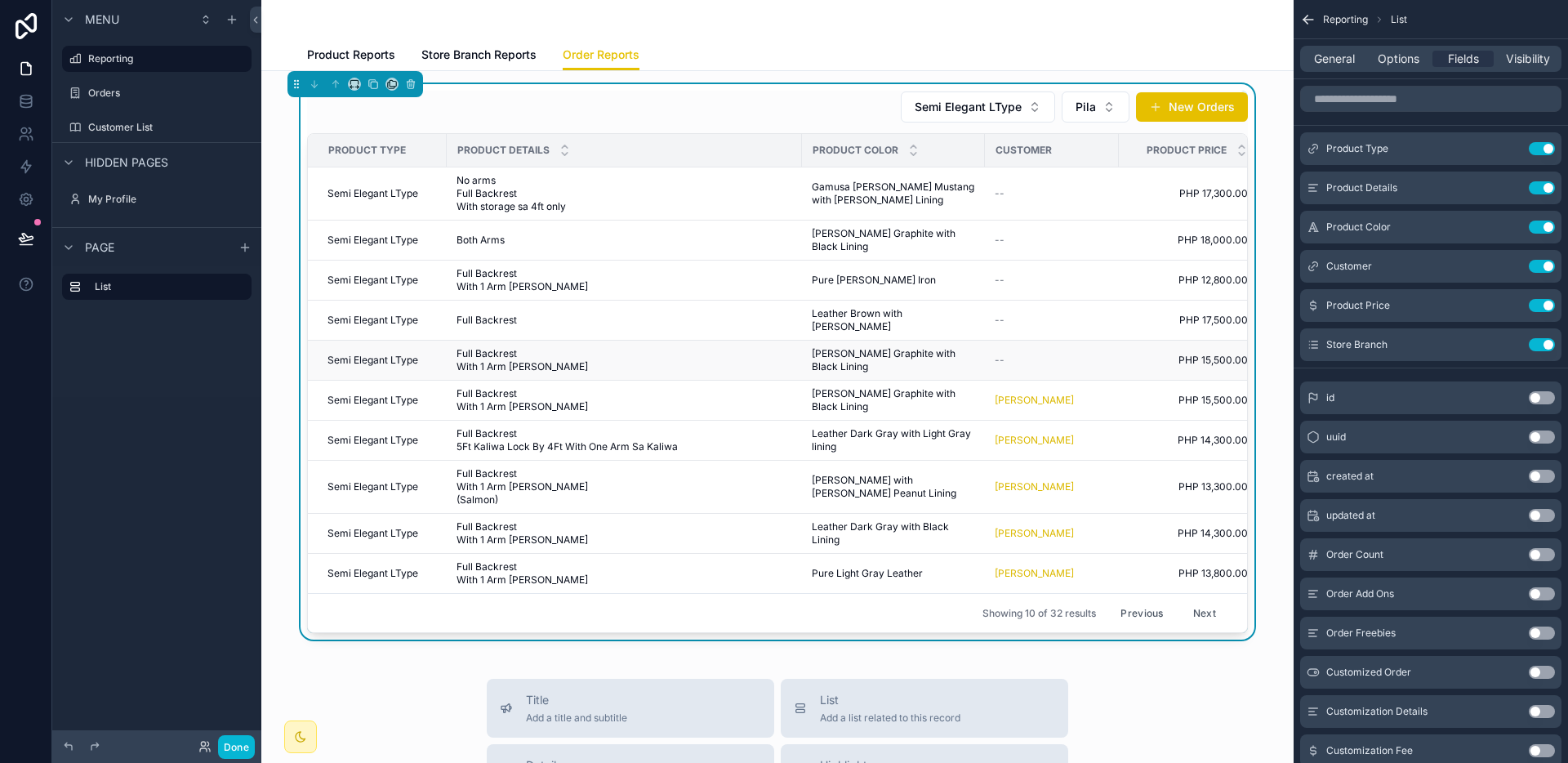
click at [854, 347] on span "[PERSON_NAME] Graphite with Black Lining" at bounding box center [893, 360] width 163 height 26
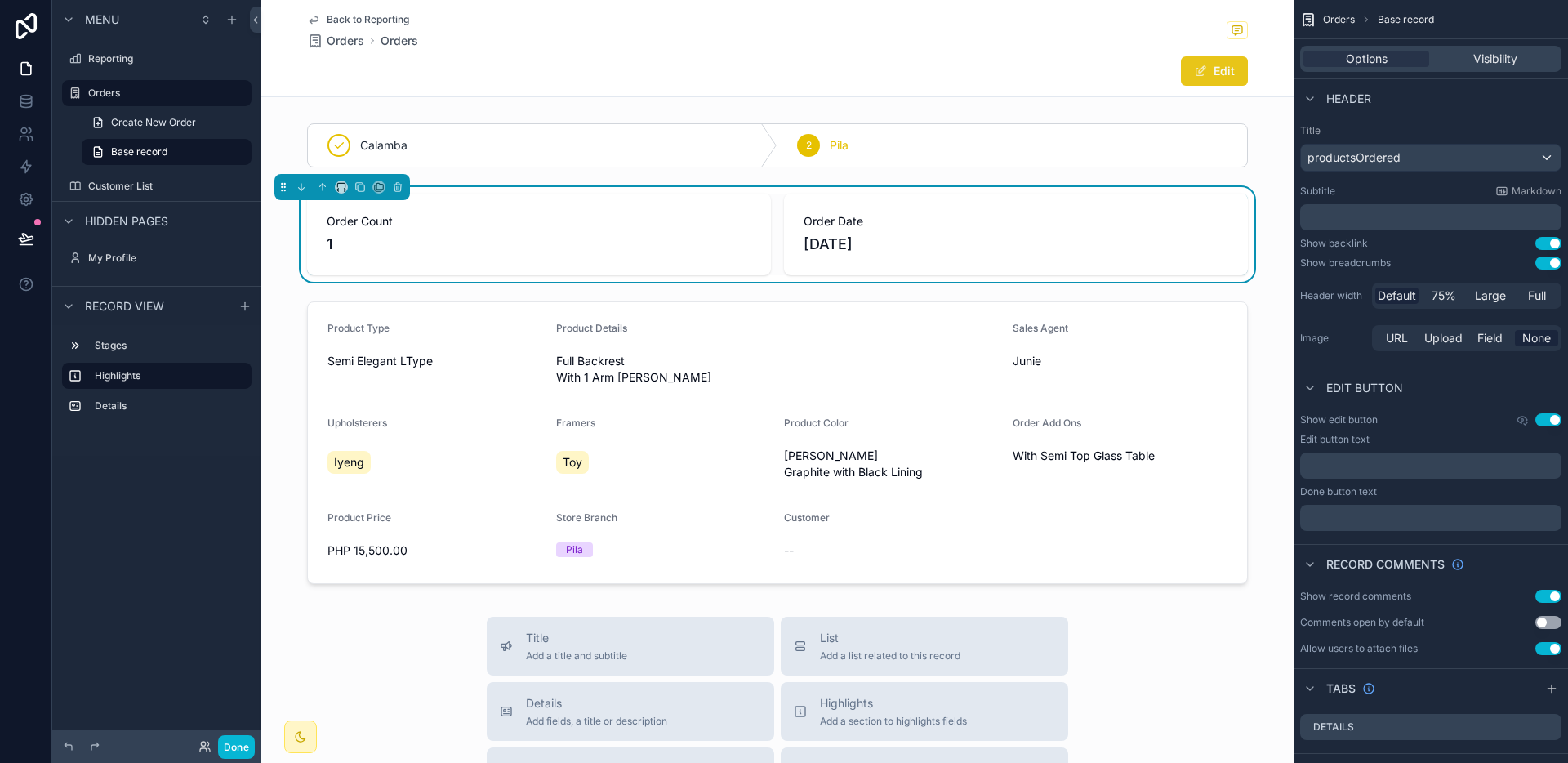
click at [1213, 74] on button "Edit" at bounding box center [1214, 71] width 67 height 30
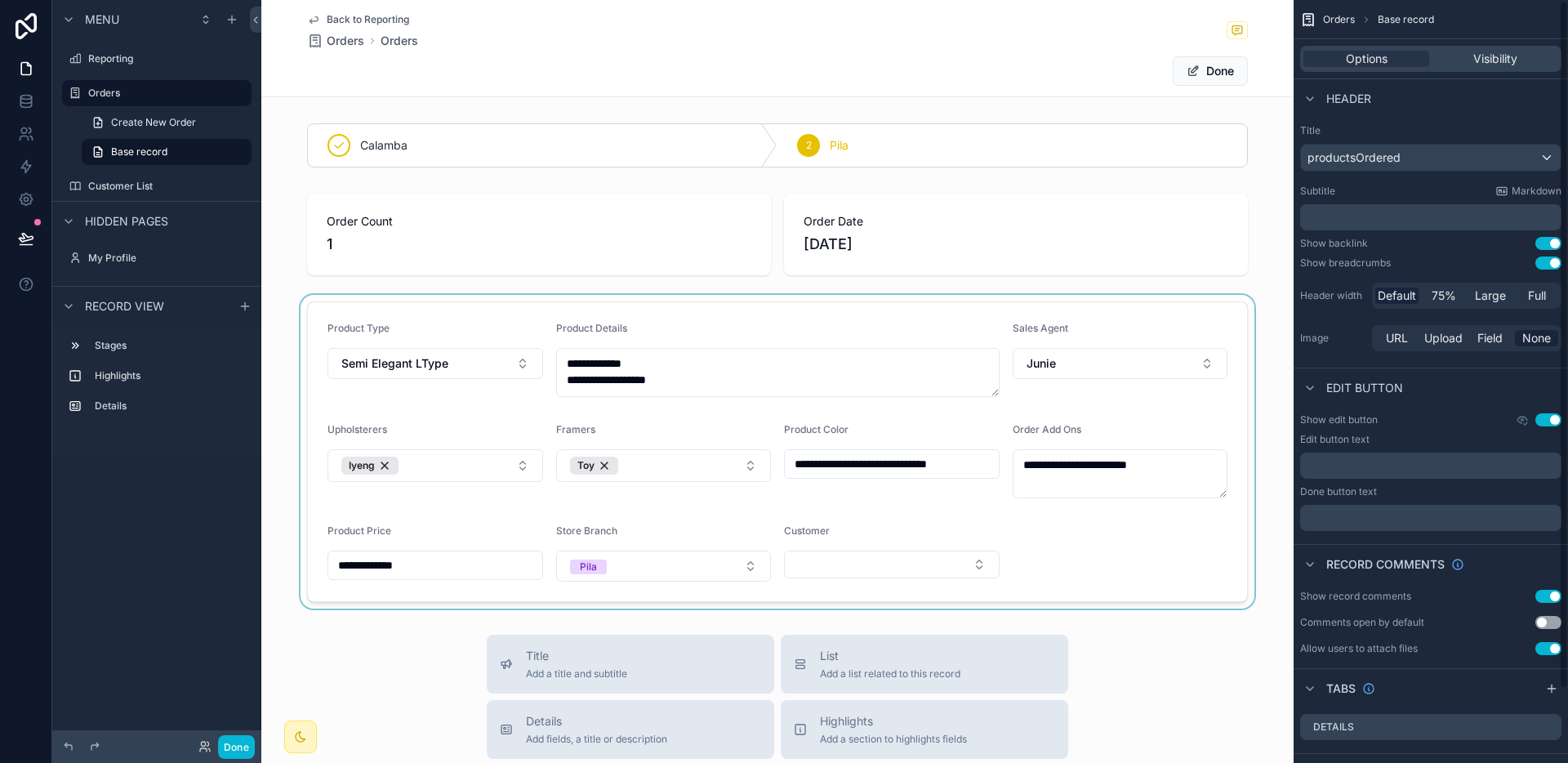
click at [891, 558] on div "scrollable content" at bounding box center [777, 451] width 1033 height 314
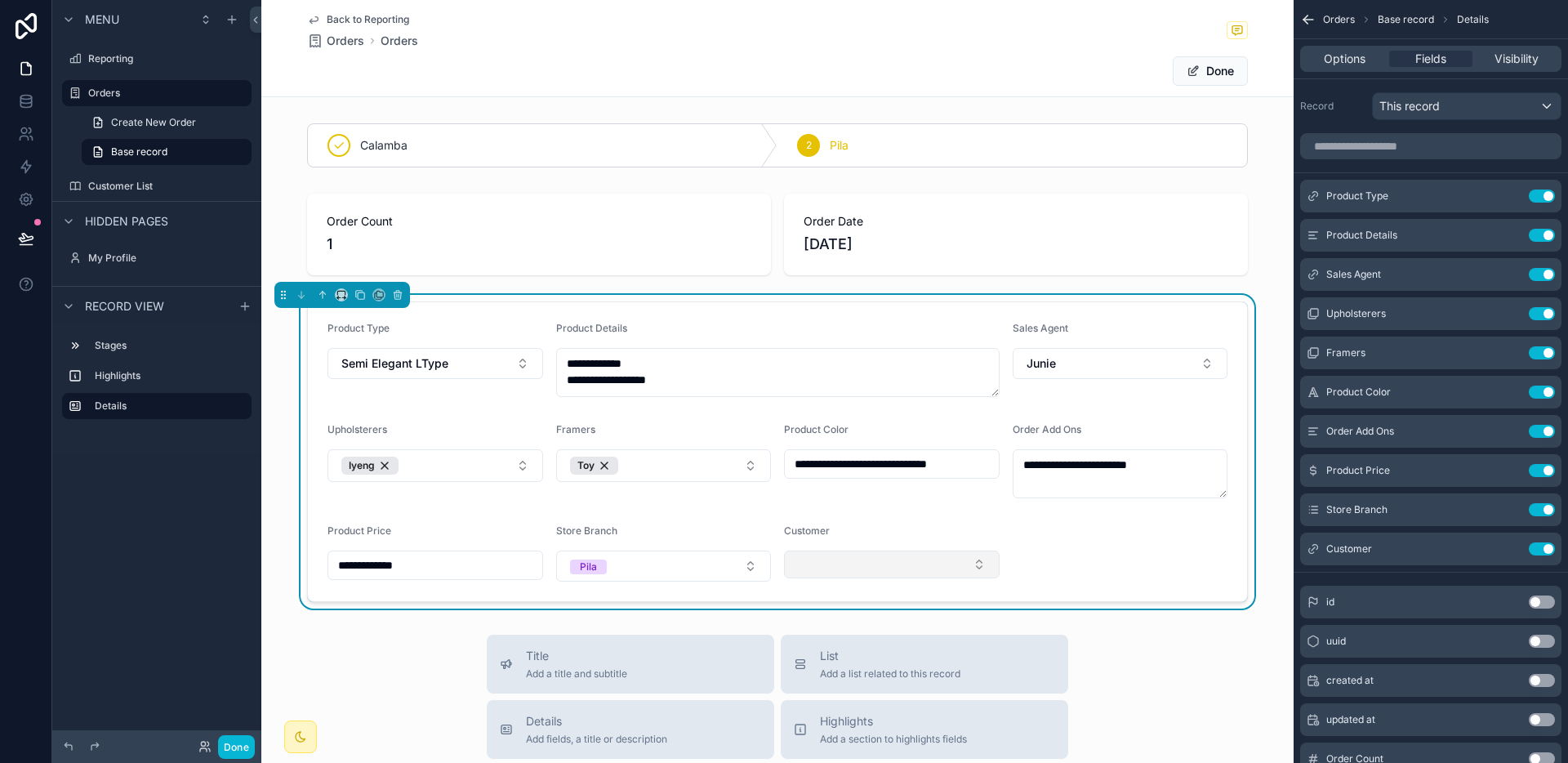
click at [883, 561] on button "Select Button" at bounding box center [891, 564] width 216 height 28
type input "******"
click at [849, 631] on span "[PERSON_NAME] Gablines" at bounding box center [860, 629] width 143 height 16
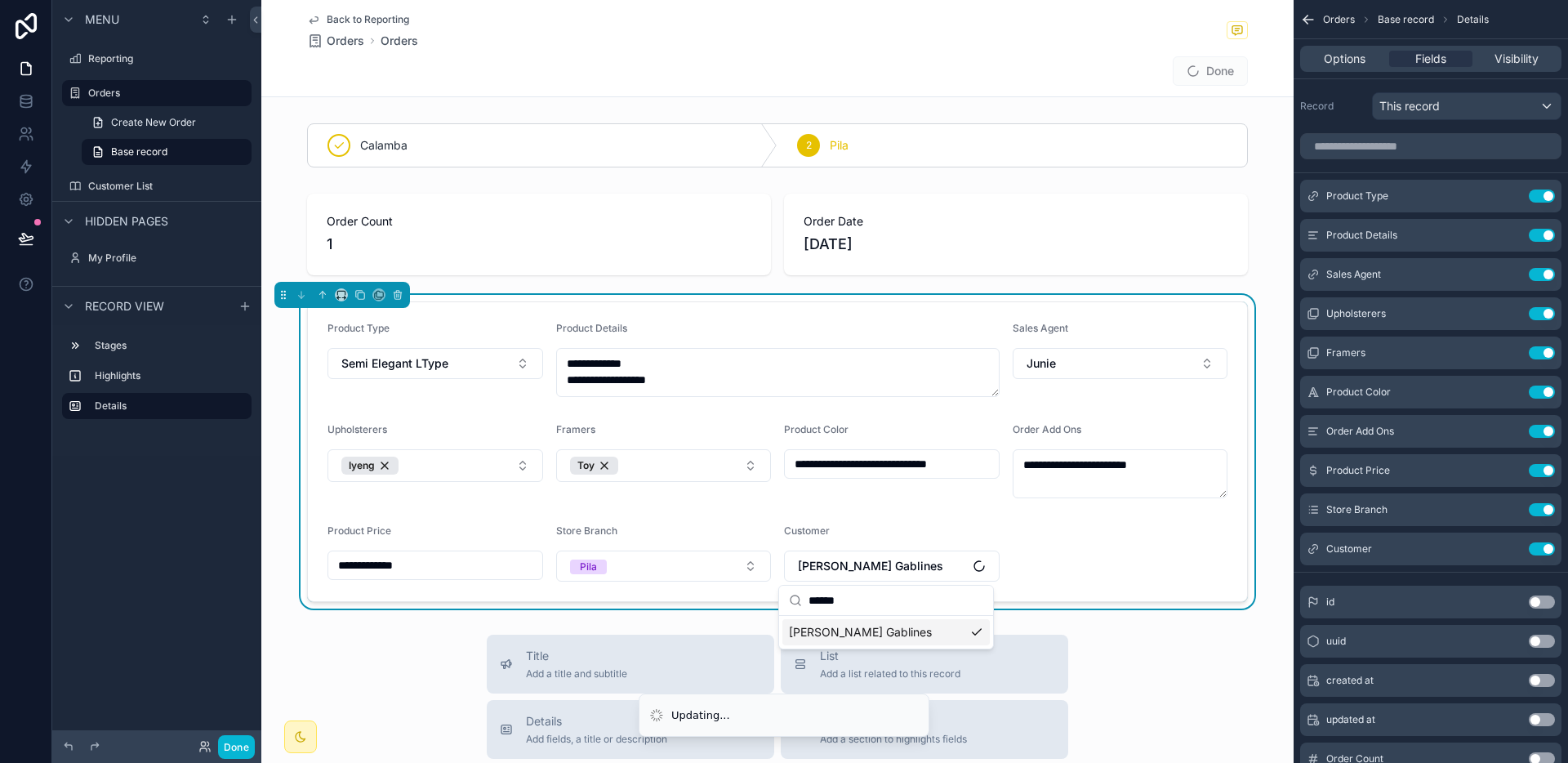
click at [1173, 558] on form "**********" at bounding box center [777, 451] width 939 height 298
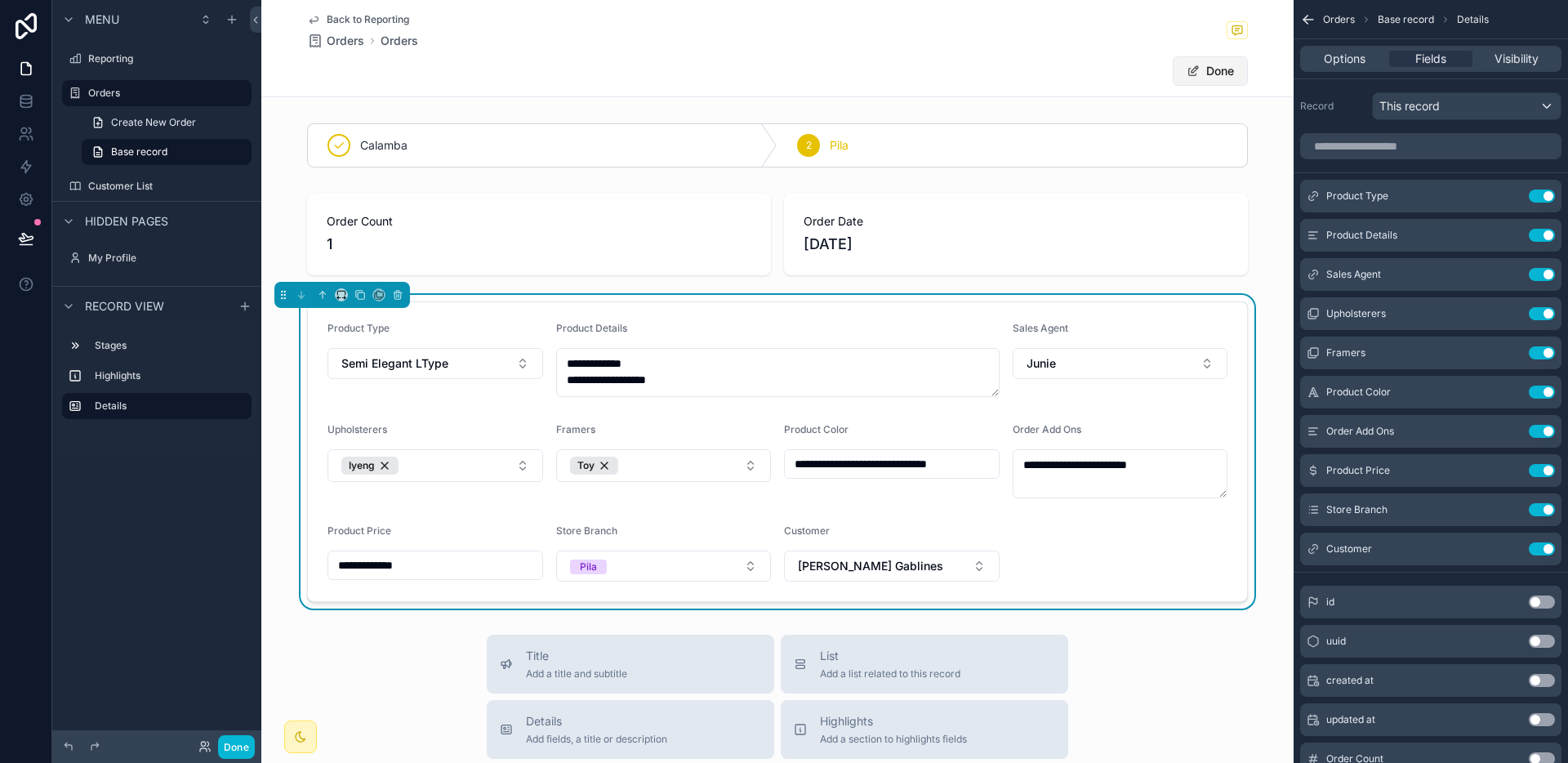
click at [1209, 60] on button "Done" at bounding box center [1210, 71] width 75 height 30
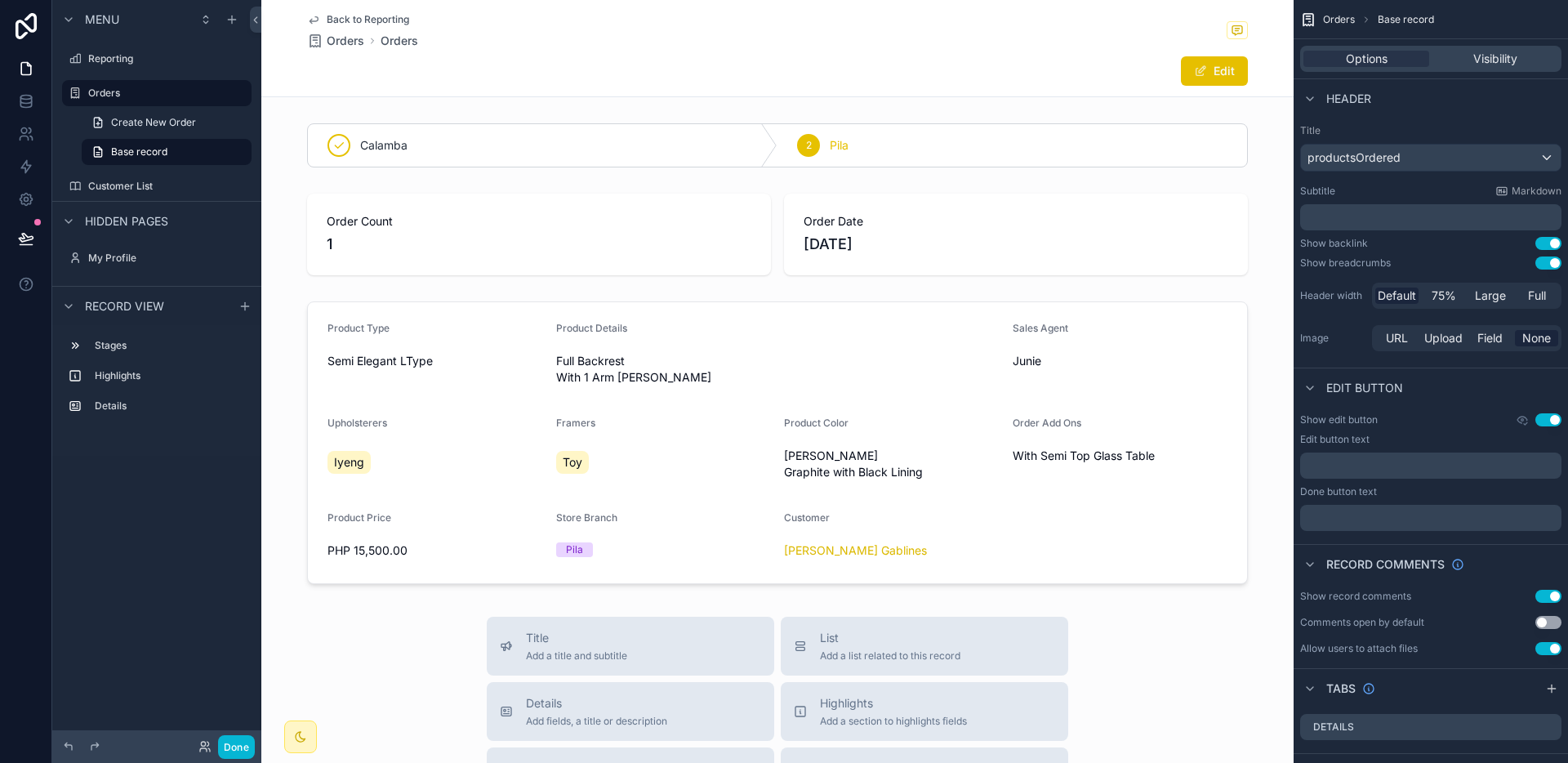
click at [366, 18] on span "Back to Reporting" at bounding box center [368, 20] width 83 height 13
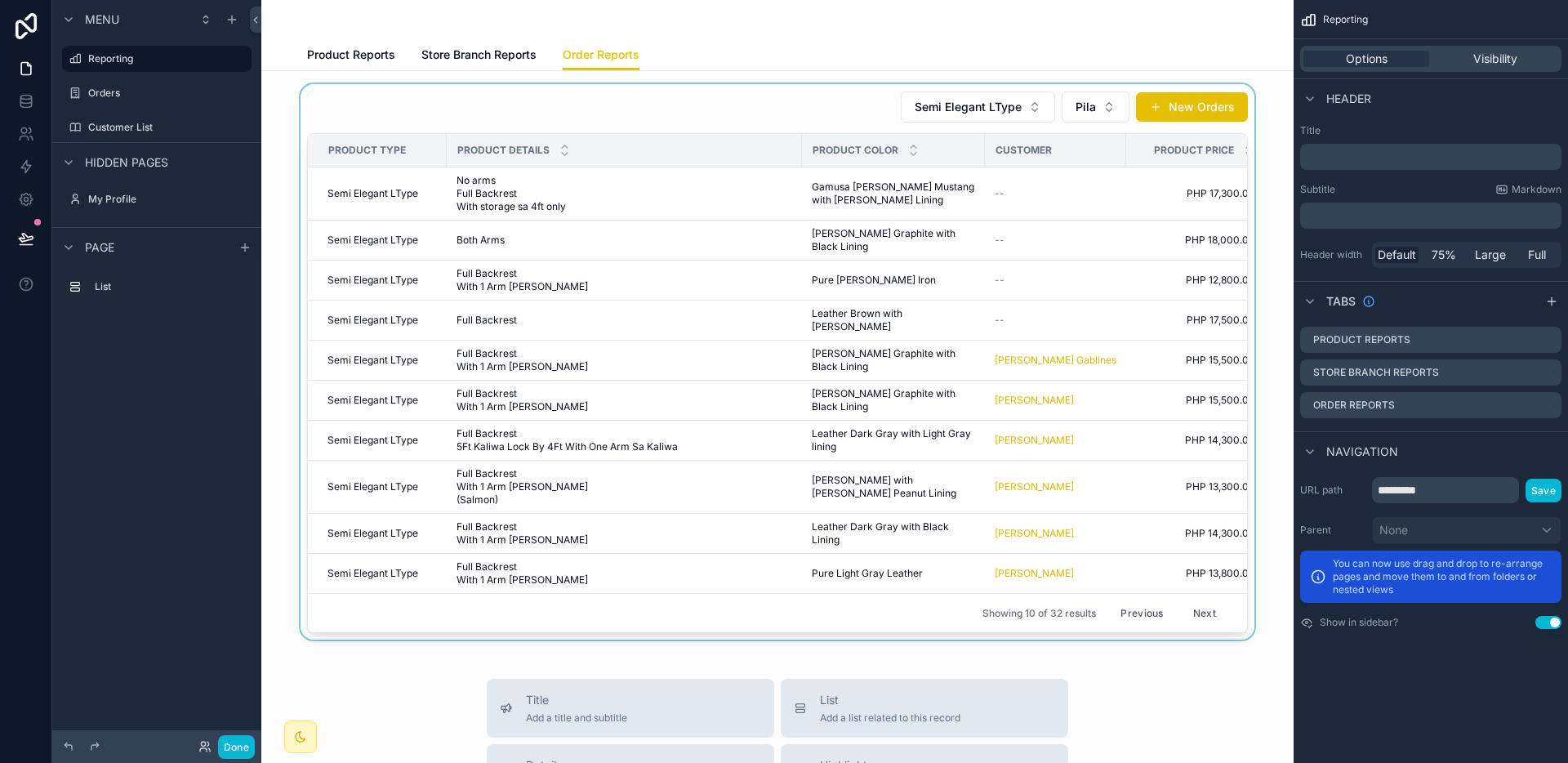
click at [937, 299] on div "scrollable content" at bounding box center [777, 362] width 1006 height 556
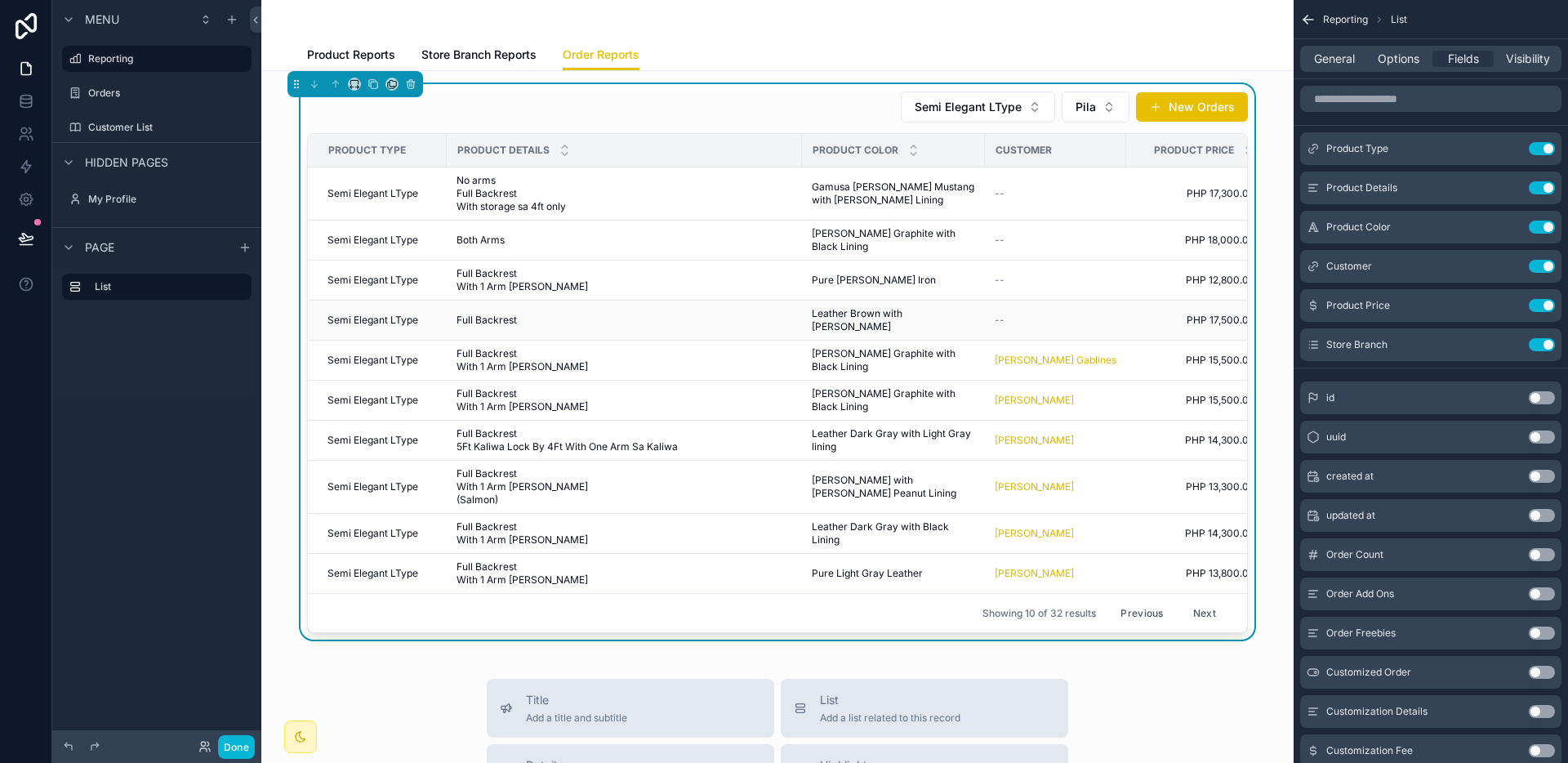
click at [894, 307] on span "Leather Brown with [PERSON_NAME]" at bounding box center [893, 320] width 163 height 26
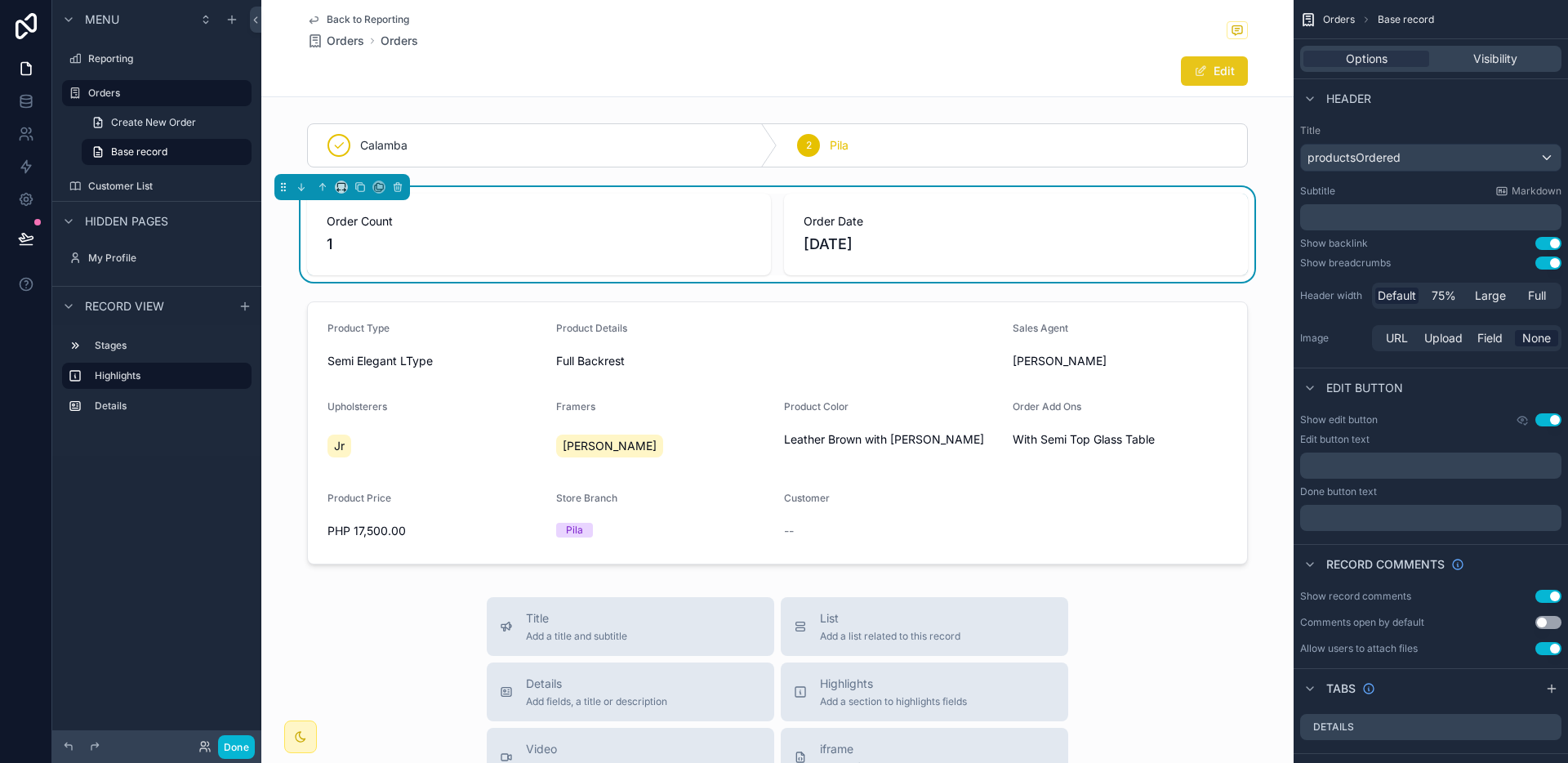
click at [1199, 78] on button "Edit" at bounding box center [1214, 71] width 67 height 30
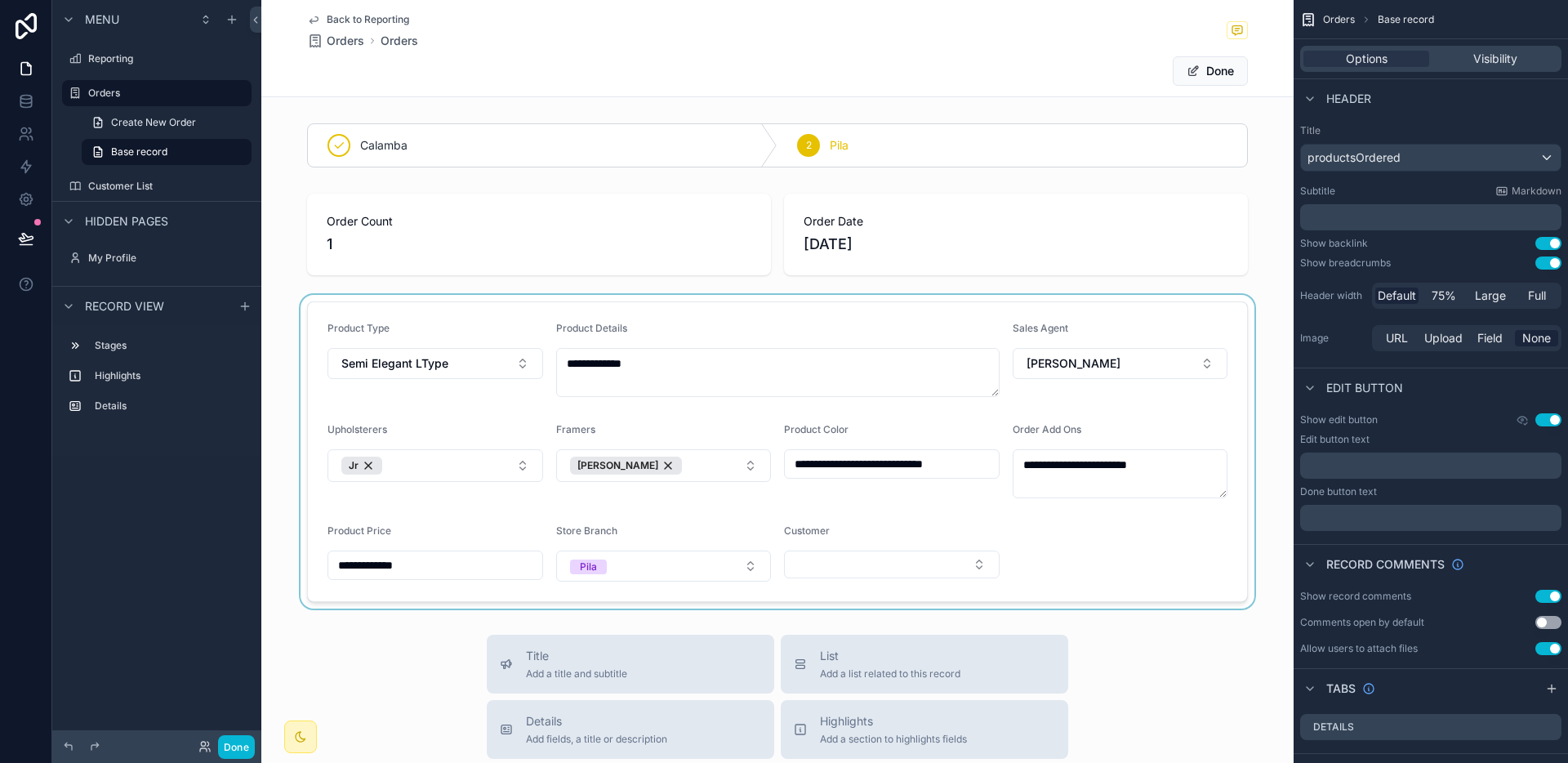
click at [885, 563] on div "scrollable content" at bounding box center [777, 451] width 1033 height 314
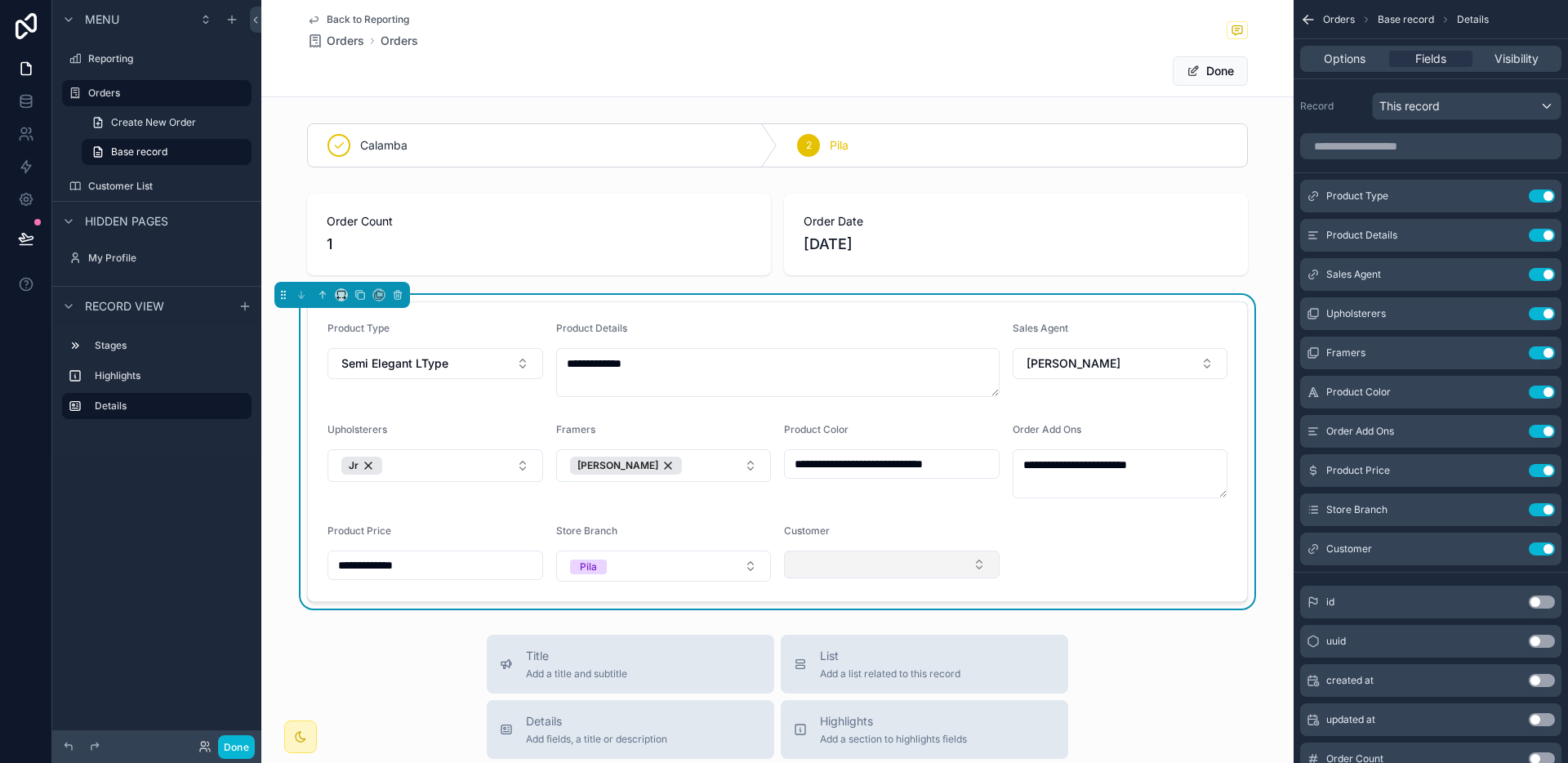
click at [885, 560] on button "Select Button" at bounding box center [891, 564] width 216 height 28
type input "*****"
click at [841, 625] on span "[PERSON_NAME]" at bounding box center [836, 629] width 94 height 16
click at [1105, 554] on form "**********" at bounding box center [777, 451] width 939 height 298
click at [1198, 76] on button "Done" at bounding box center [1210, 71] width 75 height 30
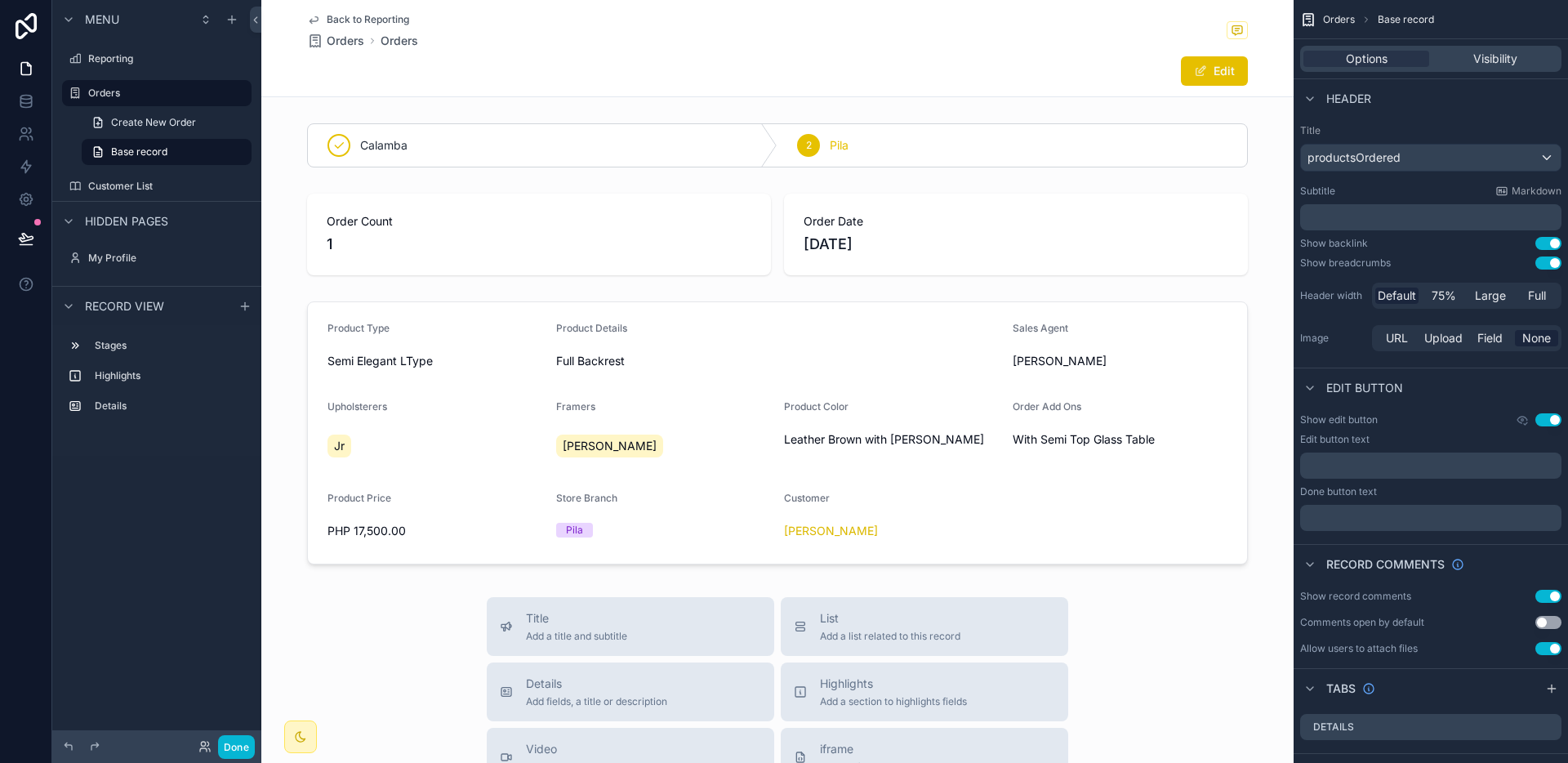
click at [383, 17] on span "Back to Reporting" at bounding box center [368, 20] width 83 height 13
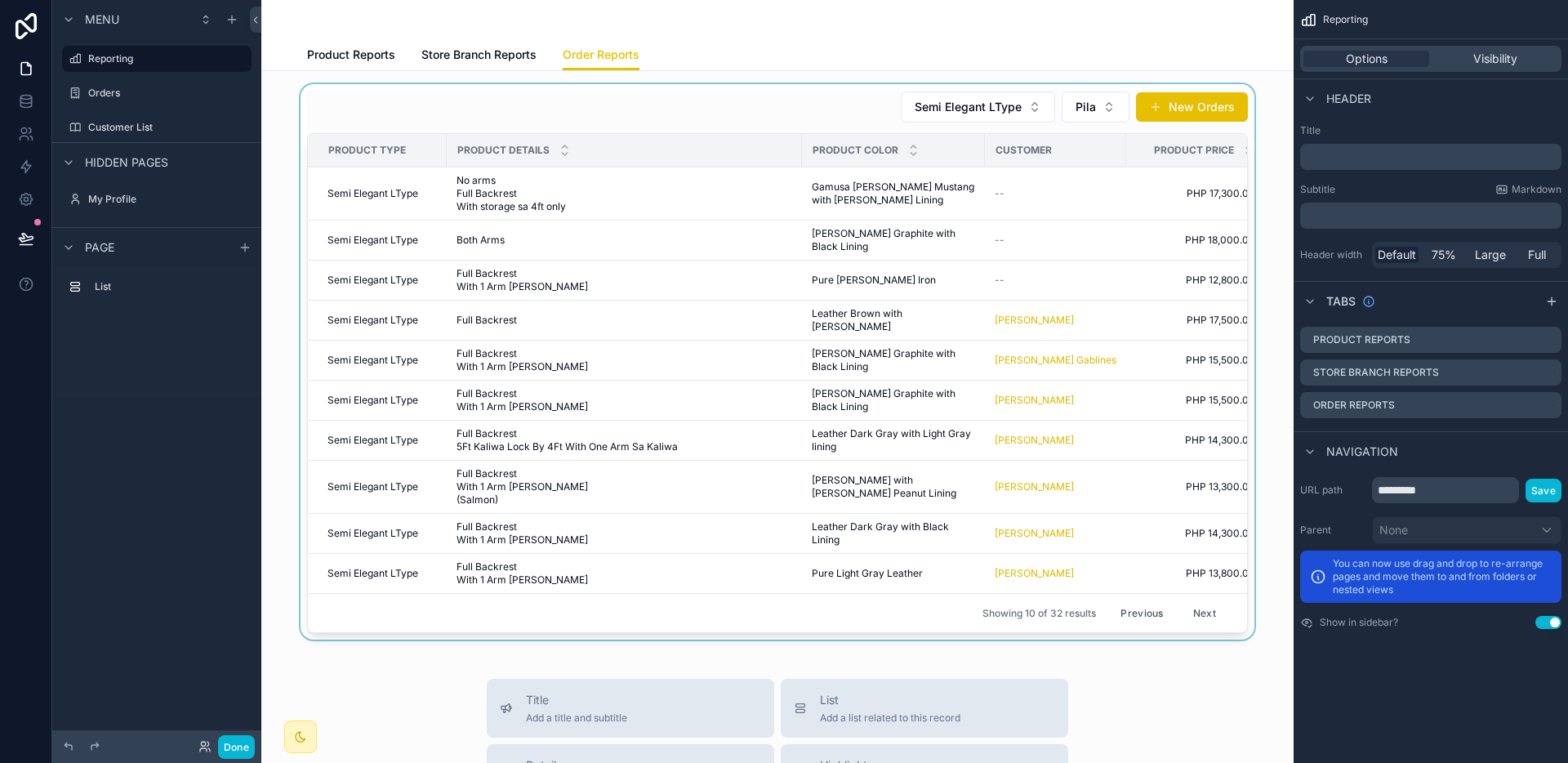
click at [1011, 266] on div "scrollable content" at bounding box center [777, 362] width 1006 height 556
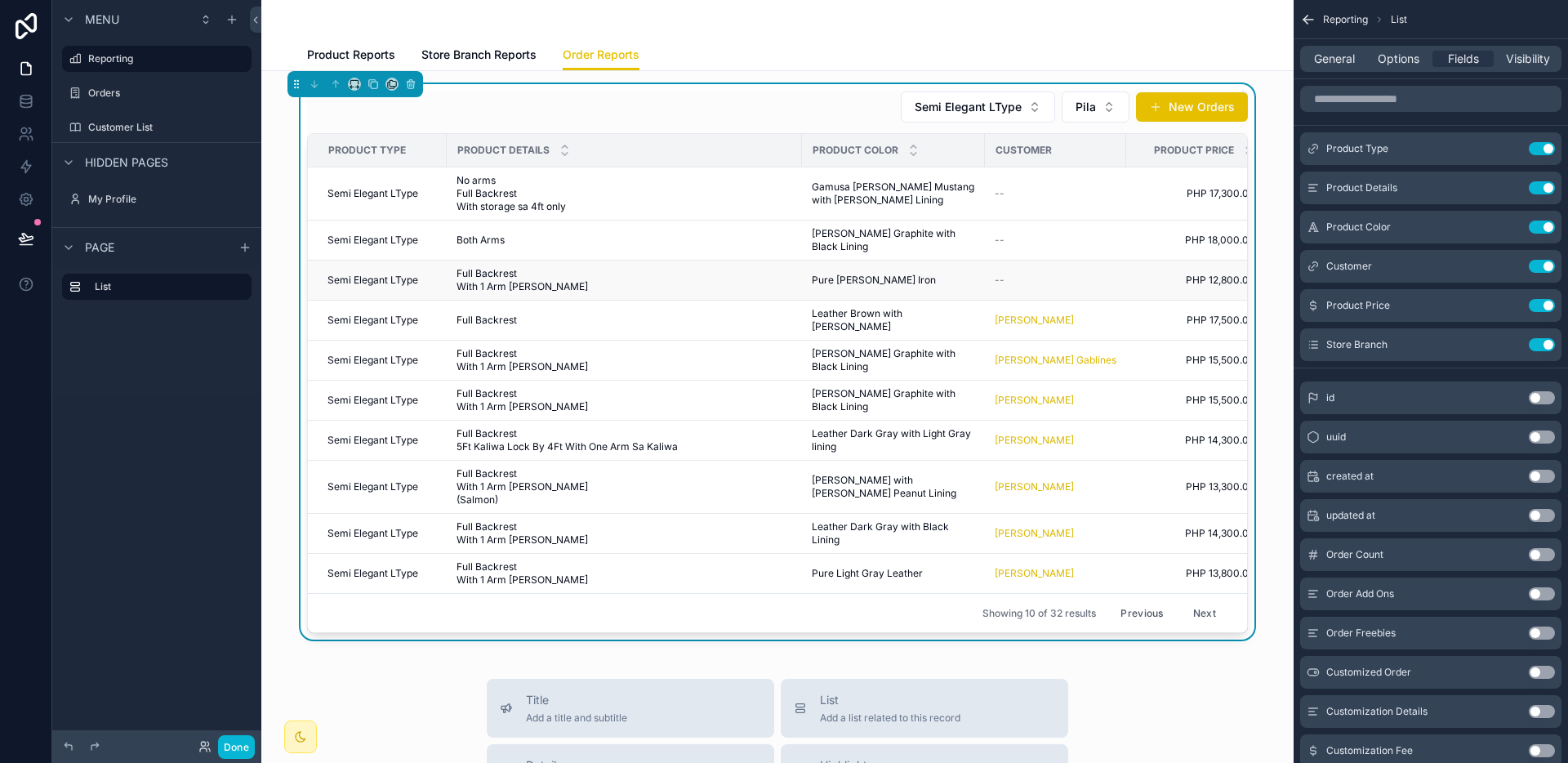
click at [841, 274] on span "Pure [PERSON_NAME] Iron" at bounding box center [873, 280] width 124 height 13
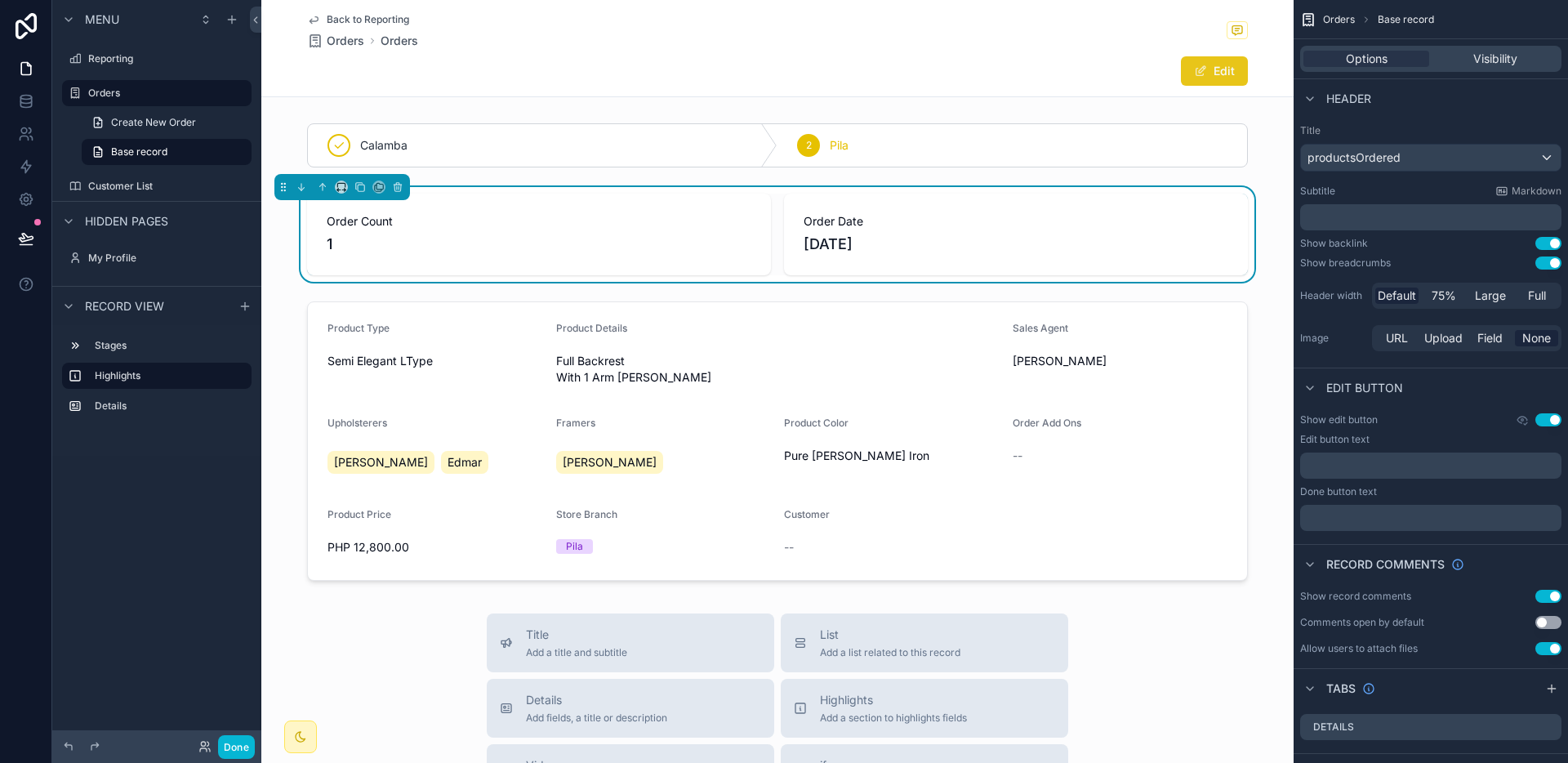
click at [1200, 81] on button "Edit" at bounding box center [1214, 71] width 67 height 30
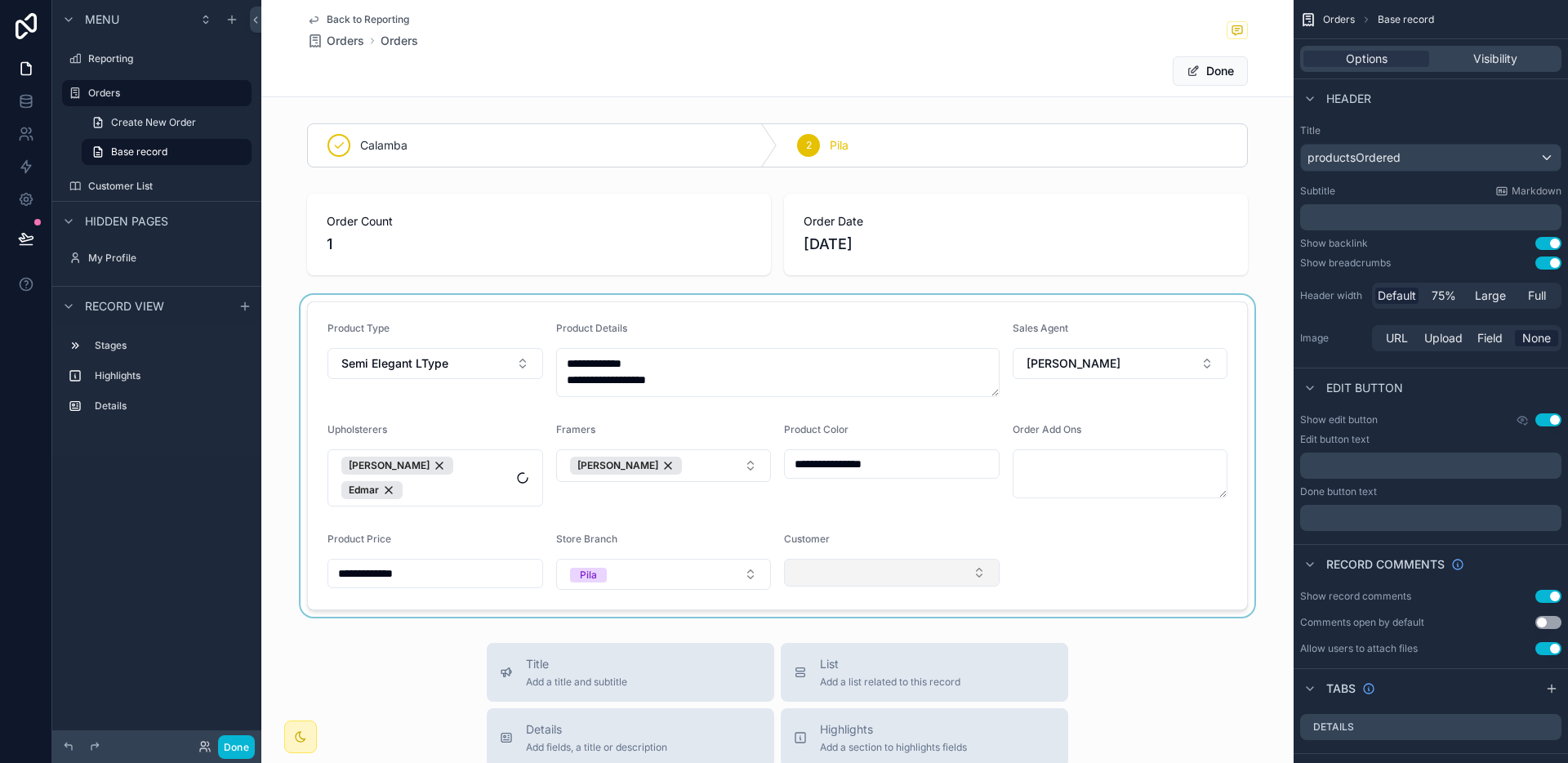
drag, startPoint x: 892, startPoint y: 547, endPoint x: 883, endPoint y: 553, distance: 10.8
click at [891, 548] on div "scrollable content" at bounding box center [777, 455] width 1033 height 322
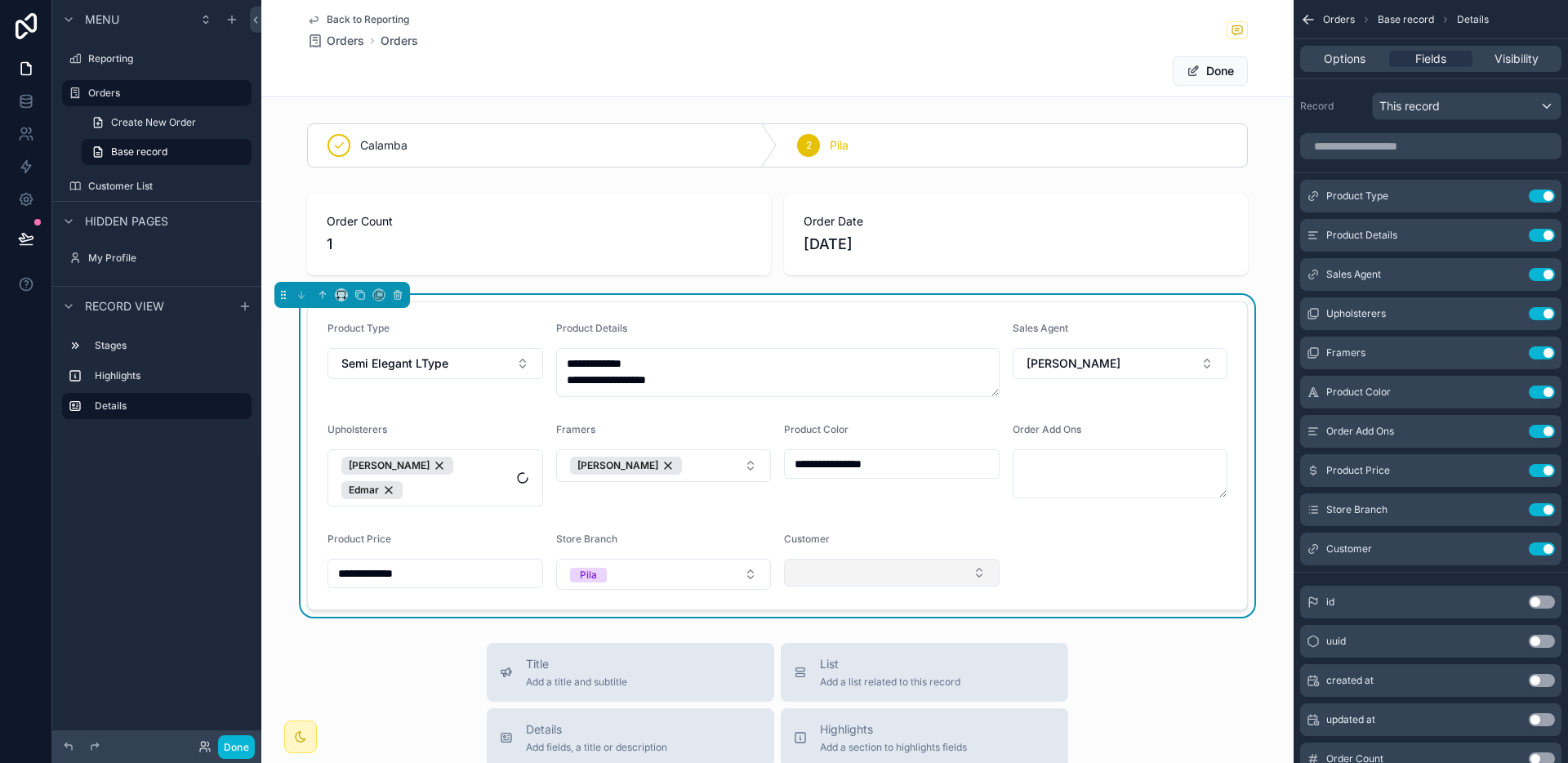
click at [874, 559] on button "Select Button" at bounding box center [891, 572] width 216 height 28
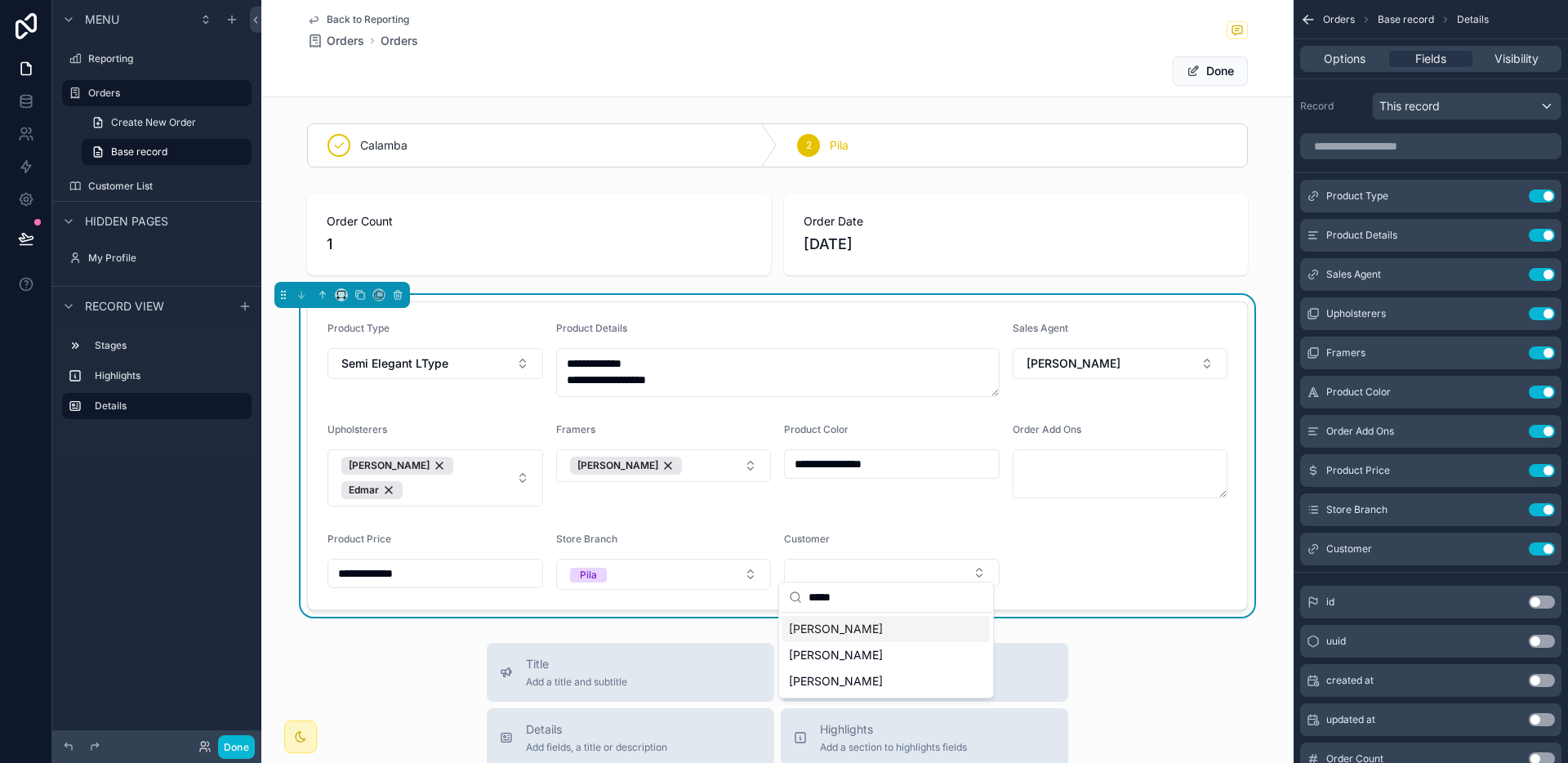
type input "*****"
click at [859, 634] on div "[PERSON_NAME]" at bounding box center [886, 629] width 207 height 26
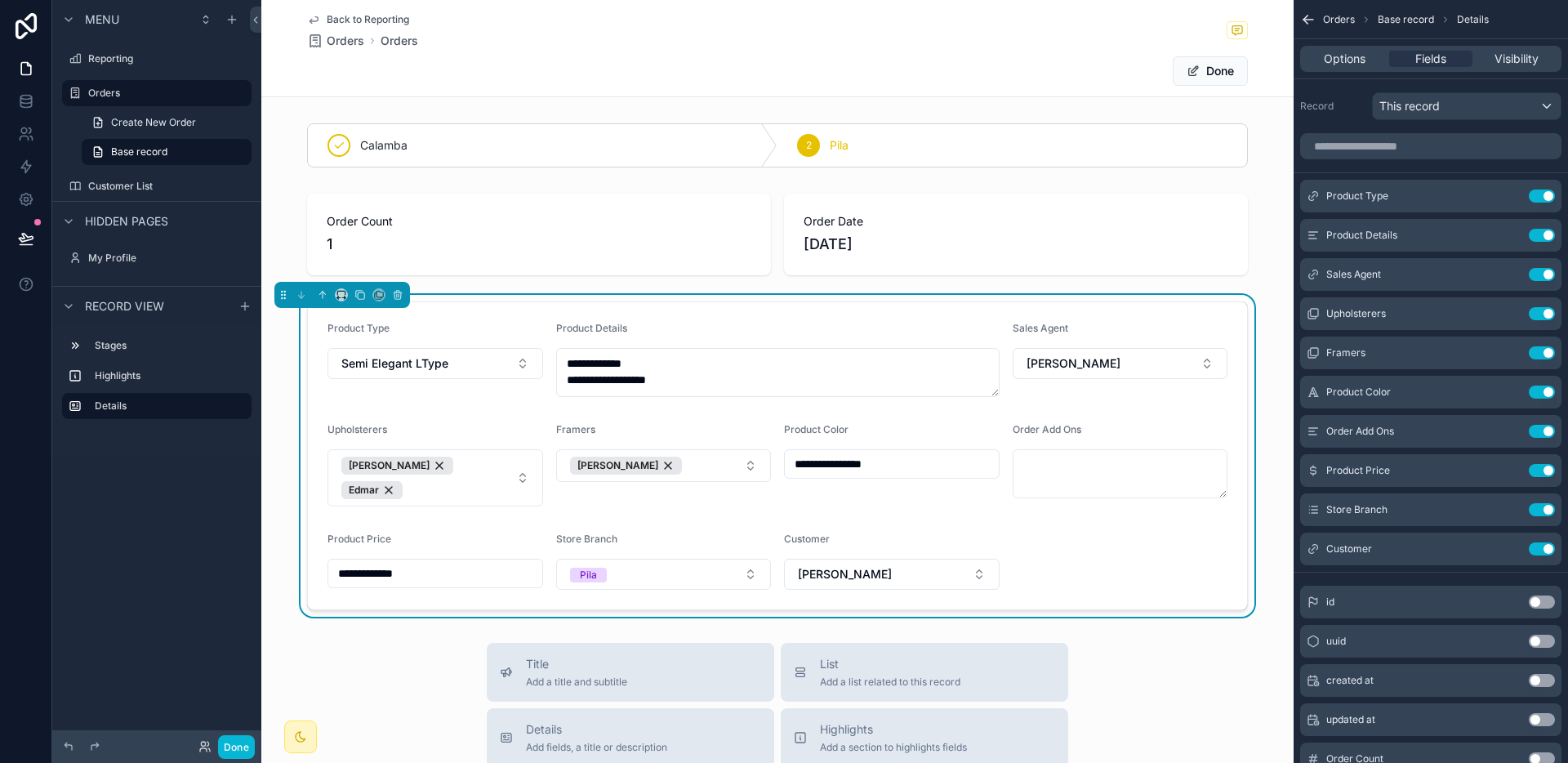
click at [1216, 77] on button "Done" at bounding box center [1210, 71] width 75 height 30
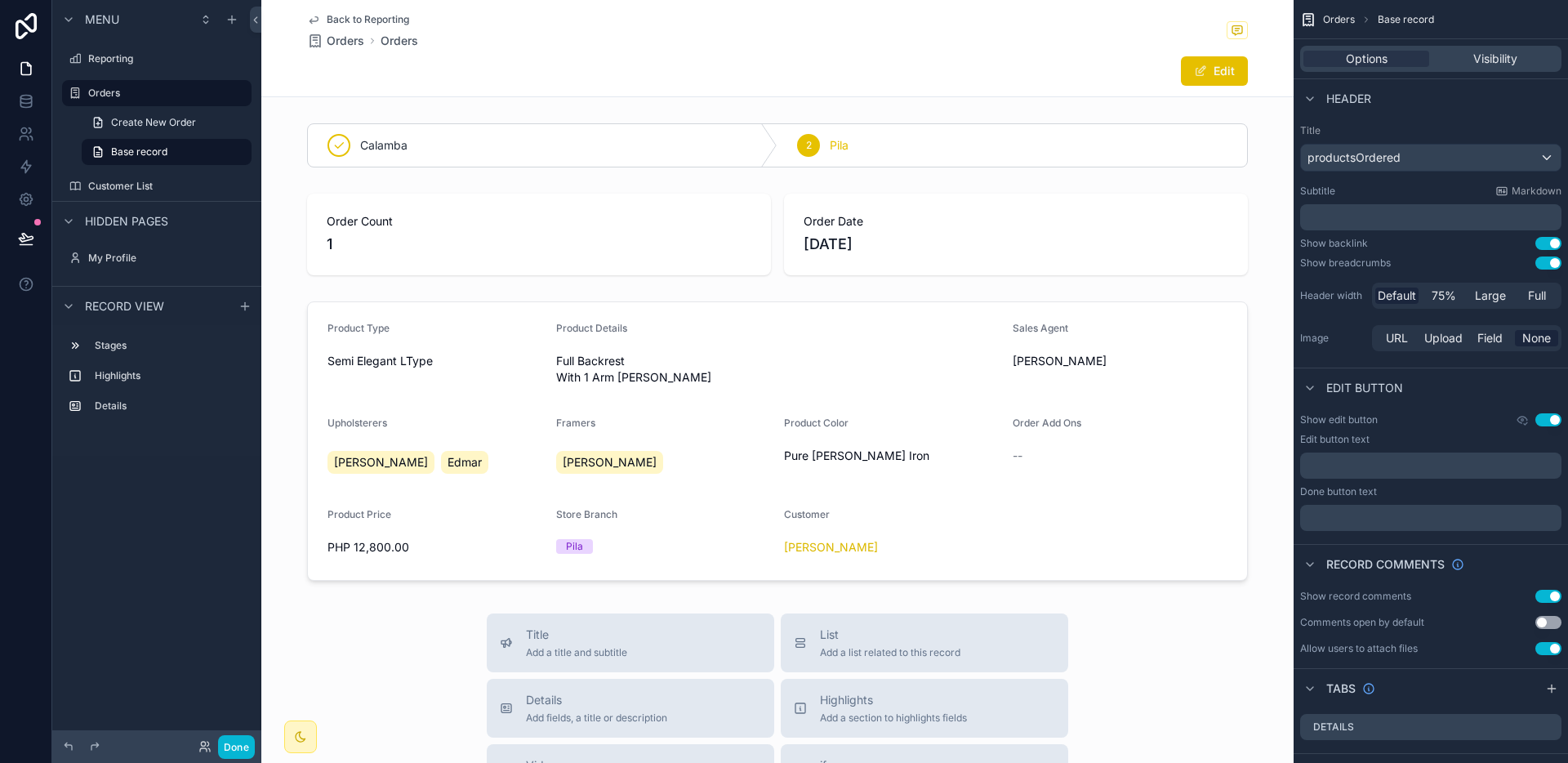
click at [371, 28] on div "Back to Reporting Orders Orders" at bounding box center [363, 31] width 111 height 36
click at [377, 23] on span "Back to Reporting" at bounding box center [368, 20] width 83 height 13
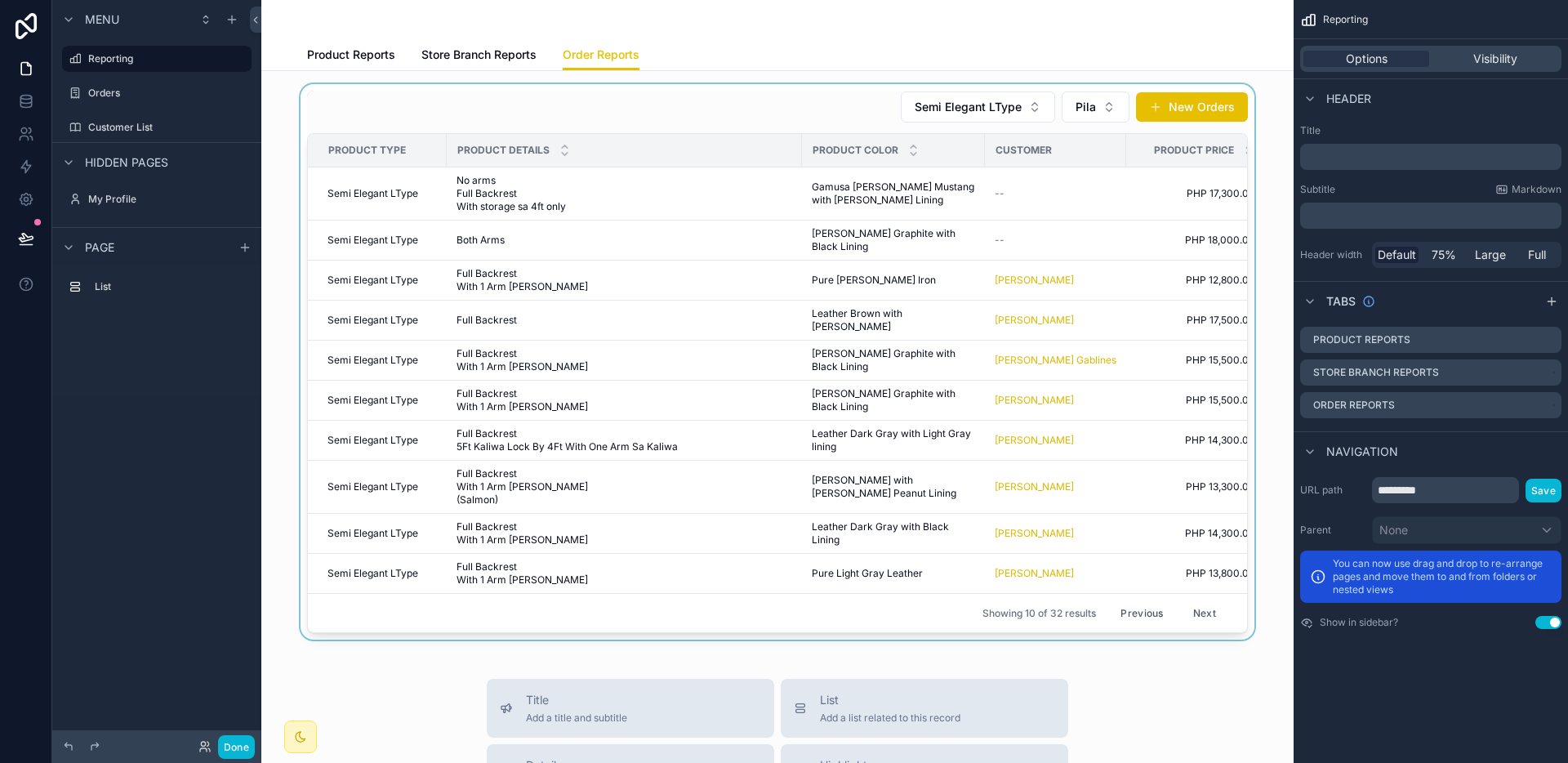
click at [996, 238] on div "scrollable content" at bounding box center [777, 362] width 1006 height 556
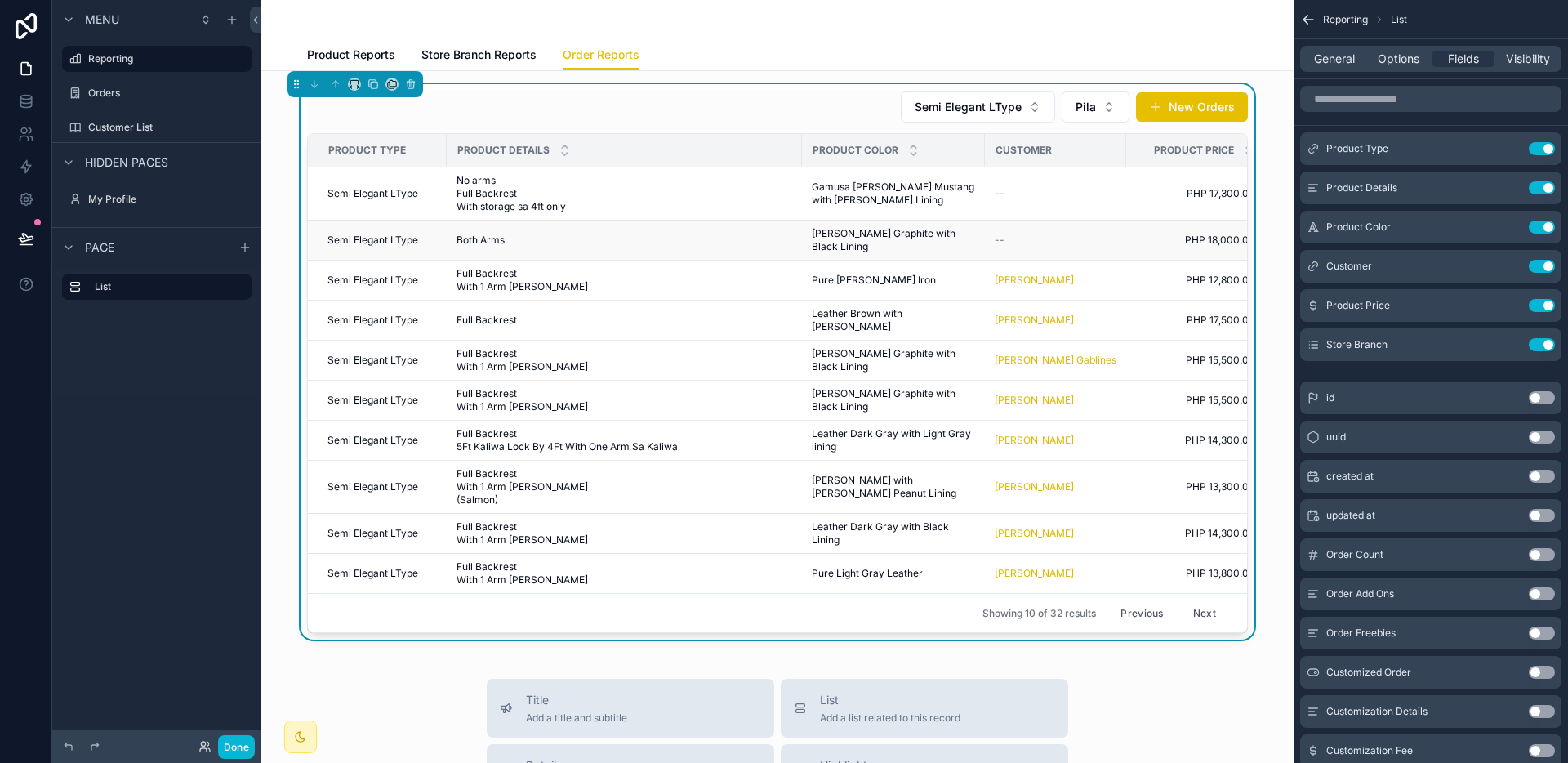
click at [872, 230] on span "[PERSON_NAME] Graphite with Black Lining" at bounding box center [893, 240] width 163 height 26
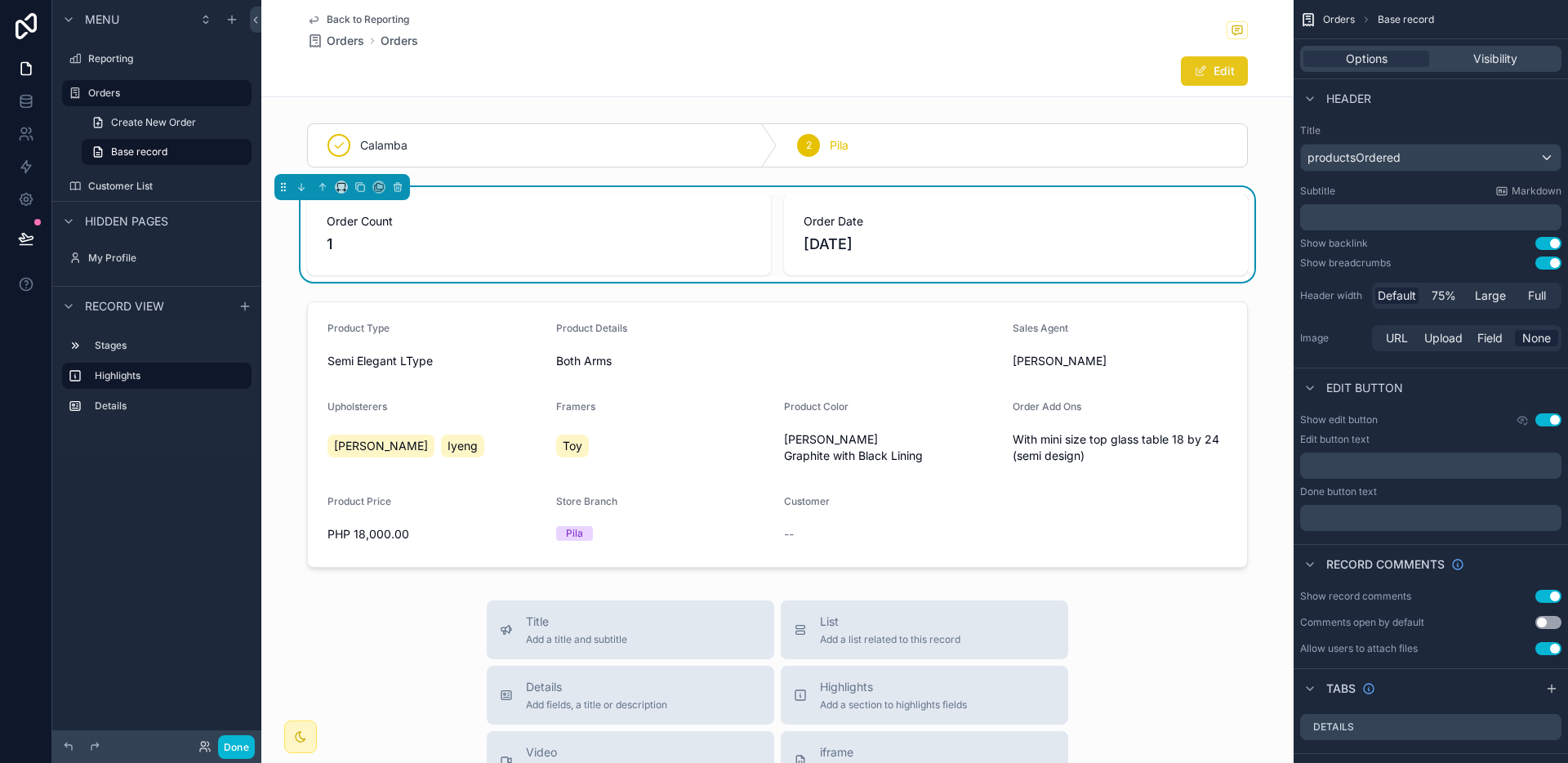
click at [1239, 65] on button "Edit" at bounding box center [1214, 71] width 67 height 30
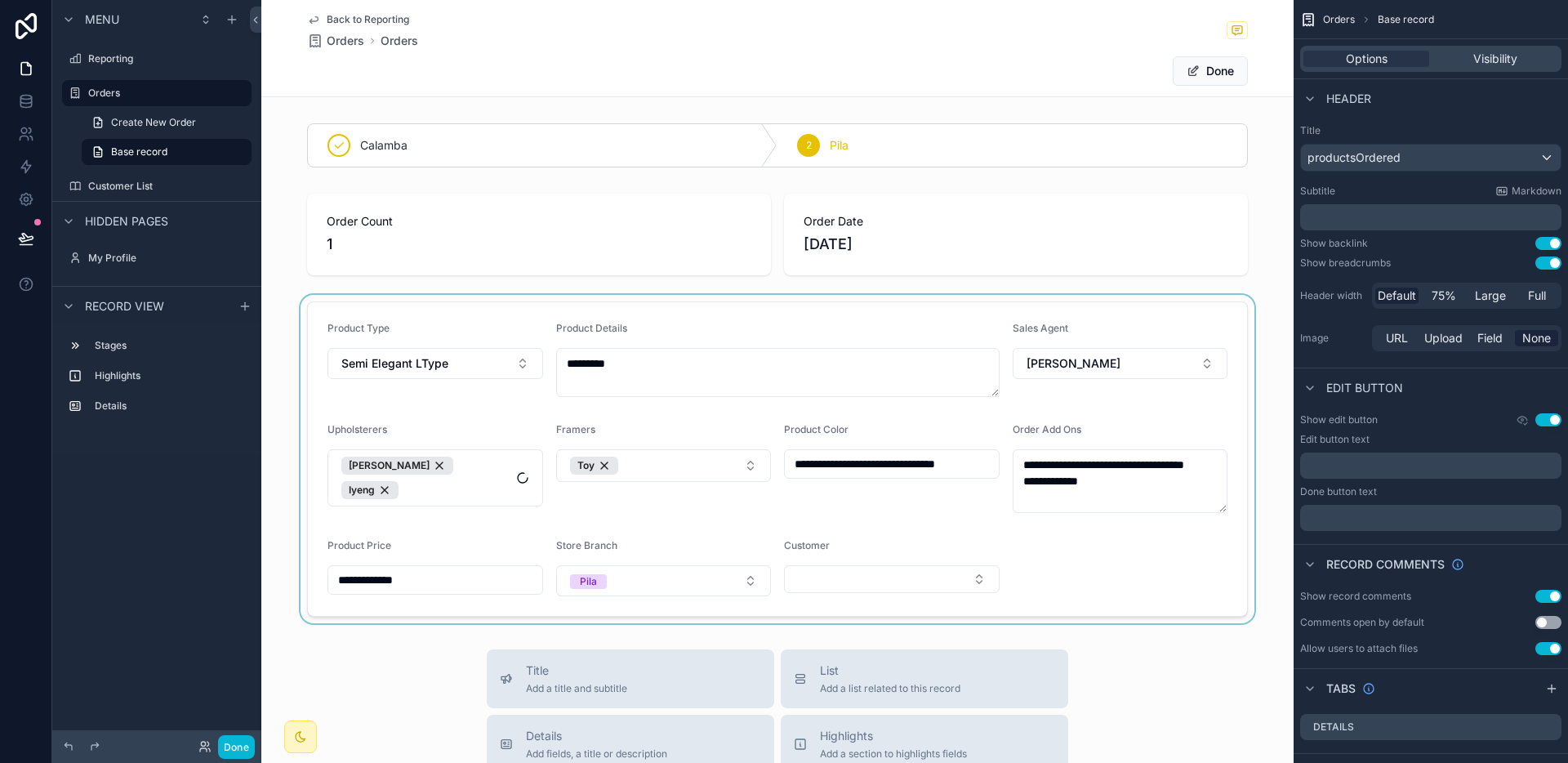
click at [1069, 547] on div "scrollable content" at bounding box center [777, 459] width 1033 height 328
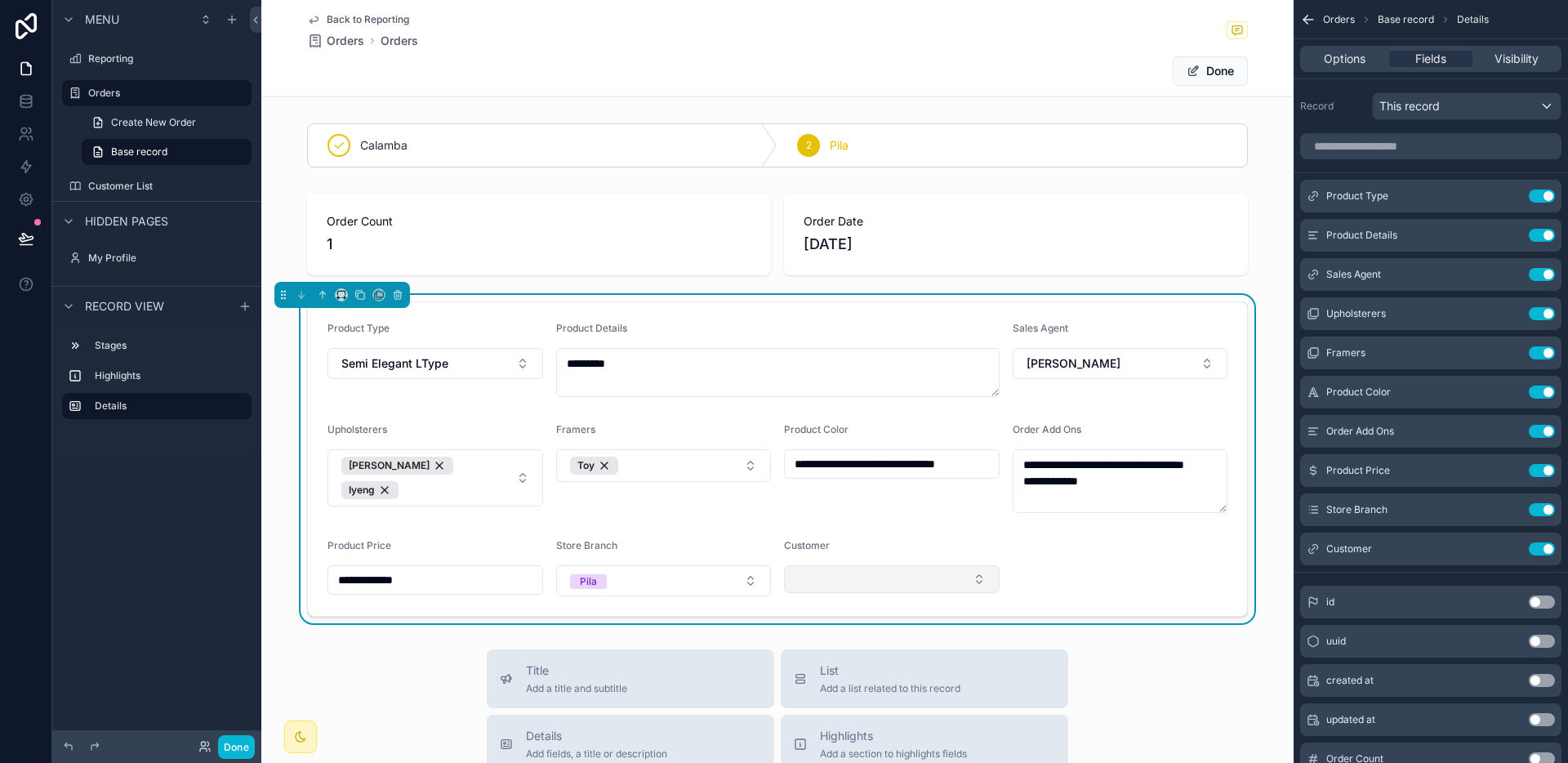
click at [924, 575] on button "Select Button" at bounding box center [891, 579] width 216 height 28
type input "*****"
click at [854, 637] on span "[PERSON_NAME]" at bounding box center [836, 643] width 94 height 16
click at [1107, 570] on form "**********" at bounding box center [777, 459] width 939 height 314
click at [1229, 66] on button "Done" at bounding box center [1210, 71] width 75 height 30
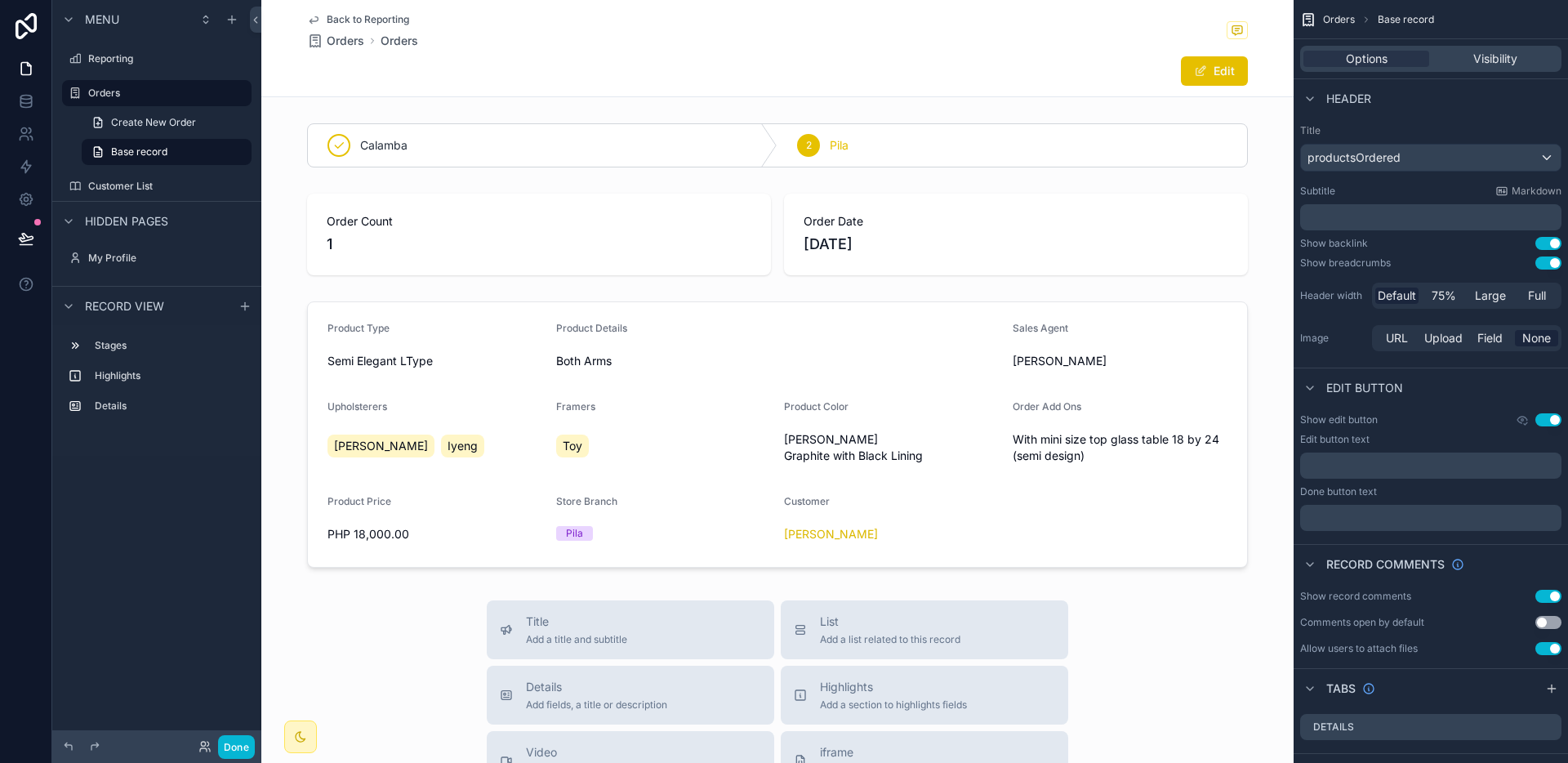
click at [378, 25] on span "Back to Reporting" at bounding box center [368, 20] width 83 height 13
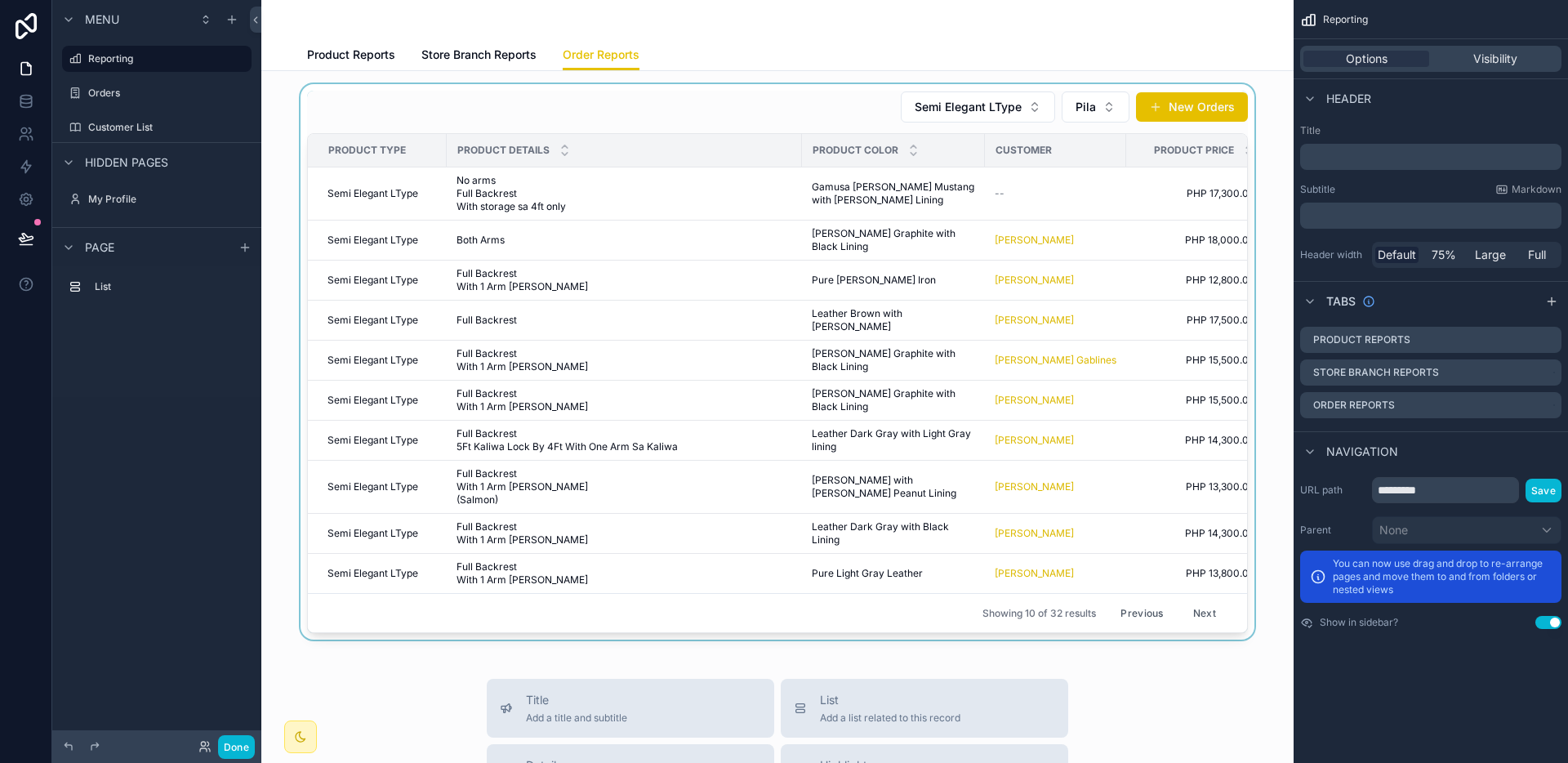
click at [915, 203] on div "scrollable content" at bounding box center [777, 362] width 1006 height 556
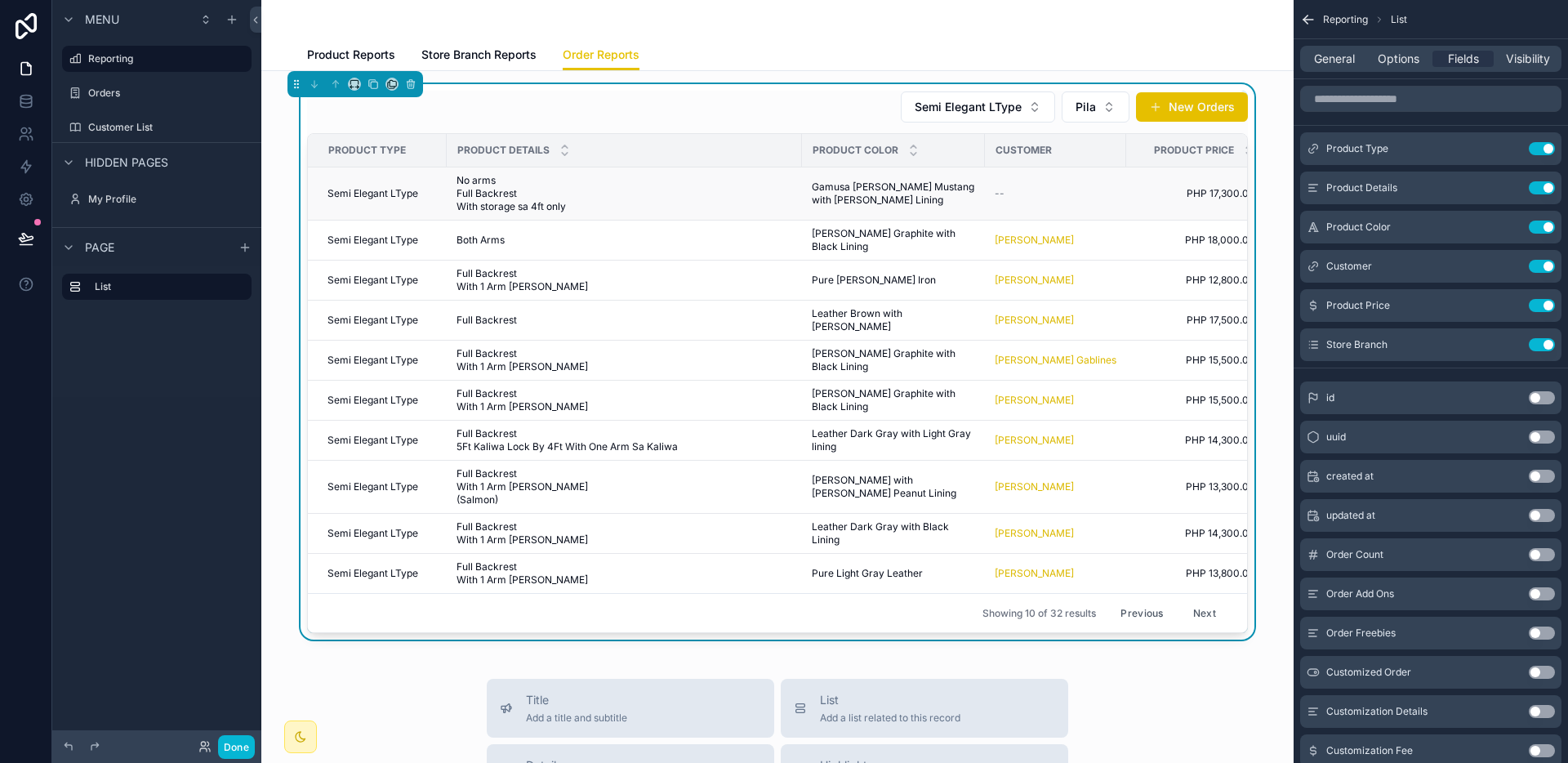
click at [895, 199] on span "Gamusa [PERSON_NAME] Mustang with [PERSON_NAME] Lining" at bounding box center [893, 193] width 163 height 26
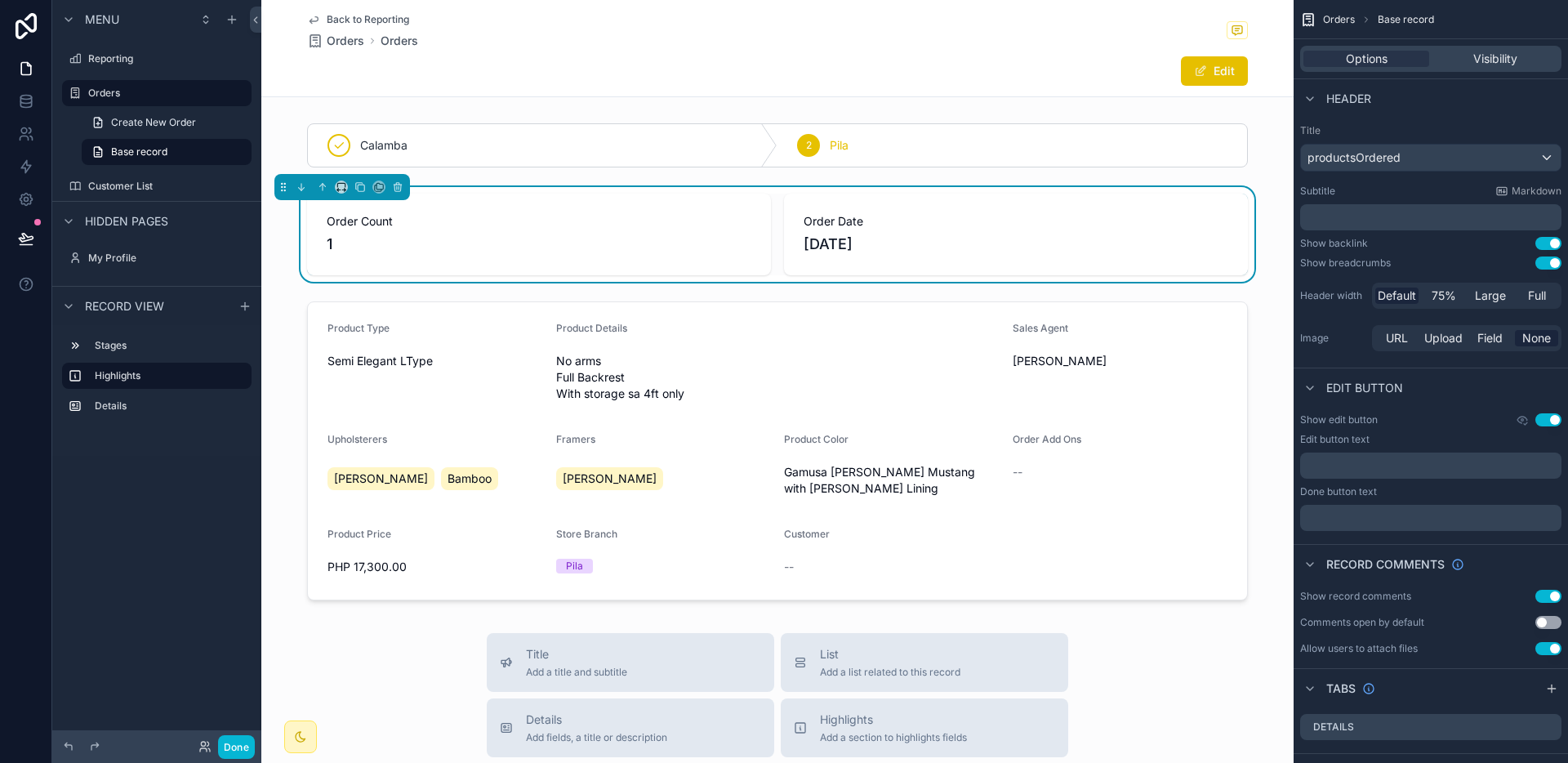
click at [1202, 85] on div "Edit" at bounding box center [1187, 71] width 123 height 31
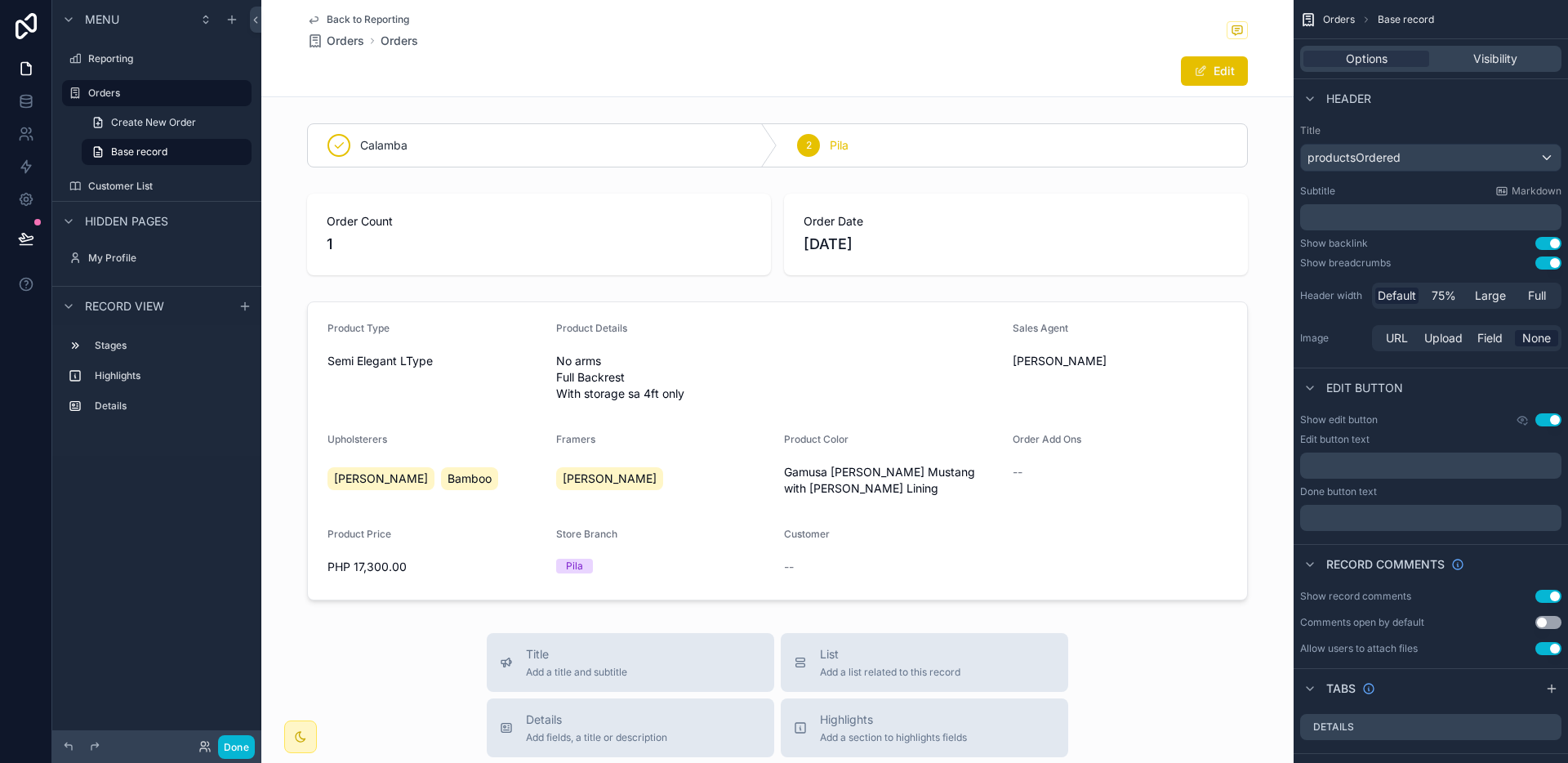
click at [1205, 77] on button "Edit" at bounding box center [1214, 71] width 67 height 30
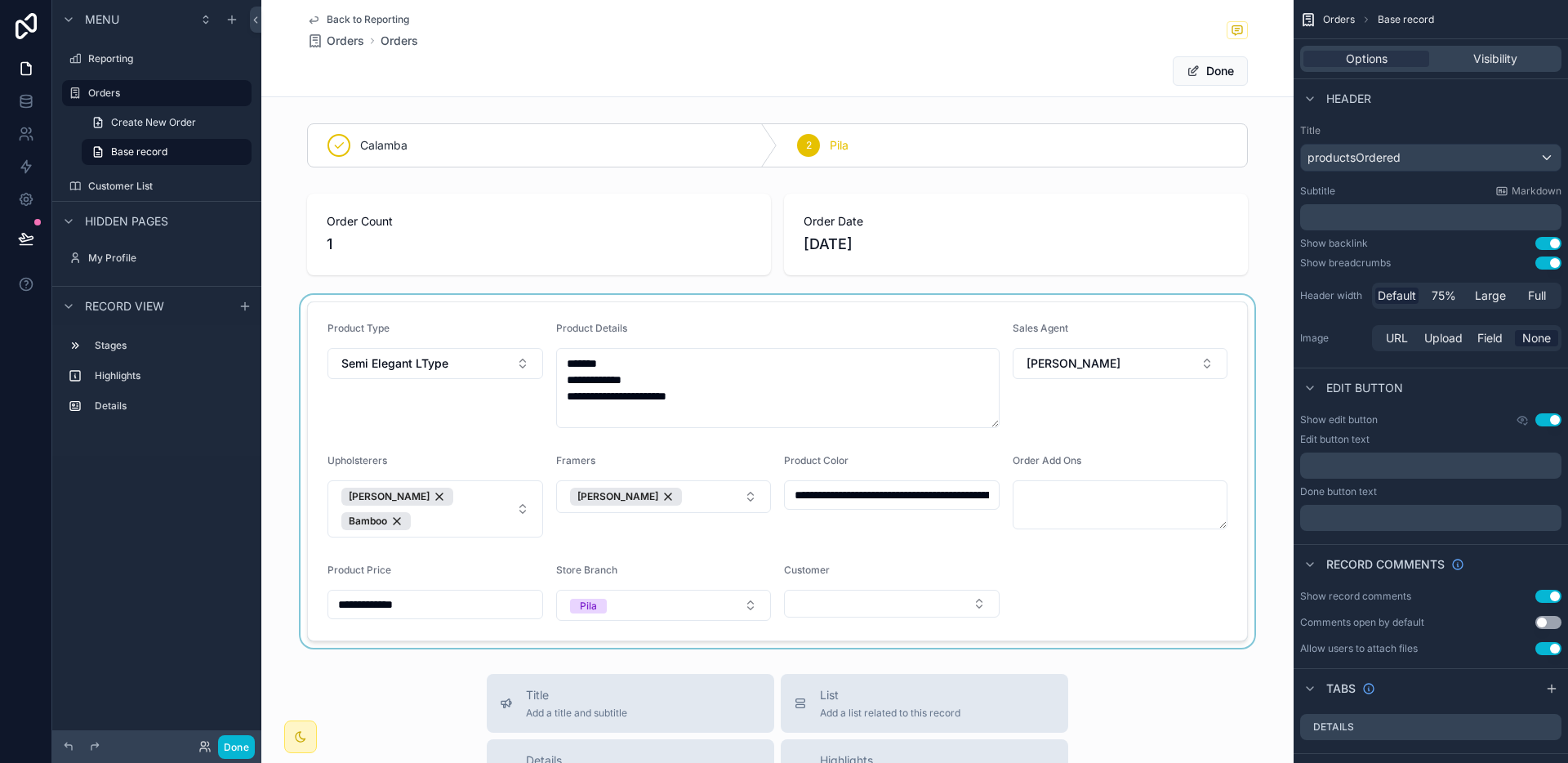
click at [844, 589] on div "scrollable content" at bounding box center [777, 471] width 1033 height 353
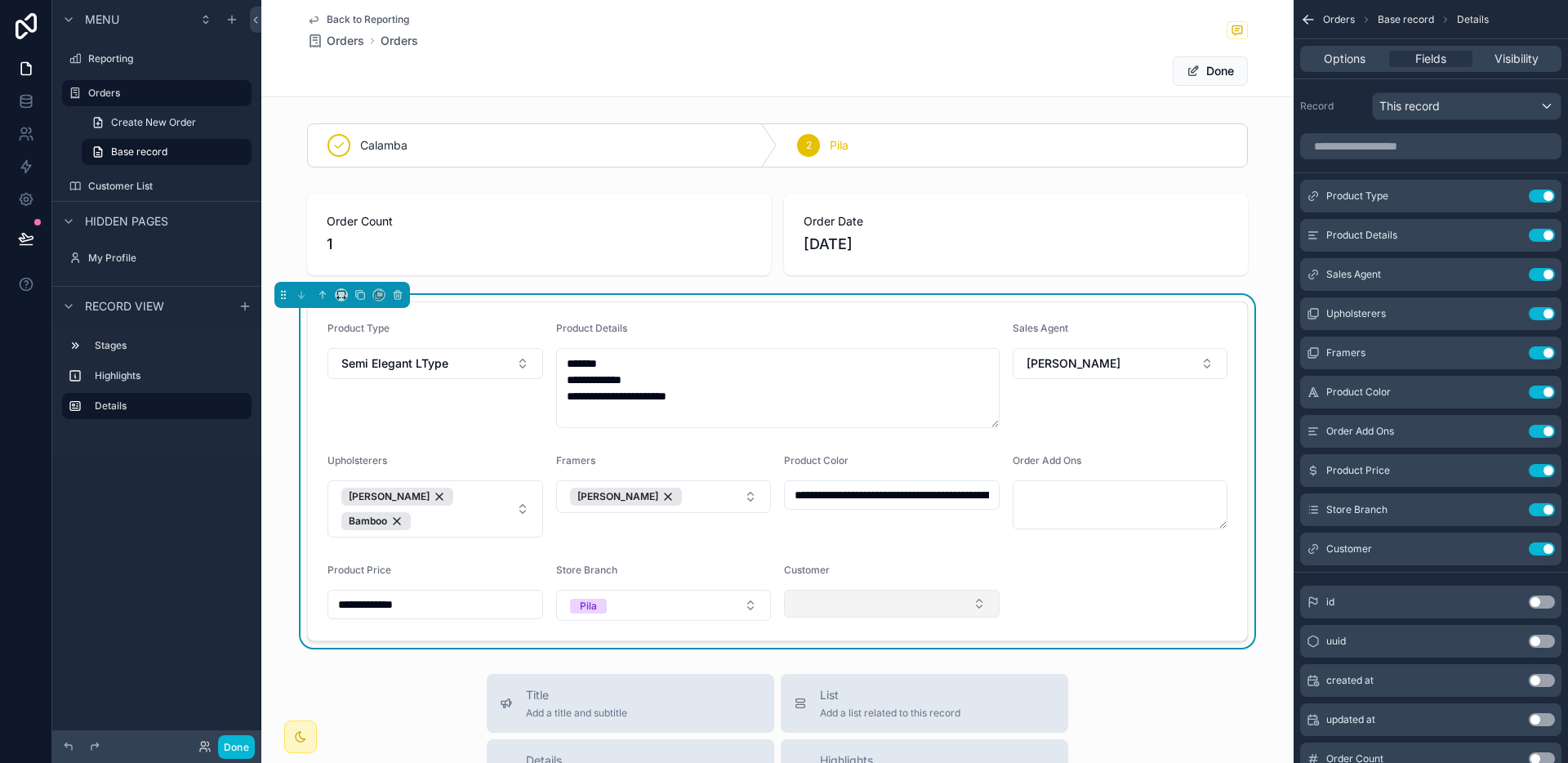
click at [841, 595] on button "Select Button" at bounding box center [891, 603] width 216 height 28
type input "****"
click at [846, 655] on span "[PERSON_NAME]" at bounding box center [836, 659] width 94 height 16
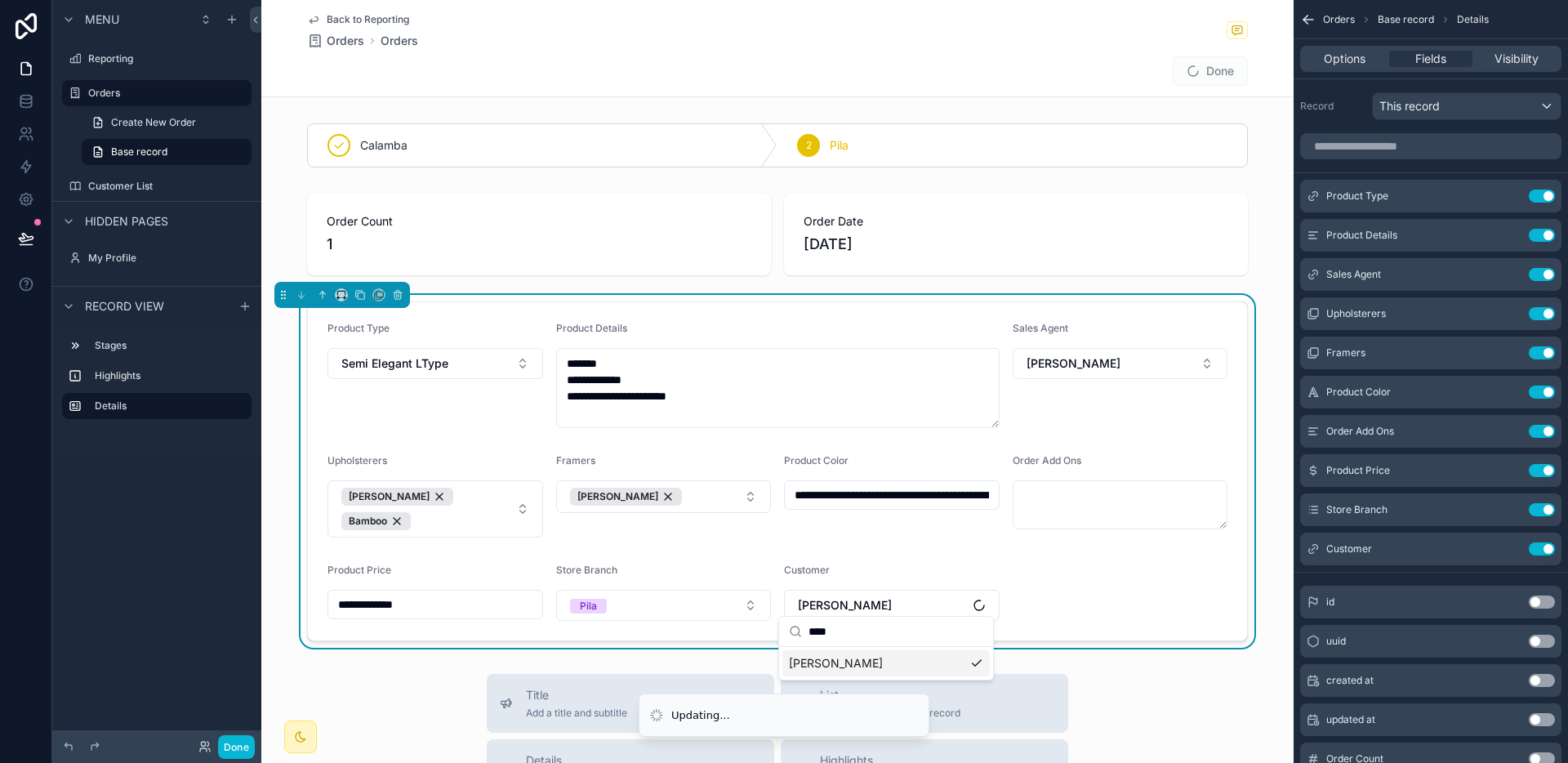
click at [1148, 580] on form "**********" at bounding box center [777, 471] width 939 height 338
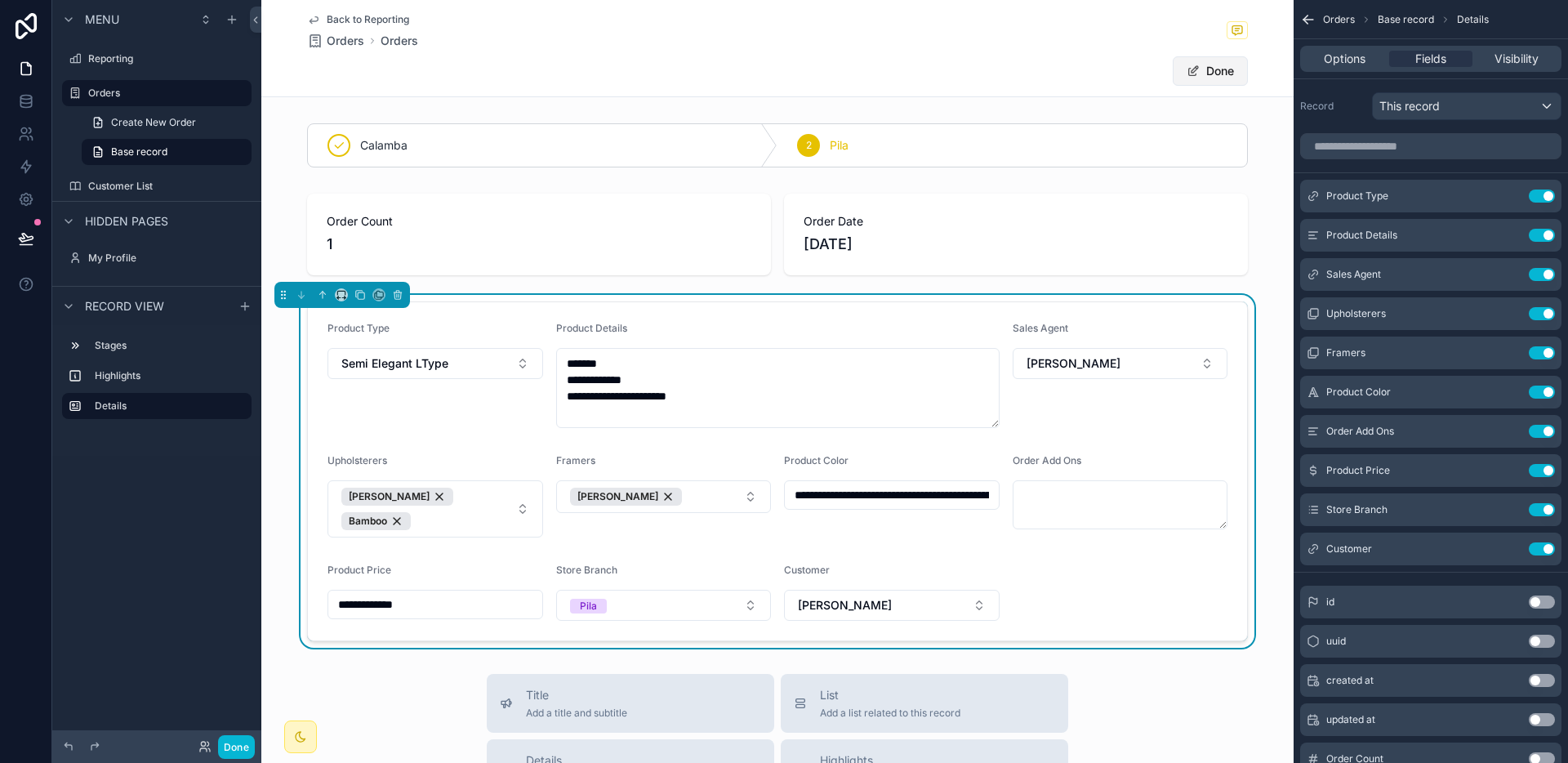
click at [1202, 63] on button "Done" at bounding box center [1210, 71] width 75 height 30
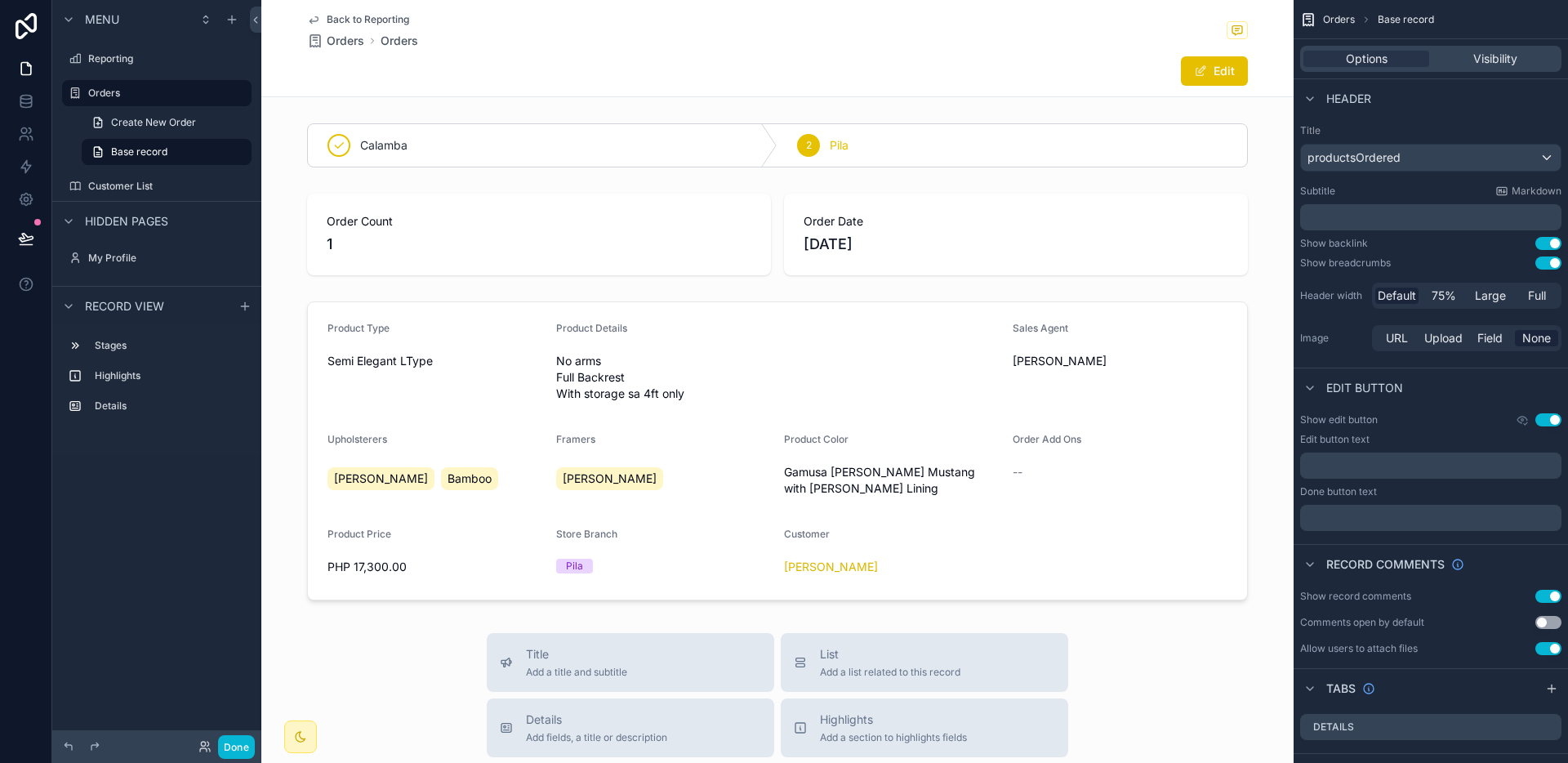
click at [392, 23] on span "Back to Reporting" at bounding box center [368, 20] width 83 height 13
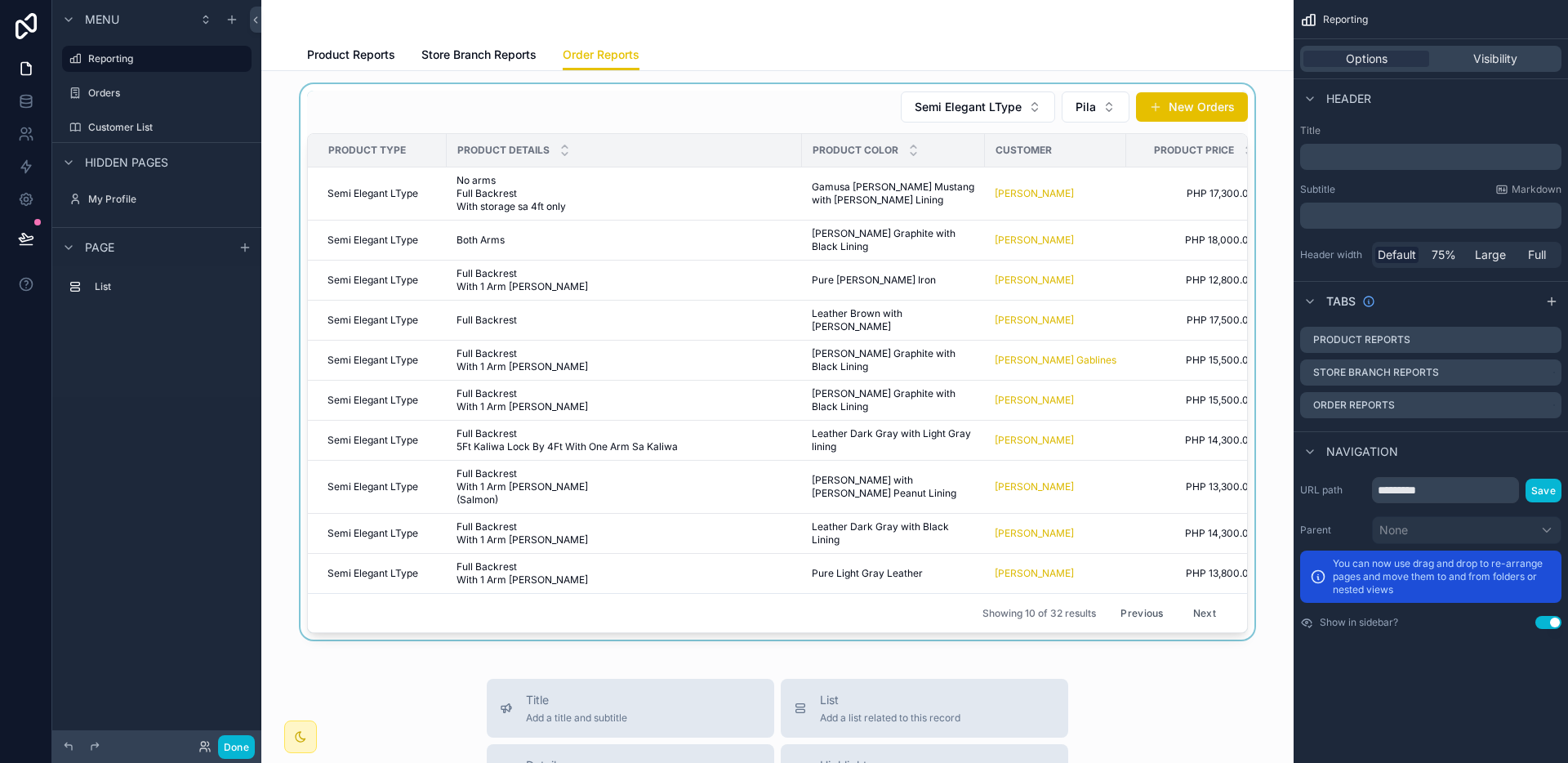
click at [1132, 600] on button "Previous" at bounding box center [1142, 612] width 65 height 25
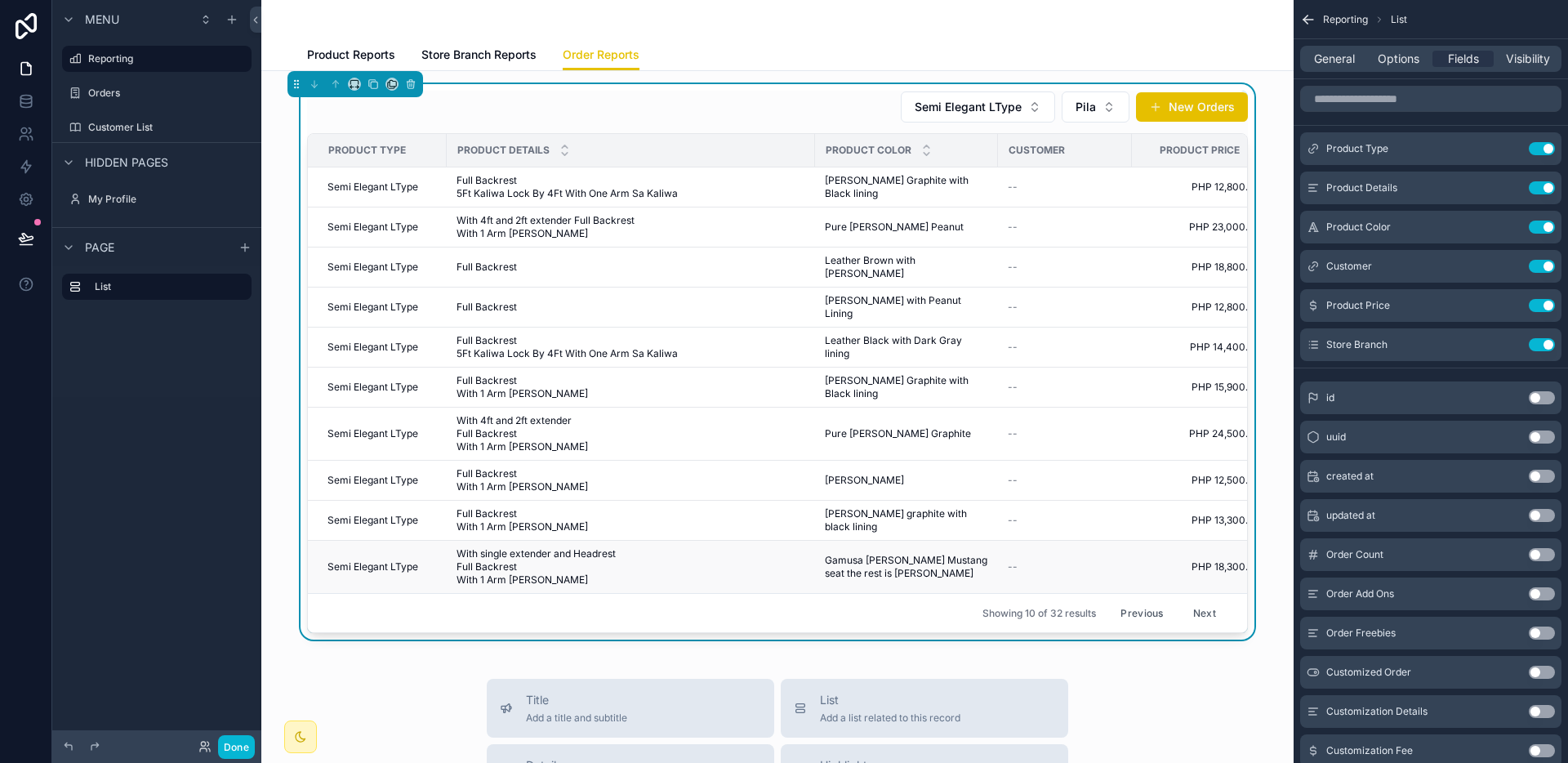
click at [998, 540] on td "--" at bounding box center [1065, 566] width 134 height 53
click at [924, 554] on span "Gamusa [PERSON_NAME] Mustang seat the rest is [PERSON_NAME]" at bounding box center [906, 566] width 163 height 26
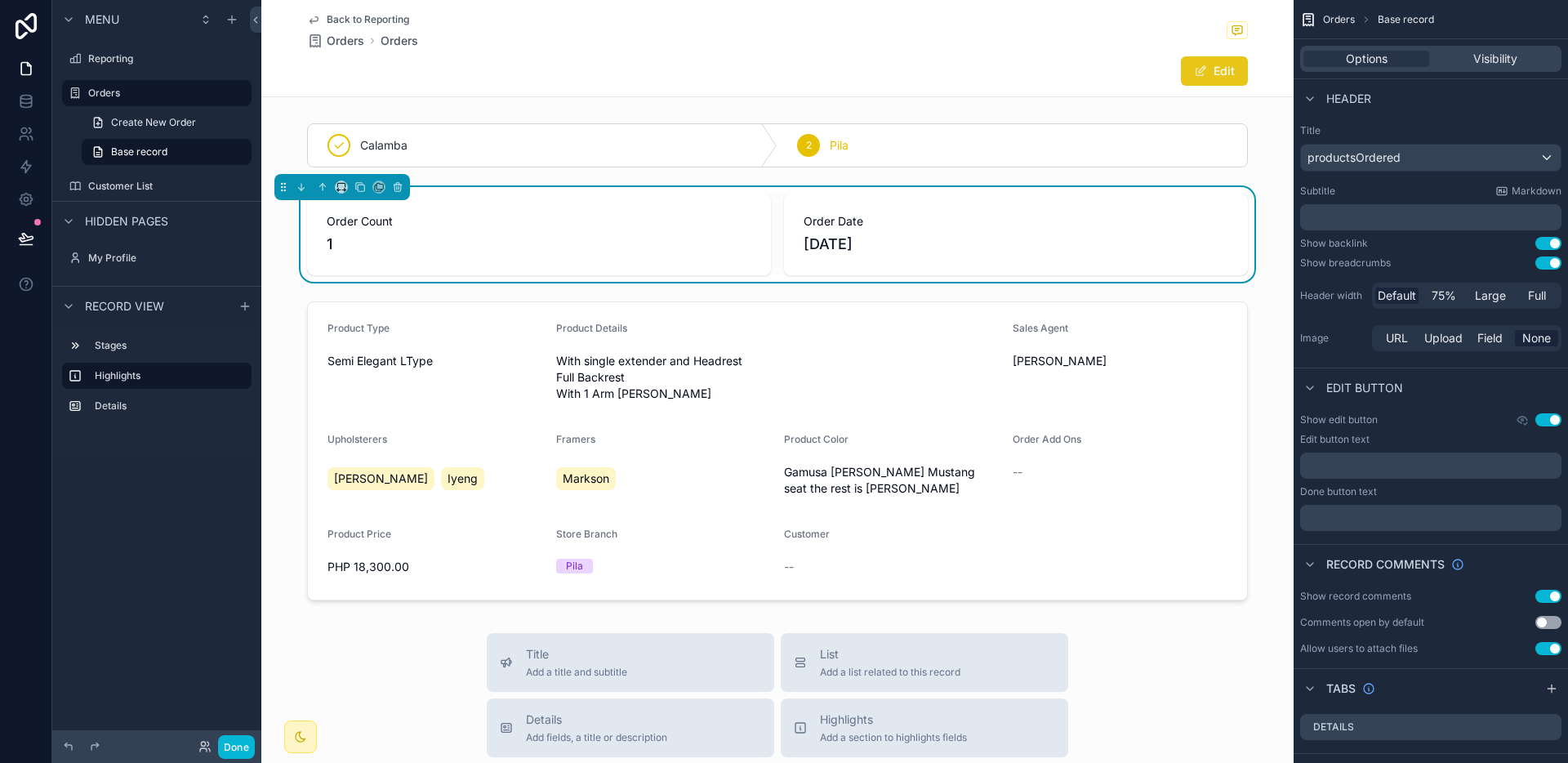
click at [1204, 82] on button "Edit" at bounding box center [1214, 71] width 67 height 30
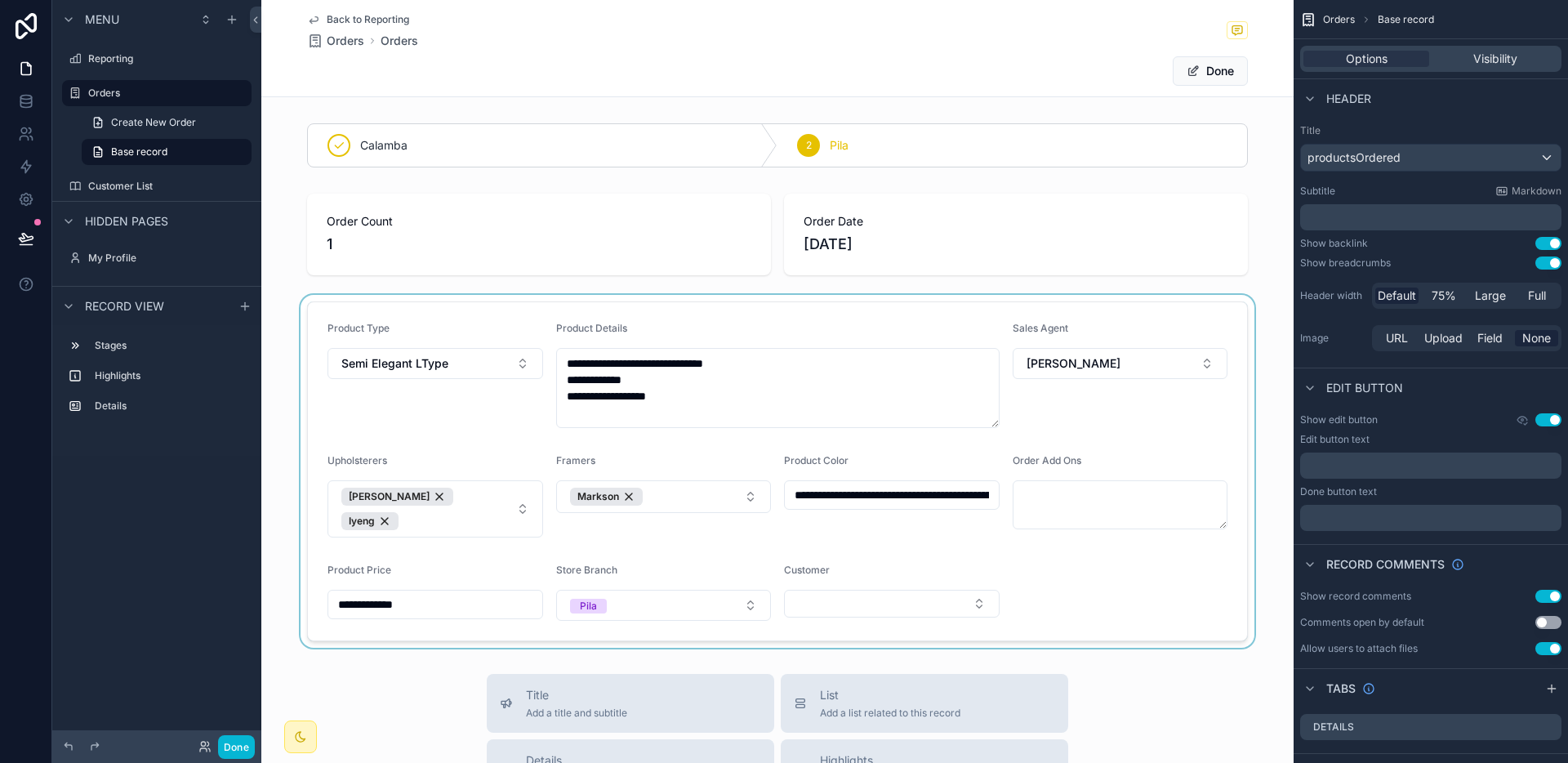
click at [888, 591] on div "scrollable content" at bounding box center [777, 471] width 1033 height 353
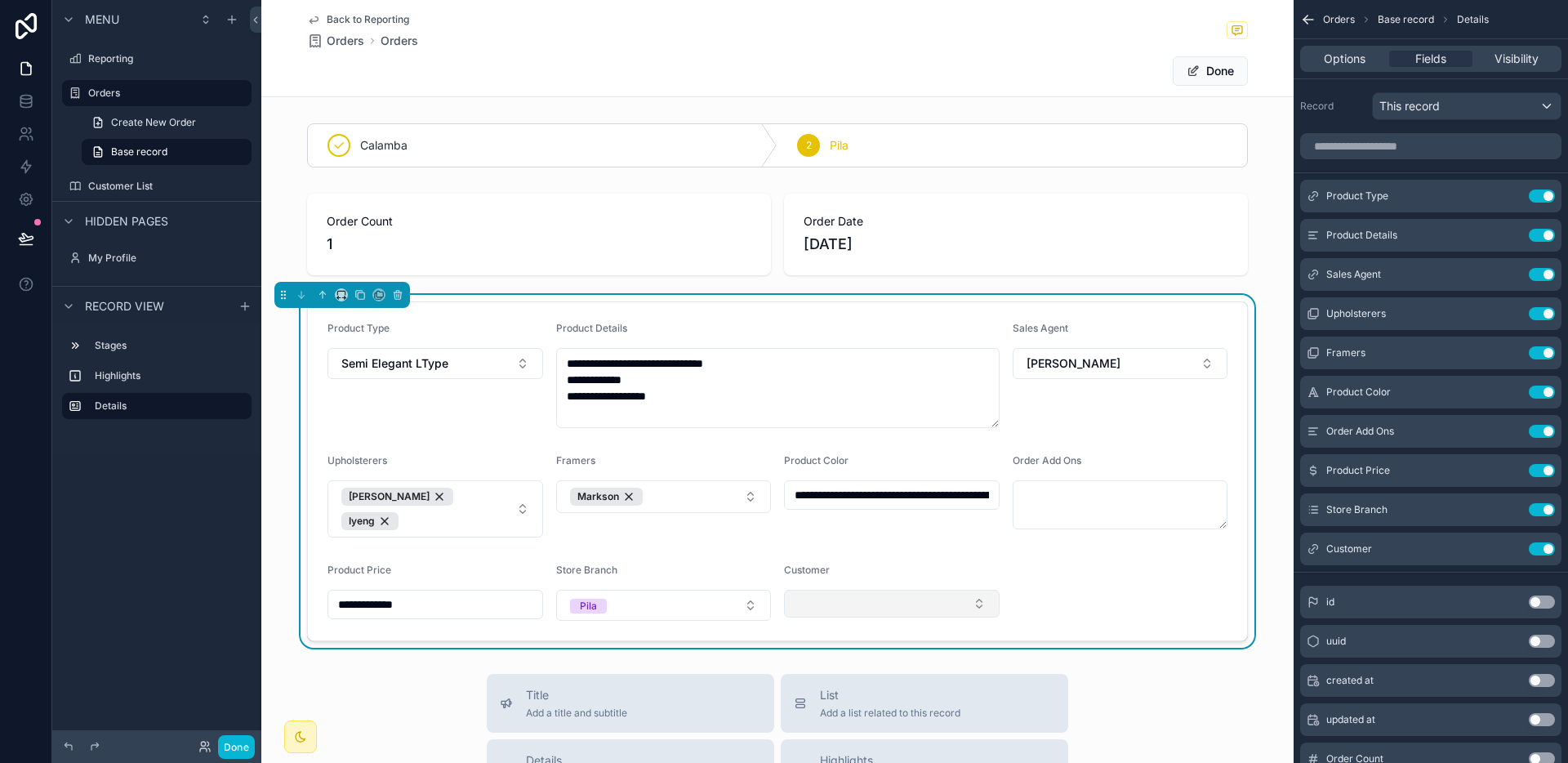
click at [881, 594] on button "Select Button" at bounding box center [891, 603] width 216 height 28
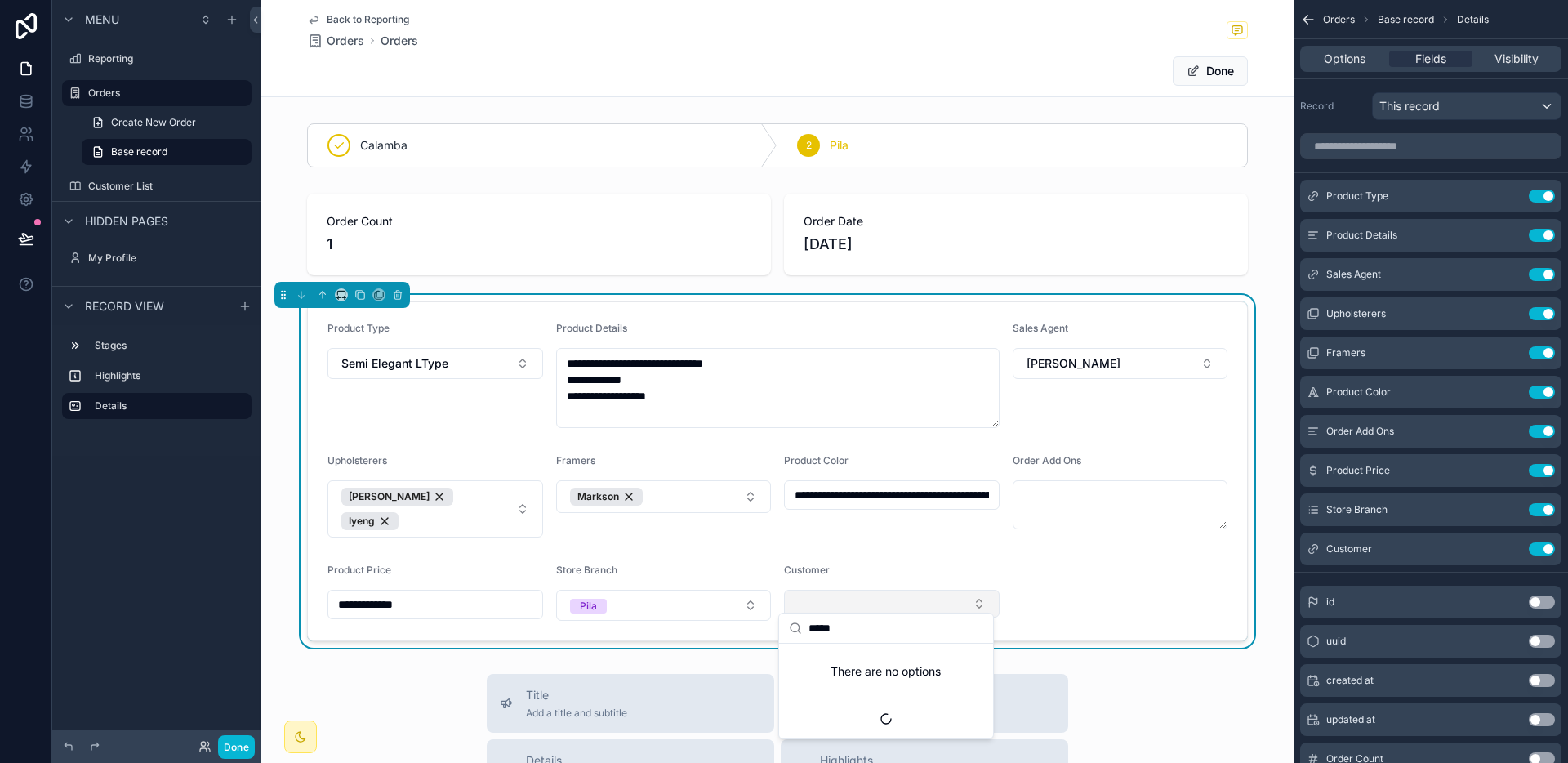
type input "******"
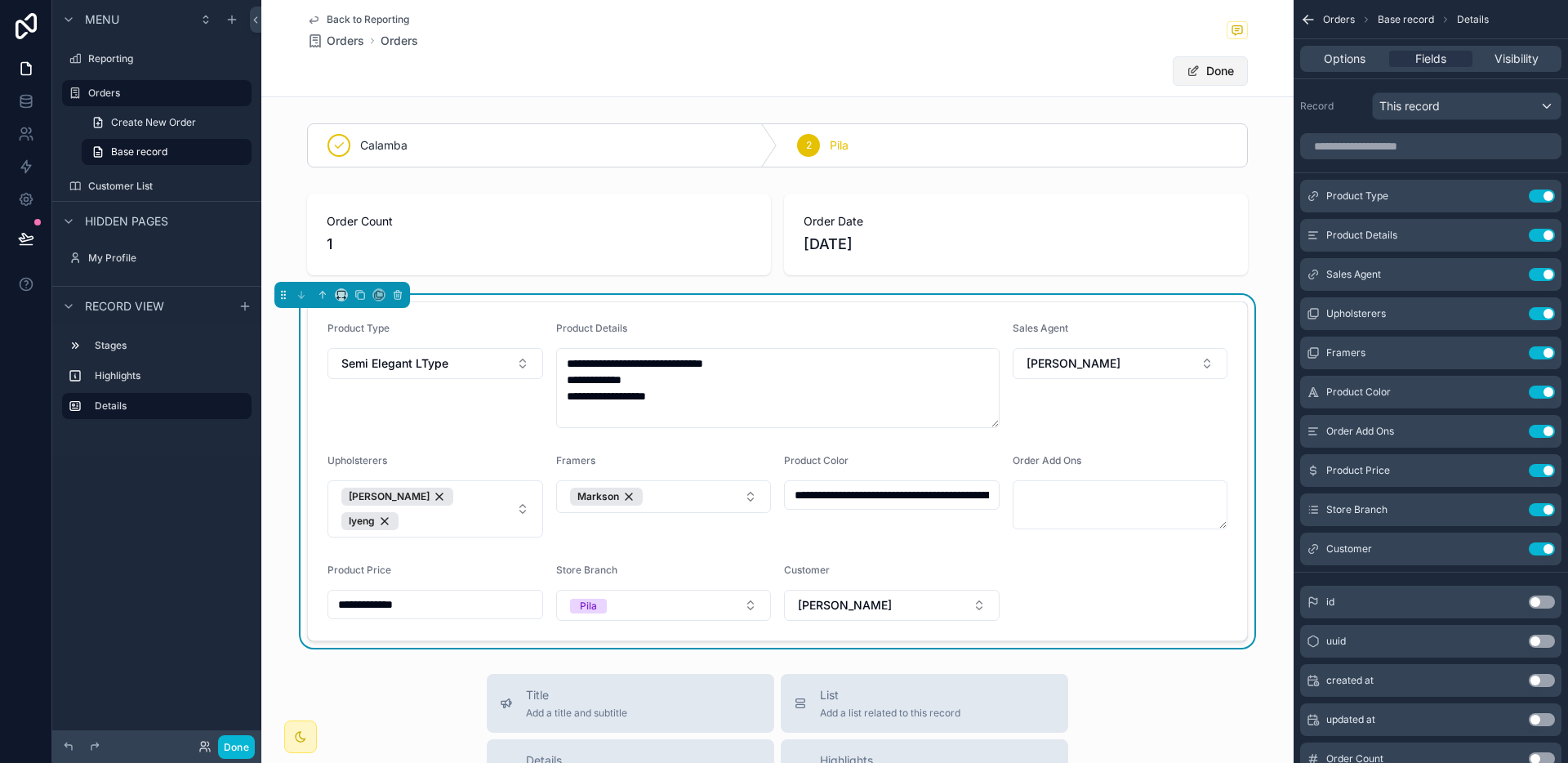
click at [1197, 74] on button "Done" at bounding box center [1210, 71] width 75 height 30
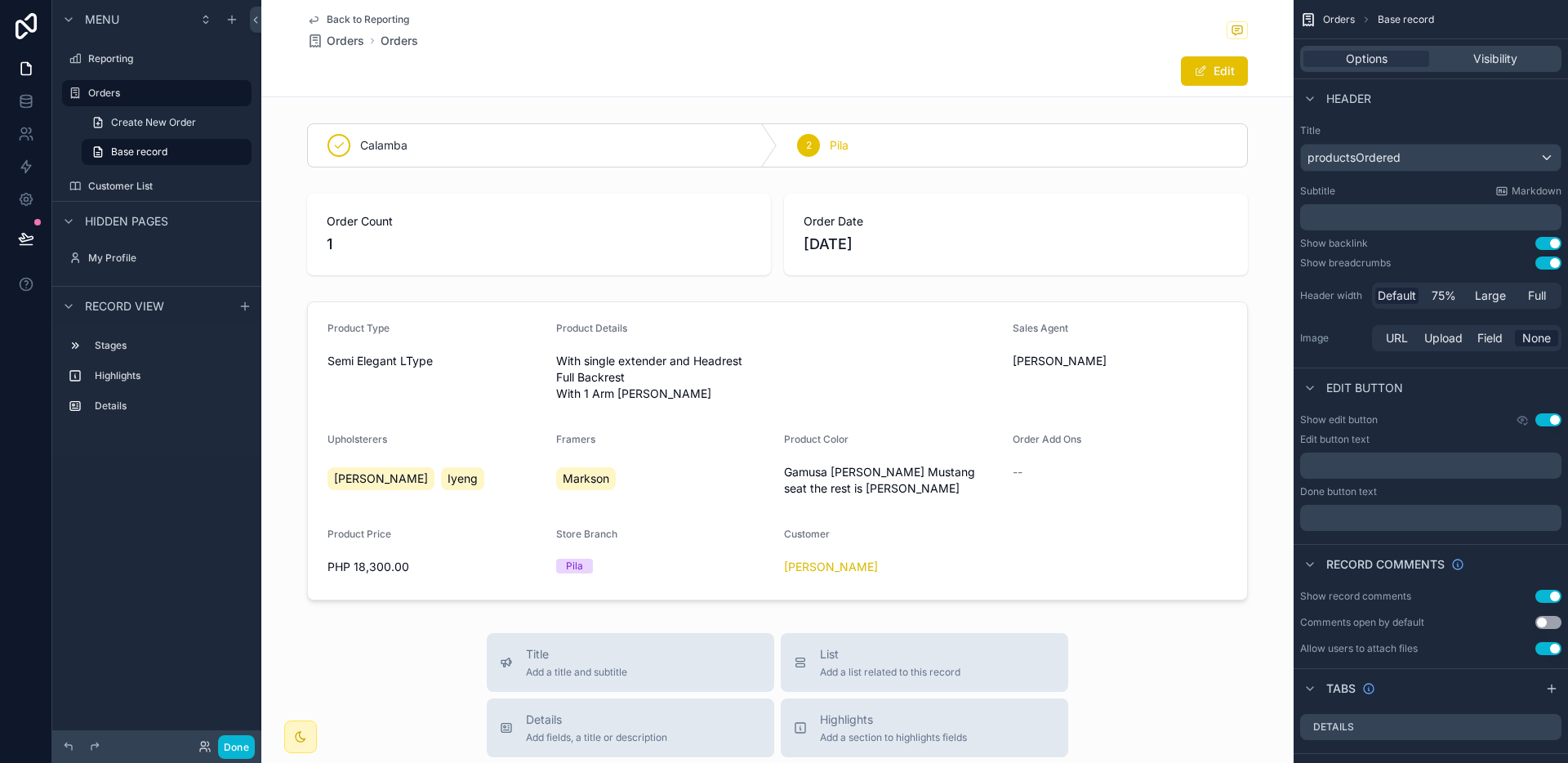
click at [375, 18] on span "Back to Reporting" at bounding box center [368, 20] width 83 height 13
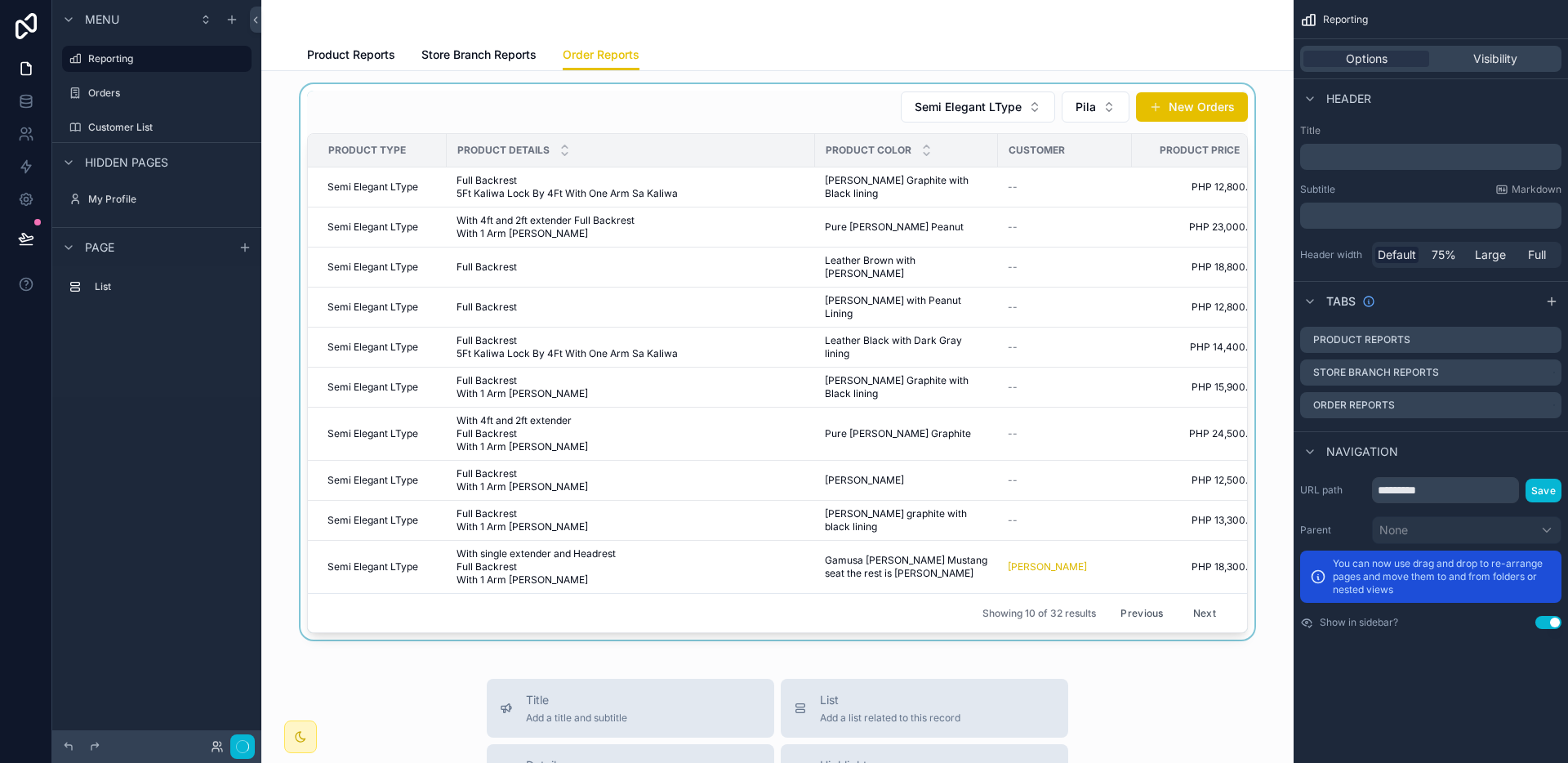
scroll to position [3, 0]
click at [917, 479] on div "scrollable content" at bounding box center [777, 358] width 1006 height 556
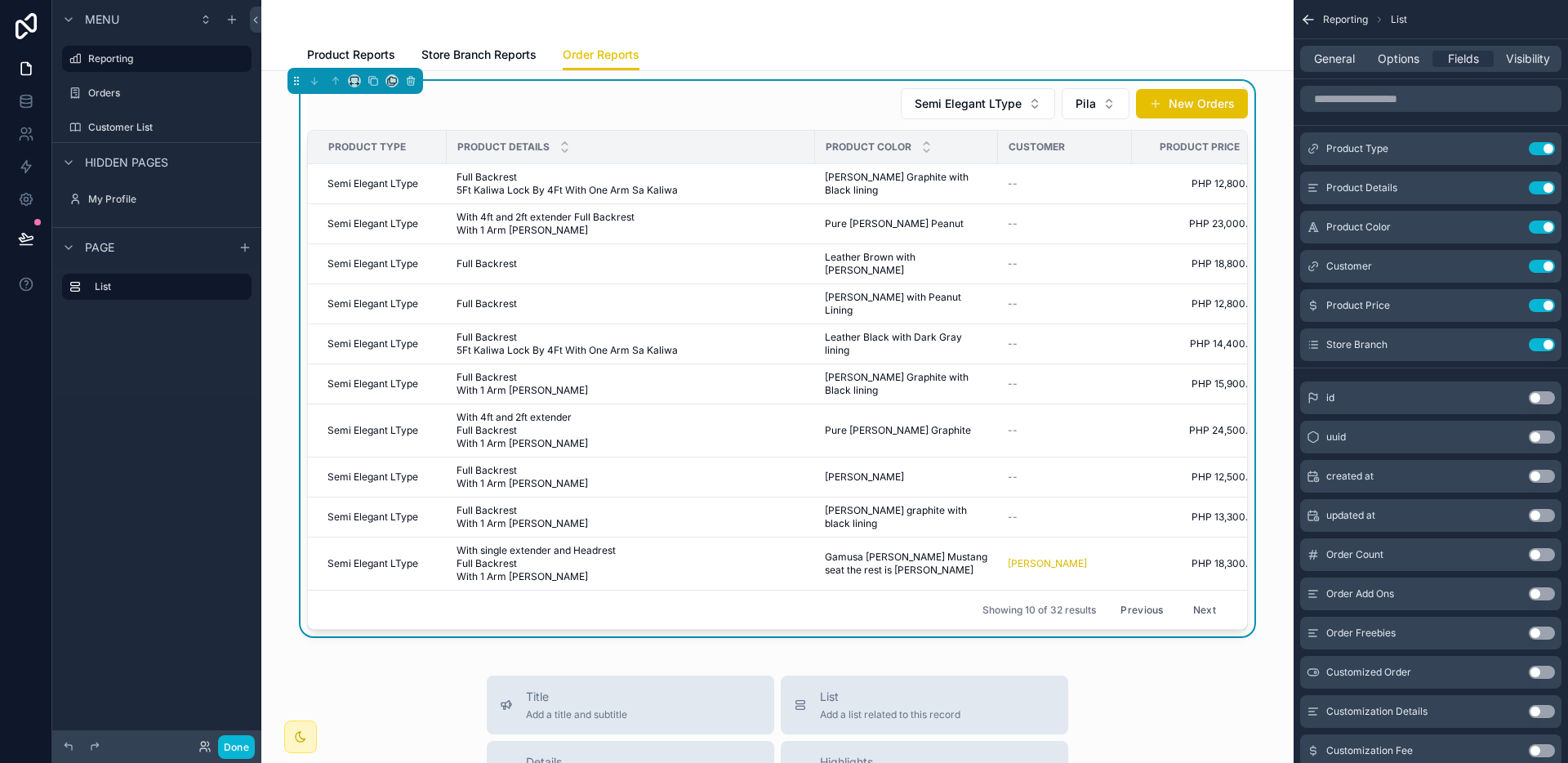
click at [897, 504] on span "[PERSON_NAME] graphite with black lining" at bounding box center [906, 516] width 163 height 26
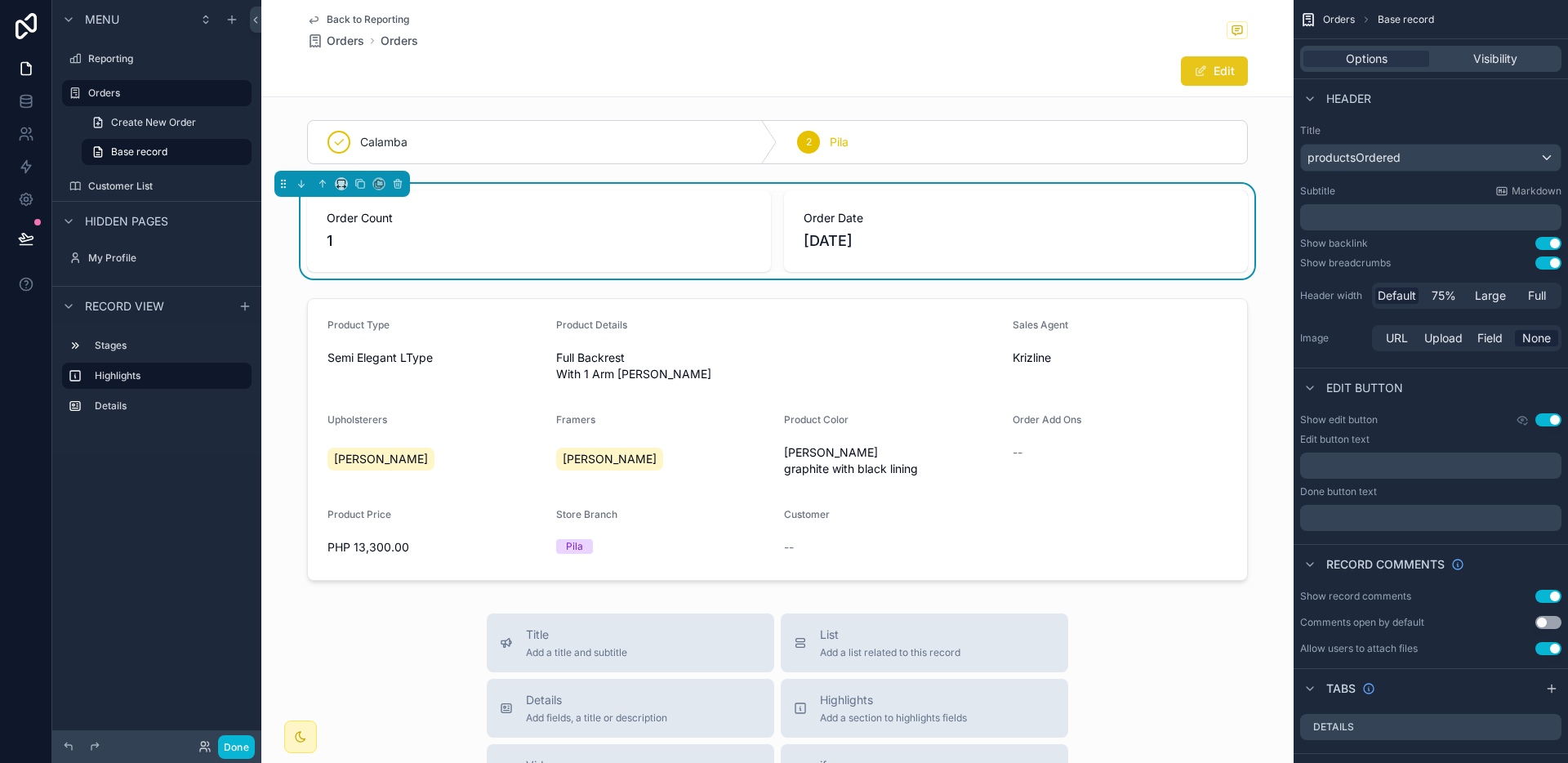
click at [1224, 68] on button "Edit" at bounding box center [1214, 71] width 67 height 30
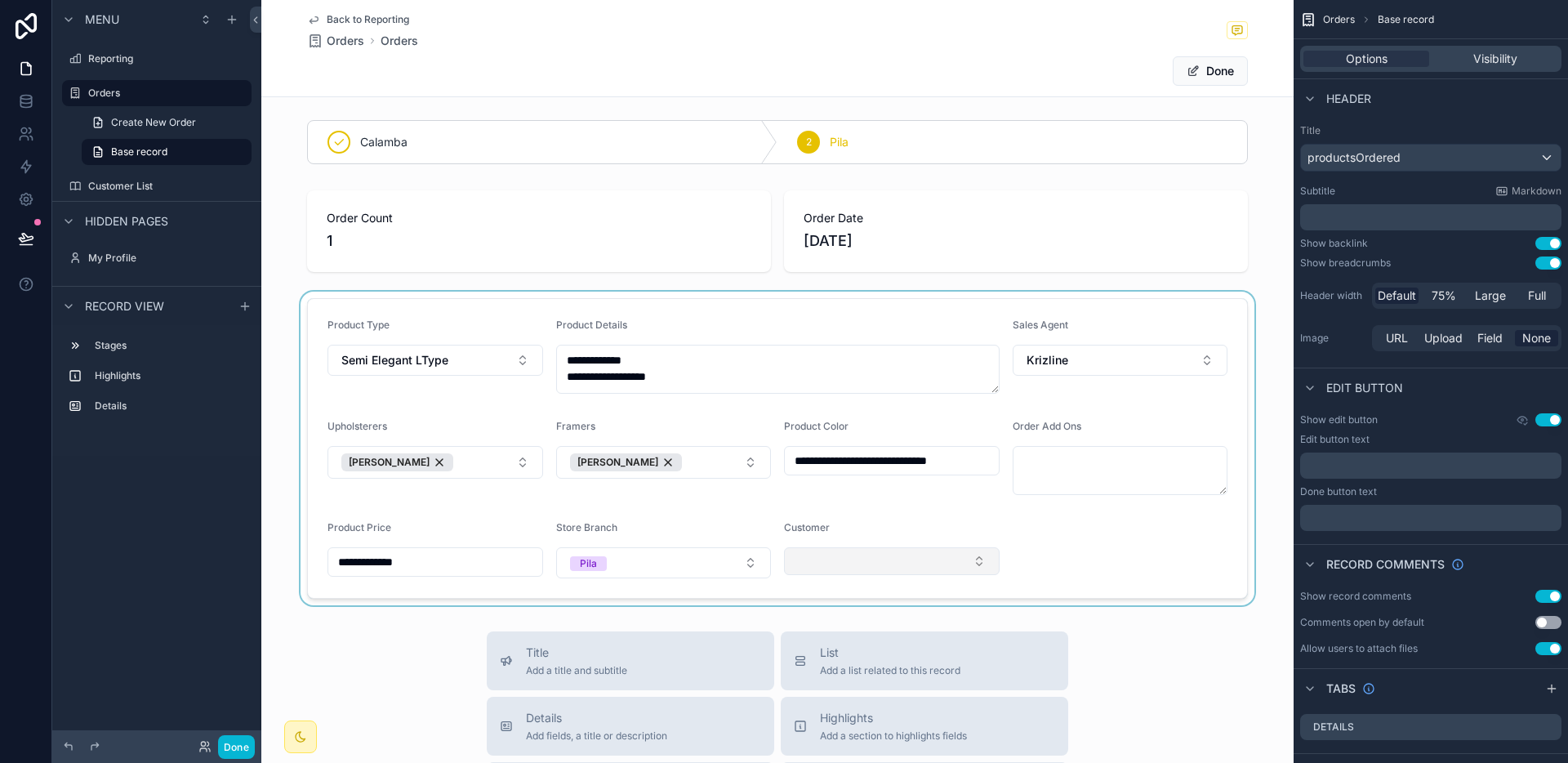
click at [857, 548] on div "scrollable content" at bounding box center [777, 448] width 1033 height 314
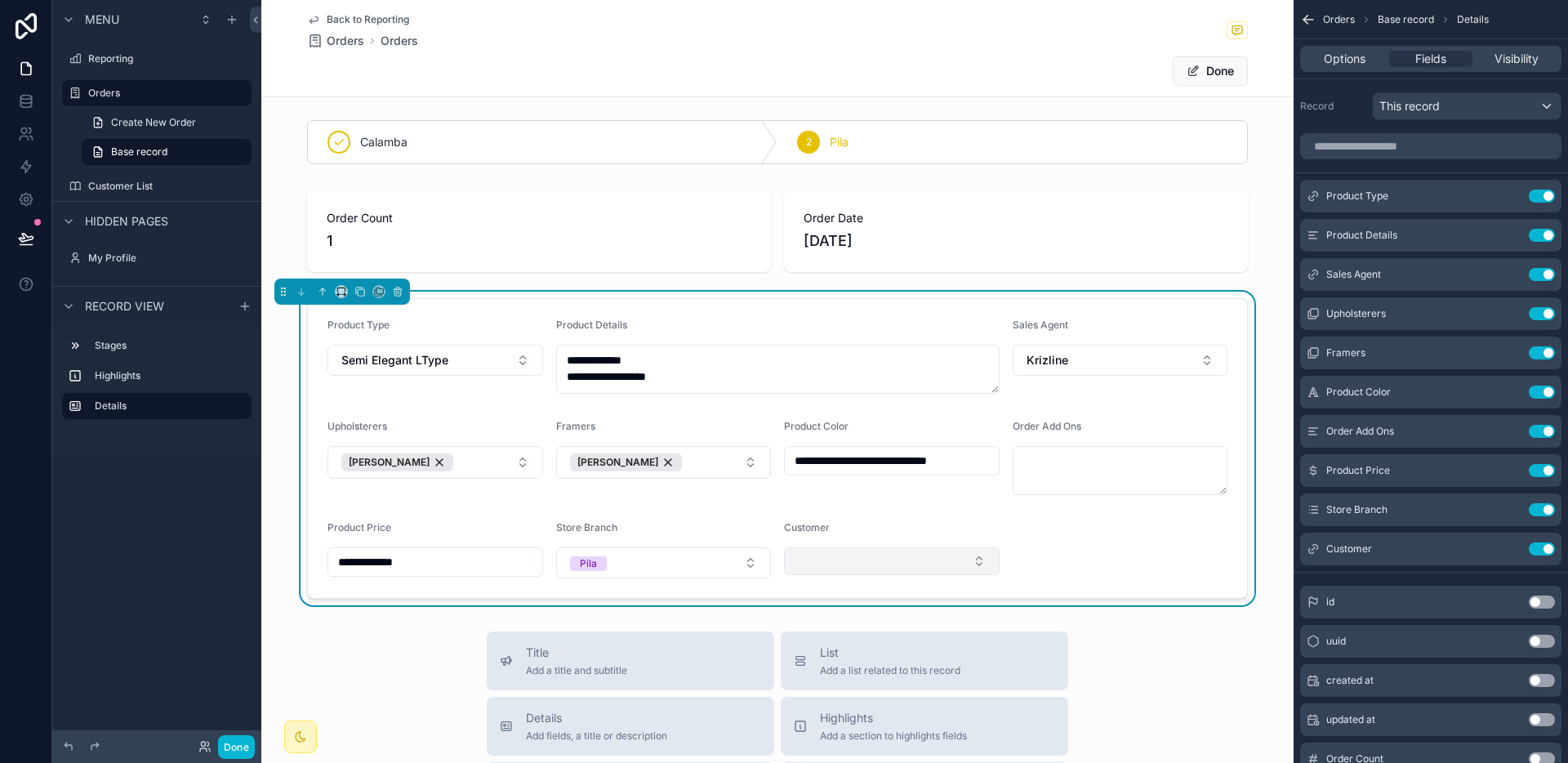
click at [847, 560] on button "Select Button" at bounding box center [891, 560] width 216 height 28
type input "**"
click at [1211, 76] on button "Done" at bounding box center [1210, 71] width 75 height 30
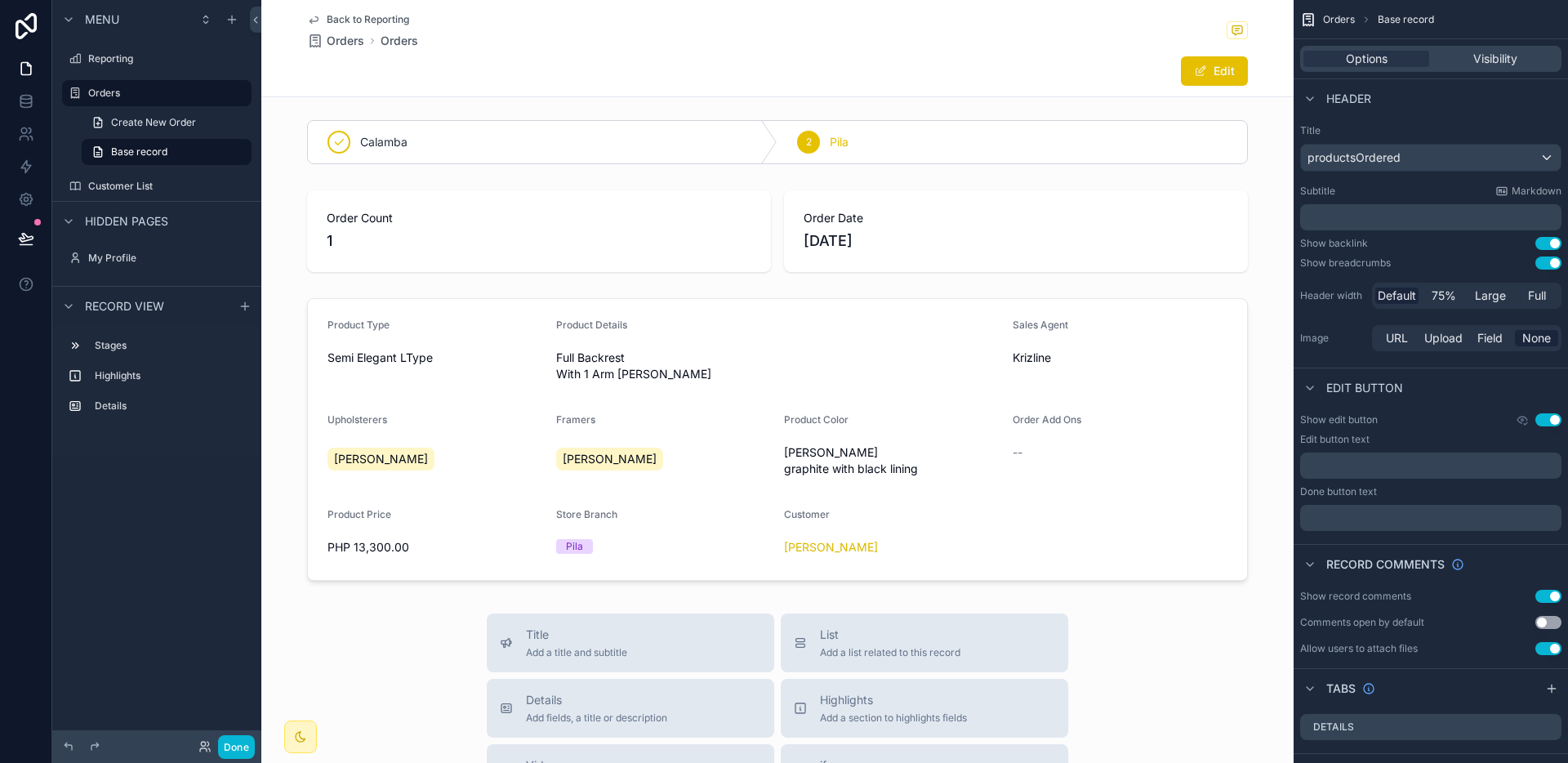
click at [391, 19] on span "Back to Reporting" at bounding box center [368, 20] width 83 height 13
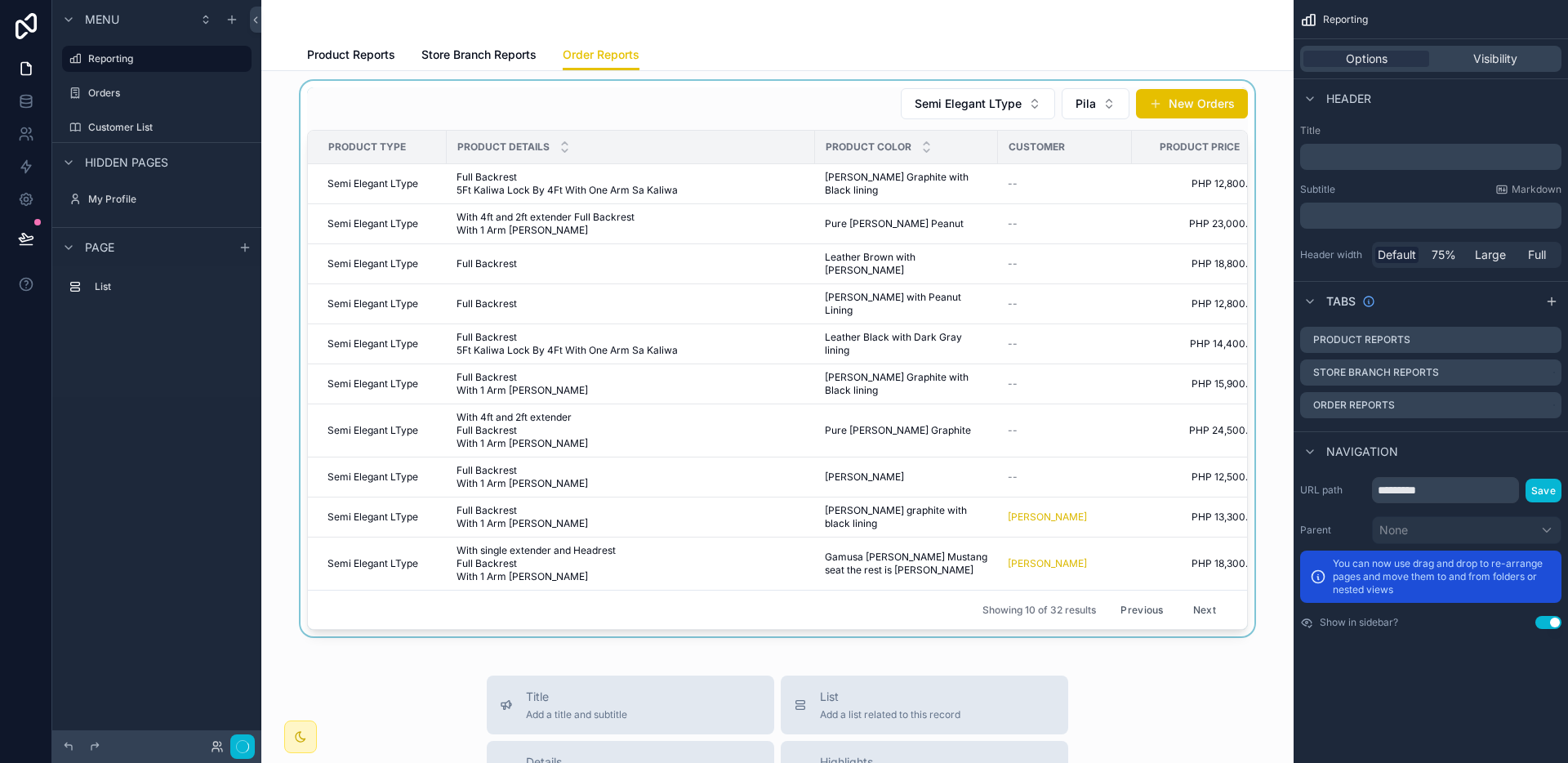
click at [1001, 424] on div "scrollable content" at bounding box center [777, 358] width 1006 height 556
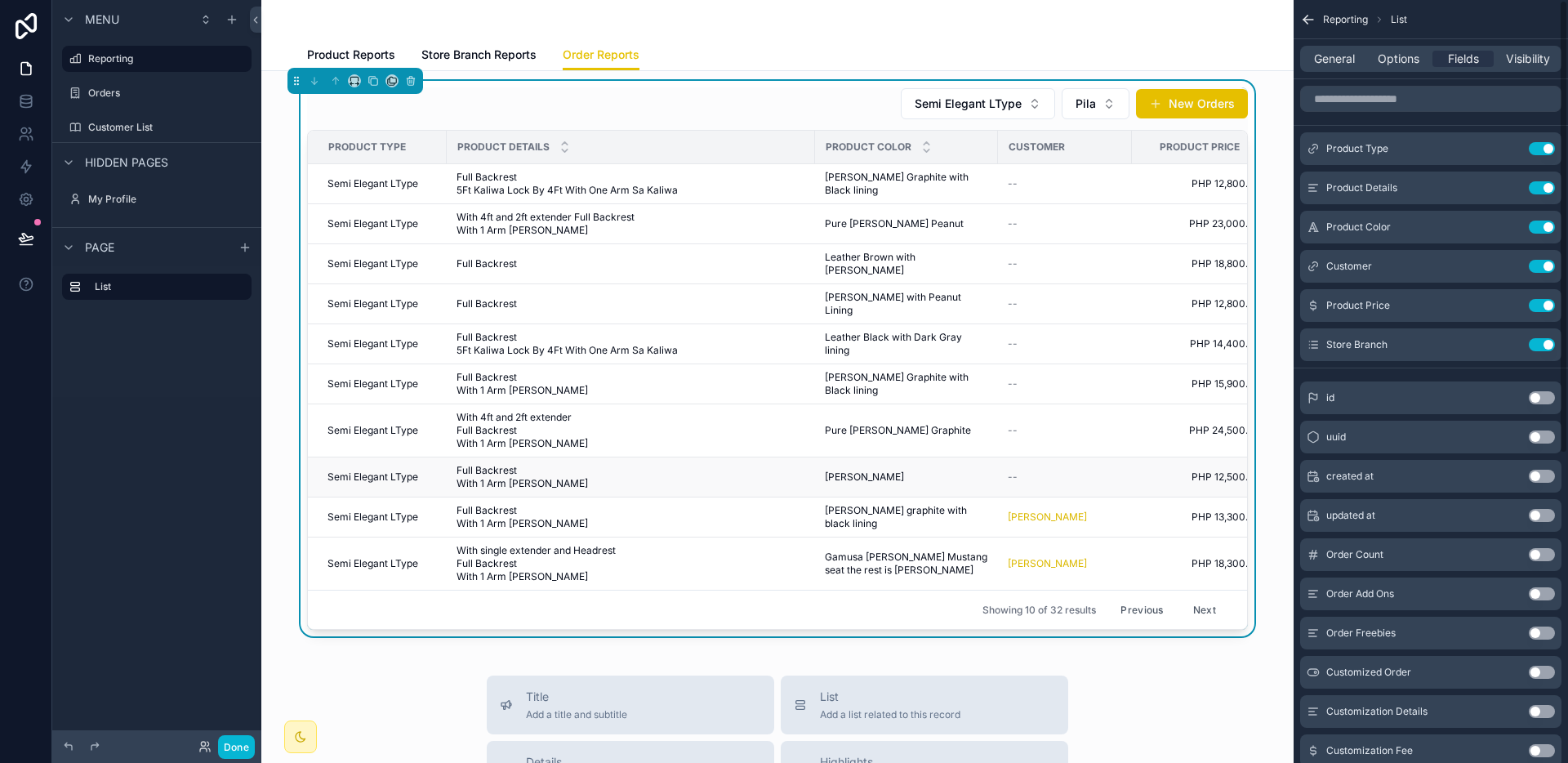
click at [962, 470] on div "[PERSON_NAME] [PERSON_NAME]" at bounding box center [906, 477] width 163 height 13
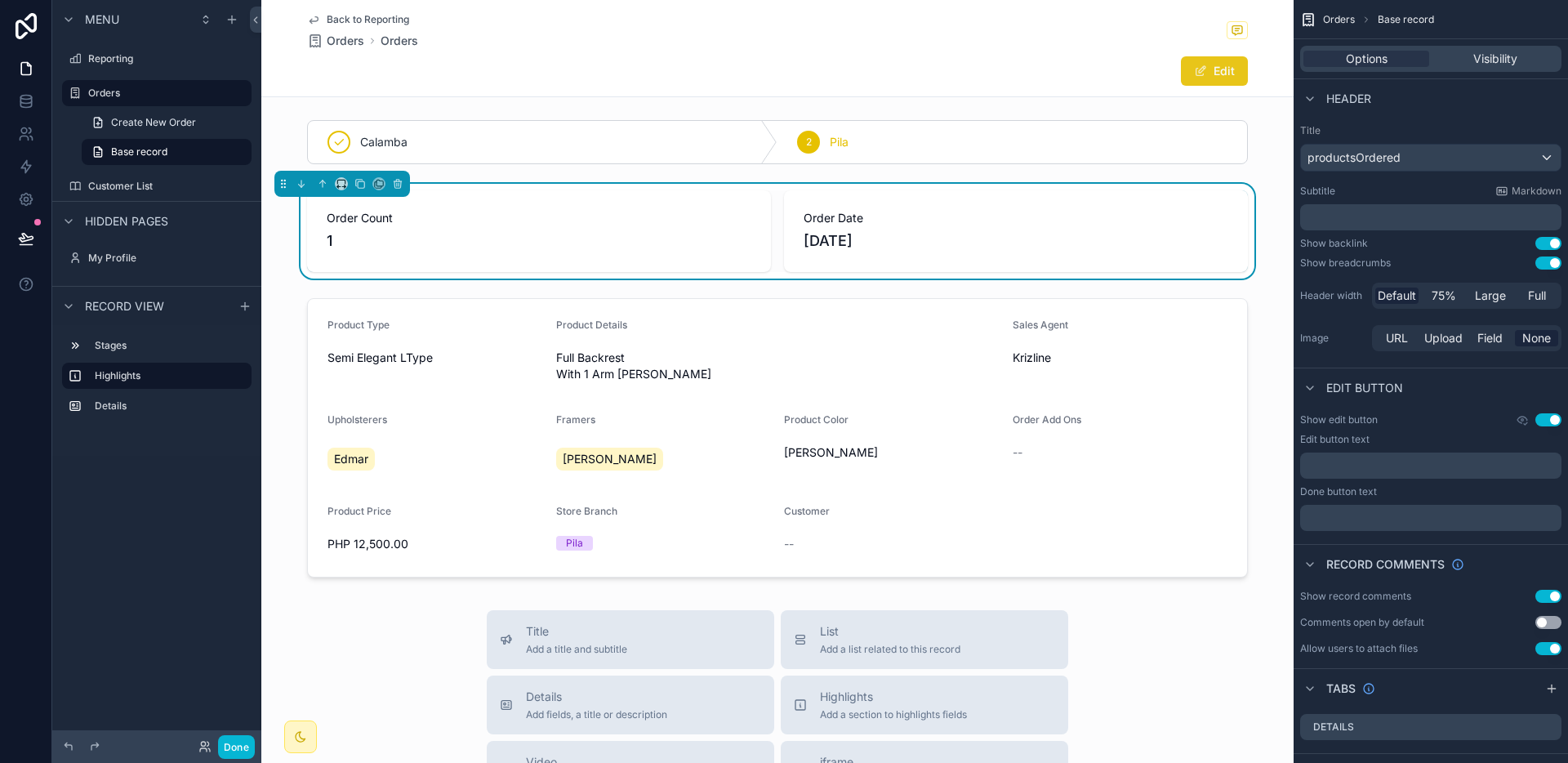
click at [1216, 77] on button "Edit" at bounding box center [1214, 71] width 67 height 30
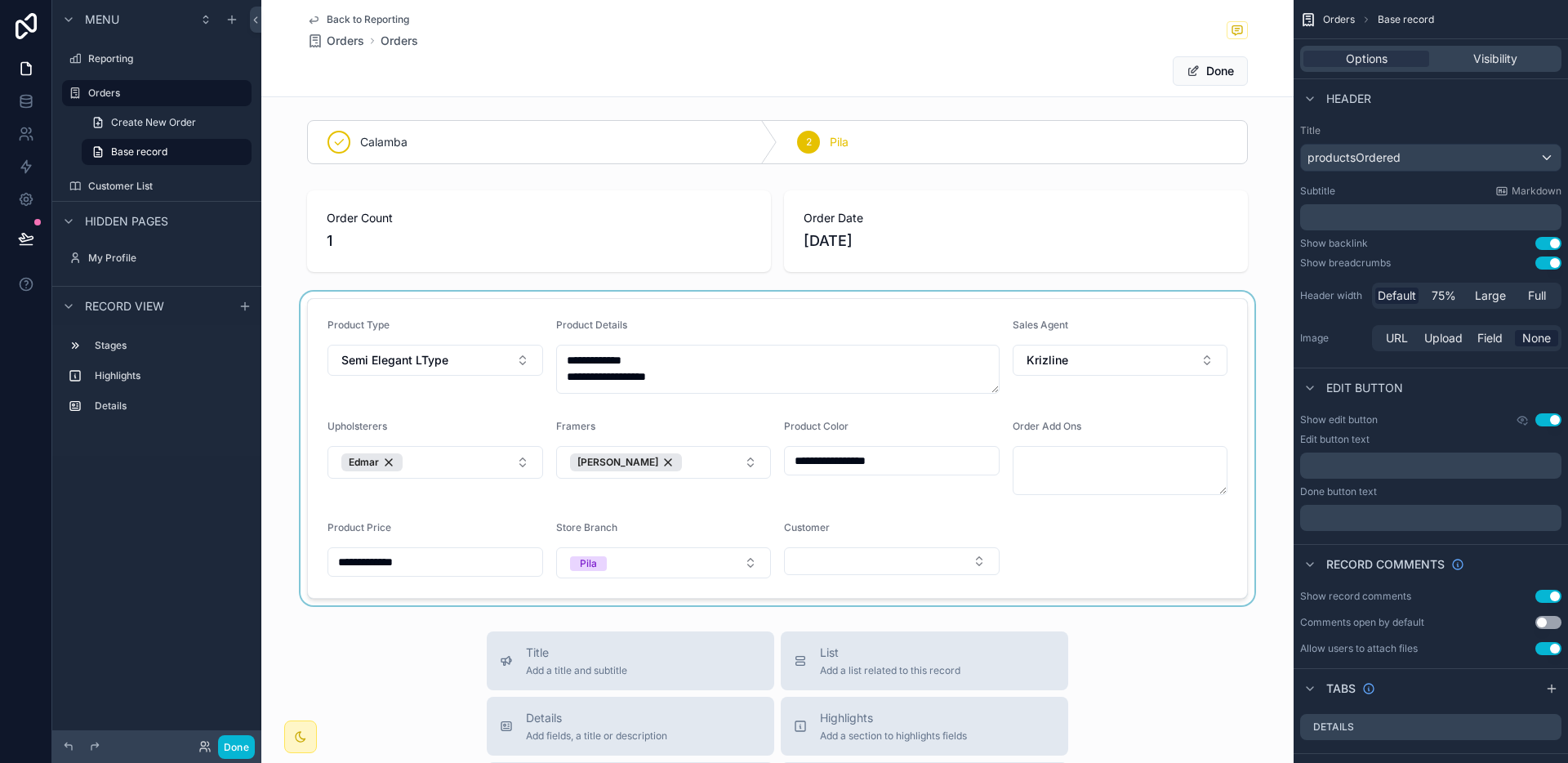
click at [929, 566] on div "scrollable content" at bounding box center [777, 448] width 1033 height 314
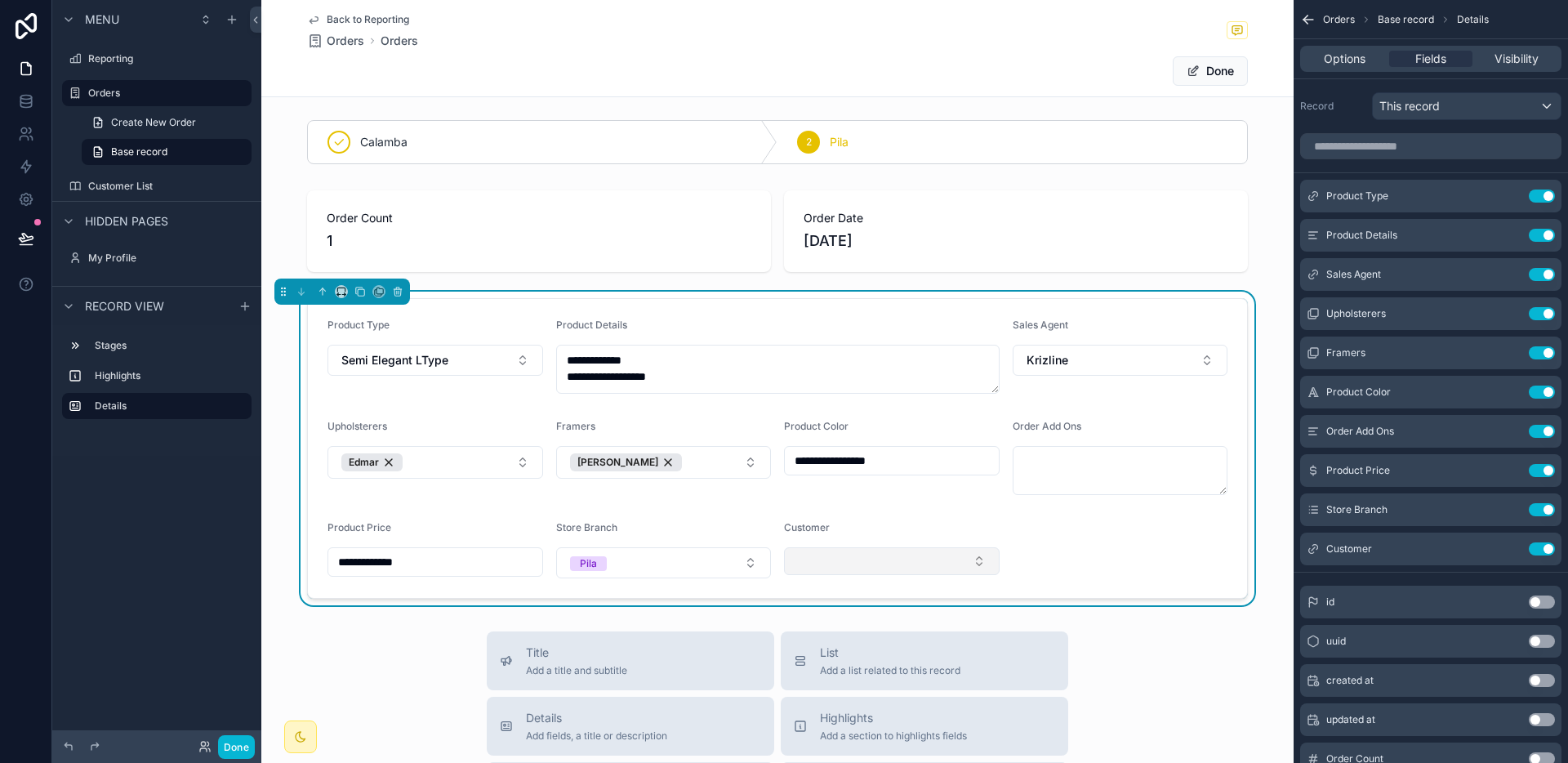
click at [914, 561] on button "Select Button" at bounding box center [891, 560] width 216 height 28
type input "*****"
click at [856, 624] on span "[PERSON_NAME]" at bounding box center [836, 625] width 94 height 16
click at [1202, 81] on button "Done" at bounding box center [1210, 71] width 75 height 30
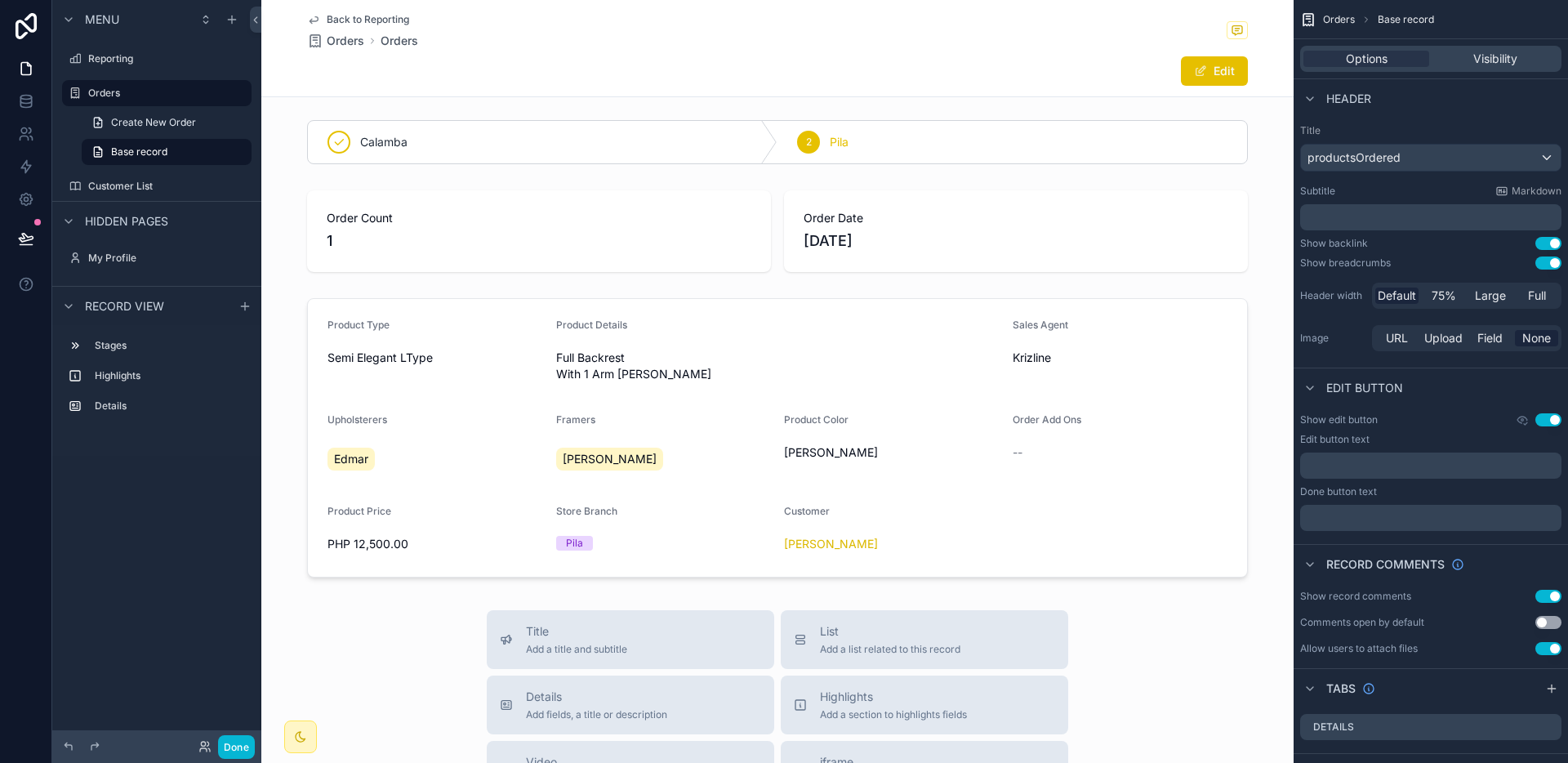
click at [389, 26] on div "Back to Reporting Orders Orders" at bounding box center [363, 31] width 111 height 36
click at [388, 21] on span "Back to Reporting" at bounding box center [368, 20] width 83 height 13
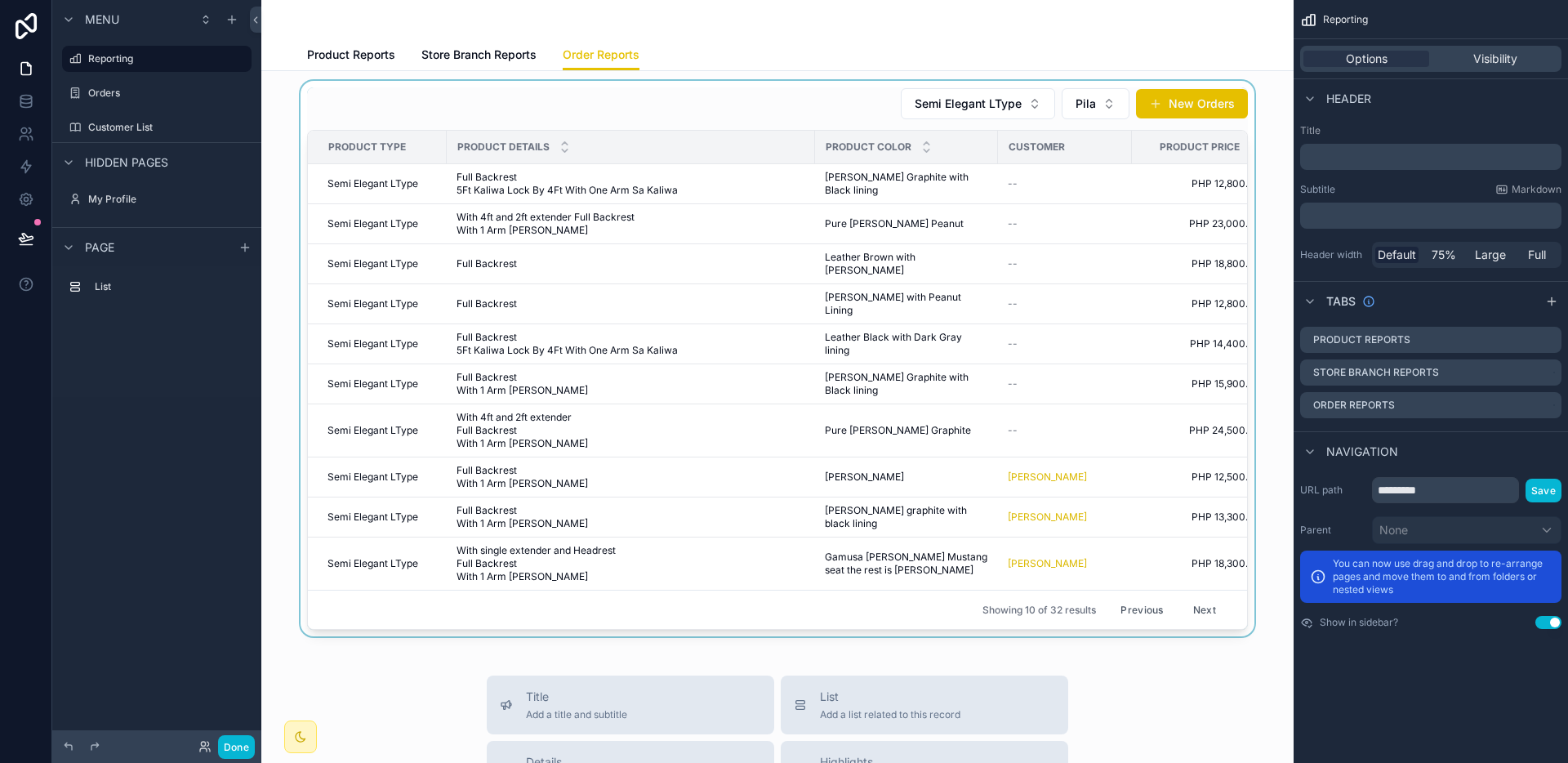
click at [1047, 401] on div "scrollable content" at bounding box center [777, 358] width 1006 height 556
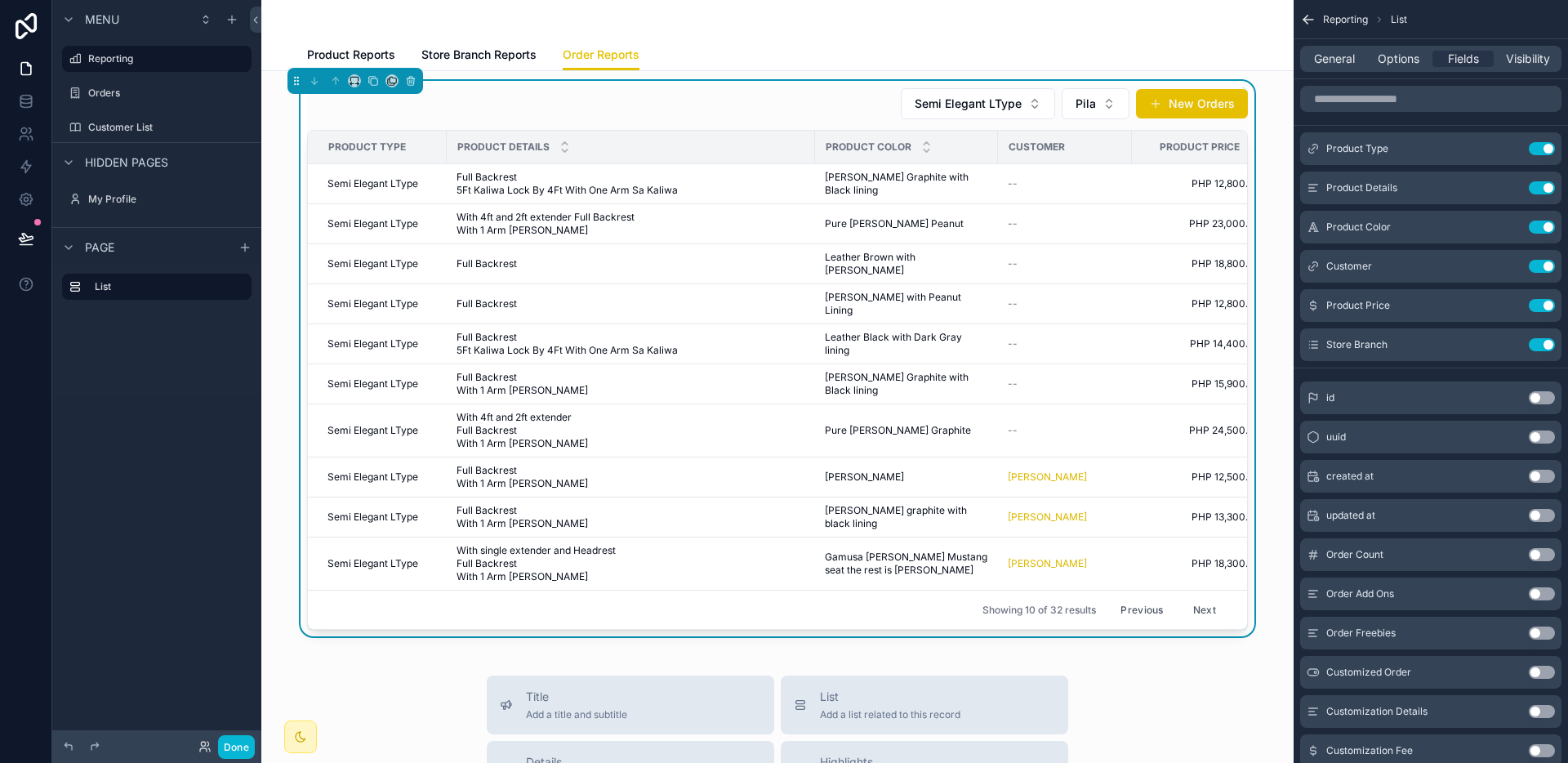
click at [917, 424] on div "Pure [PERSON_NAME] Graphite Pure [PERSON_NAME] Graphite" at bounding box center [906, 431] width 163 height 13
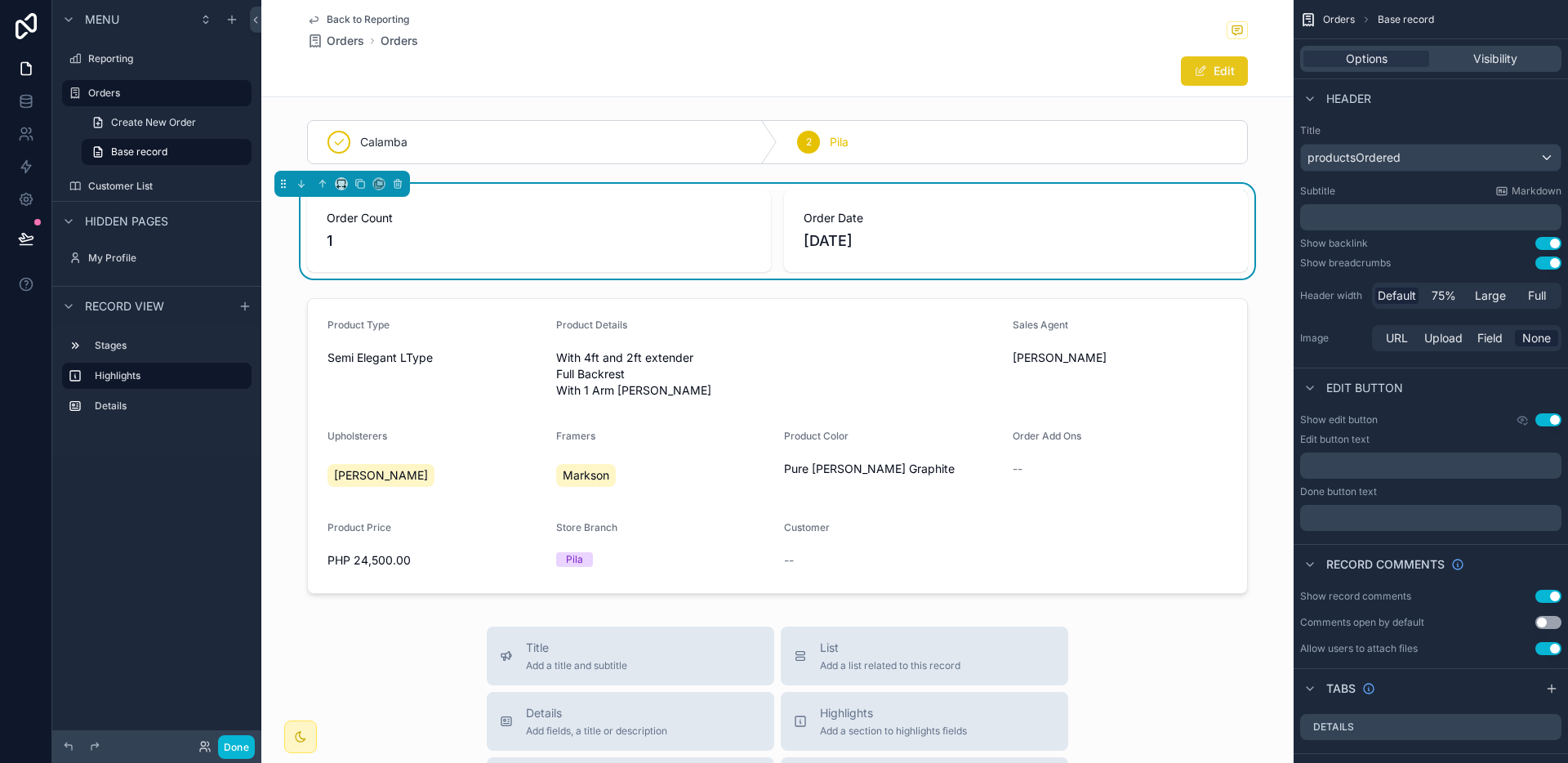
click at [1215, 76] on button "Edit" at bounding box center [1214, 71] width 67 height 30
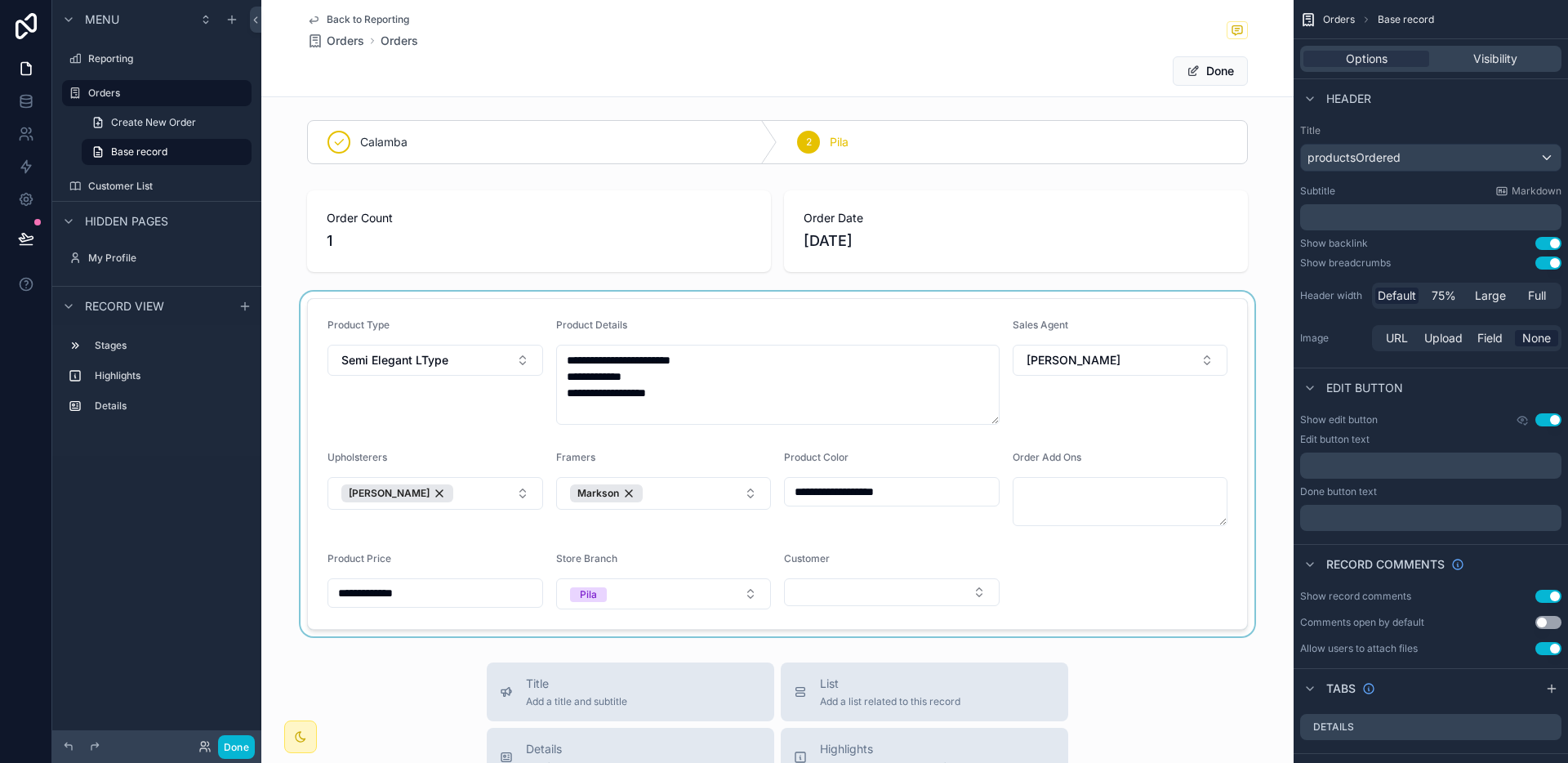
click at [908, 579] on div "scrollable content" at bounding box center [777, 464] width 1033 height 345
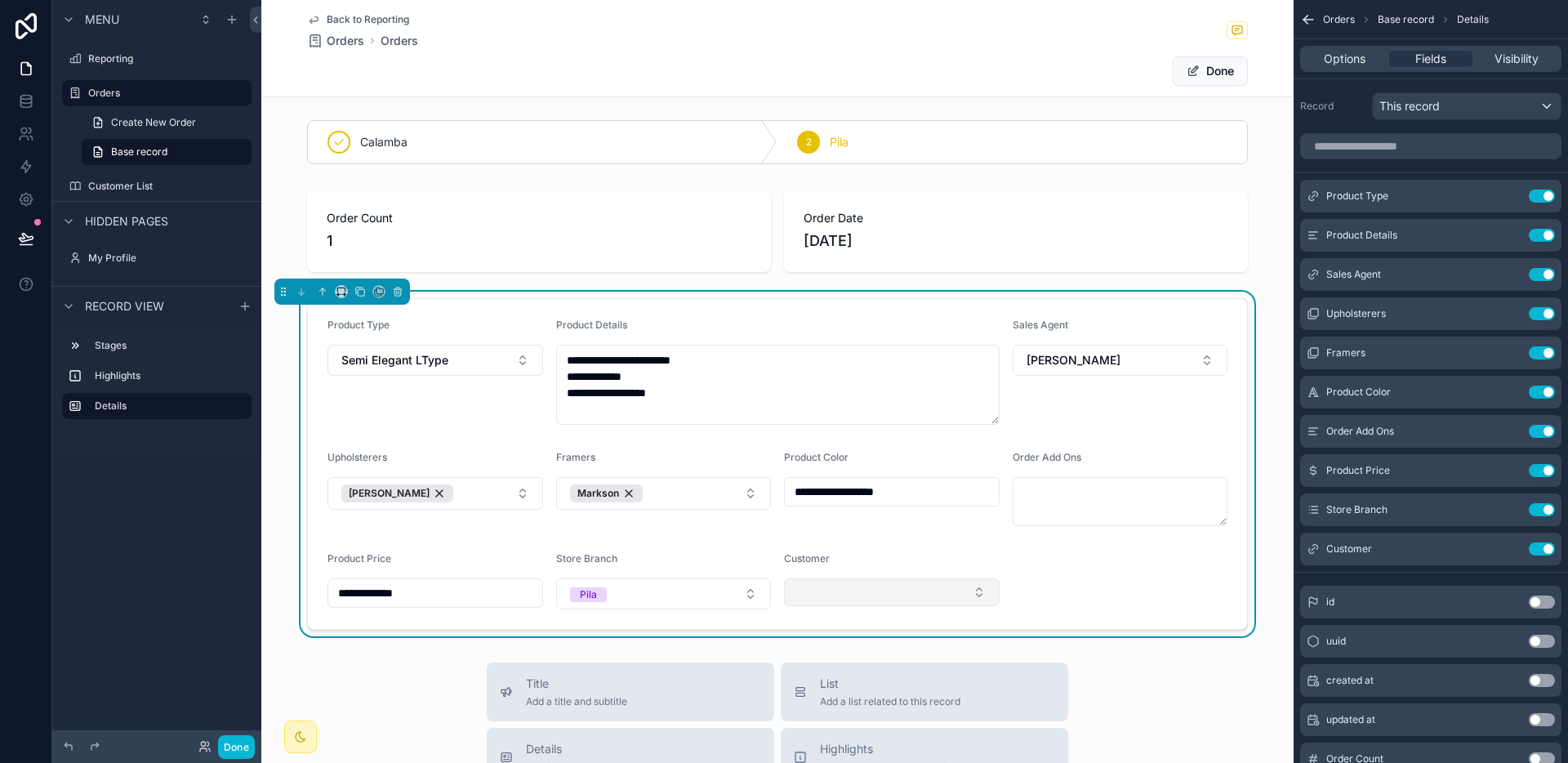
click at [893, 588] on button "Select Button" at bounding box center [891, 591] width 216 height 28
type input "*******"
click at [865, 658] on span "[PERSON_NAME] [PERSON_NAME]" at bounding box center [876, 665] width 175 height 33
click at [1079, 579] on form "**********" at bounding box center [777, 464] width 939 height 330
click at [1216, 77] on button "Done" at bounding box center [1210, 71] width 75 height 30
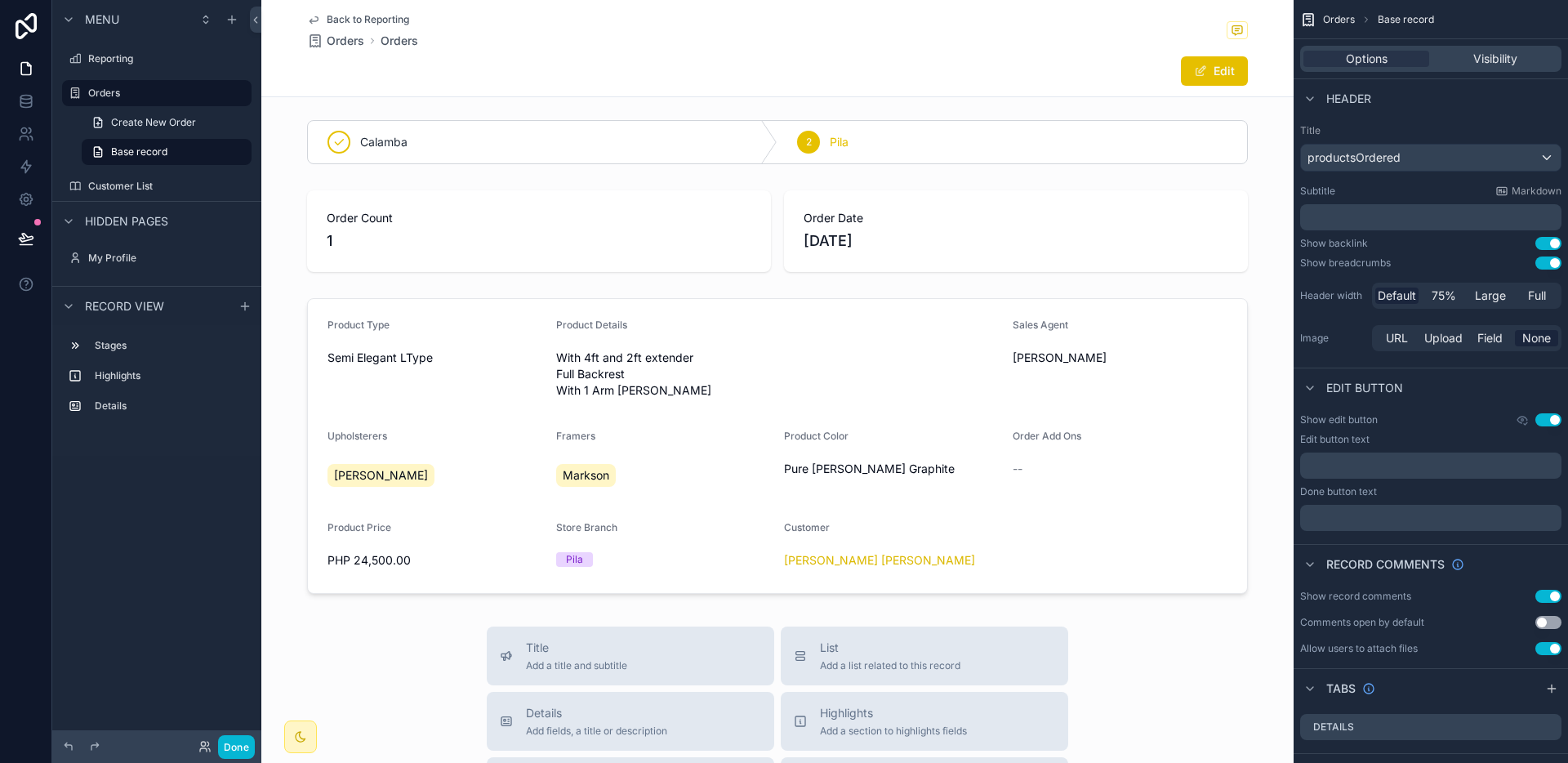
click at [362, 17] on span "Back to Reporting" at bounding box center [368, 20] width 83 height 13
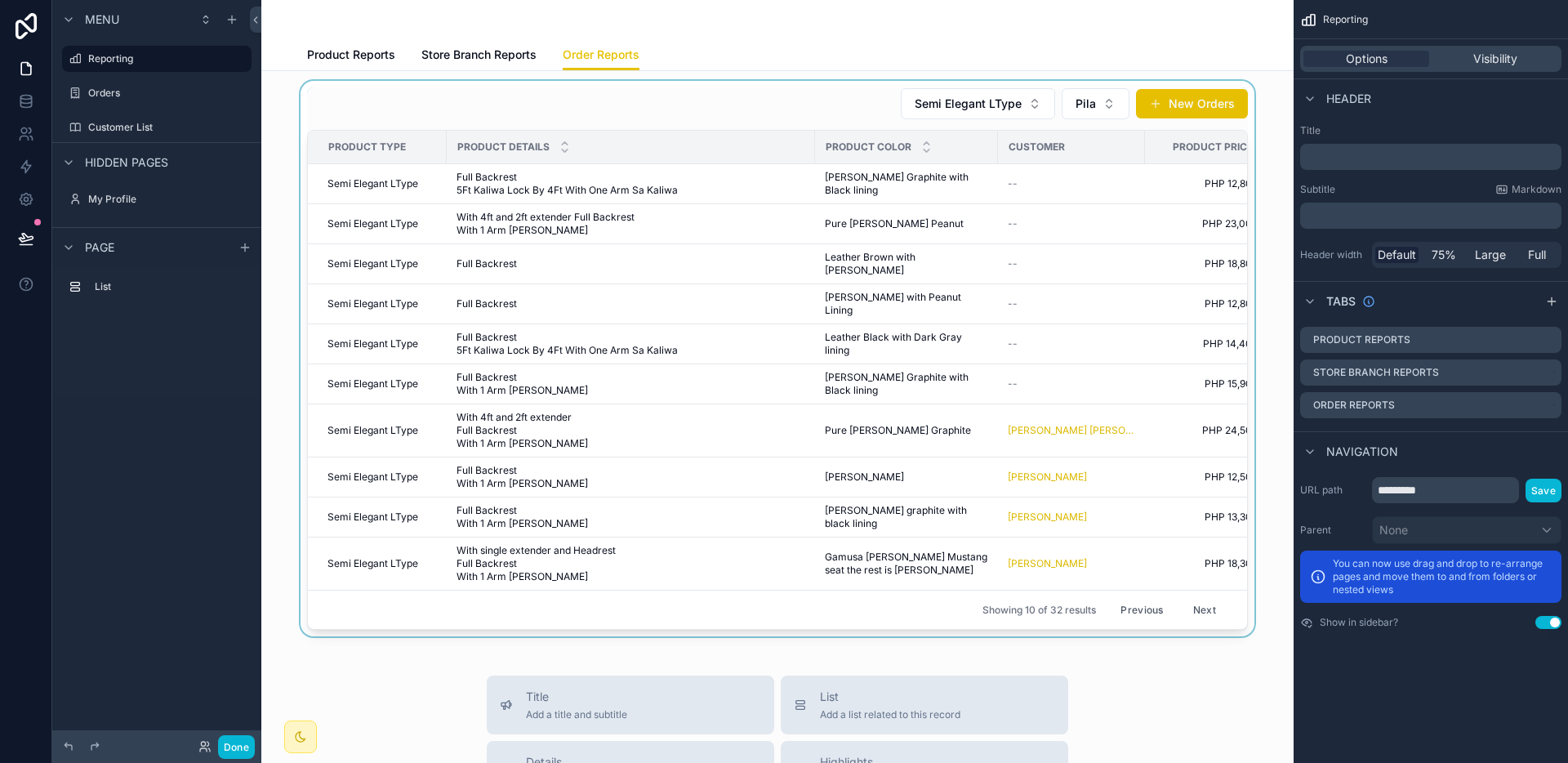
click at [892, 355] on div "scrollable content" at bounding box center [777, 358] width 1006 height 556
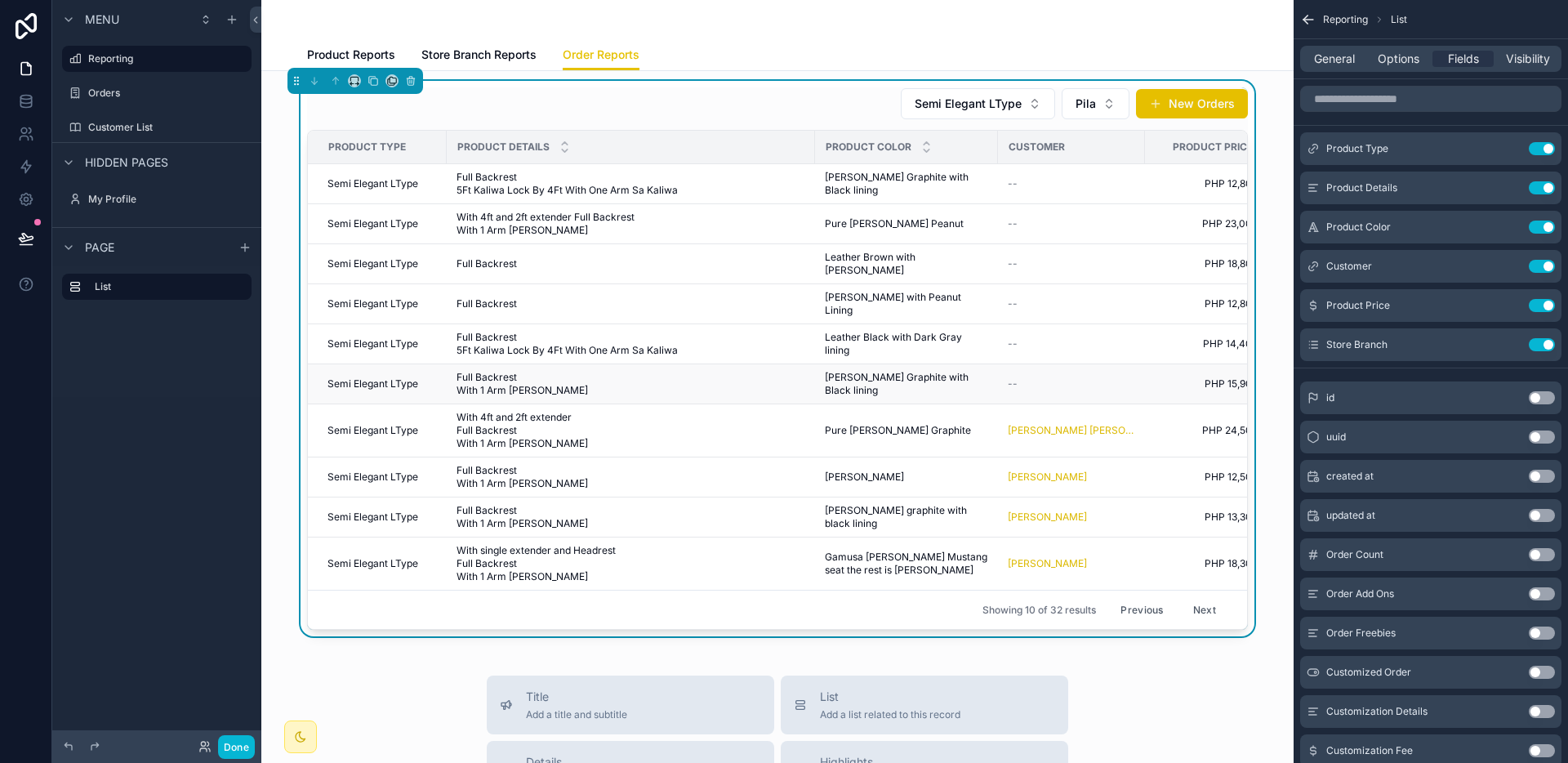
click at [872, 370] on span "[PERSON_NAME] Graphite with Black lining" at bounding box center [906, 383] width 163 height 26
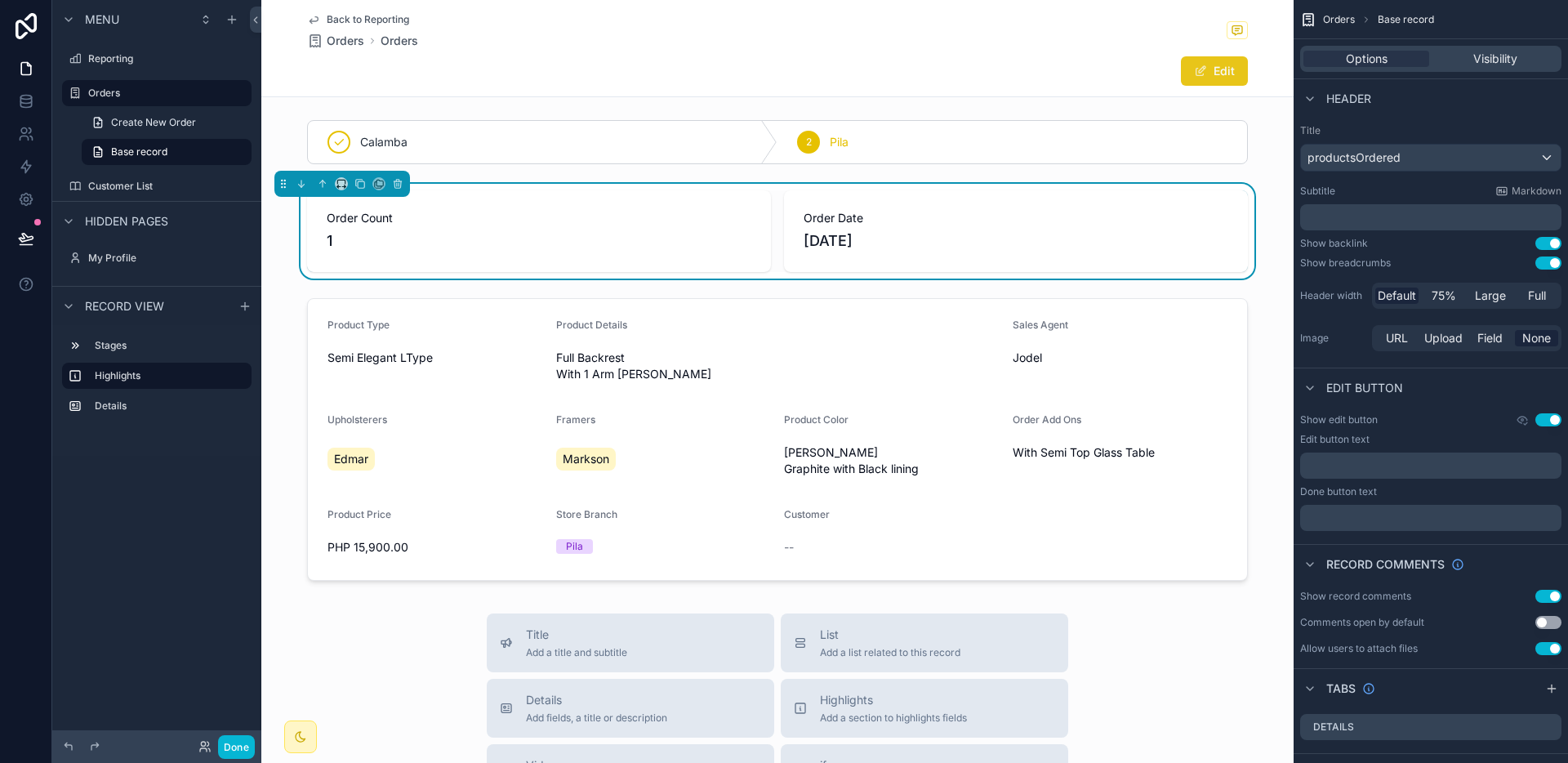
click at [1222, 73] on button "Edit" at bounding box center [1214, 71] width 67 height 30
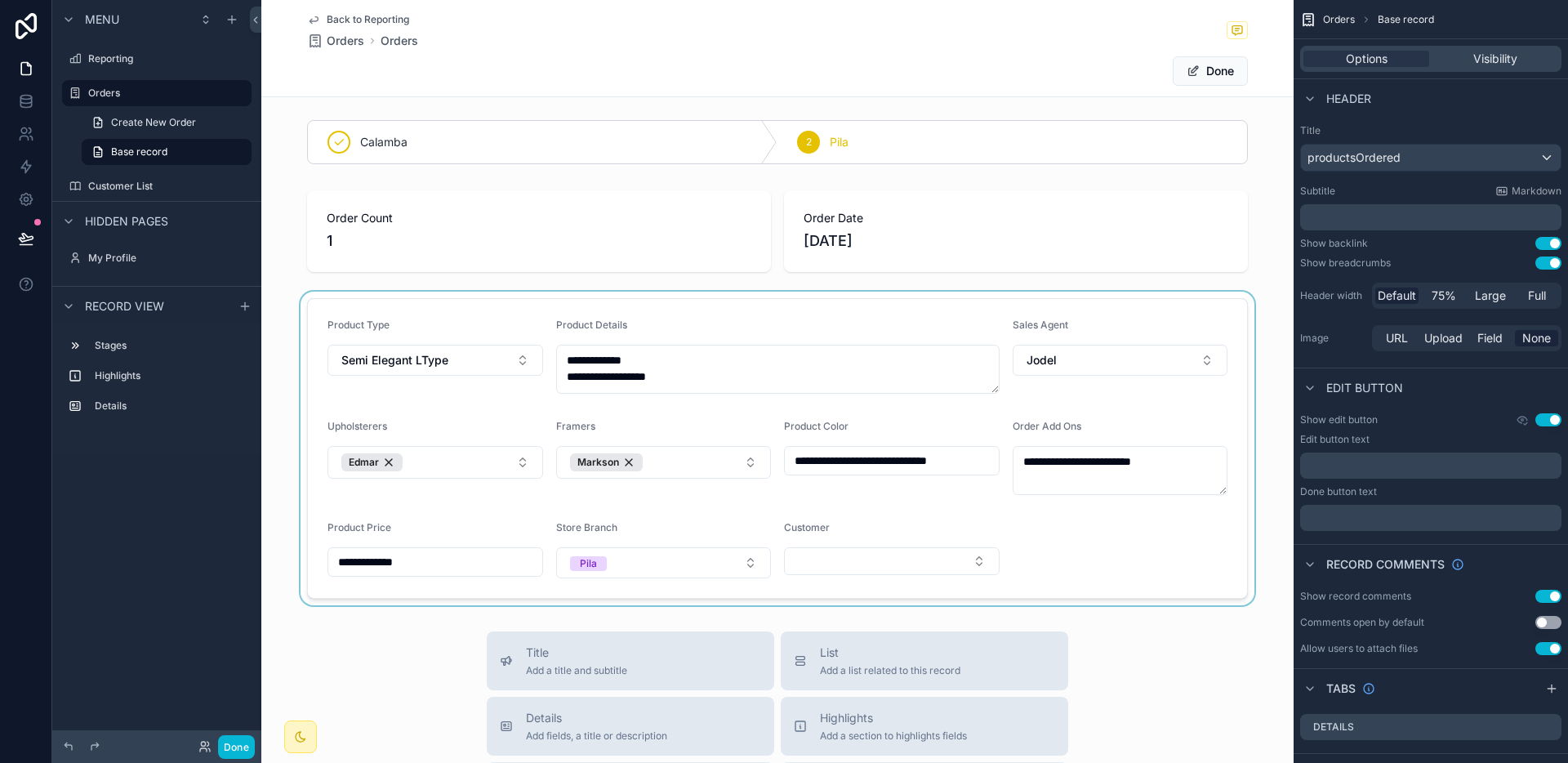
click at [859, 561] on div "scrollable content" at bounding box center [777, 448] width 1033 height 314
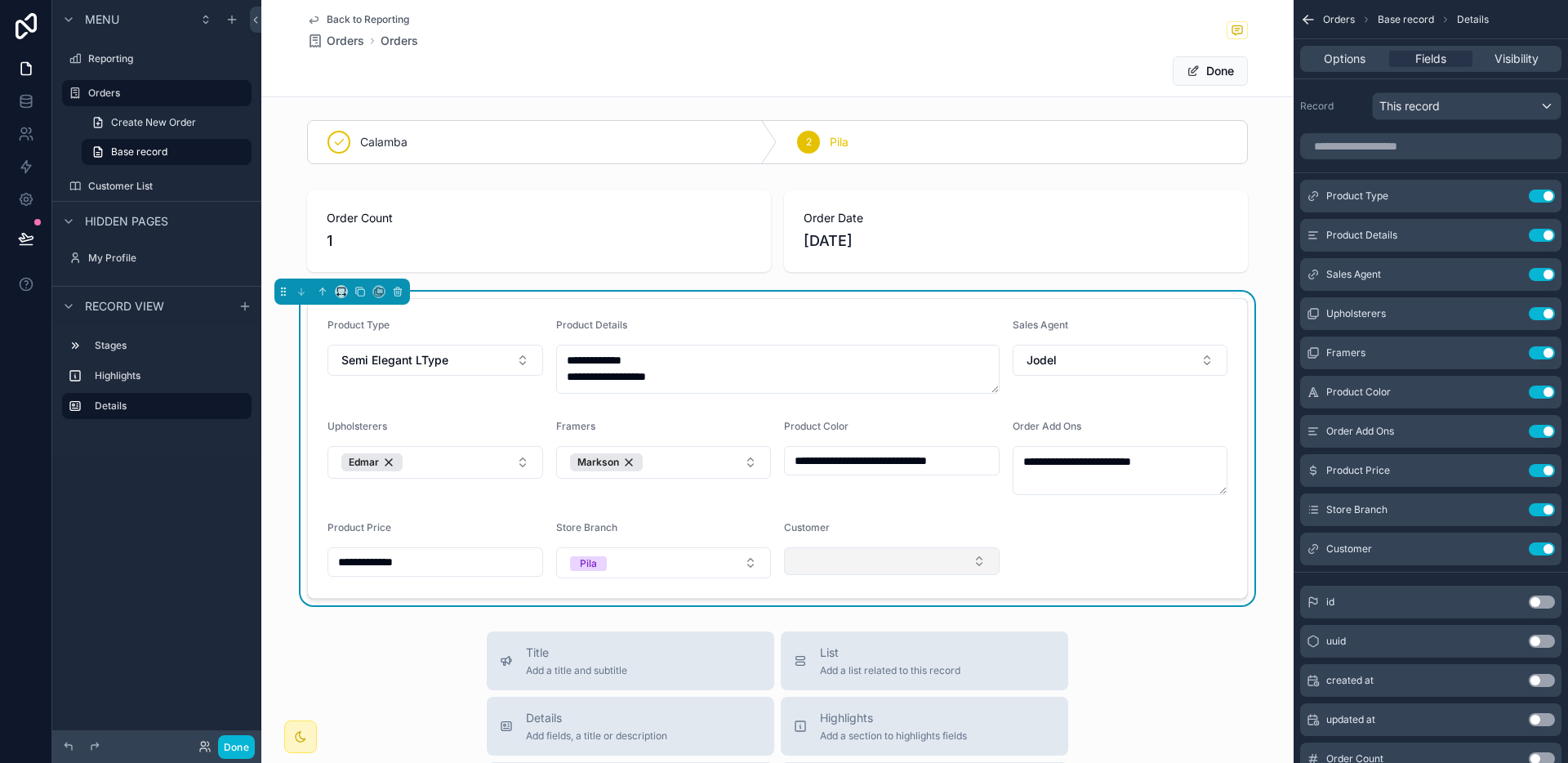
click at [857, 563] on button "Select Button" at bounding box center [891, 560] width 216 height 28
type input "****"
click at [862, 620] on span "[PERSON_NAME] Rio Arrogante" at bounding box center [874, 625] width 171 height 16
click at [1141, 539] on form "**********" at bounding box center [777, 447] width 939 height 298
click at [1219, 76] on button "Done" at bounding box center [1210, 71] width 75 height 30
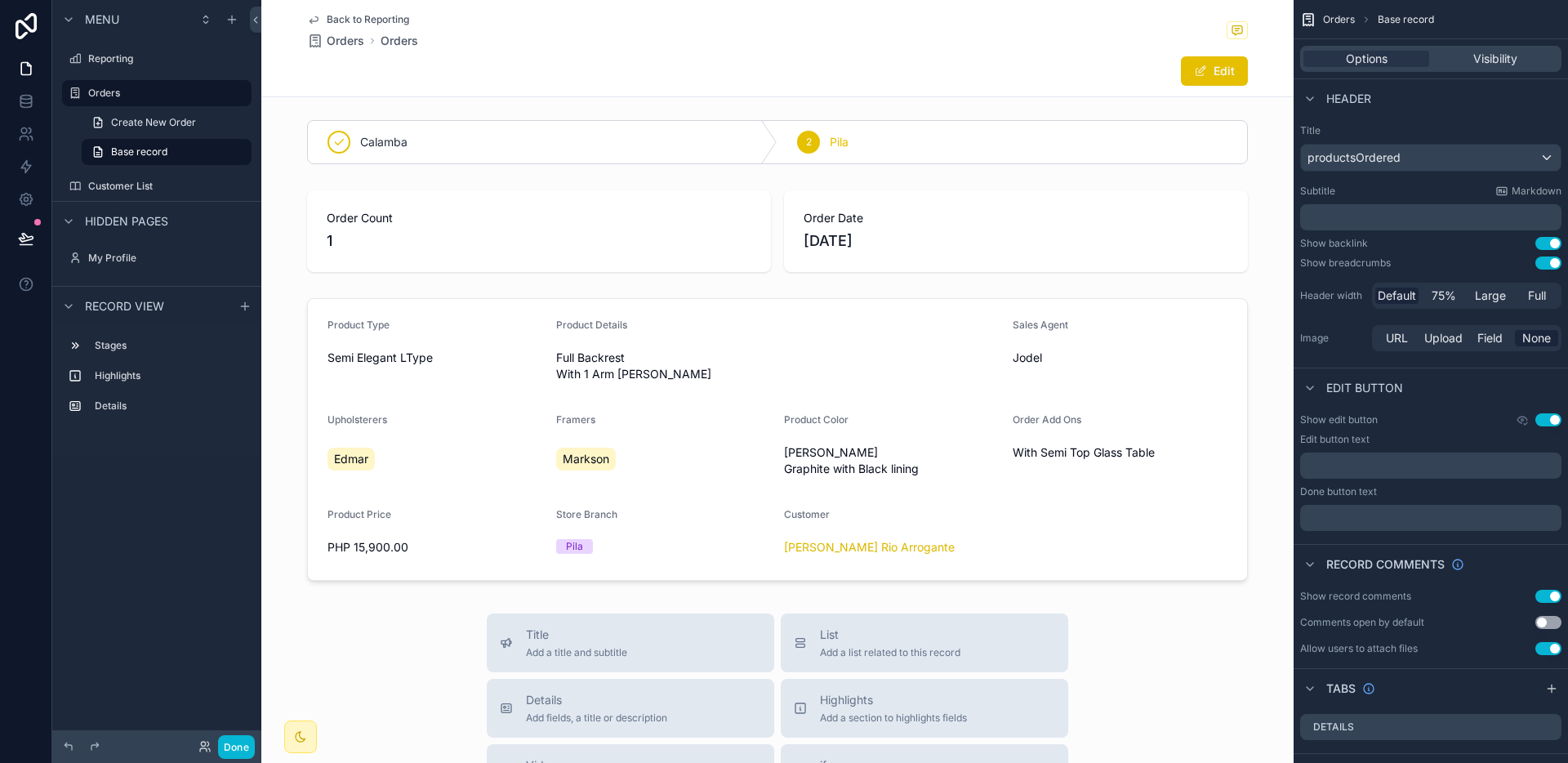
click at [387, 20] on span "Back to Reporting" at bounding box center [368, 20] width 83 height 13
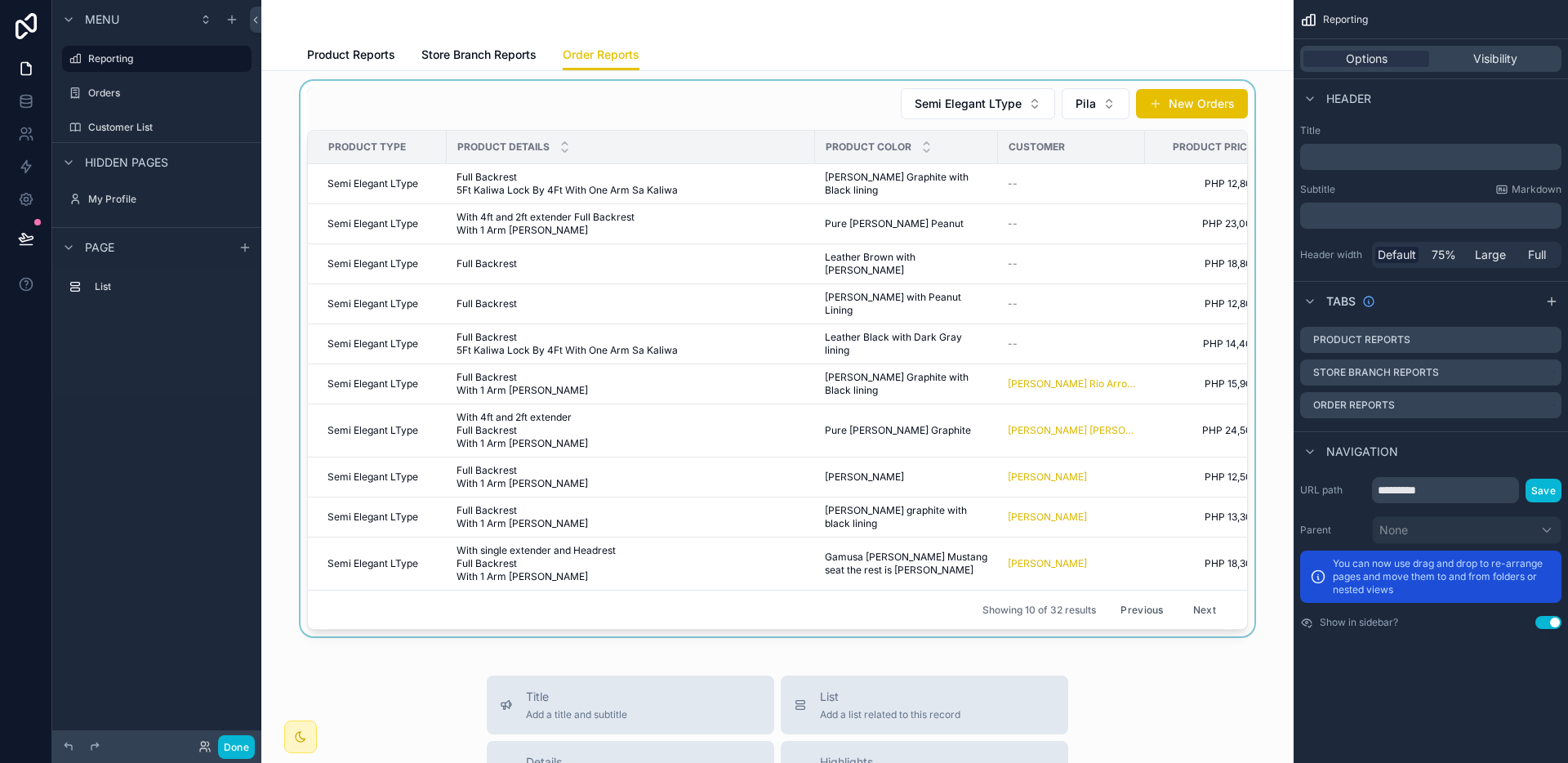
click at [912, 317] on div "scrollable content" at bounding box center [777, 358] width 1006 height 556
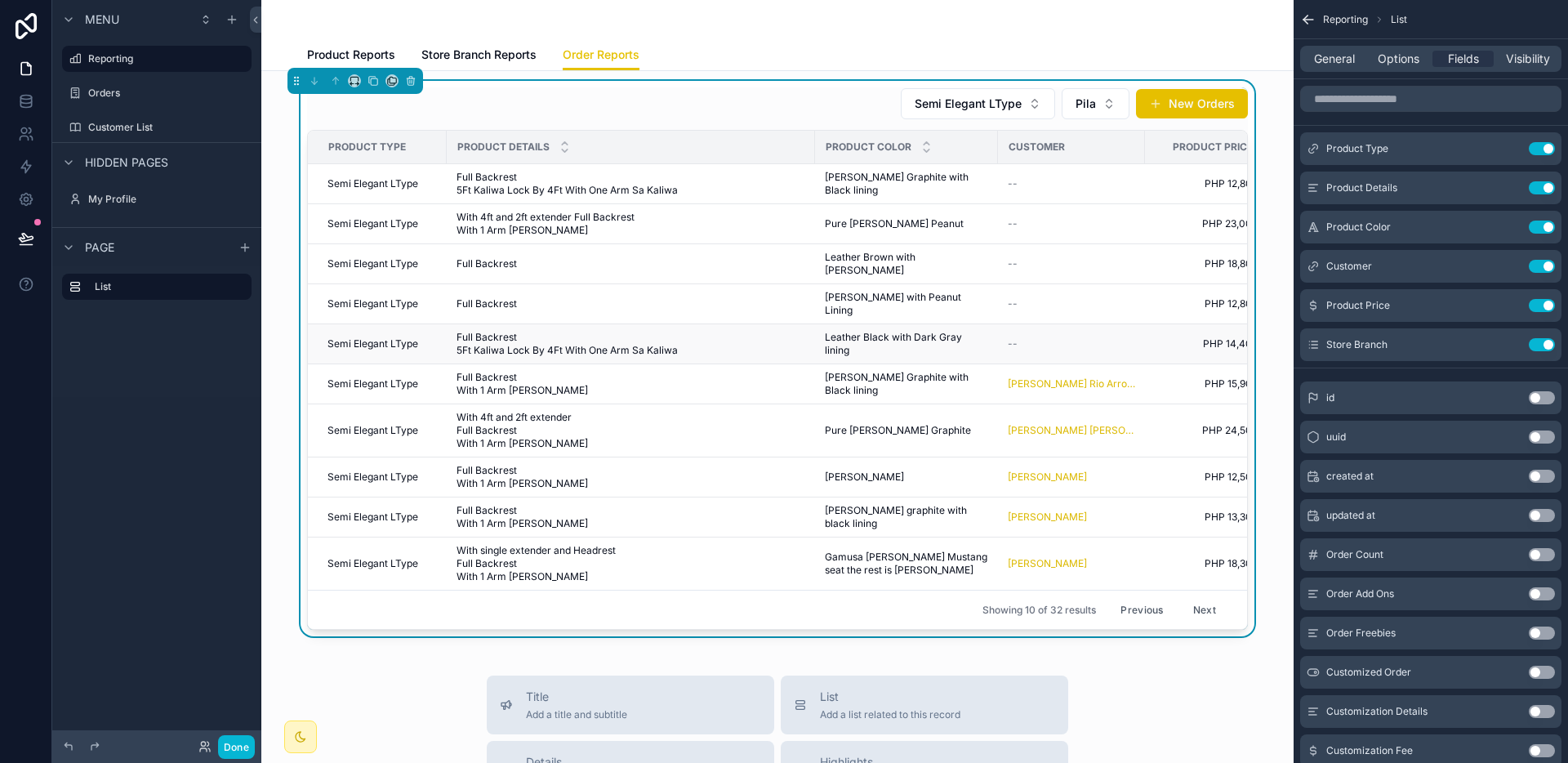
click at [909, 331] on span "Leather Black with Dark Gray lining" at bounding box center [906, 344] width 163 height 26
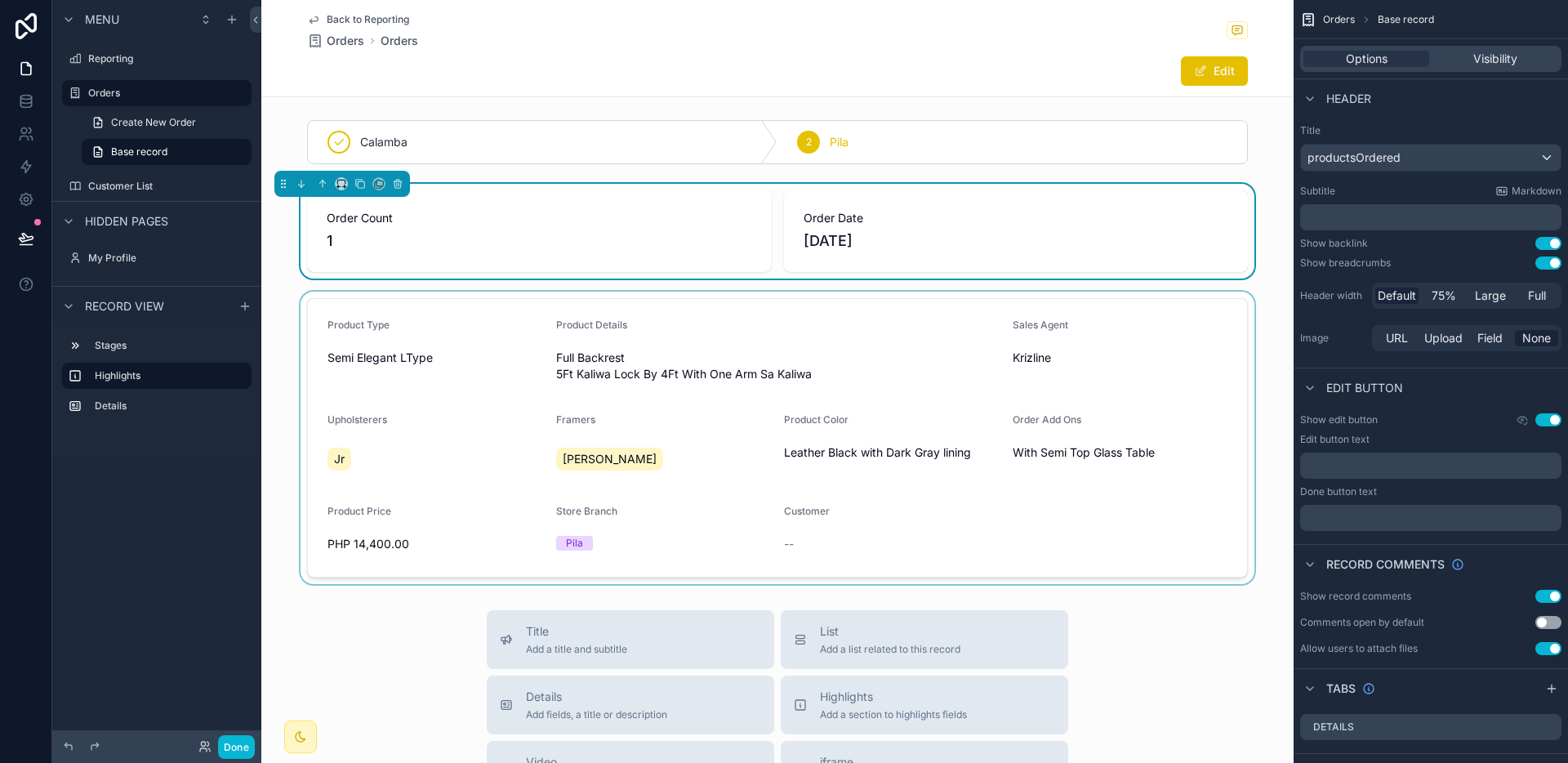
click at [1037, 520] on div "scrollable content" at bounding box center [777, 438] width 1033 height 293
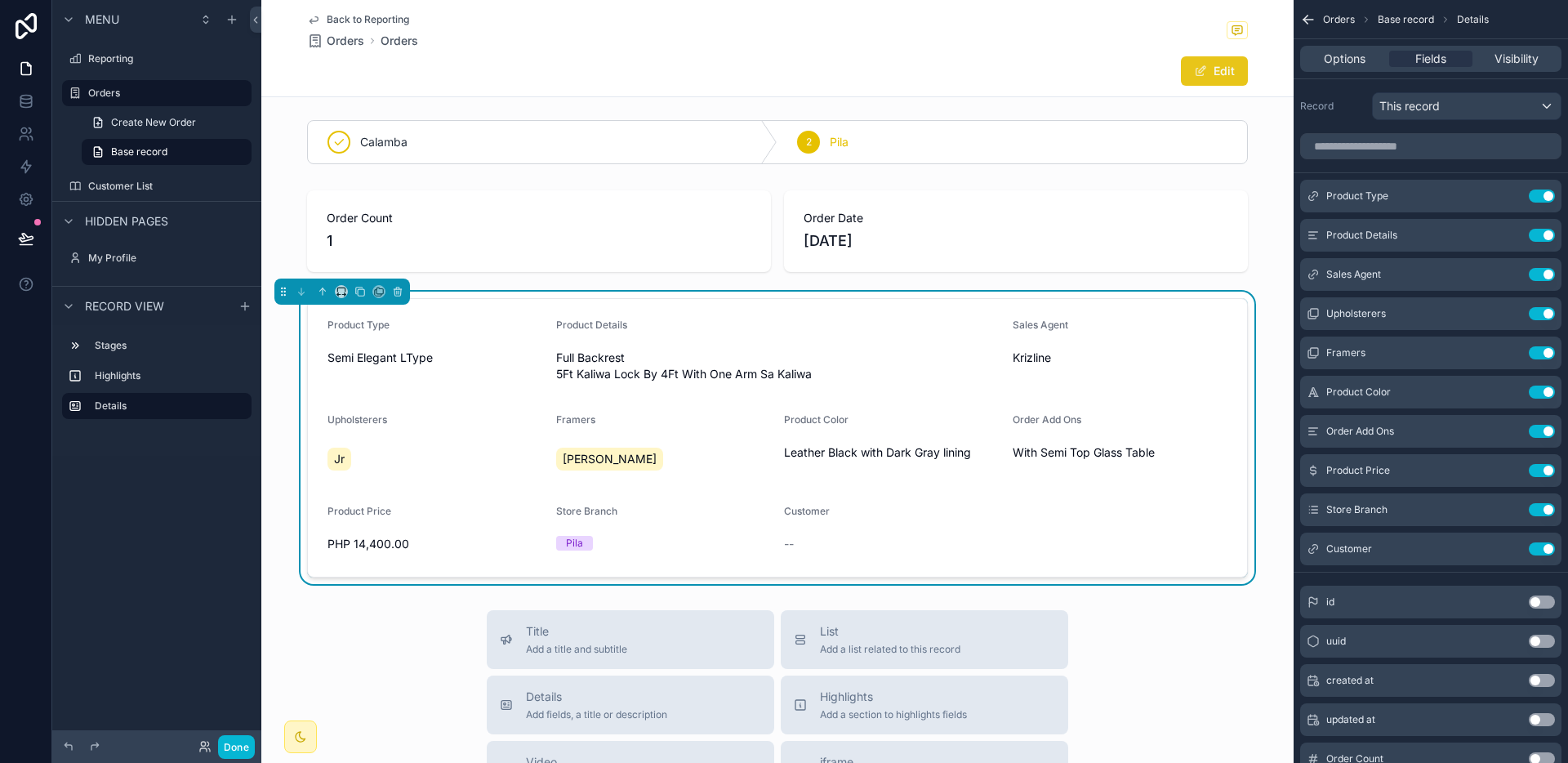
click at [1211, 71] on button "Edit" at bounding box center [1214, 71] width 67 height 30
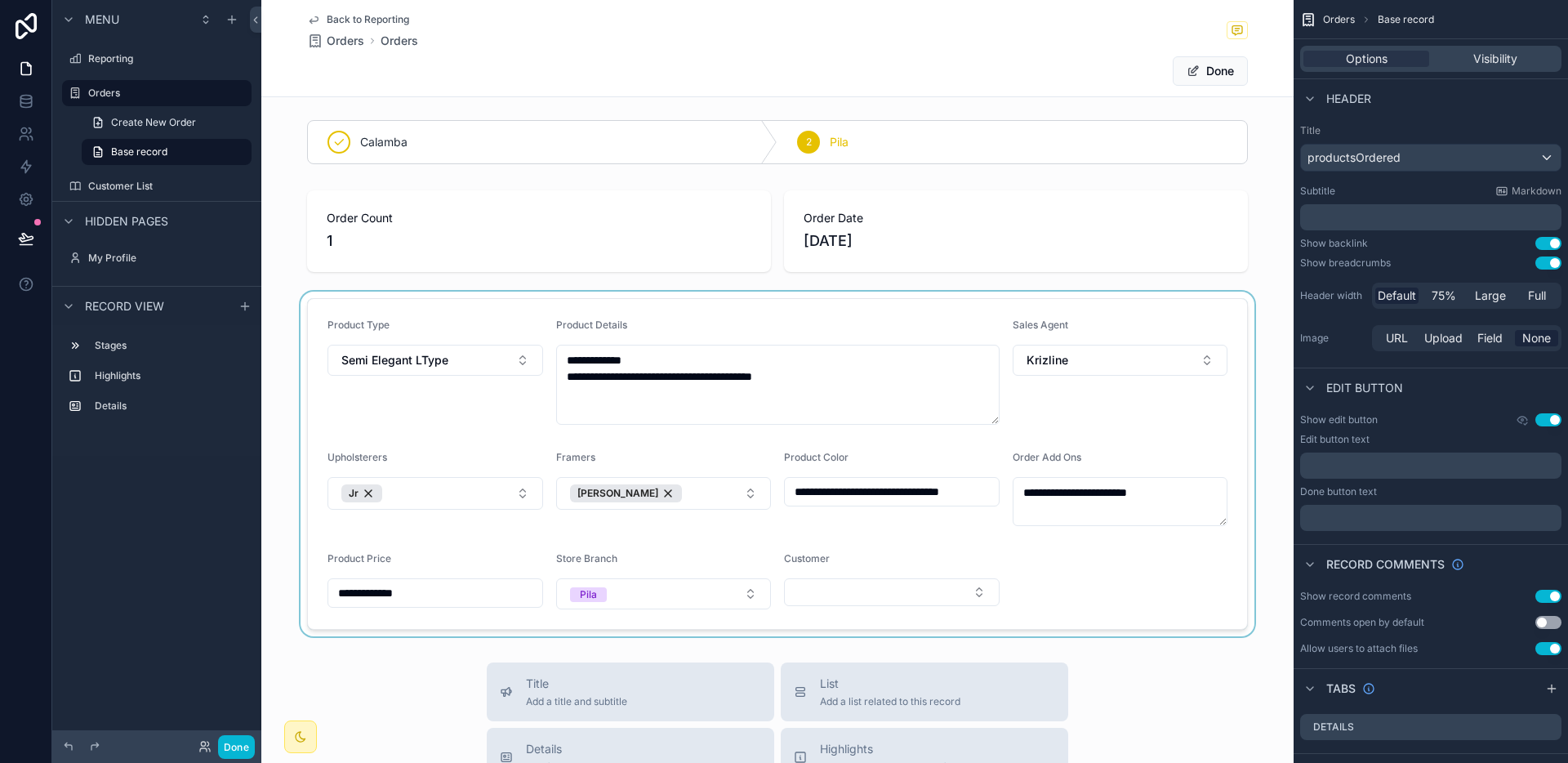
click at [857, 590] on div "scrollable content" at bounding box center [777, 464] width 1033 height 345
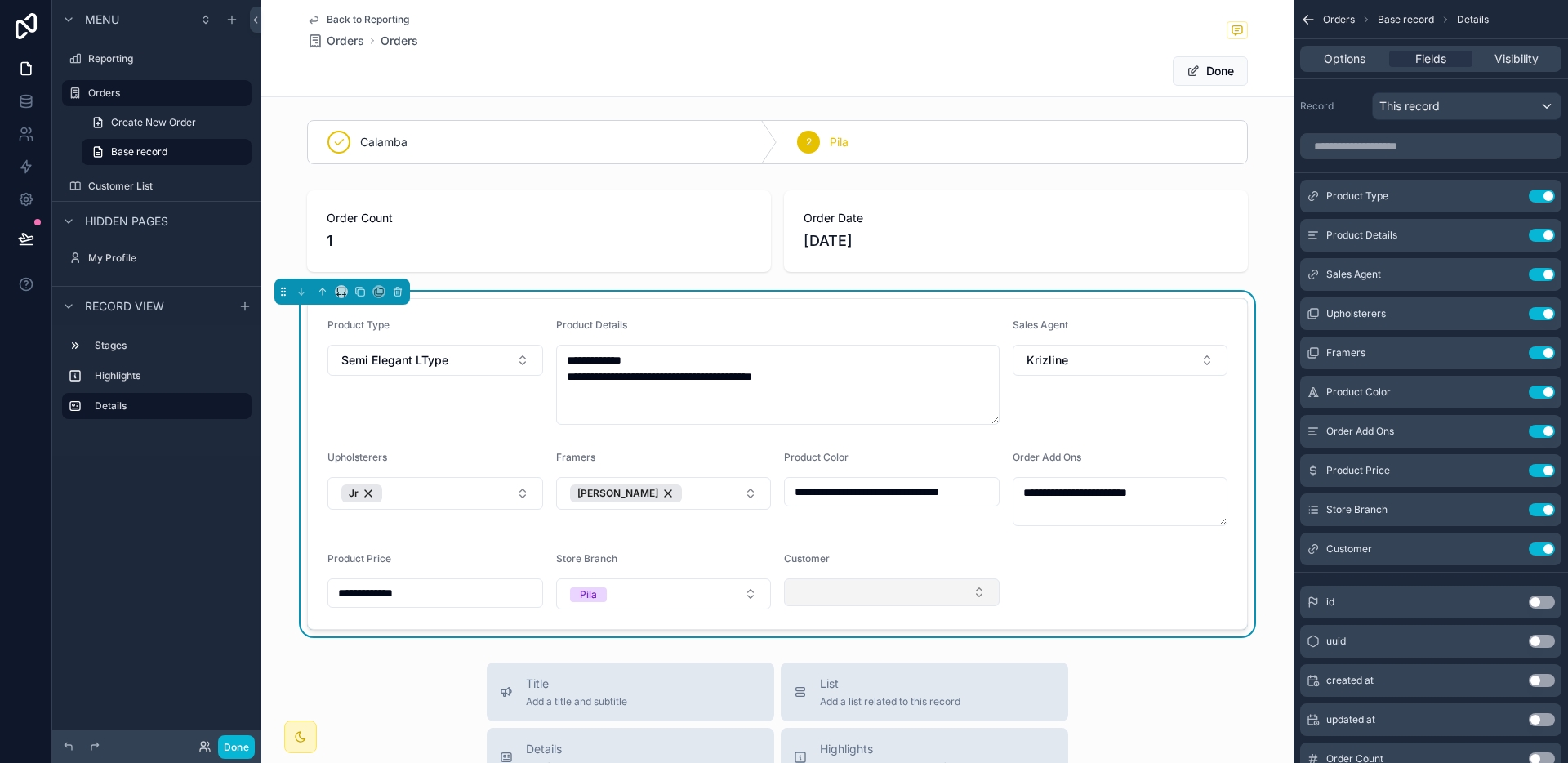
click at [846, 591] on button "Select Button" at bounding box center [891, 591] width 216 height 28
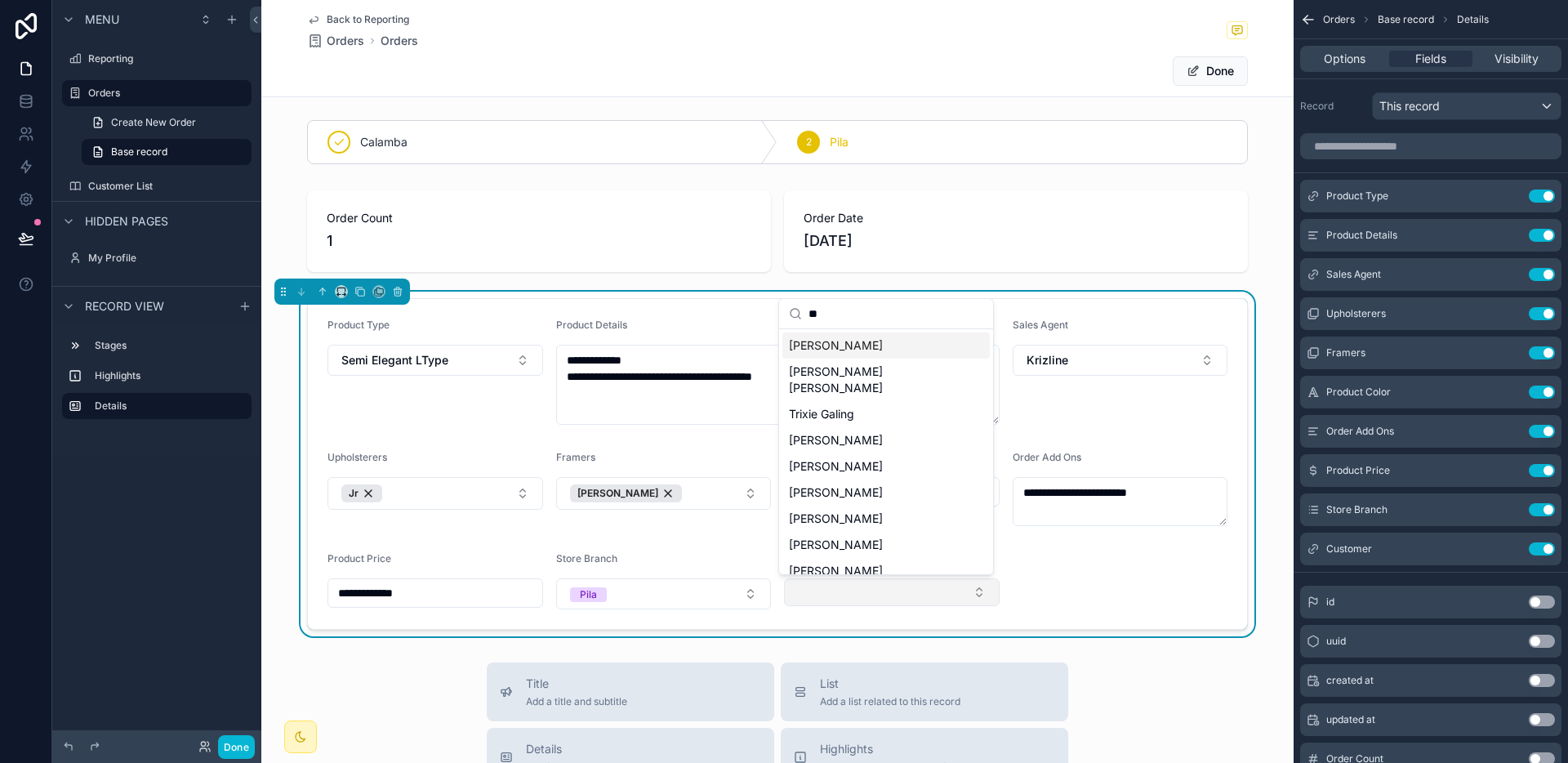
type input "***"
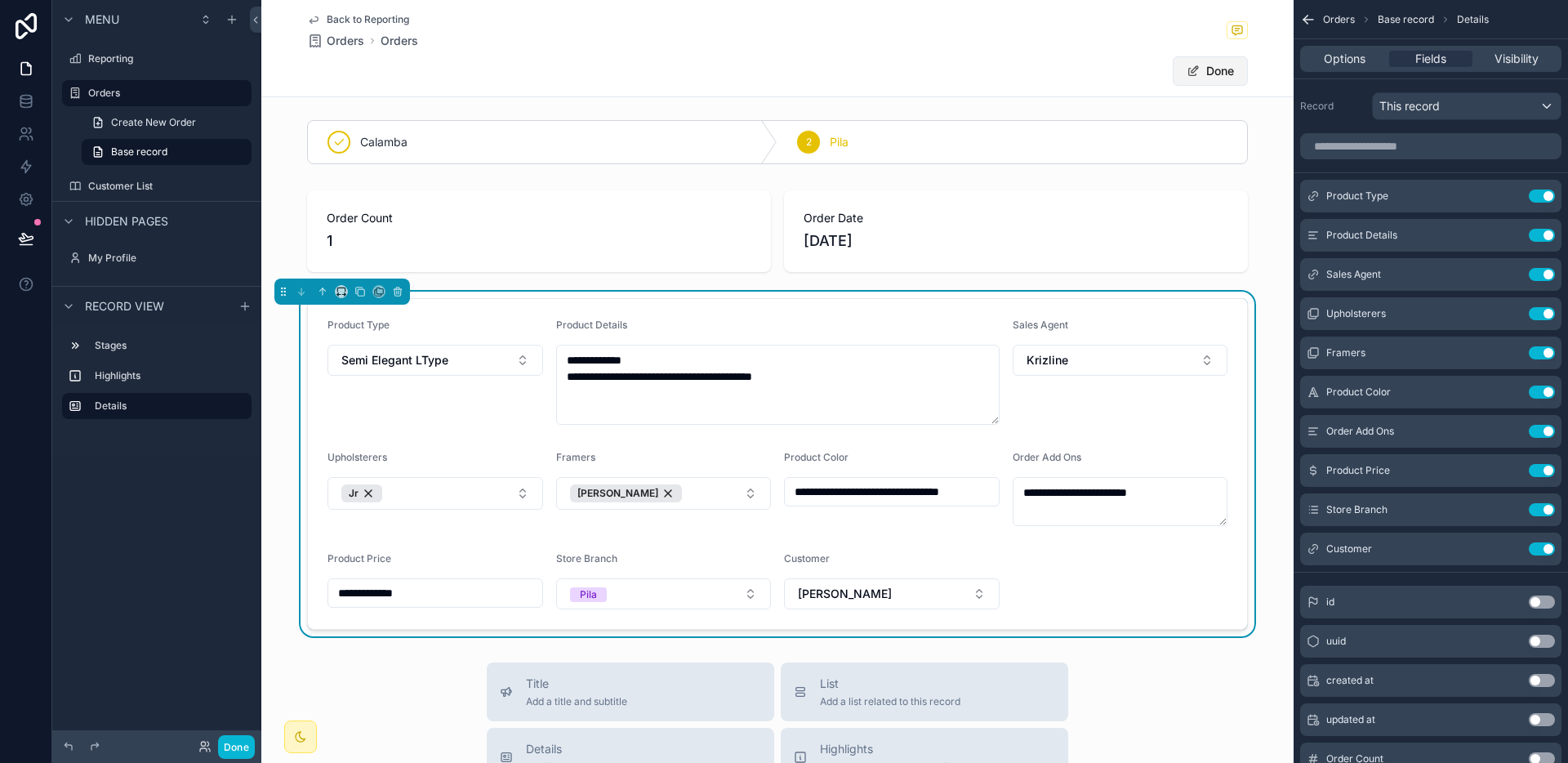
click at [1206, 65] on button "Done" at bounding box center [1210, 71] width 75 height 30
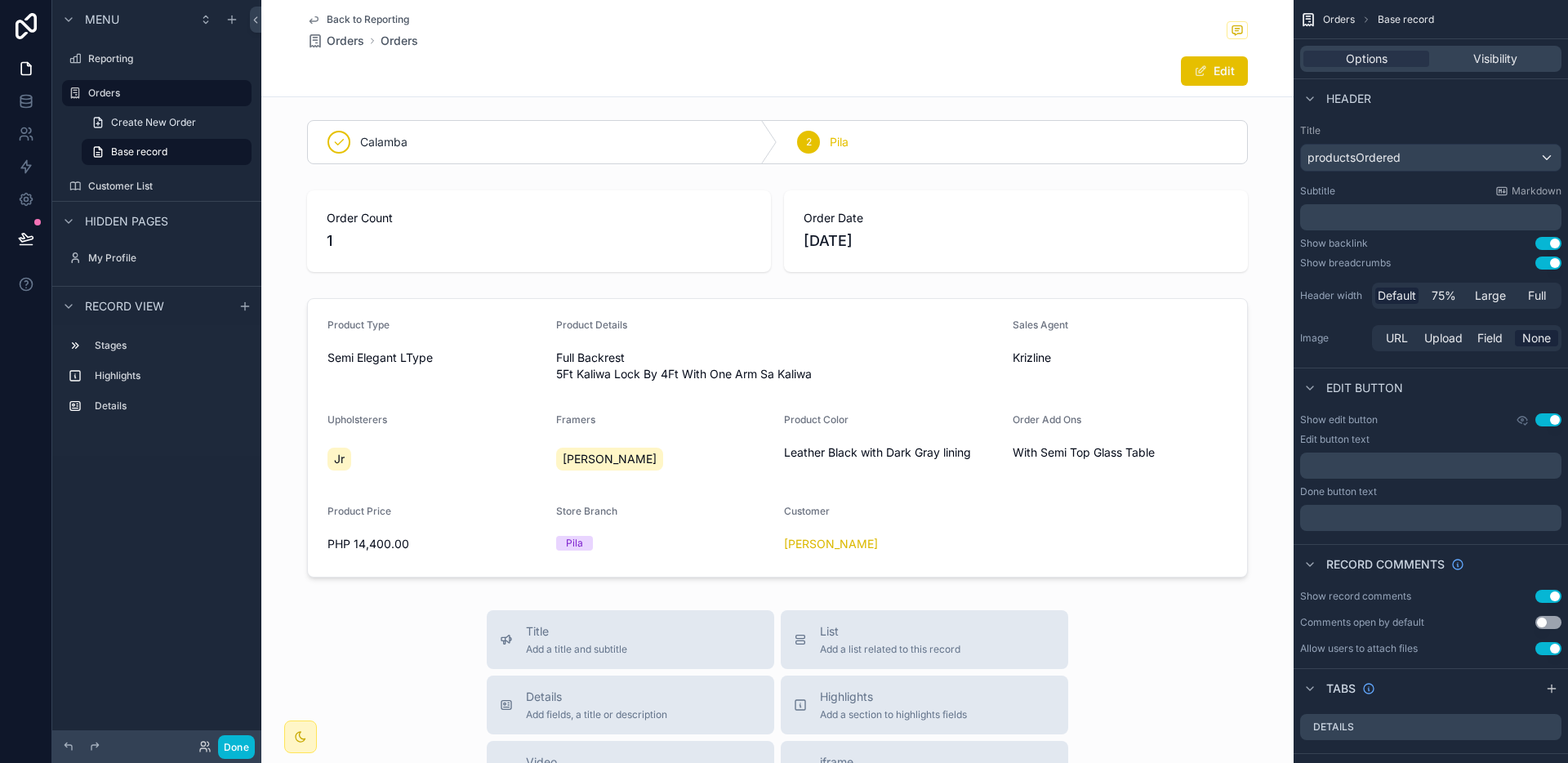
click at [389, 18] on span "Back to Reporting" at bounding box center [368, 20] width 83 height 13
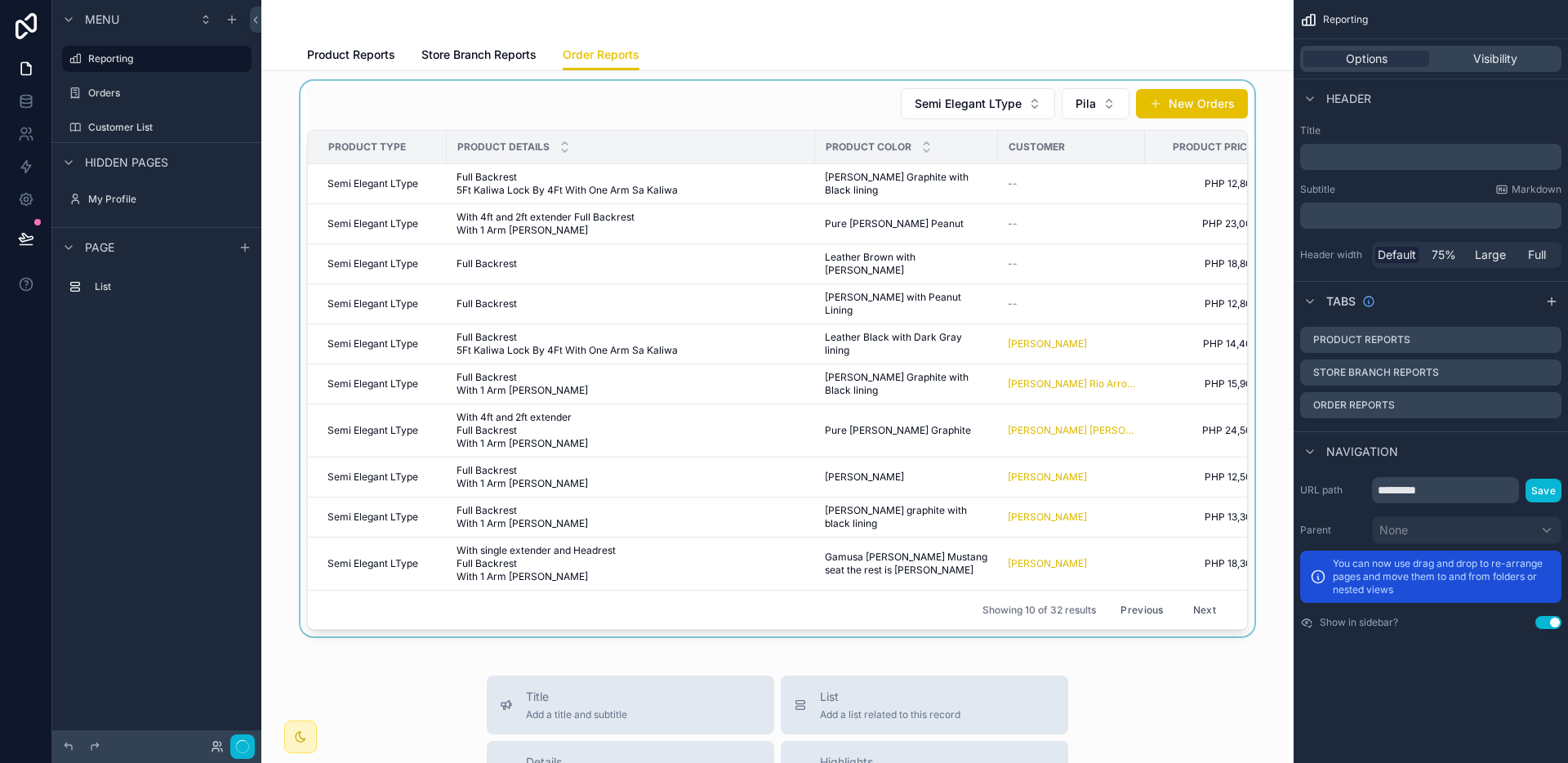
click at [878, 298] on div "scrollable content" at bounding box center [777, 358] width 1006 height 556
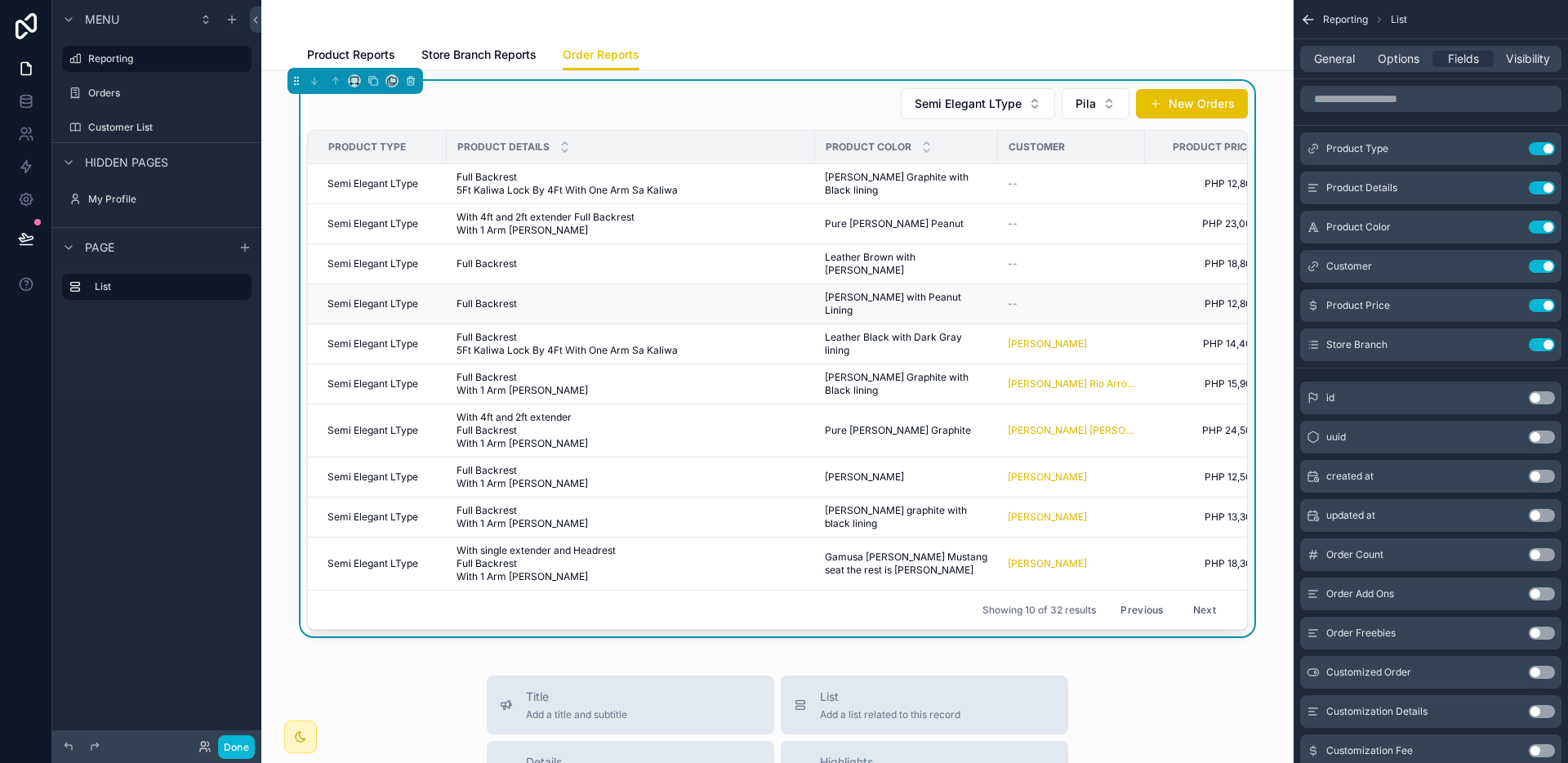
click at [859, 291] on span "[PERSON_NAME] with Peanut Lining" at bounding box center [906, 303] width 163 height 26
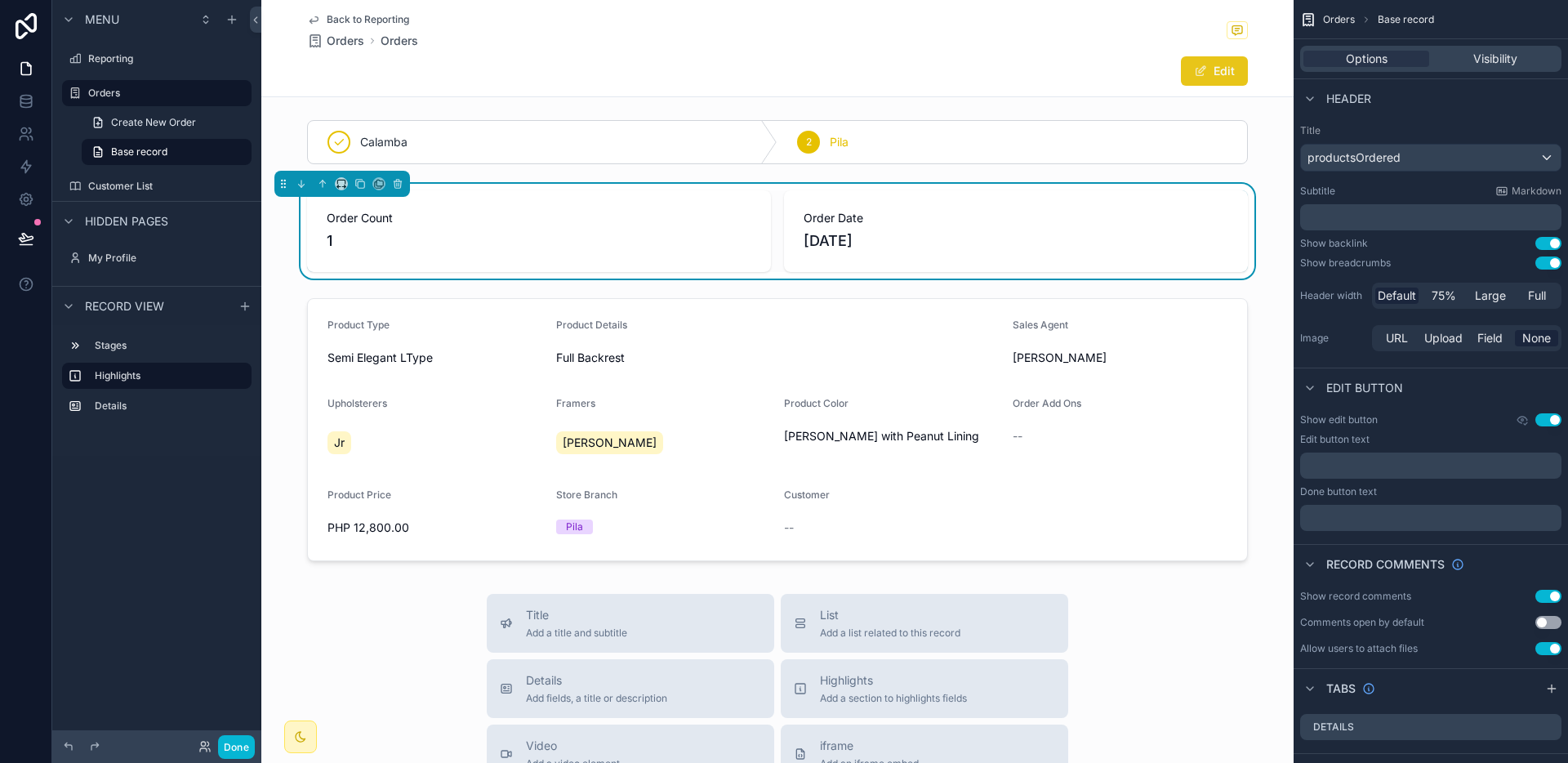
click at [1213, 73] on button "Edit" at bounding box center [1214, 71] width 67 height 30
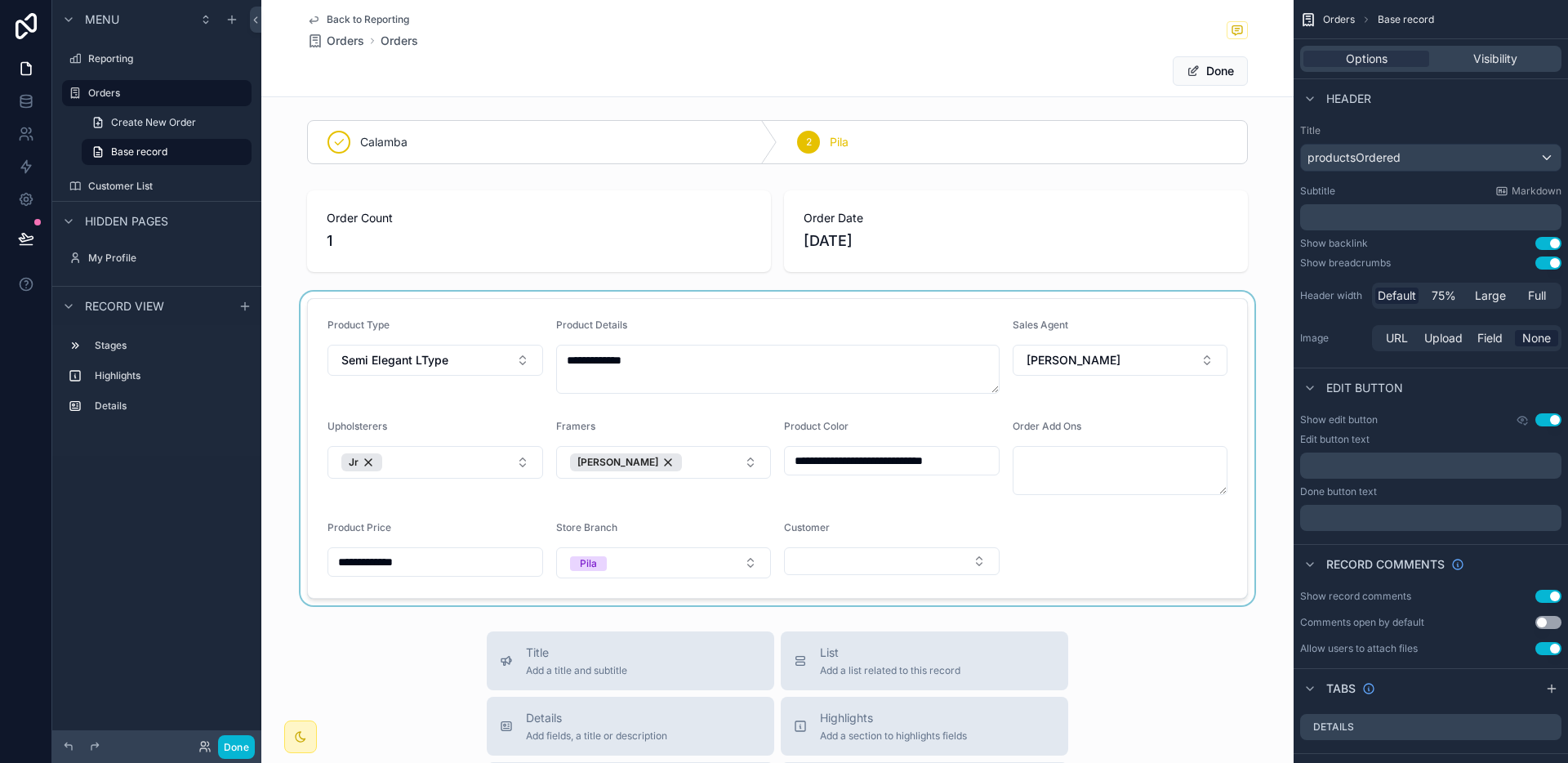
click at [853, 556] on div "scrollable content" at bounding box center [777, 448] width 1033 height 314
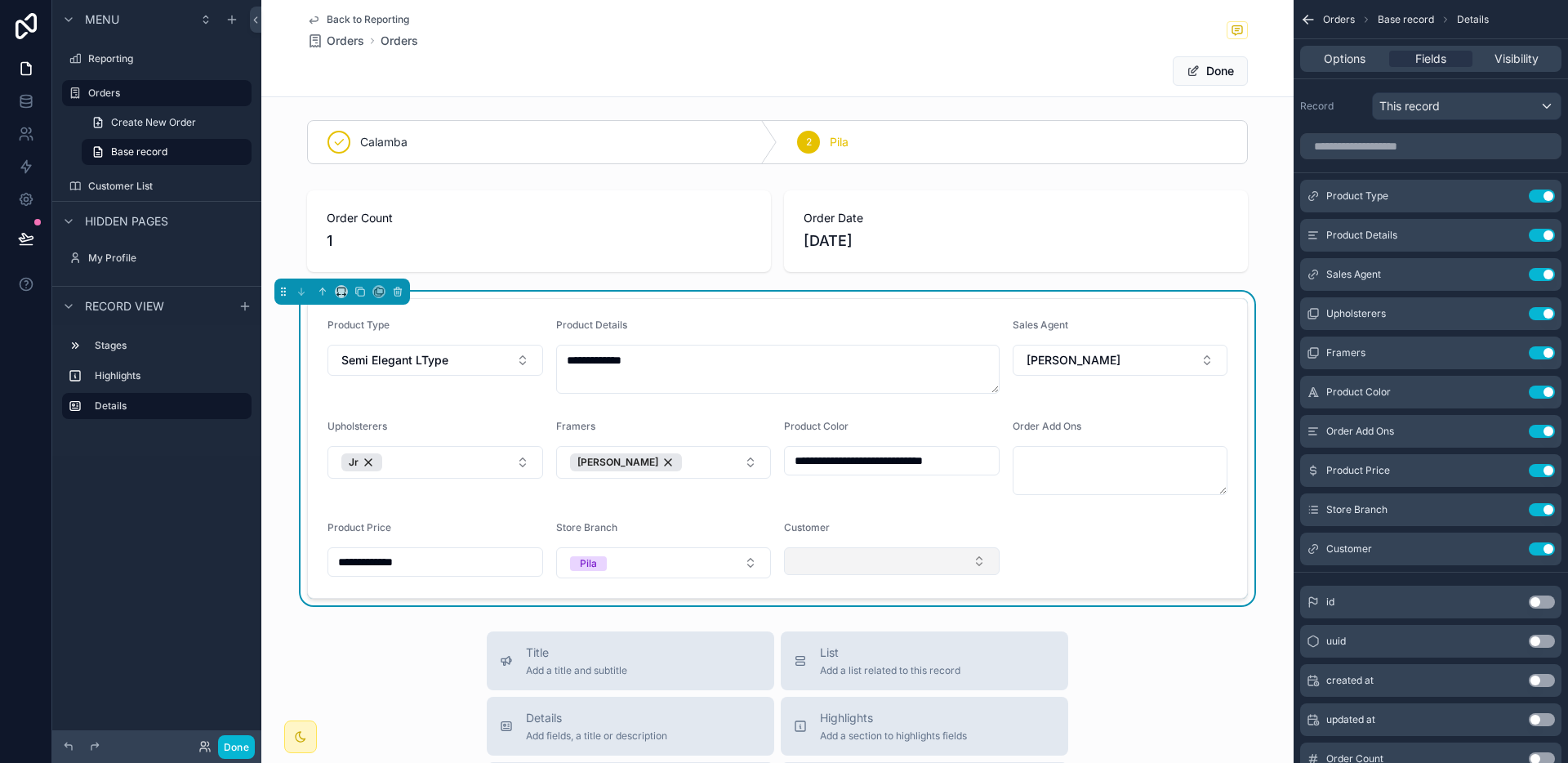
click at [853, 555] on button "Select Button" at bounding box center [891, 560] width 216 height 28
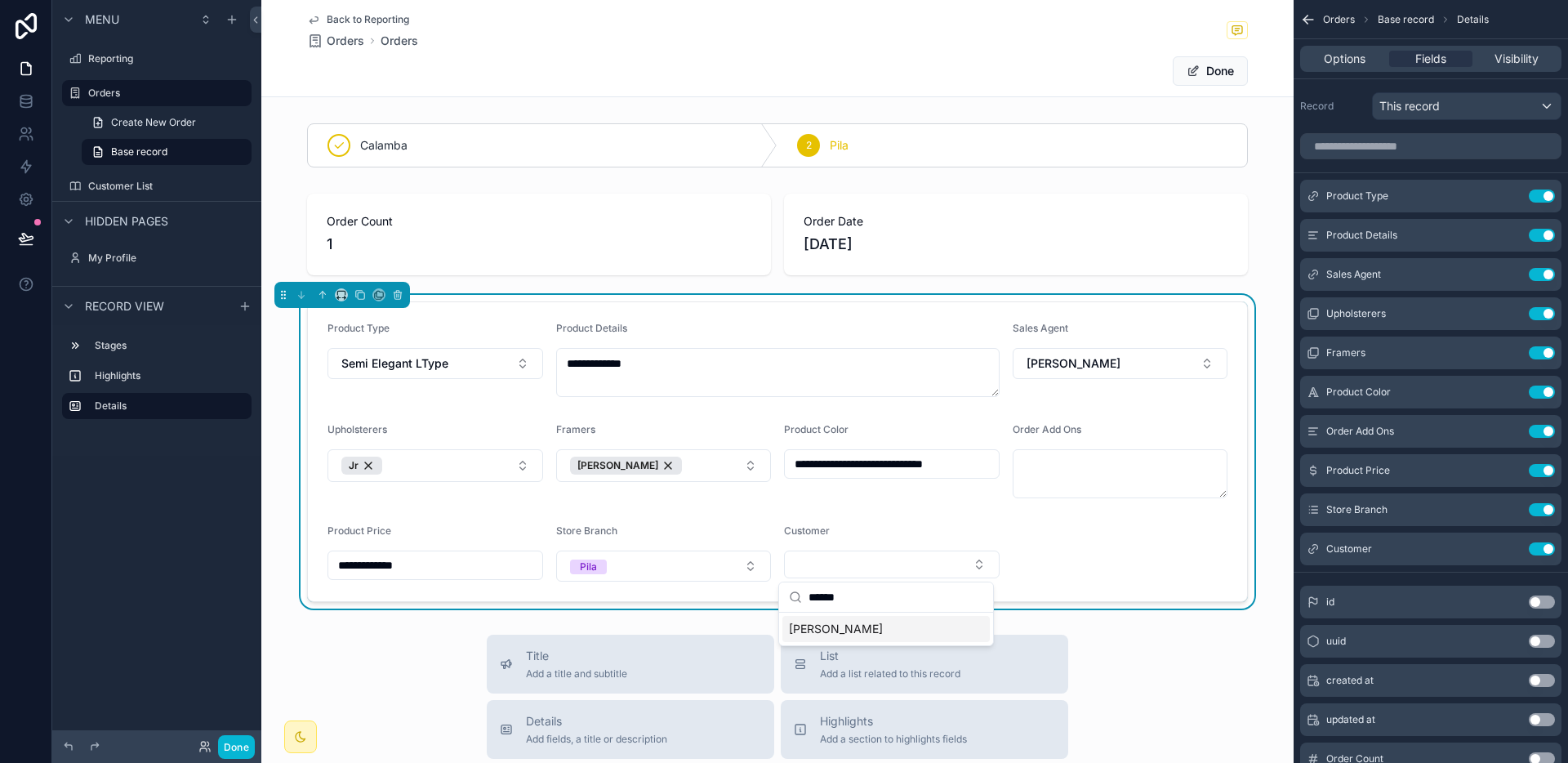
type input "******"
click at [846, 628] on span "[PERSON_NAME]" at bounding box center [836, 629] width 94 height 16
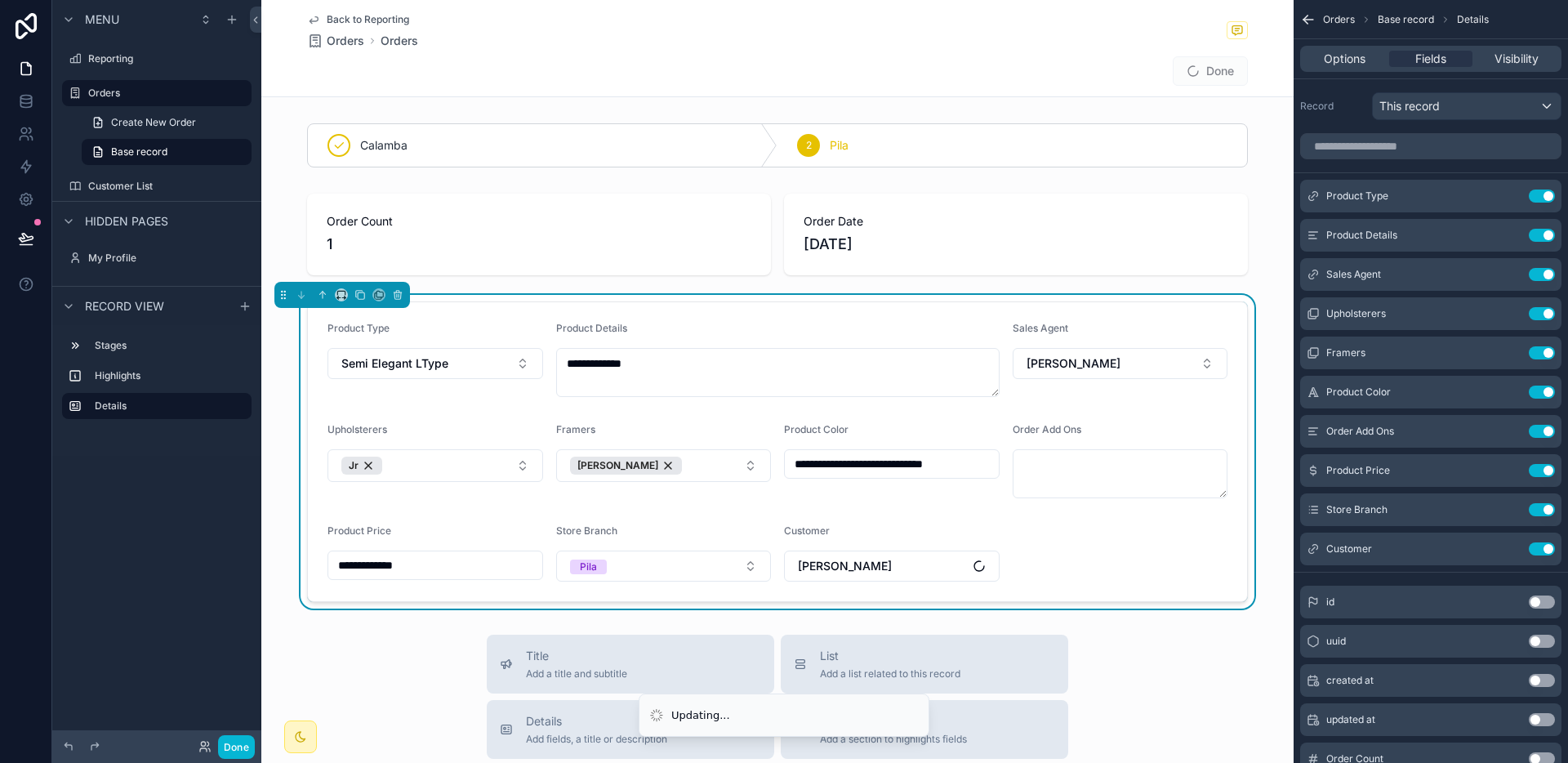
click at [1099, 543] on form "**********" at bounding box center [777, 451] width 939 height 298
click at [1211, 80] on button "Done" at bounding box center [1210, 71] width 75 height 30
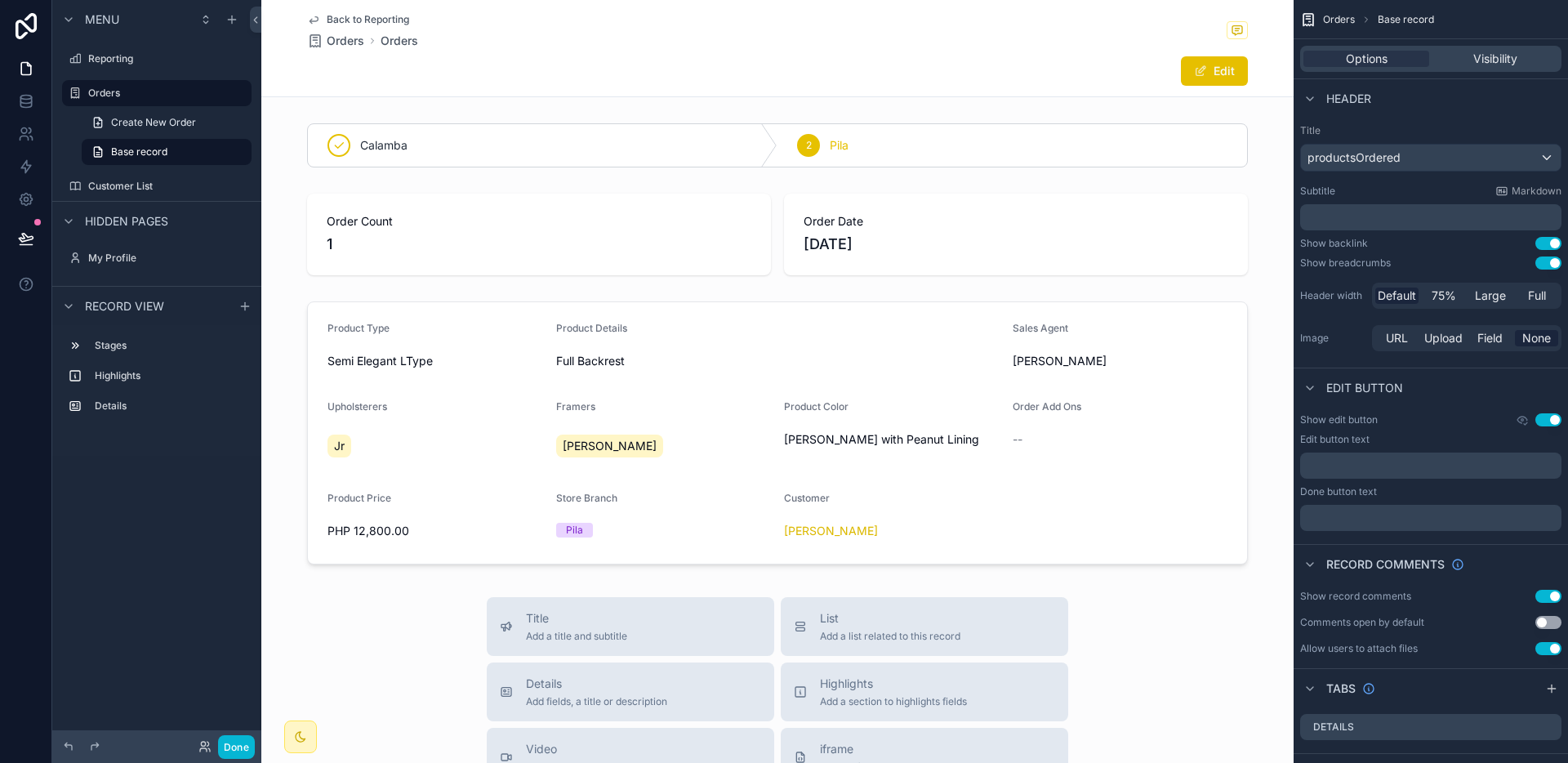
click at [386, 19] on span "Back to Reporting" at bounding box center [368, 20] width 83 height 13
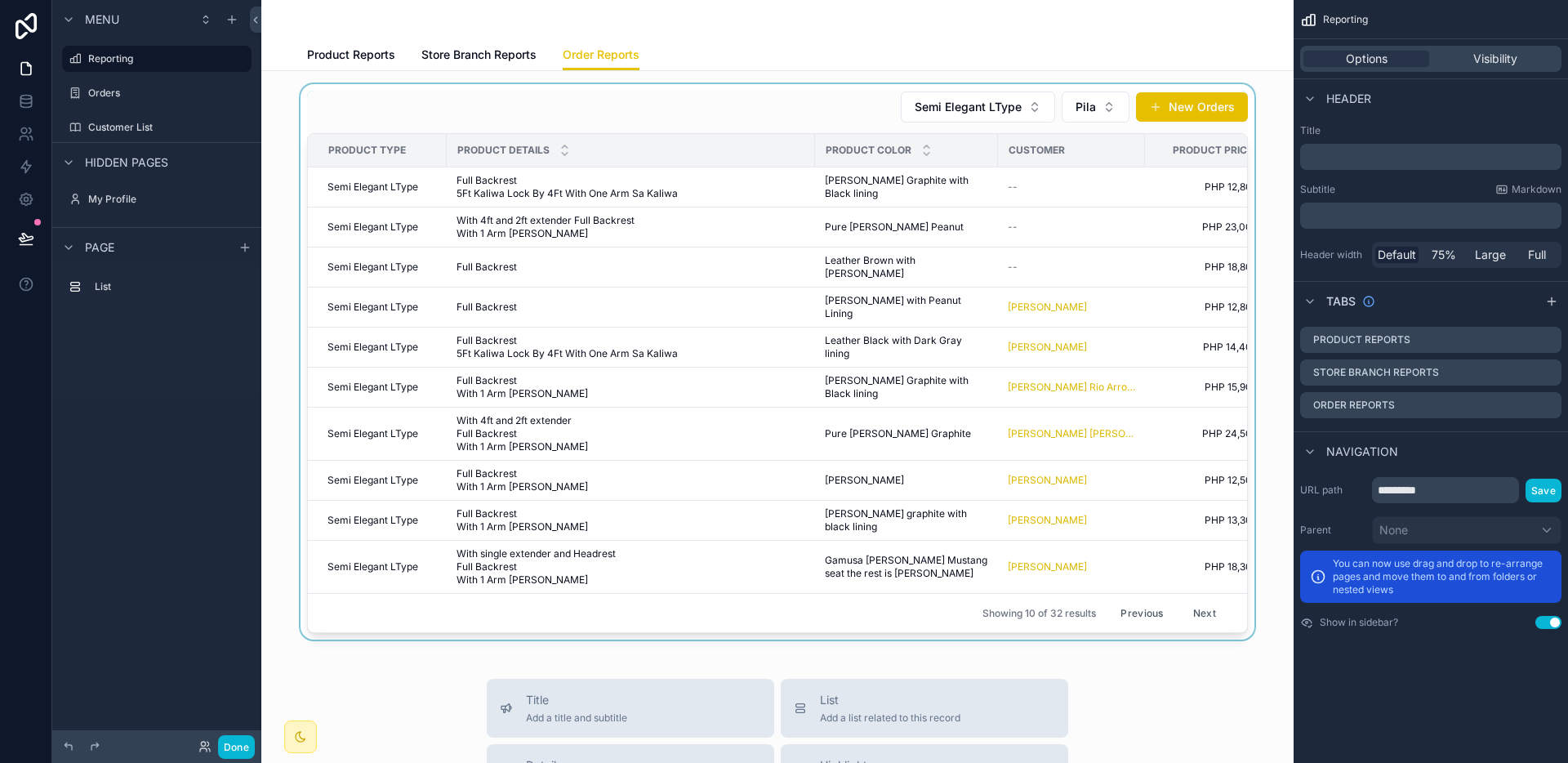
click at [907, 238] on div "scrollable content" at bounding box center [777, 362] width 1006 height 556
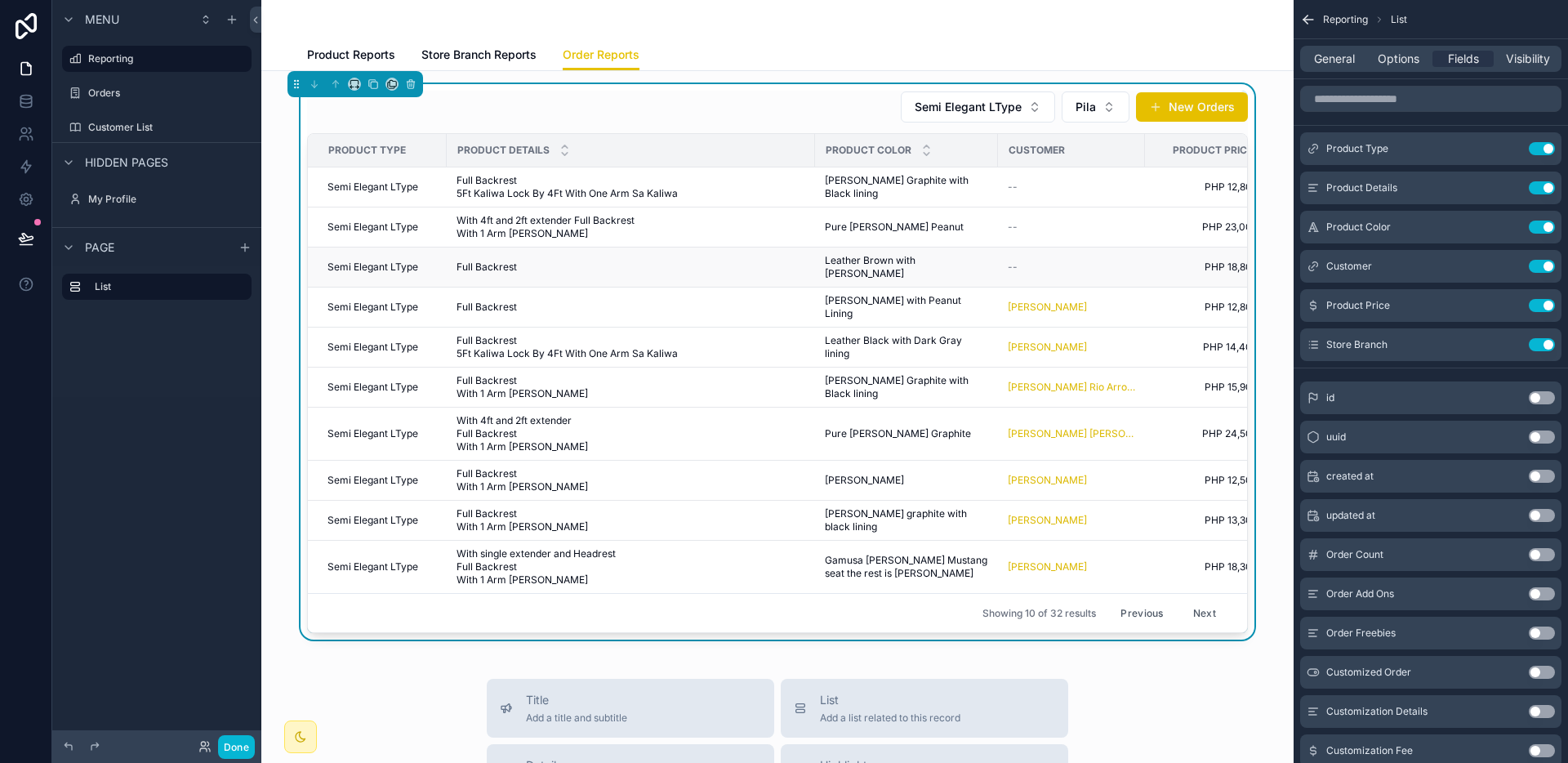
click at [874, 260] on span "Leather Brown with [PERSON_NAME]" at bounding box center [906, 267] width 163 height 26
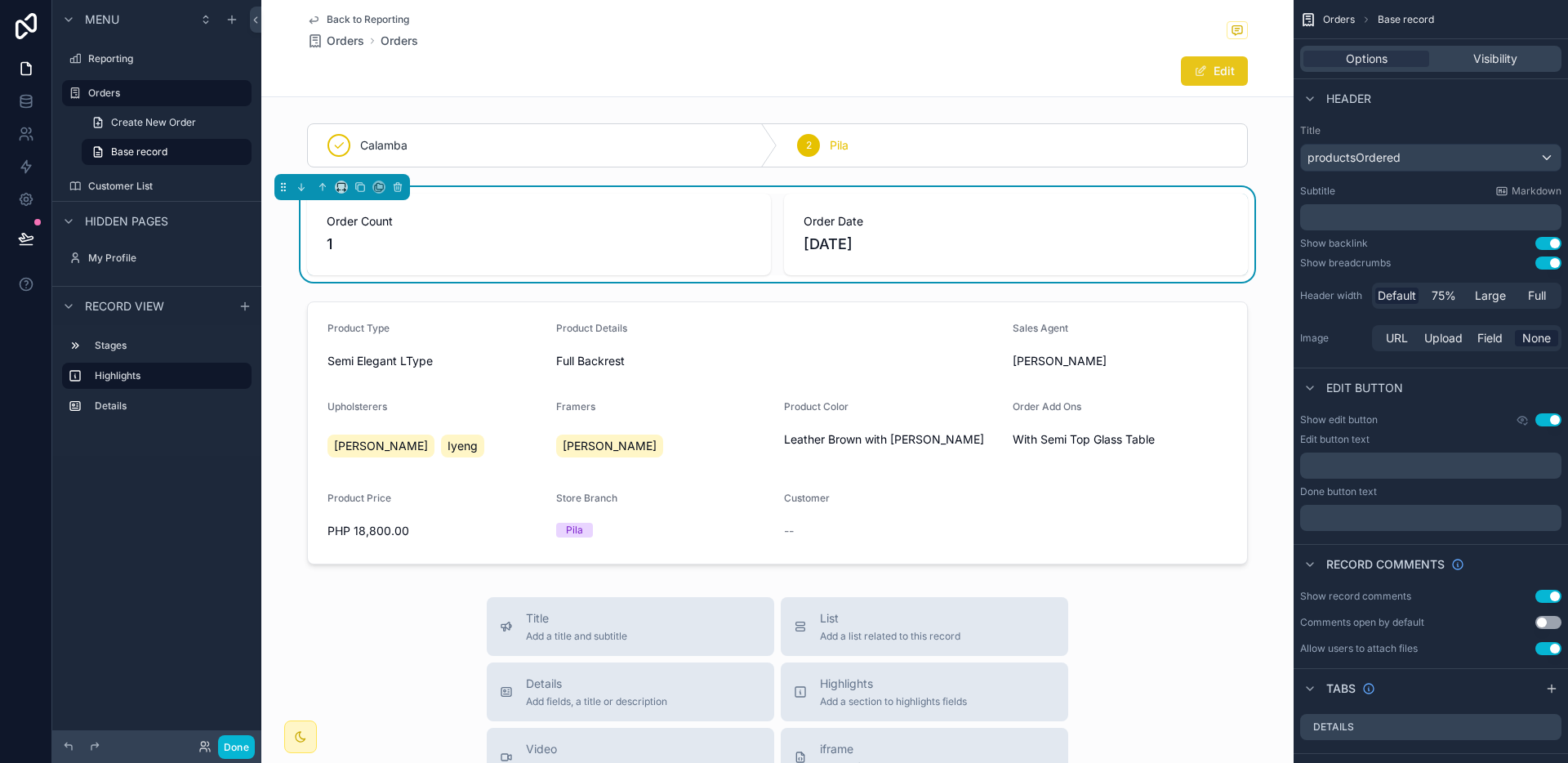
click at [1216, 67] on button "Edit" at bounding box center [1214, 71] width 67 height 30
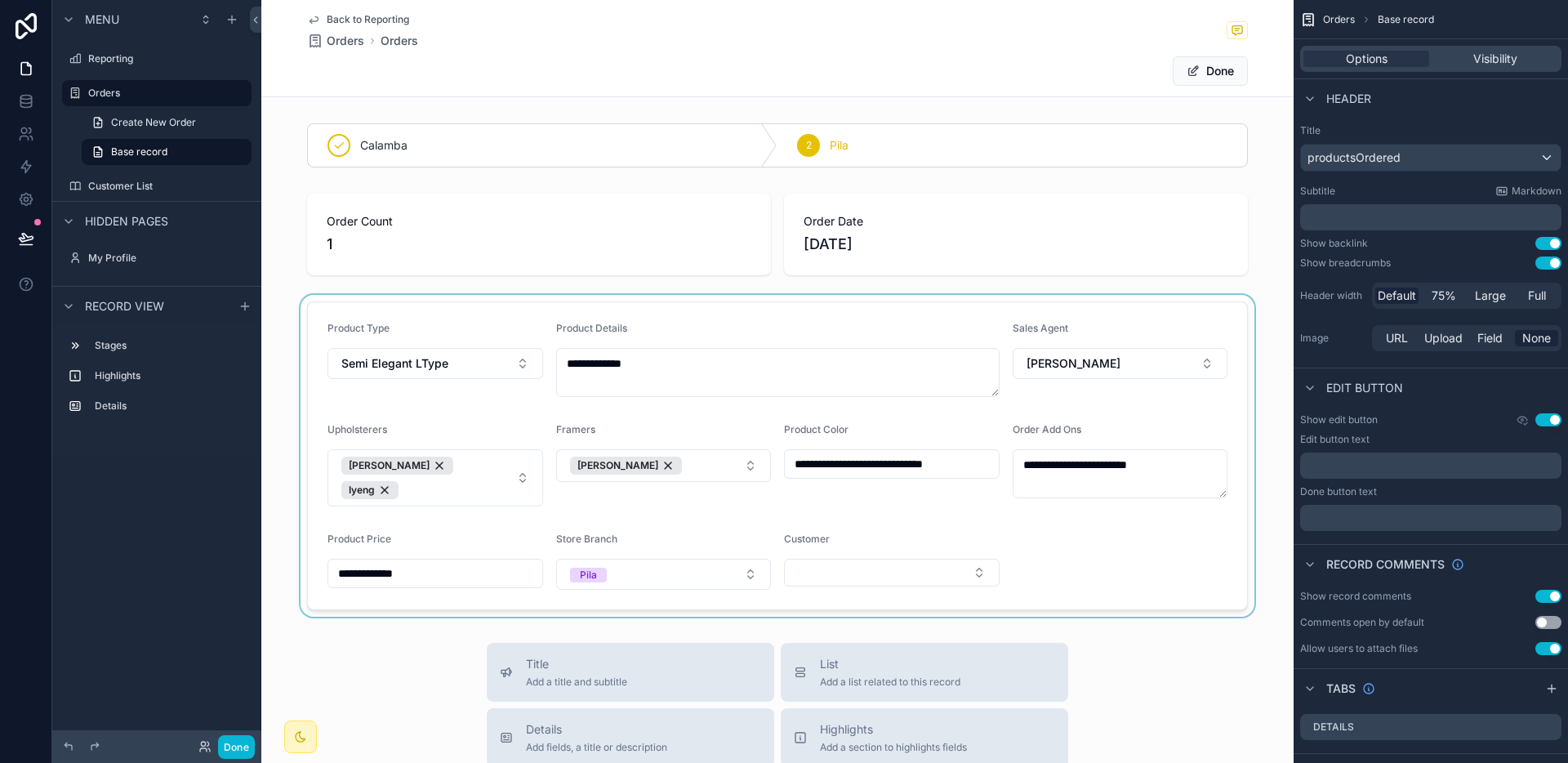
click at [938, 572] on div "scrollable content" at bounding box center [777, 455] width 1033 height 322
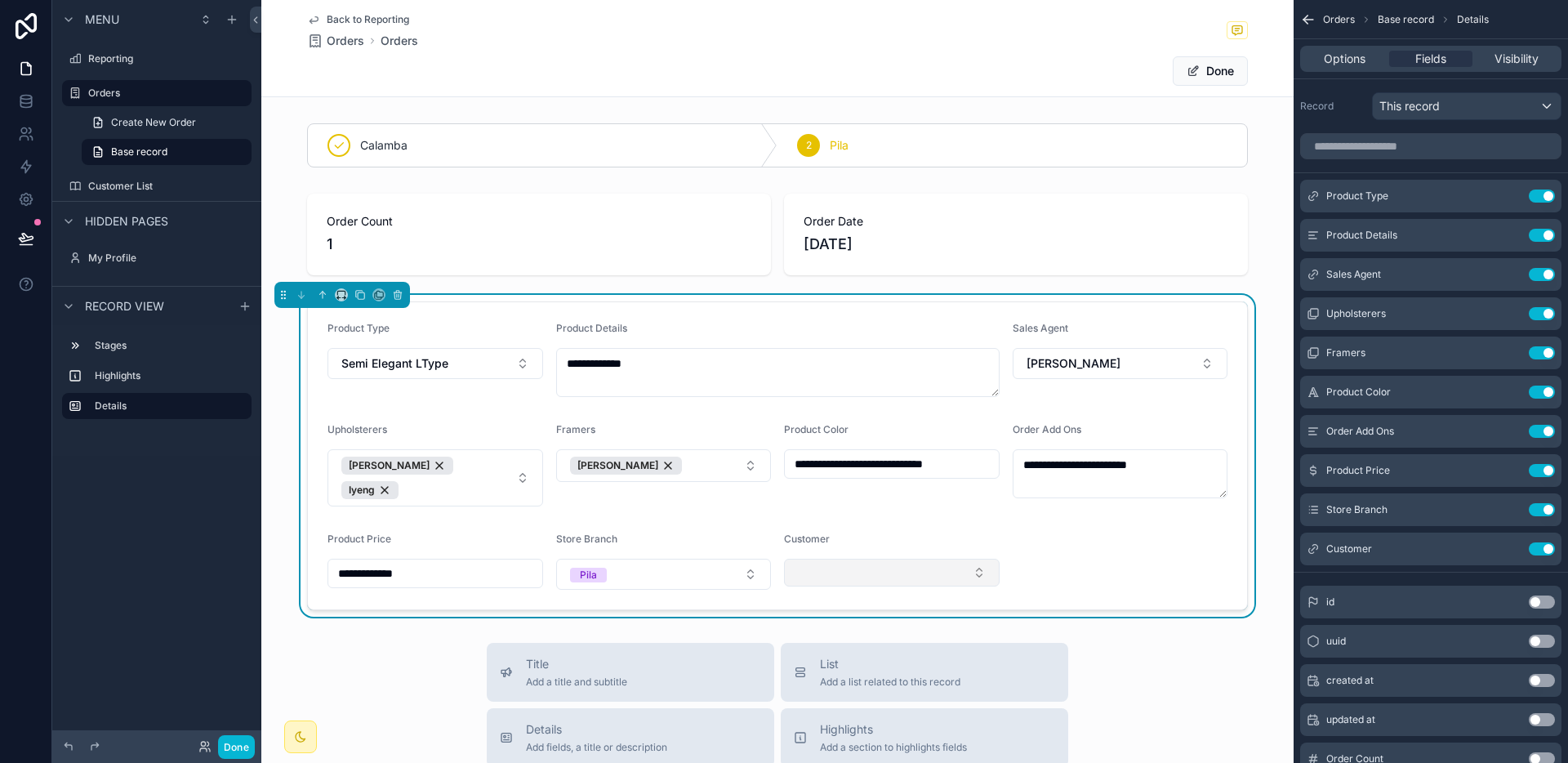
click at [924, 561] on button "Select Button" at bounding box center [891, 572] width 216 height 28
type input "*****"
click at [891, 632] on span "Techie [PERSON_NAME]" at bounding box center [855, 629] width 132 height 16
click at [1194, 83] on button "Done" at bounding box center [1210, 71] width 75 height 30
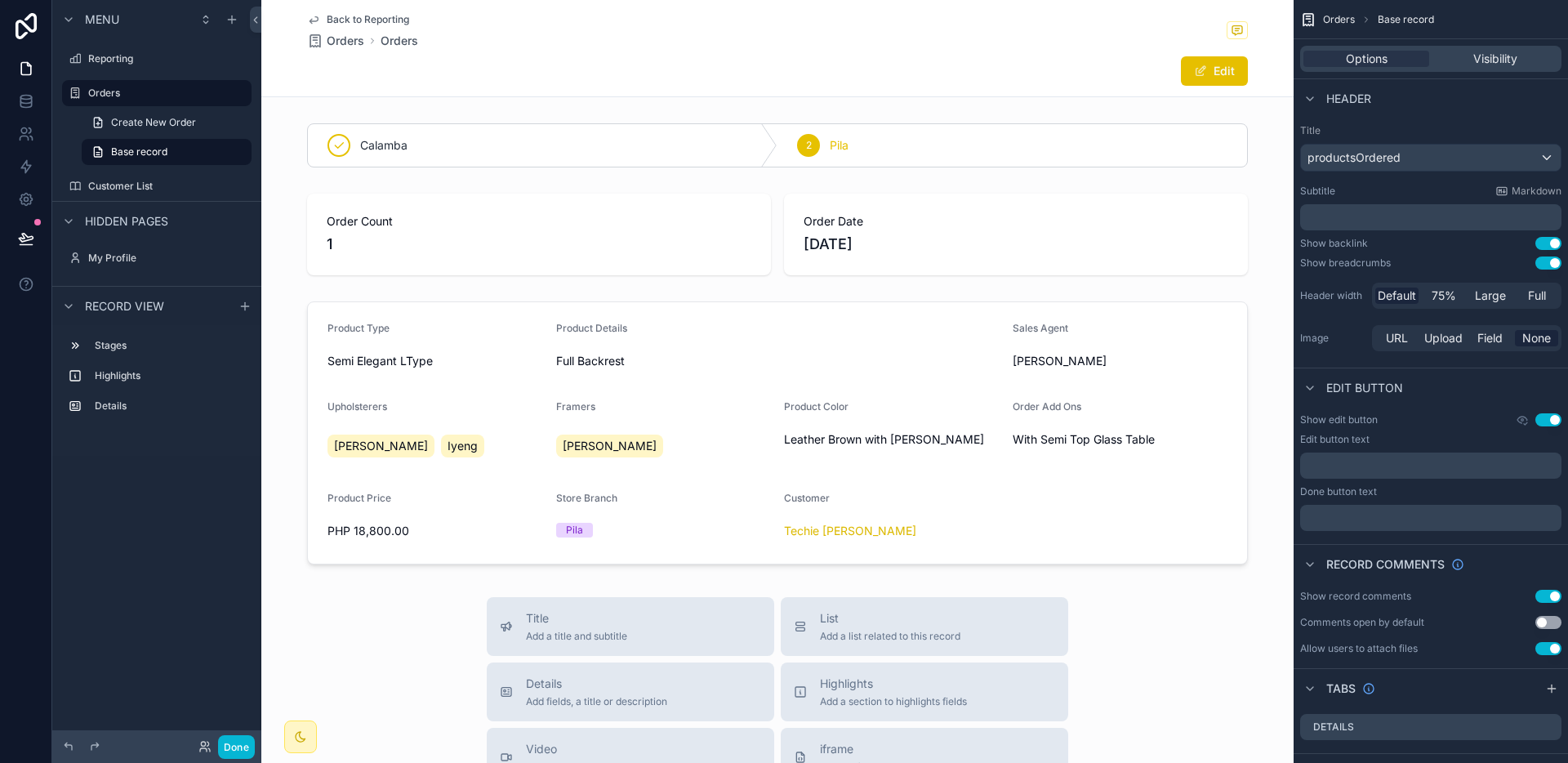
click at [392, 16] on span "Back to Reporting" at bounding box center [368, 20] width 83 height 13
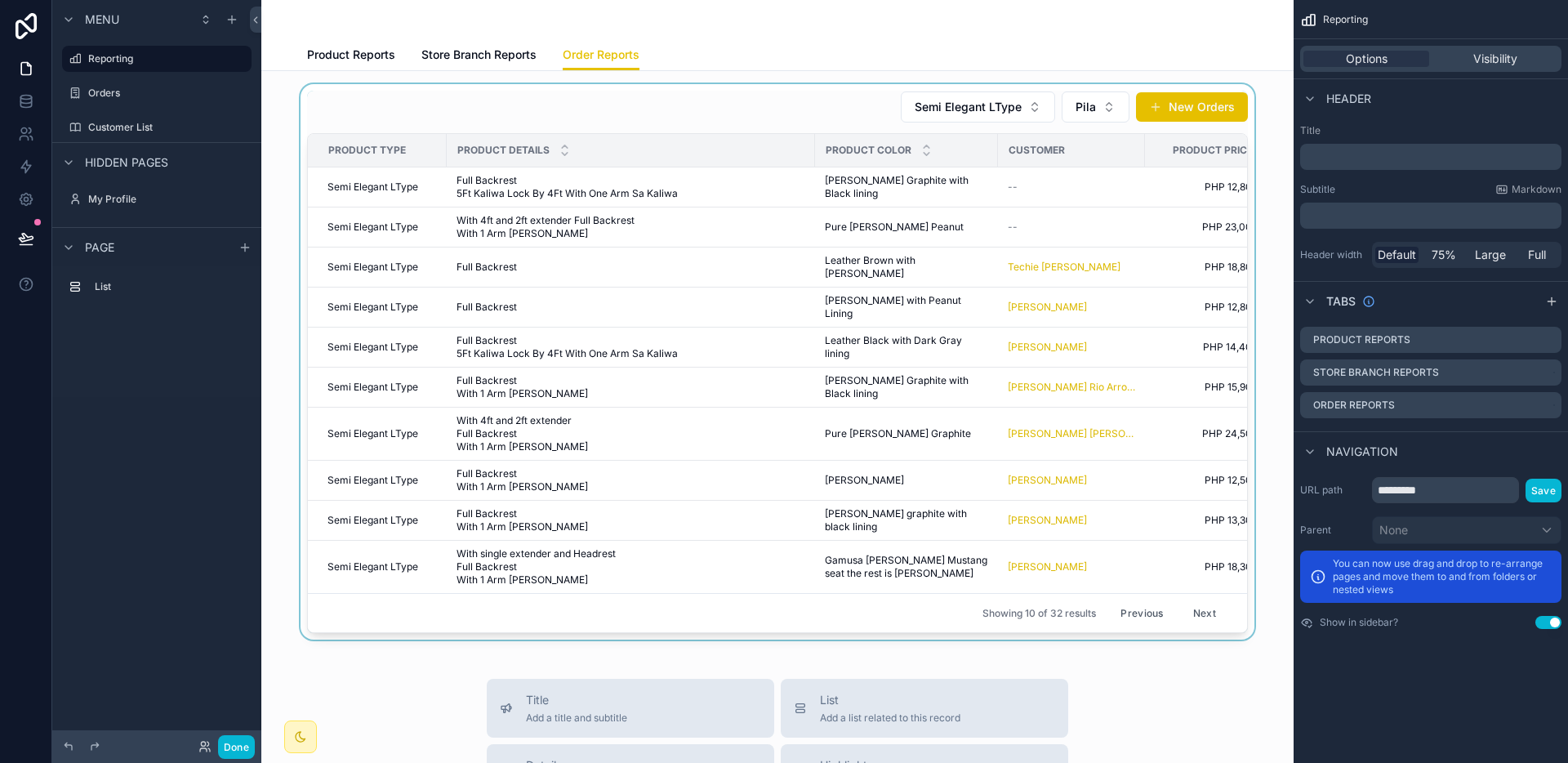
click at [1042, 225] on div "scrollable content" at bounding box center [777, 362] width 1006 height 556
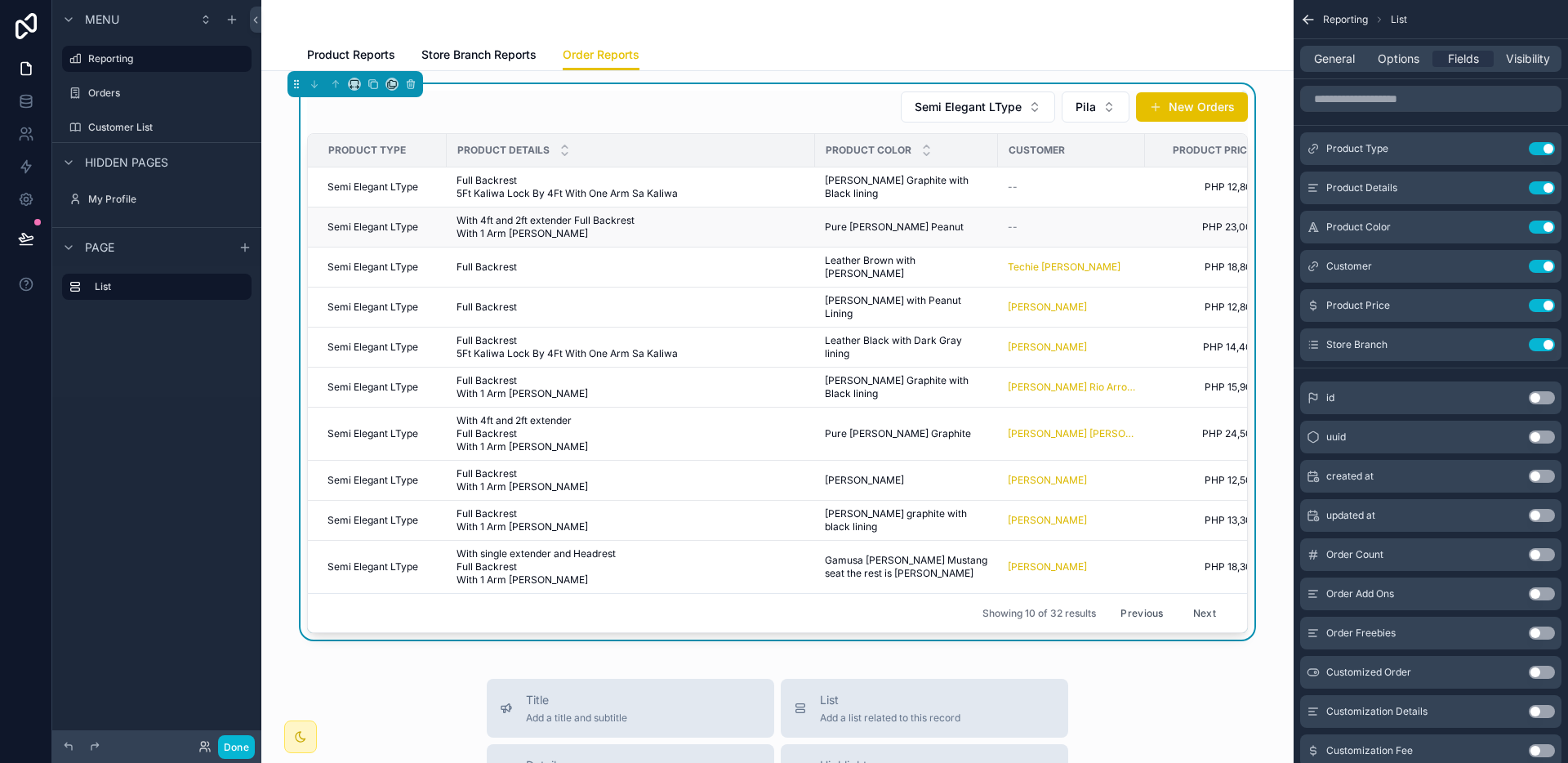
click at [839, 221] on span "Pure [PERSON_NAME] Peanut" at bounding box center [893, 227] width 139 height 13
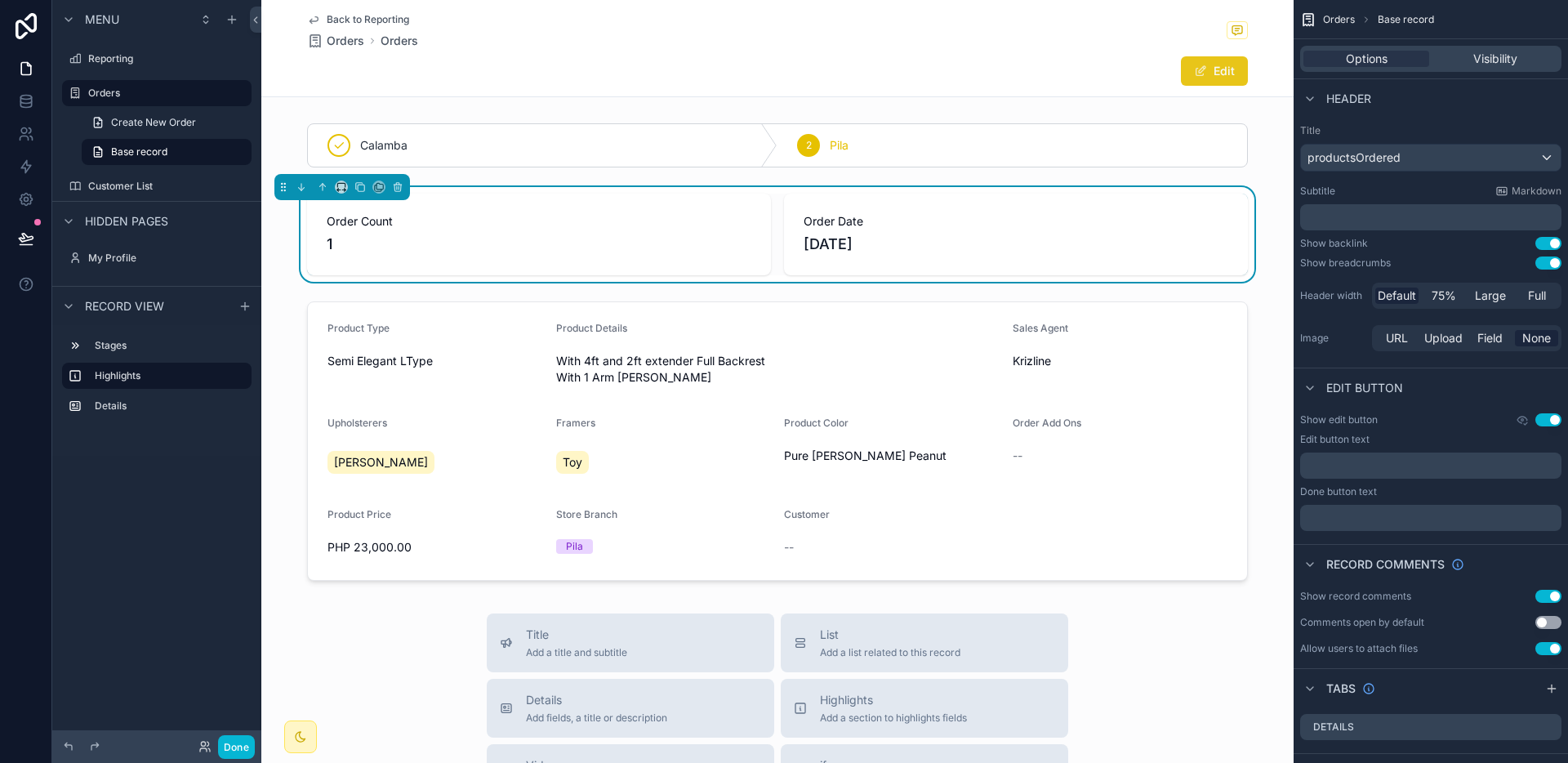
click at [1192, 82] on button "Edit" at bounding box center [1214, 71] width 67 height 30
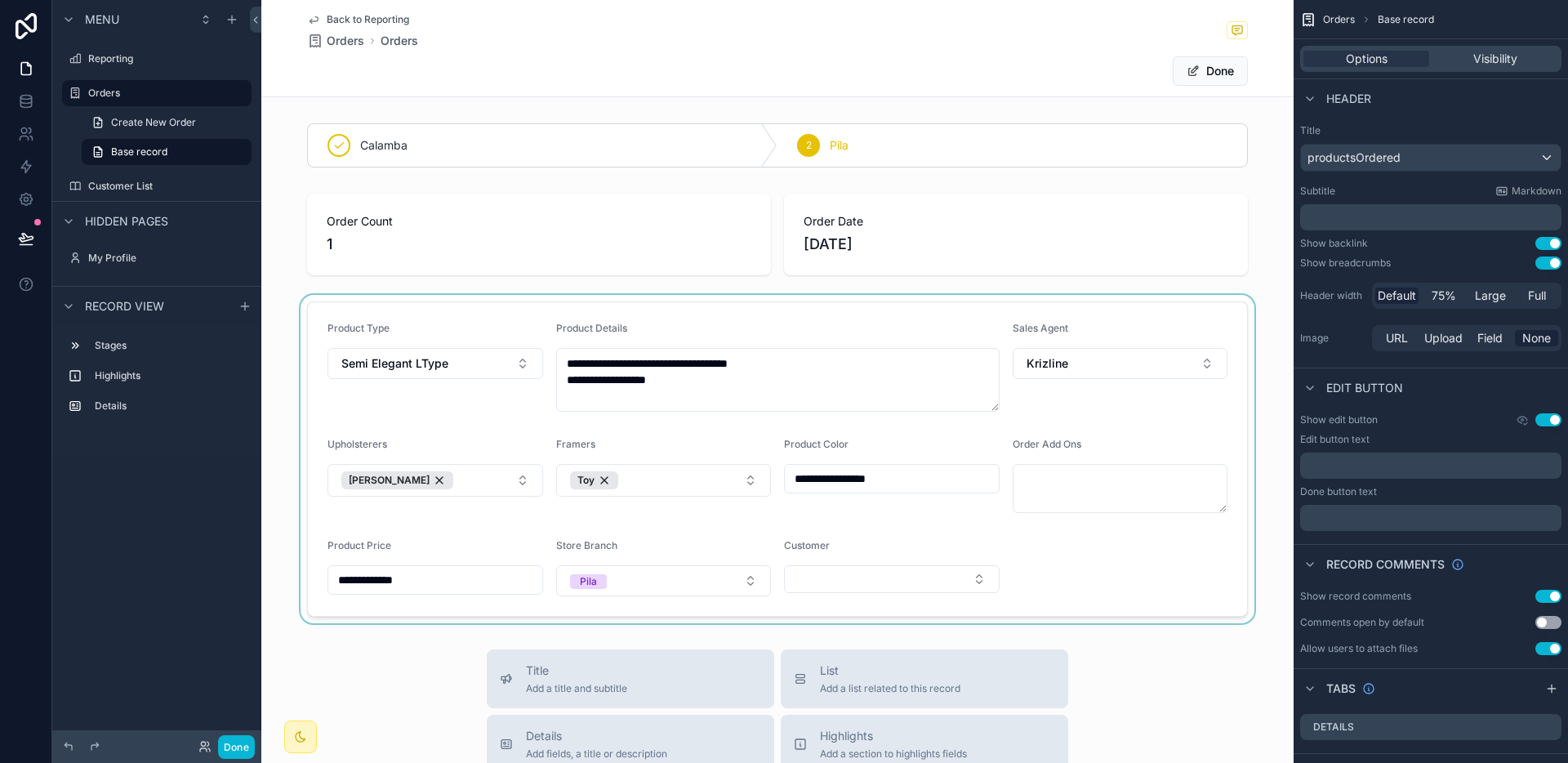
click at [845, 569] on div "scrollable content" at bounding box center [777, 459] width 1033 height 328
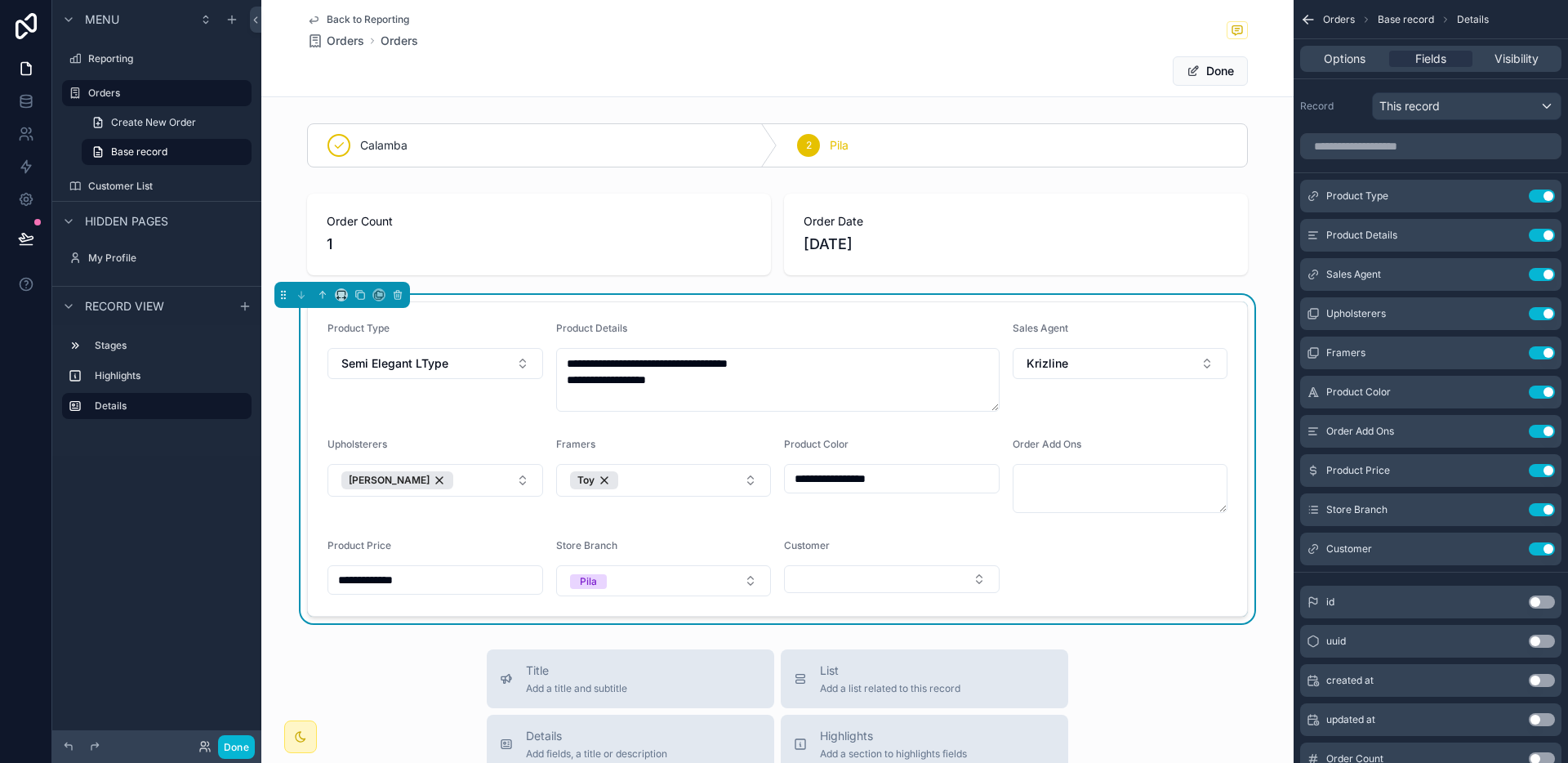
click at [845, 569] on button "Select Button" at bounding box center [891, 579] width 216 height 28
type input "***"
drag, startPoint x: 846, startPoint y: 646, endPoint x: 1056, endPoint y: 599, distance: 215.2
click at [847, 645] on span "[PERSON_NAME]" at bounding box center [836, 643] width 94 height 16
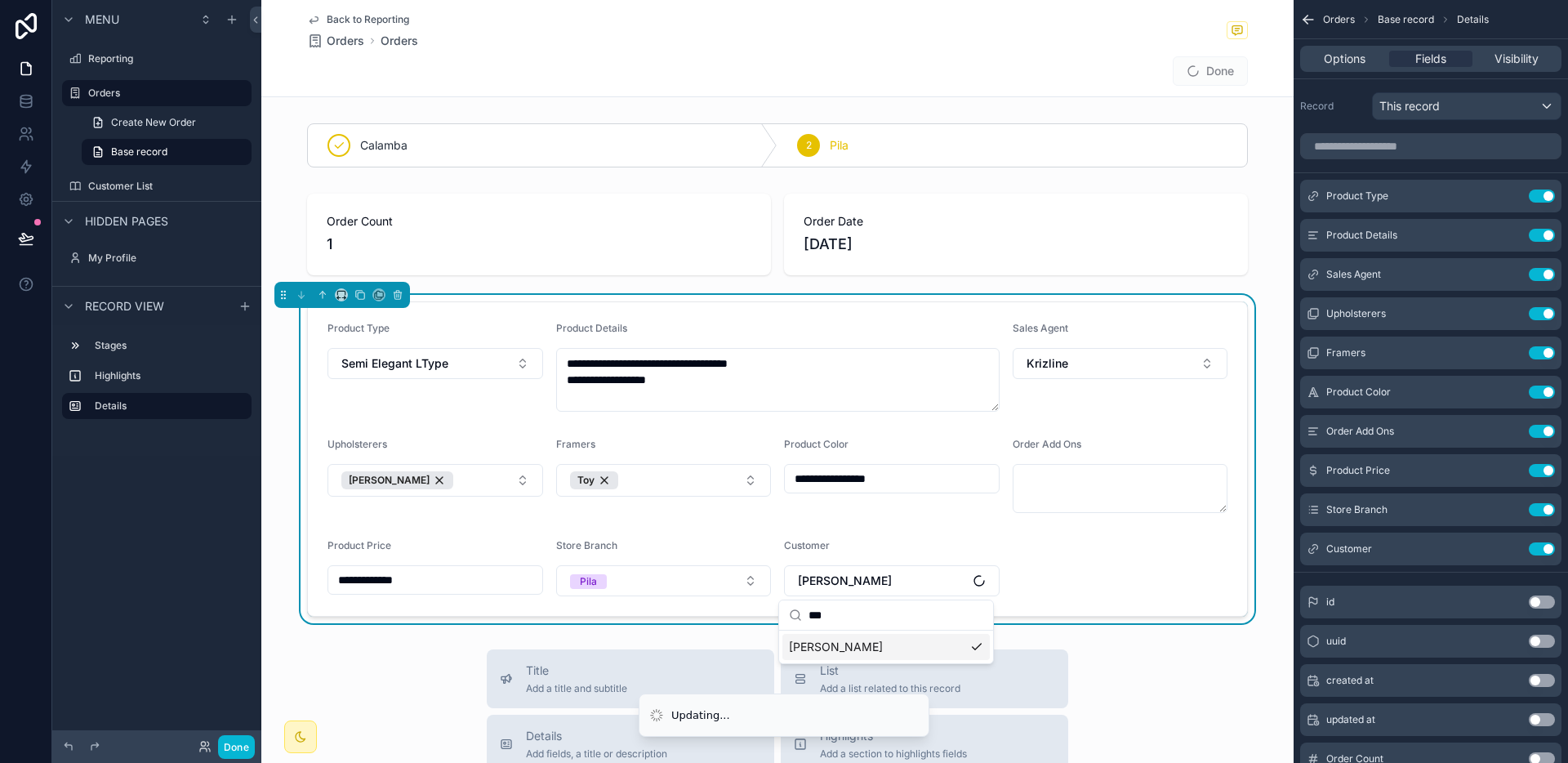
click at [1125, 582] on form "**********" at bounding box center [777, 459] width 939 height 314
click at [1219, 76] on button "Done" at bounding box center [1210, 71] width 75 height 30
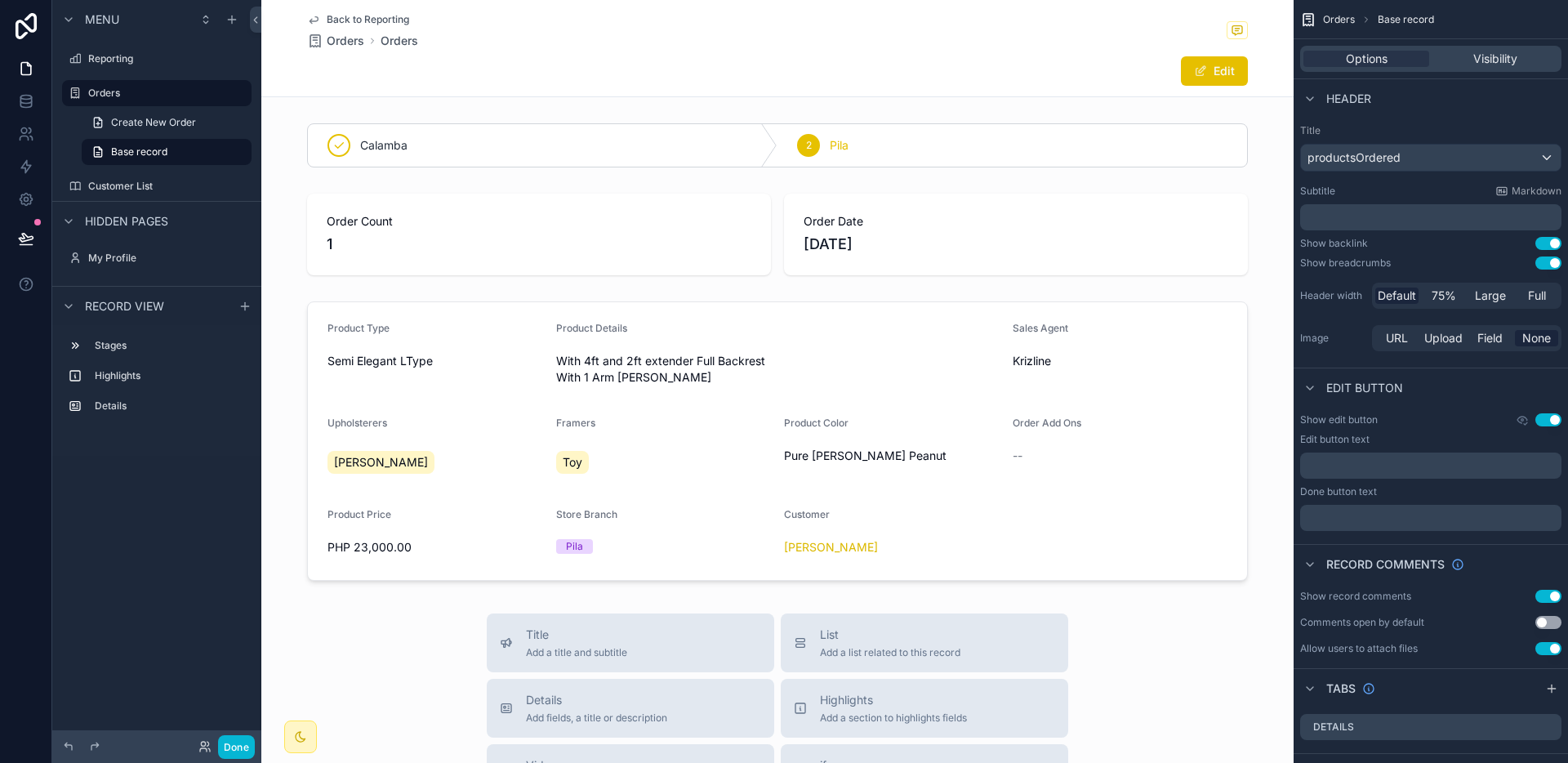
click at [382, 18] on span "Back to Reporting" at bounding box center [368, 20] width 83 height 13
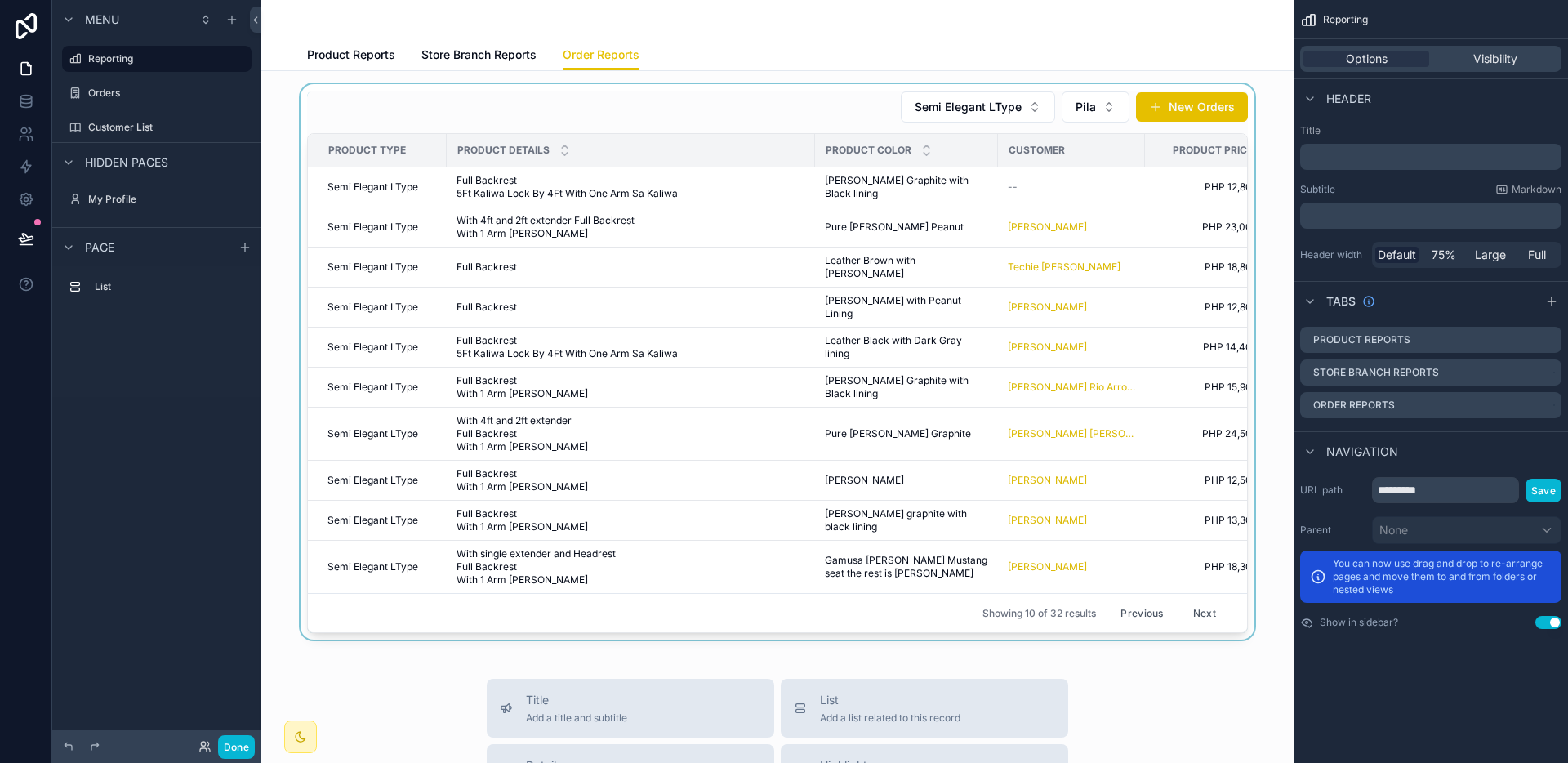
click at [900, 189] on div "scrollable content" at bounding box center [777, 362] width 1006 height 556
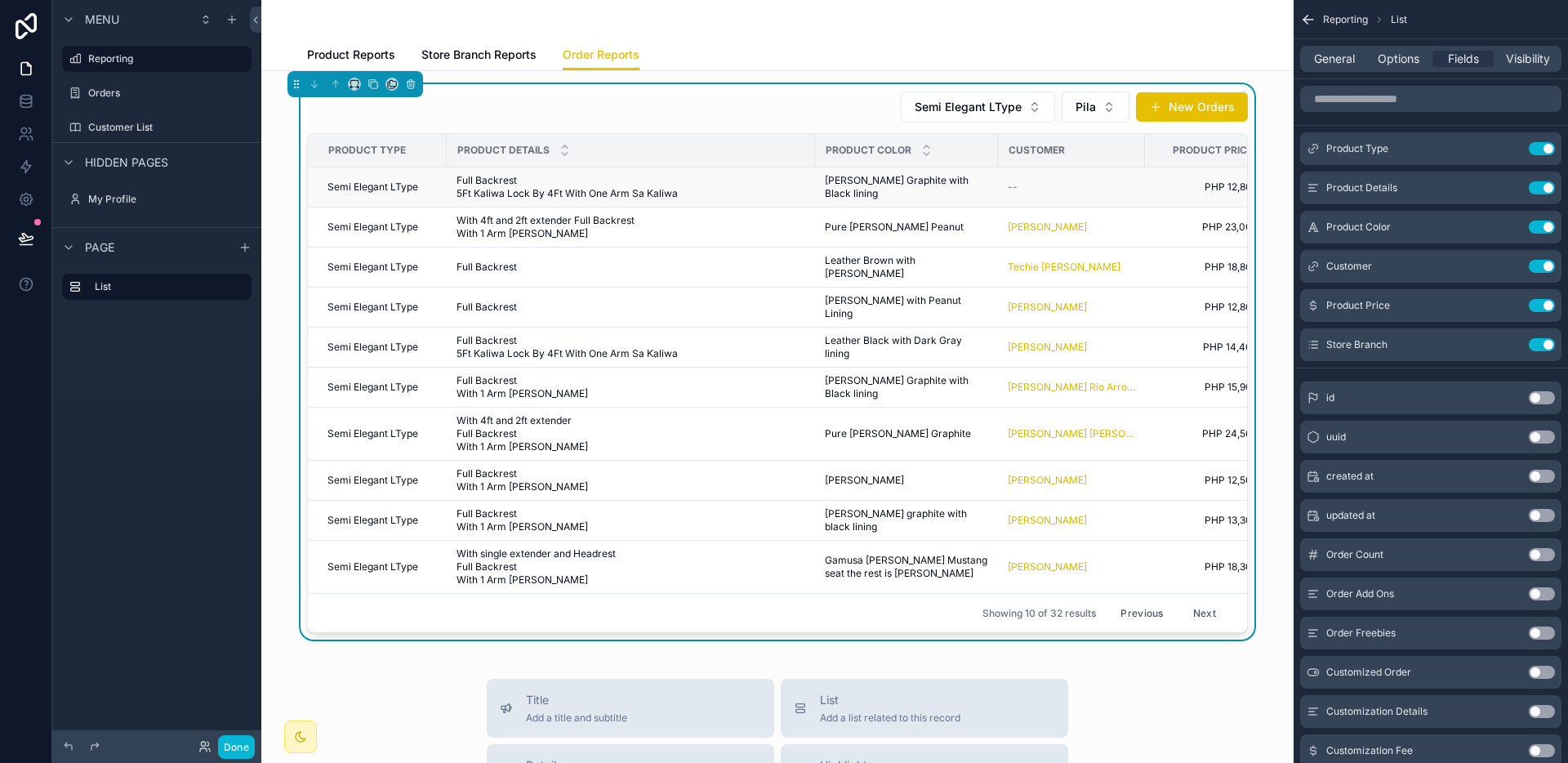
click at [889, 187] on span "[PERSON_NAME] Graphite with Black lining" at bounding box center [906, 186] width 163 height 26
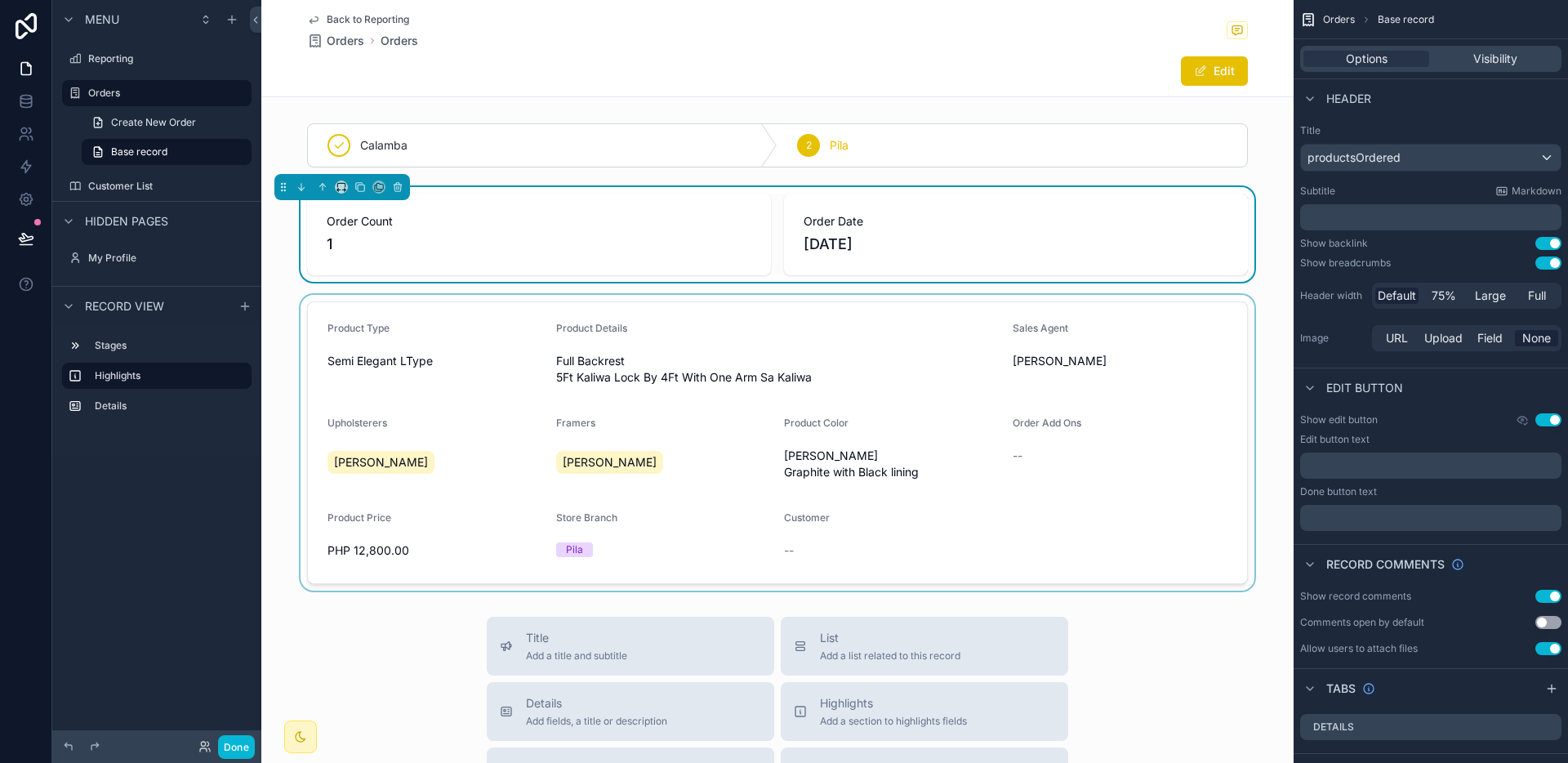
click at [1030, 505] on div "scrollable content" at bounding box center [777, 442] width 1033 height 296
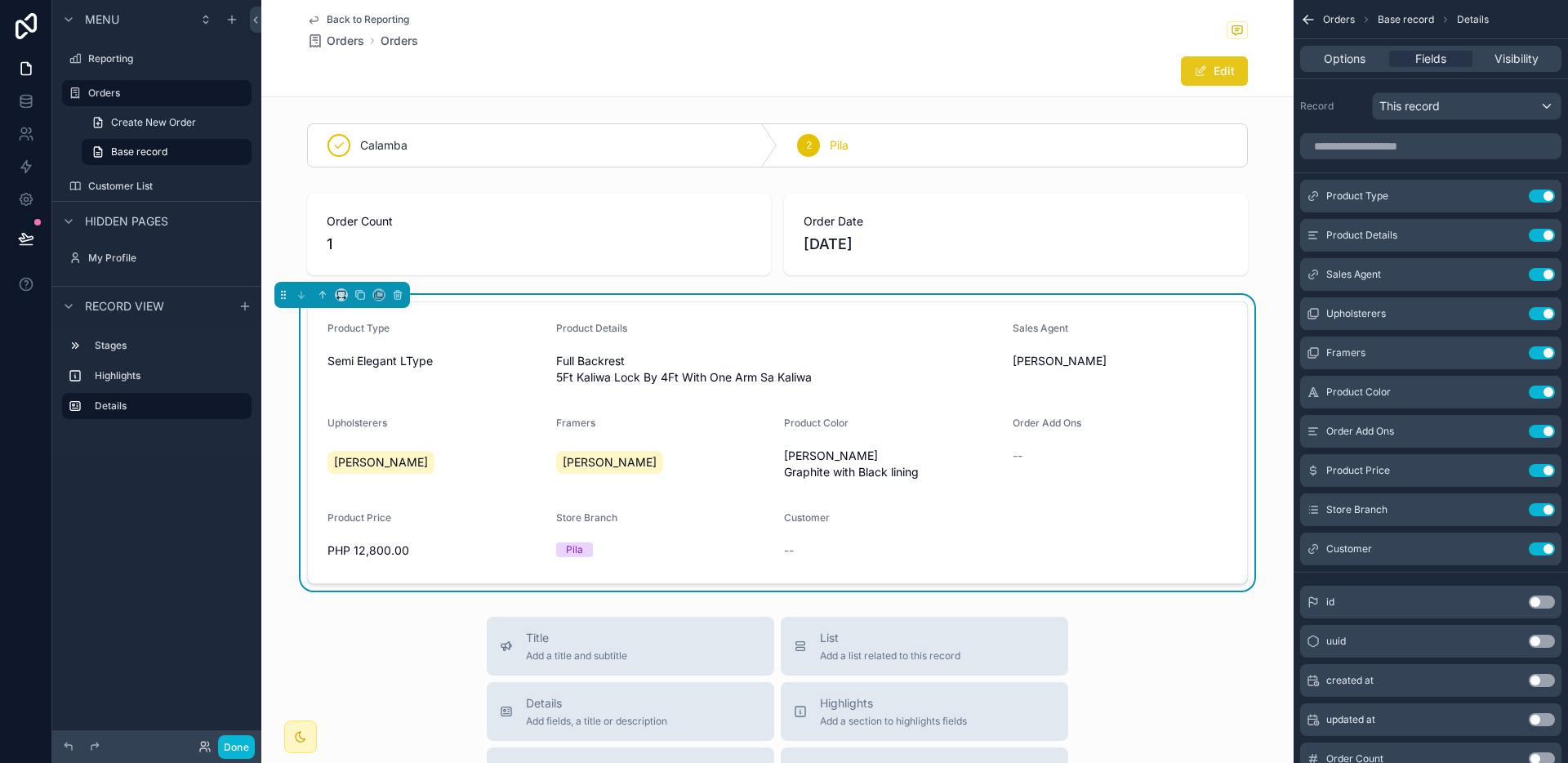
click at [1213, 80] on button "Edit" at bounding box center [1214, 71] width 67 height 30
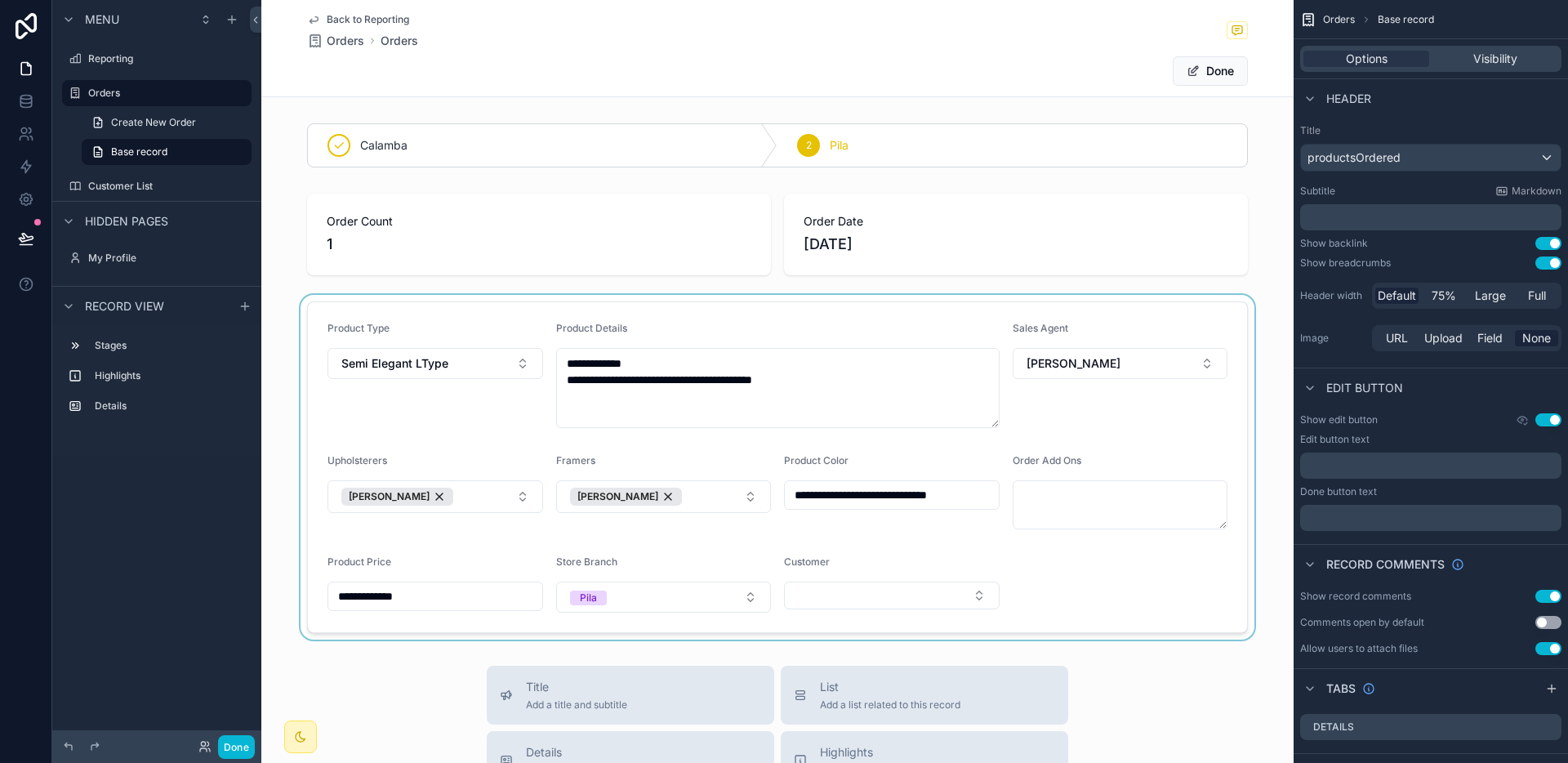
click at [935, 598] on div "scrollable content" at bounding box center [777, 466] width 1033 height 345
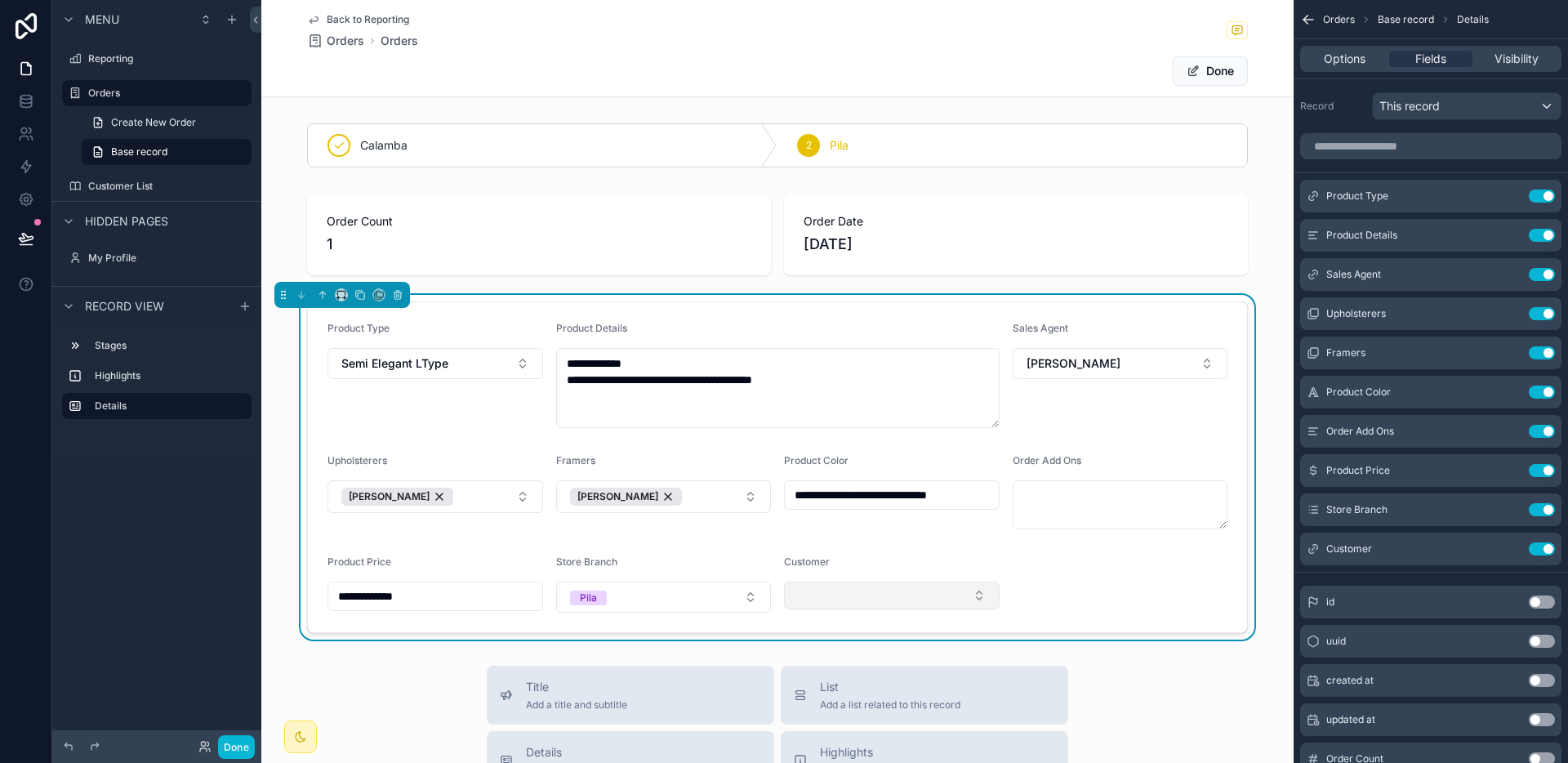
click at [933, 598] on button "Select Button" at bounding box center [891, 595] width 216 height 28
type input "****"
click at [1197, 82] on button "Done" at bounding box center [1210, 71] width 75 height 30
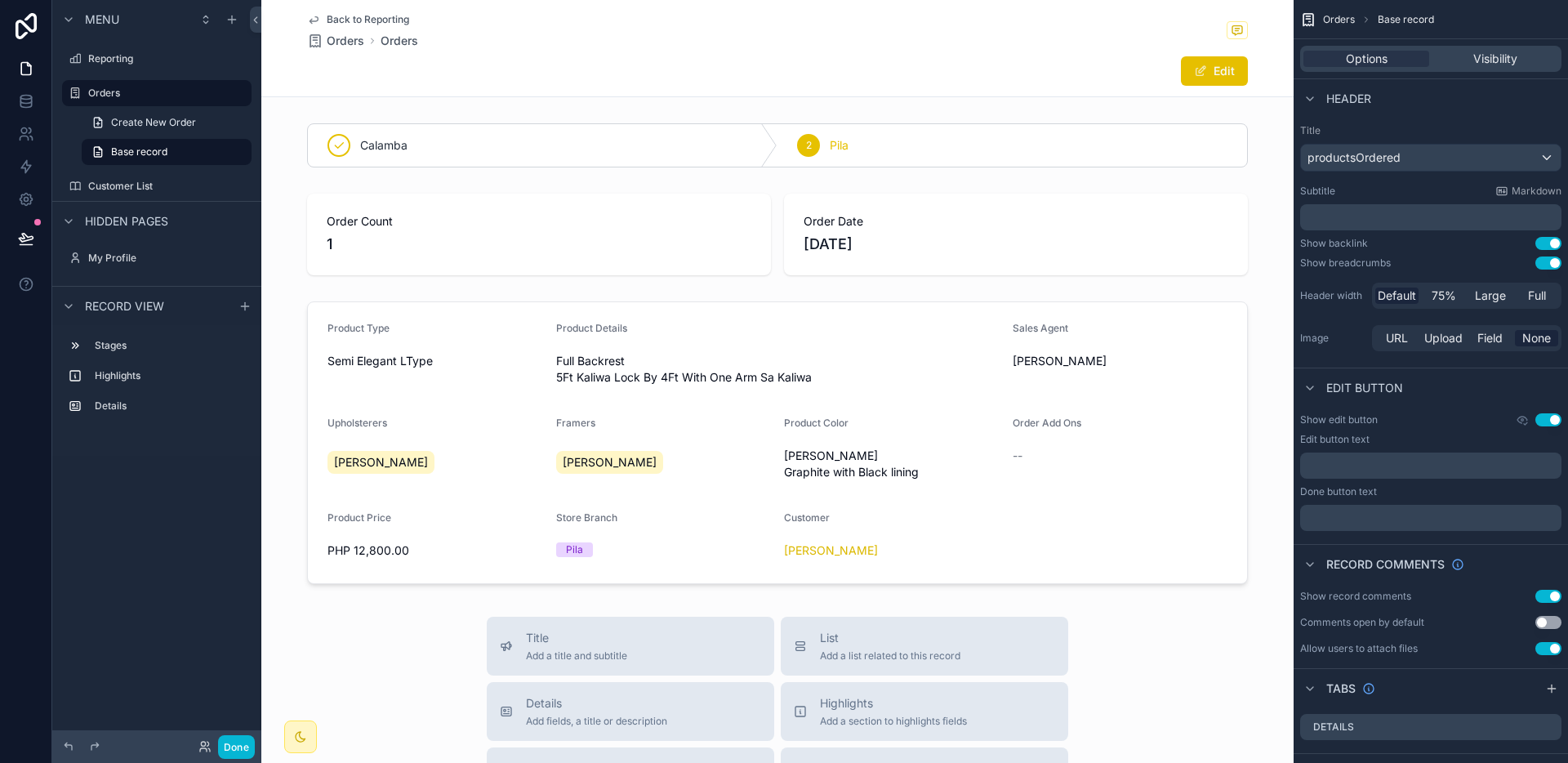
click at [386, 16] on span "Back to Reporting" at bounding box center [368, 20] width 83 height 13
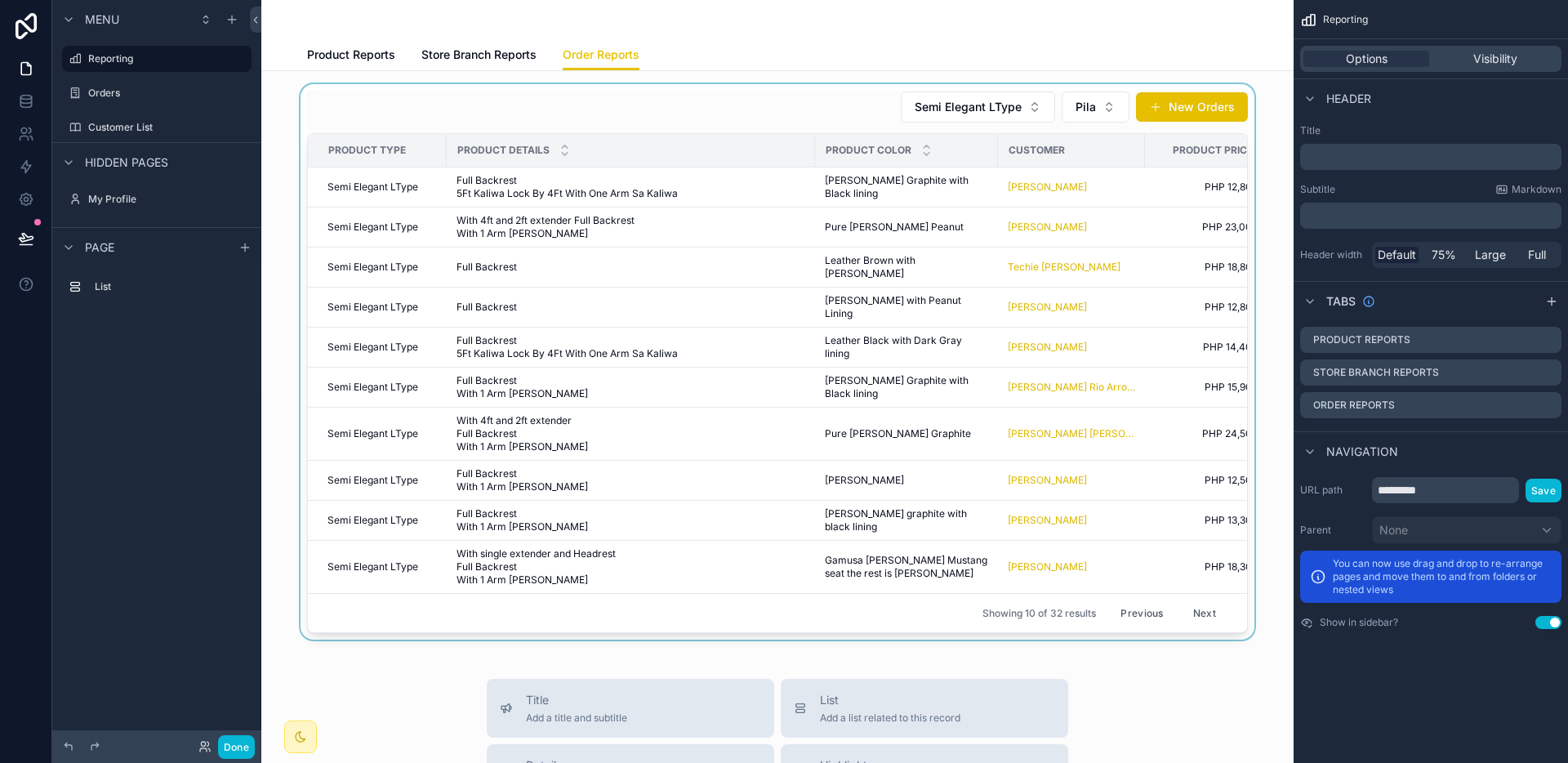
click at [1128, 600] on button "Previous" at bounding box center [1142, 612] width 65 height 25
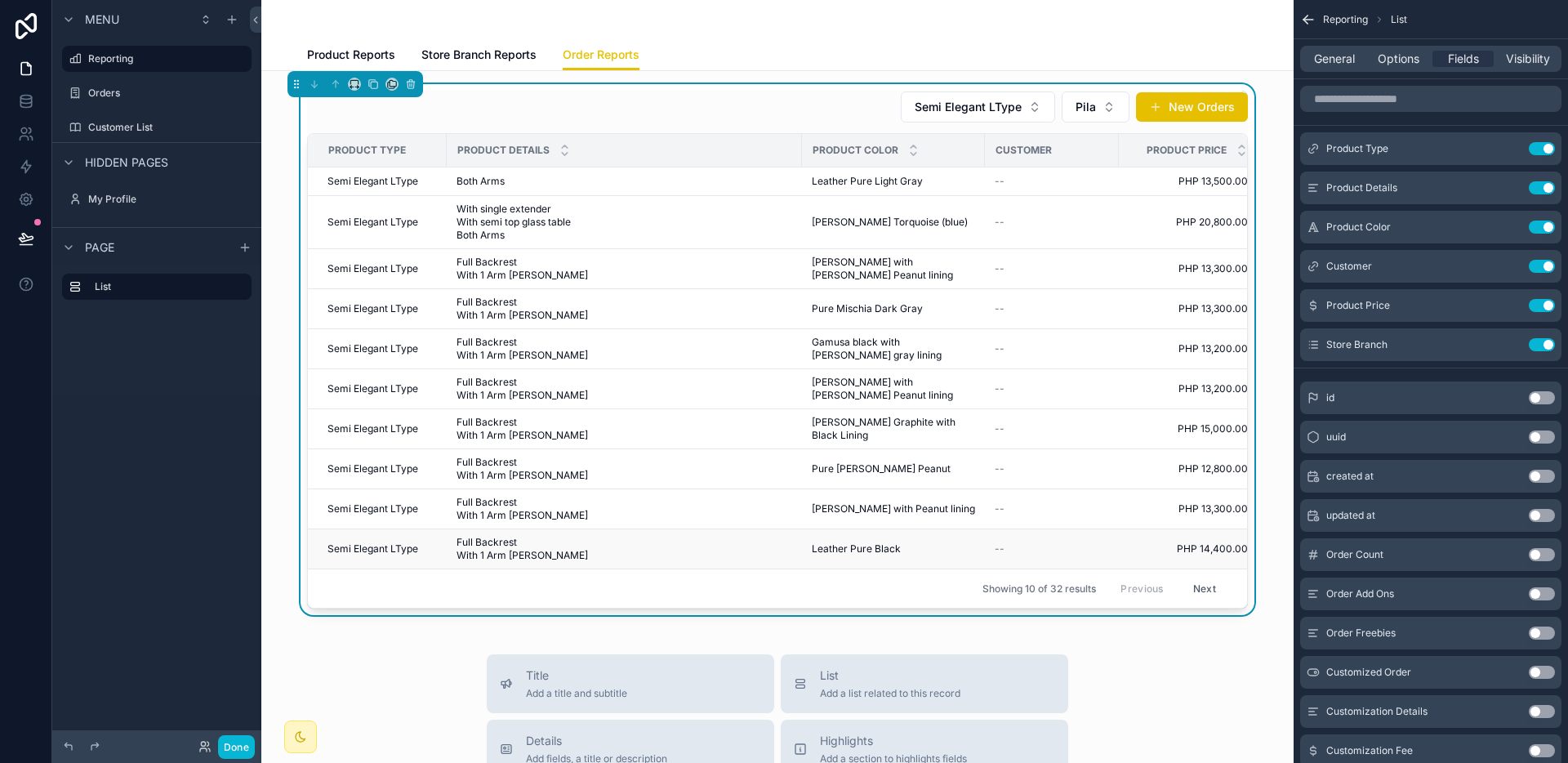
click at [895, 550] on span "Leather Pure Black" at bounding box center [856, 549] width 89 height 13
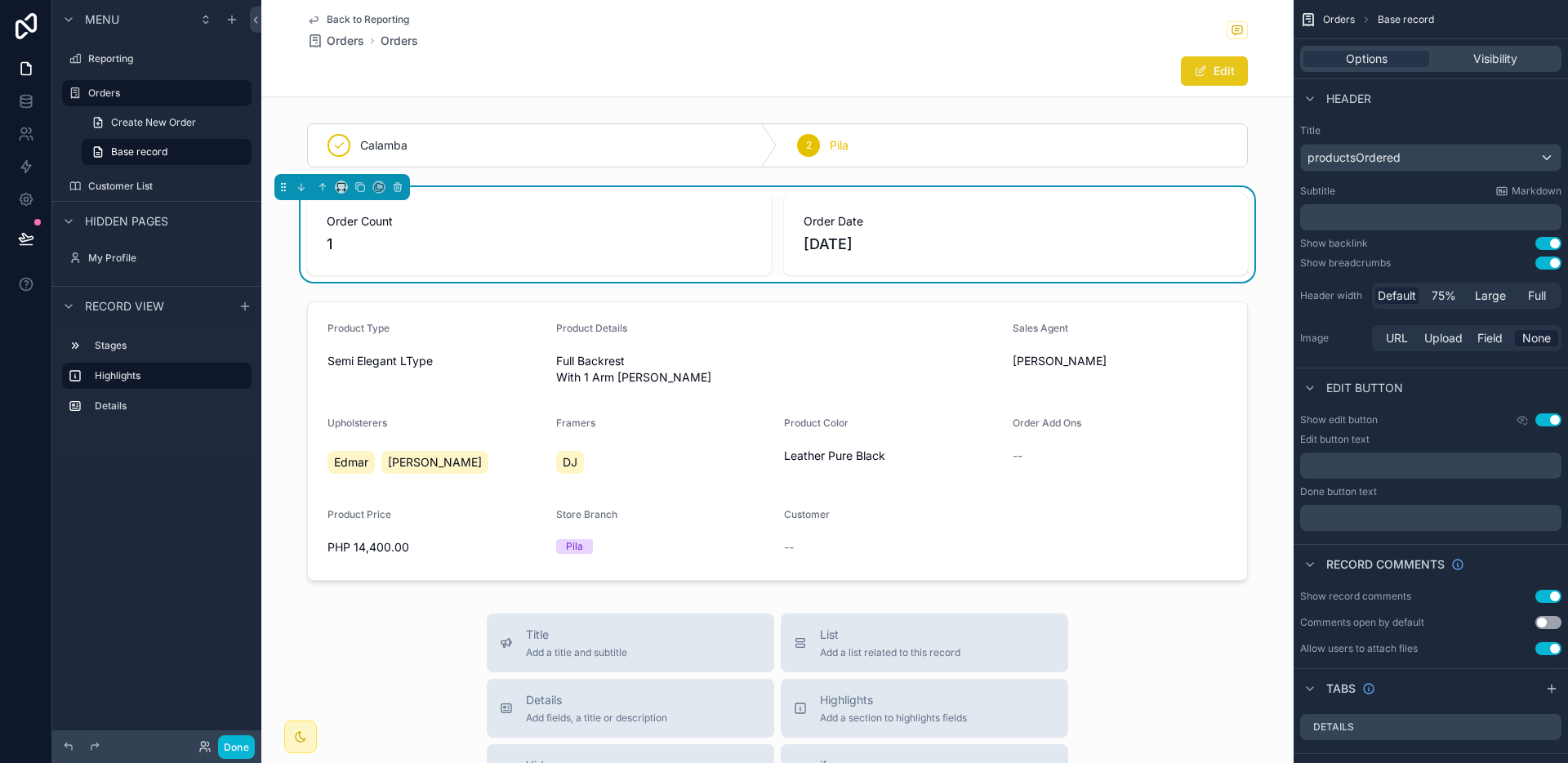
click at [1210, 76] on button "Edit" at bounding box center [1214, 71] width 67 height 30
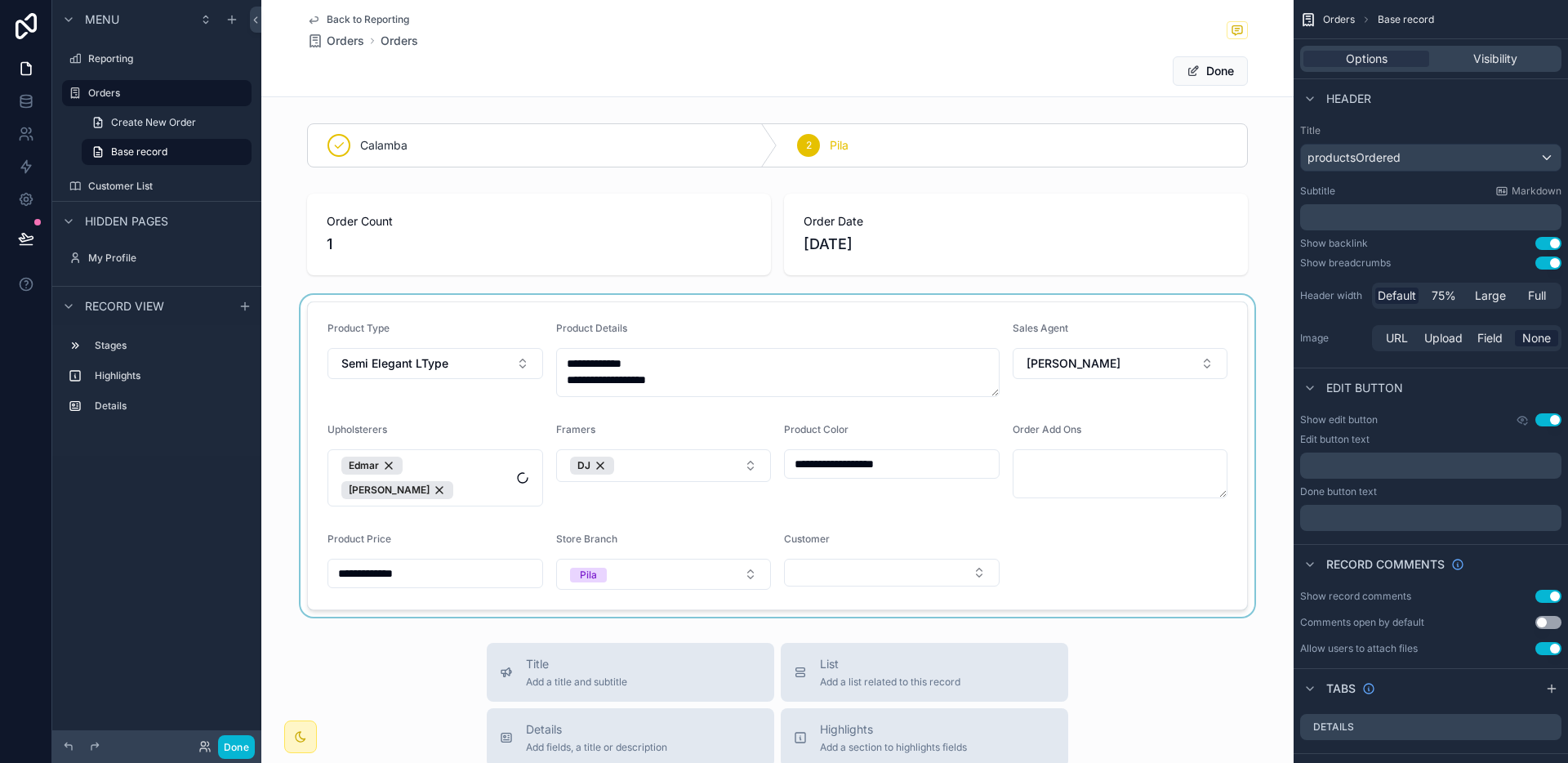
click at [841, 561] on div "scrollable content" at bounding box center [777, 455] width 1033 height 322
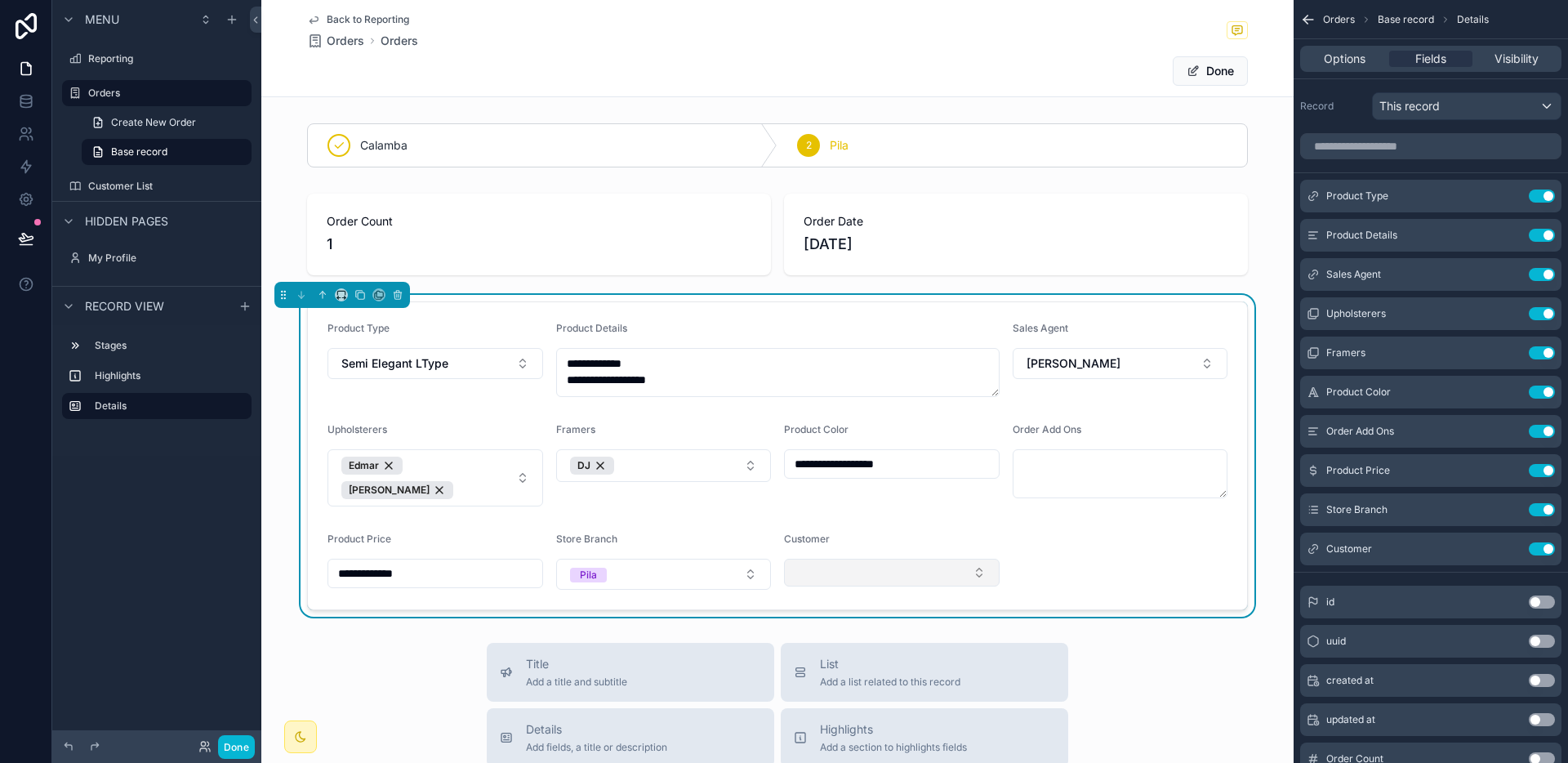
click at [841, 562] on button "Select Button" at bounding box center [891, 572] width 216 height 28
type input "*******"
click at [846, 628] on span "[PERSON_NAME]" at bounding box center [836, 629] width 94 height 16
click at [1178, 532] on form "**********" at bounding box center [777, 456] width 939 height 307
click at [1218, 82] on button "Done" at bounding box center [1210, 71] width 75 height 30
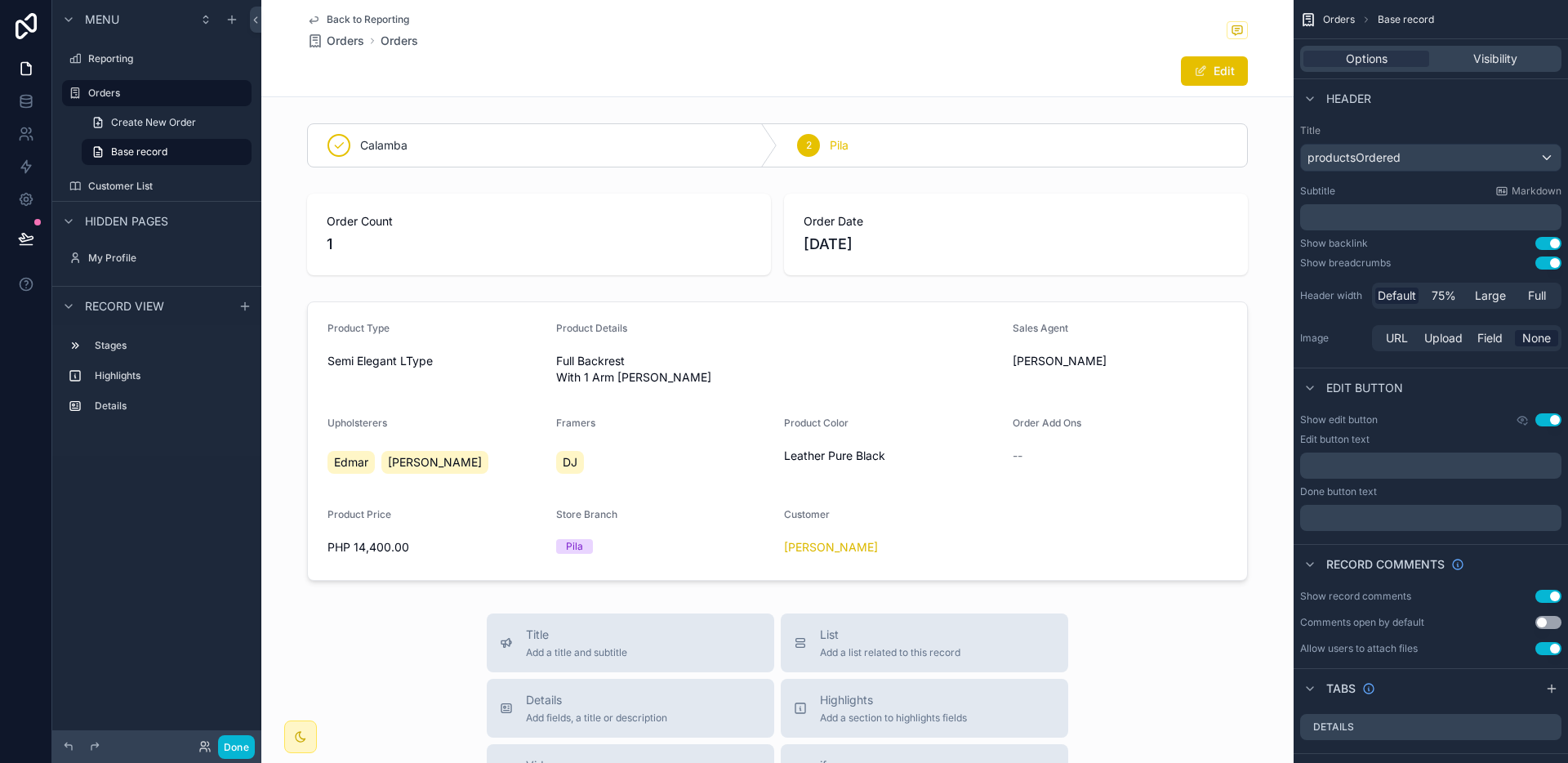
click at [394, 20] on span "Back to Reporting" at bounding box center [368, 20] width 83 height 13
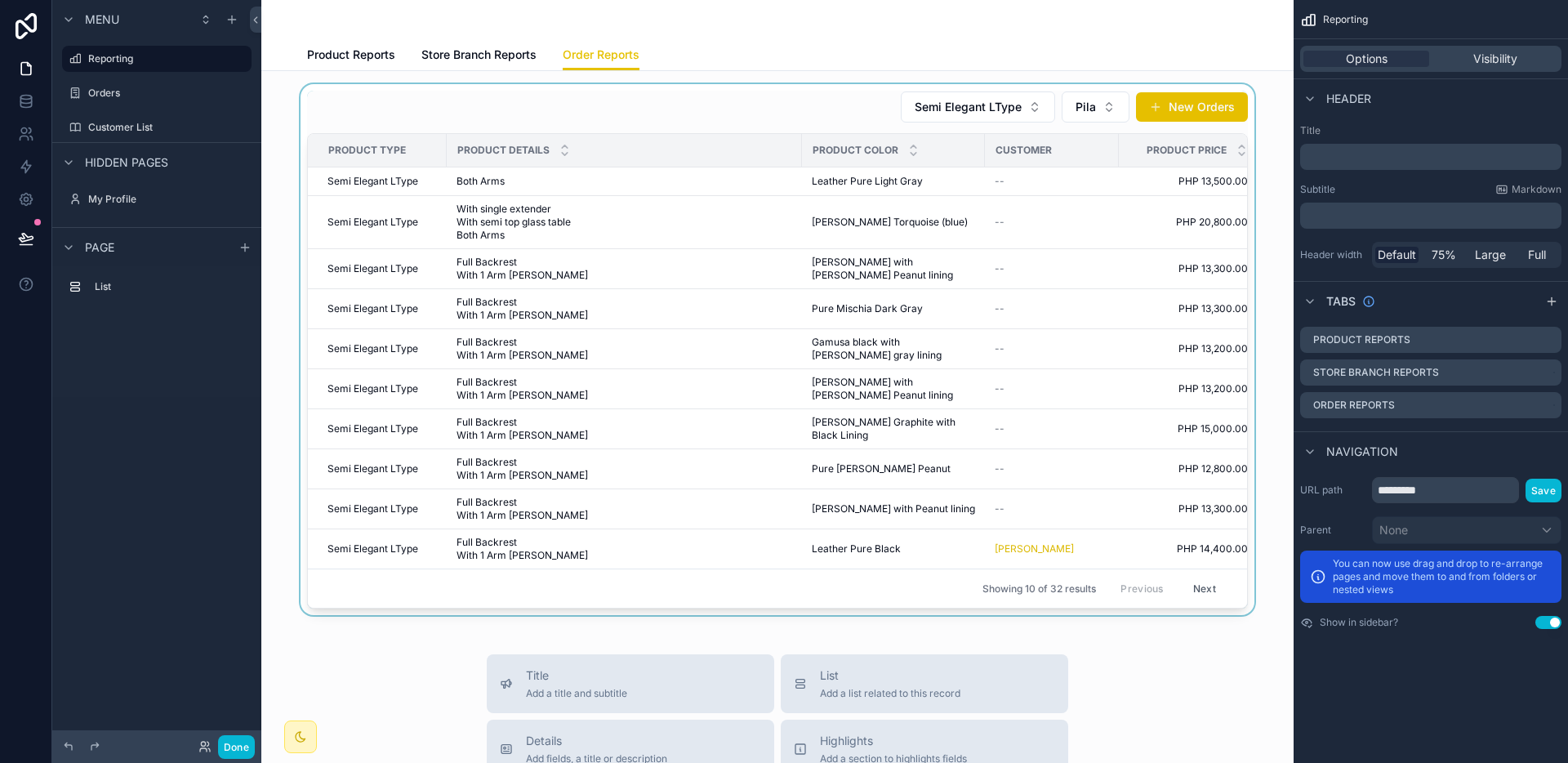
click at [929, 506] on div "scrollable content" at bounding box center [777, 349] width 1006 height 531
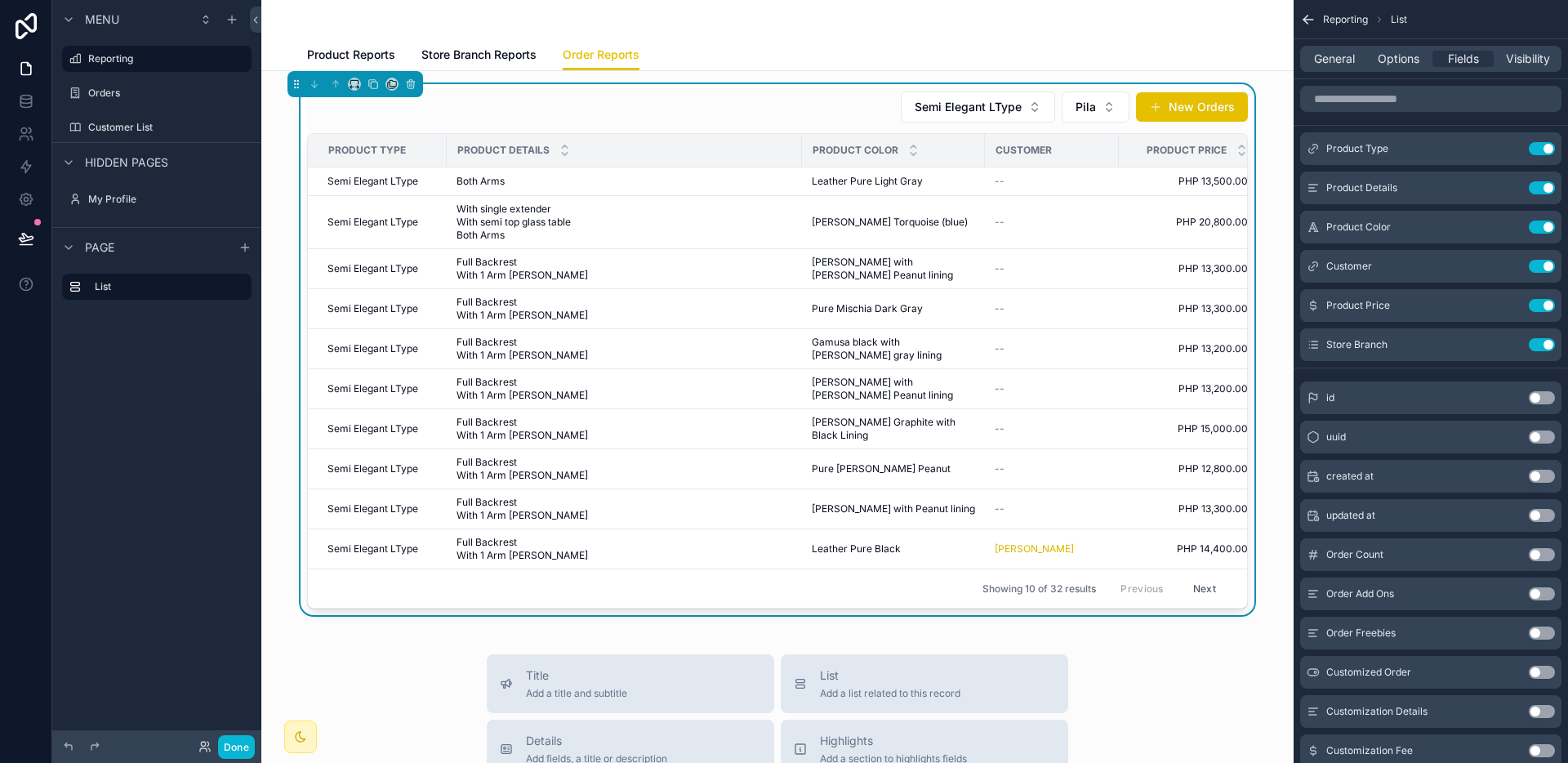
click at [911, 508] on span "[PERSON_NAME] with Peanut lining" at bounding box center [893, 509] width 163 height 13
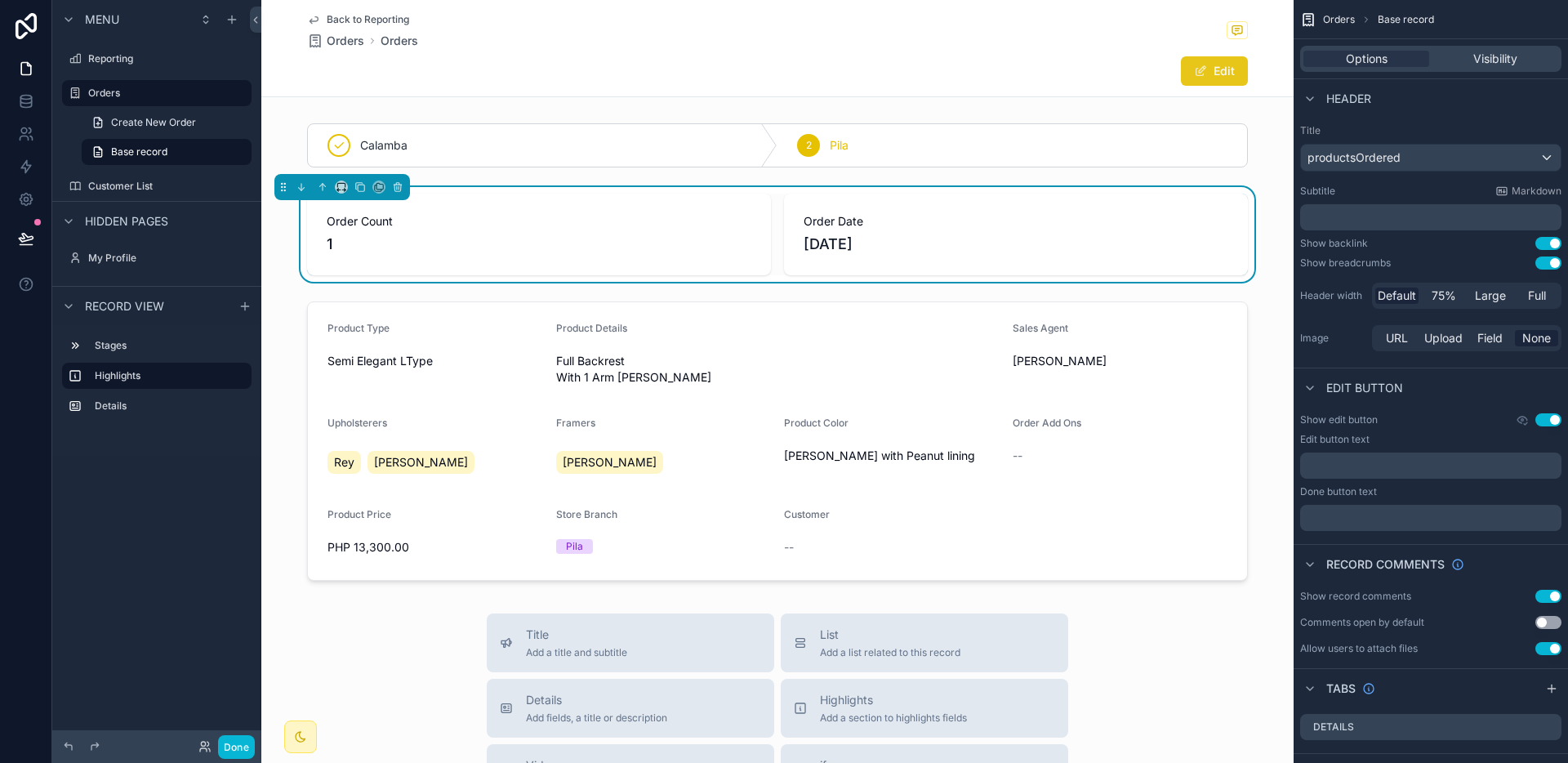
click at [1201, 84] on button "Edit" at bounding box center [1214, 71] width 67 height 30
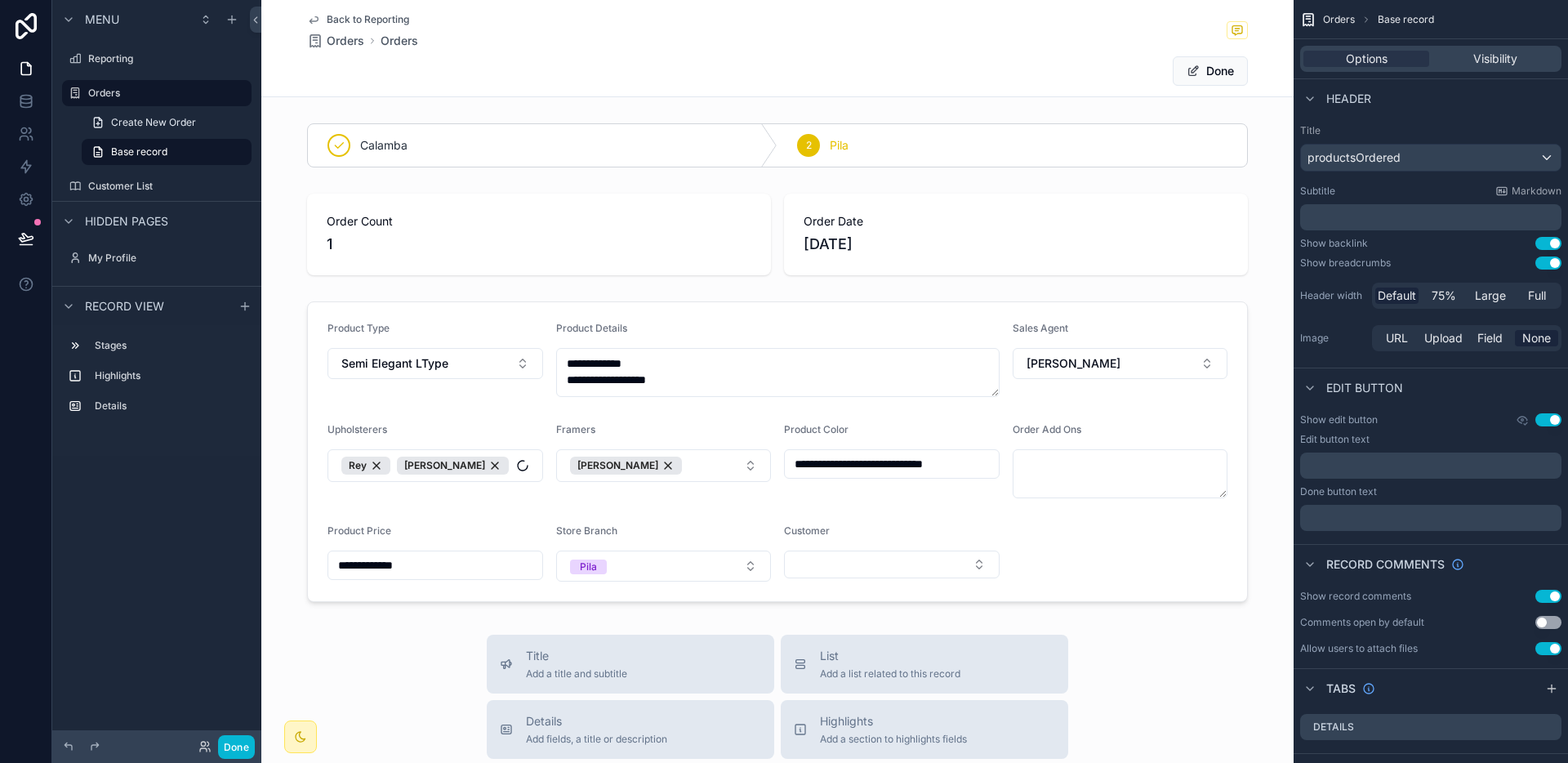
click at [1206, 78] on button "Done" at bounding box center [1210, 71] width 75 height 30
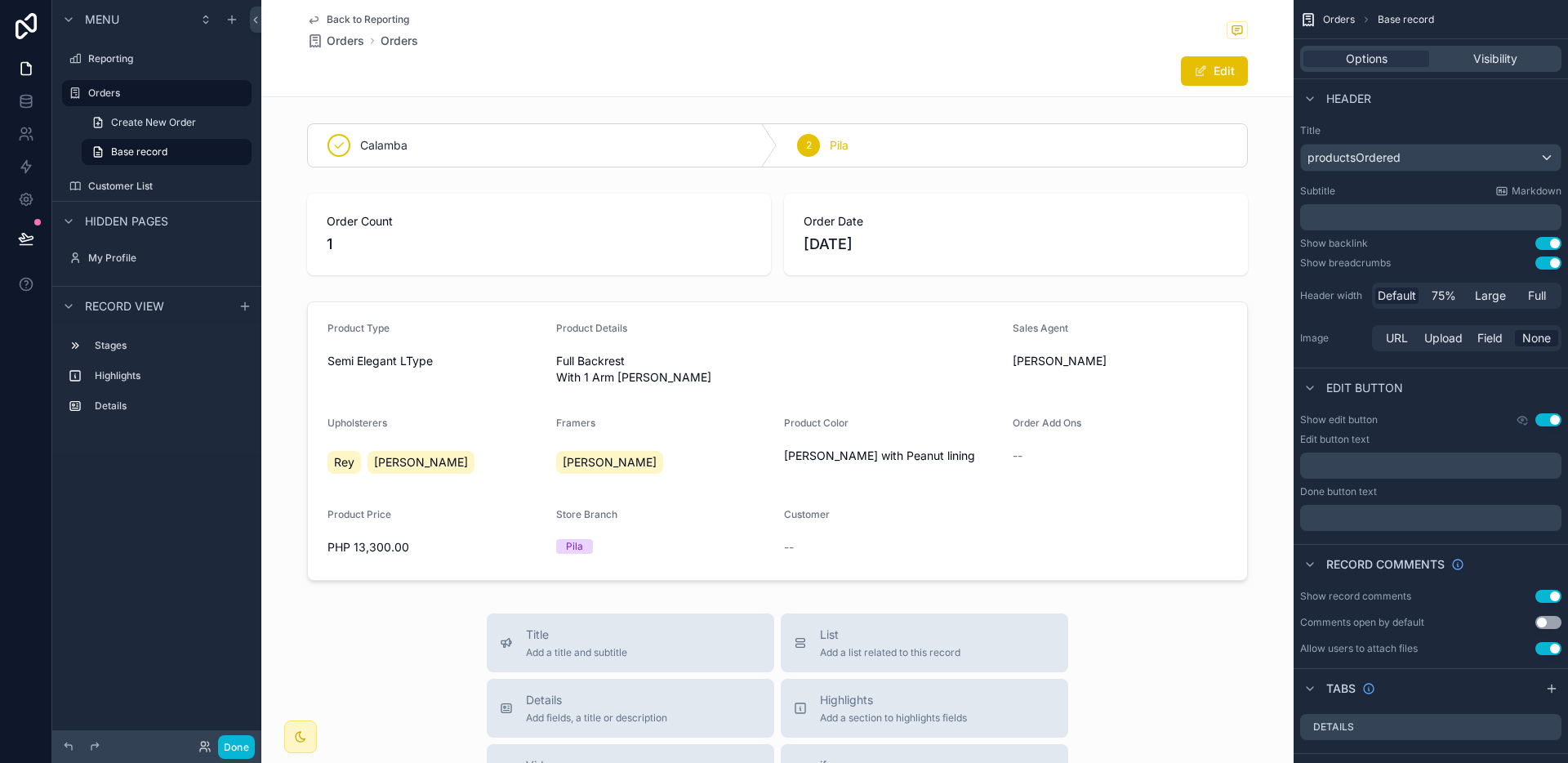
click at [1206, 78] on button "Edit" at bounding box center [1214, 71] width 67 height 30
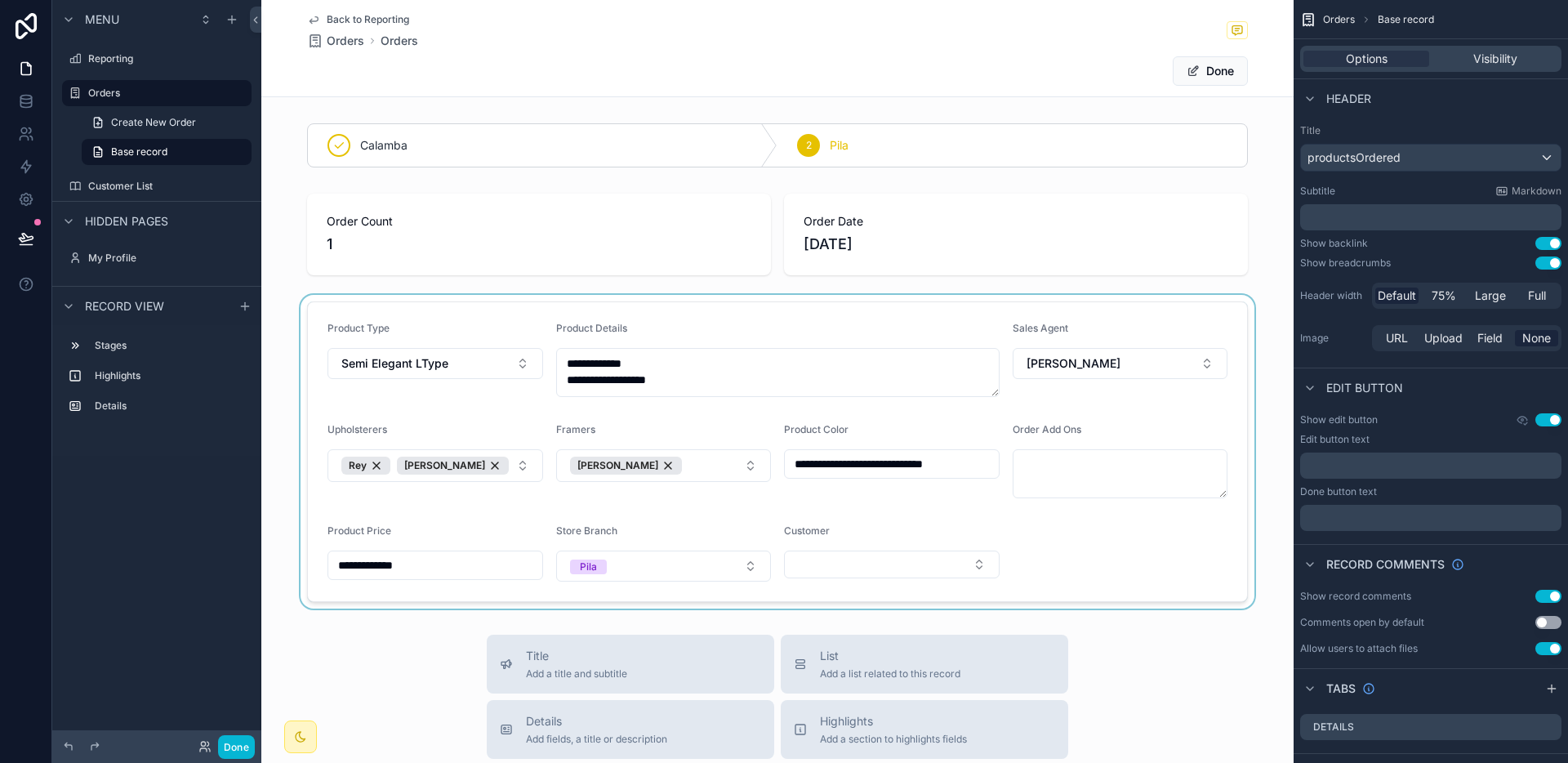
click at [935, 582] on div "scrollable content" at bounding box center [777, 451] width 1033 height 314
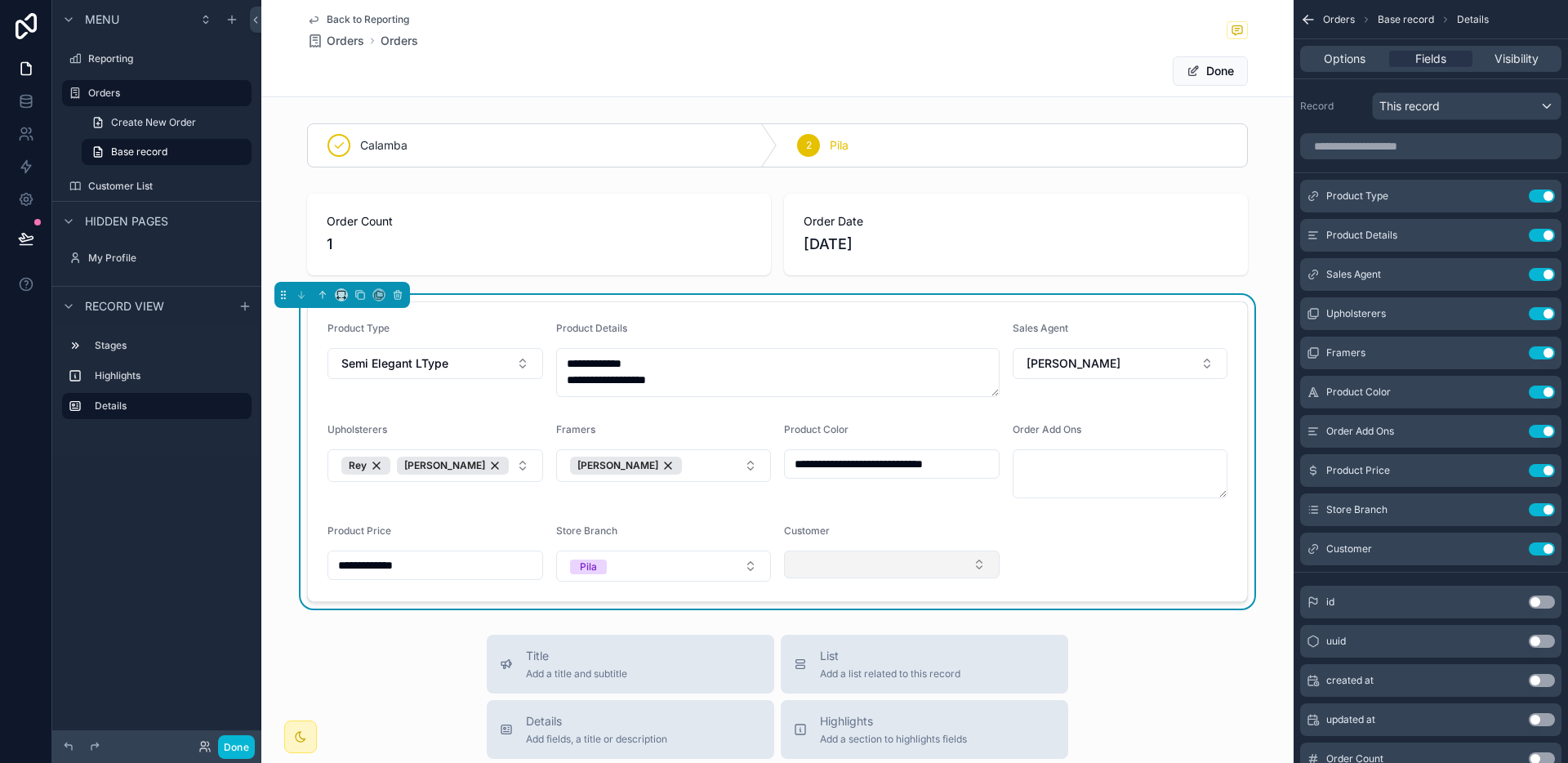
click at [929, 573] on button "Select Button" at bounding box center [891, 564] width 216 height 28
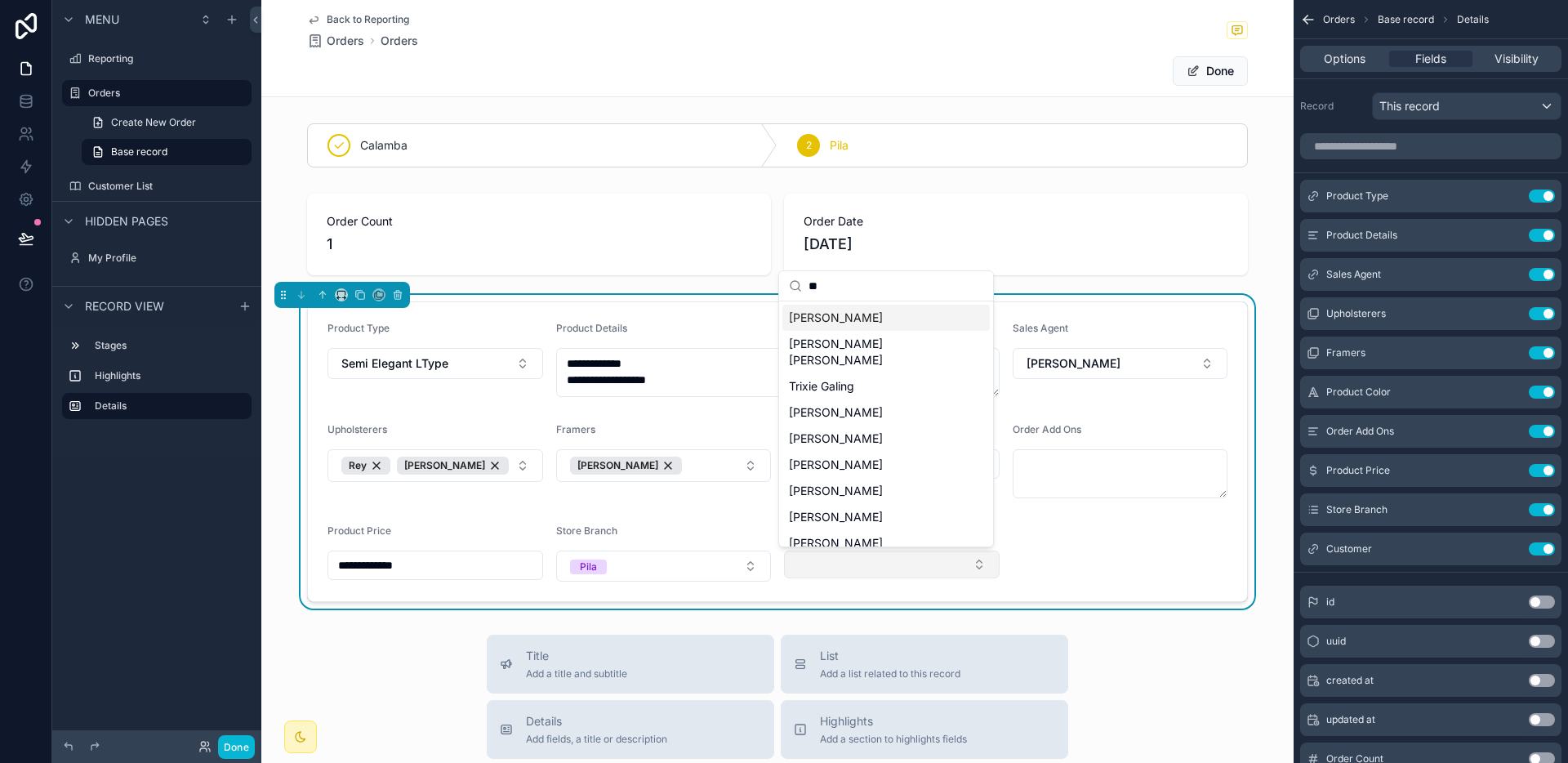
type input "***"
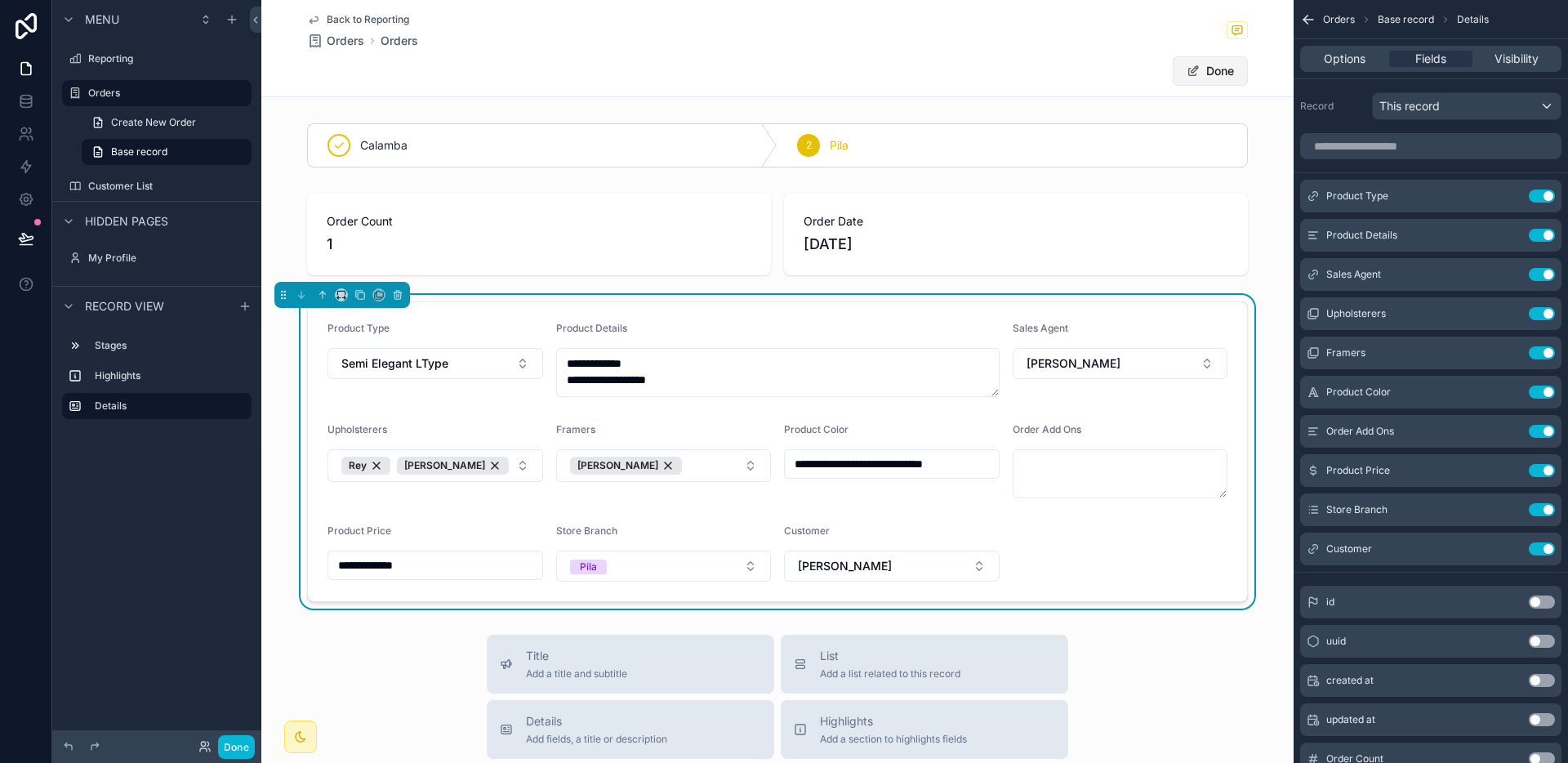
click at [1197, 76] on button "Done" at bounding box center [1210, 71] width 75 height 30
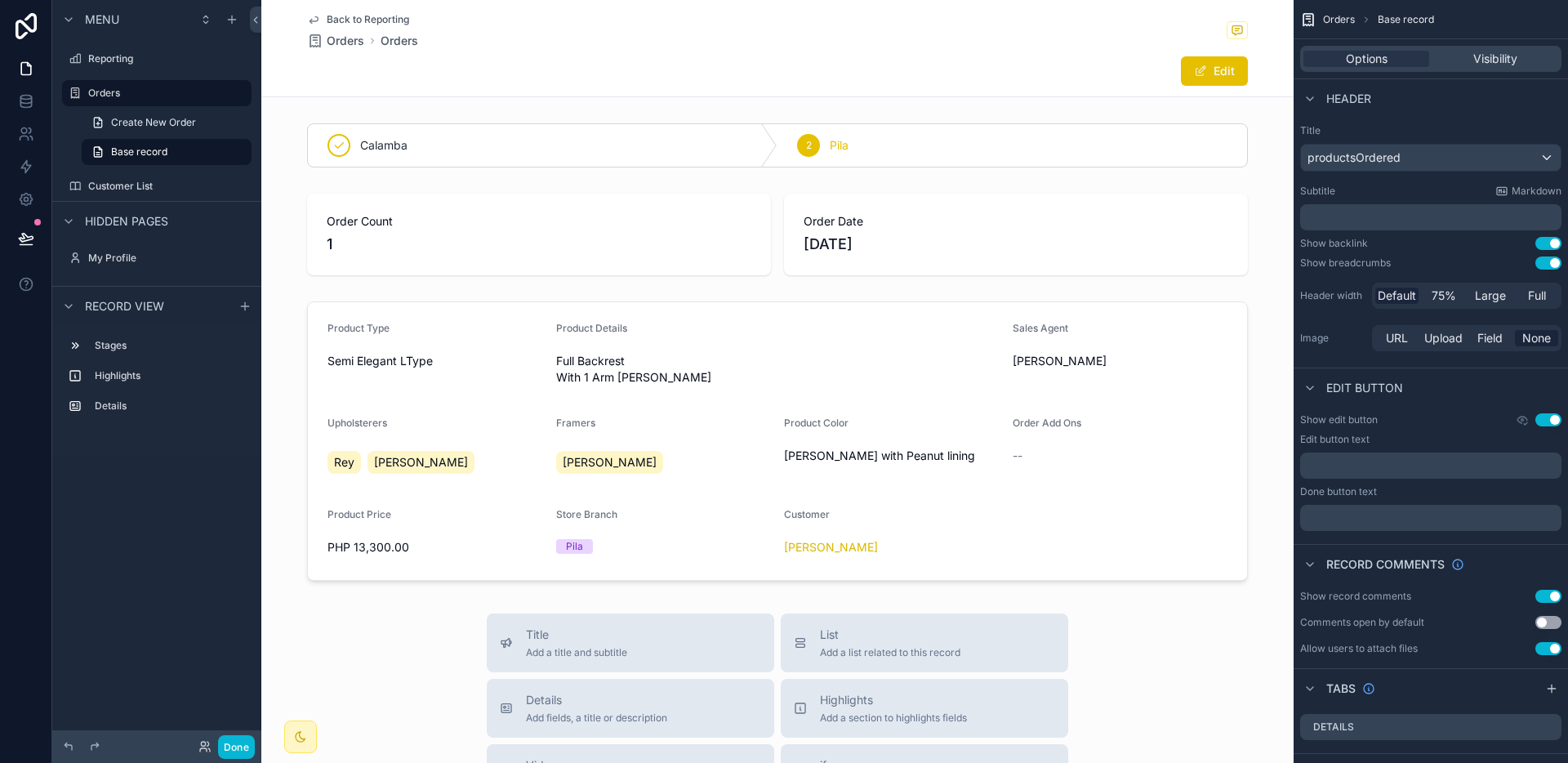
click at [384, 19] on span "Back to Reporting" at bounding box center [368, 20] width 83 height 13
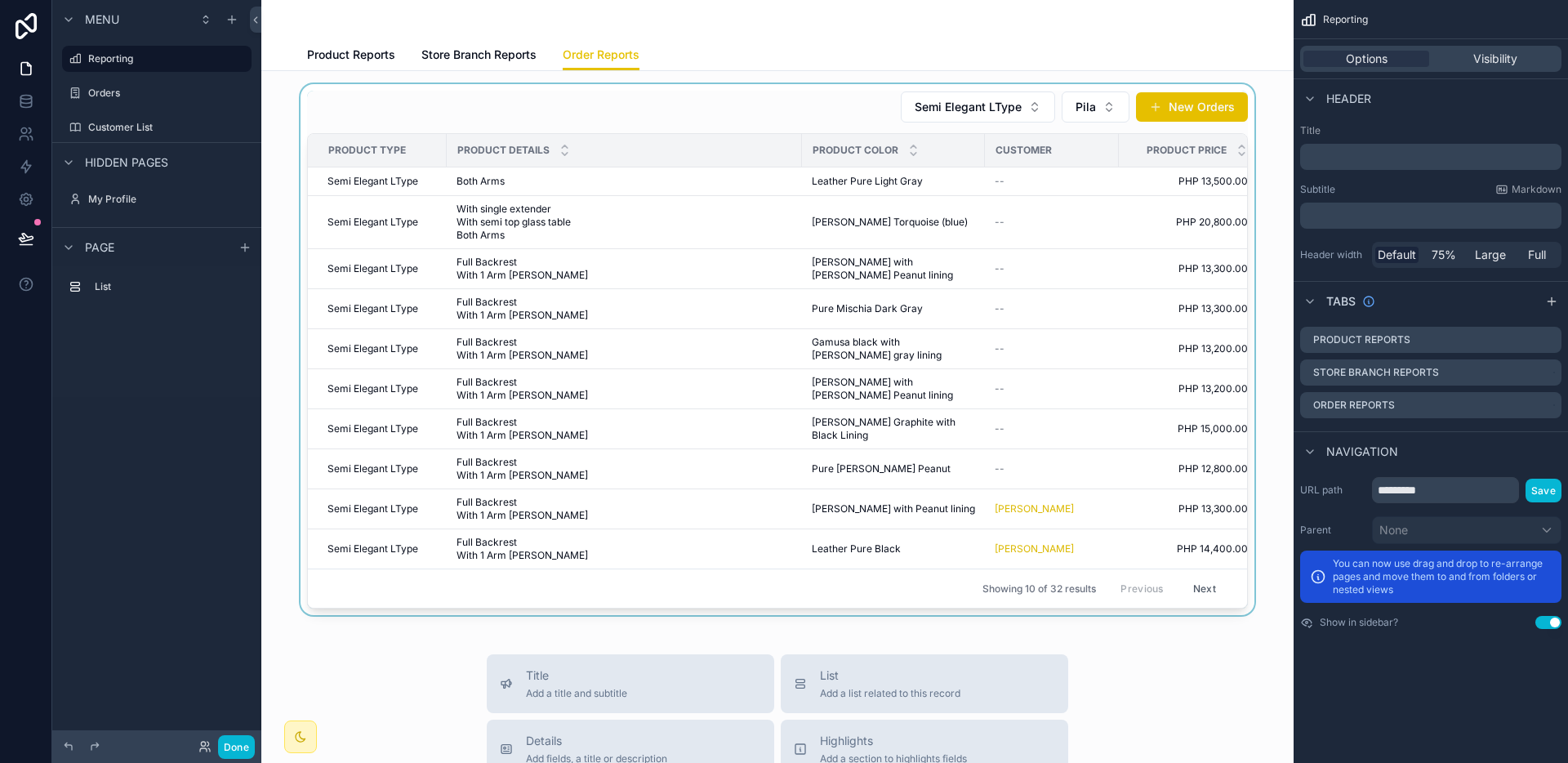
click at [983, 470] on div "scrollable content" at bounding box center [777, 349] width 1006 height 531
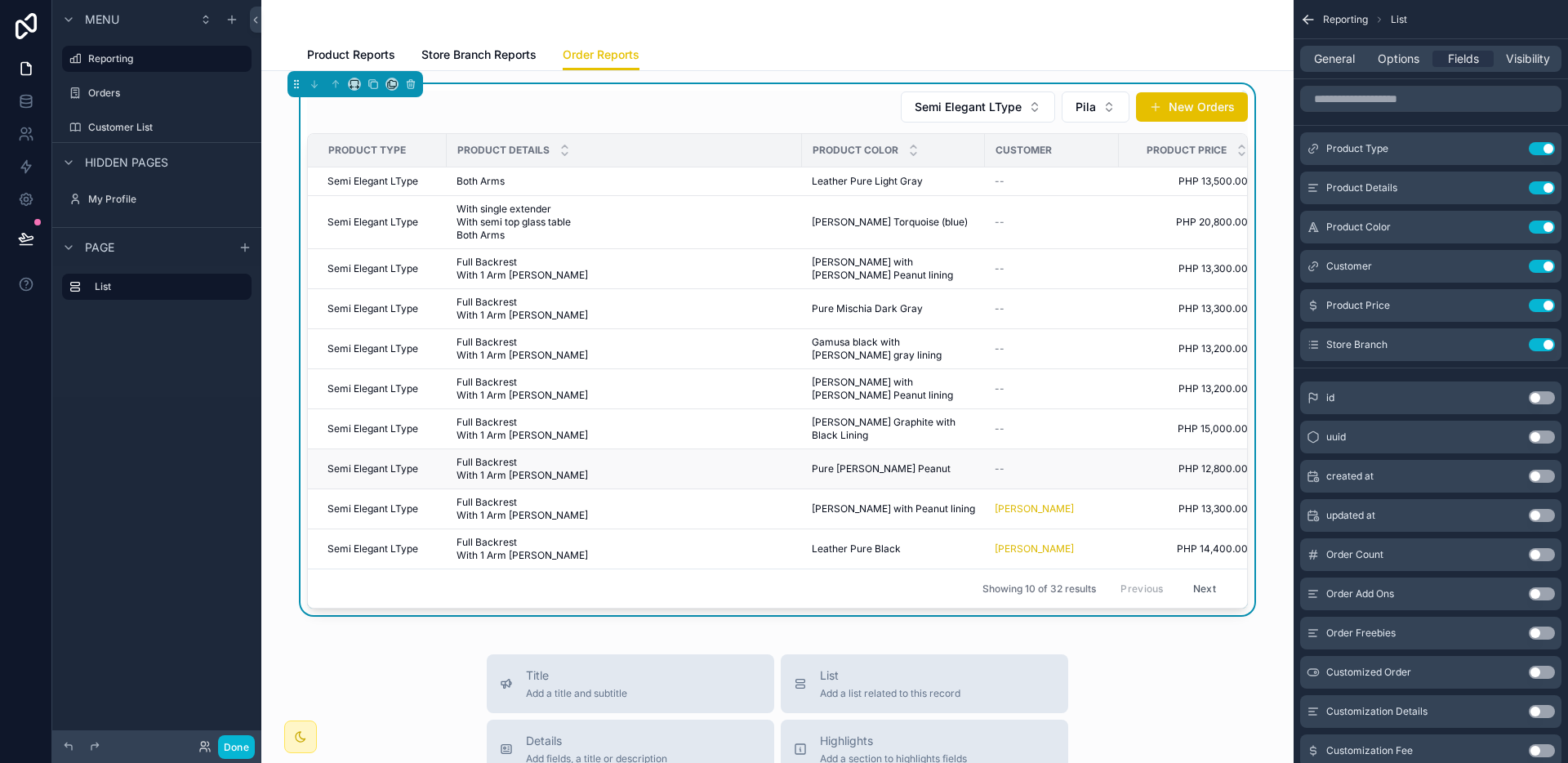
click at [901, 469] on div "Pure [PERSON_NAME] Peanut Pure [PERSON_NAME] Peanut" at bounding box center [893, 469] width 163 height 13
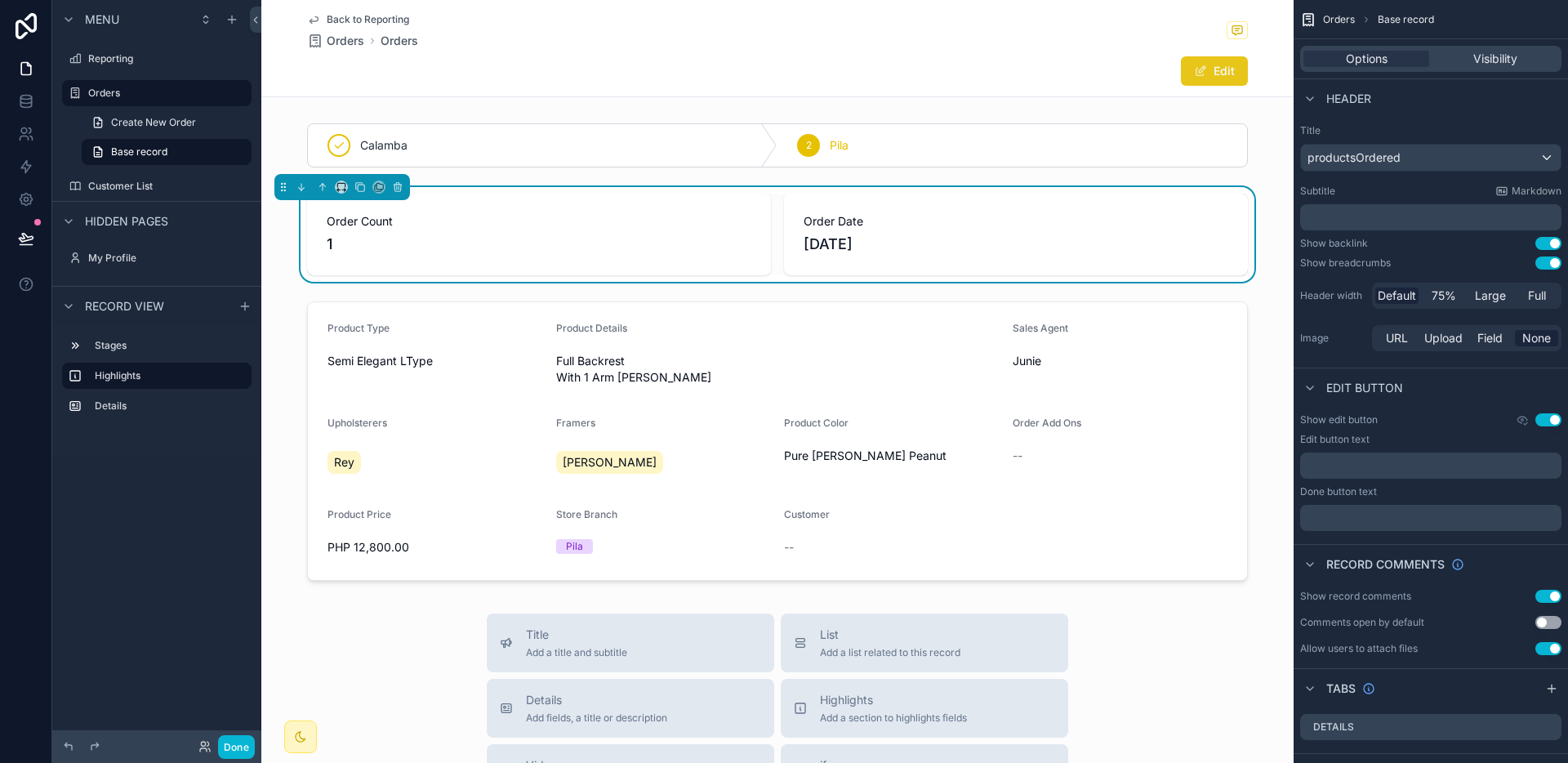
click at [1201, 83] on button "Edit" at bounding box center [1214, 71] width 67 height 30
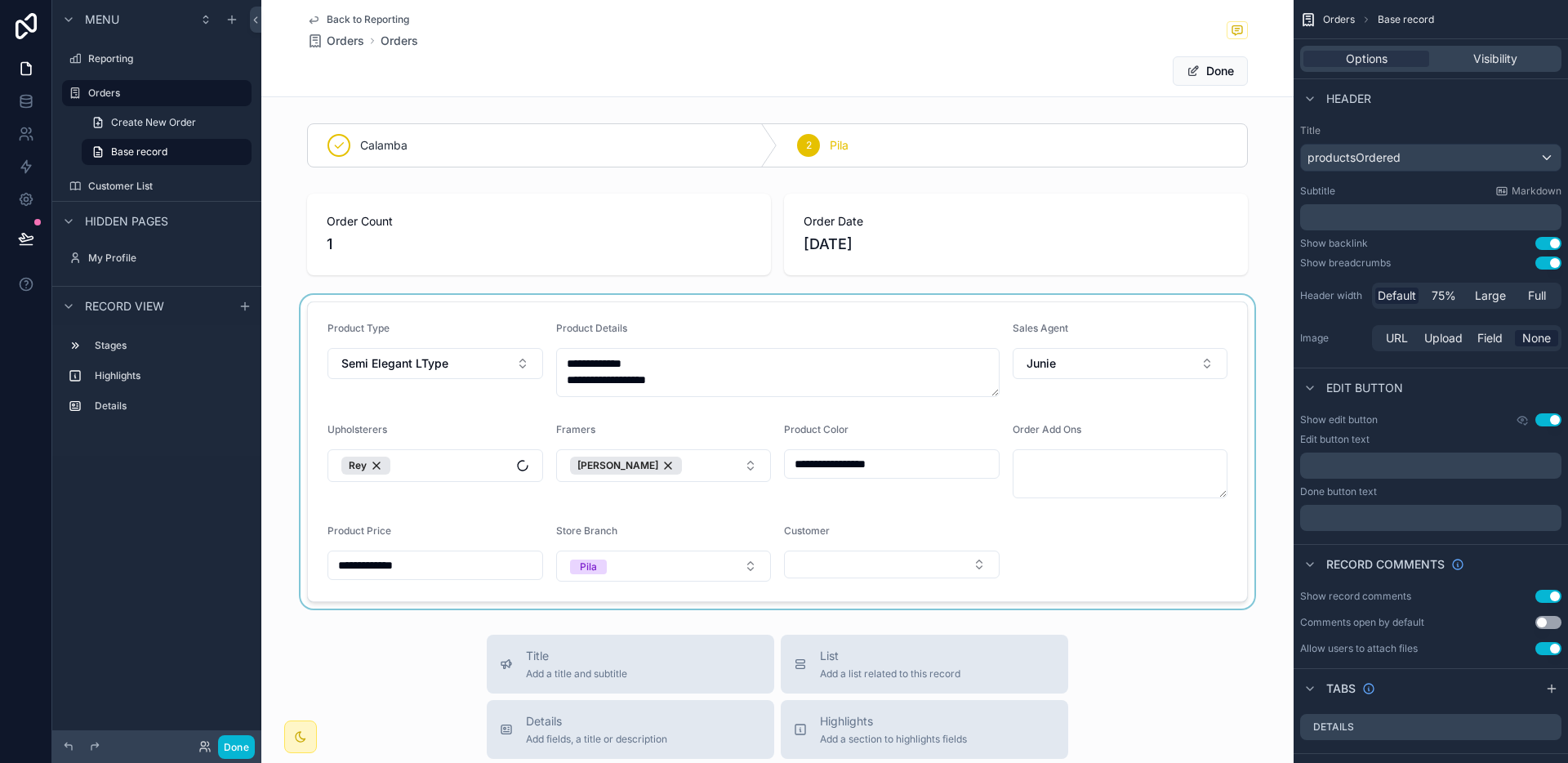
click at [843, 581] on div "scrollable content" at bounding box center [777, 451] width 1033 height 314
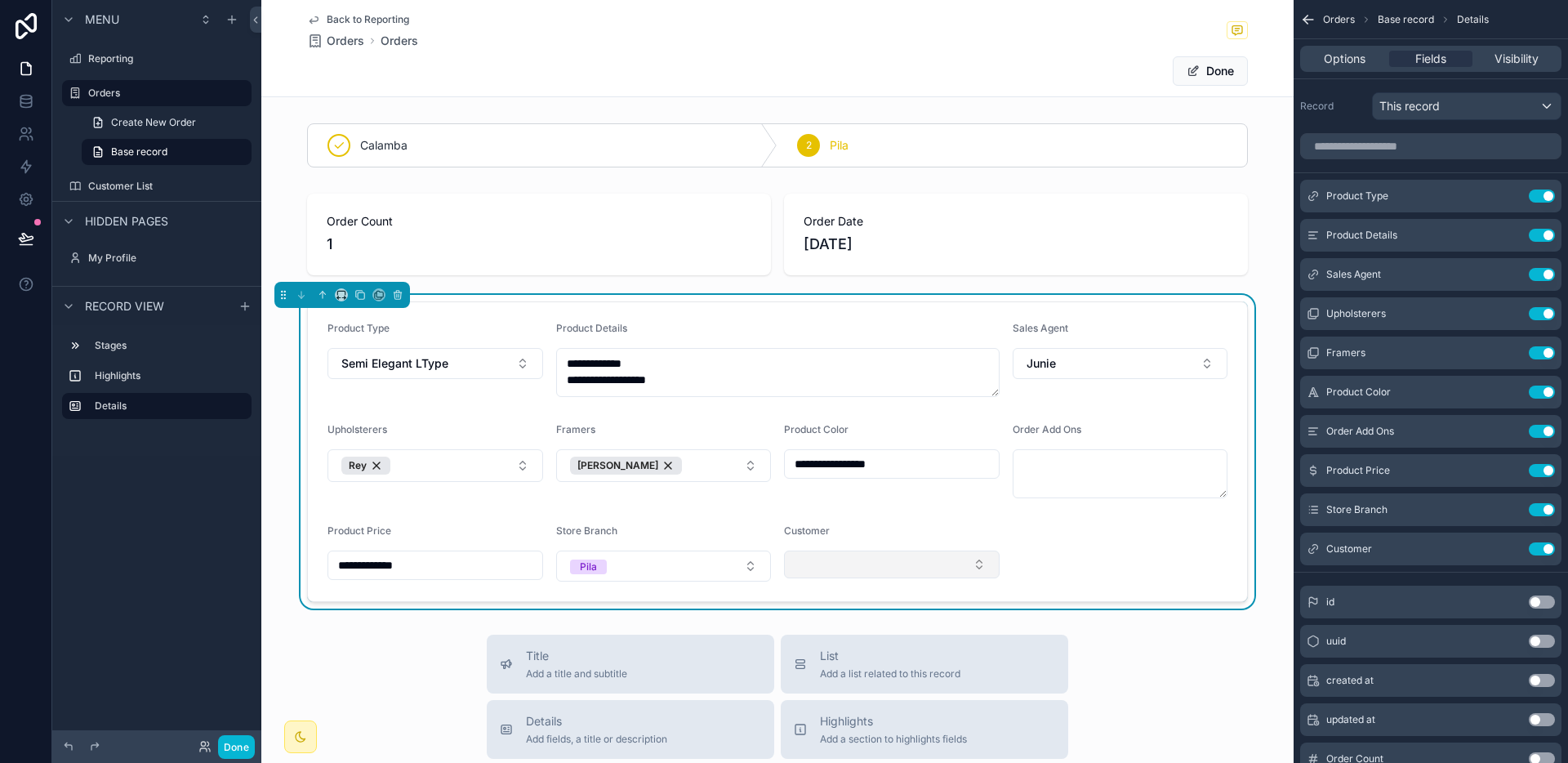
click at [842, 566] on button "Select Button" at bounding box center [891, 564] width 216 height 28
type input "******"
click at [880, 634] on span "[PERSON_NAME]" at bounding box center [836, 629] width 94 height 16
click at [1215, 78] on button "Done" at bounding box center [1210, 71] width 75 height 30
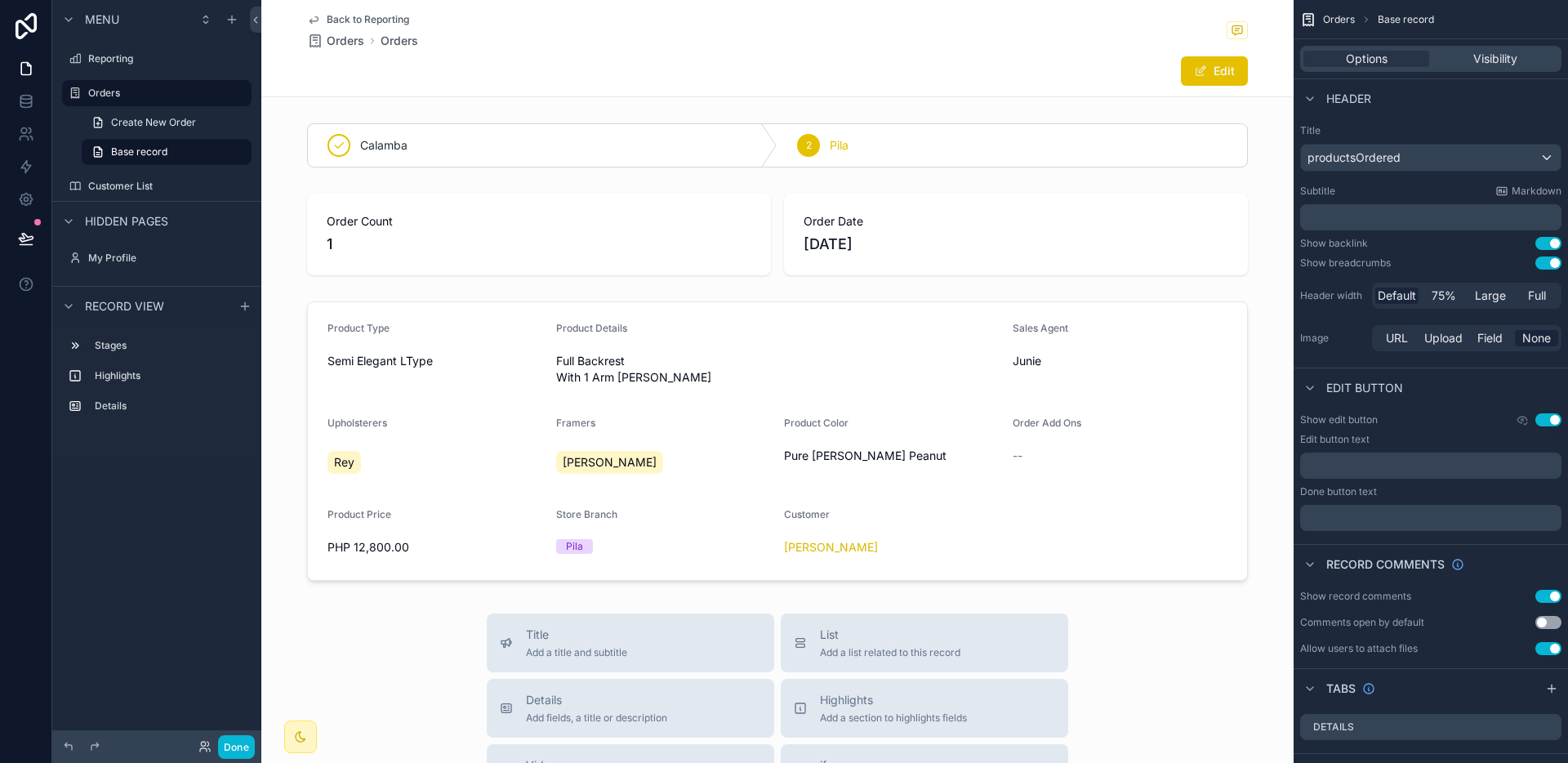
click at [395, 20] on span "Back to Reporting" at bounding box center [368, 20] width 83 height 13
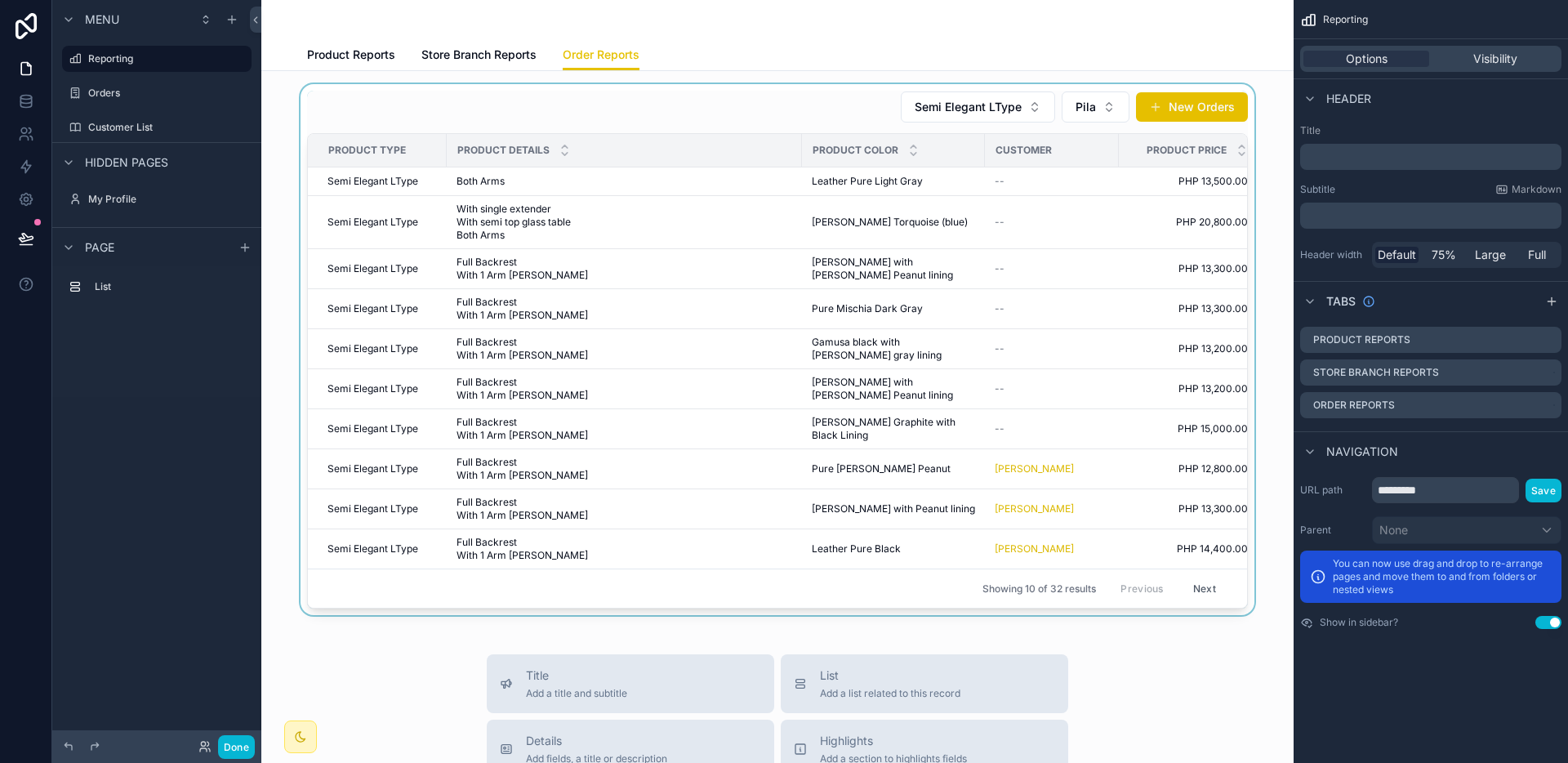
click at [997, 427] on div "scrollable content" at bounding box center [777, 349] width 1006 height 531
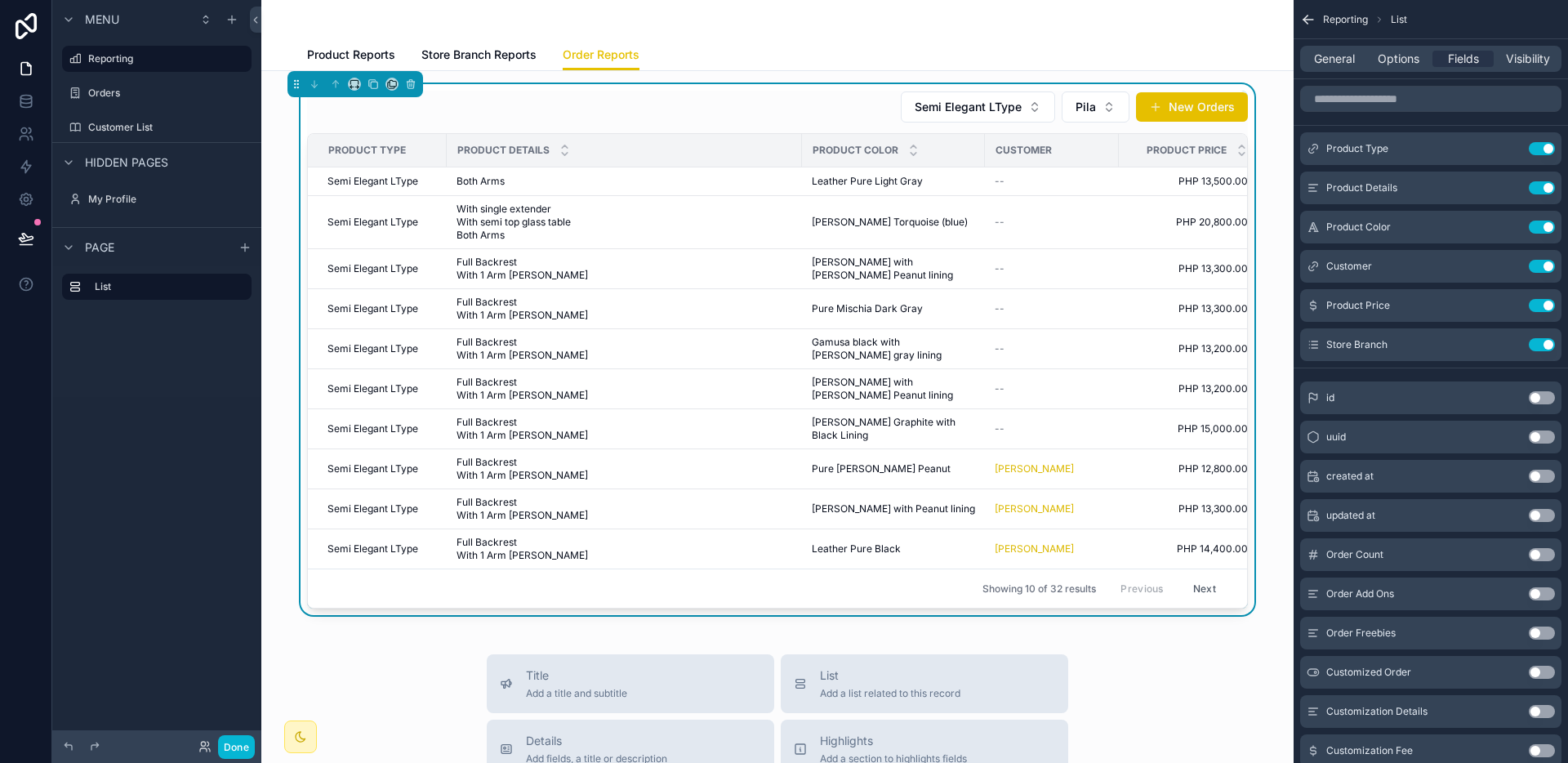
click at [900, 427] on span "[PERSON_NAME] Graphite with Black Lining" at bounding box center [893, 428] width 163 height 26
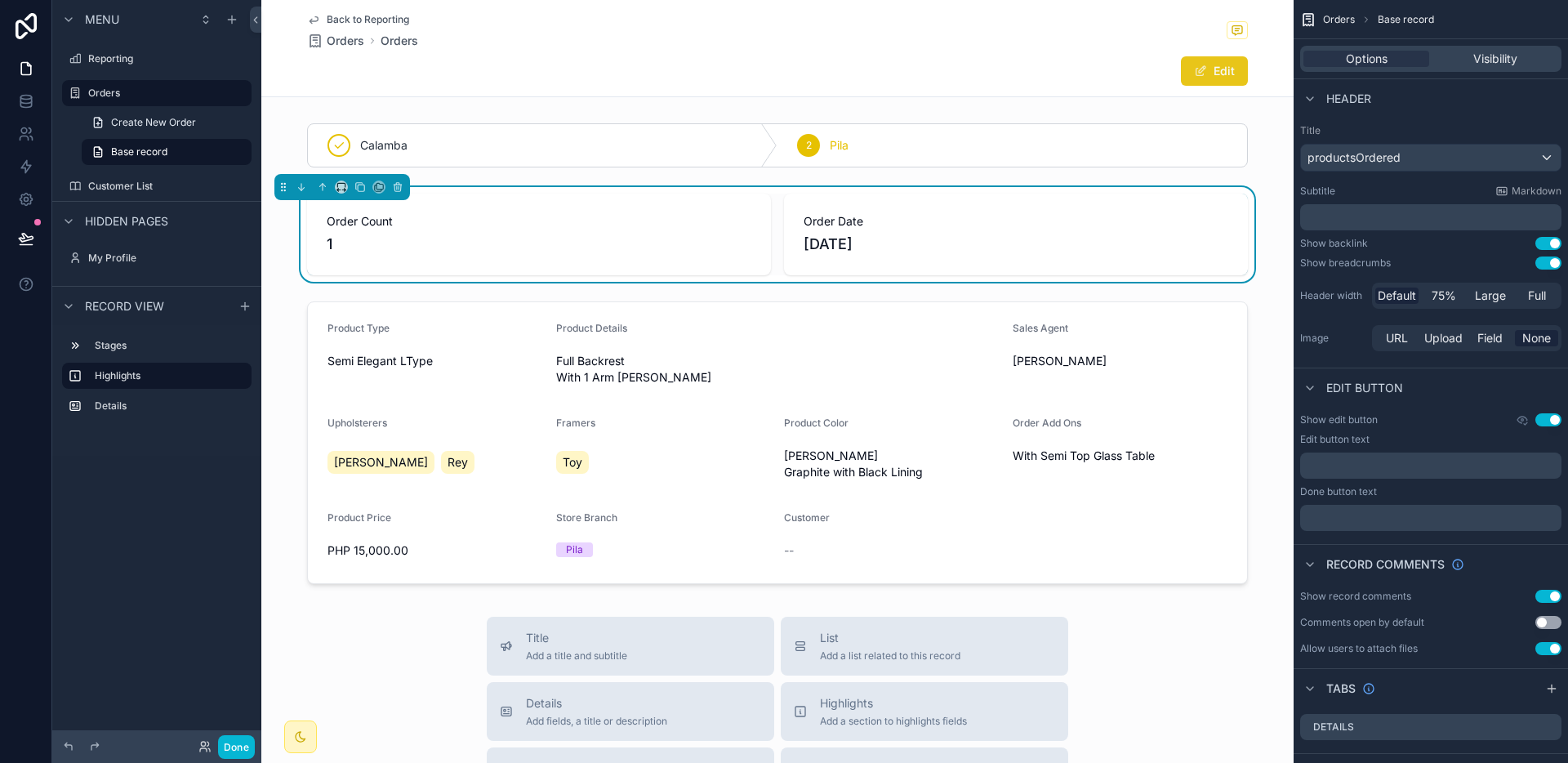
click at [1222, 67] on button "Edit" at bounding box center [1214, 71] width 67 height 30
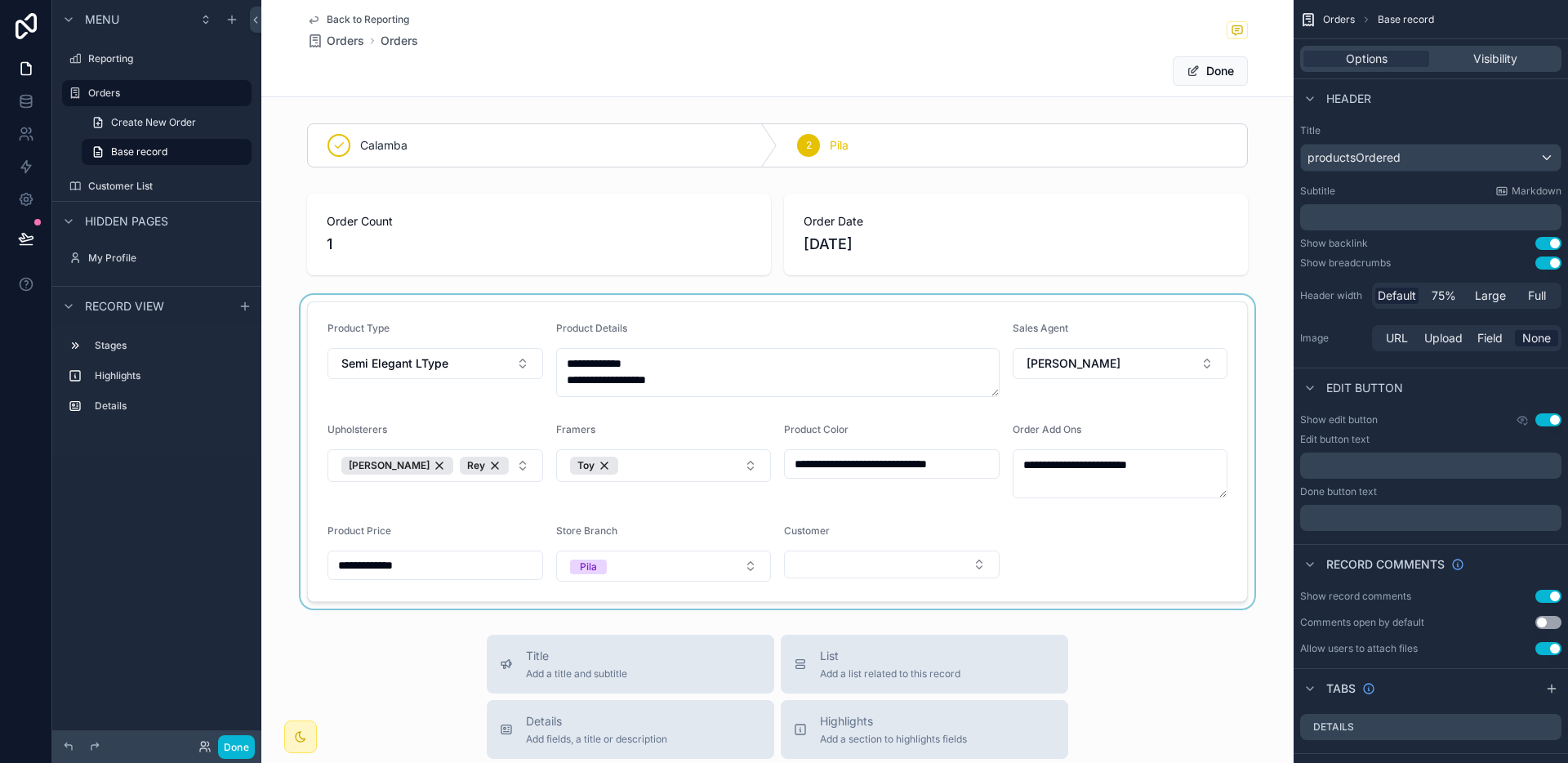
click at [865, 573] on div "scrollable content" at bounding box center [777, 451] width 1033 height 314
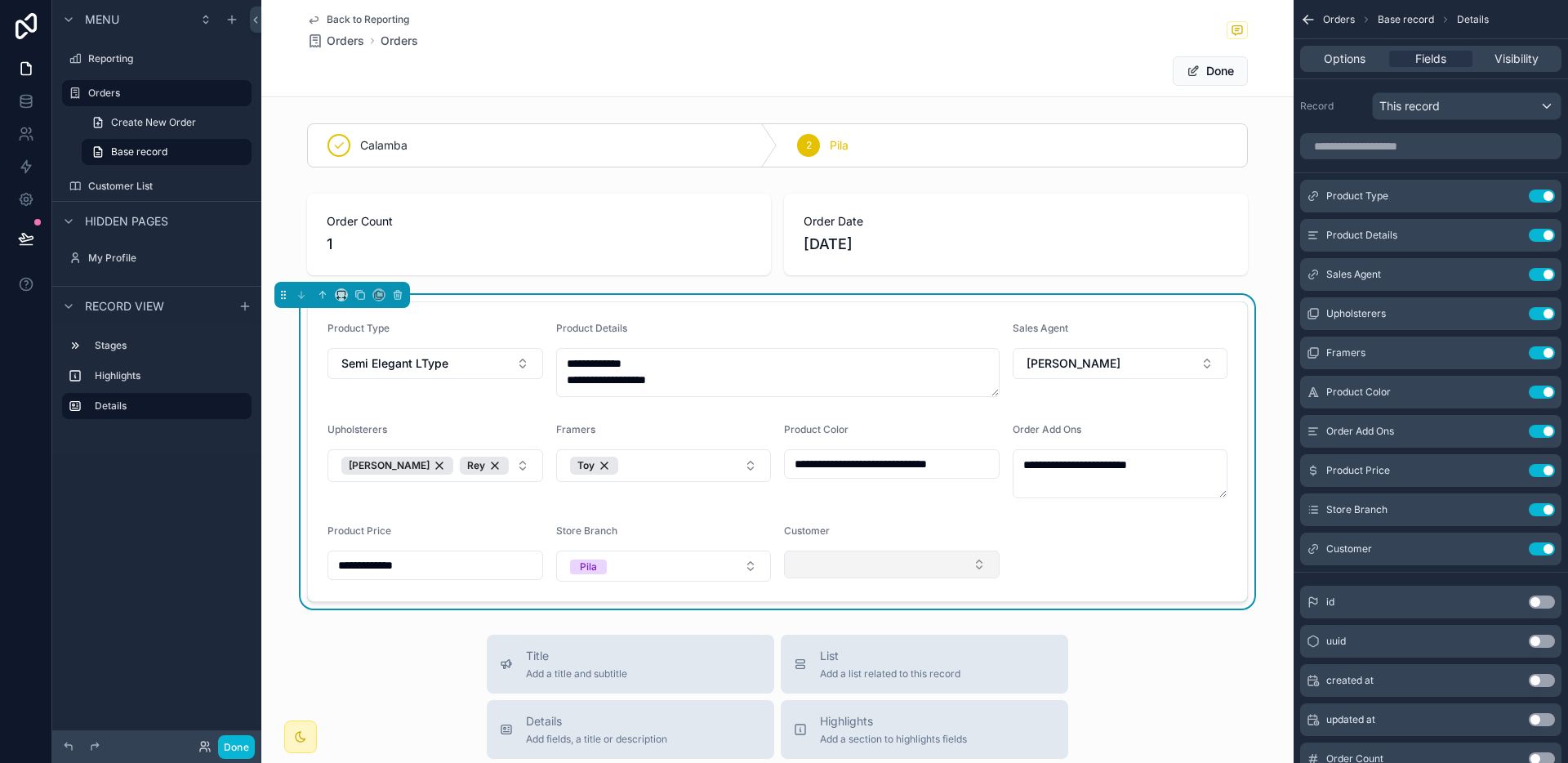
click at [867, 566] on button "Select Button" at bounding box center [891, 564] width 216 height 28
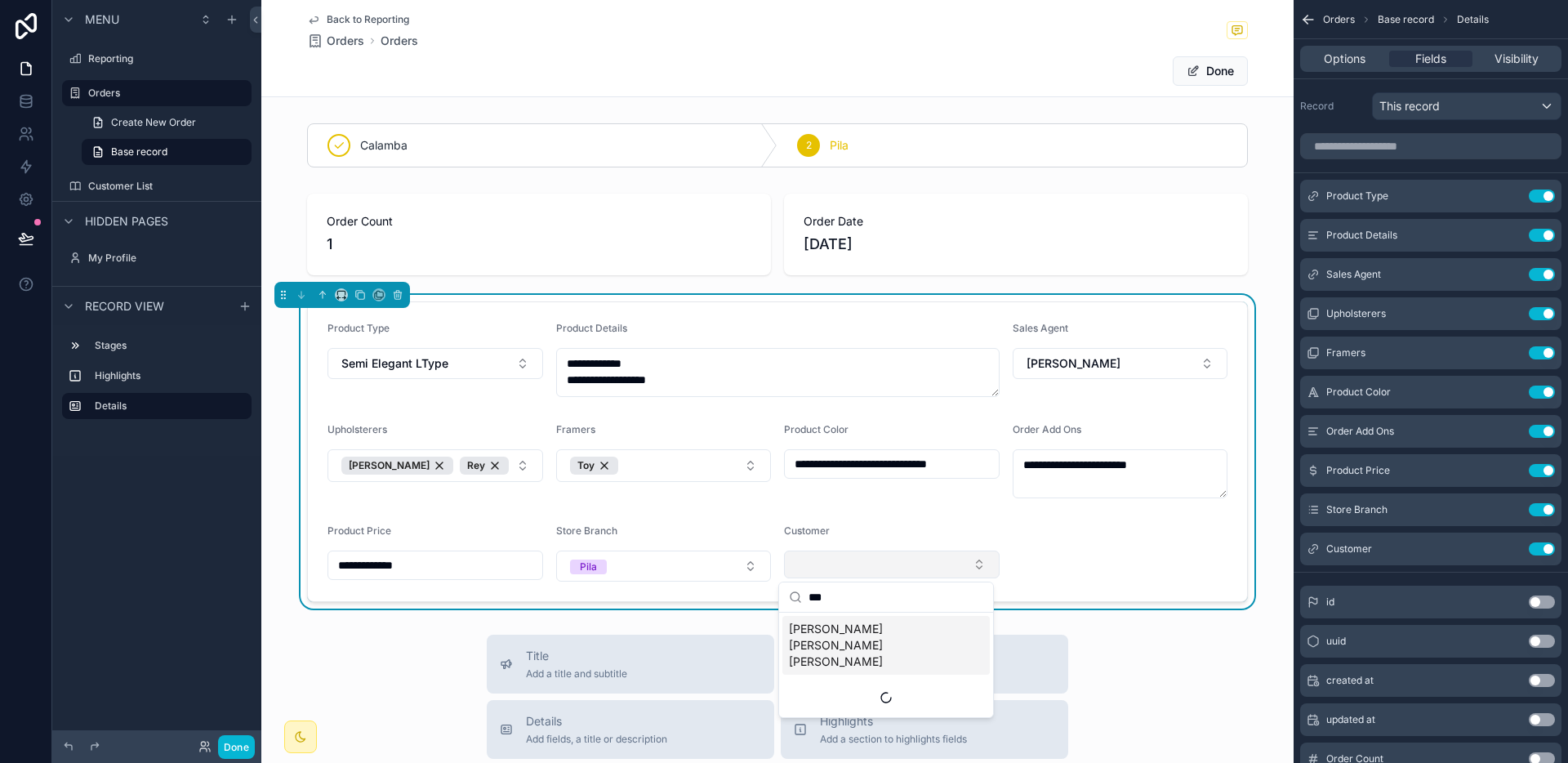
type input "****"
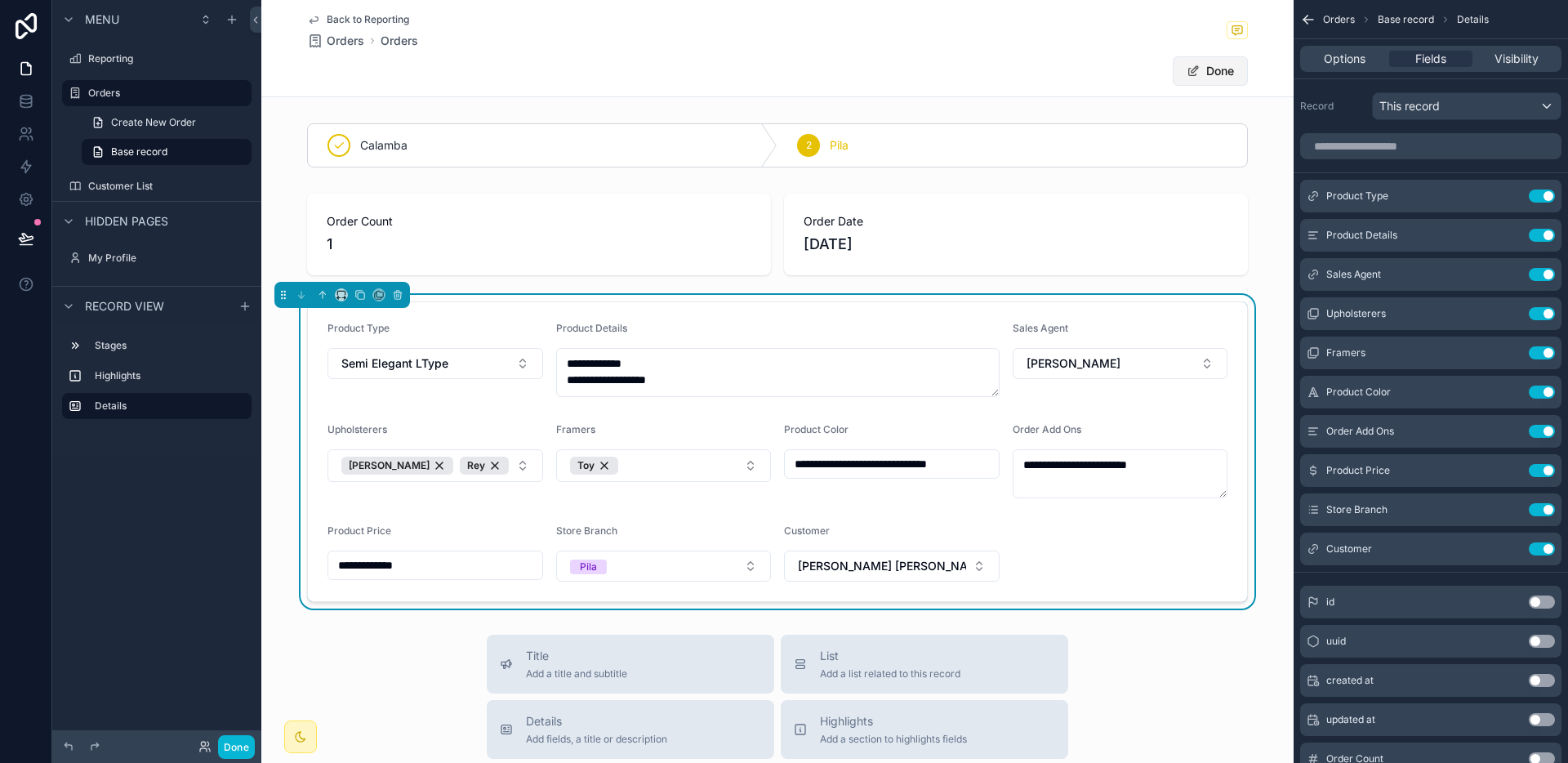
click at [1193, 68] on button "Done" at bounding box center [1210, 71] width 75 height 30
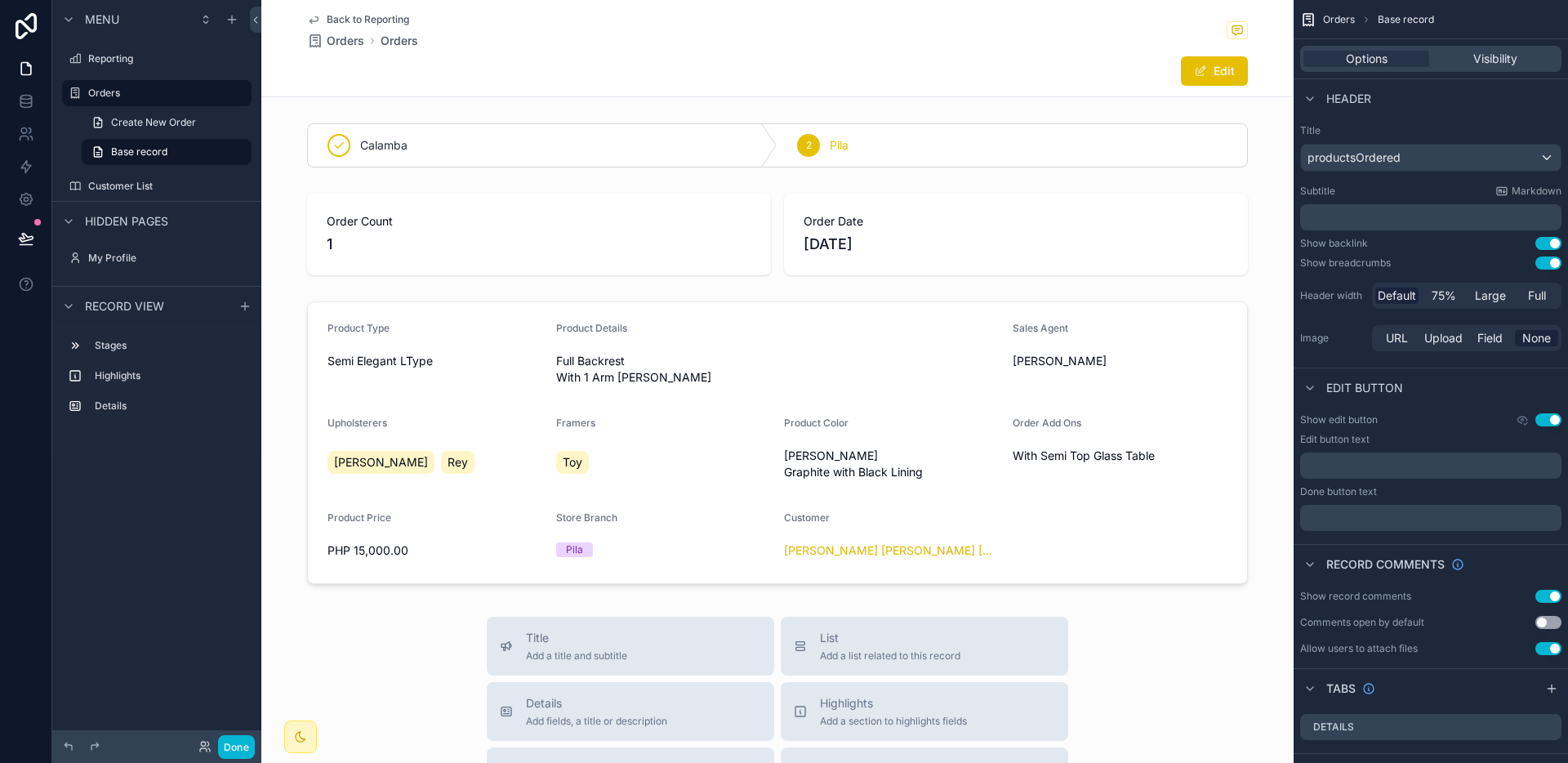
click at [376, 15] on span "Back to Reporting" at bounding box center [368, 20] width 83 height 13
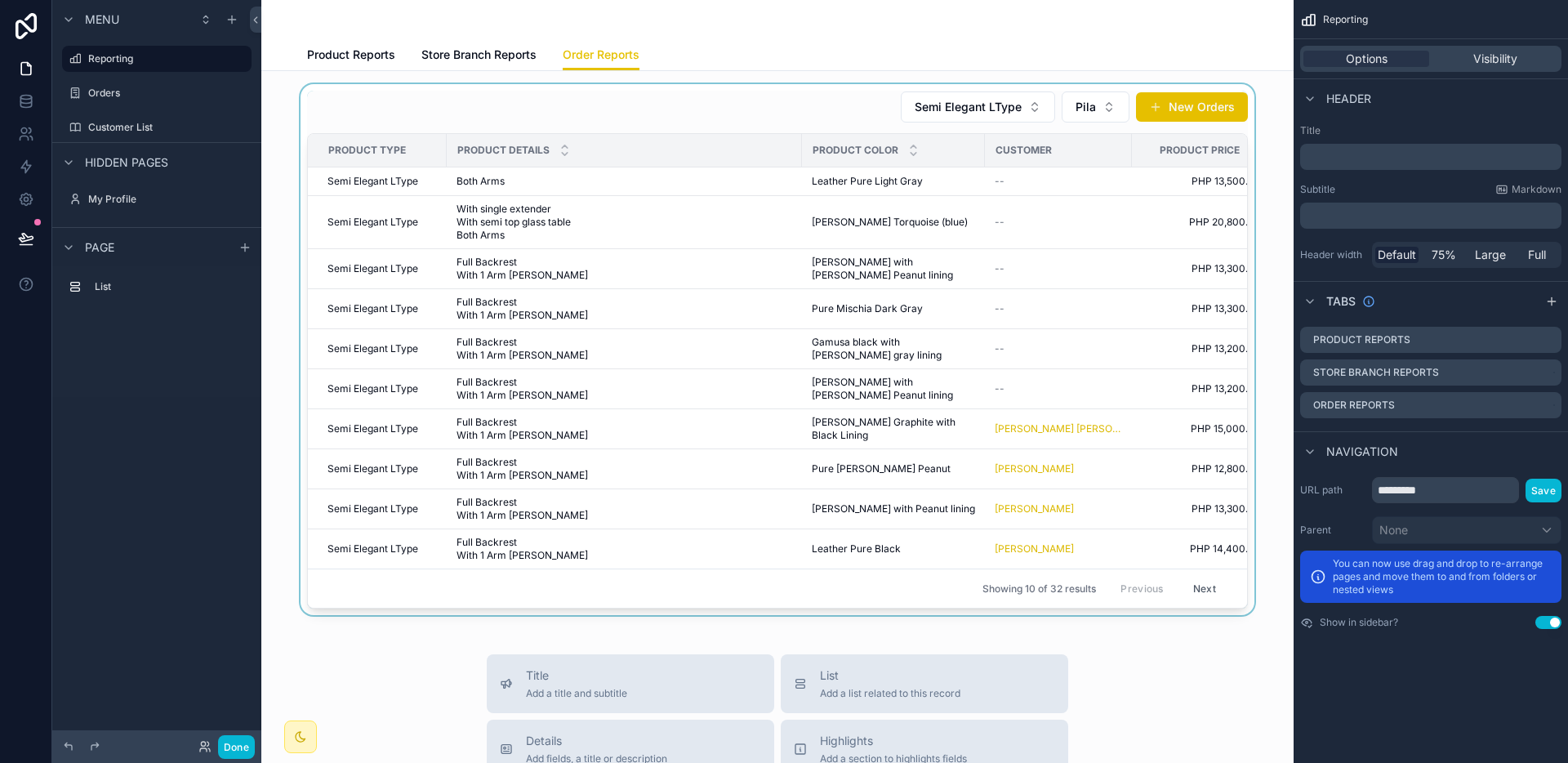
click at [1017, 379] on div "scrollable content" at bounding box center [777, 349] width 1006 height 531
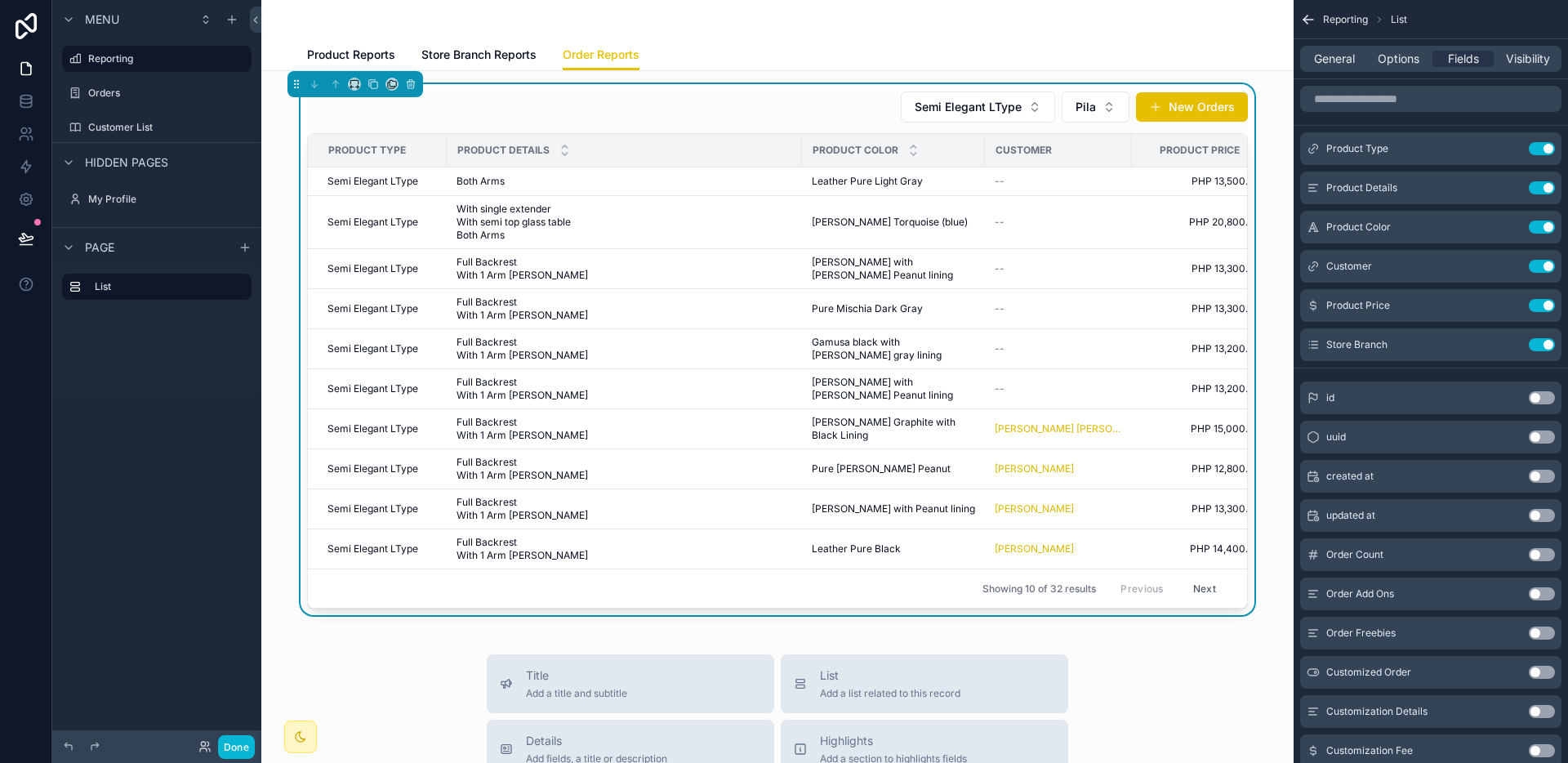
click at [925, 381] on span "[PERSON_NAME] with [PERSON_NAME] Peanut lining" at bounding box center [893, 388] width 163 height 26
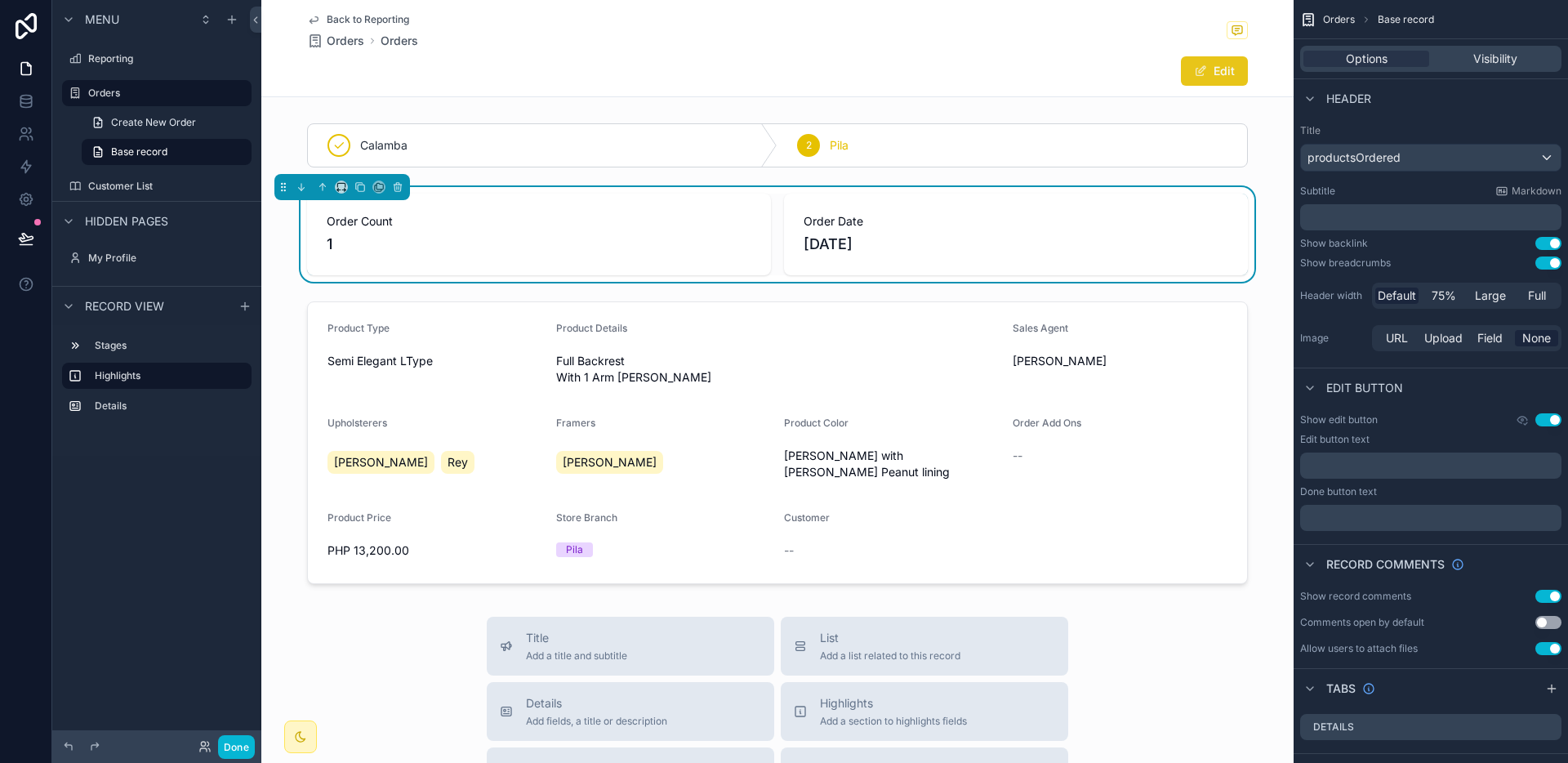
click at [1207, 72] on button "Edit" at bounding box center [1214, 71] width 67 height 30
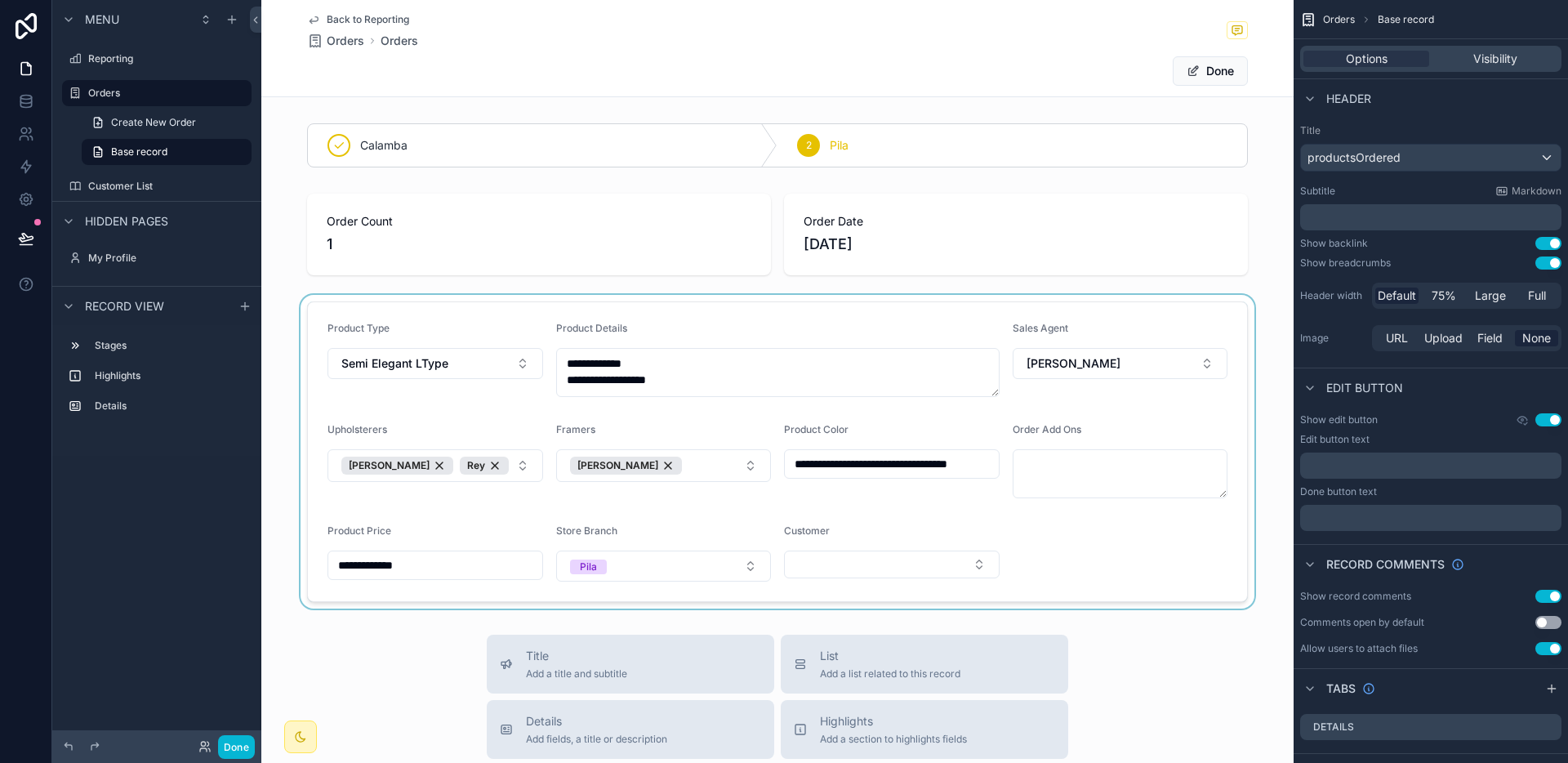
click at [863, 567] on div "scrollable content" at bounding box center [777, 451] width 1033 height 314
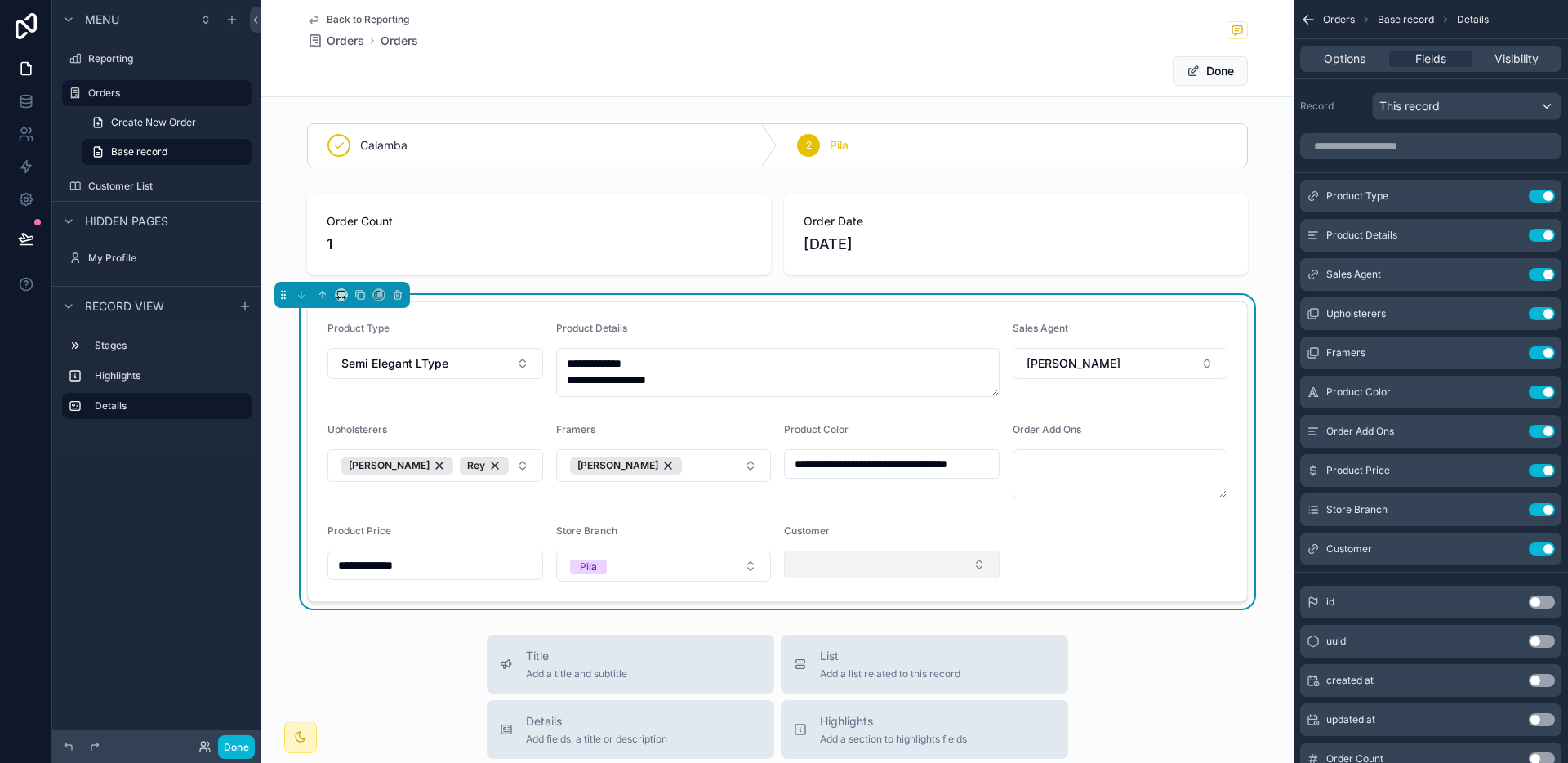
click at [865, 564] on button "Select Button" at bounding box center [891, 564] width 216 height 28
type input "*****"
click at [1228, 70] on button "Done" at bounding box center [1210, 71] width 75 height 30
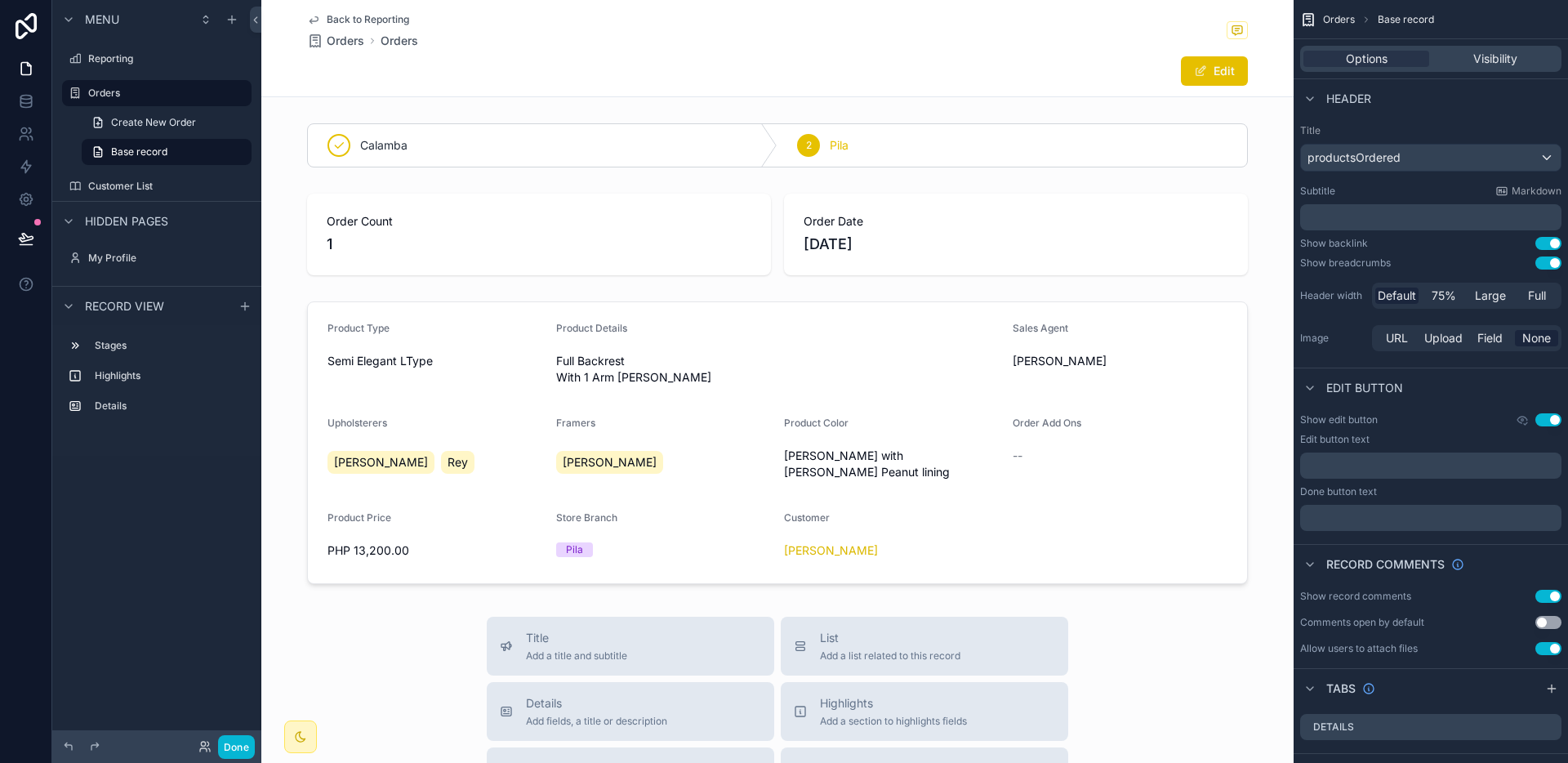
click at [395, 23] on span "Back to Reporting" at bounding box center [368, 20] width 83 height 13
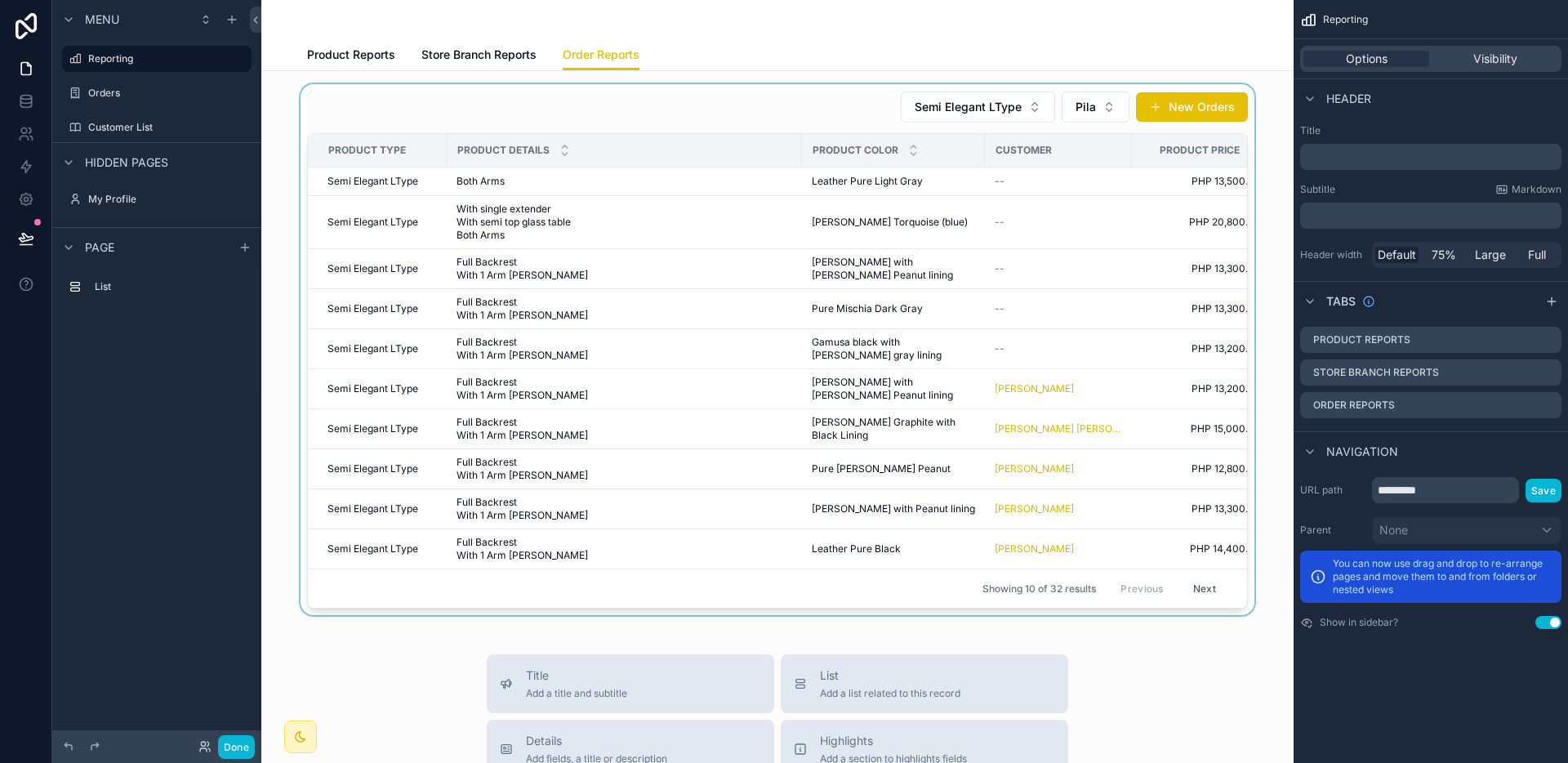
click at [852, 326] on div "scrollable content" at bounding box center [777, 349] width 1006 height 531
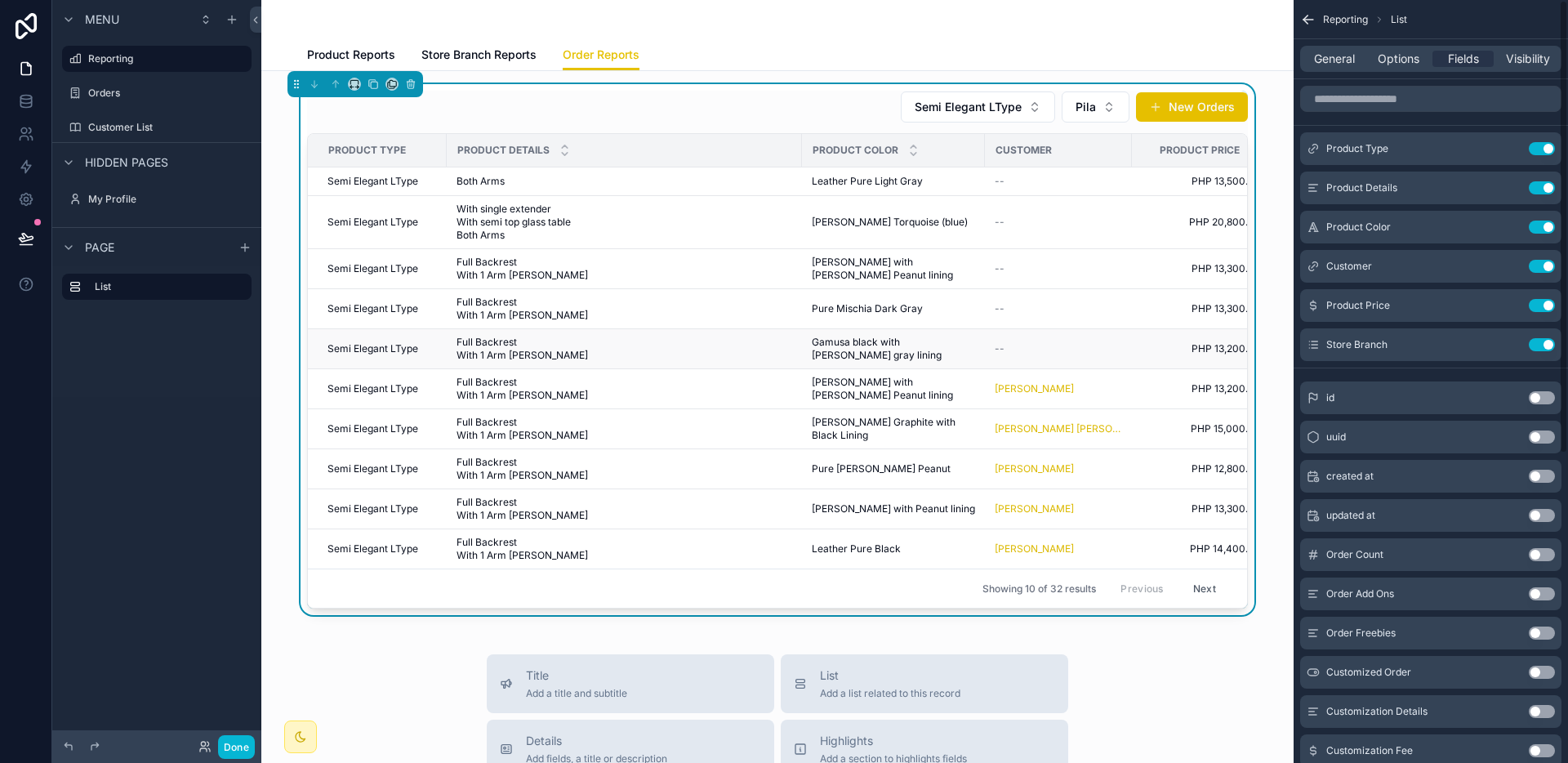
click at [895, 346] on span "Gamusa black with [PERSON_NAME] gray lining" at bounding box center [893, 348] width 163 height 26
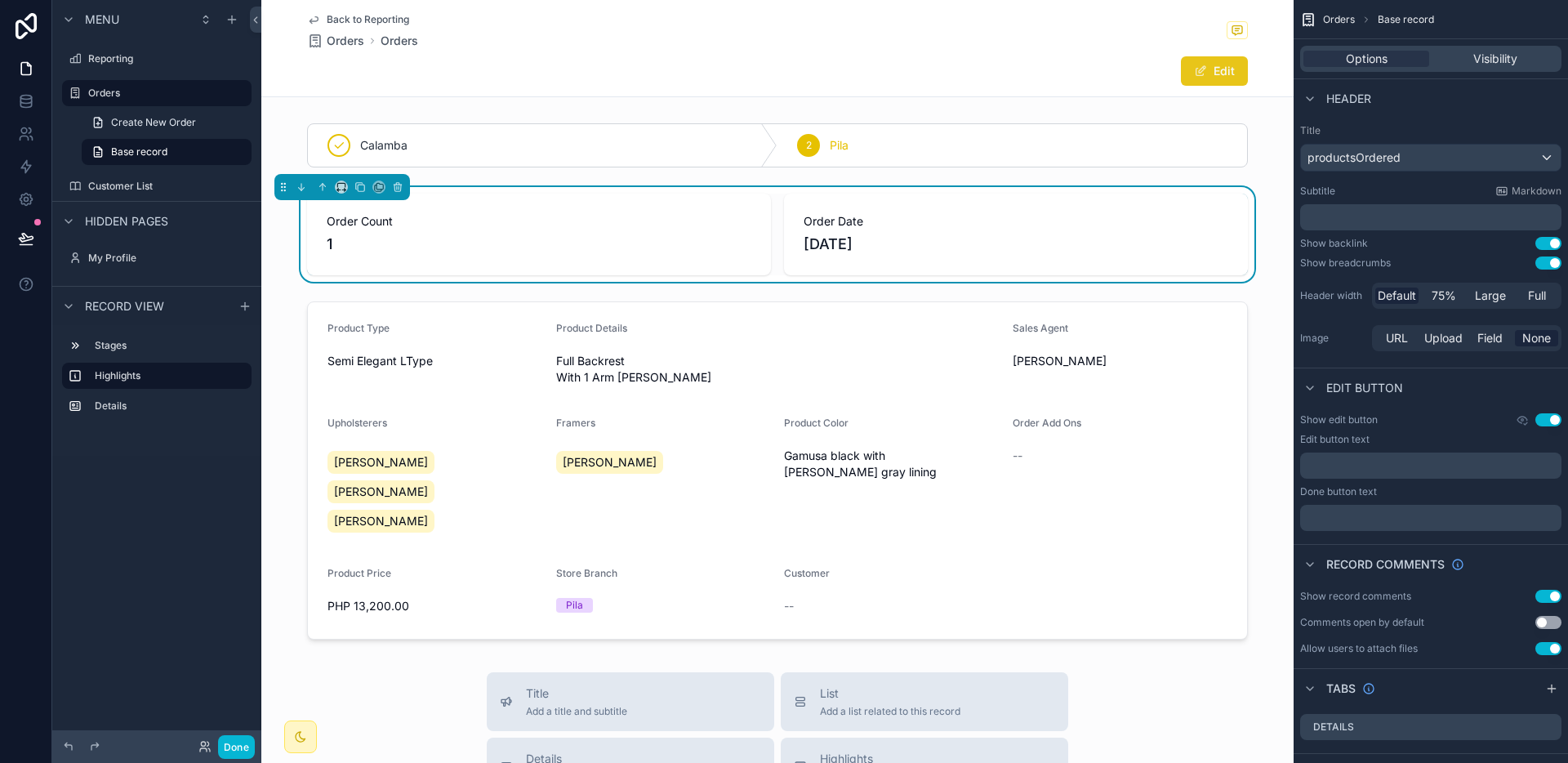
click at [1205, 74] on button "Edit" at bounding box center [1214, 71] width 67 height 30
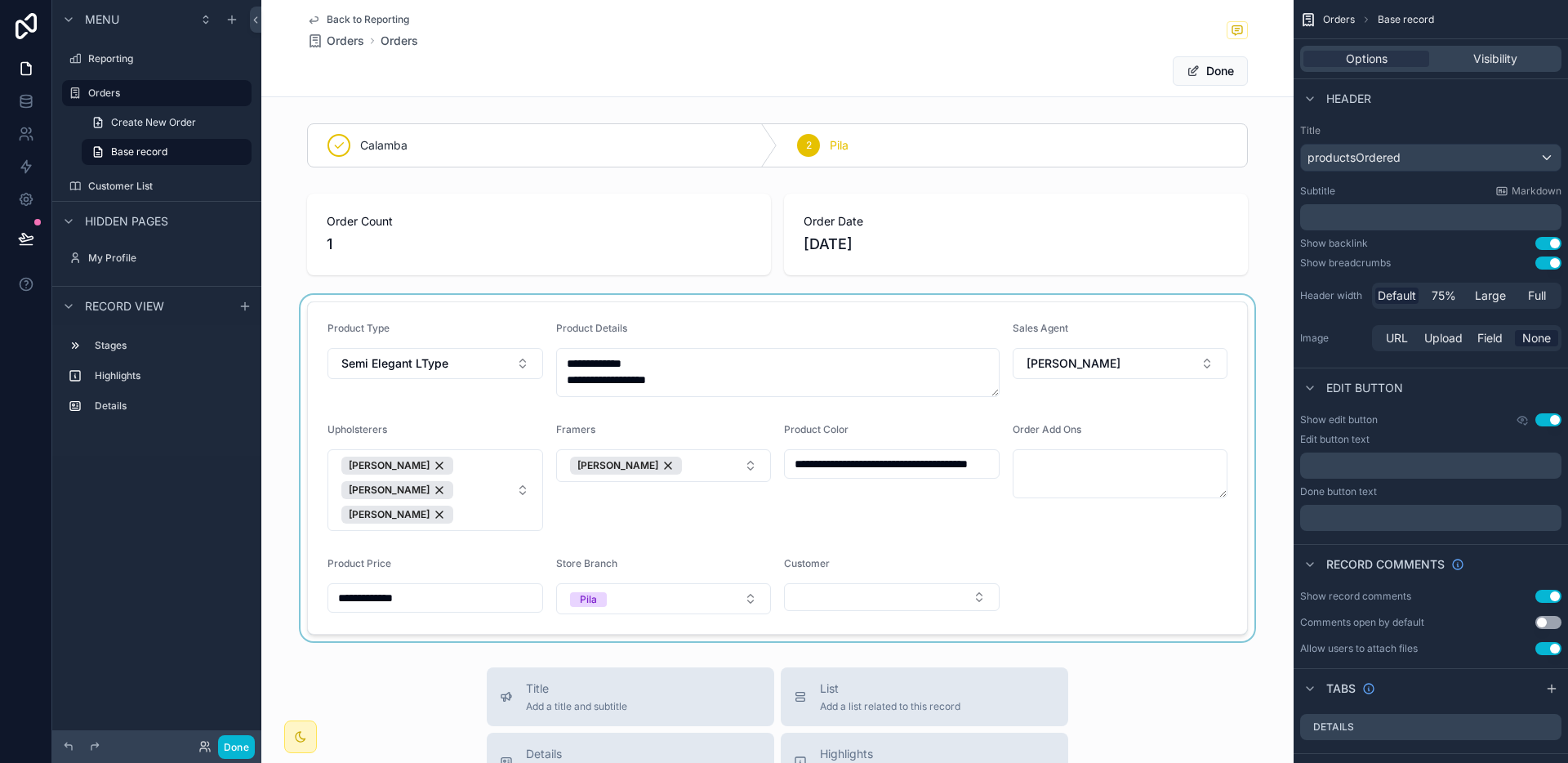
click at [901, 574] on div "scrollable content" at bounding box center [777, 467] width 1033 height 346
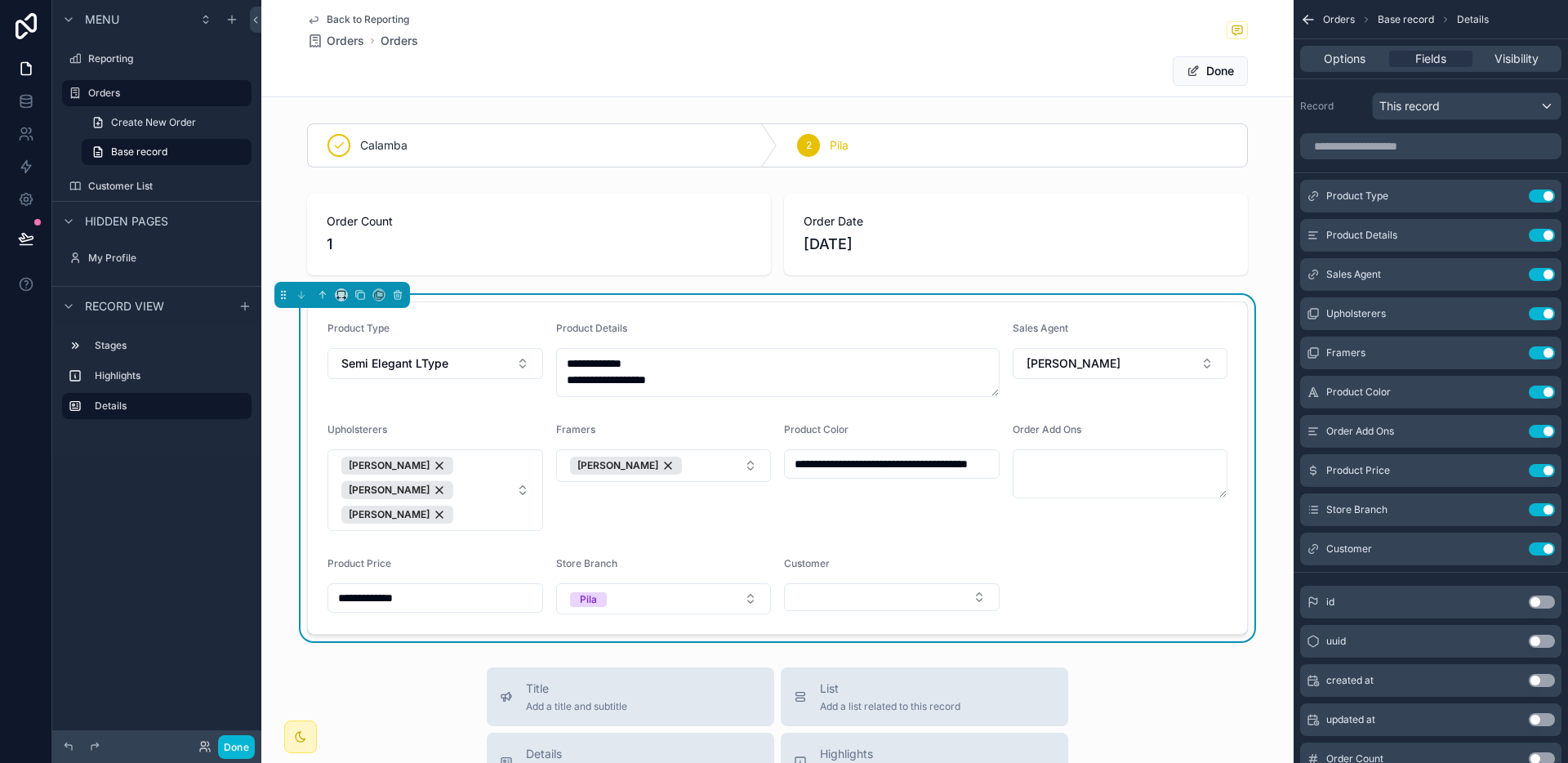
click at [901, 584] on button "Select Button" at bounding box center [891, 597] width 216 height 28
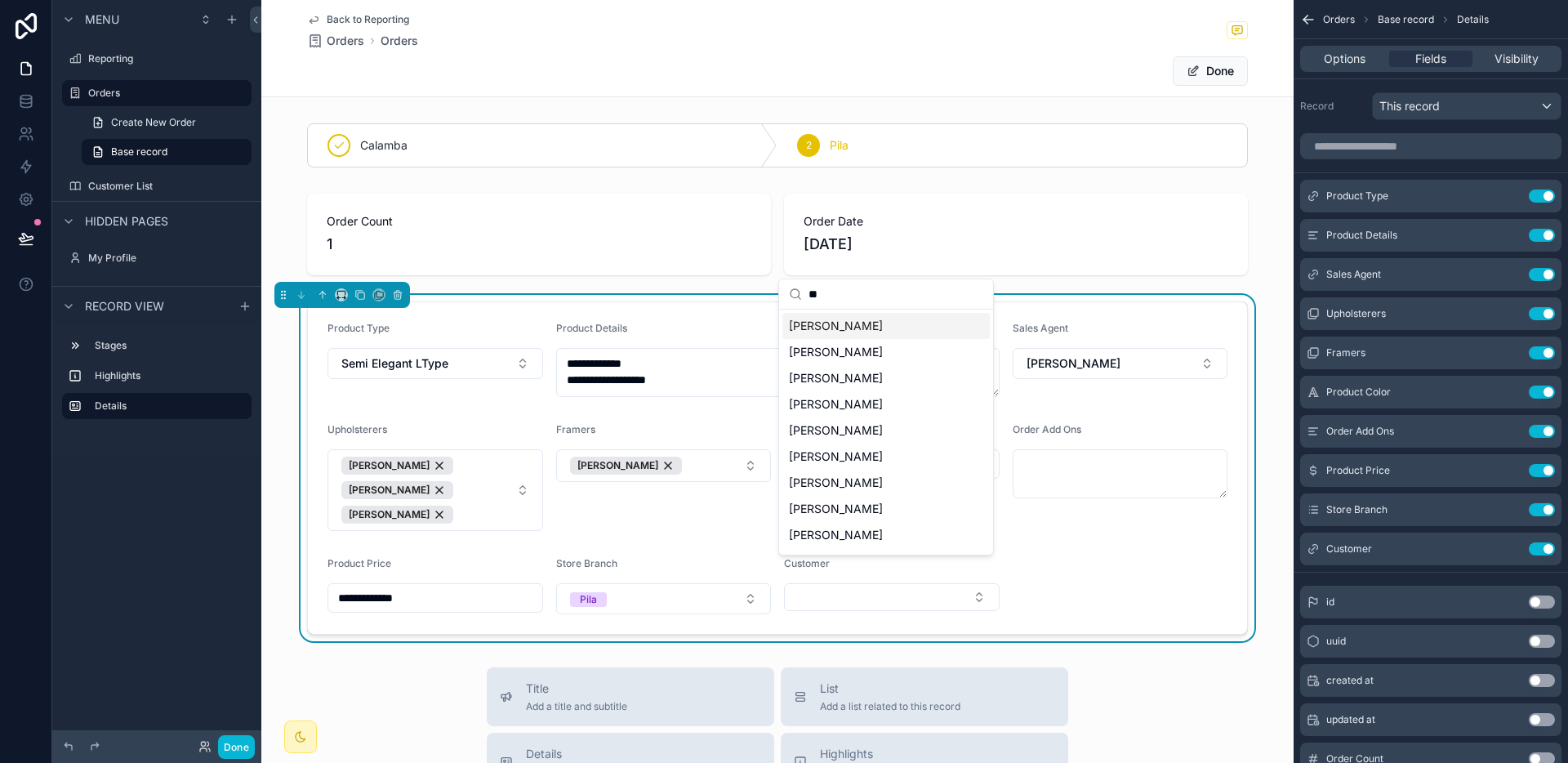
type input "***"
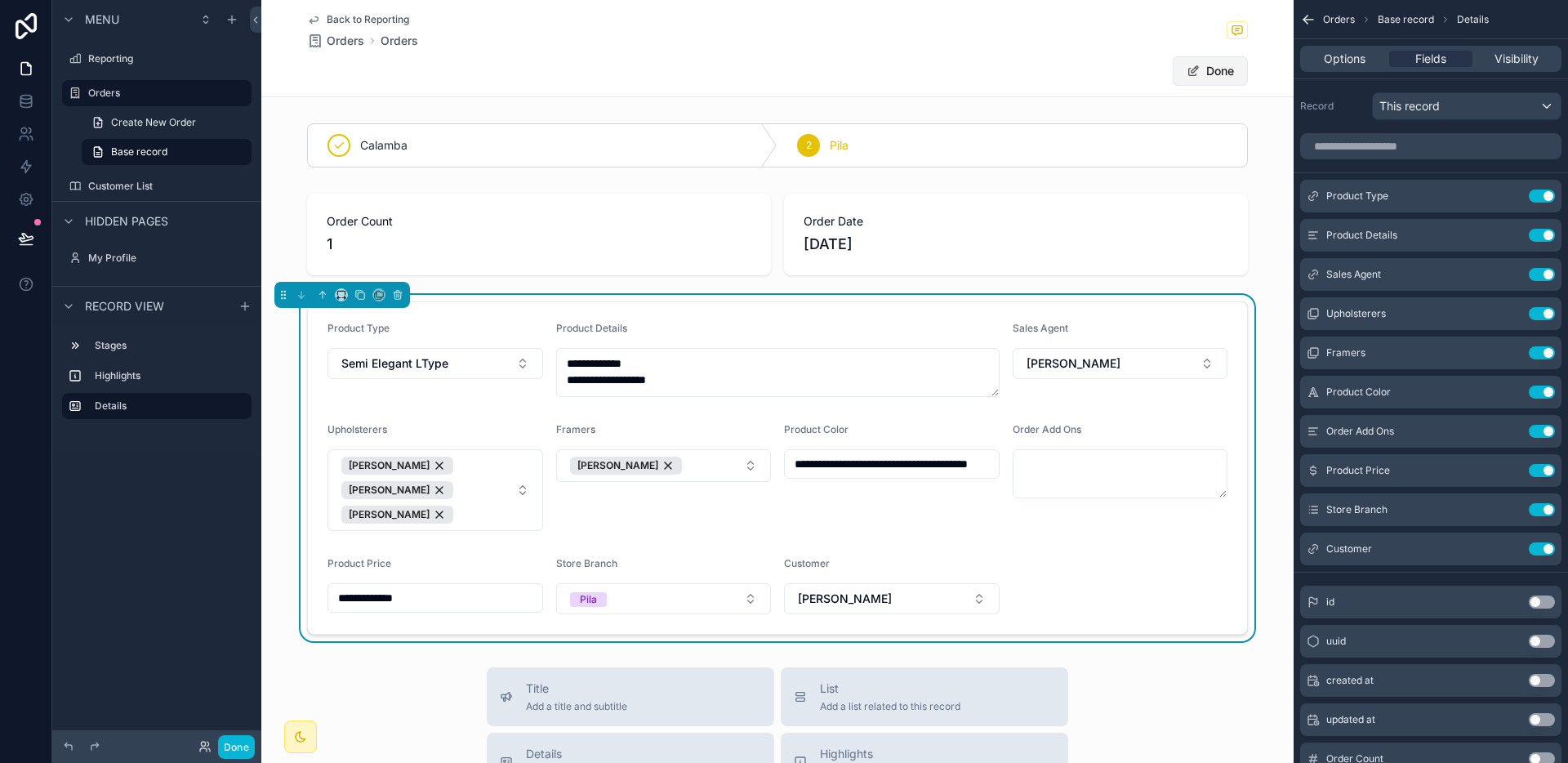
click at [1185, 81] on button "Done" at bounding box center [1210, 71] width 75 height 30
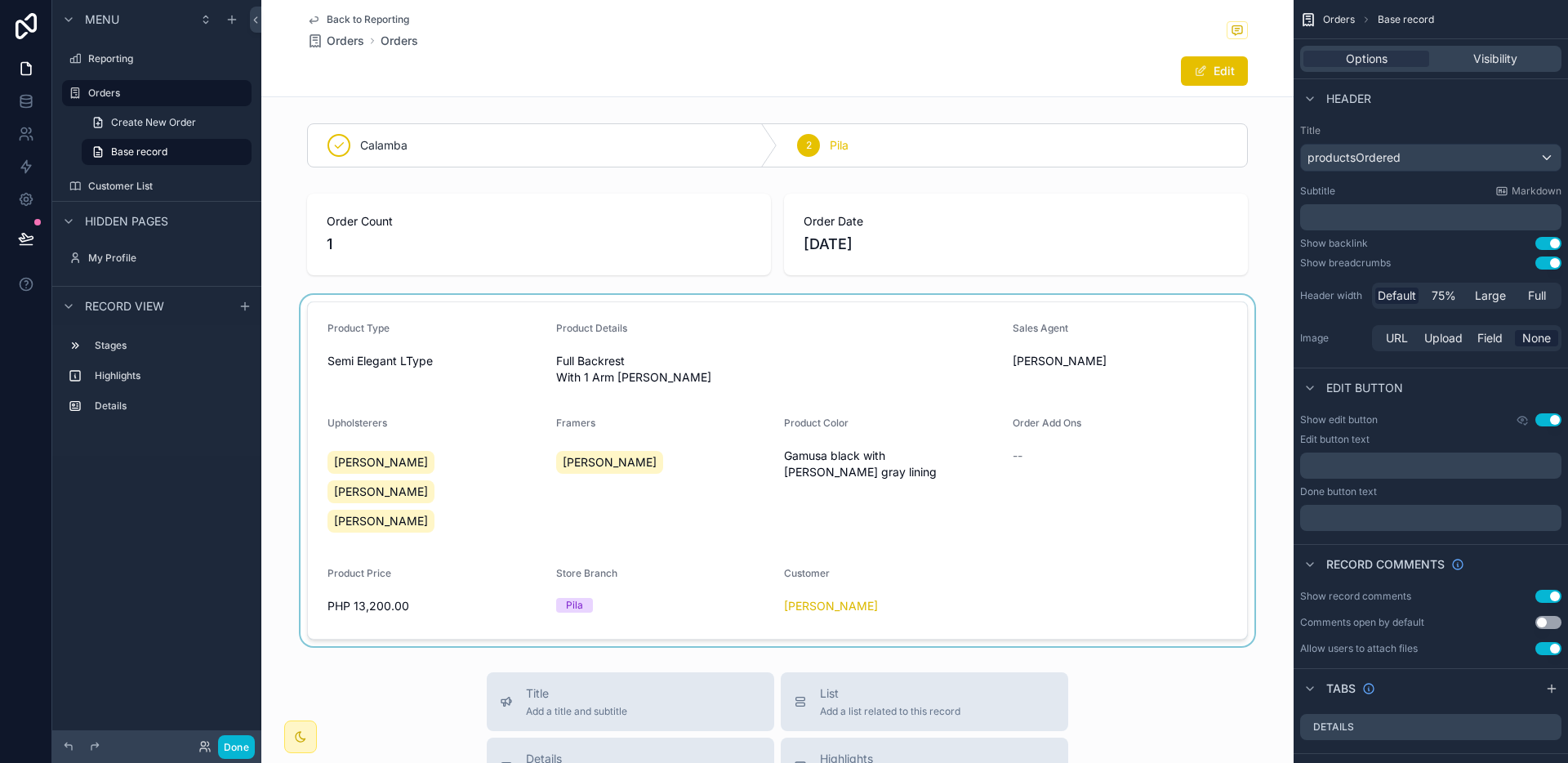
click at [384, 18] on span "Back to Reporting" at bounding box center [368, 20] width 83 height 13
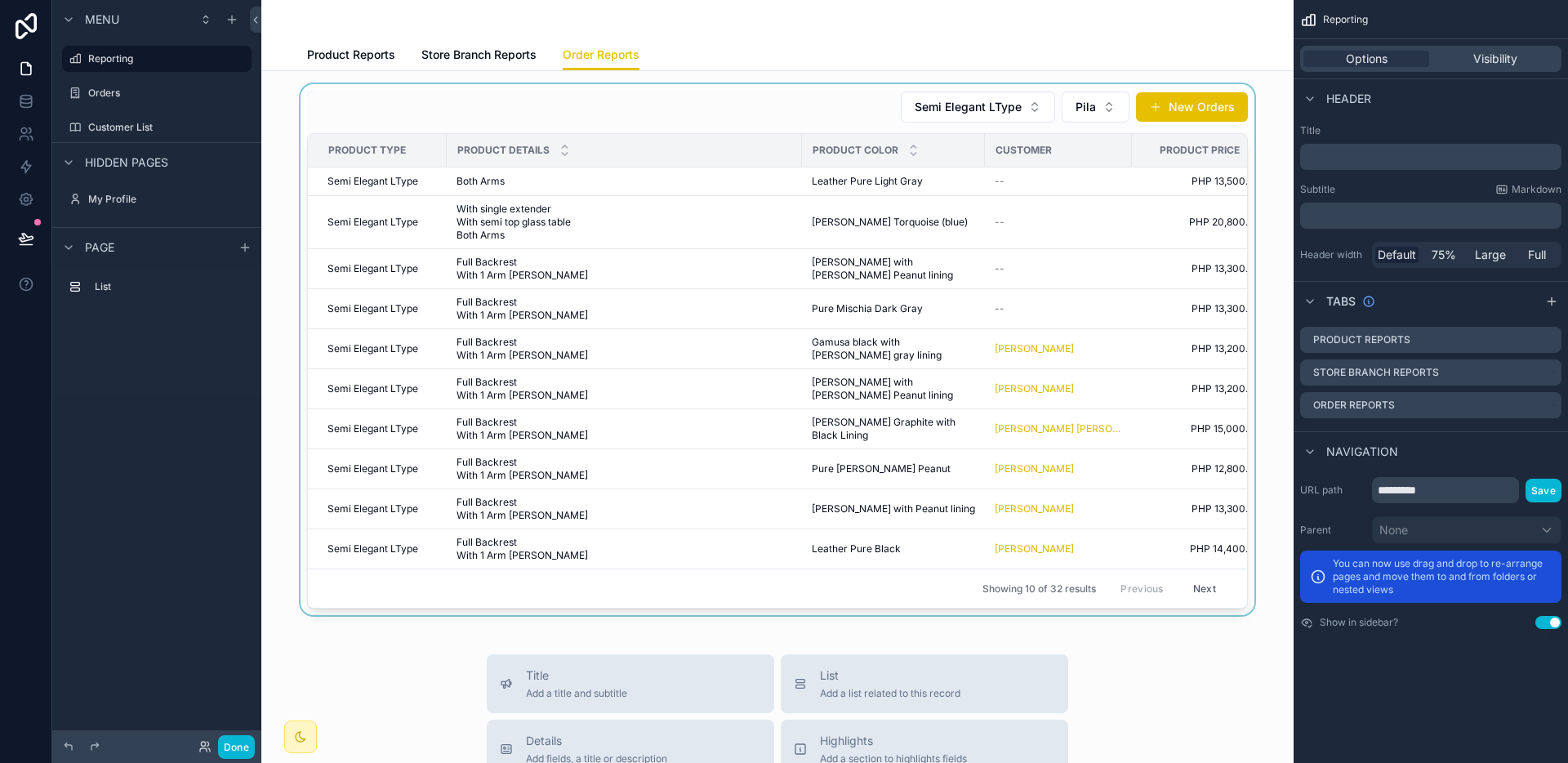
click at [933, 322] on div "scrollable content" at bounding box center [777, 349] width 1006 height 531
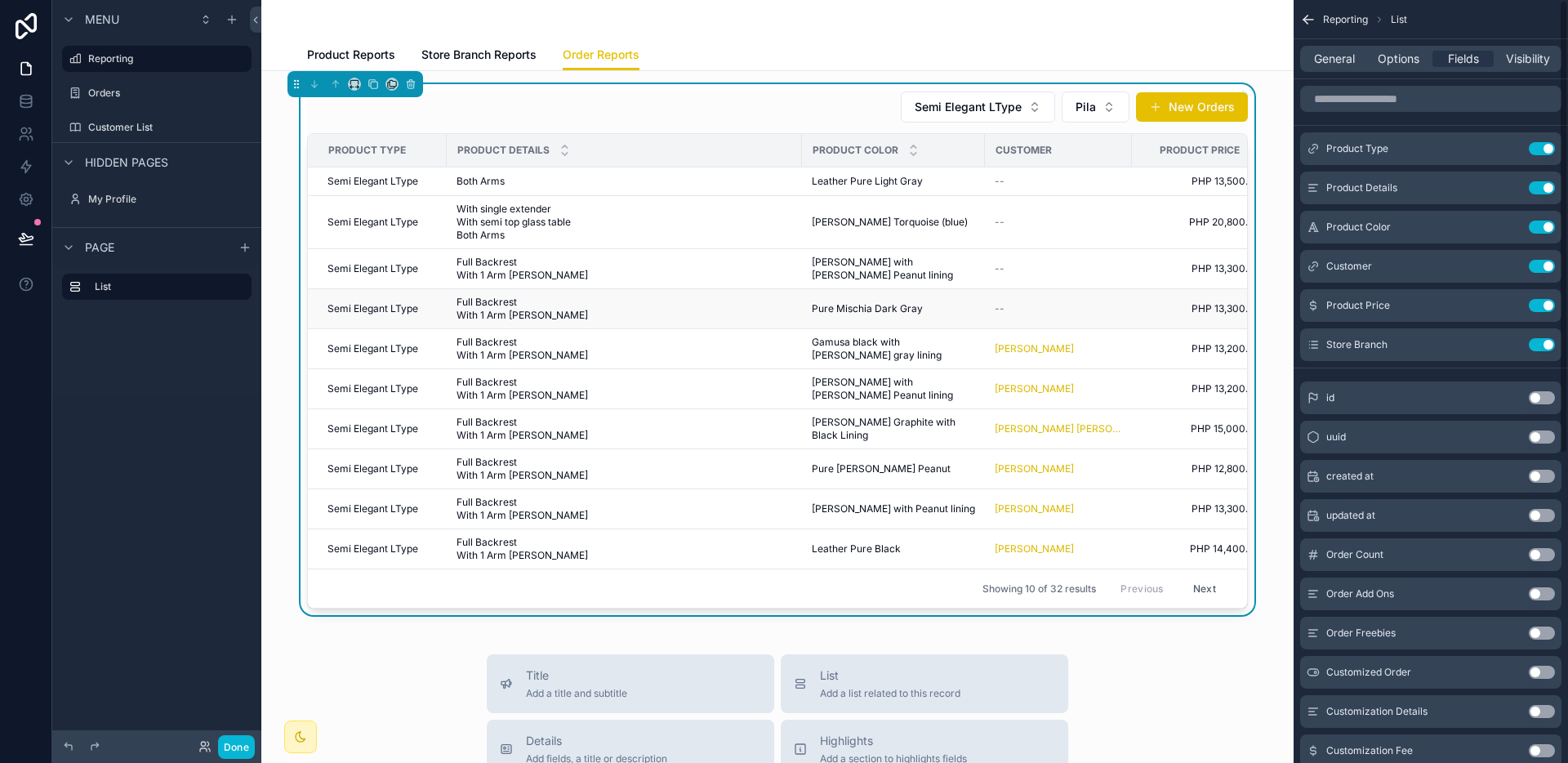
click at [902, 314] on span "Pure Mischia Dark Gray" at bounding box center [867, 309] width 111 height 13
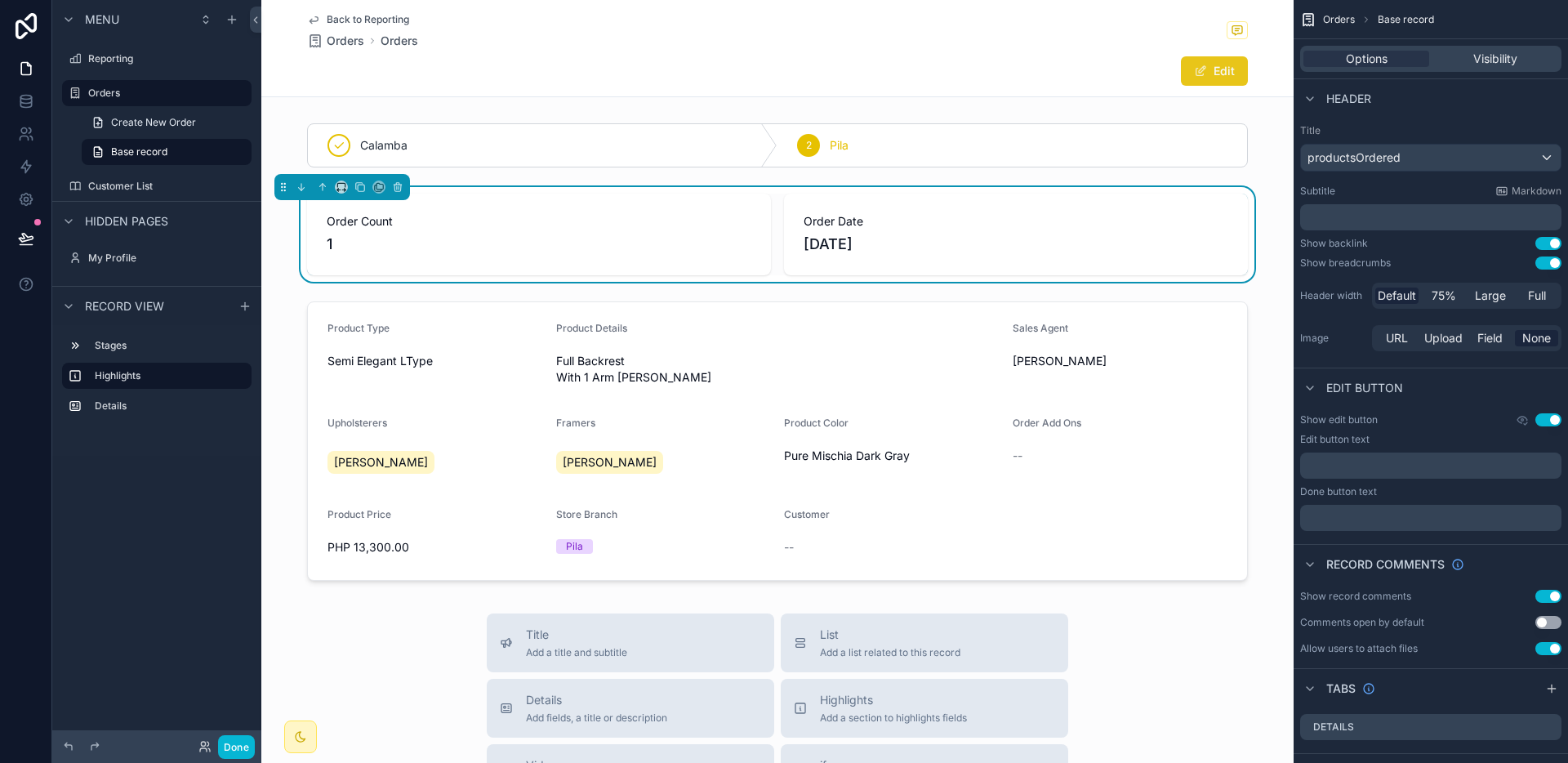
click at [1200, 70] on span "scrollable content" at bounding box center [1200, 71] width 13 height 13
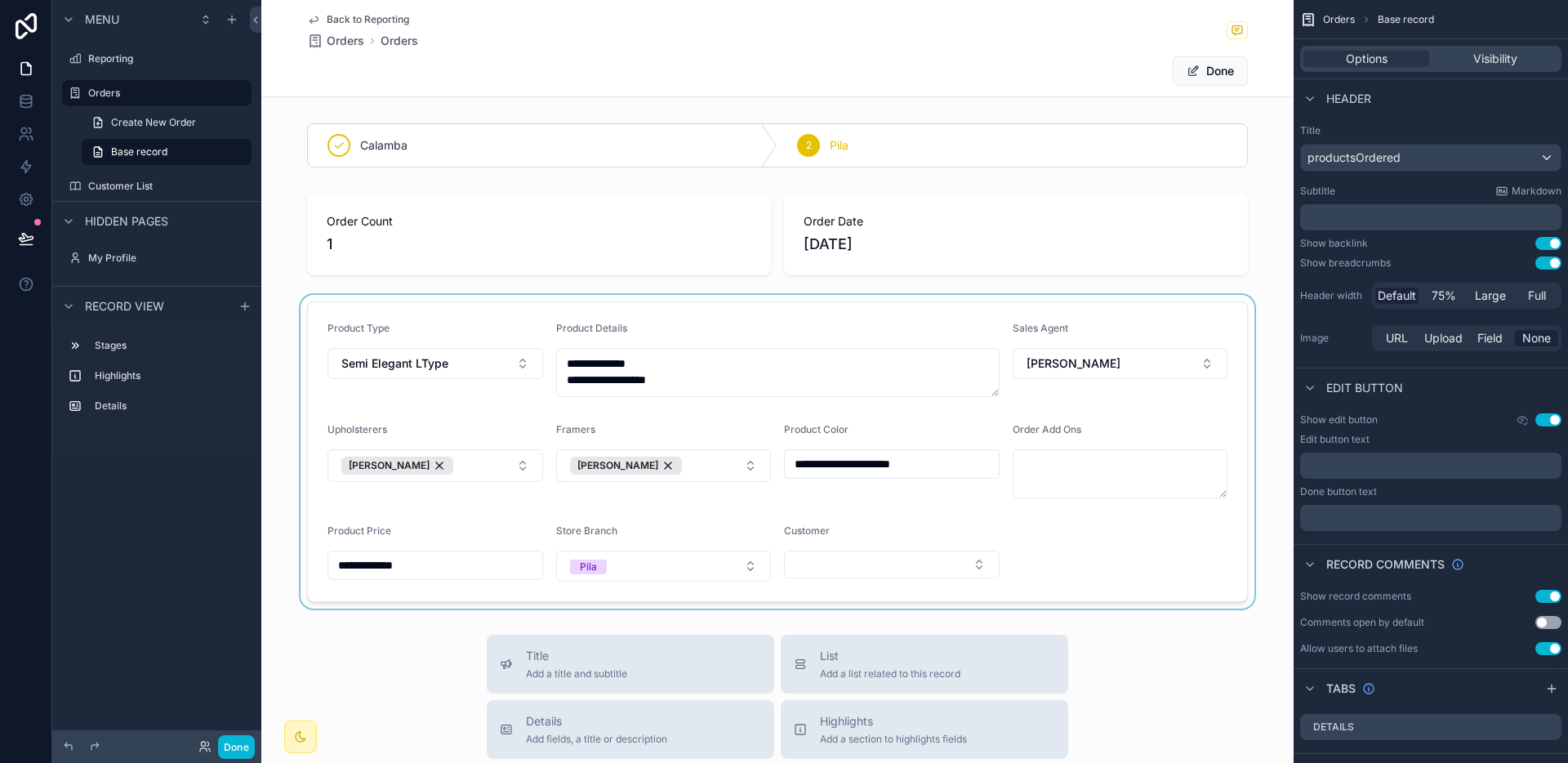
click at [896, 561] on div "scrollable content" at bounding box center [777, 451] width 1033 height 314
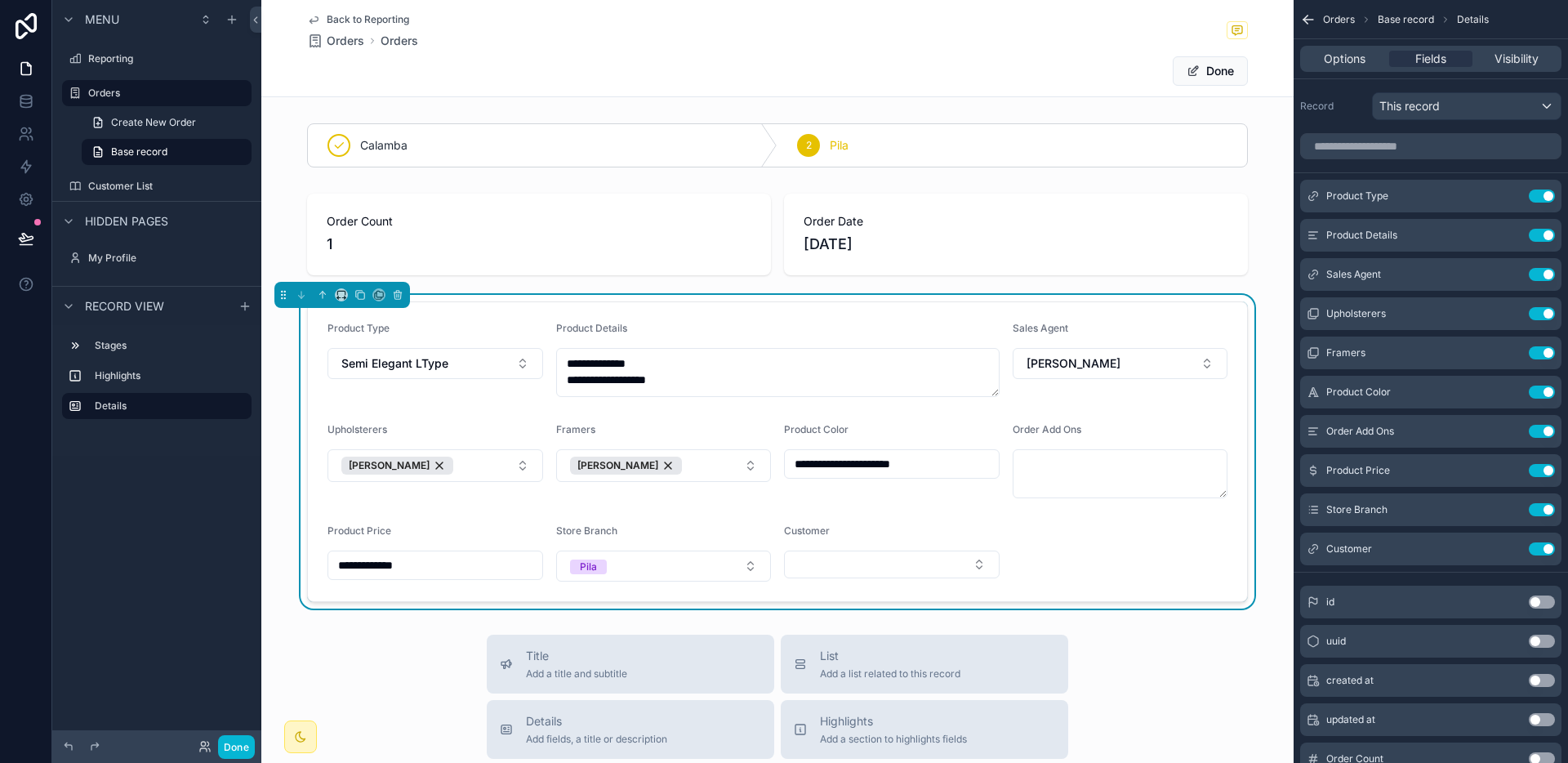
click at [896, 561] on button "Select Button" at bounding box center [891, 564] width 216 height 28
type input "****"
click at [883, 630] on div "[PERSON_NAME]" at bounding box center [886, 629] width 207 height 26
click at [1217, 61] on button "Done" at bounding box center [1210, 71] width 75 height 30
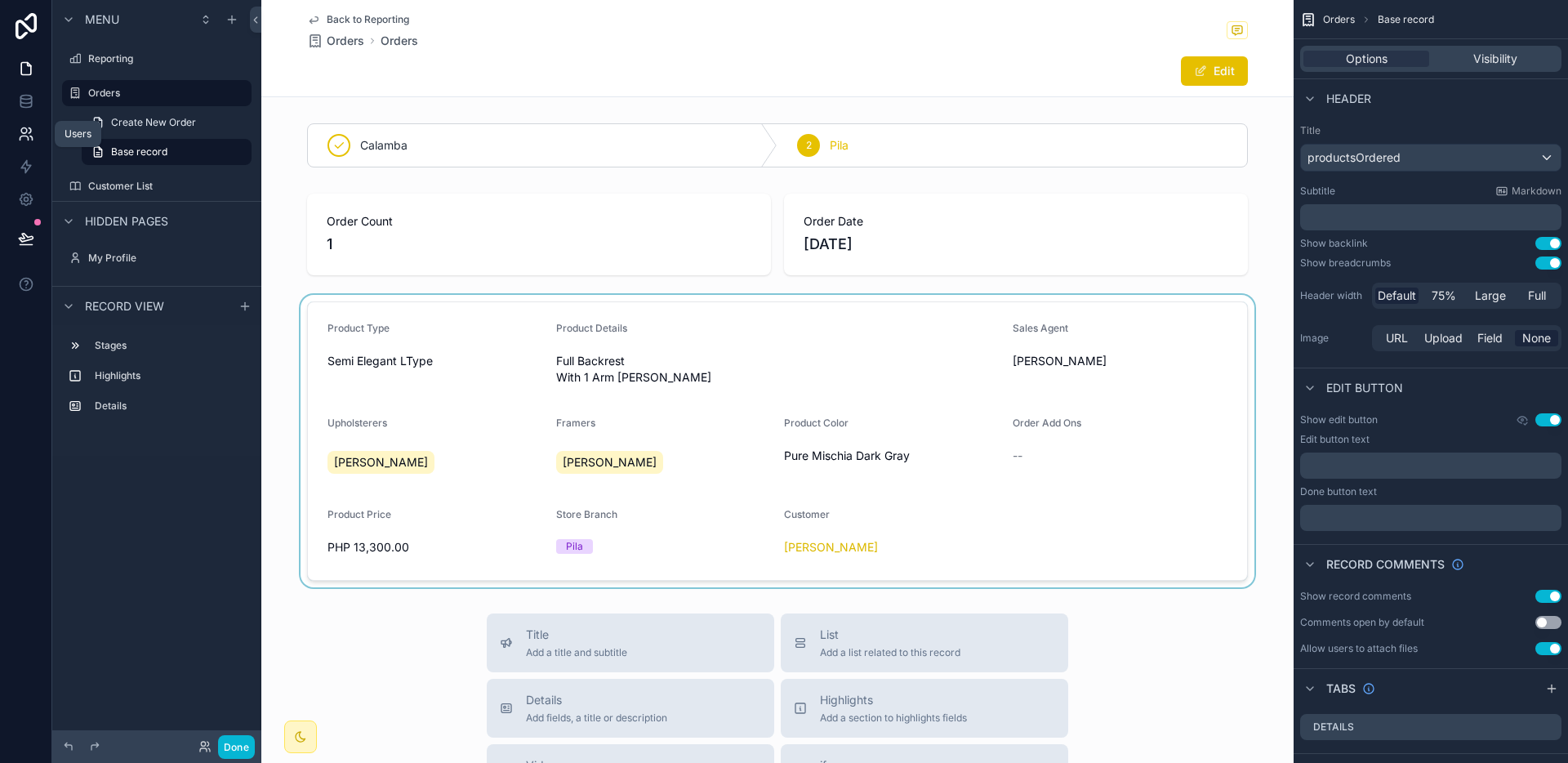
click at [36, 123] on link at bounding box center [26, 134] width 52 height 33
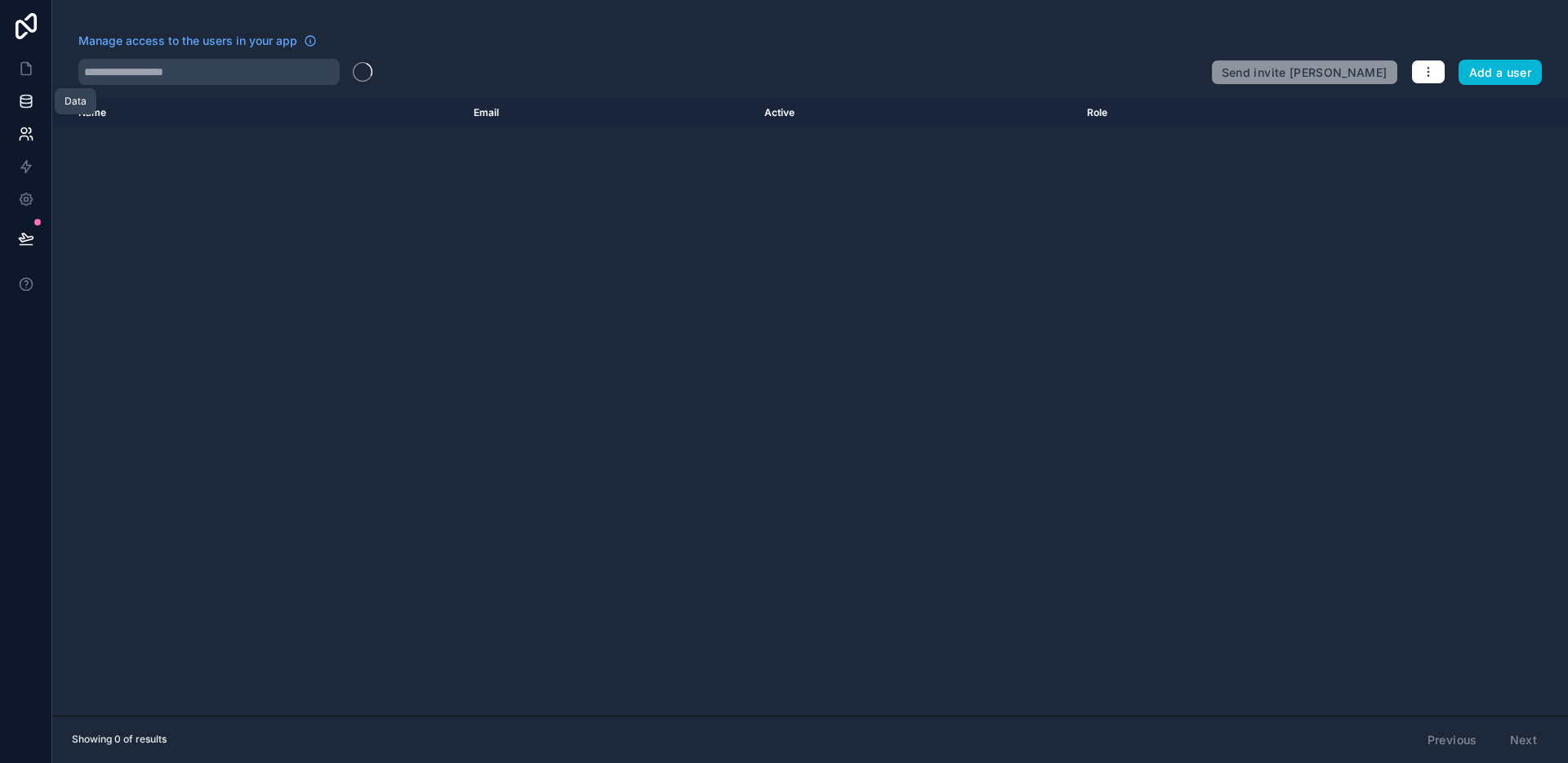
click at [29, 110] on link at bounding box center [26, 101] width 52 height 33
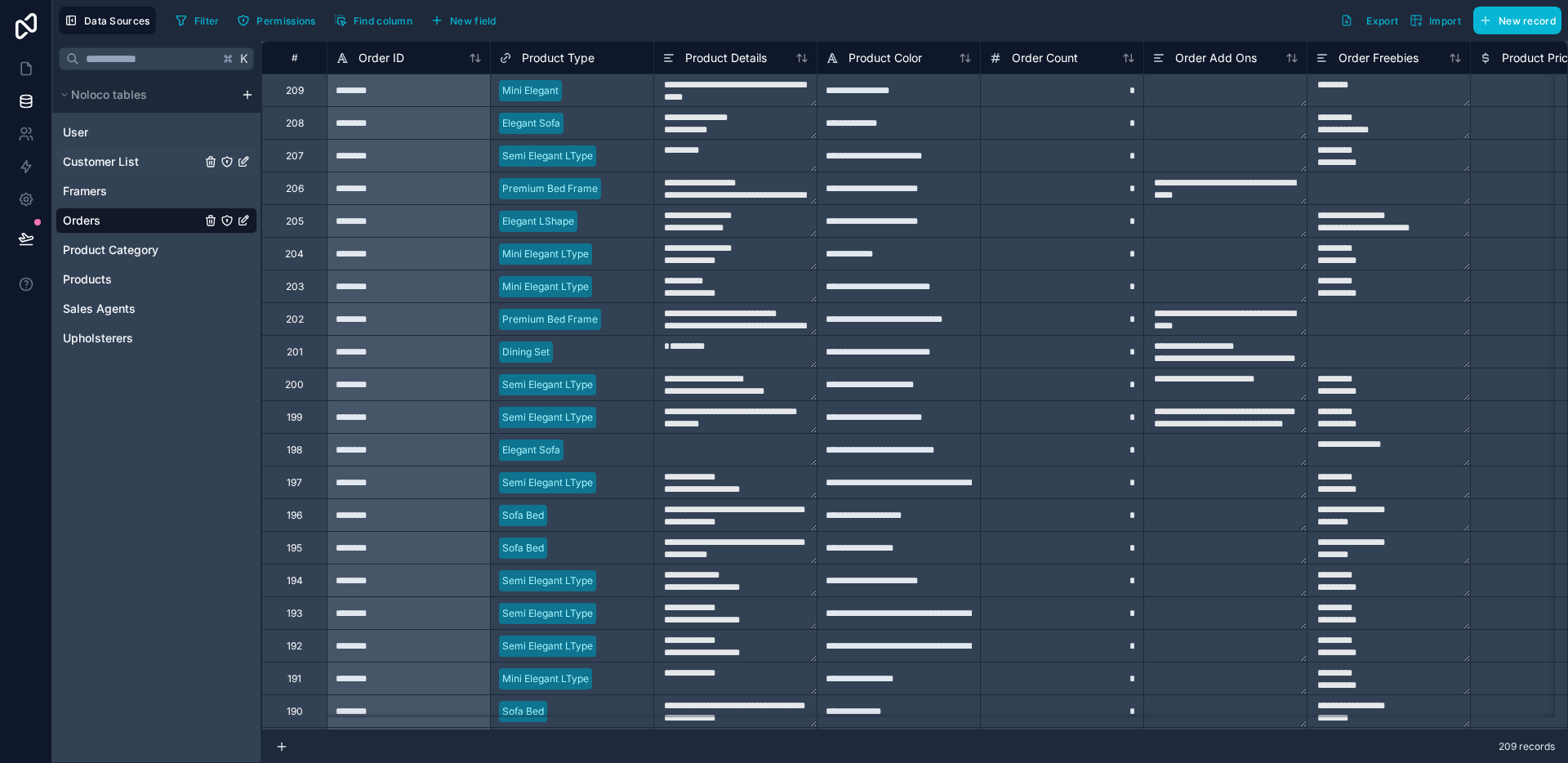
click at [135, 155] on span "Customer List" at bounding box center [101, 161] width 76 height 16
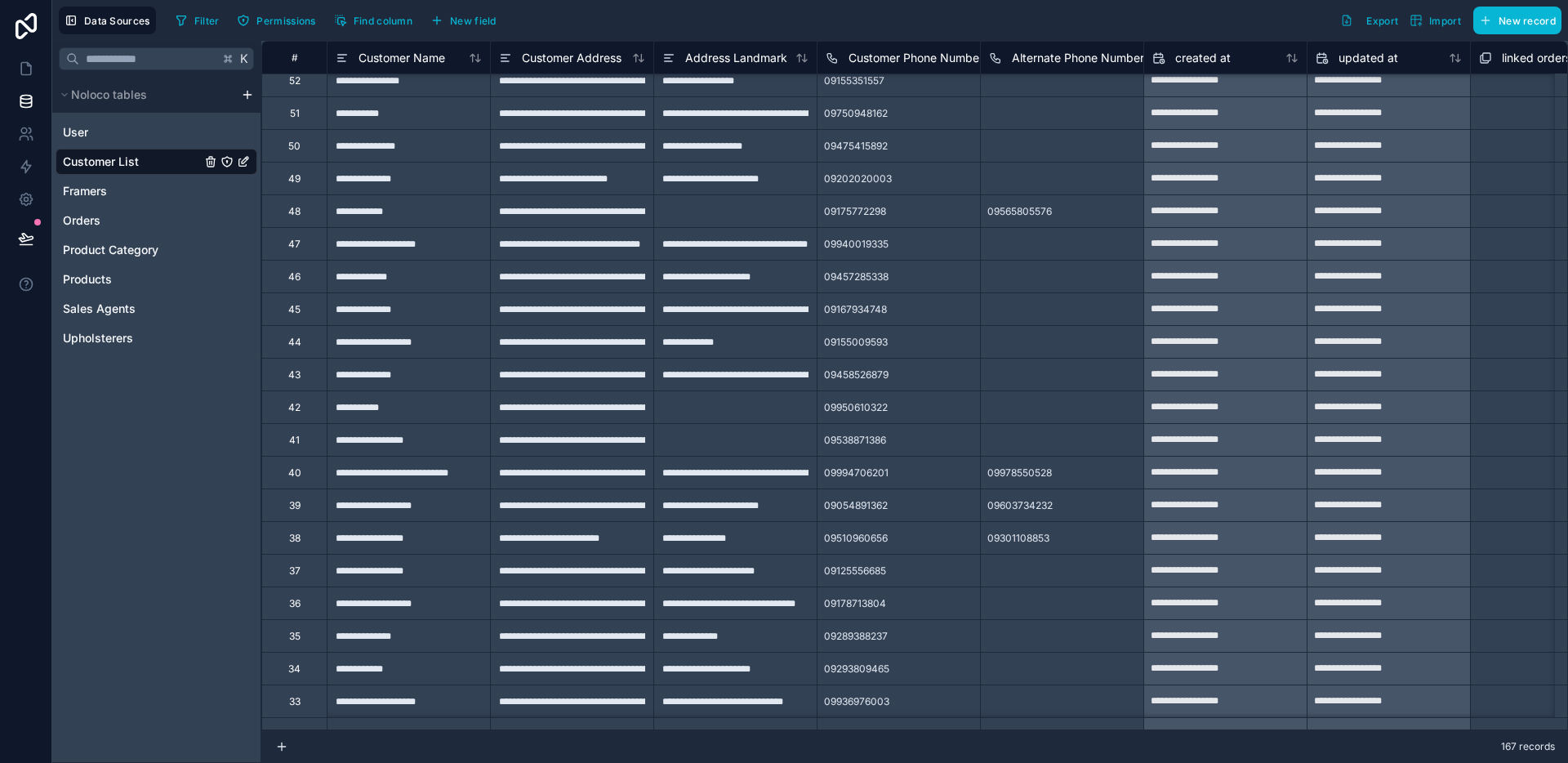
scroll to position [3929, 0]
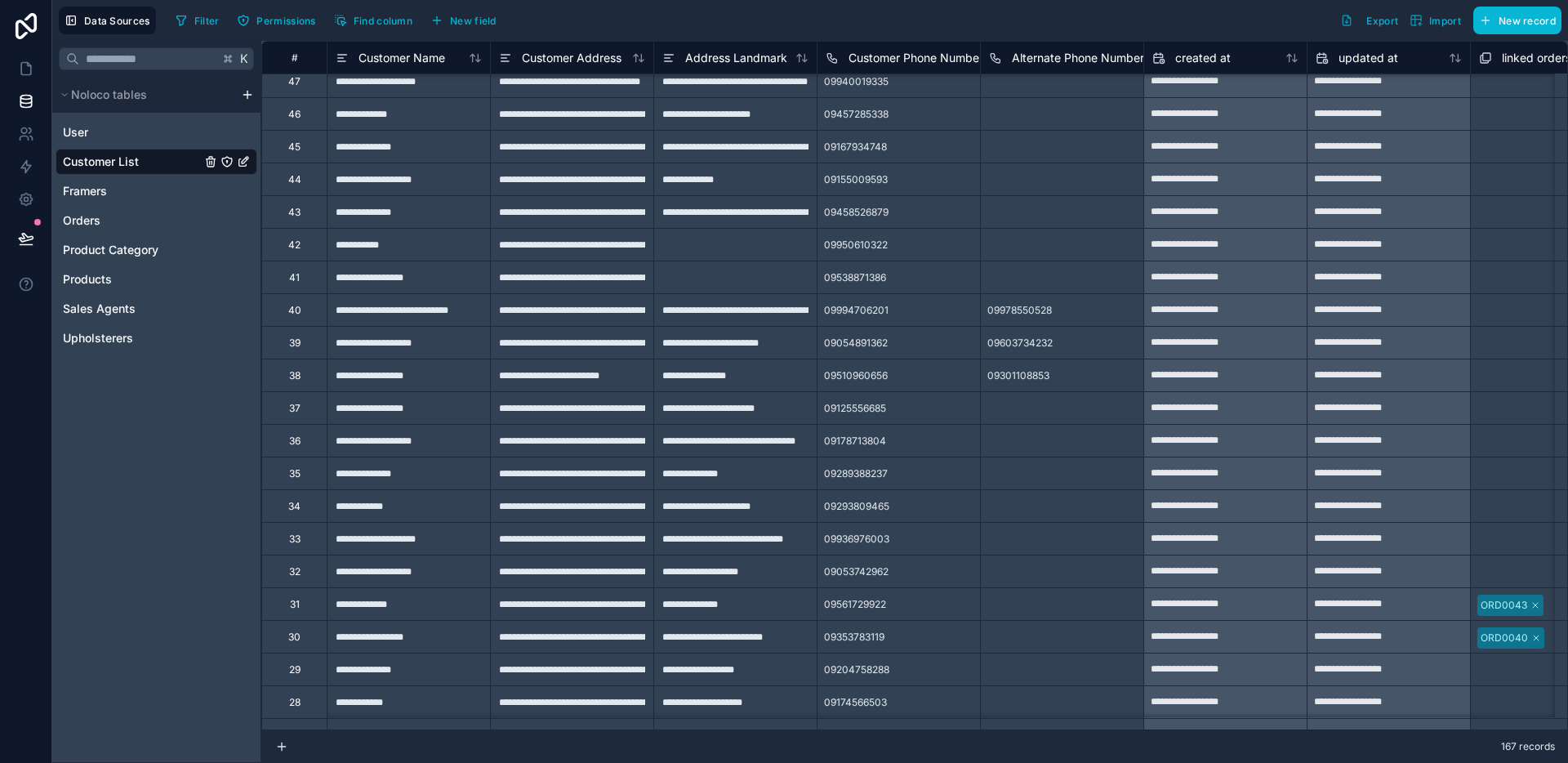
click at [400, 449] on div "**********" at bounding box center [408, 441] width 163 height 33
click at [390, 441] on div "**********" at bounding box center [408, 441] width 163 height 33
type input "**********"
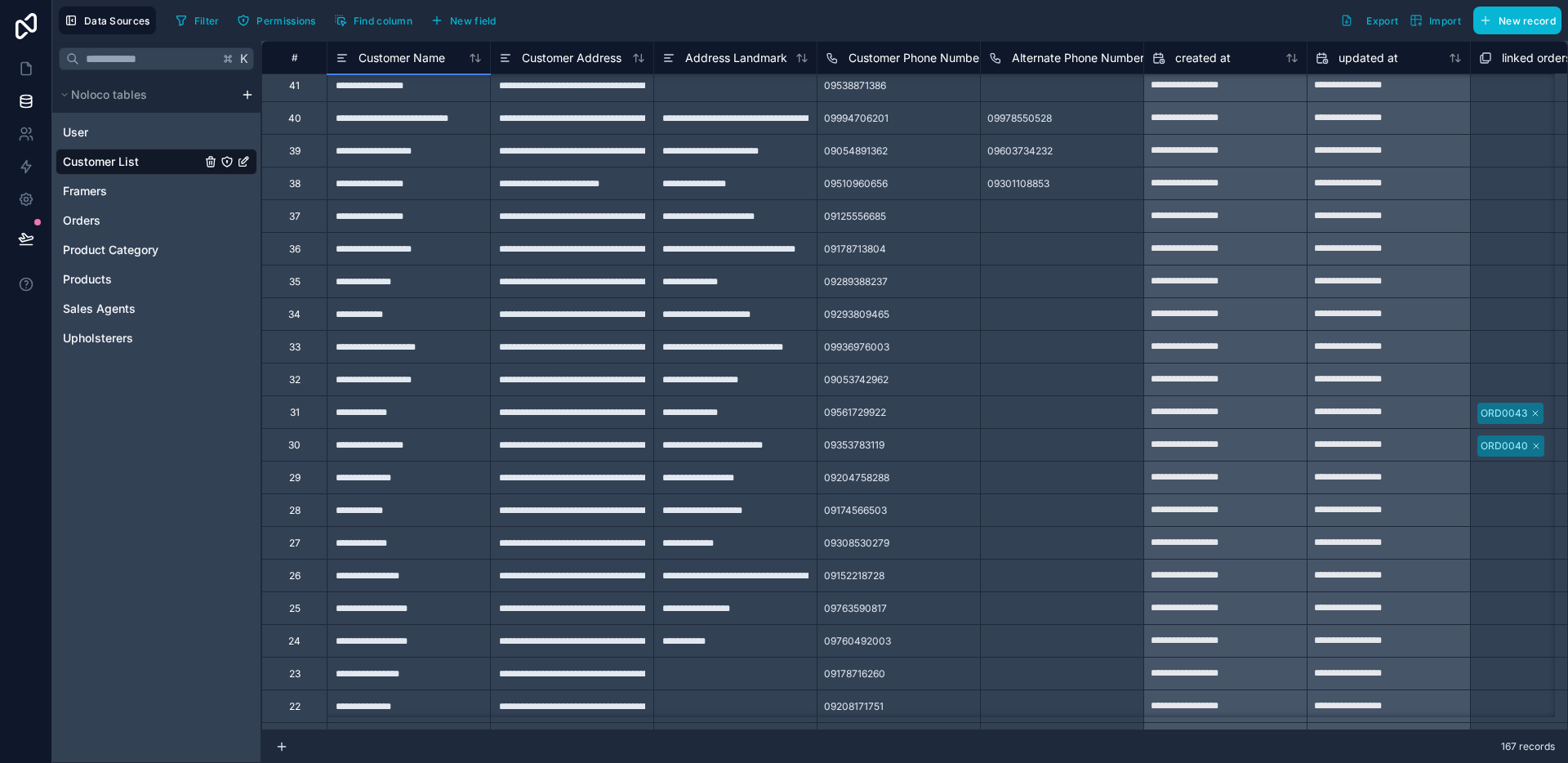
scroll to position [5756, 0]
click at [396, 247] on div "**********" at bounding box center [408, 247] width 163 height 33
click at [392, 248] on input "**********" at bounding box center [408, 247] width 162 height 32
type input "**********"
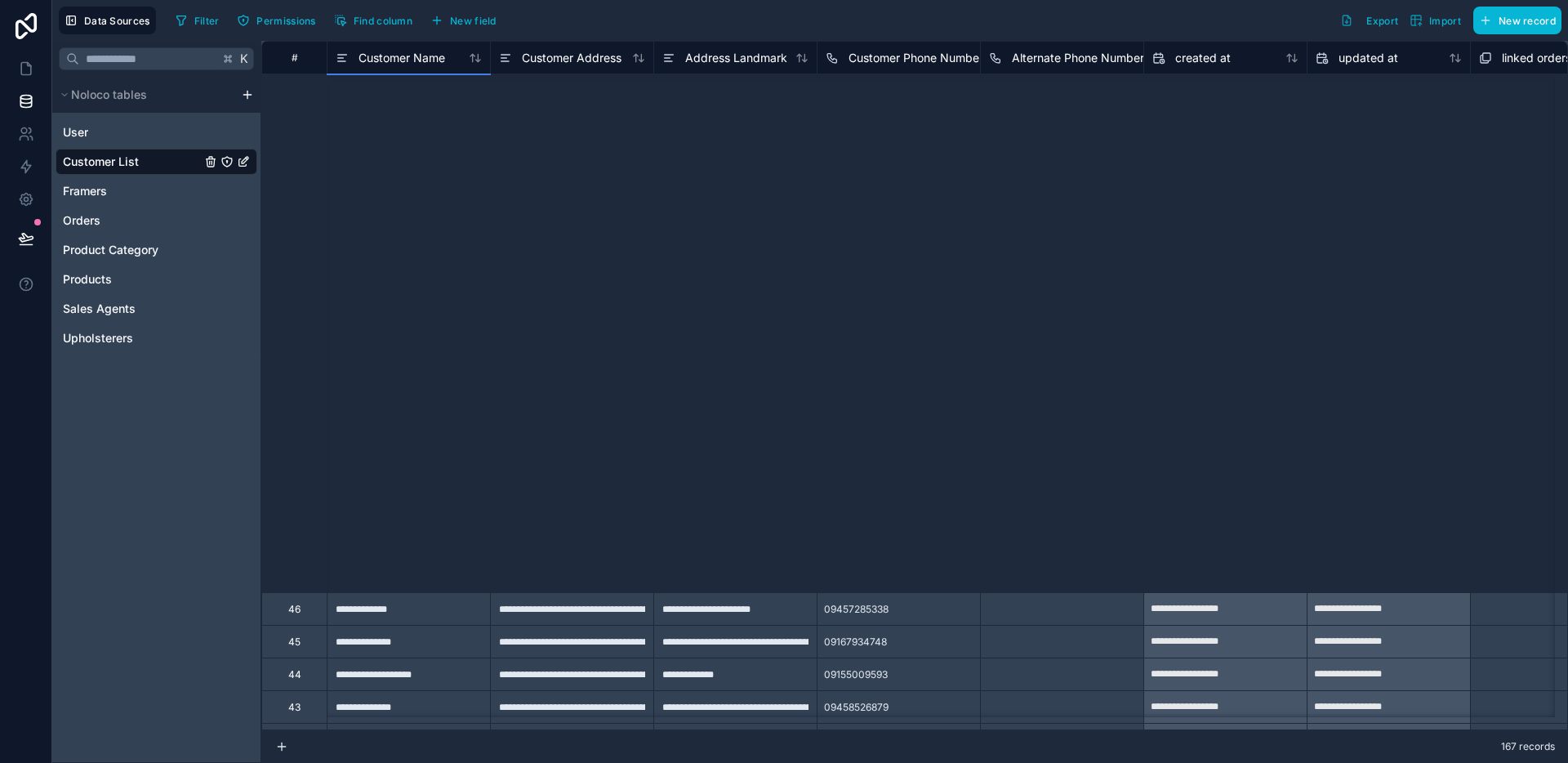
scroll to position [6446, 0]
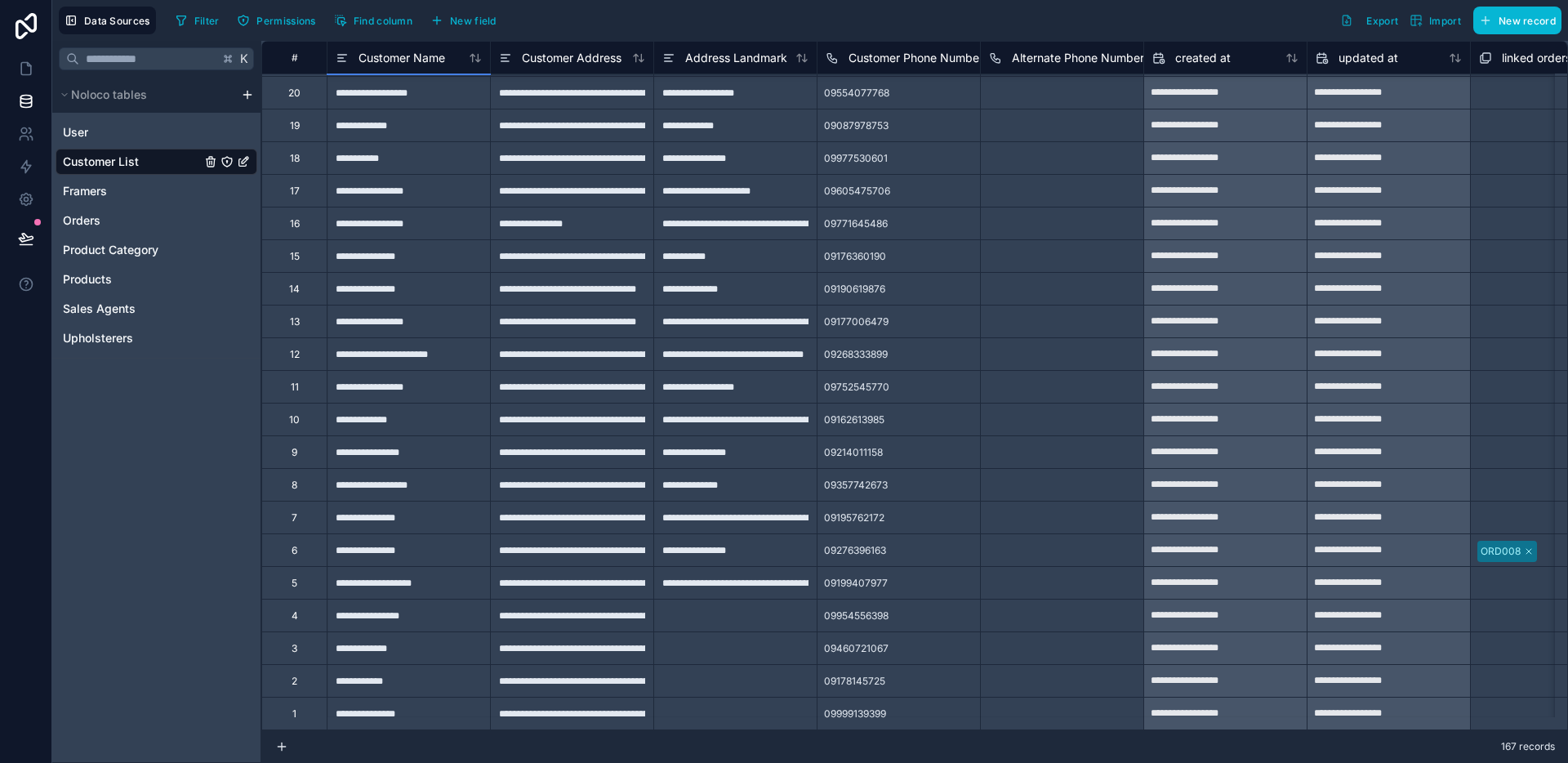
click at [404, 704] on div "**********" at bounding box center [408, 713] width 163 height 33
click at [410, 675] on div "**********" at bounding box center [408, 680] width 163 height 33
click at [414, 632] on div "**********" at bounding box center [408, 648] width 163 height 33
click at [422, 605] on div "**********" at bounding box center [408, 615] width 163 height 33
click at [428, 583] on div "**********" at bounding box center [408, 583] width 163 height 33
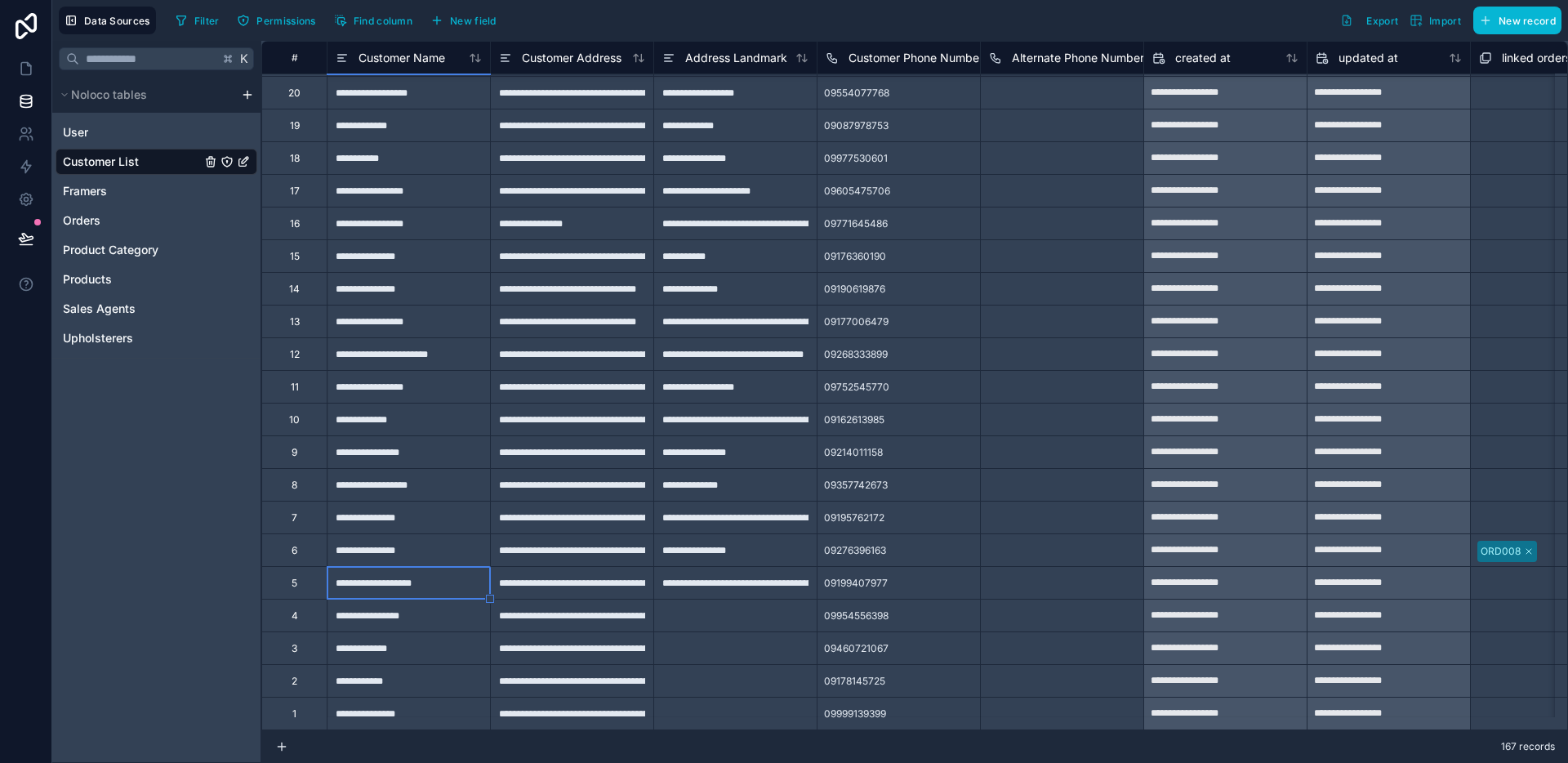
click at [419, 534] on div "**********" at bounding box center [408, 550] width 163 height 33
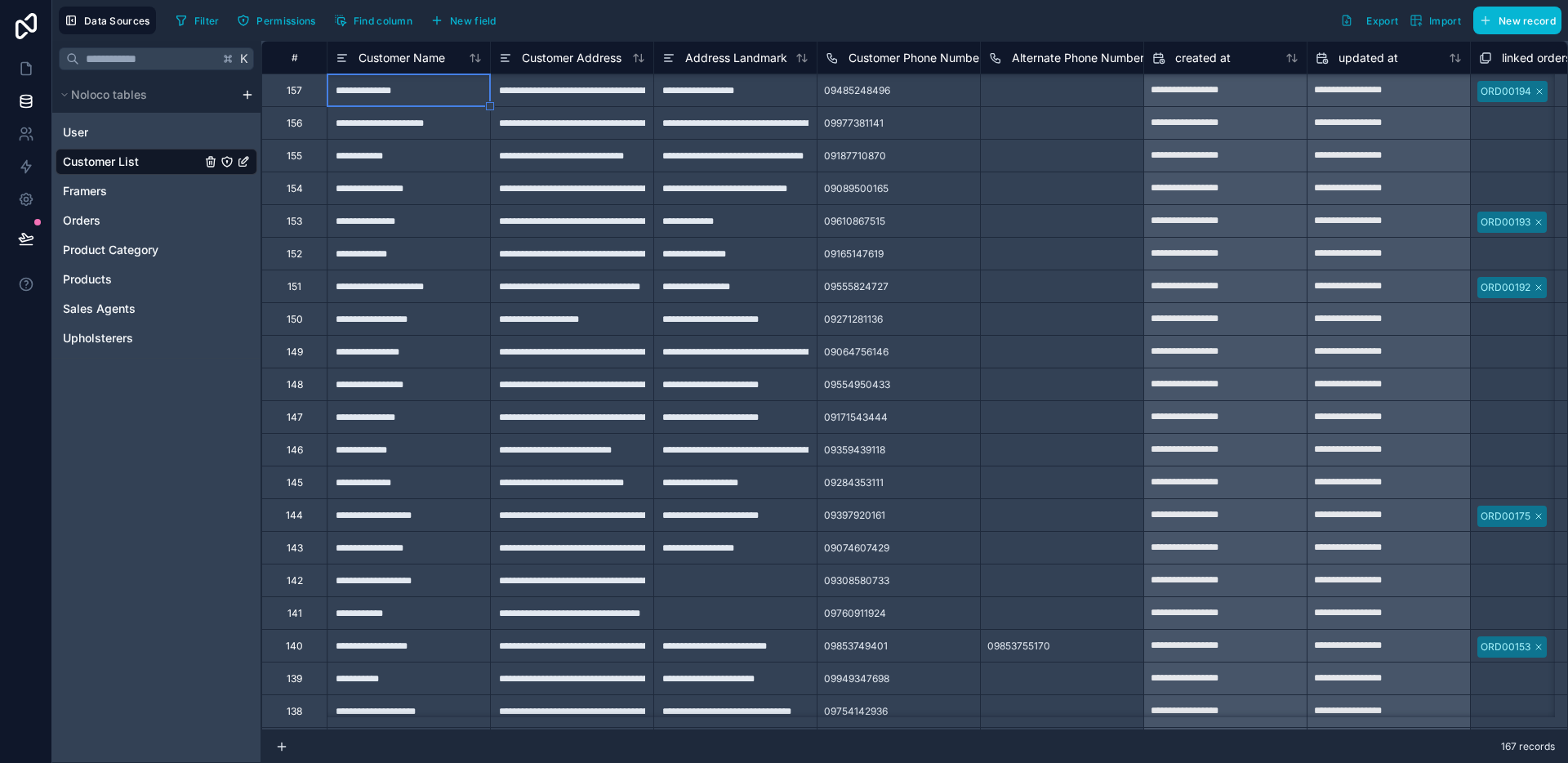
scroll to position [294, 0]
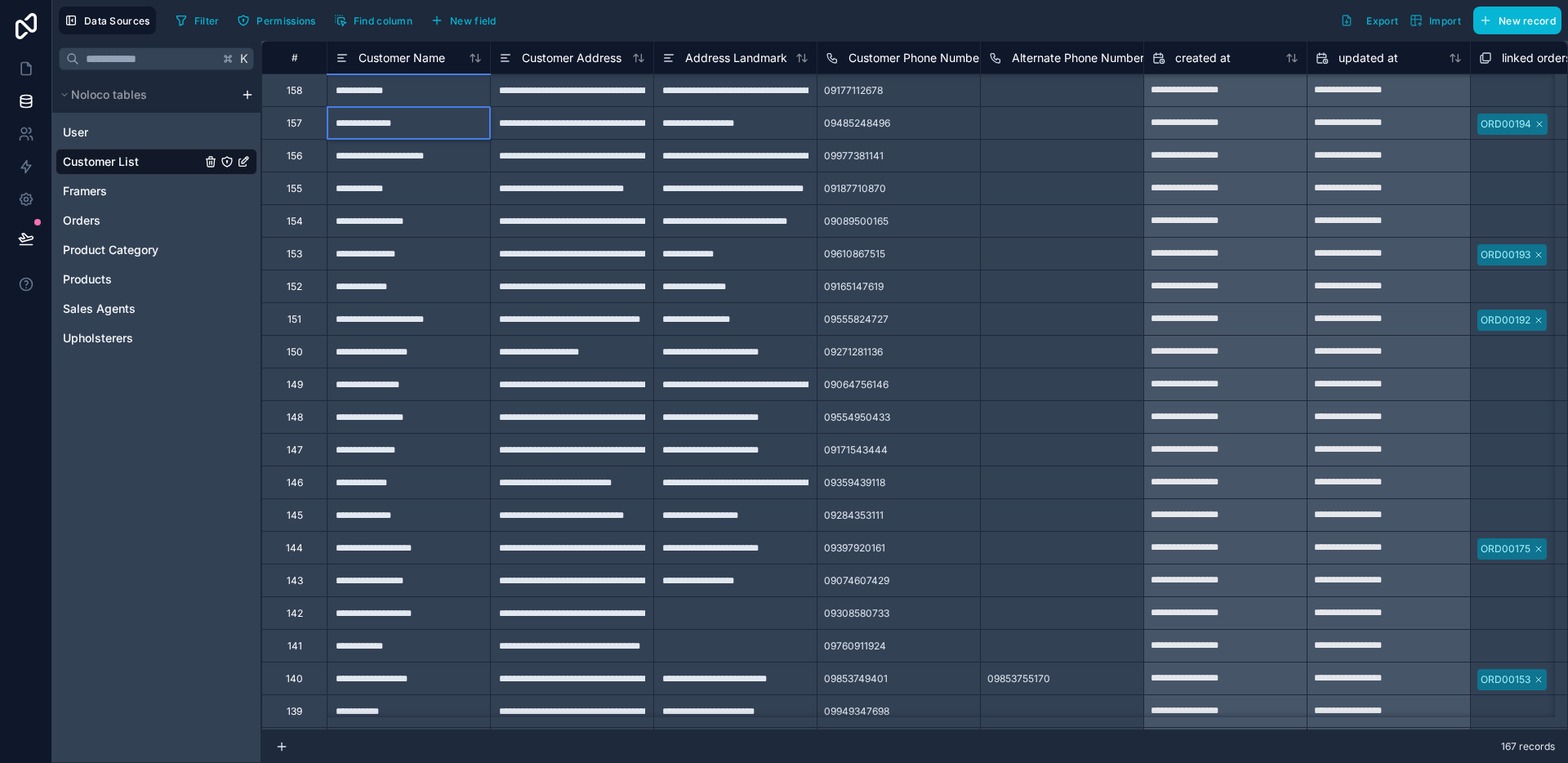
click at [371, 126] on input "**********" at bounding box center [408, 122] width 162 height 32
type input "**********"
click at [443, 172] on div "**********" at bounding box center [408, 188] width 163 height 33
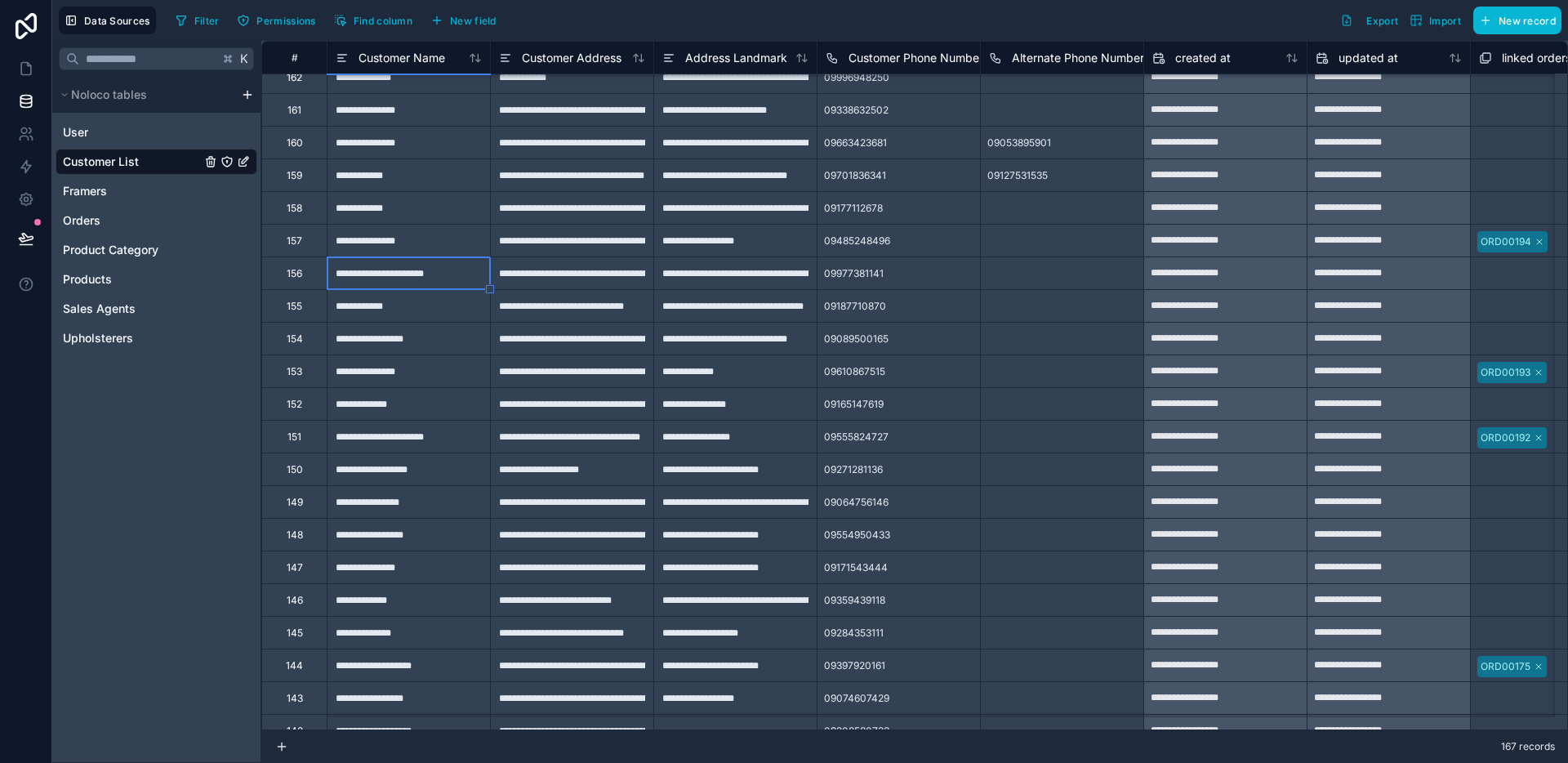
scroll to position [0, 0]
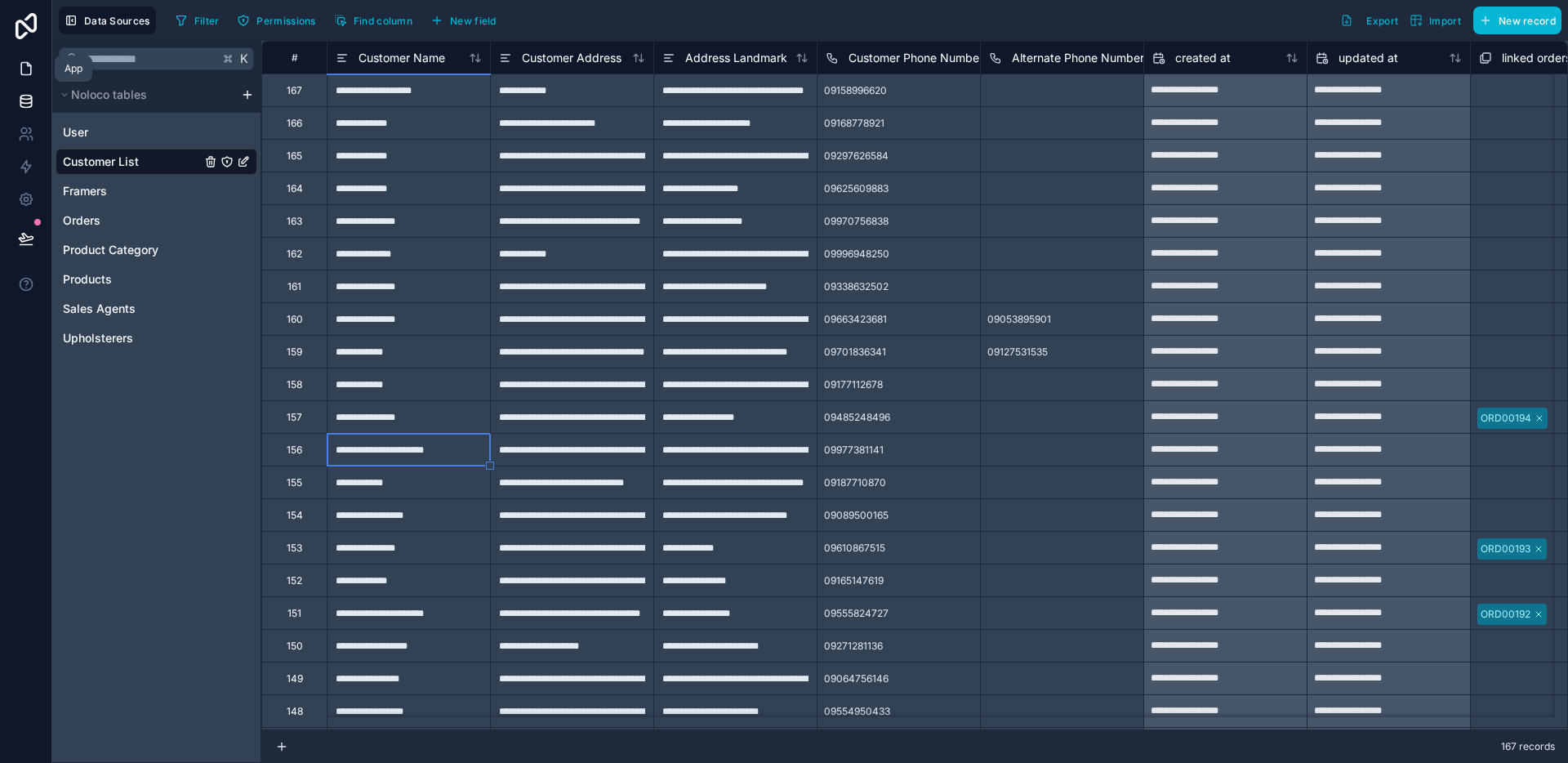
click at [25, 73] on icon at bounding box center [26, 68] width 16 height 16
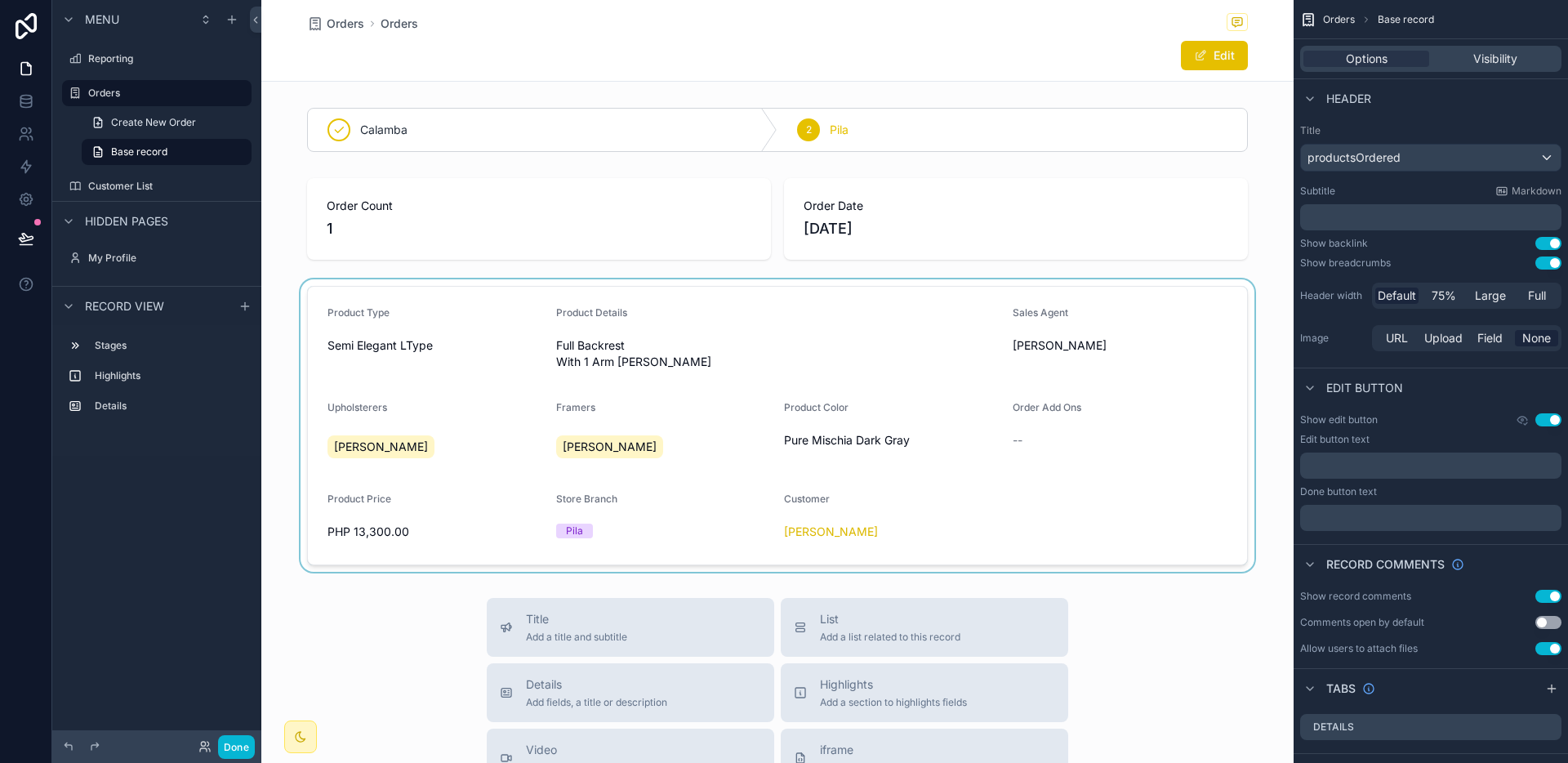
click at [999, 411] on div "scrollable content" at bounding box center [777, 425] width 1033 height 293
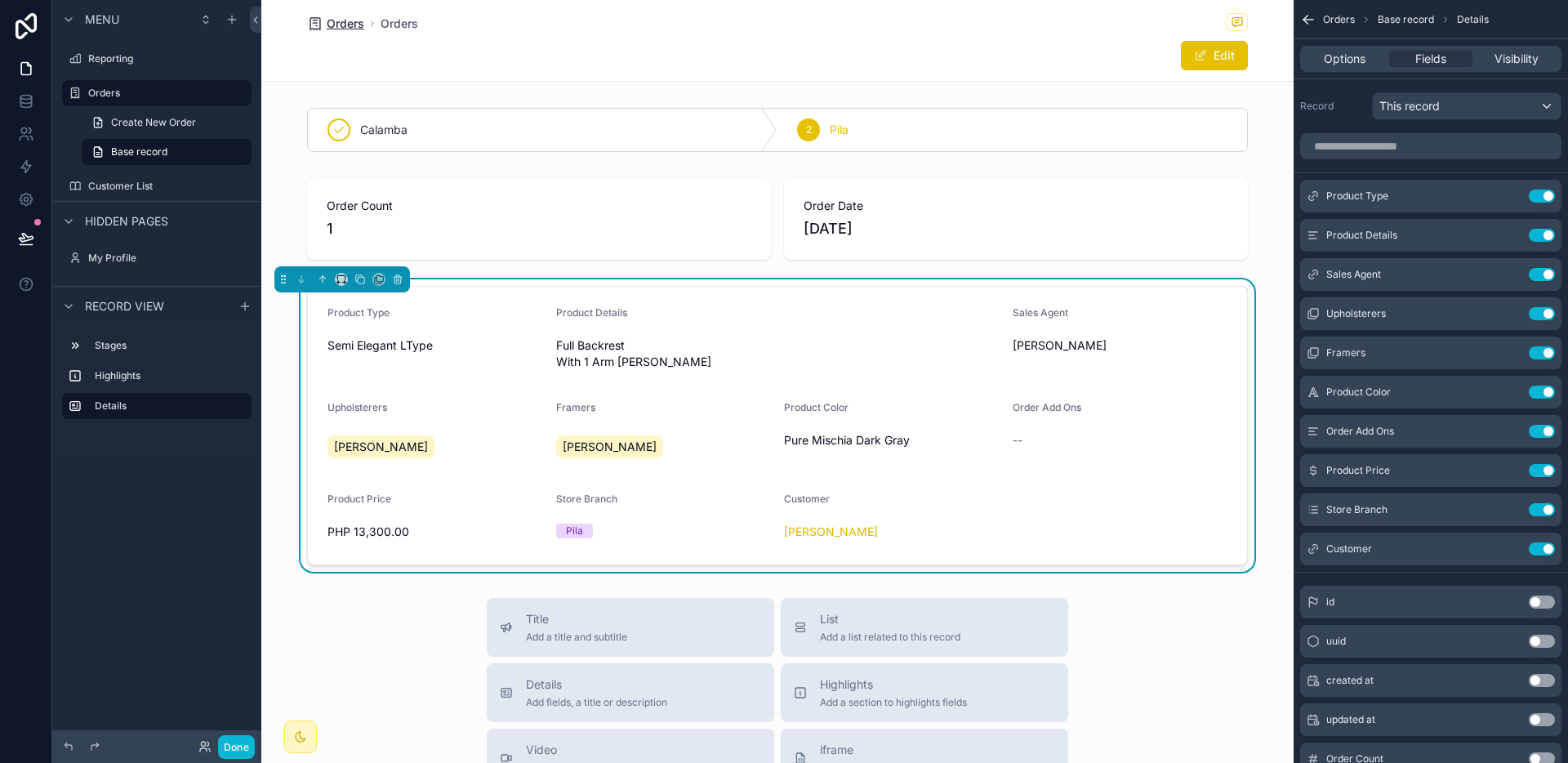
click at [332, 25] on span "Orders" at bounding box center [344, 23] width 37 height 16
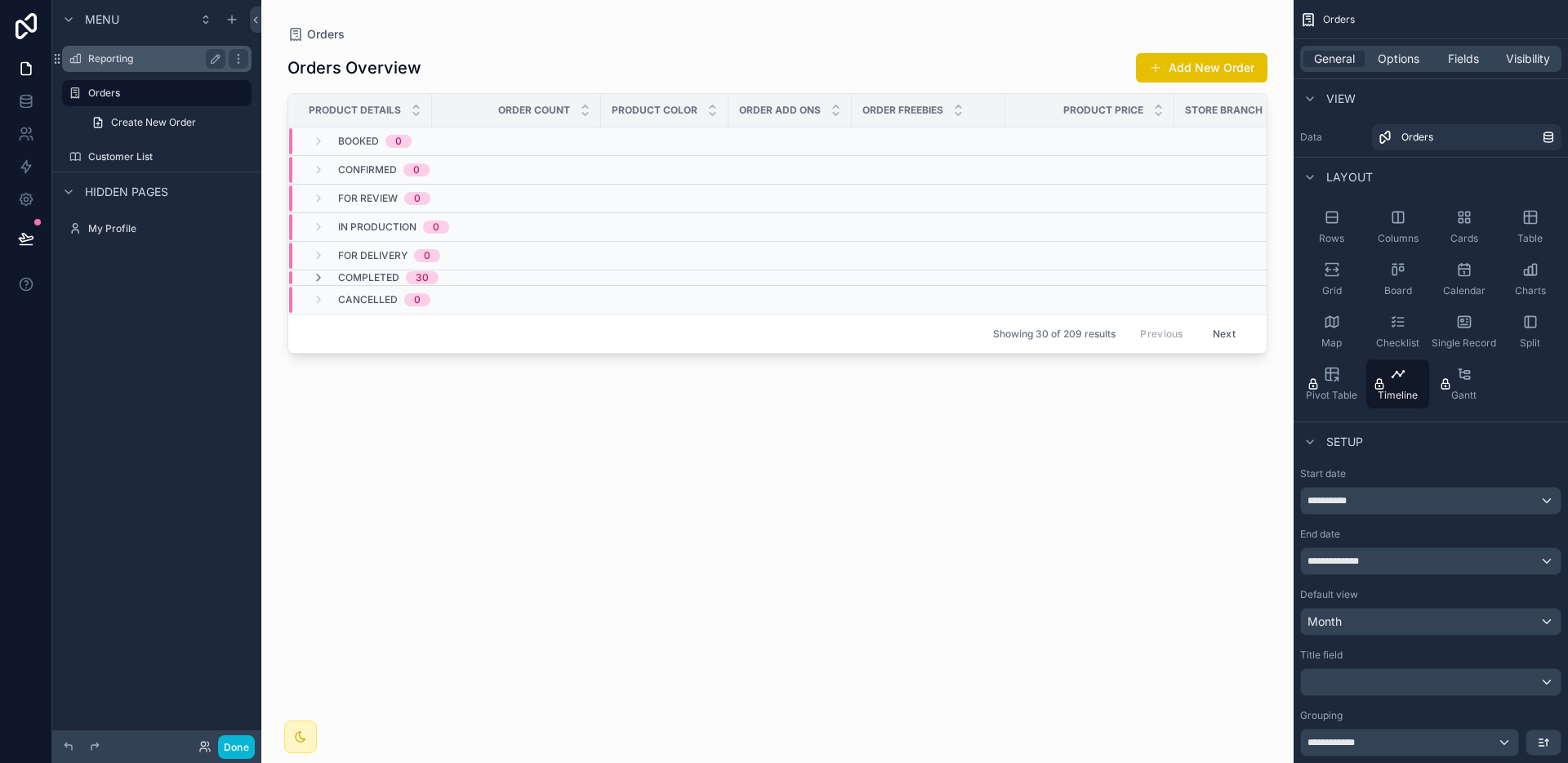
click at [123, 53] on label "Reporting" at bounding box center [154, 59] width 131 height 13
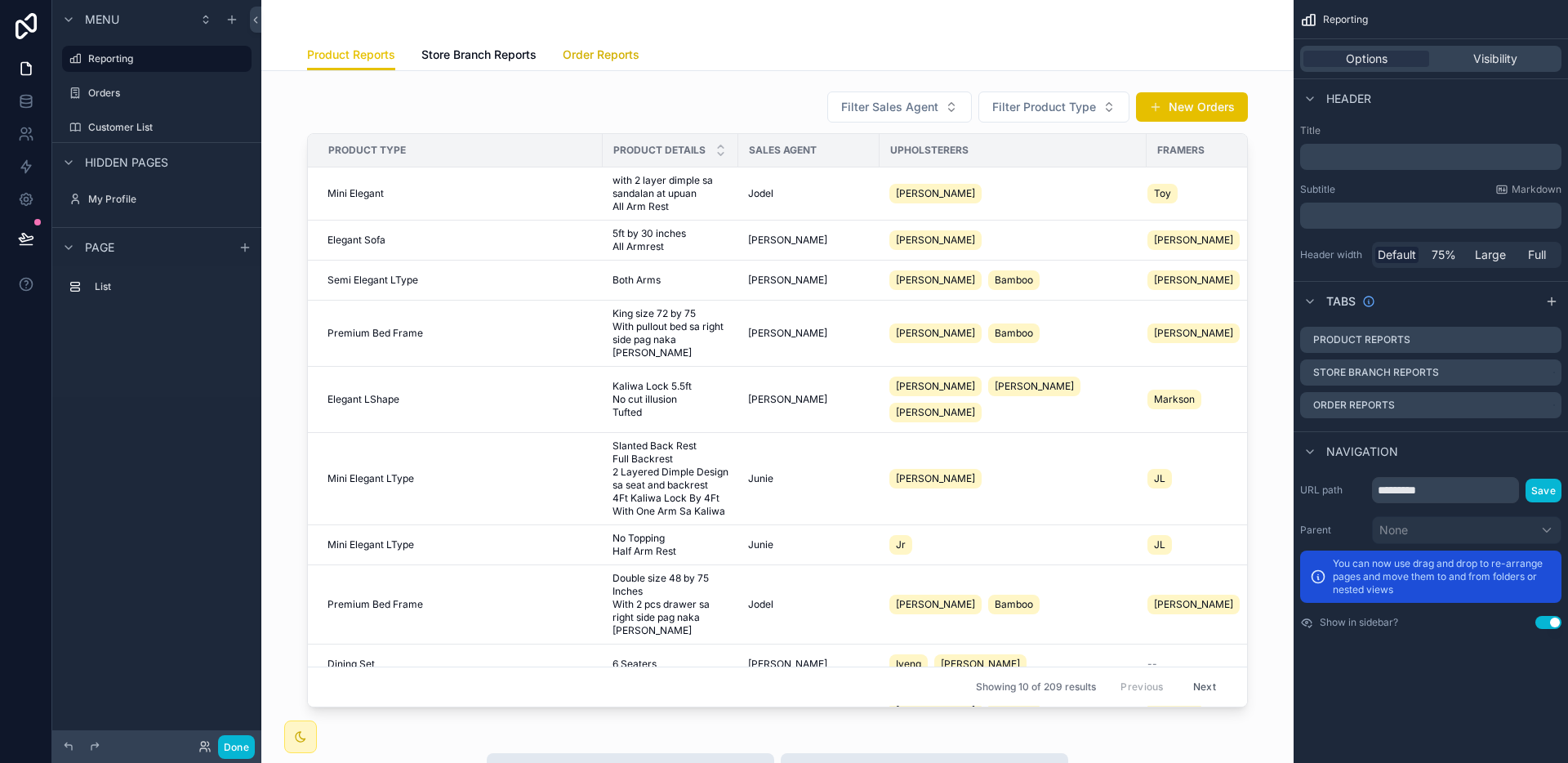
click at [562, 52] on span "Order Reports" at bounding box center [601, 55] width 77 height 16
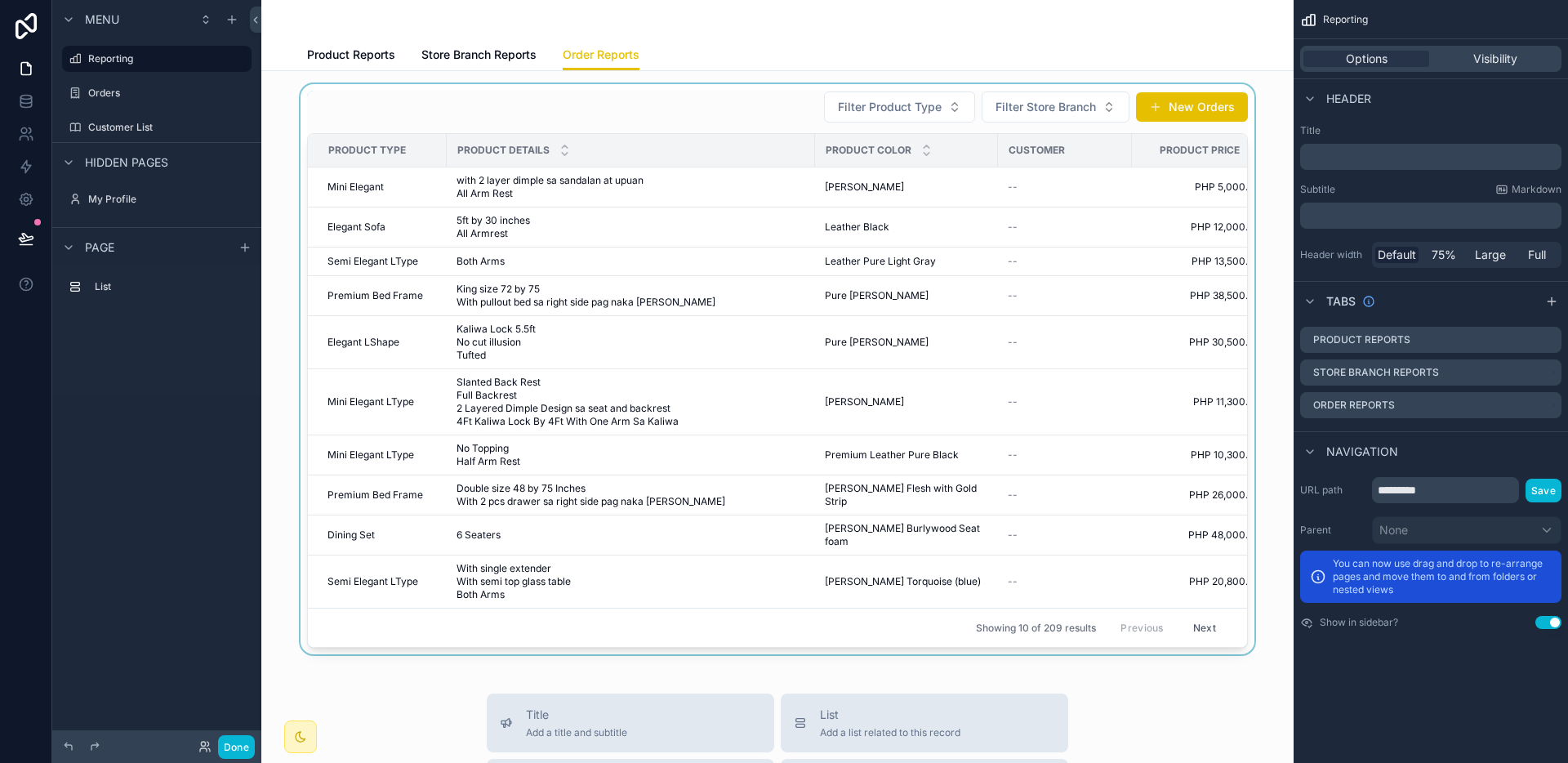
click at [1018, 119] on div "scrollable content" at bounding box center [777, 370] width 1006 height 570
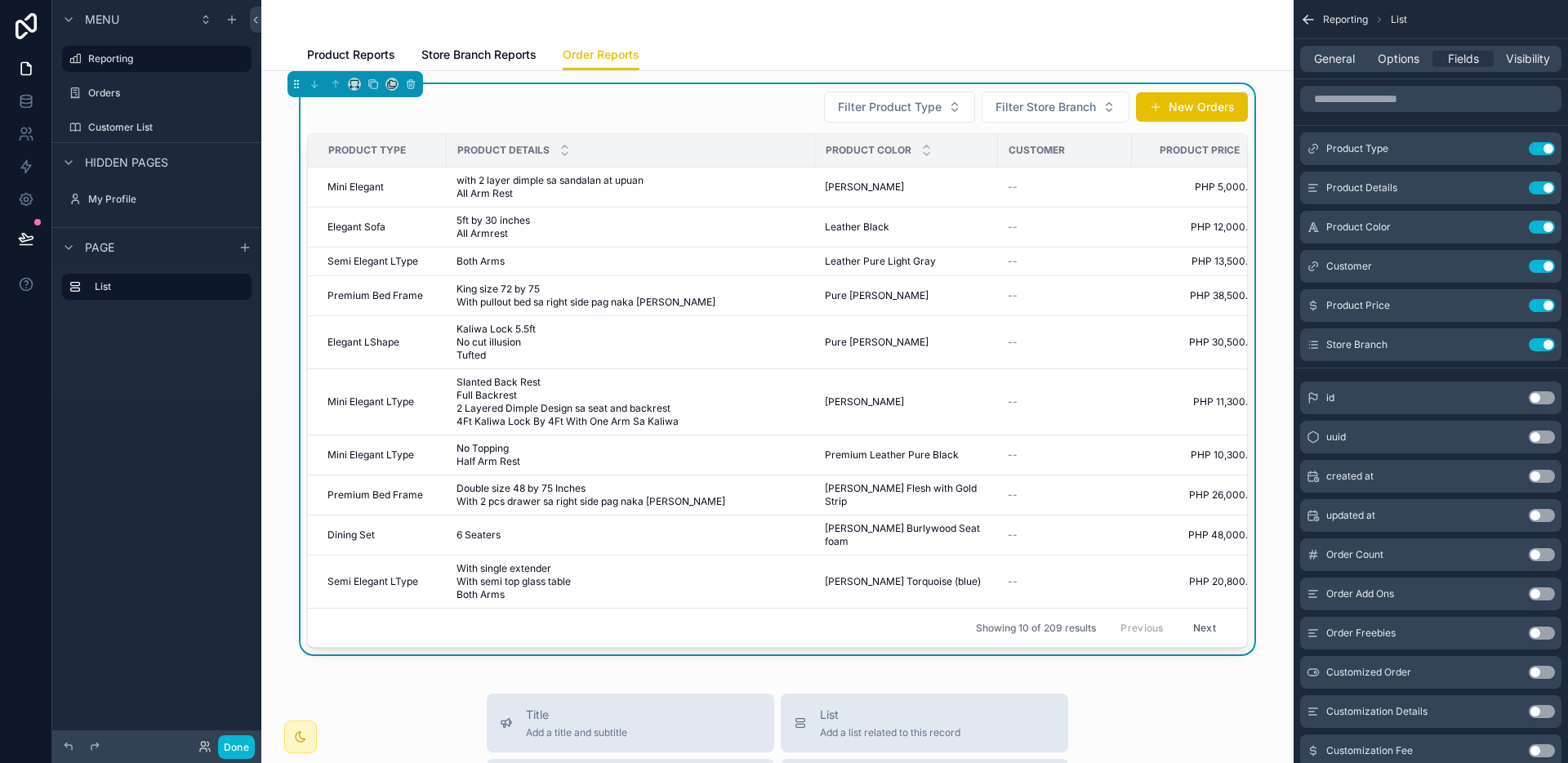
click at [1025, 105] on span "Filter Store Branch" at bounding box center [1045, 107] width 101 height 16
click at [1033, 188] on div "Pila" at bounding box center [1050, 199] width 196 height 26
click at [898, 104] on div "Filter Product Type Pila New Orders" at bounding box center [1069, 107] width 357 height 33
click at [918, 104] on span "Filter Product Type" at bounding box center [969, 107] width 104 height 16
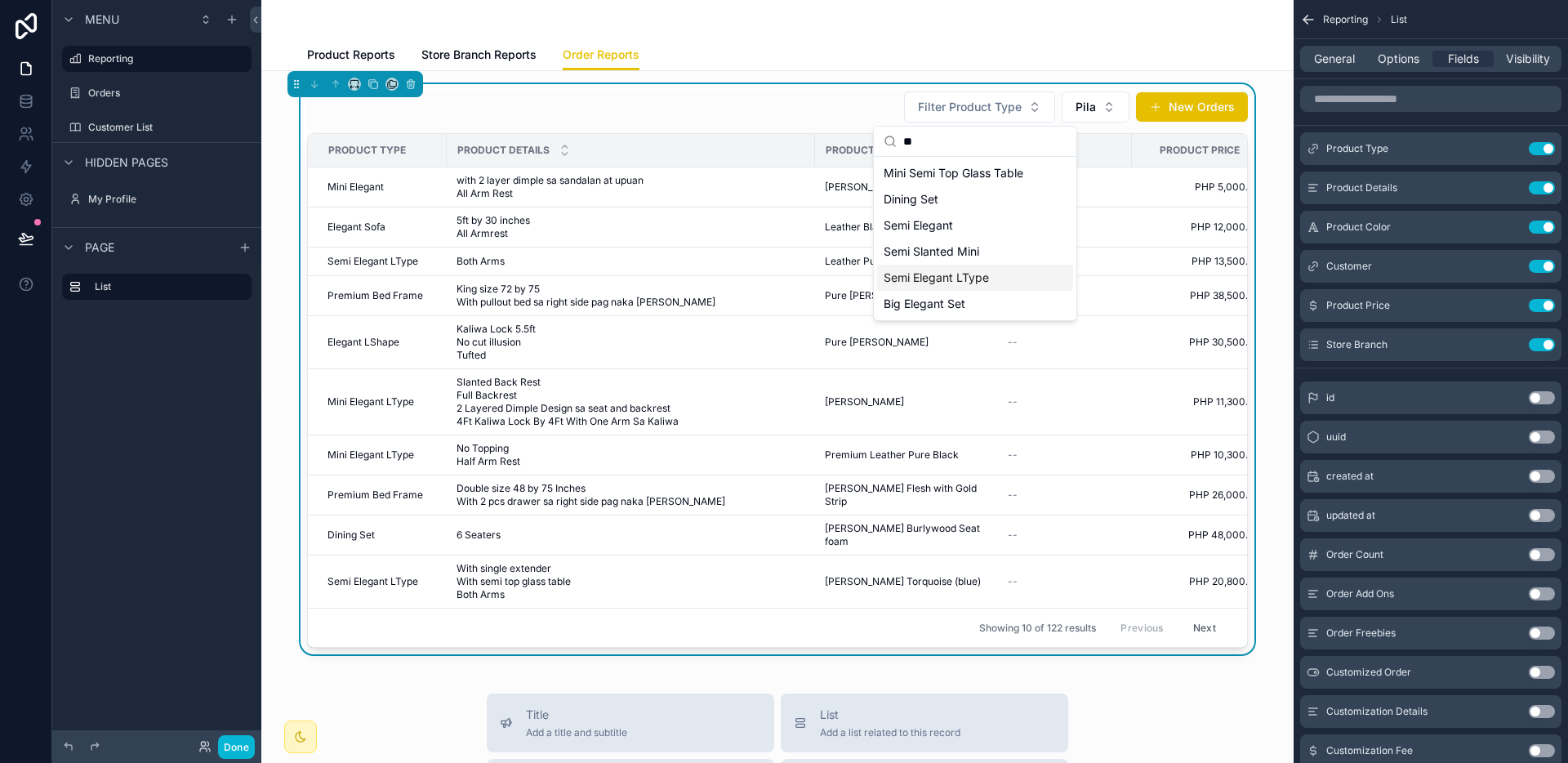
type input "**"
click at [955, 280] on span "Semi Elegant LType" at bounding box center [937, 277] width 106 height 16
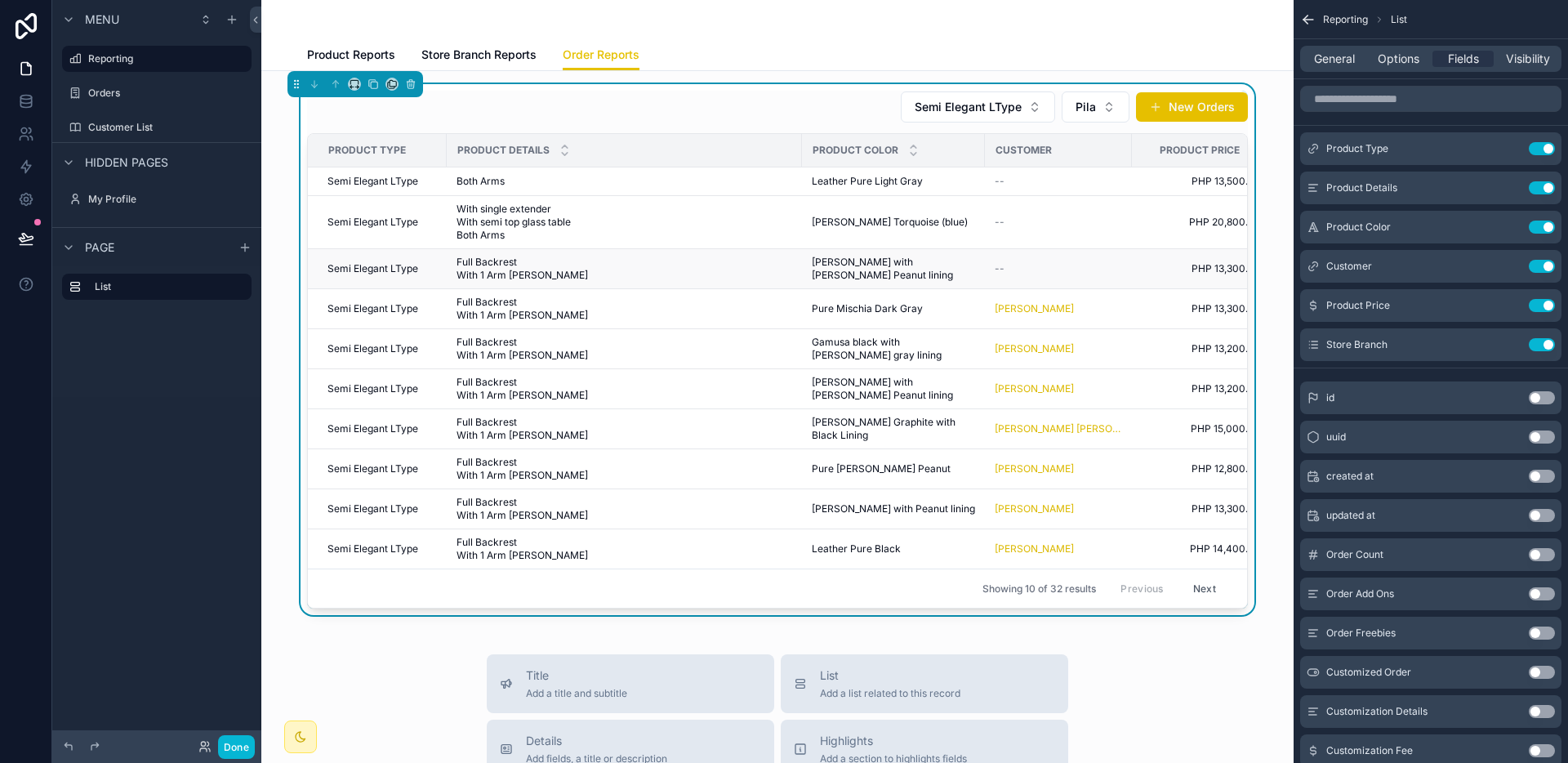
click at [977, 272] on td "[PERSON_NAME] with [PERSON_NAME] Peanut lining [PERSON_NAME] with [PERSON_NAME]…" at bounding box center [893, 270] width 183 height 40
click at [946, 262] on span "[PERSON_NAME] with [PERSON_NAME] Peanut lining" at bounding box center [893, 268] width 163 height 26
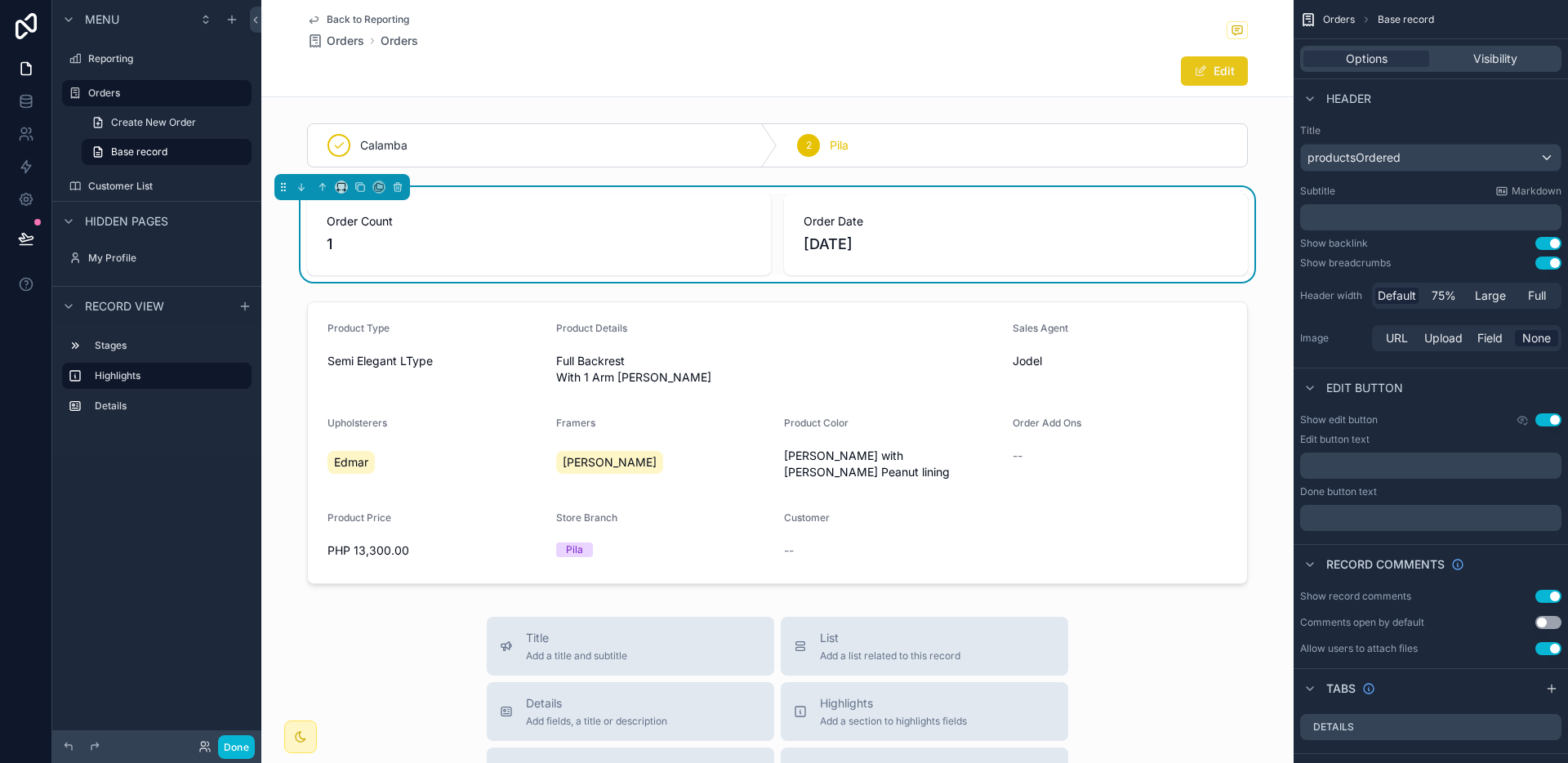
click at [1194, 71] on span "scrollable content" at bounding box center [1200, 71] width 13 height 13
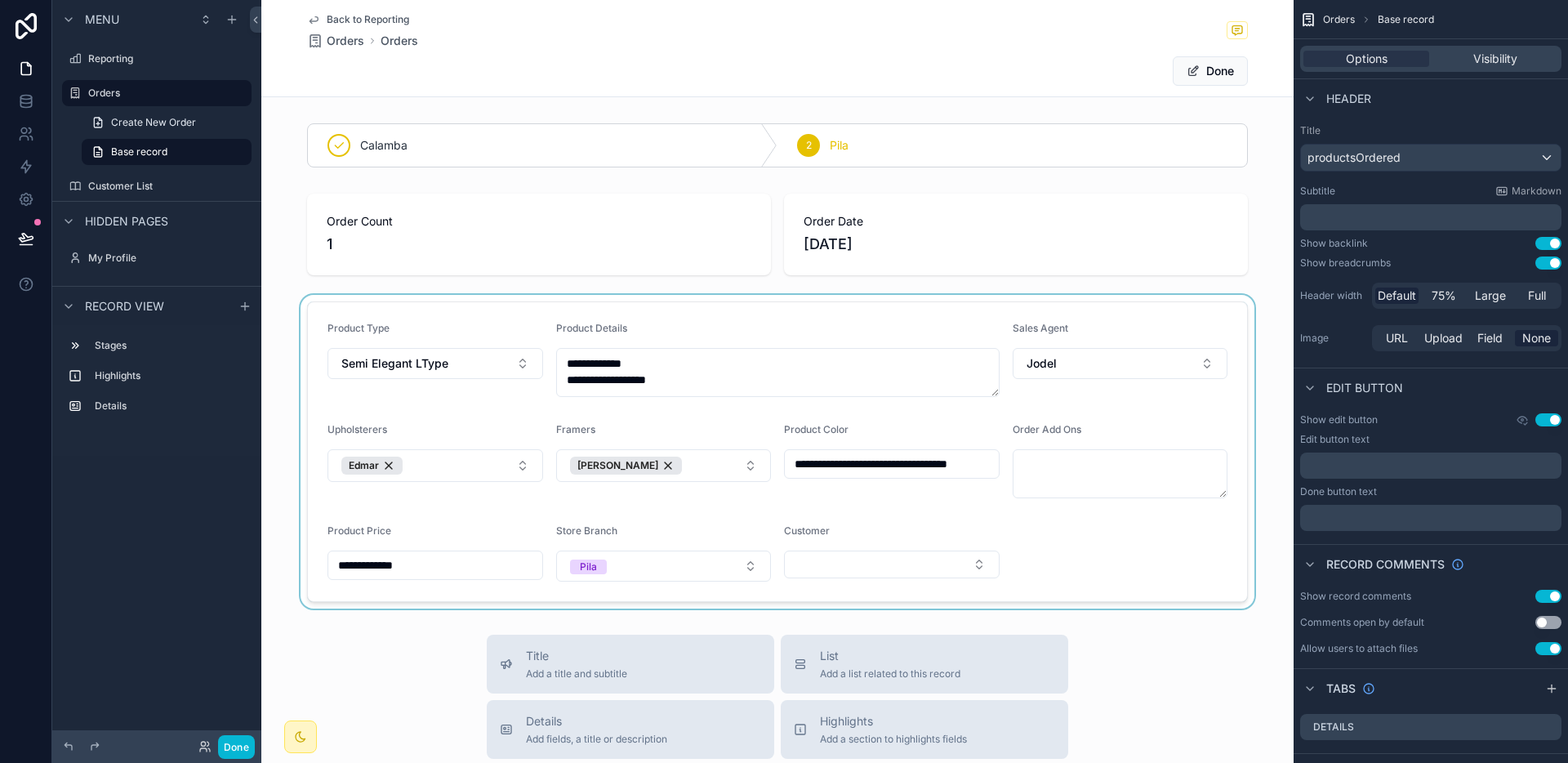
click at [817, 564] on div "scrollable content" at bounding box center [777, 451] width 1033 height 314
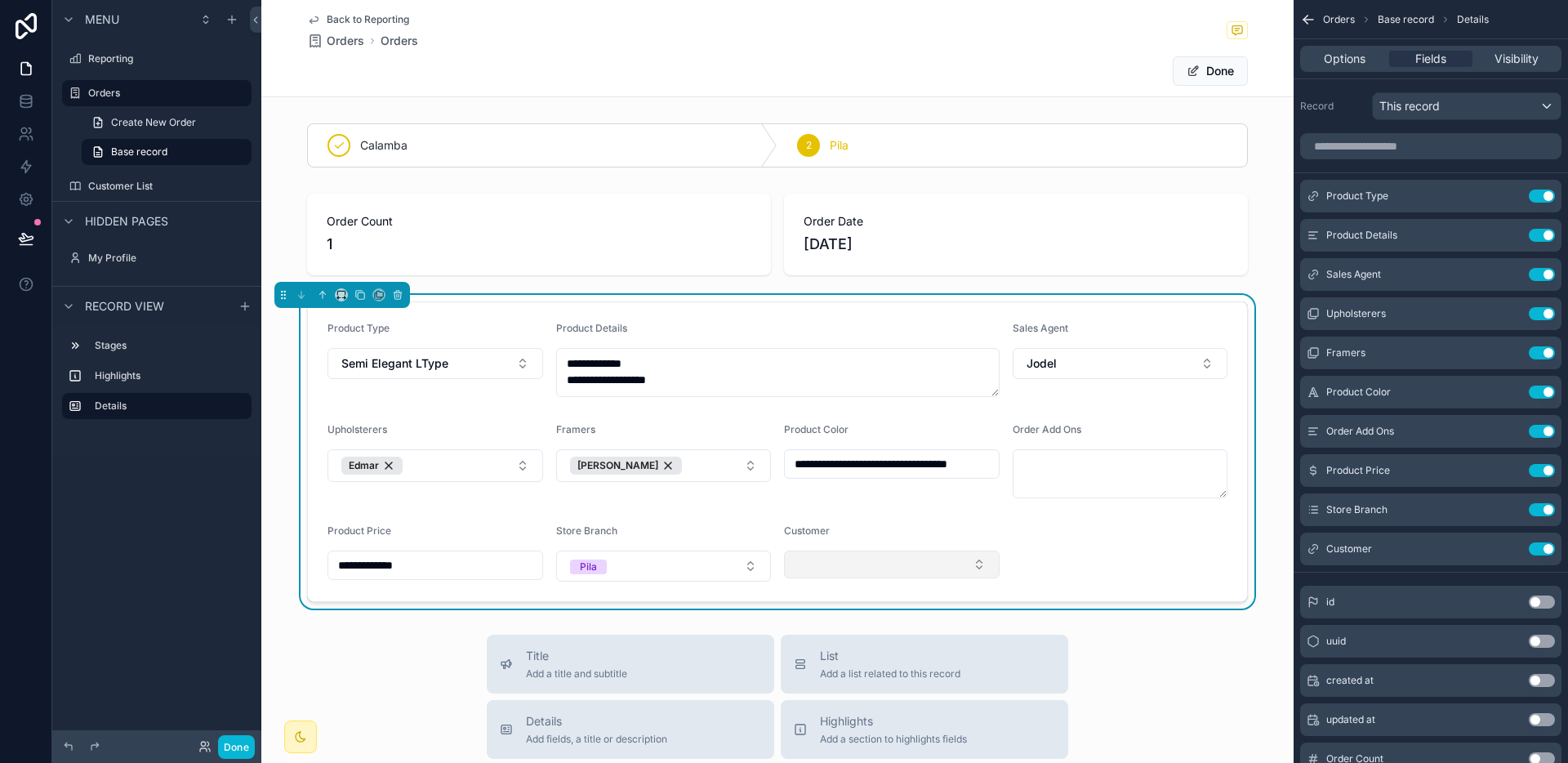
click at [824, 561] on button "Select Button" at bounding box center [891, 564] width 216 height 28
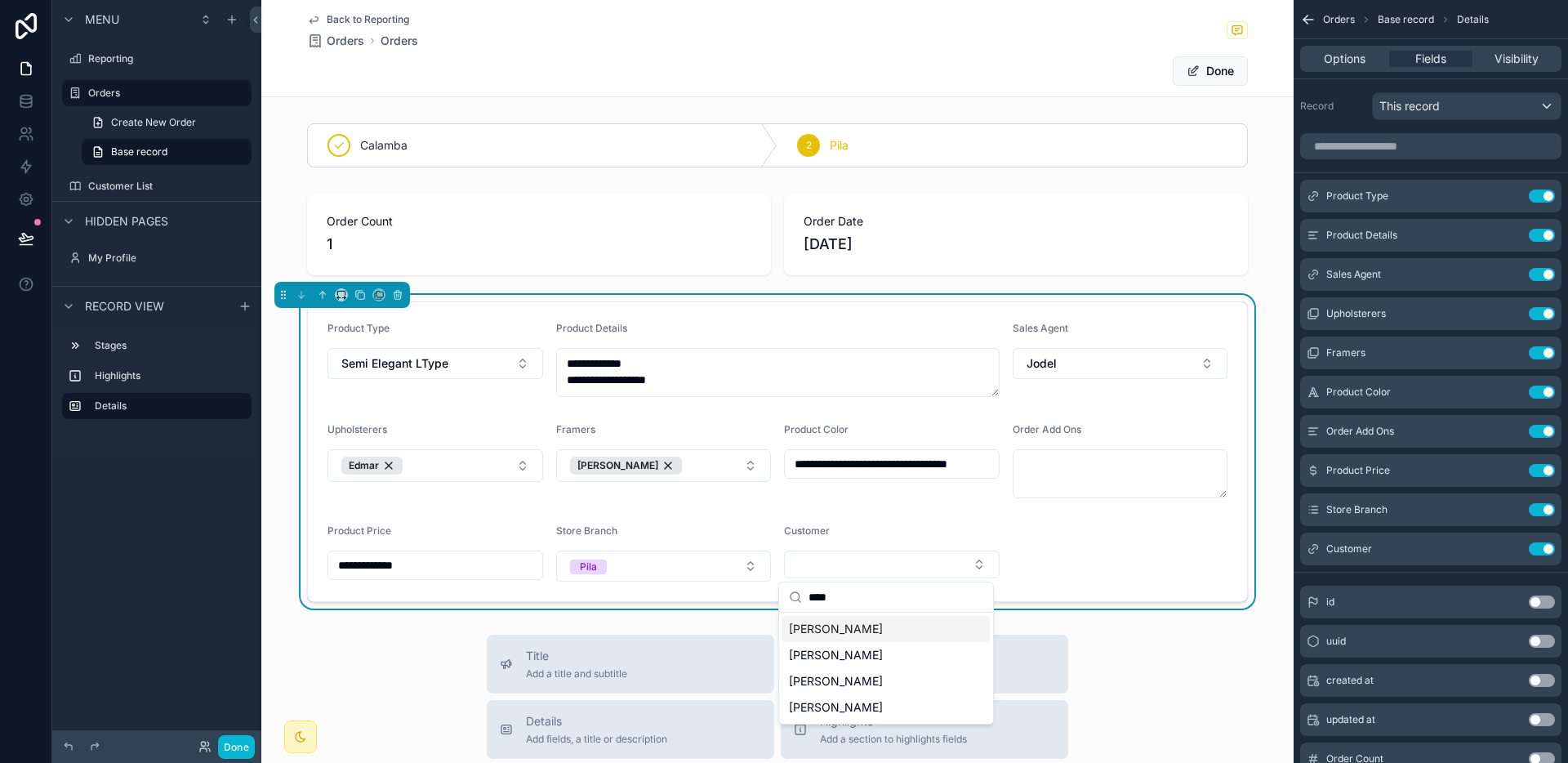
type input "****"
click at [858, 631] on span "[PERSON_NAME]" at bounding box center [836, 629] width 94 height 16
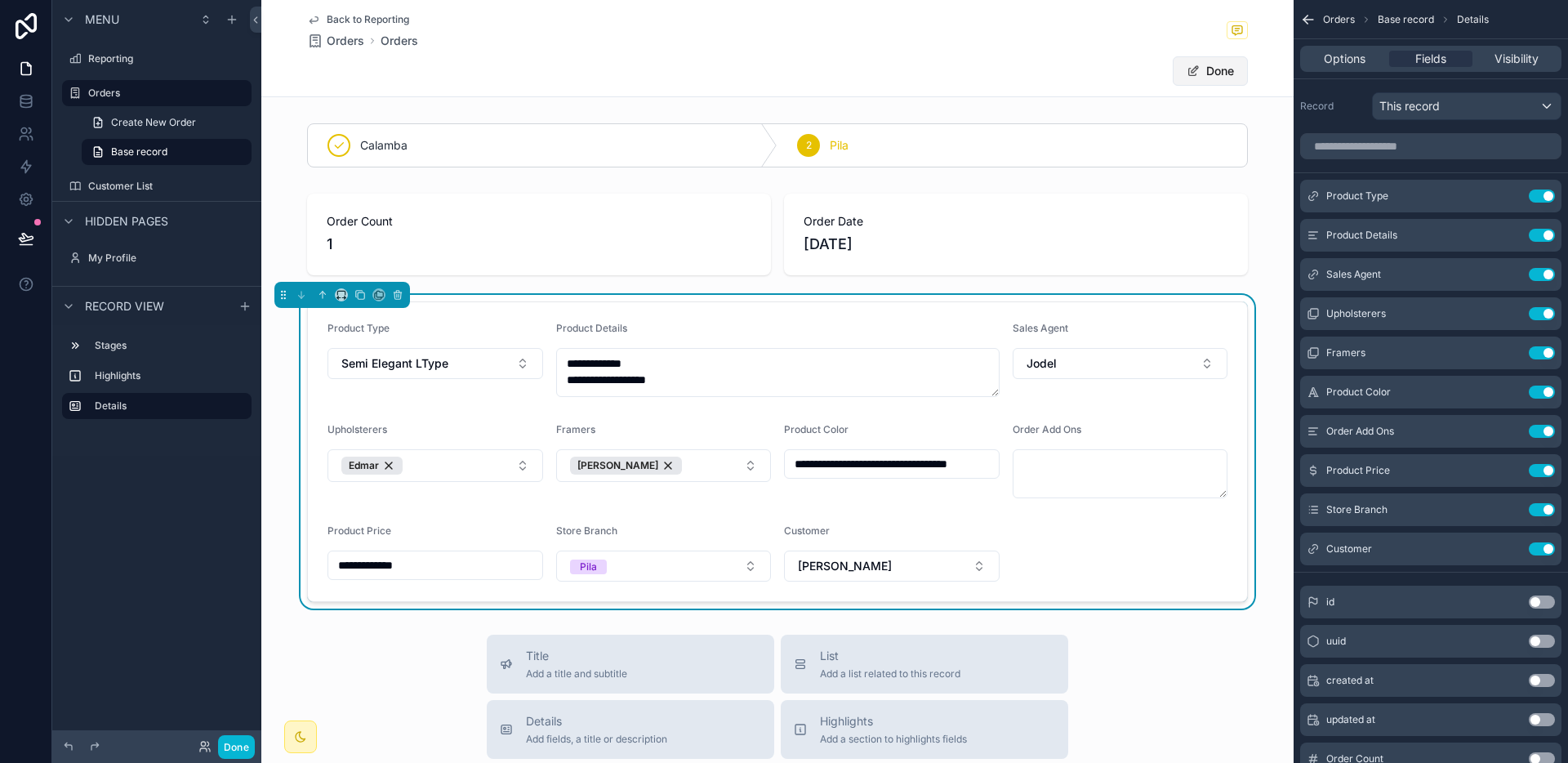
click at [1215, 77] on button "Done" at bounding box center [1210, 71] width 75 height 30
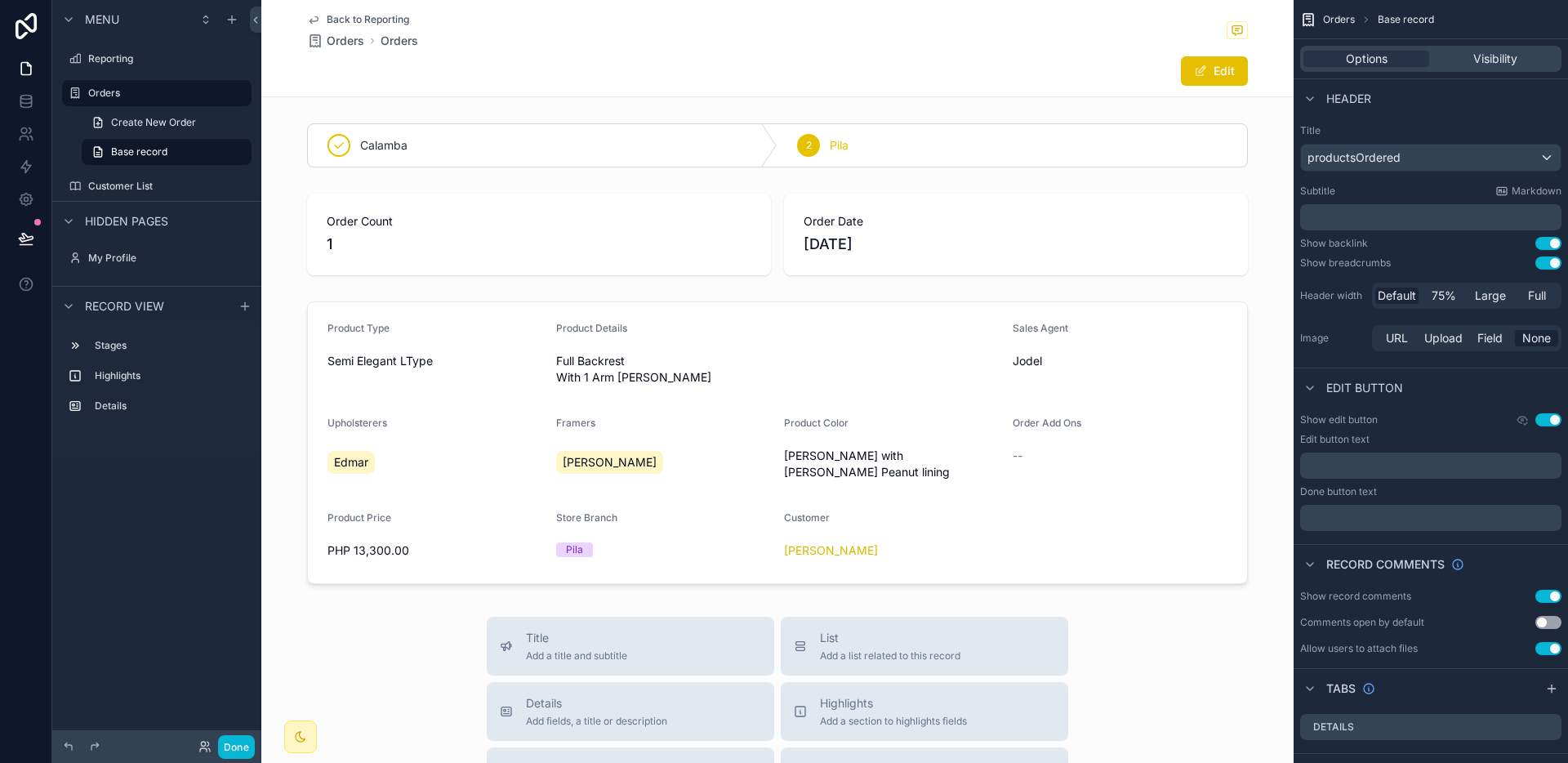
click at [381, 19] on span "Back to Reporting" at bounding box center [368, 20] width 83 height 13
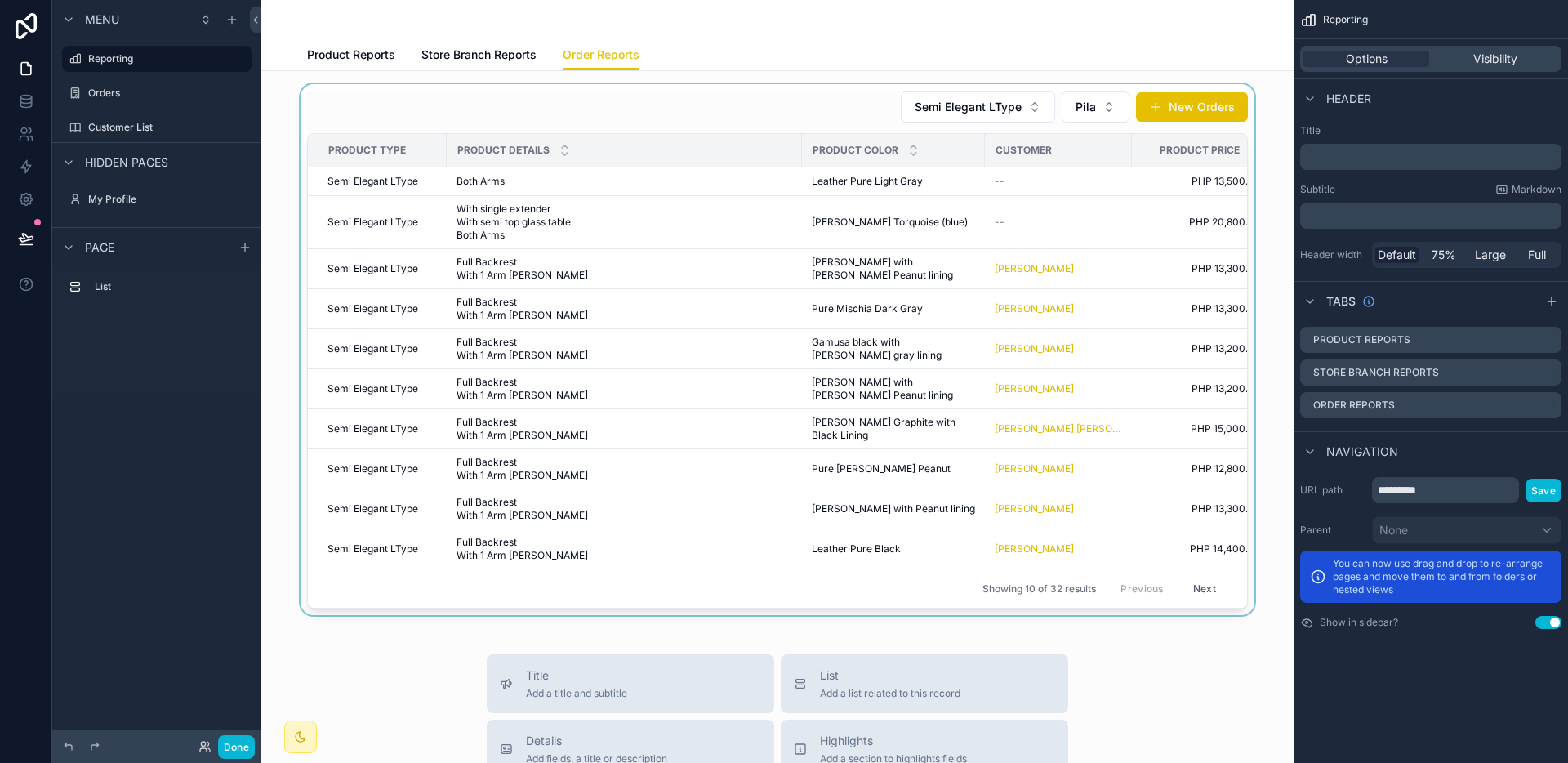
click at [891, 238] on div "scrollable content" at bounding box center [777, 349] width 1006 height 531
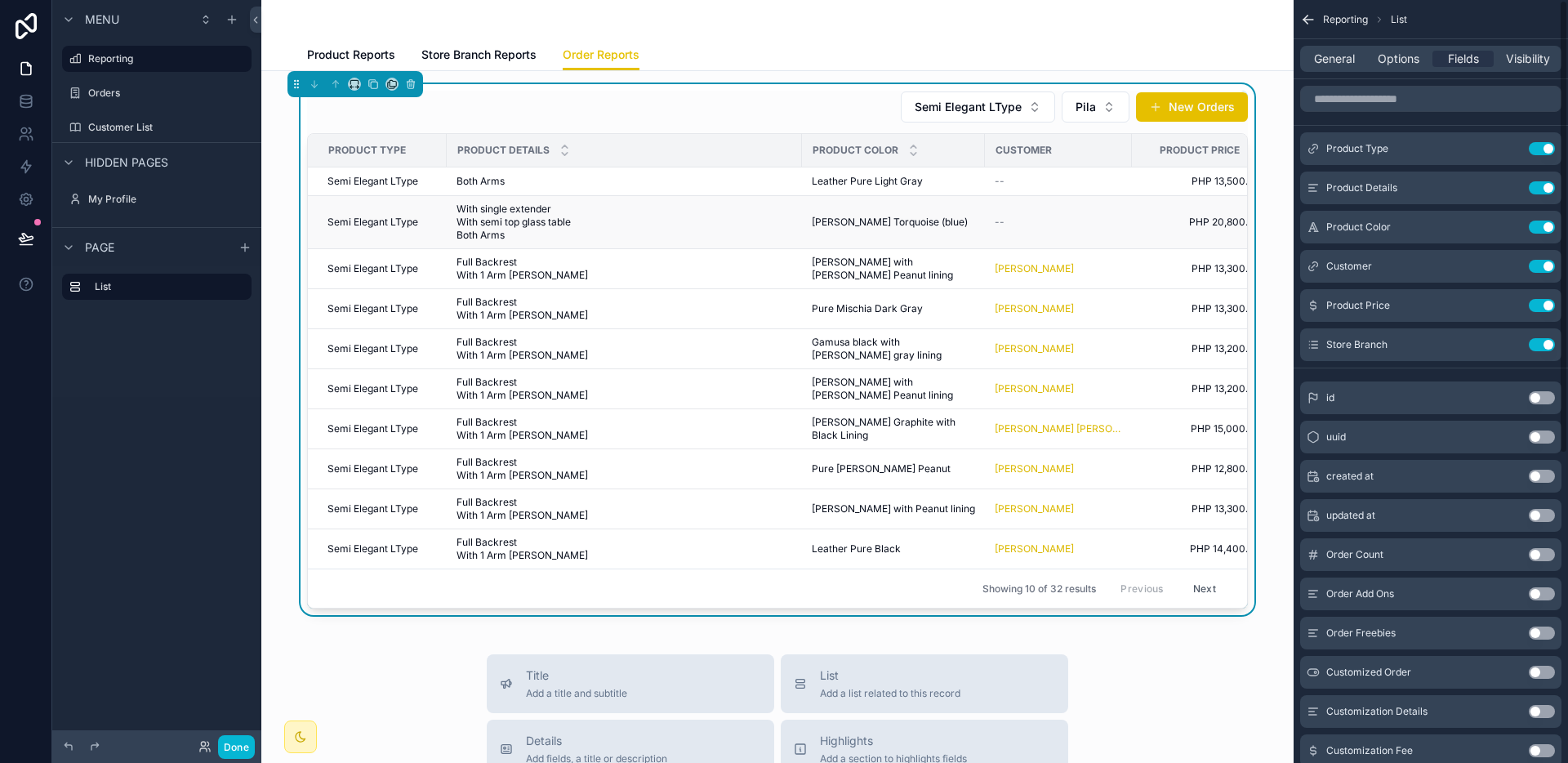
click at [878, 216] on span "[PERSON_NAME] Torquoise (blue)" at bounding box center [890, 223] width 156 height 13
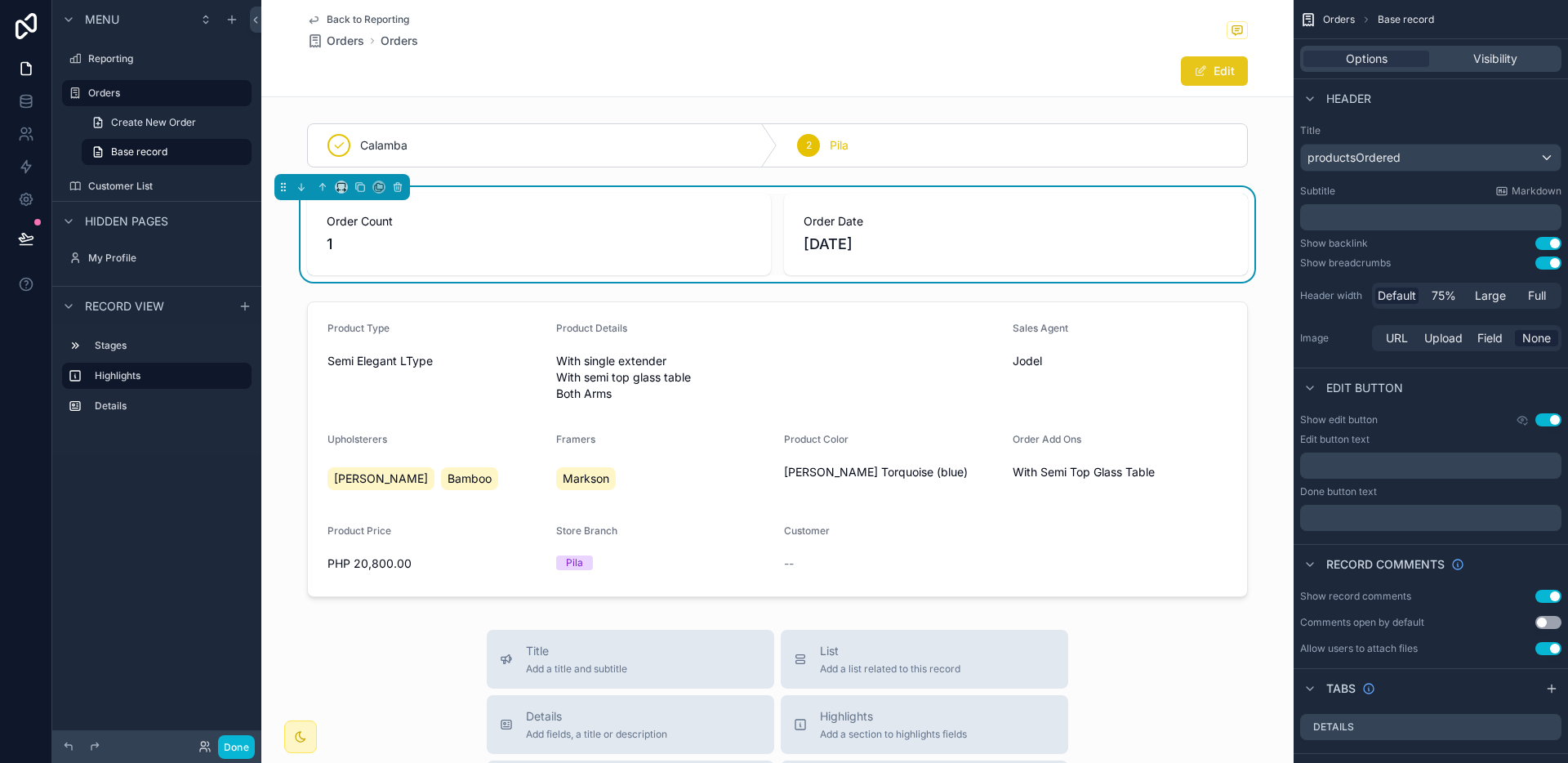
click at [1203, 72] on button "Edit" at bounding box center [1214, 71] width 67 height 30
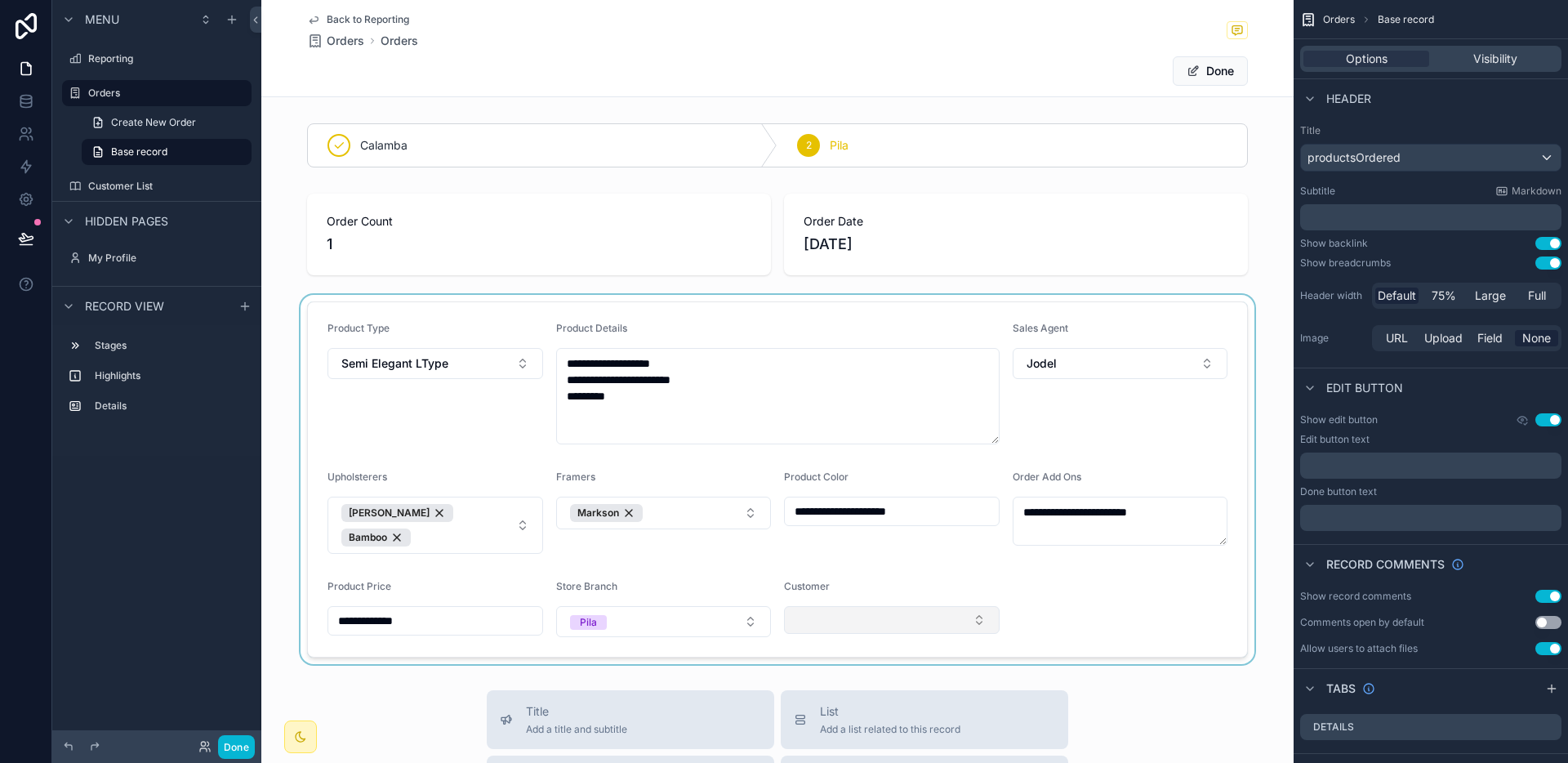
drag, startPoint x: 850, startPoint y: 590, endPoint x: 834, endPoint y: 608, distance: 24.1
click at [849, 590] on div "scrollable content" at bounding box center [777, 479] width 1033 height 370
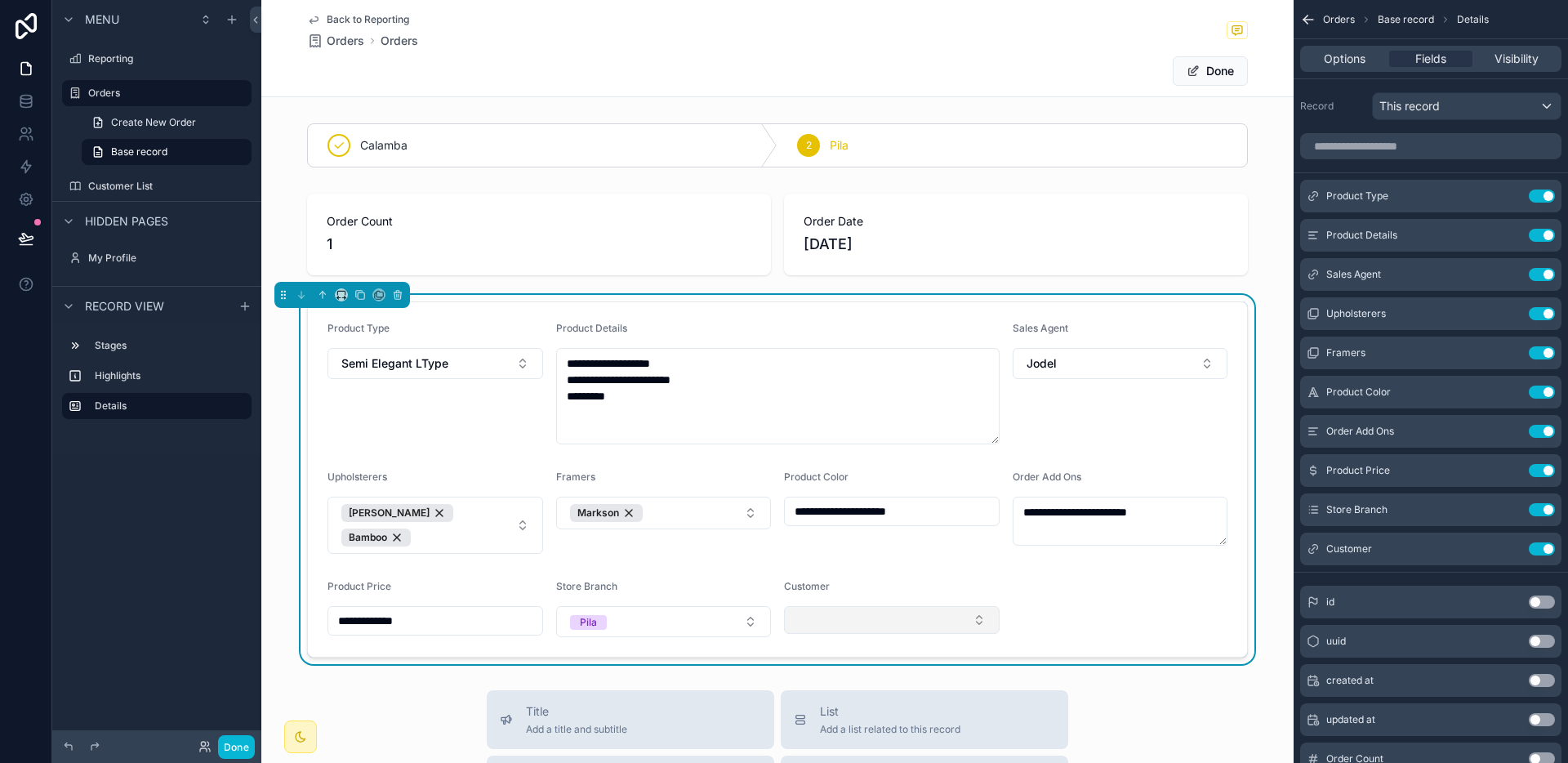
click at [834, 608] on button "Select Button" at bounding box center [891, 619] width 216 height 28
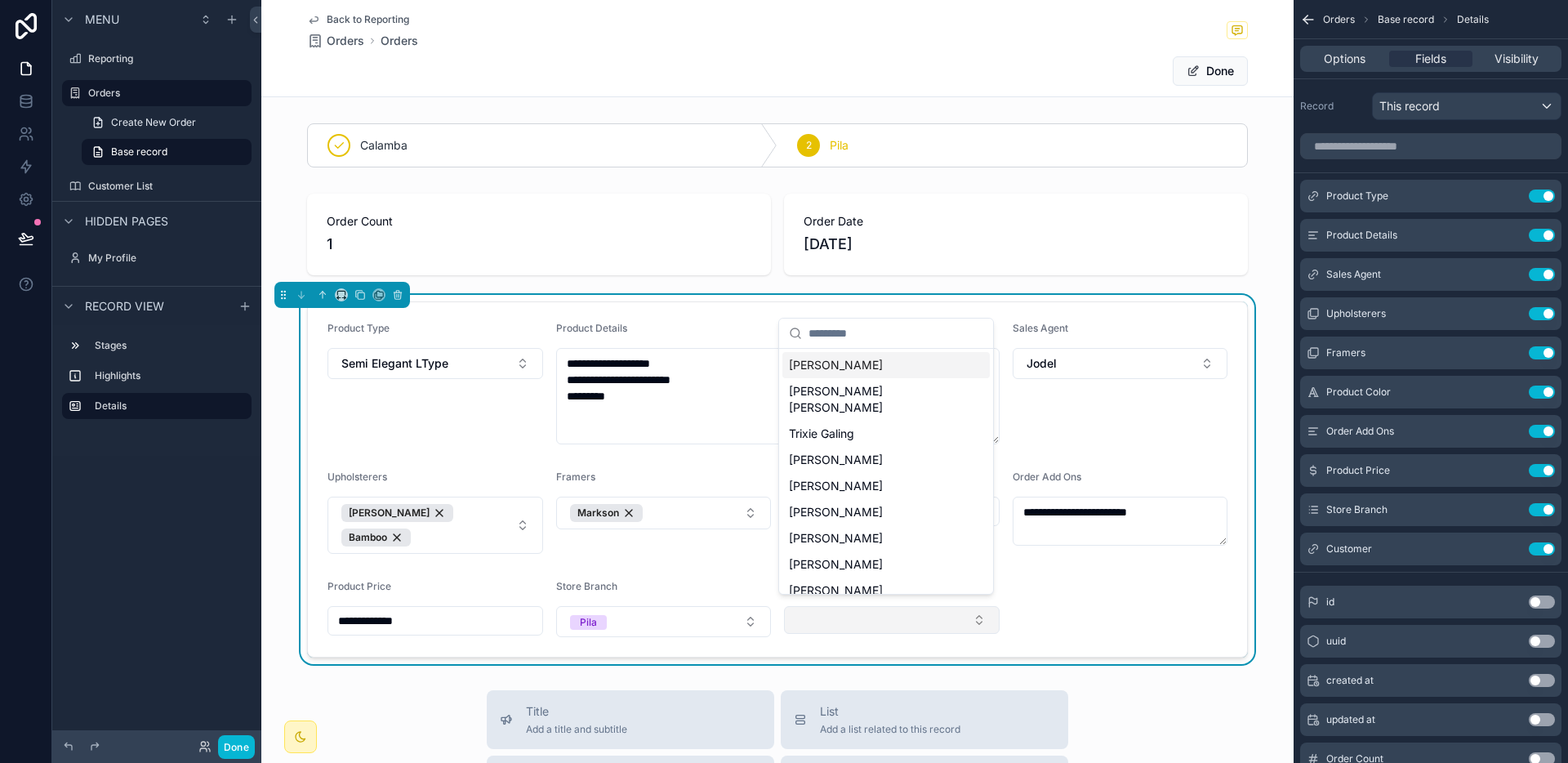
type input "*"
type input "****"
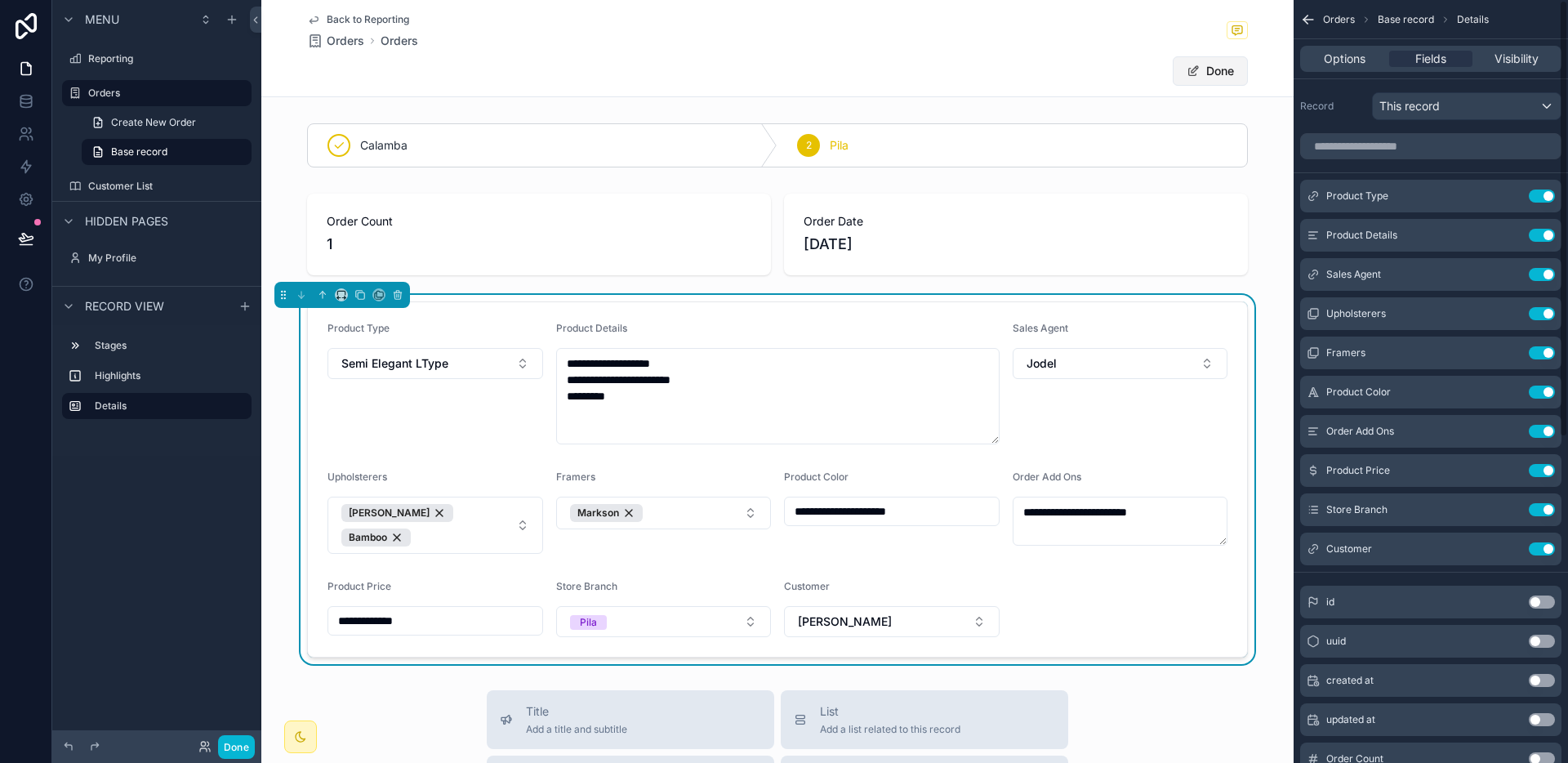
click at [1211, 79] on button "Done" at bounding box center [1210, 71] width 75 height 30
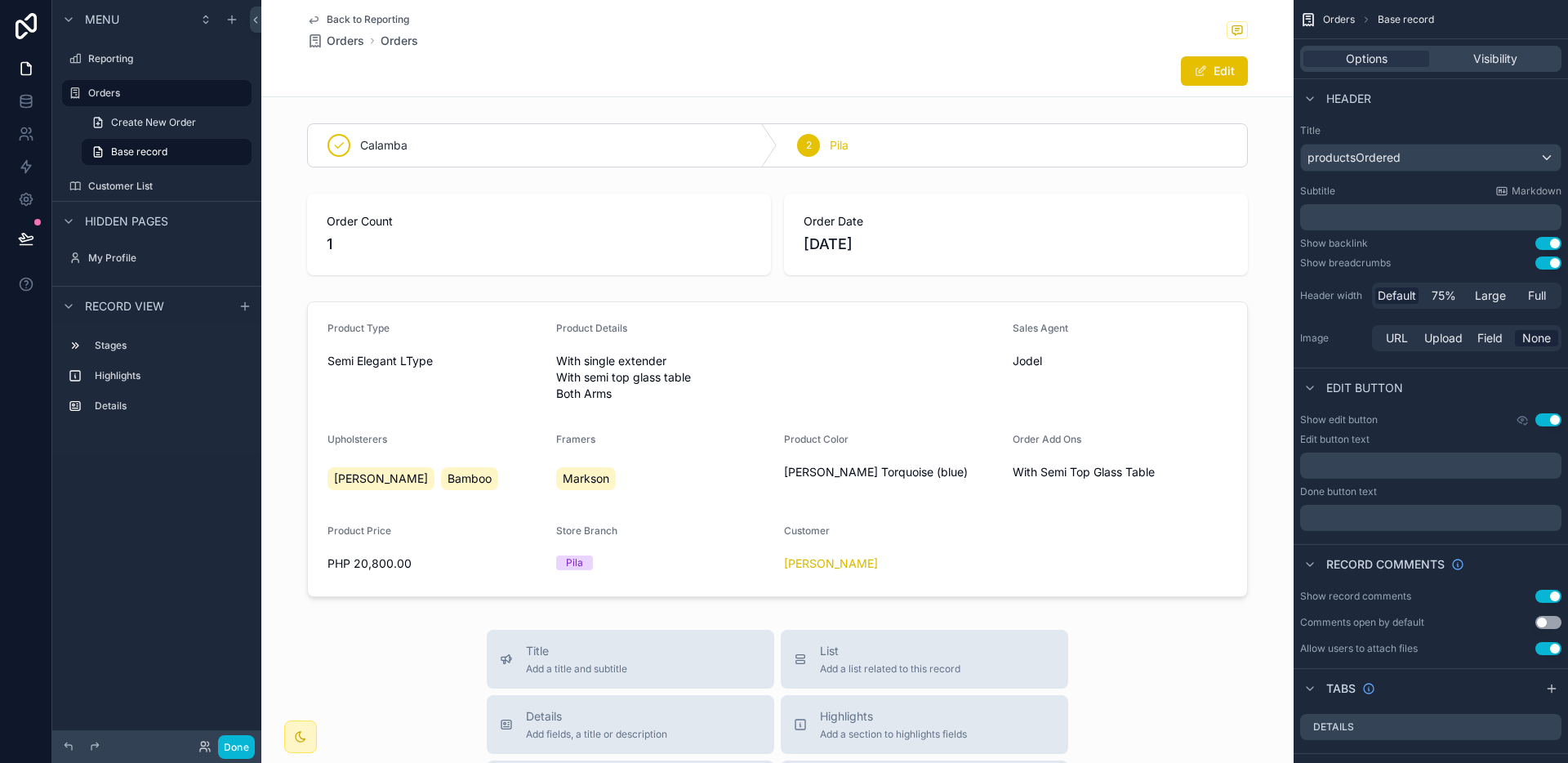
click at [375, 23] on span "Back to Reporting" at bounding box center [368, 20] width 83 height 13
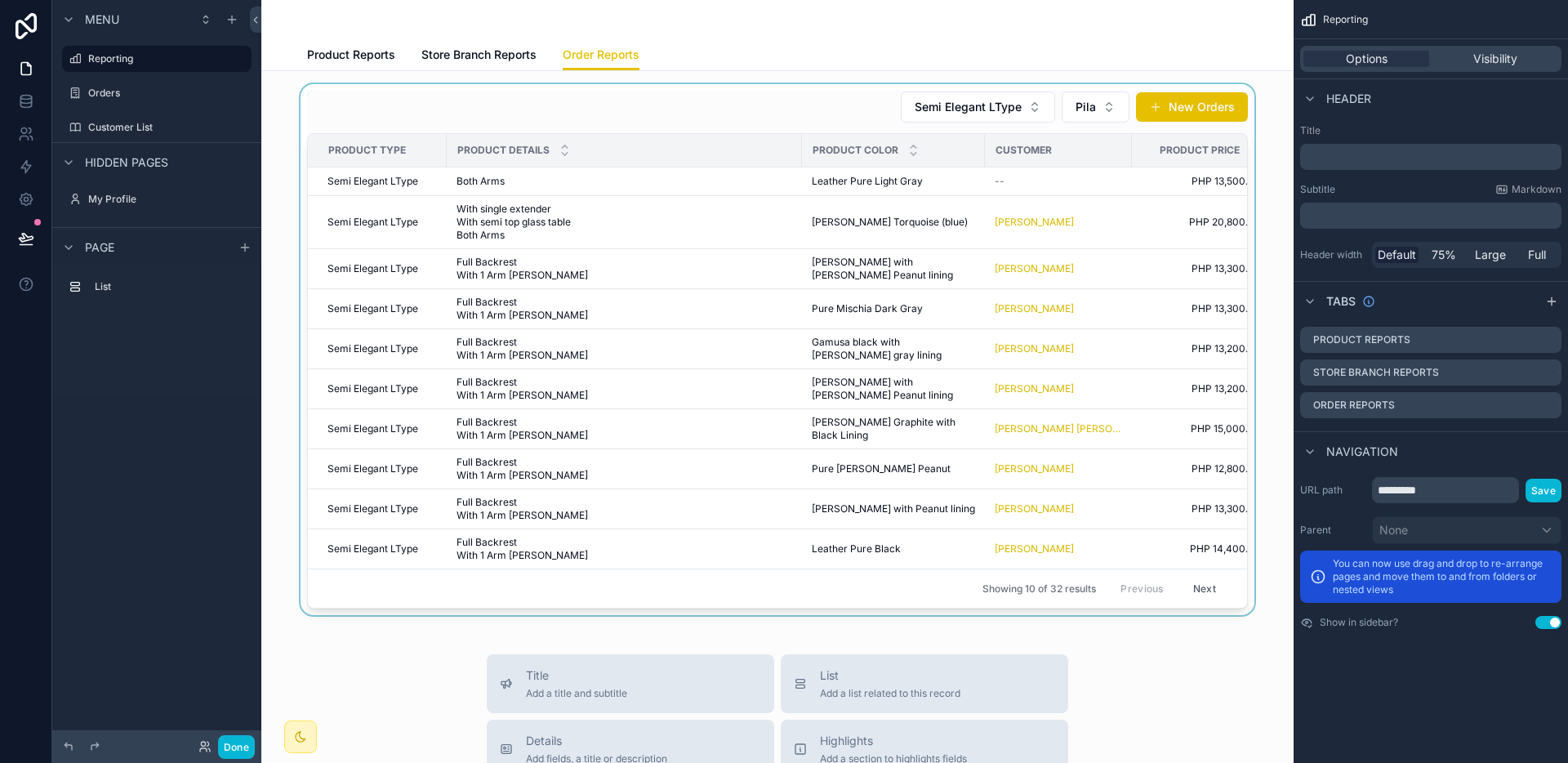
click at [797, 179] on div "scrollable content" at bounding box center [777, 349] width 1006 height 531
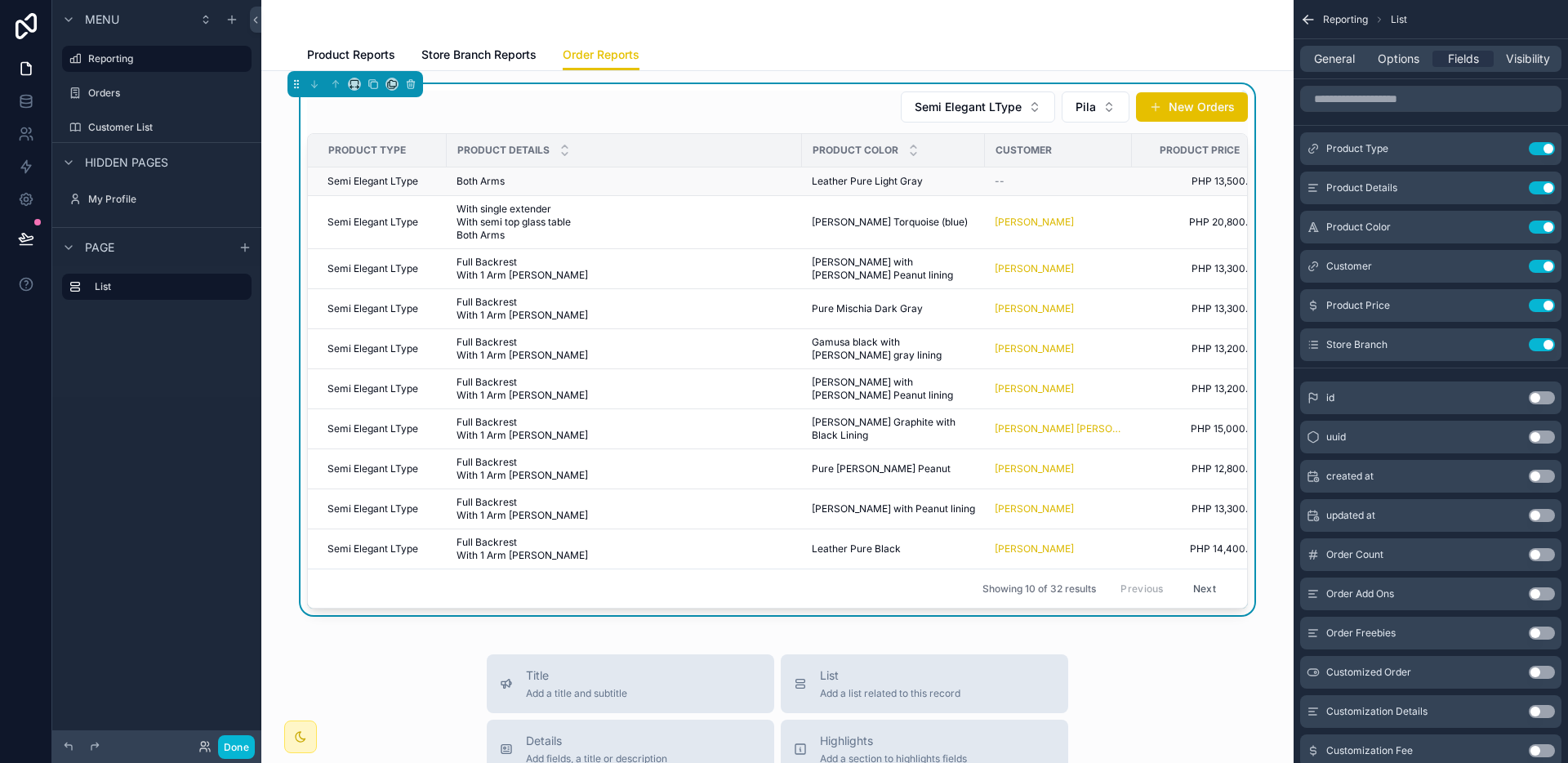
click at [713, 185] on div "Both Arms Both Arms" at bounding box center [625, 181] width 336 height 13
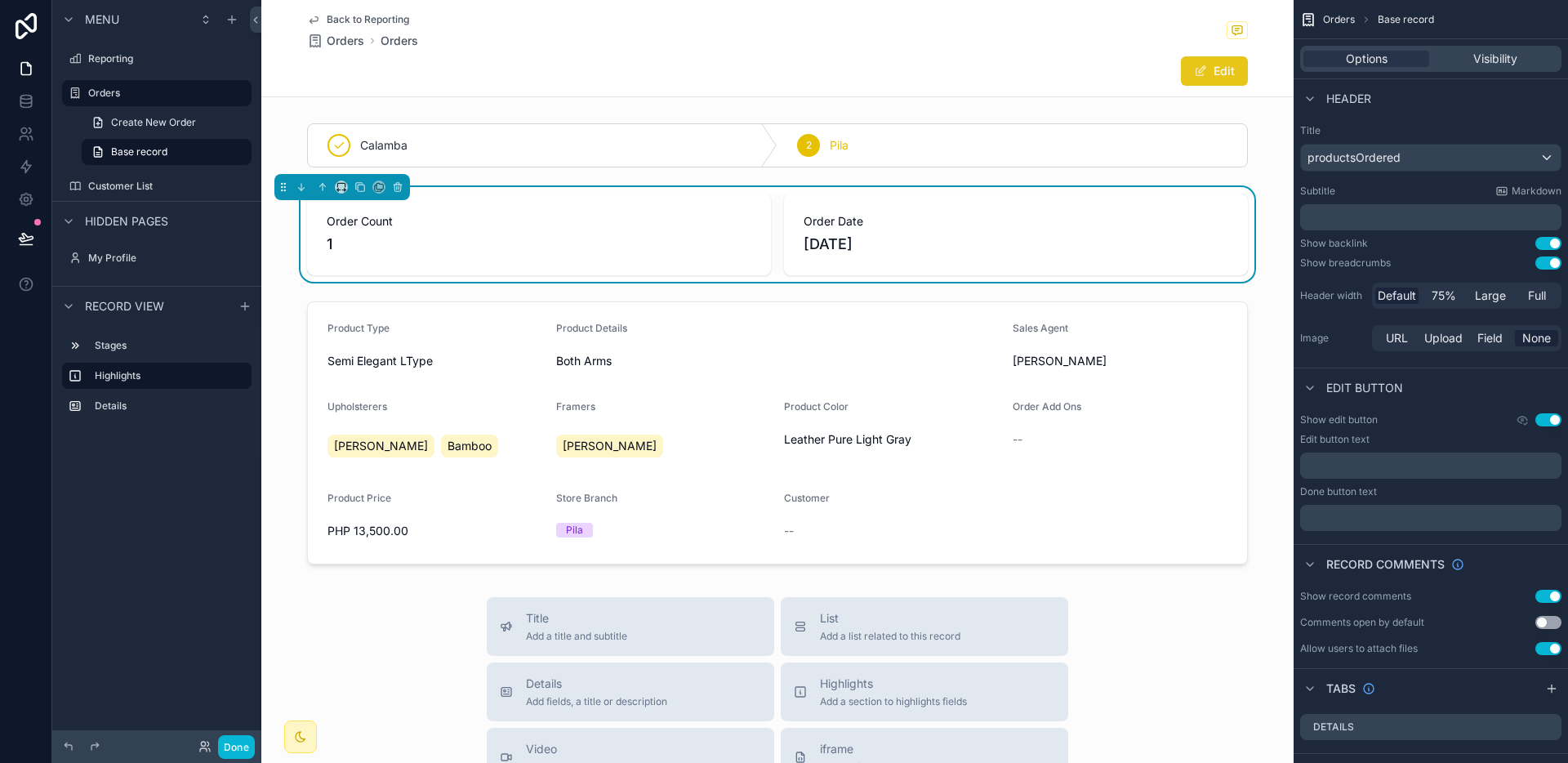
click at [1233, 68] on button "Edit" at bounding box center [1214, 71] width 67 height 30
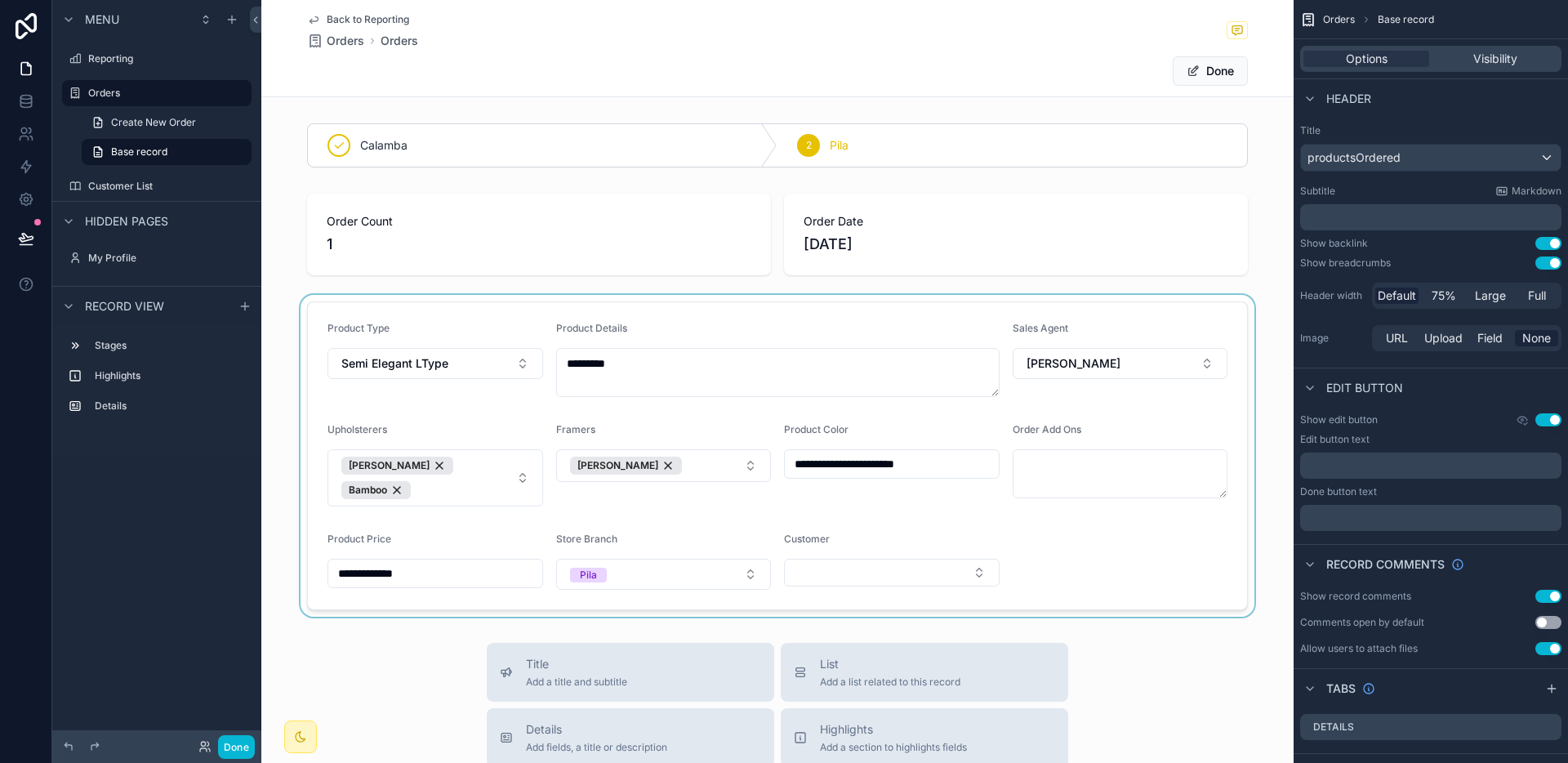
click at [876, 580] on div "scrollable content" at bounding box center [777, 455] width 1033 height 322
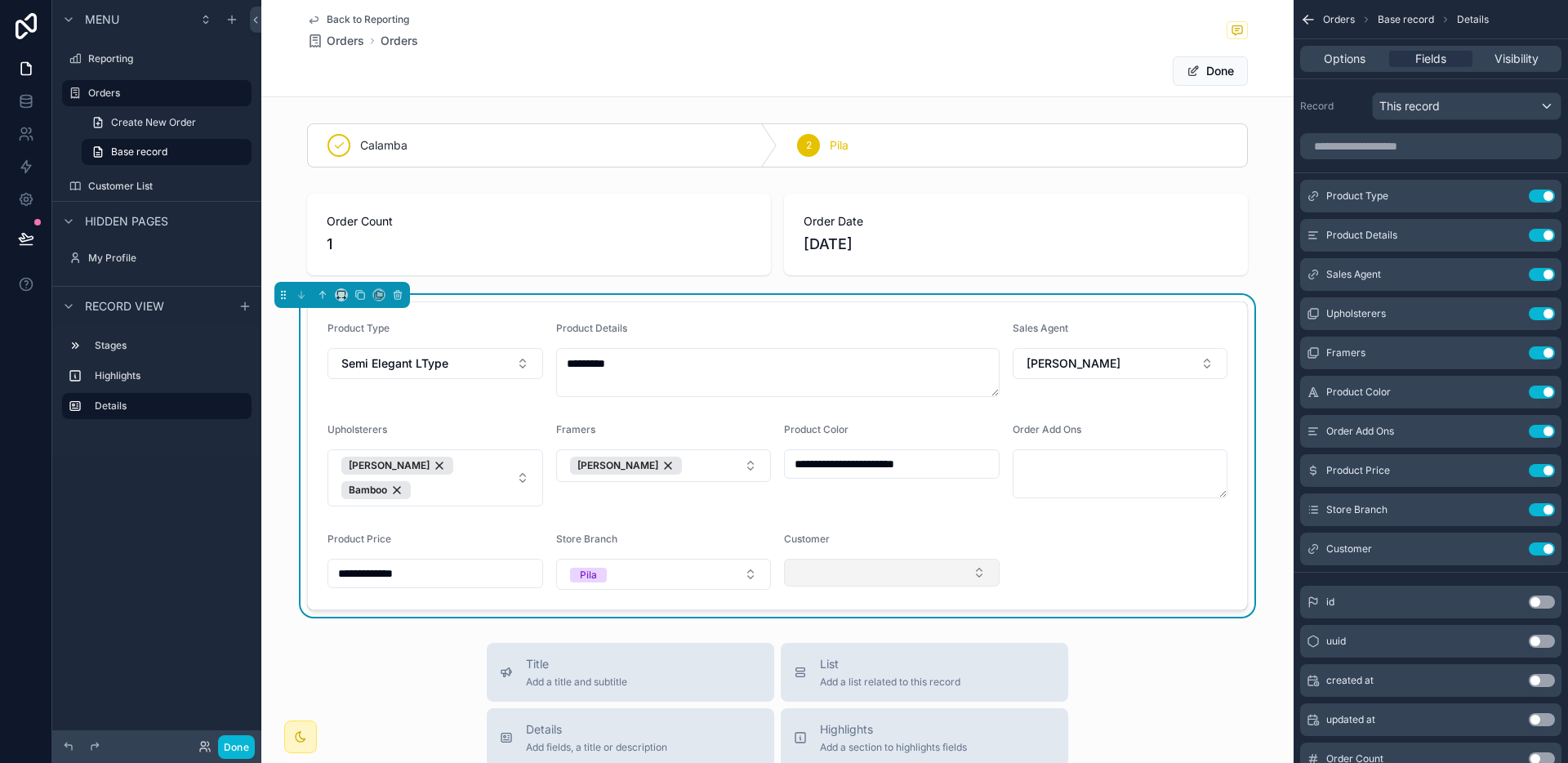
click at [879, 565] on button "Select Button" at bounding box center [891, 572] width 216 height 28
type input "*****"
click at [861, 629] on span "[PERSON_NAME]" at bounding box center [836, 629] width 94 height 16
click at [1147, 531] on form "**********" at bounding box center [777, 456] width 939 height 307
click at [1224, 58] on button "Done" at bounding box center [1210, 71] width 75 height 30
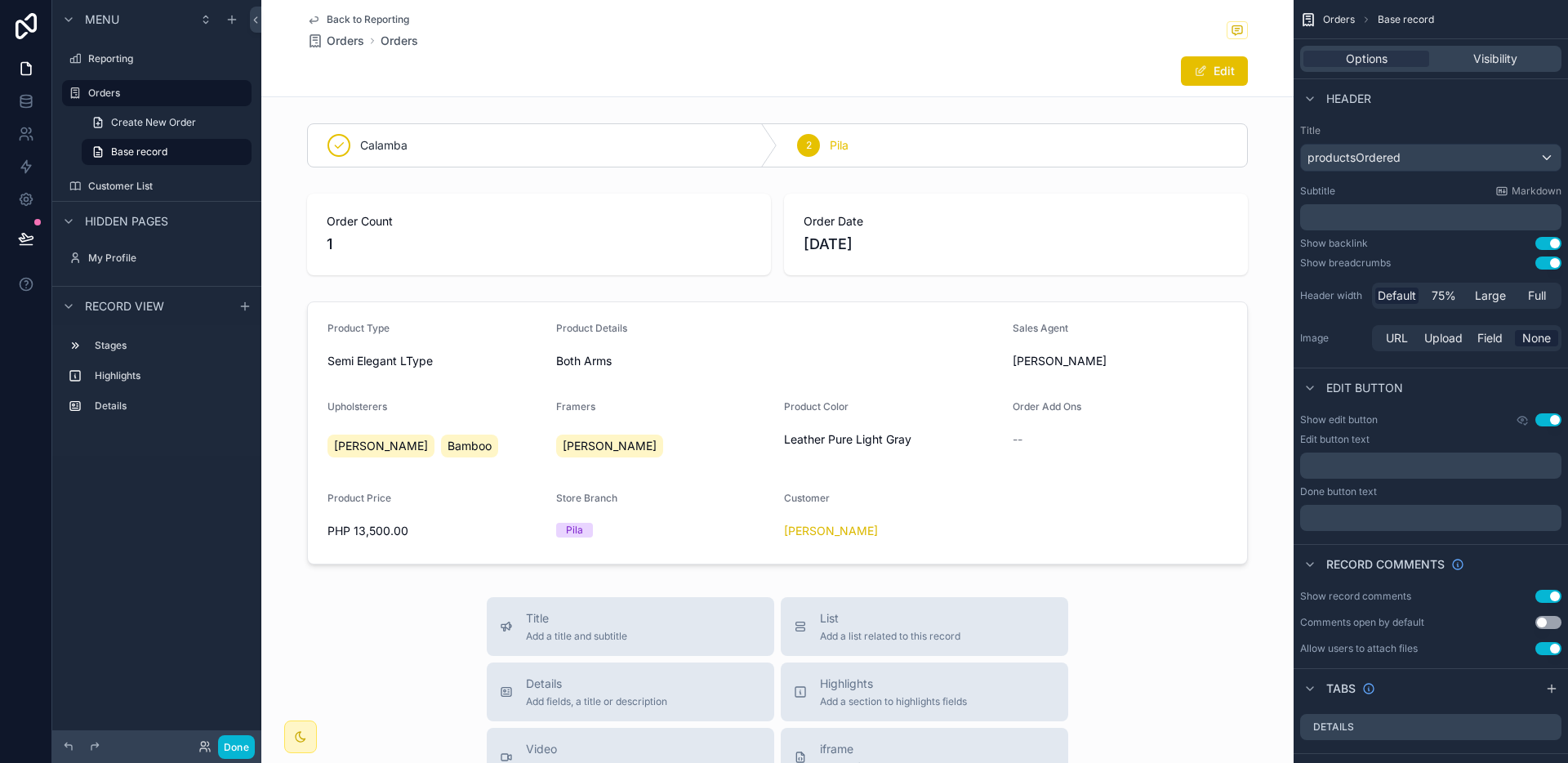
click at [402, 22] on span "Back to Reporting" at bounding box center [368, 20] width 83 height 13
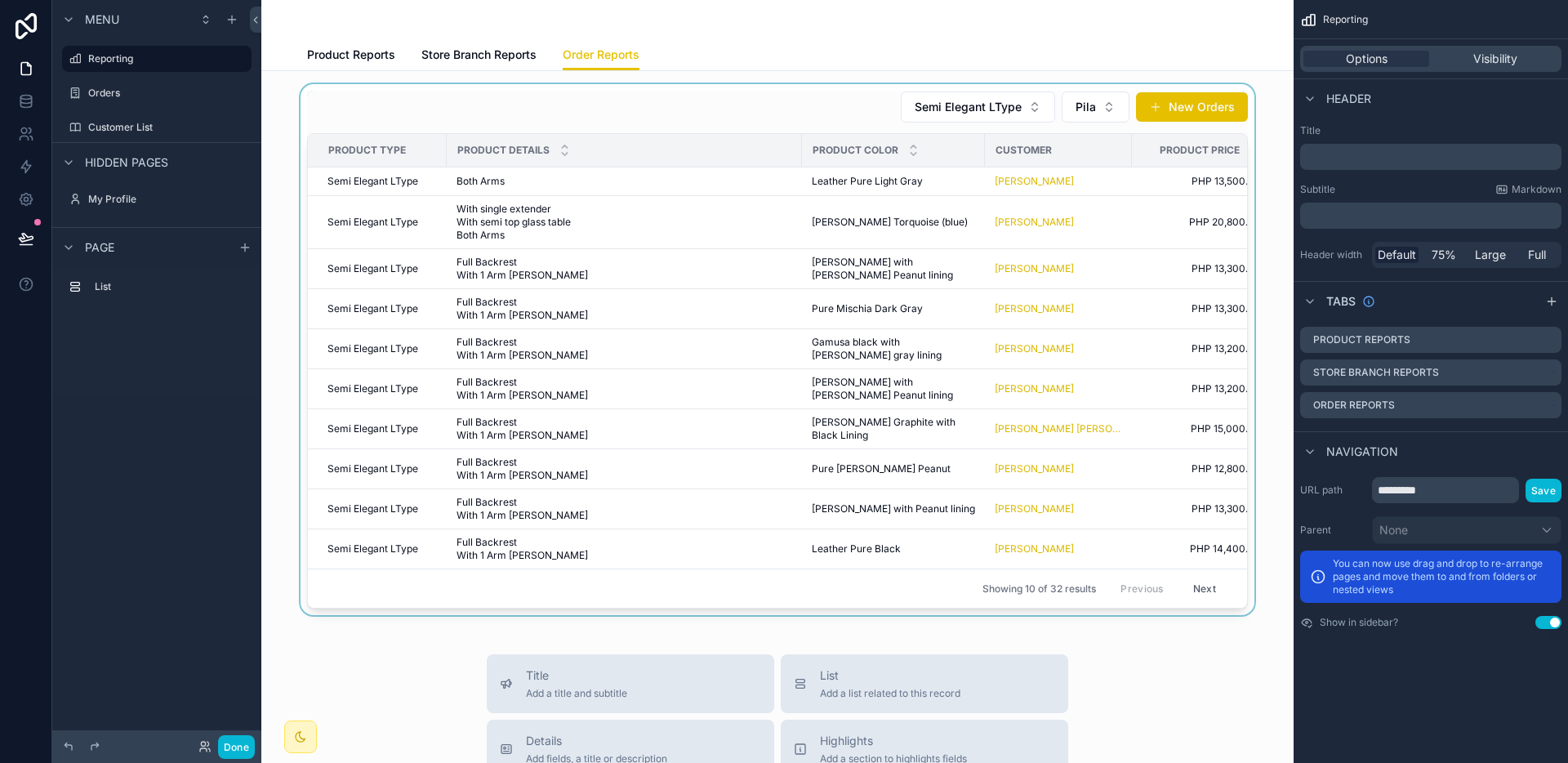
click at [1207, 590] on button "Next" at bounding box center [1204, 588] width 46 height 25
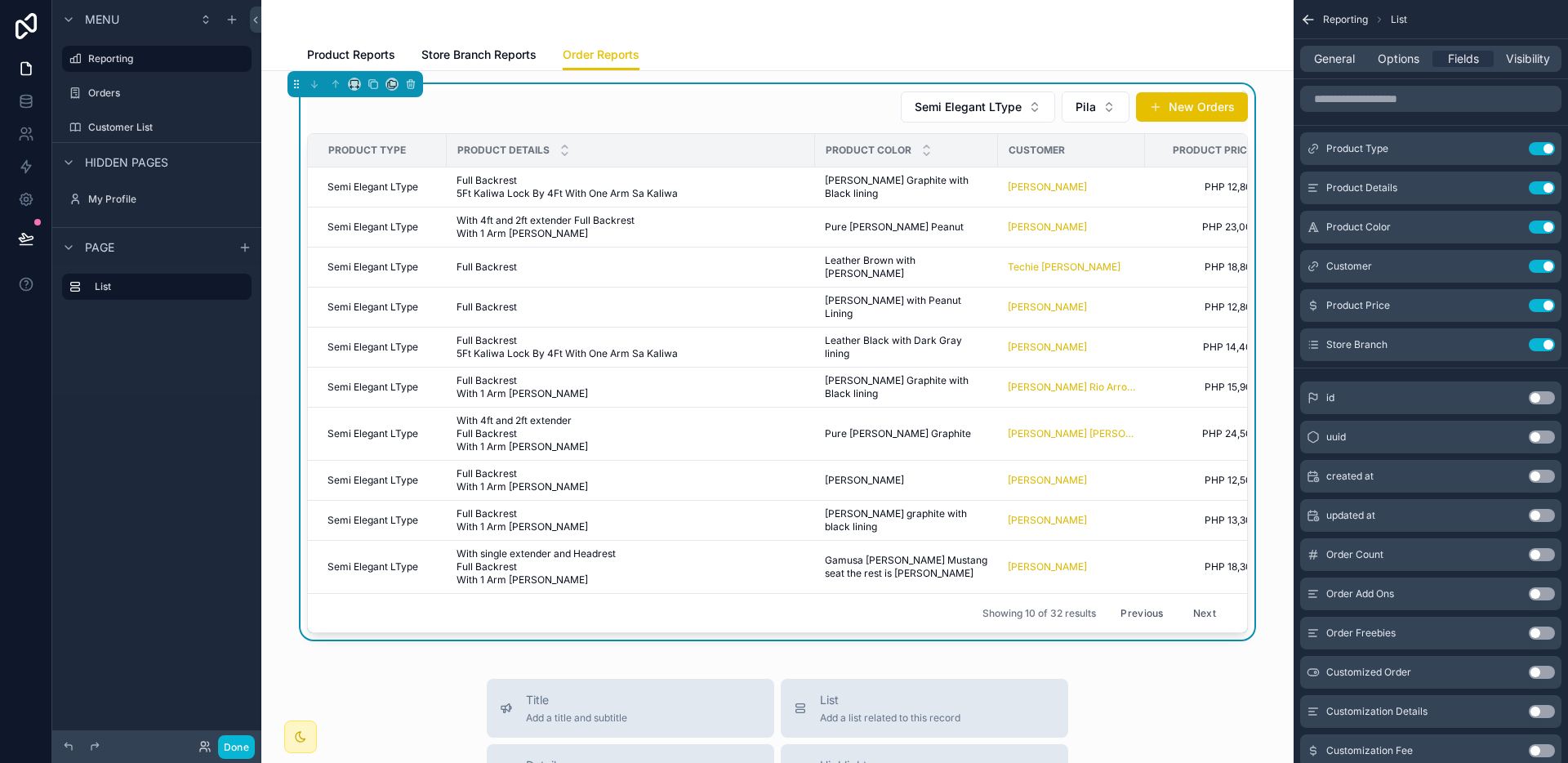
click at [1207, 600] on button "Next" at bounding box center [1204, 612] width 46 height 25
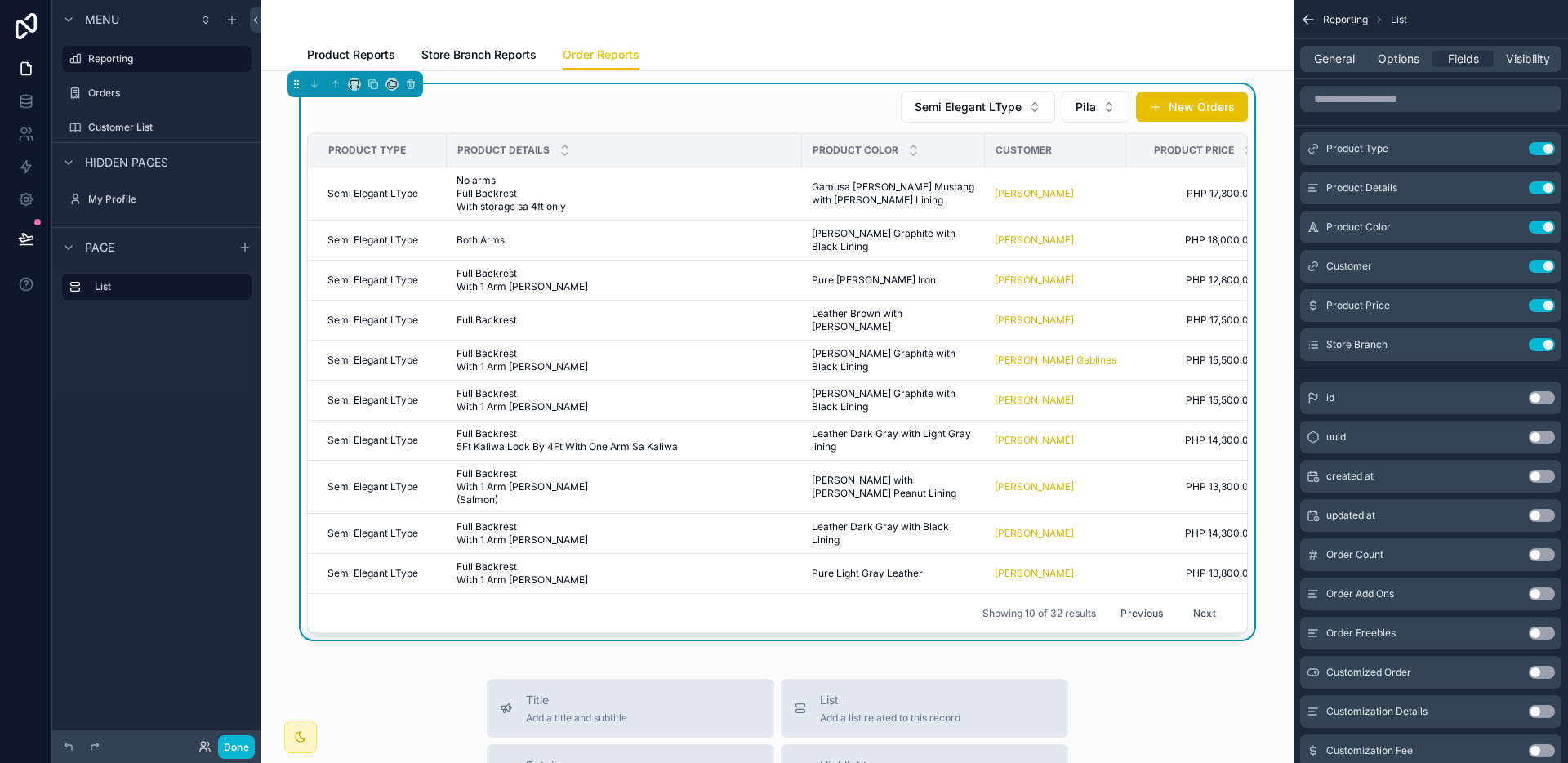
click at [1207, 600] on button "Next" at bounding box center [1204, 612] width 46 height 25
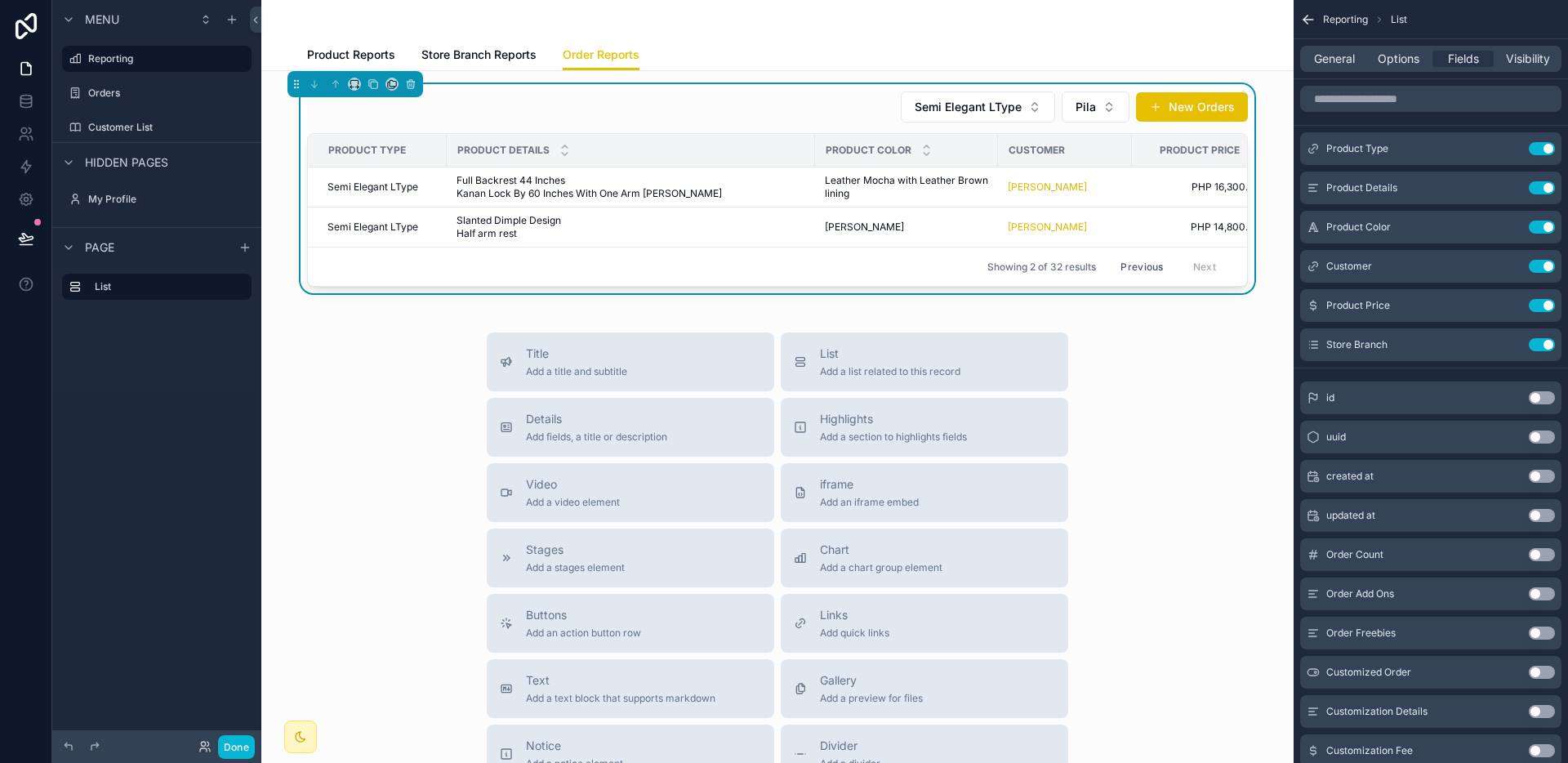
click at [1123, 265] on button "Previous" at bounding box center [1142, 267] width 65 height 25
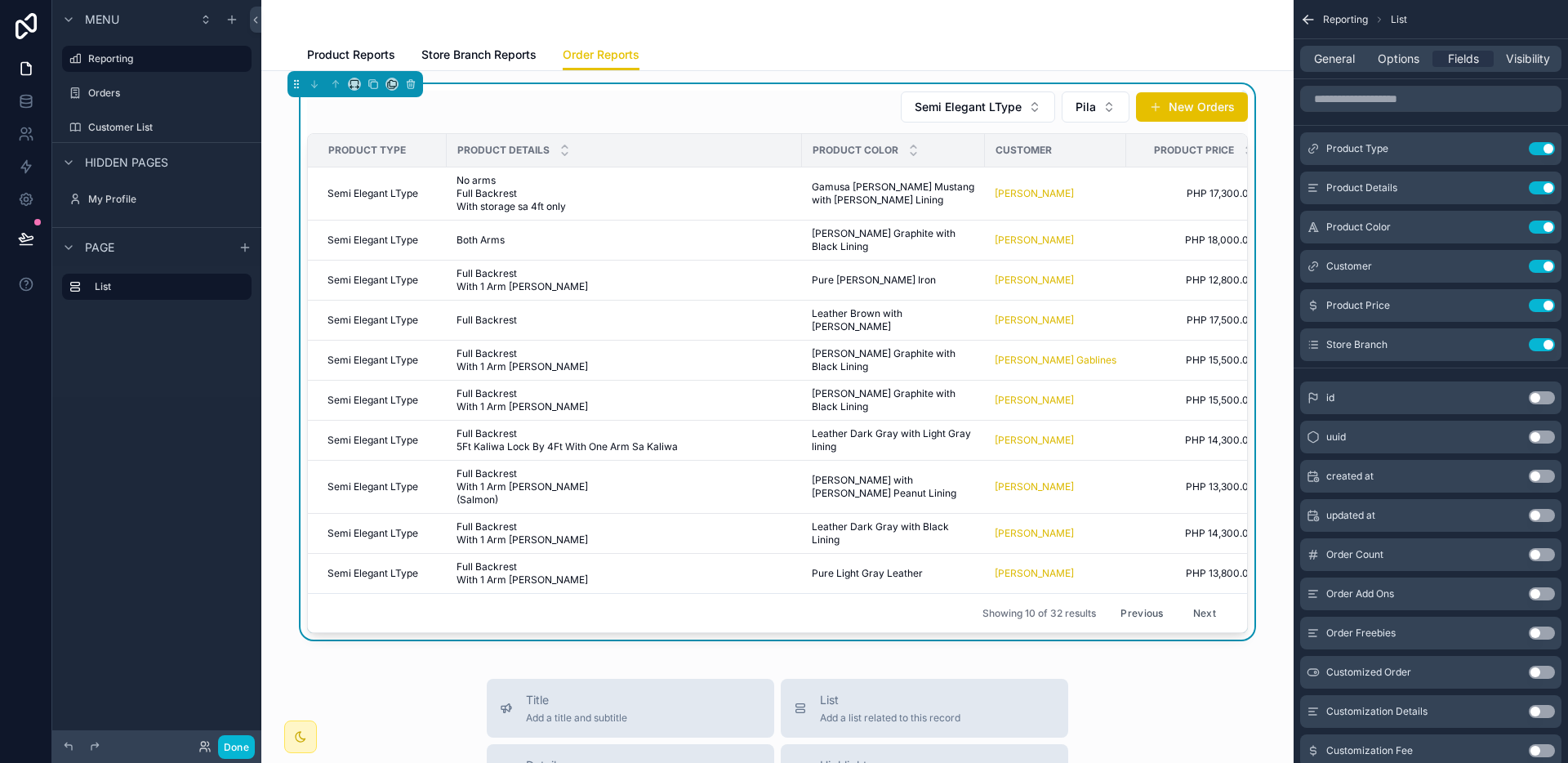
click at [1136, 274] on span "PHP 12,800.00" at bounding box center [1196, 280] width 119 height 13
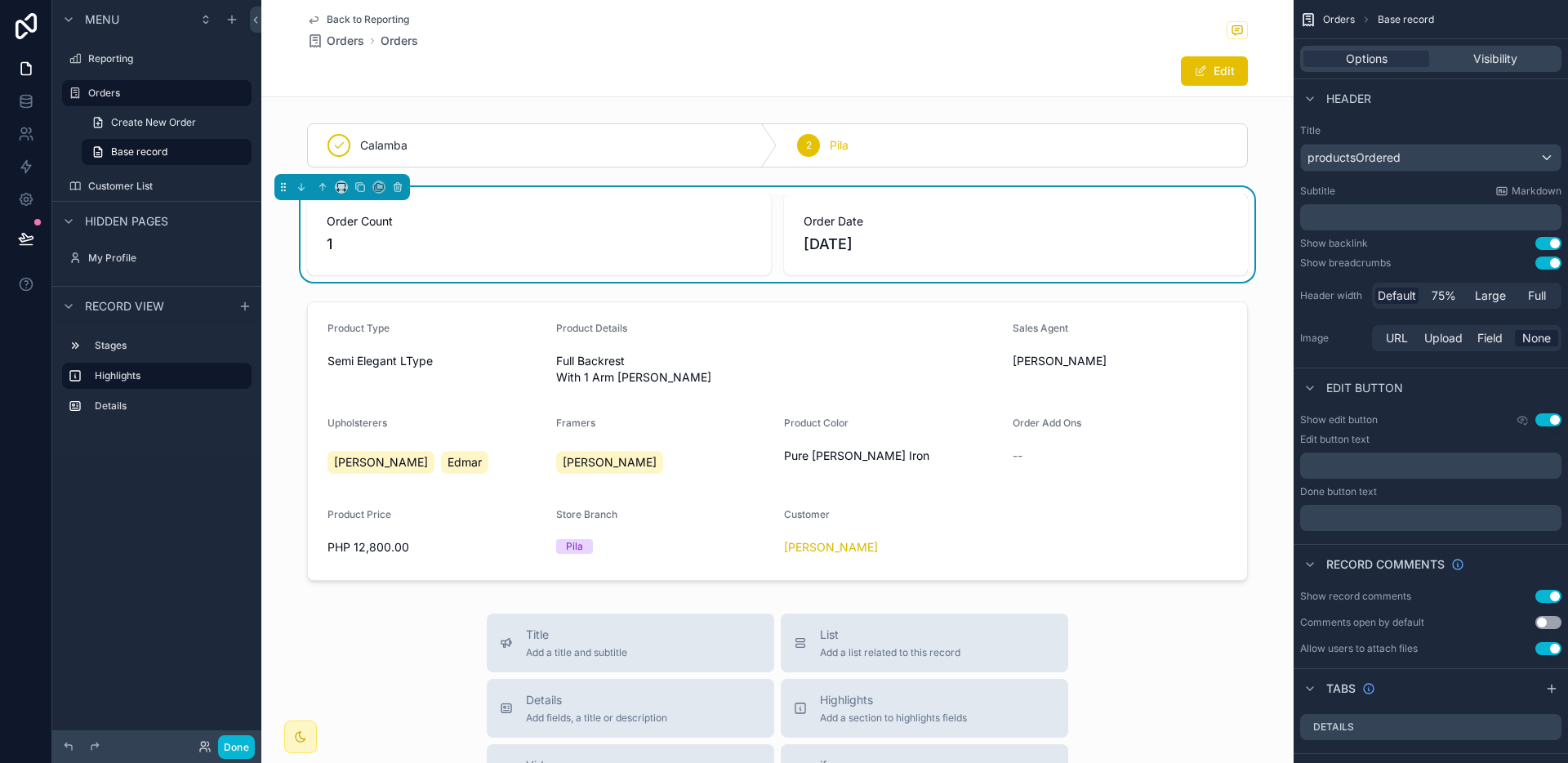
click at [346, 22] on span "Back to Reporting" at bounding box center [368, 20] width 83 height 13
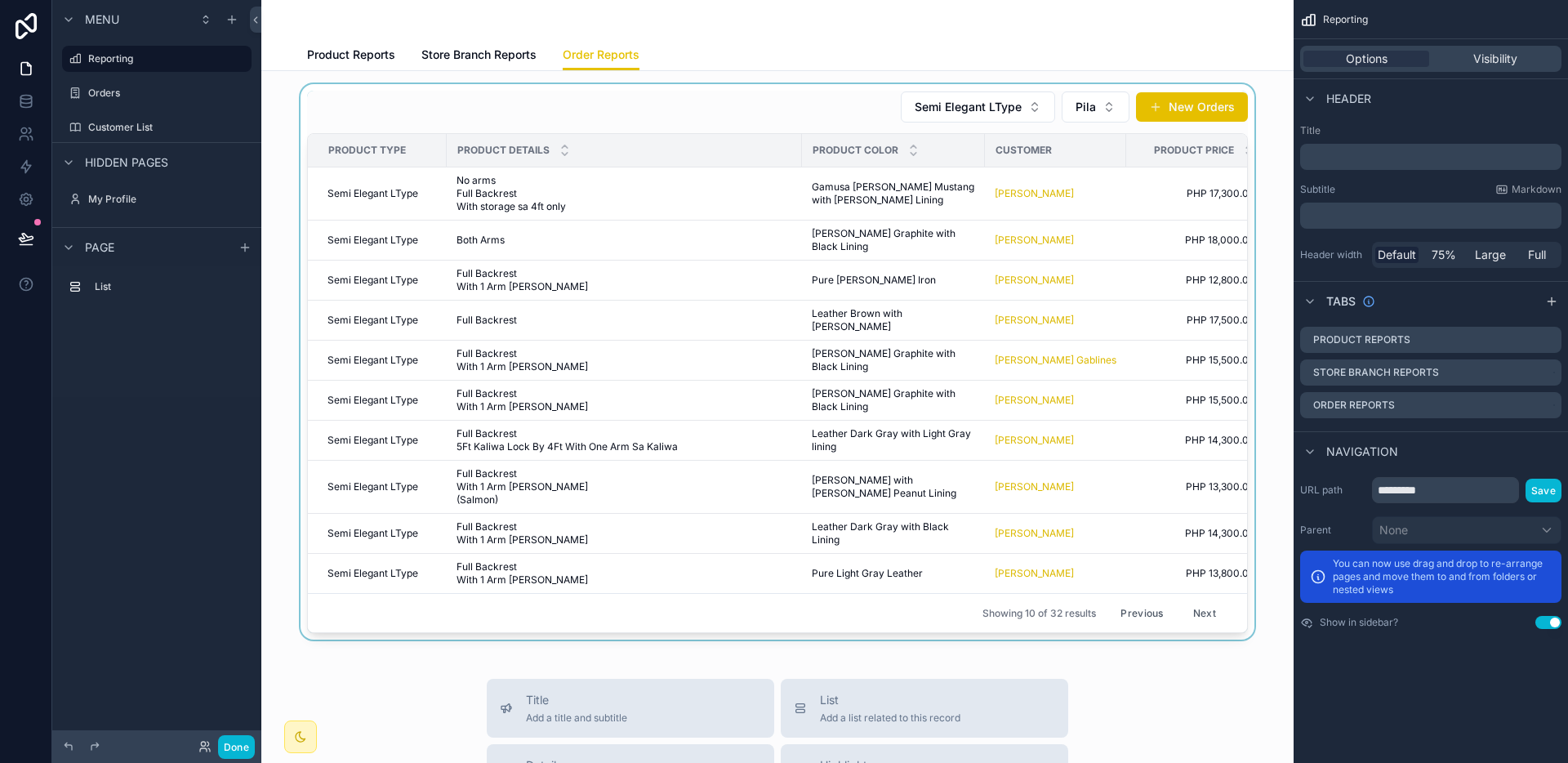
click at [992, 107] on div "scrollable content" at bounding box center [777, 362] width 1006 height 556
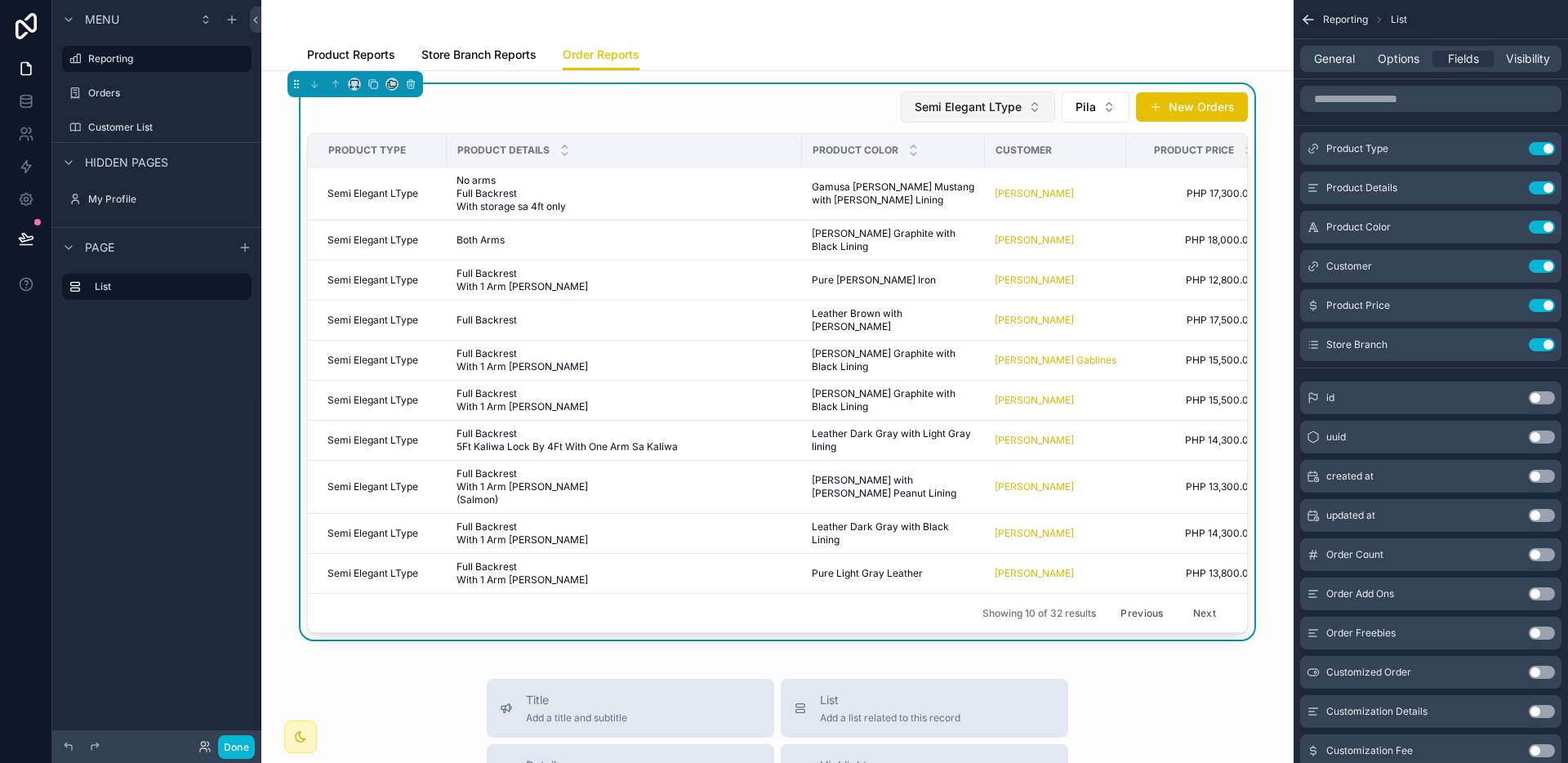
click at [992, 108] on span "Semi Elegant LType" at bounding box center [967, 107] width 107 height 16
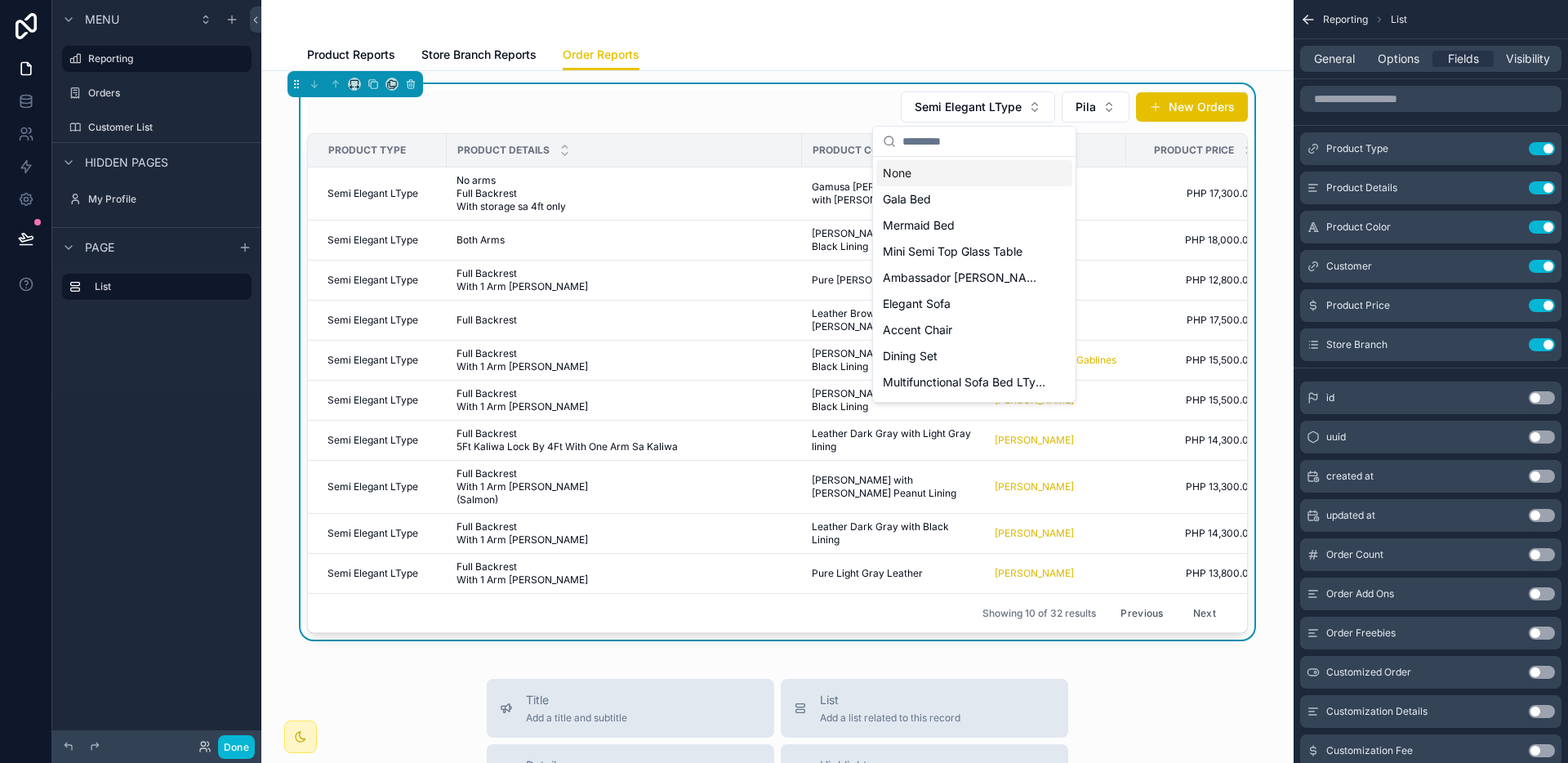
click at [960, 175] on div "None" at bounding box center [974, 173] width 196 height 26
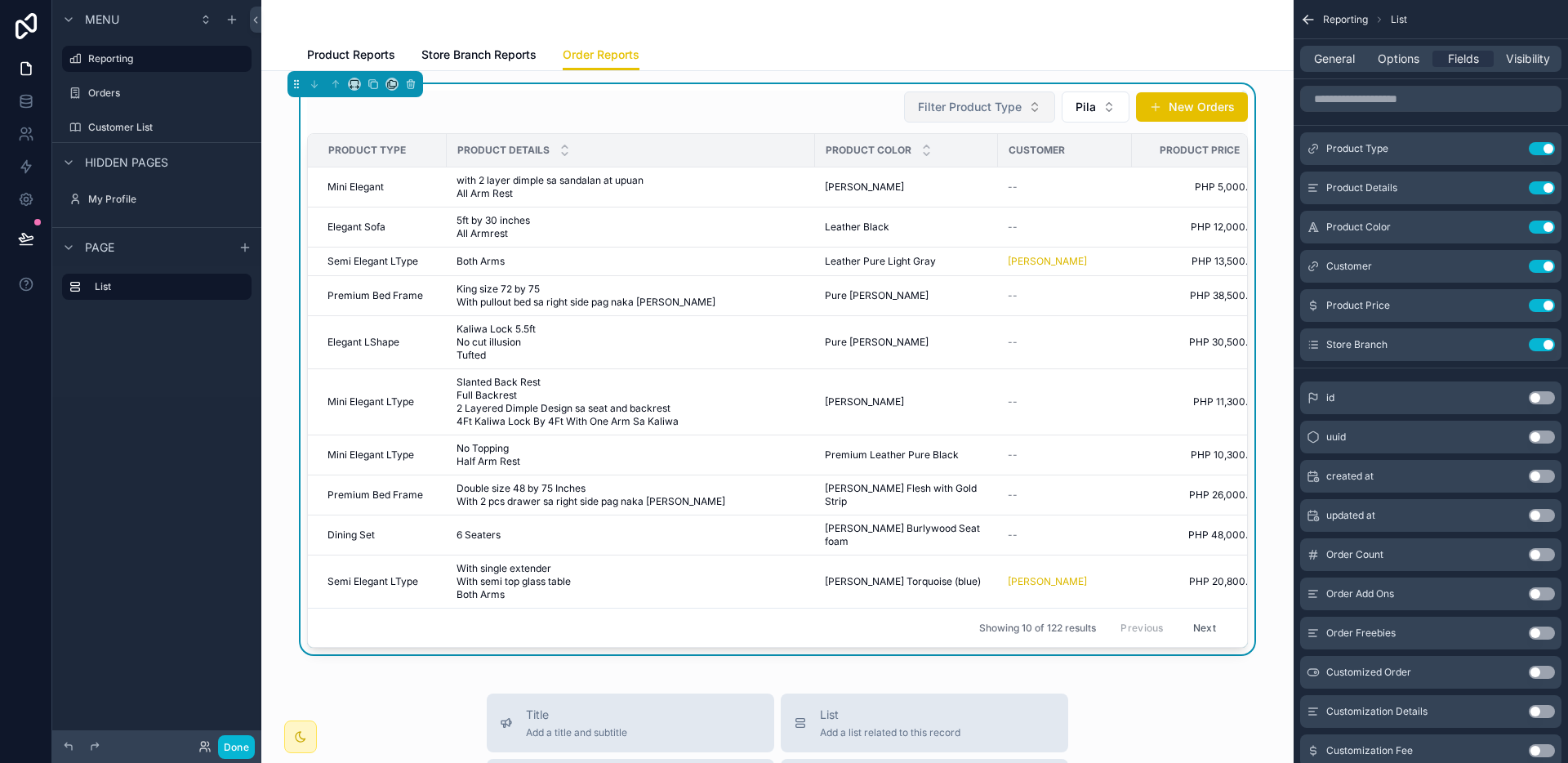
click at [992, 114] on span "Filter Product Type" at bounding box center [969, 107] width 104 height 16
click at [762, 110] on div "Filter Product Type Pila New Orders" at bounding box center [777, 107] width 940 height 33
click at [969, 107] on span "Filter Product Type" at bounding box center [969, 107] width 104 height 16
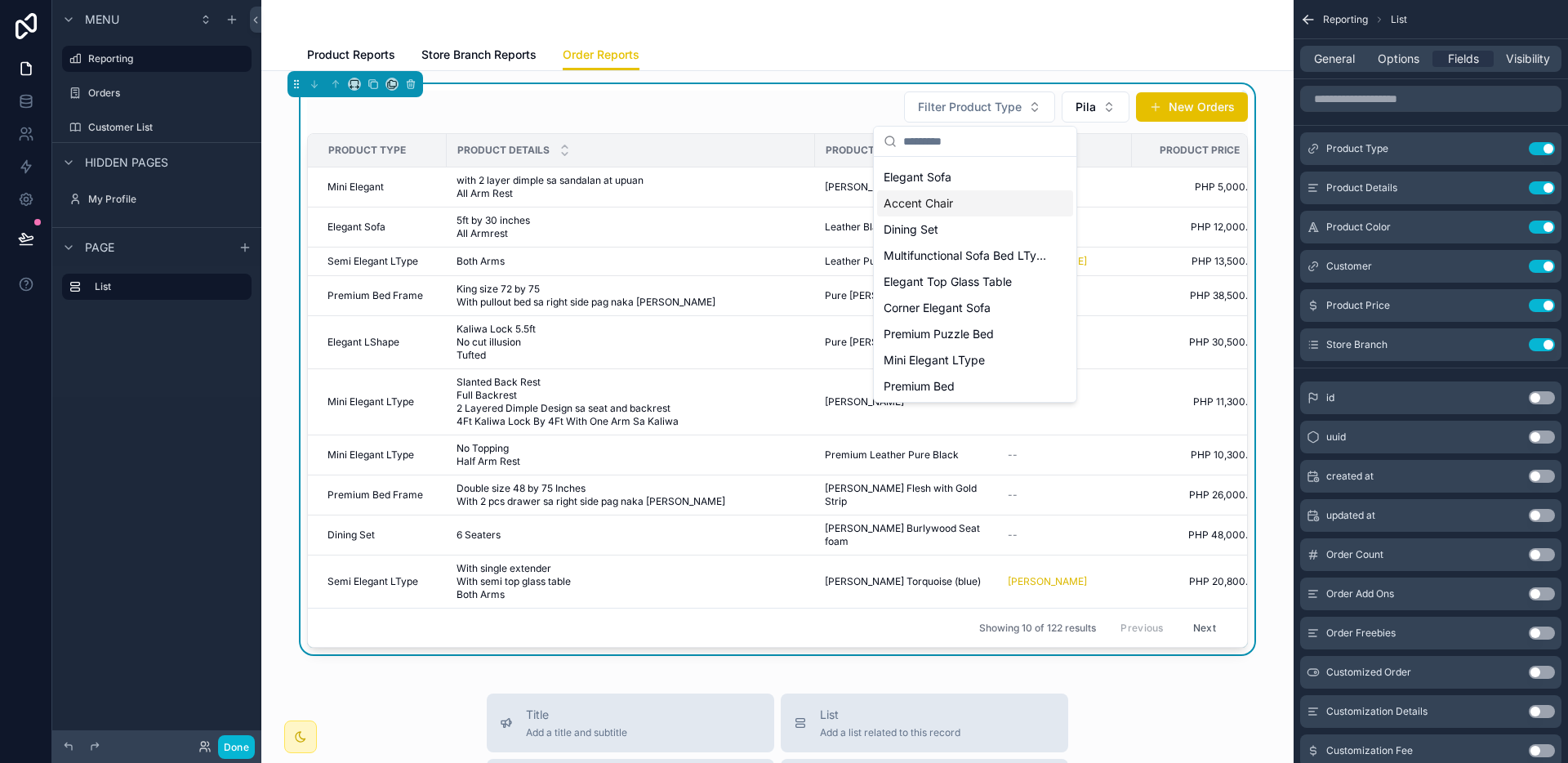
scroll to position [156, 0]
click at [951, 301] on span "Mini Elegant LType" at bounding box center [935, 303] width 102 height 16
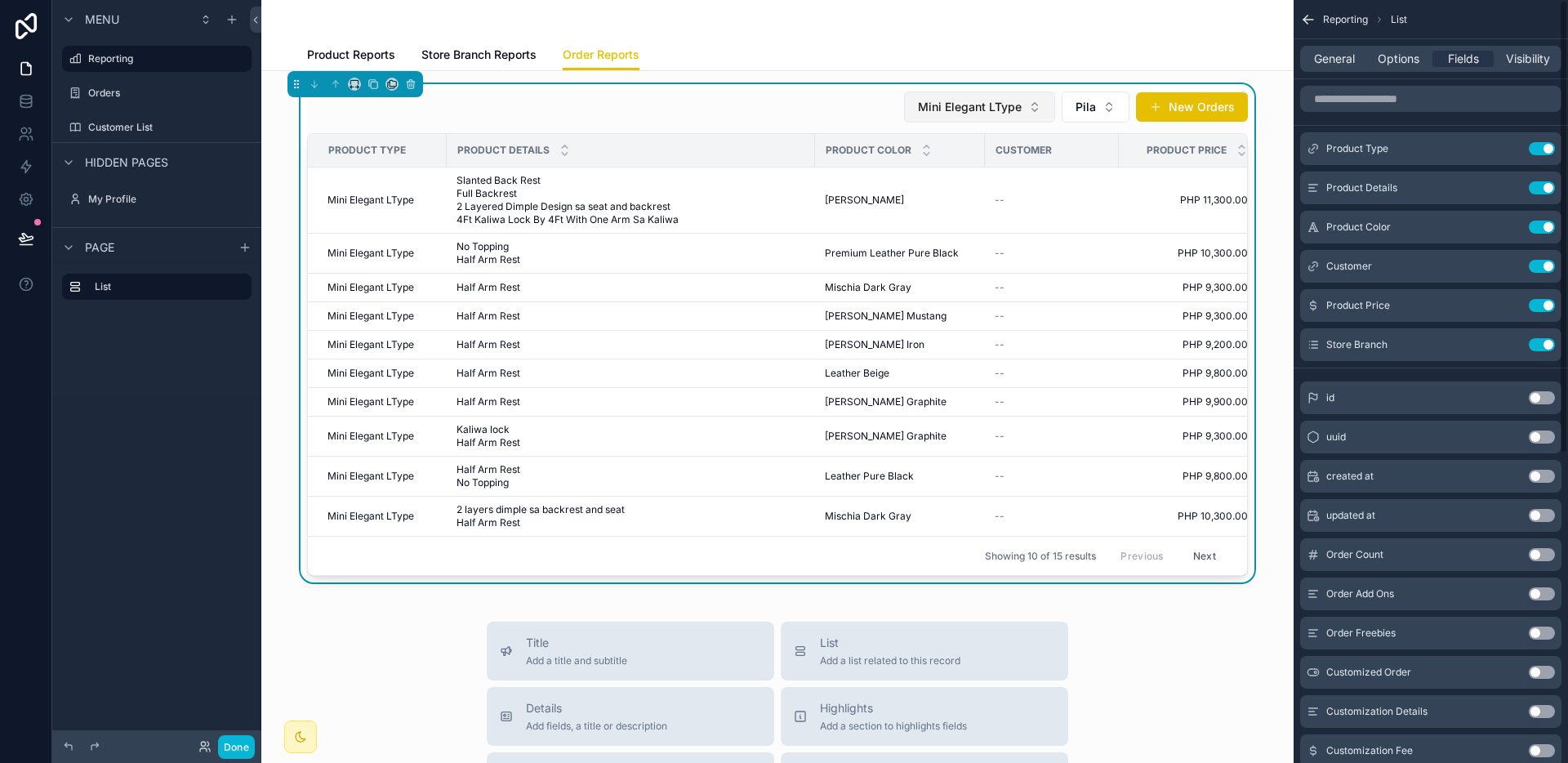
click at [1033, 107] on button "Mini Elegant LType" at bounding box center [979, 107] width 151 height 31
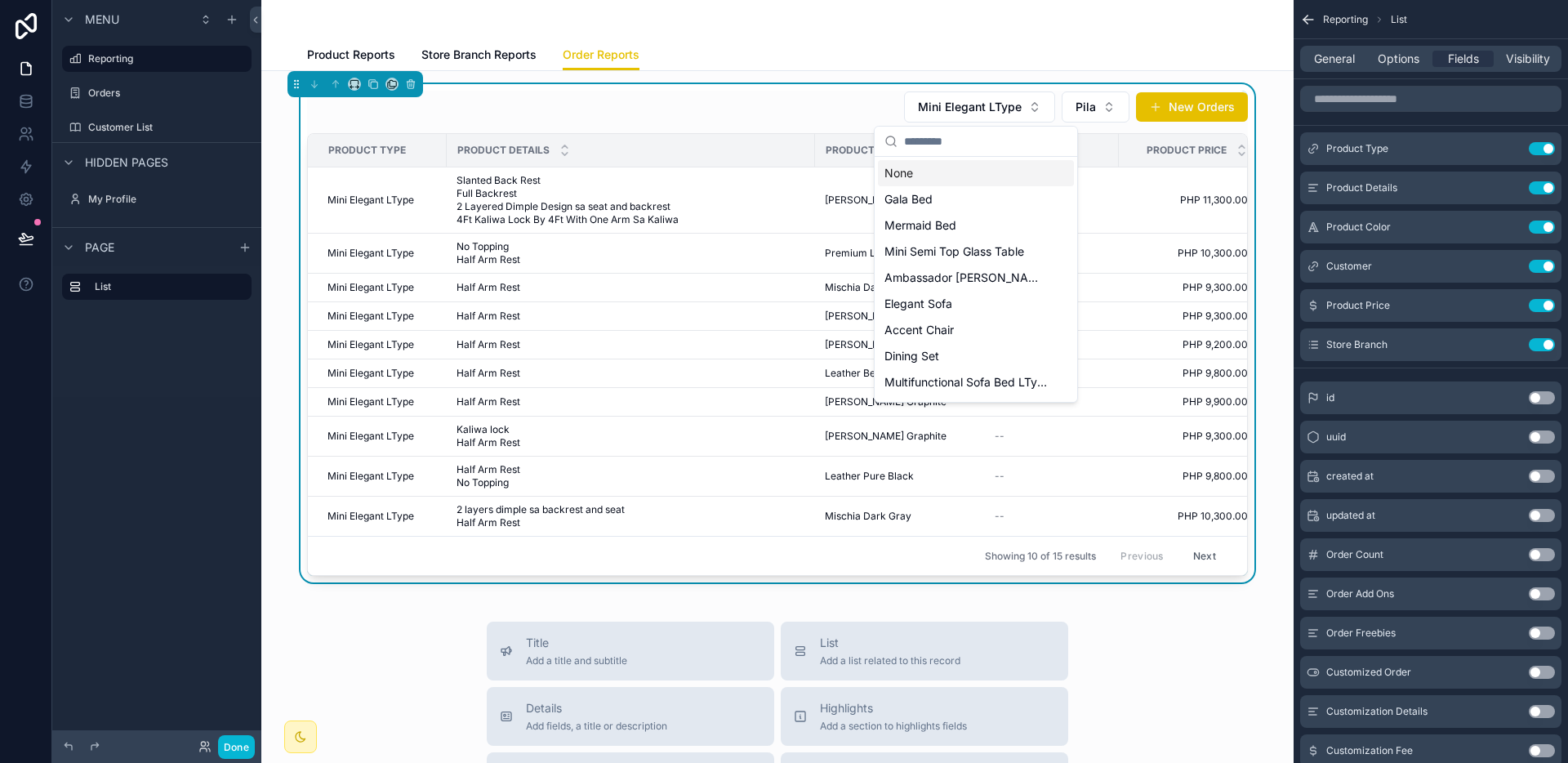
click at [933, 146] on input "scrollable content" at bounding box center [986, 141] width 163 height 30
type input "****"
click at [942, 242] on div "Mini Elegant" at bounding box center [976, 250] width 196 height 26
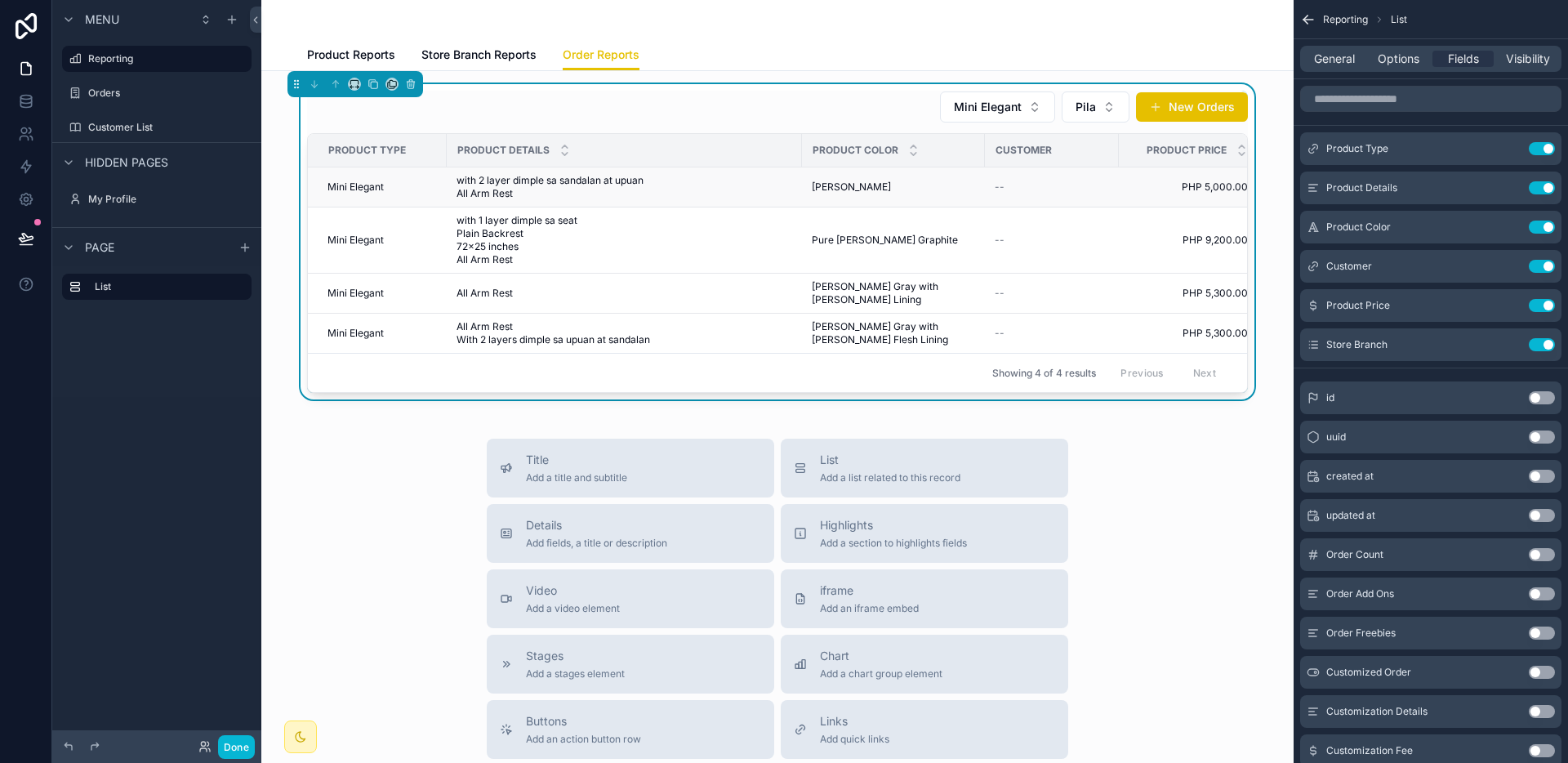
click at [911, 197] on td "[PERSON_NAME] Cardinal [PERSON_NAME] Cardinal" at bounding box center [893, 187] width 183 height 40
click at [891, 189] on div "[PERSON_NAME] Cardinal [PERSON_NAME] Cardinal" at bounding box center [893, 187] width 163 height 13
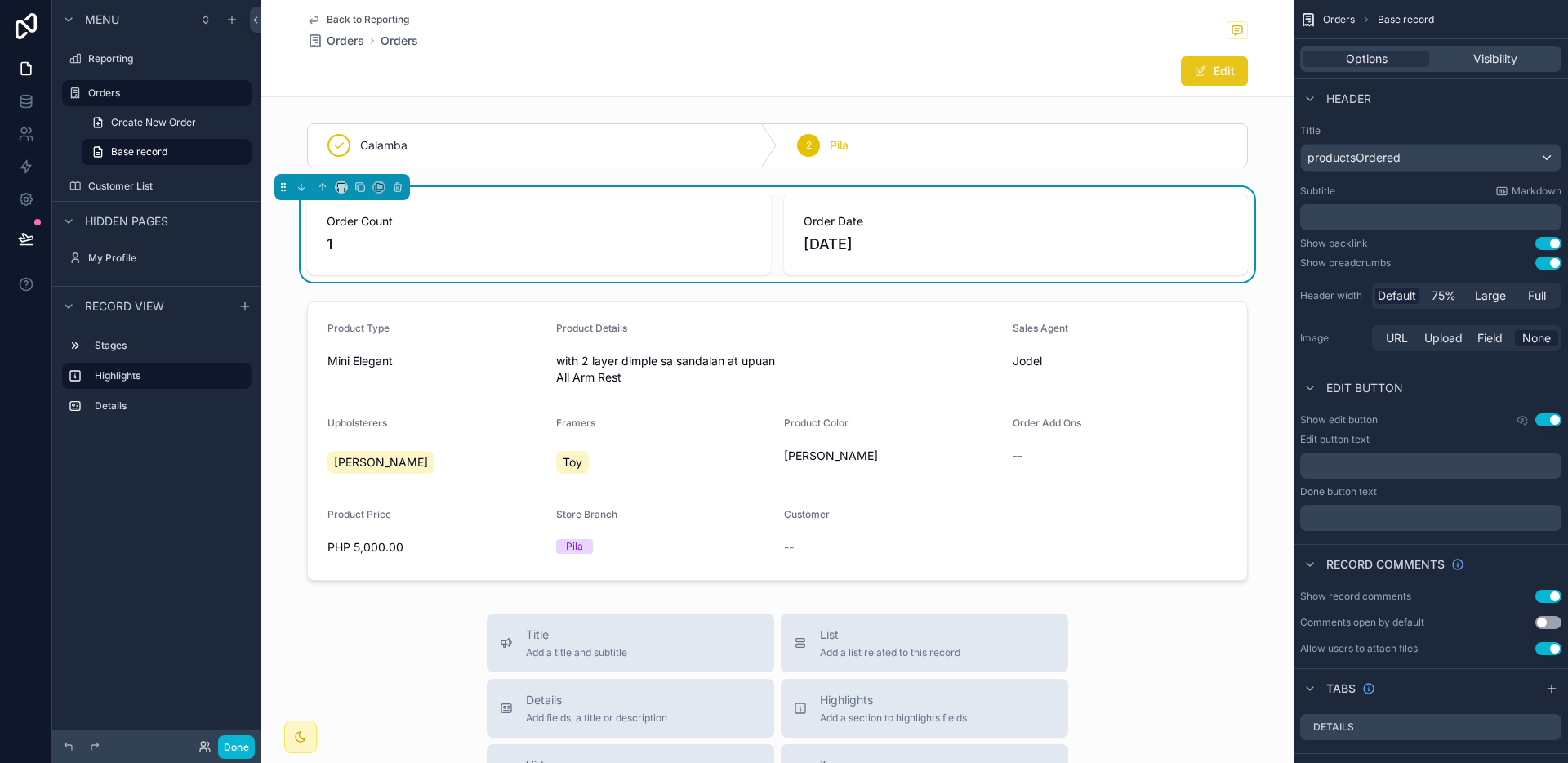
click at [1211, 76] on button "Edit" at bounding box center [1214, 71] width 67 height 30
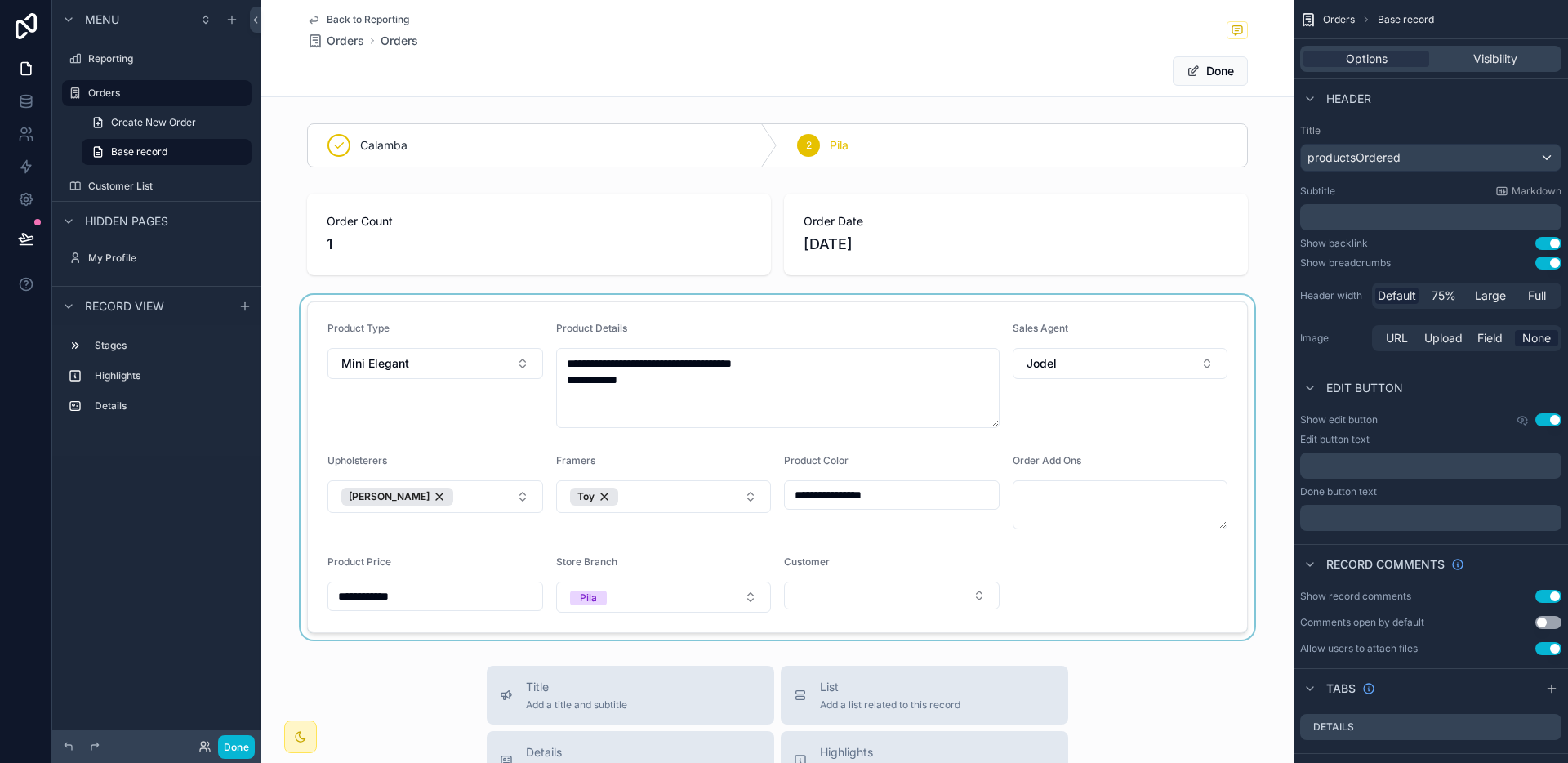
click at [846, 591] on div "scrollable content" at bounding box center [777, 466] width 1033 height 345
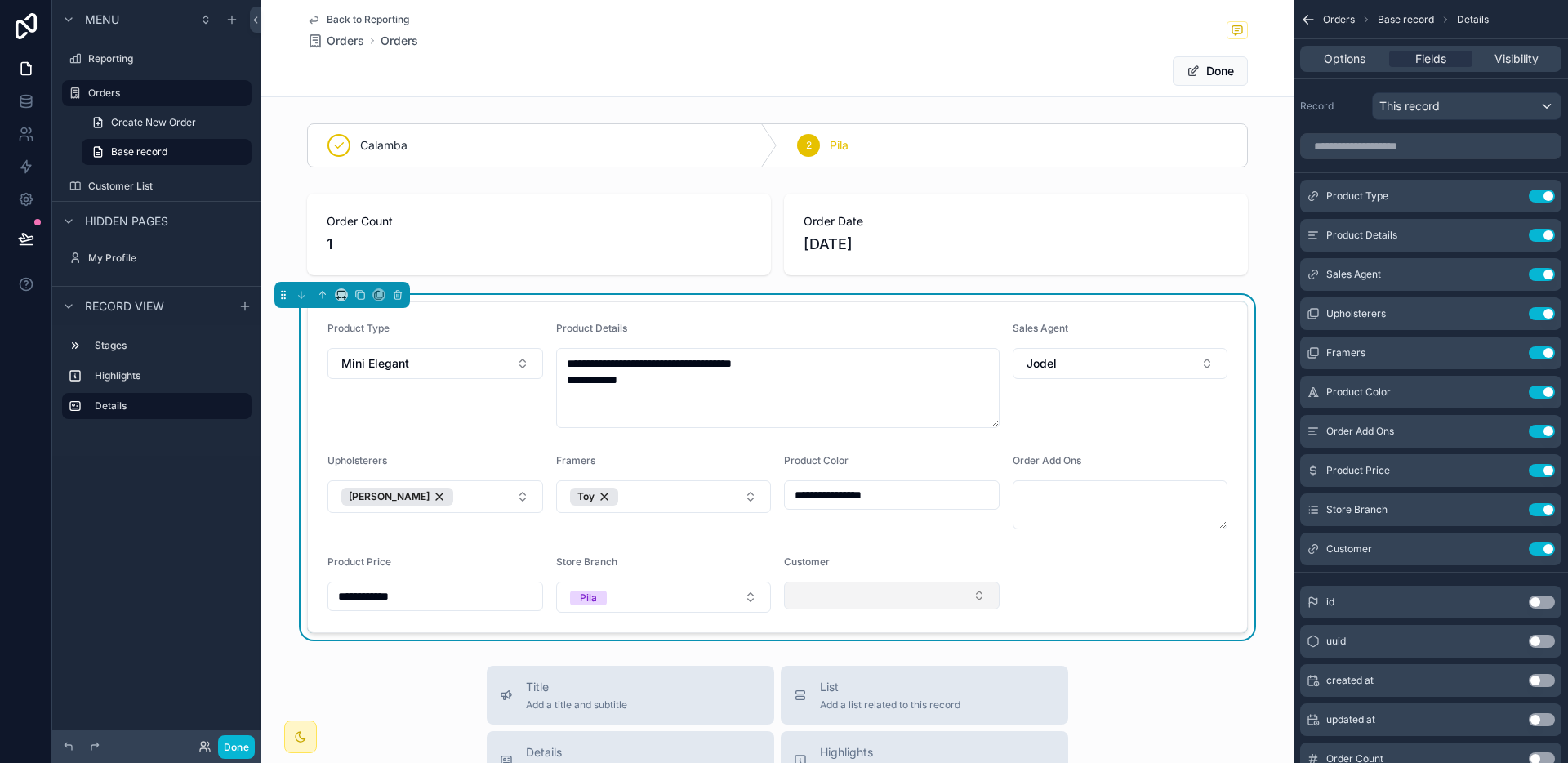
click at [846, 591] on button "Select Button" at bounding box center [891, 595] width 216 height 28
type input "*****"
click at [1184, 59] on button "Done" at bounding box center [1210, 71] width 75 height 30
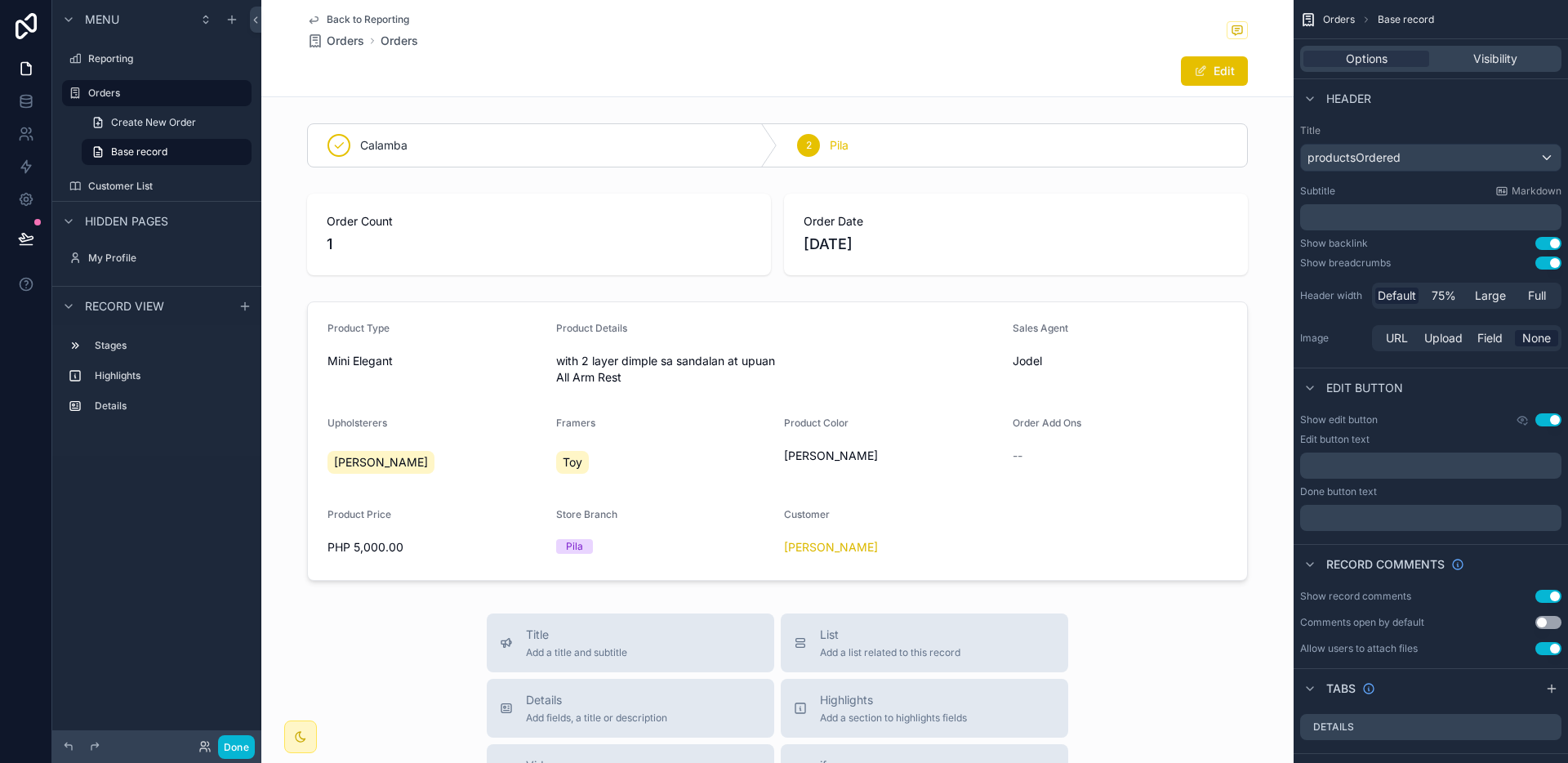
click at [369, 24] on span "Back to Reporting" at bounding box center [368, 20] width 83 height 13
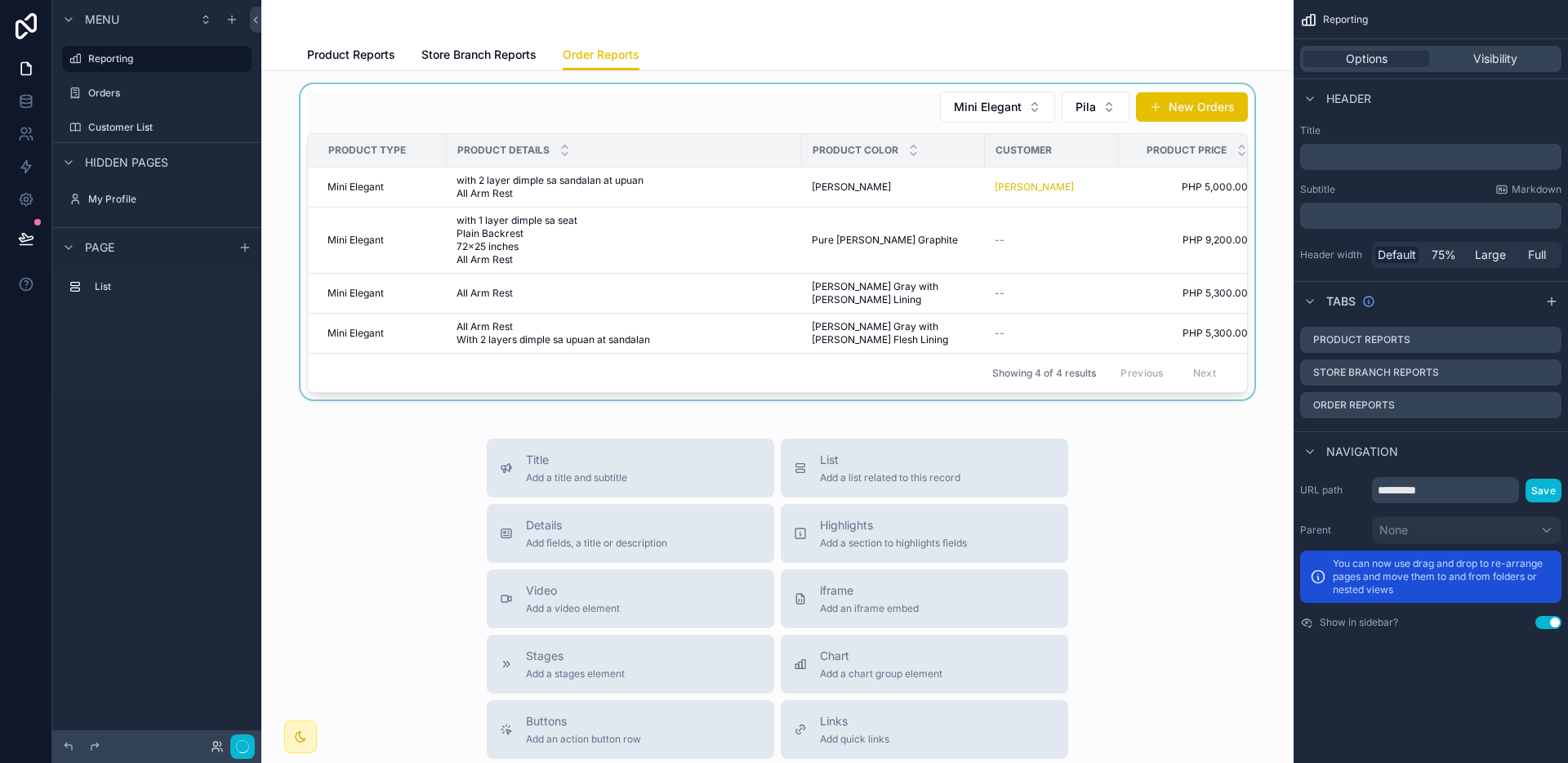
click at [833, 266] on div "scrollable content" at bounding box center [777, 242] width 1006 height 315
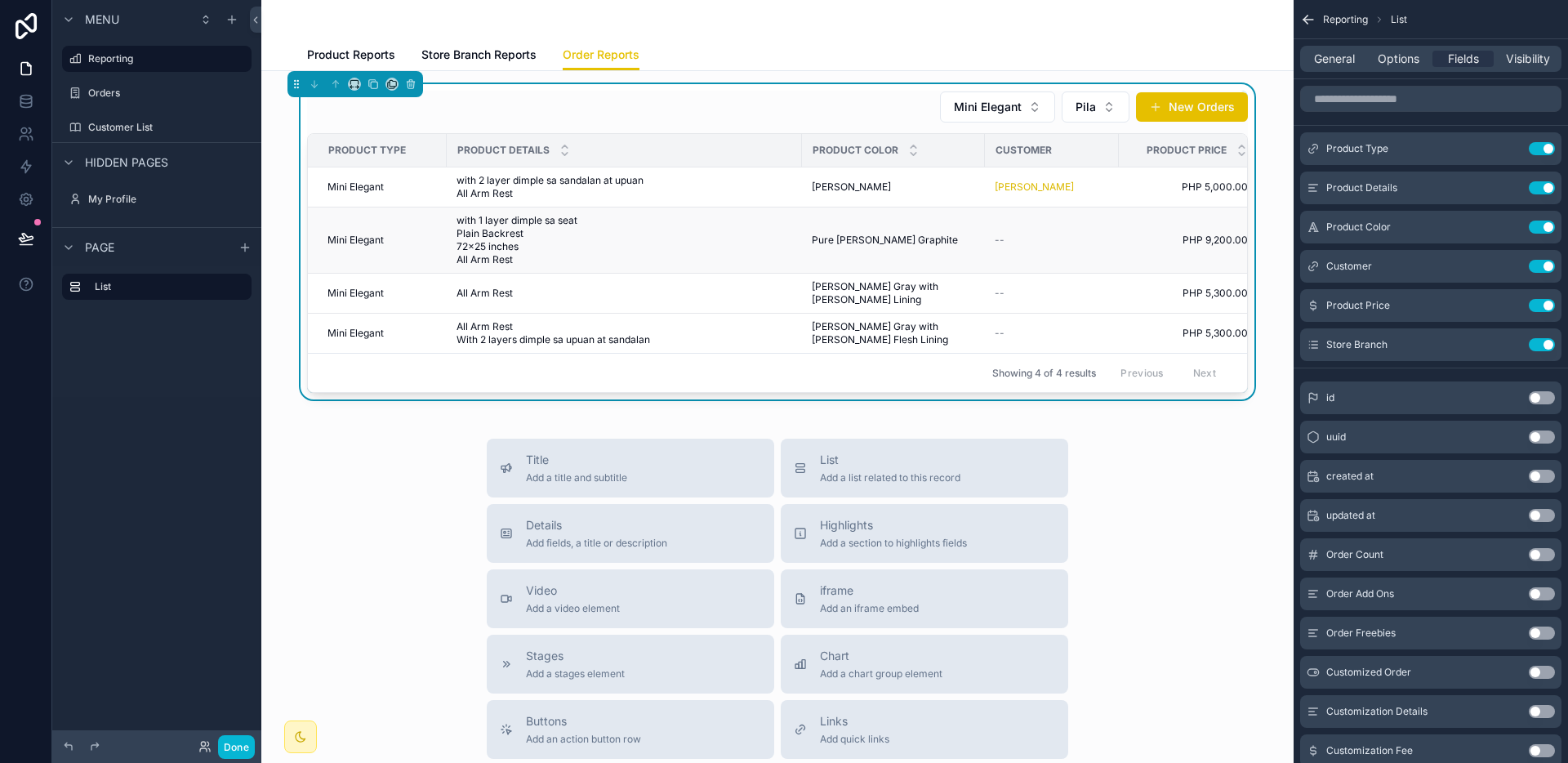
click at [824, 245] on span "Pure [PERSON_NAME] Graphite" at bounding box center [885, 240] width 146 height 13
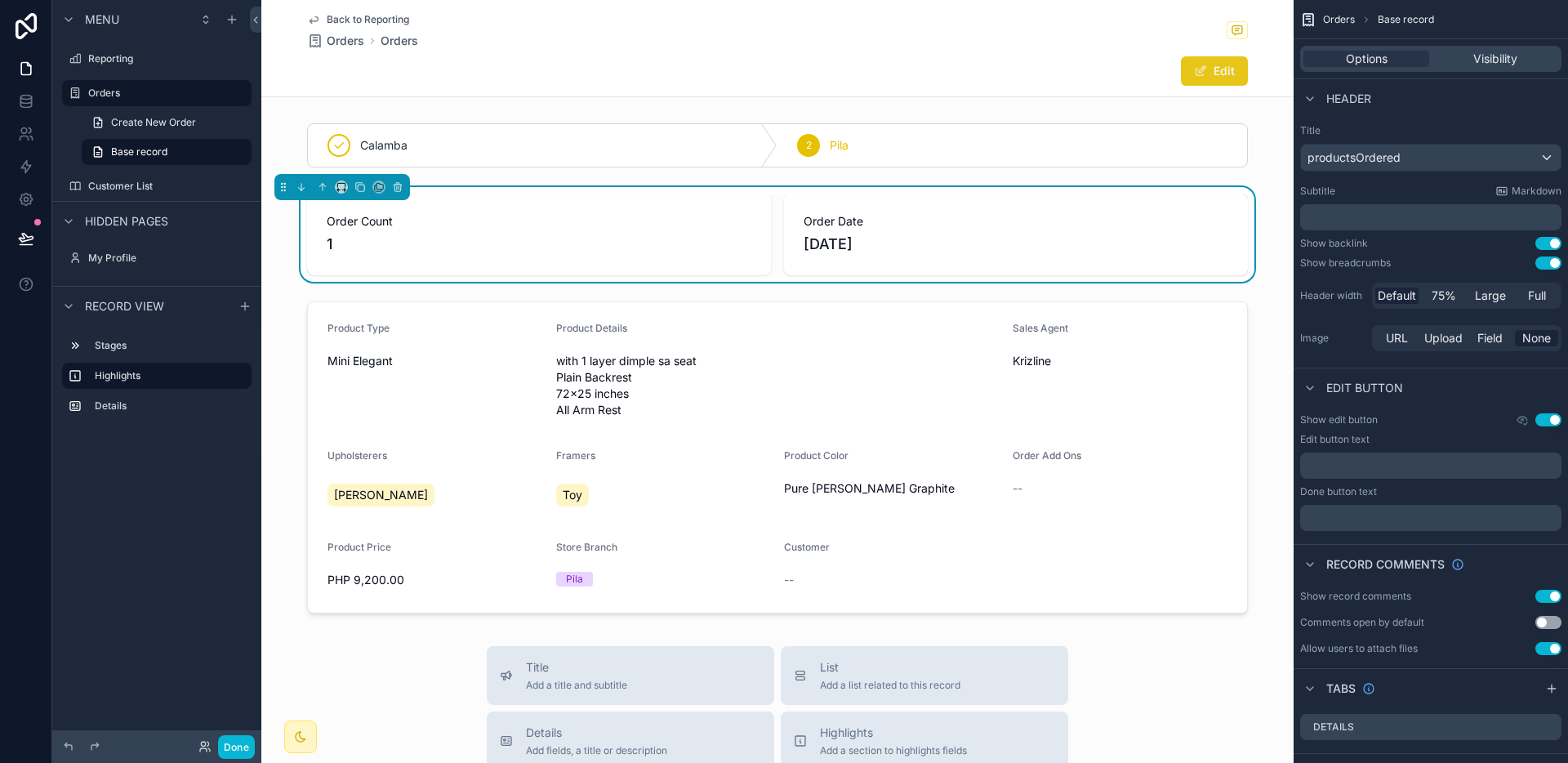
click at [1213, 84] on button "Edit" at bounding box center [1214, 71] width 67 height 30
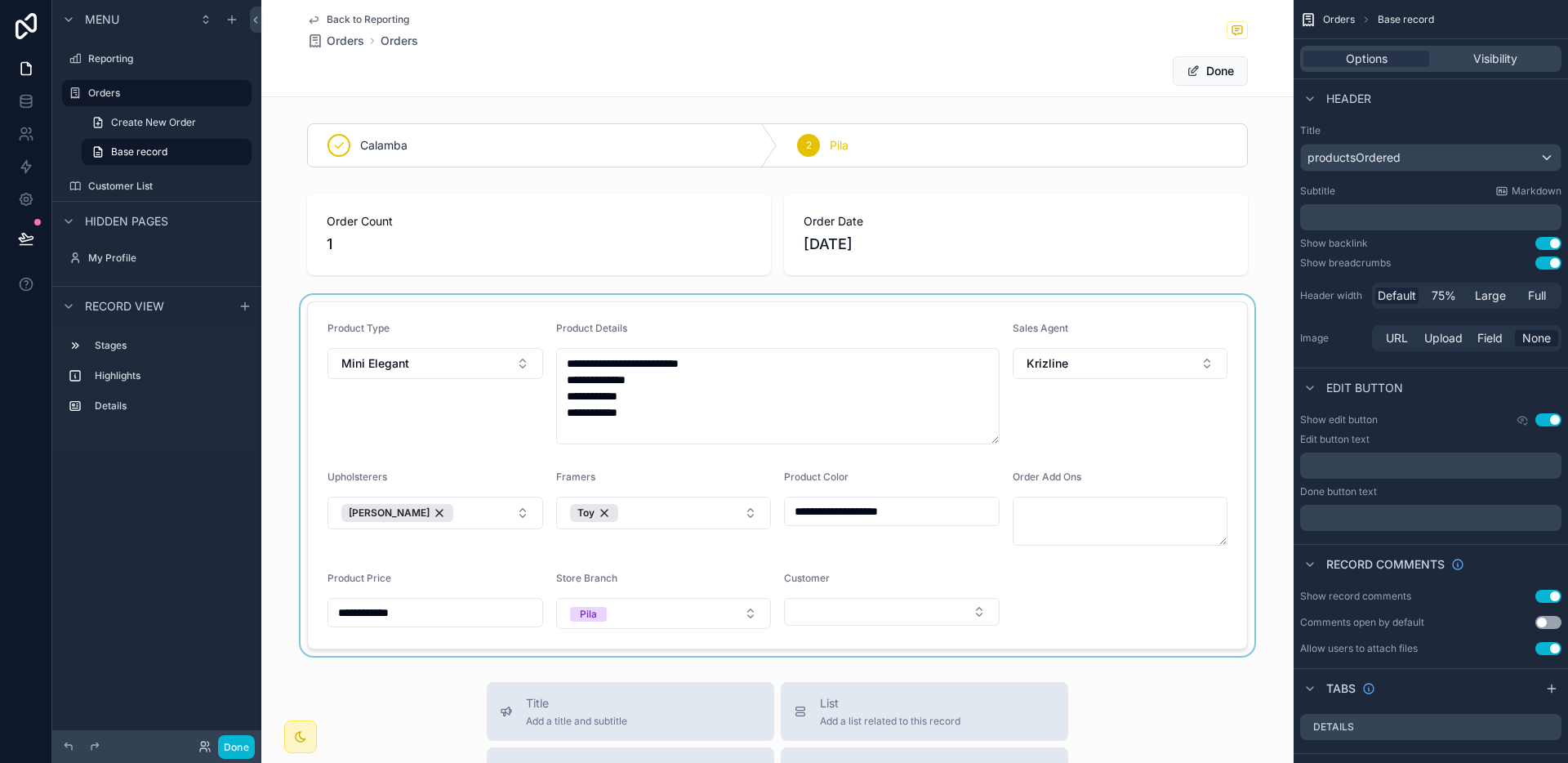
click at [885, 606] on div "scrollable content" at bounding box center [777, 475] width 1033 height 361
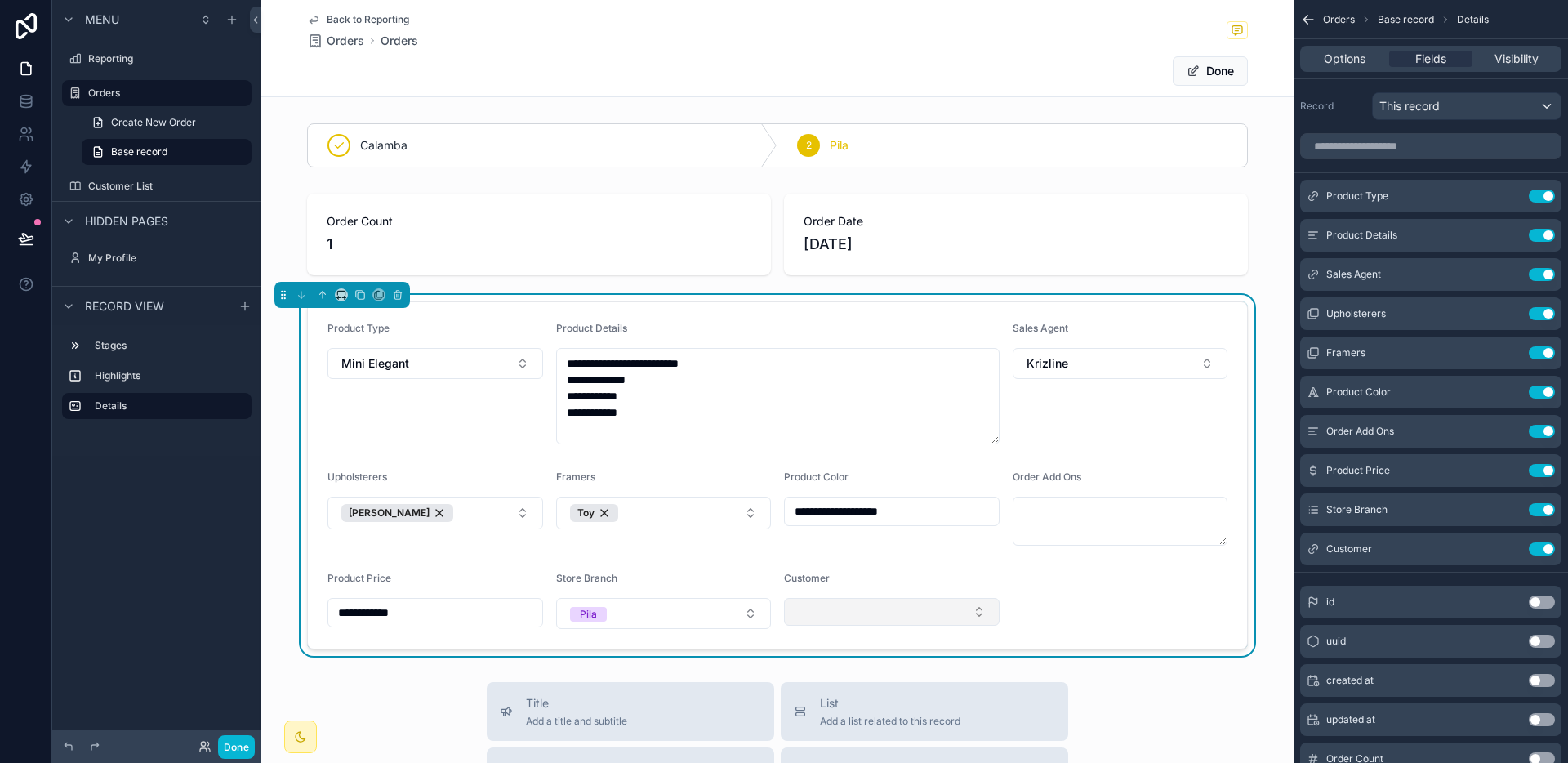
click at [863, 610] on button "Select Button" at bounding box center [891, 611] width 216 height 28
type input "******"
click at [847, 673] on span "[PERSON_NAME]" at bounding box center [836, 676] width 94 height 16
click at [1201, 69] on button "Done" at bounding box center [1210, 71] width 75 height 30
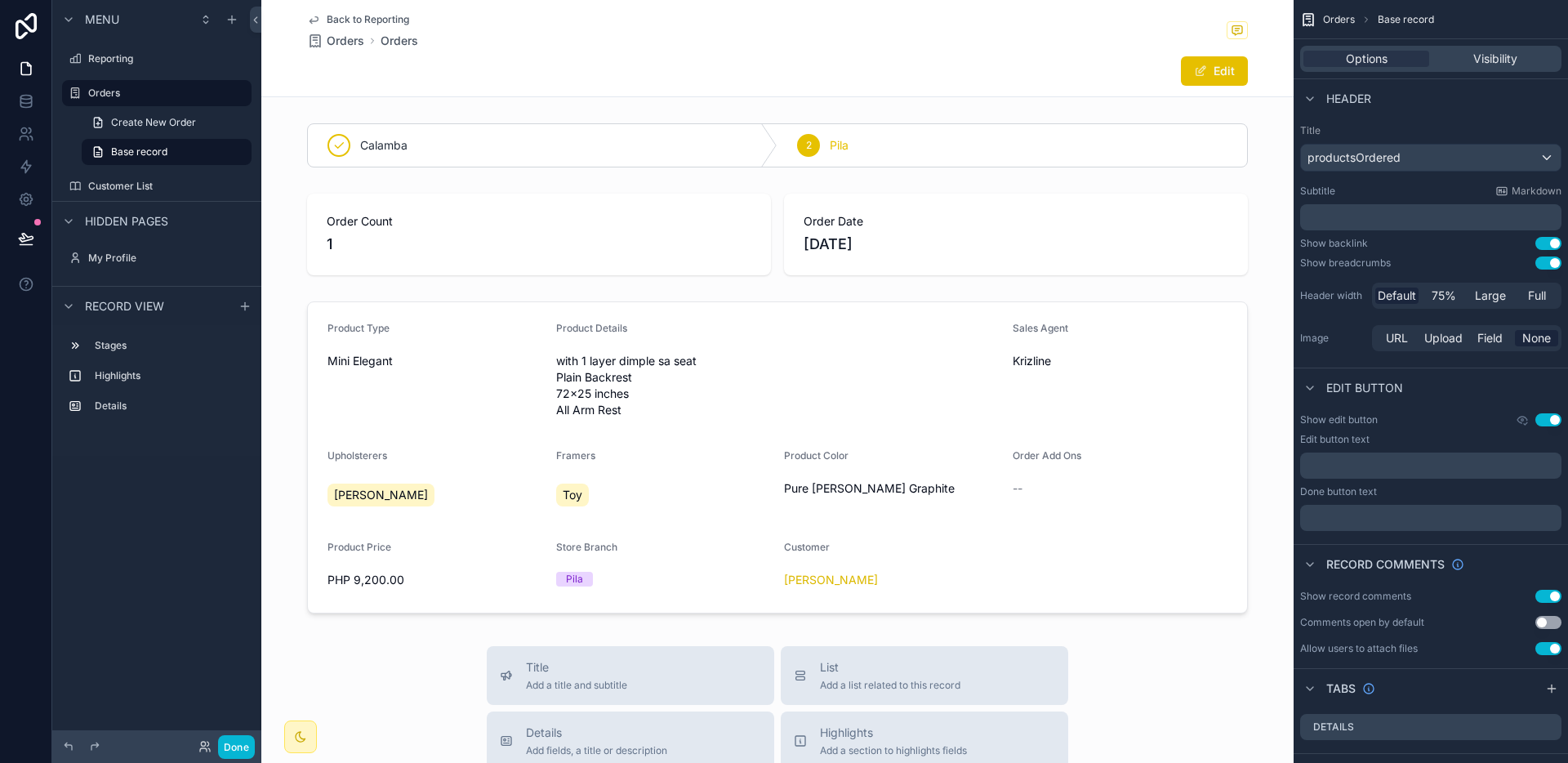
click at [365, 13] on span "Back to Reporting" at bounding box center [368, 20] width 83 height 13
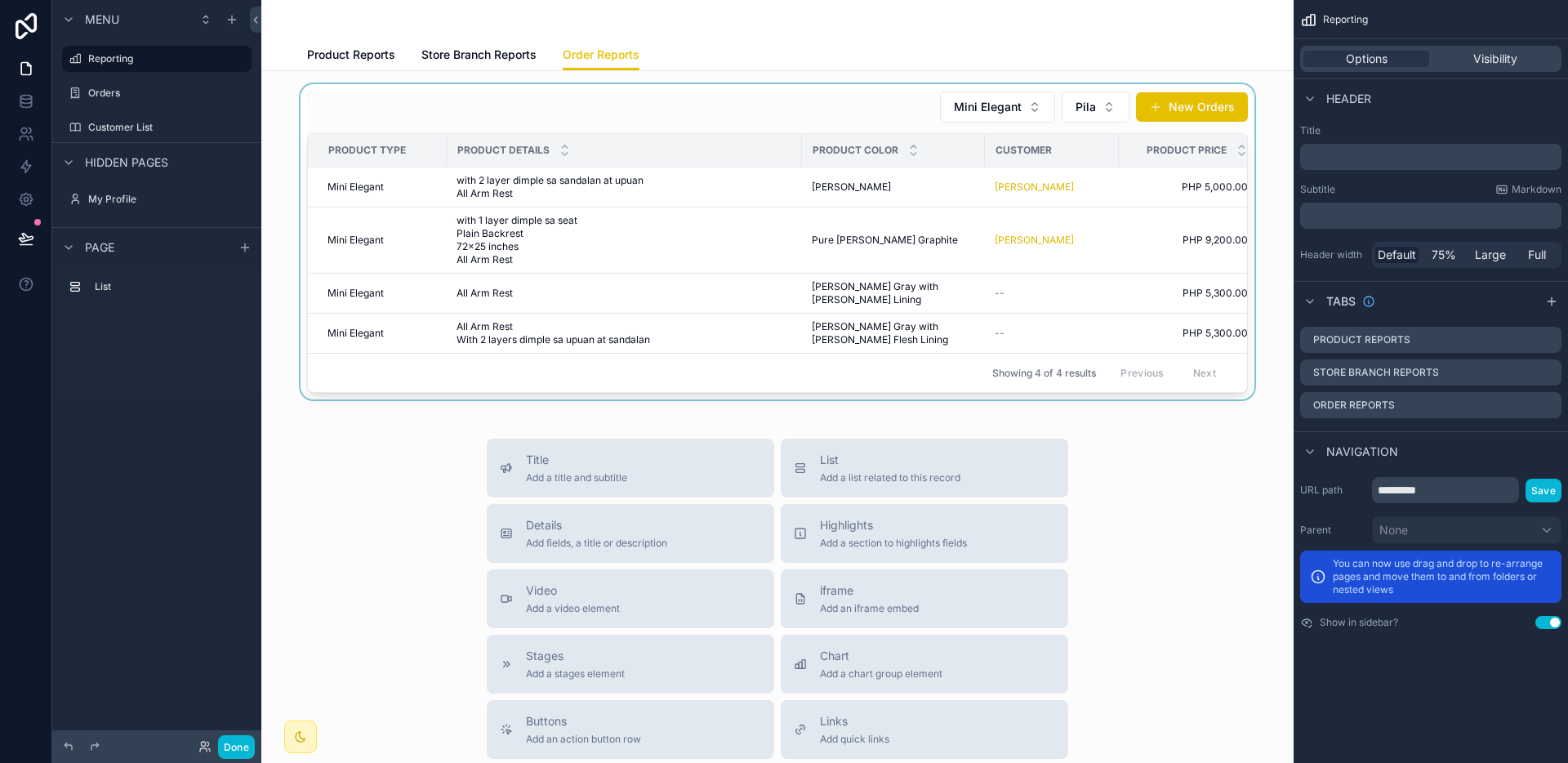
click at [936, 297] on div "scrollable content" at bounding box center [777, 242] width 1006 height 315
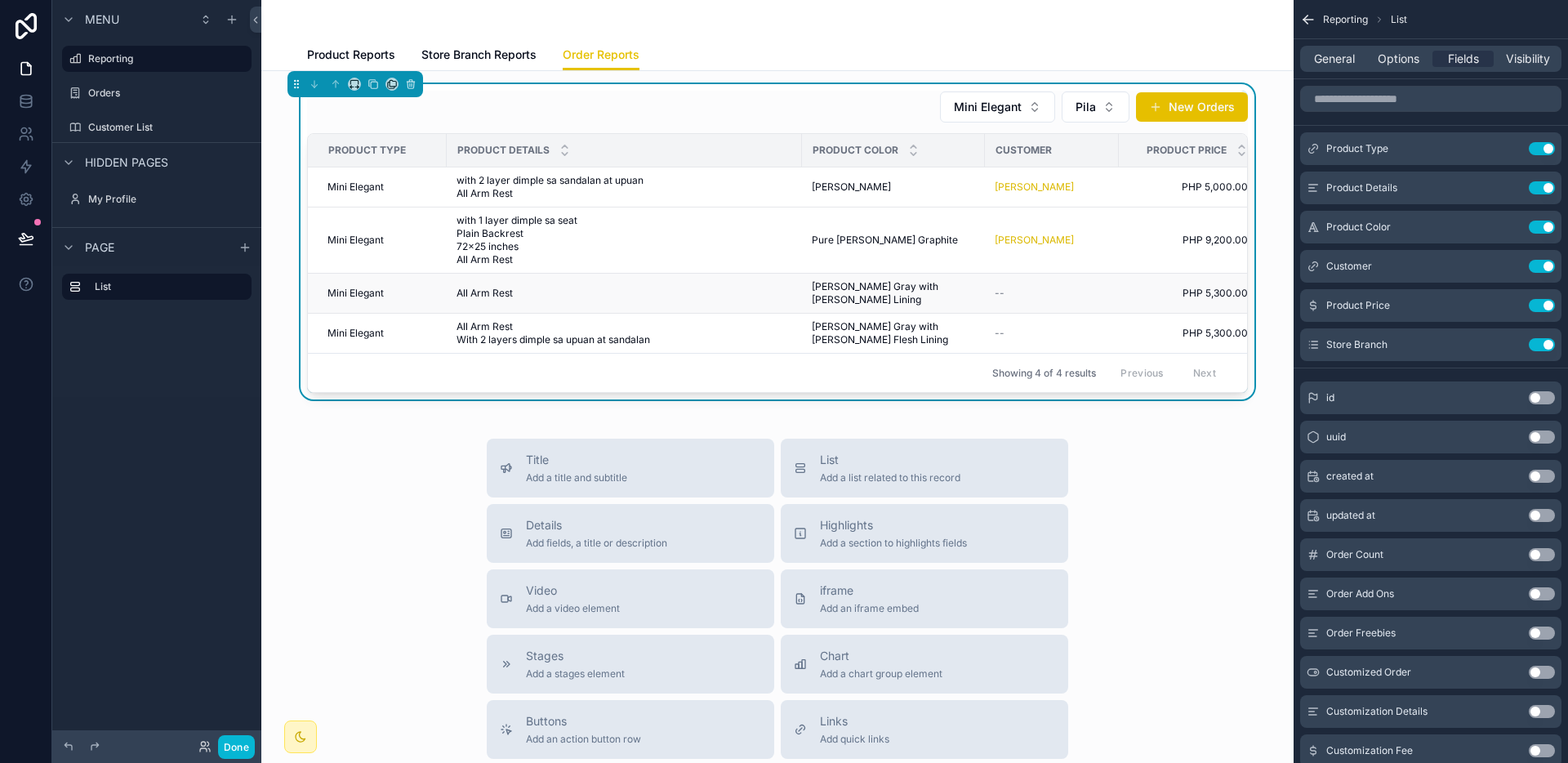
click at [921, 282] on span "[PERSON_NAME] Gray with [PERSON_NAME] Lining" at bounding box center [893, 293] width 163 height 26
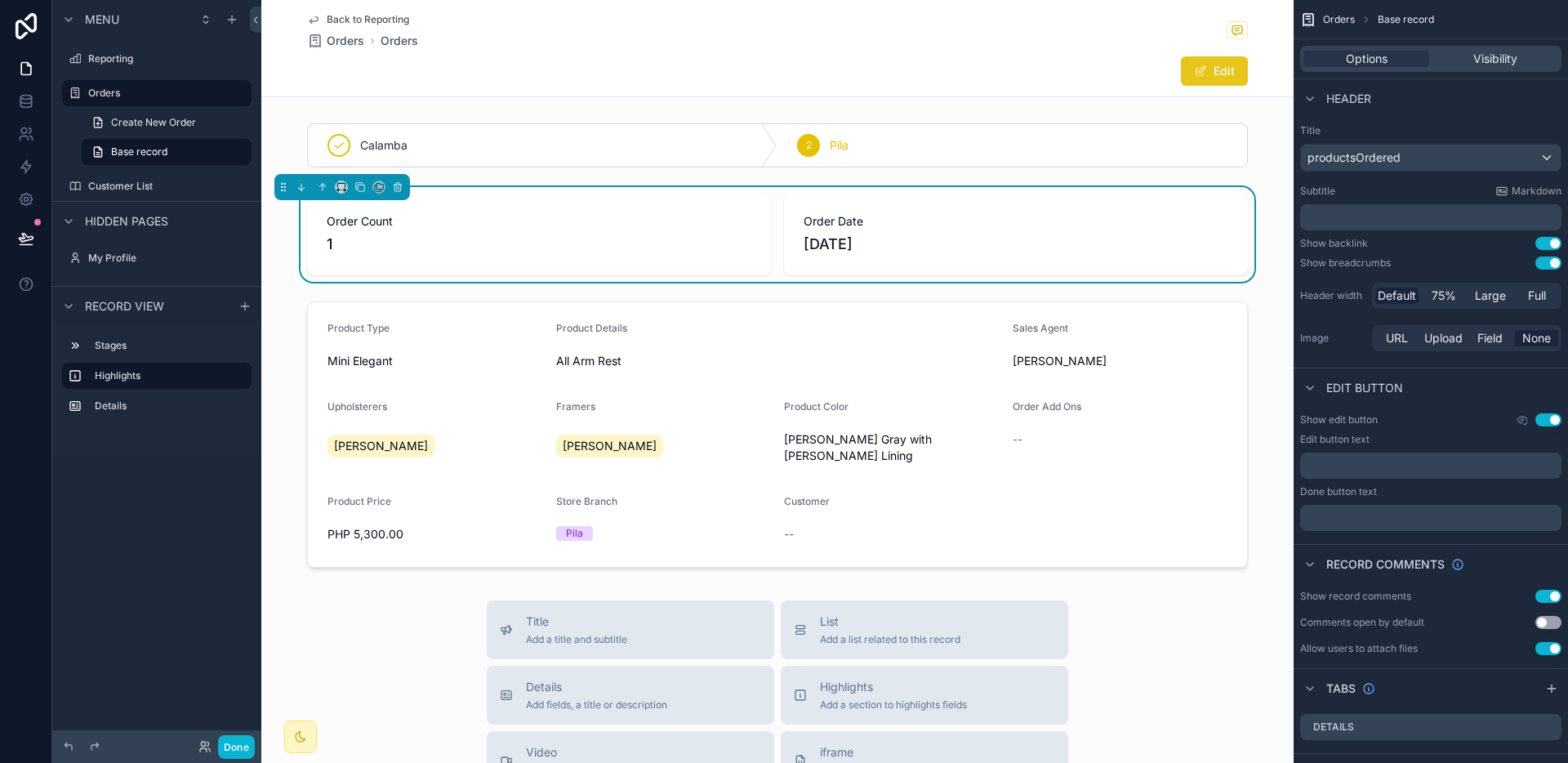
click at [1199, 74] on span "scrollable content" at bounding box center [1200, 71] width 13 height 13
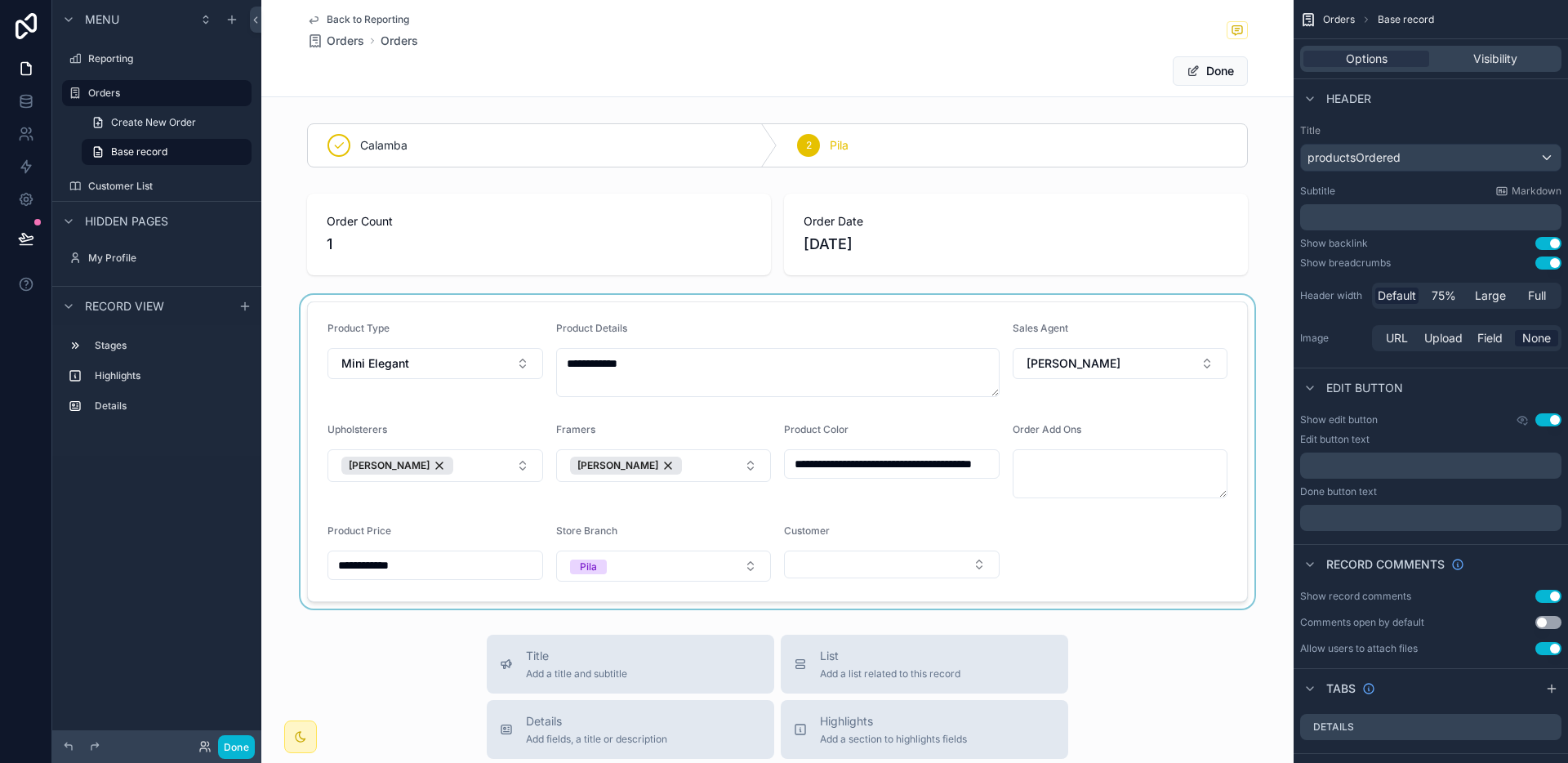
click at [853, 557] on div "scrollable content" at bounding box center [777, 451] width 1033 height 314
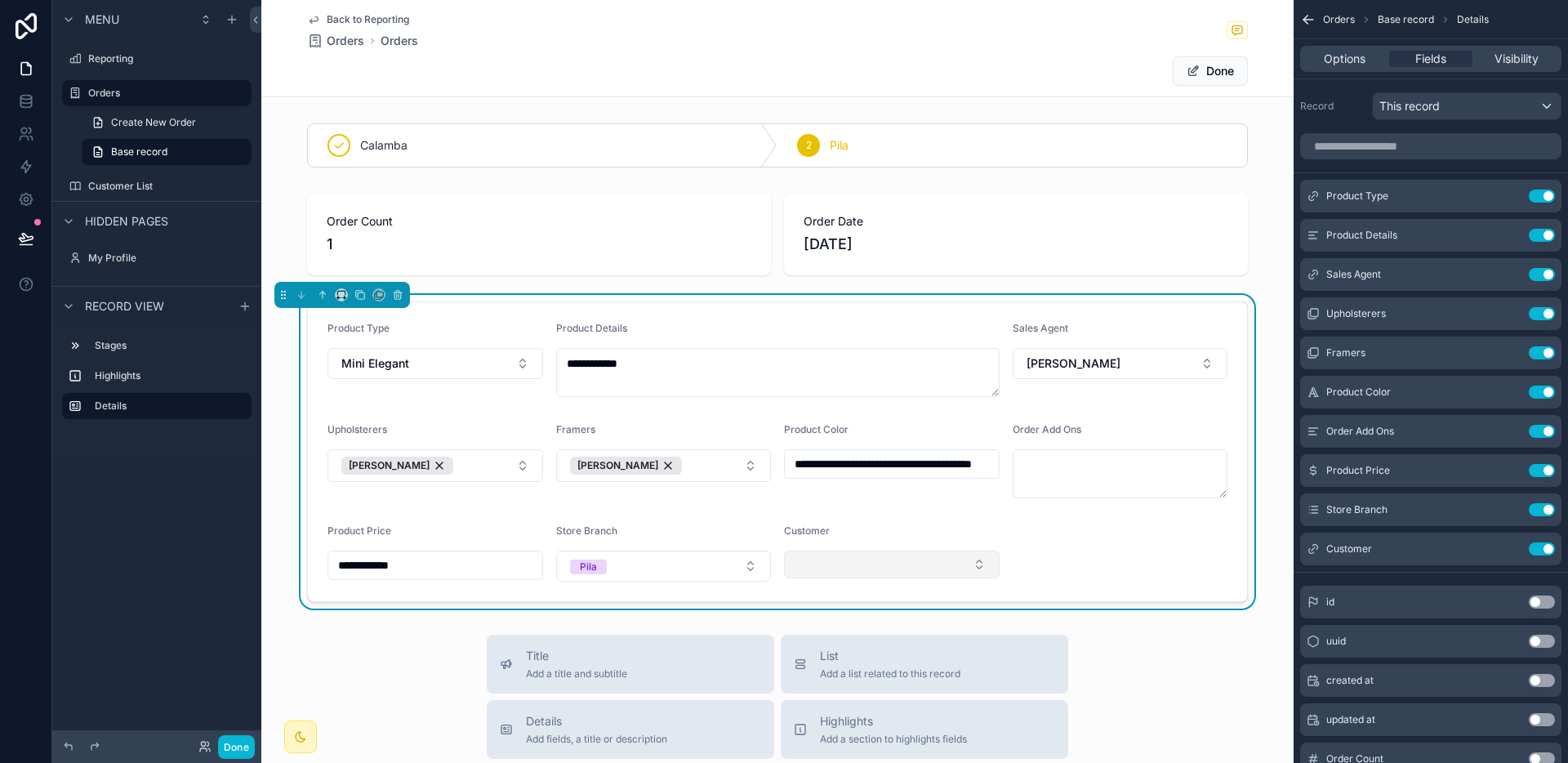
click at [838, 564] on button "Select Button" at bounding box center [891, 564] width 216 height 28
type input "****"
click at [858, 622] on div "**********" at bounding box center [777, 673] width 1033 height 1347
click at [901, 557] on button "Select Button" at bounding box center [891, 564] width 216 height 28
click at [847, 632] on span "[PERSON_NAME] Cabangunay" at bounding box center [871, 629] width 166 height 16
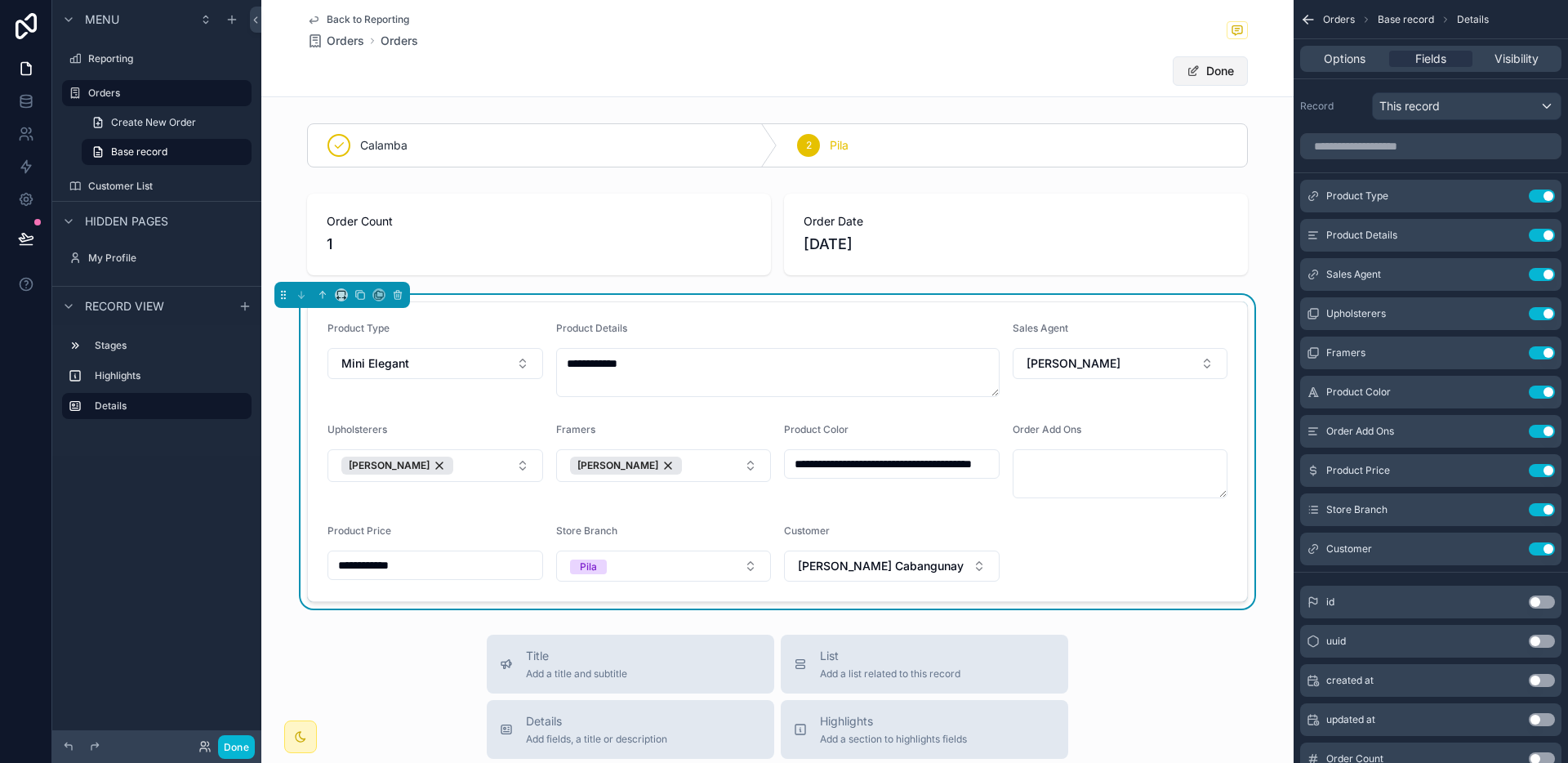
click at [1196, 79] on button "Done" at bounding box center [1210, 71] width 75 height 30
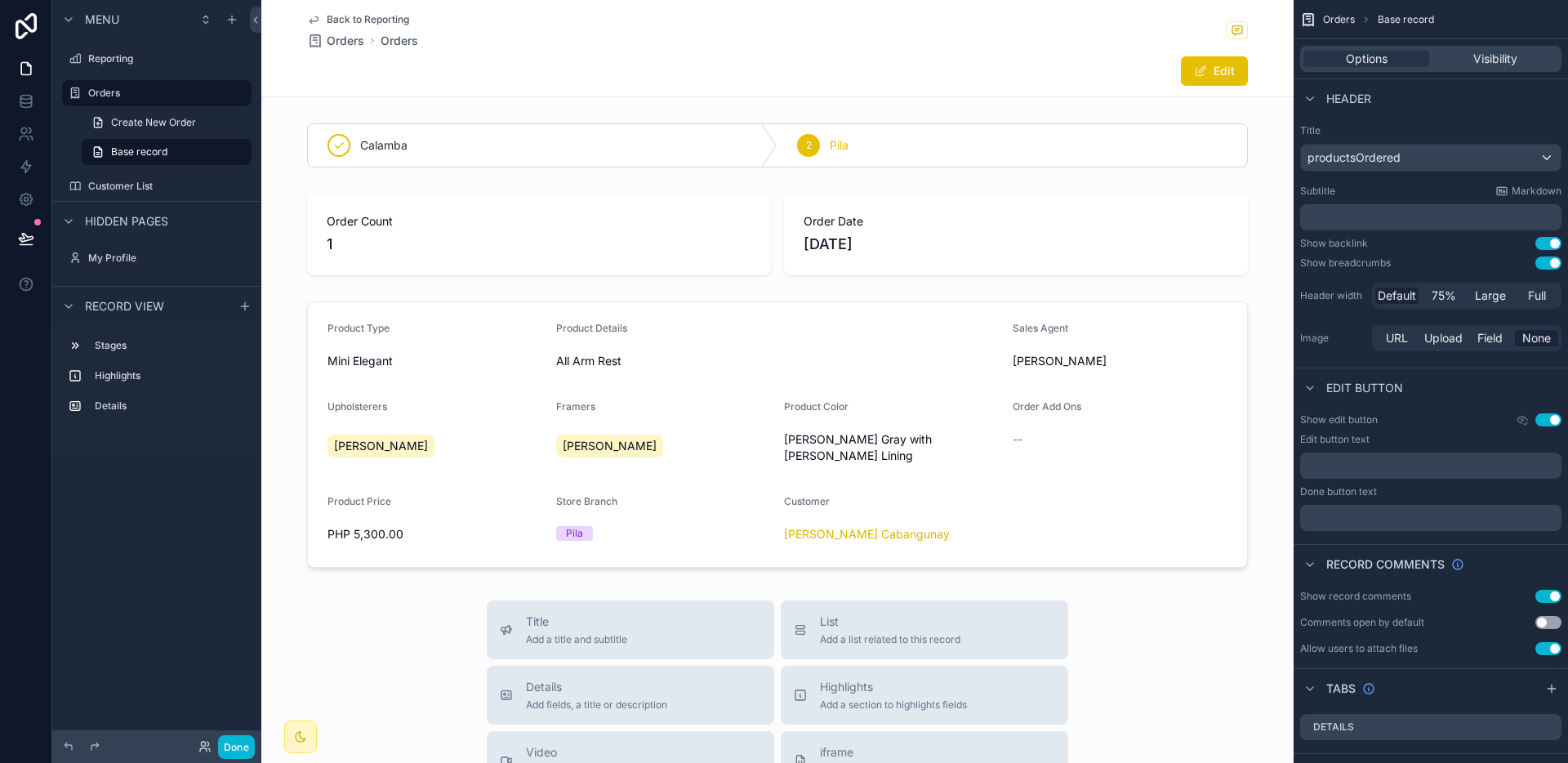
click at [353, 16] on span "Back to Reporting" at bounding box center [368, 20] width 83 height 13
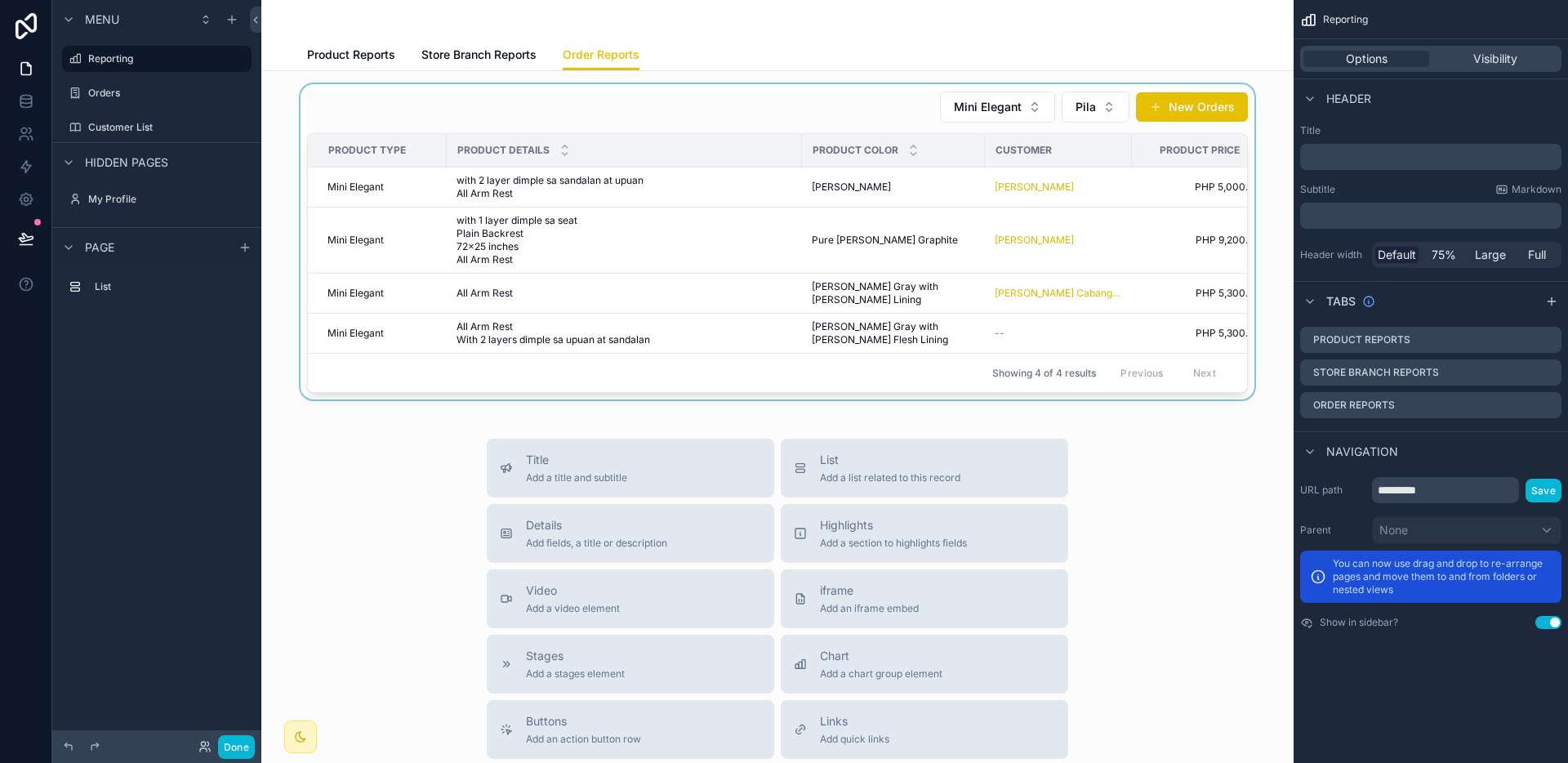
click at [986, 346] on div "scrollable content" at bounding box center [777, 242] width 1006 height 315
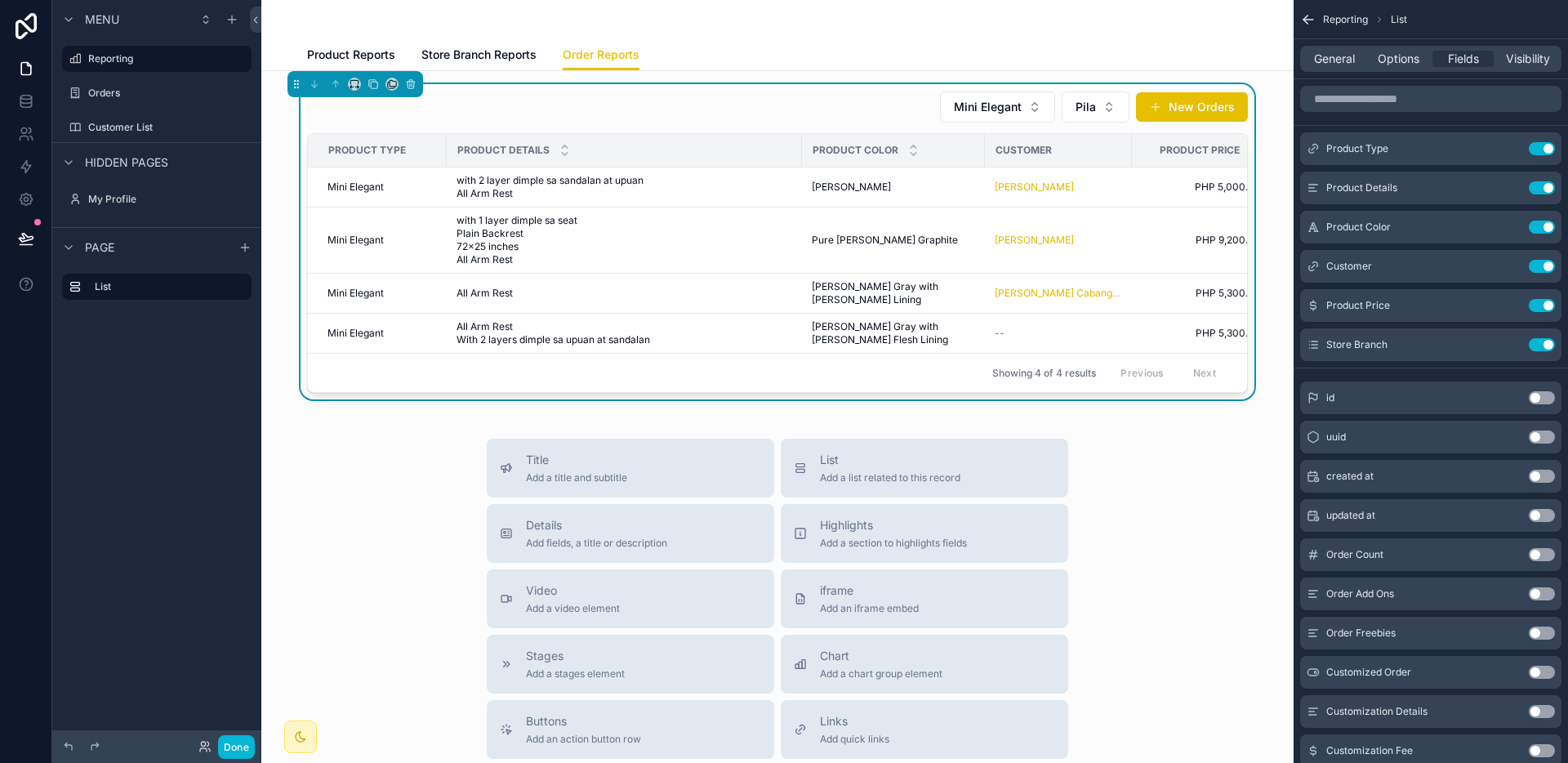
click at [916, 336] on span "[PERSON_NAME] Gray with [PERSON_NAME] Flesh Lining" at bounding box center [893, 333] width 163 height 26
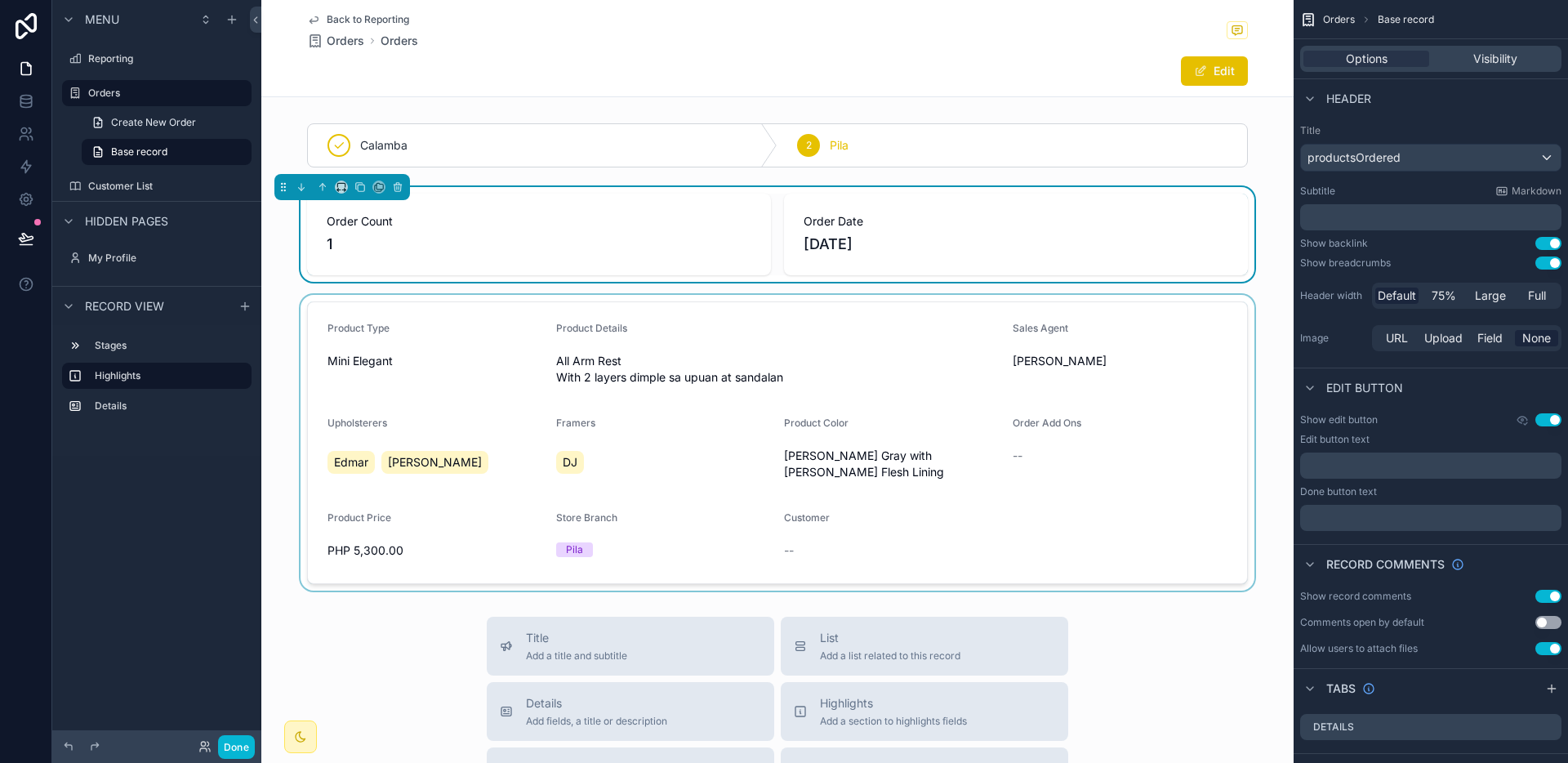
click at [834, 541] on div "scrollable content" at bounding box center [777, 442] width 1033 height 296
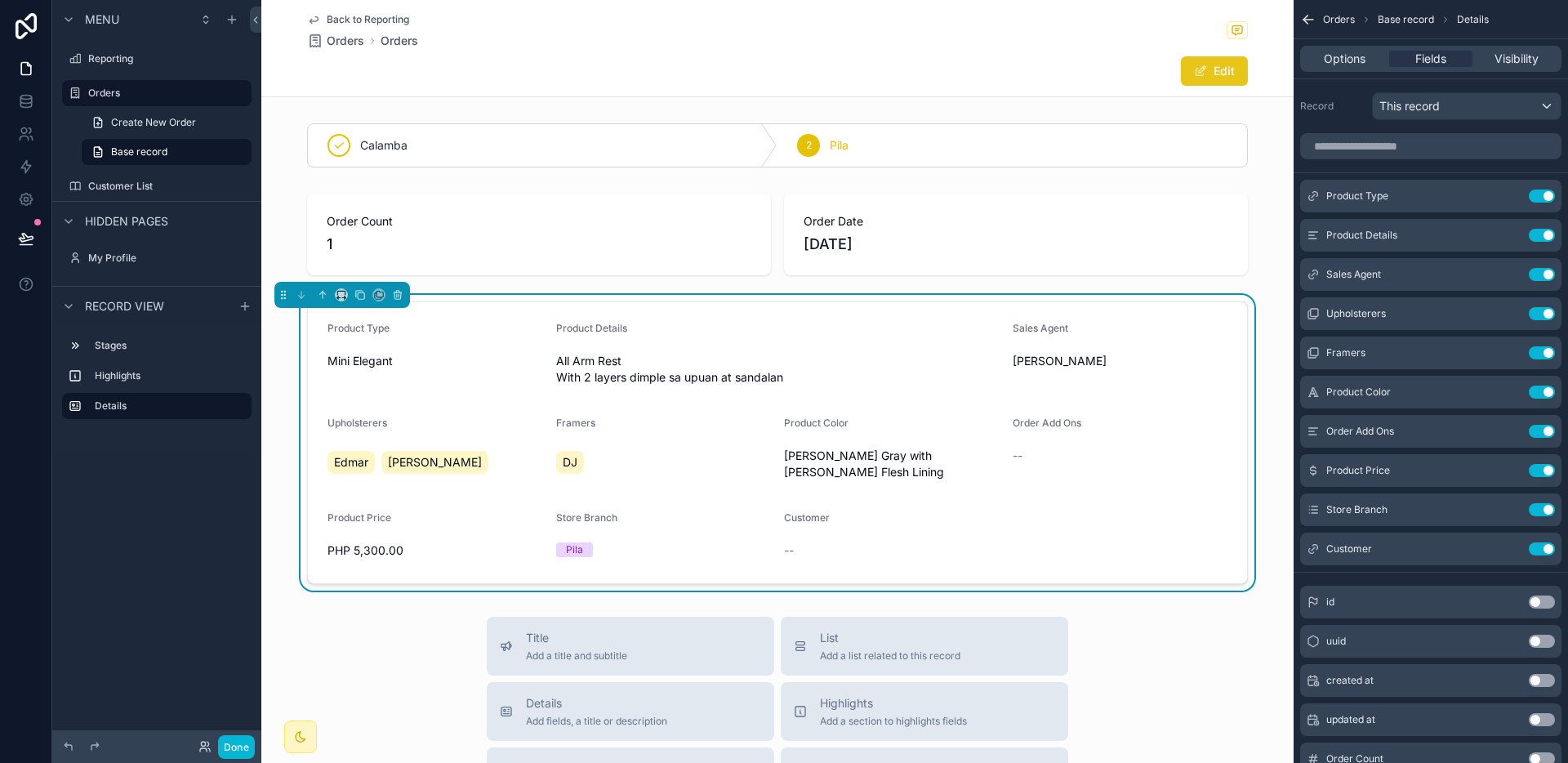
click at [1211, 73] on button "Edit" at bounding box center [1214, 71] width 67 height 30
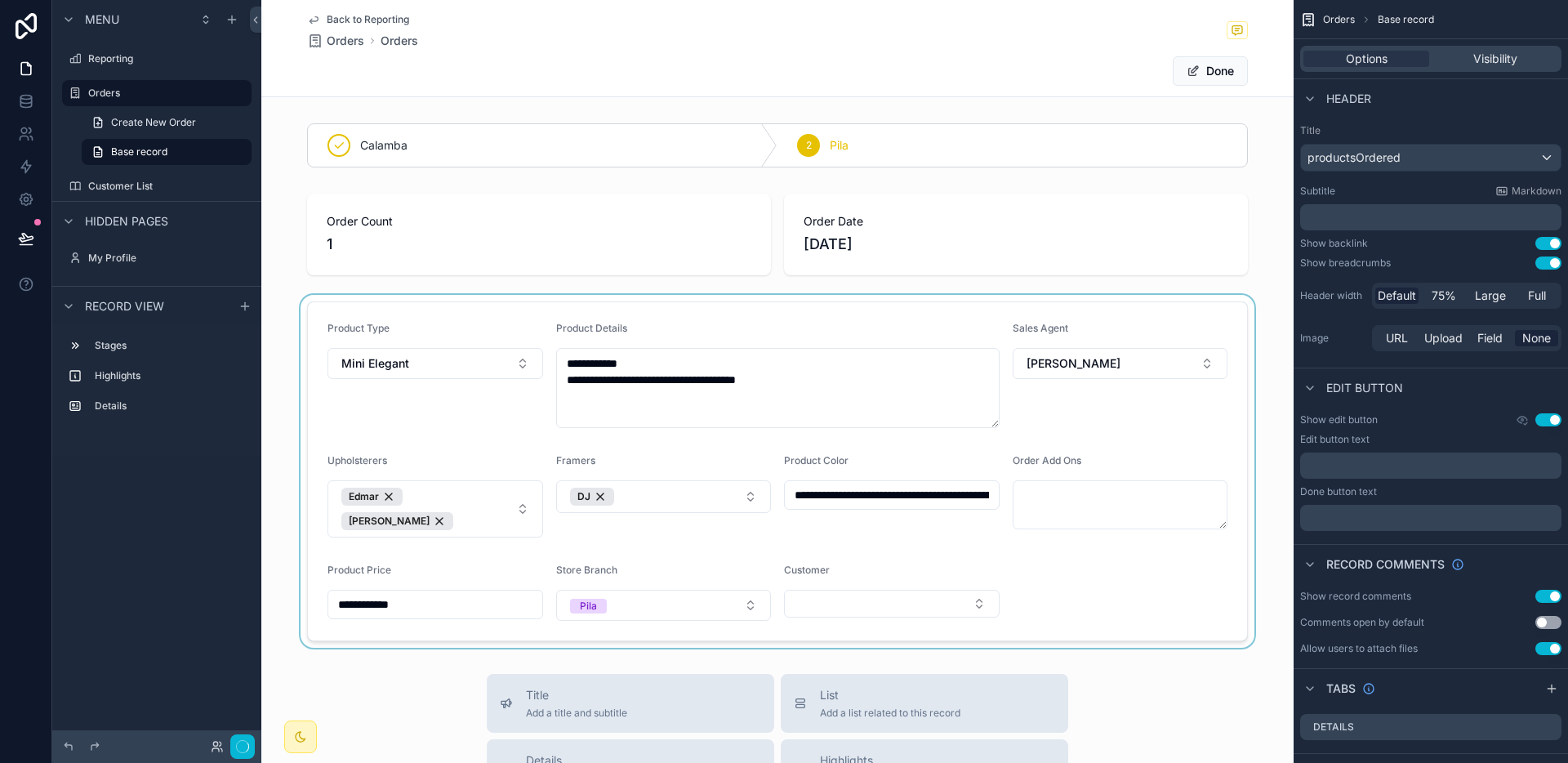
drag, startPoint x: 842, startPoint y: 583, endPoint x: 836, endPoint y: 589, distance: 8.5
click at [842, 584] on div "scrollable content" at bounding box center [777, 471] width 1033 height 353
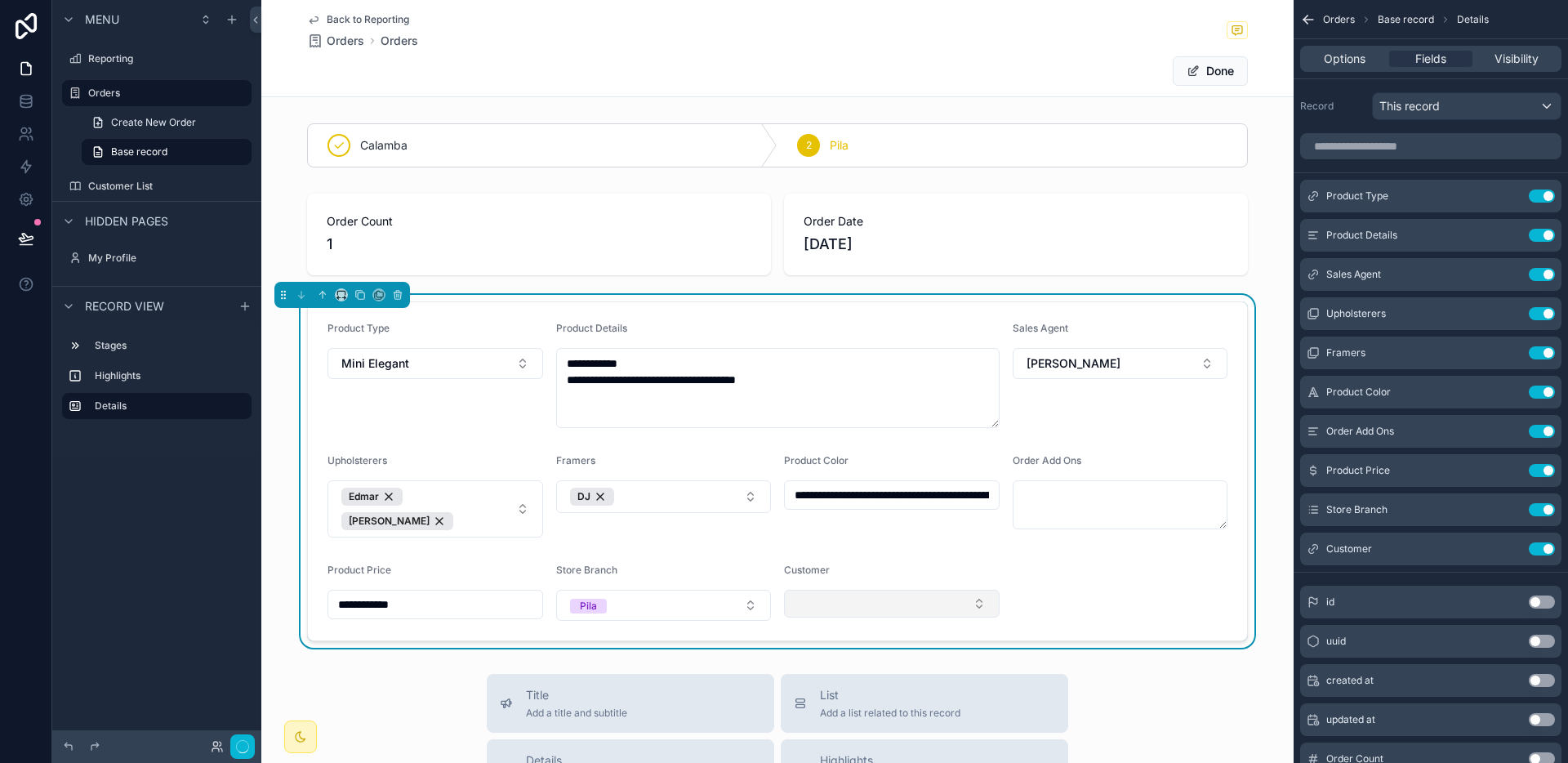
click at [830, 597] on button "Select Button" at bounding box center [891, 603] width 216 height 28
type input "*****"
click at [857, 661] on span "[PERSON_NAME] Cabangunay" at bounding box center [871, 659] width 166 height 16
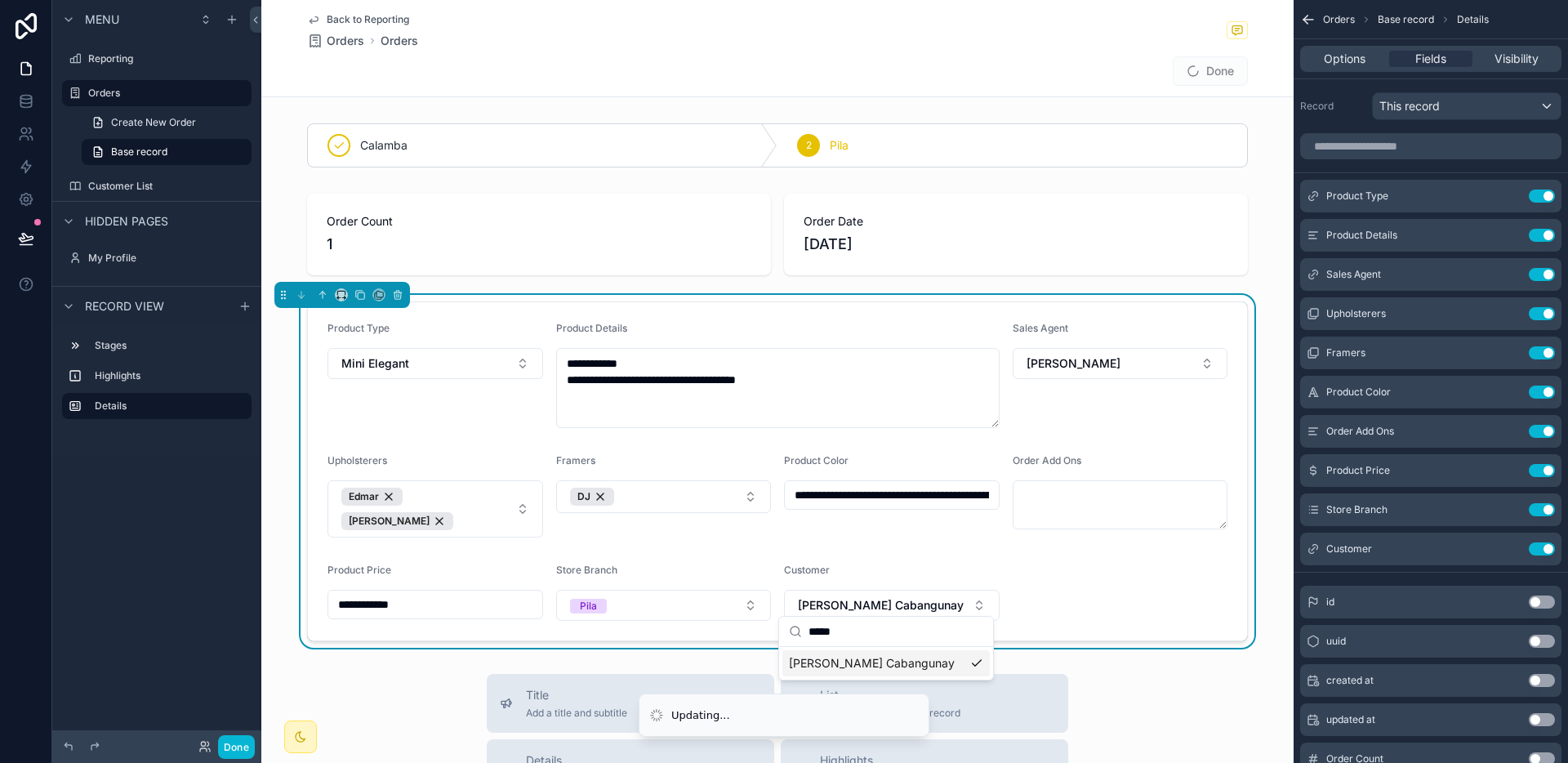
click at [1077, 582] on form "**********" at bounding box center [777, 471] width 939 height 338
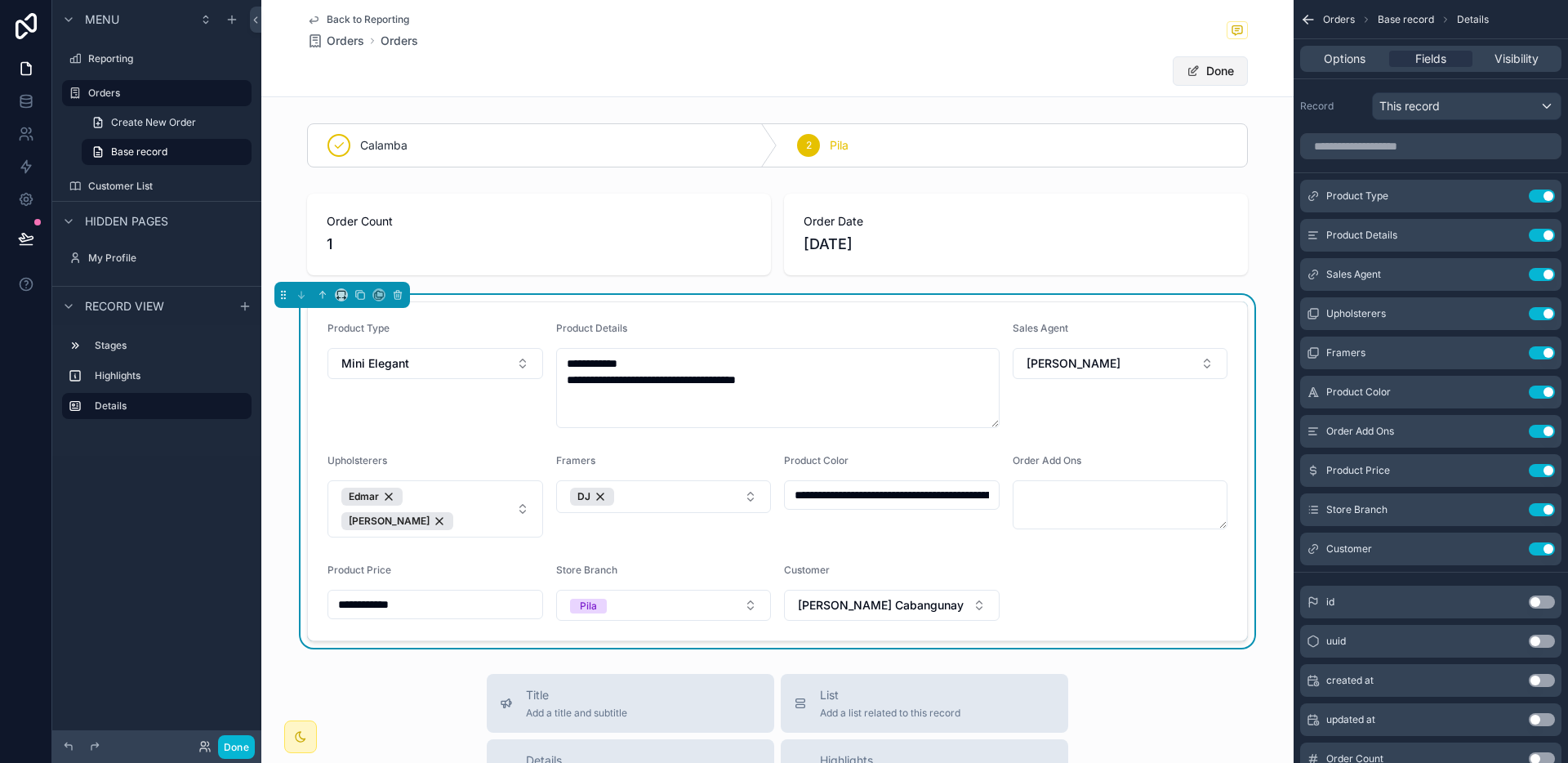
click at [1213, 78] on button "Done" at bounding box center [1210, 71] width 75 height 30
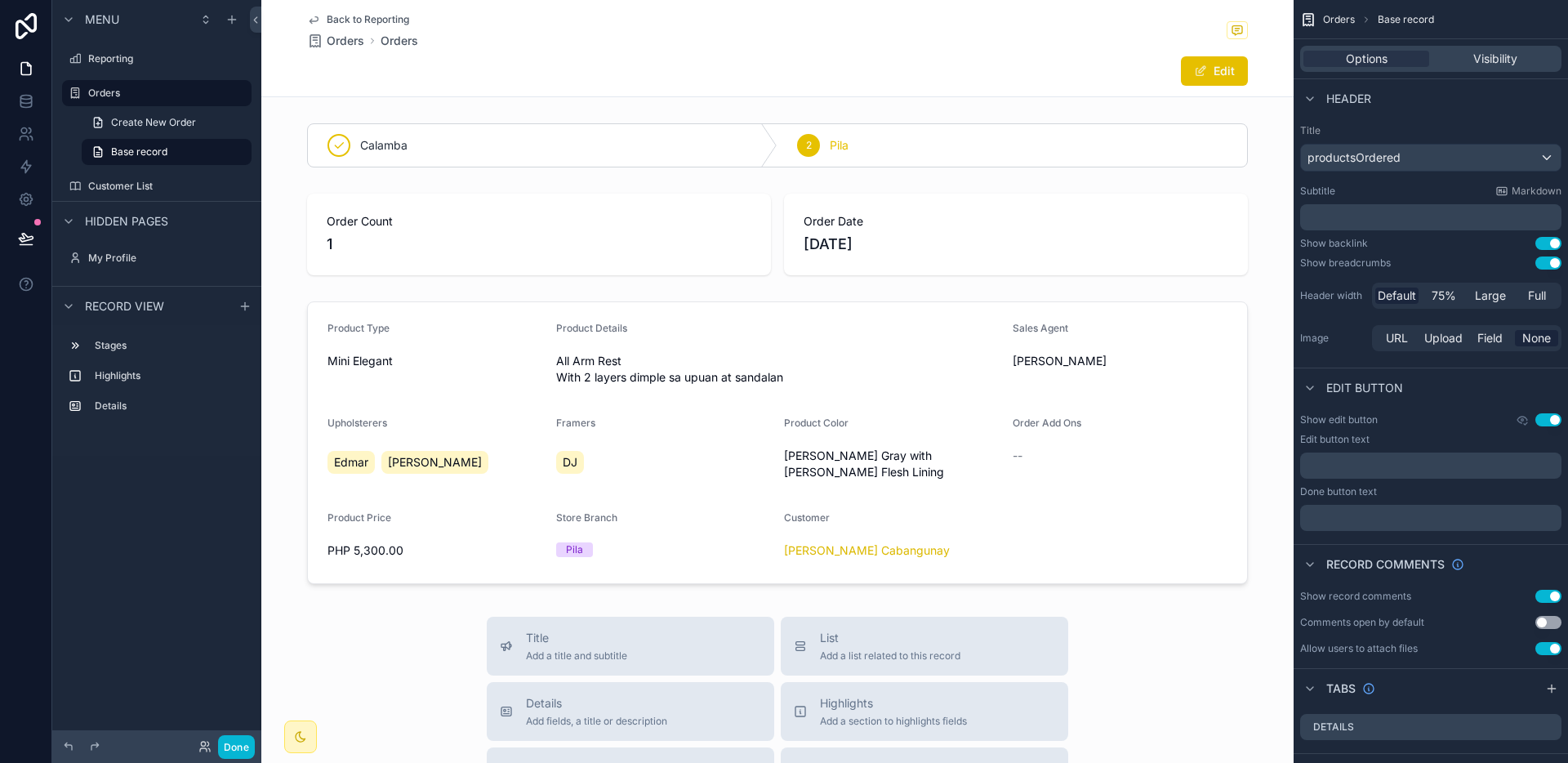
click at [386, 17] on span "Back to Reporting" at bounding box center [368, 20] width 83 height 13
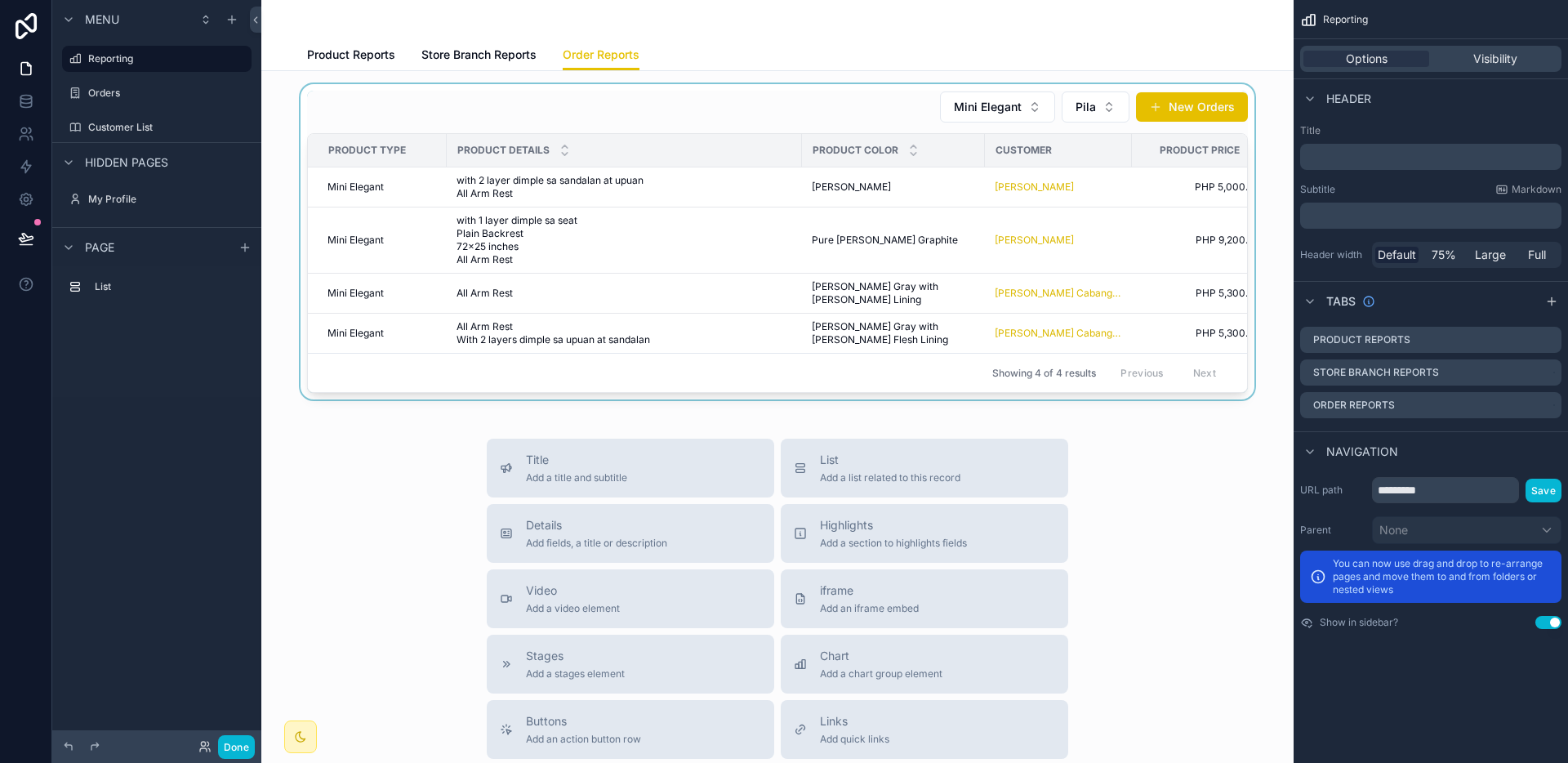
click at [1025, 93] on div "scrollable content" at bounding box center [777, 242] width 1006 height 315
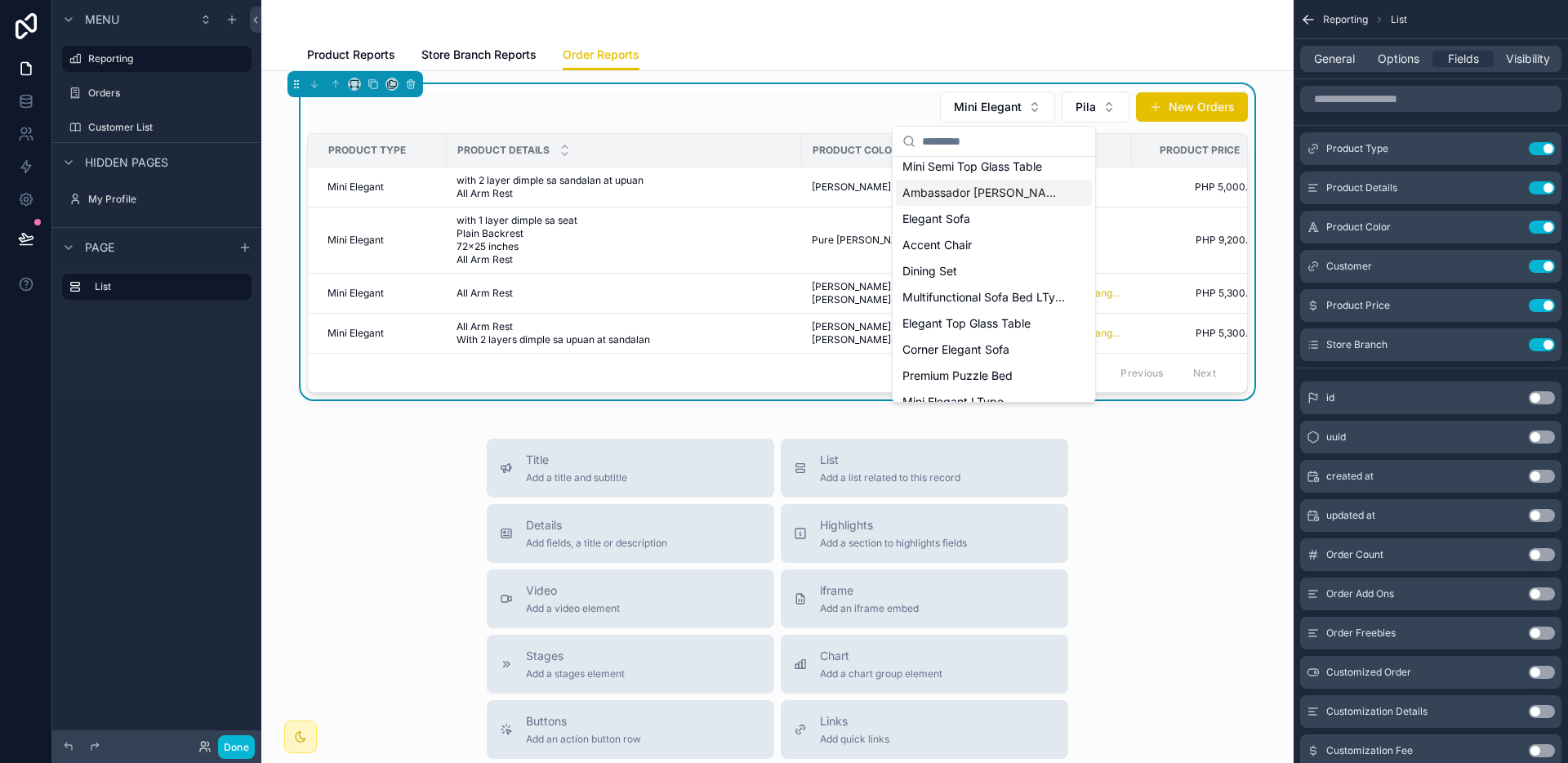
scroll to position [146, 0]
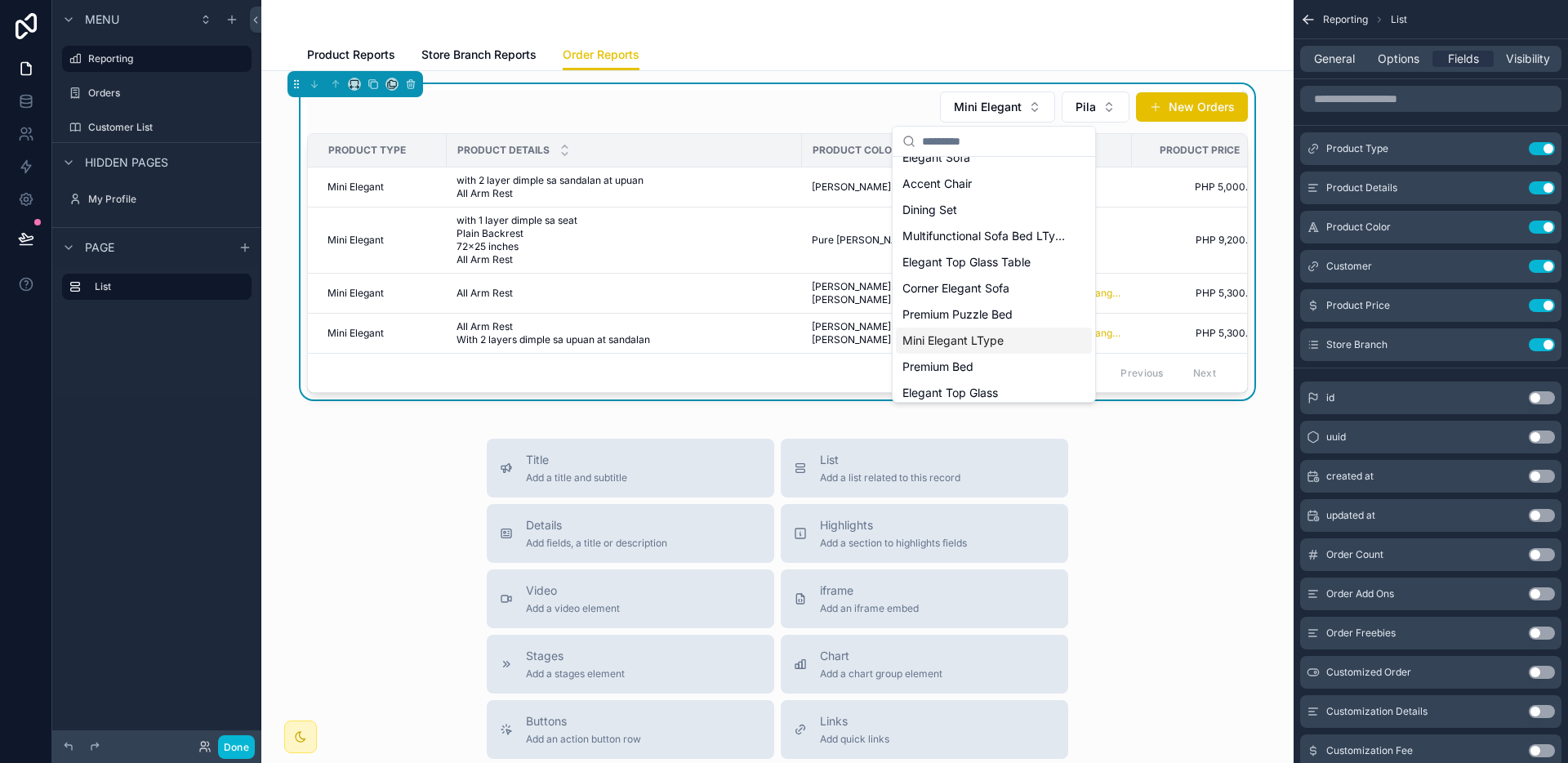
click at [976, 341] on span "Mini Elegant LType" at bounding box center [953, 340] width 102 height 16
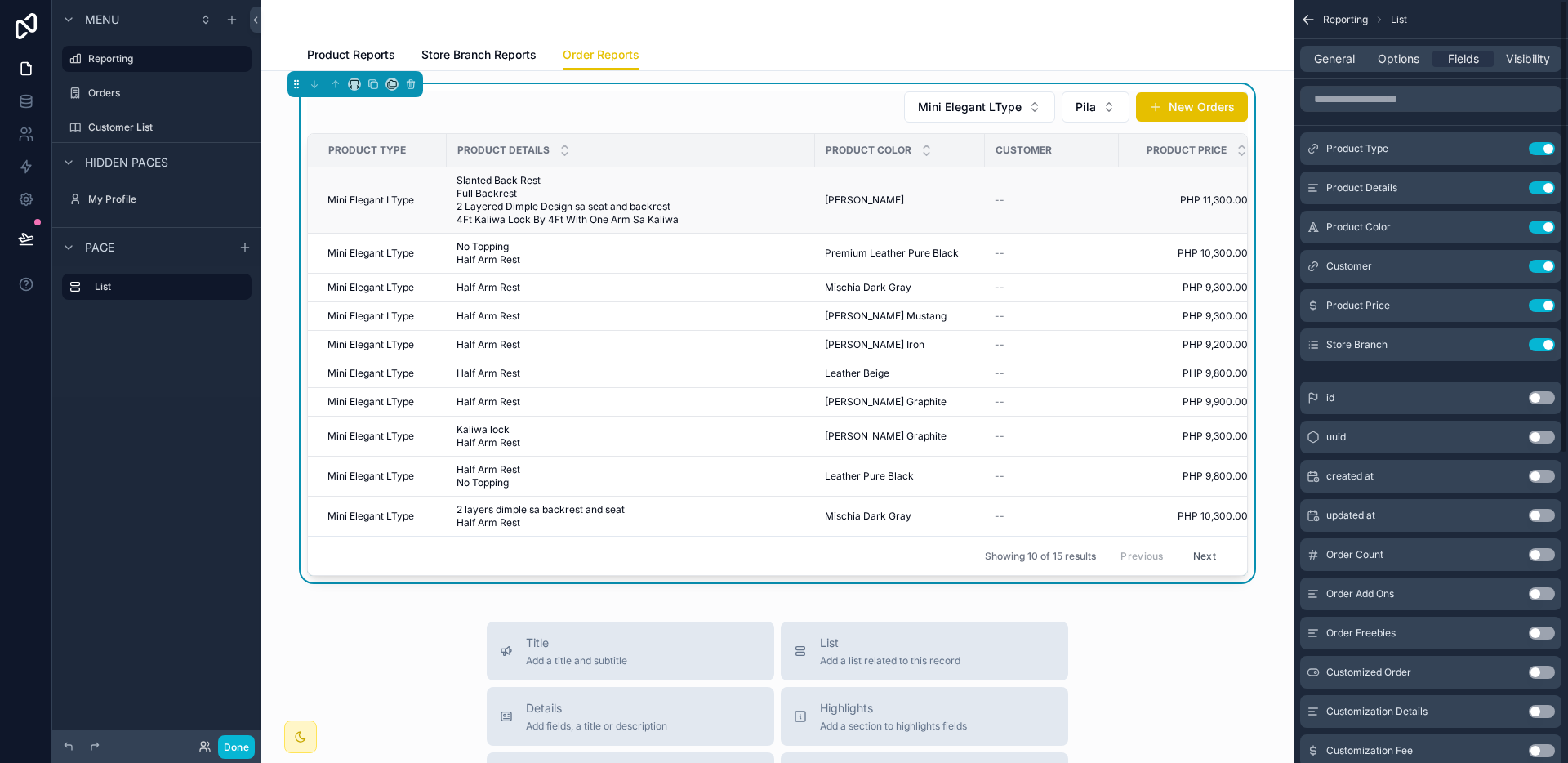
click at [838, 202] on span "[PERSON_NAME]" at bounding box center [864, 201] width 80 height 13
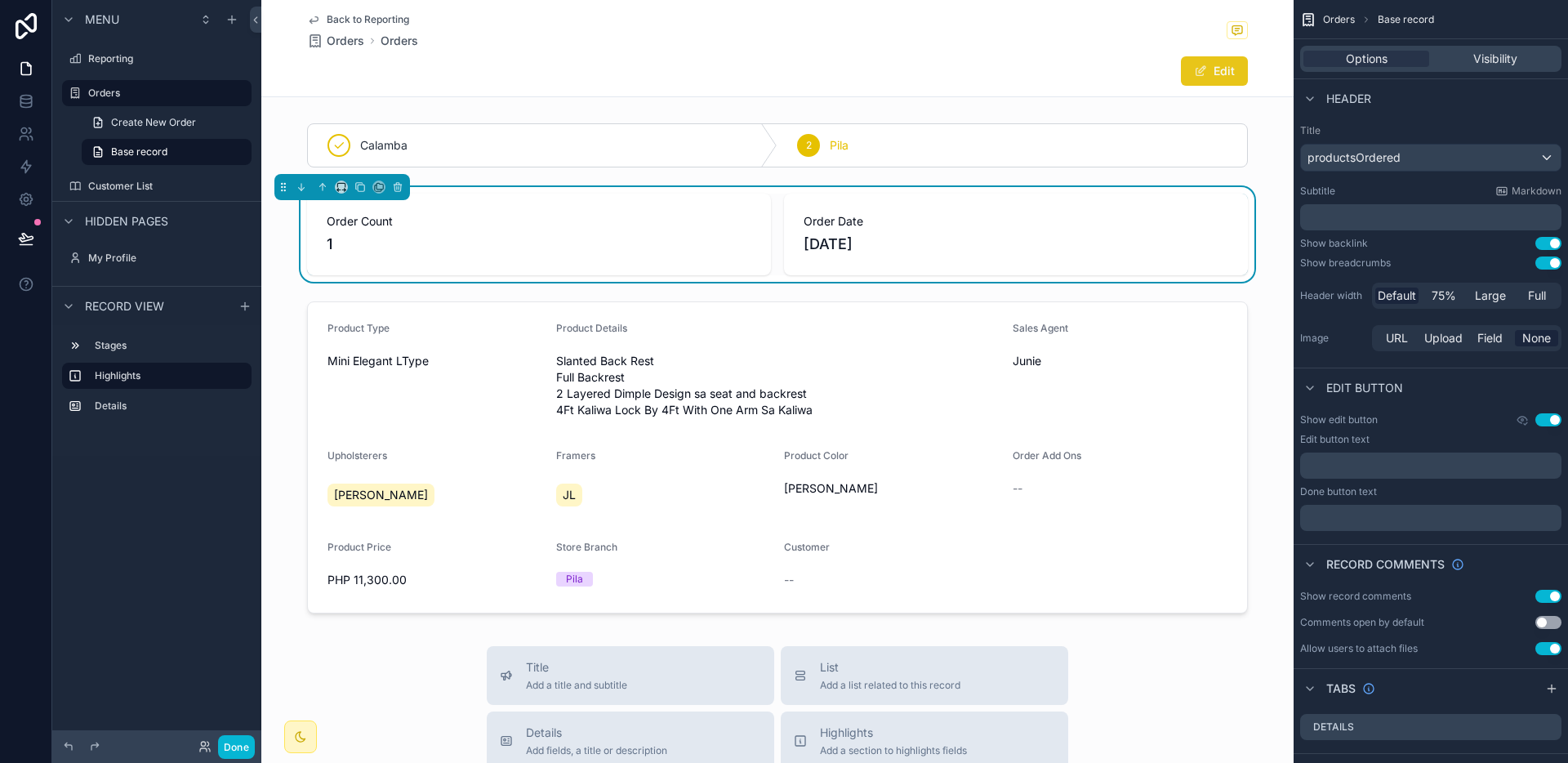
click at [1198, 74] on span "scrollable content" at bounding box center [1200, 71] width 13 height 13
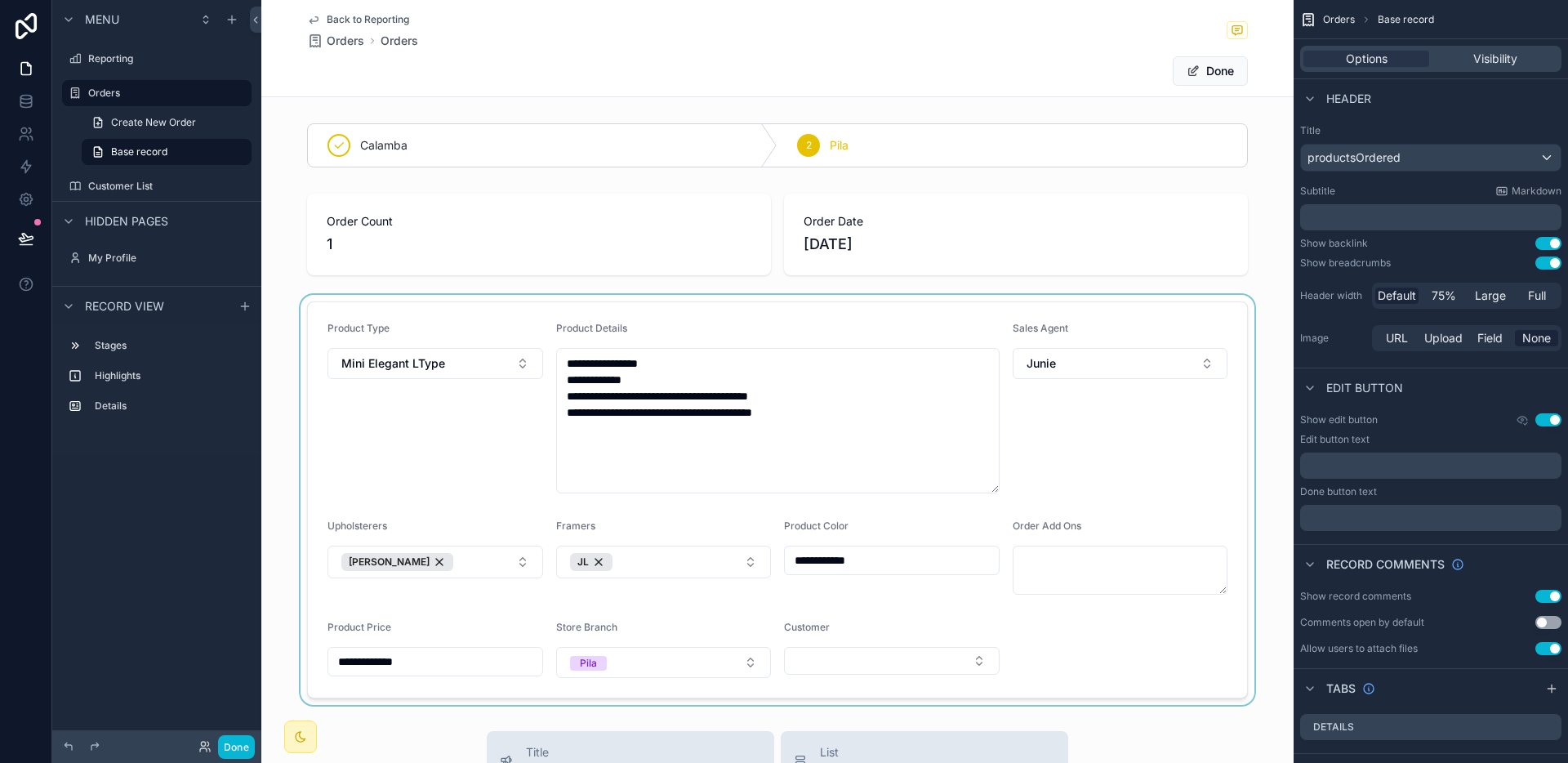
click at [858, 655] on div "scrollable content" at bounding box center [777, 499] width 1033 height 410
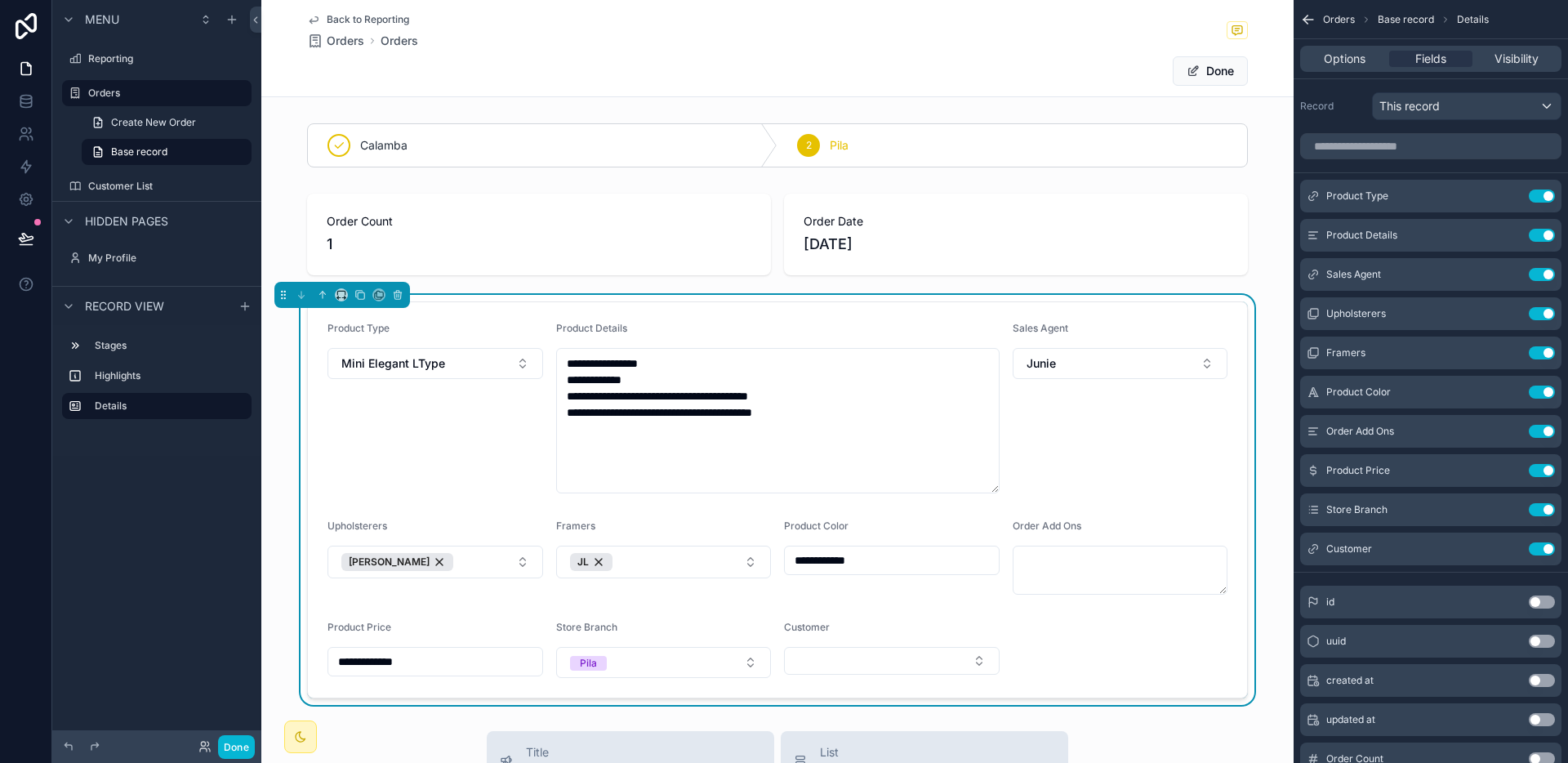
click at [858, 655] on button "Select Button" at bounding box center [891, 660] width 216 height 28
type input "*****"
click at [1196, 60] on button "Done" at bounding box center [1210, 71] width 75 height 30
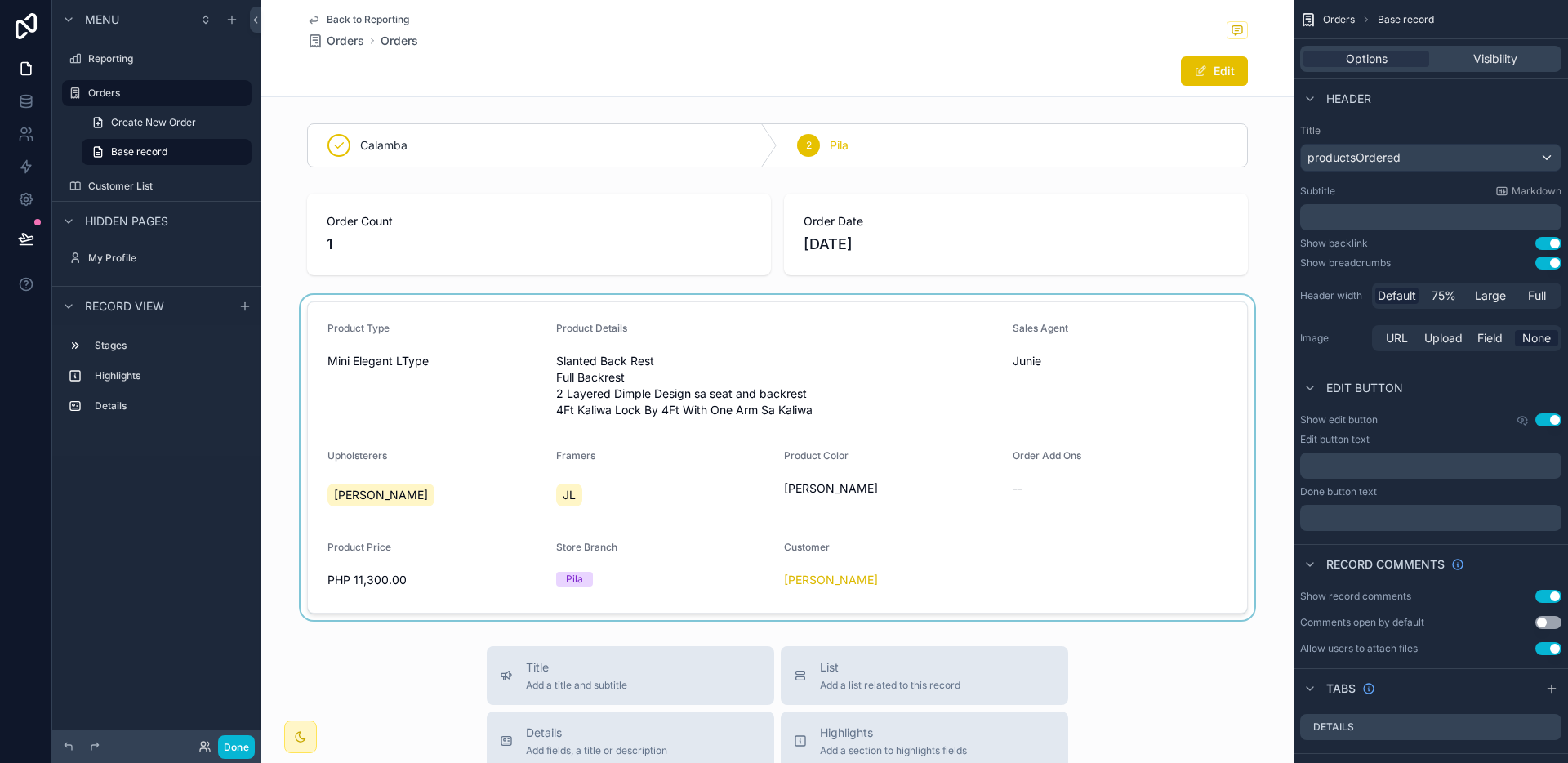
click at [392, 18] on span "Back to Reporting" at bounding box center [368, 20] width 83 height 13
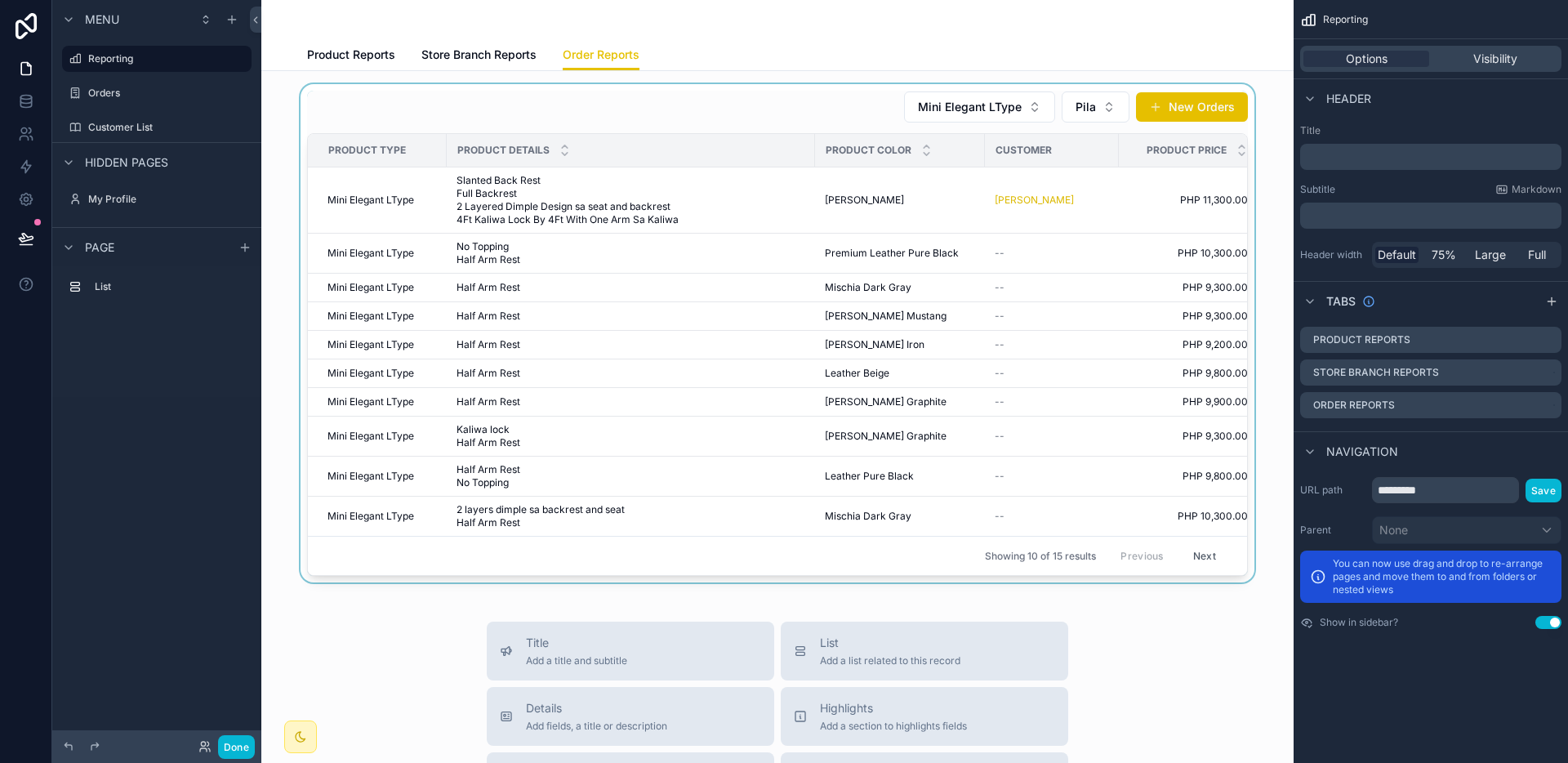
click at [901, 259] on div "scrollable content" at bounding box center [777, 333] width 1006 height 498
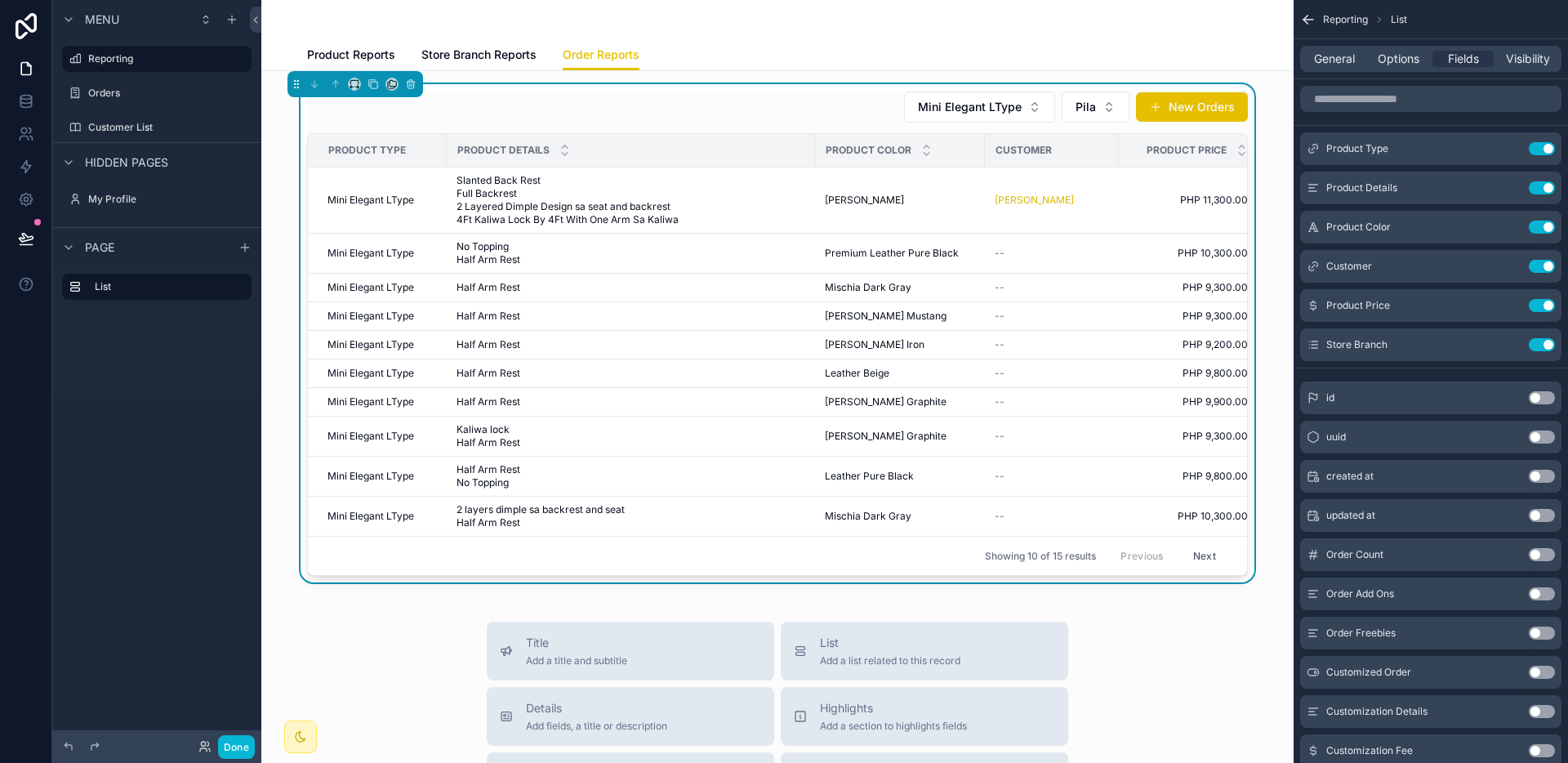
click at [891, 257] on span "Premium Leather Pure Black" at bounding box center [891, 253] width 134 height 13
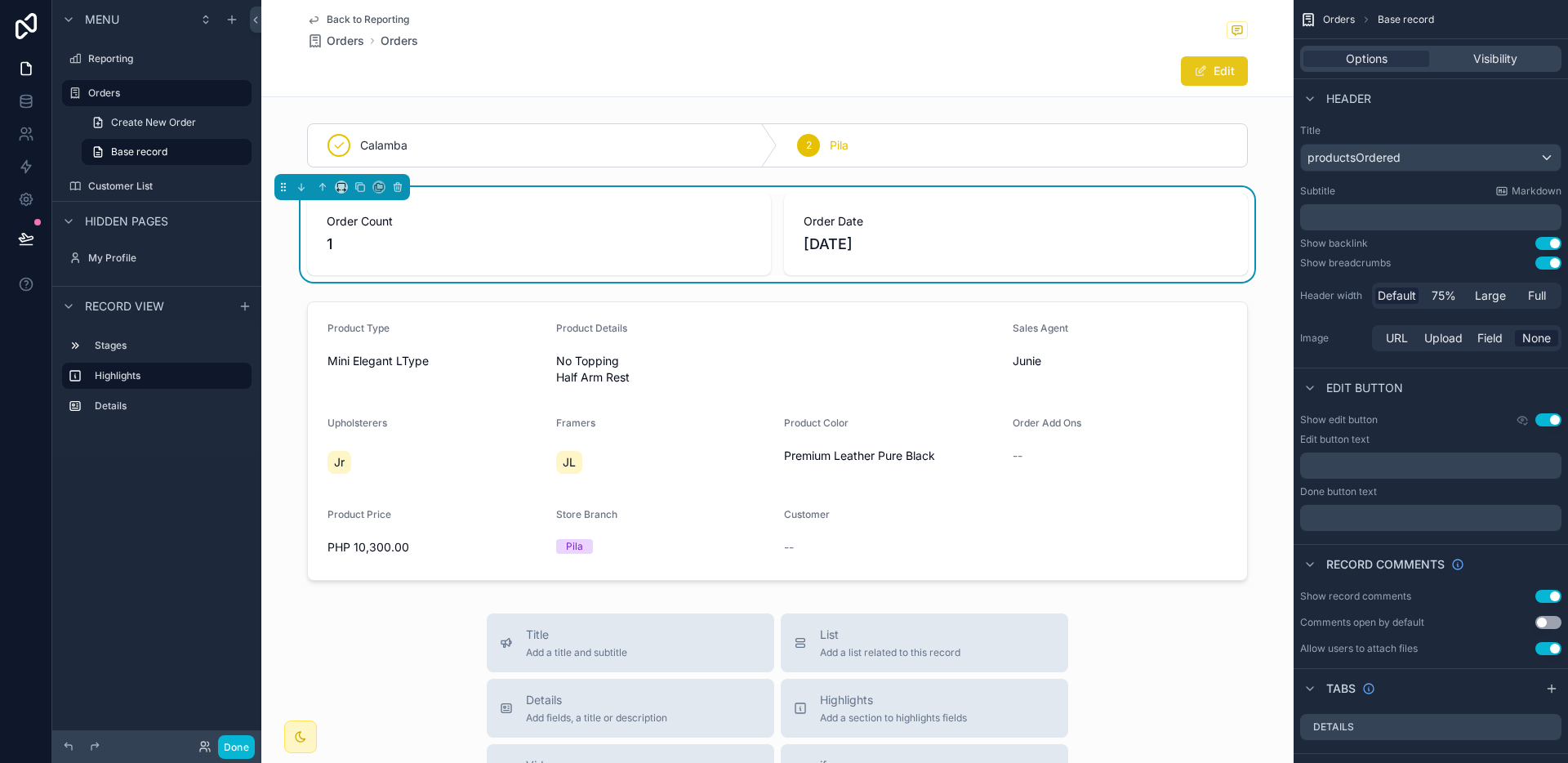
click at [1219, 68] on button "Edit" at bounding box center [1214, 71] width 67 height 30
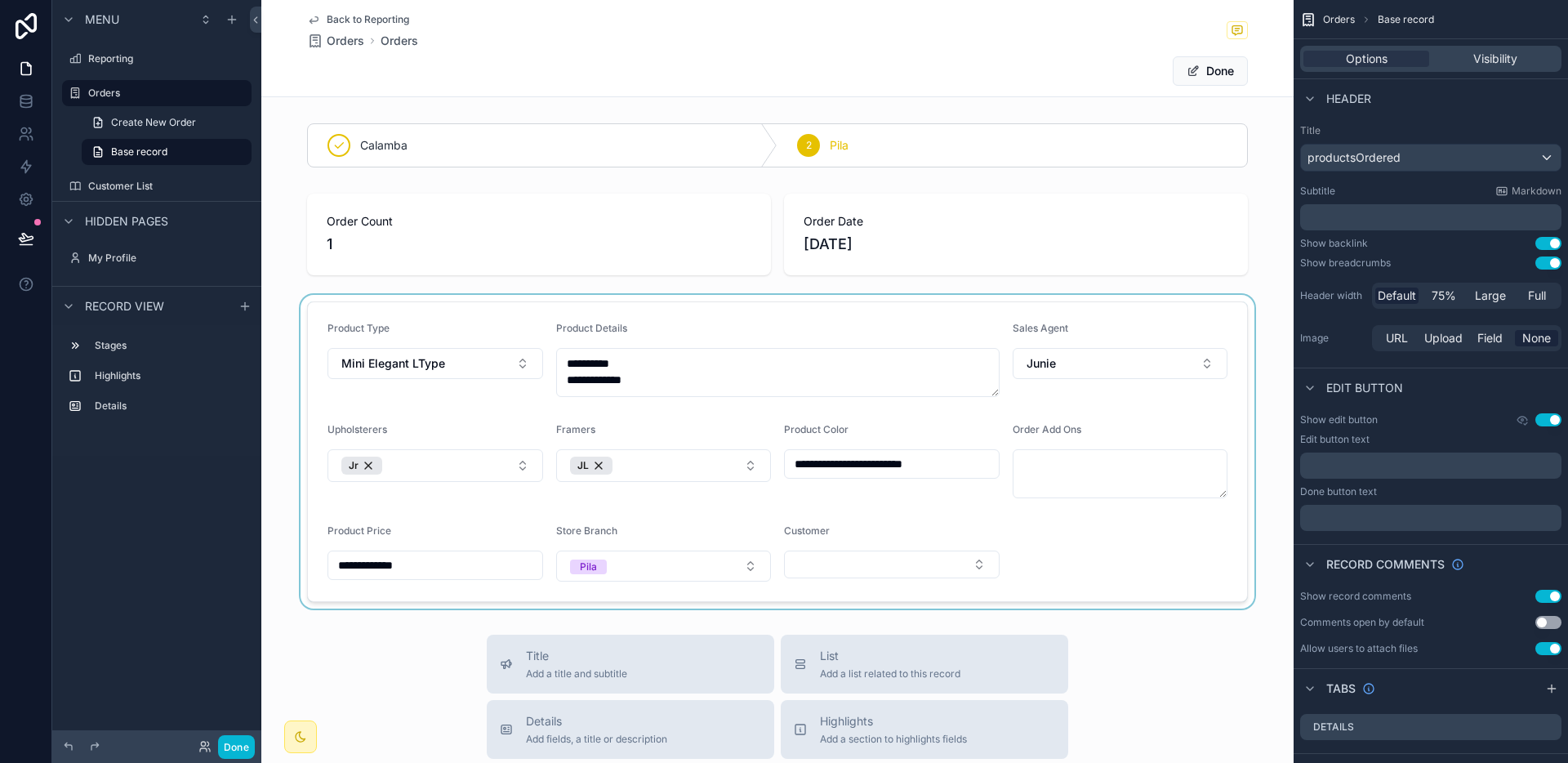
click at [878, 560] on div "scrollable content" at bounding box center [777, 451] width 1033 height 314
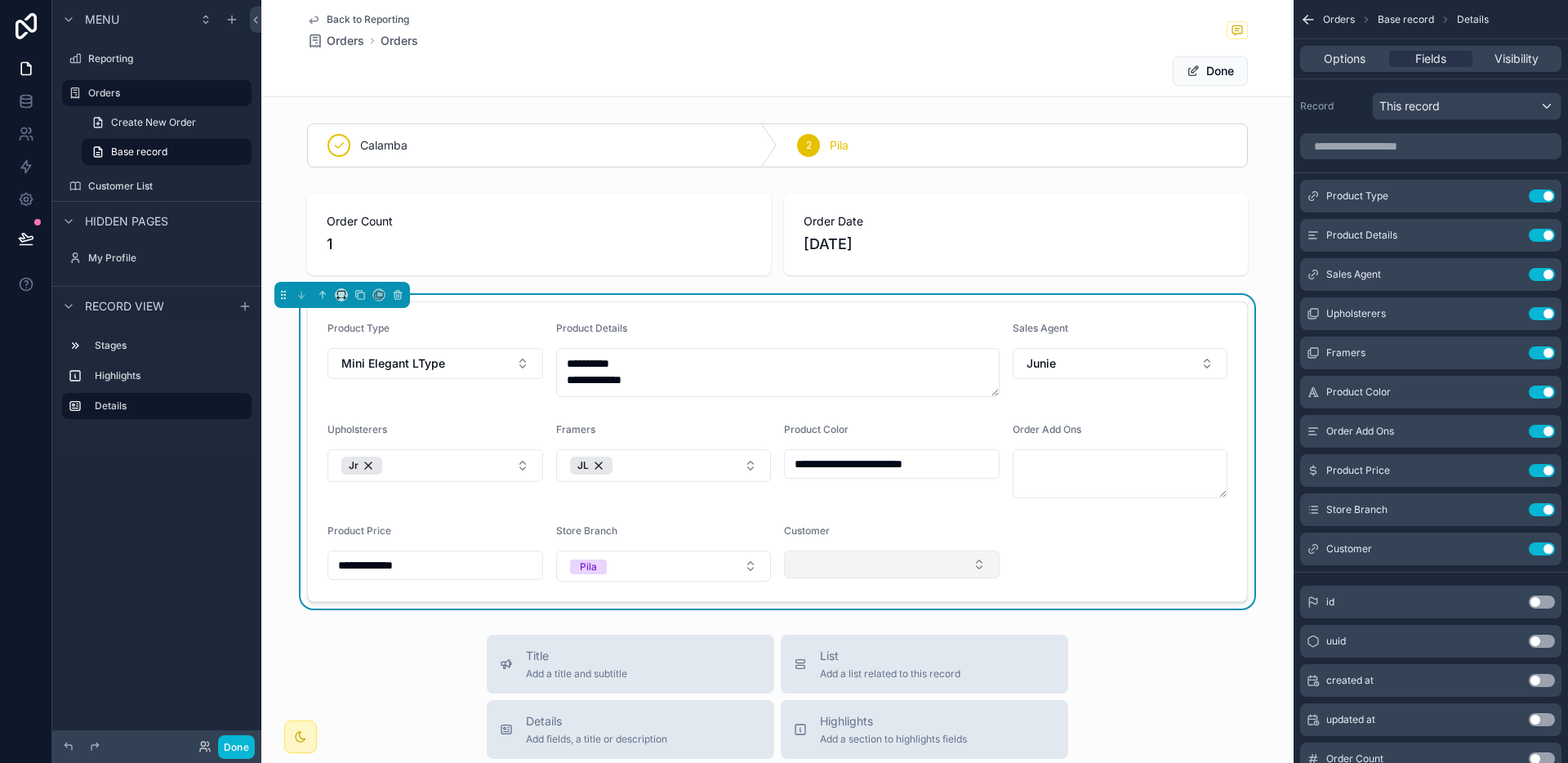
click at [865, 563] on button "Select Button" at bounding box center [891, 564] width 216 height 28
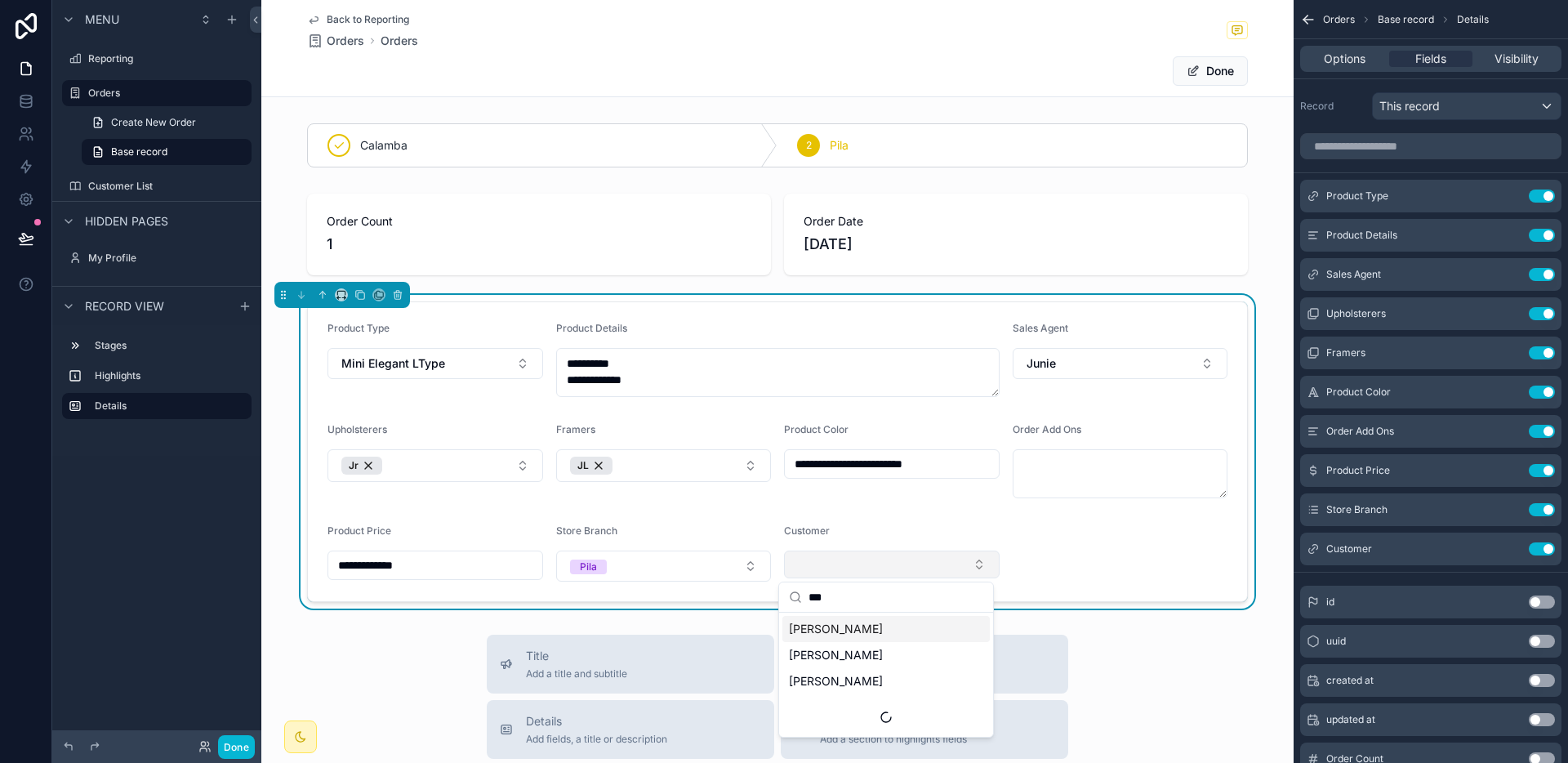
type input "****"
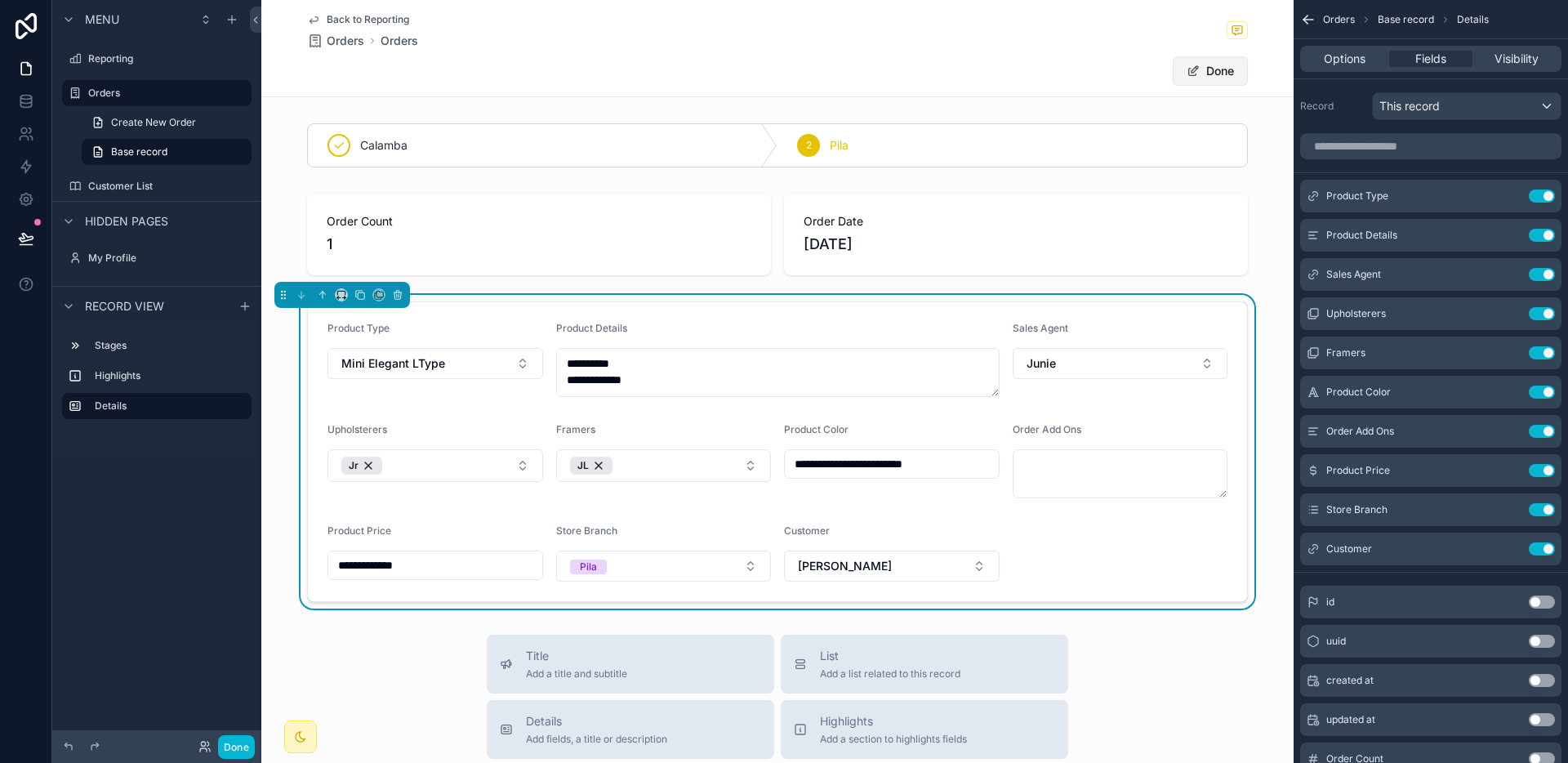
click at [1200, 70] on button "Done" at bounding box center [1210, 71] width 75 height 30
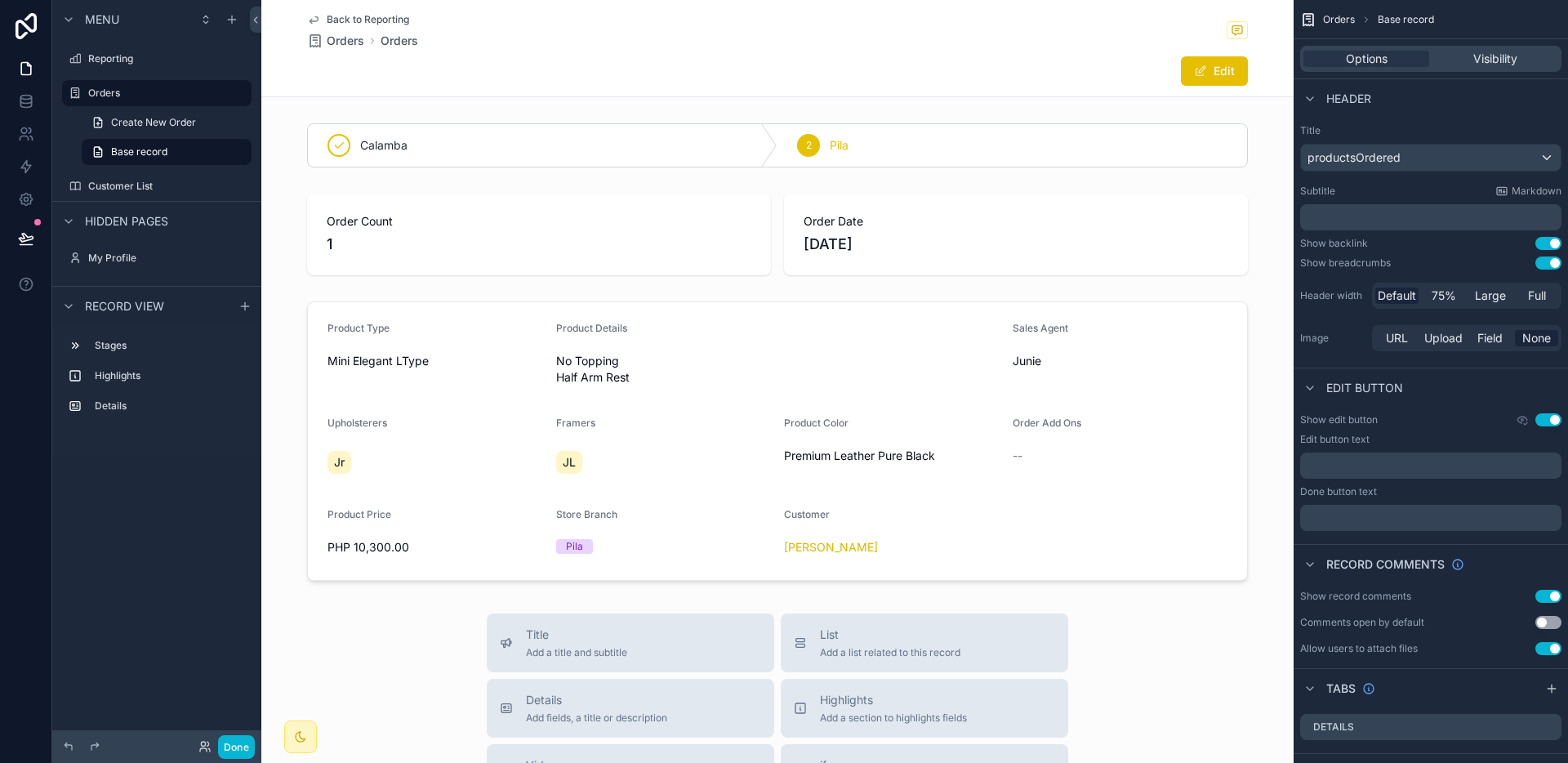
click at [385, 18] on span "Back to Reporting" at bounding box center [368, 20] width 83 height 13
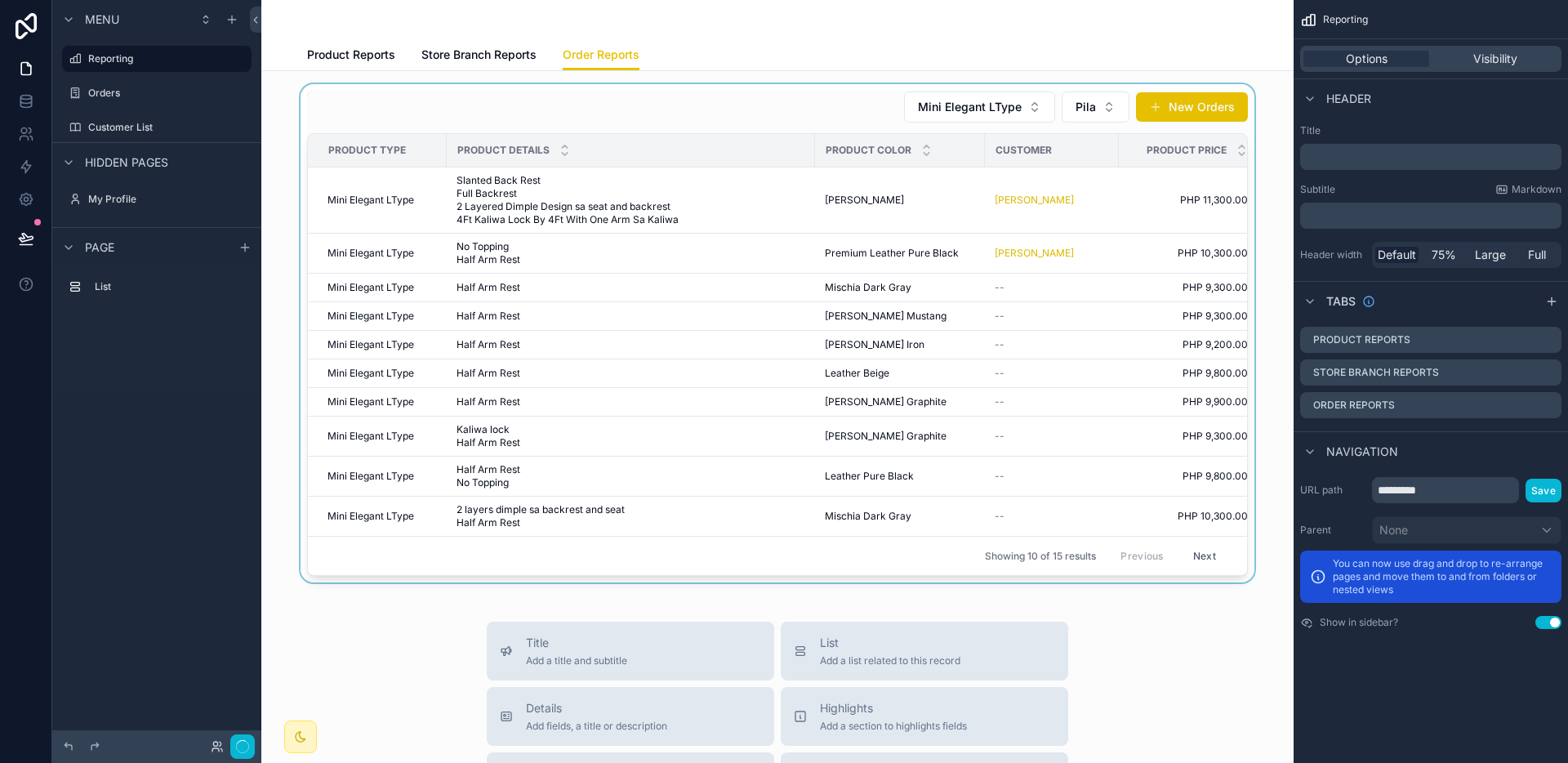
click at [883, 277] on div "scrollable content" at bounding box center [777, 333] width 1006 height 498
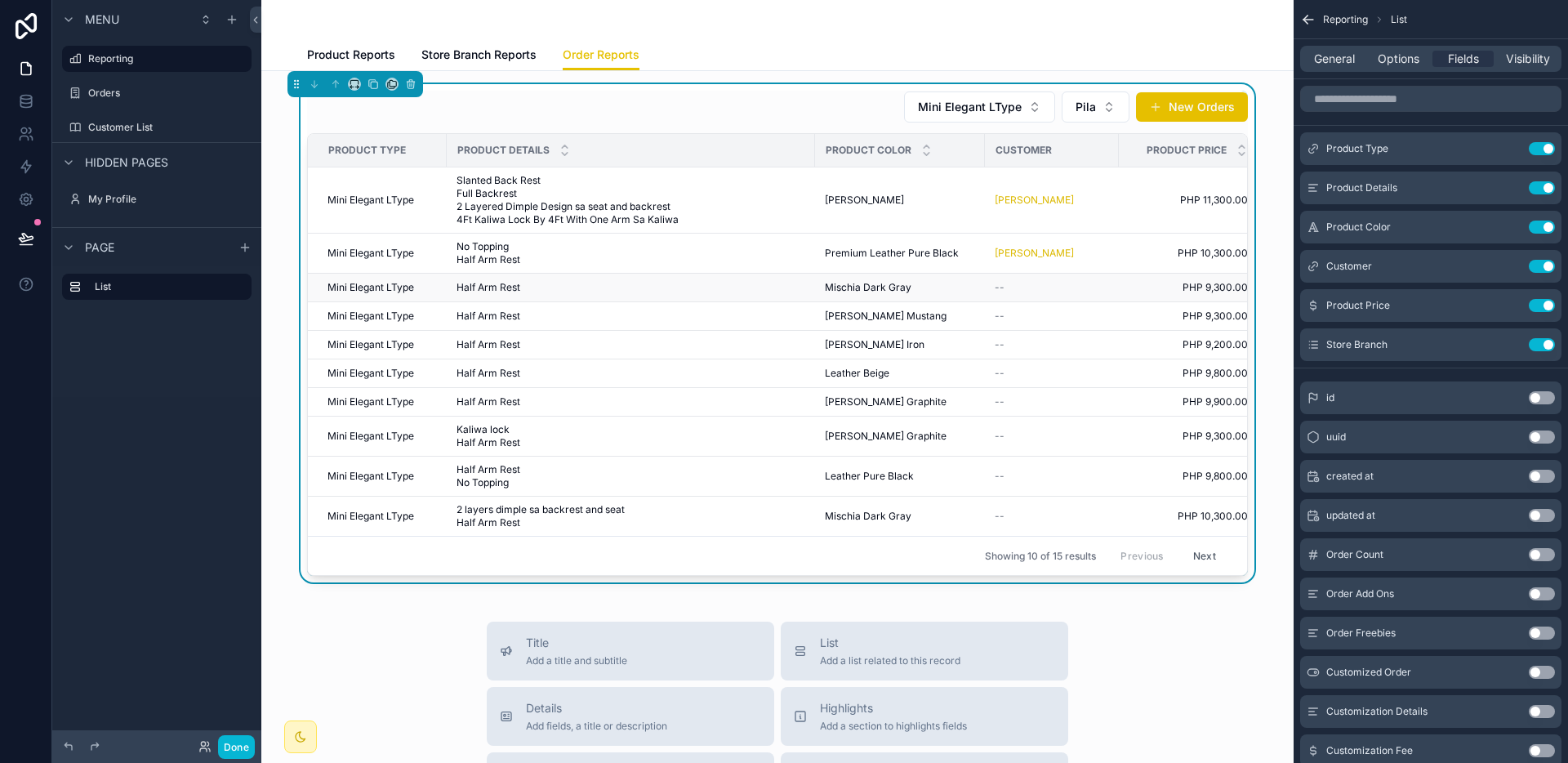
click at [872, 290] on span "Mischia Dark Gray" at bounding box center [867, 288] width 86 height 13
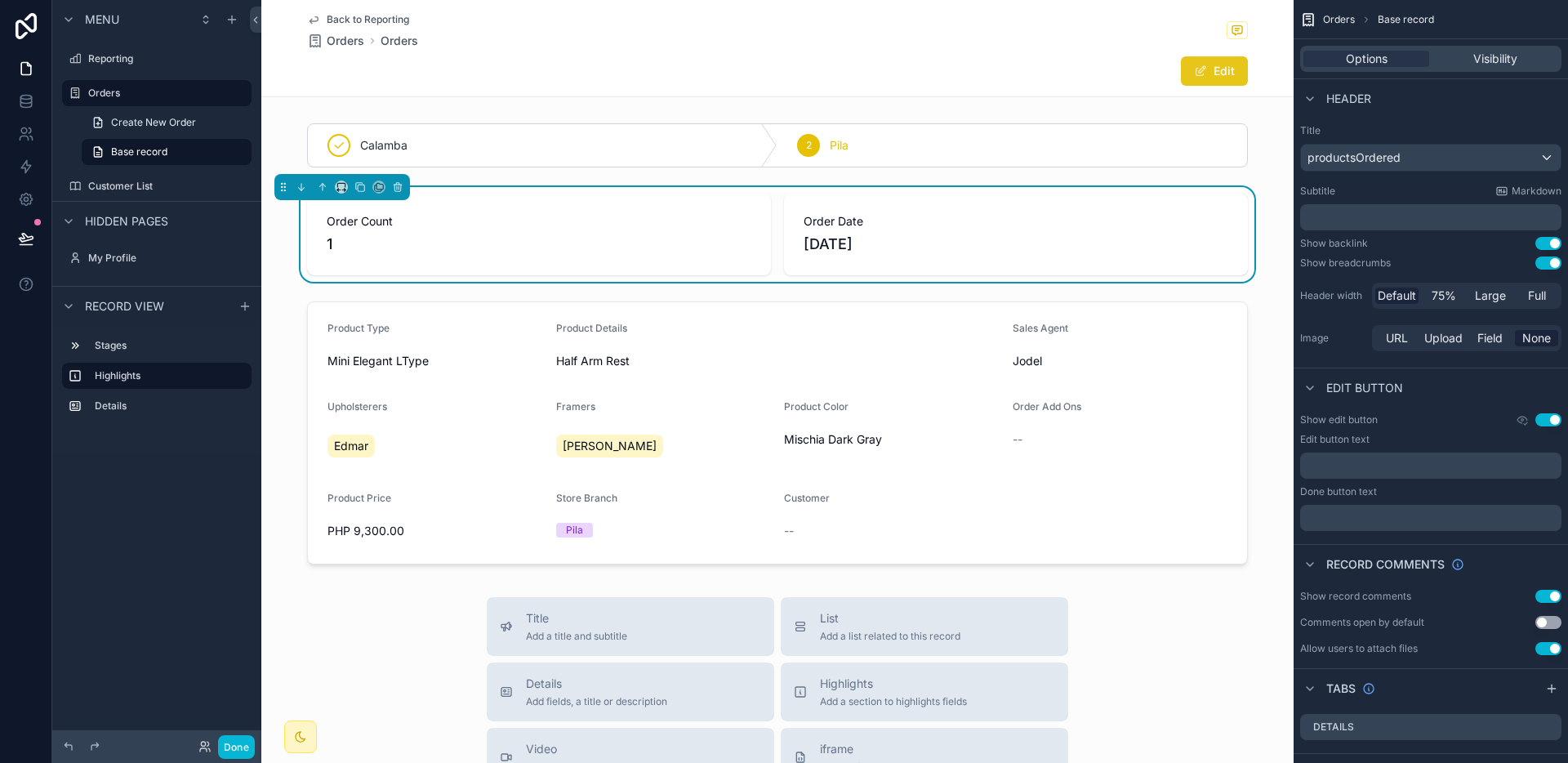
click at [1213, 70] on button "Edit" at bounding box center [1214, 71] width 67 height 30
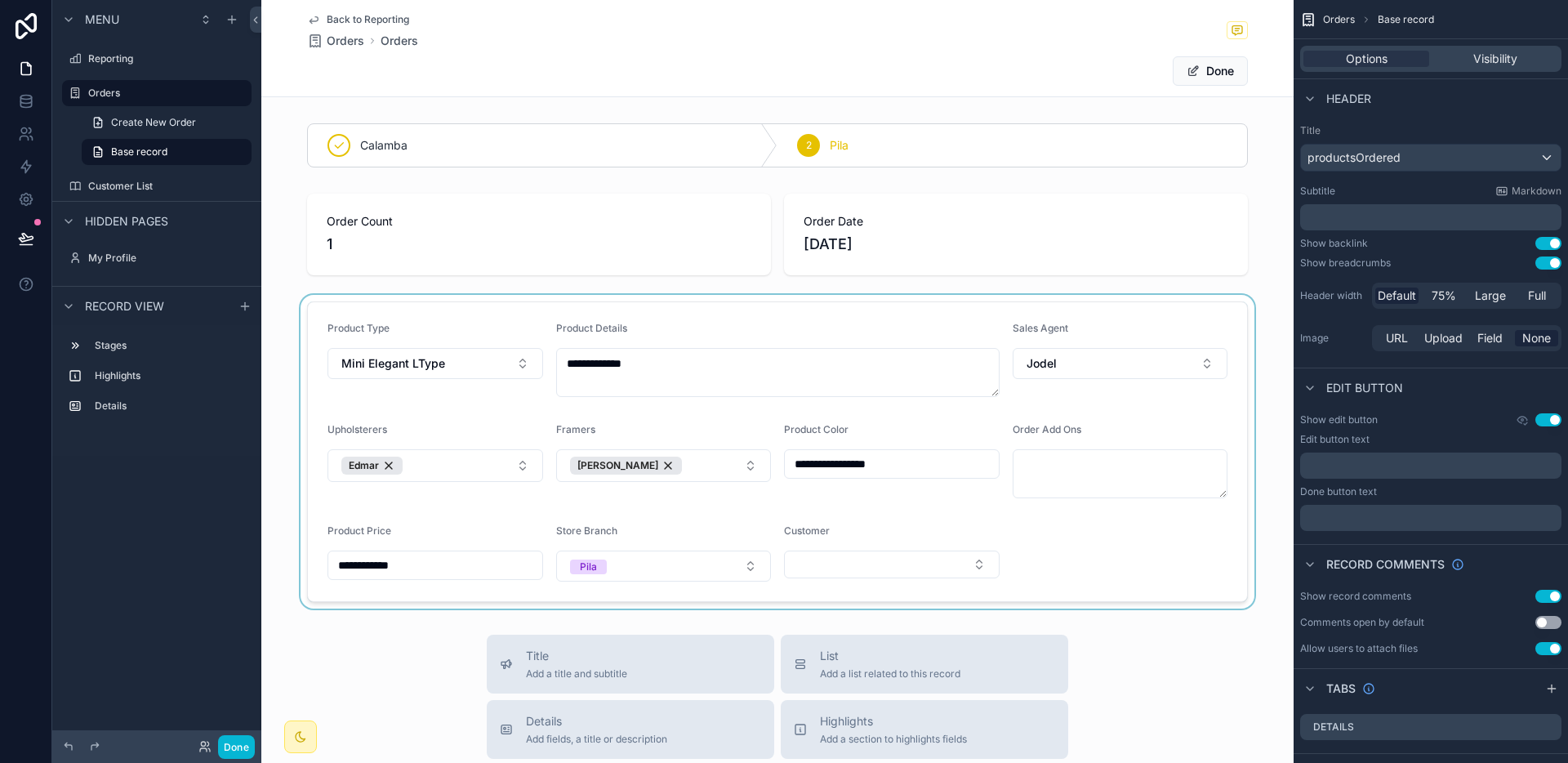
click at [909, 566] on div "scrollable content" at bounding box center [777, 451] width 1033 height 314
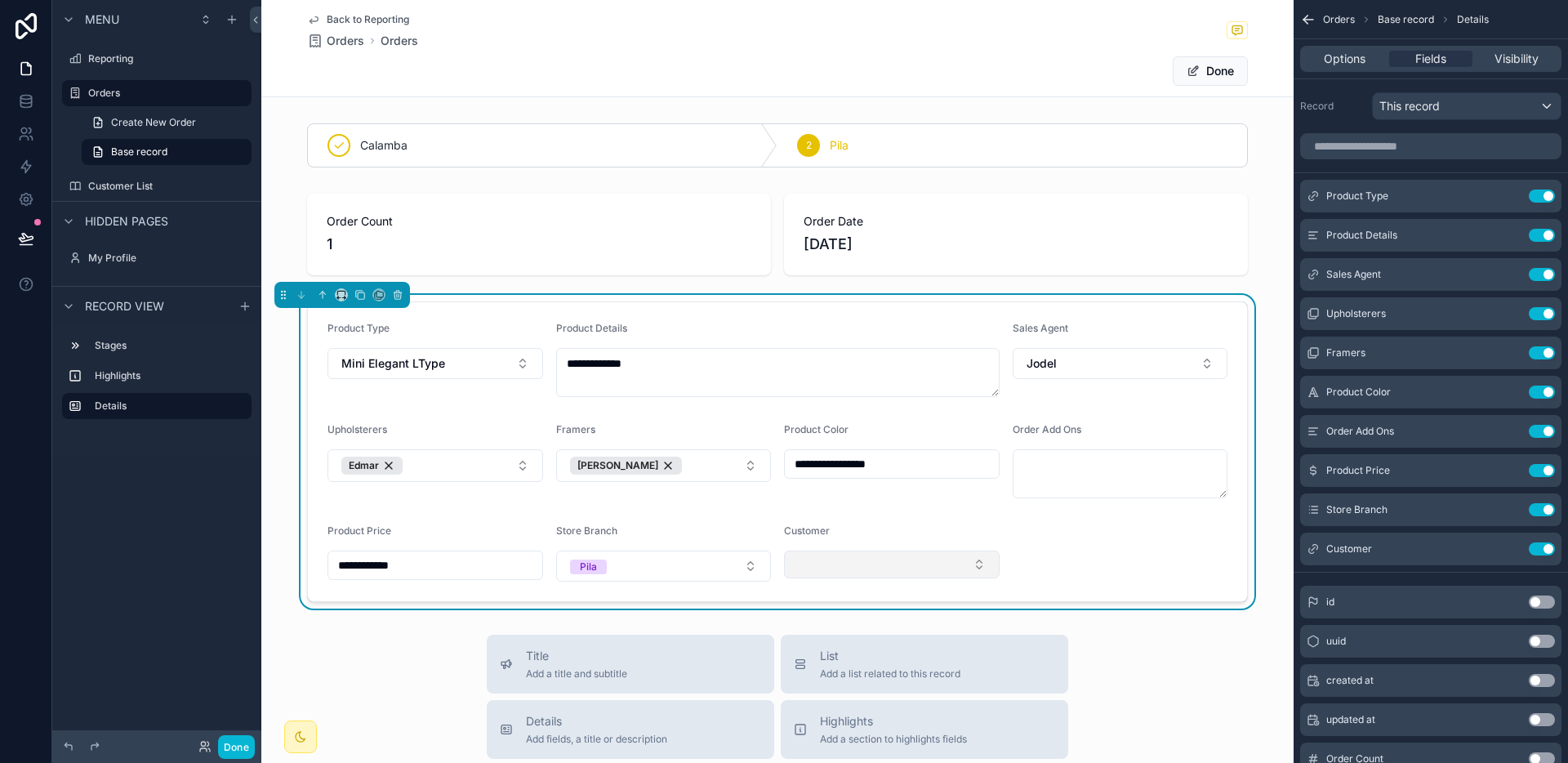
click at [905, 567] on button "Select Button" at bounding box center [891, 564] width 216 height 28
type input "*****"
click at [1205, 84] on button "Done" at bounding box center [1210, 71] width 75 height 30
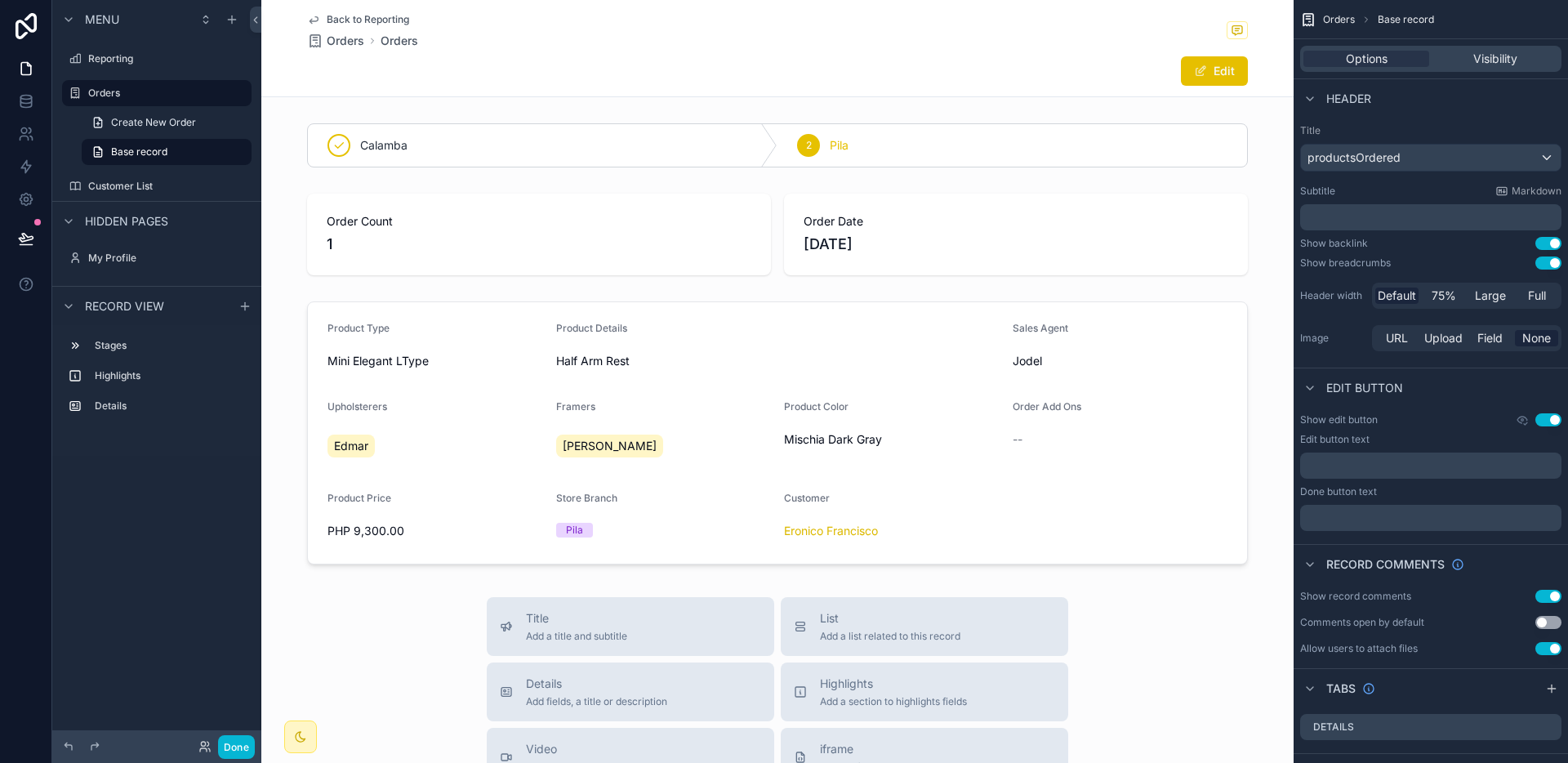
click at [386, 18] on span "Back to Reporting" at bounding box center [368, 20] width 83 height 13
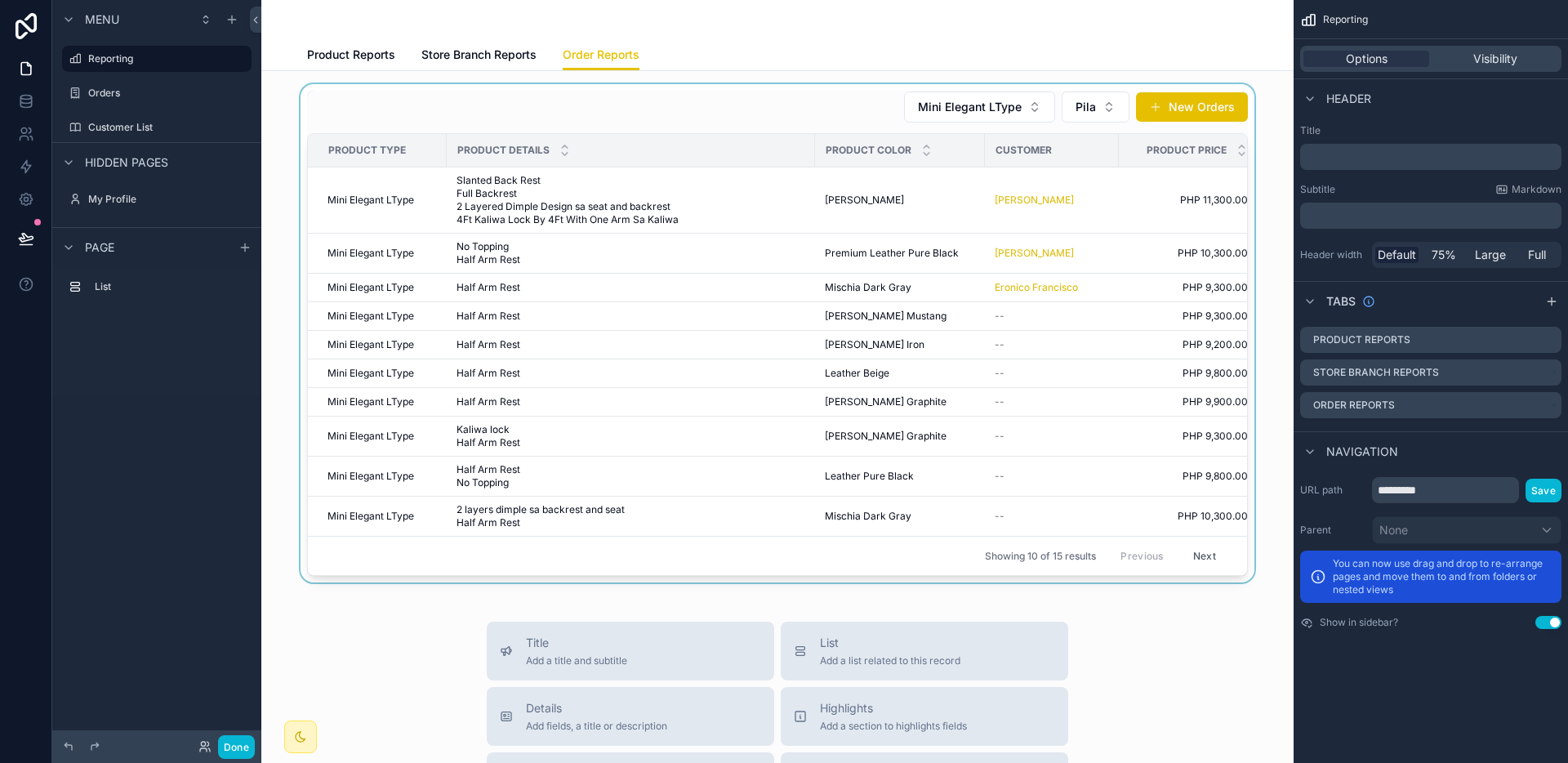
click at [946, 312] on div "scrollable content" at bounding box center [777, 333] width 1006 height 498
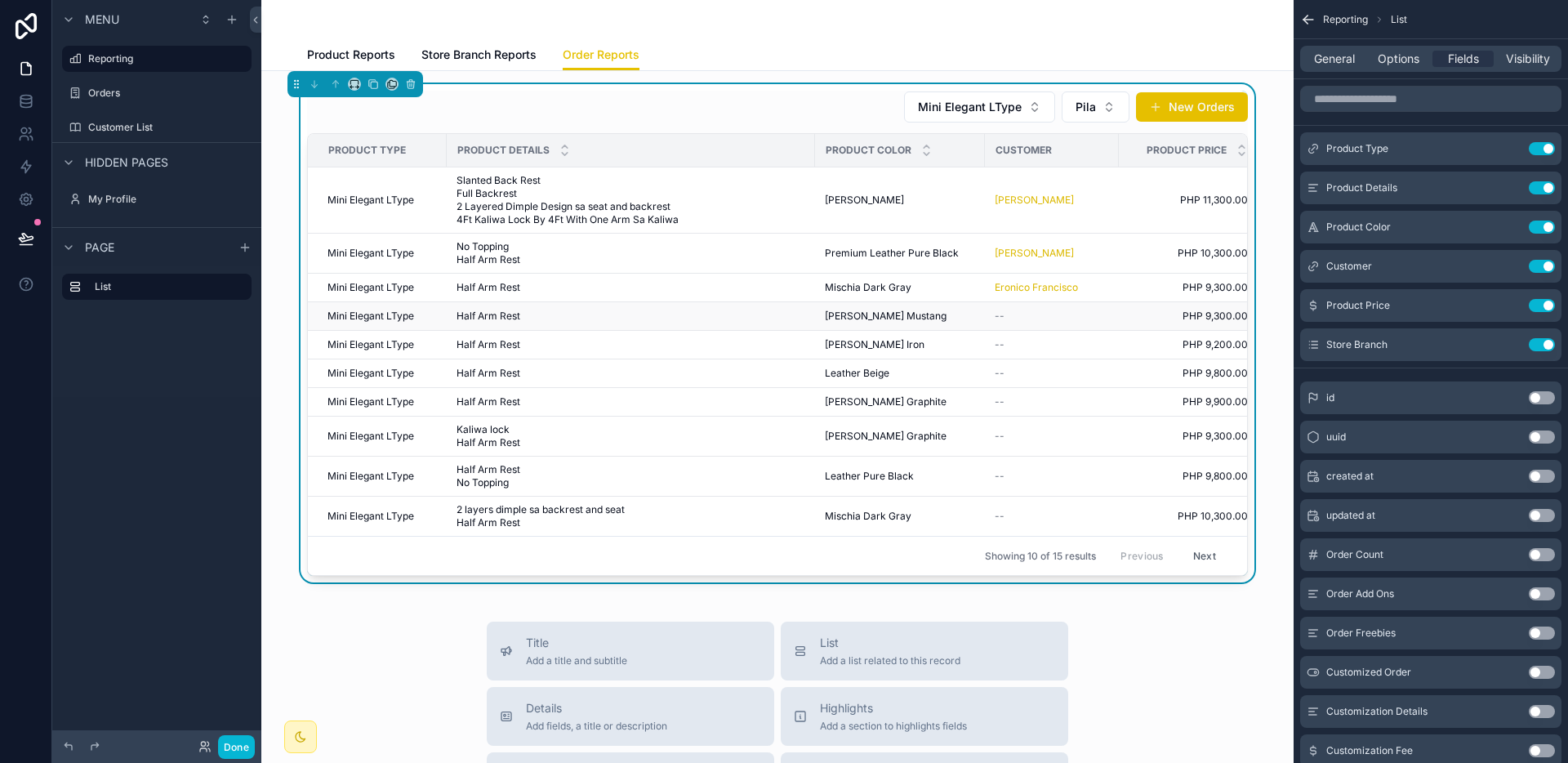
click at [870, 313] on span "[PERSON_NAME] Mustang" at bounding box center [885, 317] width 122 height 13
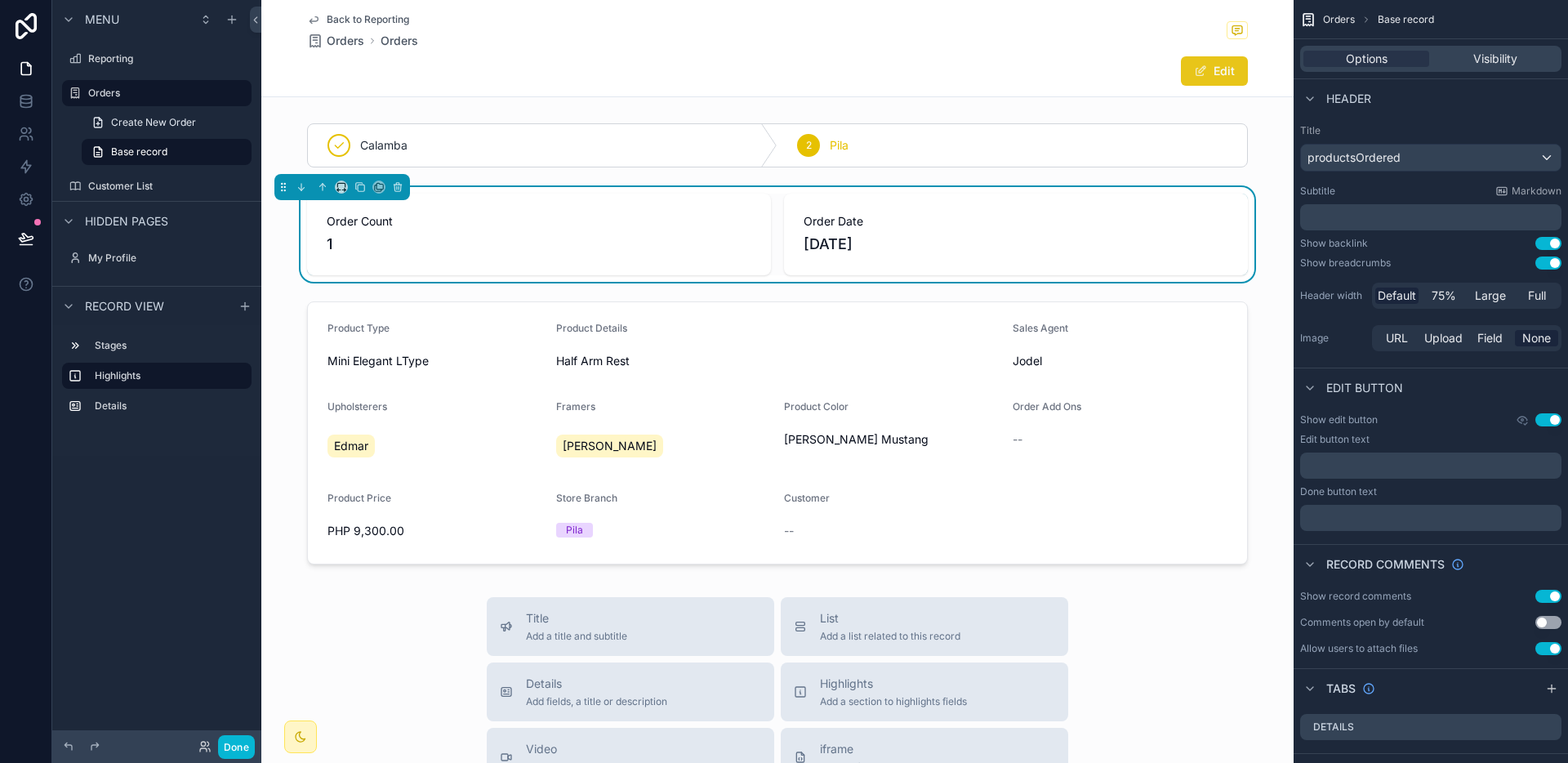
click at [1203, 64] on button "Edit" at bounding box center [1214, 71] width 67 height 30
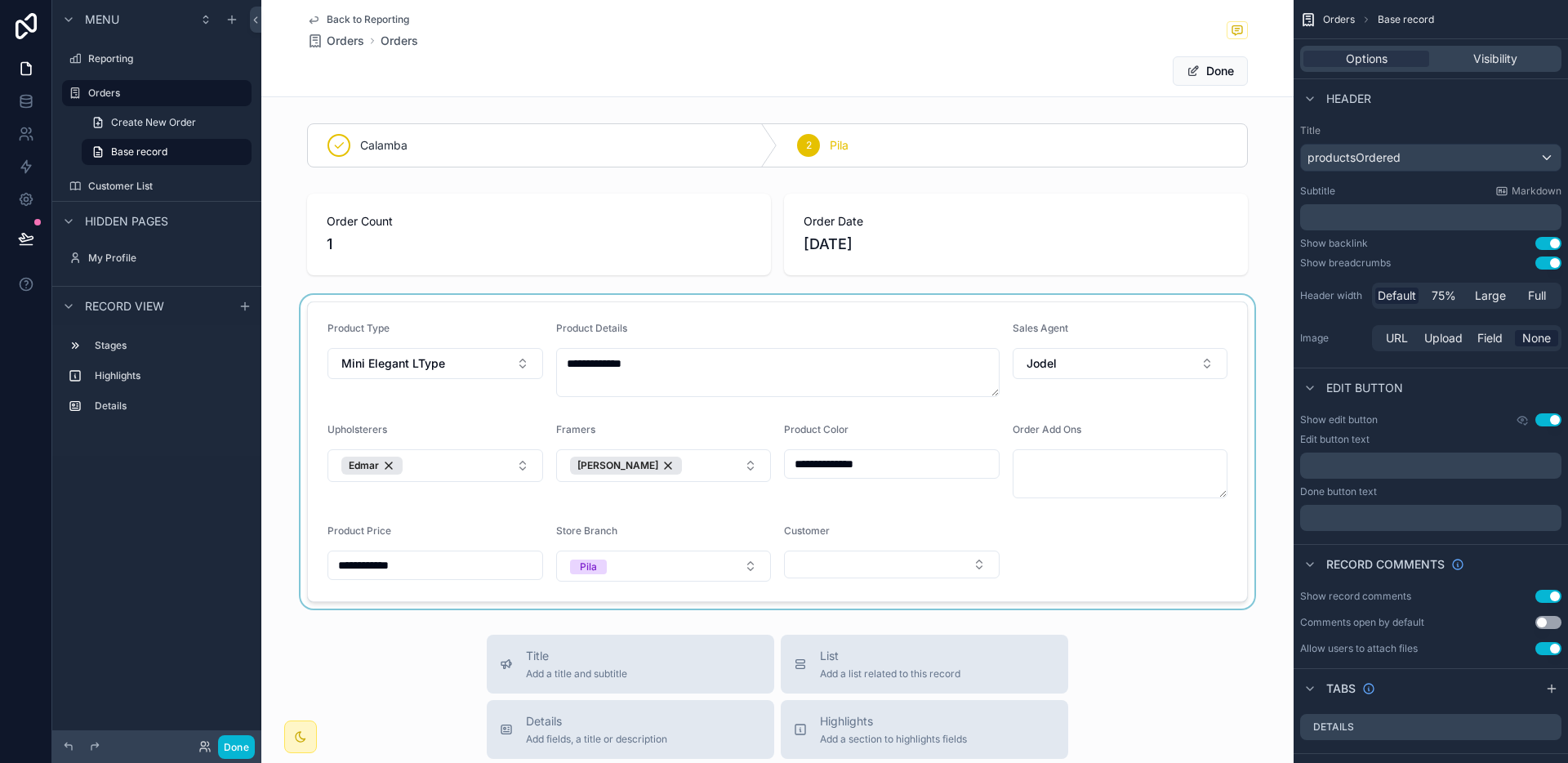
click at [839, 573] on div "scrollable content" at bounding box center [777, 451] width 1033 height 314
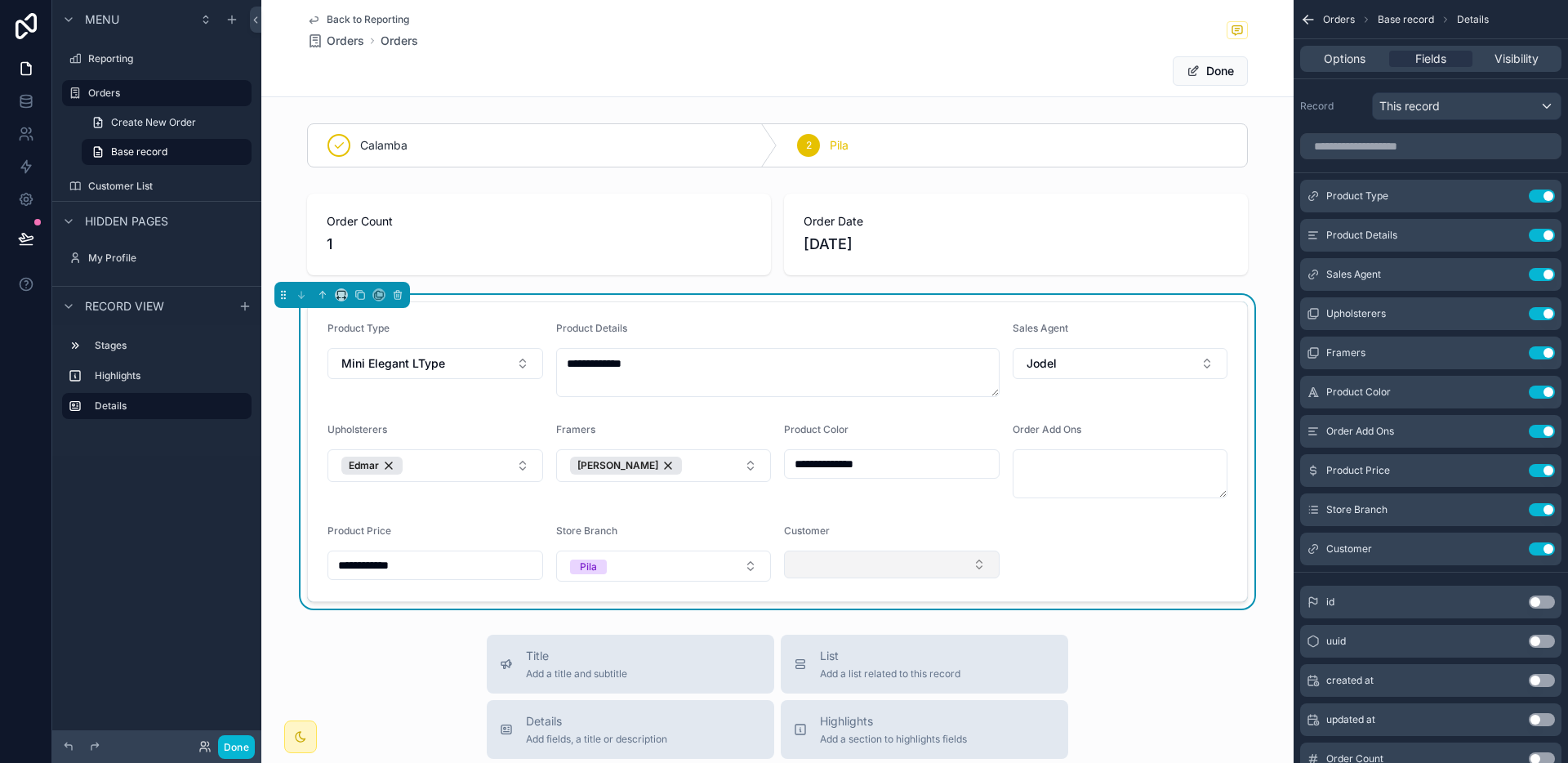
click at [841, 563] on button "Select Button" at bounding box center [891, 564] width 216 height 28
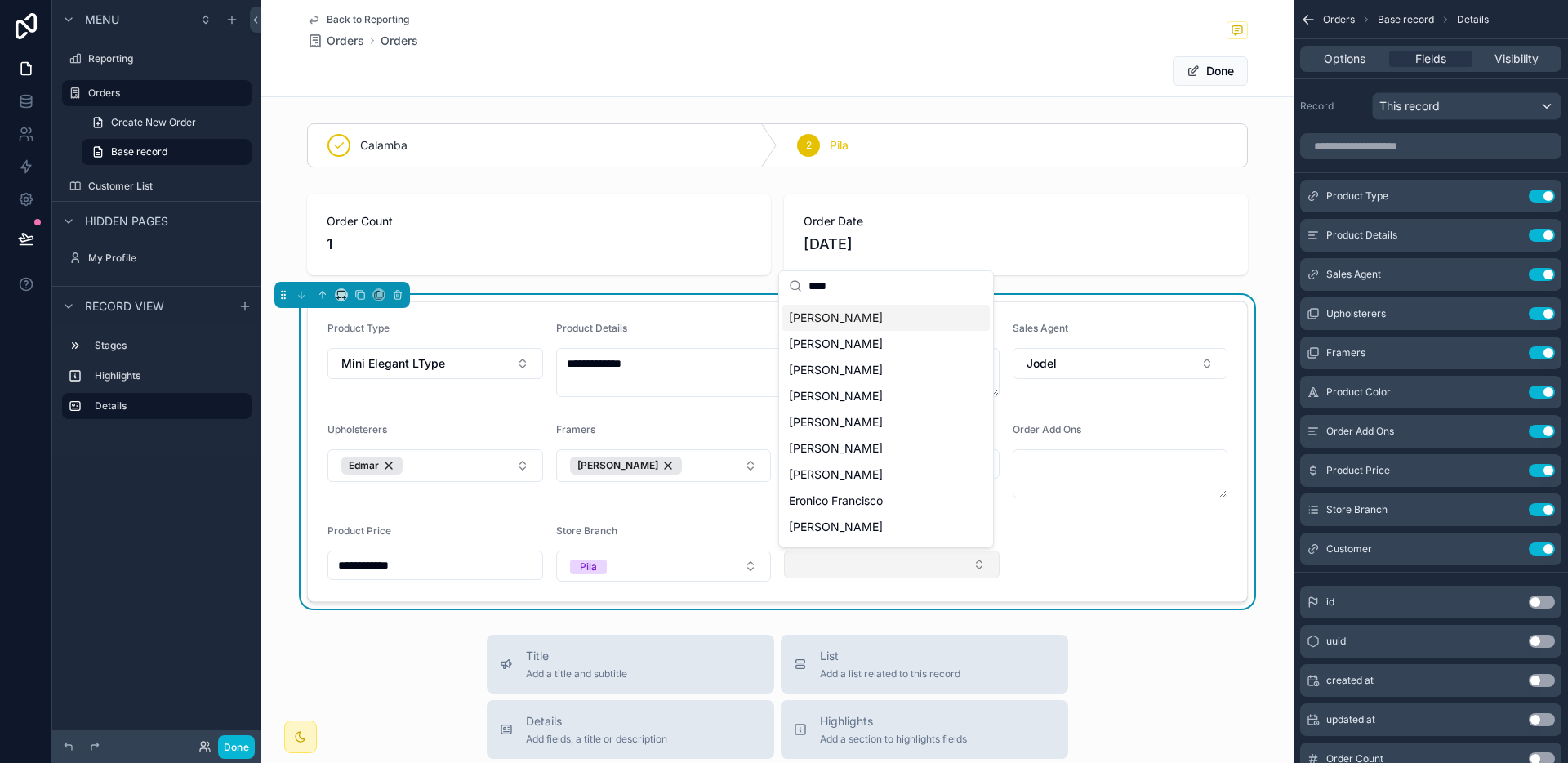
type input "*****"
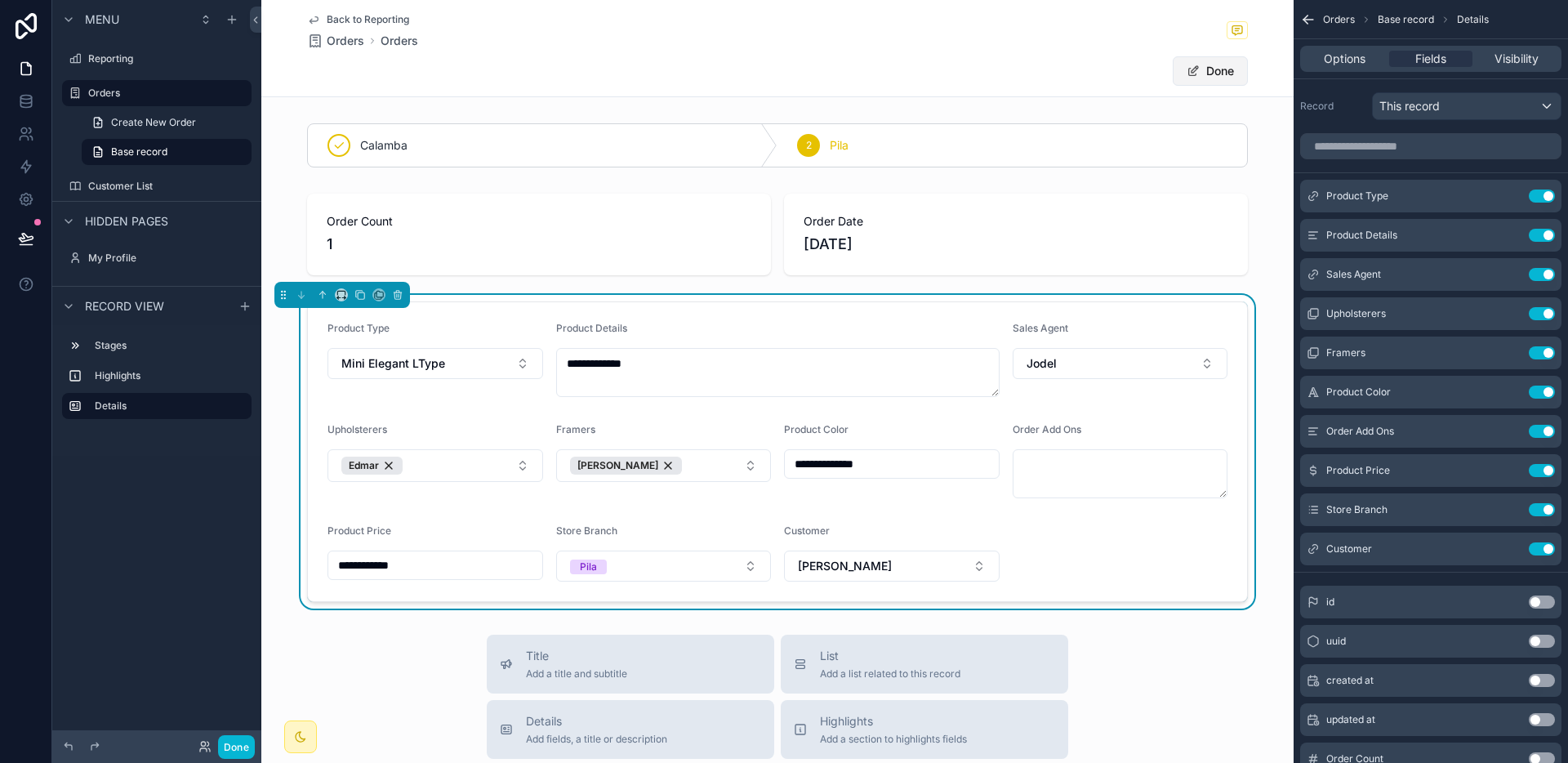
click at [1208, 77] on button "Done" at bounding box center [1210, 71] width 75 height 30
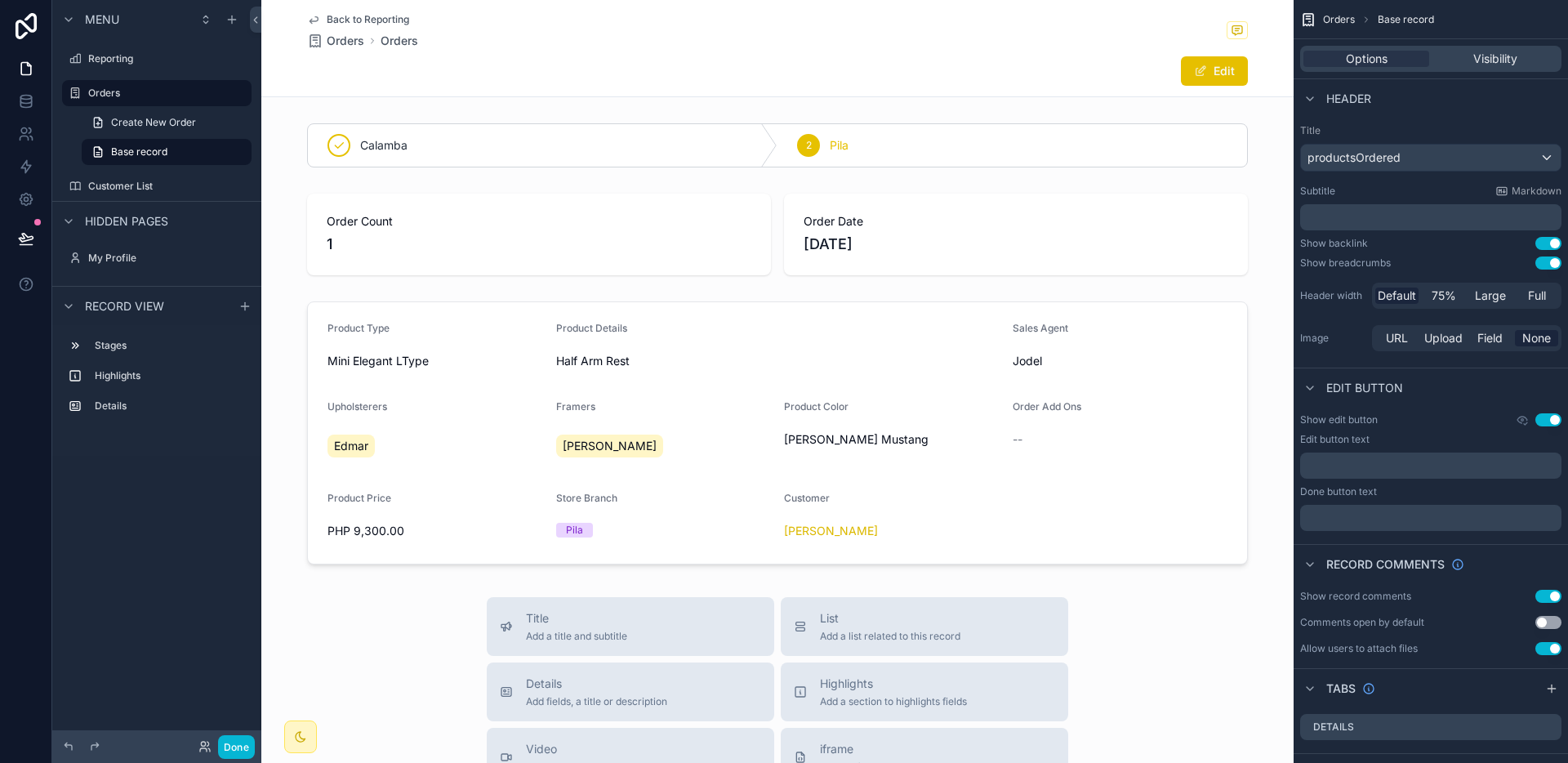
click at [386, 19] on span "Back to Reporting" at bounding box center [368, 20] width 83 height 13
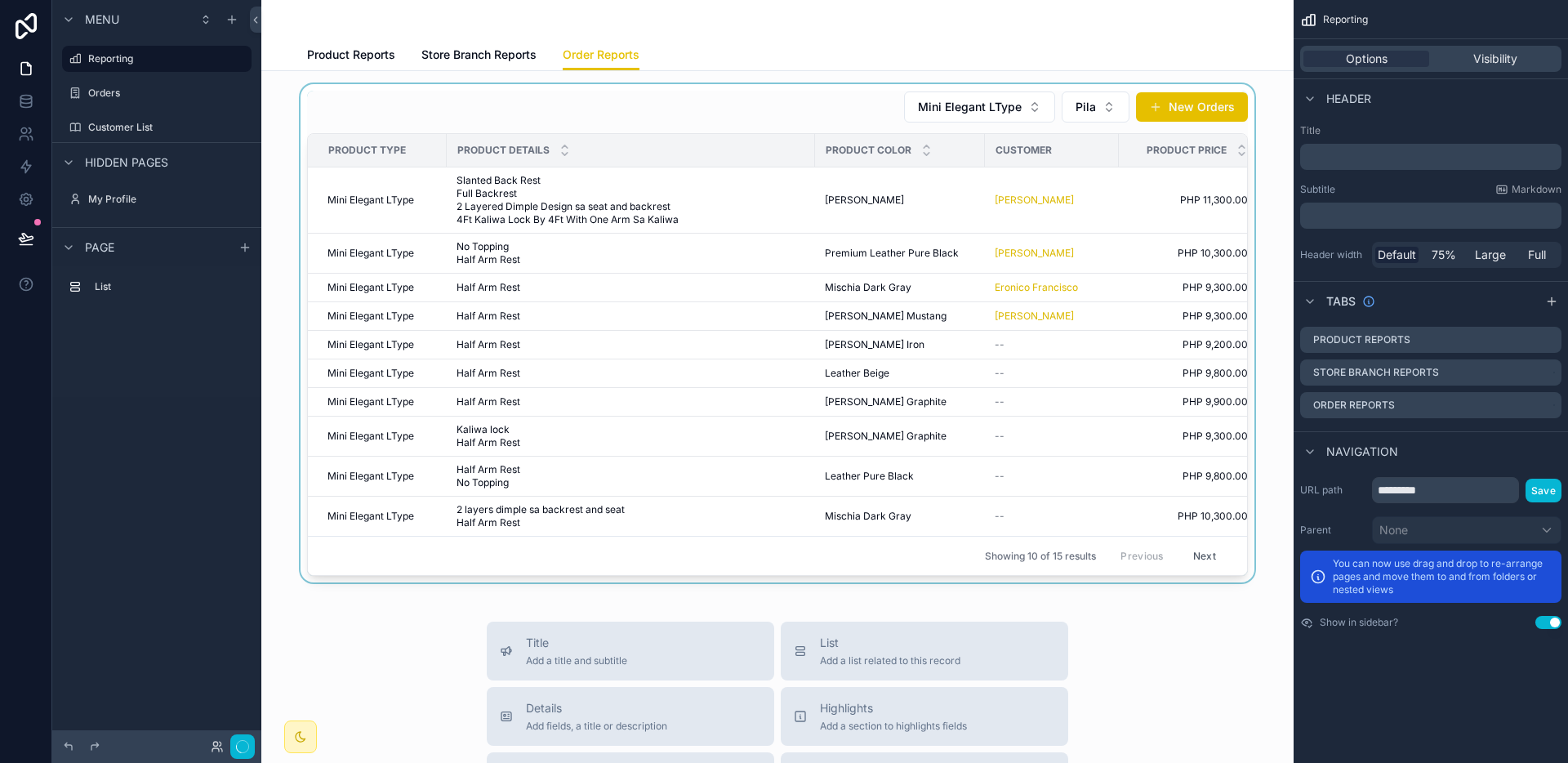
click at [956, 343] on div "scrollable content" at bounding box center [777, 333] width 1006 height 498
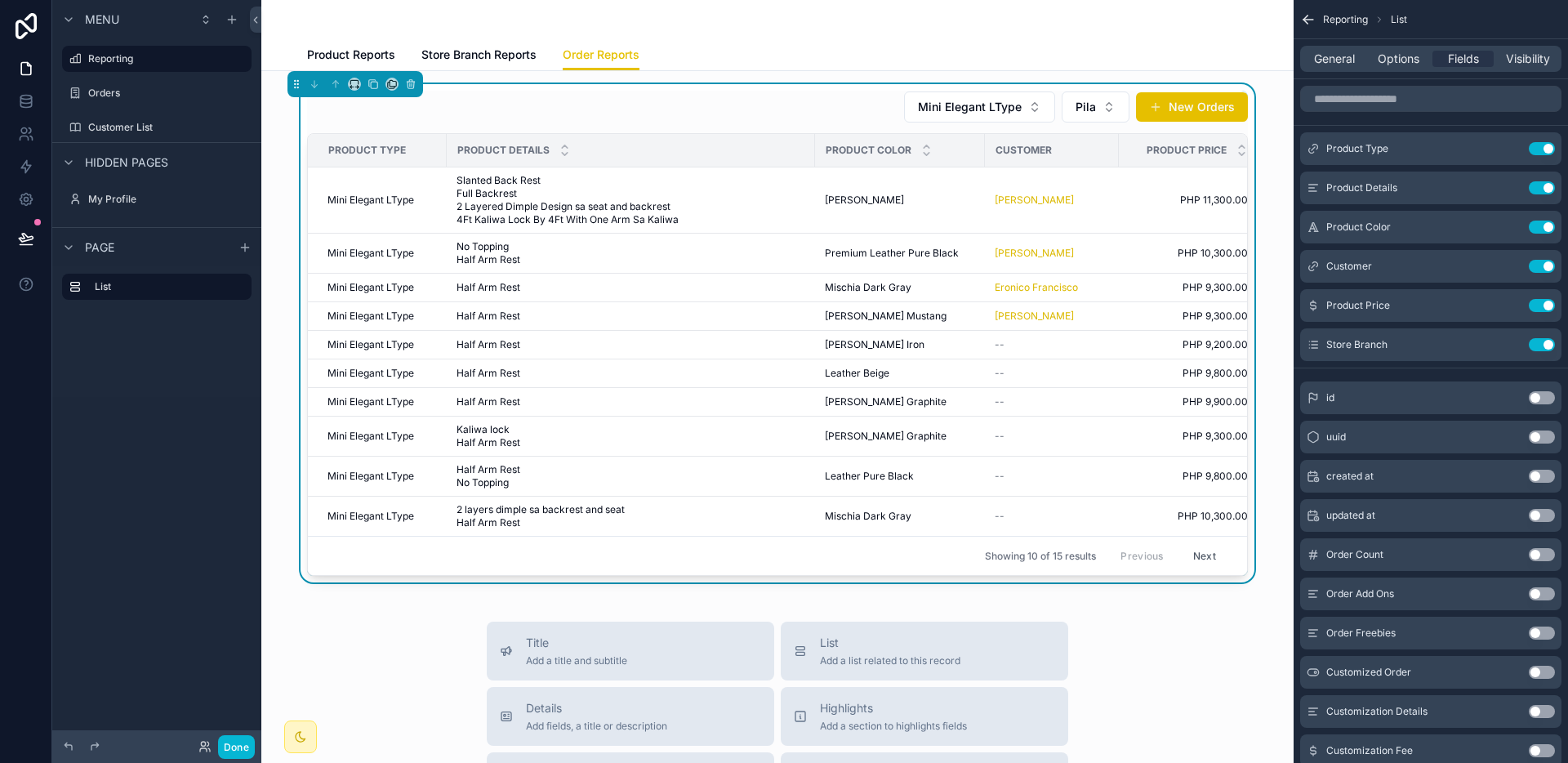
click at [944, 343] on div "[PERSON_NAME] Iron [PERSON_NAME] Iron" at bounding box center [899, 345] width 151 height 13
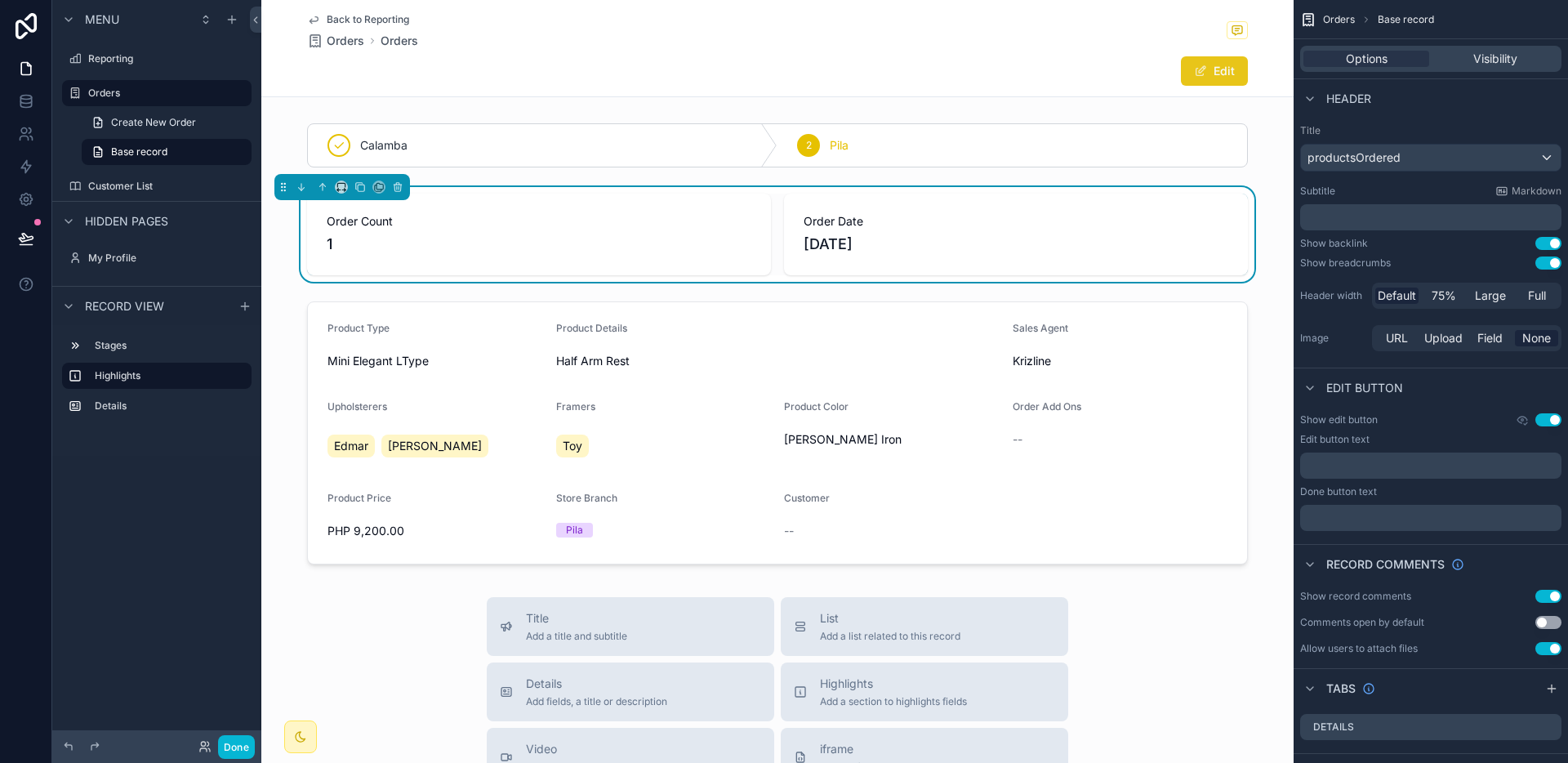
click at [1214, 80] on button "Edit" at bounding box center [1214, 71] width 67 height 30
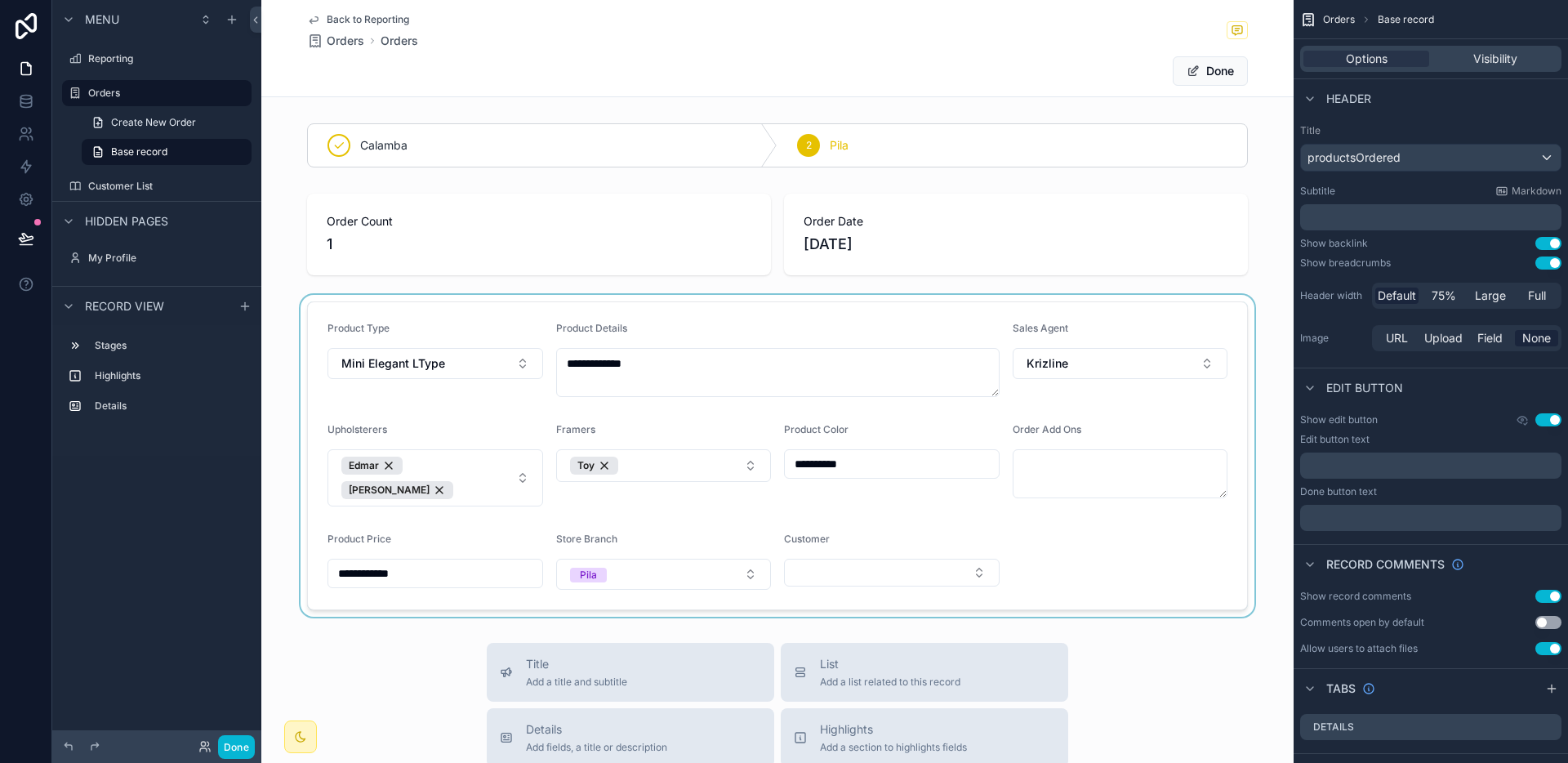
click at [859, 568] on div "scrollable content" at bounding box center [777, 455] width 1033 height 322
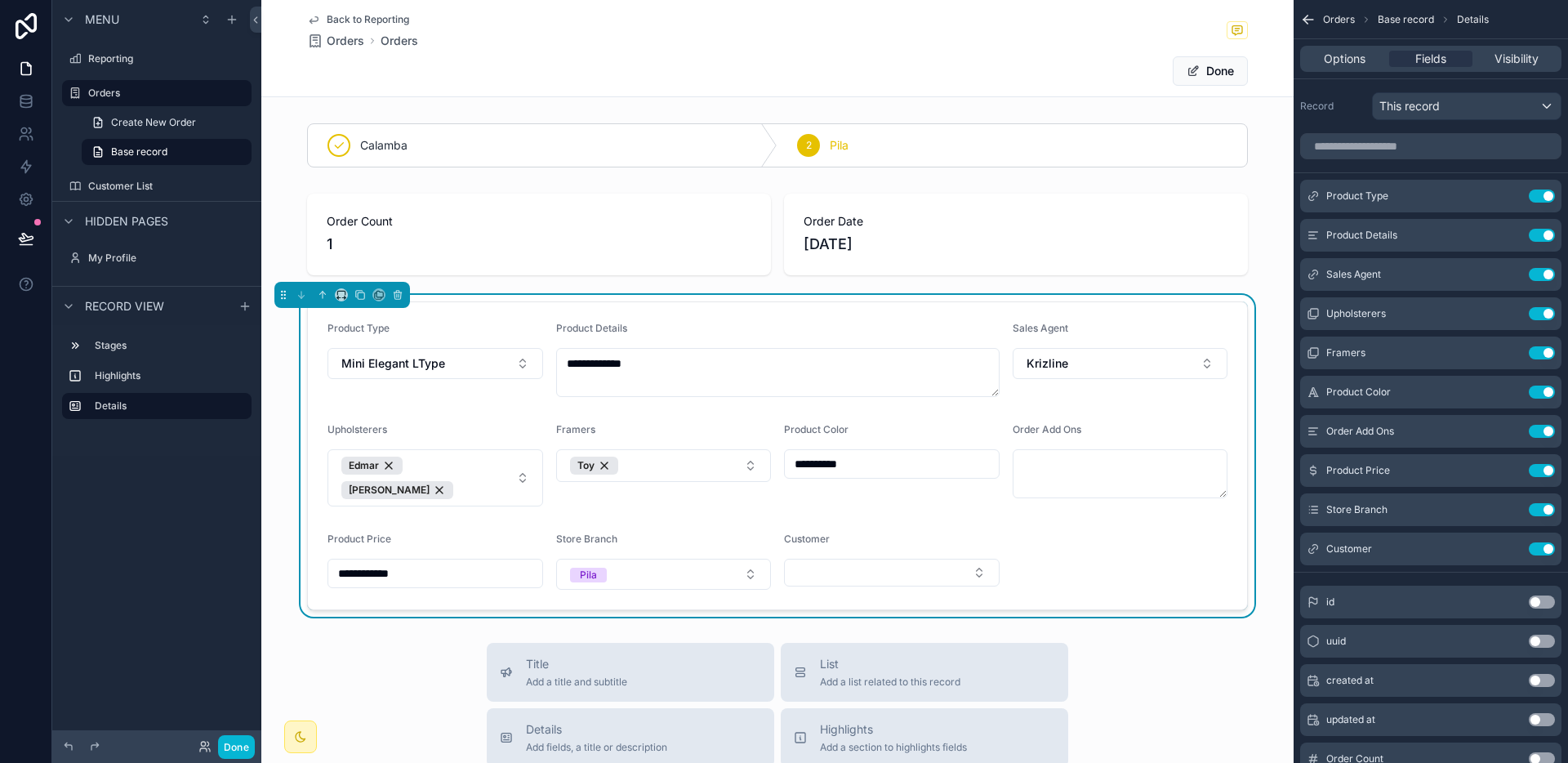
click at [859, 568] on button "Select Button" at bounding box center [891, 572] width 216 height 28
type input "*****"
click at [1224, 81] on button "Done" at bounding box center [1210, 71] width 75 height 30
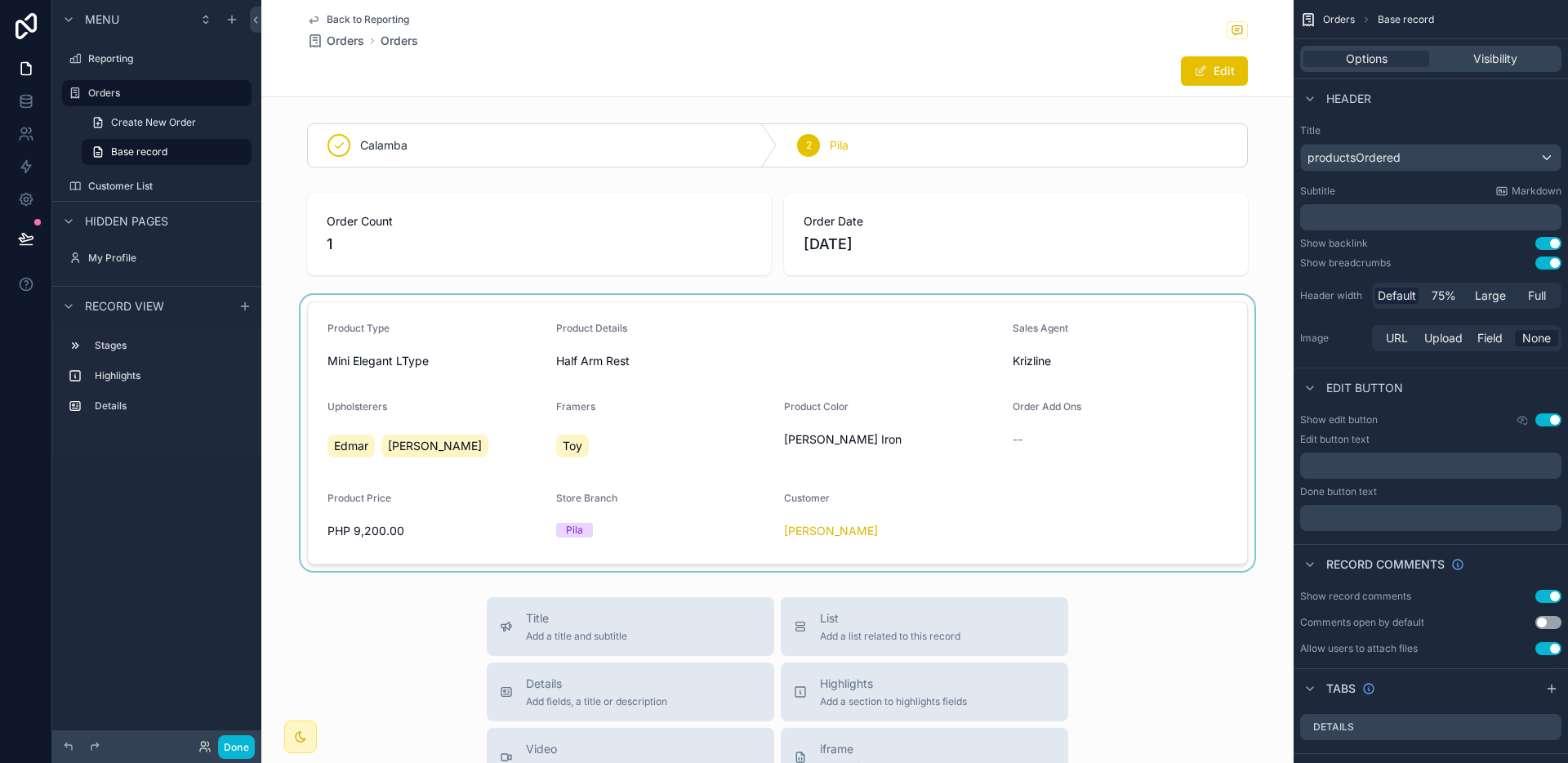
click at [377, 21] on span "Back to Reporting" at bounding box center [368, 20] width 83 height 13
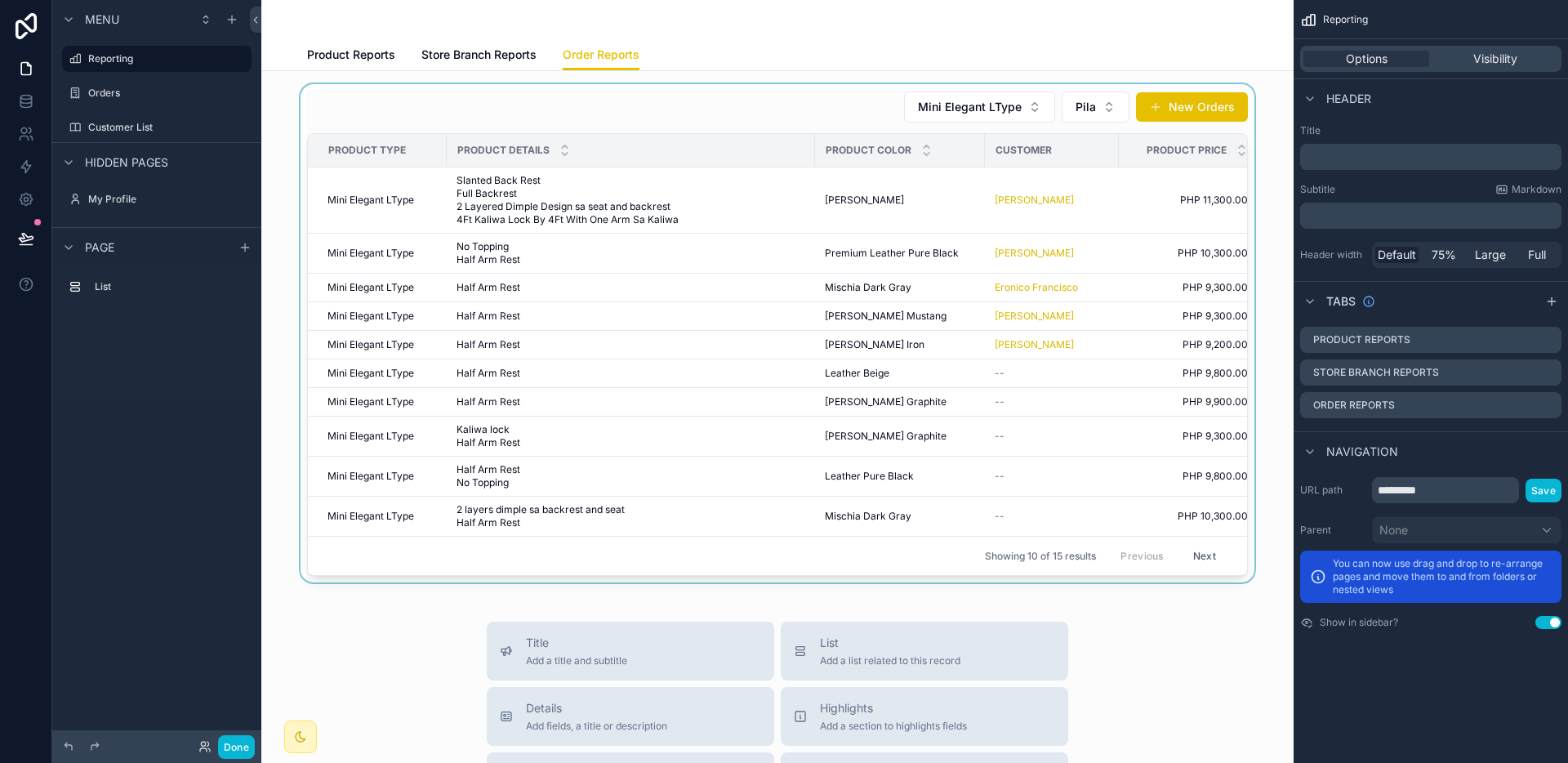
click at [894, 388] on div "scrollable content" at bounding box center [777, 333] width 1006 height 498
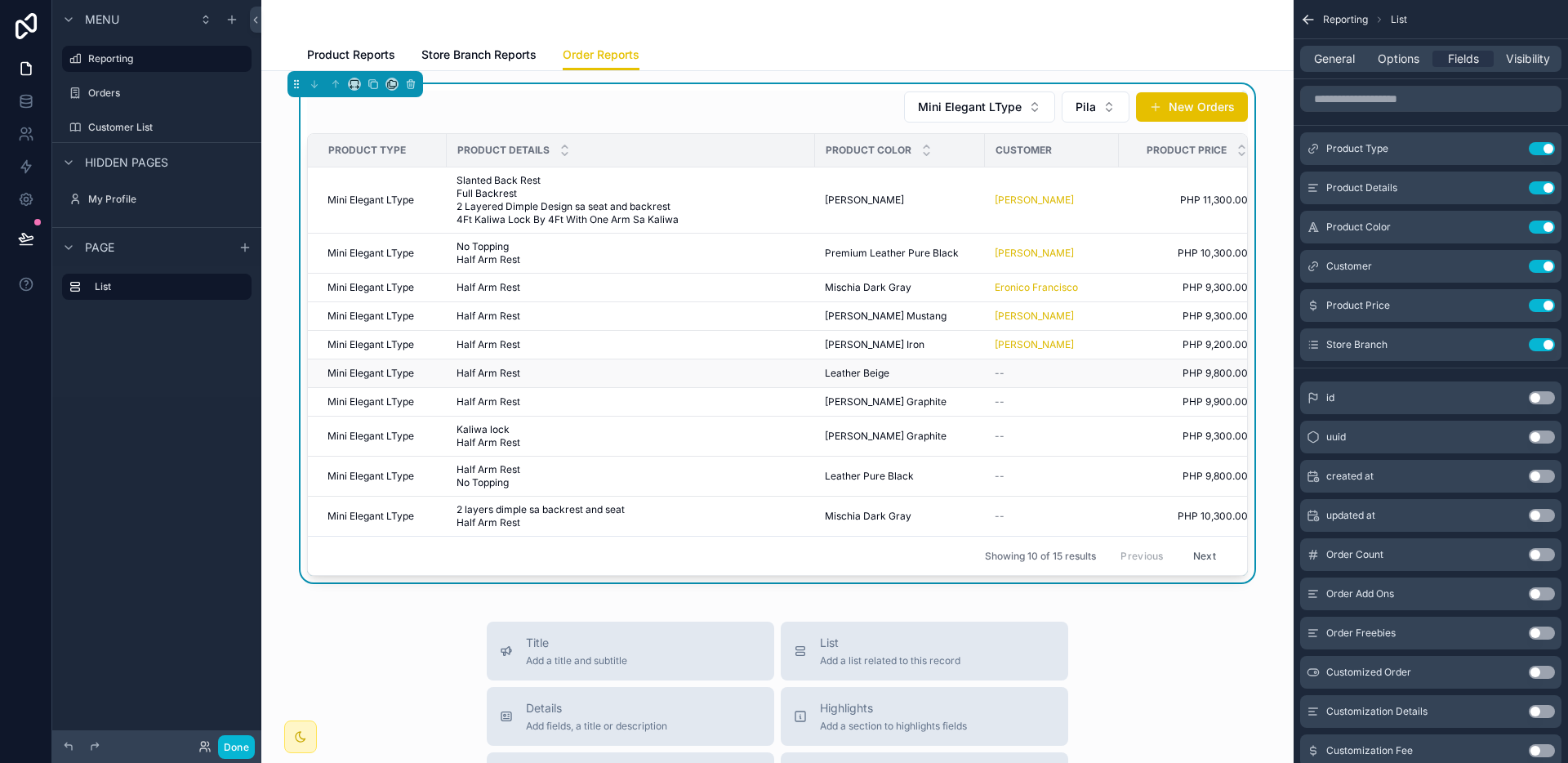
click at [878, 378] on span "Leather Beige" at bounding box center [856, 373] width 64 height 13
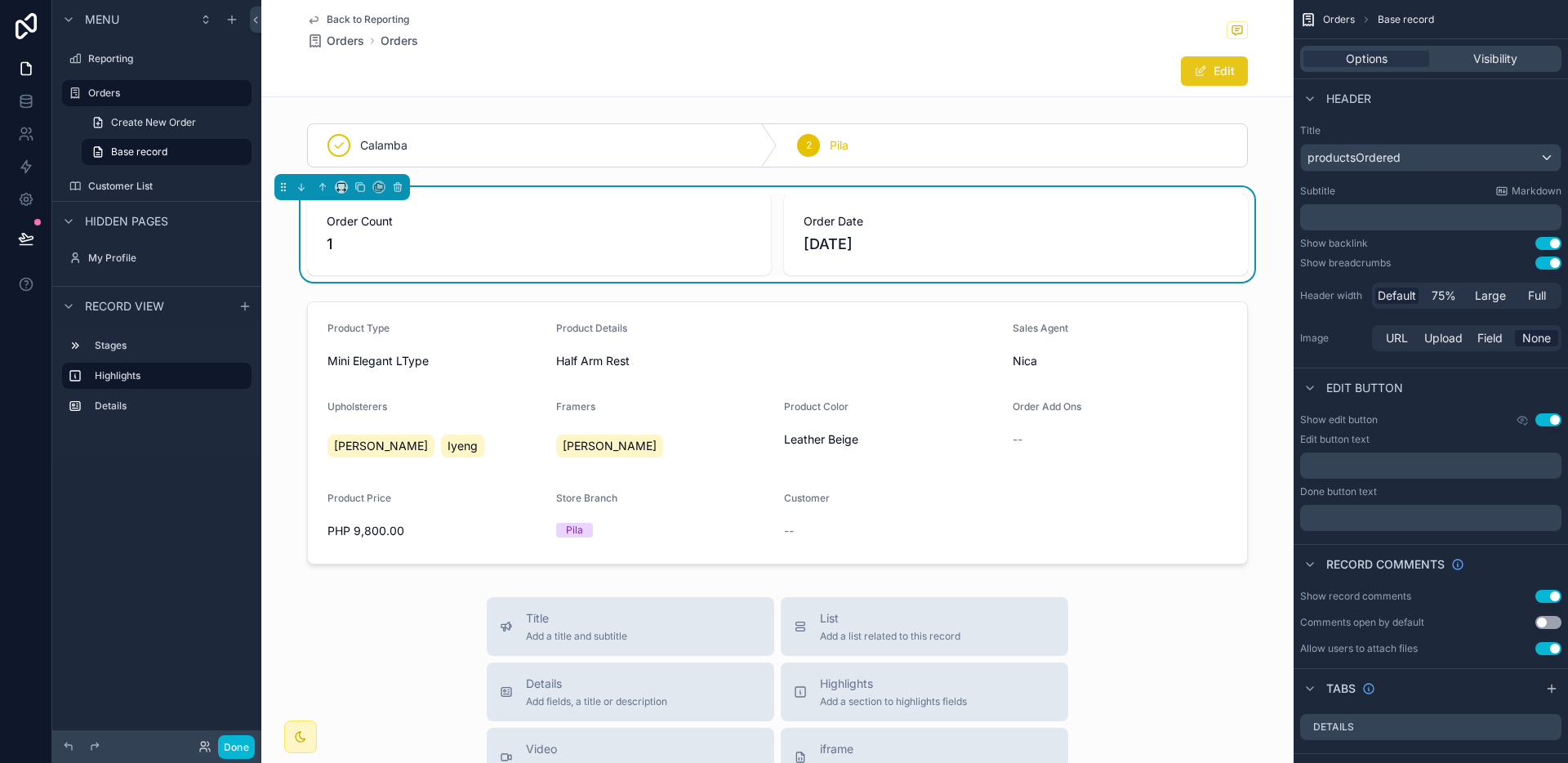
click at [1202, 77] on button "Edit" at bounding box center [1214, 71] width 67 height 30
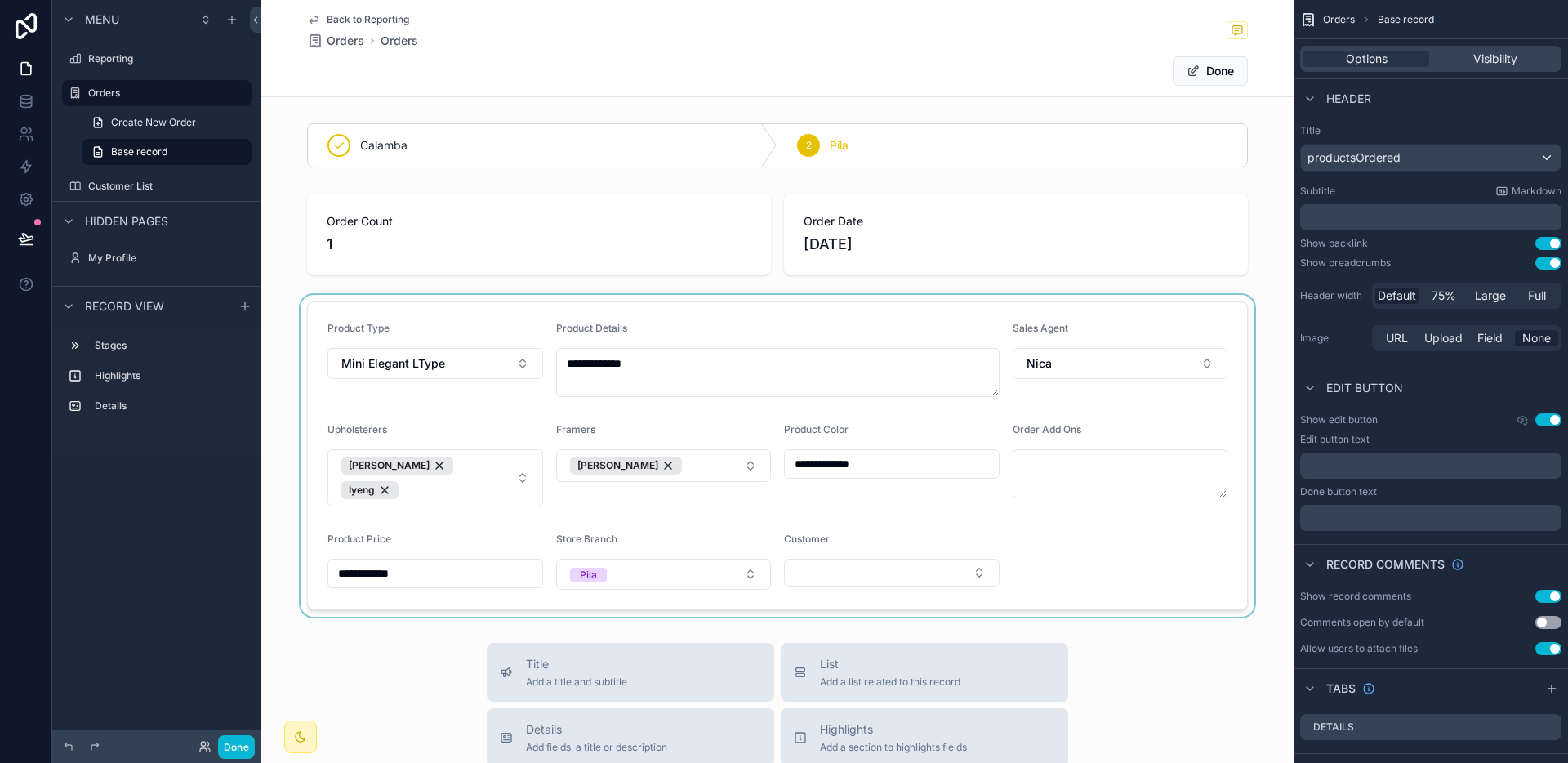
click at [859, 578] on div "scrollable content" at bounding box center [777, 455] width 1033 height 322
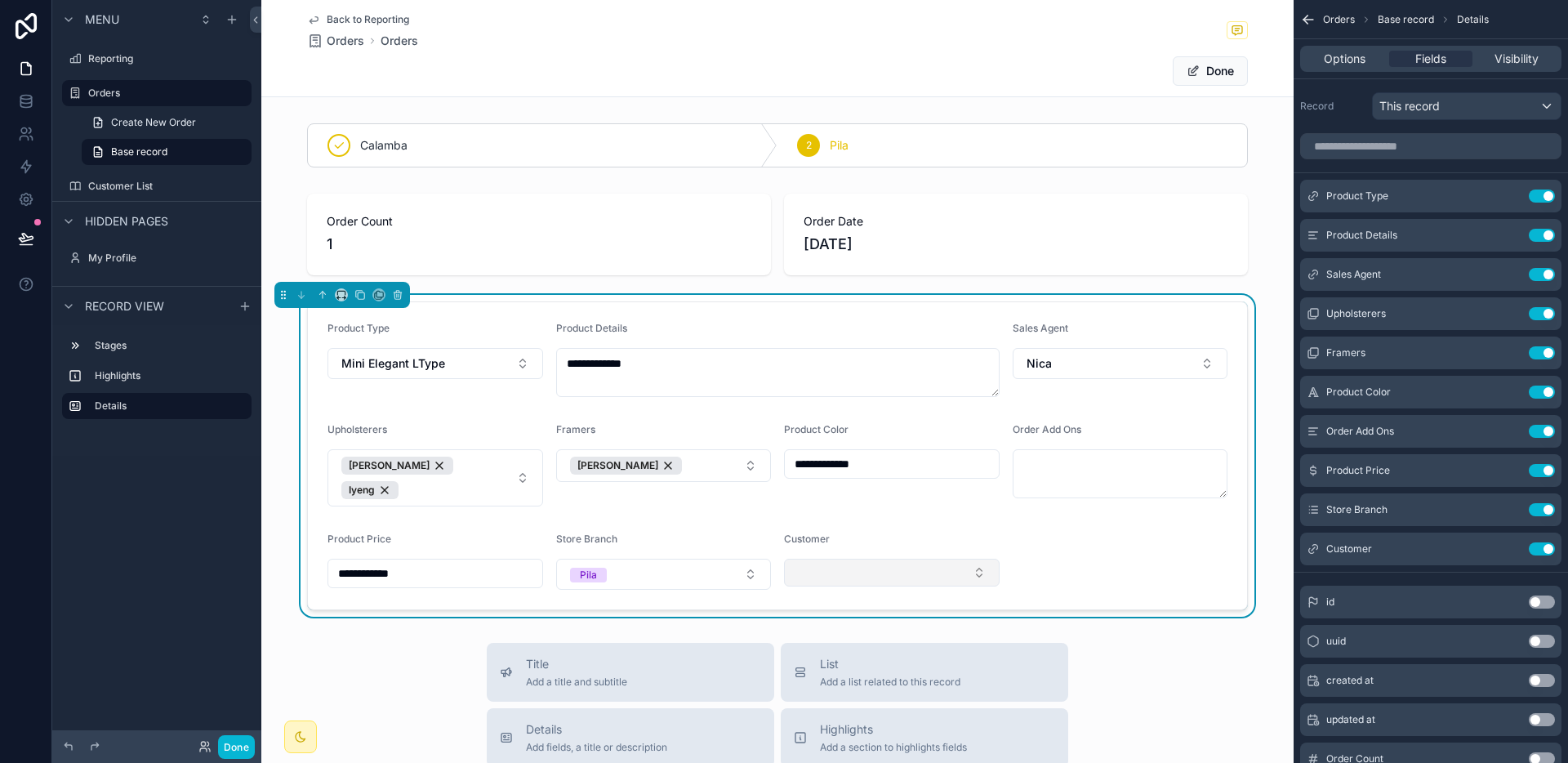
click at [857, 570] on button "Select Button" at bounding box center [891, 572] width 216 height 28
type input "******"
click at [1223, 71] on button "Done" at bounding box center [1210, 71] width 75 height 30
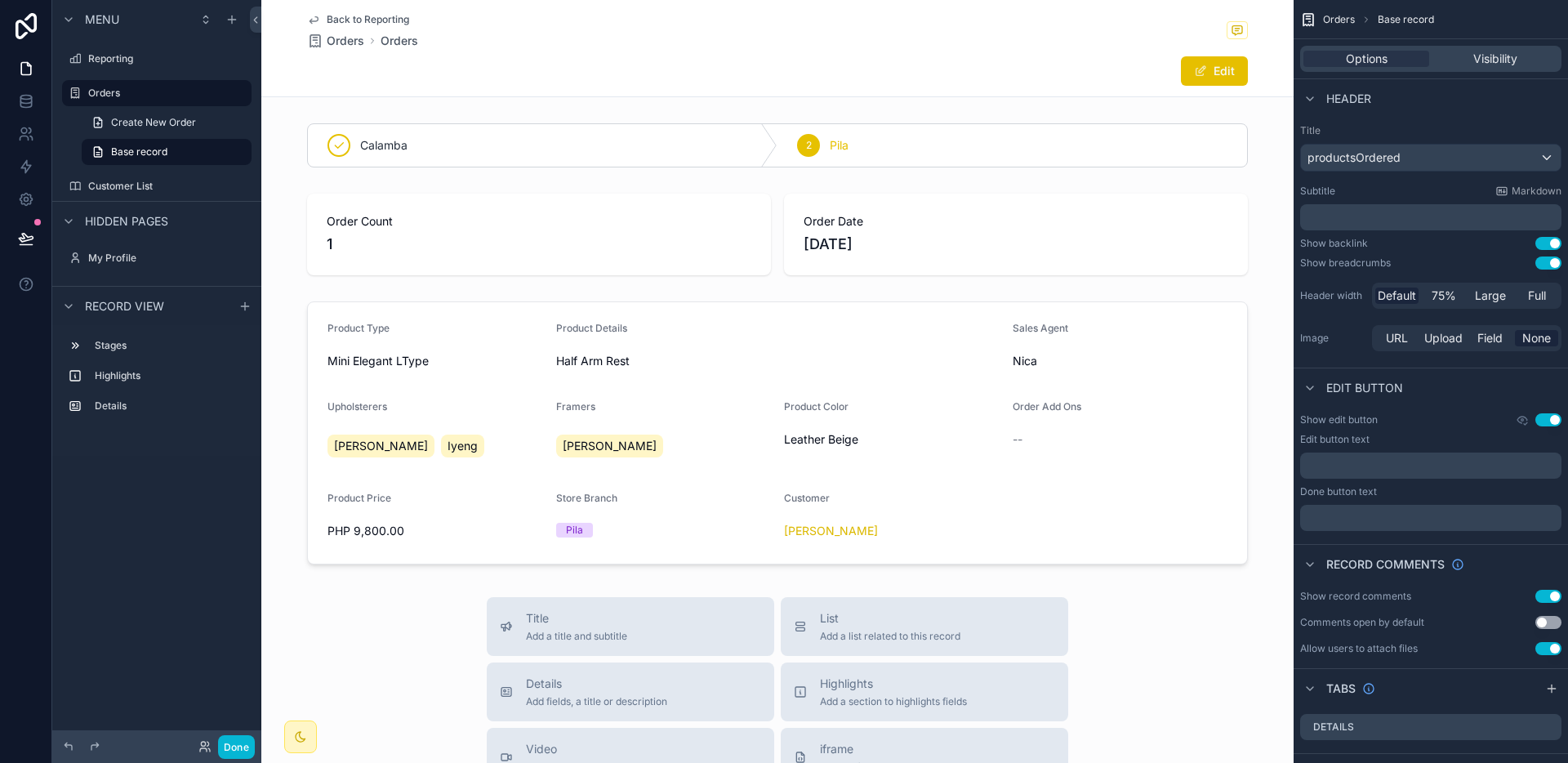
click at [402, 22] on span "Back to Reporting" at bounding box center [368, 20] width 83 height 13
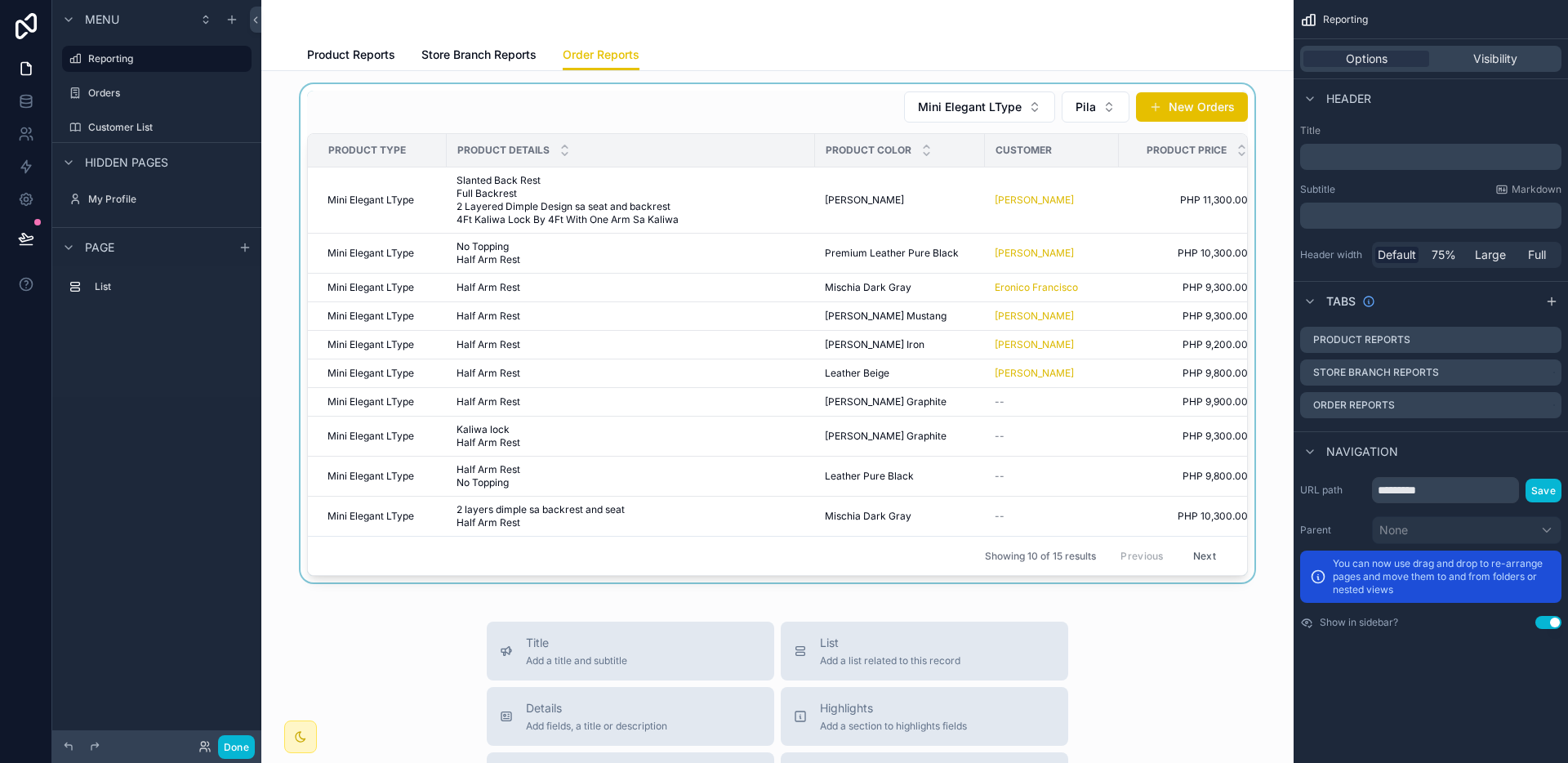
click at [1043, 416] on div "scrollable content" at bounding box center [777, 333] width 1006 height 498
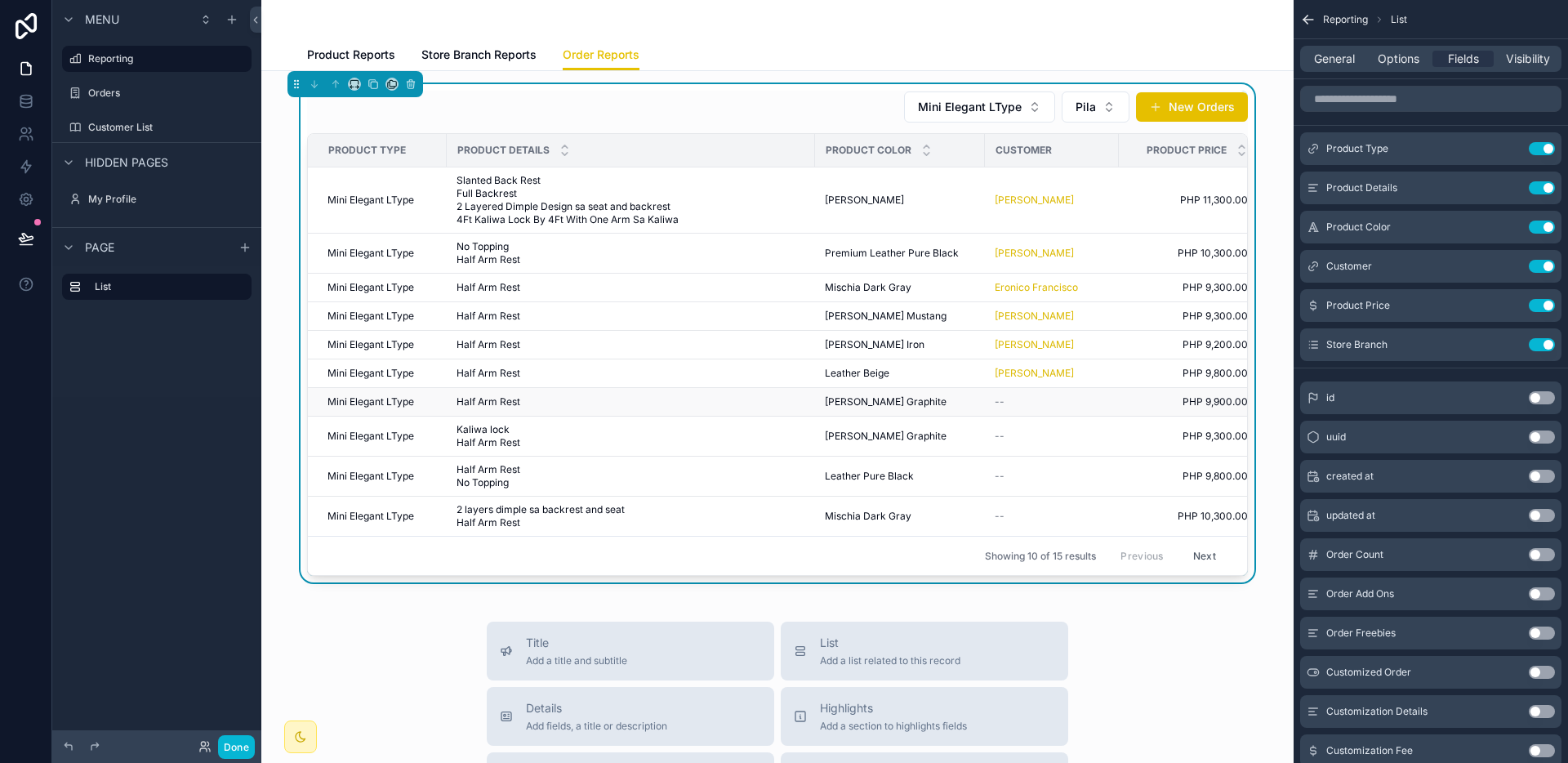
click at [1033, 403] on div "--" at bounding box center [1051, 402] width 114 height 13
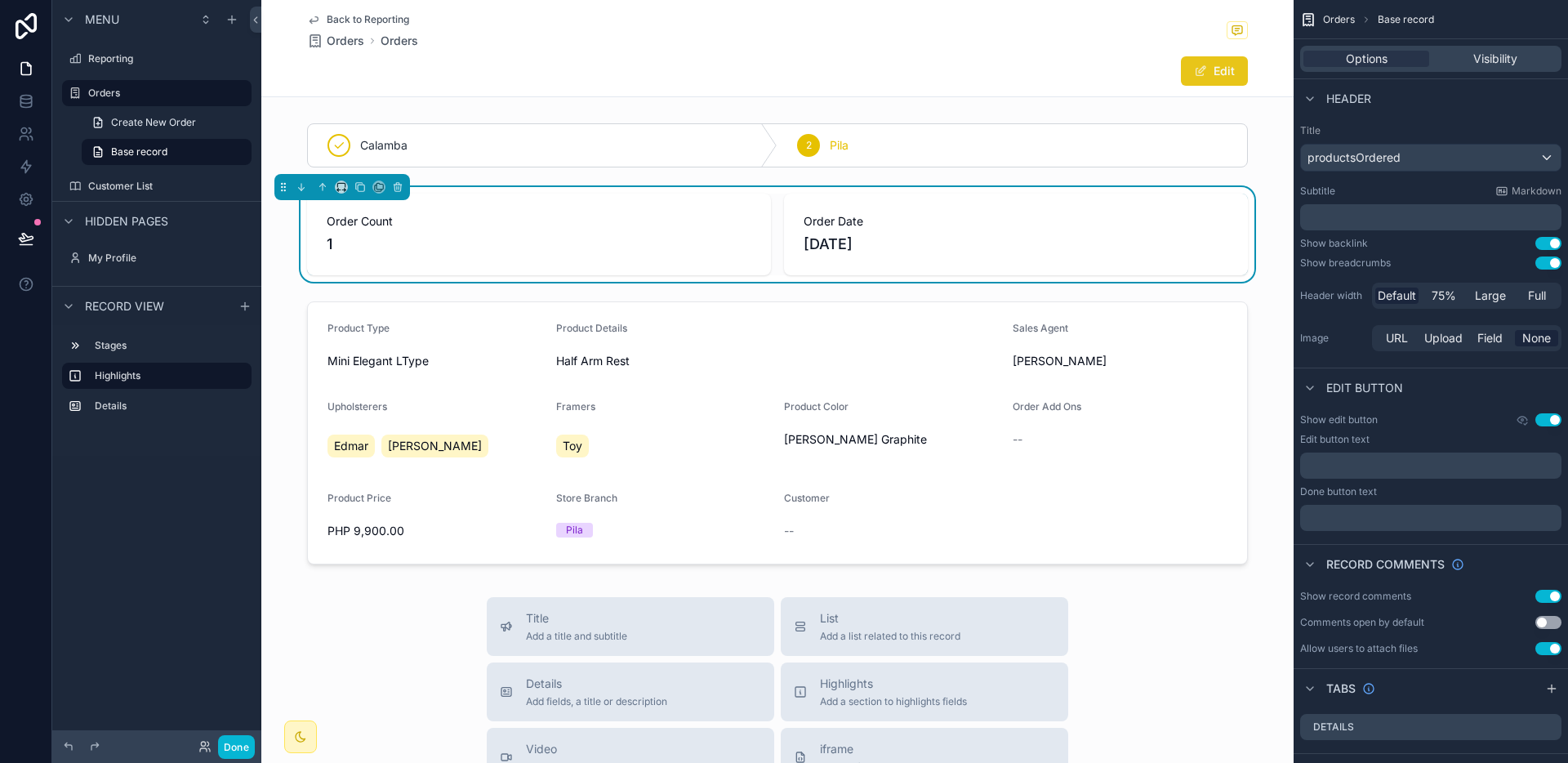
click at [1200, 82] on button "Edit" at bounding box center [1214, 71] width 67 height 30
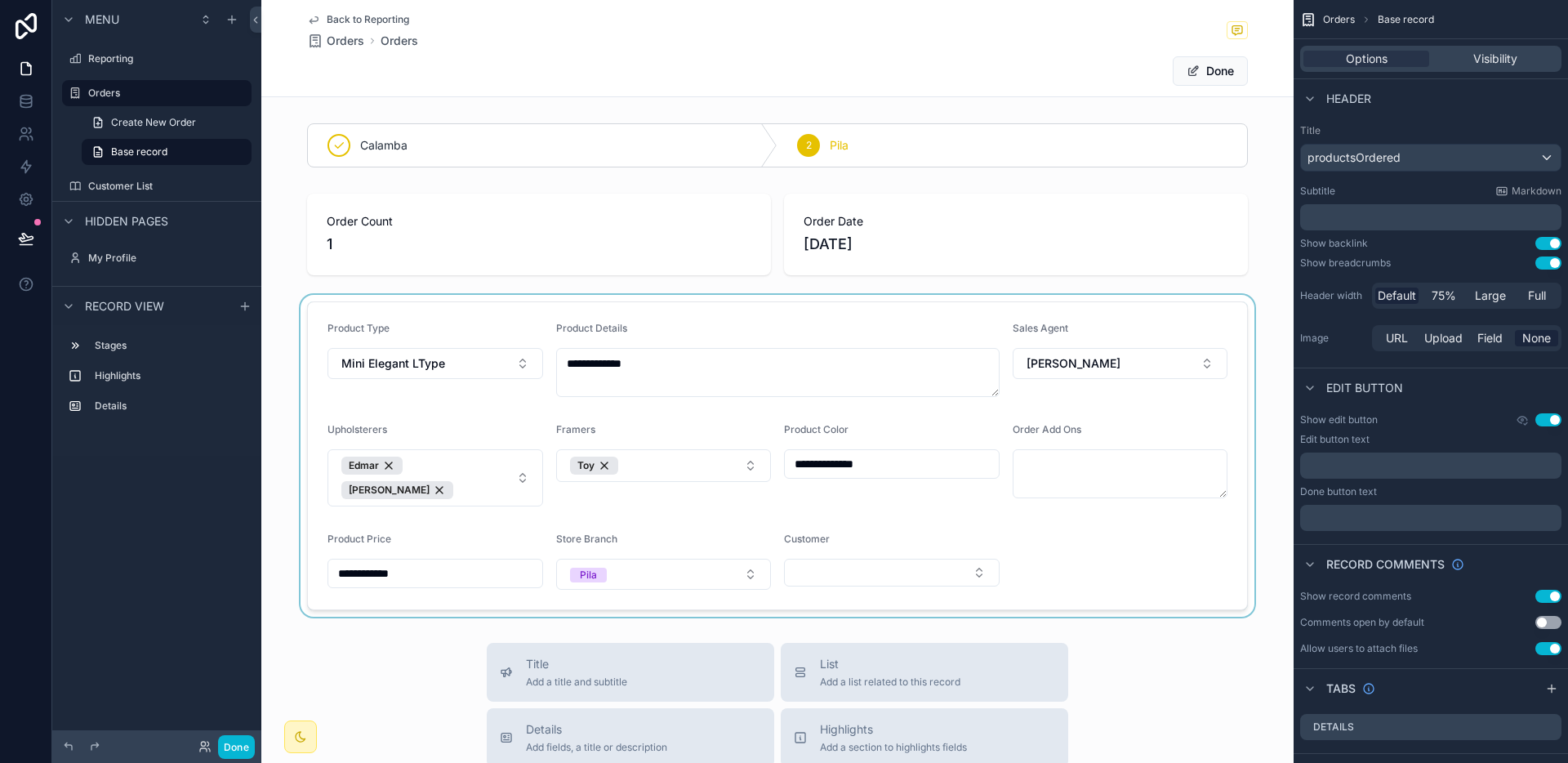
click at [961, 568] on div "scrollable content" at bounding box center [777, 455] width 1033 height 322
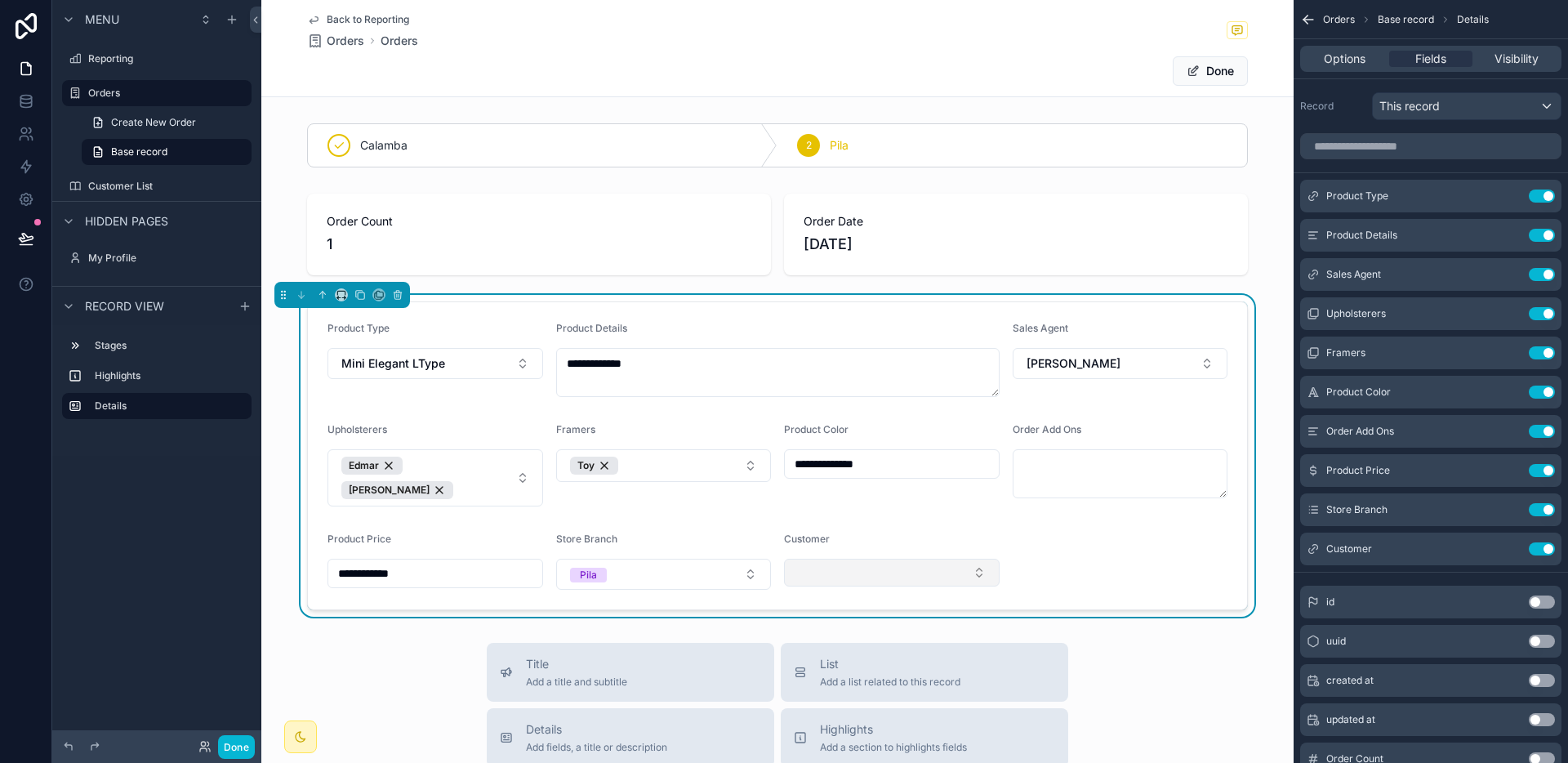
click at [938, 566] on button "Select Button" at bounding box center [891, 572] width 216 height 28
type input "******"
click at [1223, 68] on button "Done" at bounding box center [1210, 71] width 75 height 30
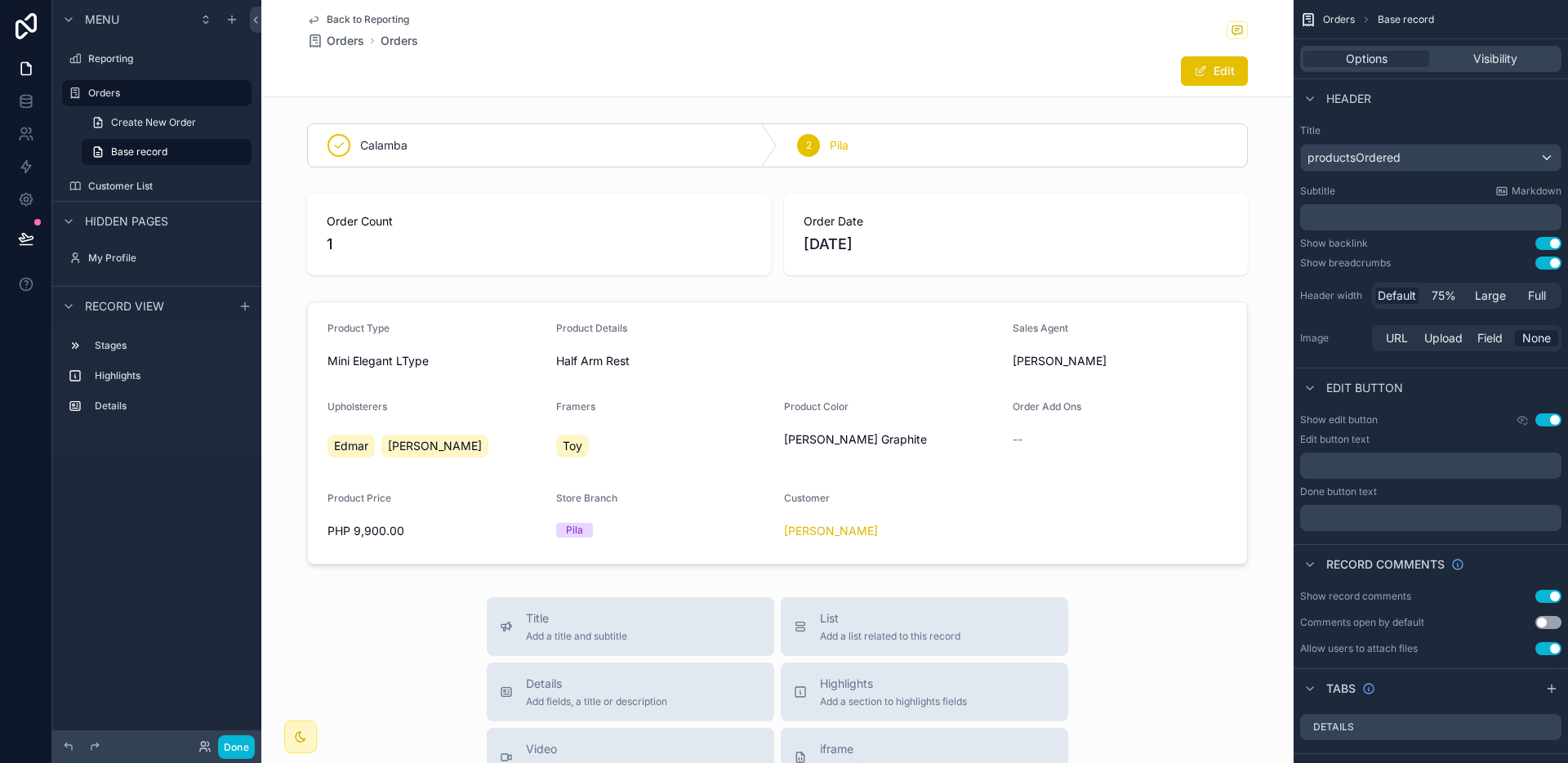
click at [391, 19] on span "Back to Reporting" at bounding box center [368, 20] width 83 height 13
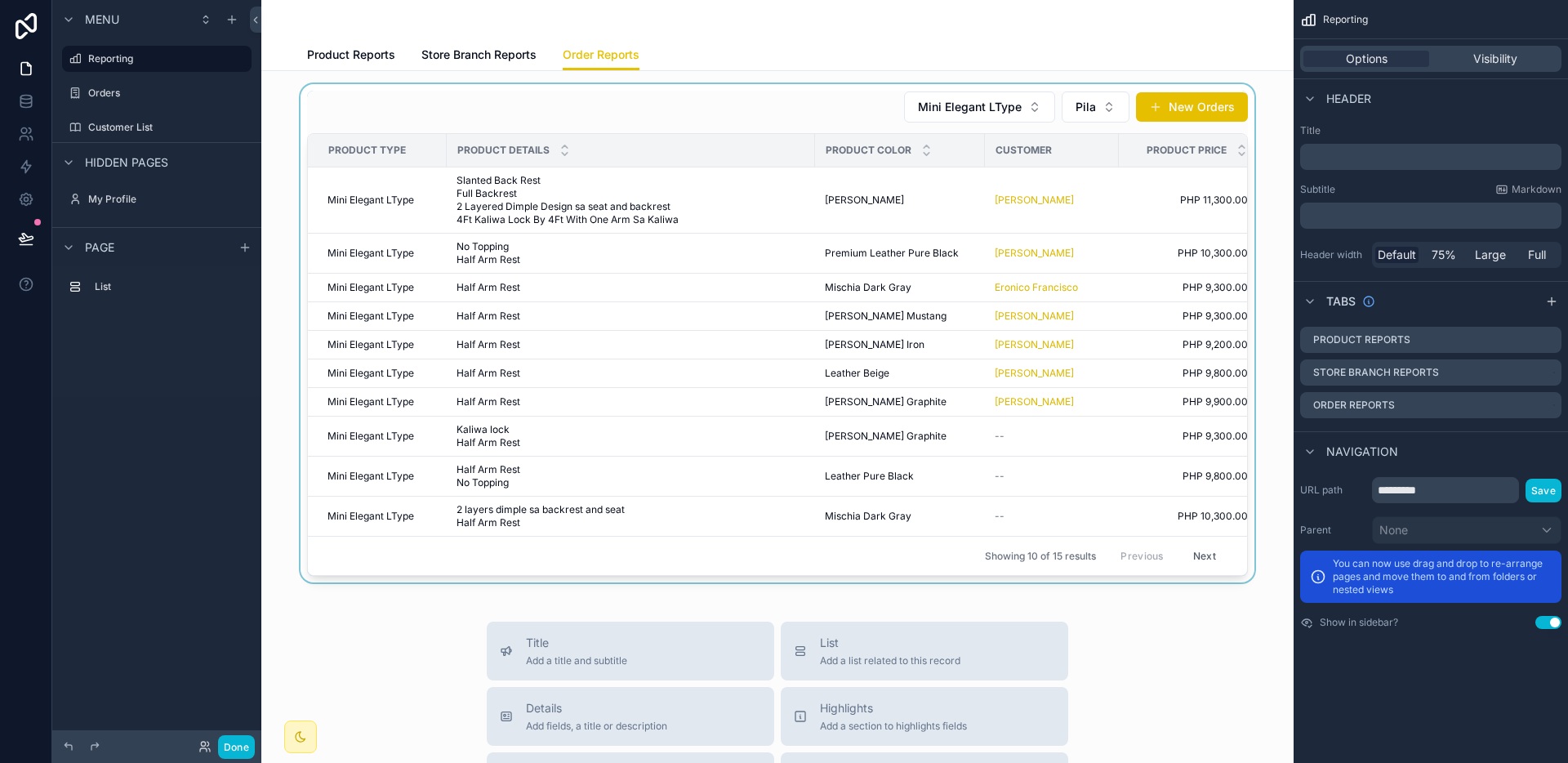
click at [912, 432] on div "scrollable content" at bounding box center [777, 333] width 1006 height 498
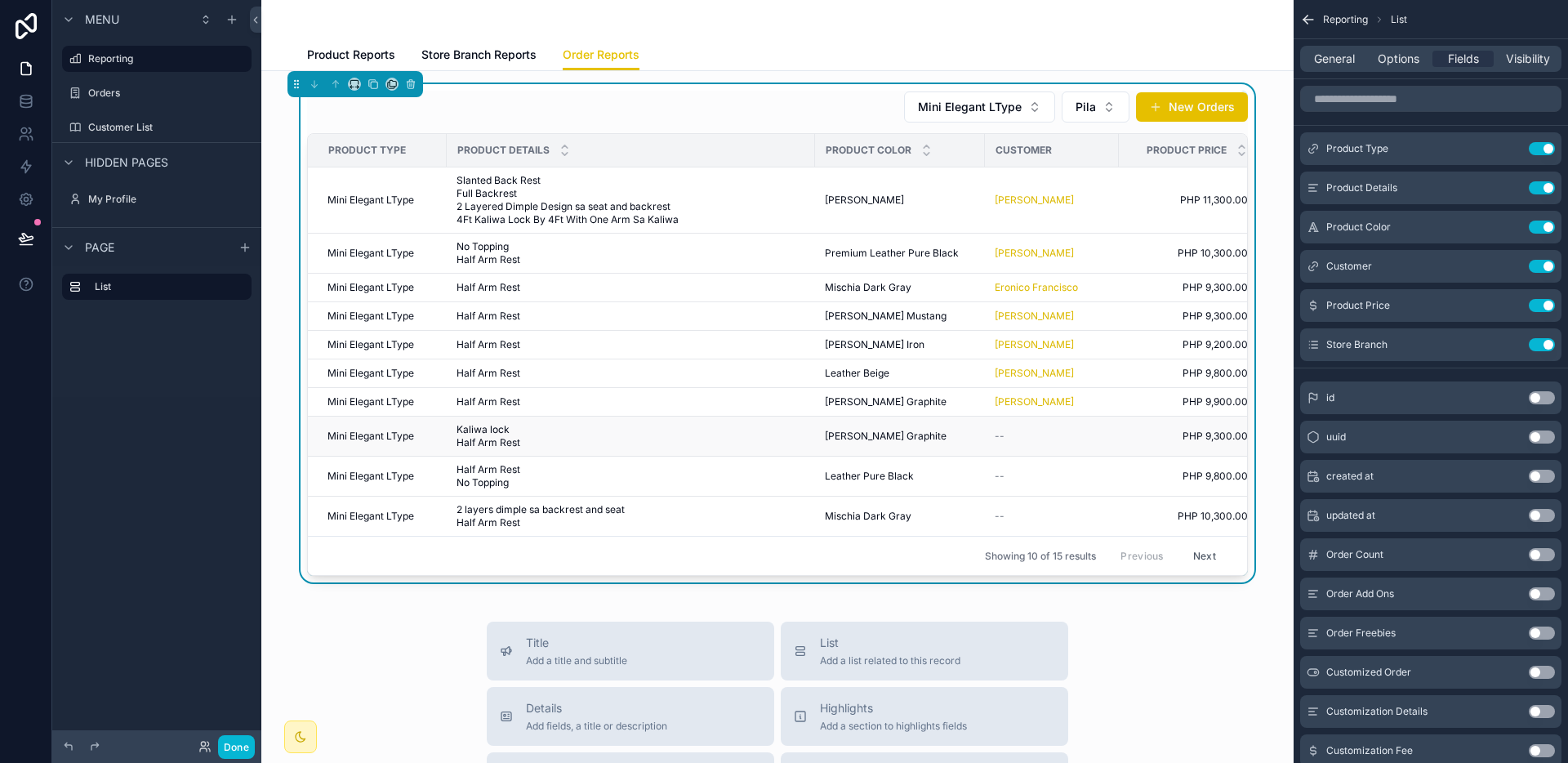
click at [864, 438] on span "[PERSON_NAME] Graphite" at bounding box center [885, 437] width 122 height 13
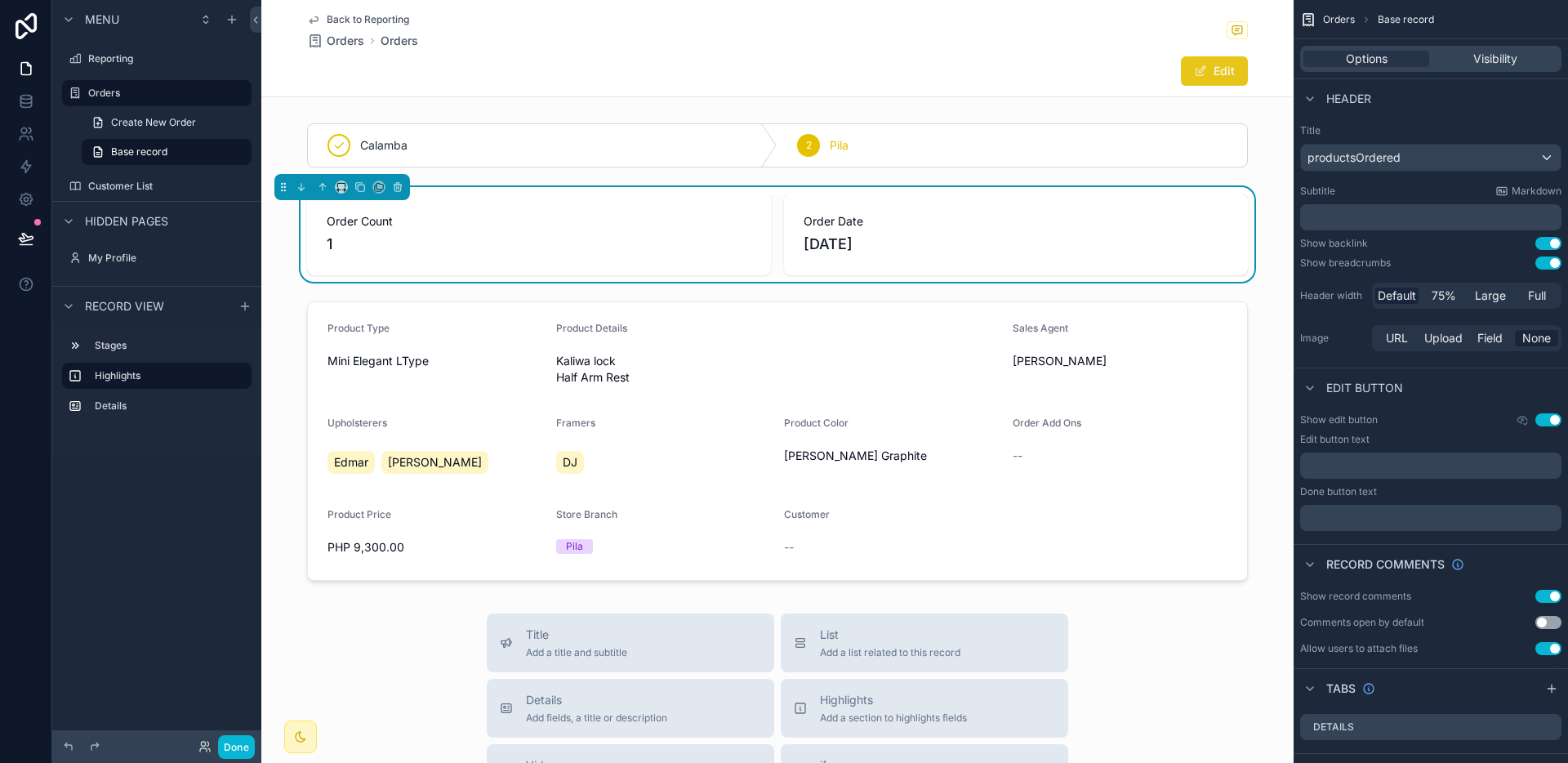
click at [1212, 72] on button "Edit" at bounding box center [1214, 71] width 67 height 30
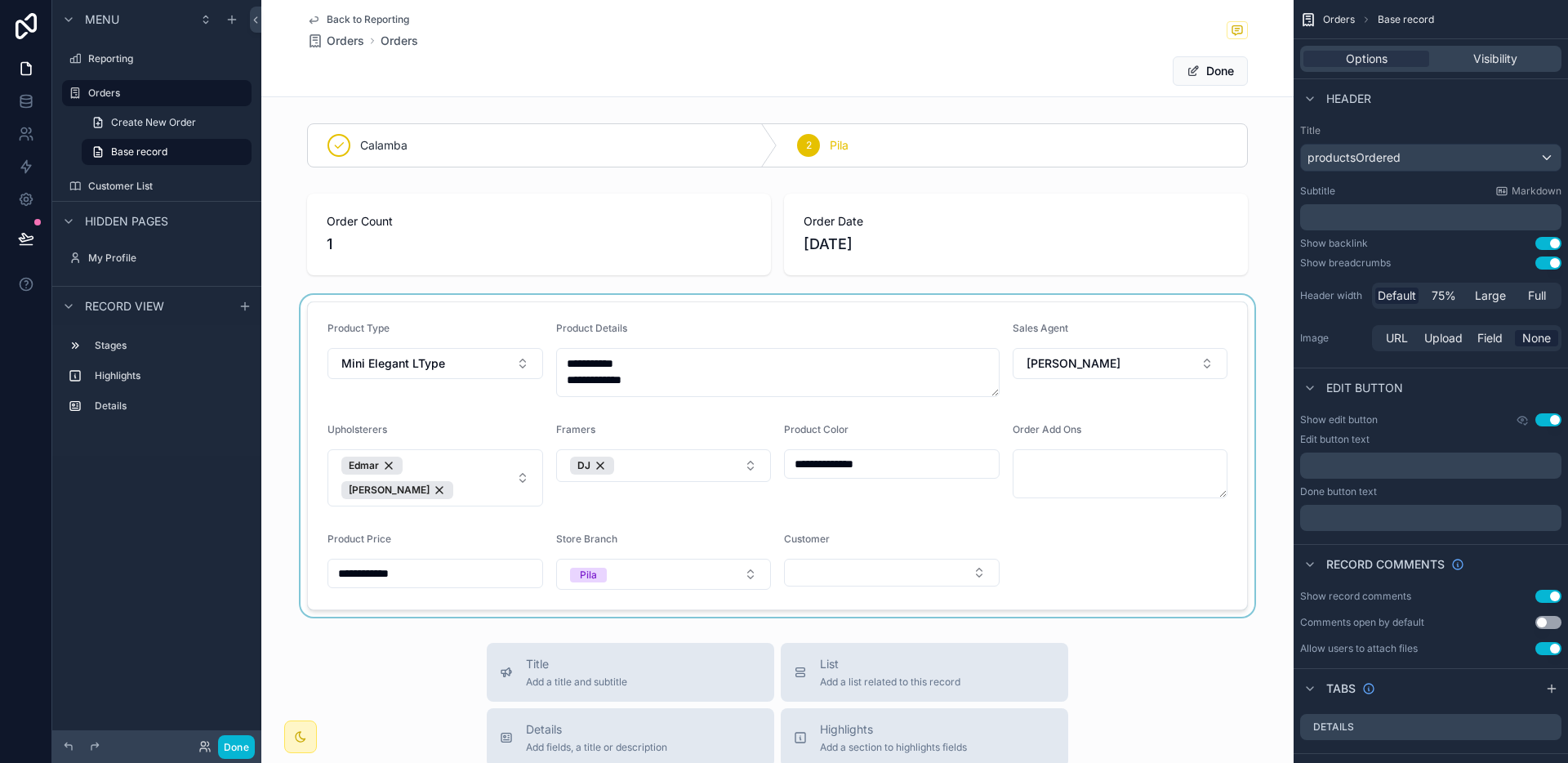
click at [874, 564] on div "scrollable content" at bounding box center [777, 455] width 1033 height 322
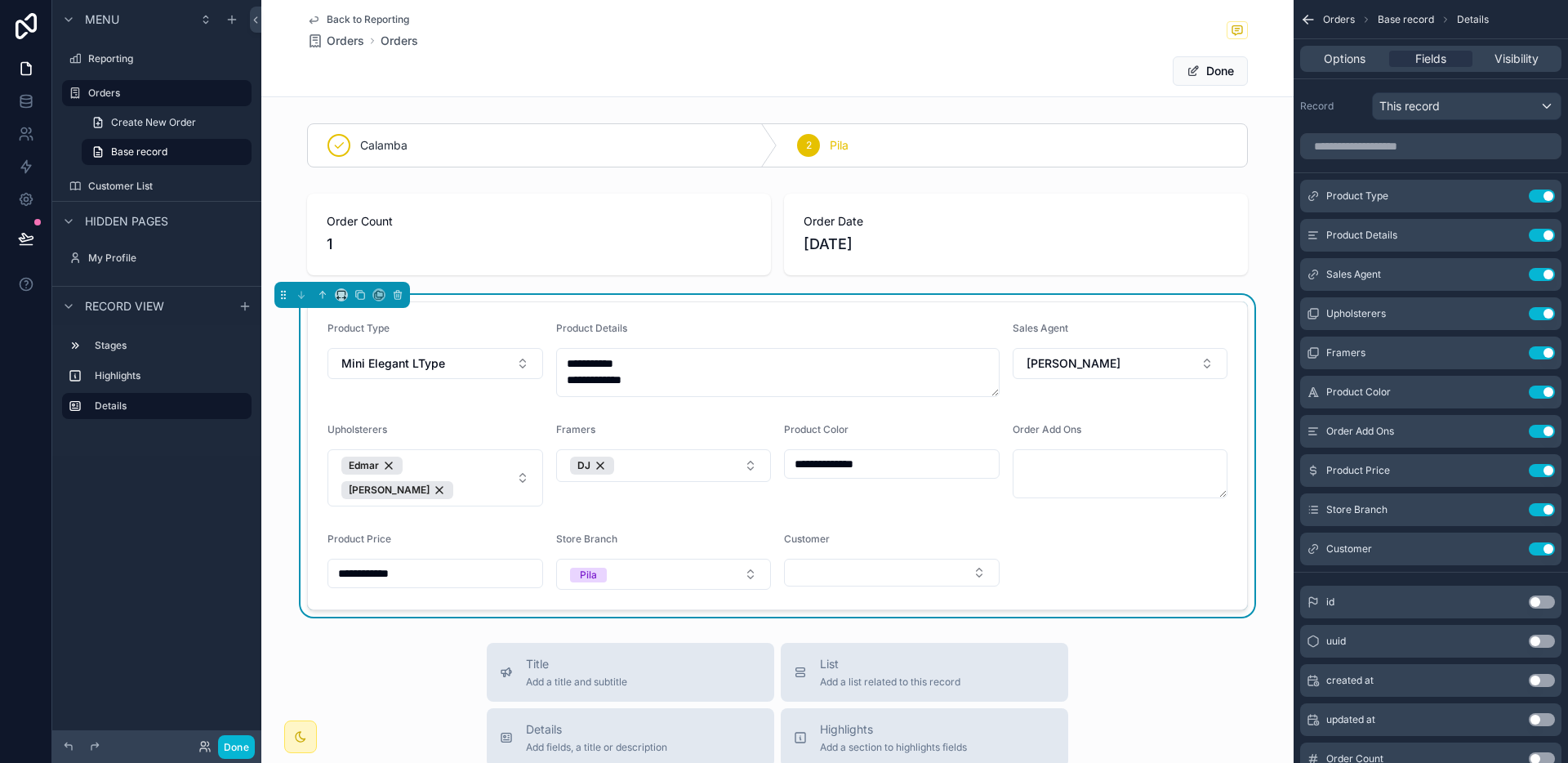
click at [874, 564] on button "Select Button" at bounding box center [891, 572] width 216 height 28
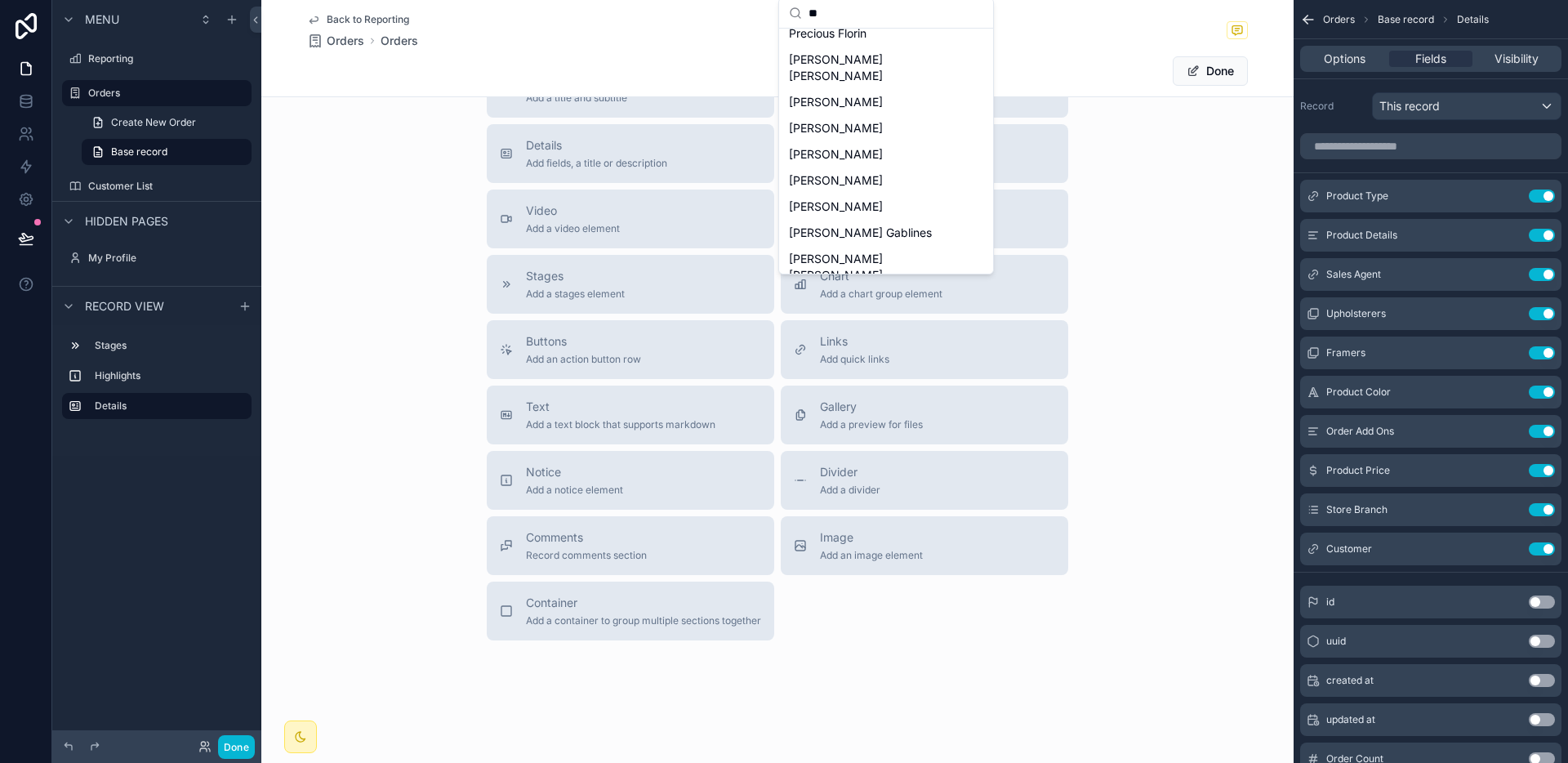
scroll to position [161, 0]
type input "**"
click at [887, 149] on div "[PERSON_NAME]" at bounding box center [886, 160] width 207 height 26
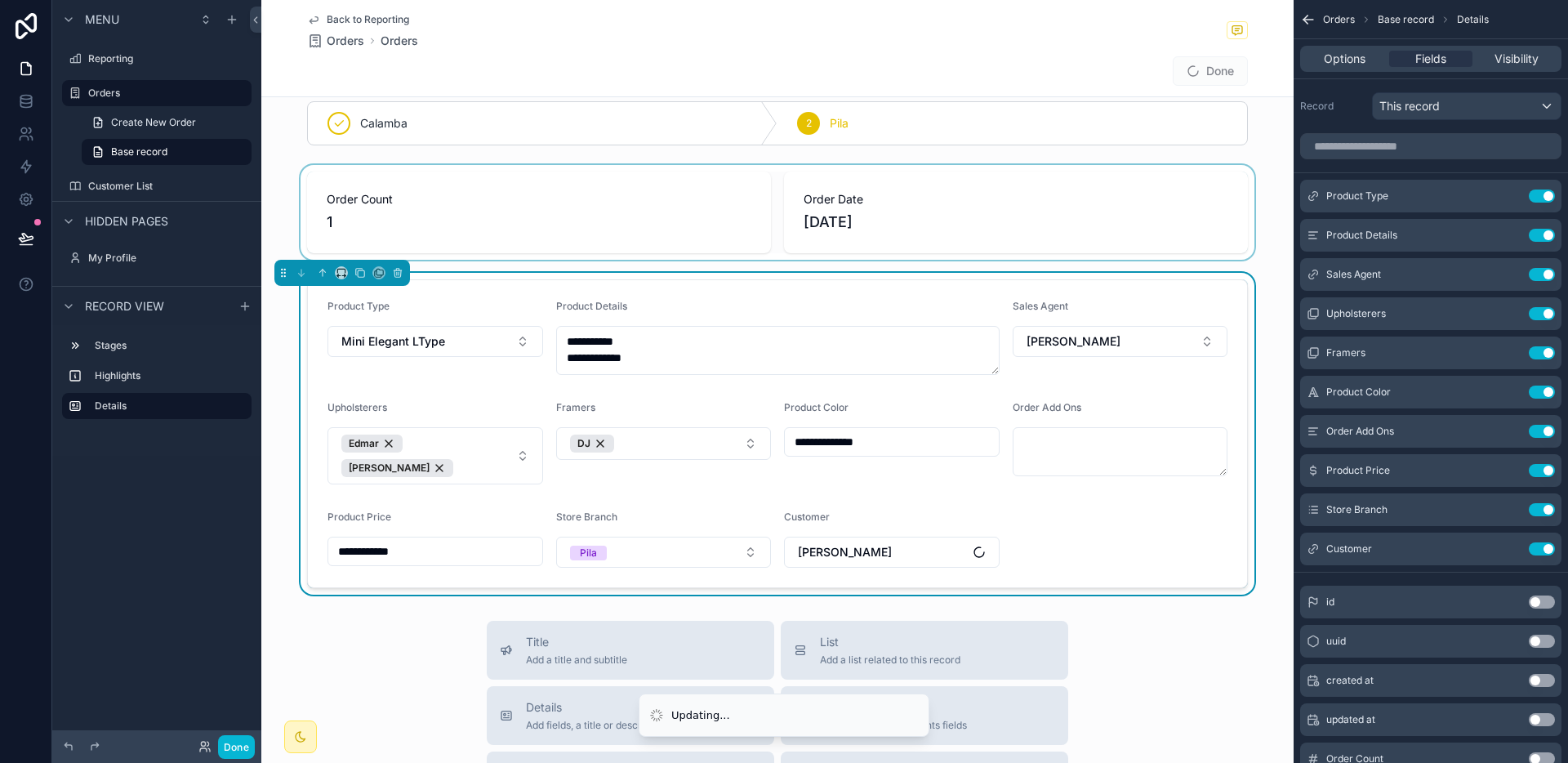
scroll to position [0, 0]
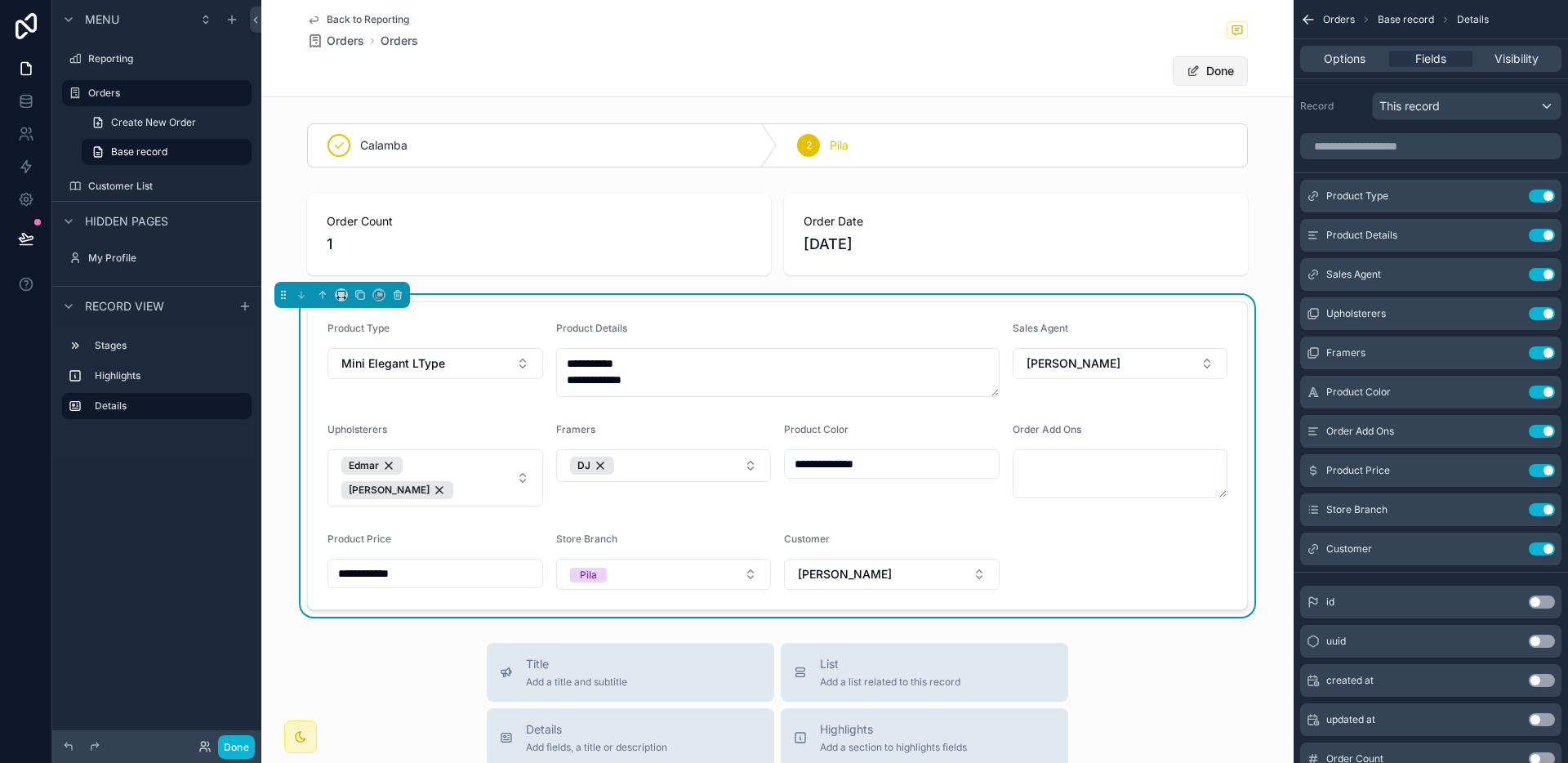
click at [1218, 68] on button "Done" at bounding box center [1210, 71] width 75 height 30
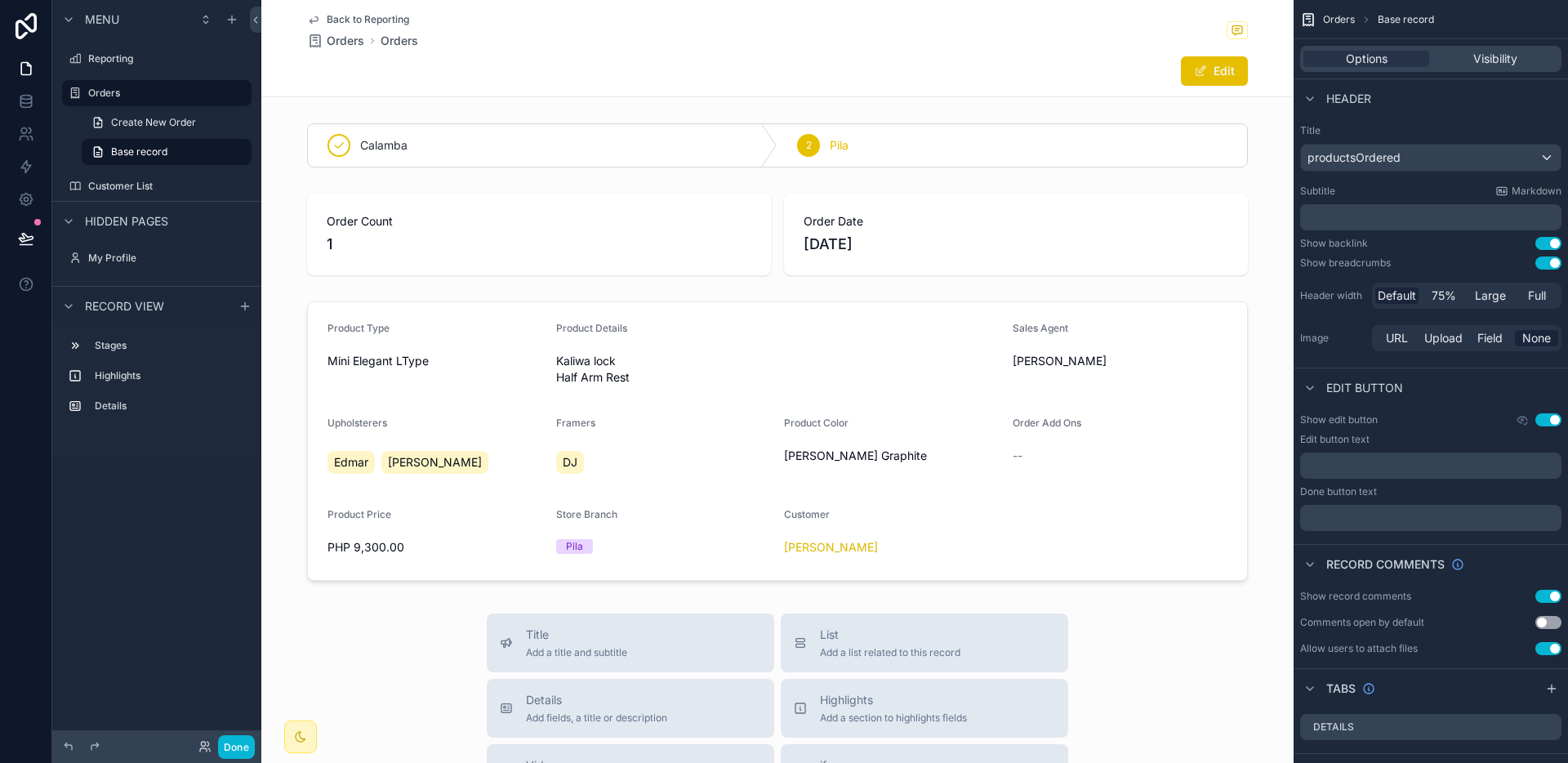
click at [391, 19] on span "Back to Reporting" at bounding box center [368, 20] width 83 height 13
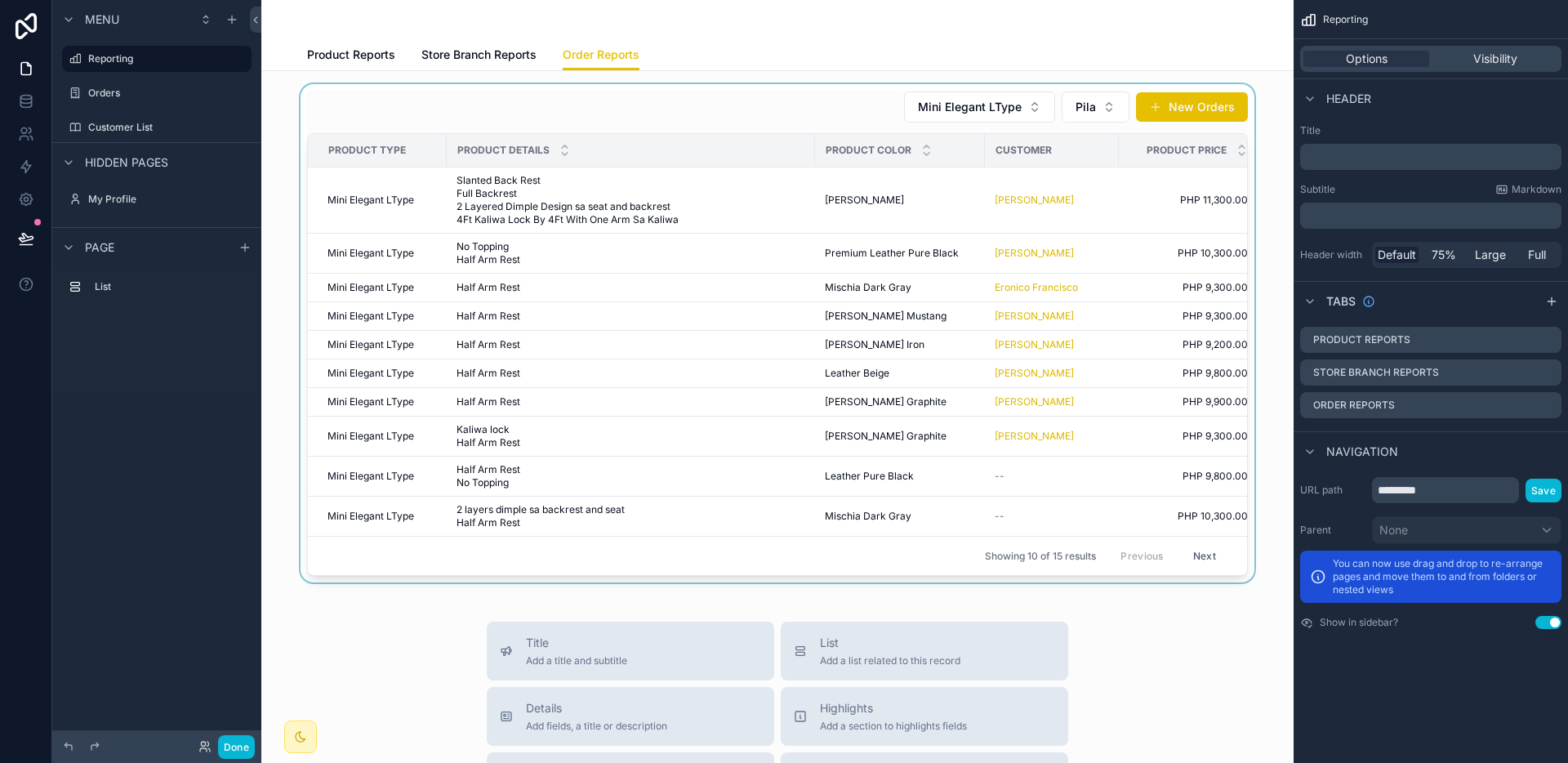
click at [832, 472] on div "scrollable content" at bounding box center [777, 333] width 1006 height 498
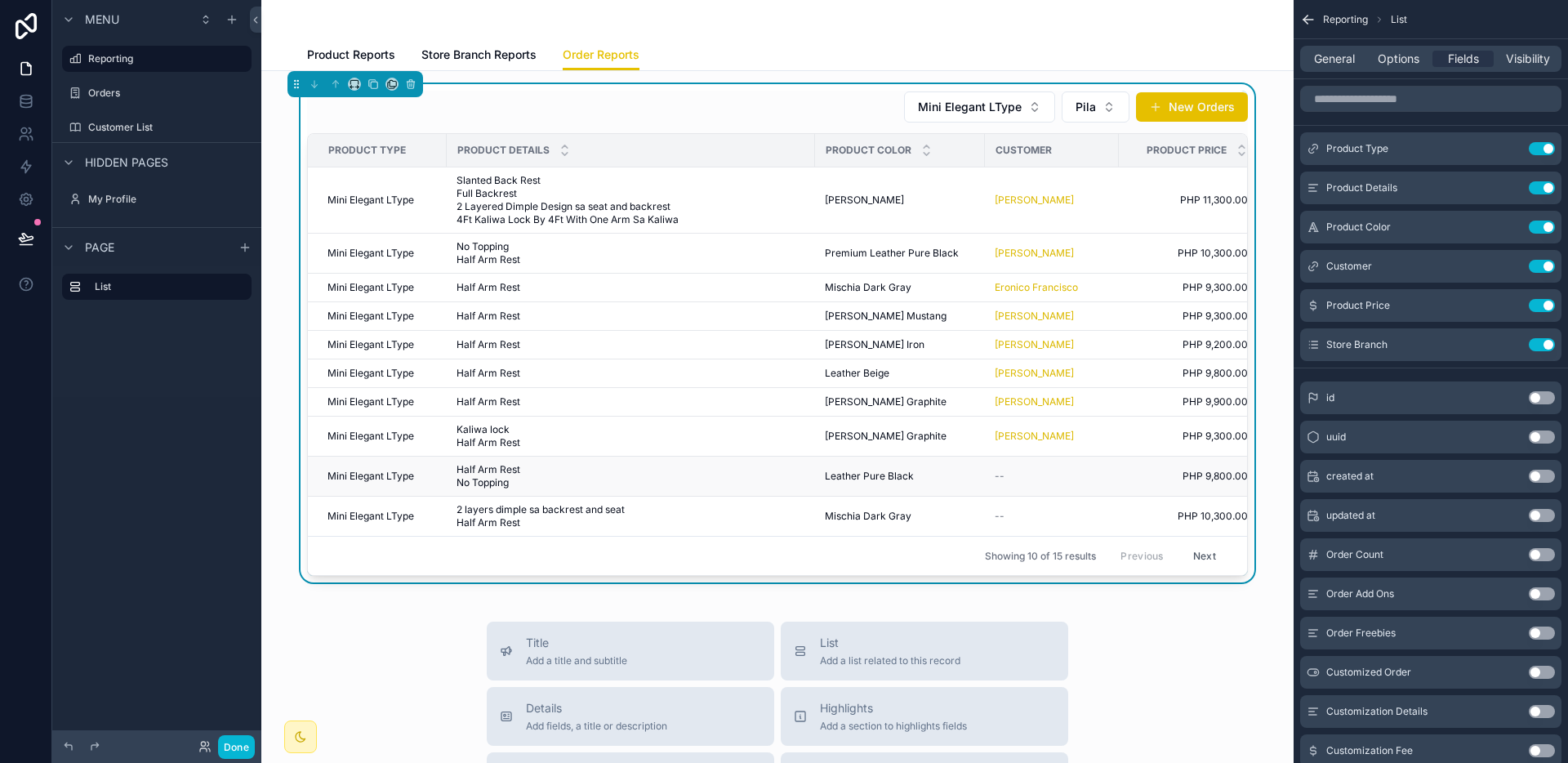
click at [883, 472] on span "Leather Pure Black" at bounding box center [868, 476] width 89 height 13
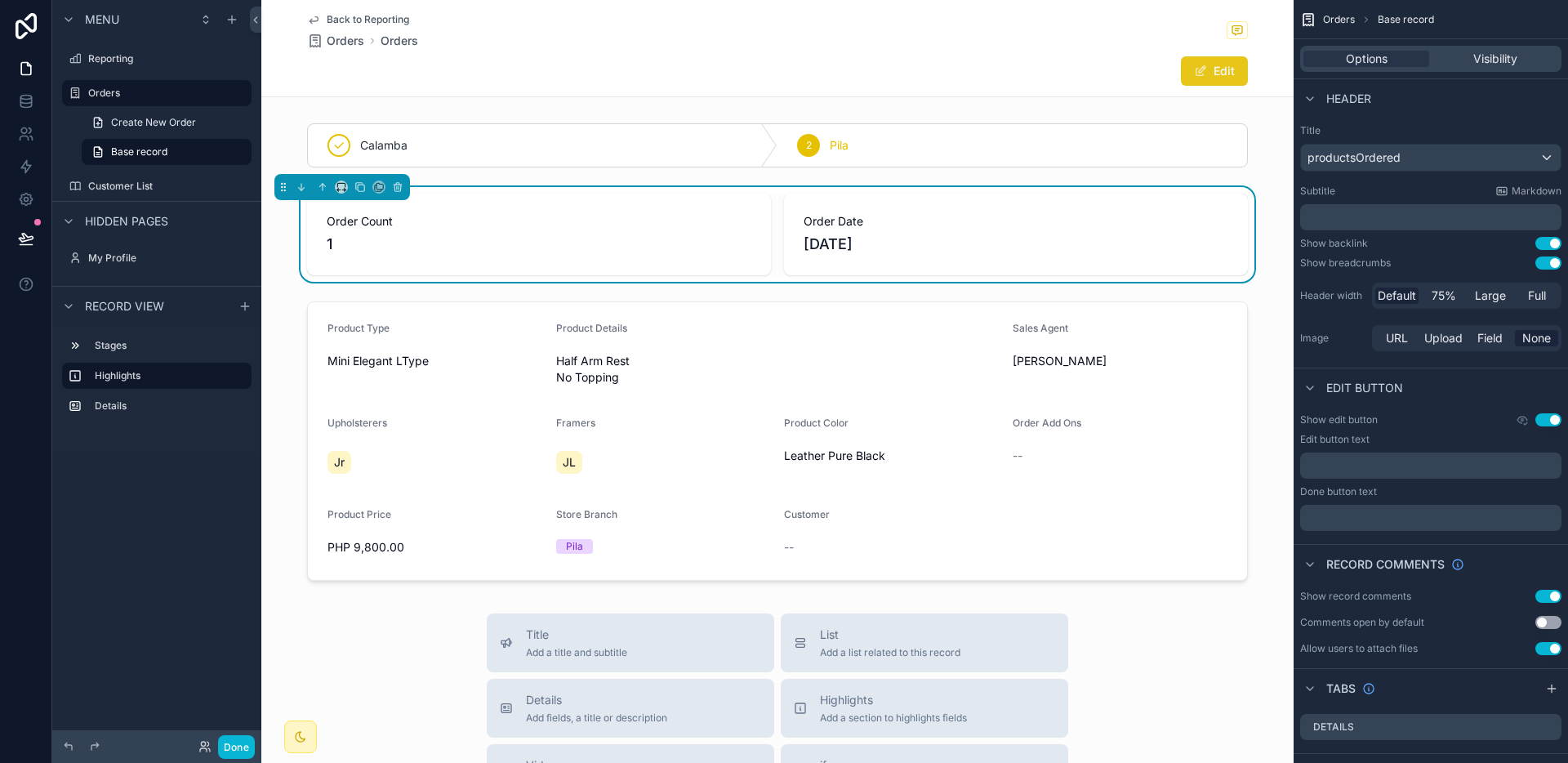
click at [1197, 81] on button "Edit" at bounding box center [1214, 71] width 67 height 30
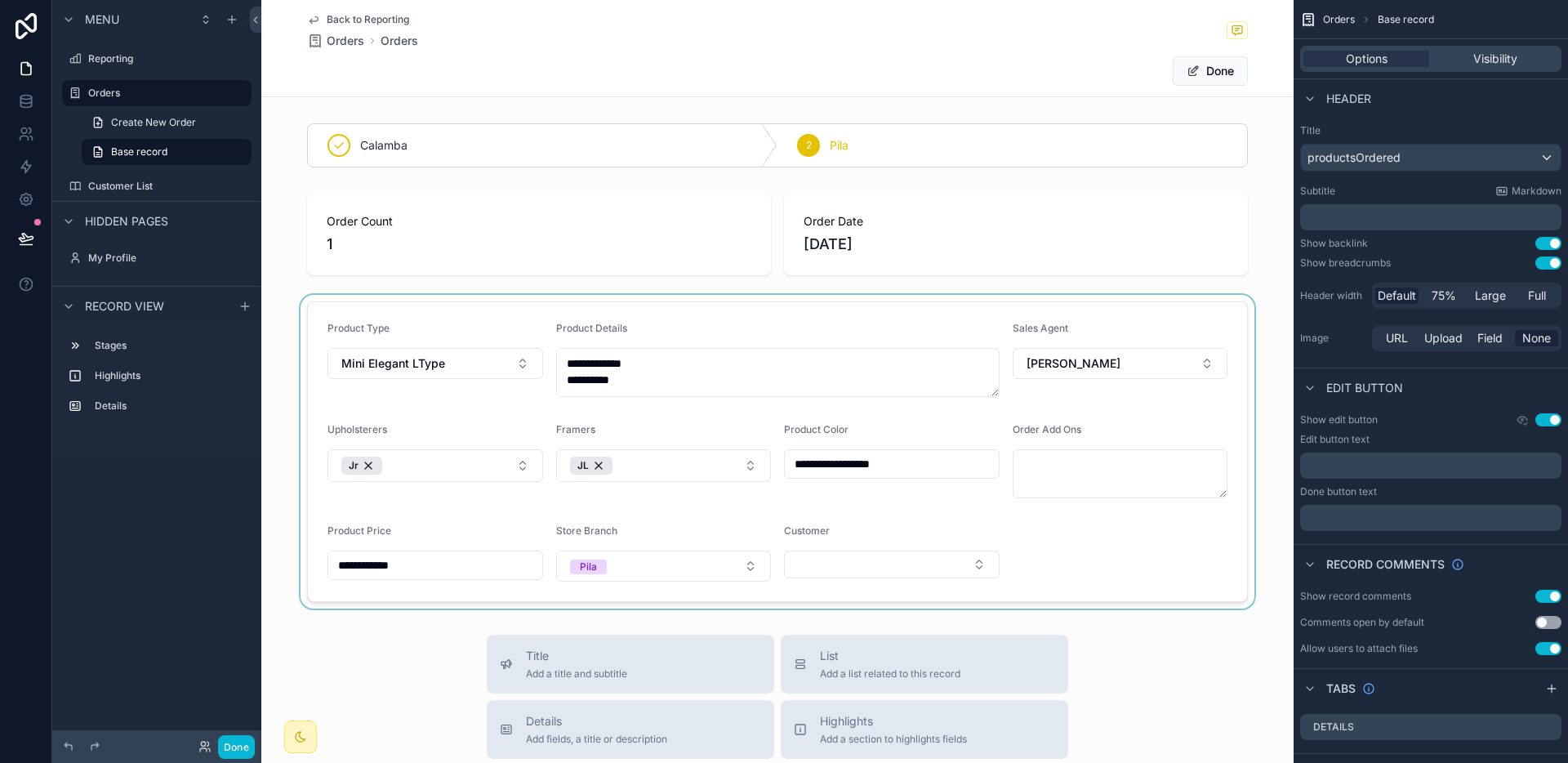
click at [868, 567] on div "scrollable content" at bounding box center [777, 451] width 1033 height 314
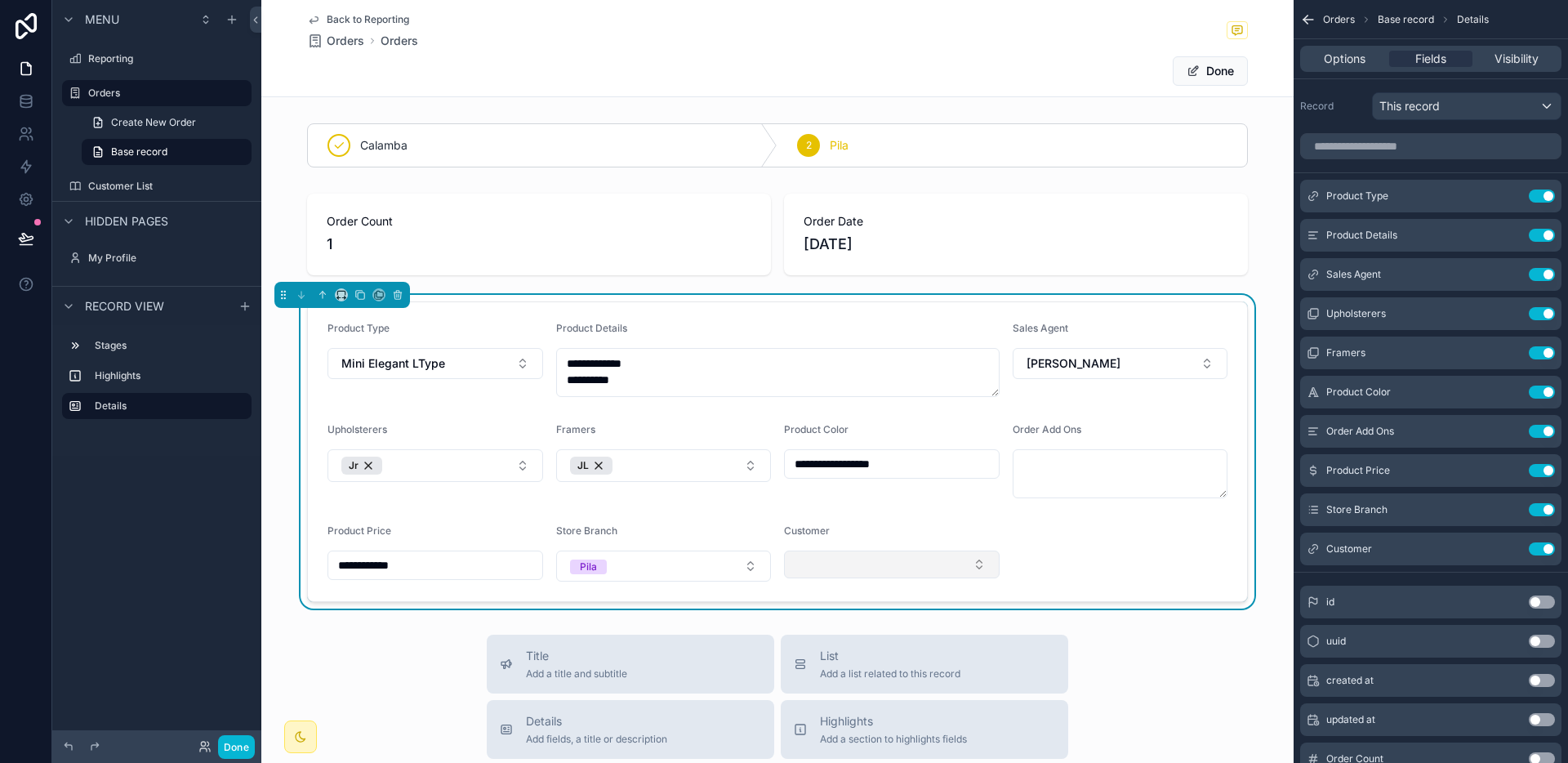
click at [863, 560] on button "Select Button" at bounding box center [891, 564] width 216 height 28
type input "********"
click at [1200, 80] on button "Done" at bounding box center [1210, 71] width 75 height 30
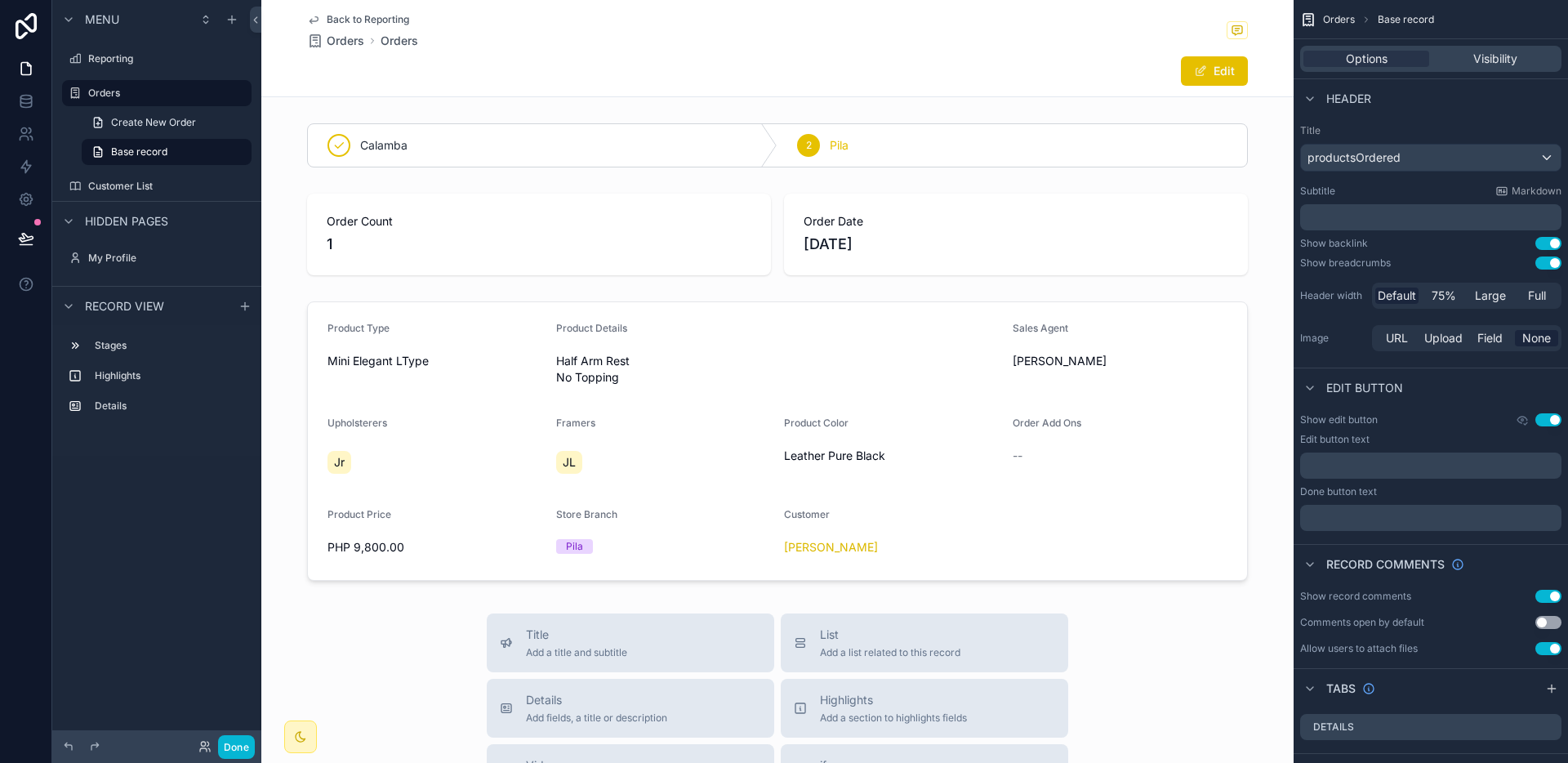
click at [389, 19] on span "Back to Reporting" at bounding box center [368, 20] width 83 height 13
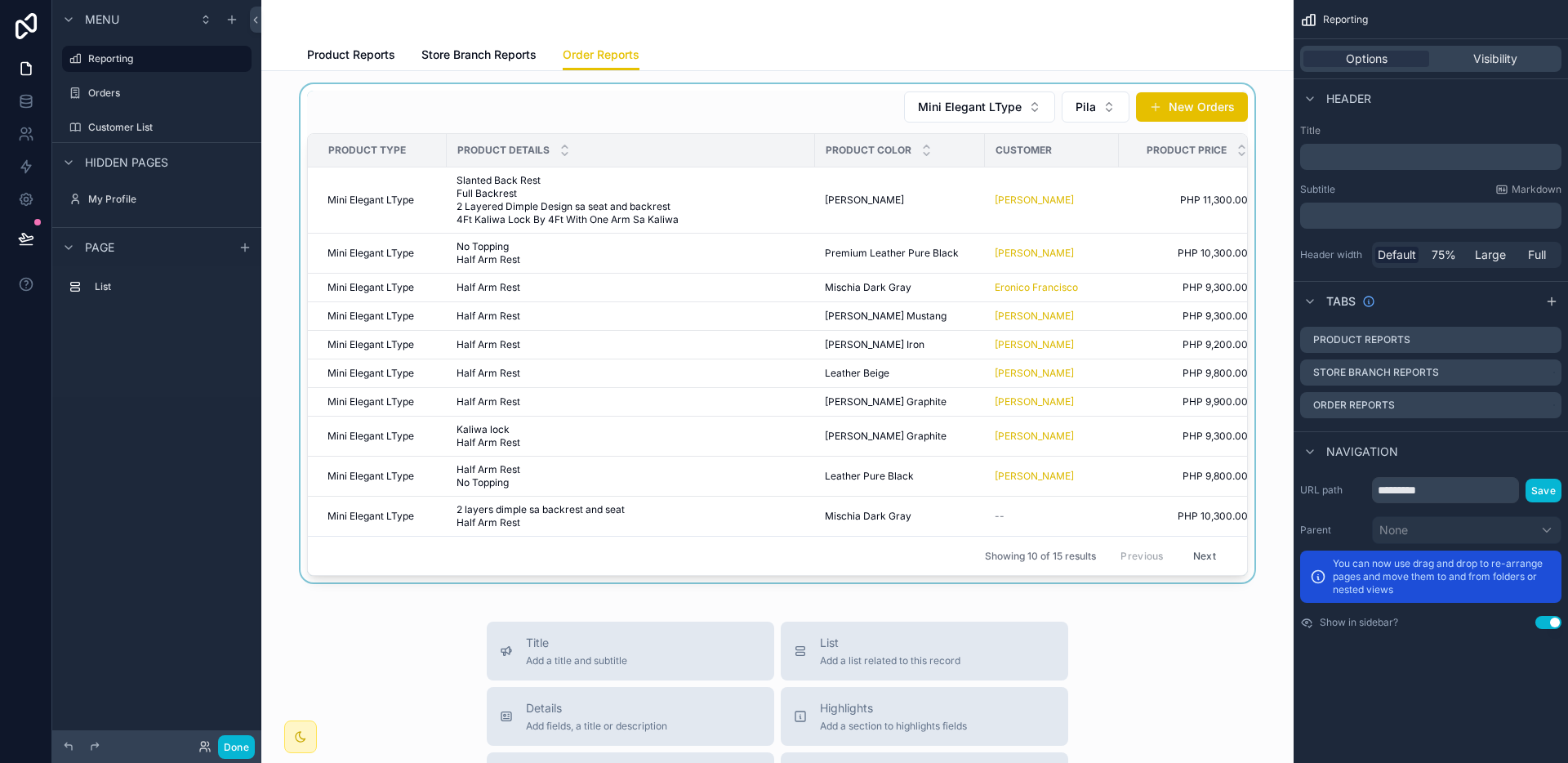
click at [953, 520] on div "scrollable content" at bounding box center [777, 333] width 1006 height 498
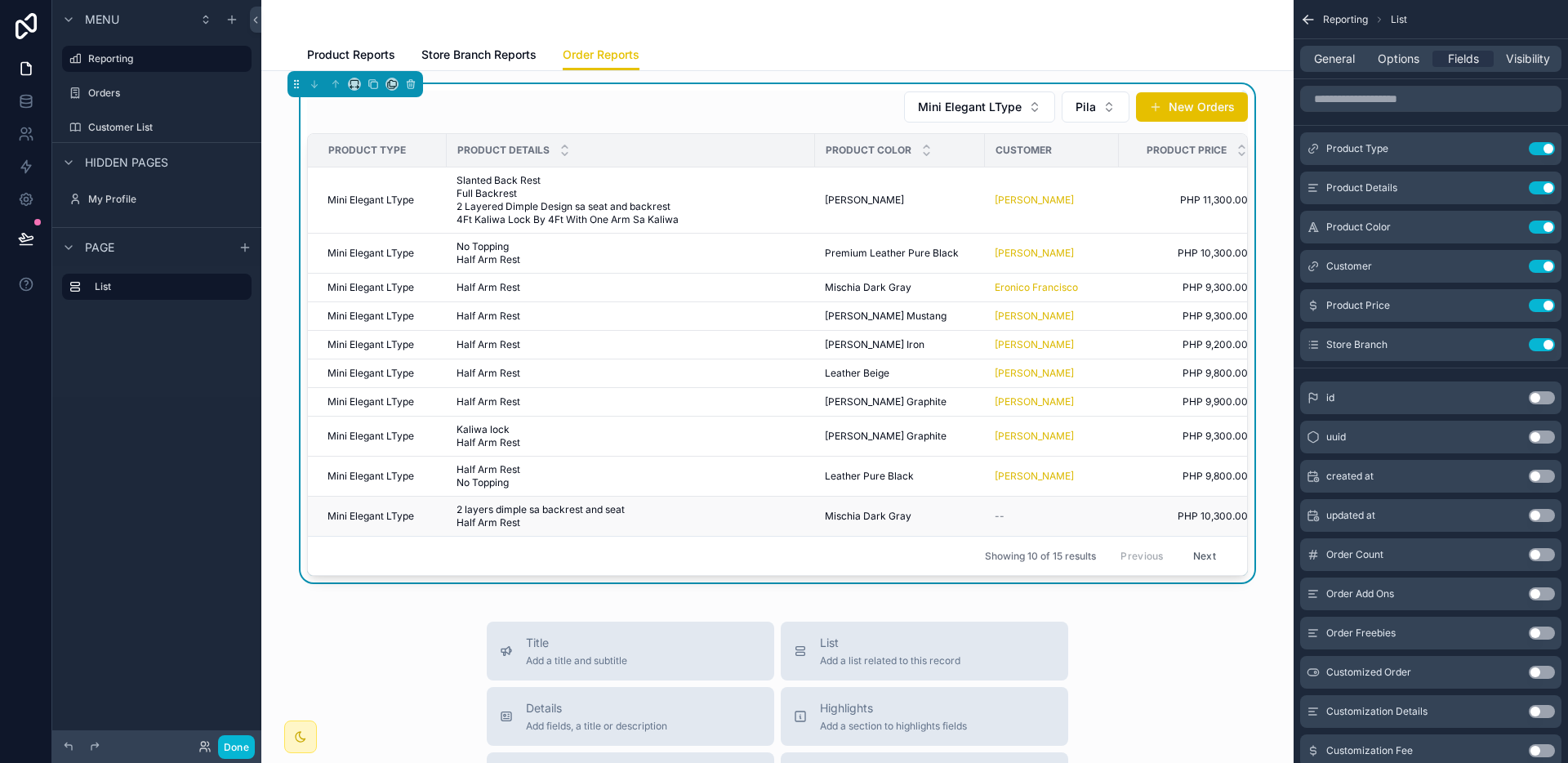
click at [907, 513] on div "Mischia Dark [PERSON_NAME] Dark Gray" at bounding box center [899, 516] width 151 height 13
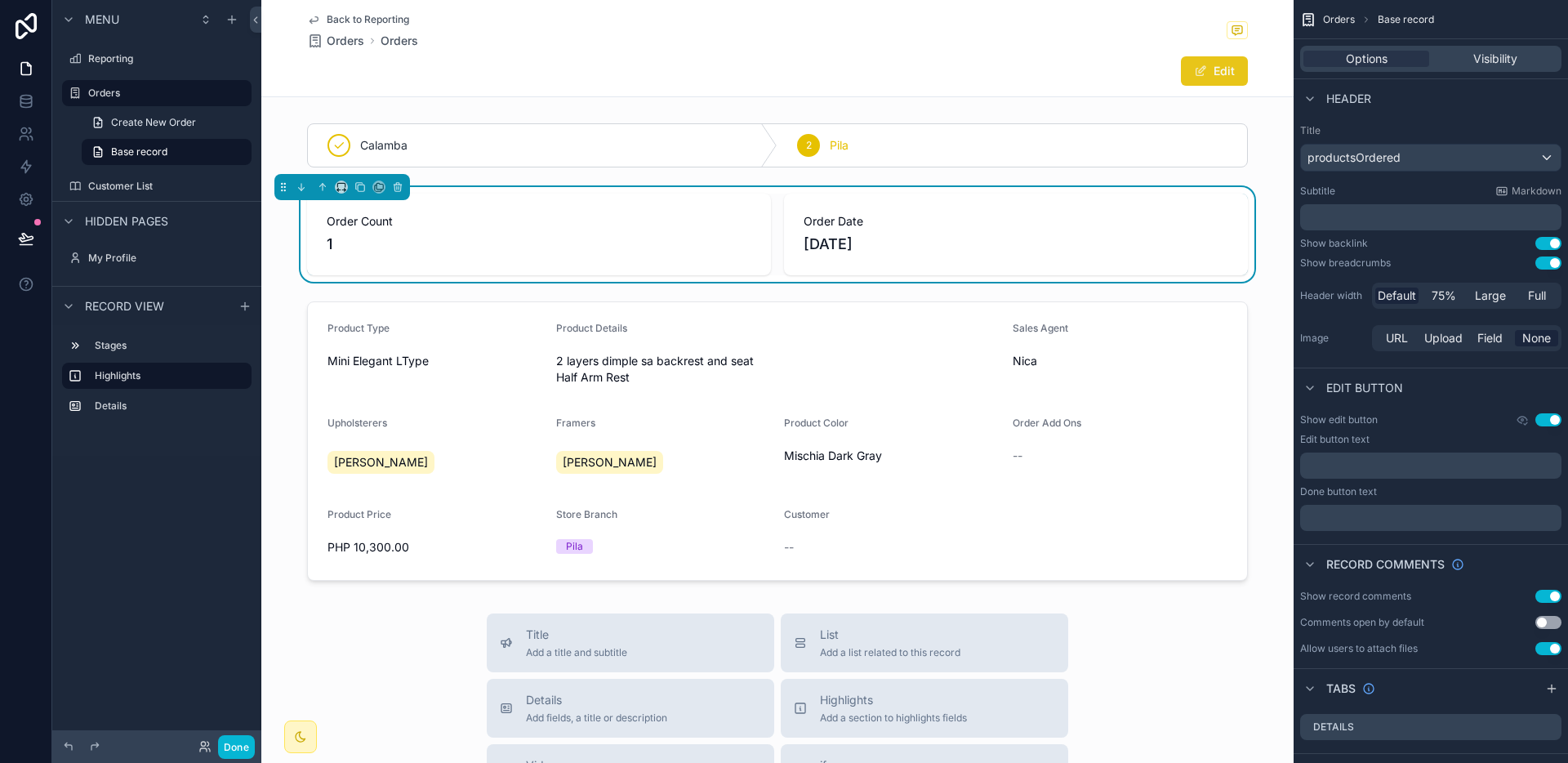
click at [1195, 73] on span "scrollable content" at bounding box center [1200, 71] width 13 height 13
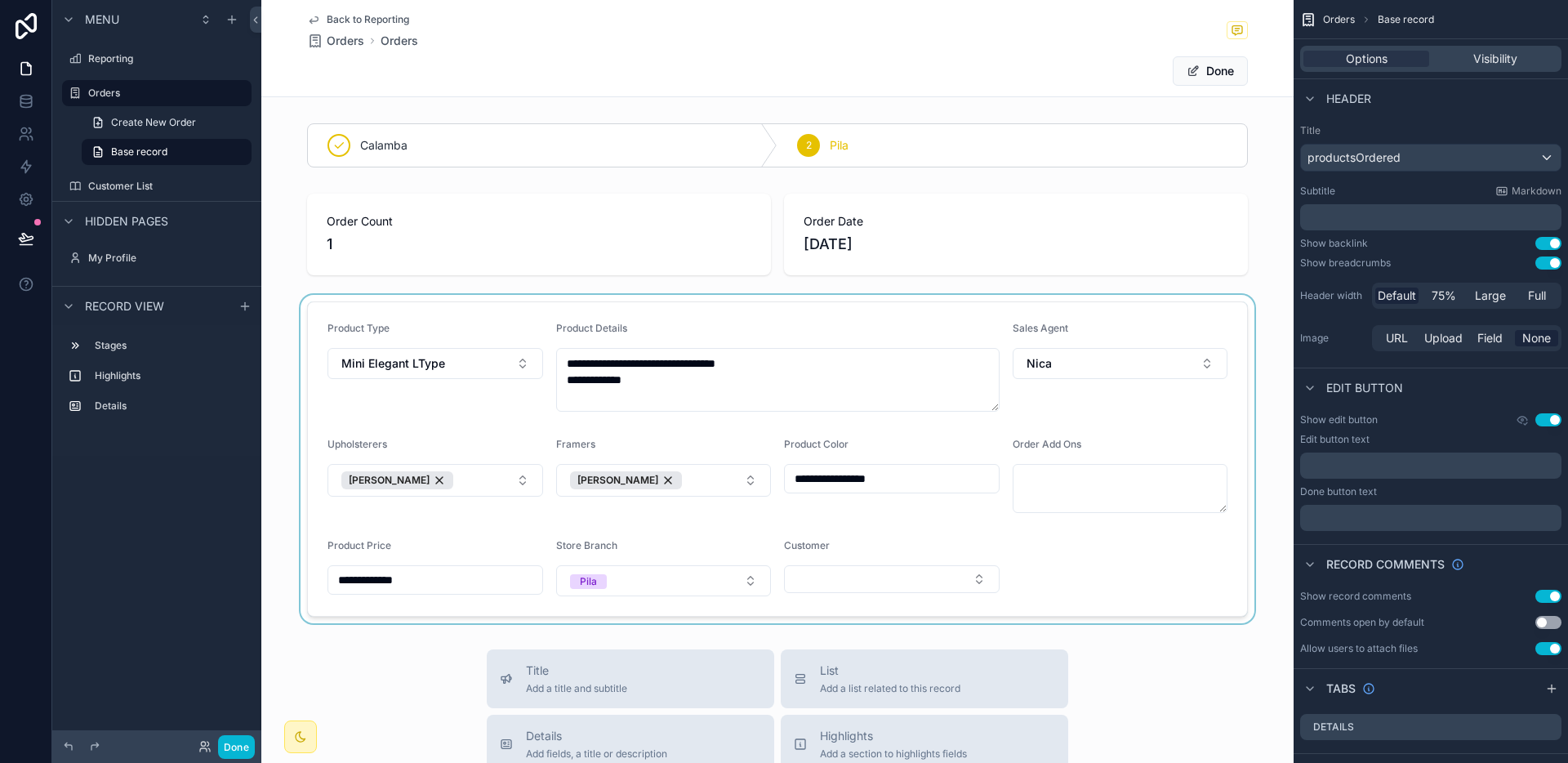
click at [928, 580] on div "scrollable content" at bounding box center [777, 459] width 1033 height 328
click at [919, 580] on button "Select Button" at bounding box center [891, 579] width 216 height 28
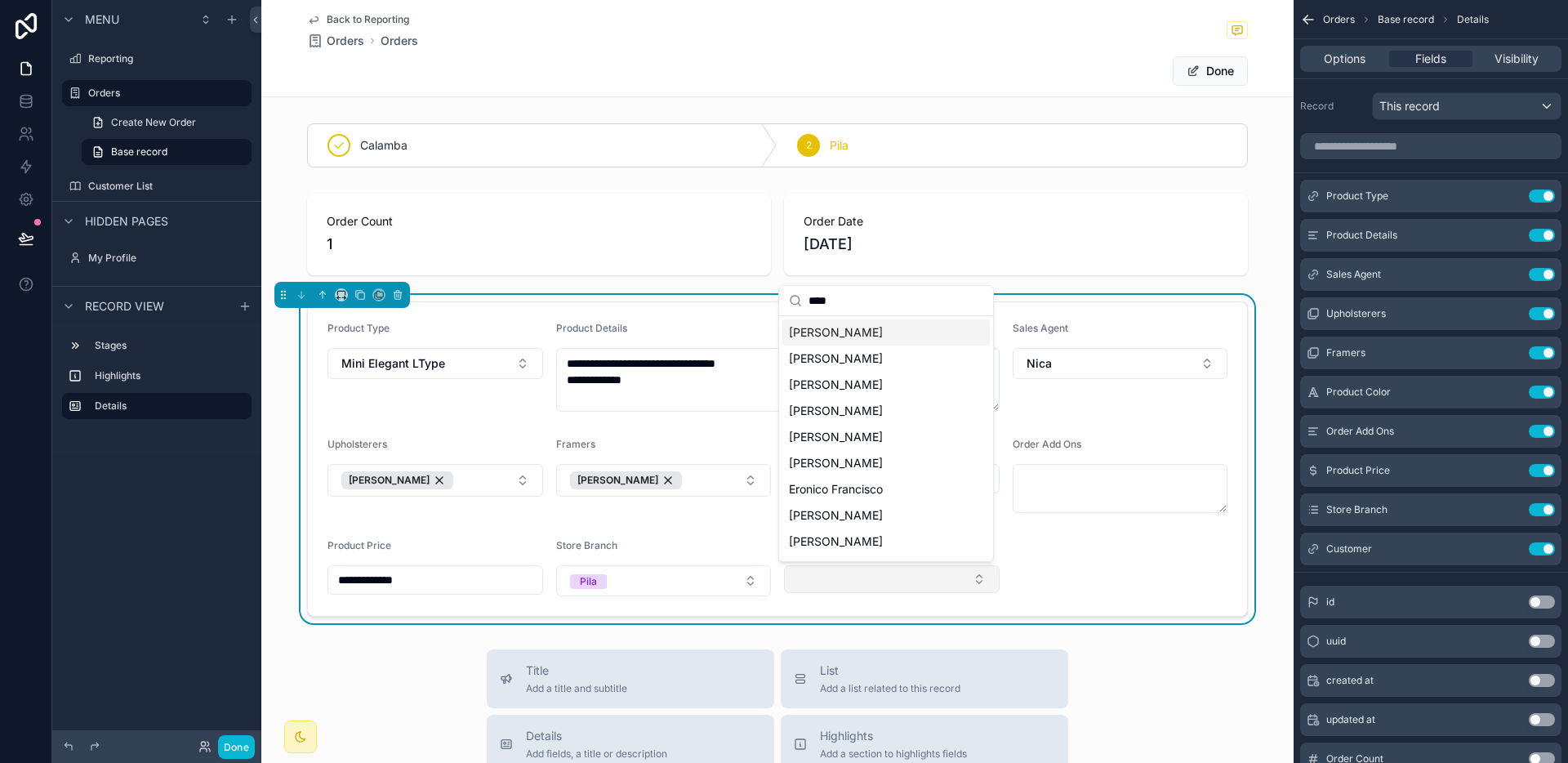
type input "*****"
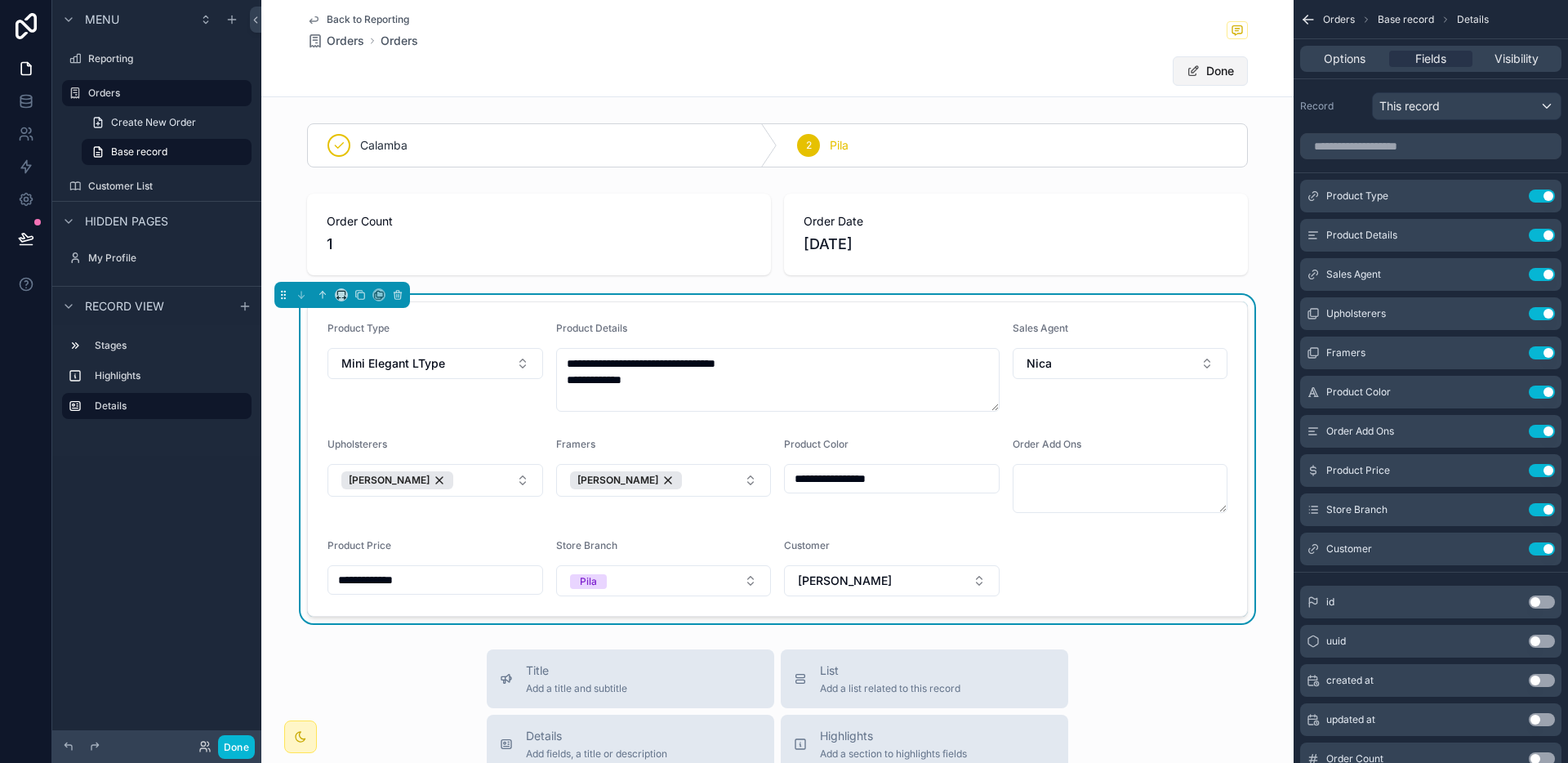
click at [1223, 71] on button "Done" at bounding box center [1210, 71] width 75 height 30
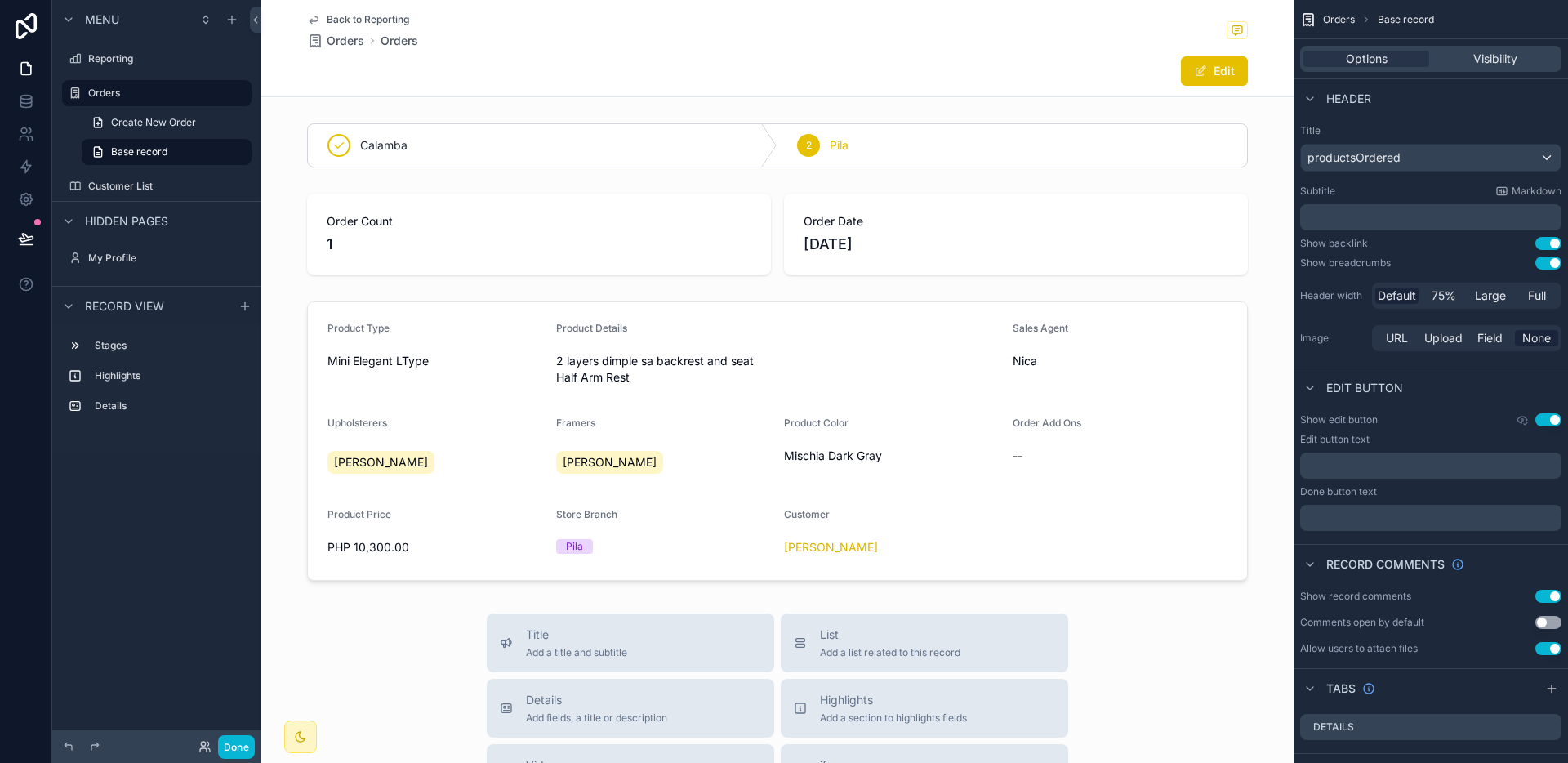
click at [382, 23] on span "Back to Reporting" at bounding box center [368, 20] width 83 height 13
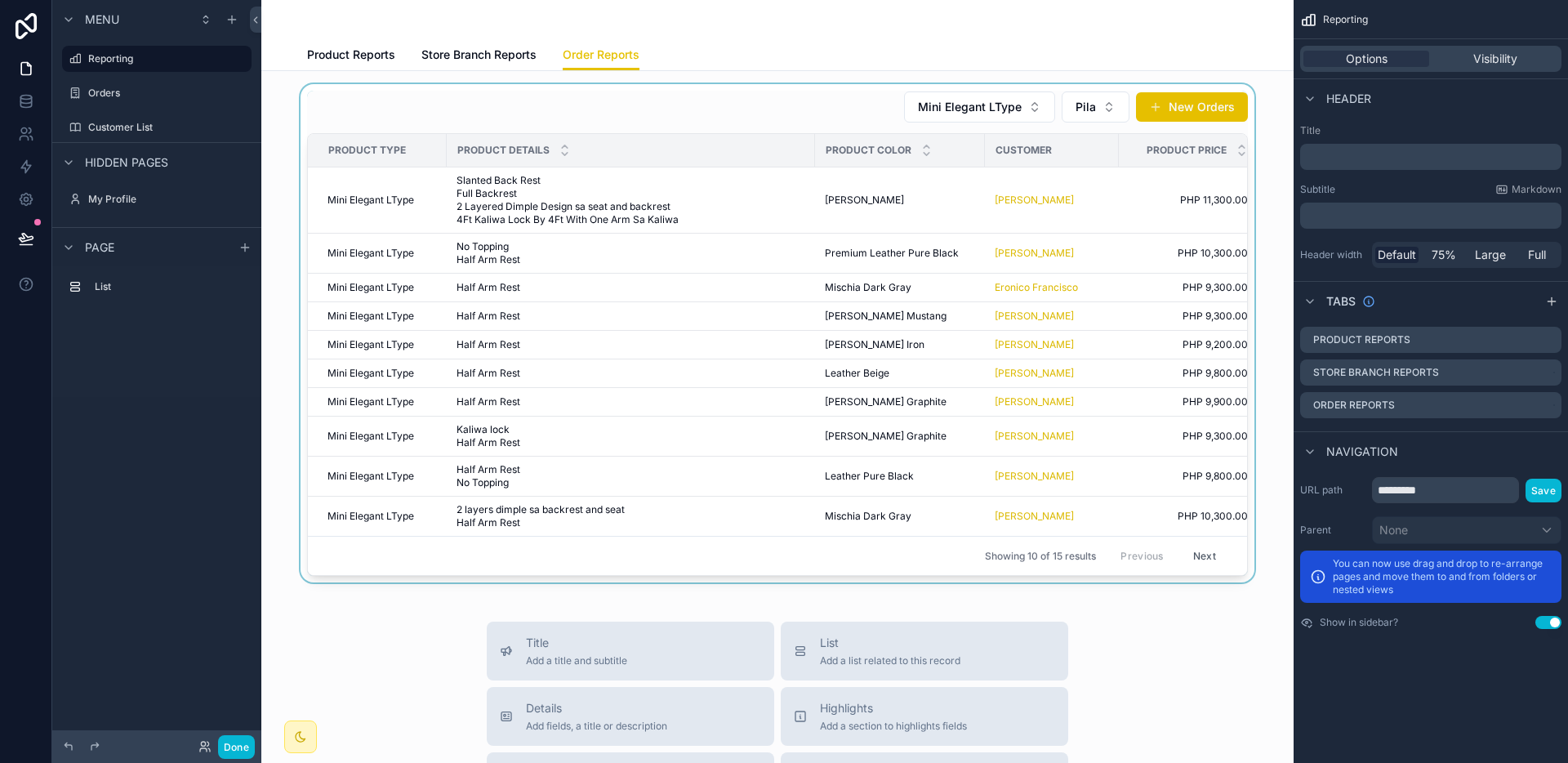
click at [1192, 554] on button "Next" at bounding box center [1204, 556] width 46 height 25
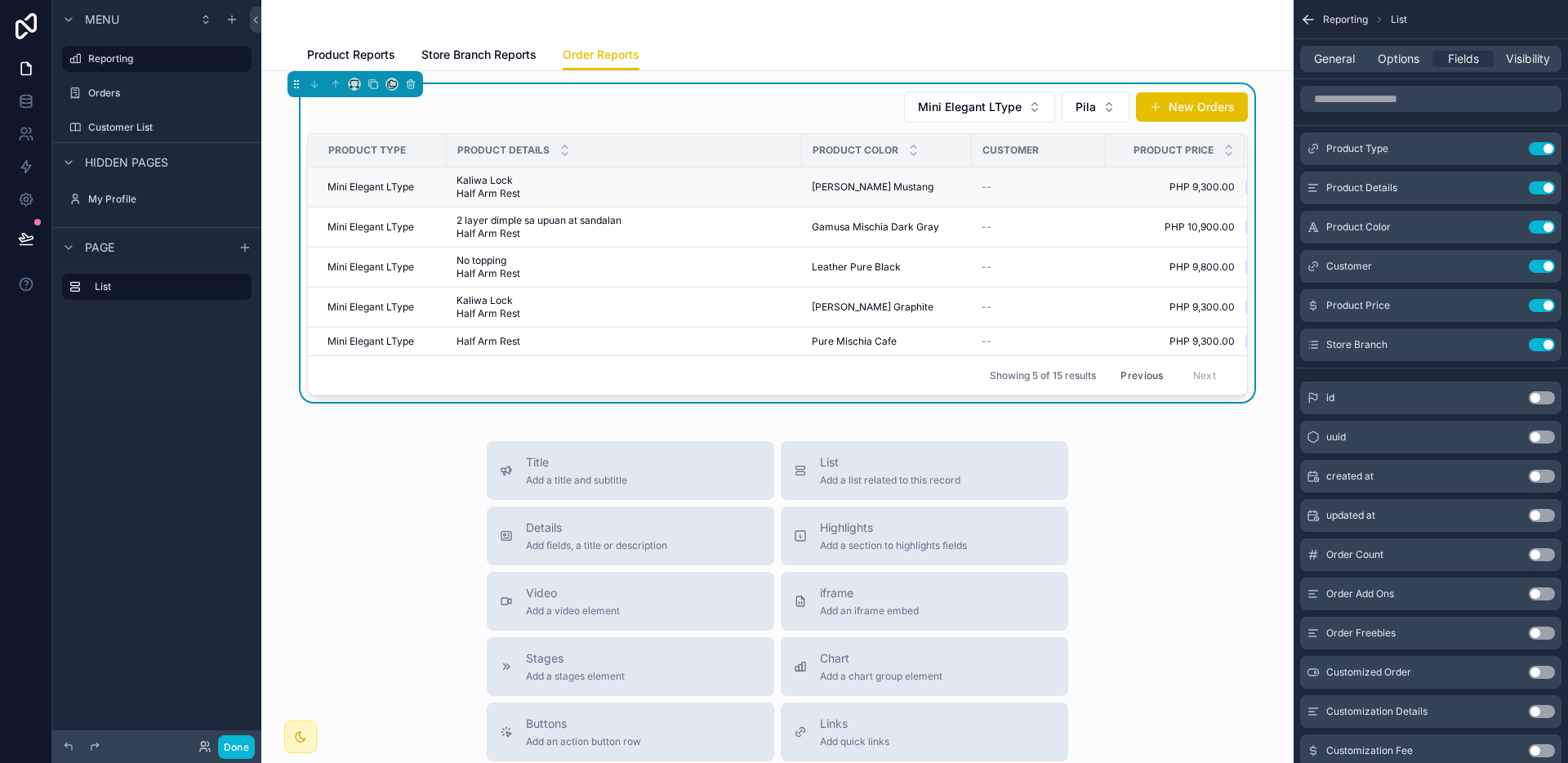
click at [802, 188] on td "[PERSON_NAME] Mustang [PERSON_NAME] Mustang" at bounding box center [887, 187] width 170 height 40
click at [814, 189] on span "[PERSON_NAME] Mustang" at bounding box center [872, 187] width 122 height 13
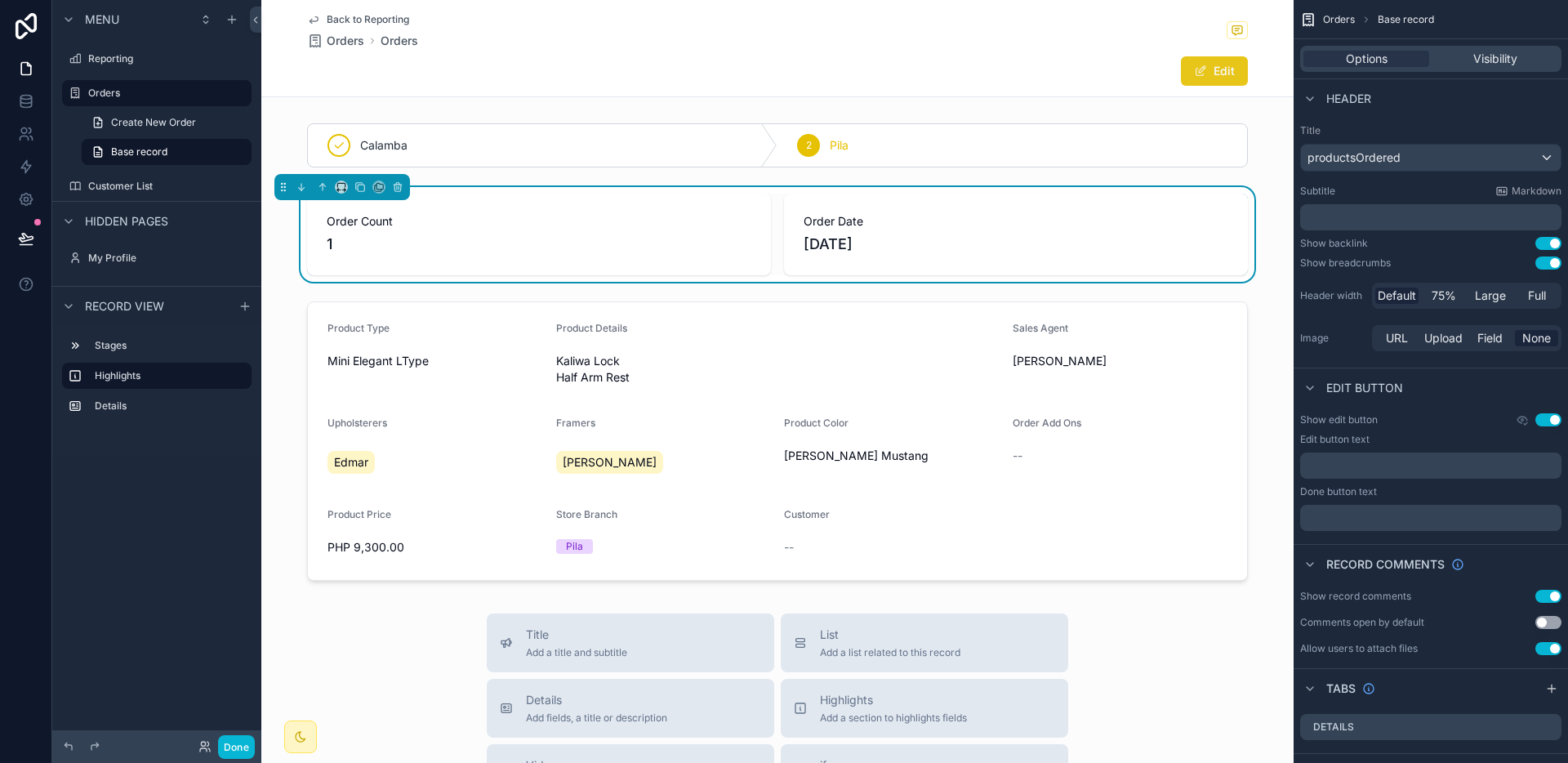
click at [1209, 75] on button "Edit" at bounding box center [1214, 71] width 67 height 30
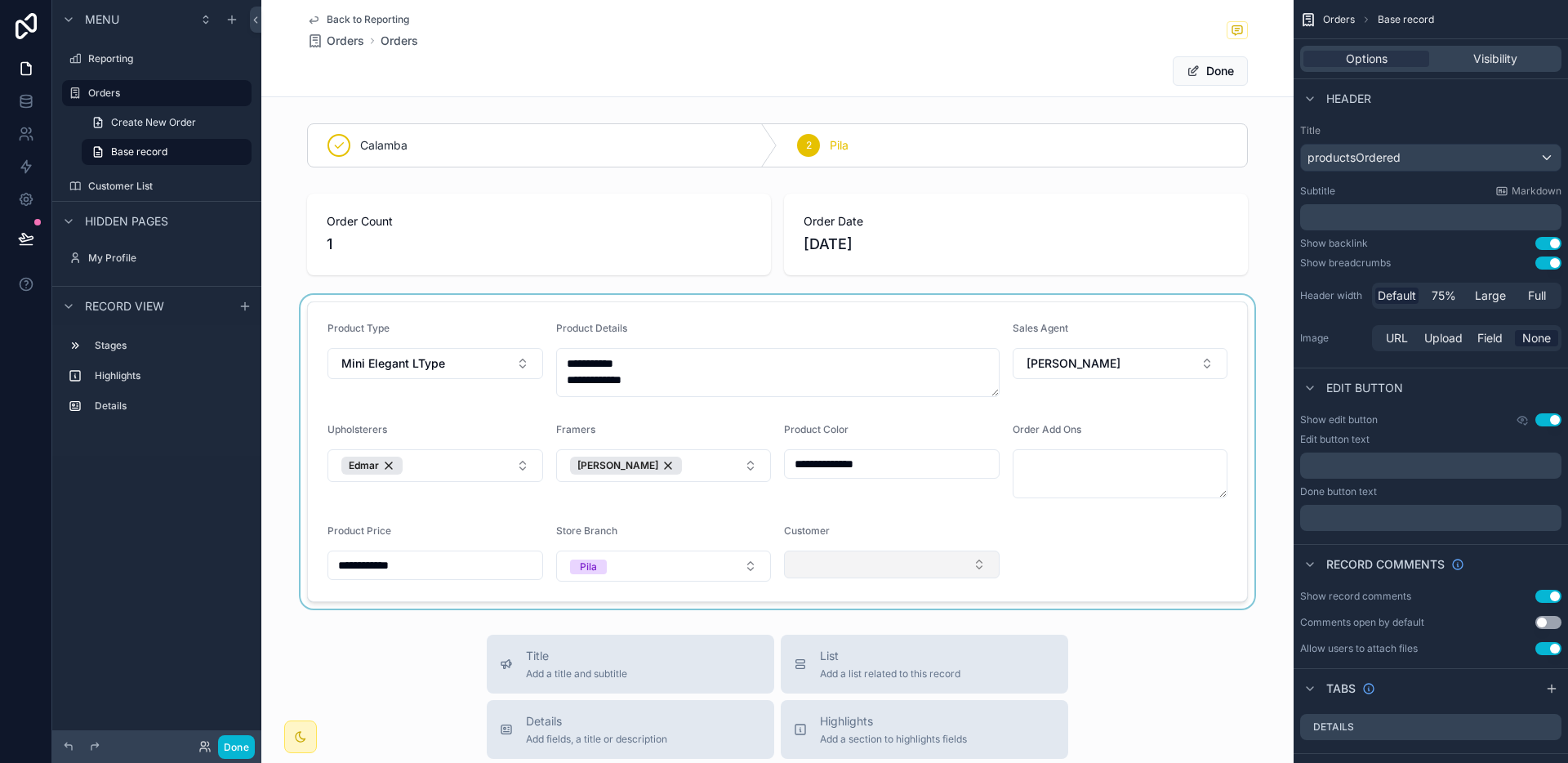
click at [910, 558] on div "scrollable content" at bounding box center [777, 451] width 1033 height 314
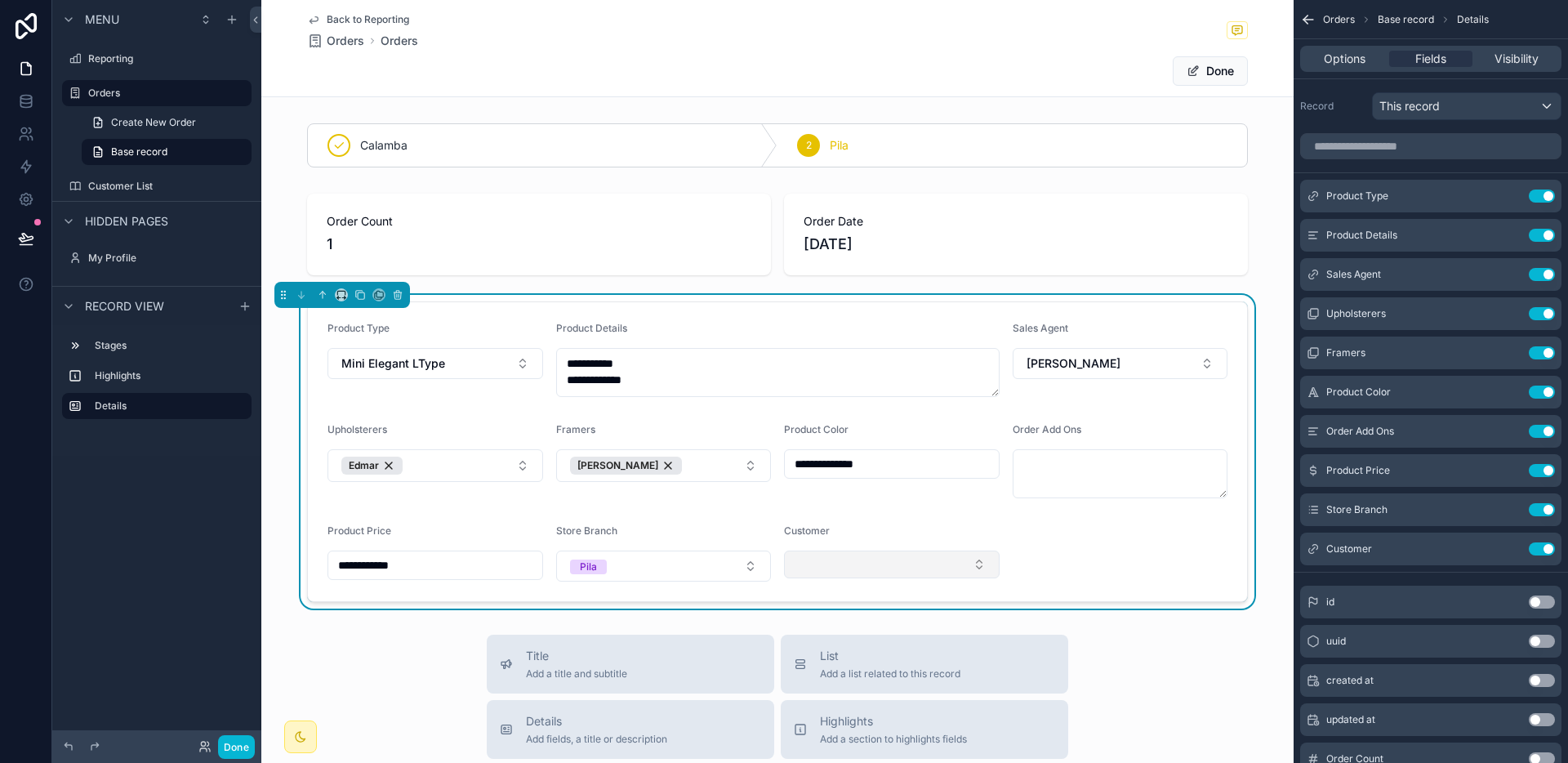
click at [885, 558] on button "Select Button" at bounding box center [891, 564] width 216 height 28
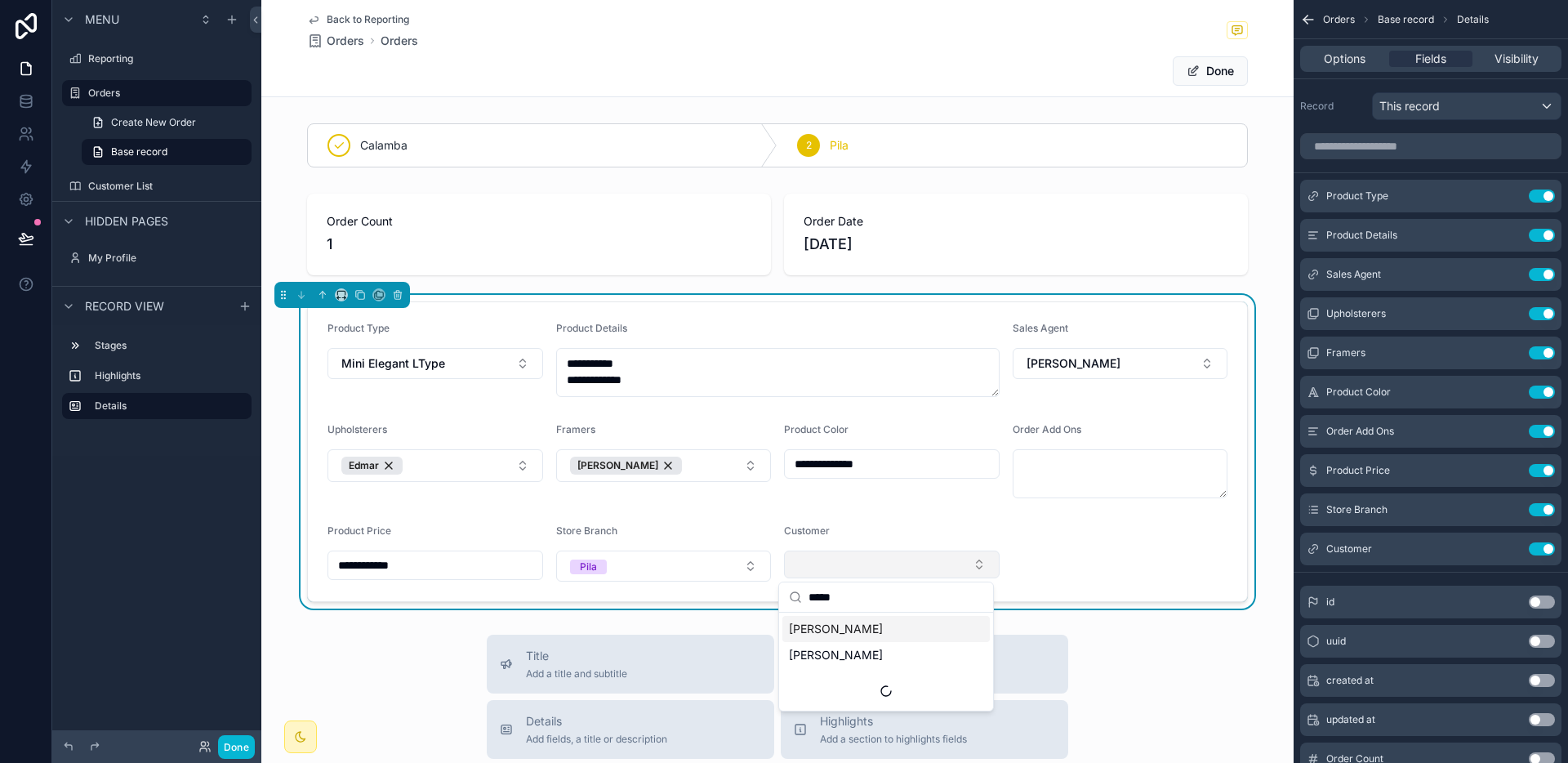
type input "******"
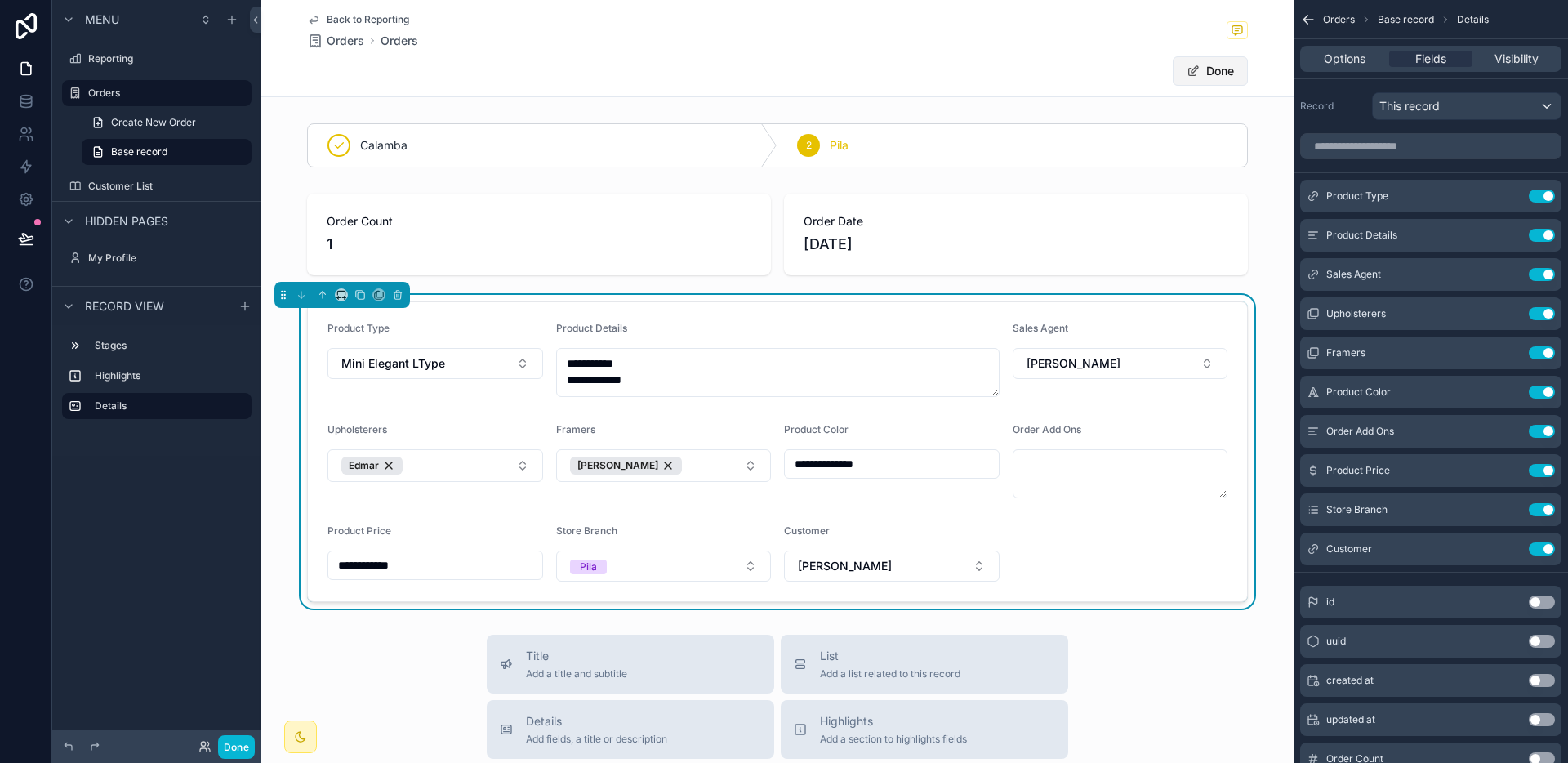
click at [1219, 76] on button "Done" at bounding box center [1210, 71] width 75 height 30
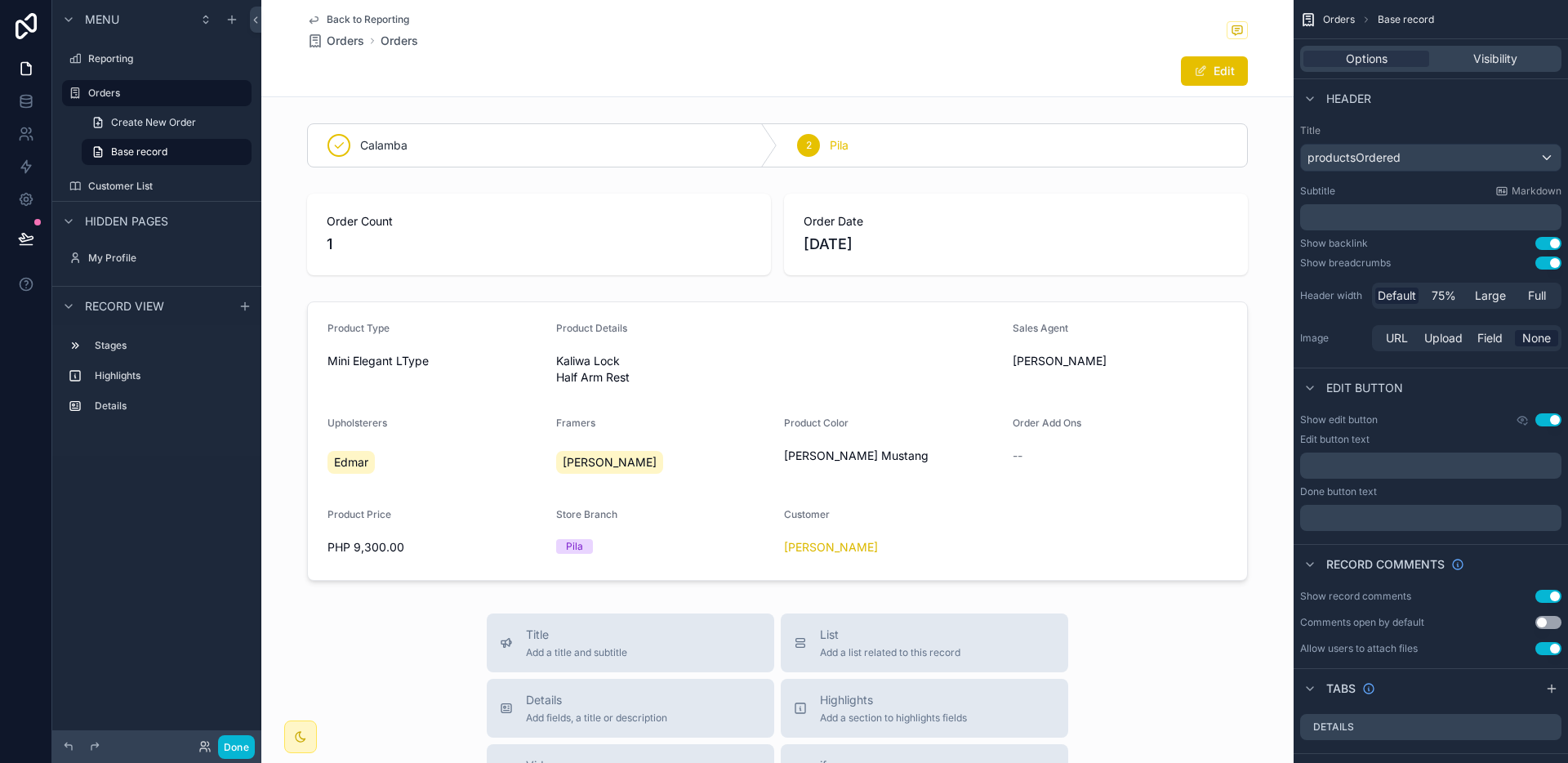
click at [379, 19] on span "Back to Reporting" at bounding box center [368, 20] width 83 height 13
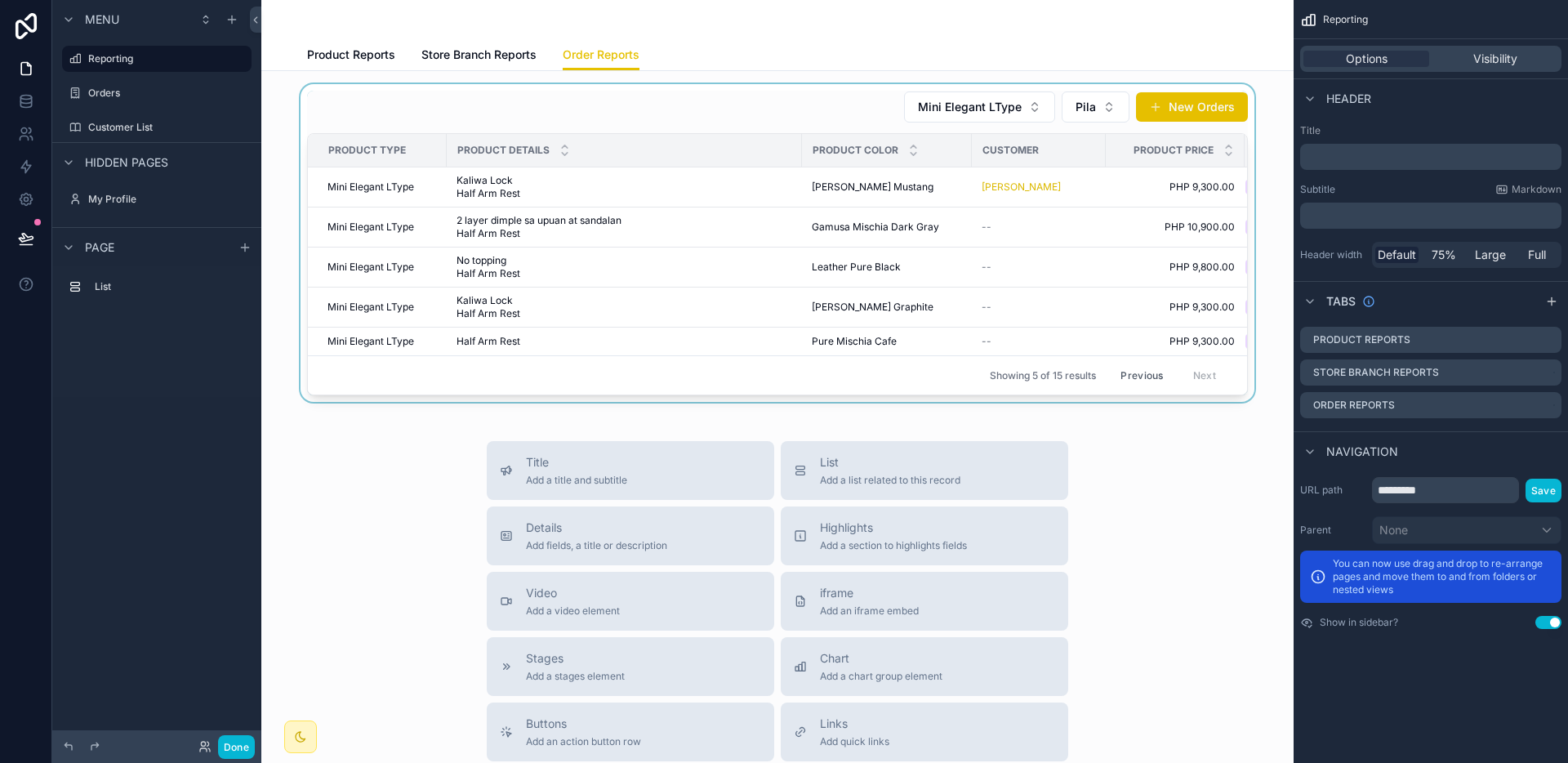
click at [1026, 238] on div "scrollable content" at bounding box center [777, 243] width 1006 height 318
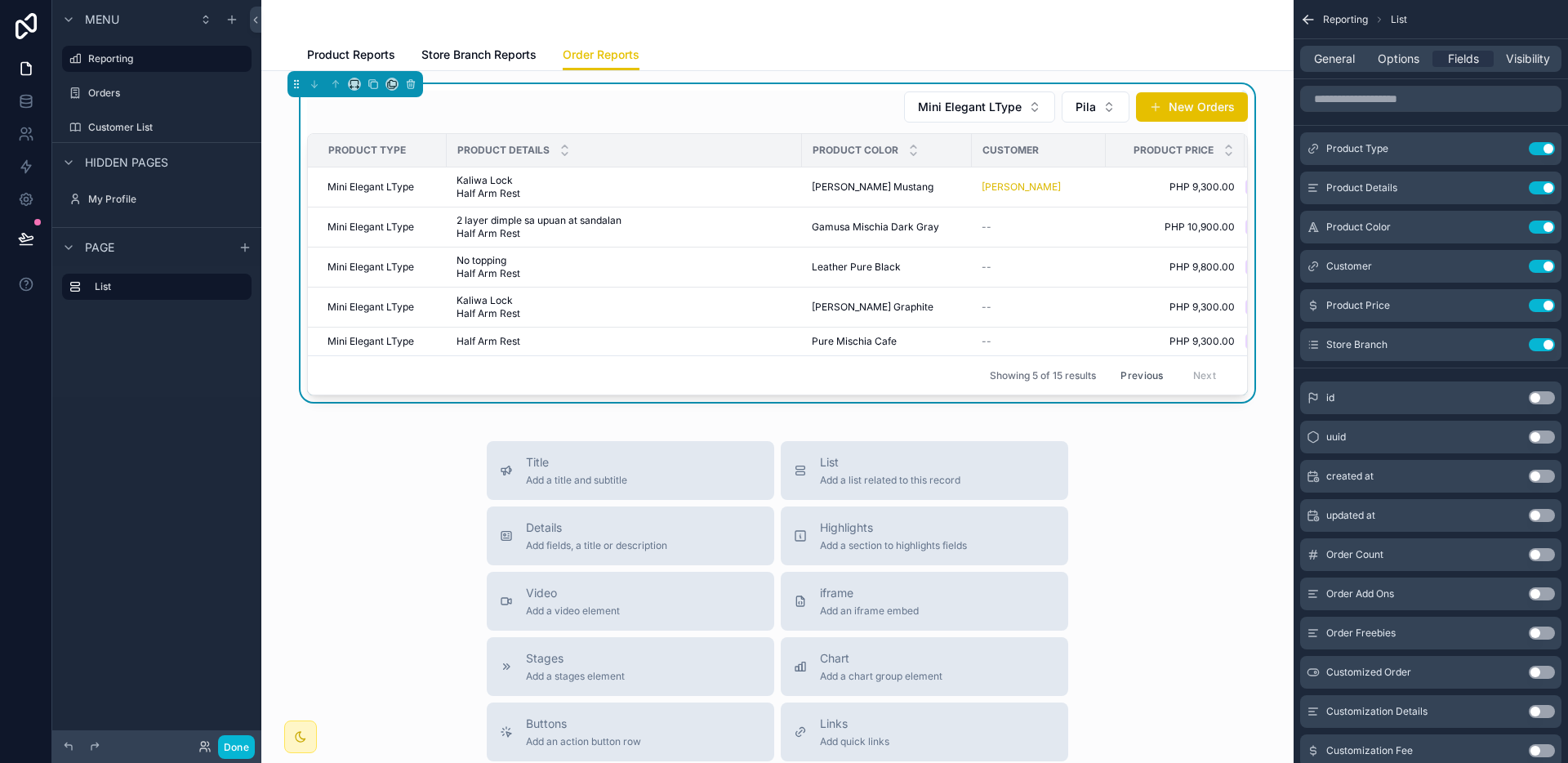
click at [1010, 222] on div "--" at bounding box center [1038, 227] width 114 height 13
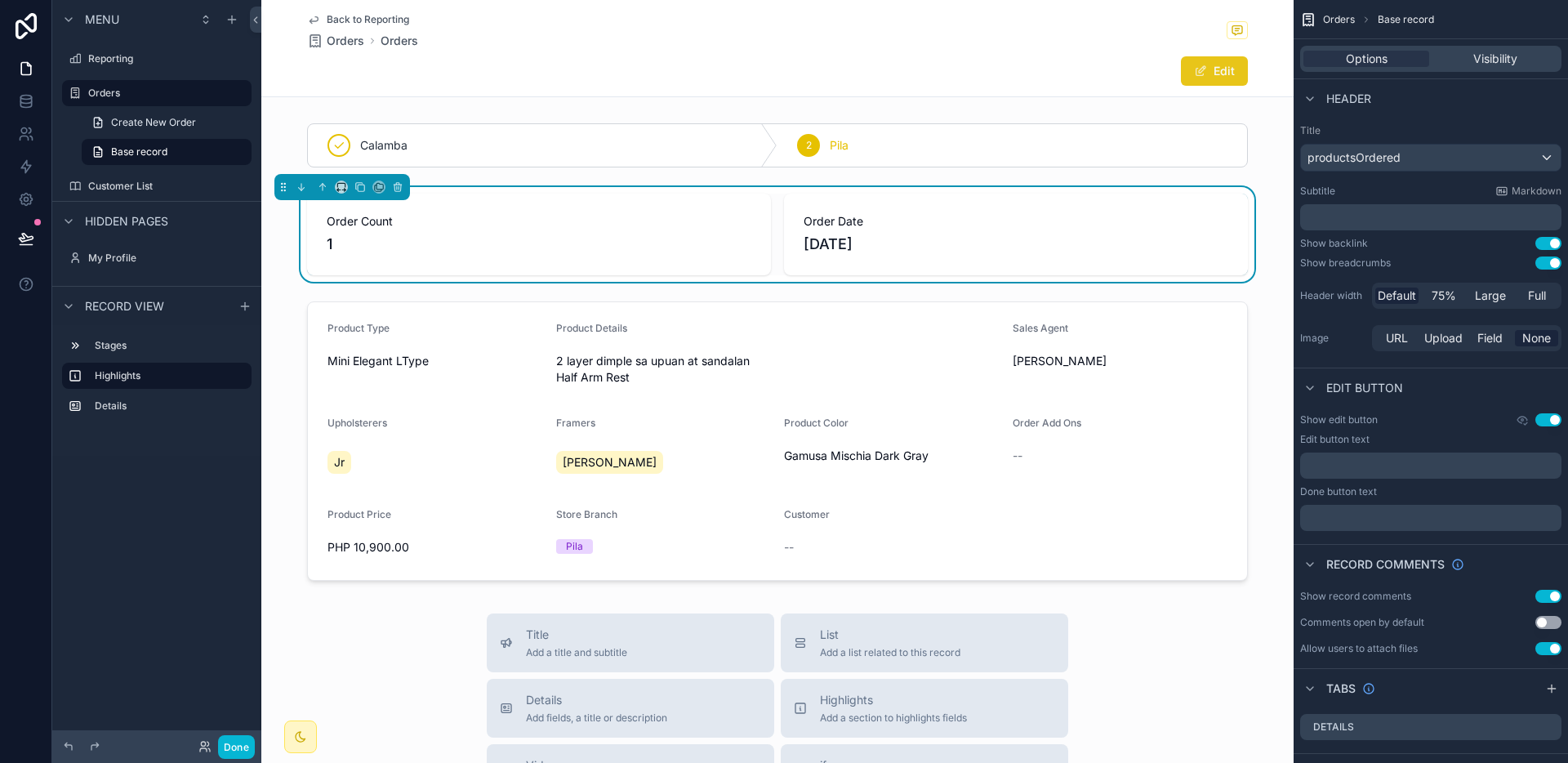
click at [1212, 74] on button "Edit" at bounding box center [1214, 71] width 67 height 30
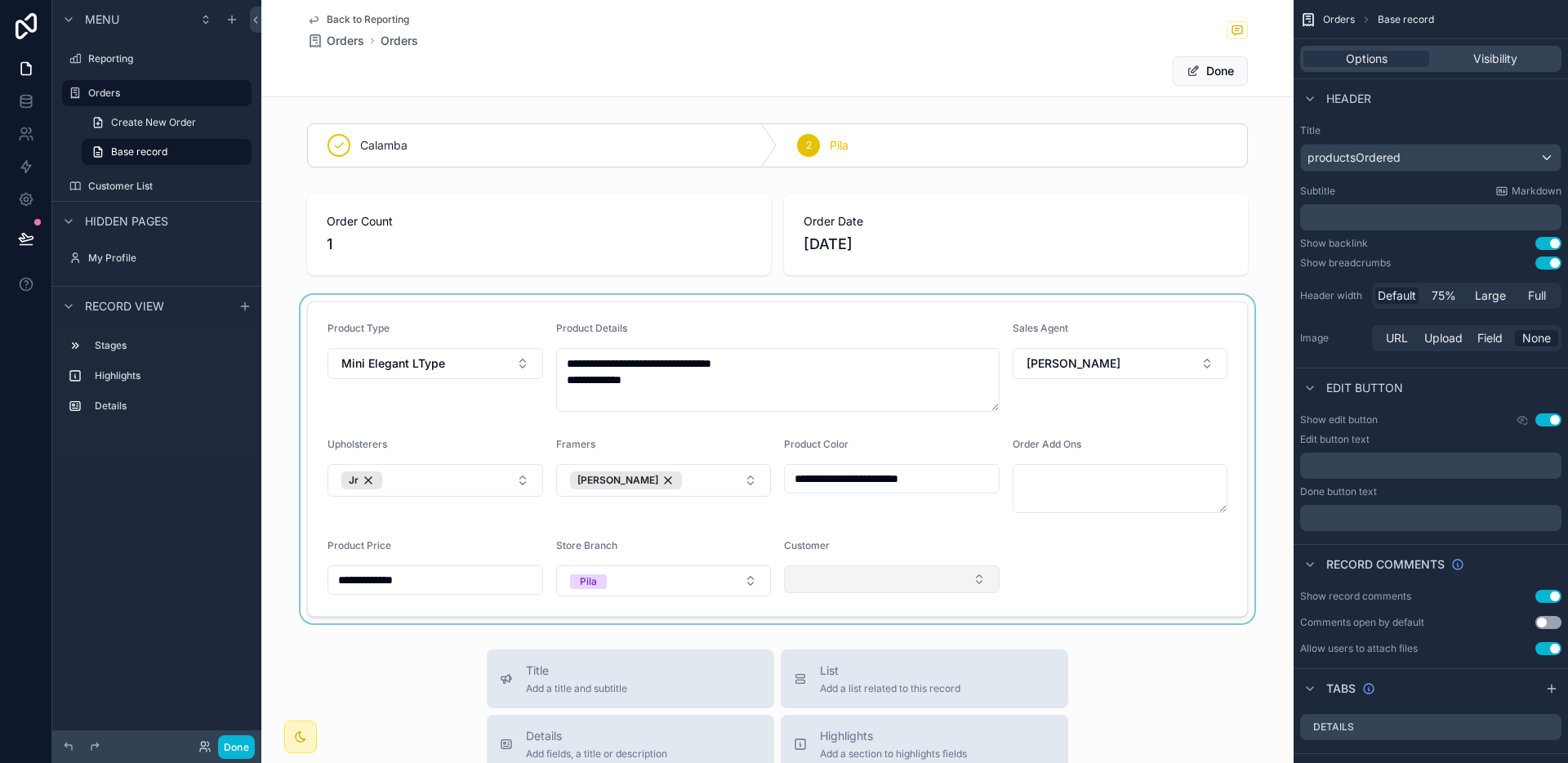
drag, startPoint x: 921, startPoint y: 589, endPoint x: 912, endPoint y: 576, distance: 15.8
click at [920, 589] on div "scrollable content" at bounding box center [777, 459] width 1033 height 328
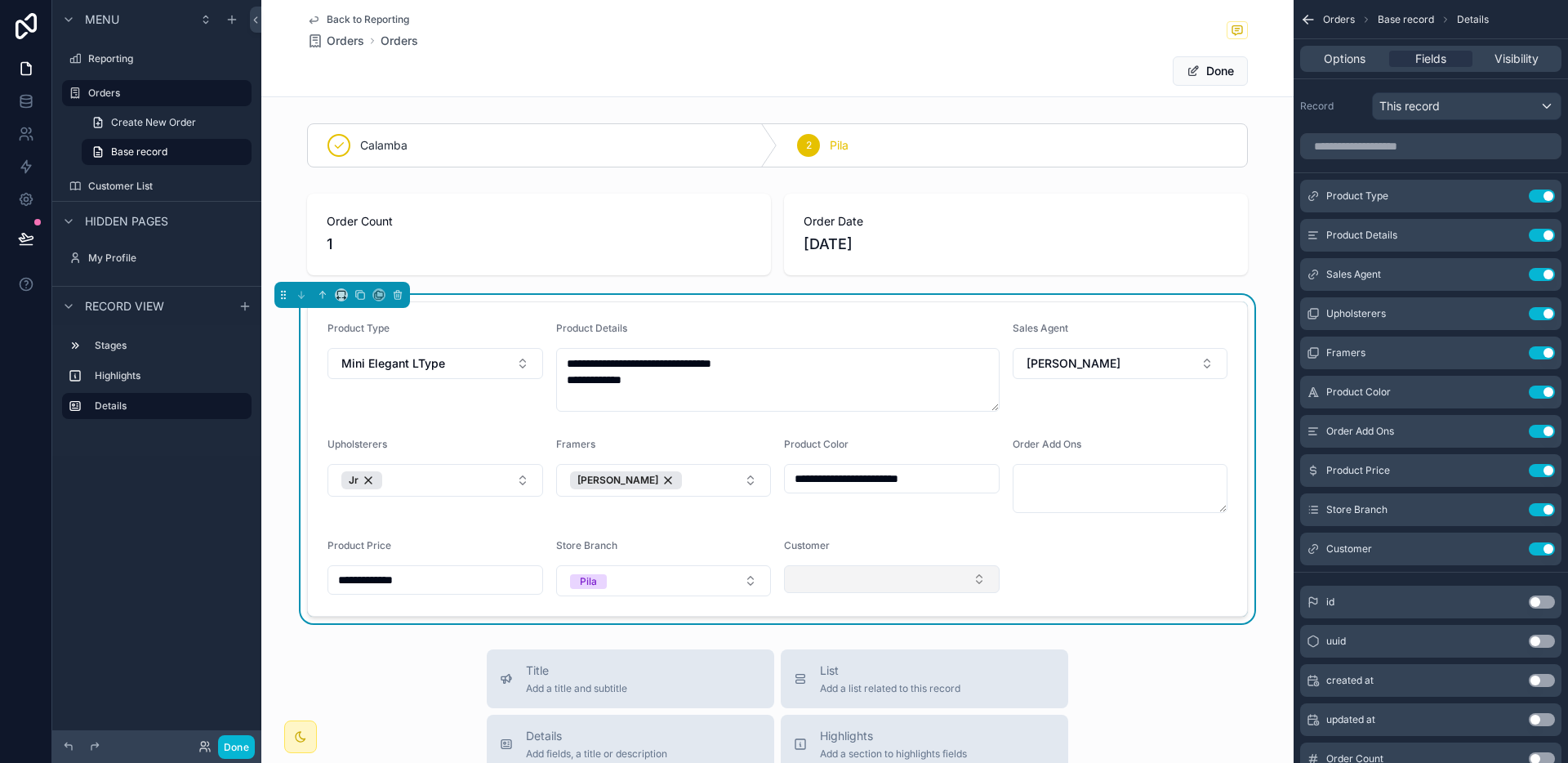
click at [912, 576] on button "Select Button" at bounding box center [891, 579] width 216 height 28
type input "*****"
click at [878, 640] on div "[PERSON_NAME]" at bounding box center [886, 643] width 207 height 26
drag, startPoint x: 1075, startPoint y: 562, endPoint x: 1091, endPoint y: 560, distance: 16.1
click at [1075, 561] on form "**********" at bounding box center [777, 459] width 939 height 314
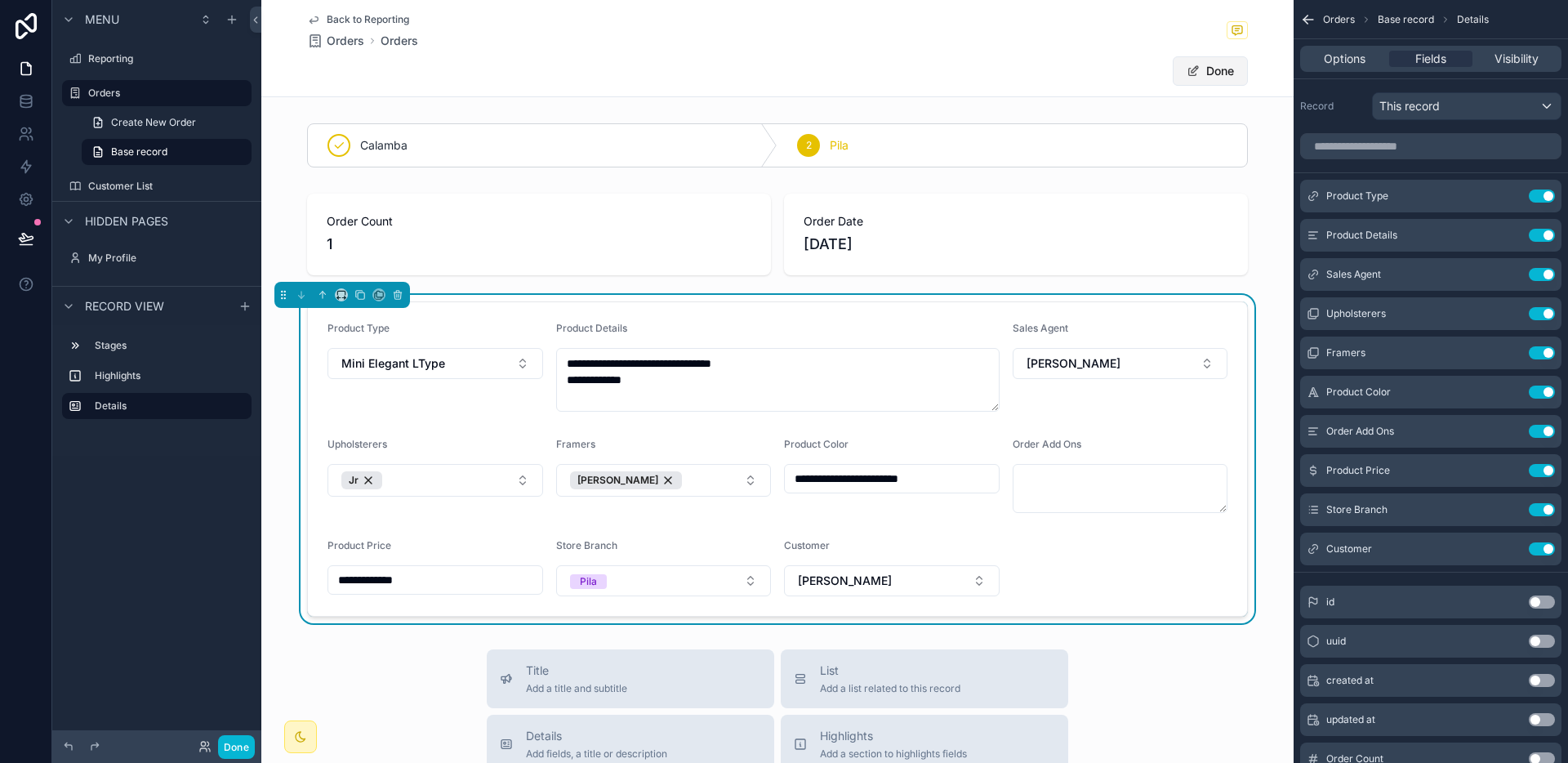
click at [1207, 64] on button "Done" at bounding box center [1210, 71] width 75 height 30
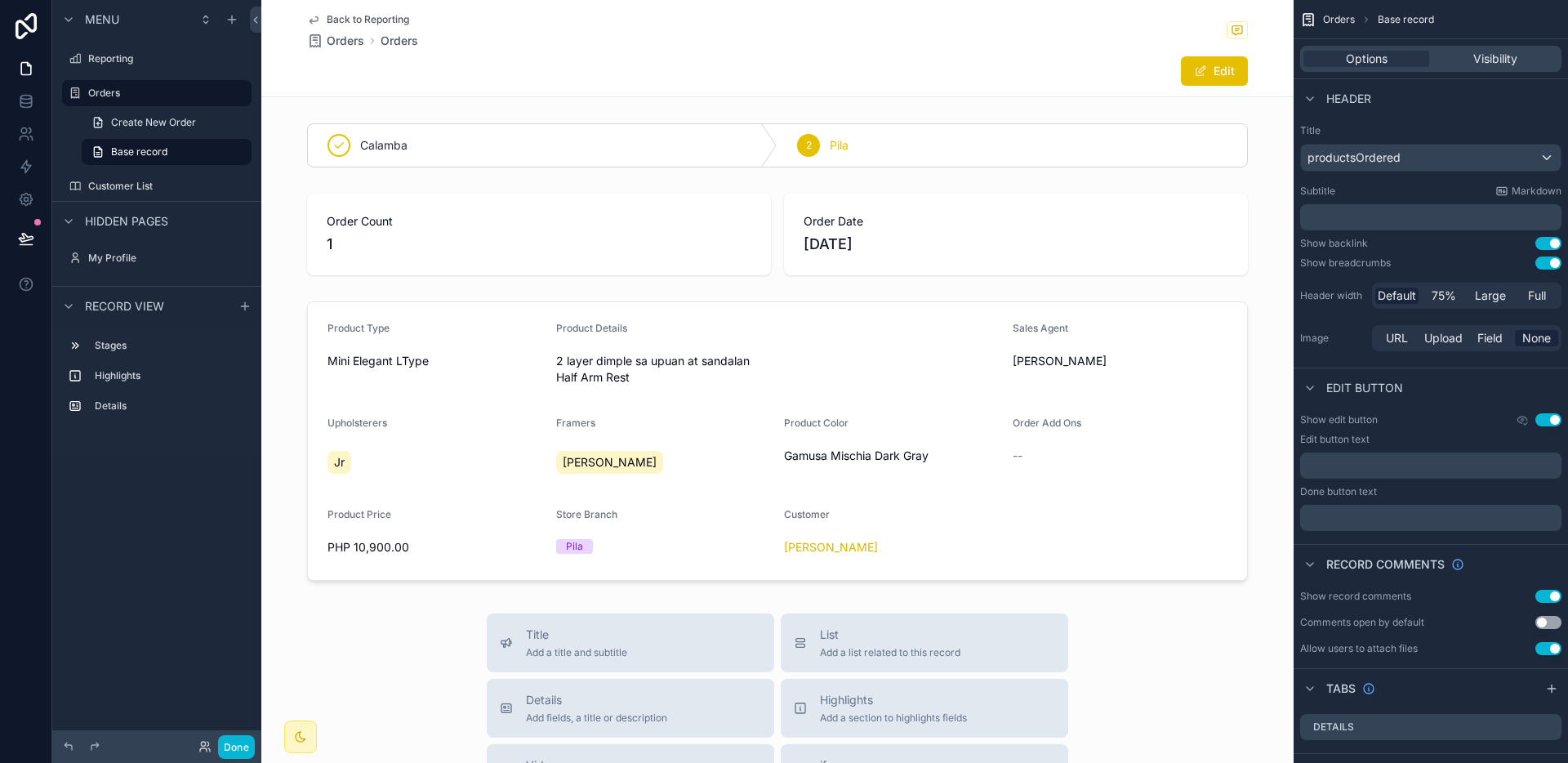
click at [347, 19] on span "Back to Reporting" at bounding box center [368, 20] width 83 height 13
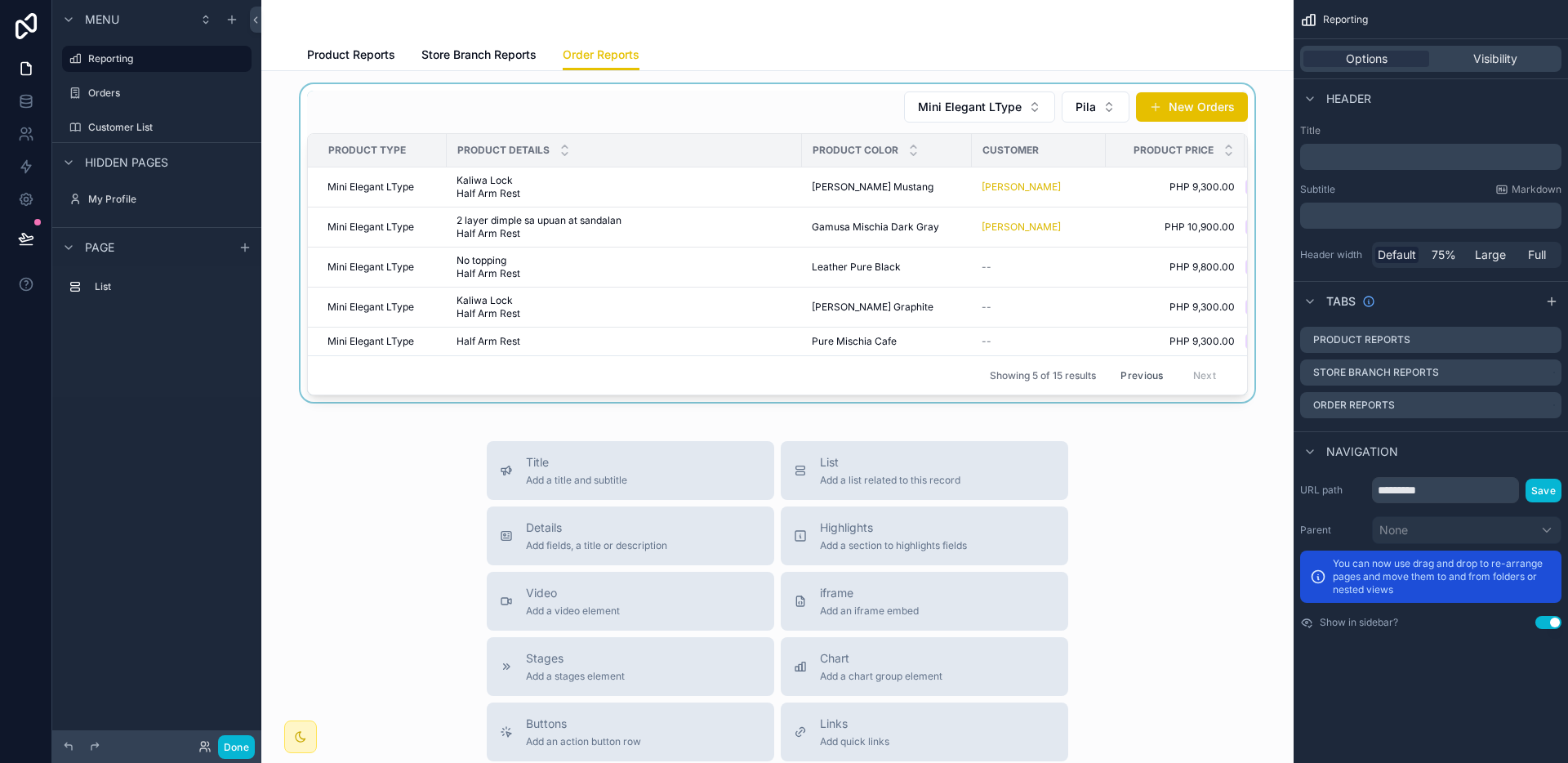
click at [994, 253] on div "scrollable content" at bounding box center [777, 243] width 1006 height 318
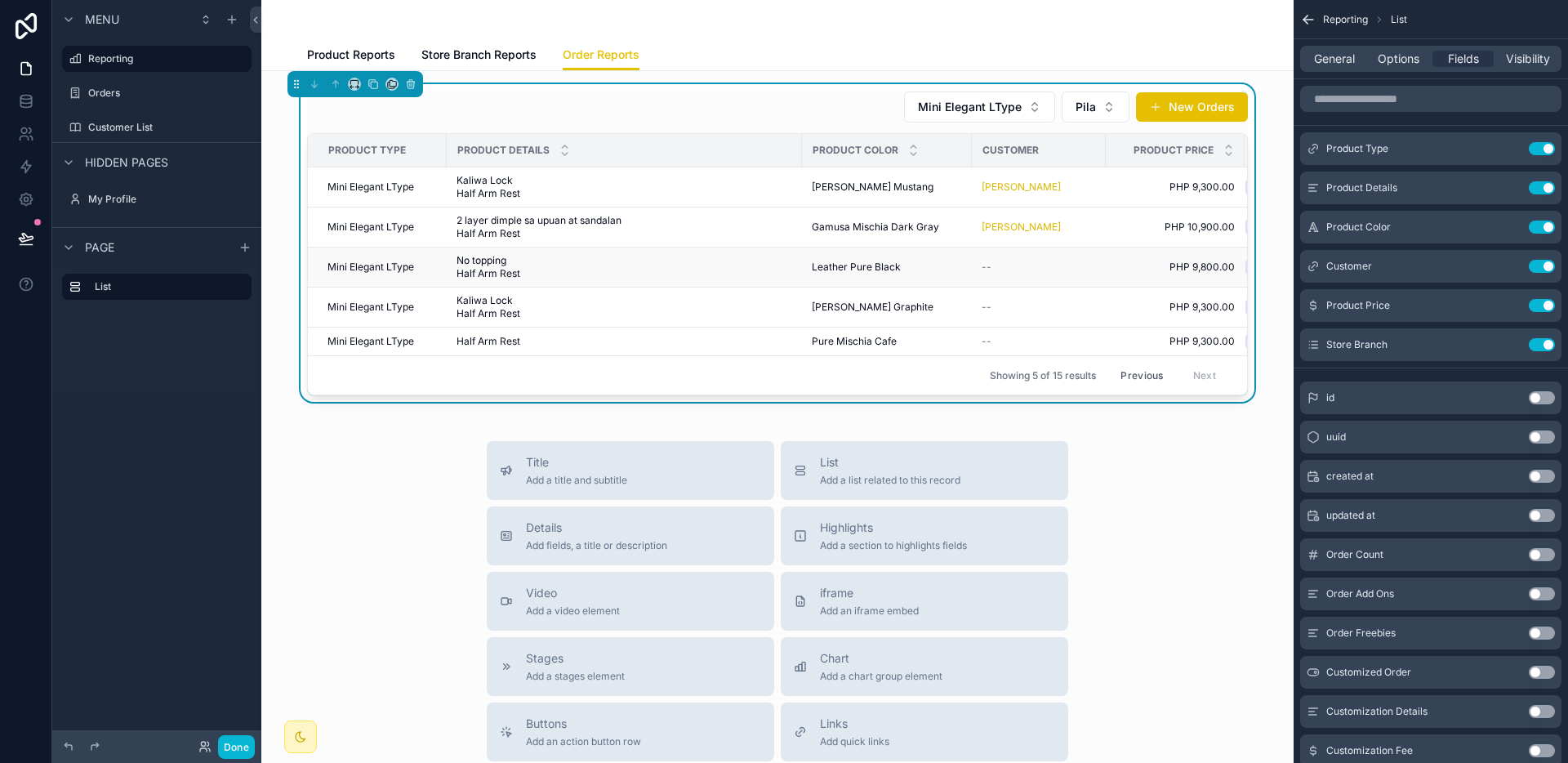
click at [920, 262] on div "Leather Pure Black Leather Pure Black" at bounding box center [887, 267] width 151 height 13
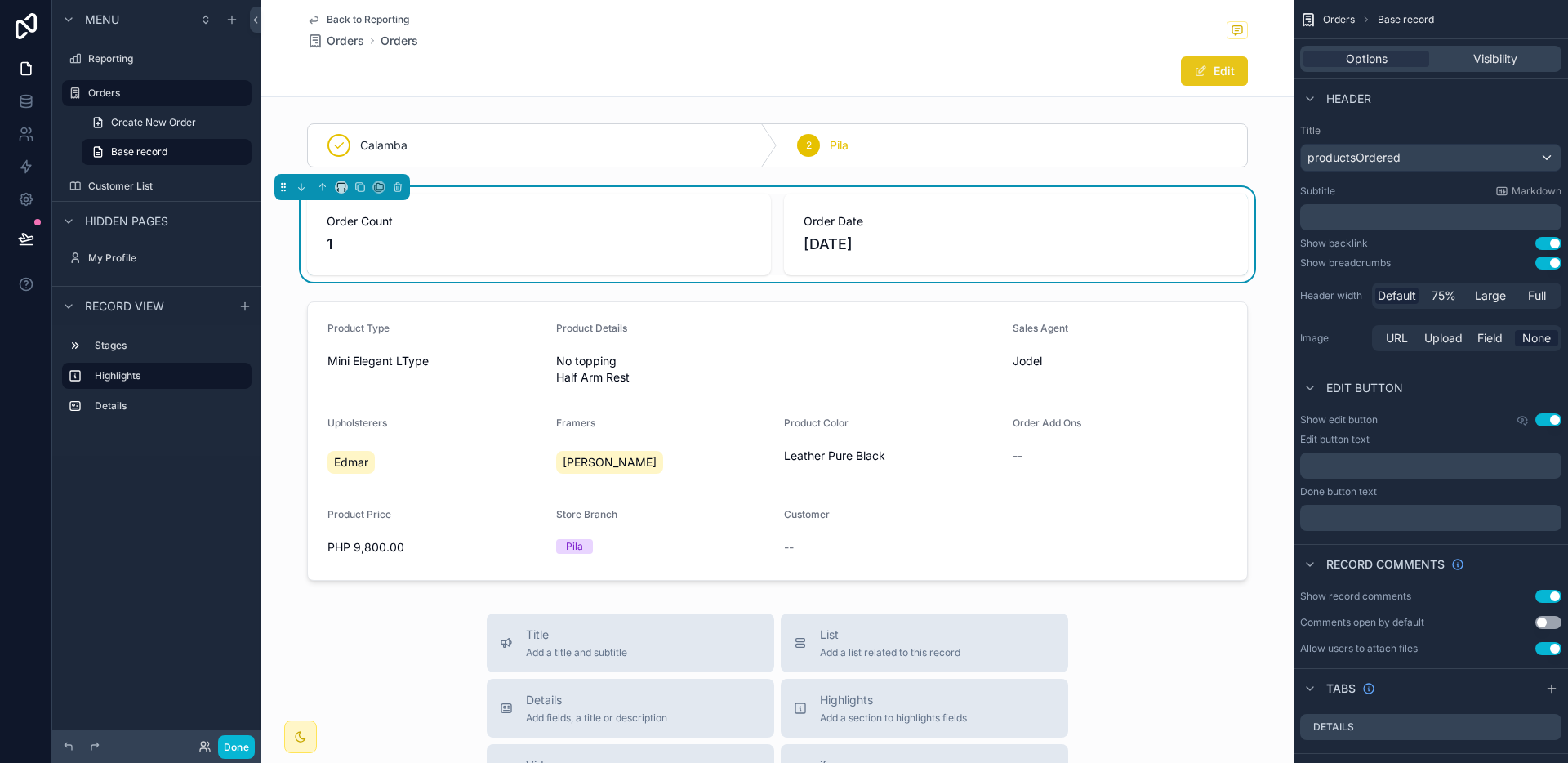
click at [1197, 80] on button "Edit" at bounding box center [1214, 71] width 67 height 30
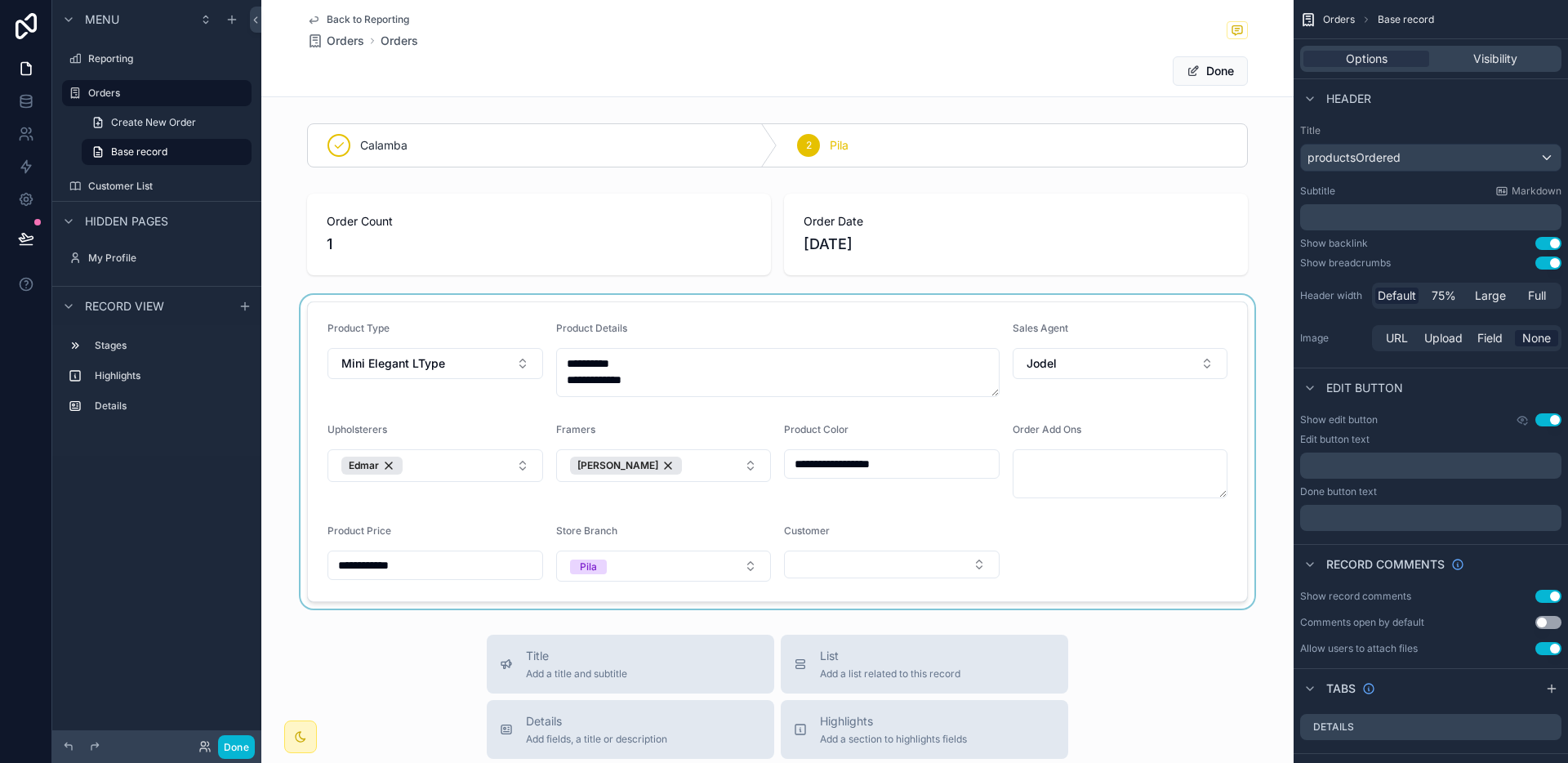
click at [851, 564] on div "scrollable content" at bounding box center [777, 451] width 1033 height 314
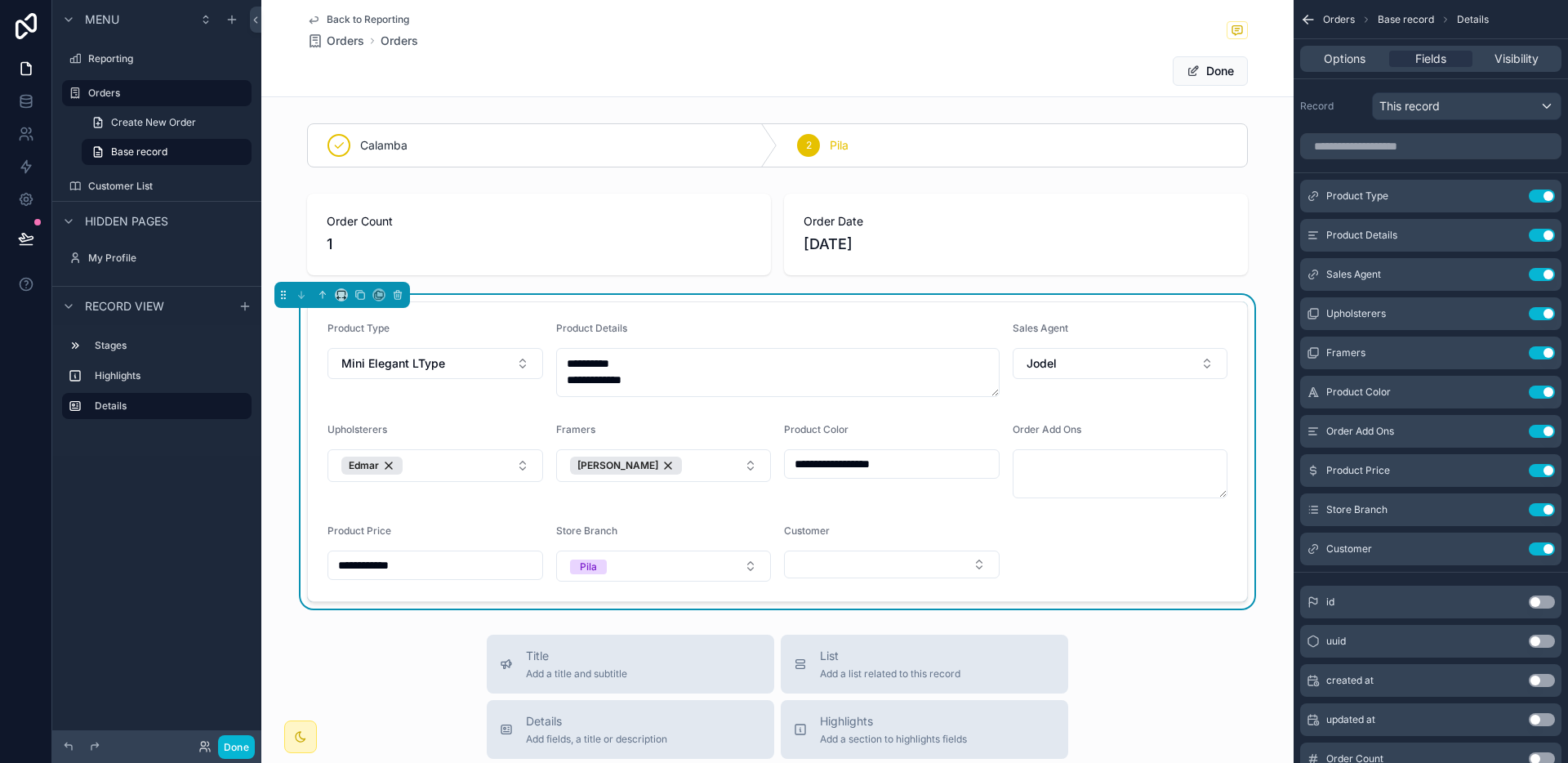
click at [851, 564] on button "Select Button" at bounding box center [891, 564] width 216 height 28
type input "******"
click at [889, 628] on div "[PERSON_NAME]" at bounding box center [886, 629] width 207 height 26
click at [1164, 513] on form "**********" at bounding box center [777, 451] width 939 height 298
click at [1211, 75] on button "Done" at bounding box center [1210, 71] width 75 height 30
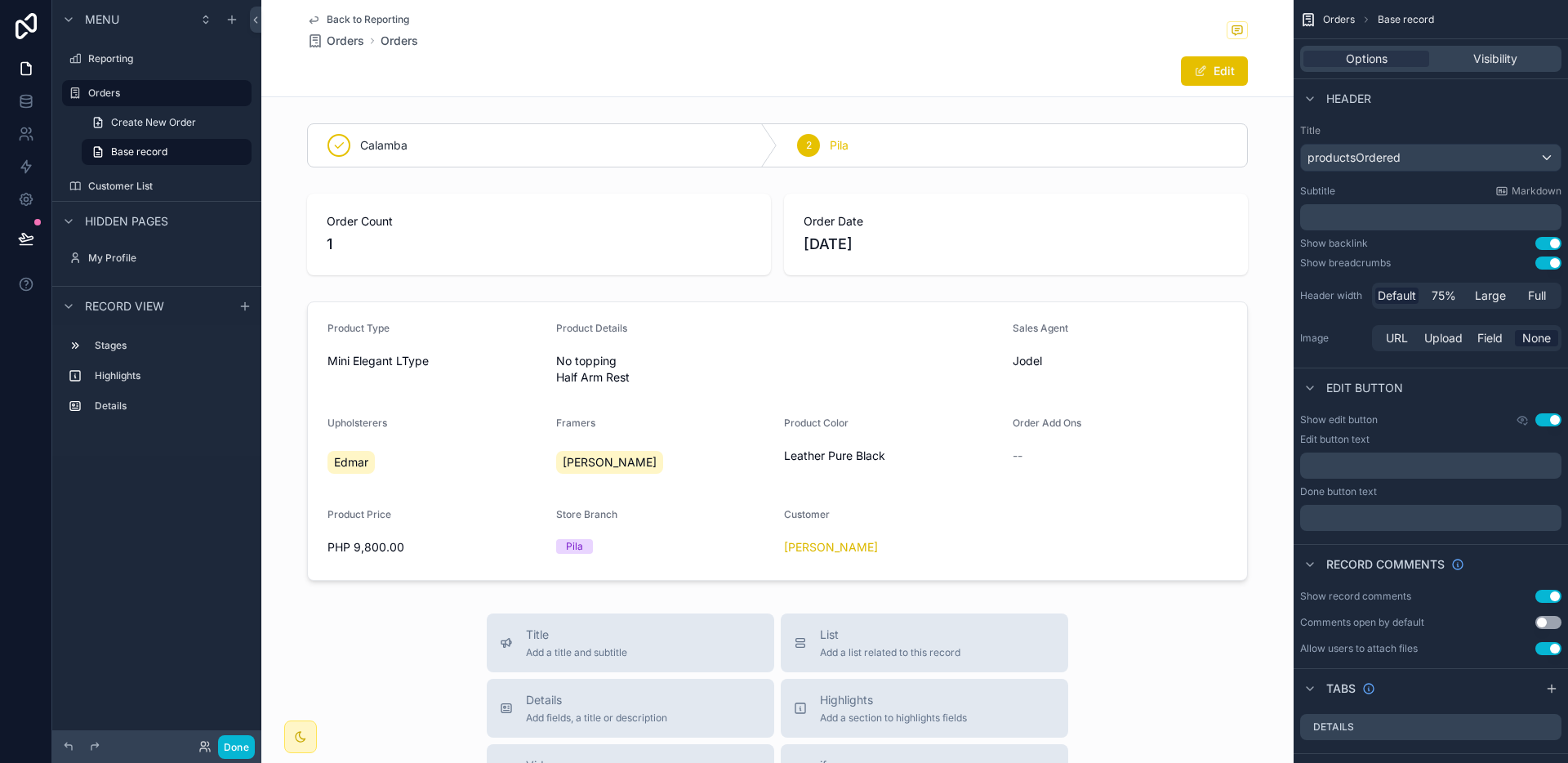
click at [373, 15] on span "Back to Reporting" at bounding box center [368, 20] width 83 height 13
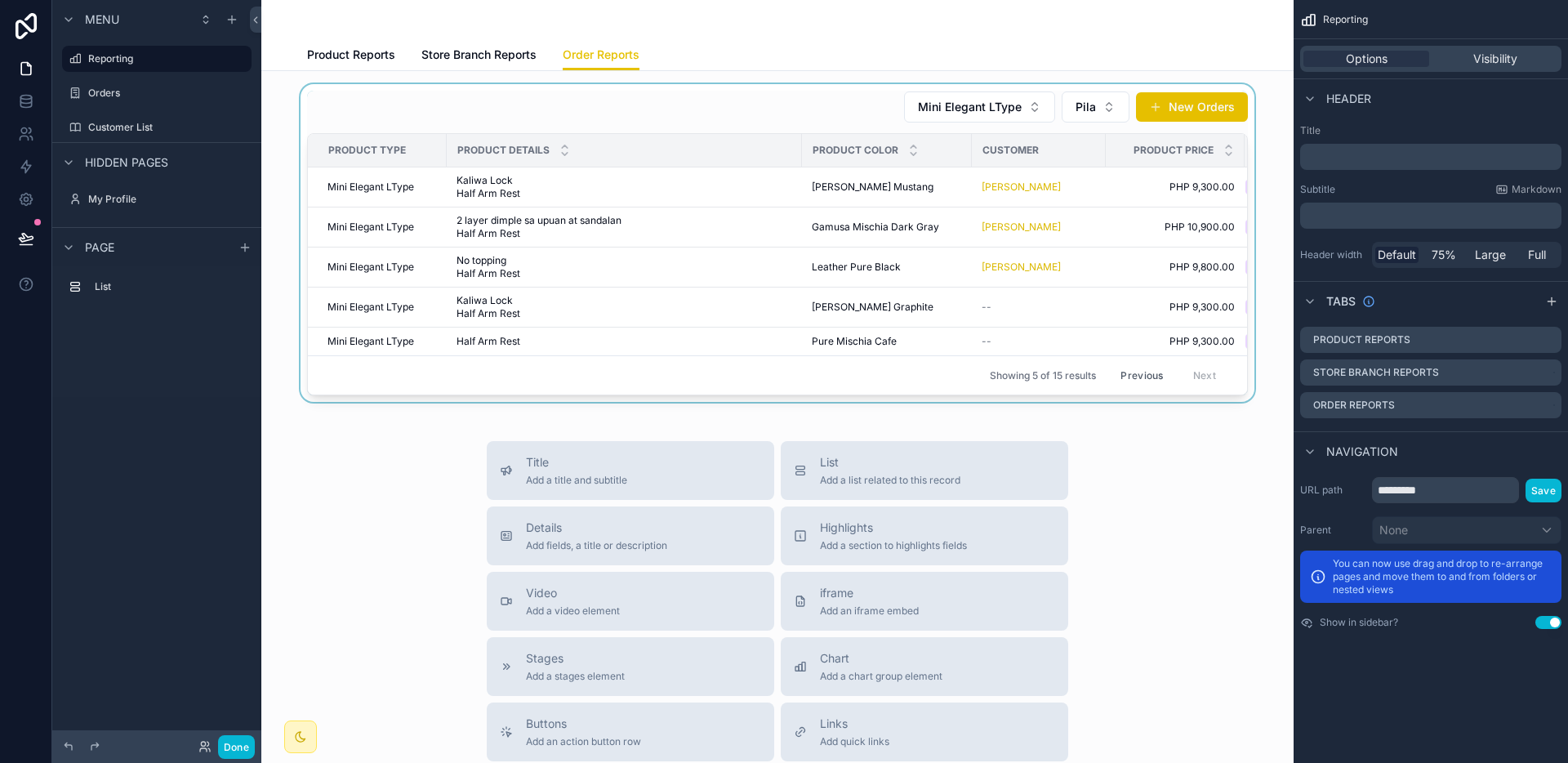
click at [1043, 321] on div "scrollable content" at bounding box center [777, 243] width 1006 height 318
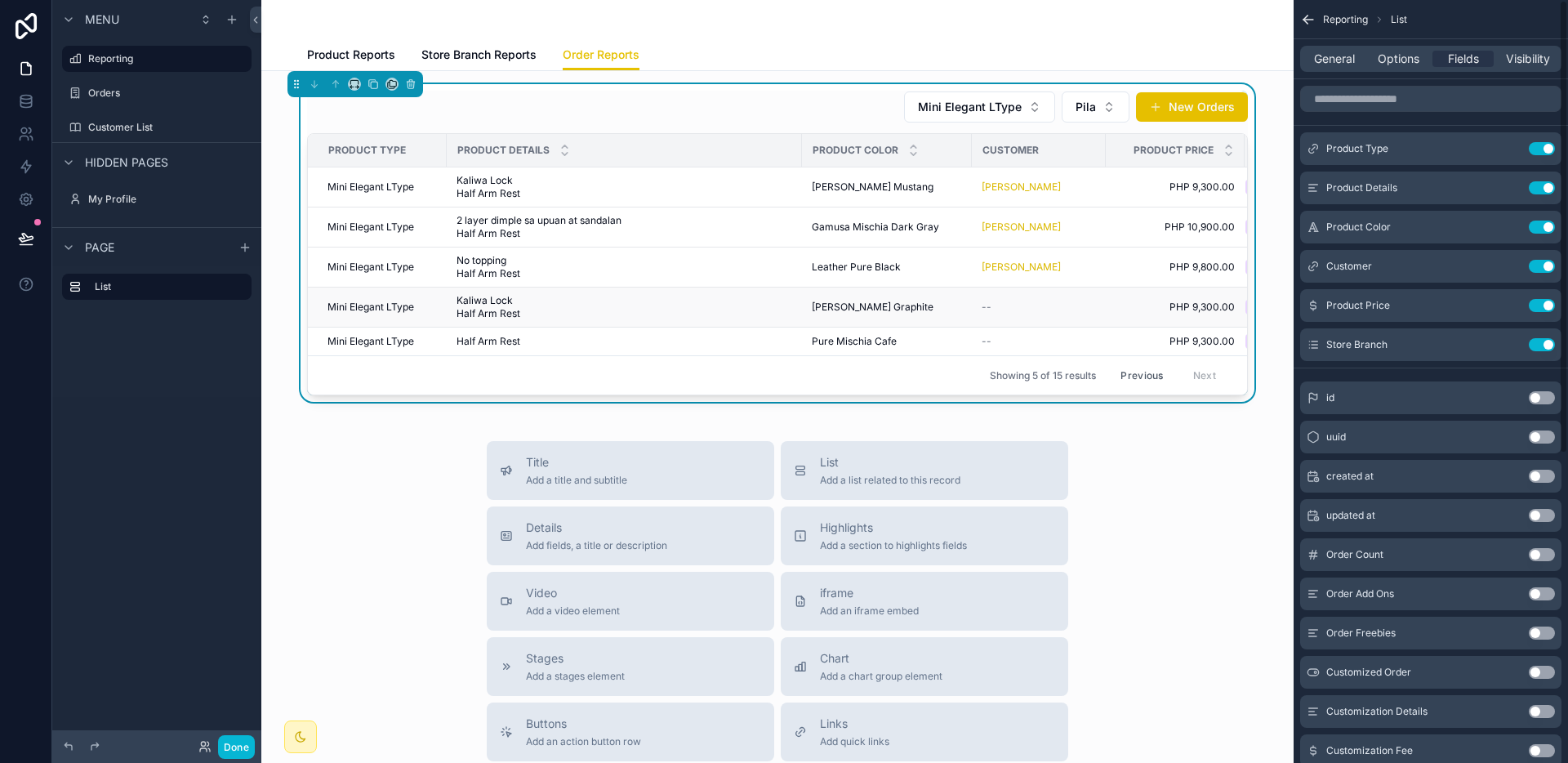
click at [776, 303] on div "Kaliwa Lock Half Arm Rest Kaliwa Lock Half Arm Rest" at bounding box center [625, 306] width 336 height 26
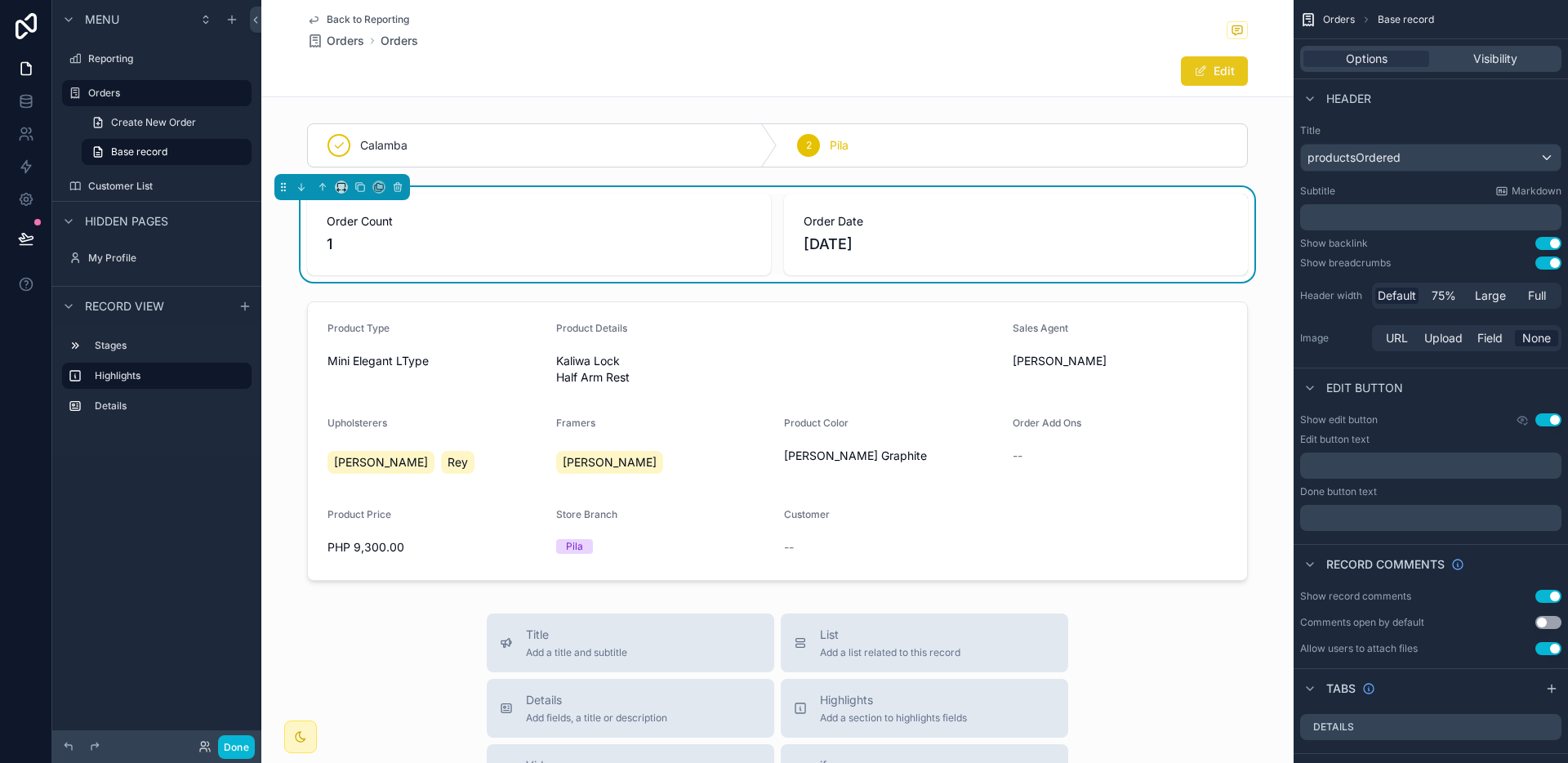
click at [1213, 73] on button "Edit" at bounding box center [1214, 71] width 67 height 30
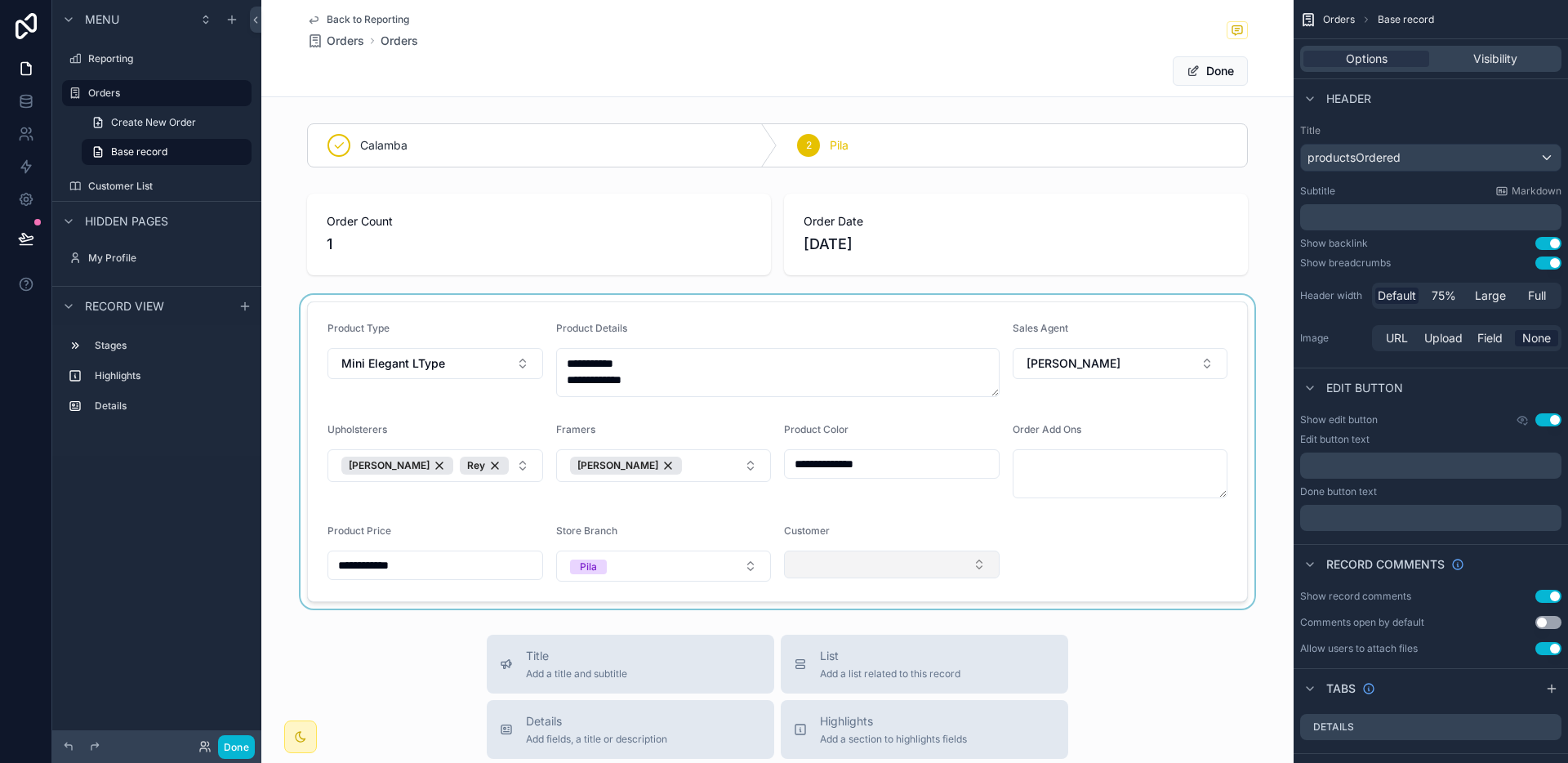
drag, startPoint x: 820, startPoint y: 565, endPoint x: 814, endPoint y: 573, distance: 10.0
click at [819, 568] on div "scrollable content" at bounding box center [777, 451] width 1033 height 314
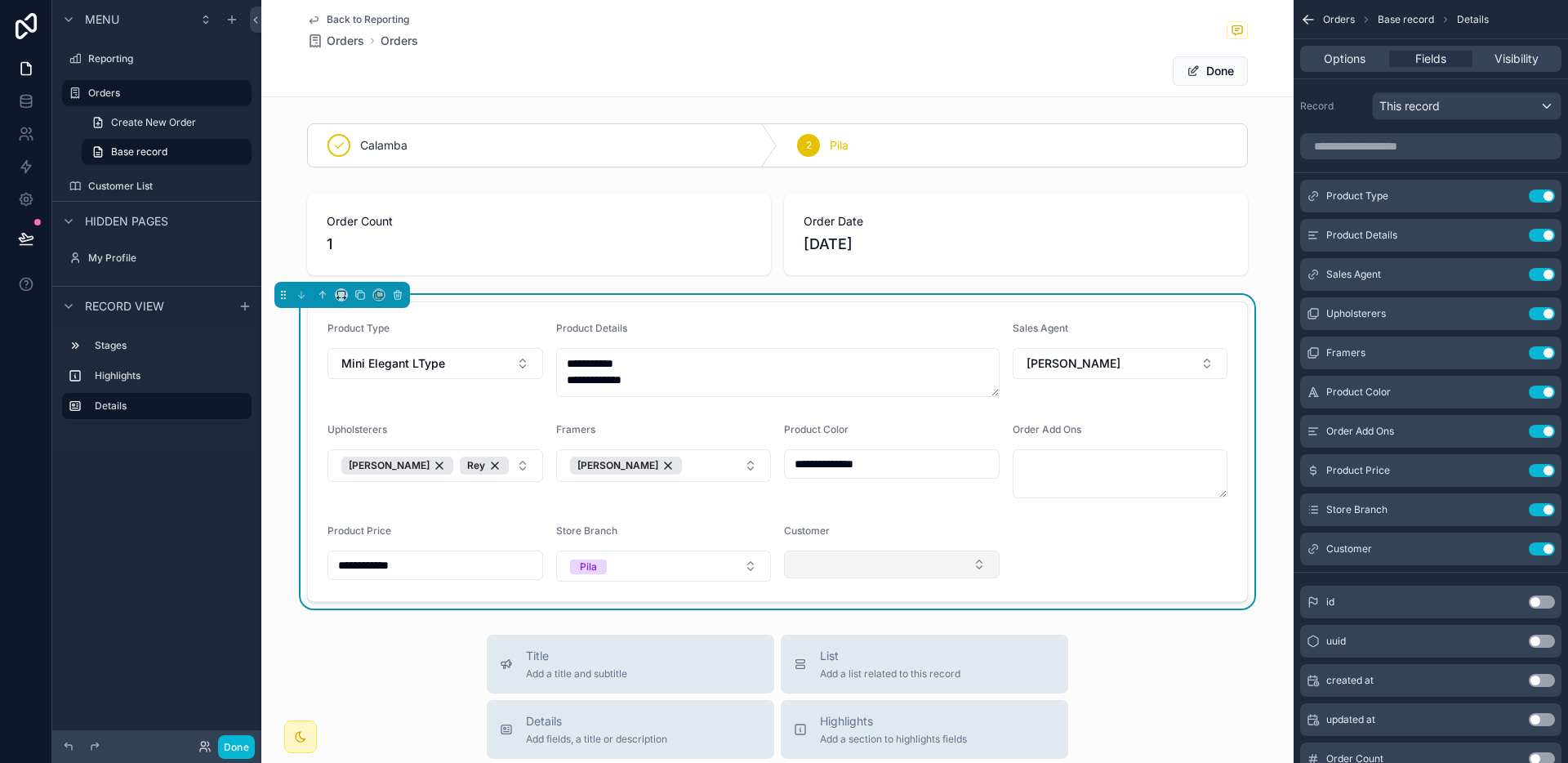
click at [817, 569] on button "Select Button" at bounding box center [891, 564] width 216 height 28
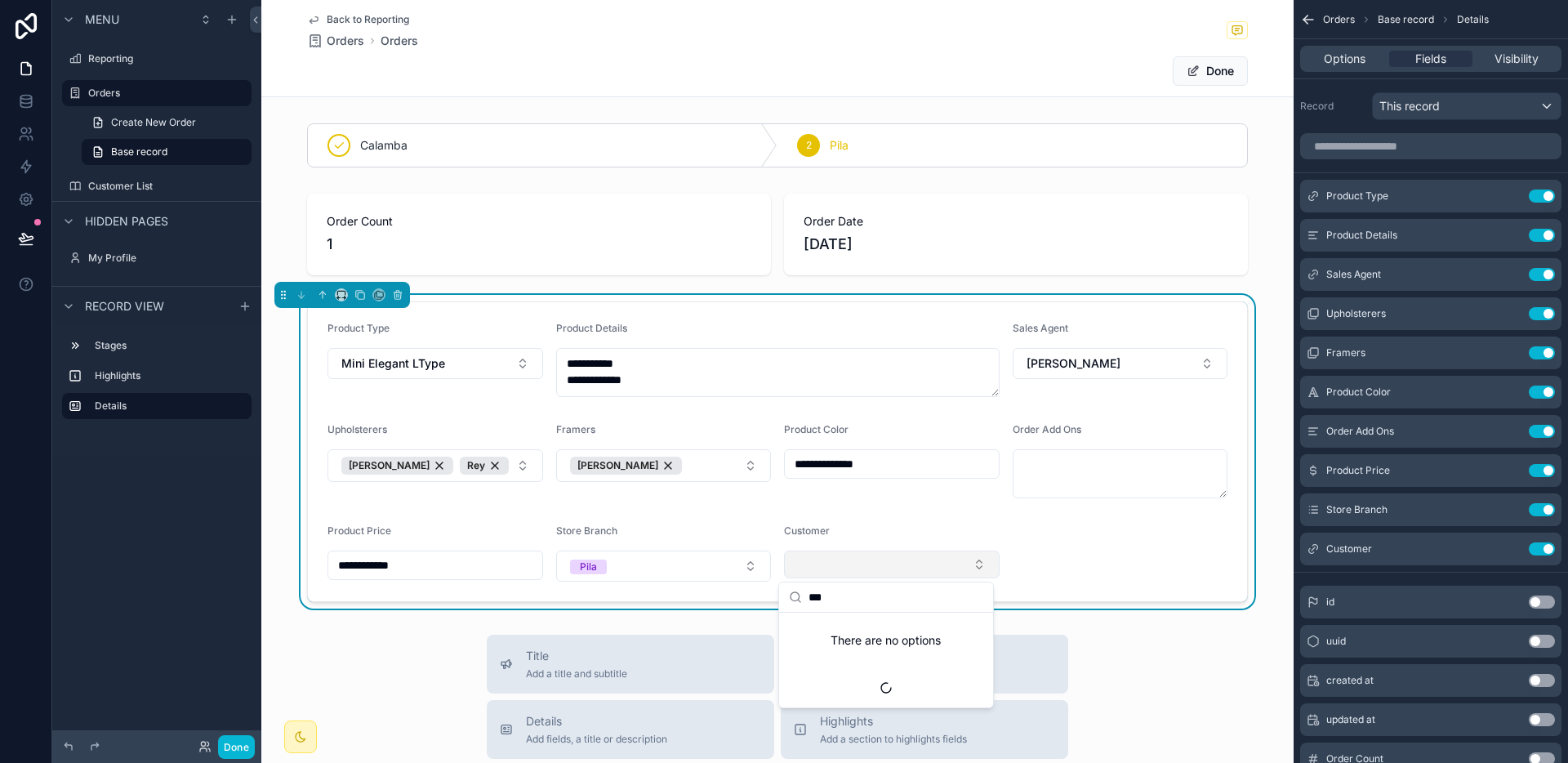
type input "****"
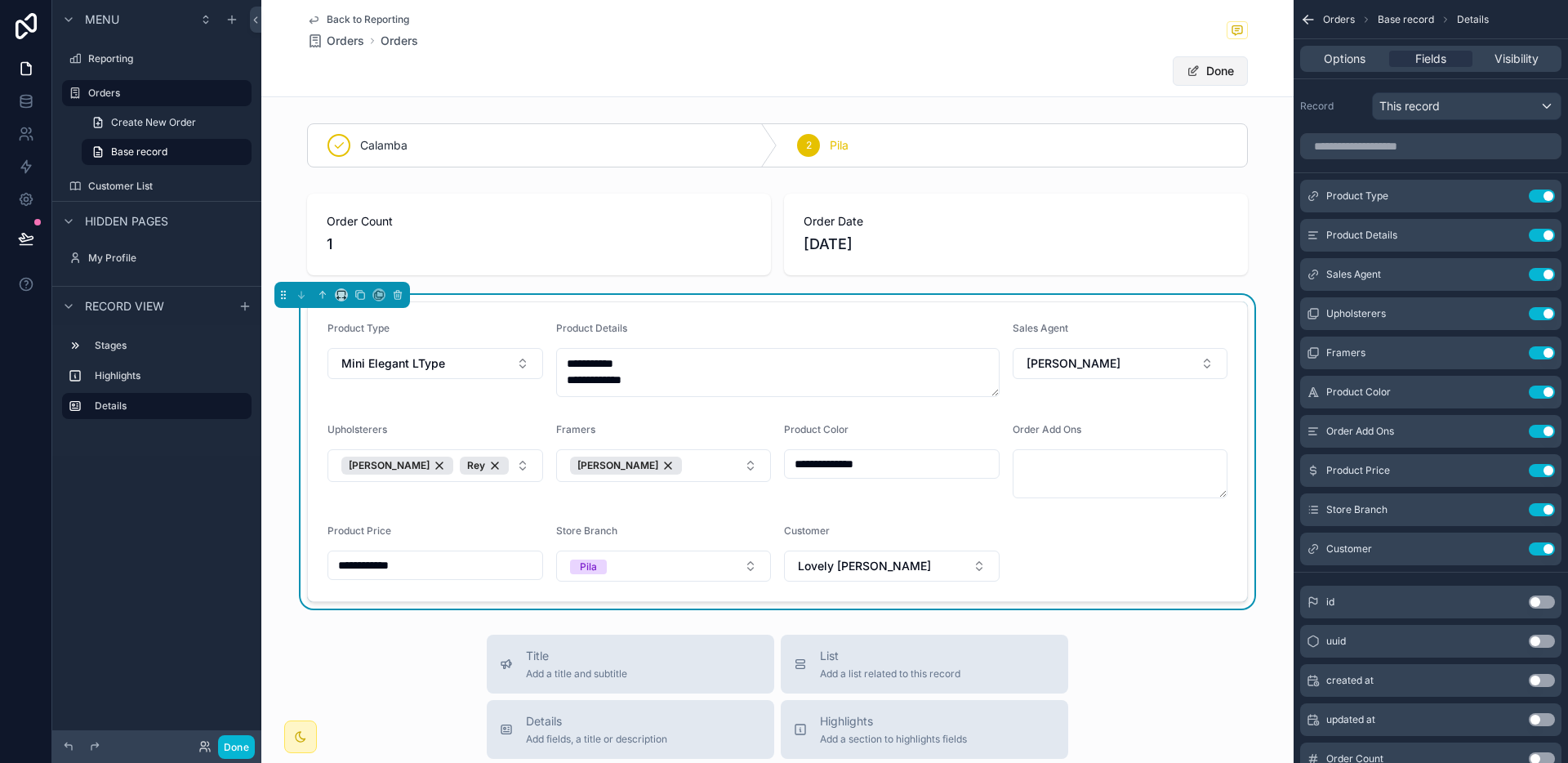
click at [1199, 73] on button "Done" at bounding box center [1210, 71] width 75 height 30
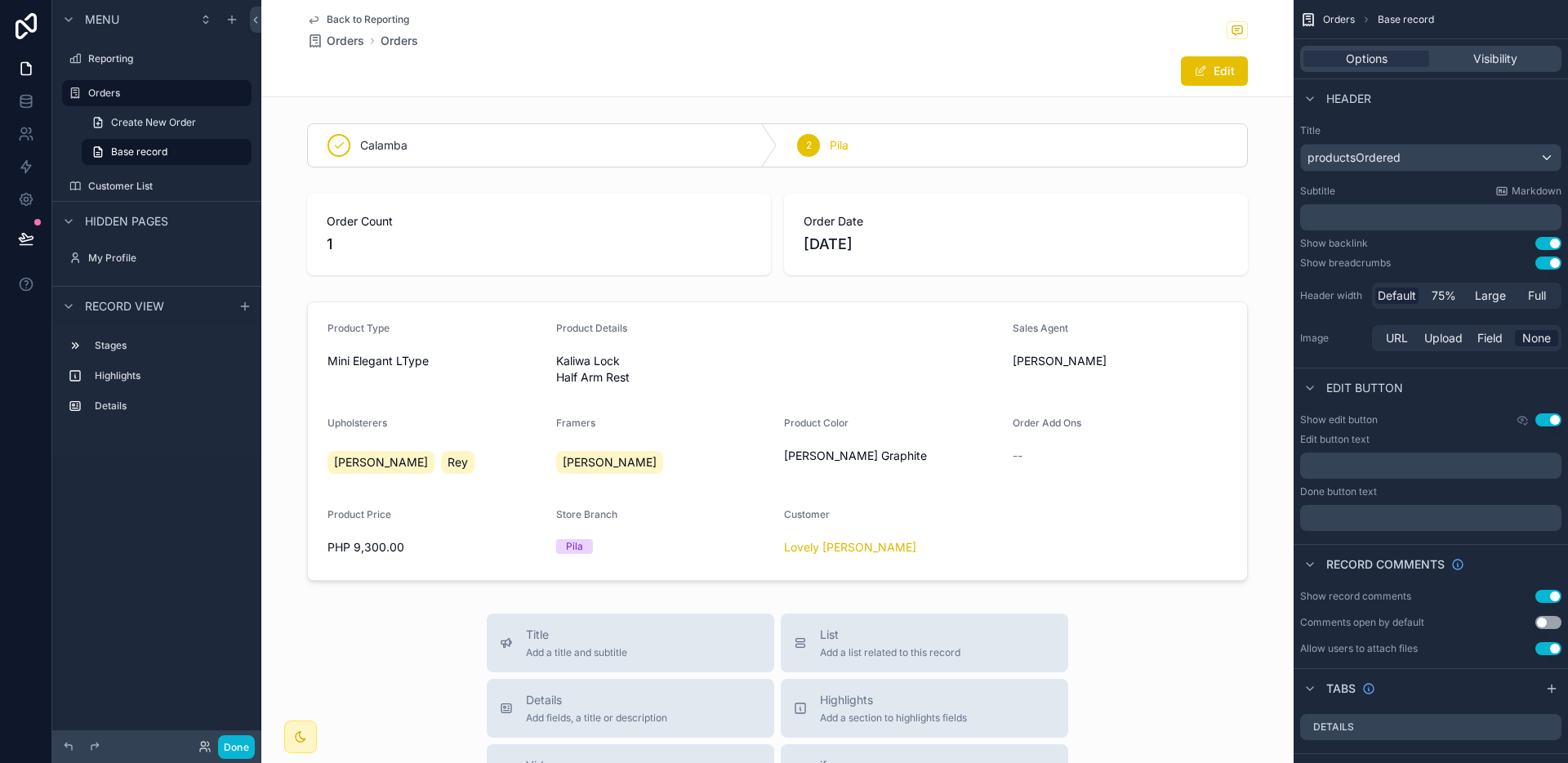
click at [379, 23] on span "Back to Reporting" at bounding box center [368, 20] width 83 height 13
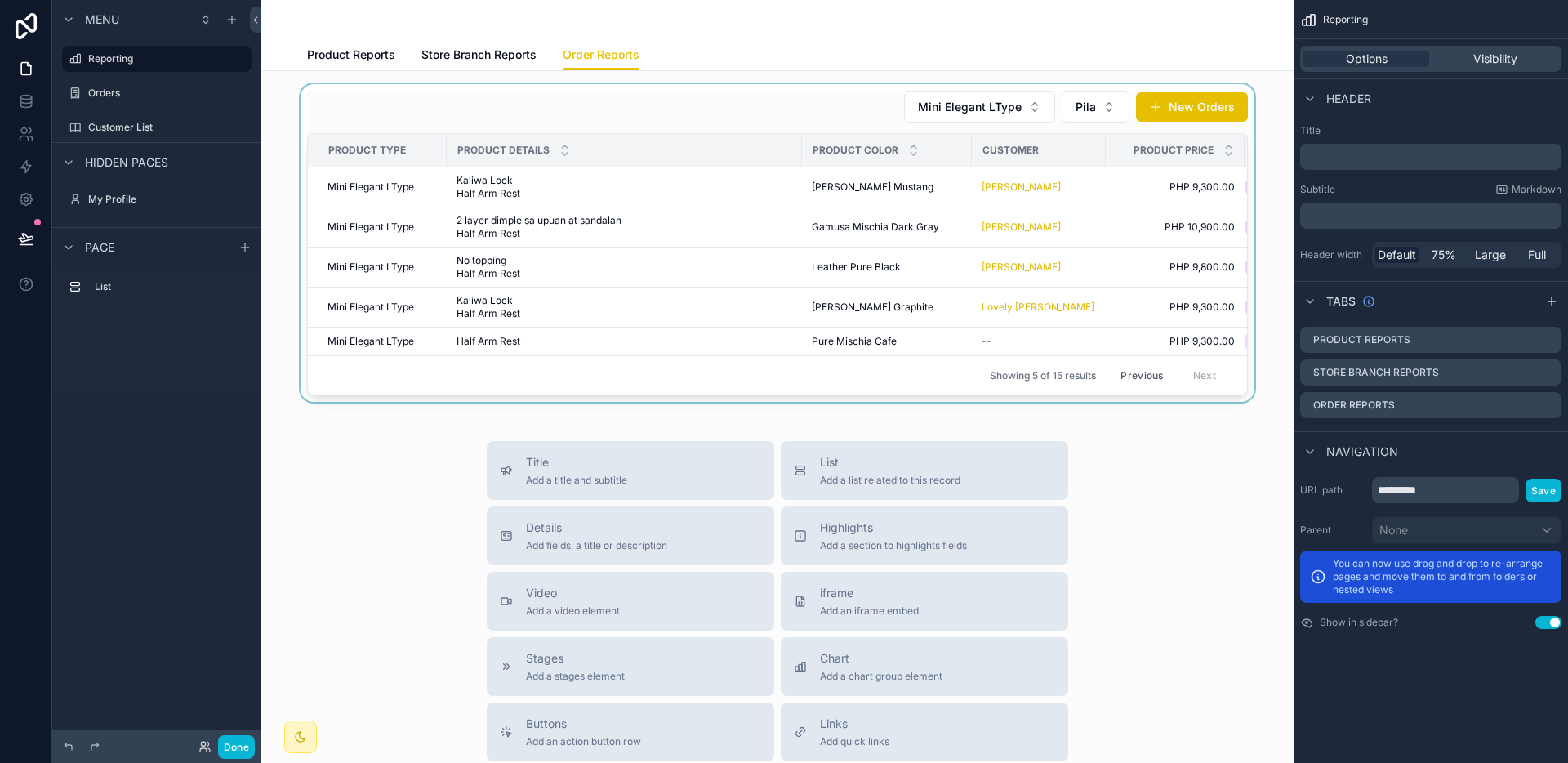
click at [1043, 362] on div "Showing 5 of 15 results Previous Next" at bounding box center [777, 374] width 939 height 39
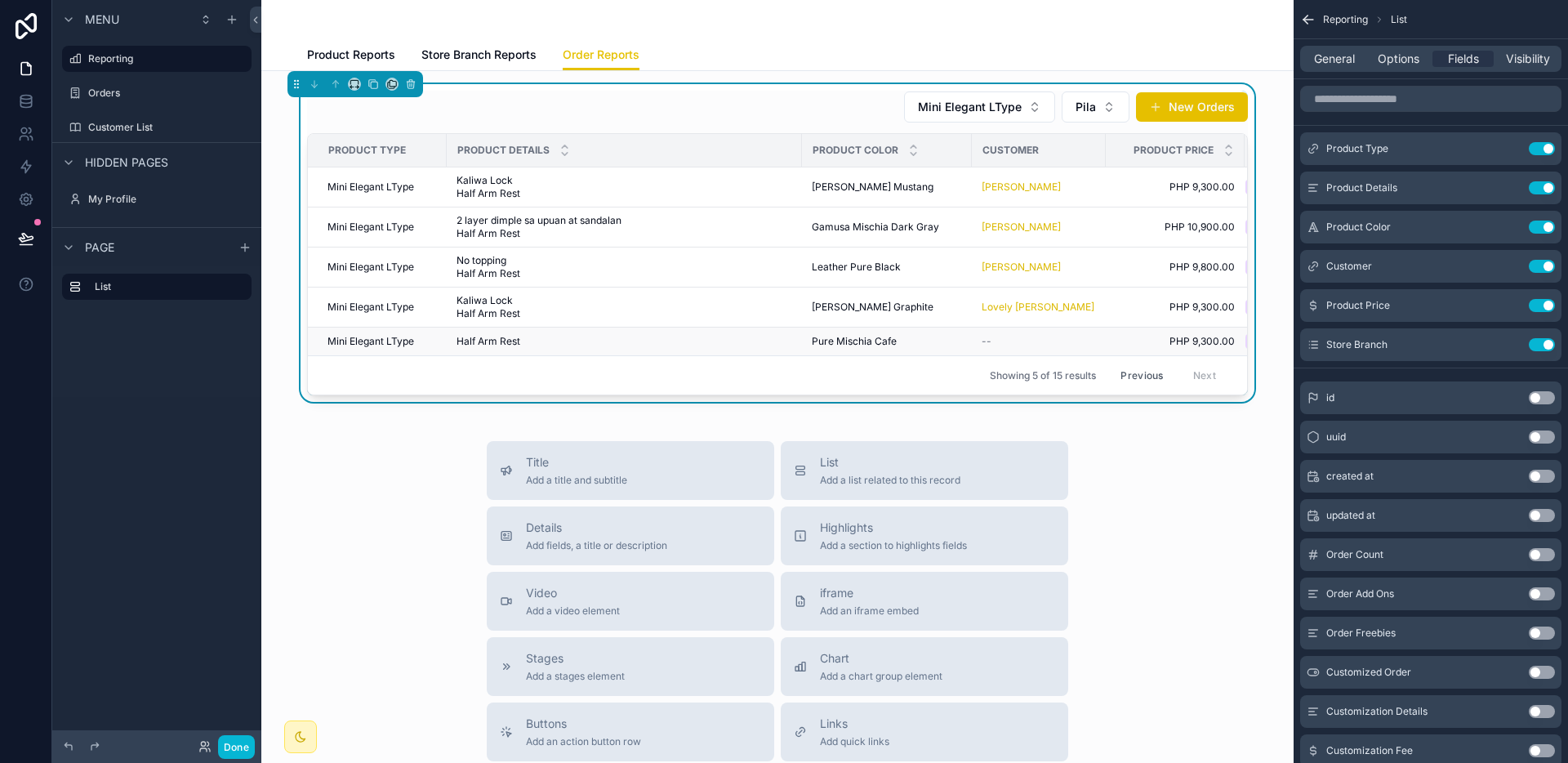
click at [896, 345] on div "Pure Mischia Cafe Pure Mischia Cafe" at bounding box center [887, 342] width 151 height 13
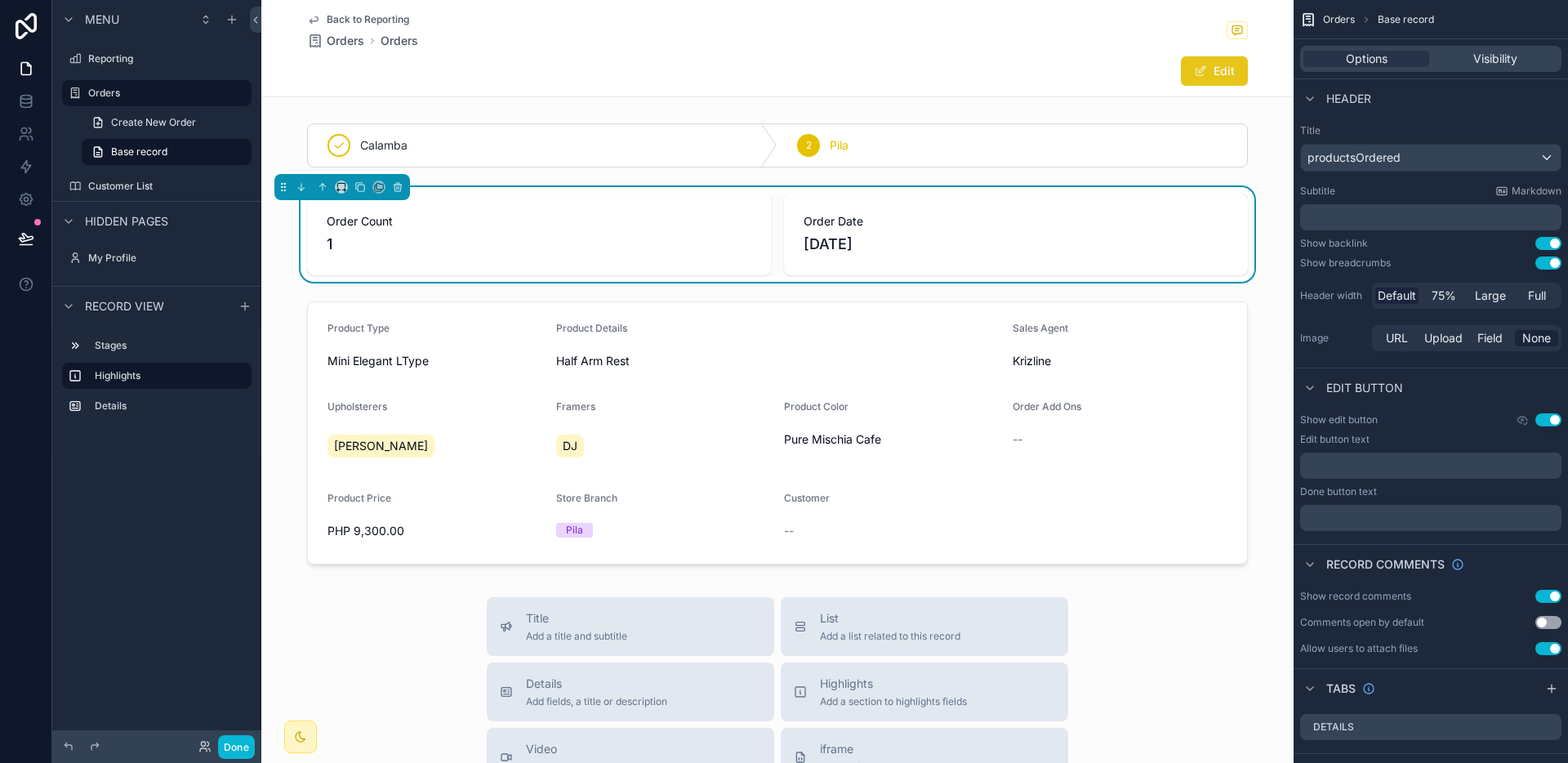
click at [1181, 74] on button "Edit" at bounding box center [1214, 71] width 67 height 30
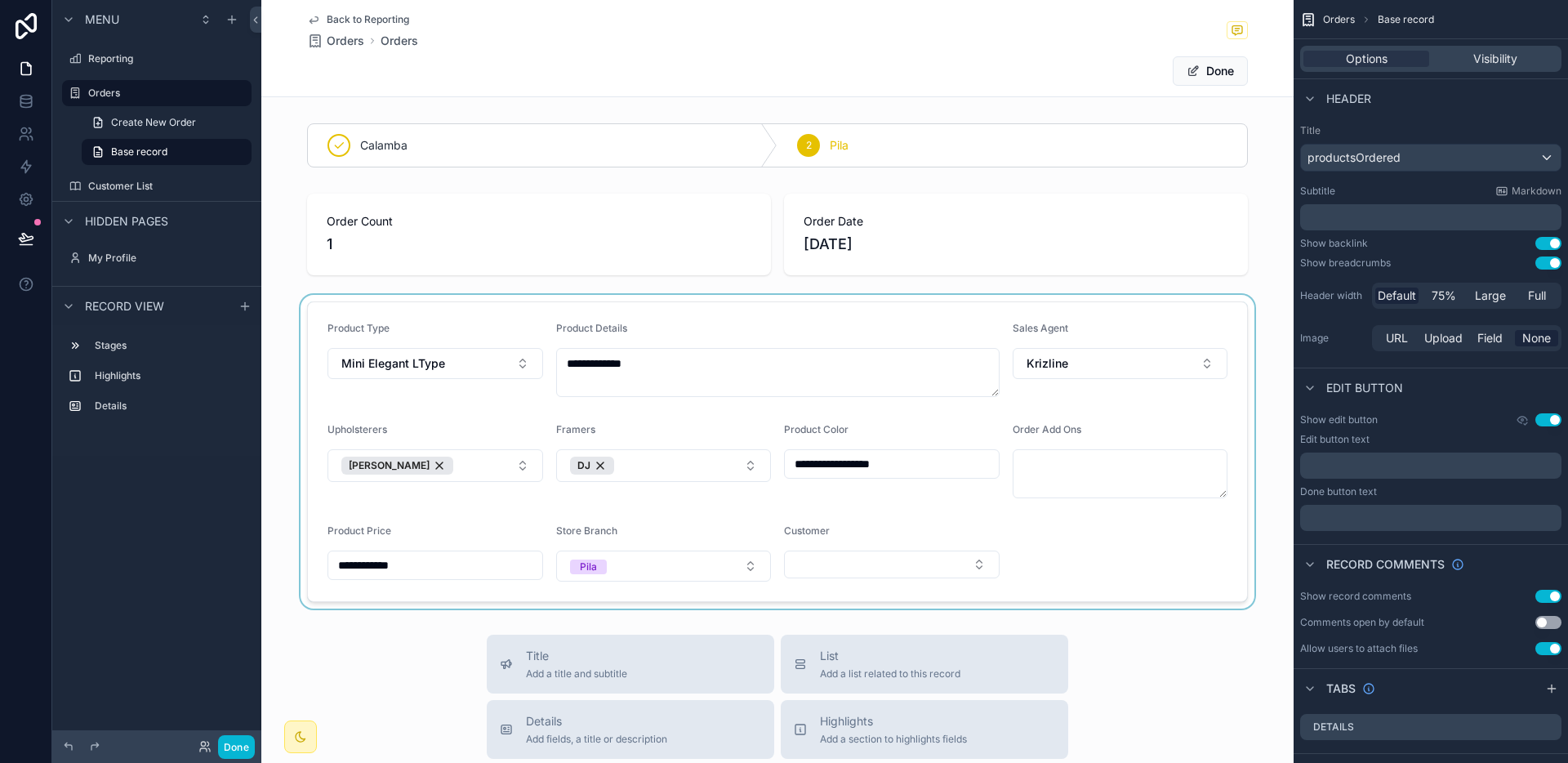
click at [853, 570] on div "scrollable content" at bounding box center [777, 451] width 1033 height 314
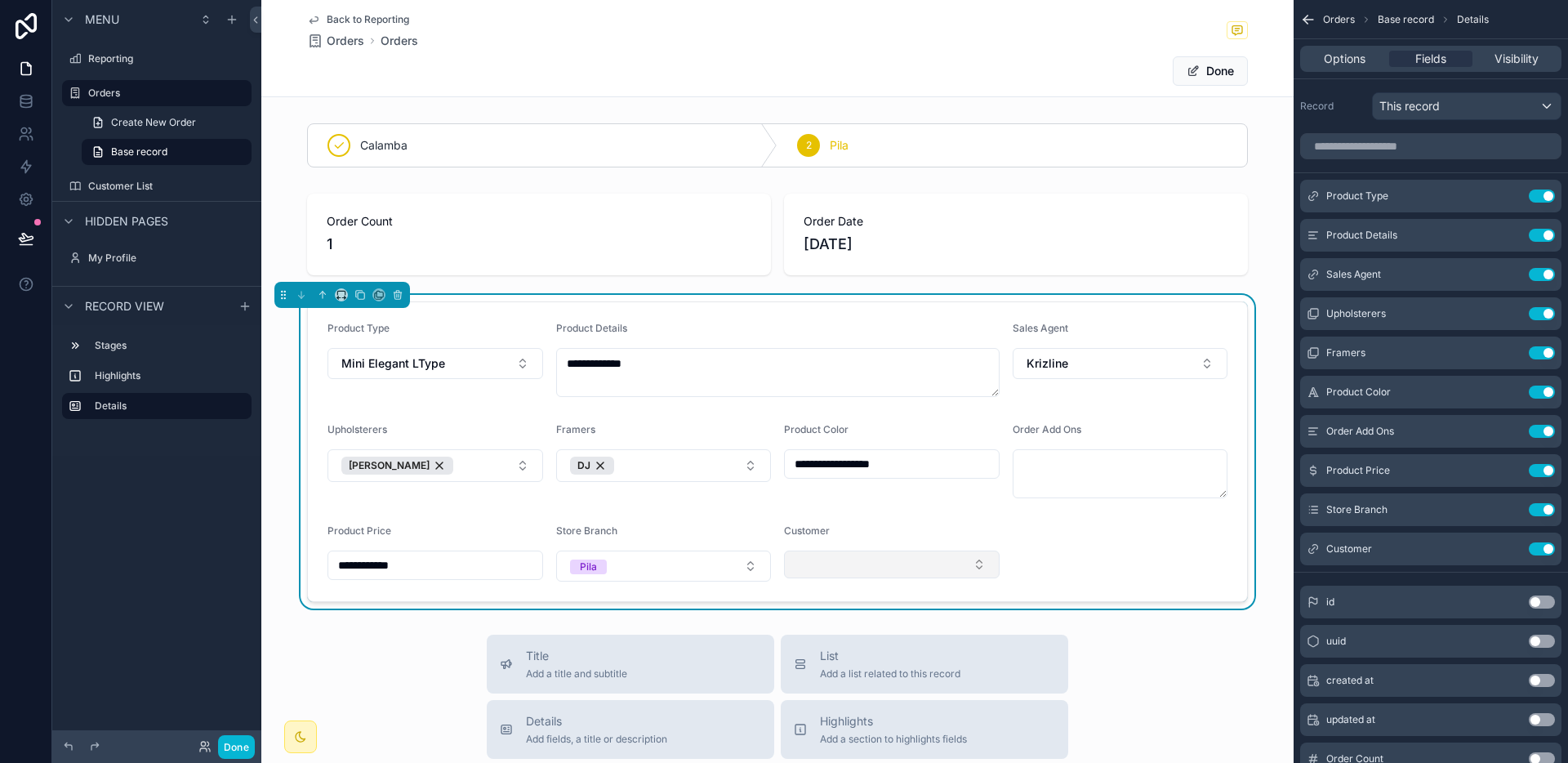
click at [853, 569] on button "Select Button" at bounding box center [891, 564] width 216 height 28
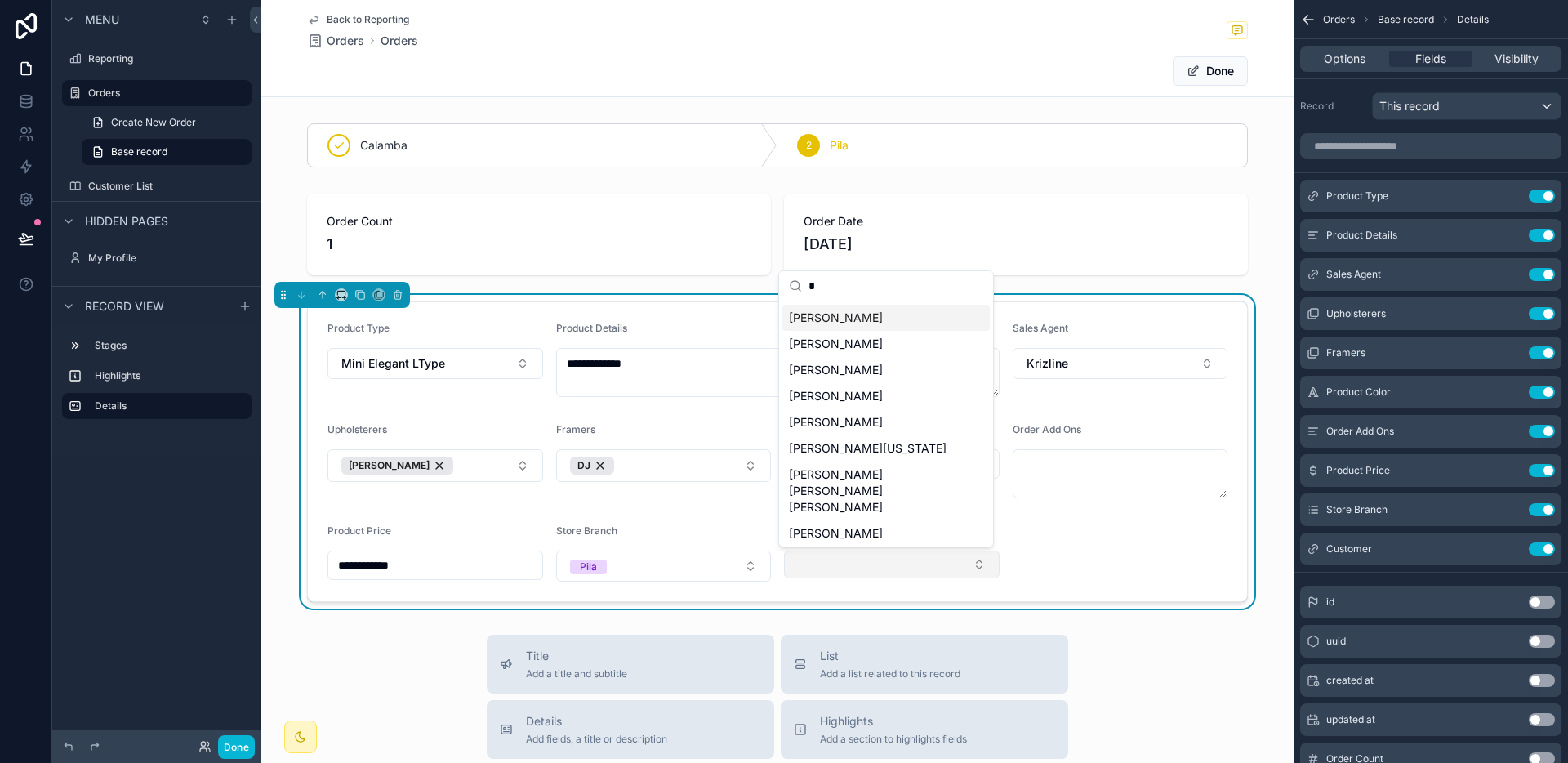
type input "**"
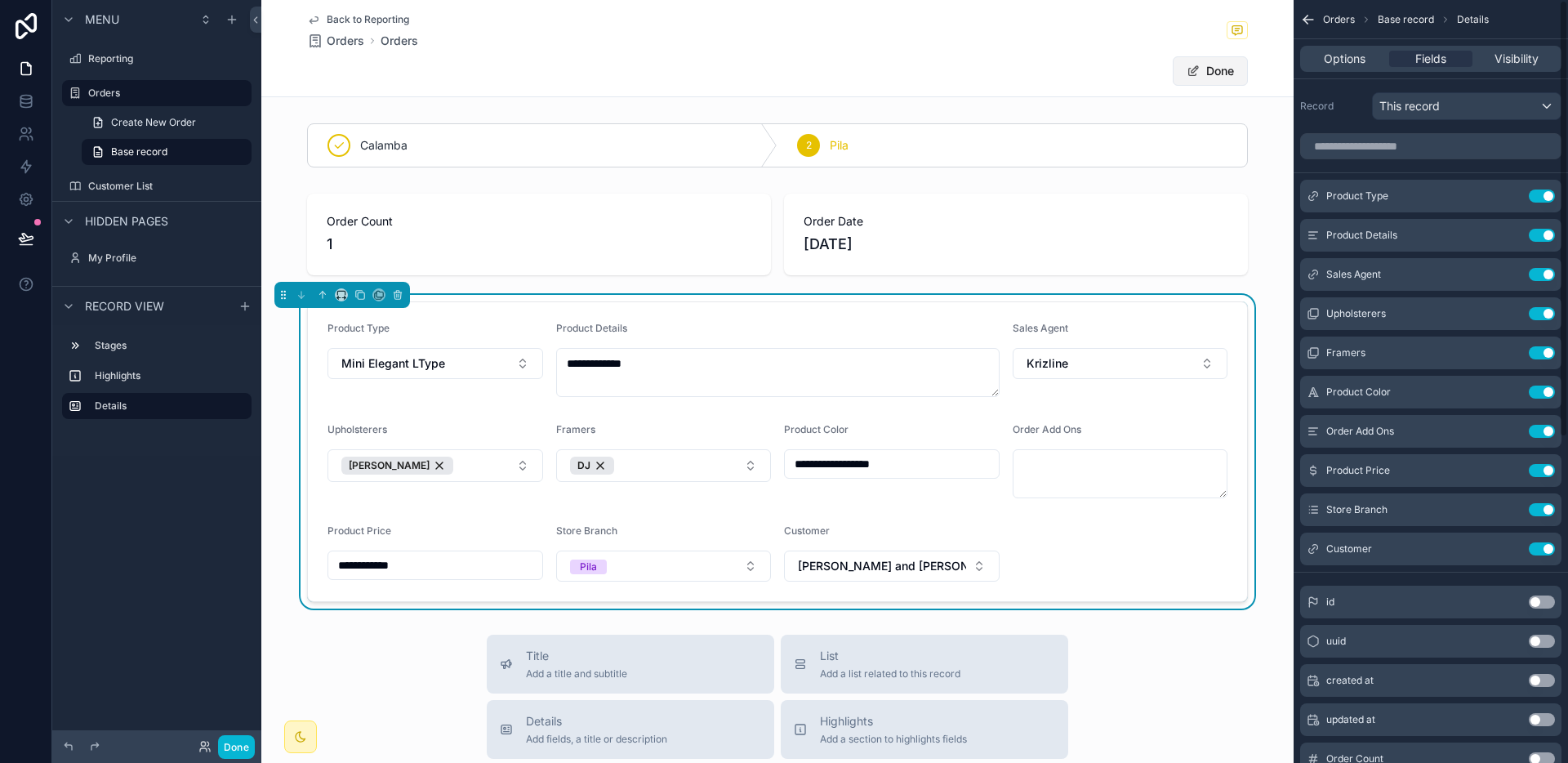
click at [1197, 66] on button "Done" at bounding box center [1210, 71] width 75 height 30
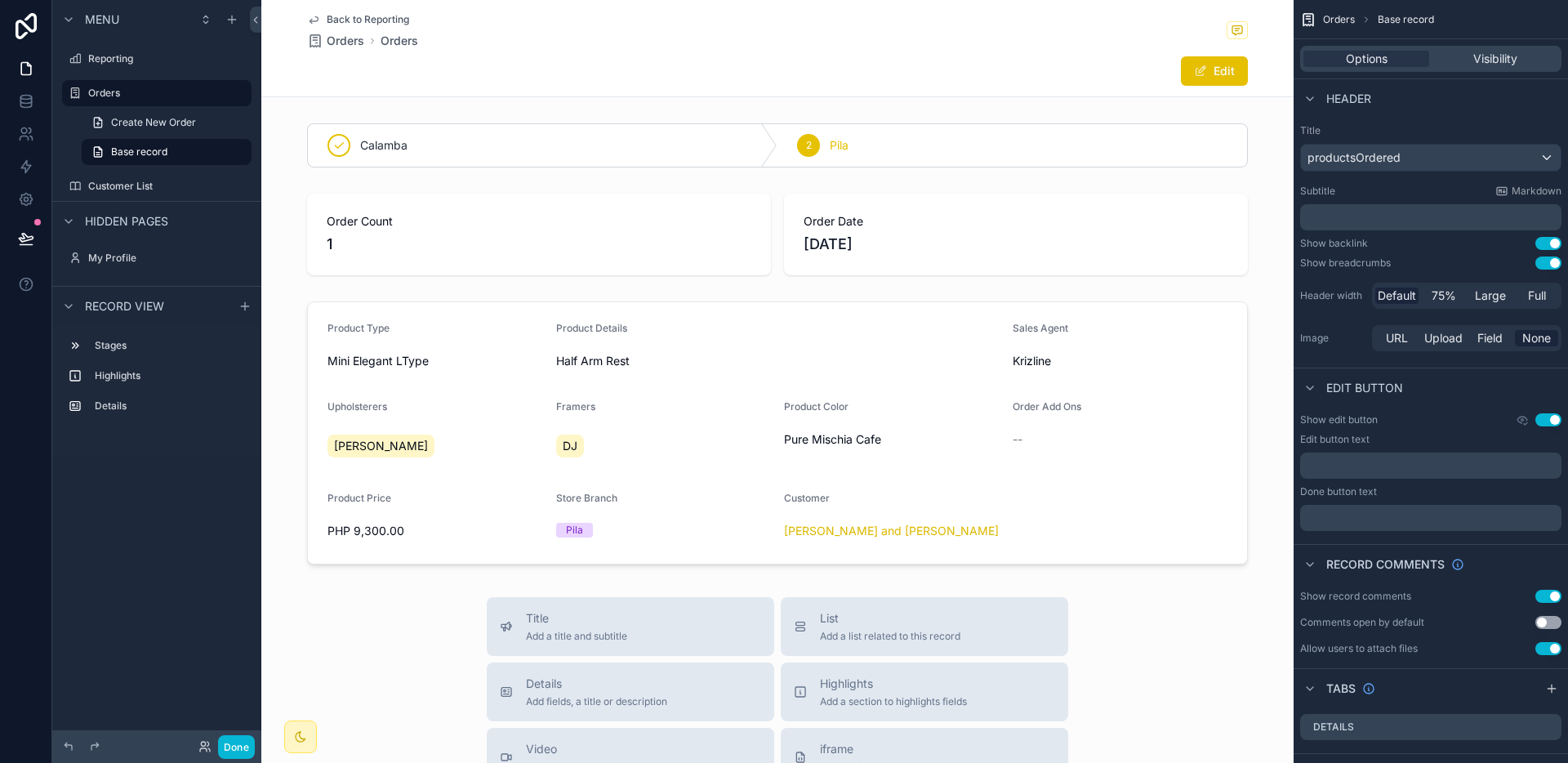
click at [385, 20] on span "Back to Reporting" at bounding box center [368, 20] width 83 height 13
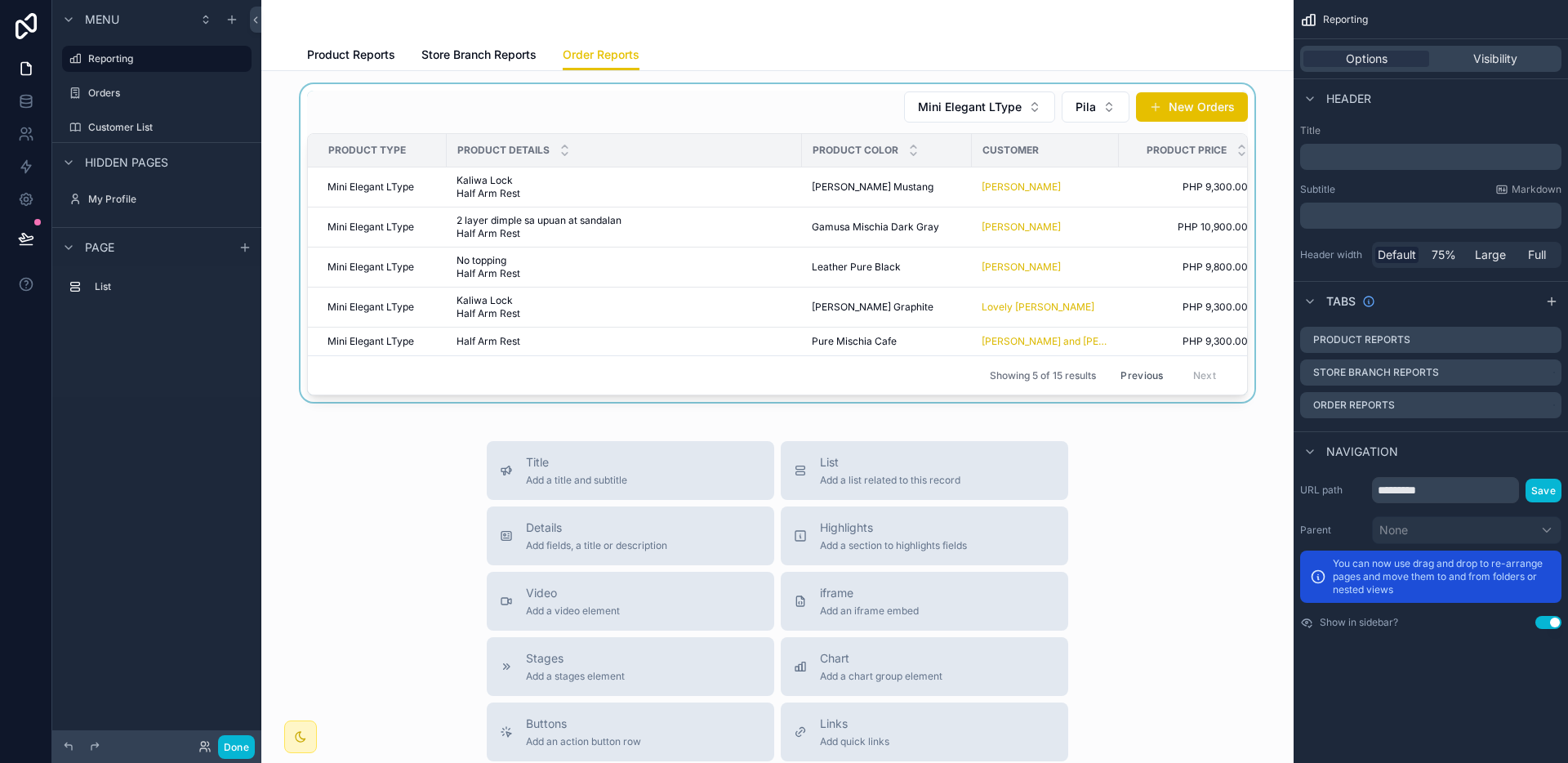
click at [995, 107] on div "scrollable content" at bounding box center [777, 243] width 1006 height 318
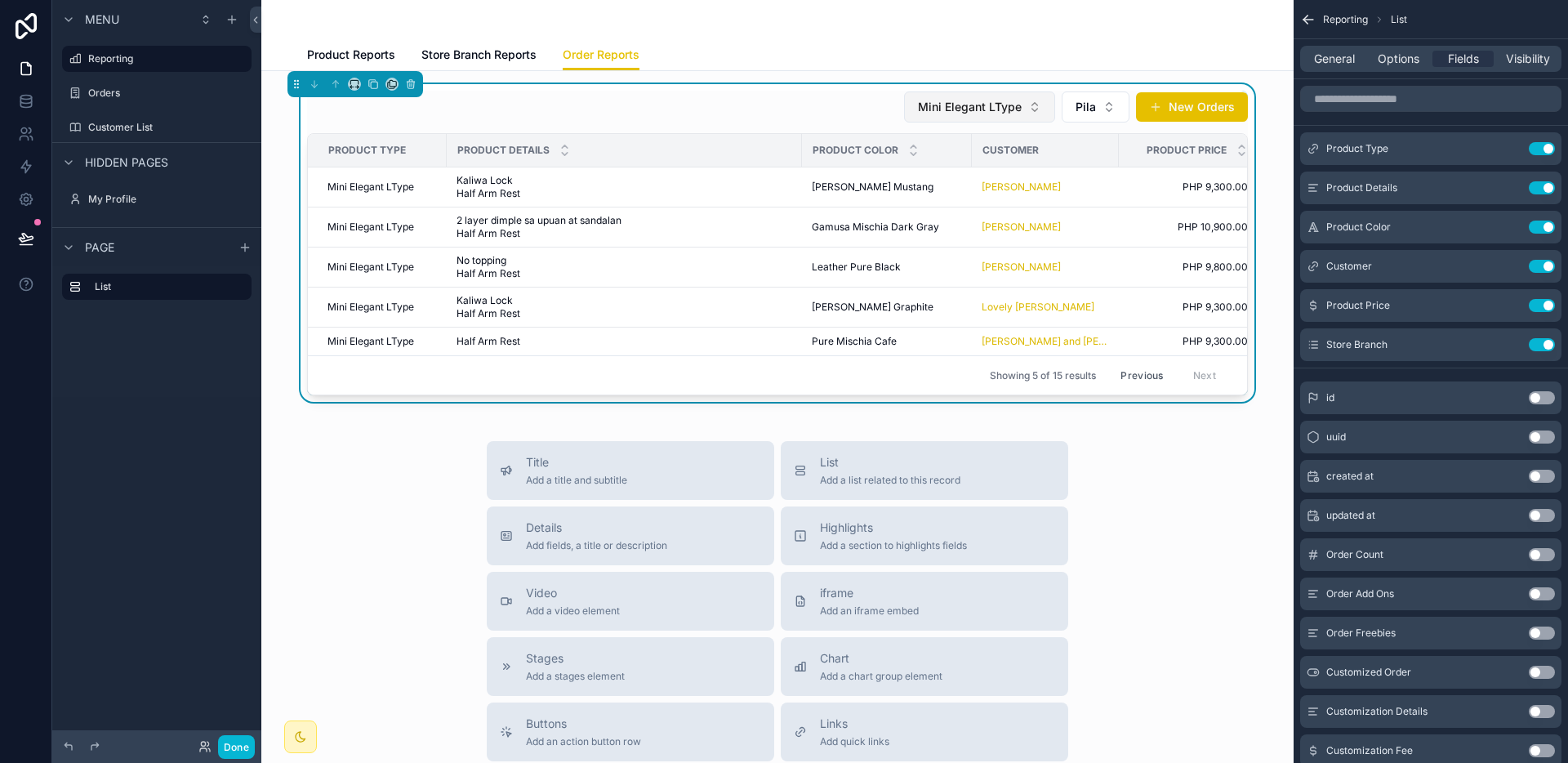
click at [992, 111] on span "Mini Elegant LType" at bounding box center [969, 107] width 104 height 16
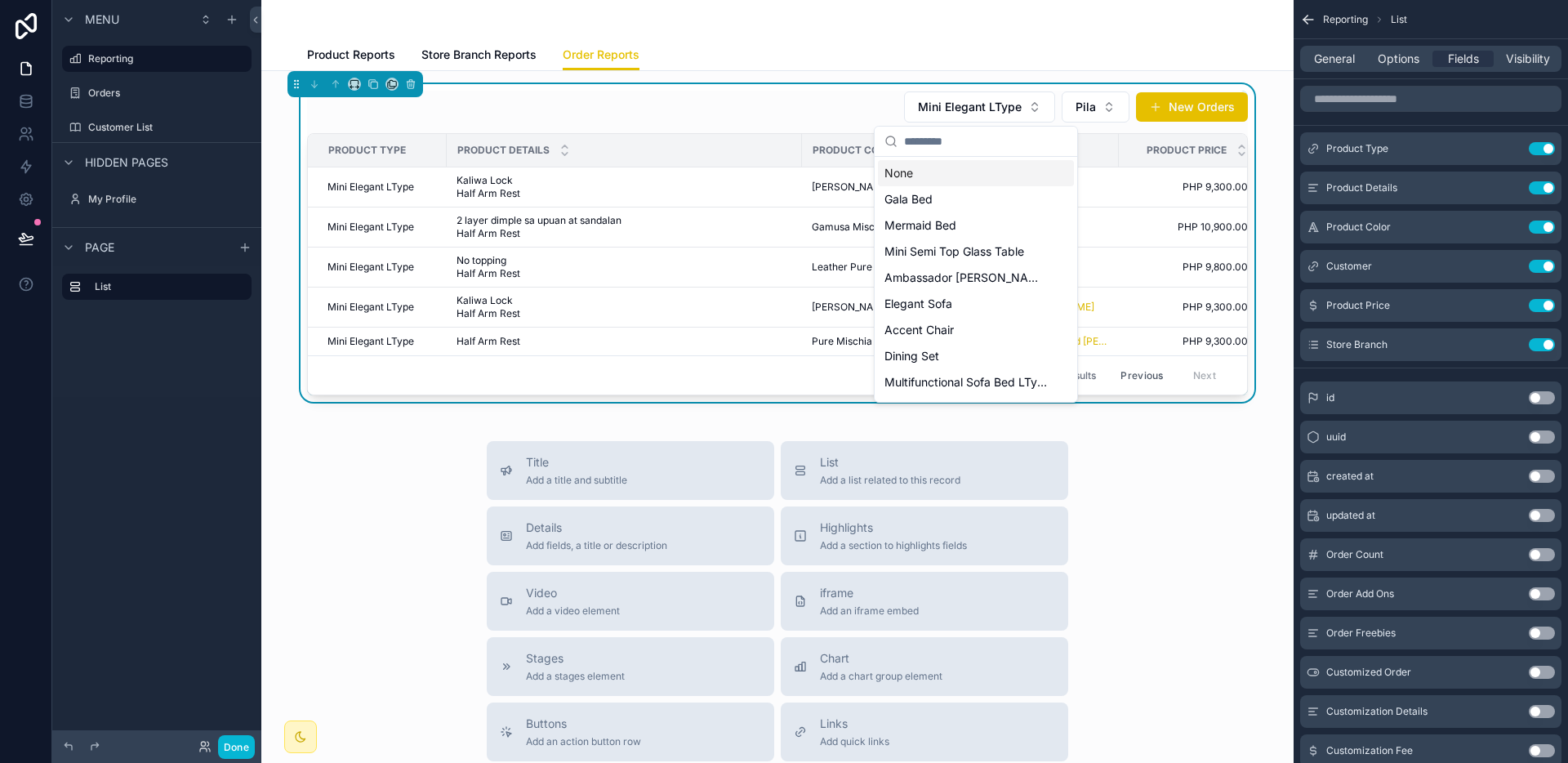
click at [961, 179] on div "None" at bounding box center [976, 173] width 196 height 26
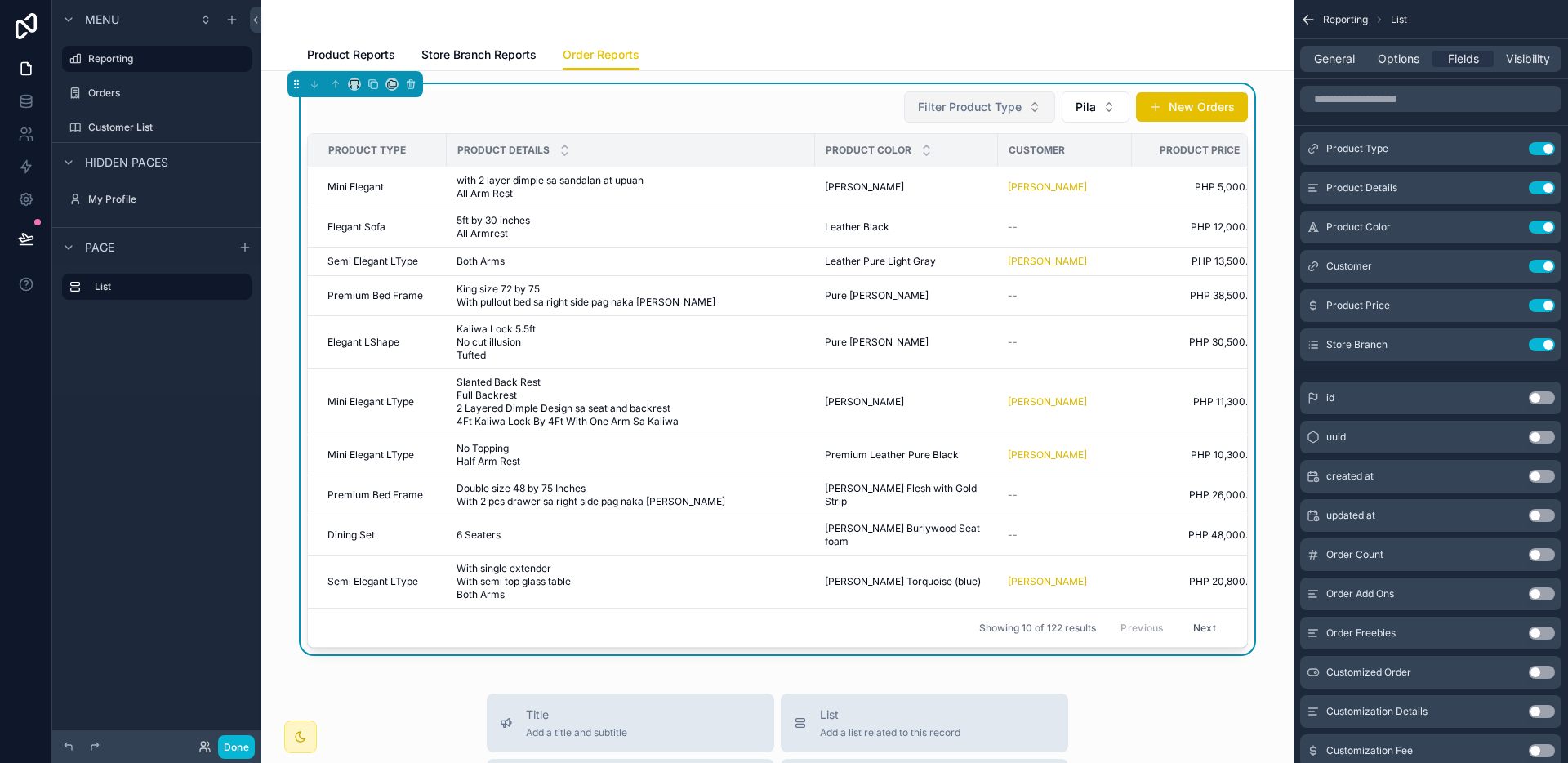
click at [1008, 113] on span "Filter Product Type" at bounding box center [969, 107] width 104 height 16
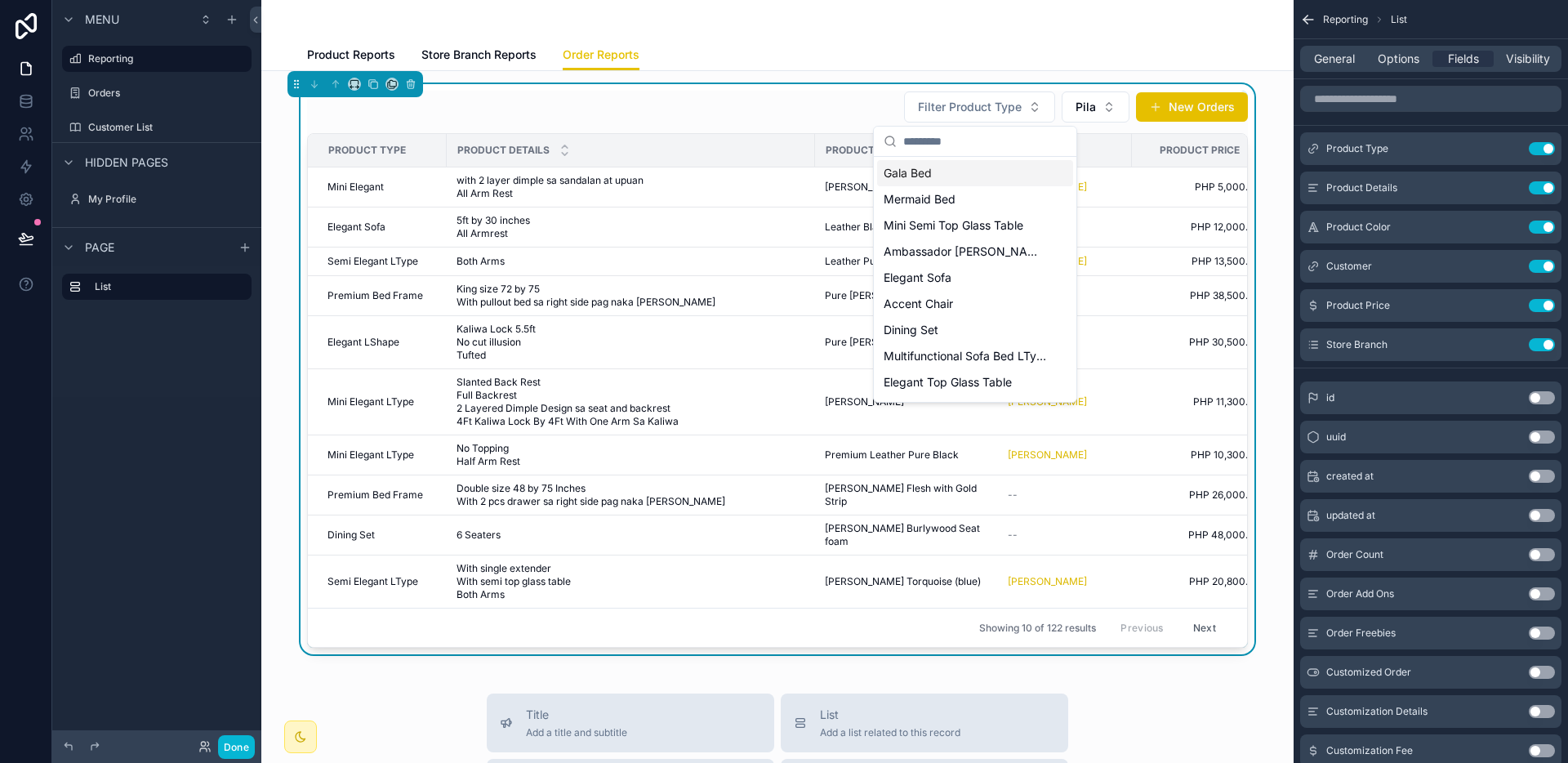
click at [956, 144] on input "scrollable content" at bounding box center [985, 141] width 163 height 30
type input "***"
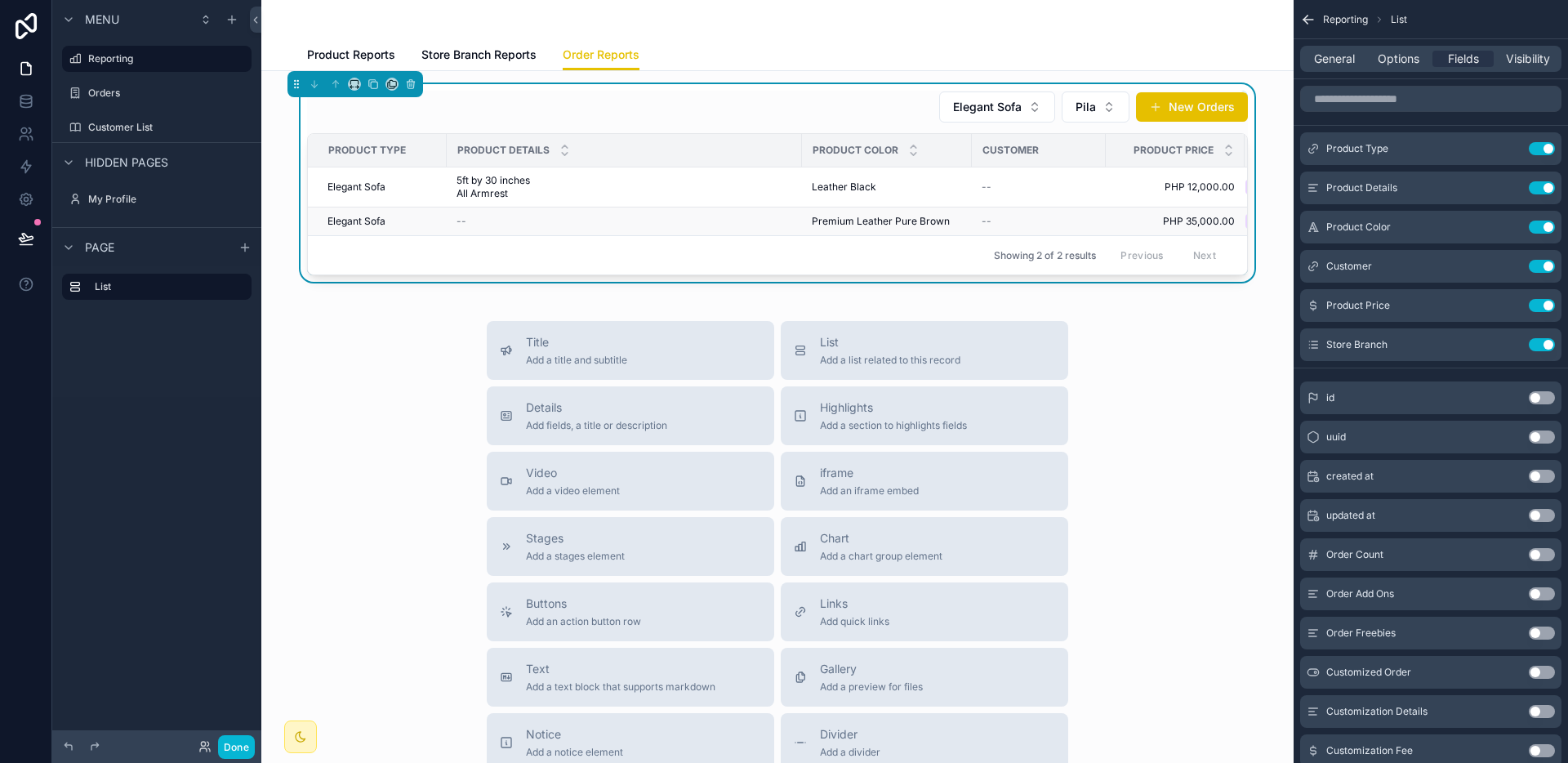
click at [819, 211] on td "Premium Leather Pure Brown Premium Leather Pure Brown" at bounding box center [887, 222] width 170 height 29
click at [818, 219] on span "Premium Leather Pure Brown" at bounding box center [881, 222] width 138 height 13
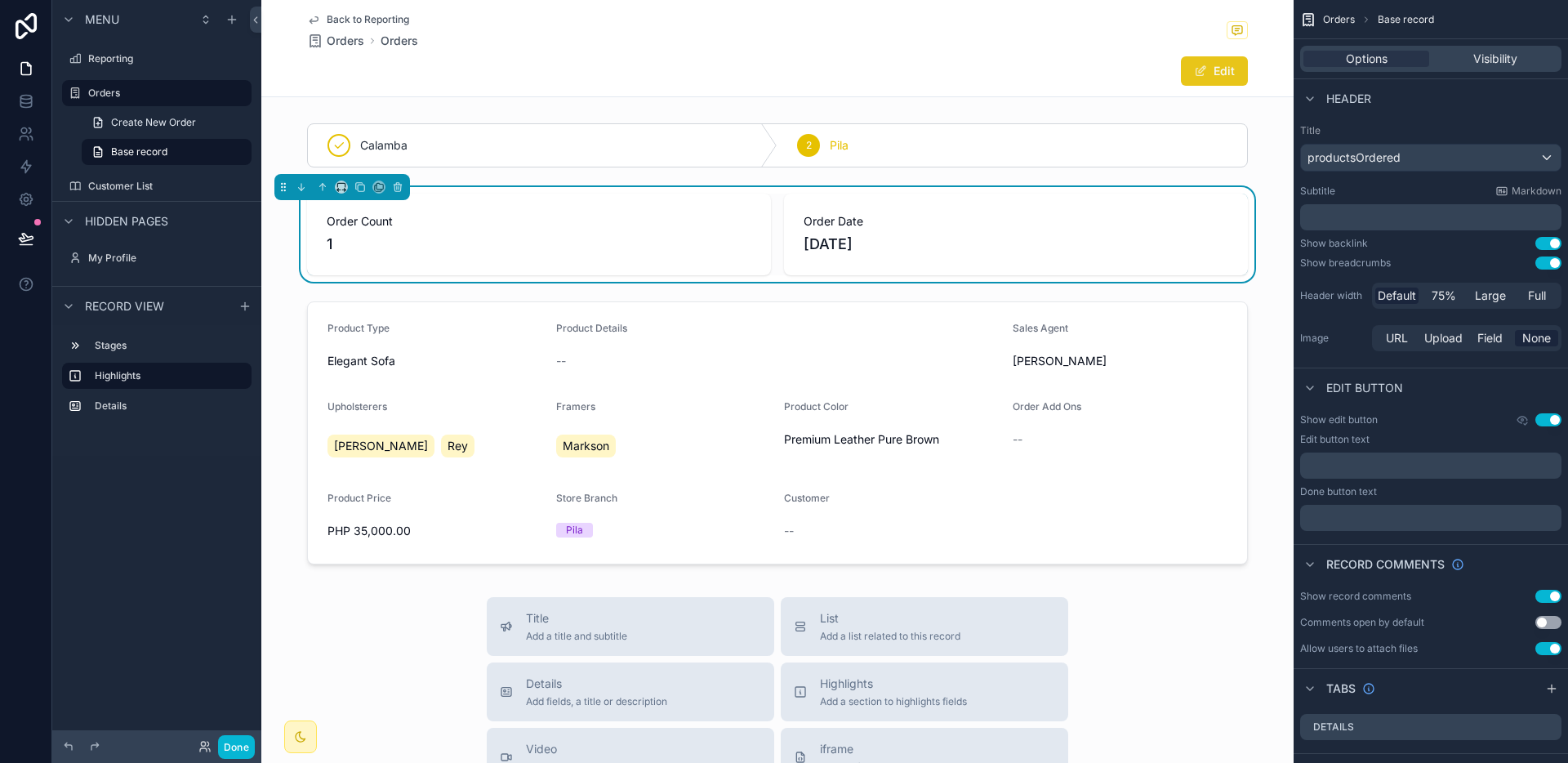
click at [1226, 69] on button "Edit" at bounding box center [1214, 71] width 67 height 30
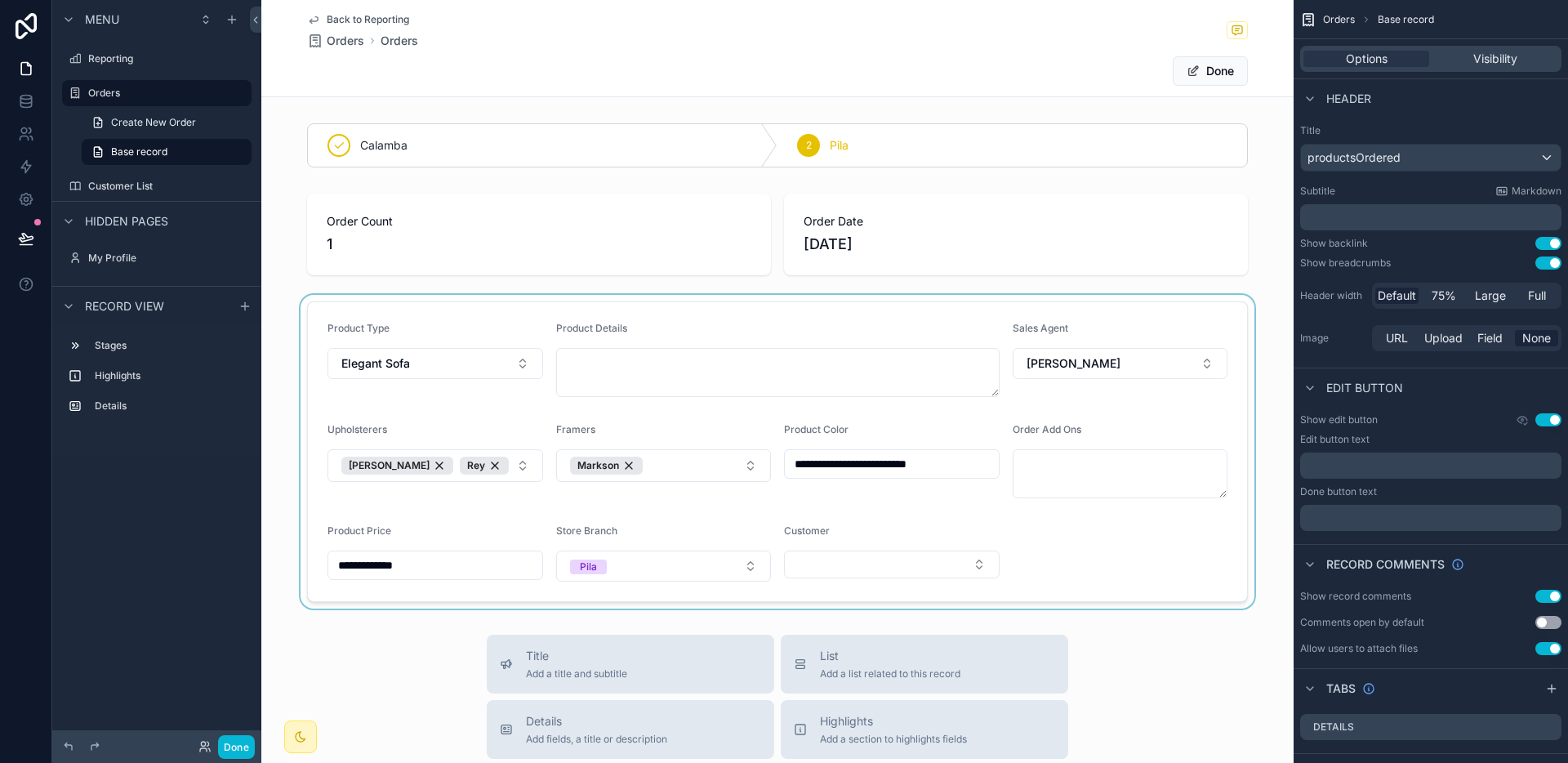
click at [883, 556] on div "scrollable content" at bounding box center [777, 451] width 1033 height 314
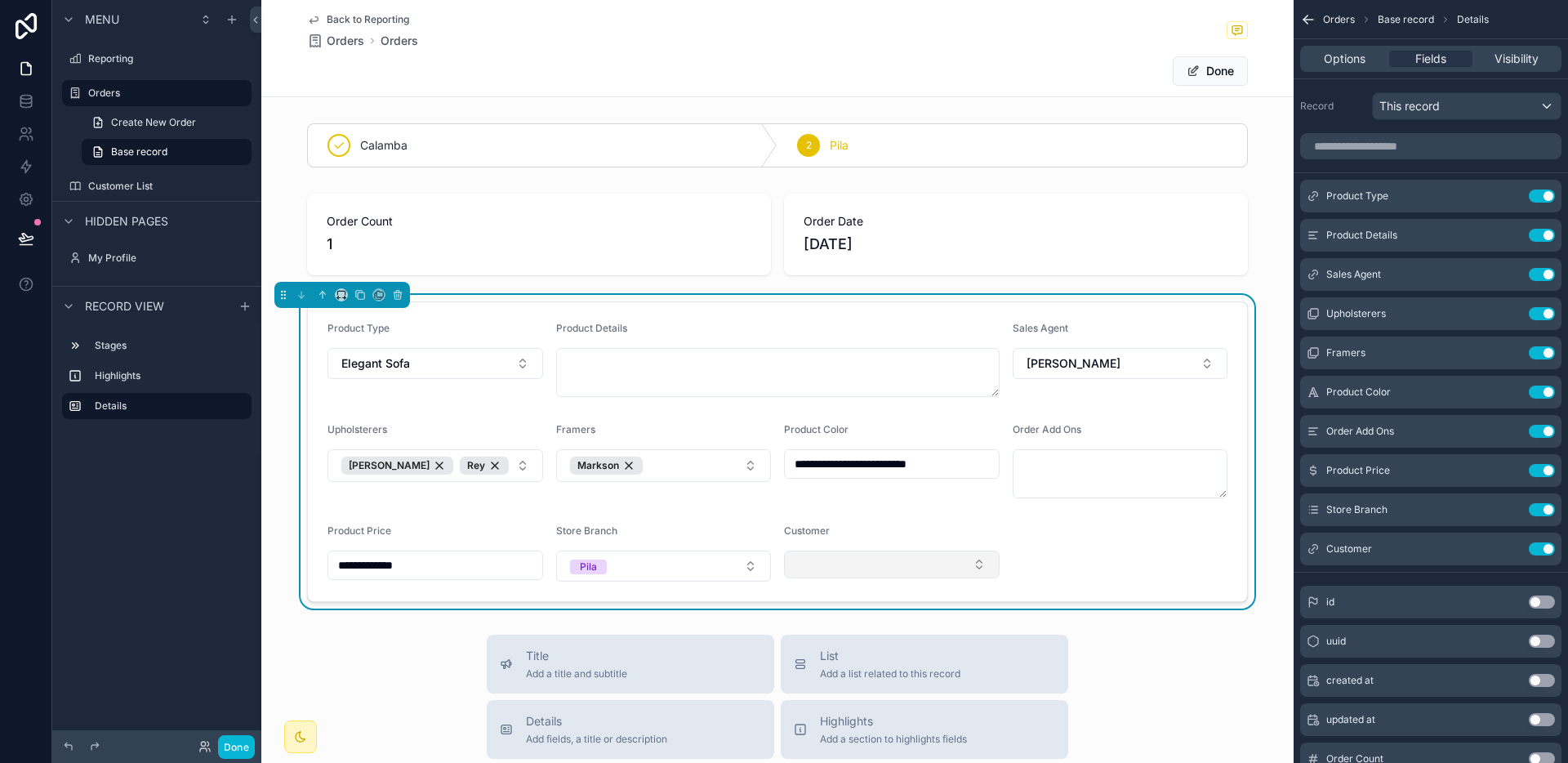
click at [868, 565] on button "Select Button" at bounding box center [891, 564] width 216 height 28
type input "****"
click at [839, 630] on span "[PERSON_NAME]" at bounding box center [836, 629] width 94 height 16
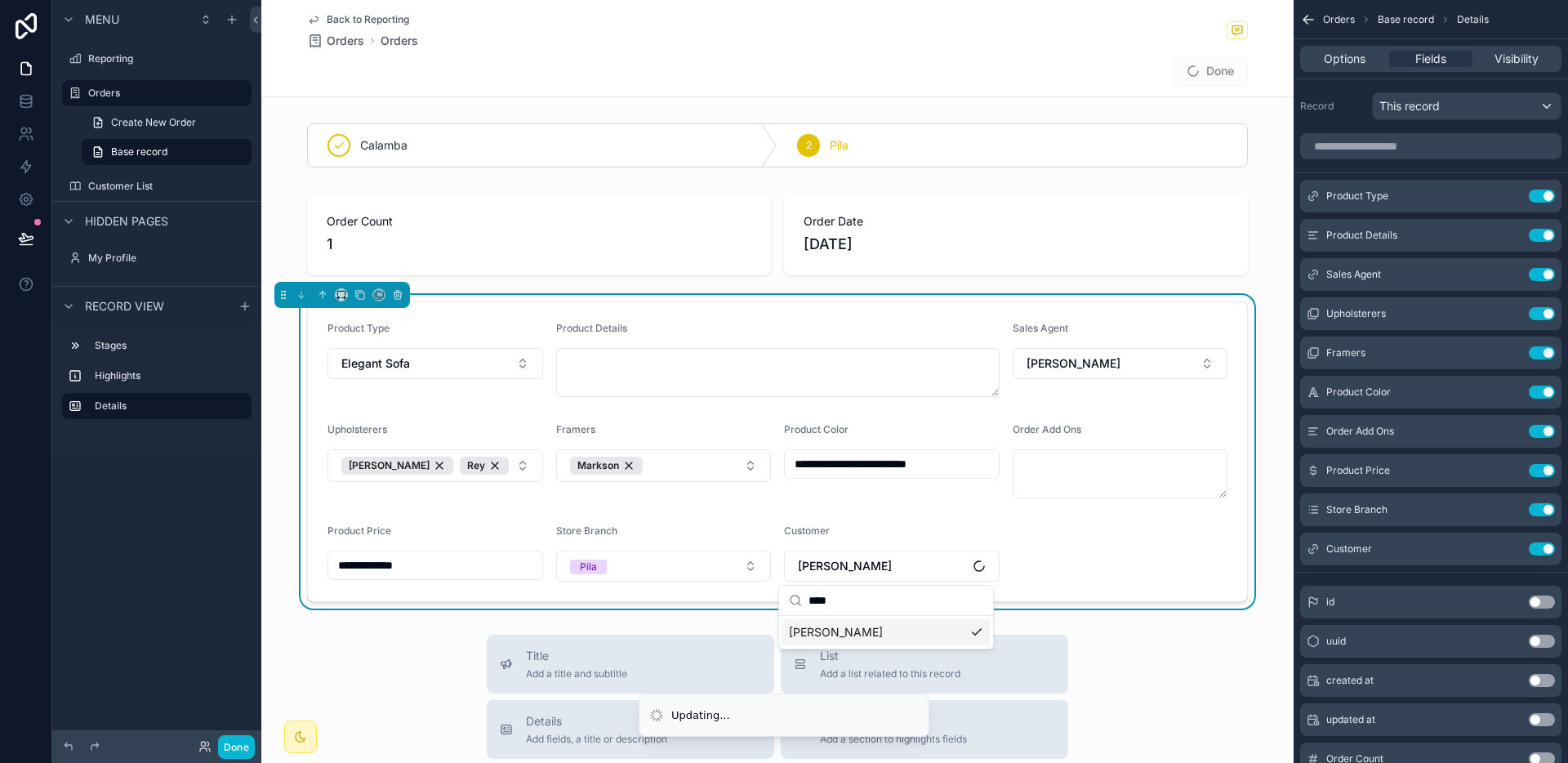
click at [1144, 512] on form "**********" at bounding box center [777, 451] width 939 height 298
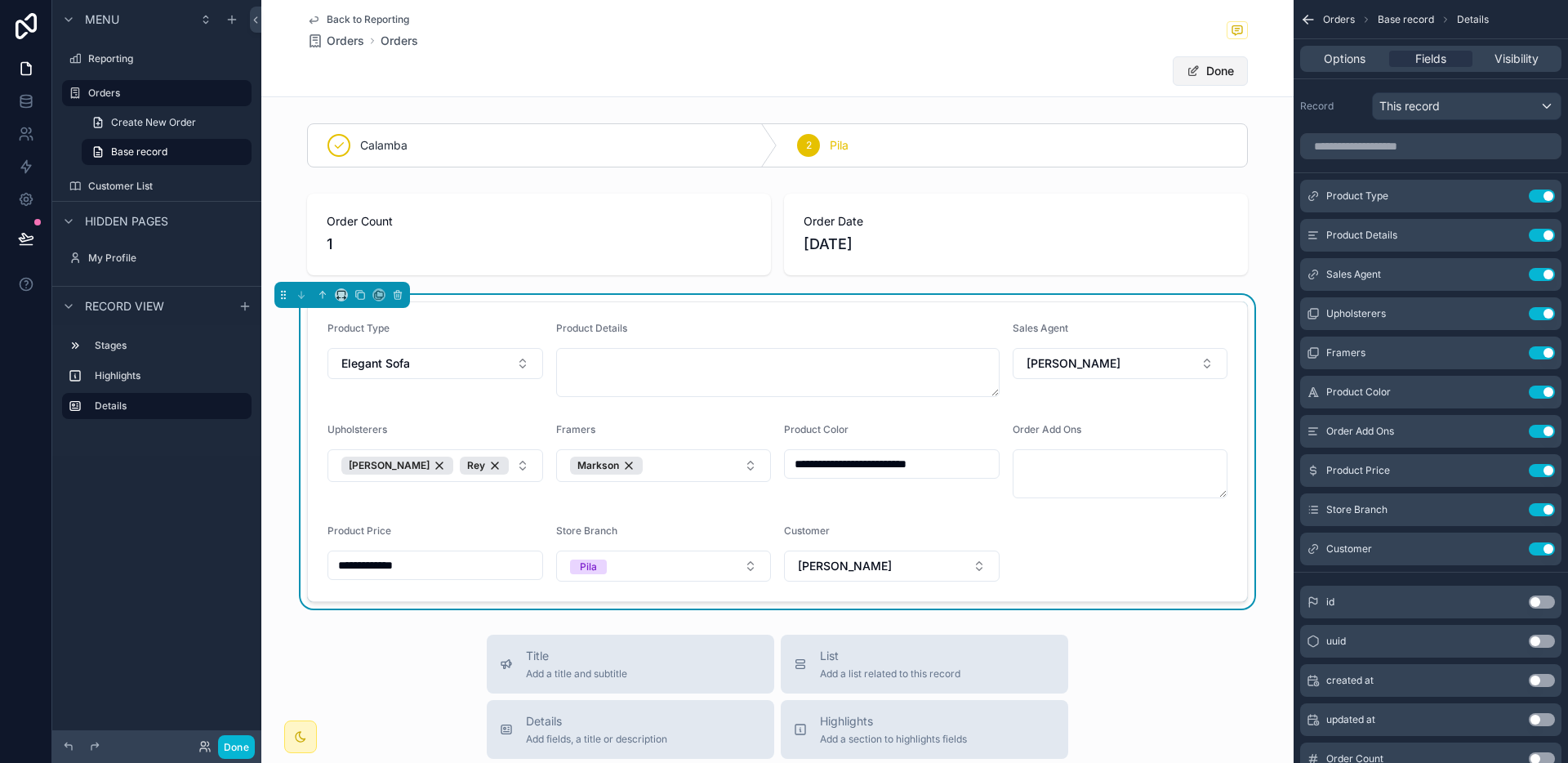
click at [1205, 70] on button "Done" at bounding box center [1210, 71] width 75 height 30
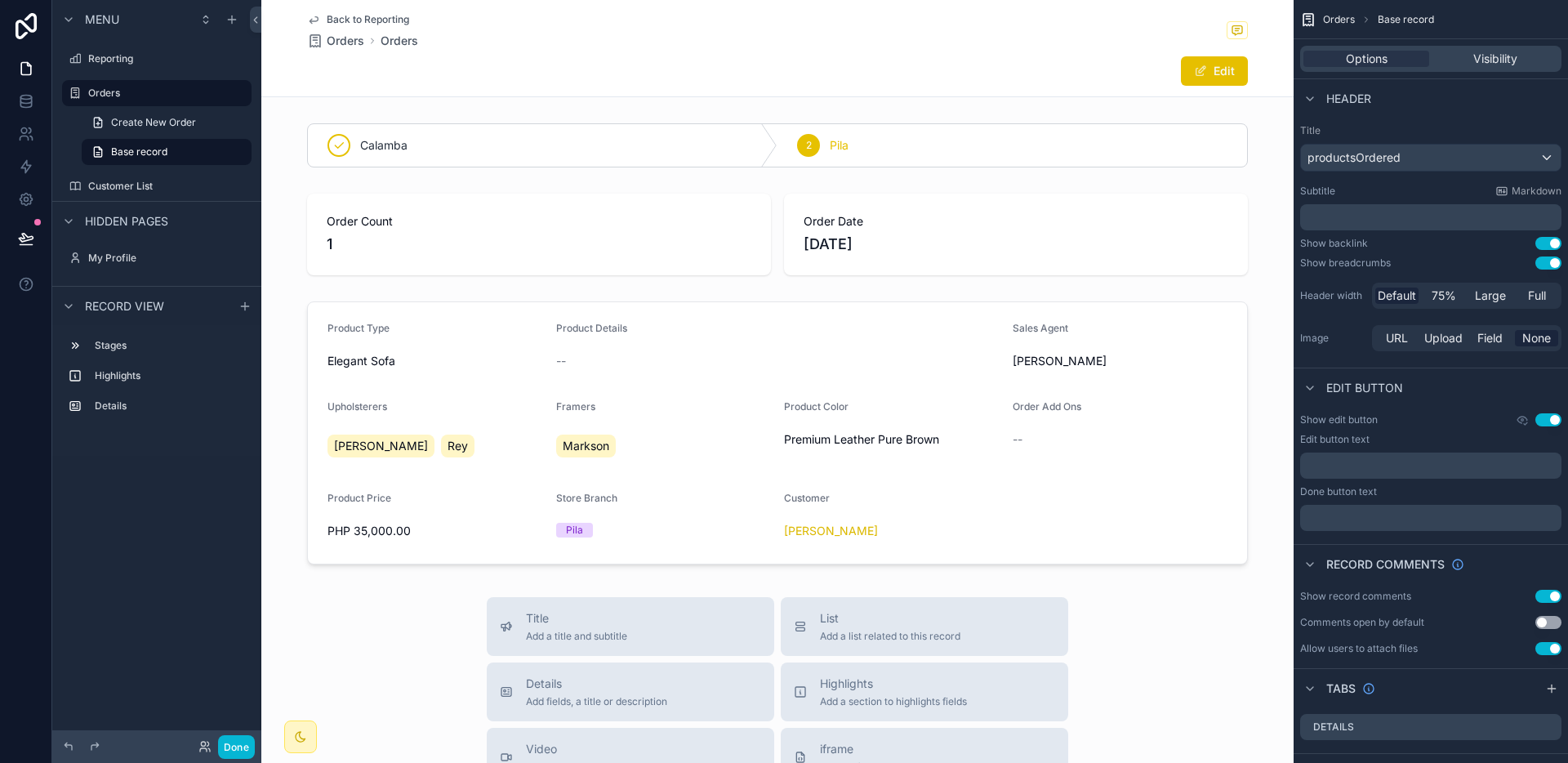
click at [398, 22] on span "Back to Reporting" at bounding box center [368, 20] width 83 height 13
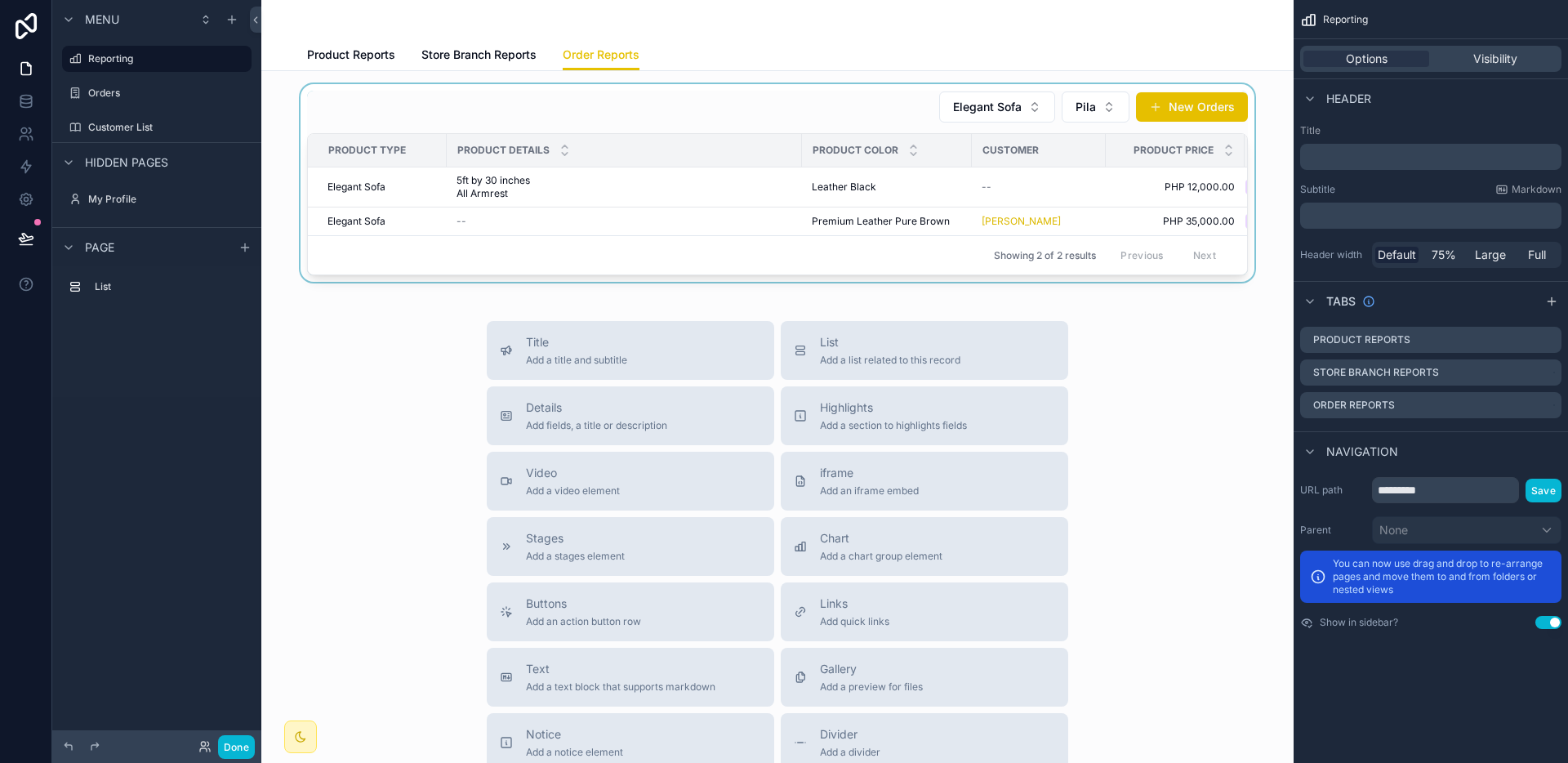
click at [713, 187] on div "scrollable content" at bounding box center [777, 183] width 1006 height 198
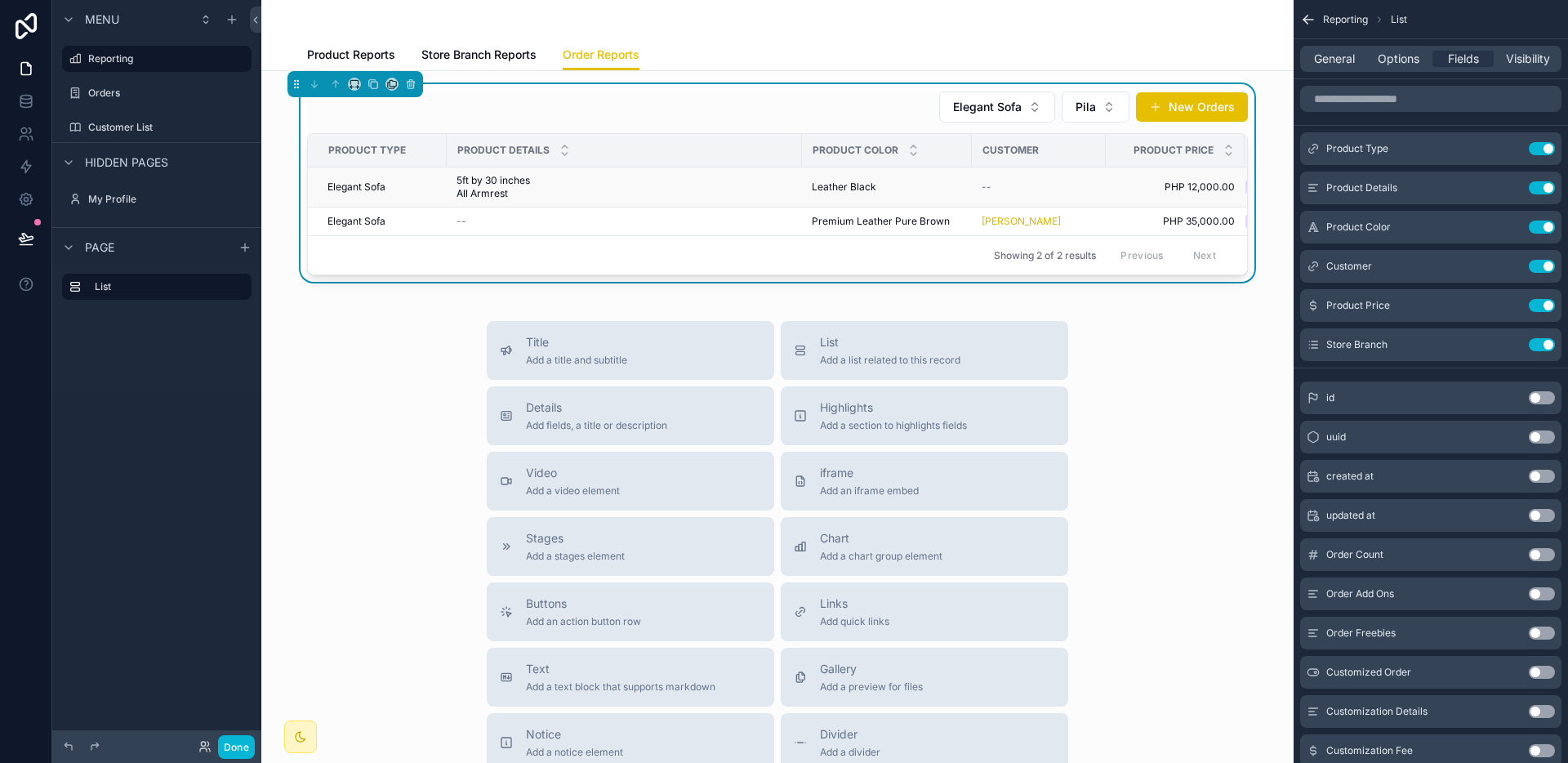
click at [529, 186] on span "5ft by 30 inches All Armrest" at bounding box center [520, 186] width 128 height 26
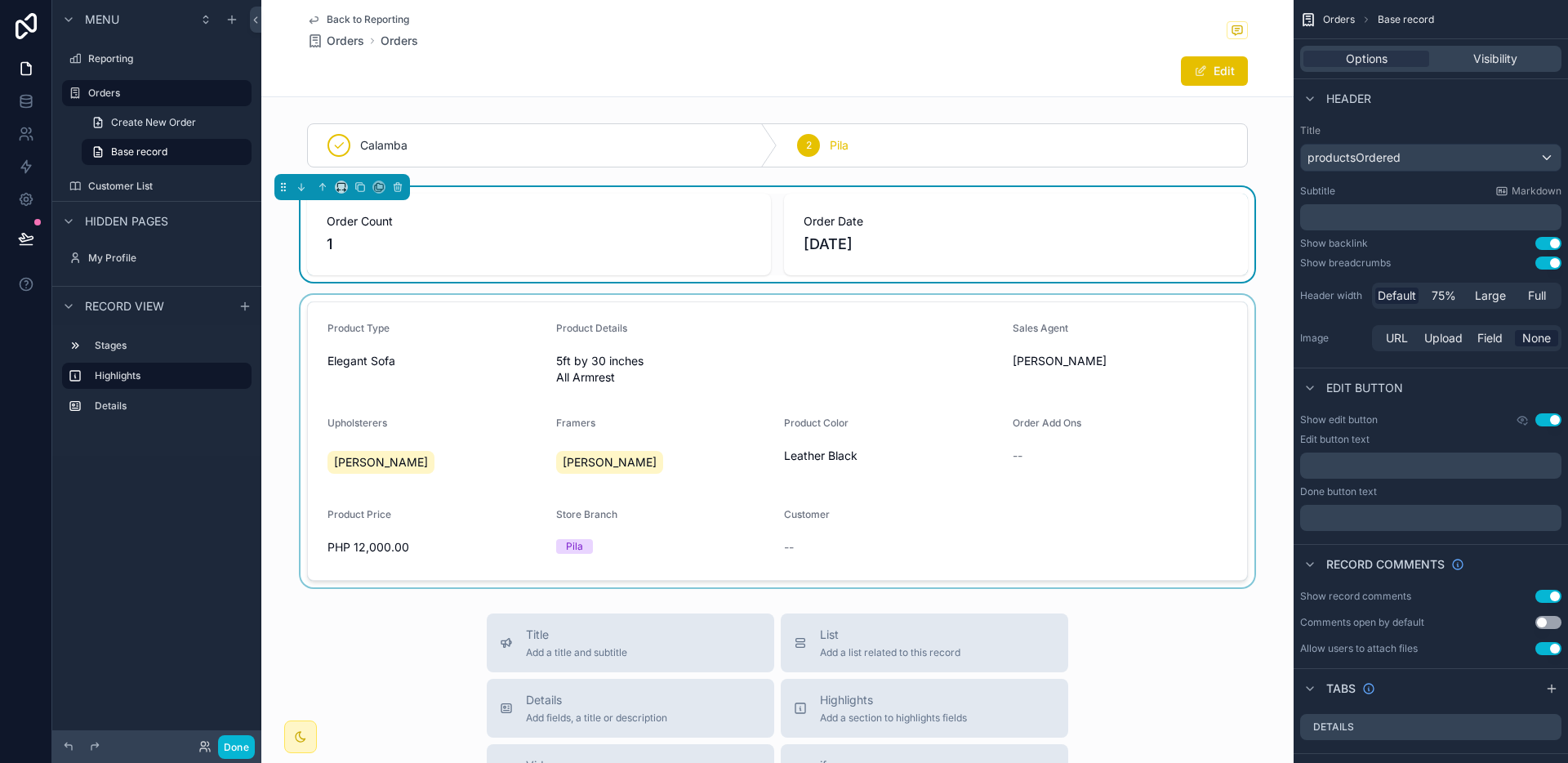
click at [849, 536] on div "scrollable content" at bounding box center [777, 441] width 1033 height 293
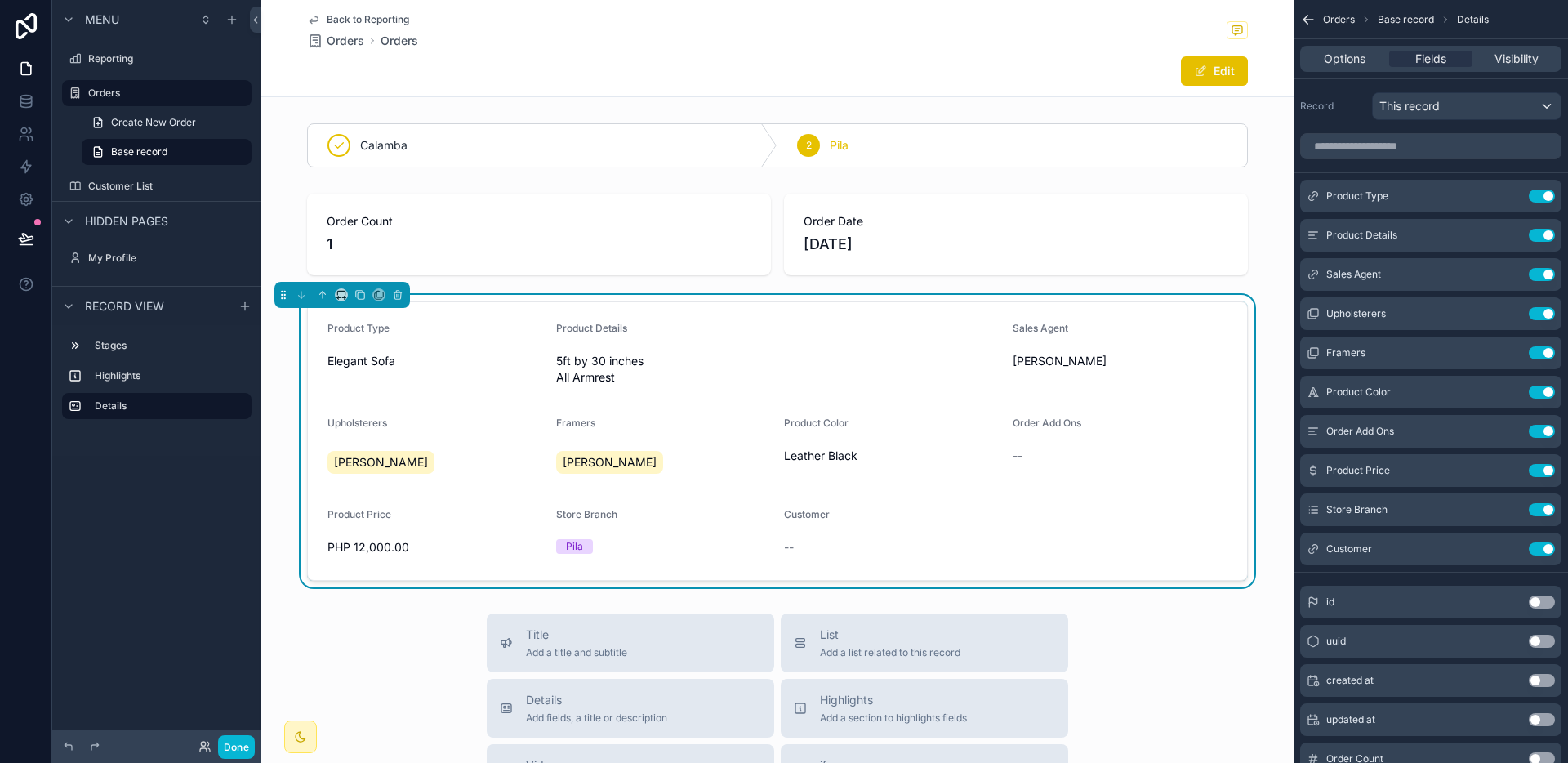
click at [1215, 88] on div "Back to Reporting Orders Orders Edit" at bounding box center [777, 48] width 940 height 96
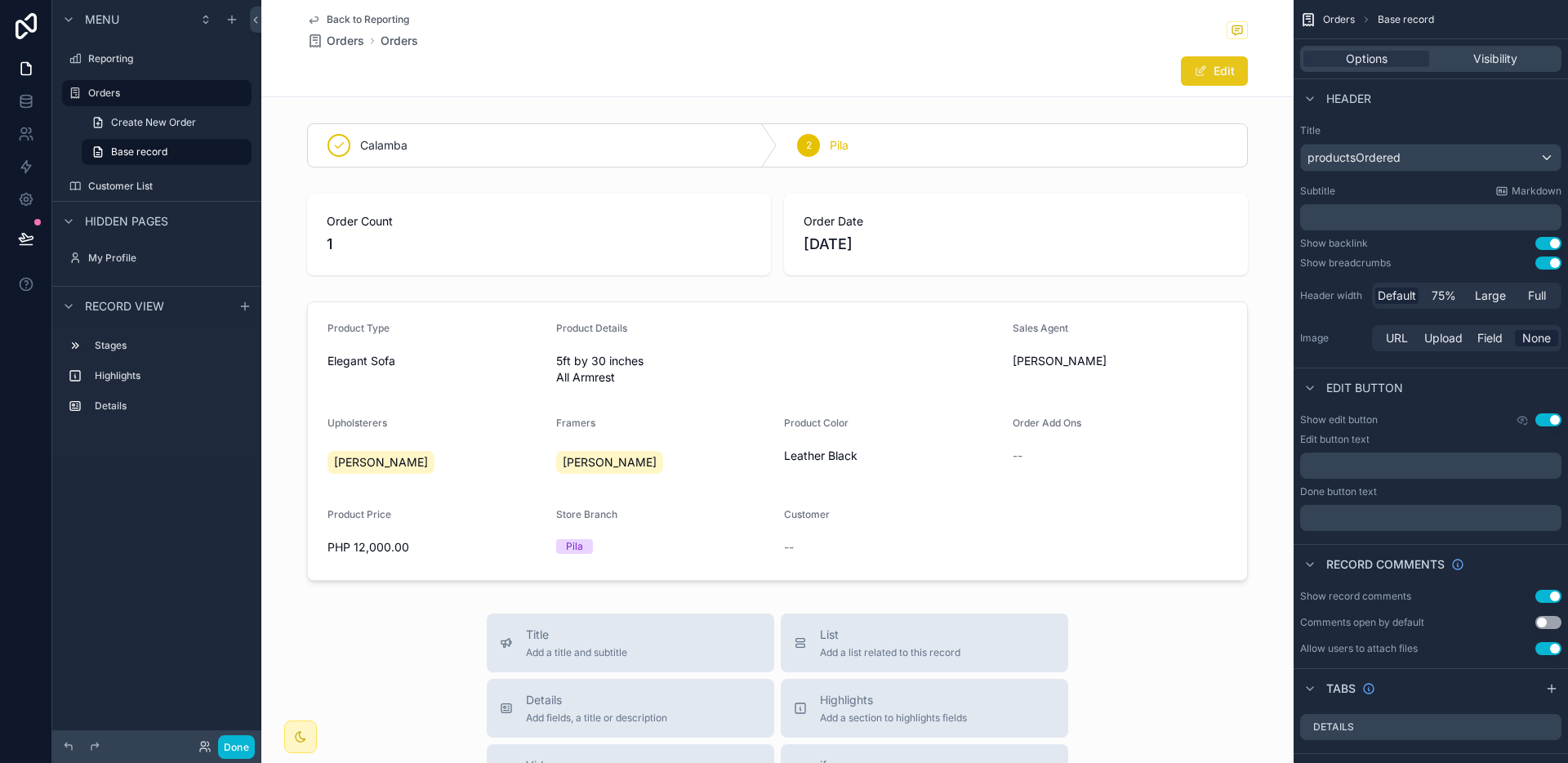
click at [1215, 79] on button "Edit" at bounding box center [1214, 71] width 67 height 30
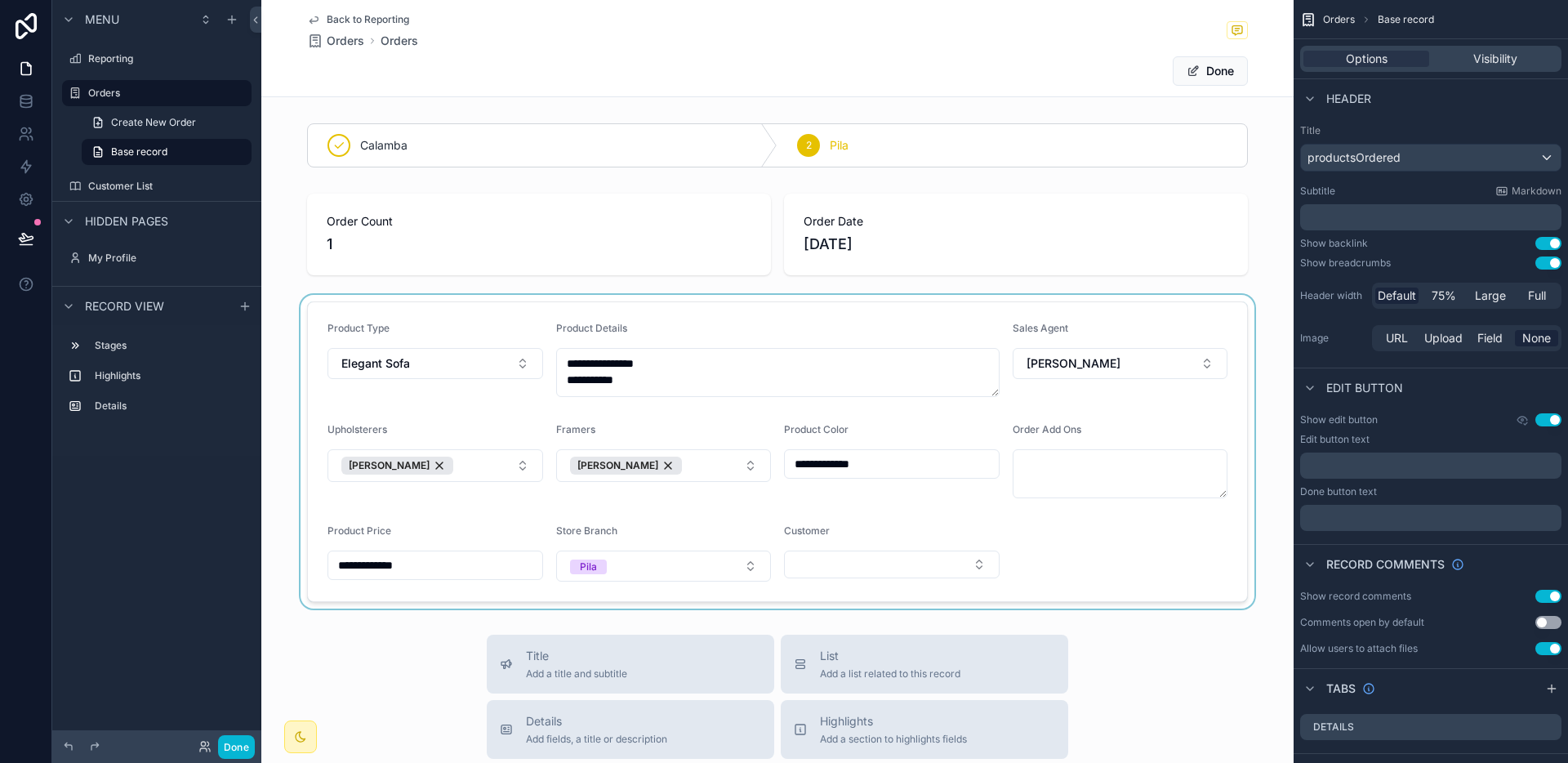
click at [861, 558] on div "scrollable content" at bounding box center [777, 451] width 1033 height 314
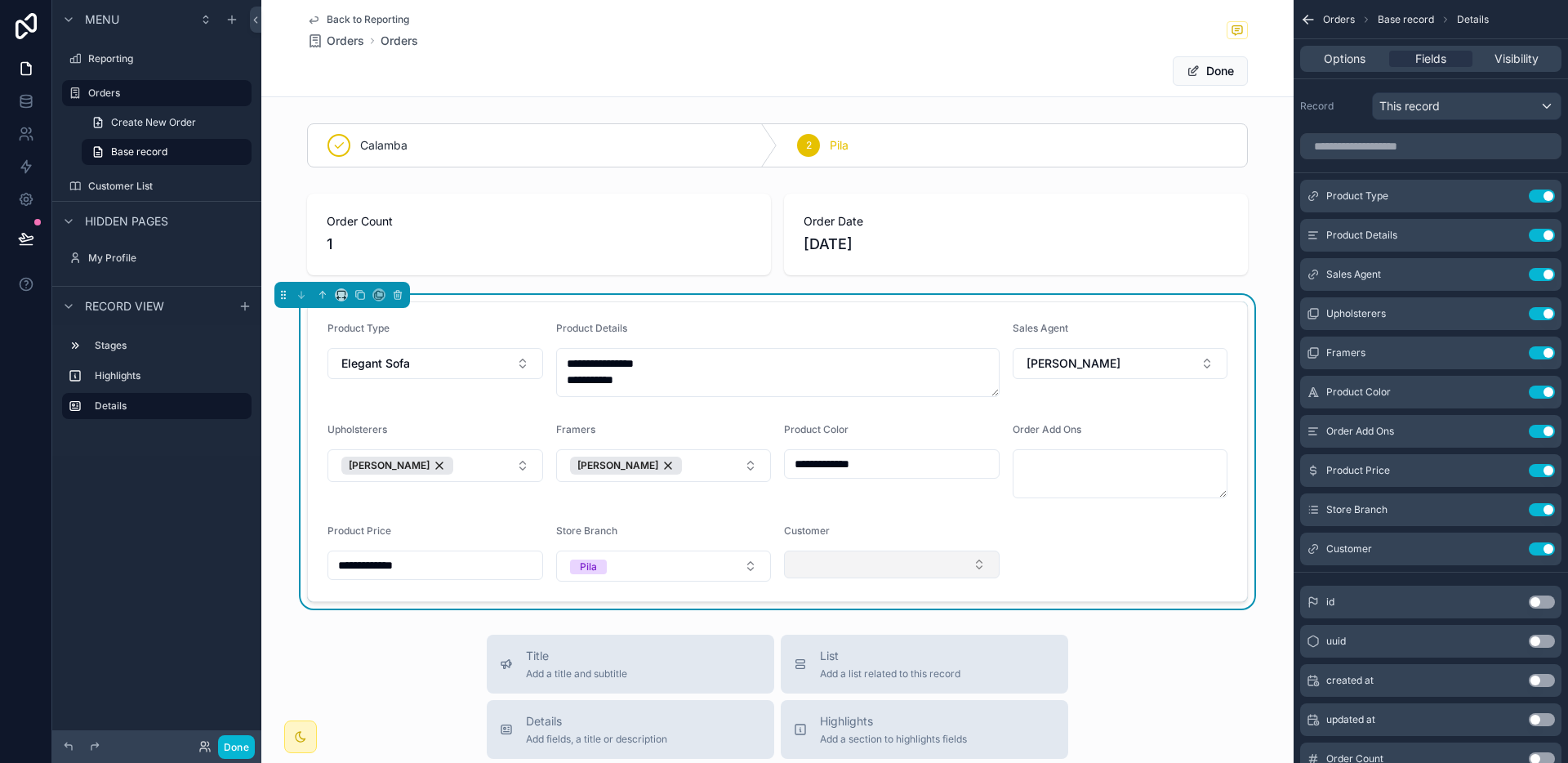
click at [853, 567] on button "Select Button" at bounding box center [891, 564] width 216 height 28
type input "******"
click at [869, 621] on div "[PERSON_NAME] [PERSON_NAME]" at bounding box center [886, 637] width 207 height 42
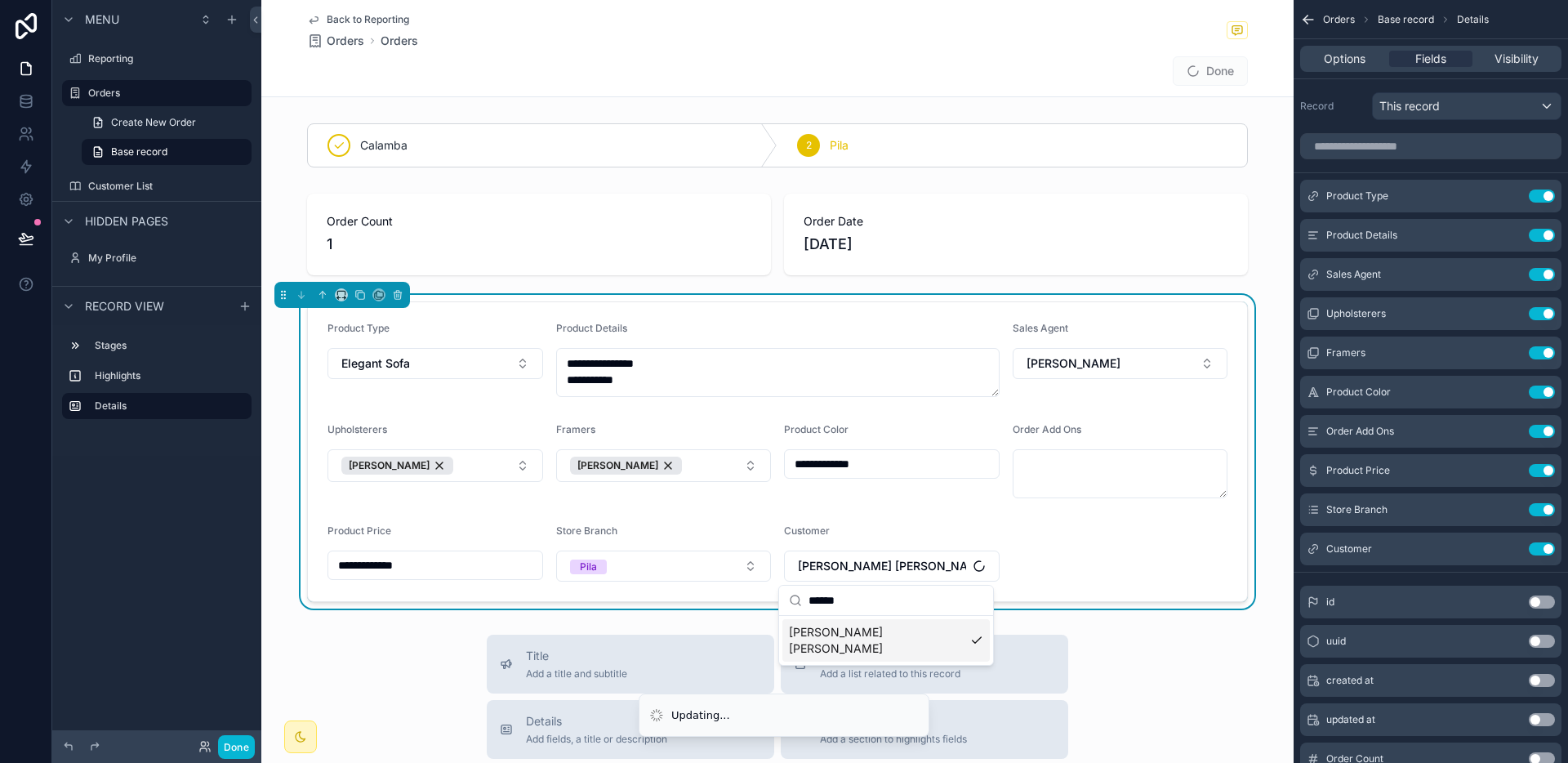
click at [1115, 542] on form "**********" at bounding box center [777, 451] width 939 height 298
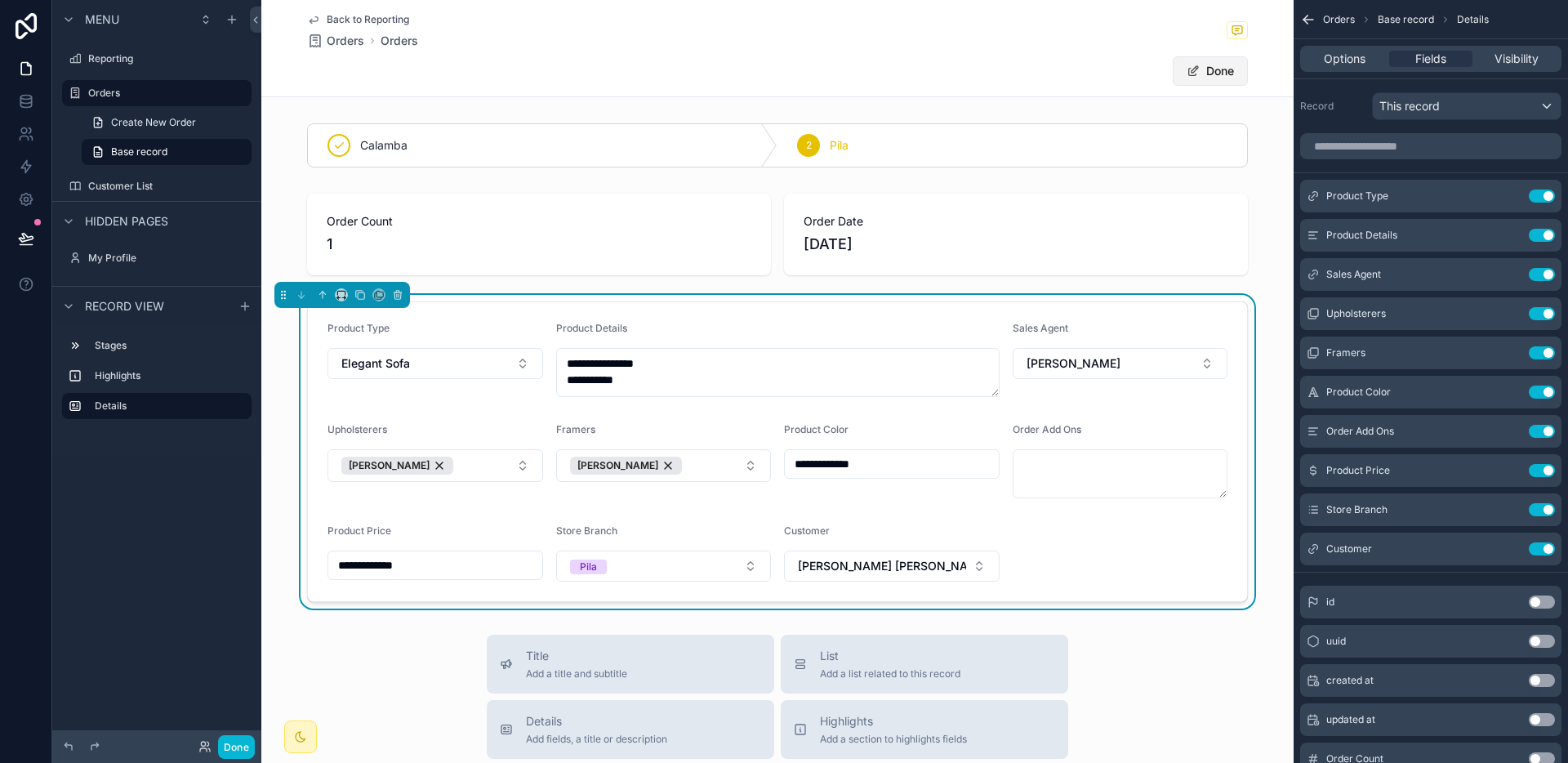
click at [1201, 72] on button "Done" at bounding box center [1210, 71] width 75 height 30
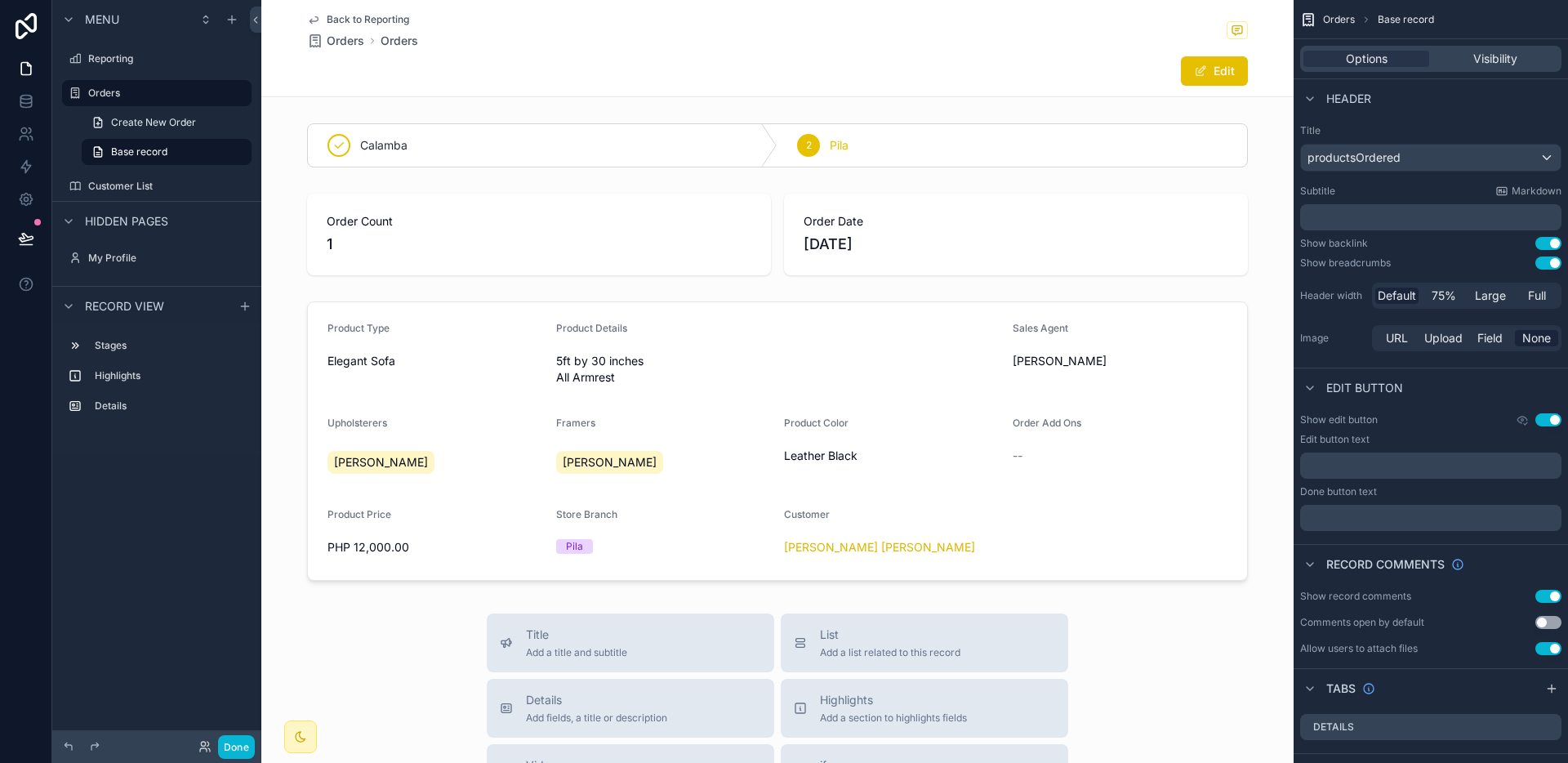
click at [392, 15] on span "Back to Reporting" at bounding box center [368, 20] width 83 height 13
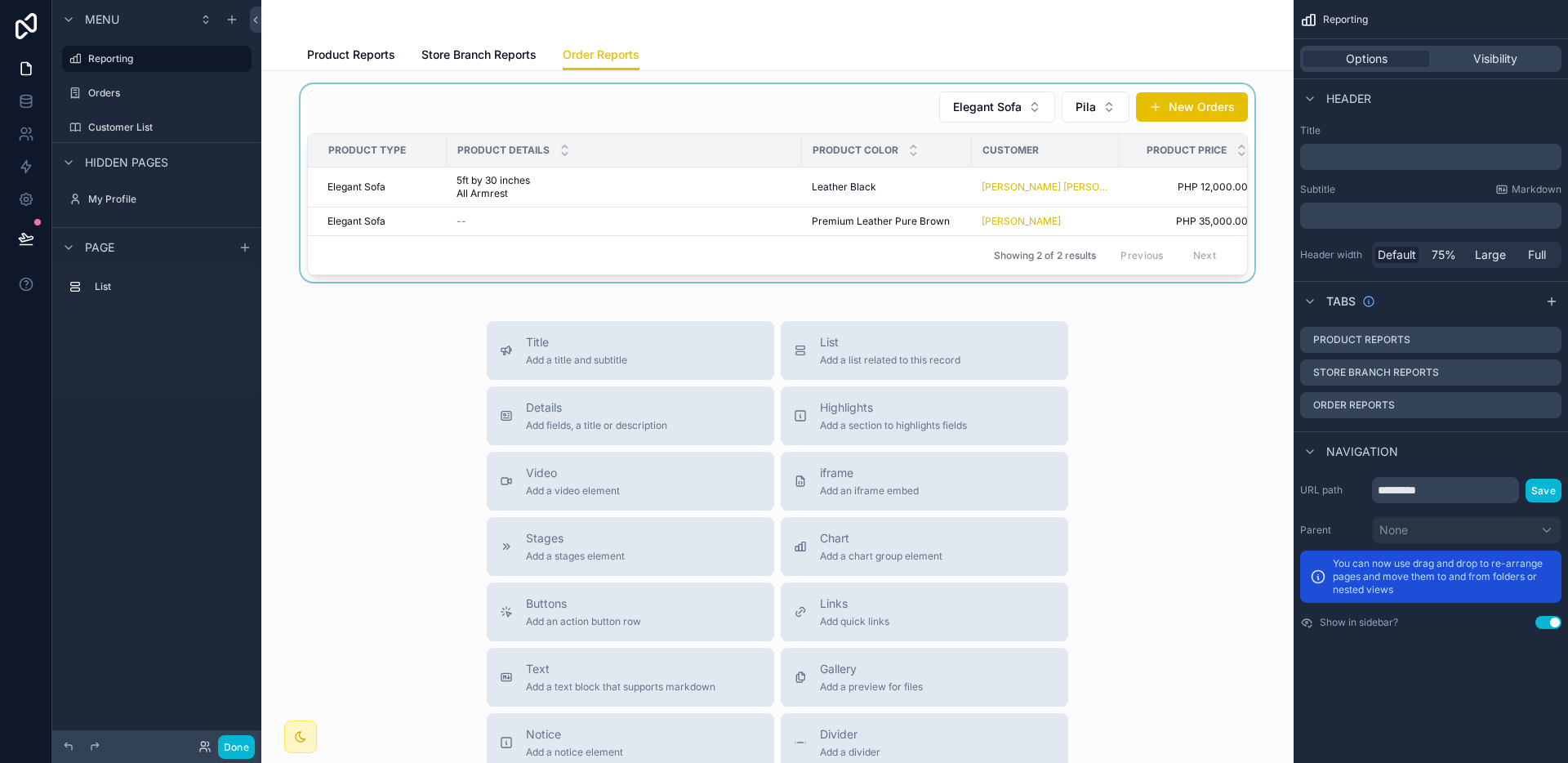
click at [1022, 111] on div "scrollable content" at bounding box center [777, 183] width 1006 height 198
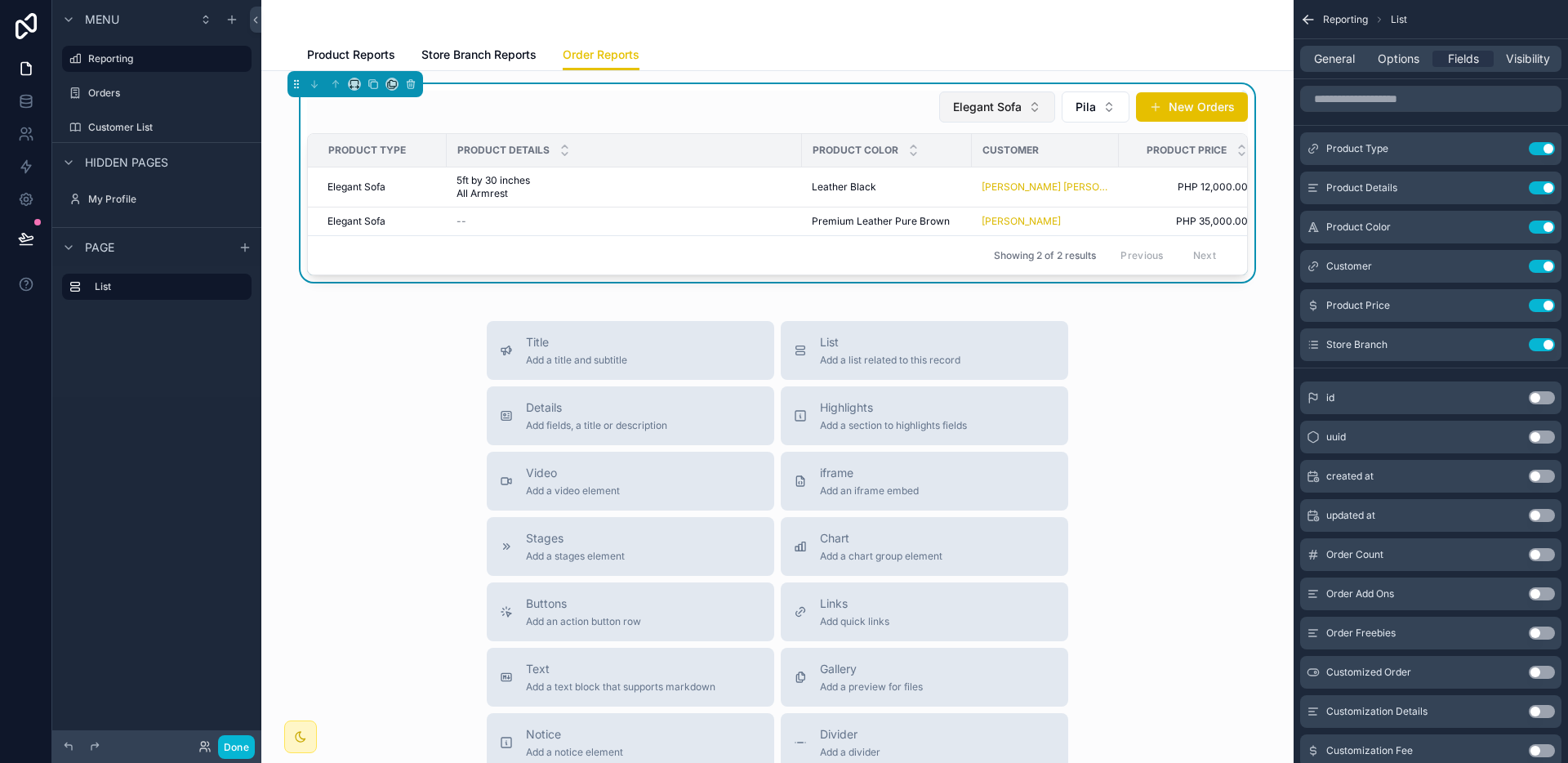
click at [1007, 104] on span "Elegant Sofa" at bounding box center [986, 107] width 68 height 16
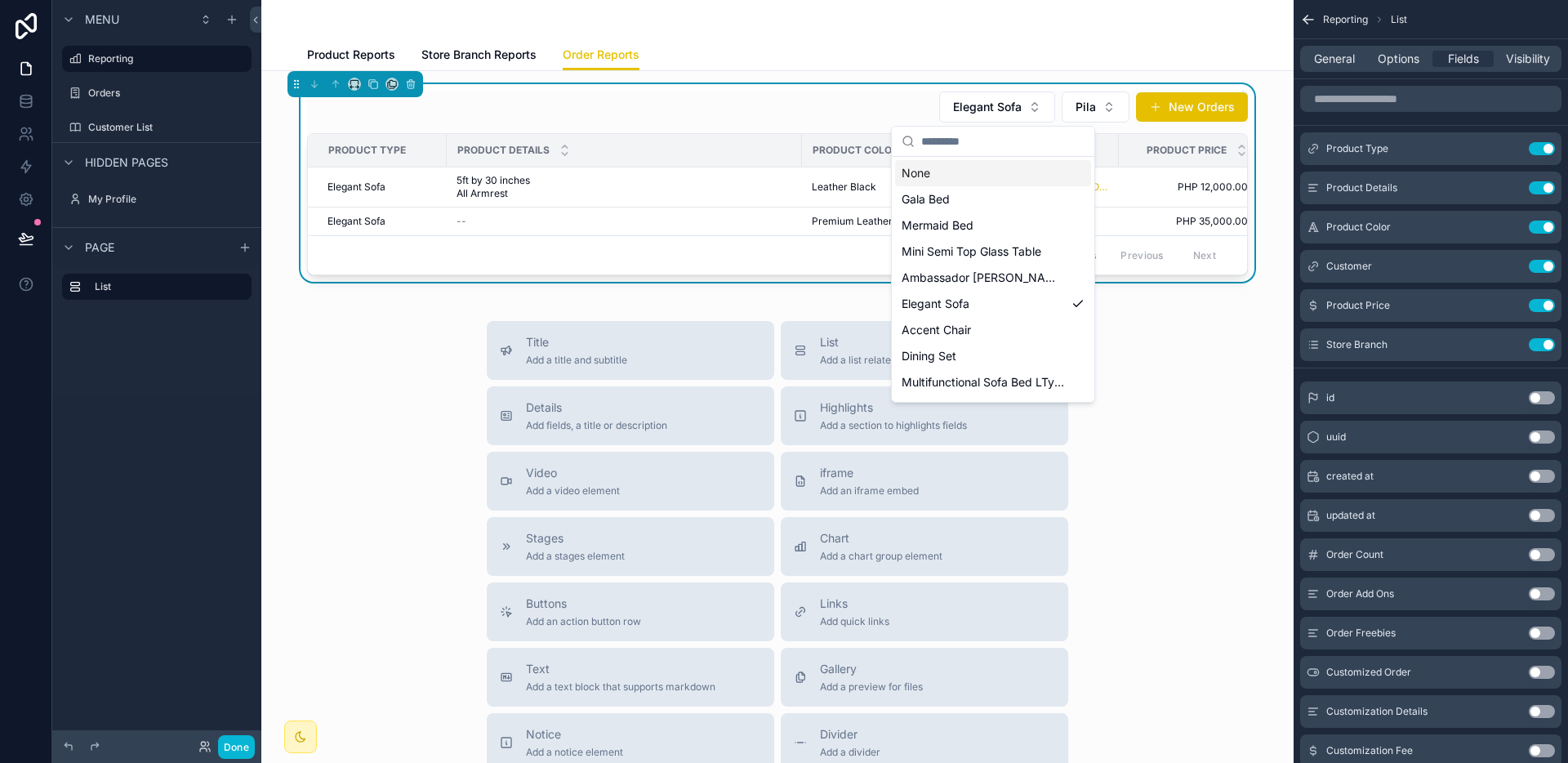
click at [956, 179] on div "None" at bounding box center [993, 173] width 196 height 26
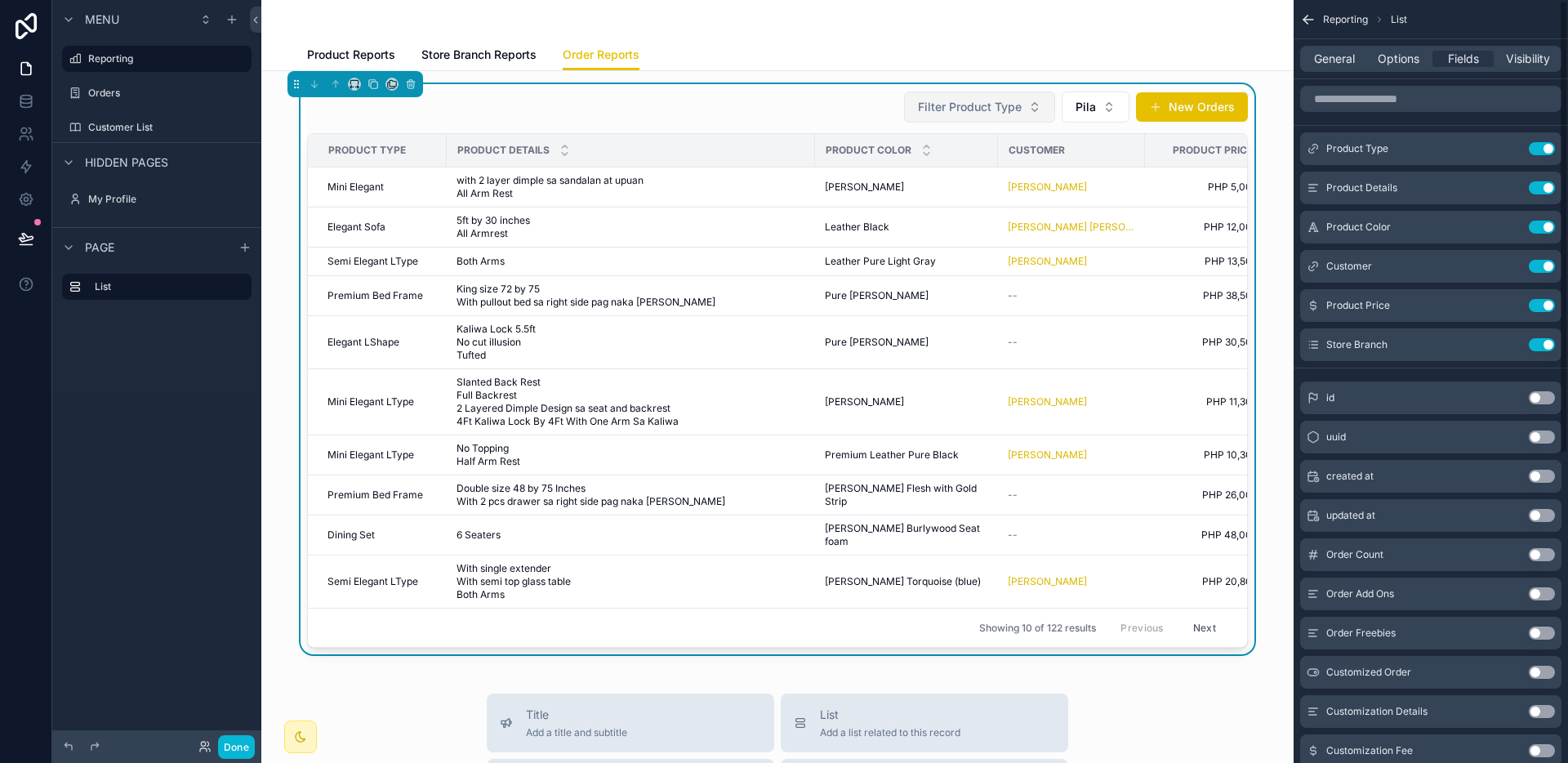
click at [987, 110] on span "Filter Product Type" at bounding box center [969, 107] width 104 height 16
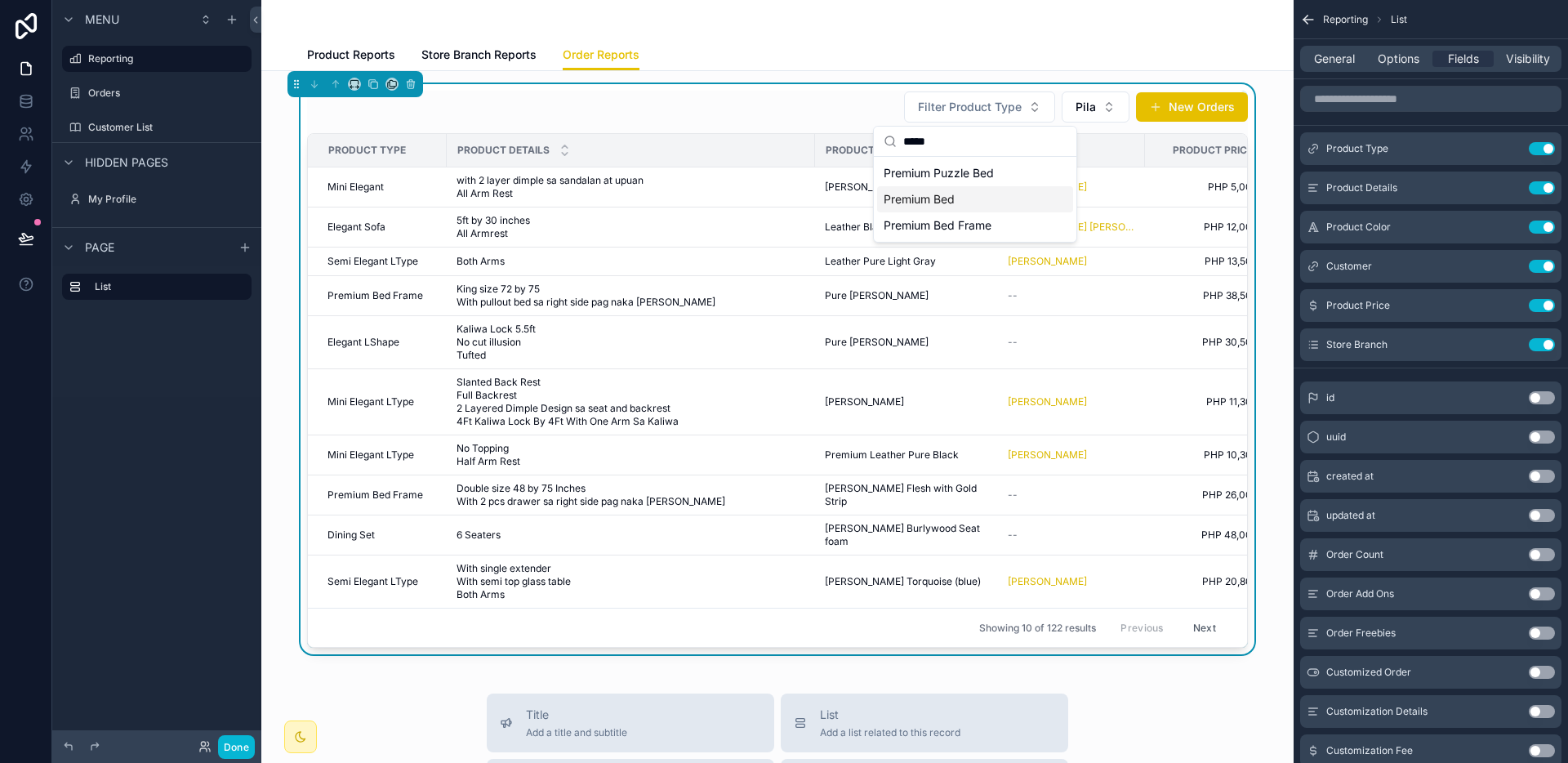
type input "*****"
click at [963, 222] on span "Premium Bed Frame" at bounding box center [938, 225] width 107 height 16
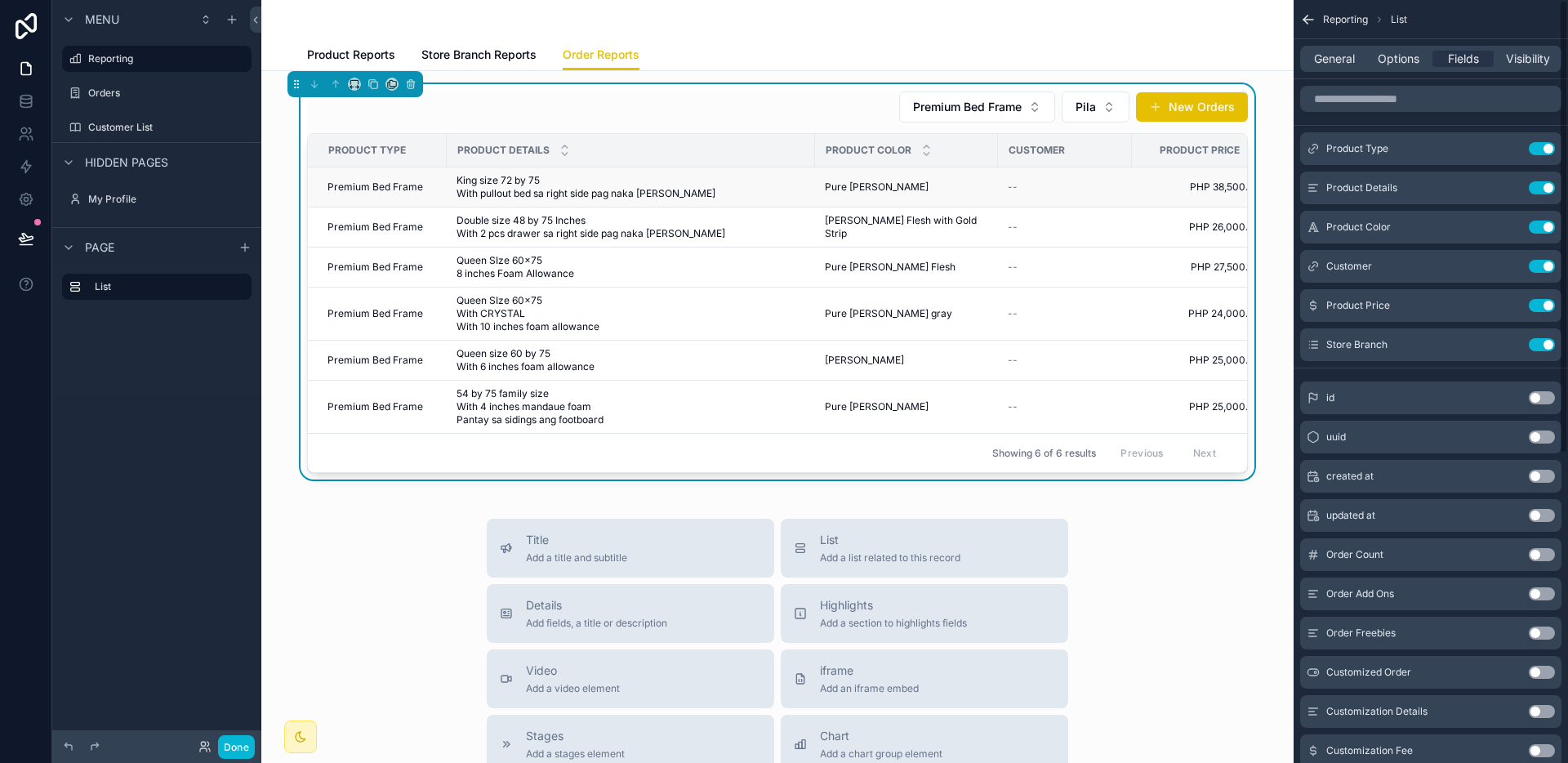
click at [895, 183] on span "Pure [PERSON_NAME]" at bounding box center [876, 187] width 104 height 13
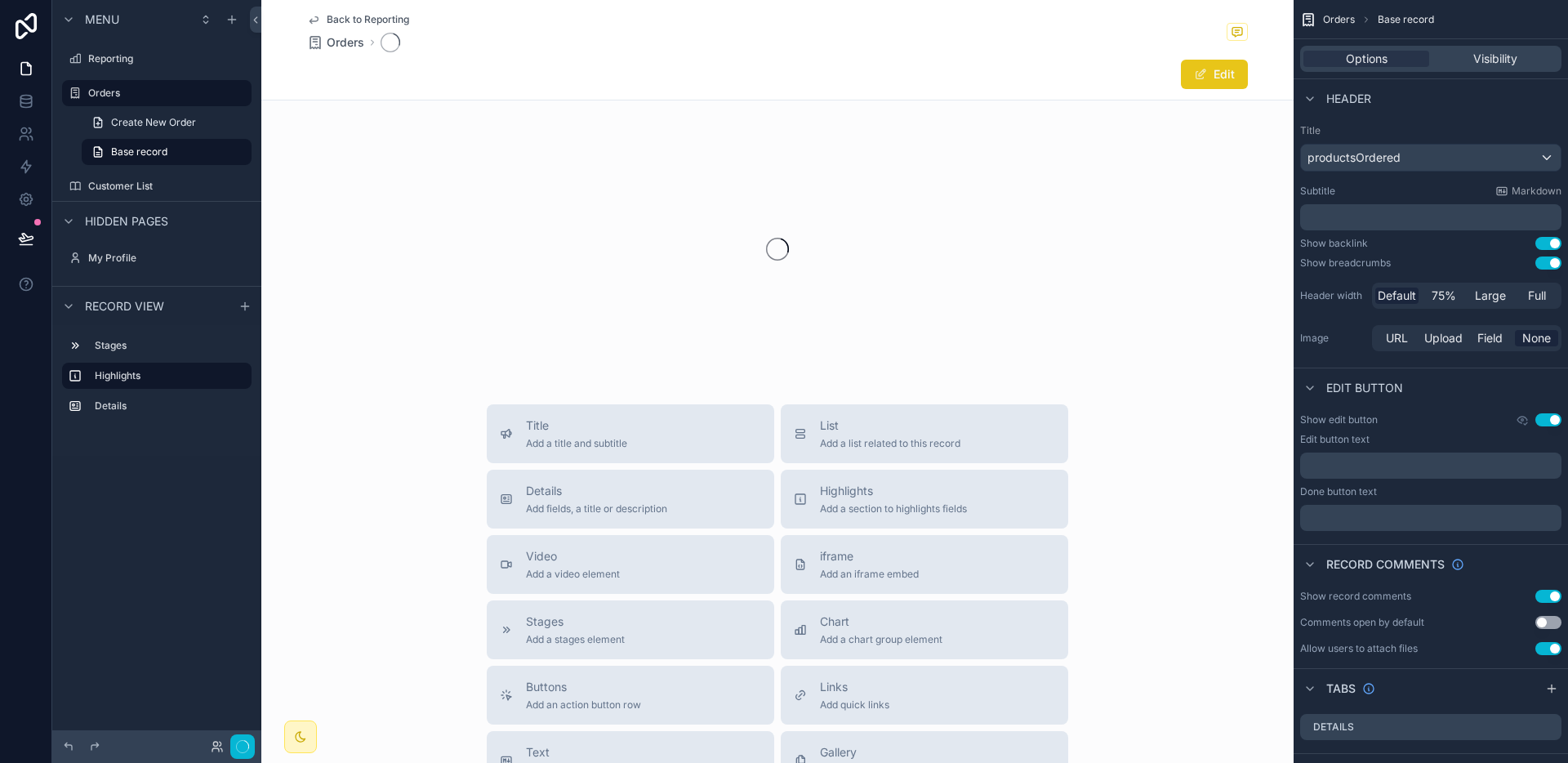
click at [1219, 76] on button "Edit" at bounding box center [1214, 74] width 67 height 30
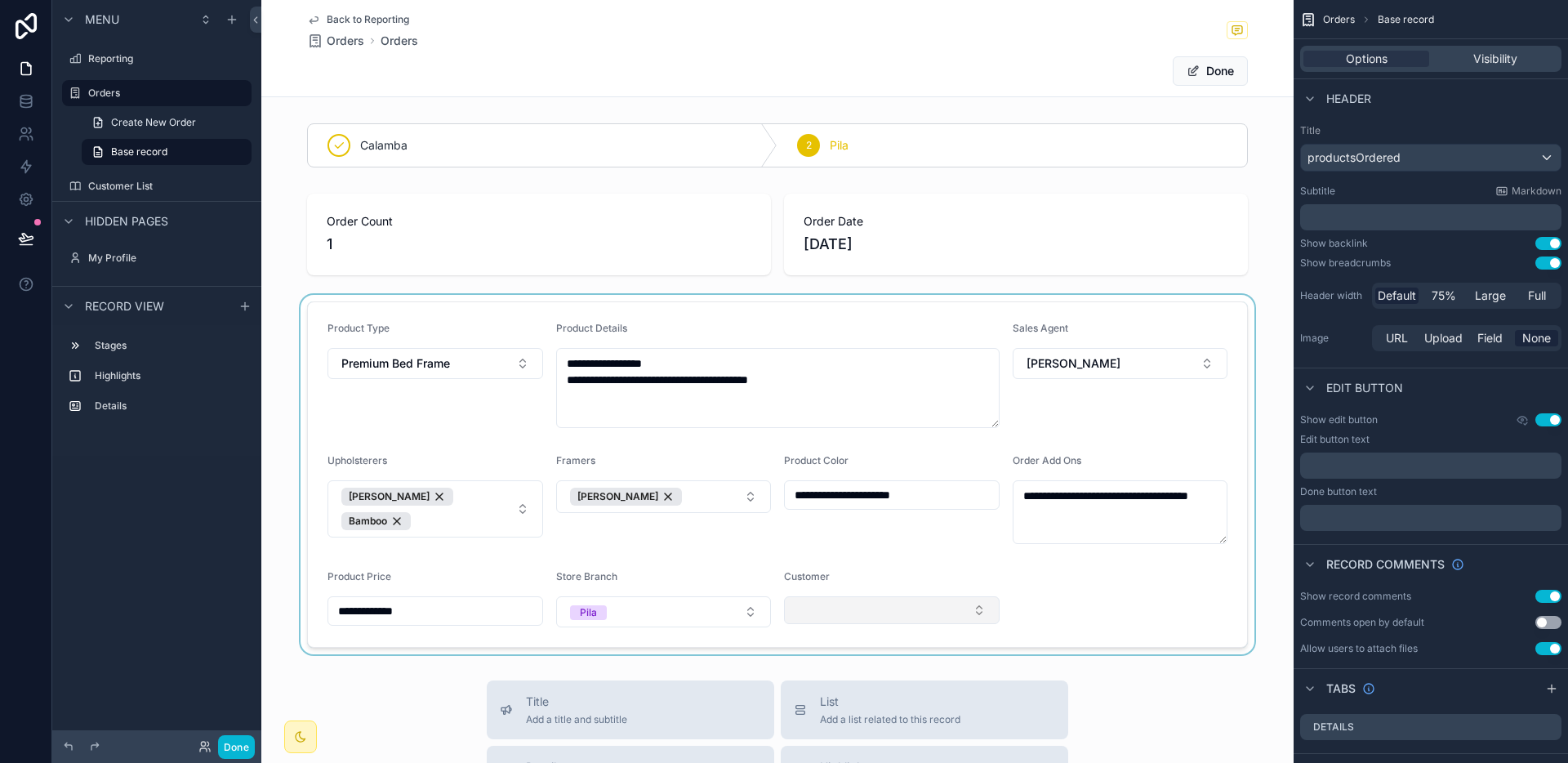
click at [873, 615] on div "scrollable content" at bounding box center [777, 474] width 1033 height 359
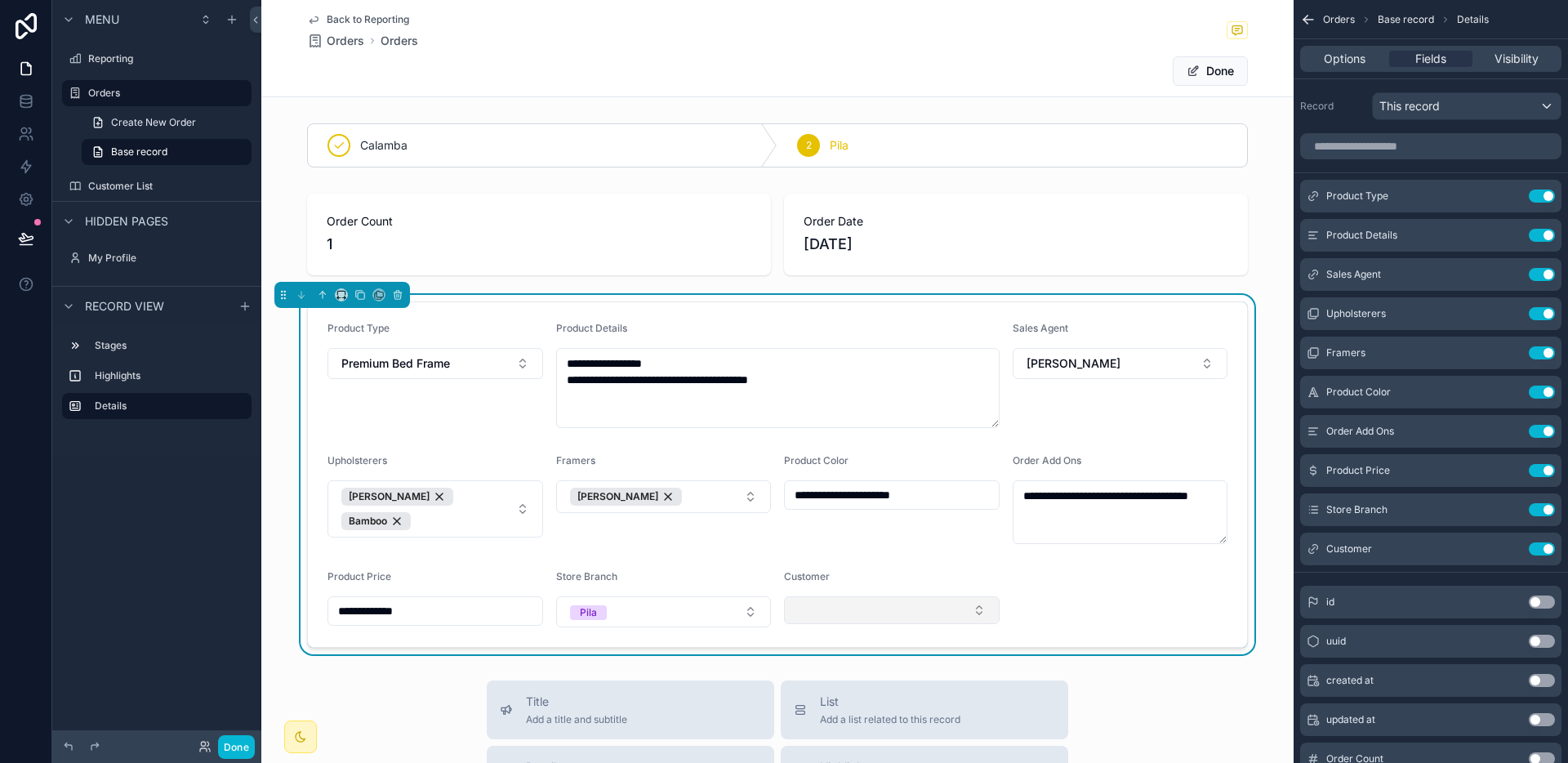
click at [871, 612] on button "Select Button" at bounding box center [891, 609] width 216 height 28
type input "*****"
click at [860, 671] on span "[PERSON_NAME]" at bounding box center [836, 674] width 94 height 16
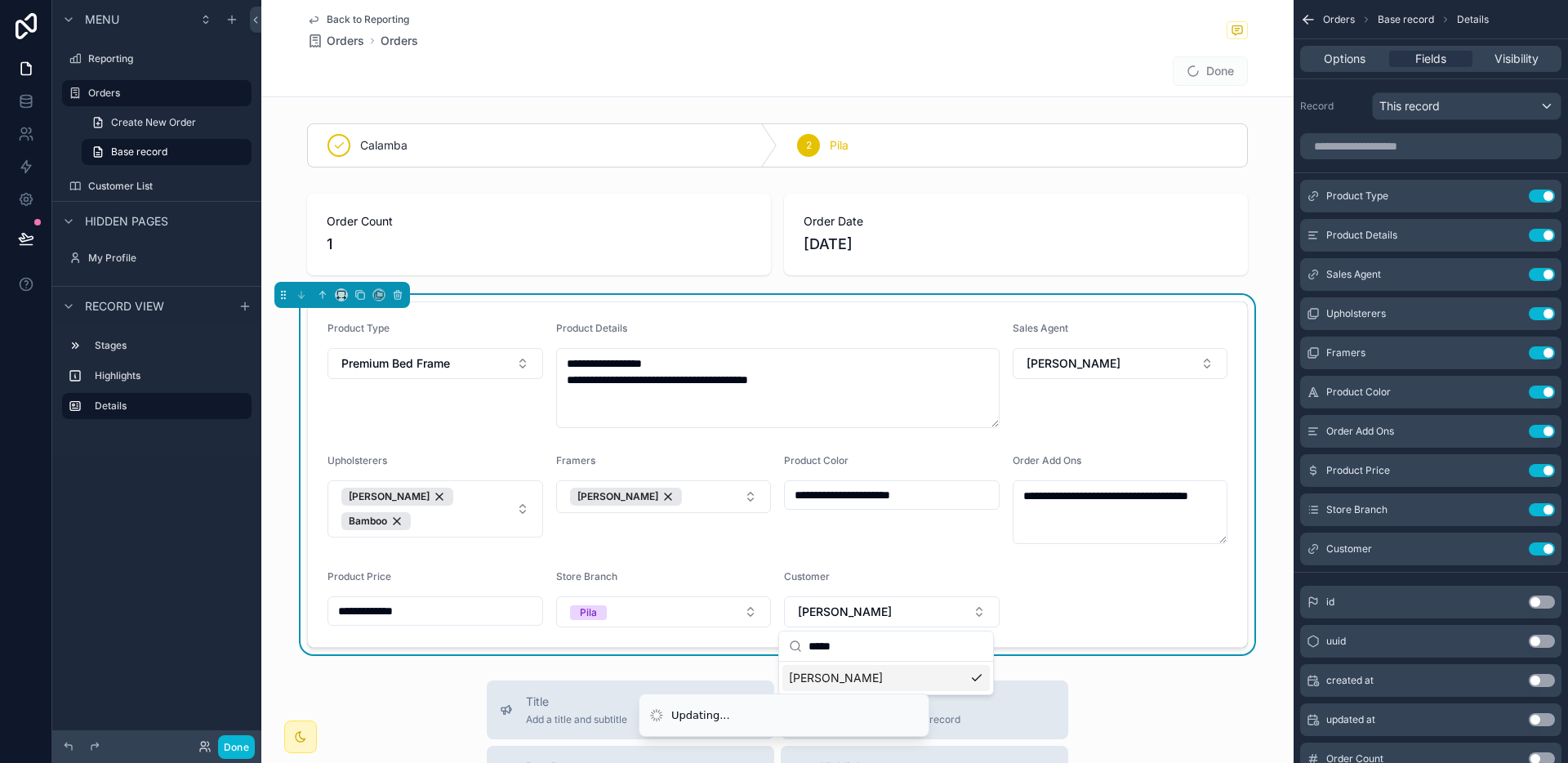
click at [1176, 547] on form "**********" at bounding box center [777, 474] width 939 height 345
click at [1209, 87] on div "Back to Reporting Orders Orders Done" at bounding box center [777, 48] width 940 height 96
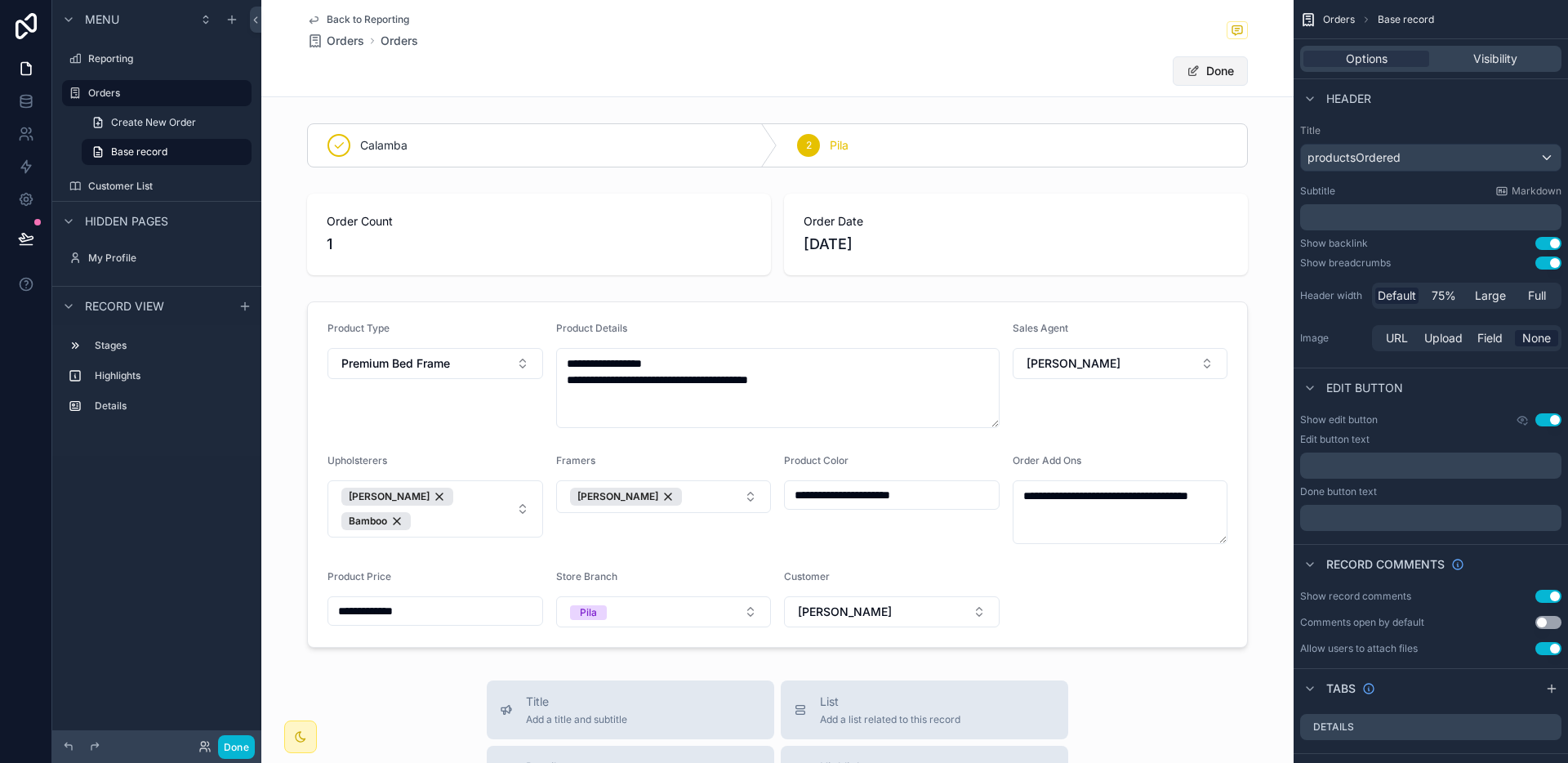
click at [1208, 77] on button "Done" at bounding box center [1210, 71] width 75 height 30
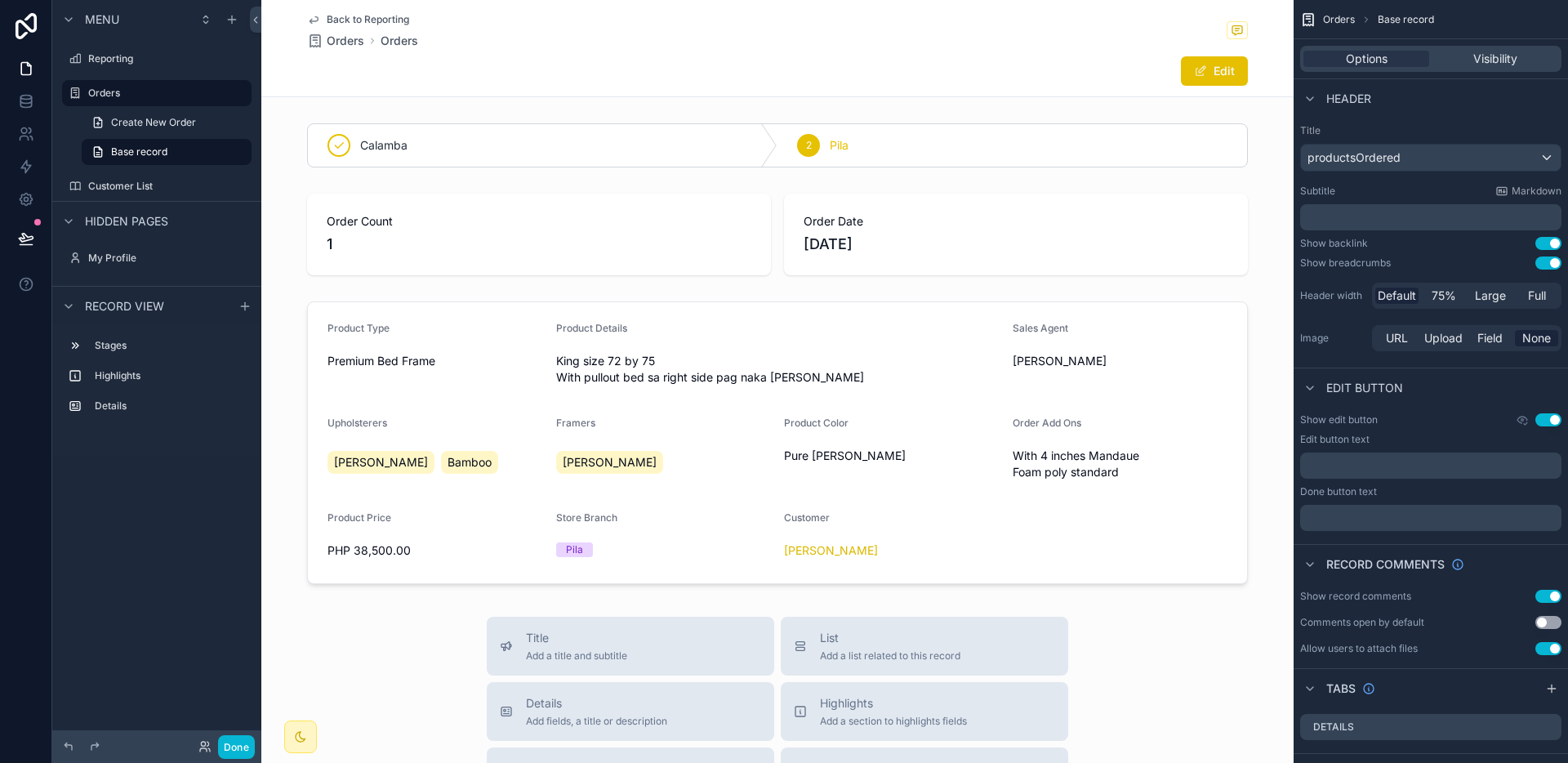
click at [376, 16] on span "Back to Reporting" at bounding box center [368, 20] width 83 height 13
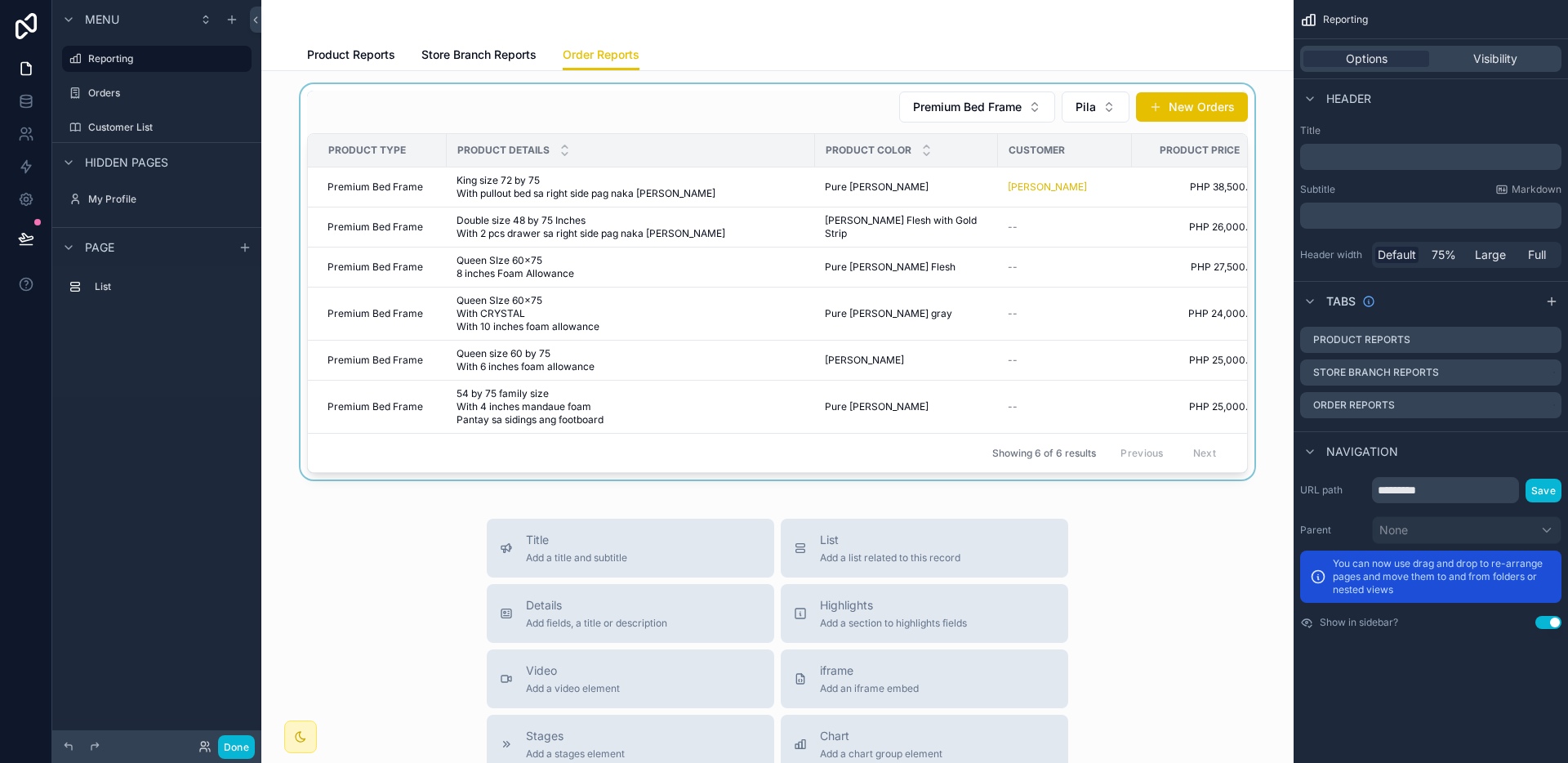
click at [939, 238] on div "scrollable content" at bounding box center [777, 282] width 1006 height 395
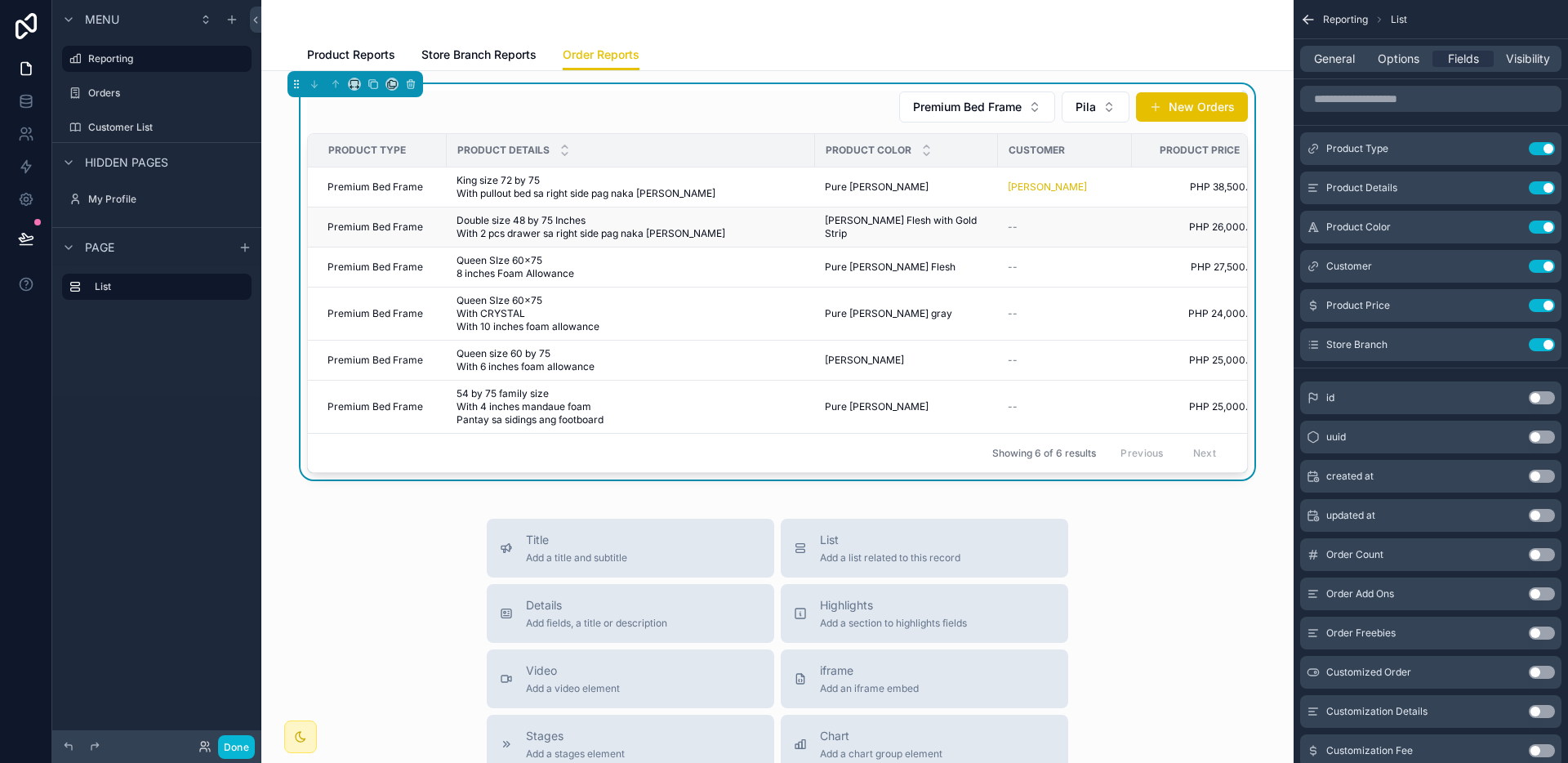
click at [717, 227] on span "Double size 48 by 75 Inches With 2 pcs drawer sa right side pag naka [PERSON_NA…" at bounding box center [630, 227] width 348 height 26
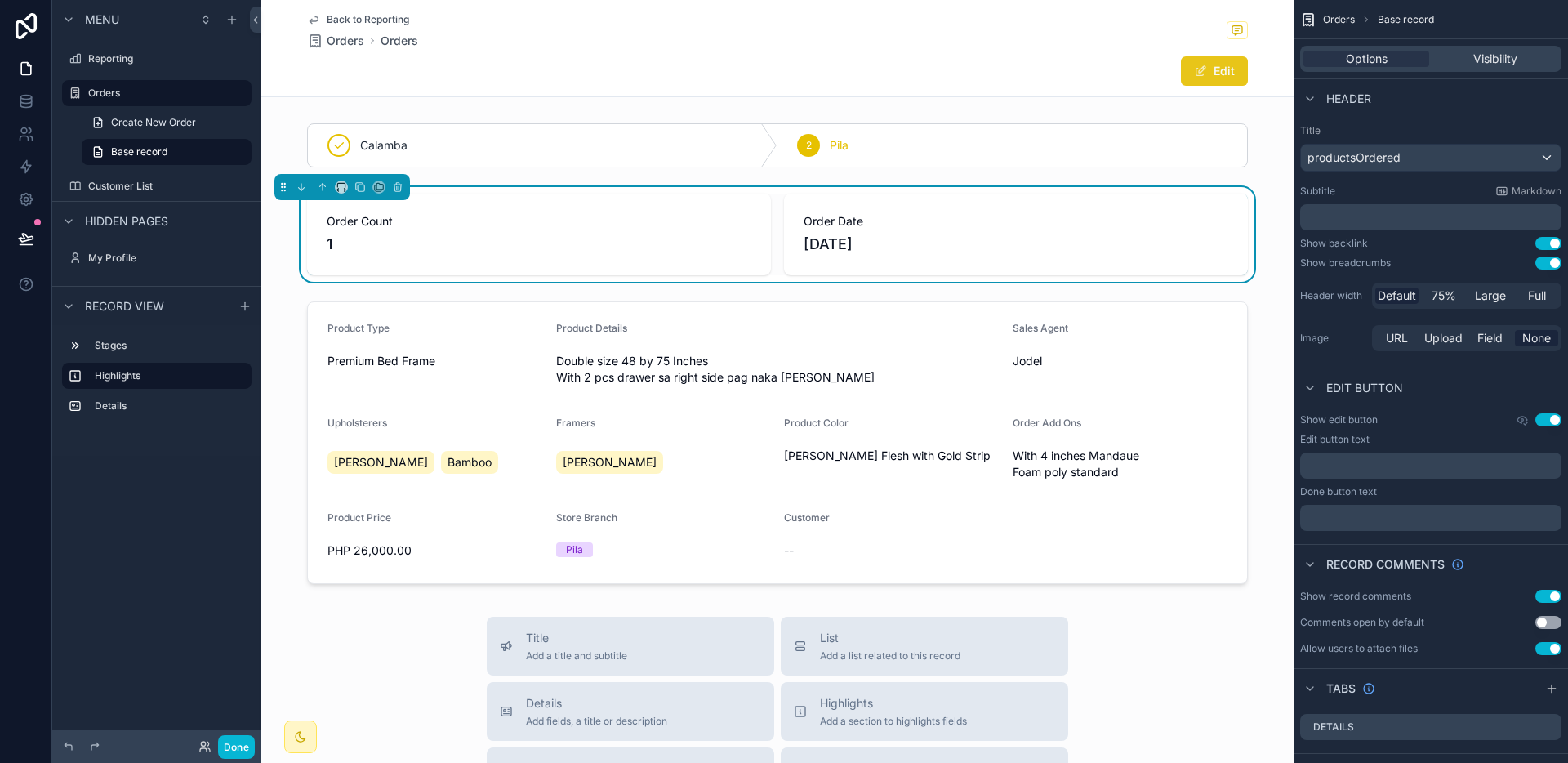
click at [1203, 73] on button "Edit" at bounding box center [1214, 71] width 67 height 30
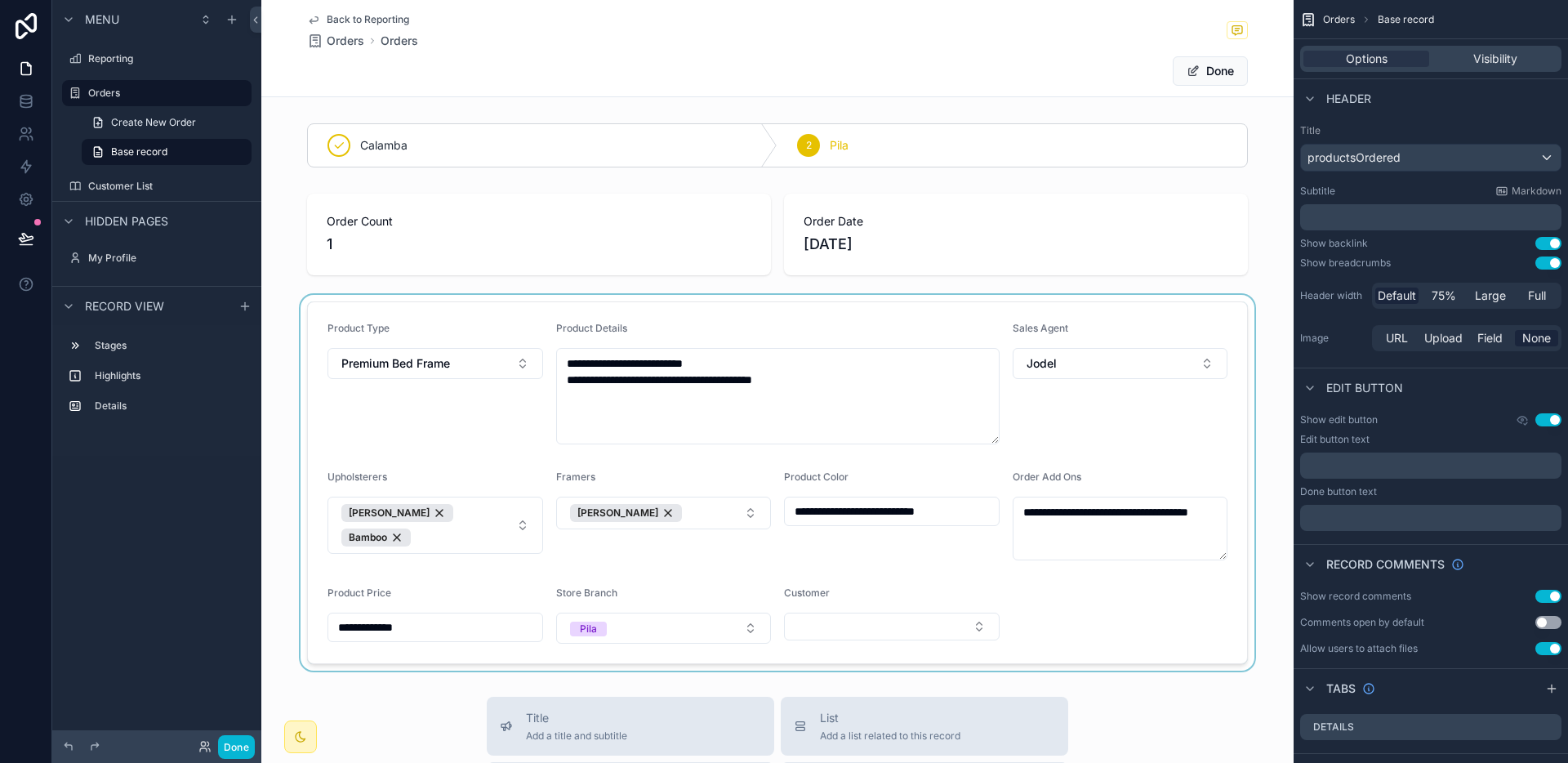
click at [841, 628] on div "scrollable content" at bounding box center [777, 482] width 1033 height 375
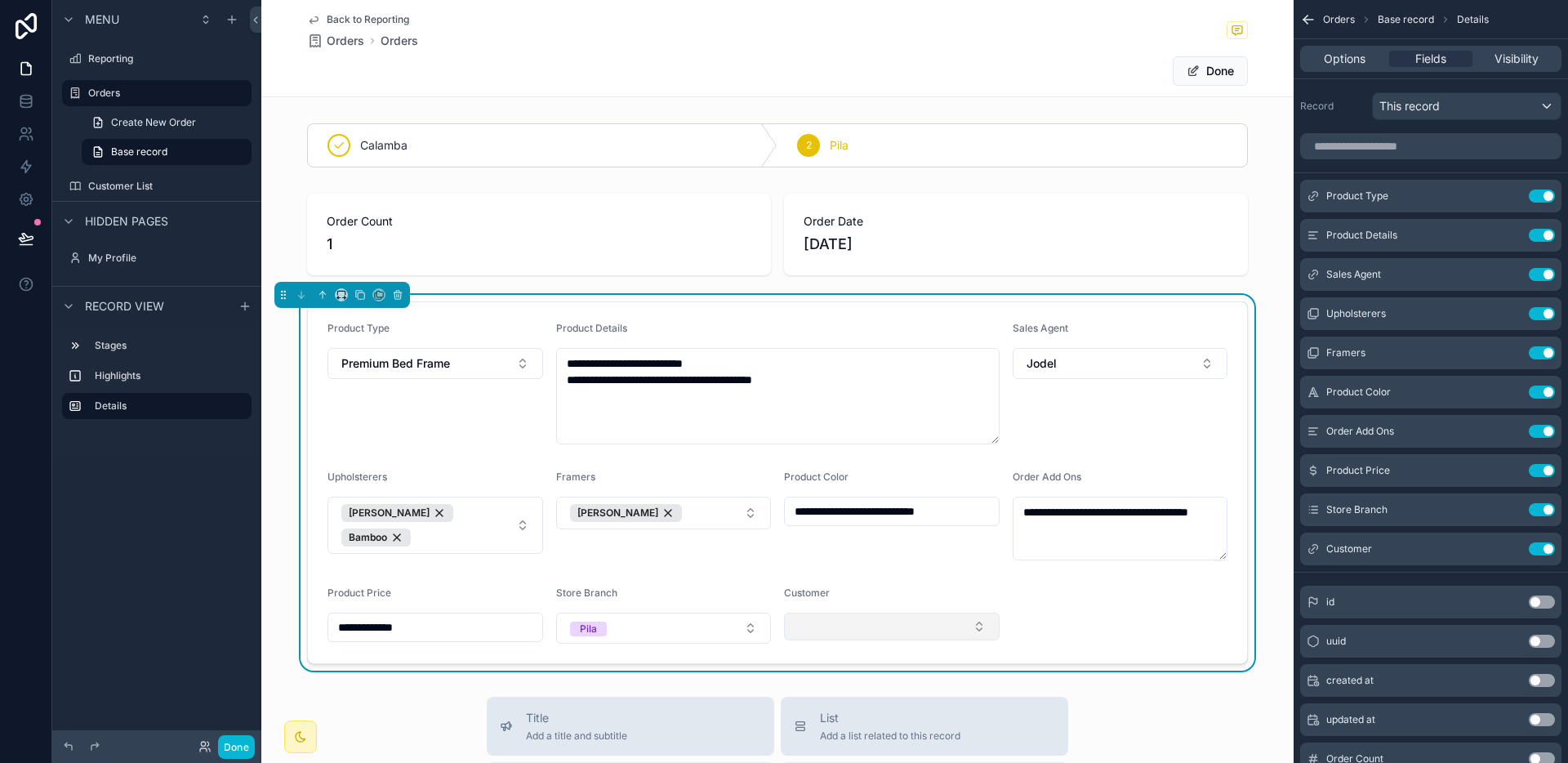
click at [854, 623] on button "Select Button" at bounding box center [891, 626] width 216 height 28
type input "******"
click at [851, 688] on span "[PERSON_NAME]" at bounding box center [836, 690] width 94 height 16
click at [1102, 610] on form "**********" at bounding box center [777, 483] width 939 height 361
click at [1214, 78] on button "Done" at bounding box center [1210, 71] width 75 height 30
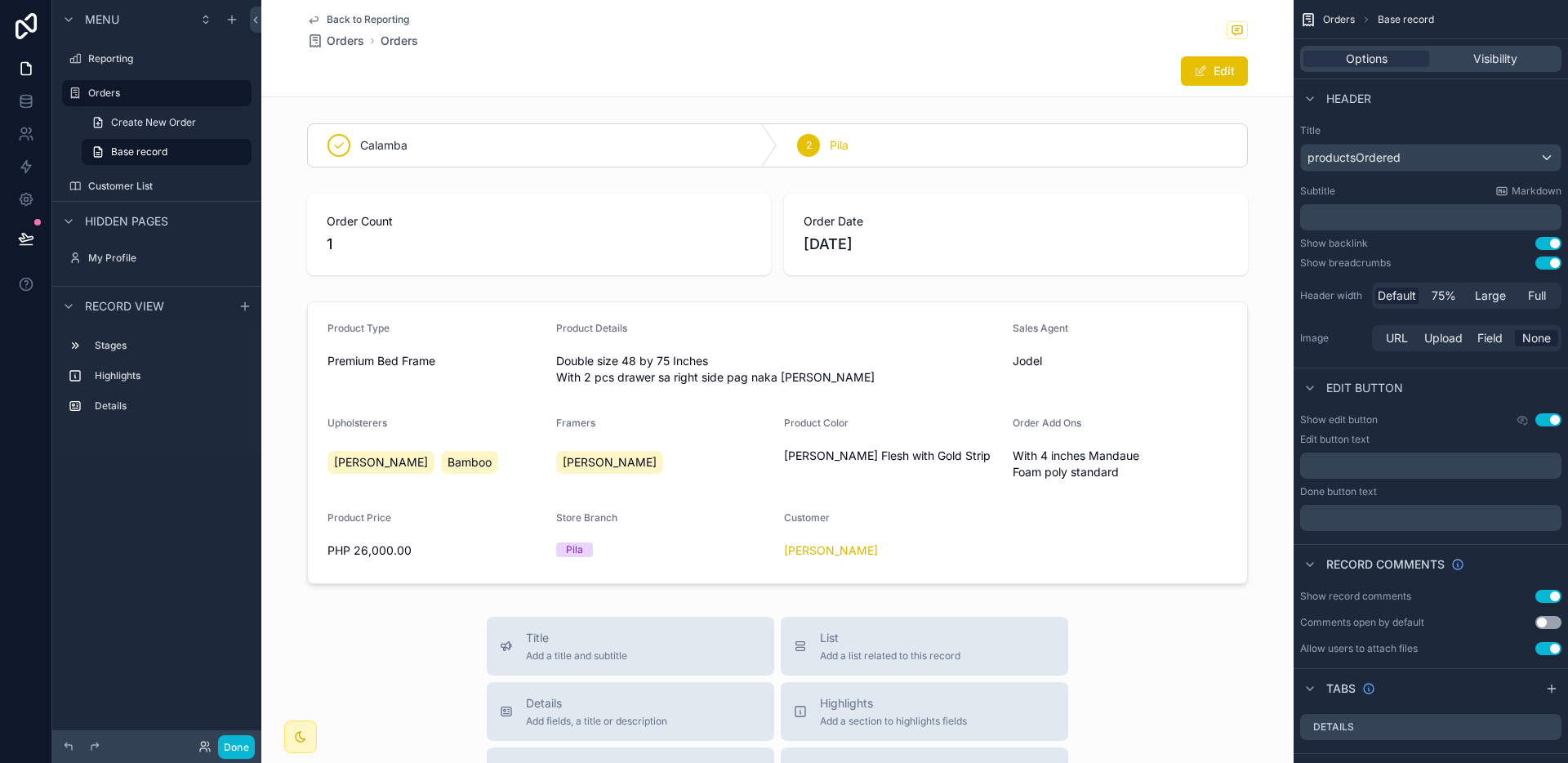
click at [391, 20] on span "Back to Reporting" at bounding box center [368, 20] width 83 height 13
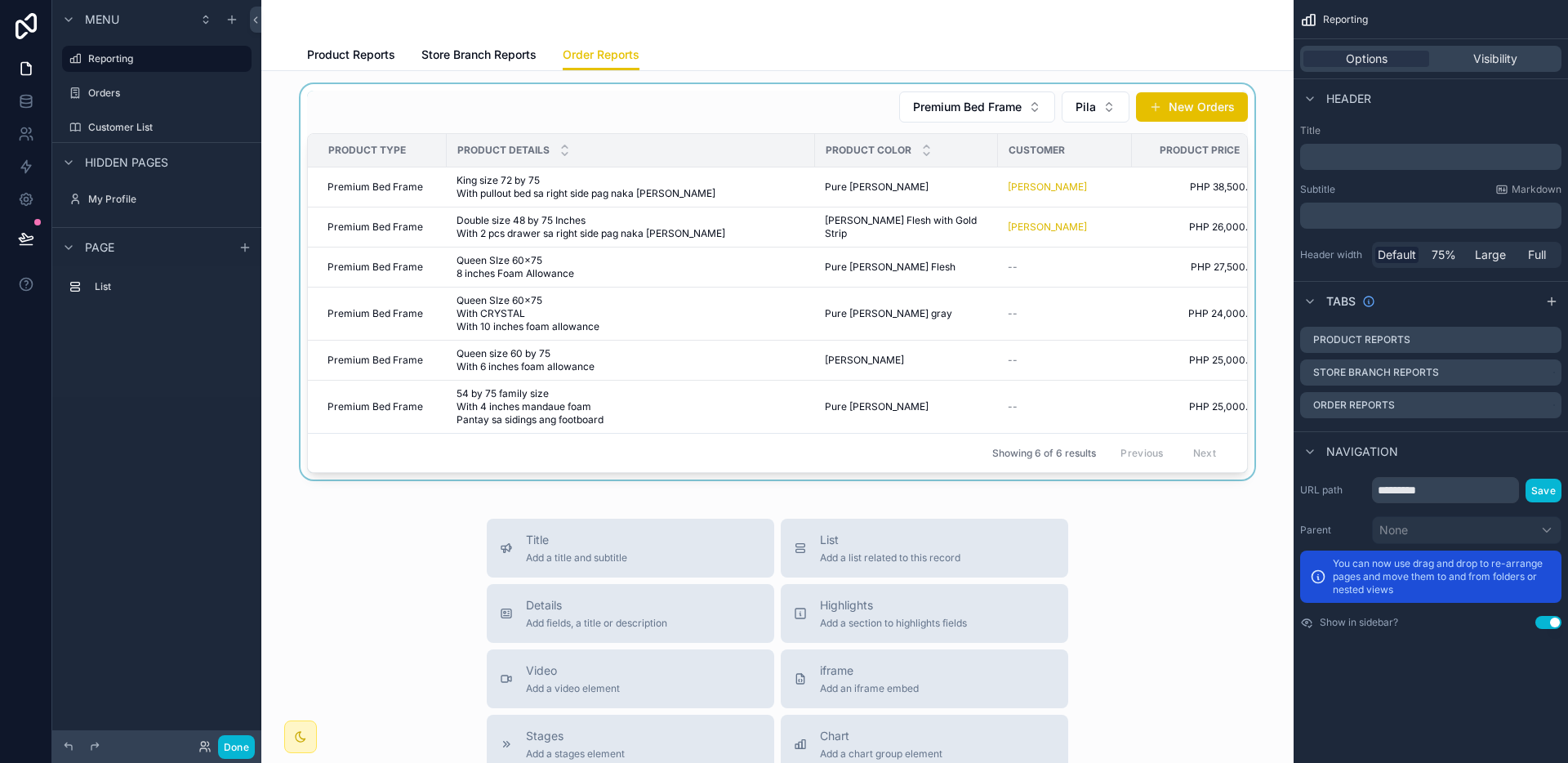
click at [972, 273] on div "scrollable content" at bounding box center [777, 282] width 1006 height 395
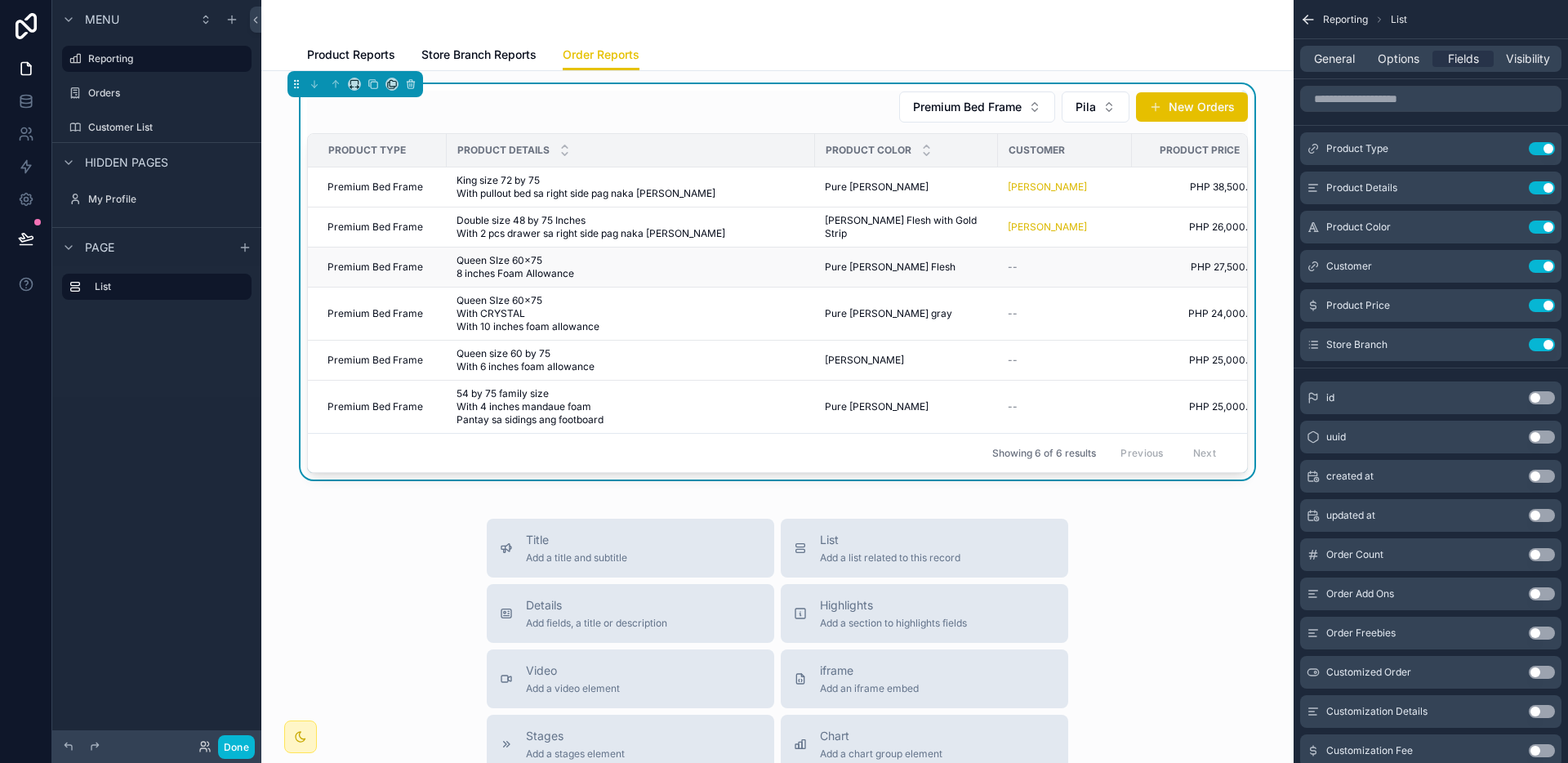
click at [836, 261] on span "Pure [PERSON_NAME] Flesh" at bounding box center [890, 267] width 131 height 13
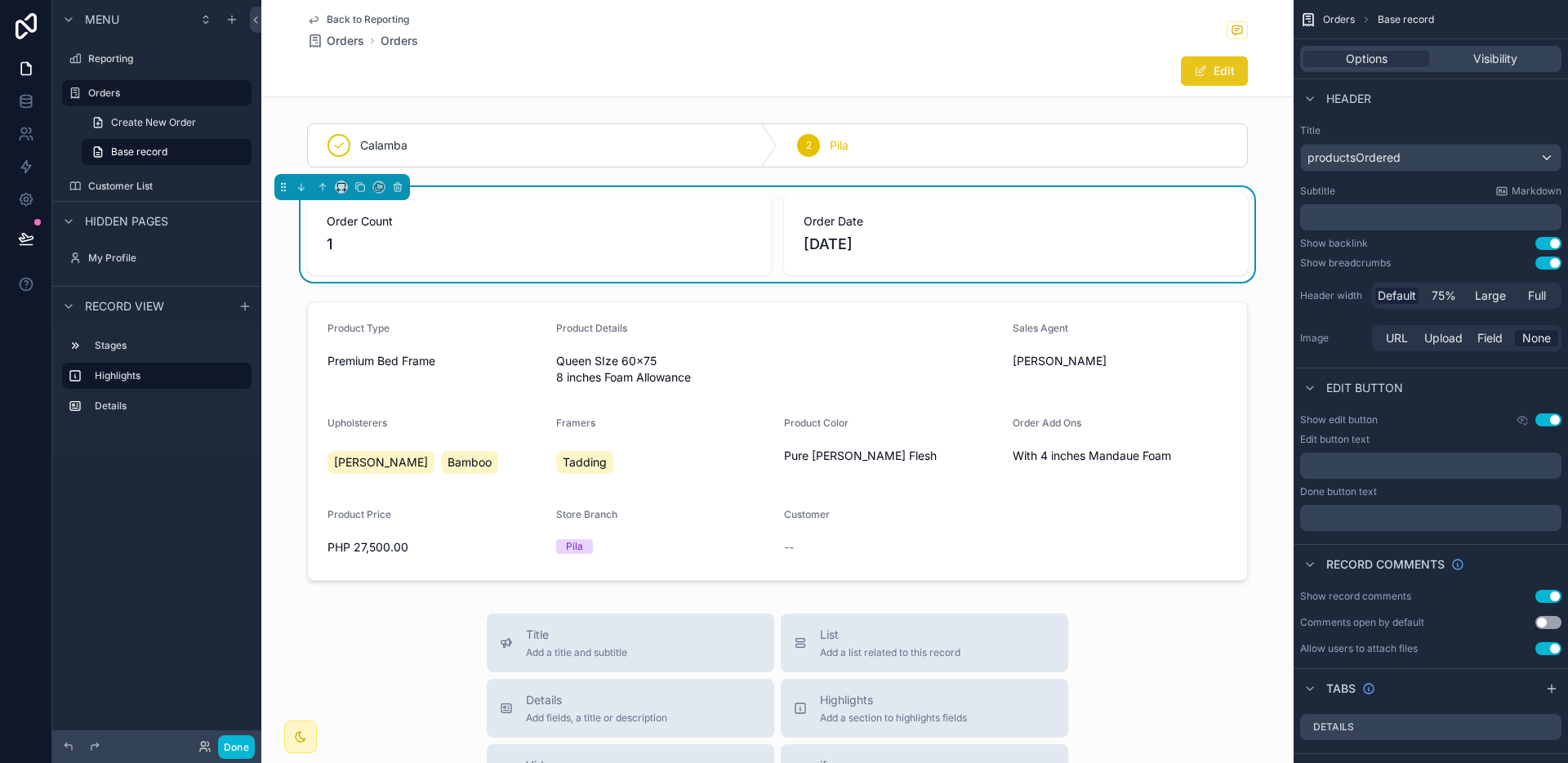
click at [1224, 76] on button "Edit" at bounding box center [1214, 71] width 67 height 30
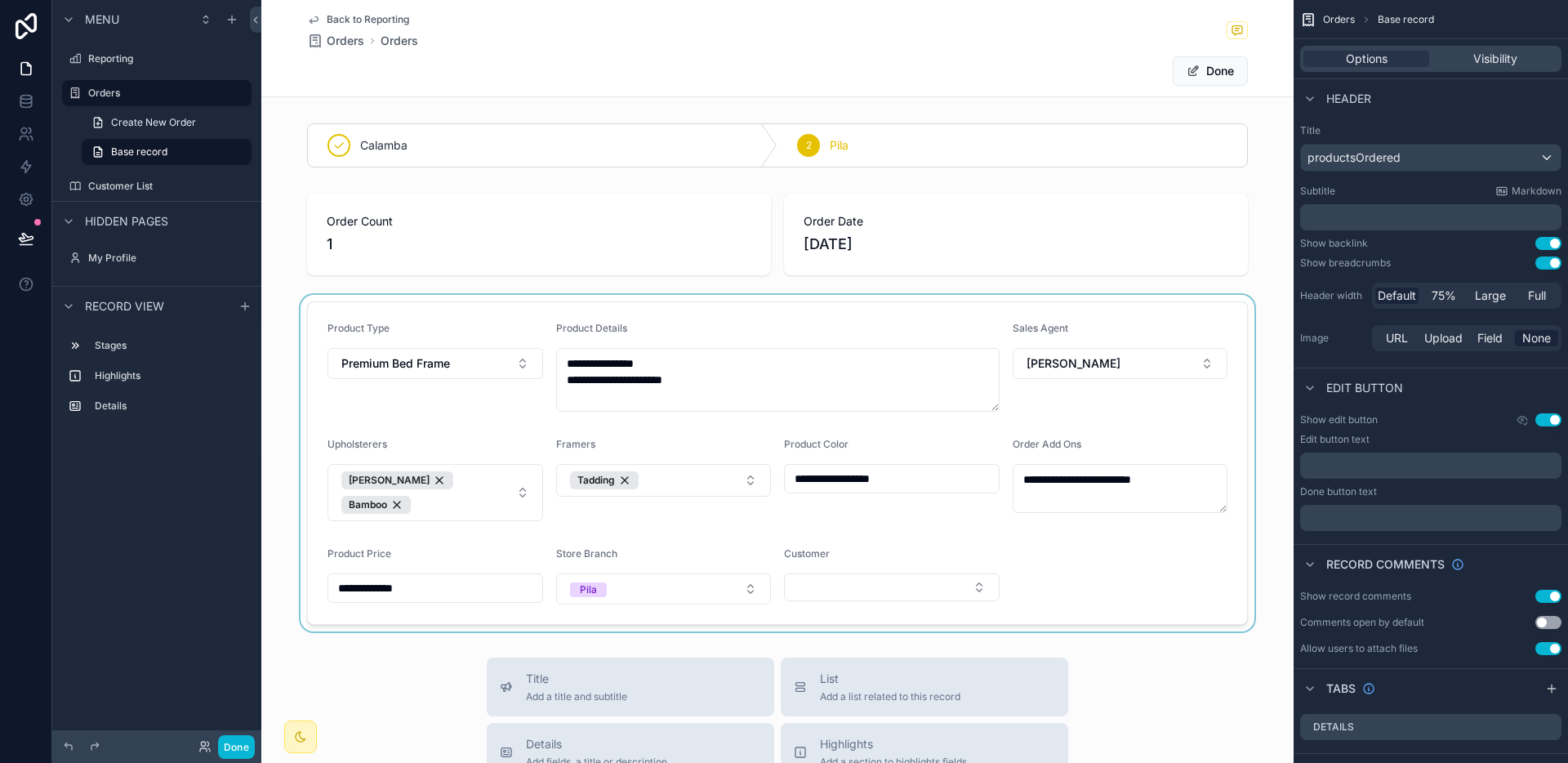
click at [841, 574] on div "scrollable content" at bounding box center [777, 463] width 1033 height 337
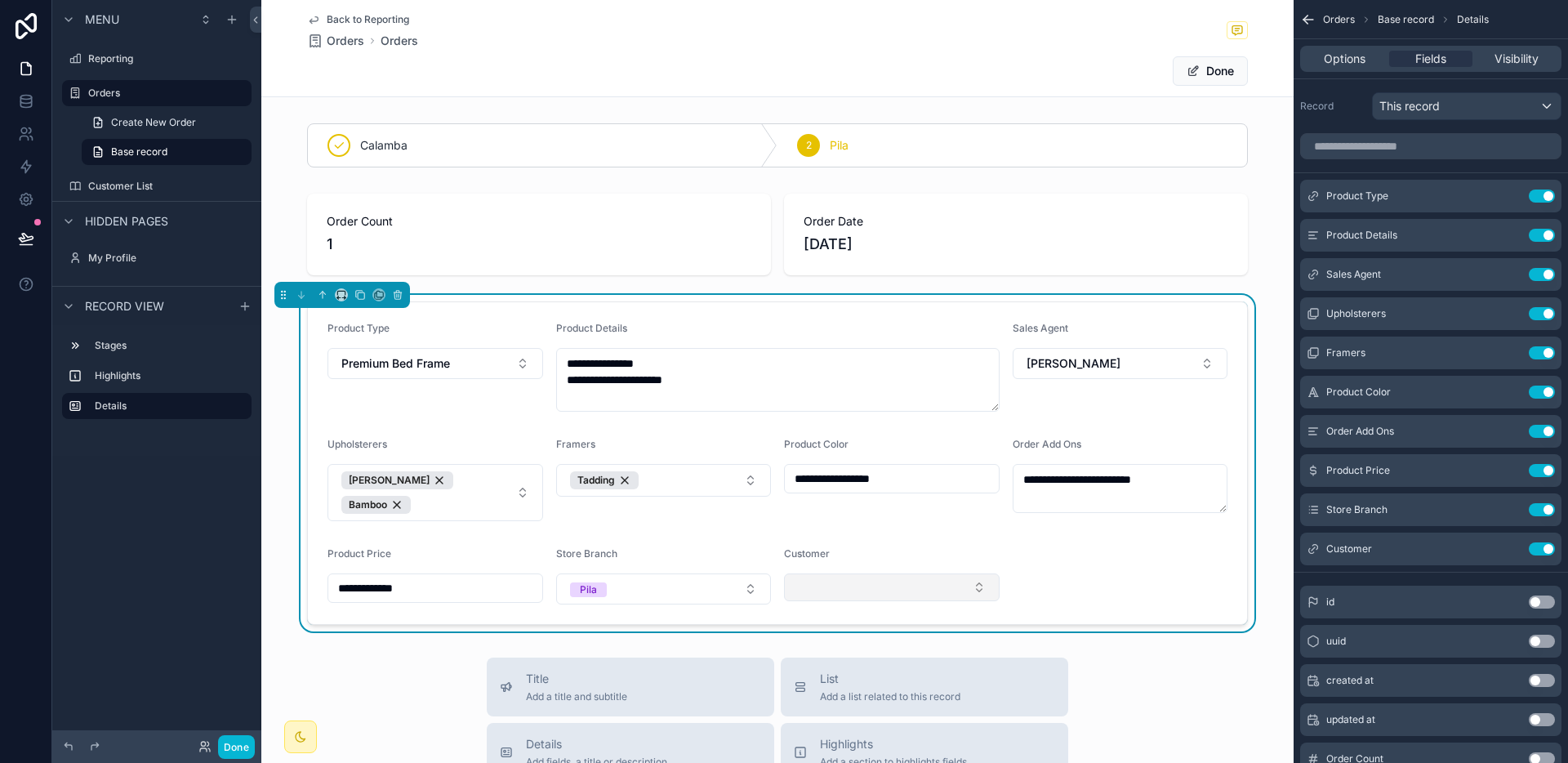
click at [830, 579] on button "Select Button" at bounding box center [891, 586] width 216 height 28
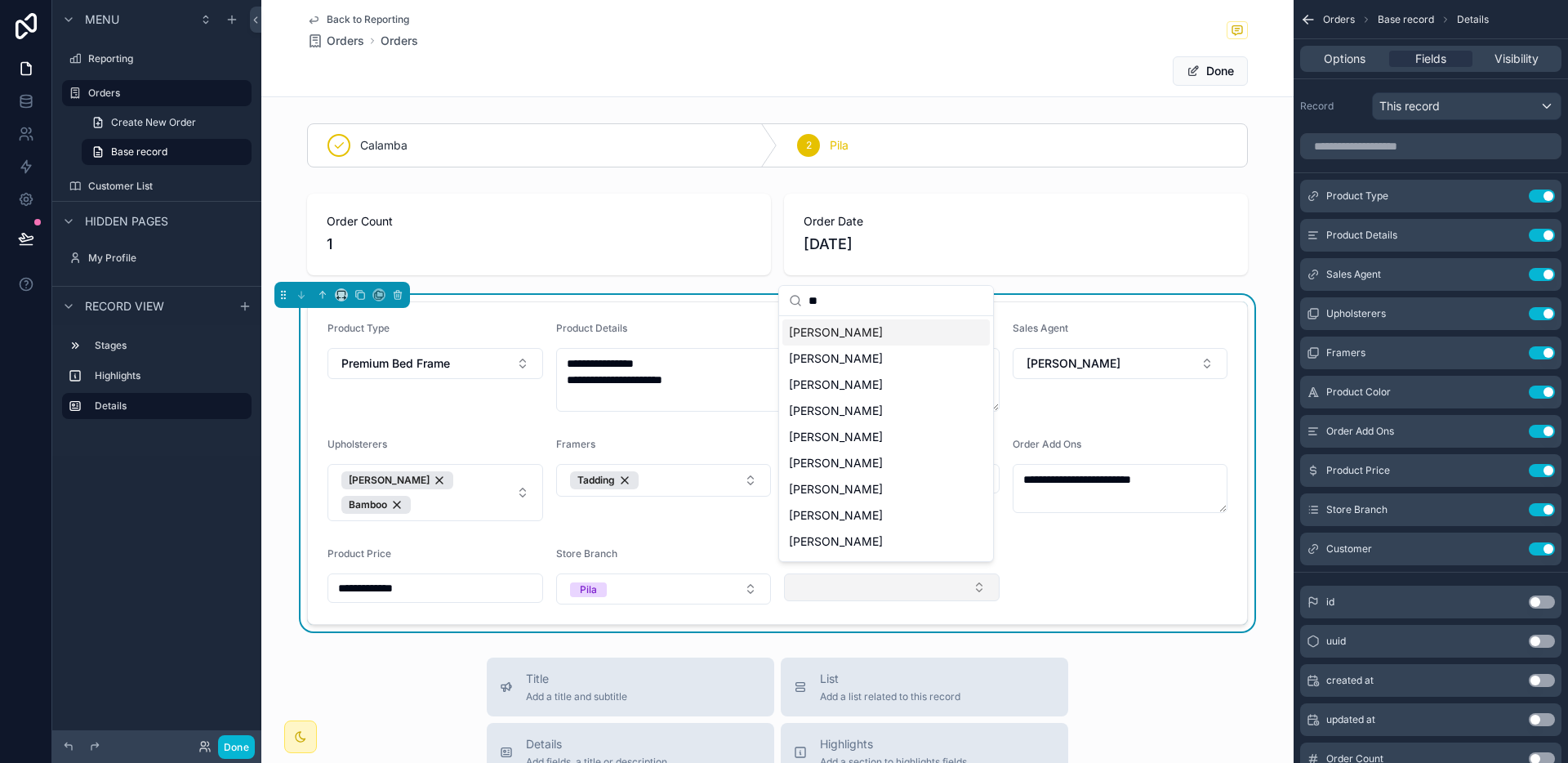
type input "***"
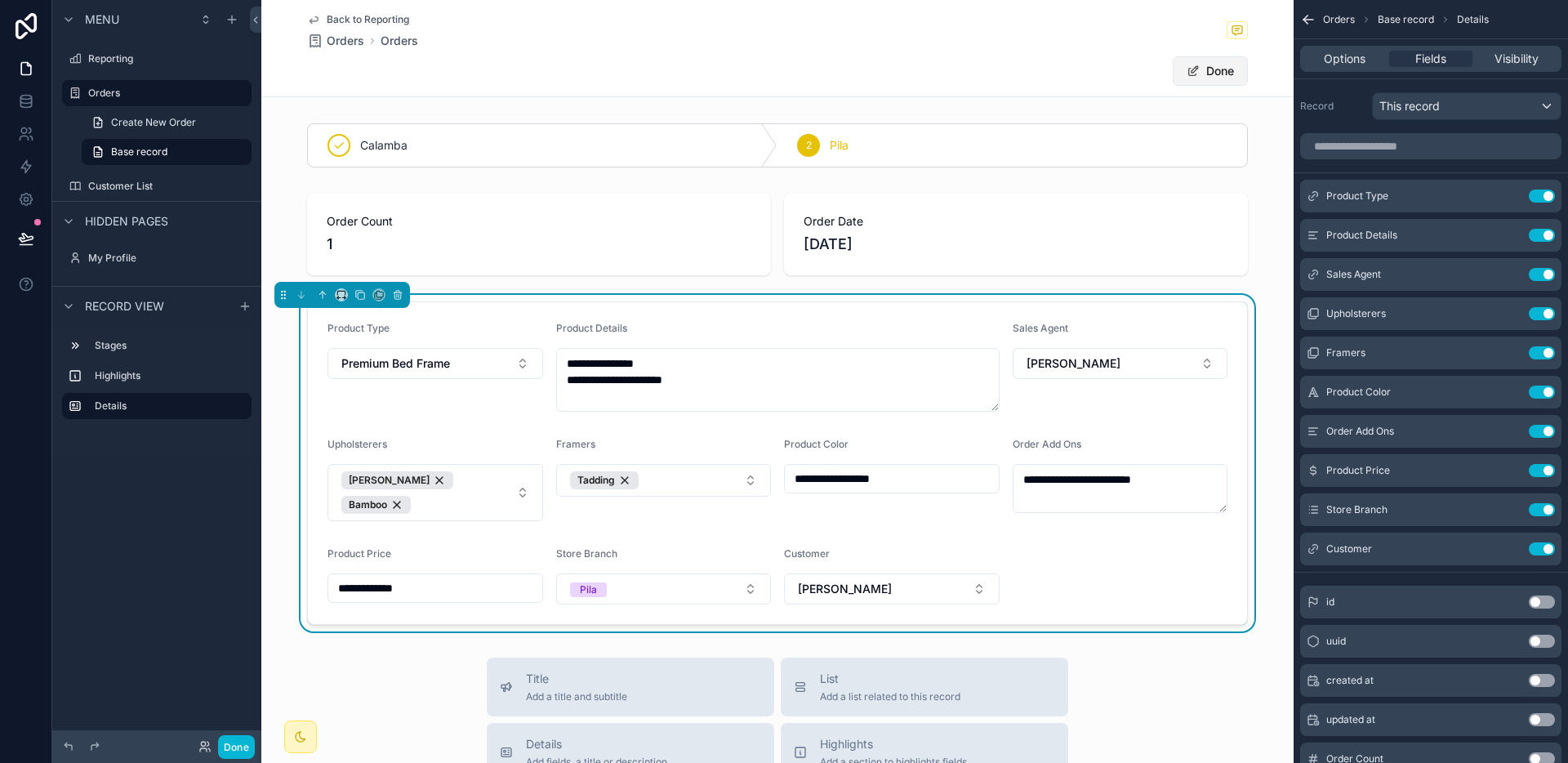
drag, startPoint x: 1205, startPoint y: 74, endPoint x: 1193, endPoint y: 74, distance: 12.0
click at [1205, 74] on button "Done" at bounding box center [1210, 71] width 75 height 30
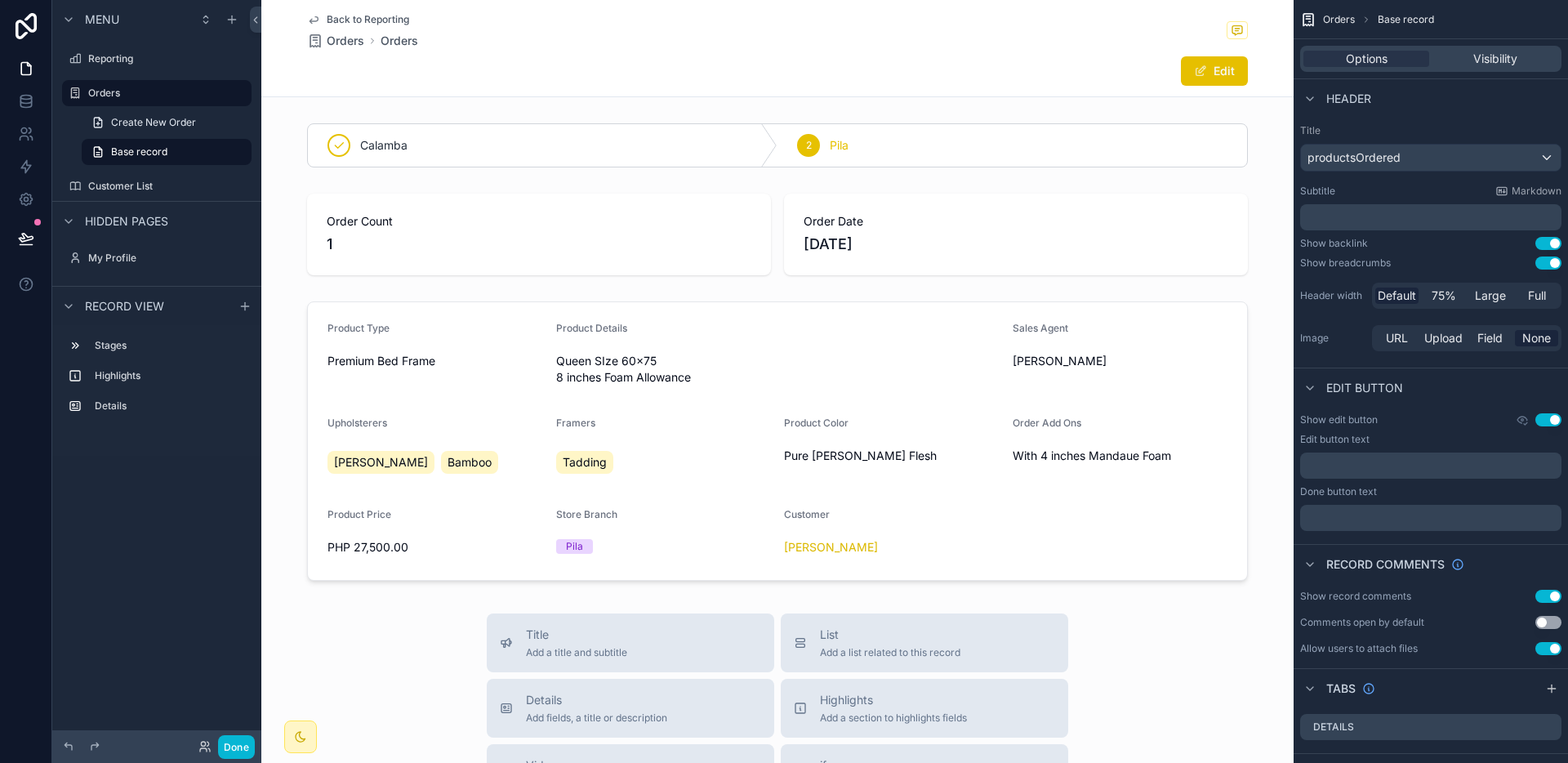
click at [383, 19] on span "Back to Reporting" at bounding box center [368, 20] width 83 height 13
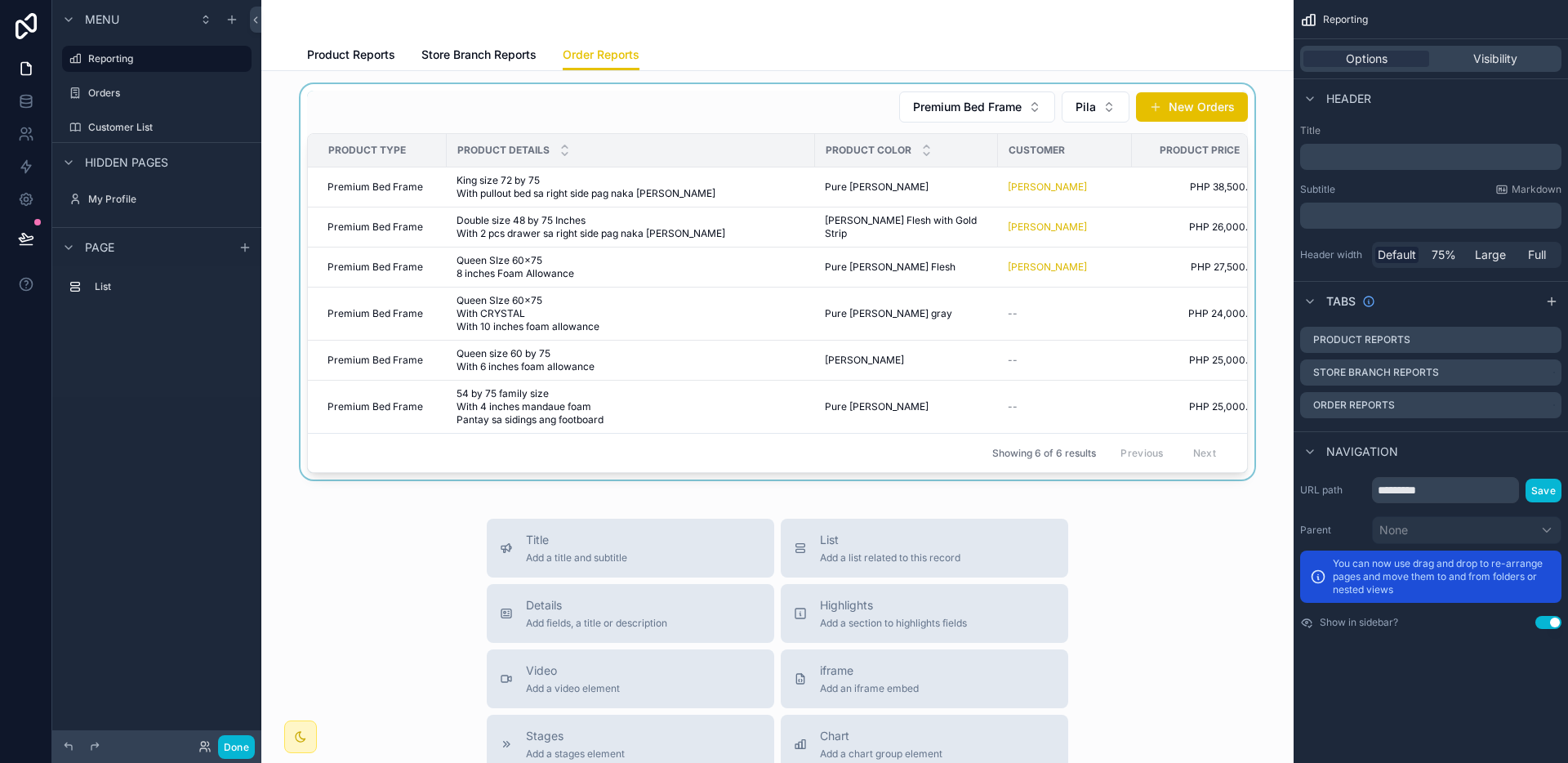
click at [943, 307] on div "scrollable content" at bounding box center [777, 282] width 1006 height 395
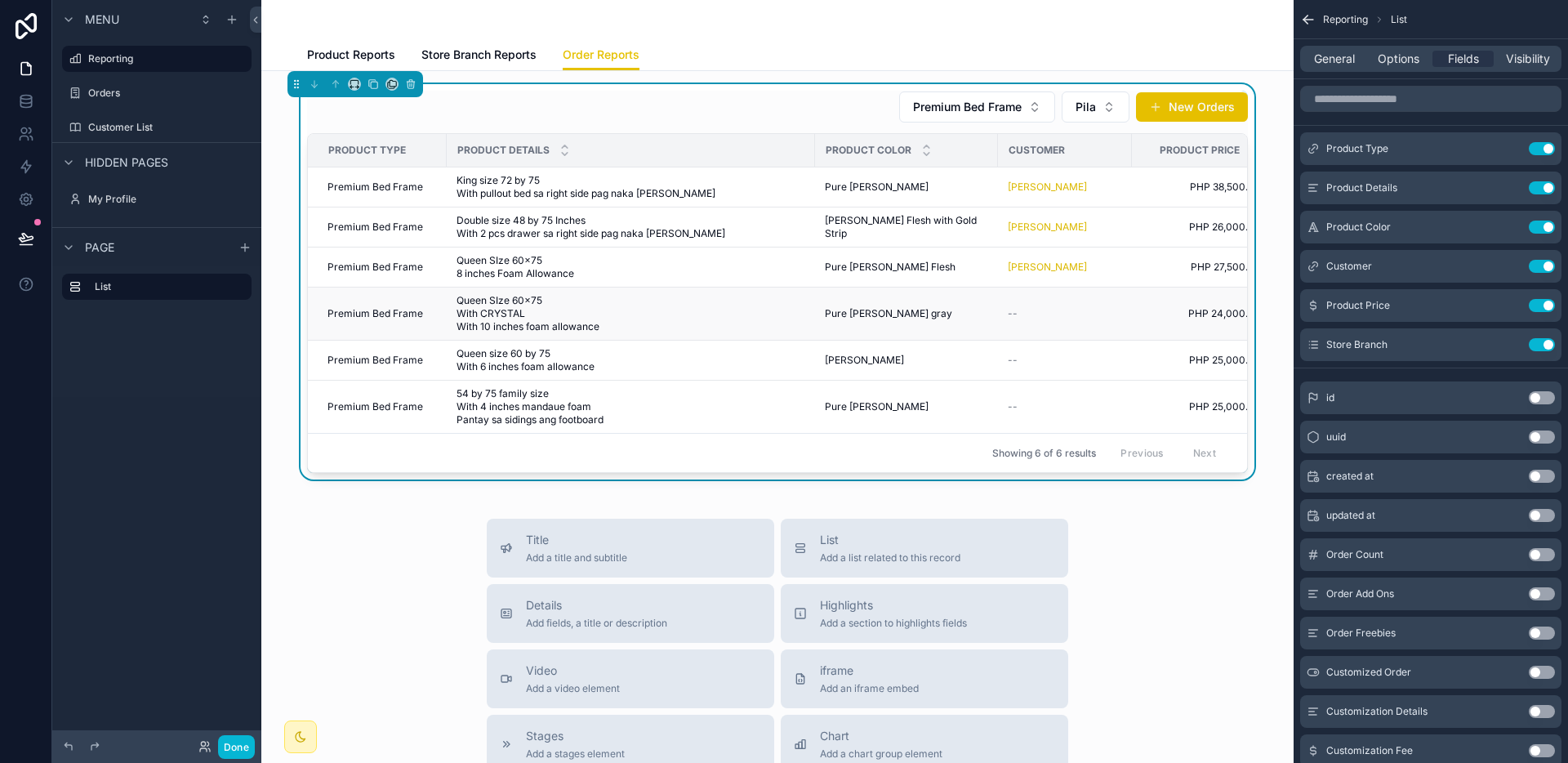
click at [556, 321] on span "Queen SIze 60x75 With CRYSTAL With 10 inches foam allowance" at bounding box center [607, 313] width 302 height 39
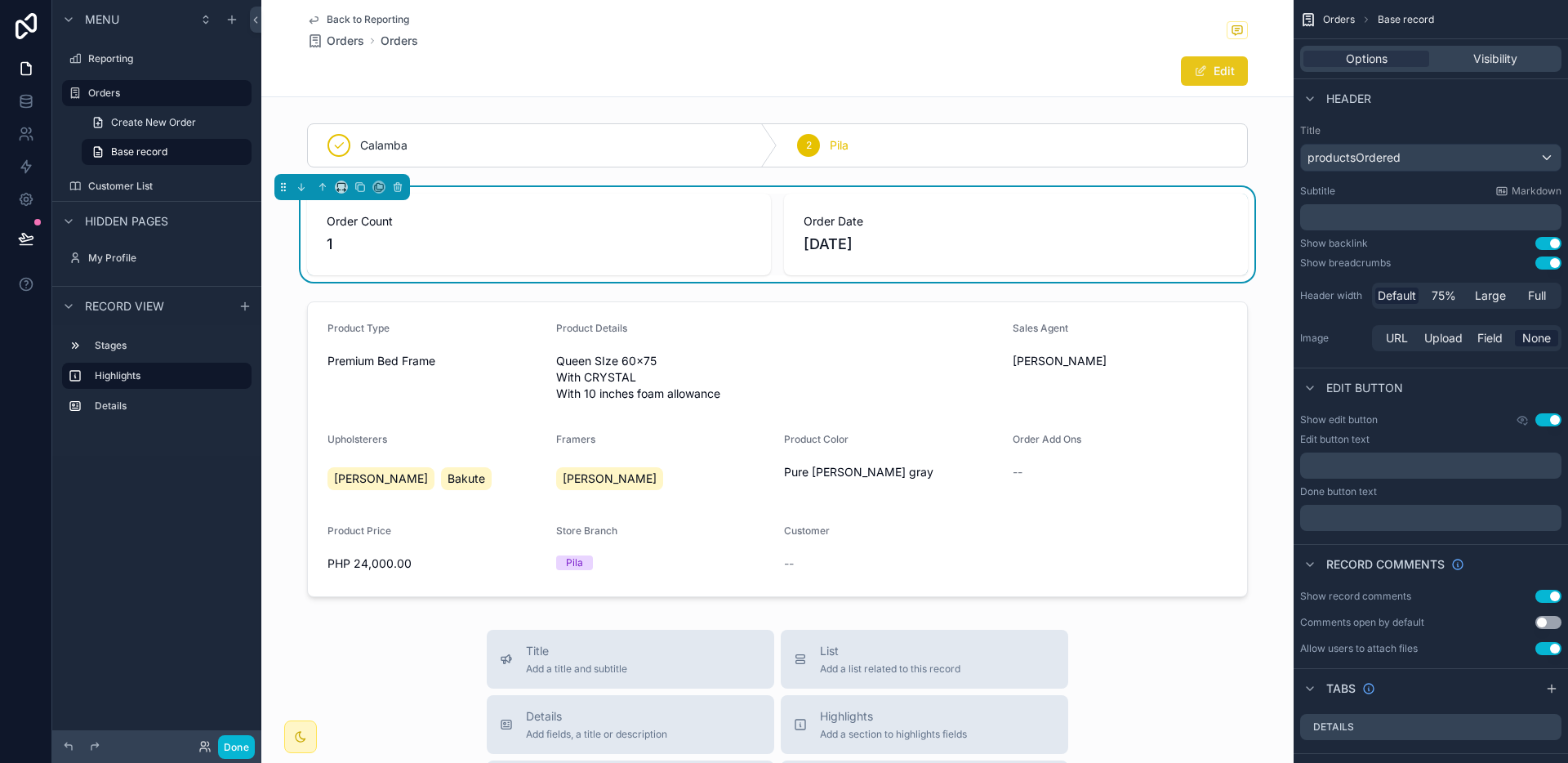
click at [1235, 70] on button "Edit" at bounding box center [1214, 71] width 67 height 30
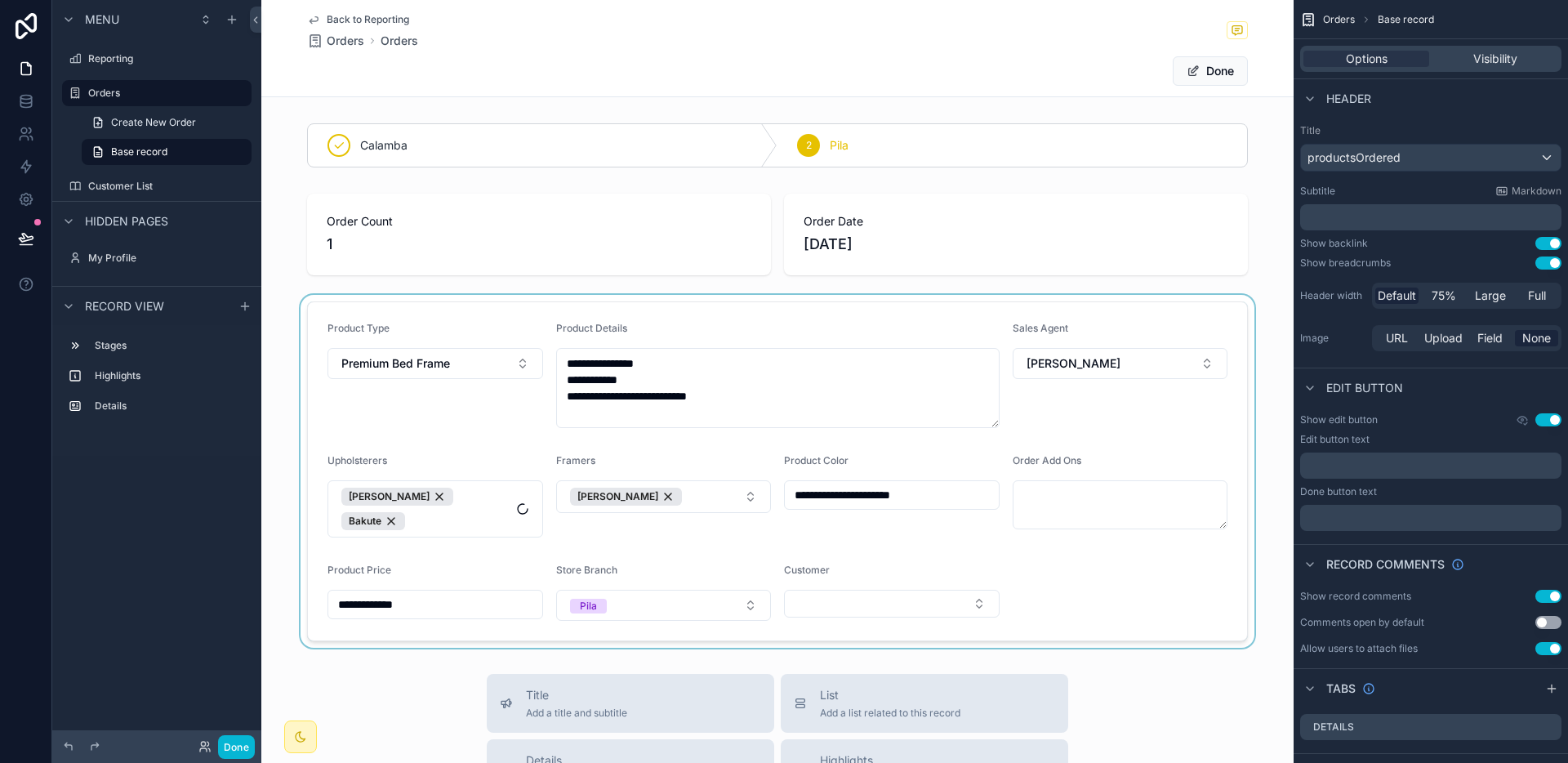
click at [881, 594] on div "scrollable content" at bounding box center [777, 471] width 1033 height 353
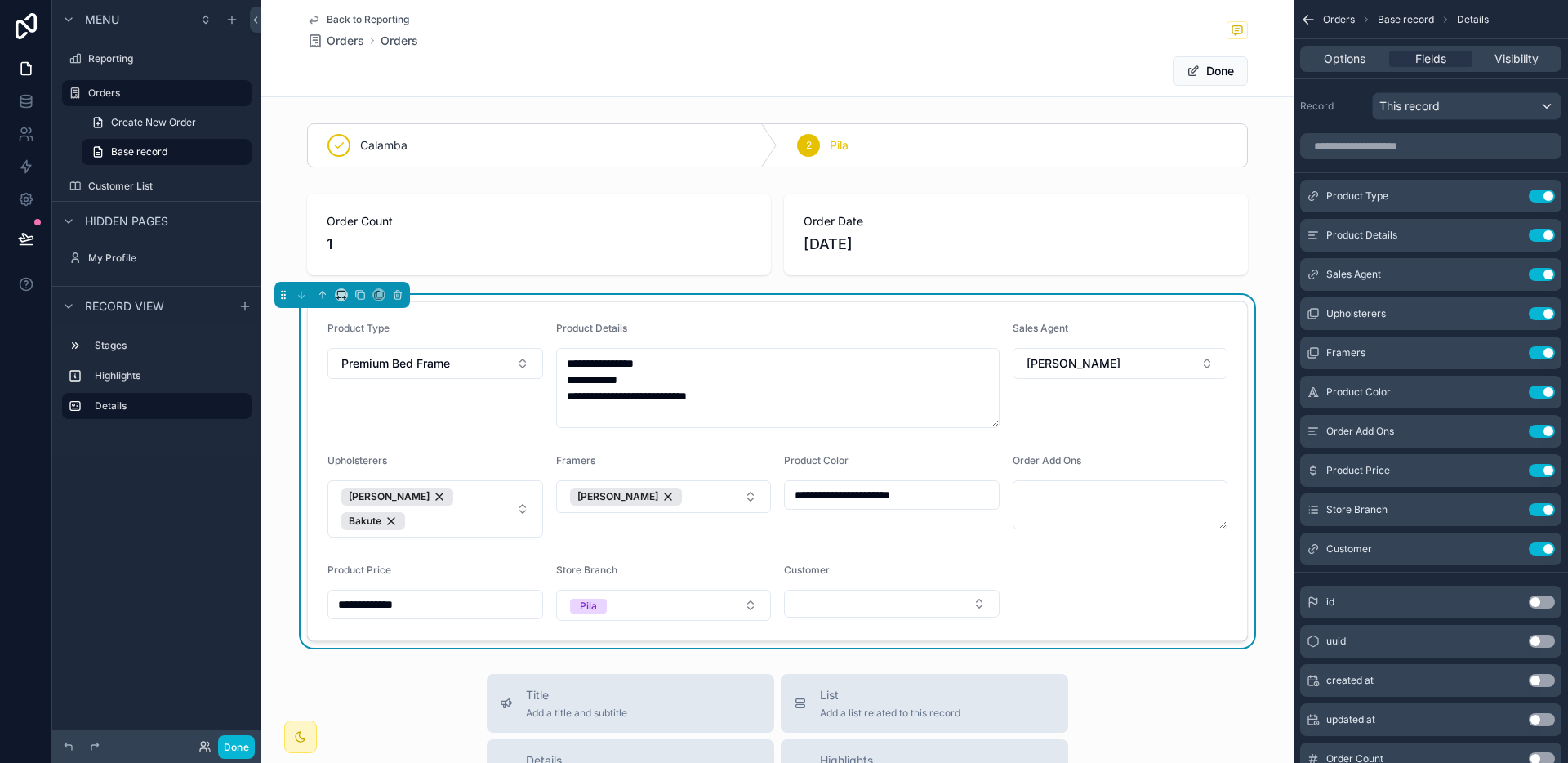
click at [881, 594] on button "Select Button" at bounding box center [891, 603] width 216 height 28
type input "*****"
click at [857, 652] on span "[PERSON_NAME]" at bounding box center [836, 659] width 94 height 16
click at [1214, 78] on button "Done" at bounding box center [1210, 71] width 75 height 30
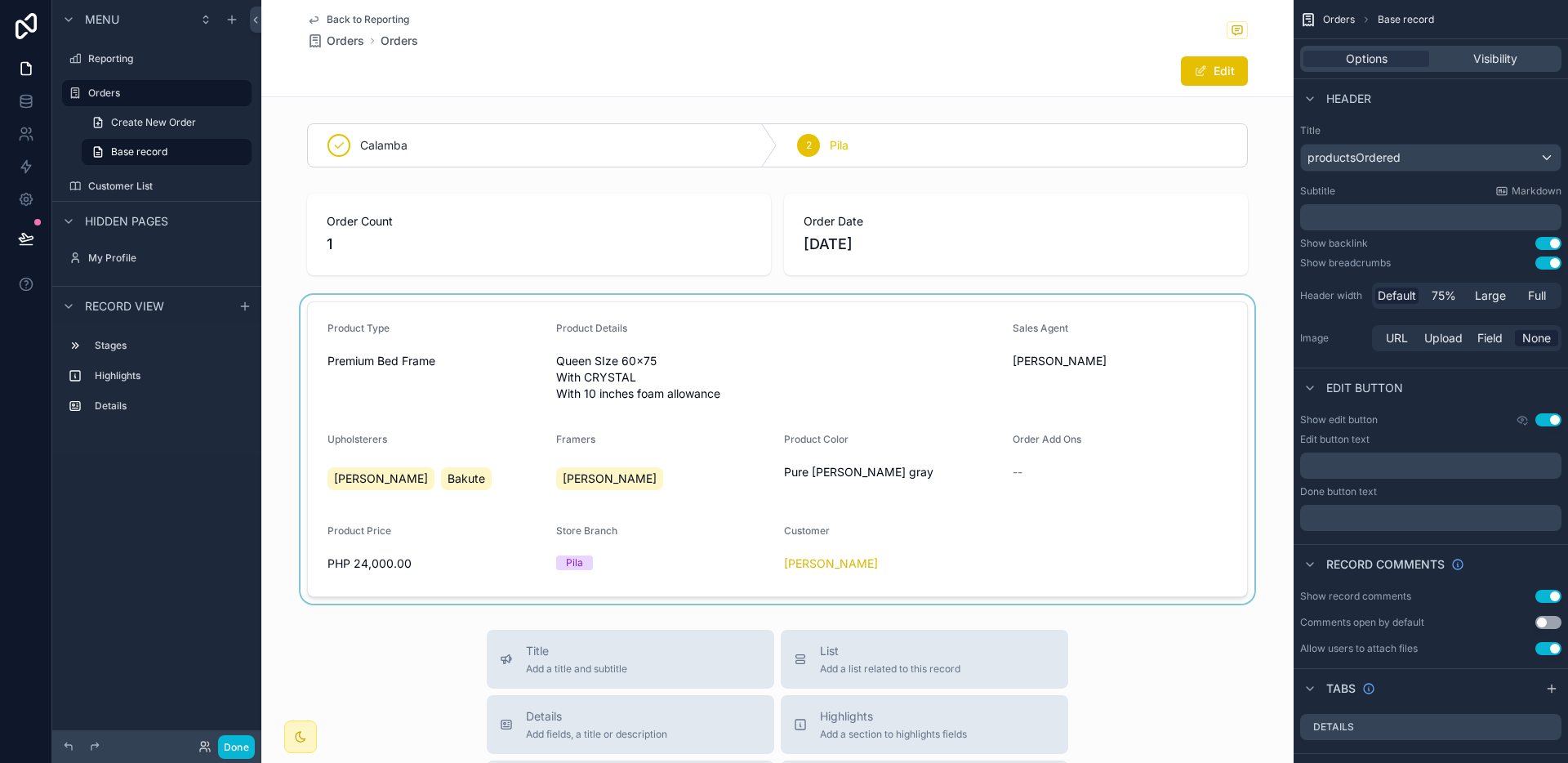
click at [369, 13] on span "Back to Reporting" at bounding box center [368, 20] width 83 height 13
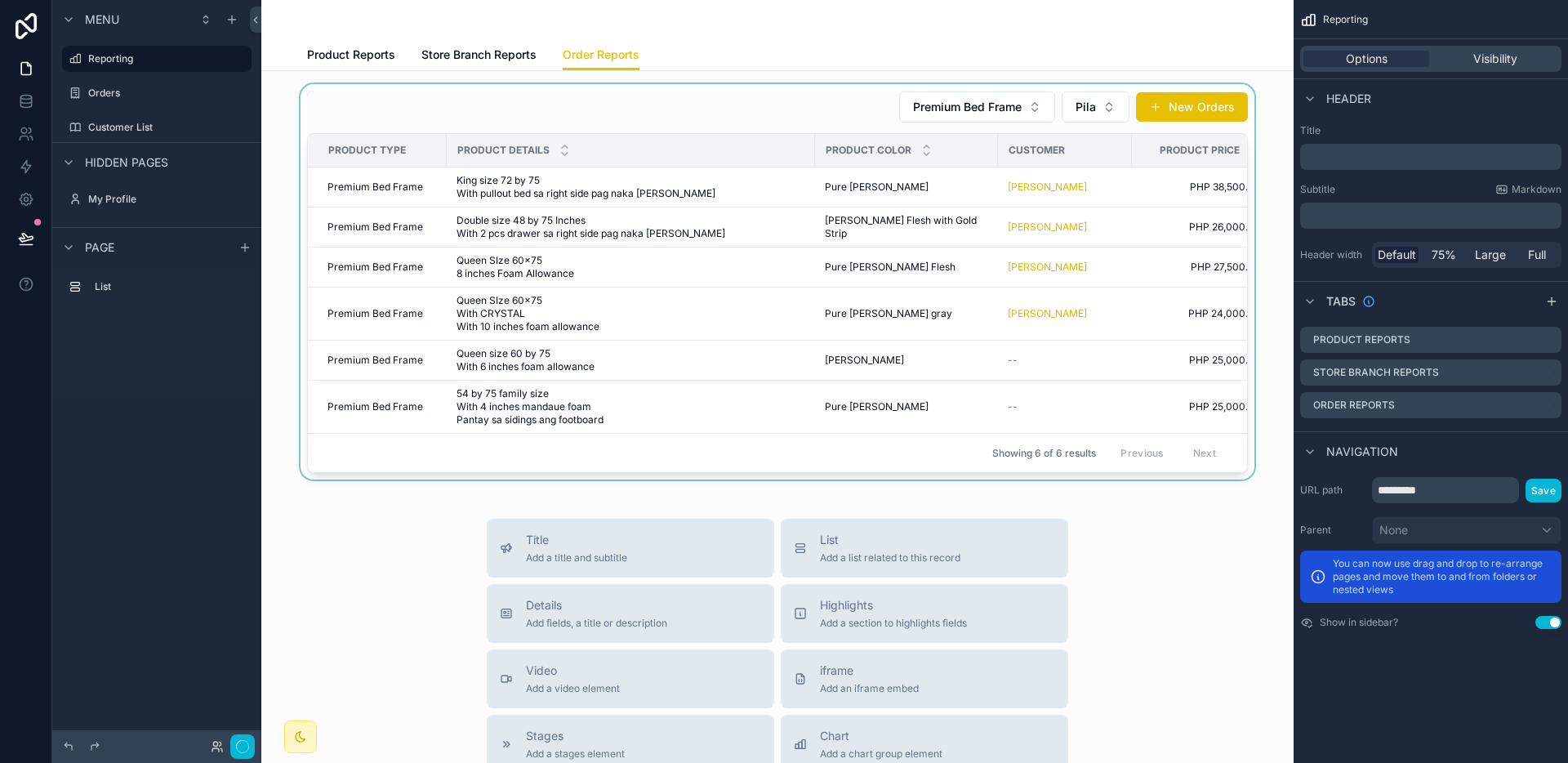
click at [1050, 379] on div "scrollable content" at bounding box center [777, 282] width 1006 height 395
